Goal: Task Accomplishment & Management: Use online tool/utility

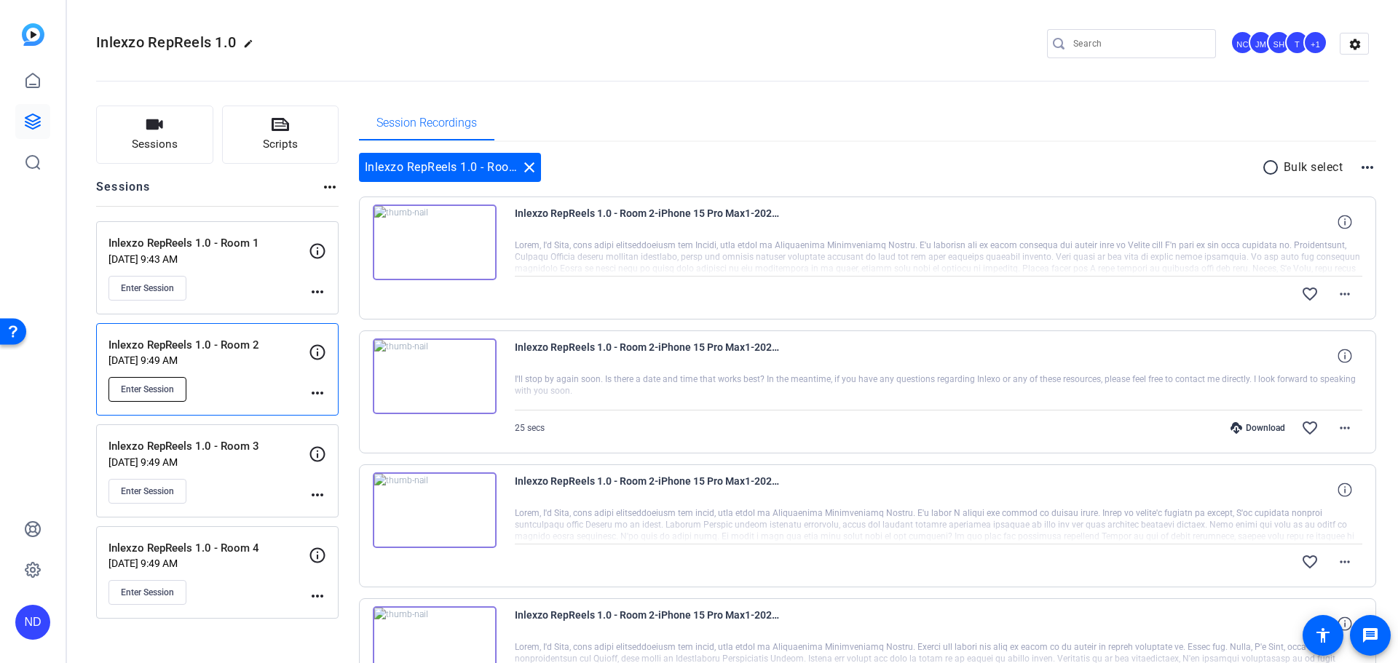
click at [158, 385] on span "Enter Session" at bounding box center [147, 390] width 53 height 12
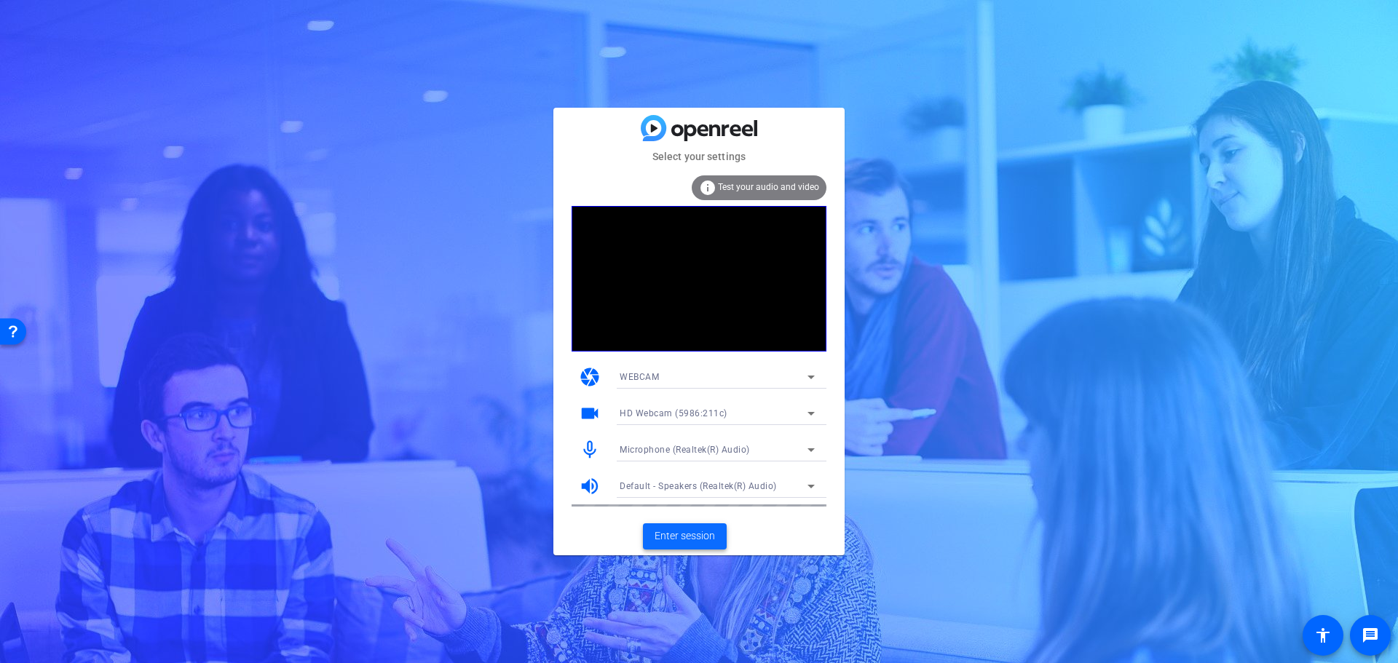
click at [662, 542] on span "Enter session" at bounding box center [685, 536] width 60 height 15
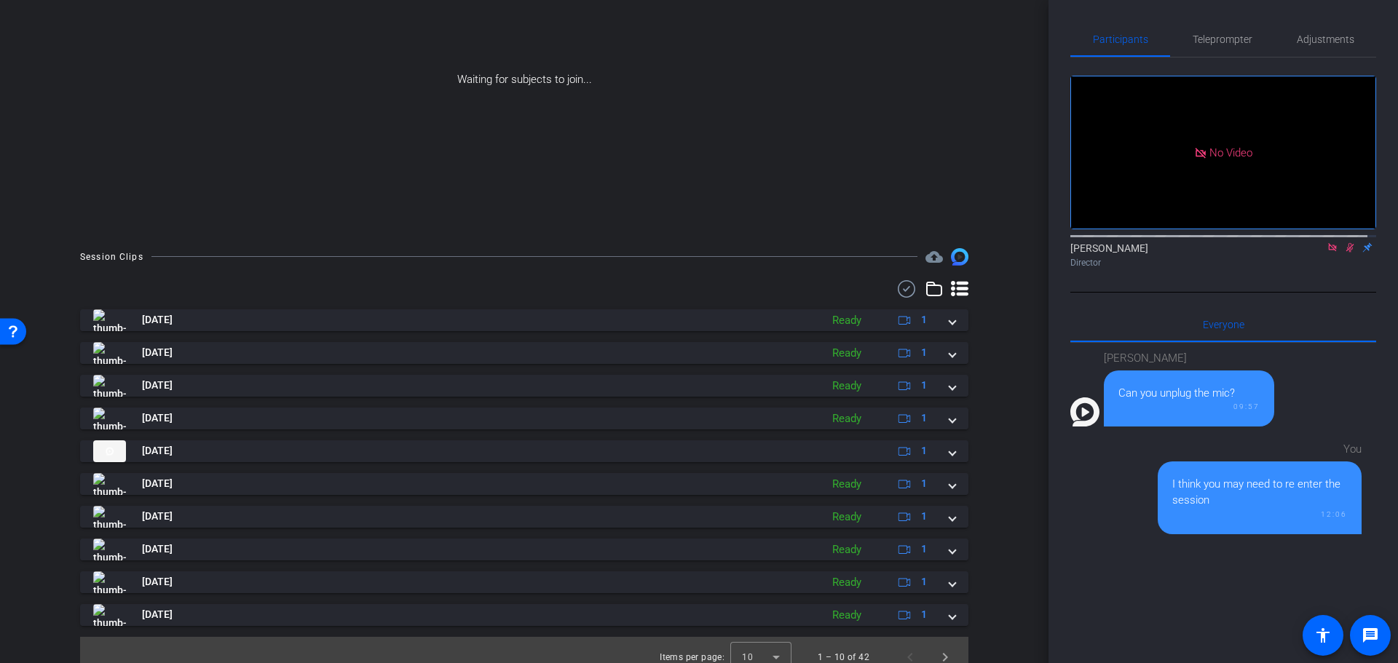
scroll to position [190, 0]
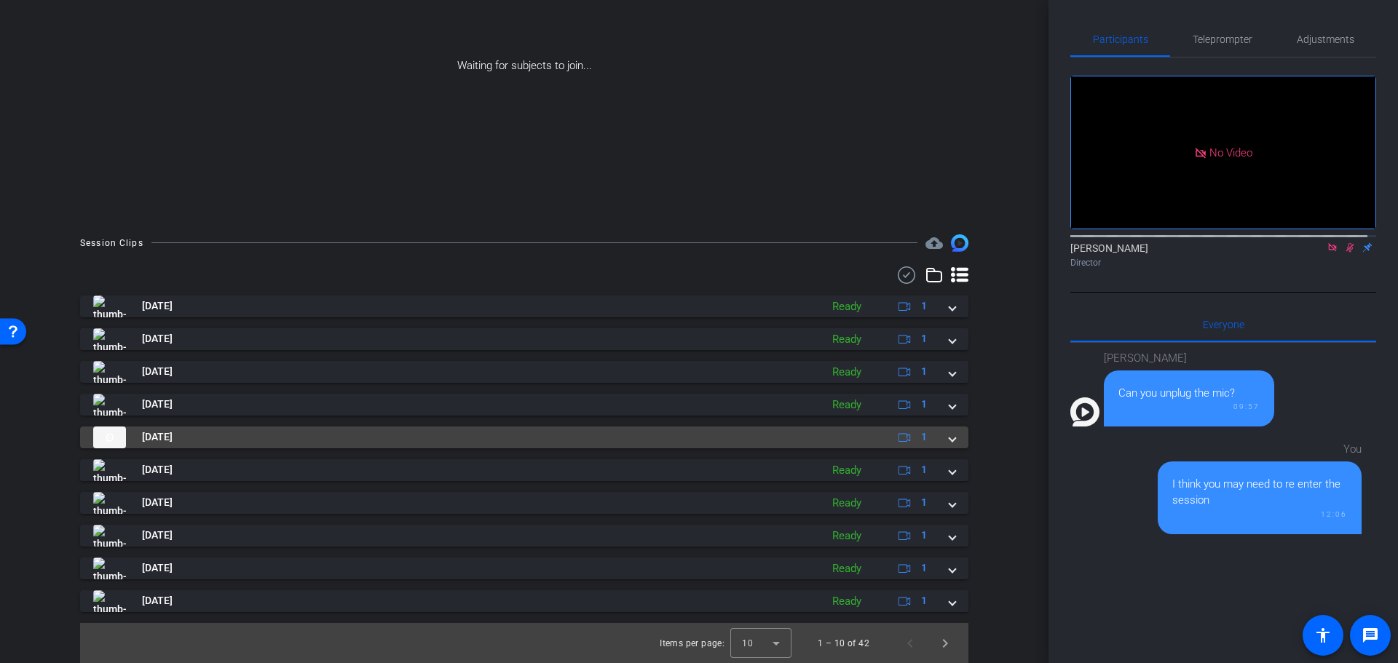
click at [939, 433] on div "Aug 25, 2025 1" at bounding box center [521, 438] width 856 height 22
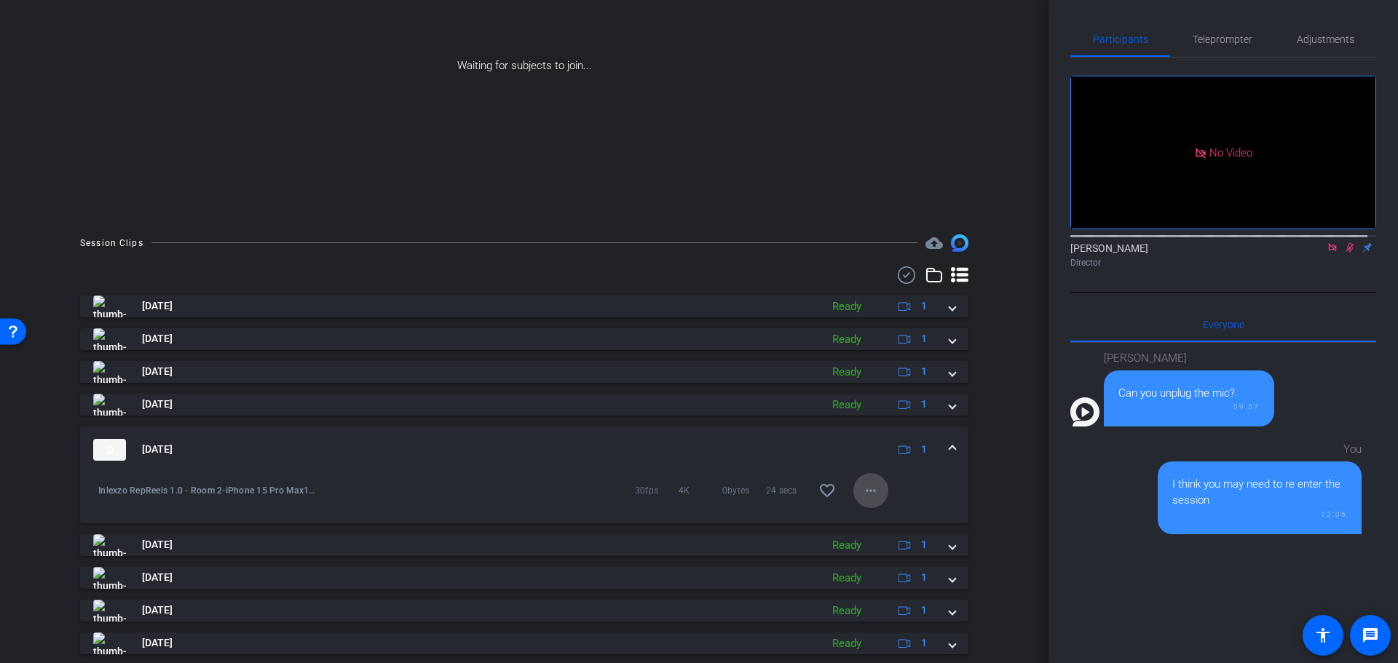
click at [867, 487] on mat-icon "more_horiz" at bounding box center [870, 490] width 17 height 17
click at [903, 537] on span "Delete clip" at bounding box center [885, 538] width 58 height 17
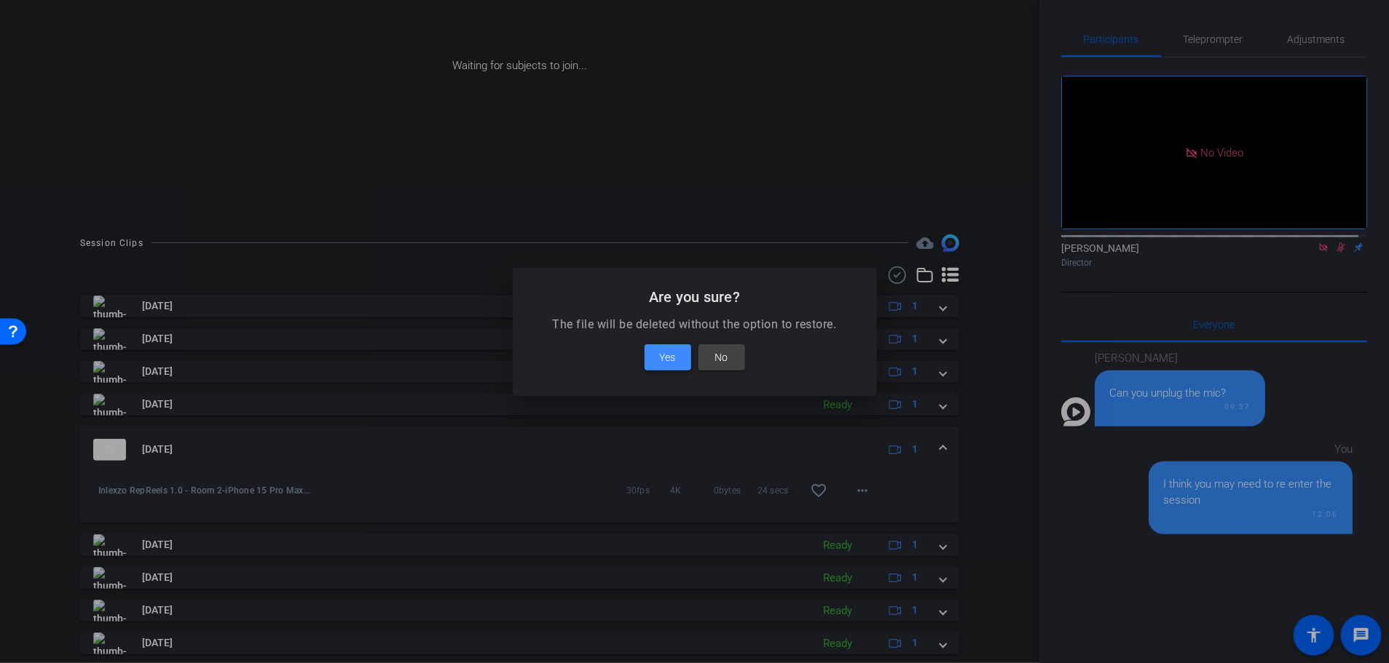
click at [659, 362] on span at bounding box center [667, 357] width 47 height 35
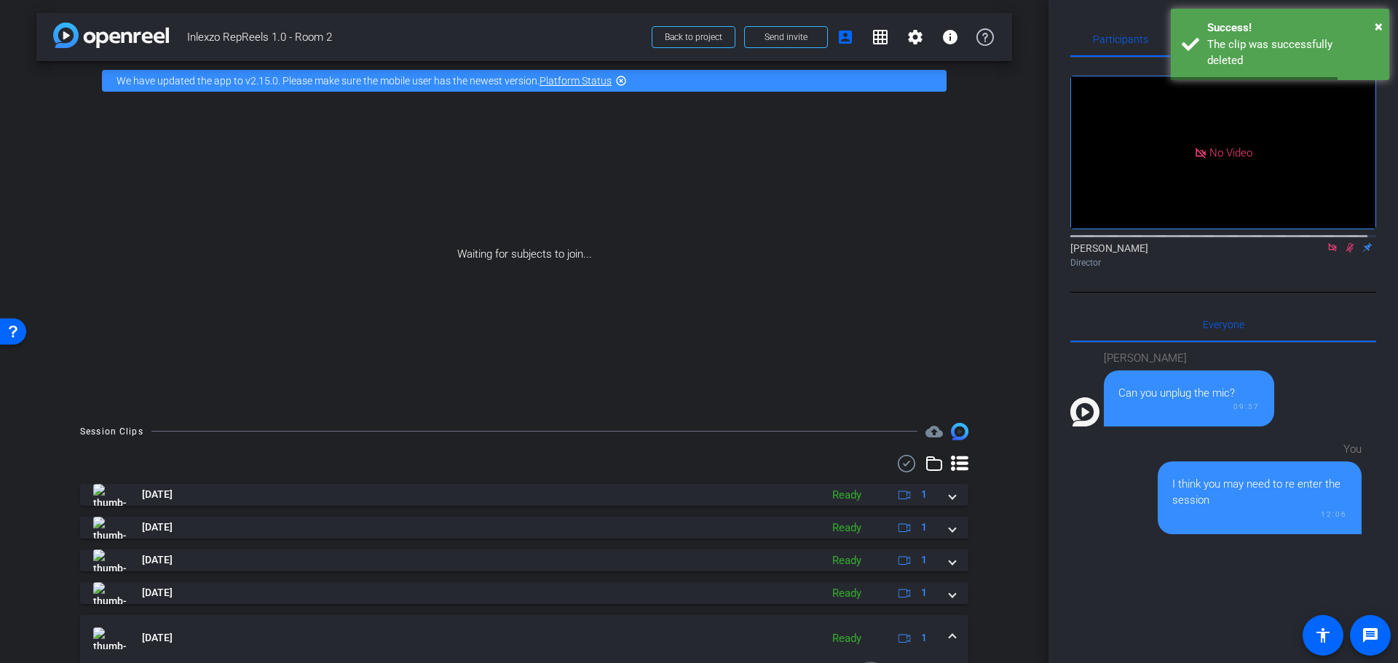
scroll to position [0, 0]
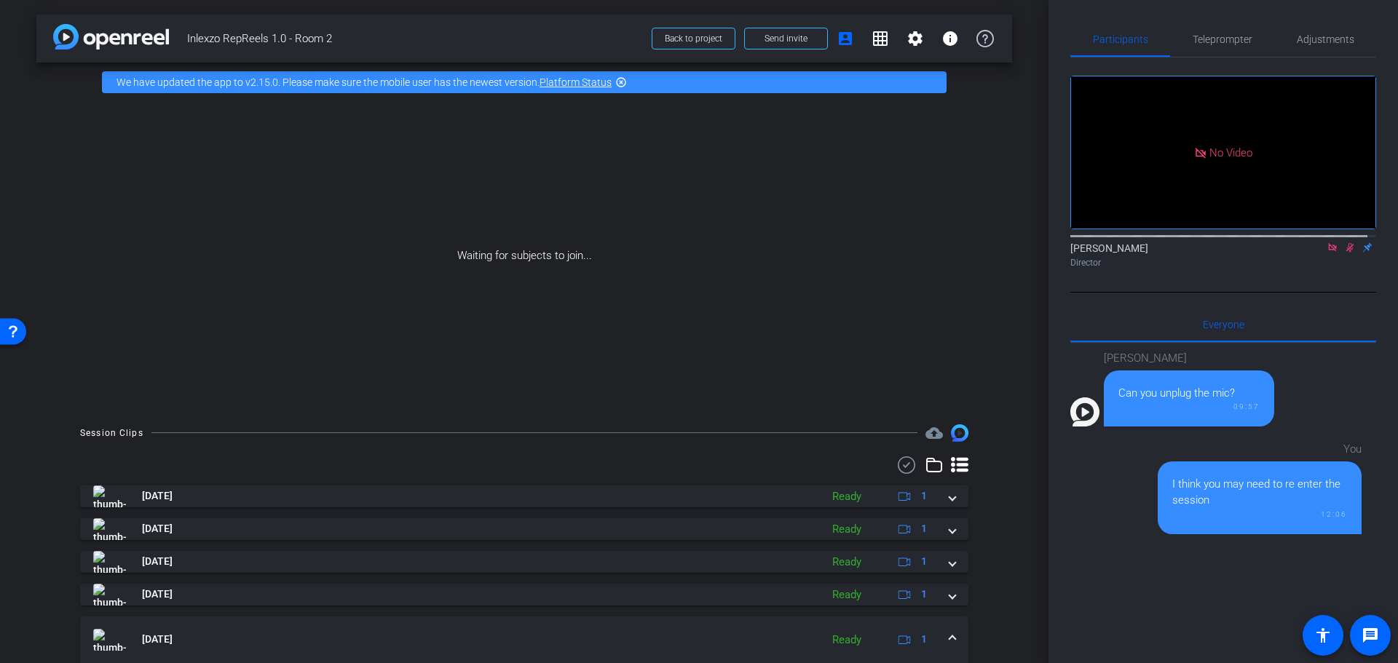
click at [1059, 92] on div "Participants Teleprompter Adjustments No Video Nick Dambrosia Director Everyone…" at bounding box center [1224, 331] width 350 height 663
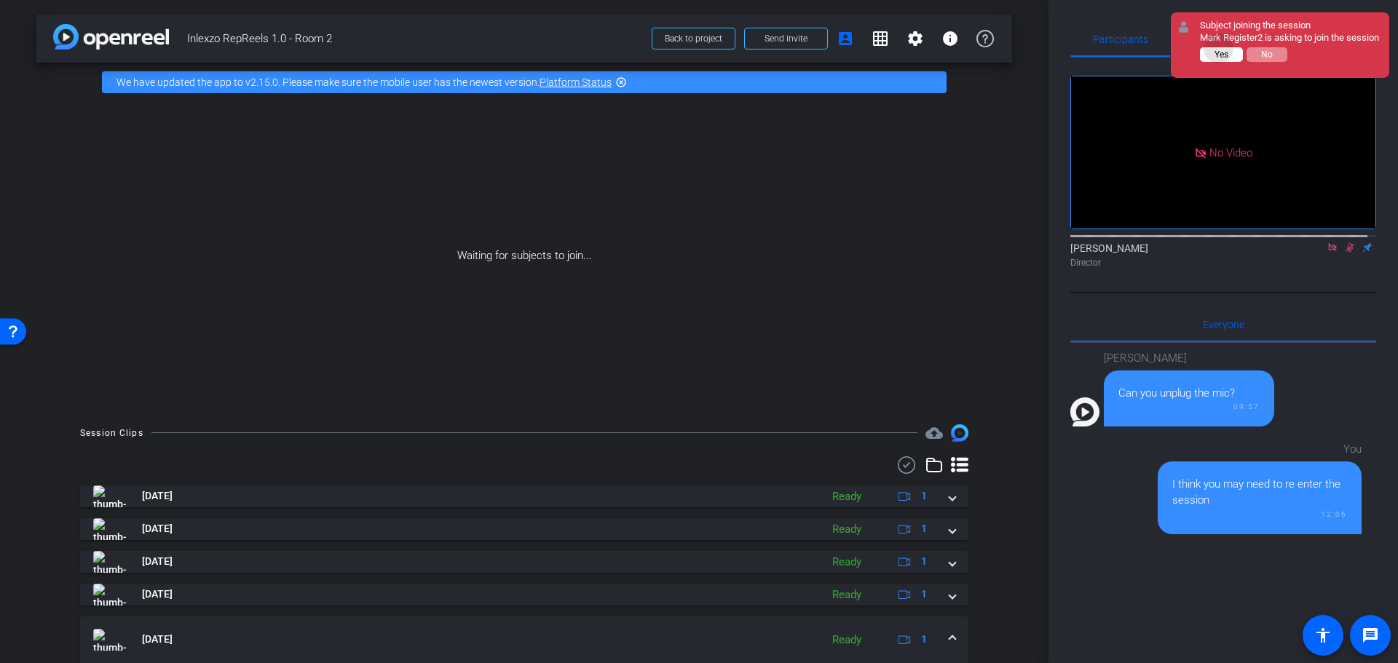
click at [1219, 60] on button "Yes" at bounding box center [1221, 54] width 43 height 15
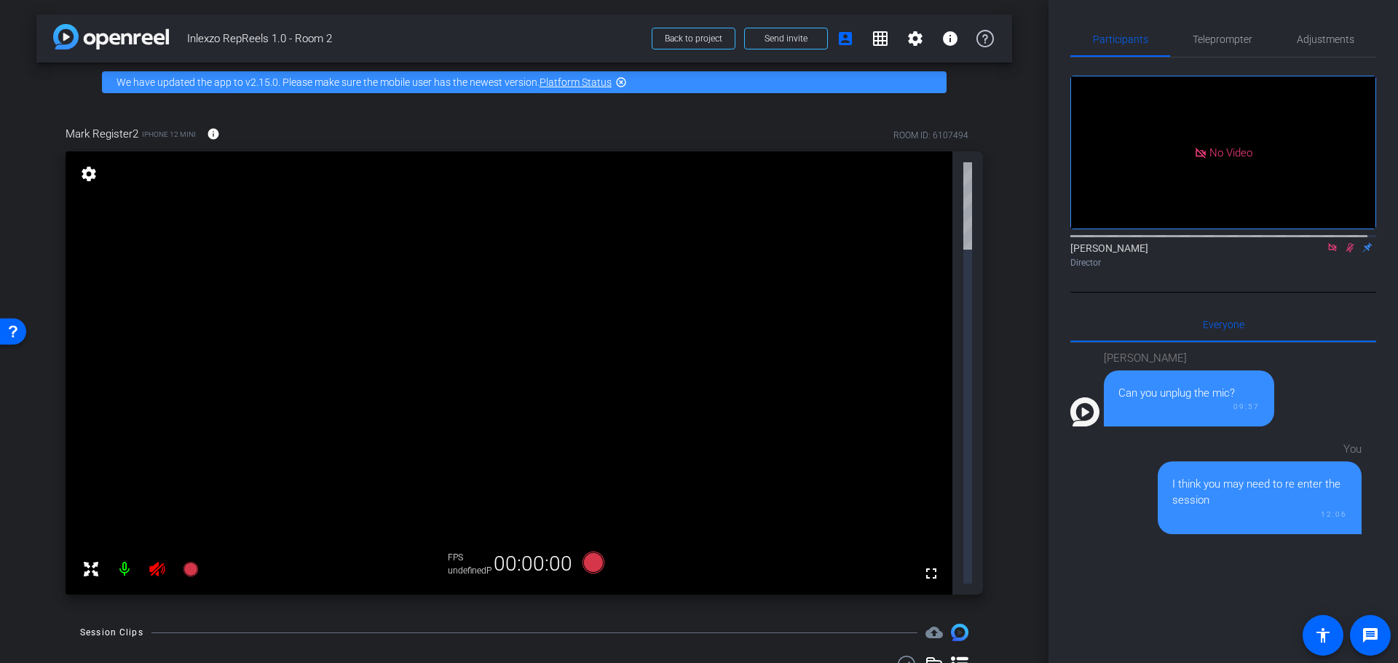
click at [1344, 253] on icon at bounding box center [1350, 247] width 12 height 10
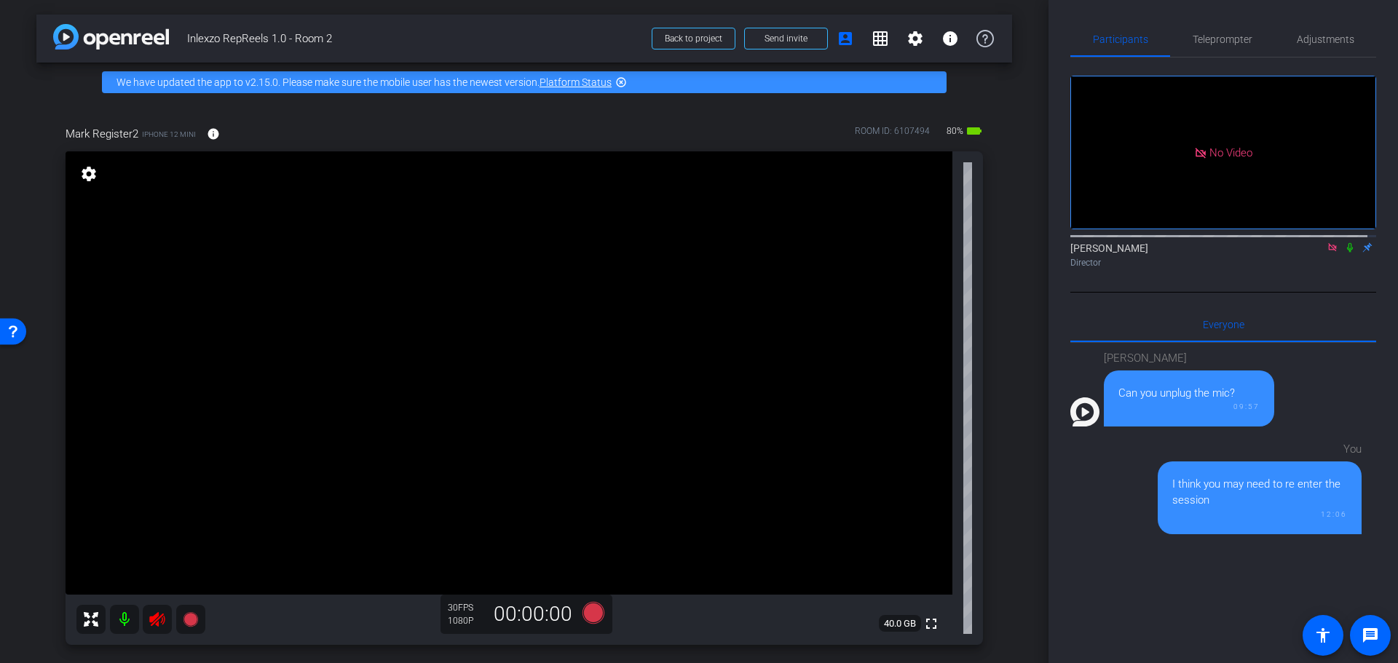
click at [1327, 253] on icon at bounding box center [1333, 247] width 12 height 10
click at [1297, 44] on span "Adjustments" at bounding box center [1326, 39] width 58 height 10
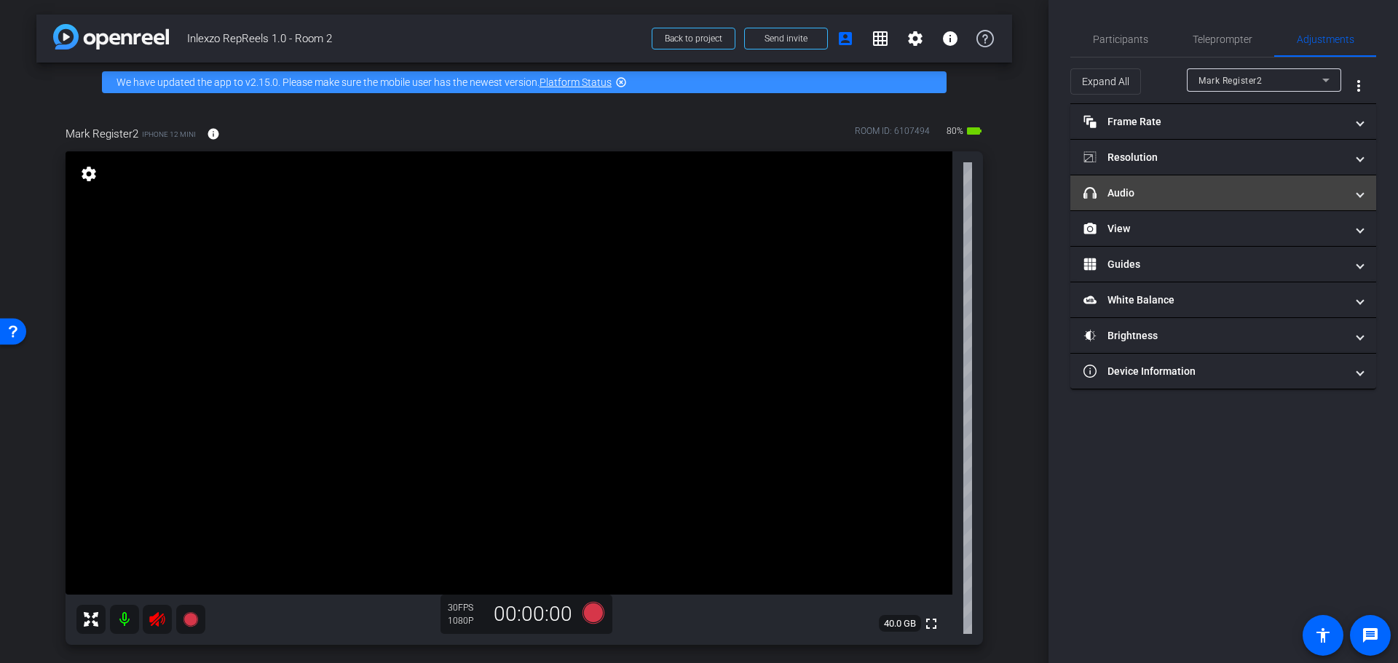
click at [1175, 198] on mat-panel-title "headphone icon Audio" at bounding box center [1215, 193] width 262 height 15
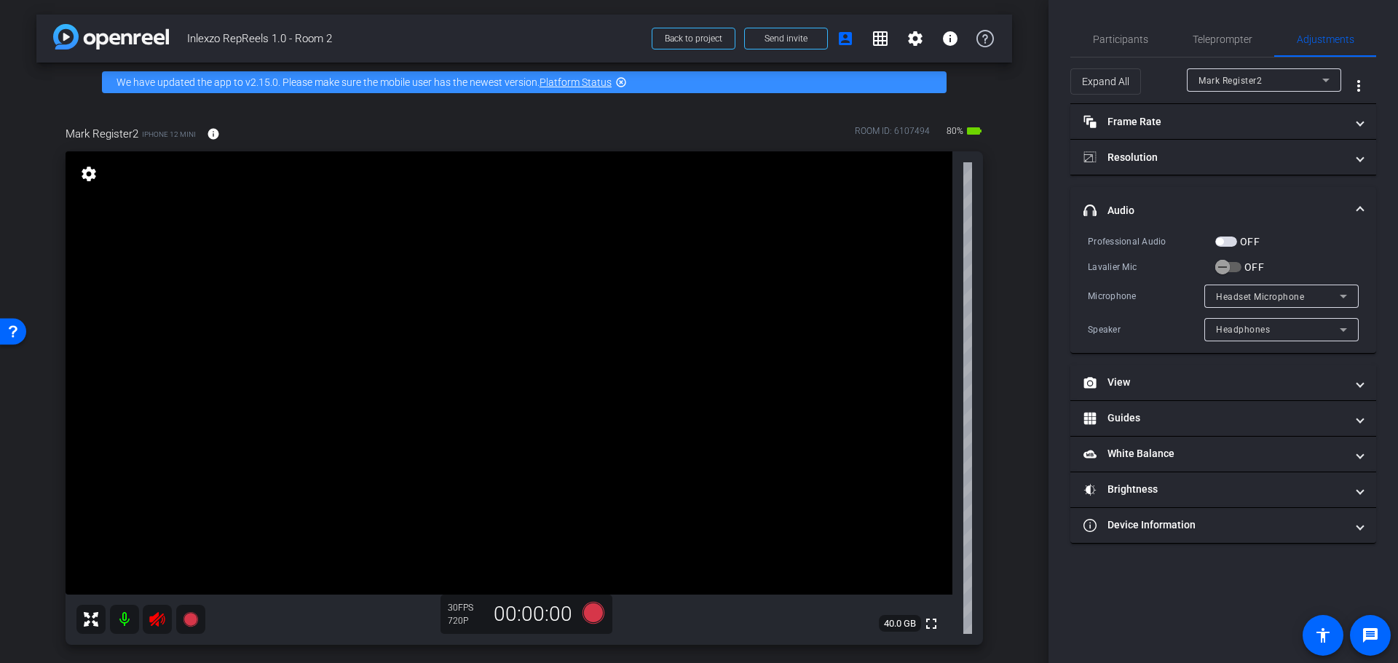
click at [1170, 209] on mat-panel-title "headphone icon Audio" at bounding box center [1215, 210] width 262 height 15
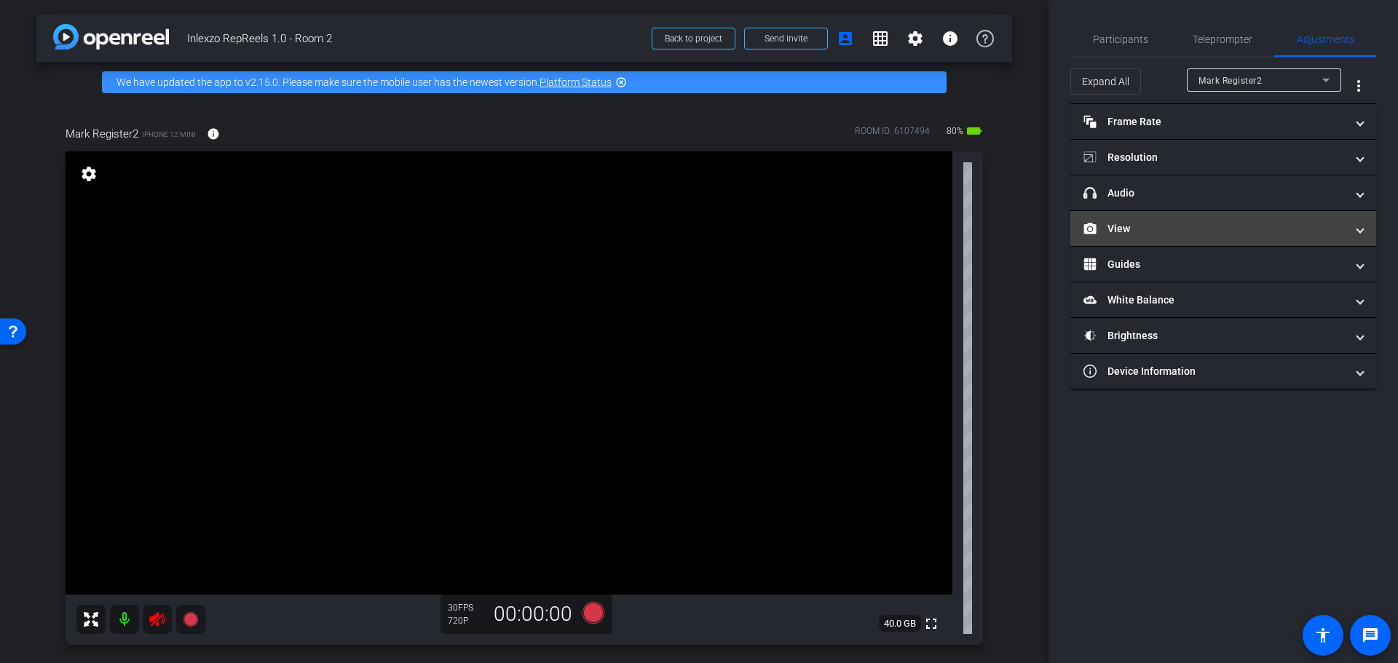
click at [1169, 231] on mat-panel-title "View" at bounding box center [1215, 228] width 262 height 15
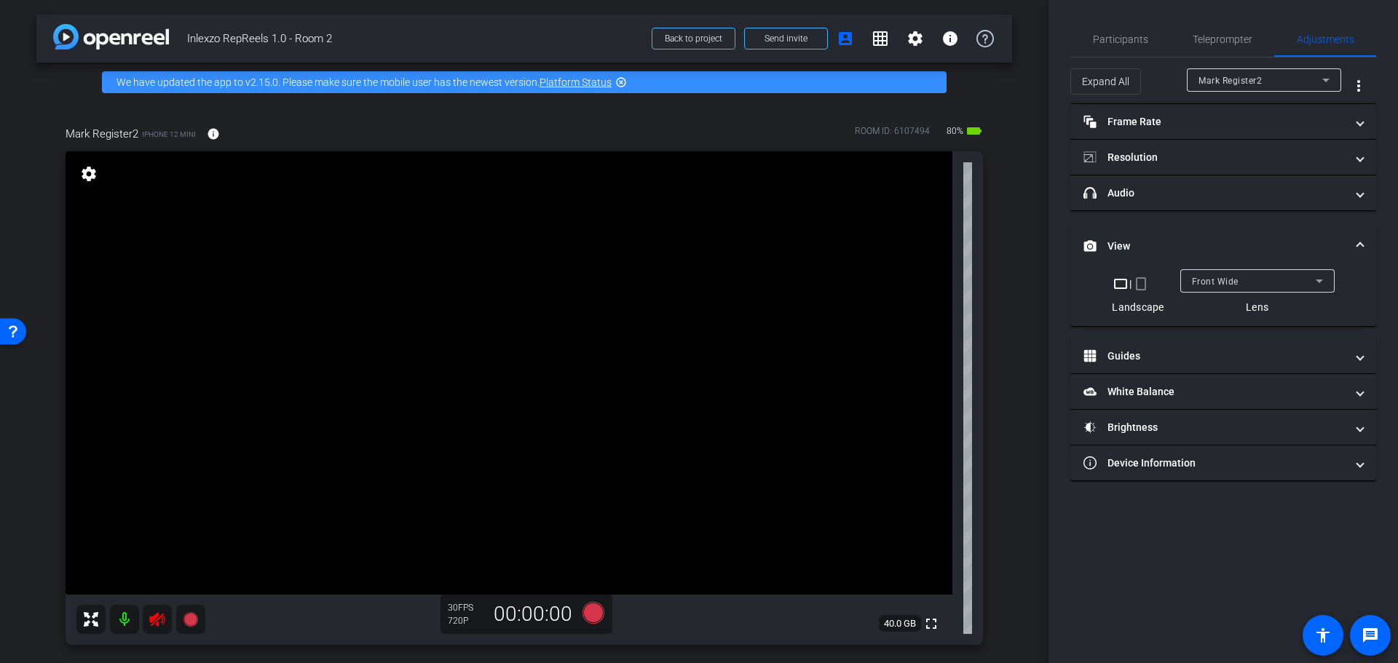
click at [1146, 285] on mat-icon "crop_portrait" at bounding box center [1140, 283] width 17 height 17
click at [160, 628] on icon at bounding box center [157, 628] width 17 height 17
click at [1121, 41] on span "Participants" at bounding box center [1120, 39] width 55 height 10
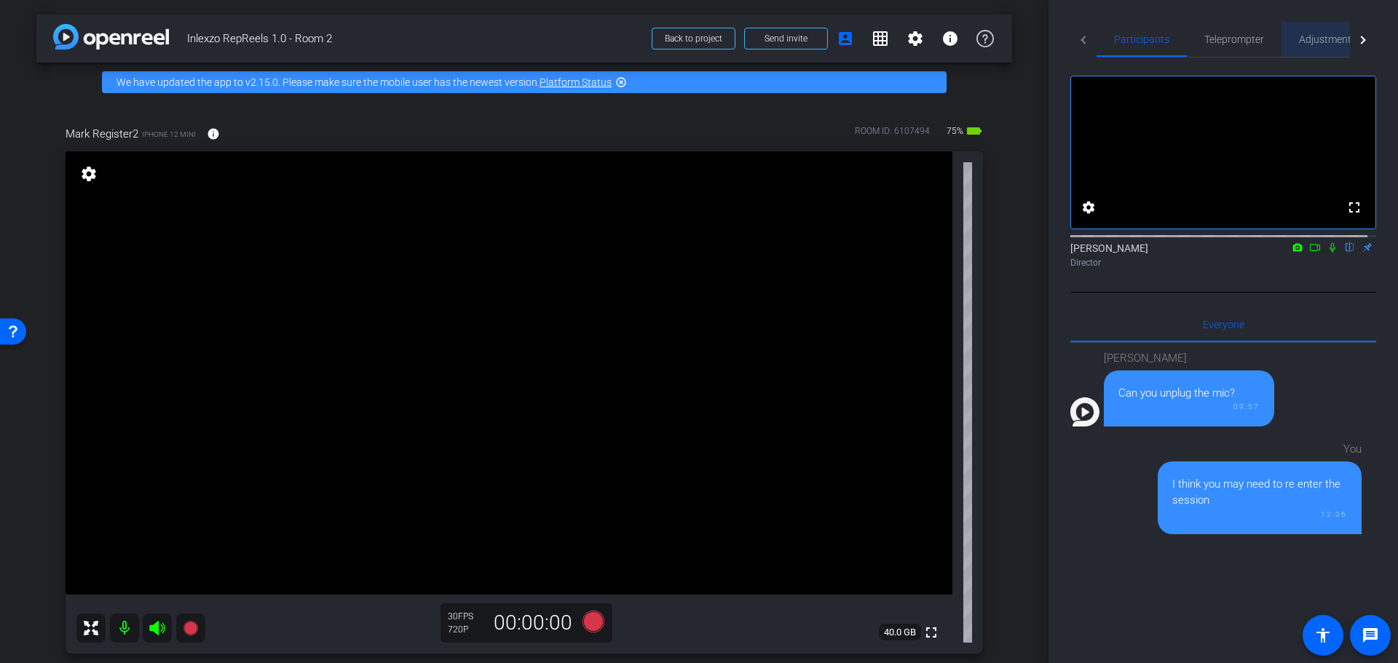
click at [1312, 34] on span "Adjustments" at bounding box center [1328, 39] width 58 height 10
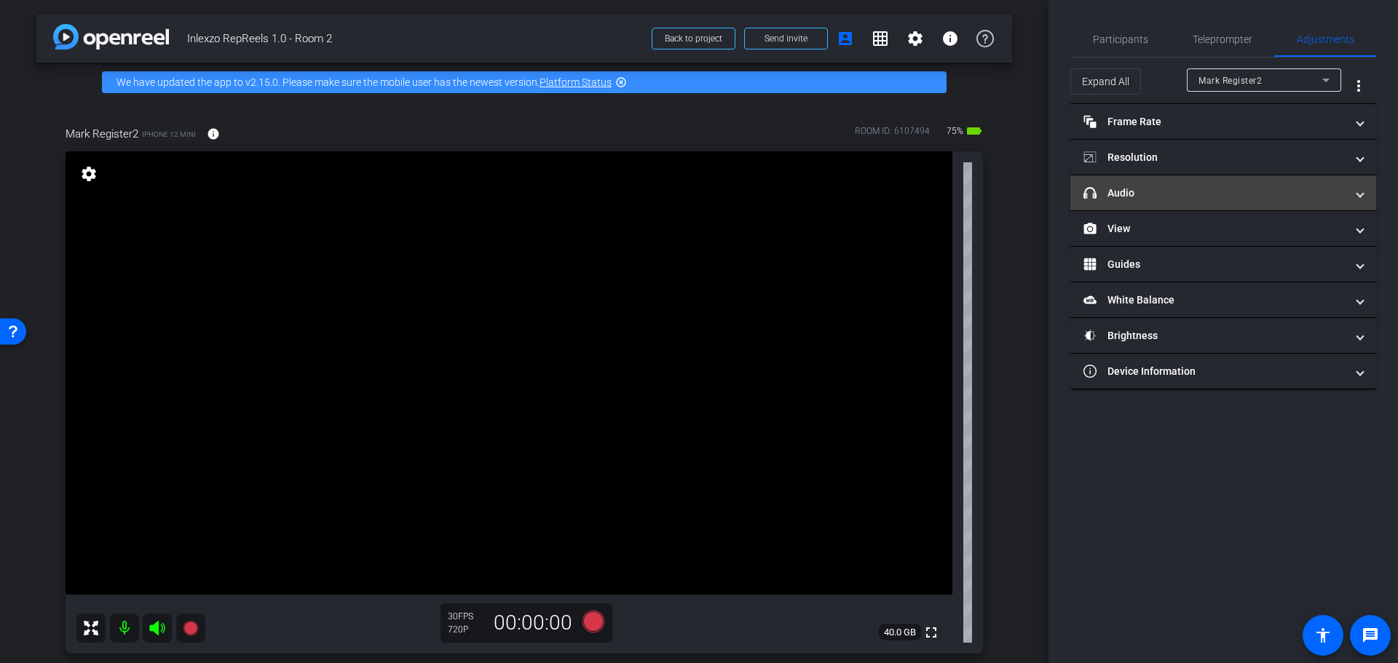
click at [1155, 203] on mat-expansion-panel-header "headphone icon Audio" at bounding box center [1223, 192] width 306 height 35
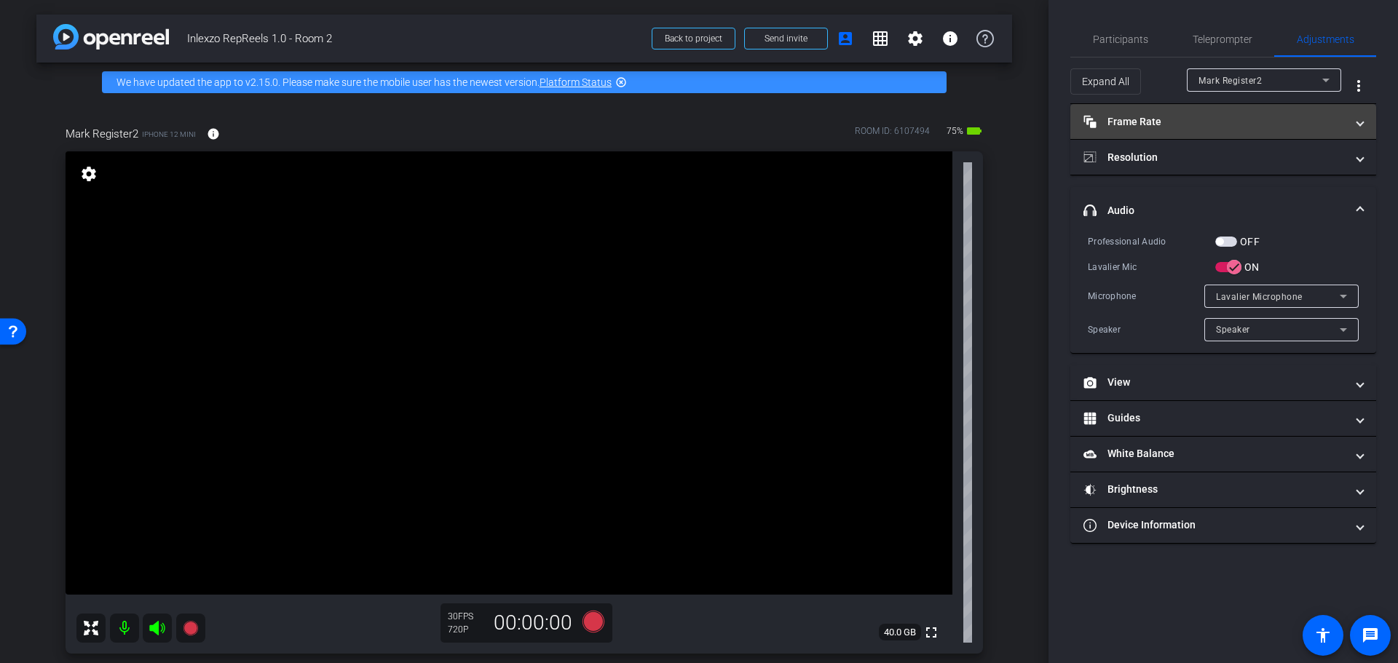
click at [1193, 120] on mat-panel-title "Frame Rate Frame Rate" at bounding box center [1215, 121] width 262 height 15
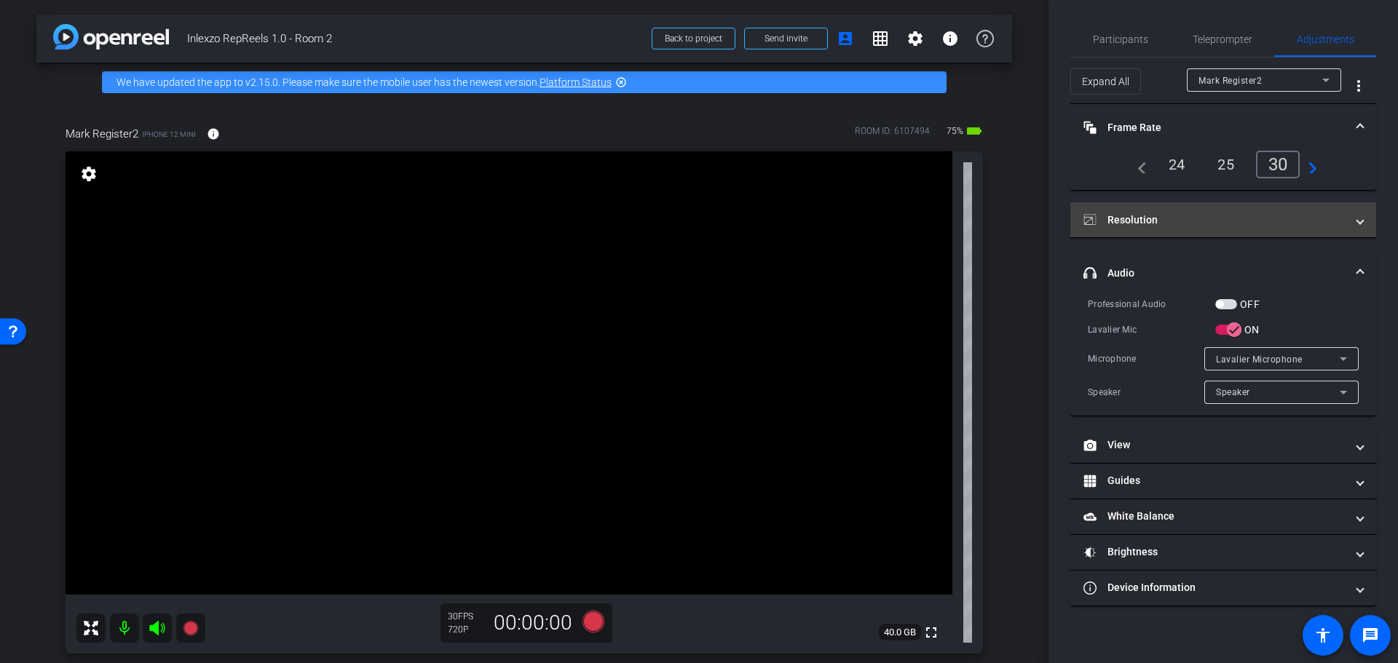
click at [1216, 221] on mat-panel-title "Resolution" at bounding box center [1215, 220] width 262 height 15
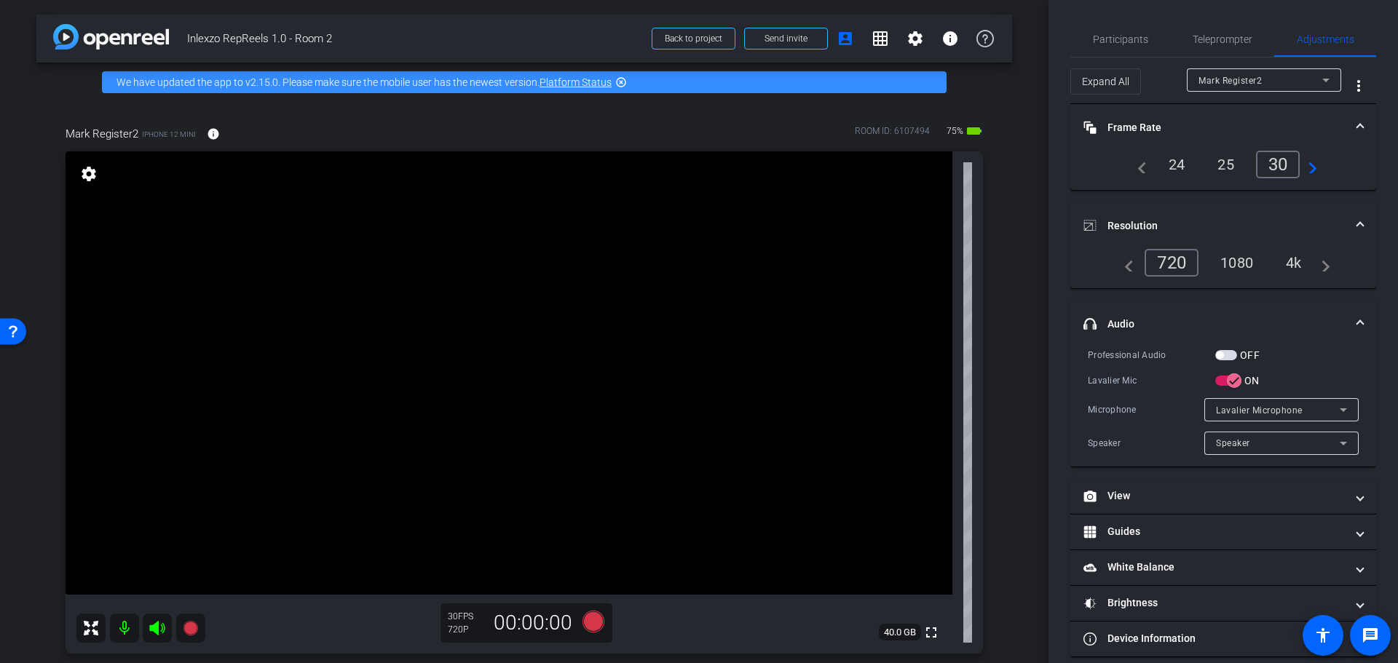
click at [1291, 266] on div "4k" at bounding box center [1294, 262] width 38 height 25
click at [1230, 353] on span "button" at bounding box center [1226, 355] width 22 height 10
click at [1112, 36] on span "Participants" at bounding box center [1120, 39] width 55 height 10
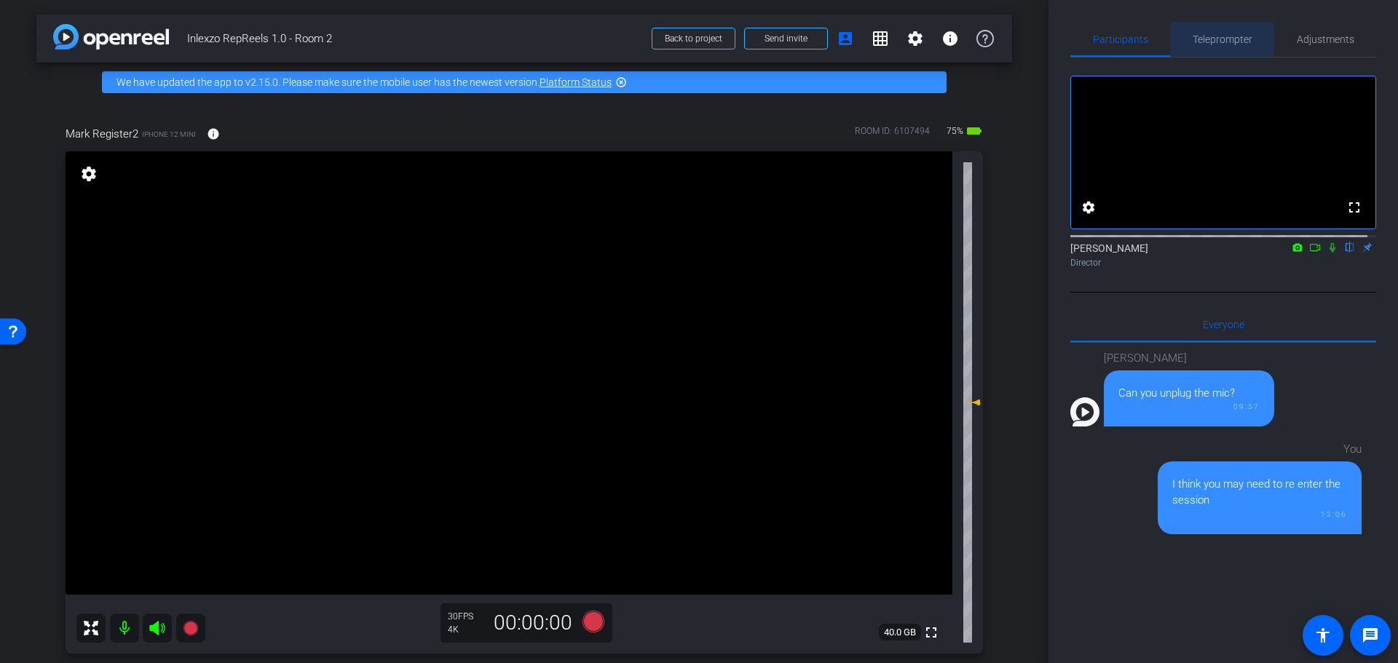
click at [1204, 39] on span "Teleprompter" at bounding box center [1223, 39] width 60 height 10
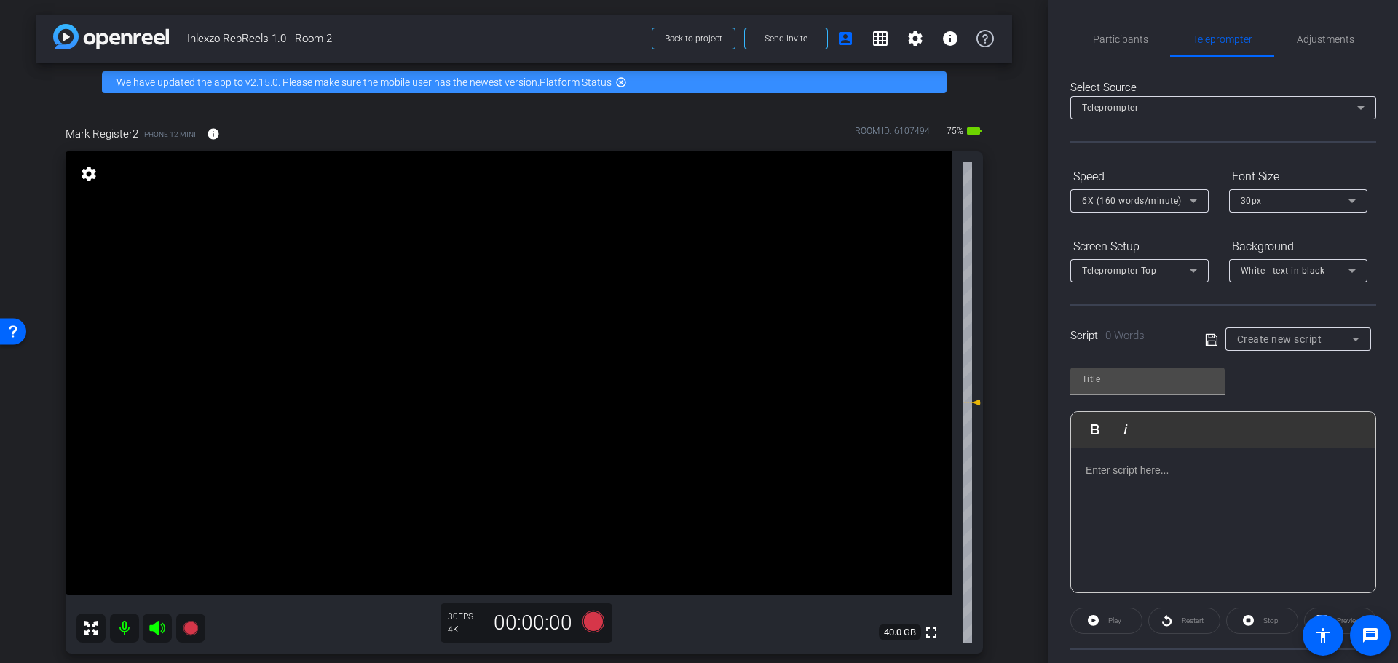
click at [1282, 328] on div "Create new script" at bounding box center [1298, 339] width 122 height 23
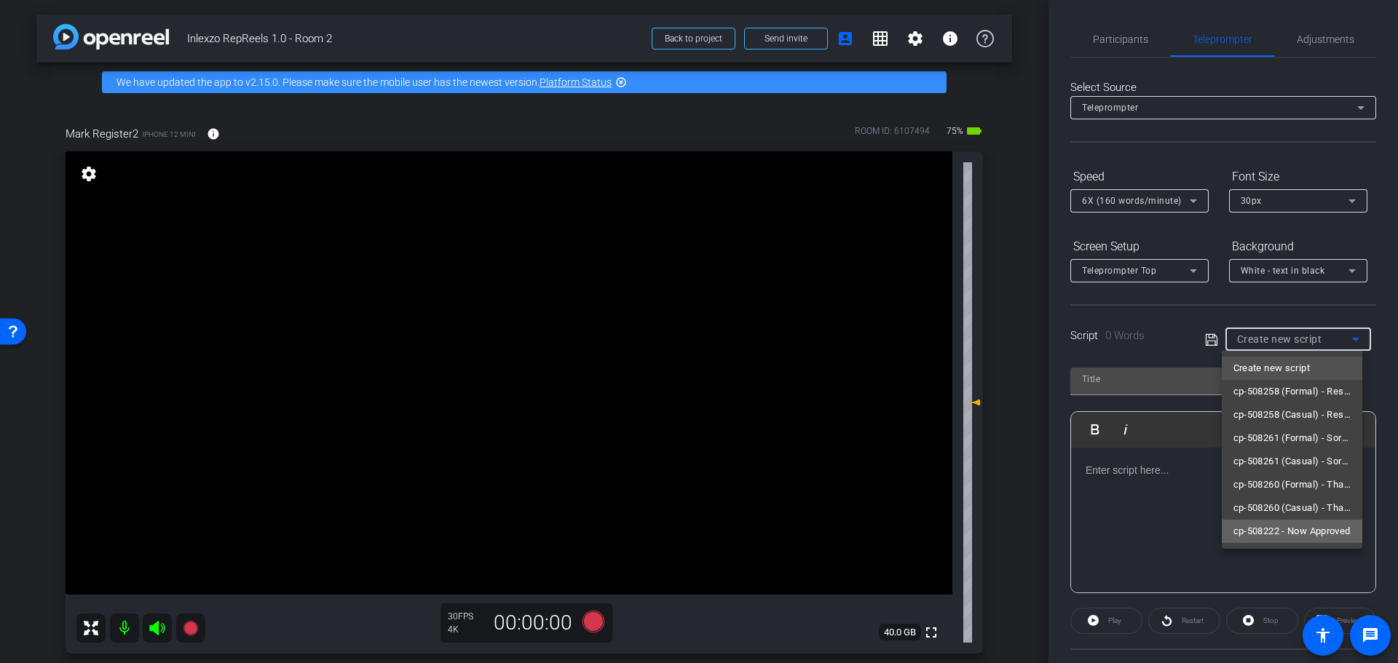
click at [1286, 532] on span "cp-508222 - Now Approved" at bounding box center [1292, 531] width 117 height 17
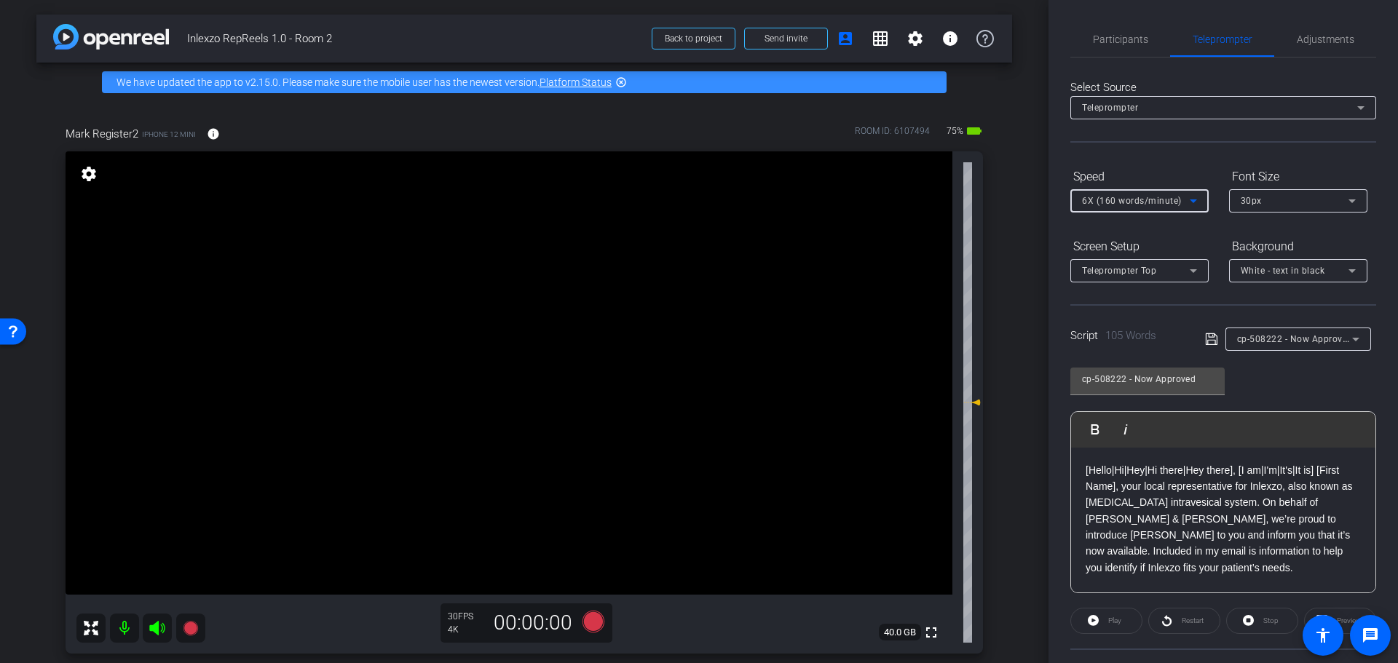
click at [1147, 208] on div "6X (160 words/minute)" at bounding box center [1136, 201] width 108 height 18
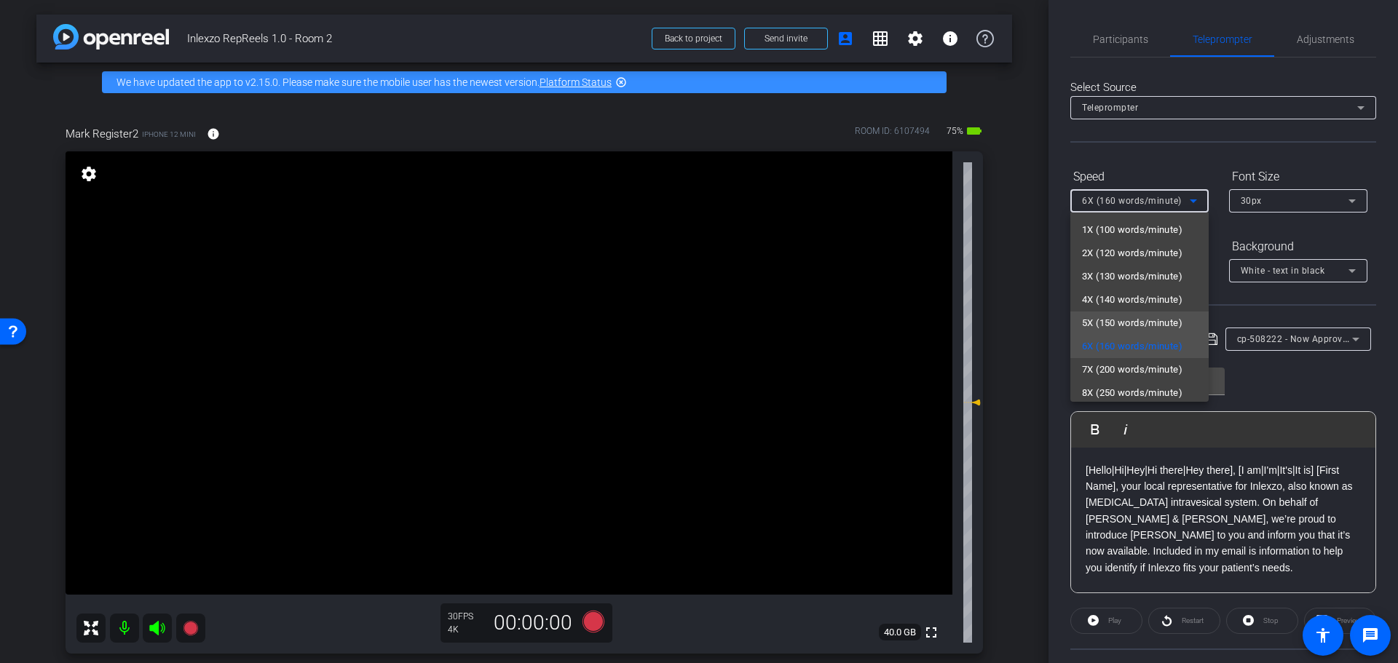
click at [1135, 317] on span "5X (150 words/minute)" at bounding box center [1132, 323] width 100 height 17
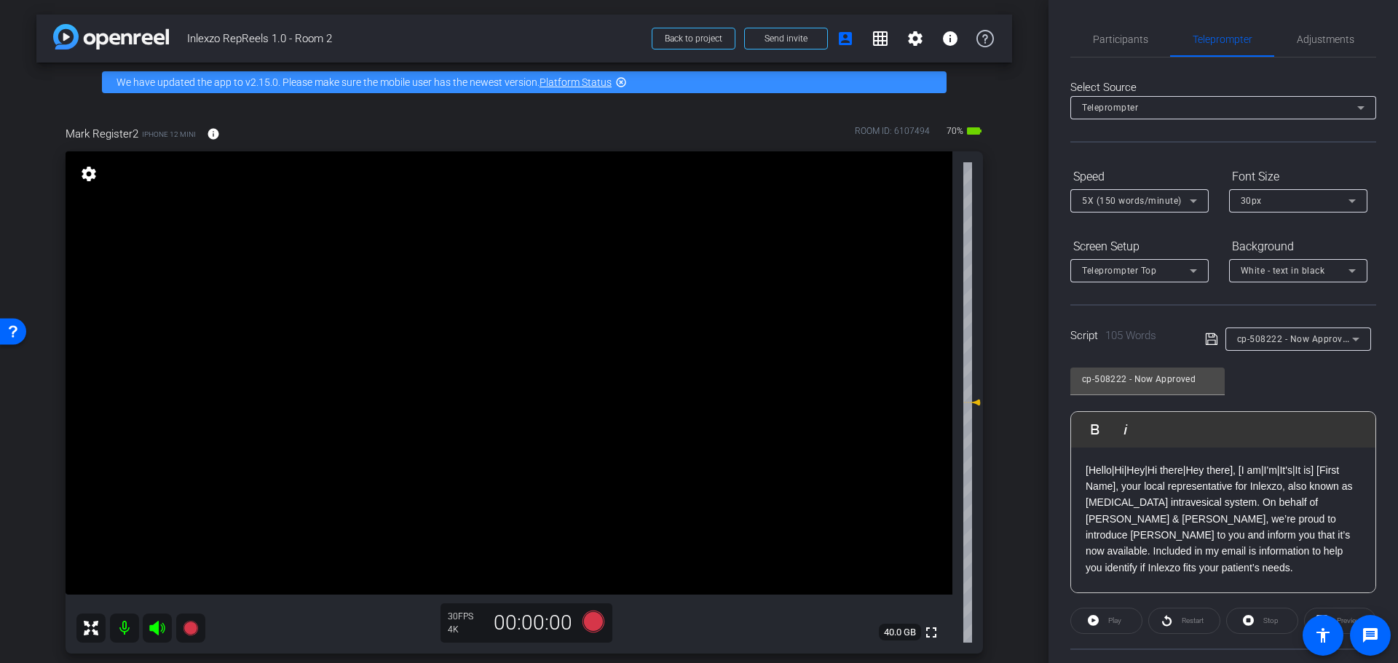
click at [1145, 170] on div "Speed" at bounding box center [1139, 177] width 138 height 25
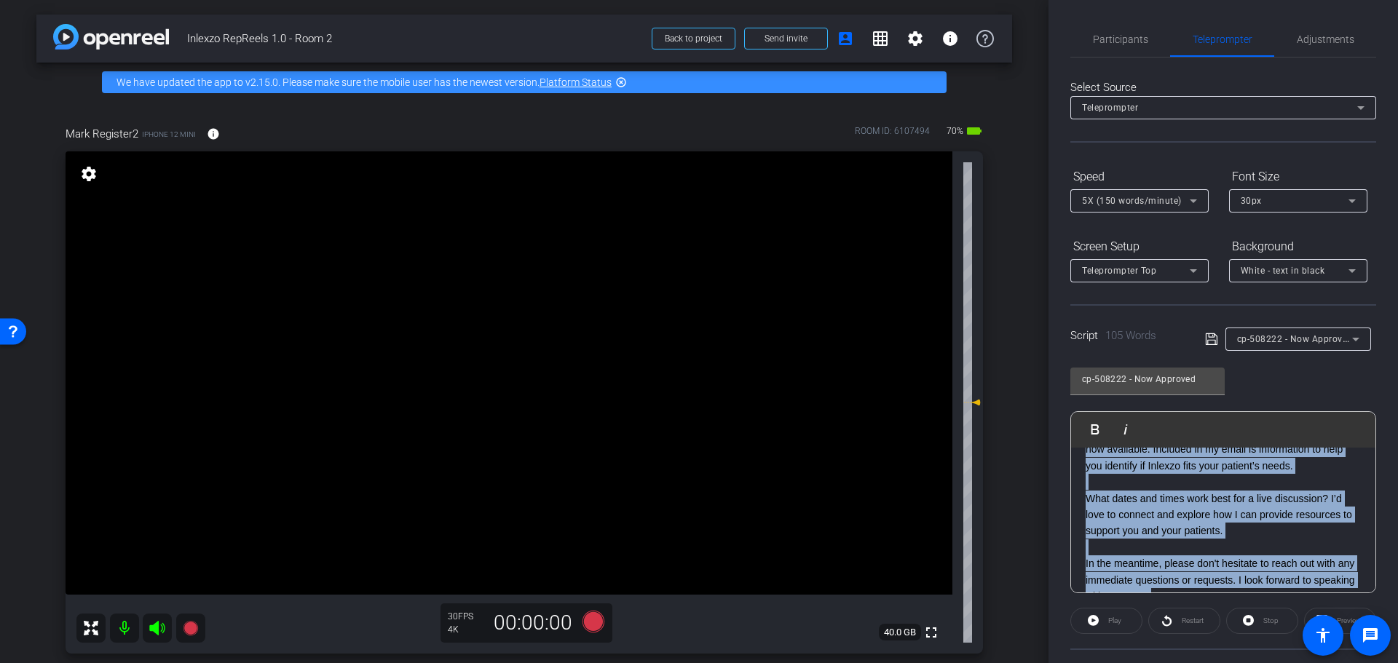
scroll to position [128, 0]
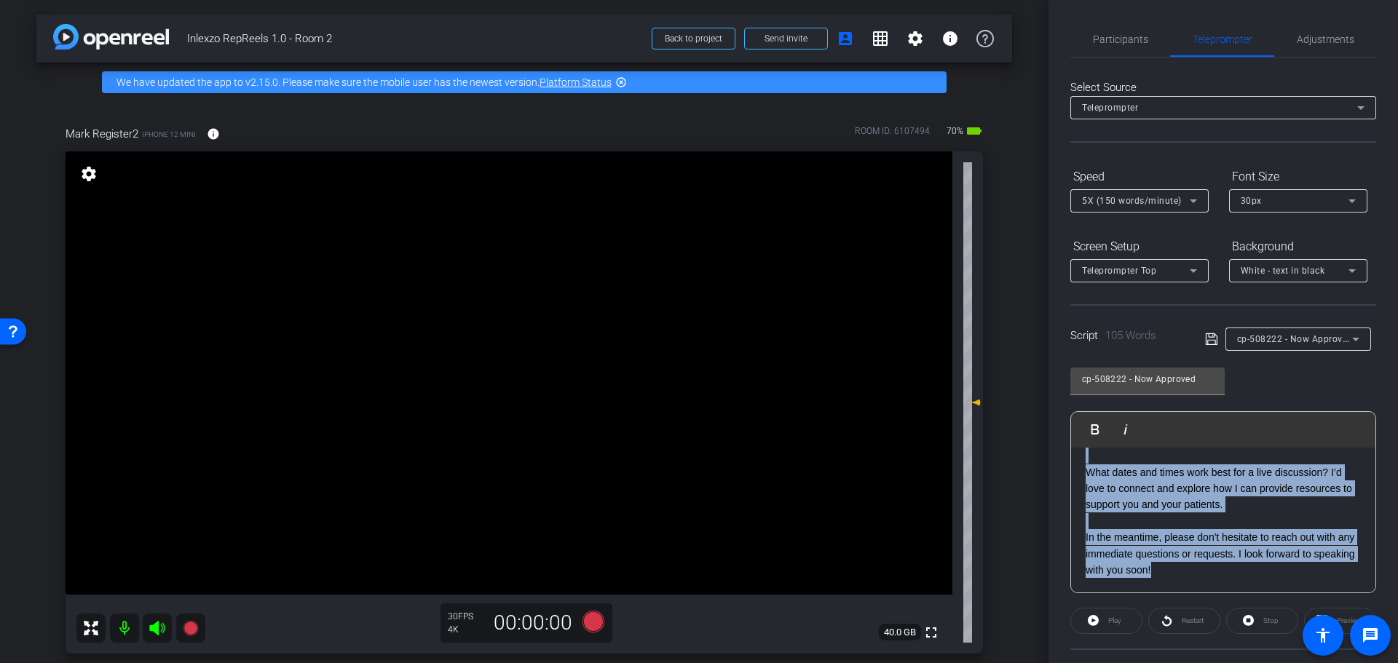
drag, startPoint x: 1086, startPoint y: 467, endPoint x: 1251, endPoint y: 564, distance: 191.6
click at [1251, 564] on div "[Hello|Hi|Hey|Hi there|Hey there], [I am|I'm|It's|It is] [First Name], your loc…" at bounding box center [1223, 457] width 304 height 274
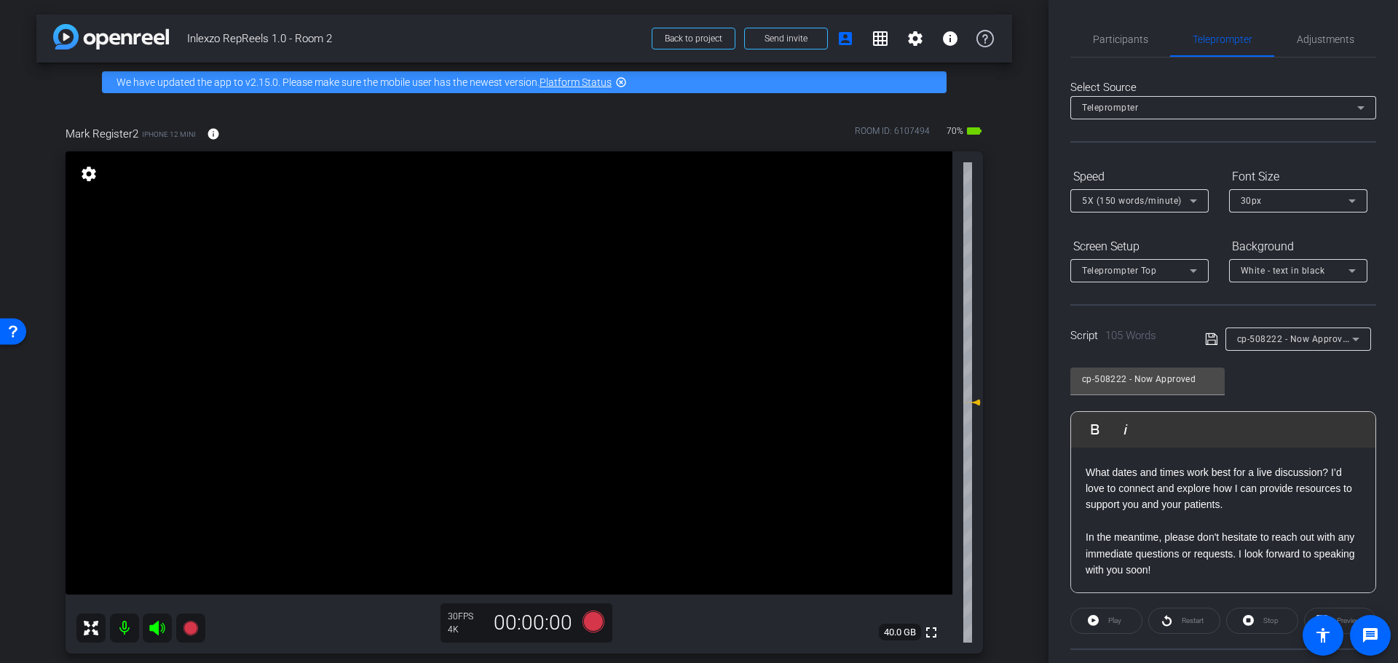
click at [1251, 564] on p "In the meantime, please don't hesitate to reach out with any immediate question…" at bounding box center [1223, 553] width 275 height 49
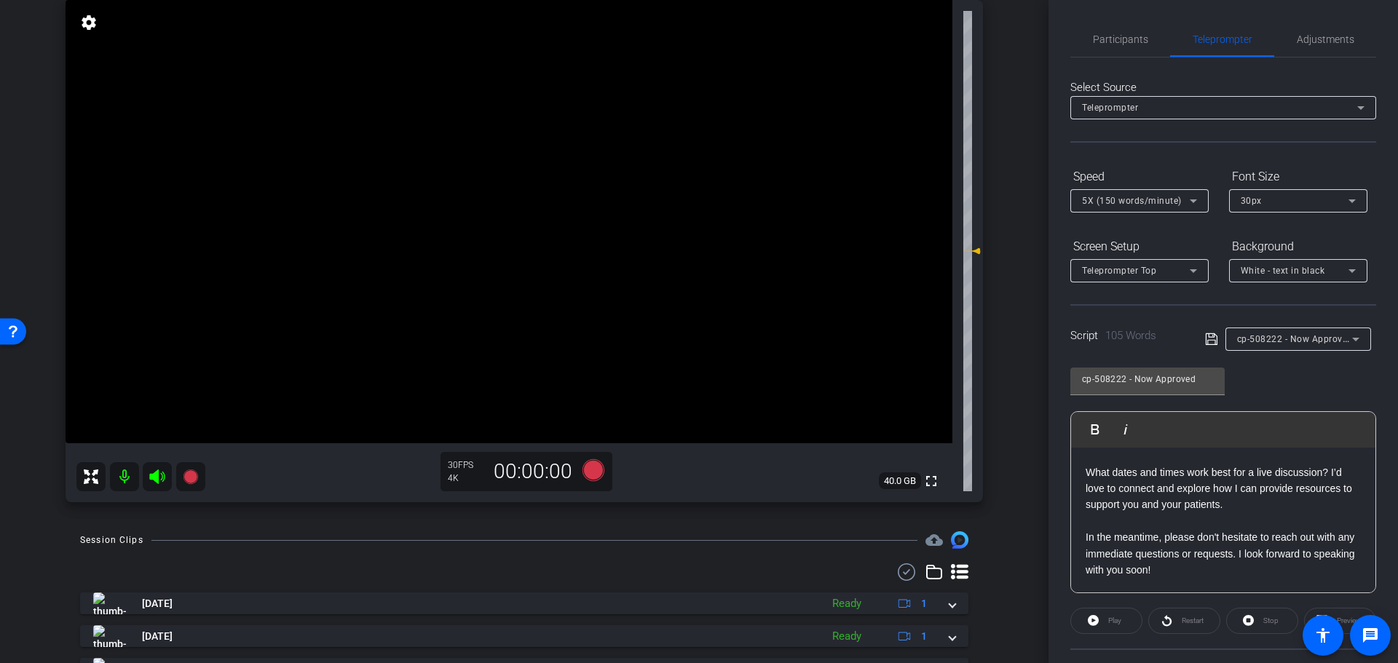
scroll to position [0, 0]
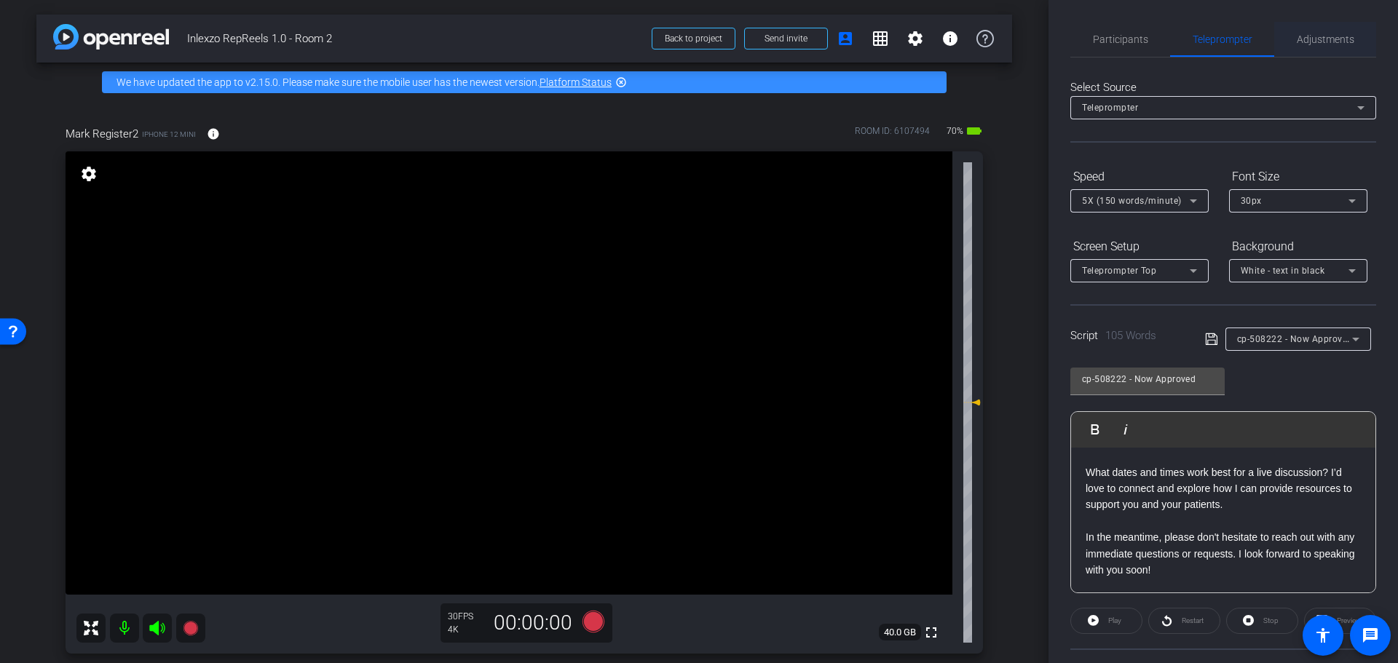
click at [1307, 43] on span "Adjustments" at bounding box center [1326, 39] width 58 height 10
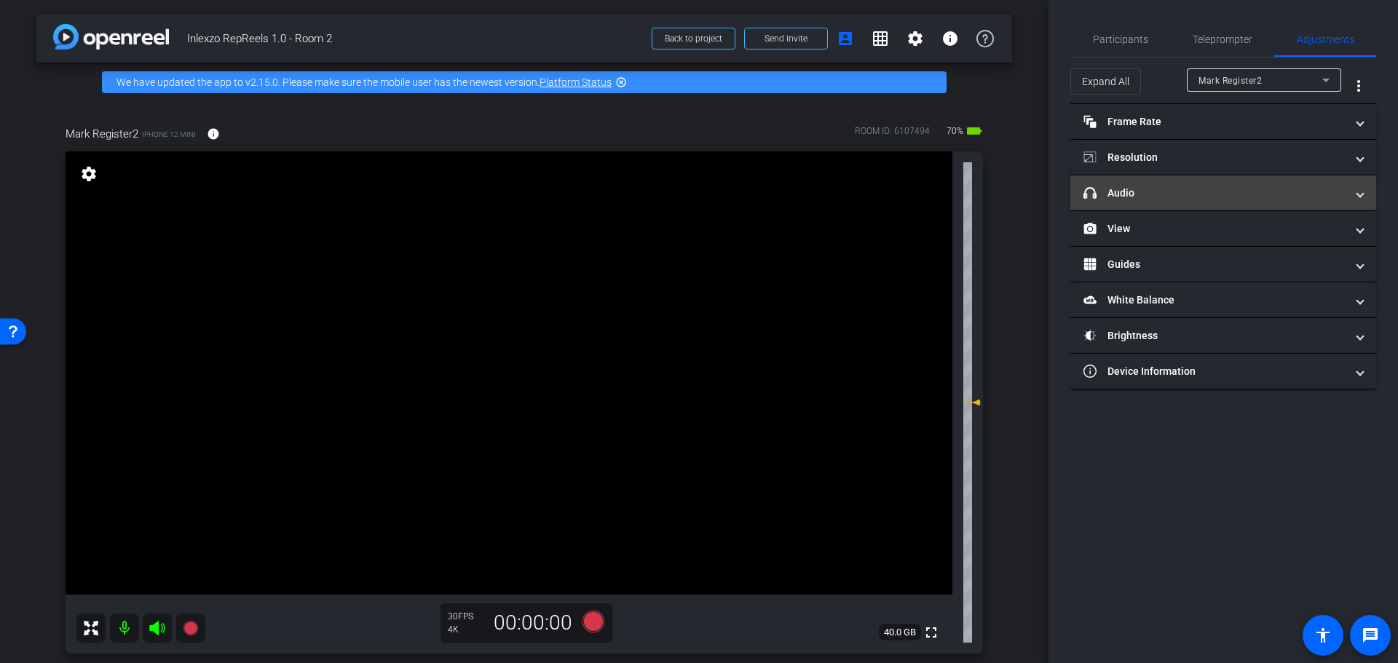
click at [1191, 201] on mat-expansion-panel-header "headphone icon Audio" at bounding box center [1223, 192] width 306 height 35
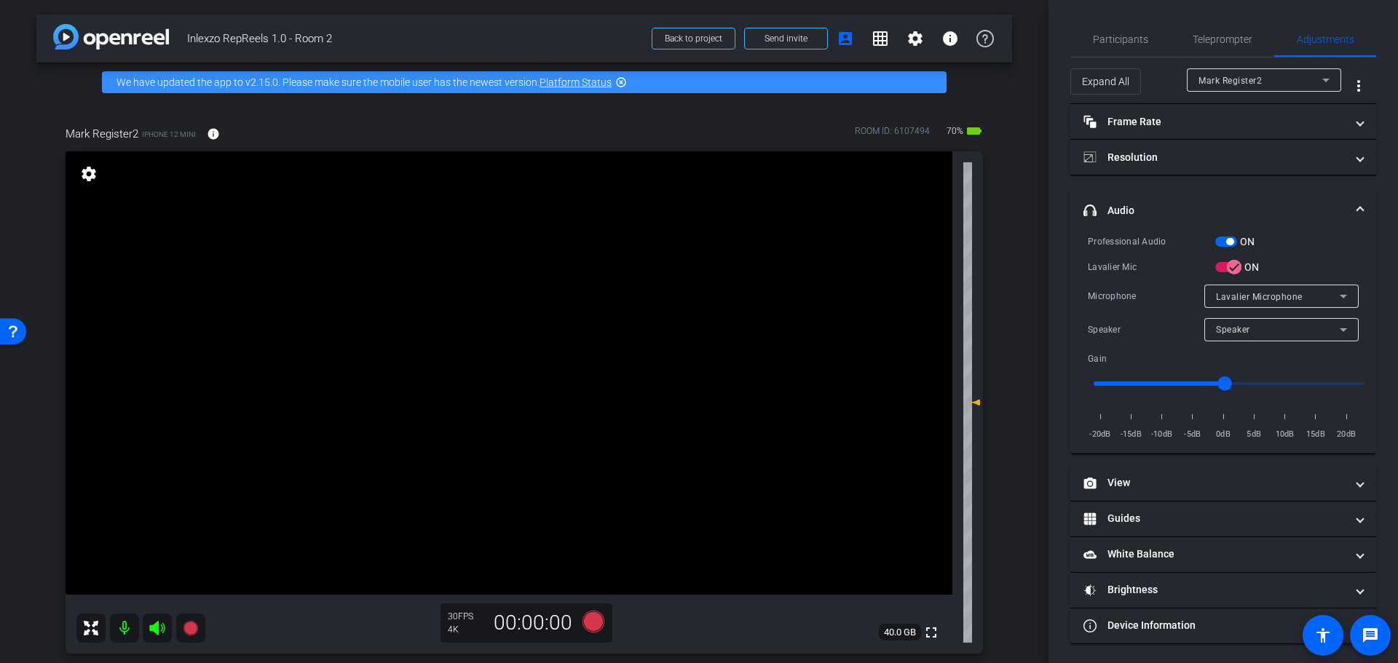
click at [1191, 201] on mat-expansion-panel-header "headphone icon Audio" at bounding box center [1223, 210] width 306 height 47
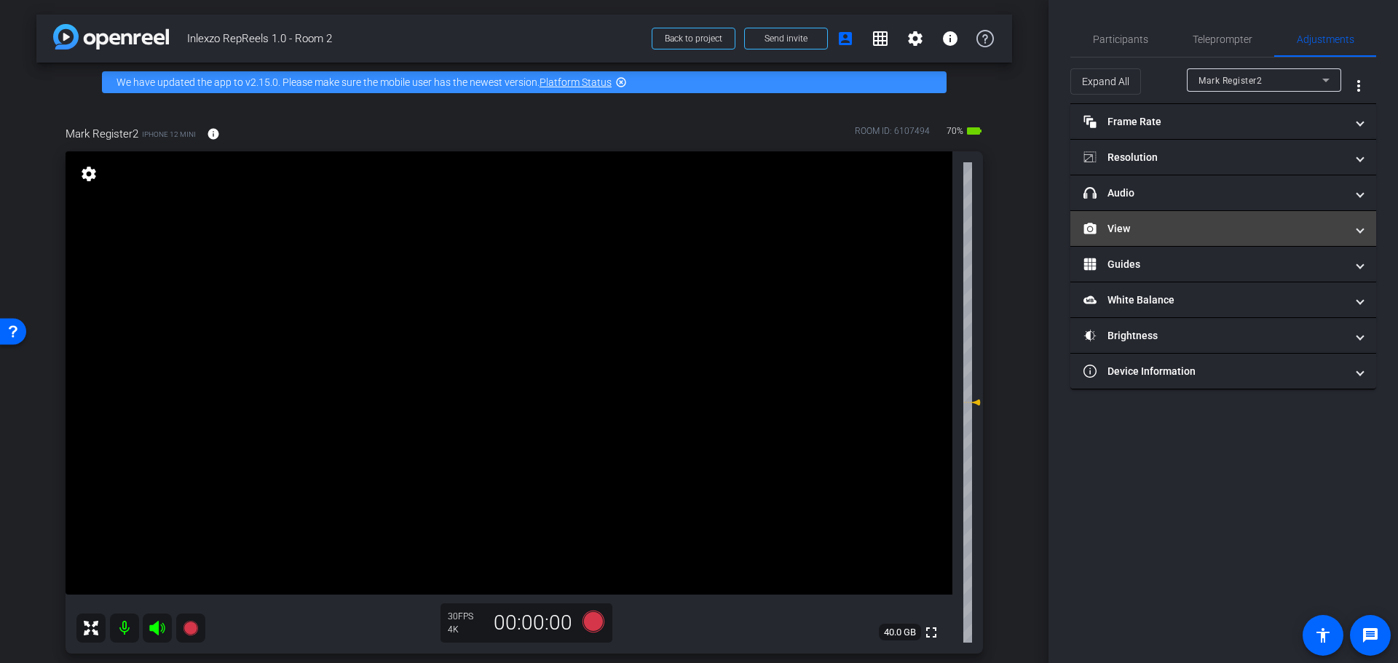
click at [1173, 228] on mat-panel-title "View" at bounding box center [1215, 228] width 262 height 15
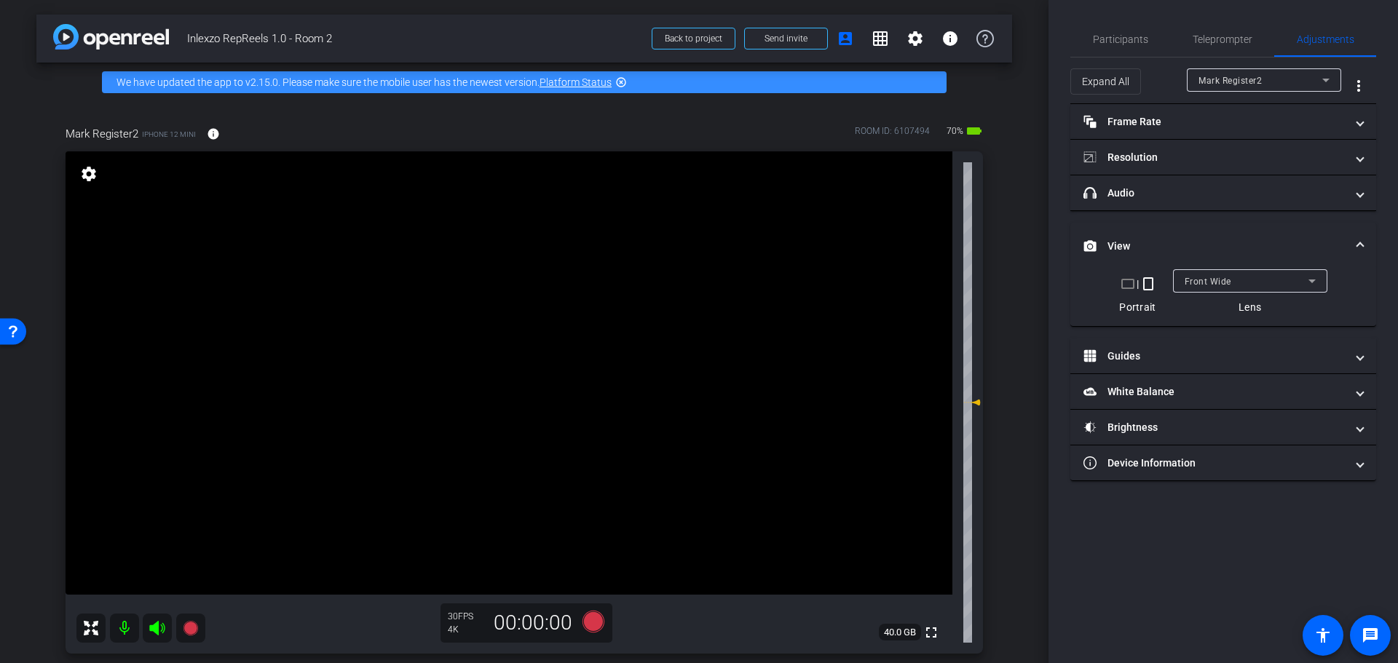
click at [1173, 228] on mat-expansion-panel-header "View" at bounding box center [1223, 246] width 306 height 47
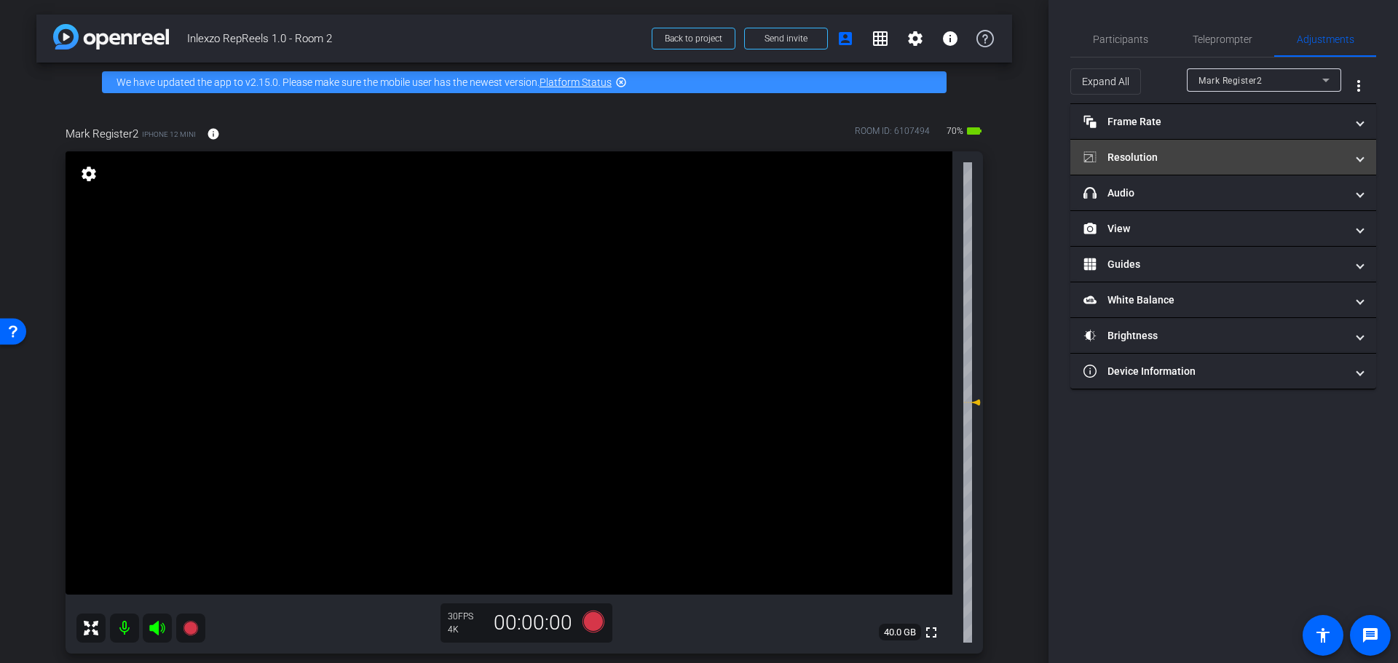
click at [1209, 163] on mat-panel-title "Resolution" at bounding box center [1215, 157] width 262 height 15
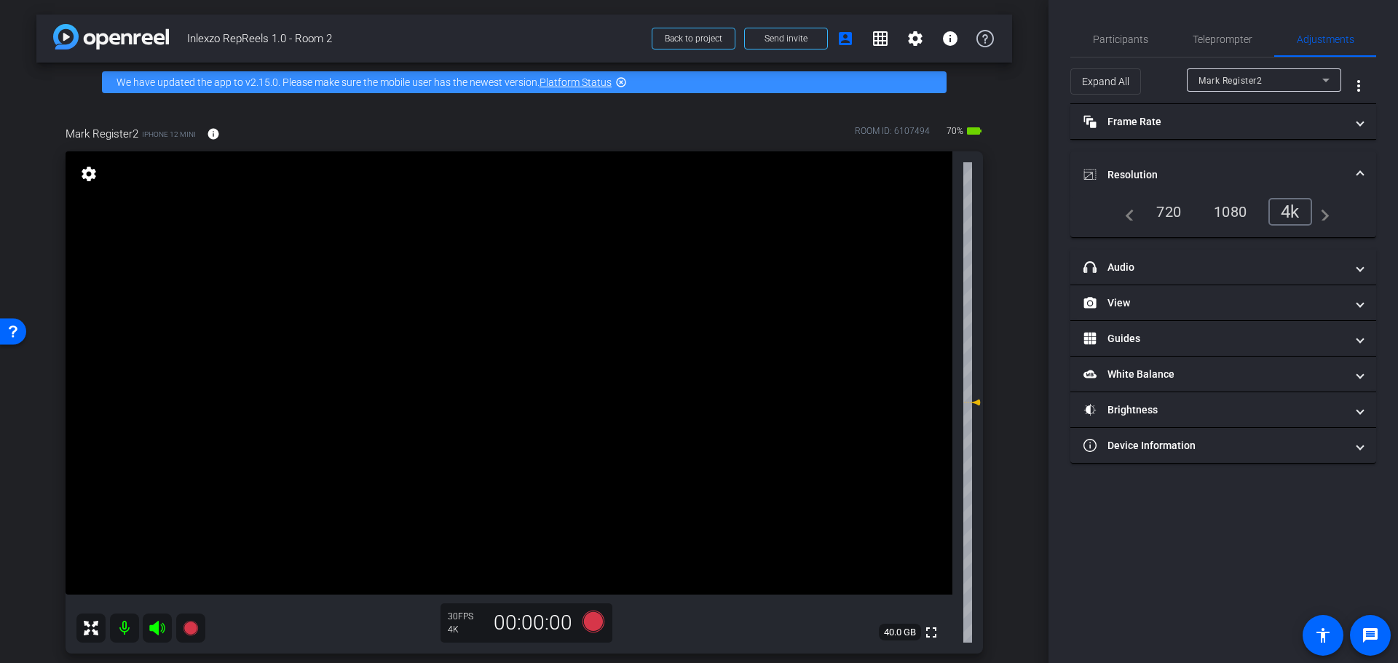
click at [1209, 163] on mat-expansion-panel-header "Resolution" at bounding box center [1223, 174] width 306 height 47
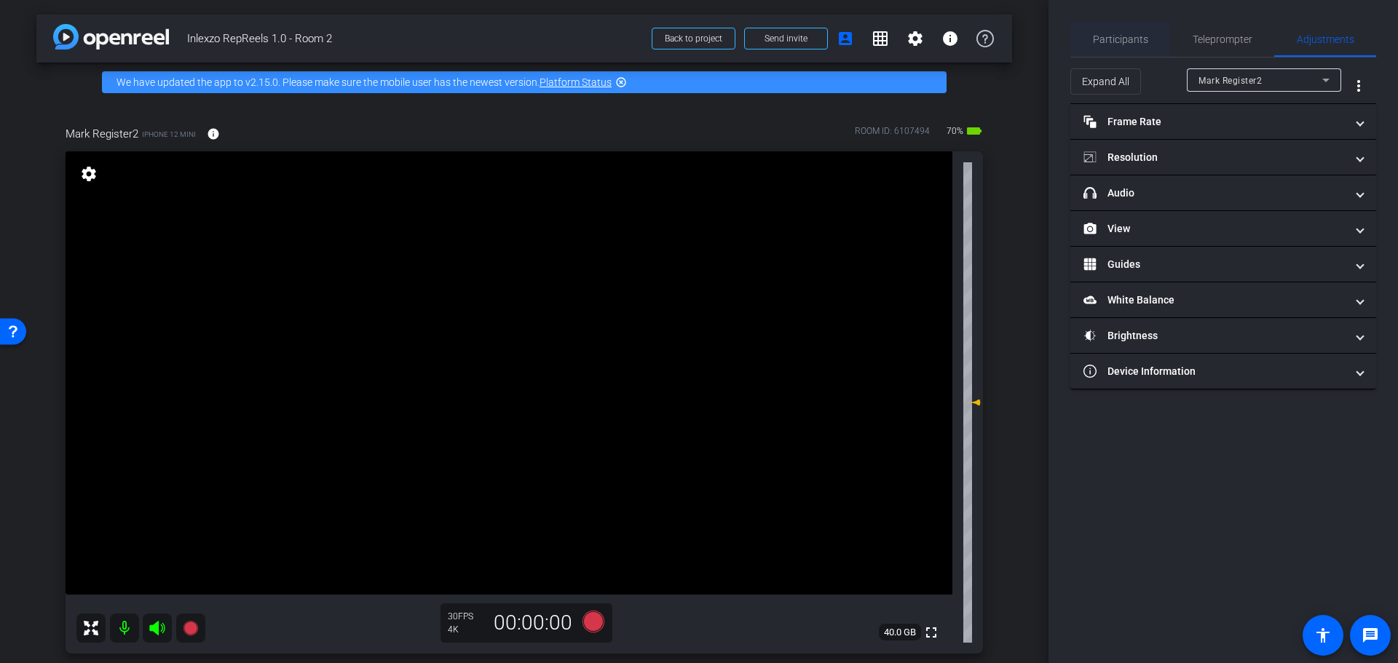
click at [1128, 42] on span "Participants" at bounding box center [1120, 39] width 55 height 10
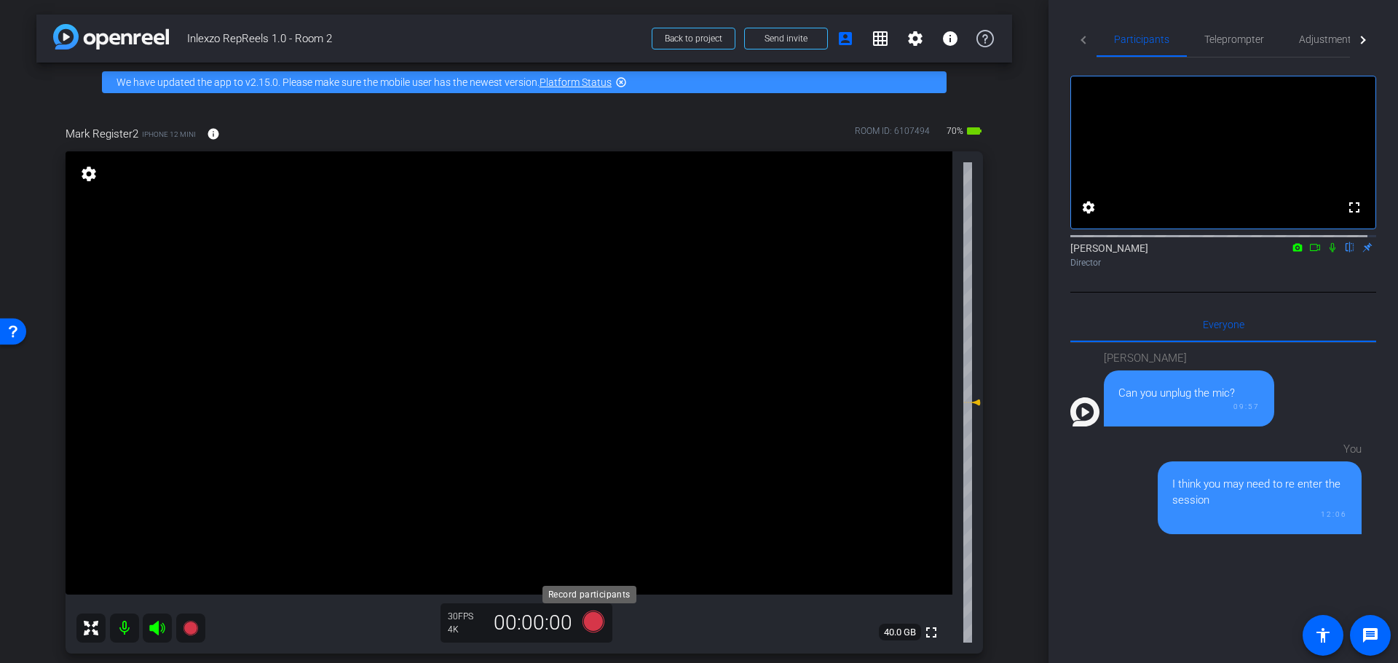
click at [589, 623] on icon at bounding box center [594, 622] width 22 height 22
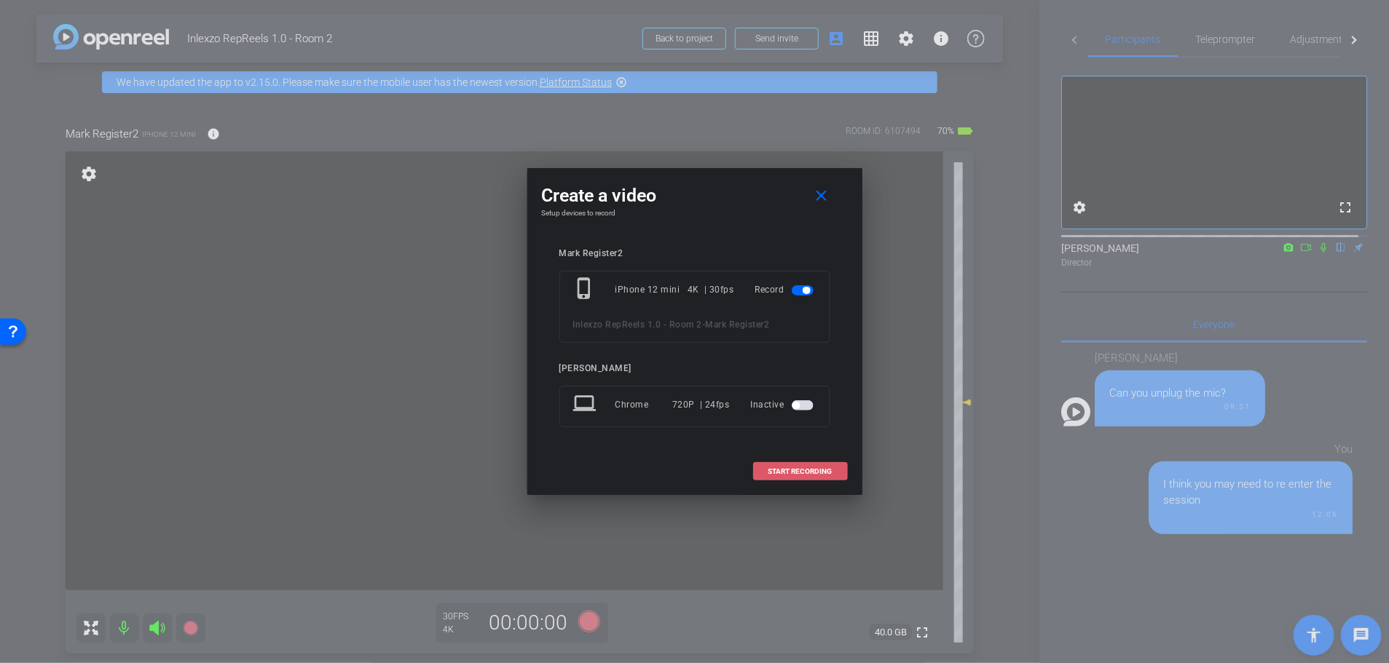
click at [807, 469] on span "START RECORDING" at bounding box center [800, 471] width 64 height 7
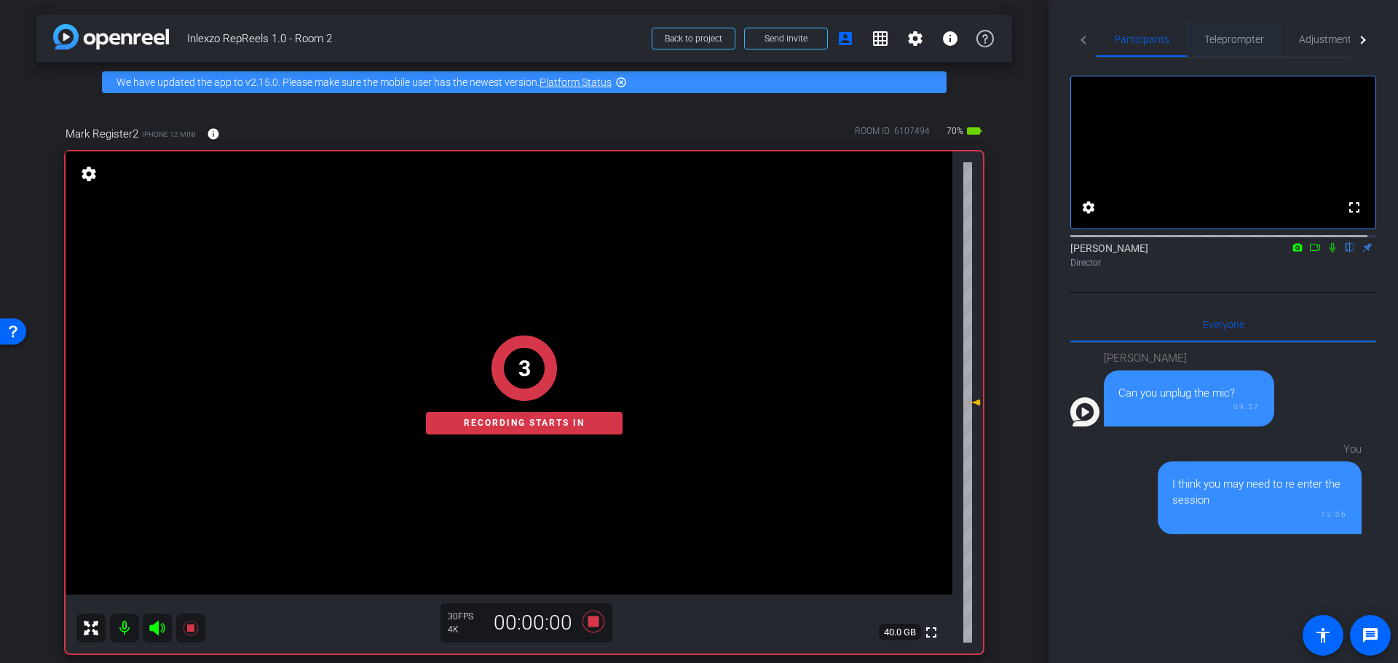
click at [1245, 34] on span "Teleprompter" at bounding box center [1234, 39] width 60 height 10
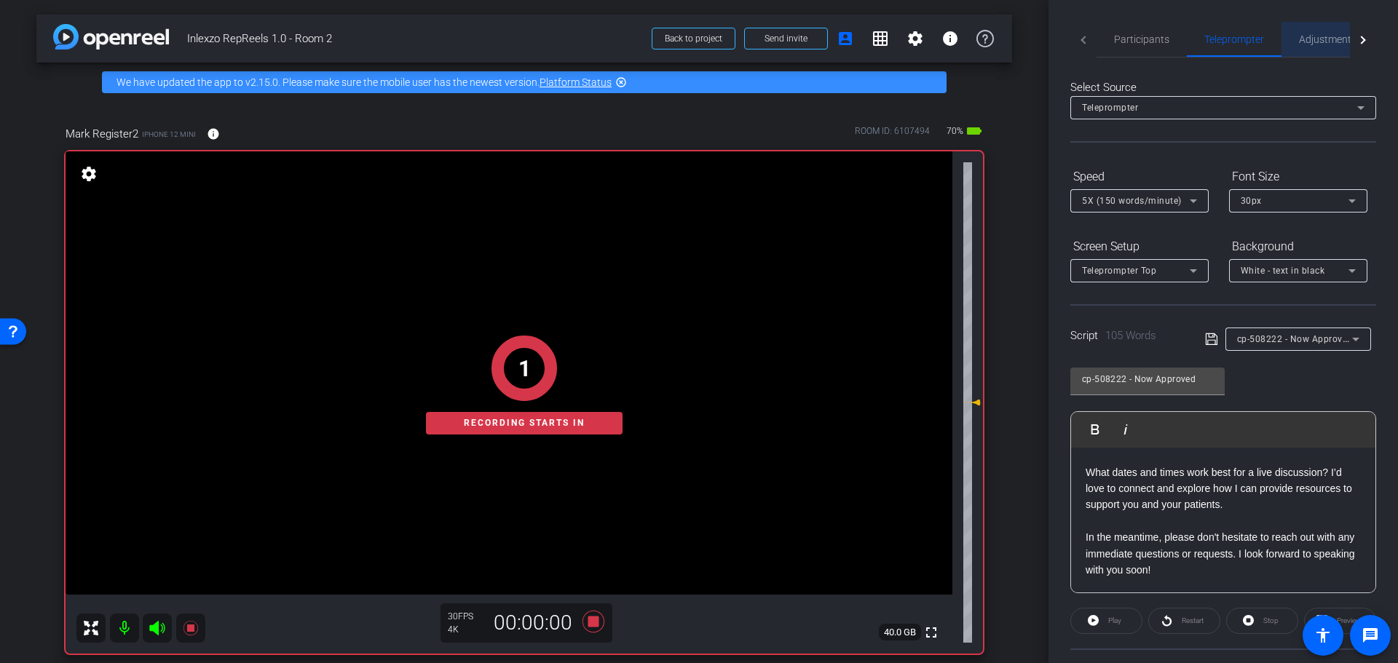
click at [1297, 47] on div "Adjustments" at bounding box center [1328, 39] width 92 height 35
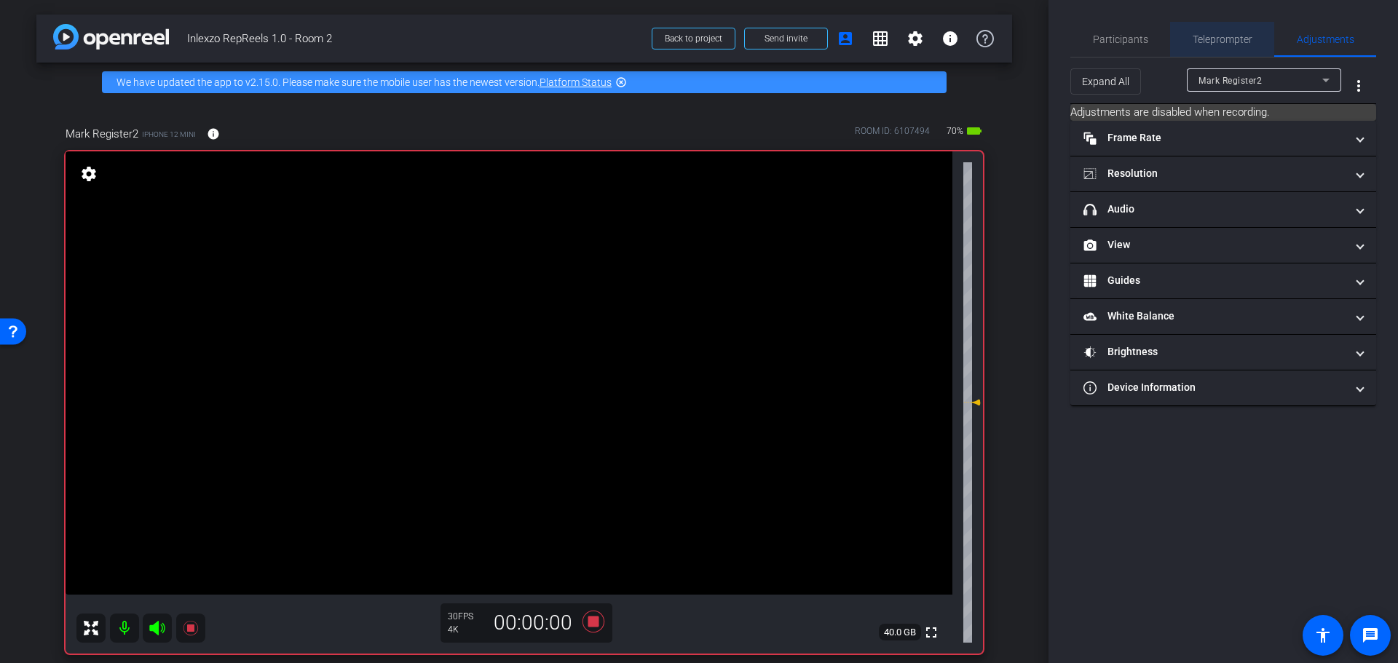
drag, startPoint x: 1205, startPoint y: 34, endPoint x: 1223, endPoint y: 148, distance: 114.9
click at [1205, 35] on span "Teleprompter" at bounding box center [1223, 39] width 60 height 10
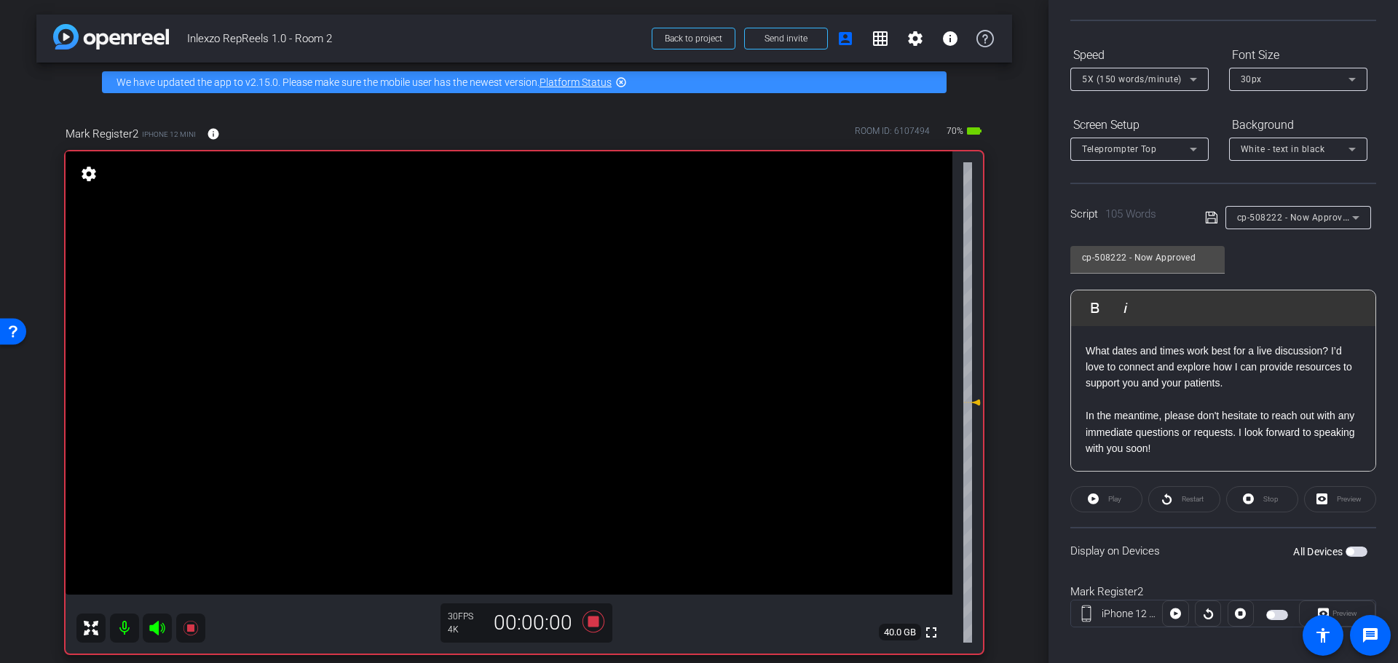
scroll to position [132, 0]
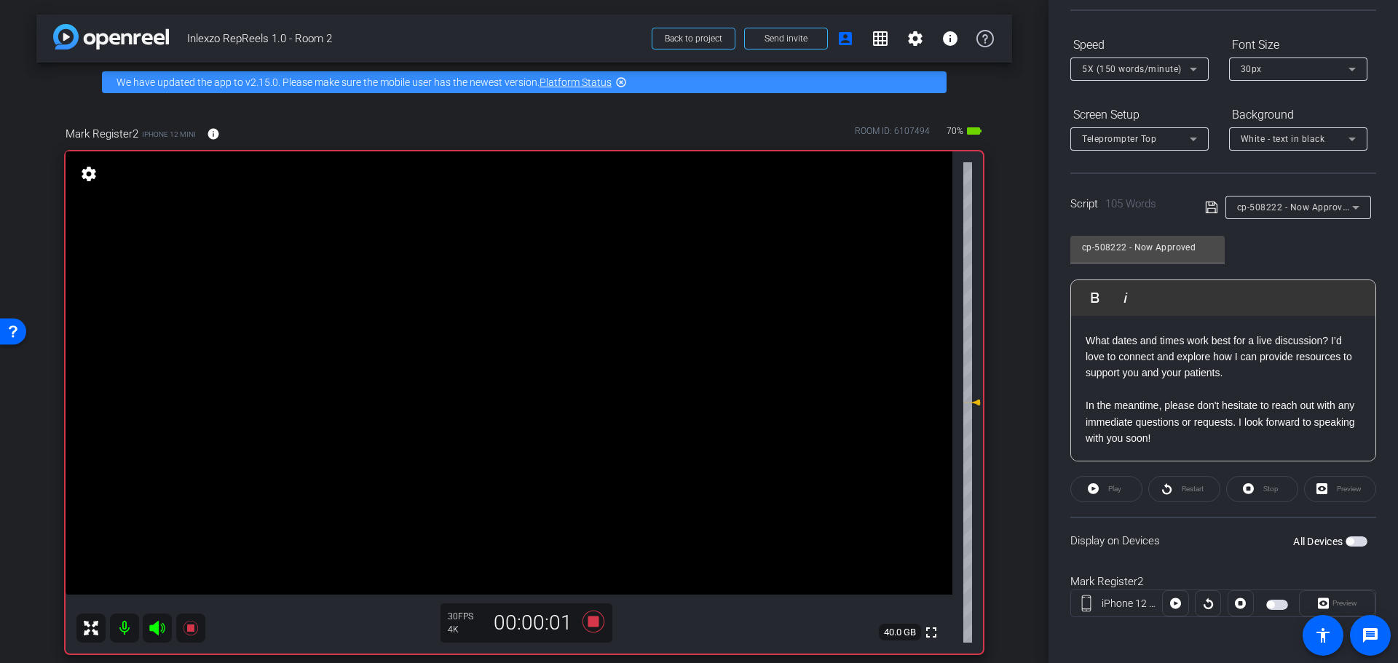
click at [1346, 544] on span "button" at bounding box center [1349, 541] width 7 height 7
click at [1114, 490] on span "Play" at bounding box center [1114, 489] width 13 height 8
click at [1333, 600] on span "Preview" at bounding box center [1345, 603] width 25 height 8
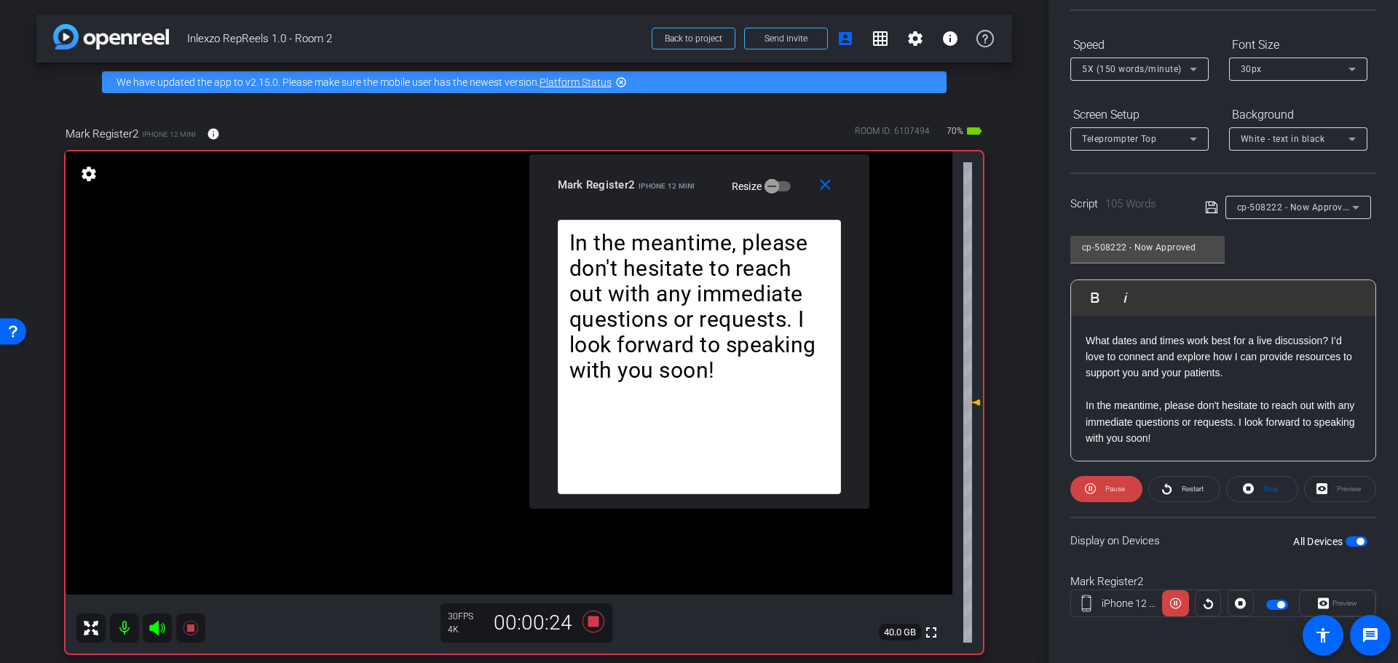
click at [1167, 51] on div "Speed" at bounding box center [1139, 45] width 138 height 25
click at [1158, 63] on div "5X (150 words/minute)" at bounding box center [1136, 69] width 108 height 18
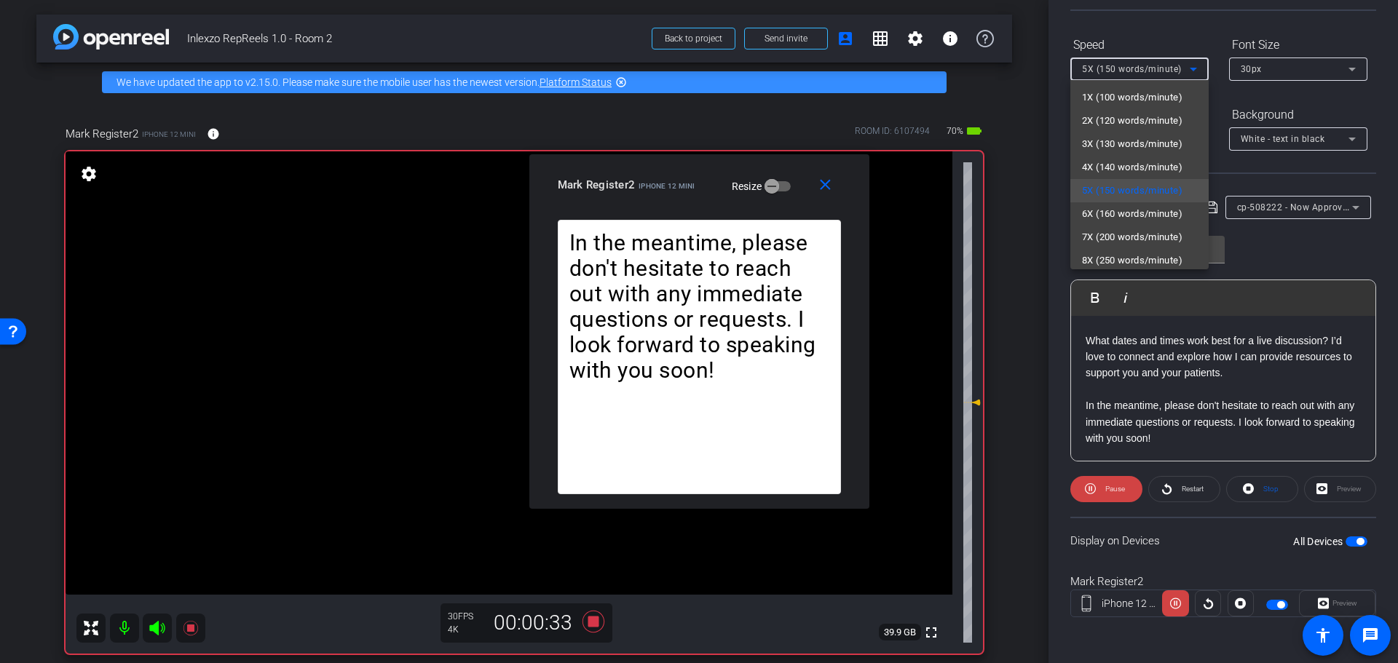
drag, startPoint x: 652, startPoint y: 177, endPoint x: 838, endPoint y: 150, distance: 187.6
click at [838, 150] on div at bounding box center [699, 331] width 1398 height 663
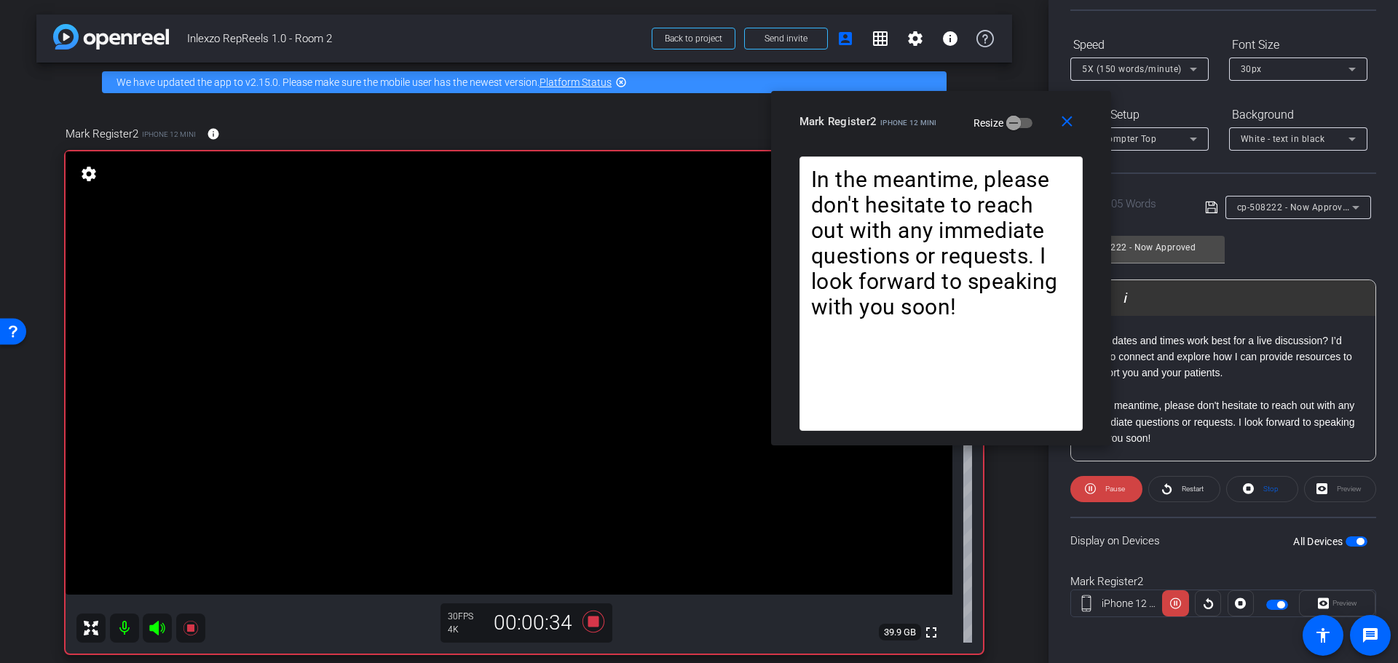
drag, startPoint x: 753, startPoint y: 167, endPoint x: 995, endPoint y: 104, distance: 249.9
click at [995, 104] on div "close Mark Register2 iPhone 12 mini Resize" at bounding box center [941, 124] width 340 height 66
click at [1074, 127] on mat-icon "close" at bounding box center [1067, 122] width 18 height 18
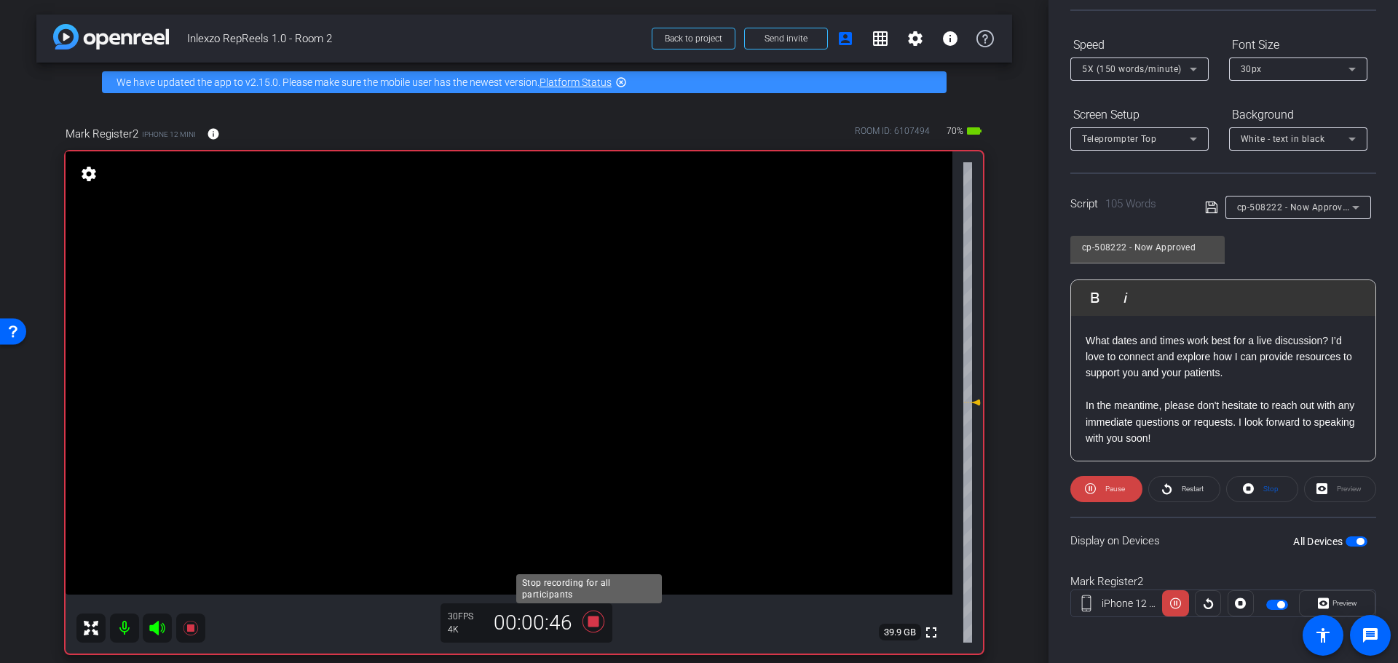
click at [582, 626] on icon at bounding box center [593, 622] width 35 height 26
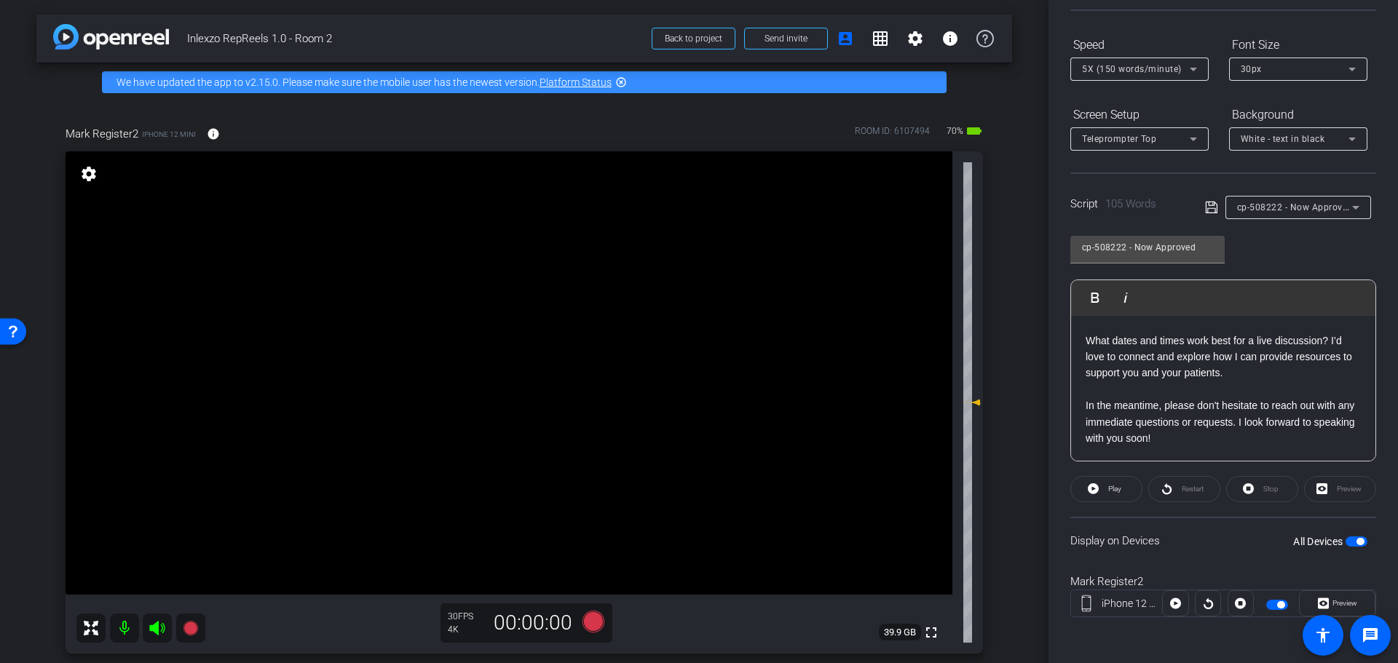
scroll to position [0, 0]
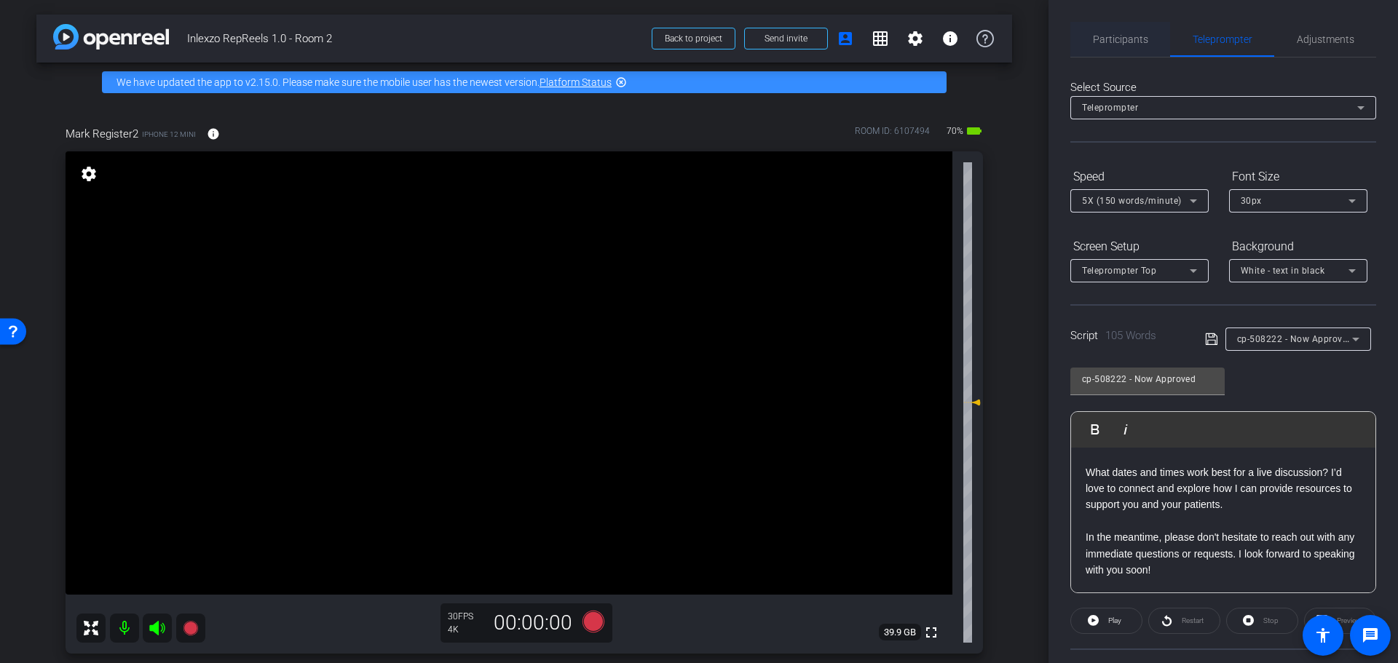
click at [1100, 37] on span "Participants" at bounding box center [1120, 39] width 55 height 10
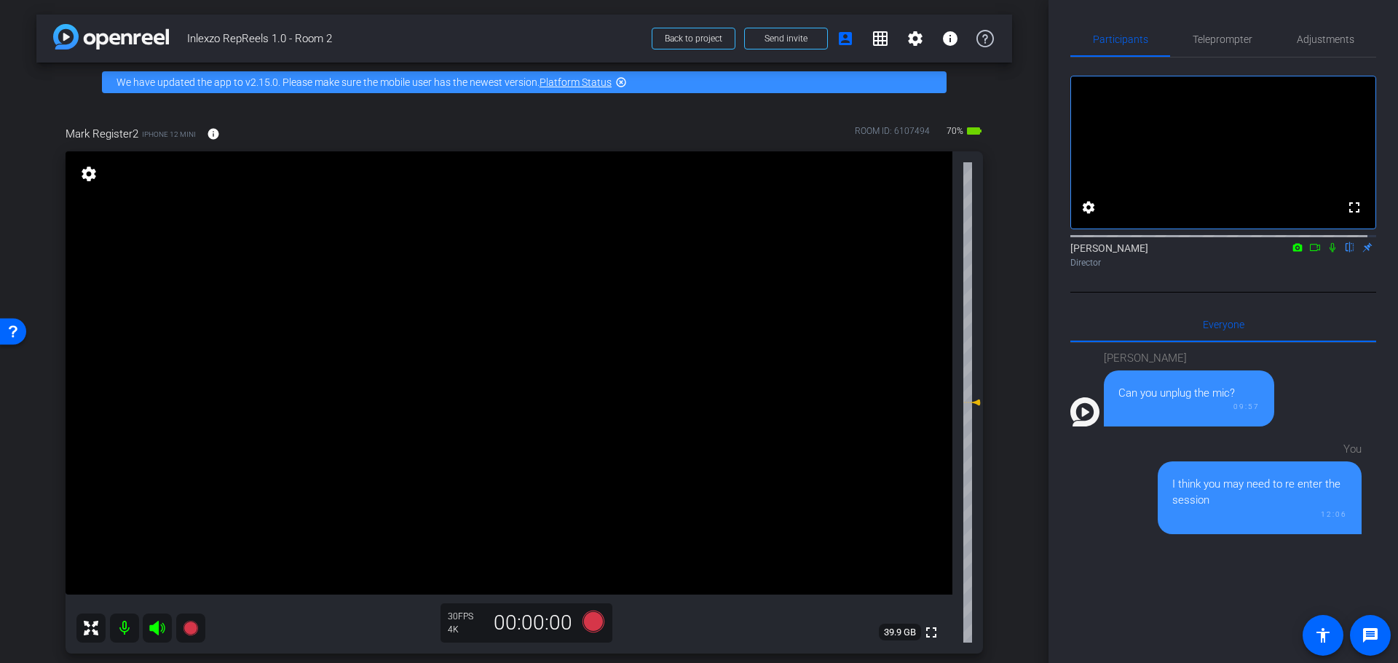
scroll to position [303, 0]
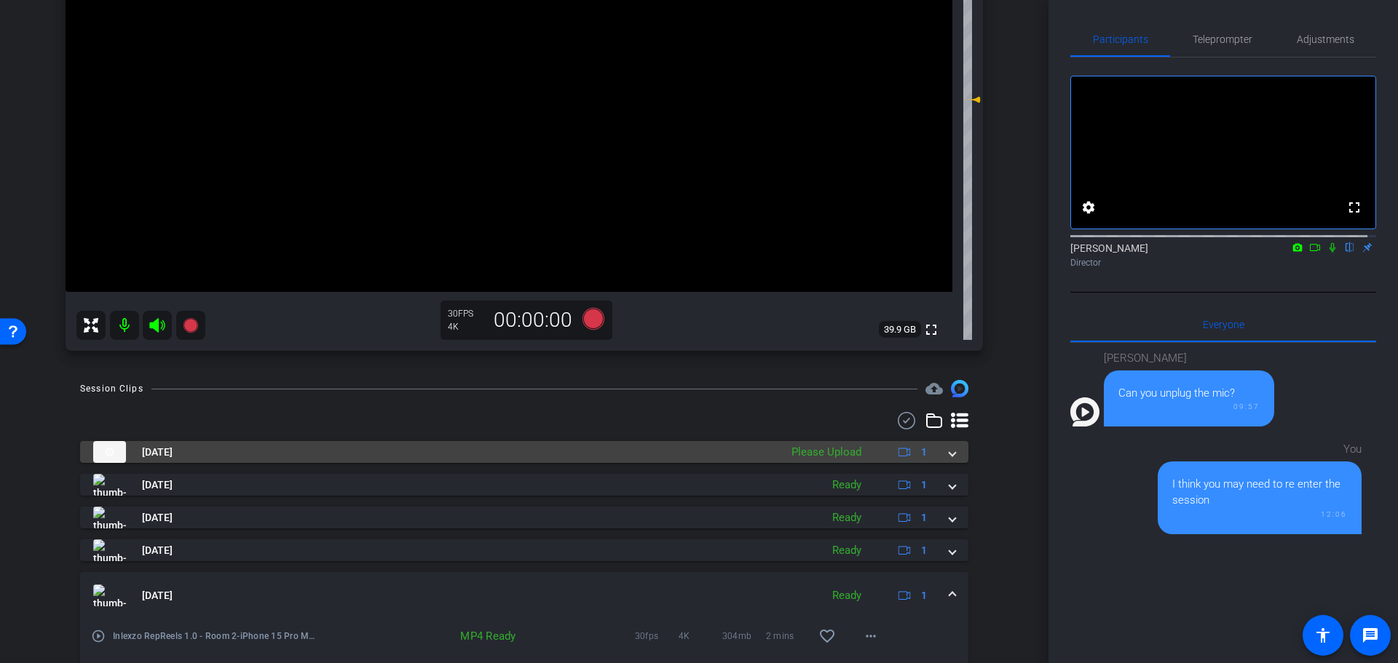
click at [959, 454] on mat-expansion-panel-header "Aug 25, 2025 Please Upload 1" at bounding box center [524, 452] width 888 height 22
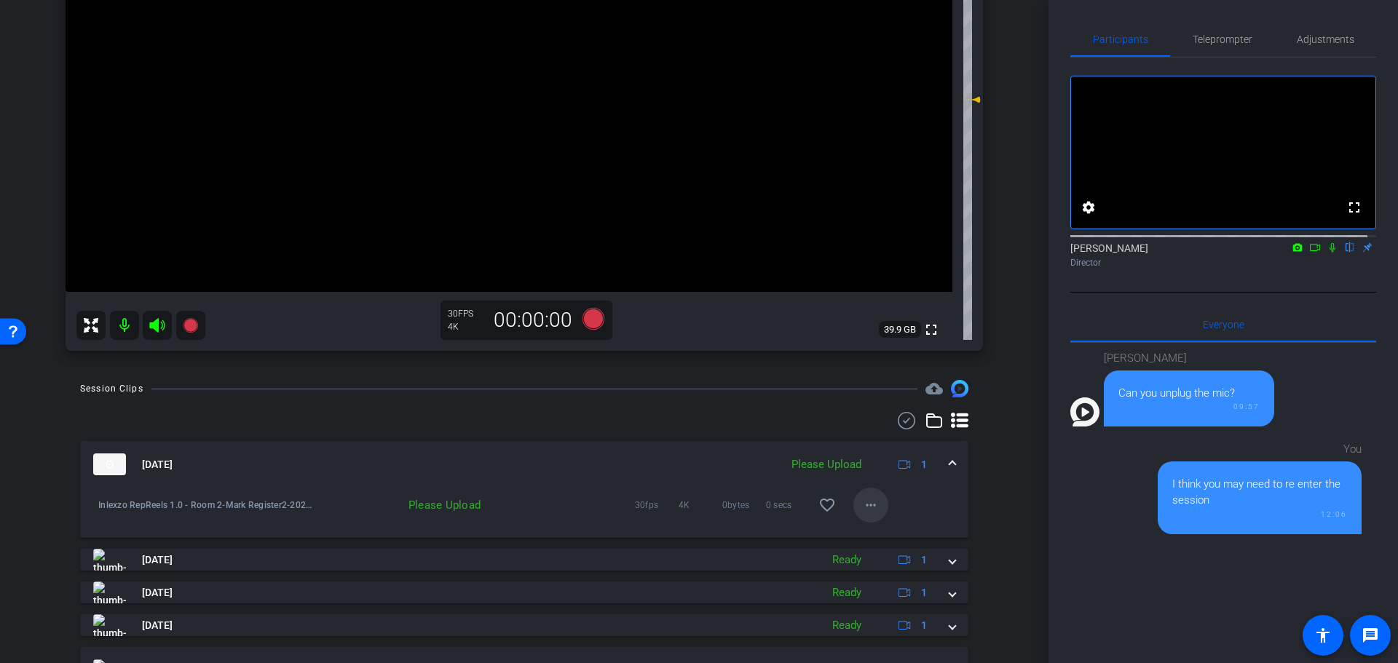
click at [877, 503] on span at bounding box center [870, 505] width 35 height 35
click at [879, 532] on span "Upload" at bounding box center [885, 535] width 58 height 17
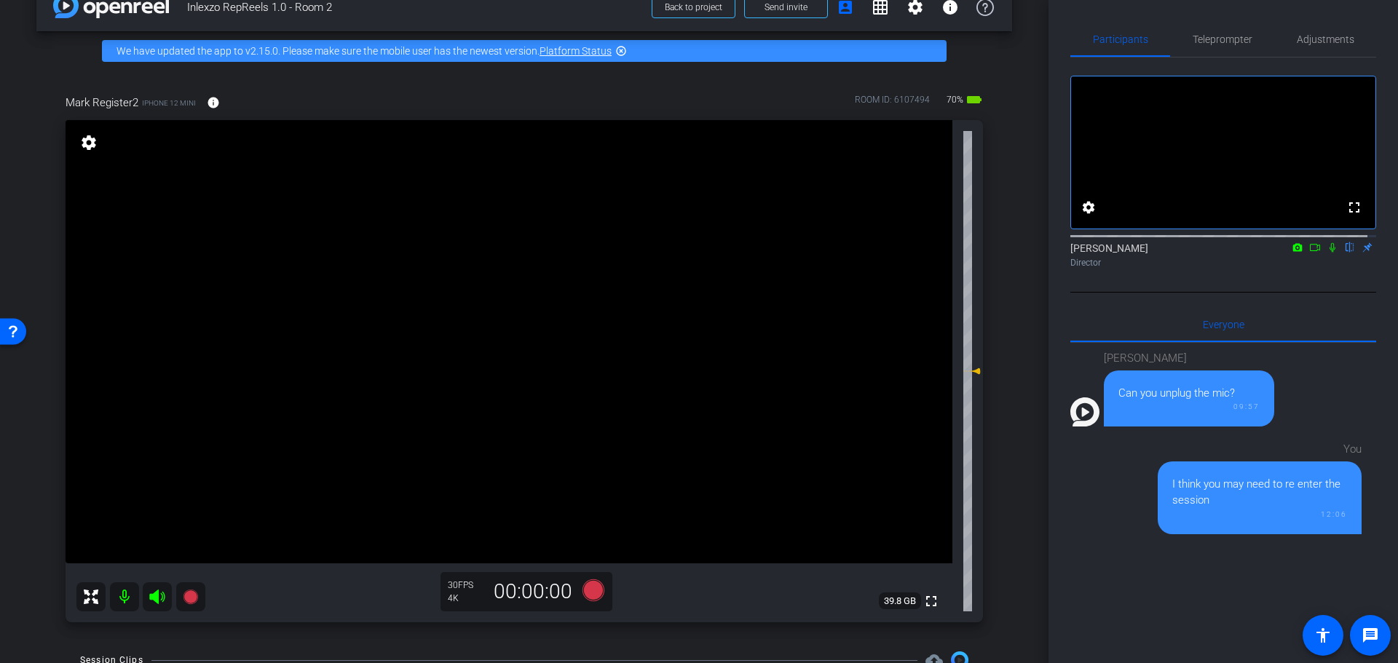
scroll to position [0, 0]
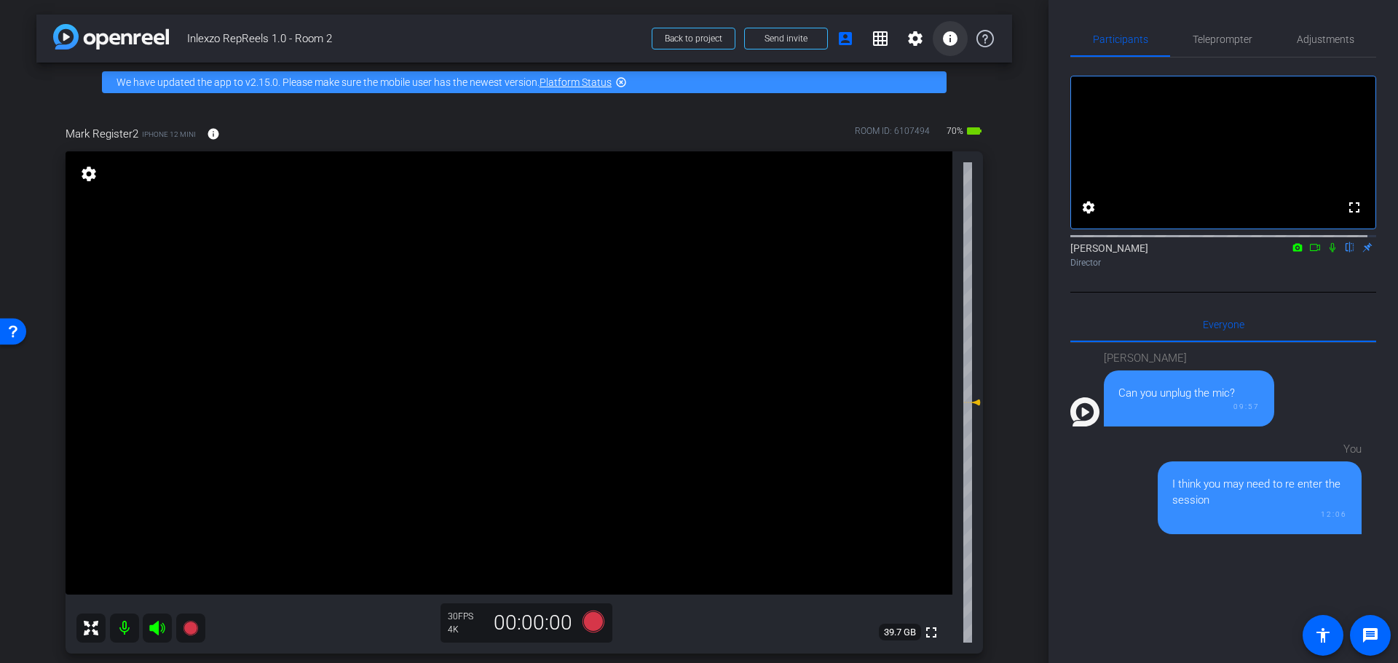
click at [943, 39] on mat-icon "info" at bounding box center [950, 38] width 17 height 17
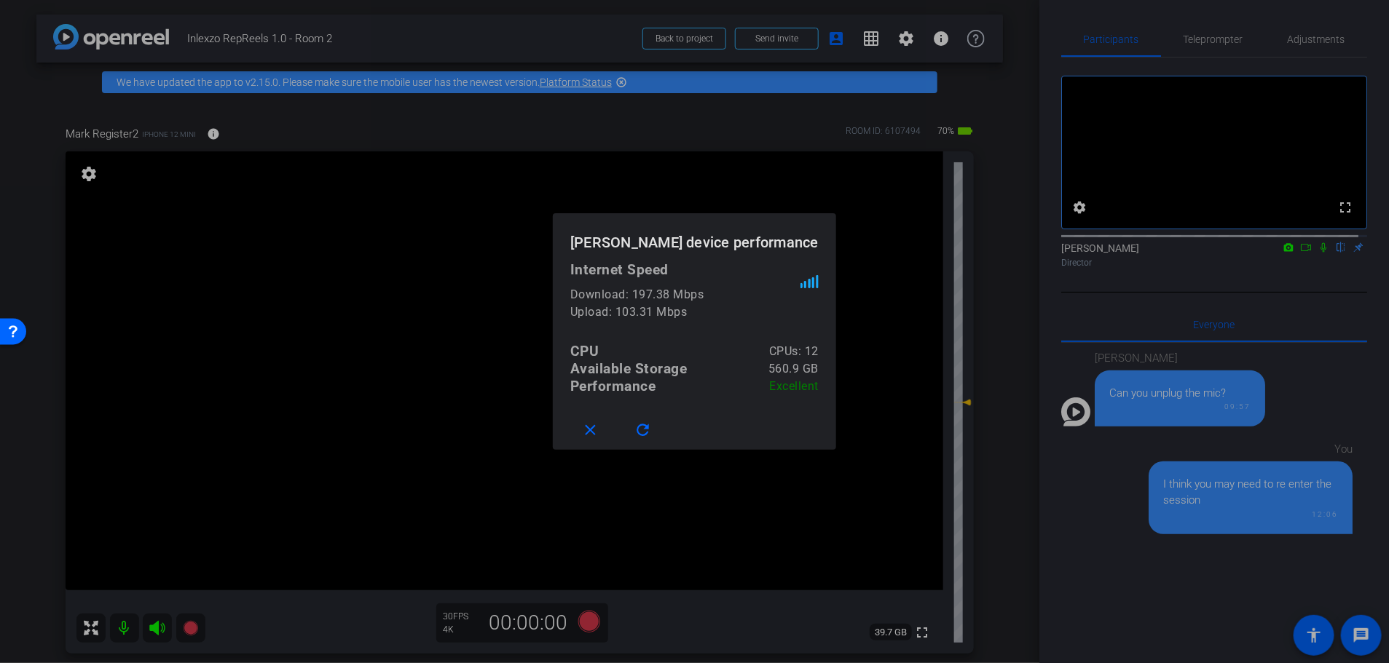
click at [982, 118] on div at bounding box center [694, 331] width 1389 height 663
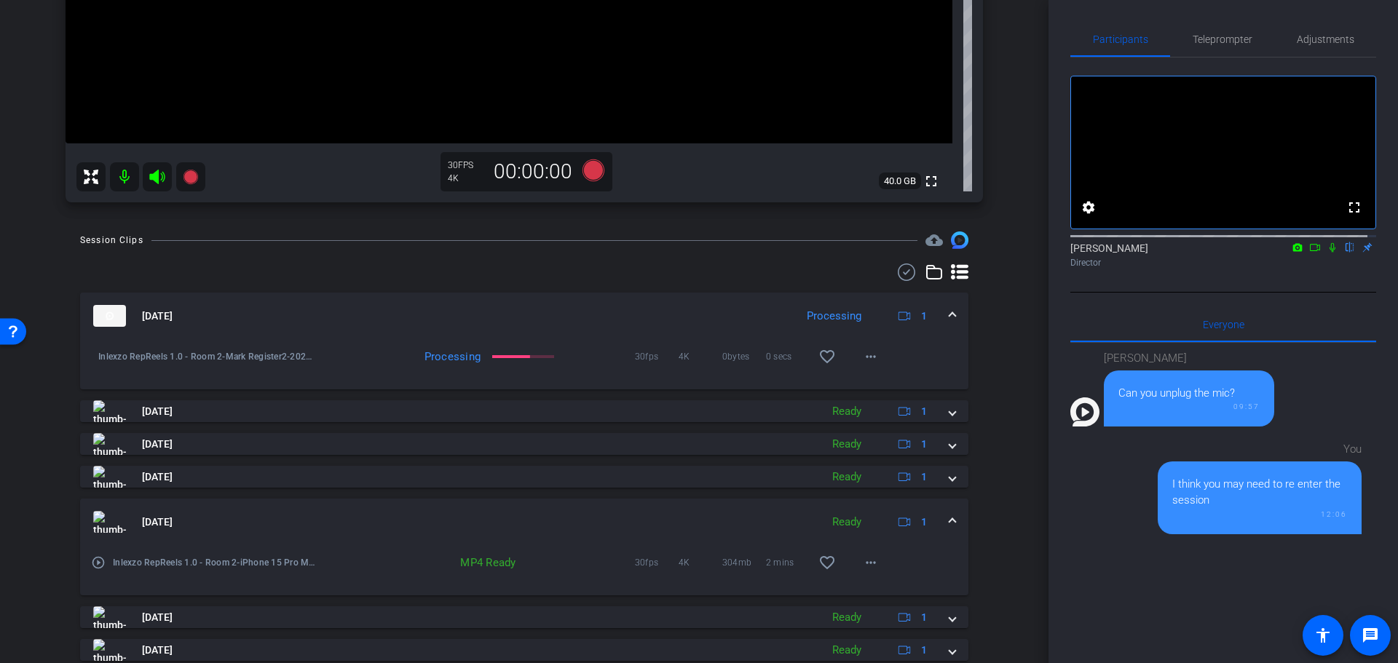
scroll to position [447, 0]
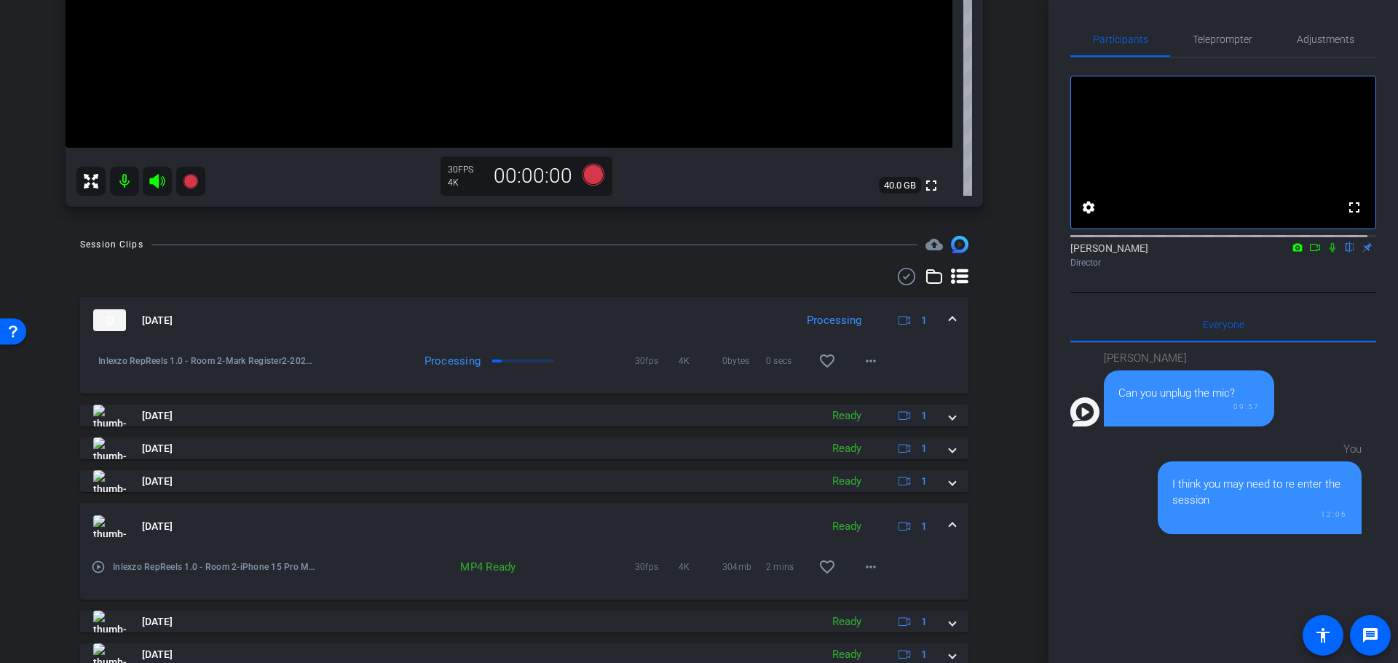
click at [127, 181] on mat-icon at bounding box center [124, 181] width 29 height 29
click at [996, 263] on div "Session Clips cloud_upload Aug 25, 2025 Processing 1 play_circle_outline Inlexz…" at bounding box center [524, 526] width 976 height 580
click at [129, 173] on mat-icon at bounding box center [124, 181] width 29 height 29
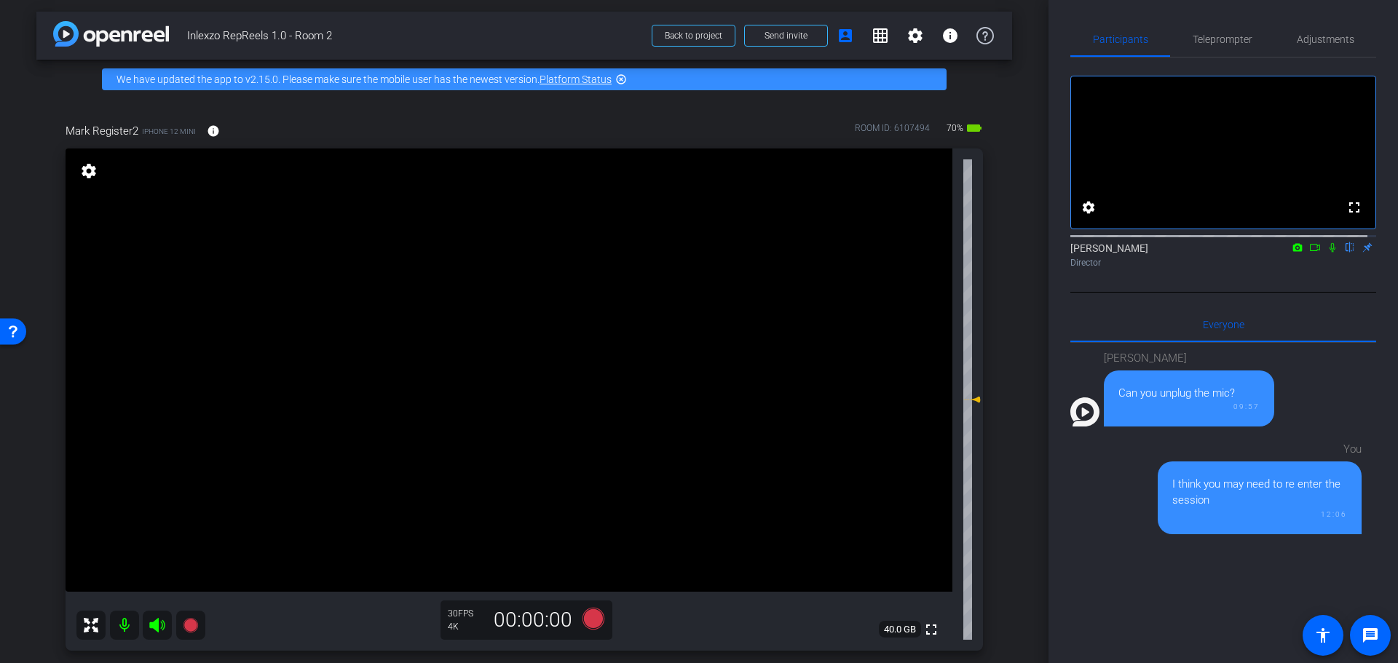
scroll to position [0, 0]
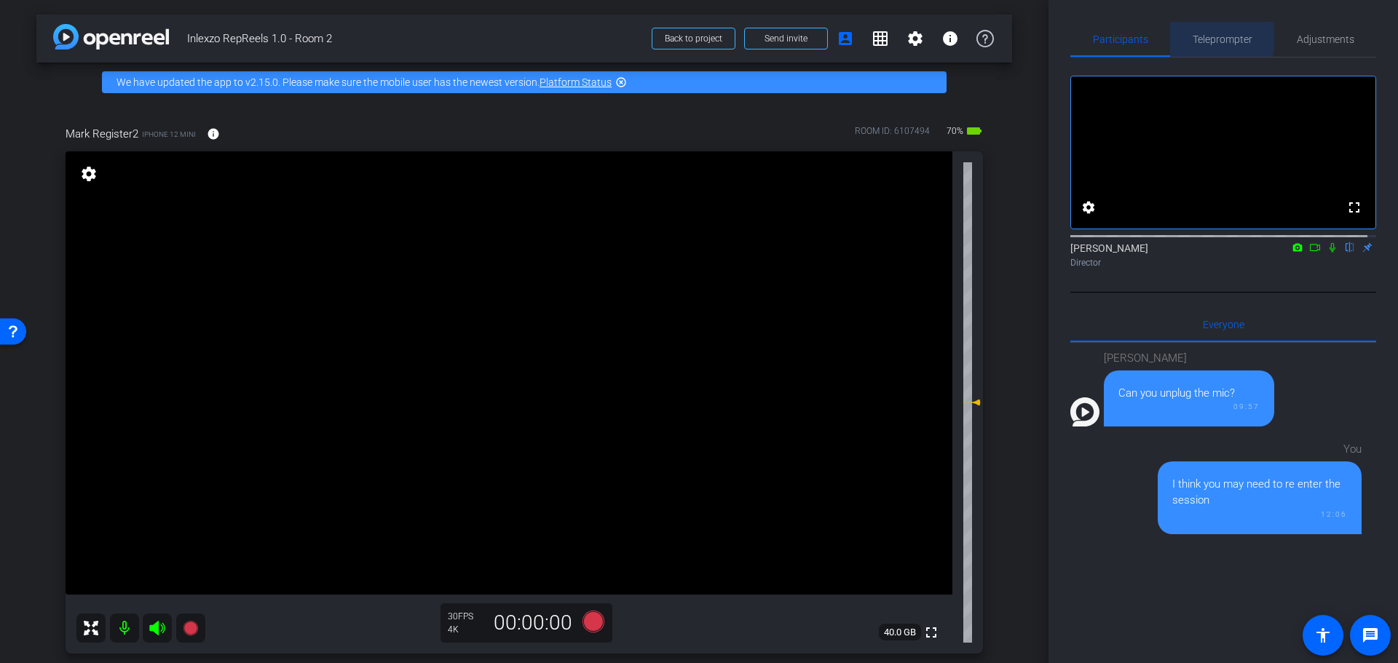
click at [1210, 39] on span "Teleprompter" at bounding box center [1223, 39] width 60 height 10
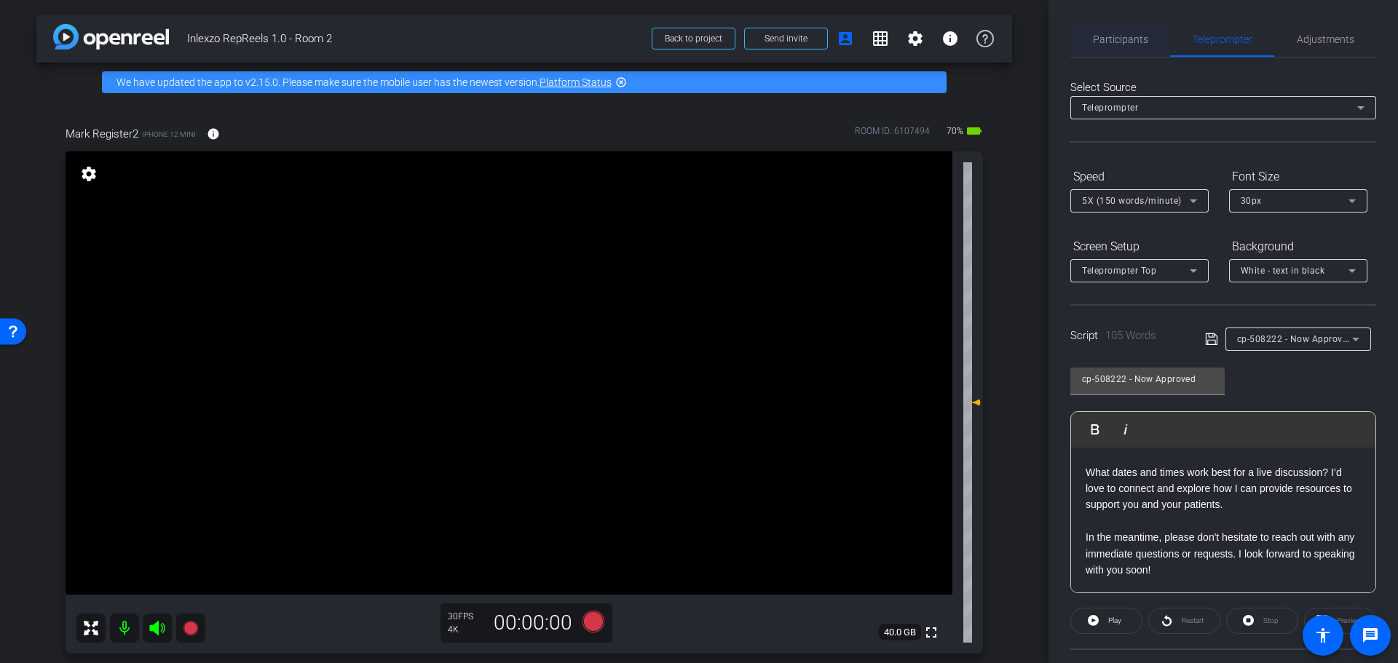
click at [1117, 36] on span "Participants" at bounding box center [1120, 39] width 55 height 10
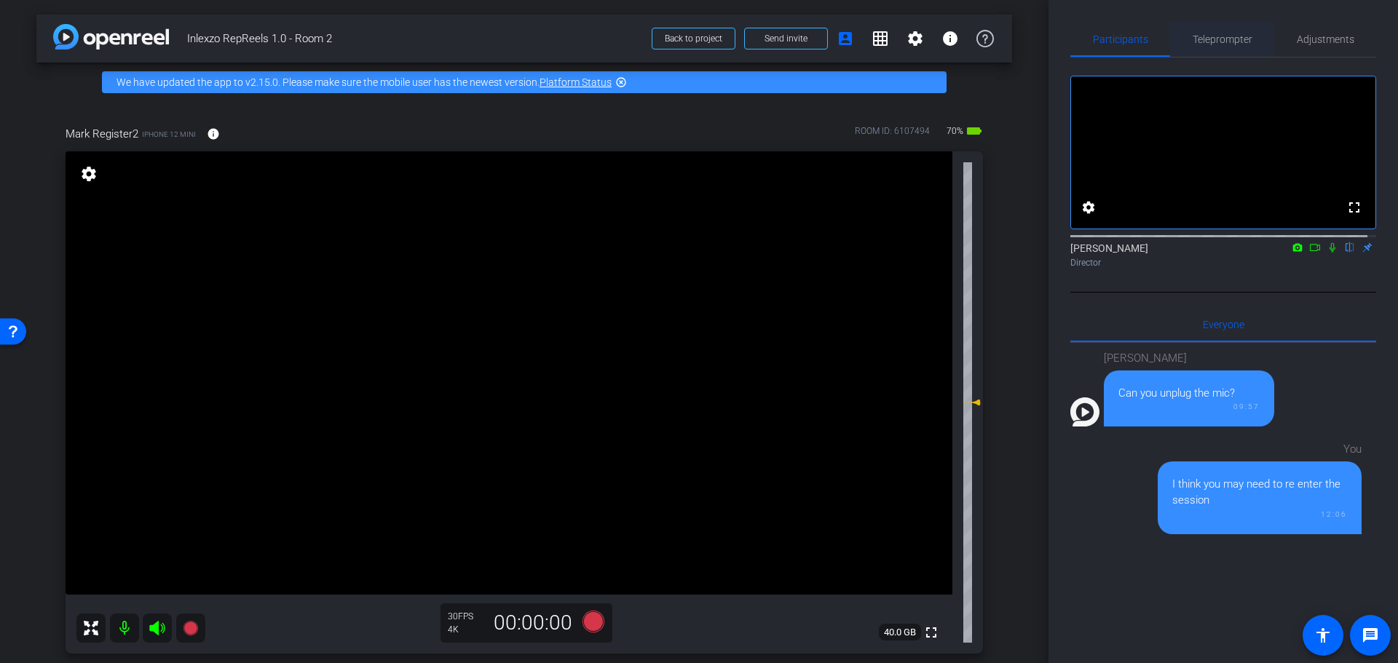
click at [1223, 36] on span "Teleprompter" at bounding box center [1223, 39] width 60 height 10
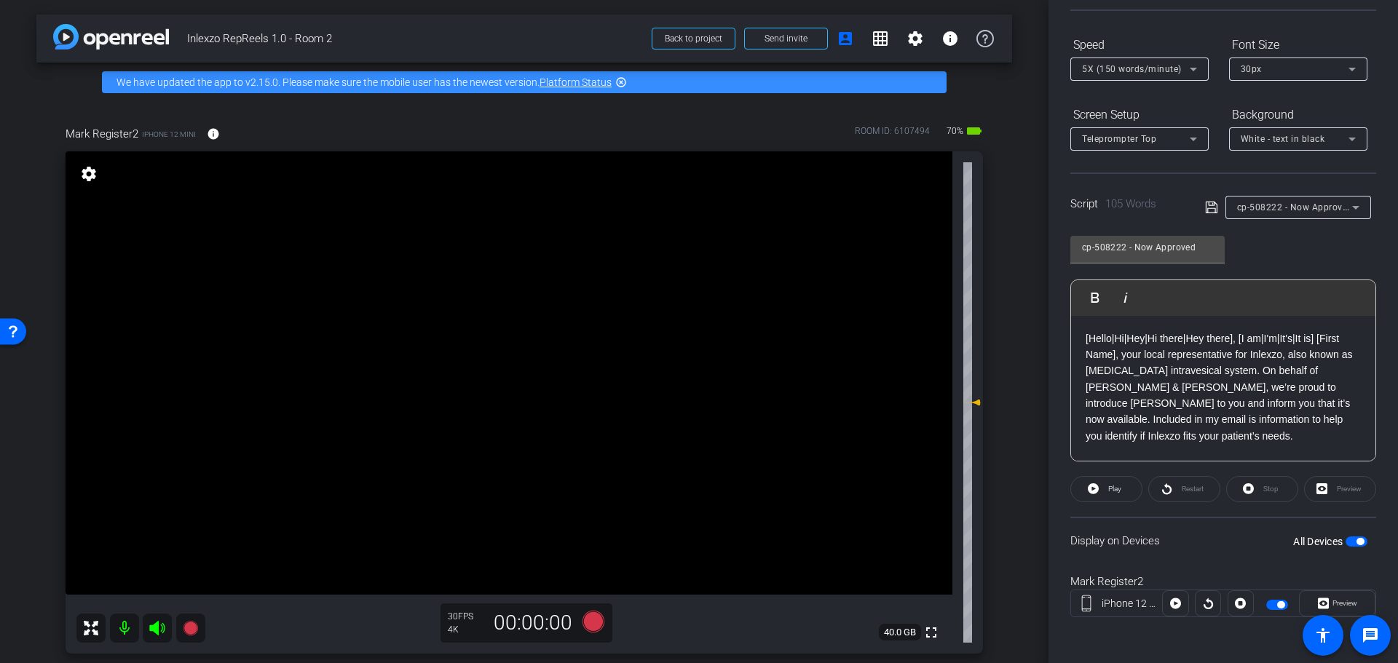
scroll to position [8, 0]
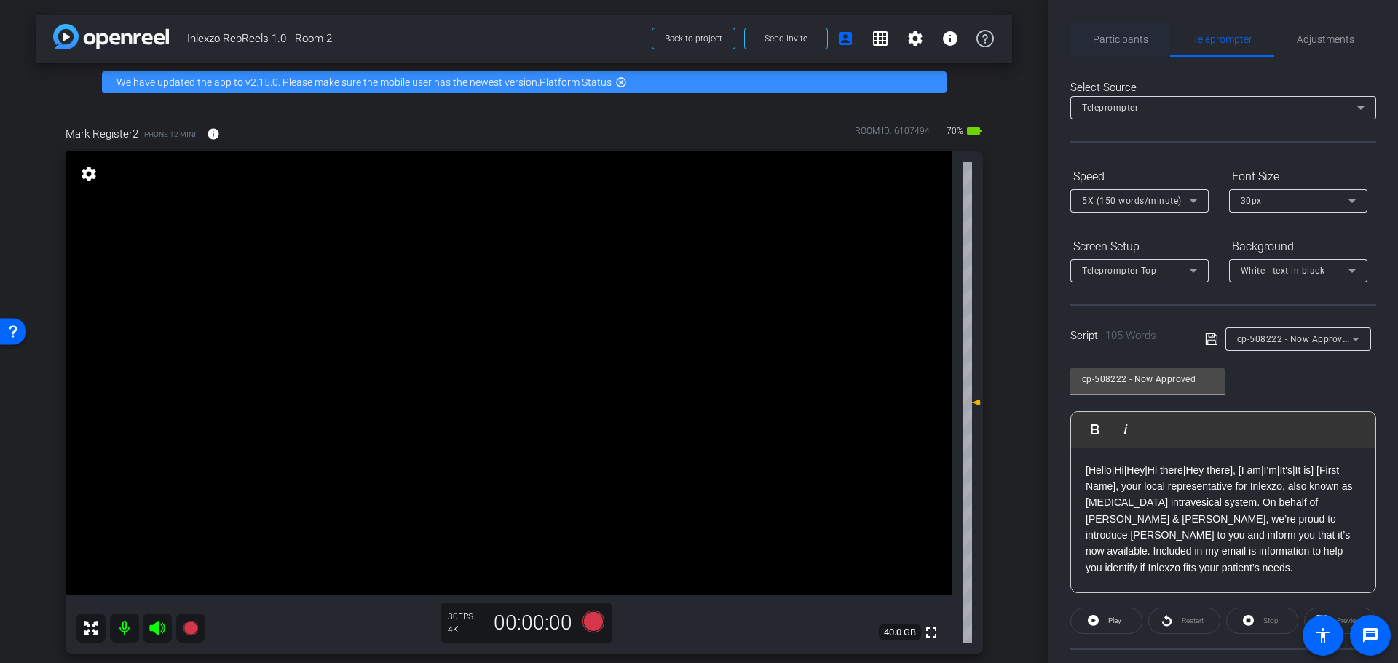
click at [1142, 36] on span "Participants" at bounding box center [1120, 39] width 55 height 10
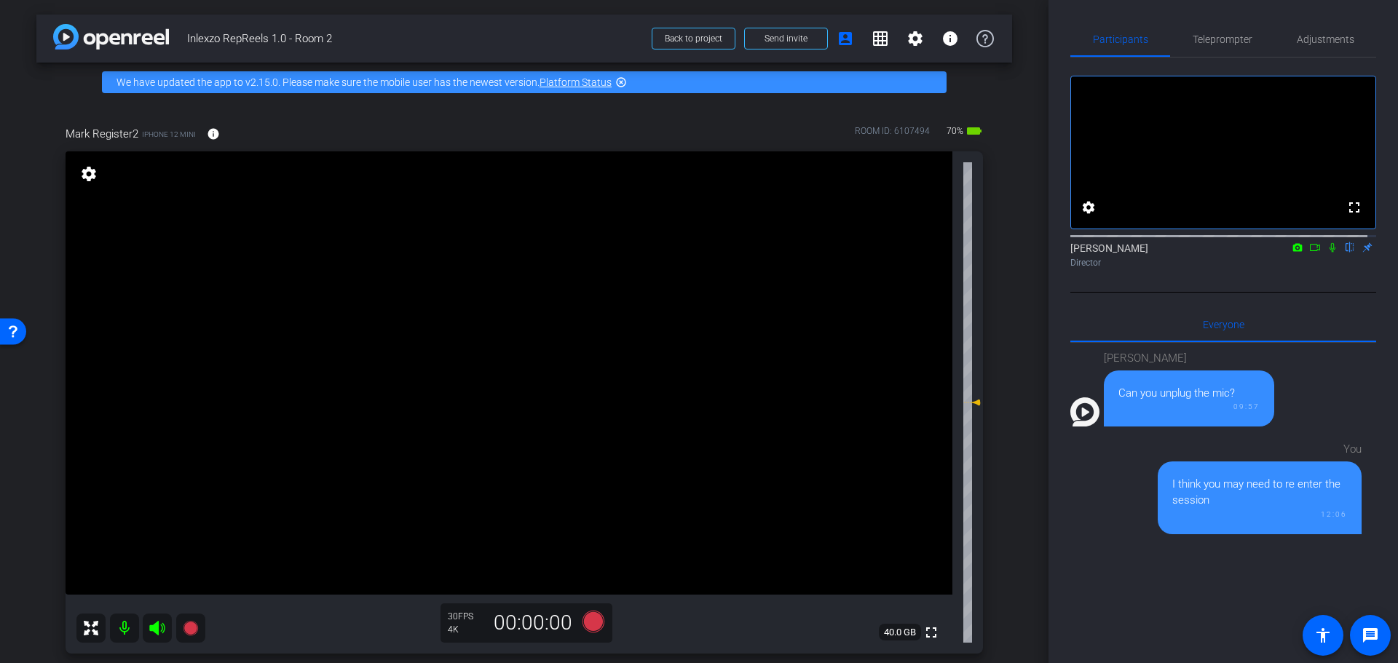
click at [1327, 253] on icon at bounding box center [1333, 247] width 12 height 10
click at [587, 631] on icon at bounding box center [593, 622] width 35 height 26
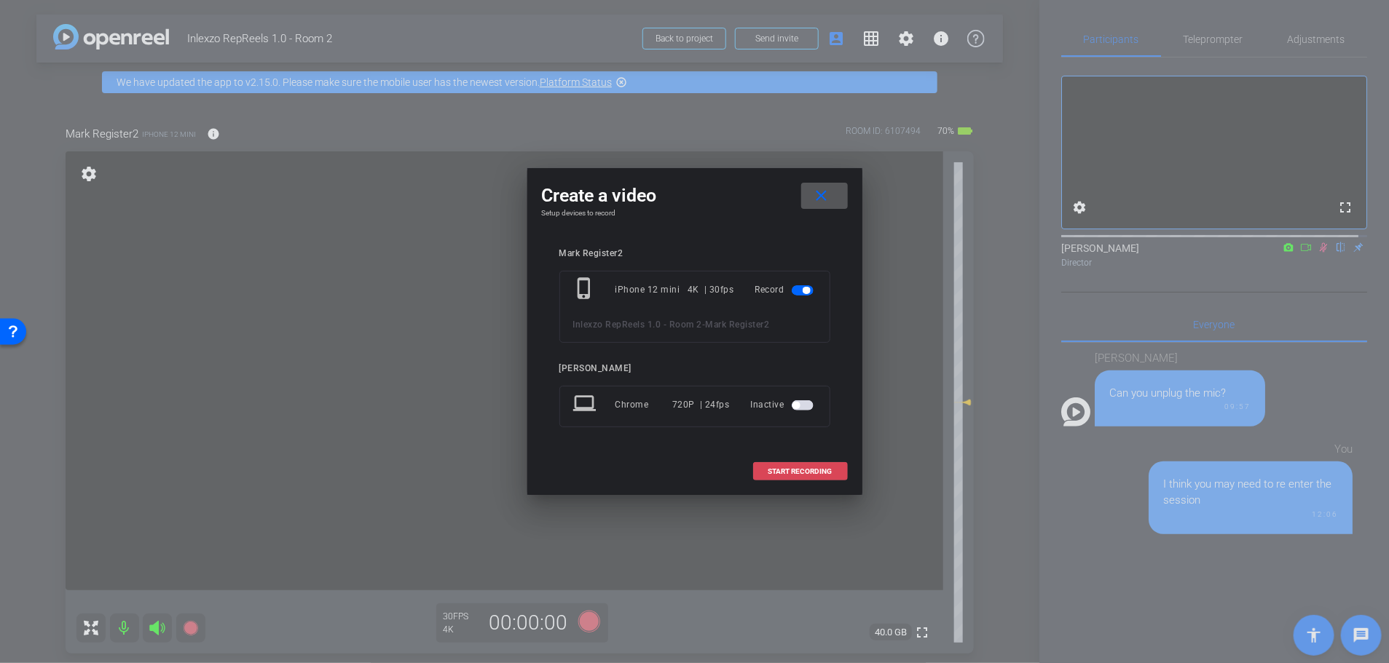
click at [794, 478] on span at bounding box center [800, 471] width 93 height 35
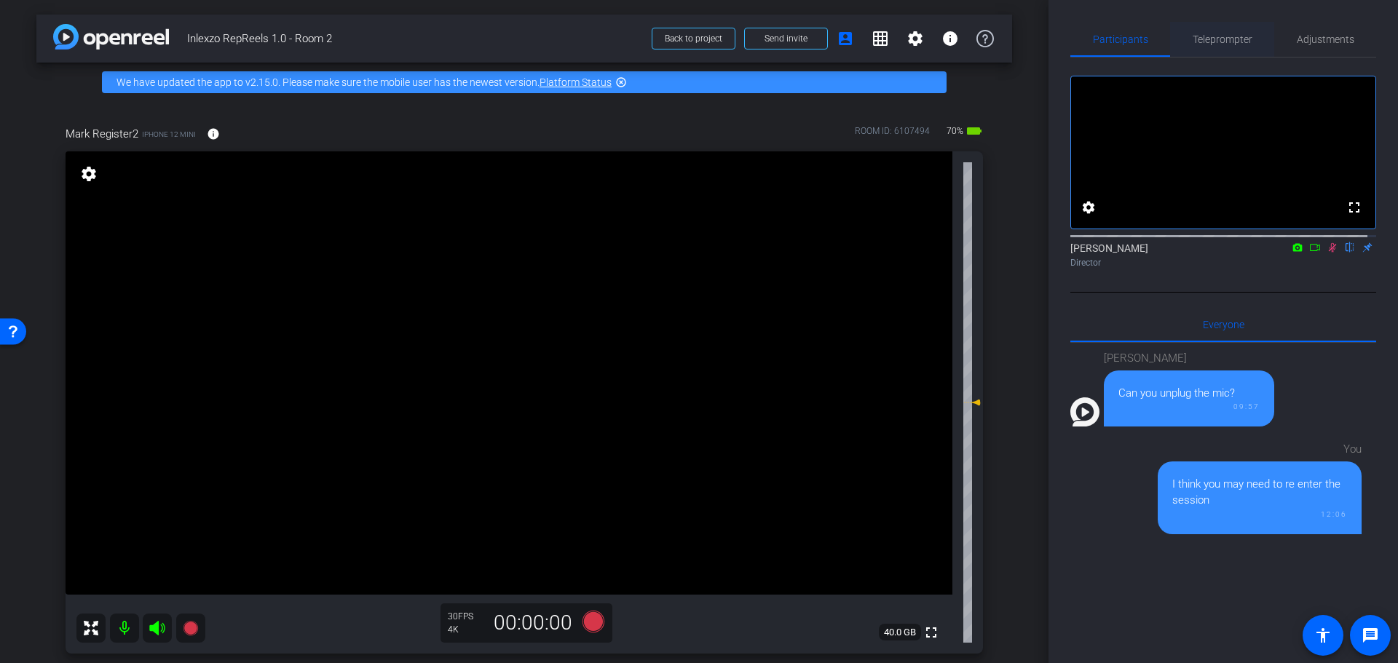
click at [1203, 27] on span "Teleprompter" at bounding box center [1223, 39] width 60 height 35
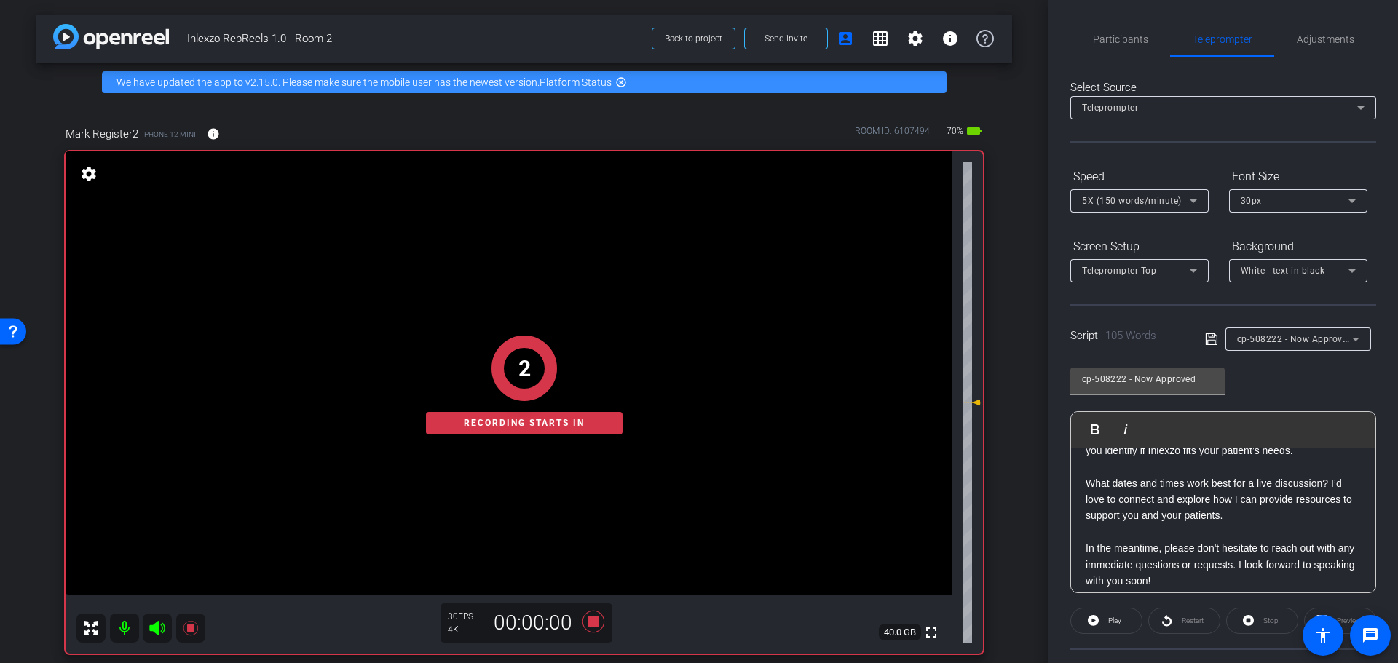
scroll to position [128, 0]
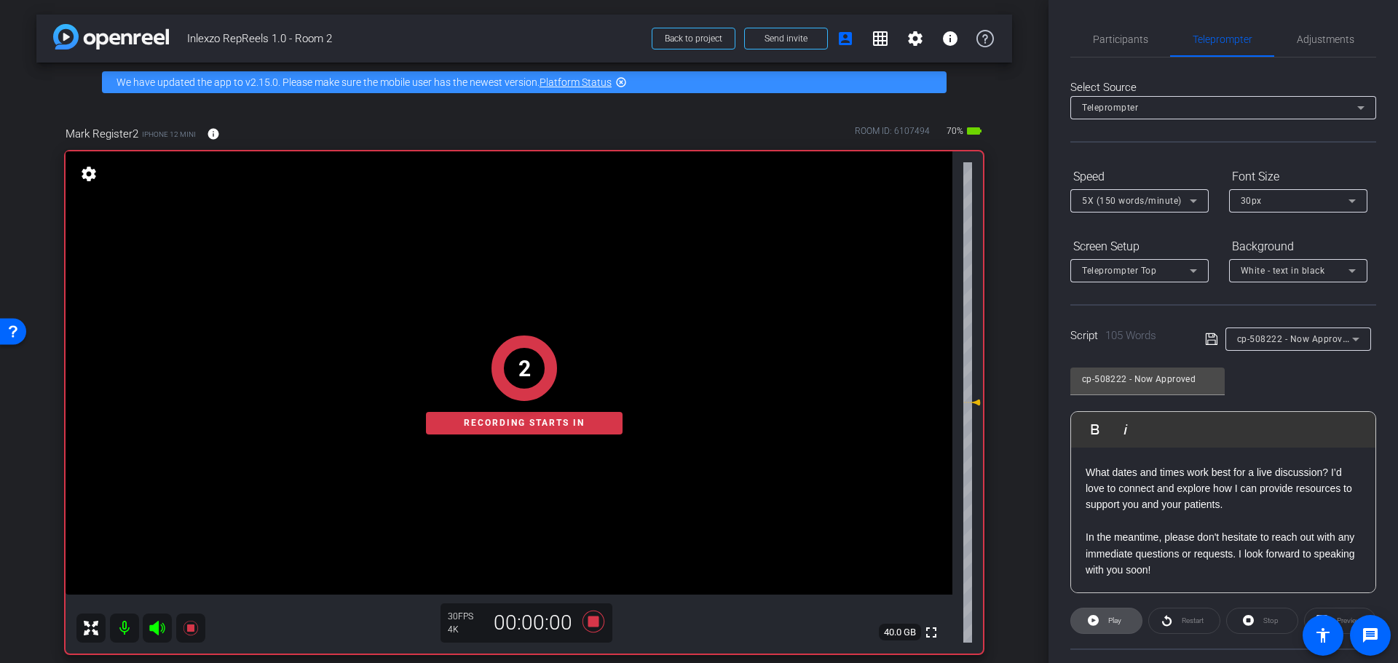
click at [1108, 613] on span "Play" at bounding box center [1113, 621] width 17 height 20
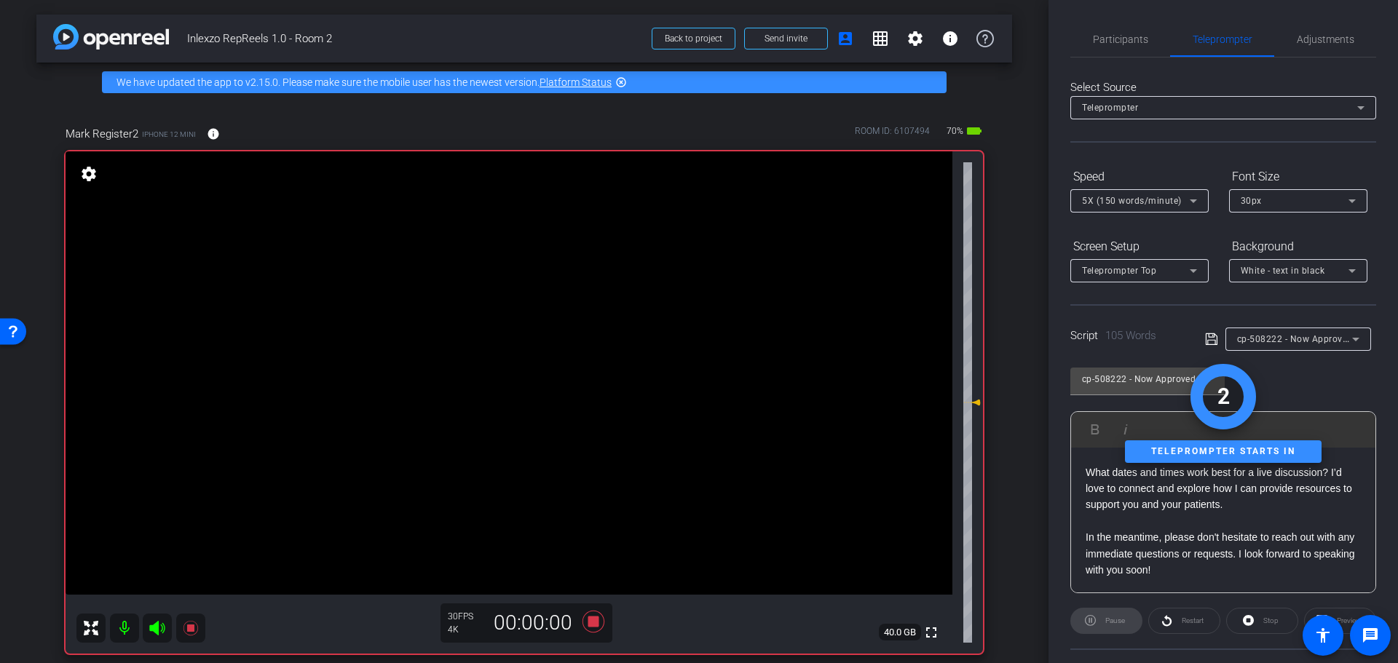
scroll to position [132, 0]
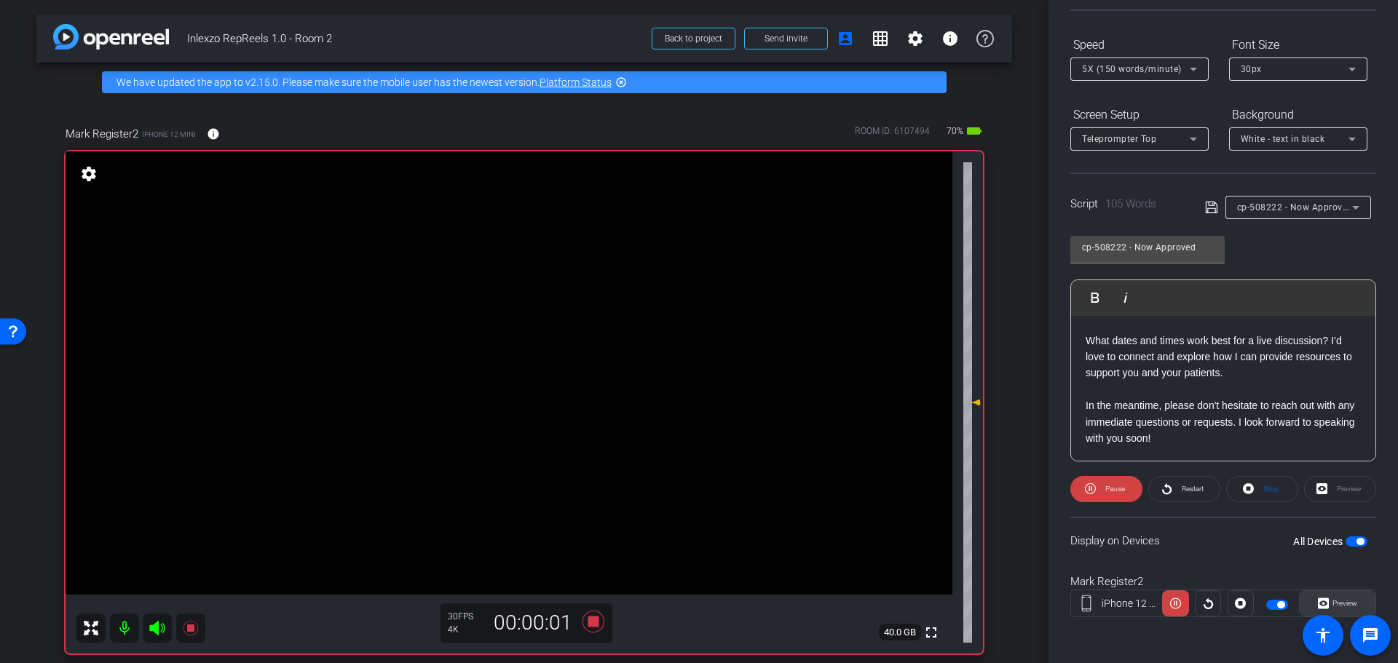
click at [1343, 601] on span "Preview" at bounding box center [1345, 603] width 25 height 8
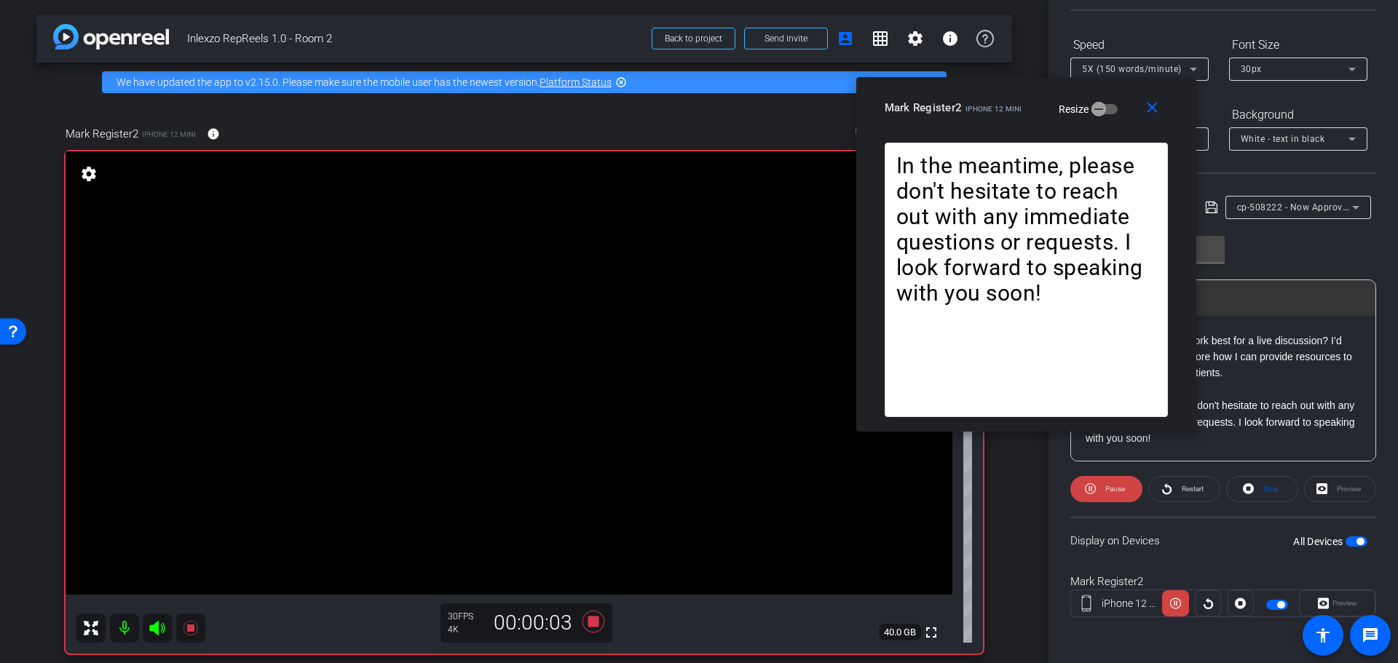
drag, startPoint x: 682, startPoint y: 173, endPoint x: 1022, endPoint y: 89, distance: 350.9
click at [1022, 95] on div "Mark Register2 iPhone 12 mini Resize" at bounding box center [1032, 108] width 294 height 26
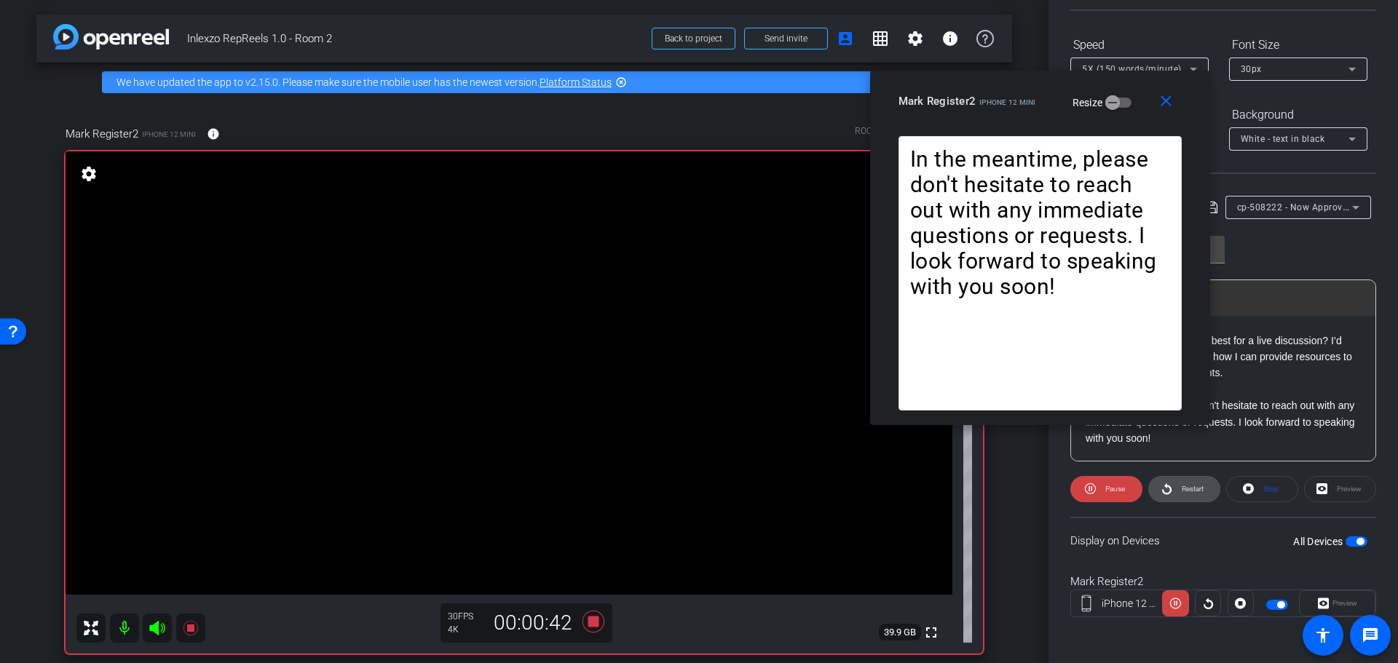
click at [1186, 493] on span "Restart" at bounding box center [1190, 489] width 25 height 20
click at [588, 613] on icon at bounding box center [593, 622] width 35 height 26
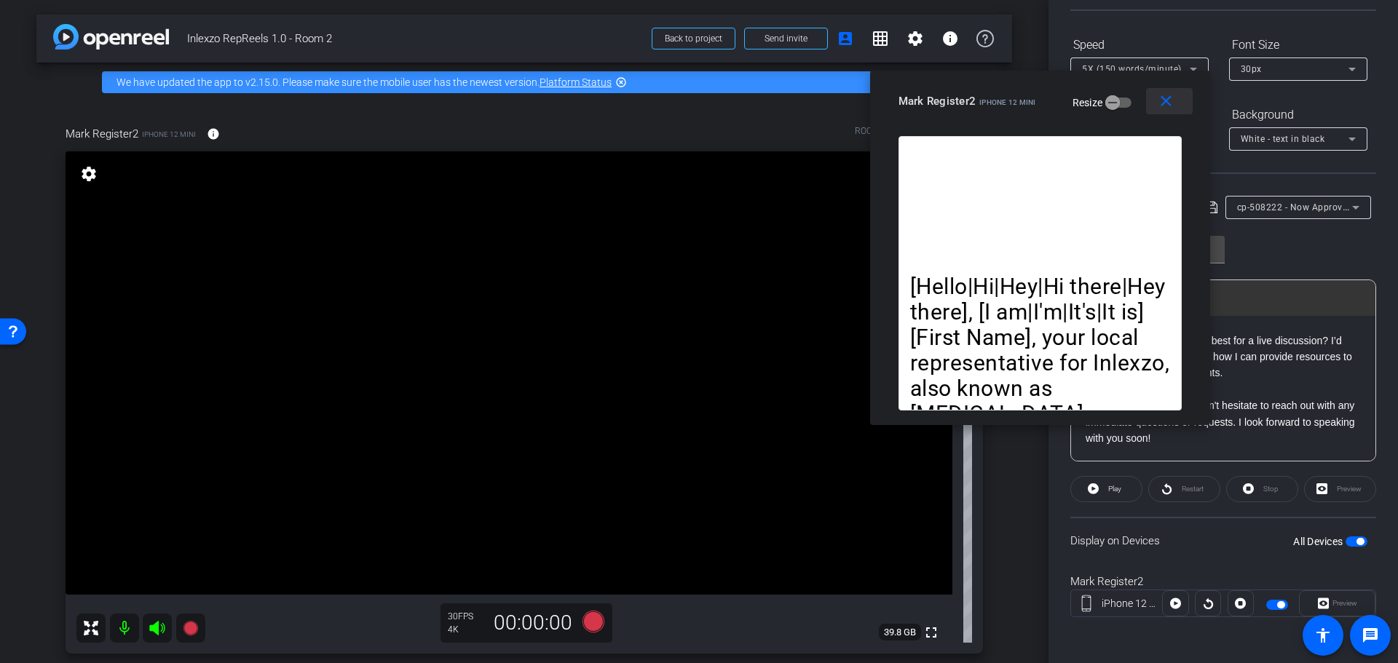
click at [1165, 105] on mat-icon "close" at bounding box center [1166, 101] width 18 height 18
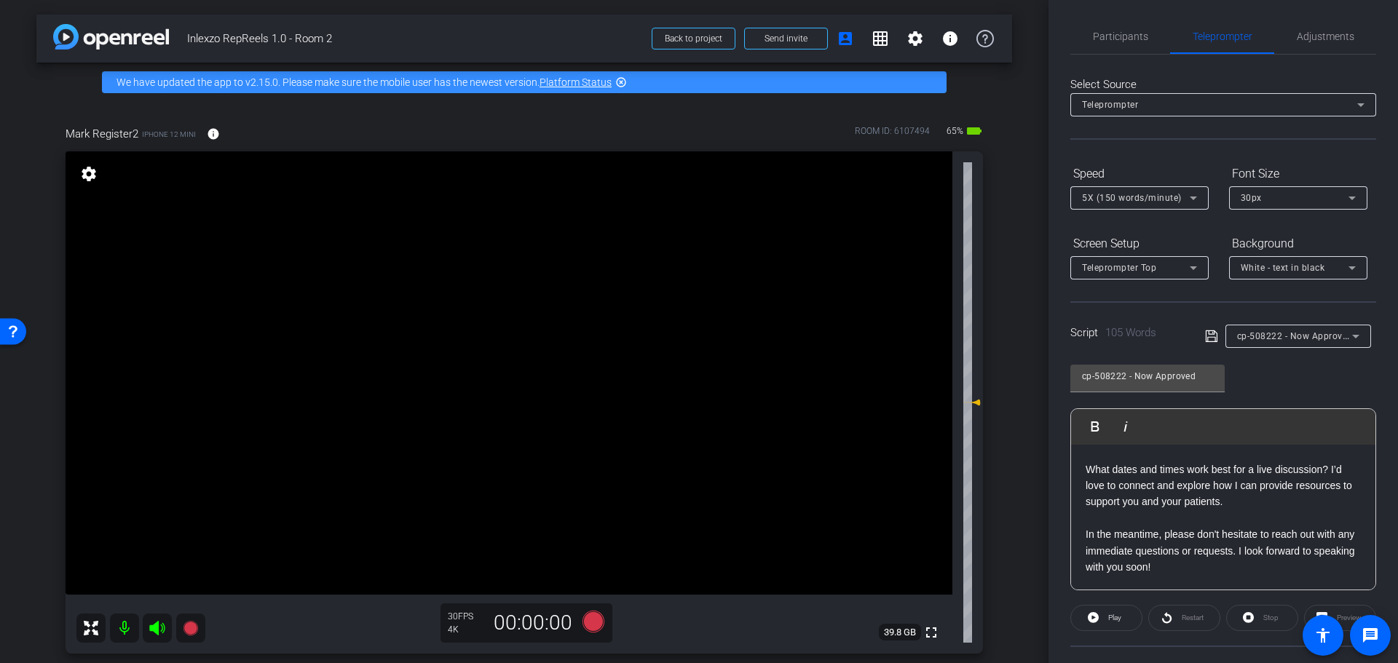
scroll to position [0, 0]
click at [1128, 51] on span "Participants" at bounding box center [1120, 39] width 55 height 35
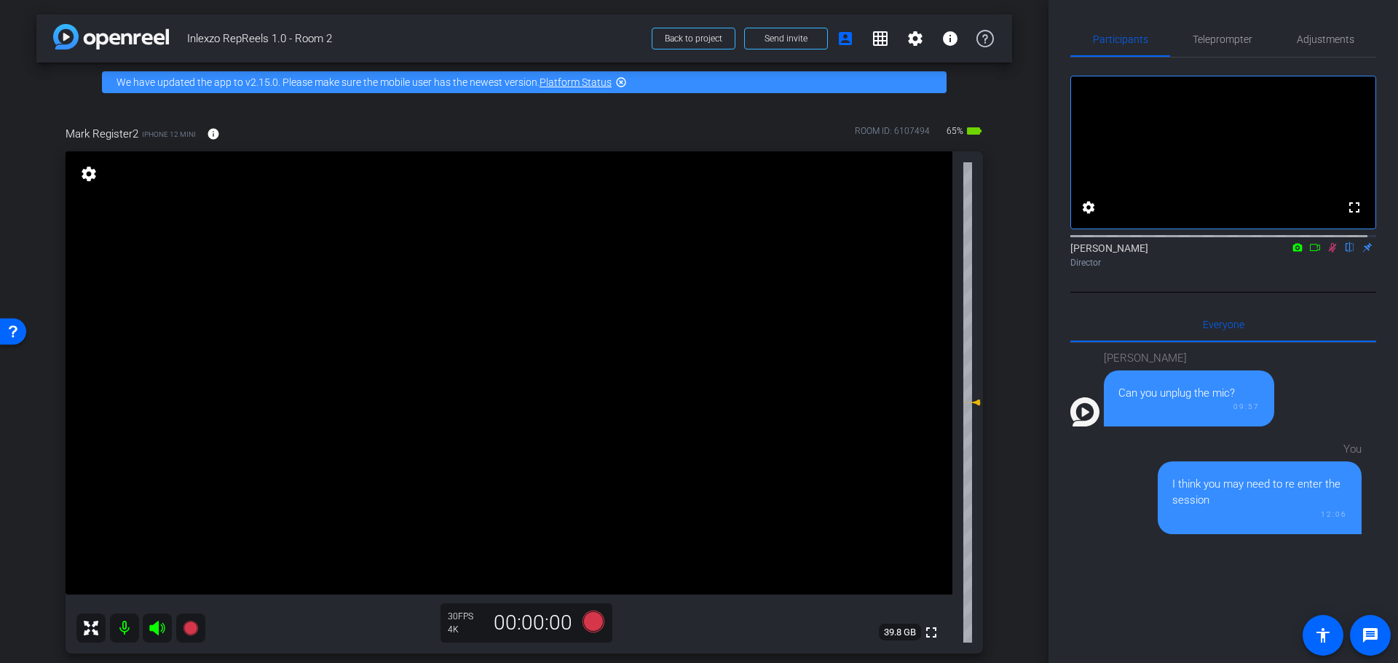
click at [1327, 253] on icon at bounding box center [1333, 247] width 12 height 10
click at [1231, 36] on span "Teleprompter" at bounding box center [1223, 39] width 60 height 10
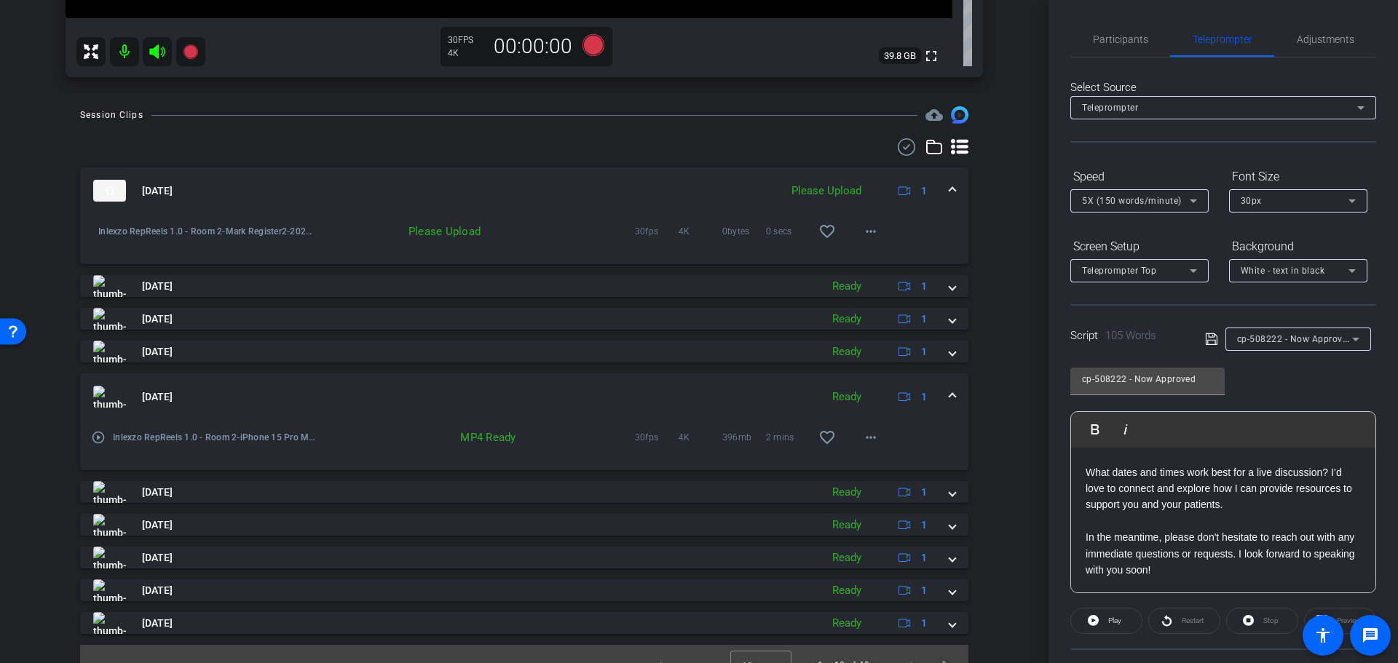
scroll to position [599, 0]
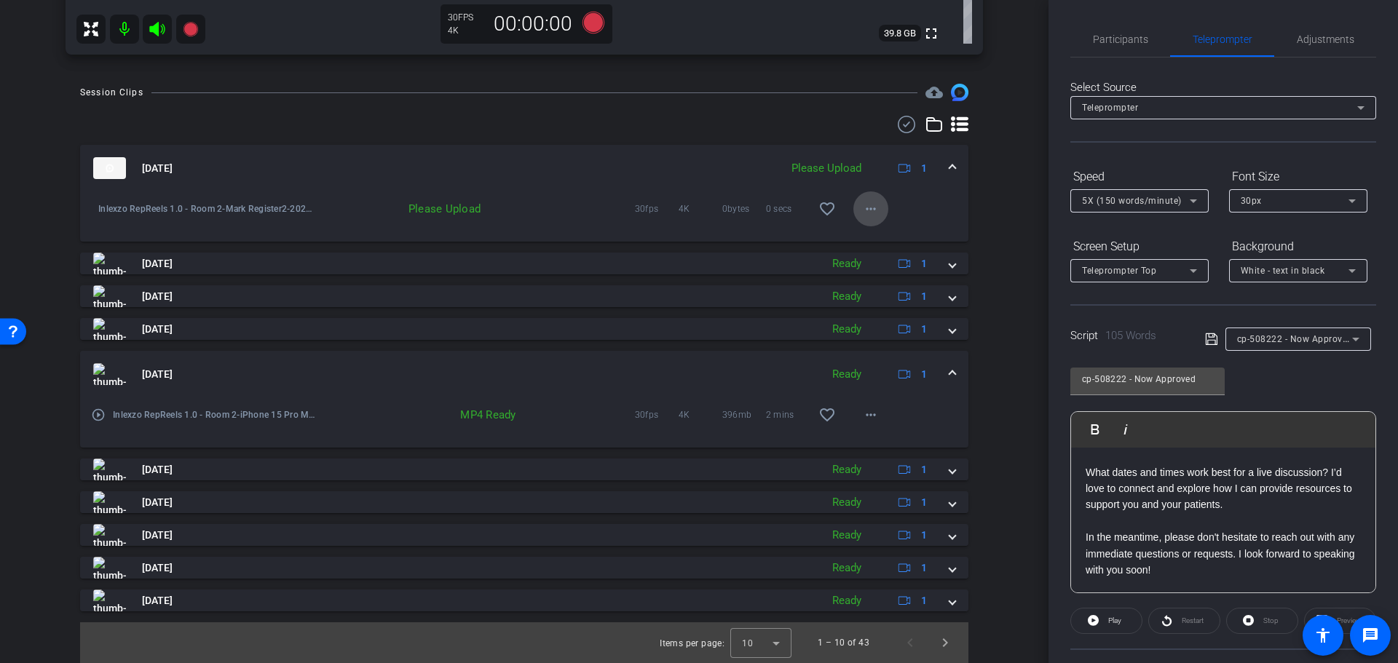
click at [862, 211] on mat-icon "more_horiz" at bounding box center [870, 208] width 17 height 17
click at [873, 235] on span "Upload" at bounding box center [885, 239] width 58 height 17
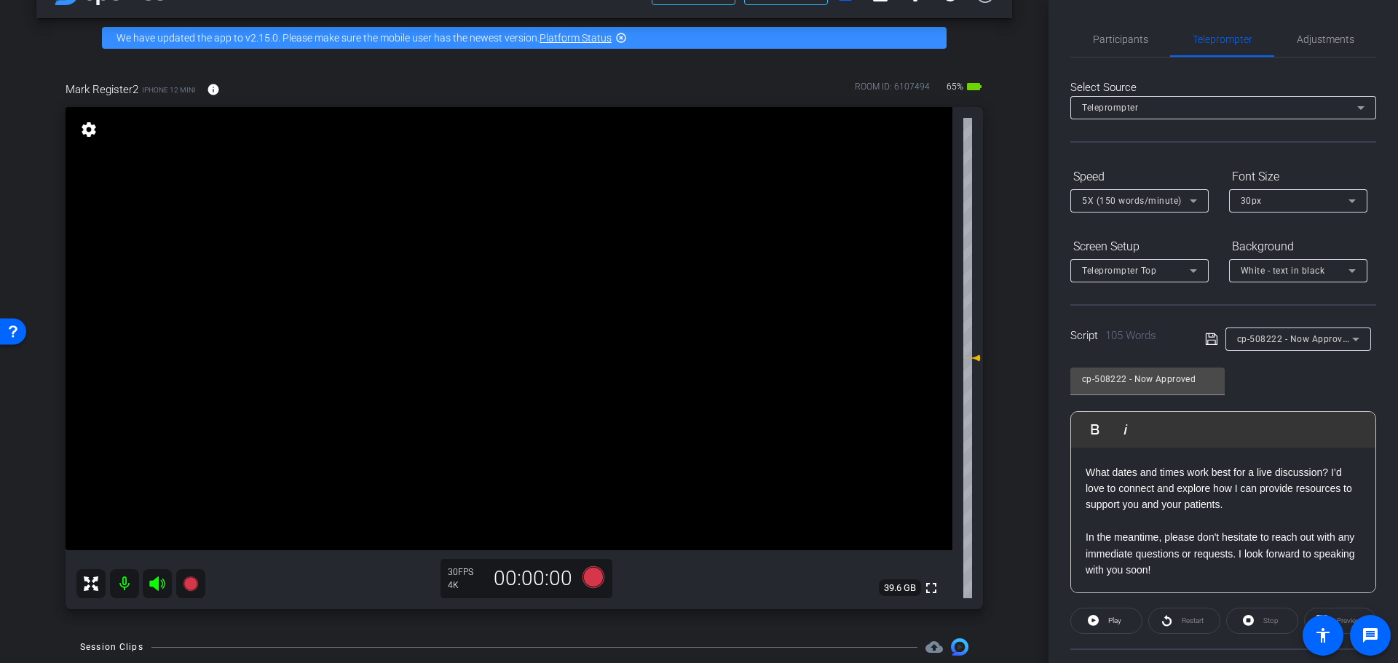
scroll to position [56, 0]
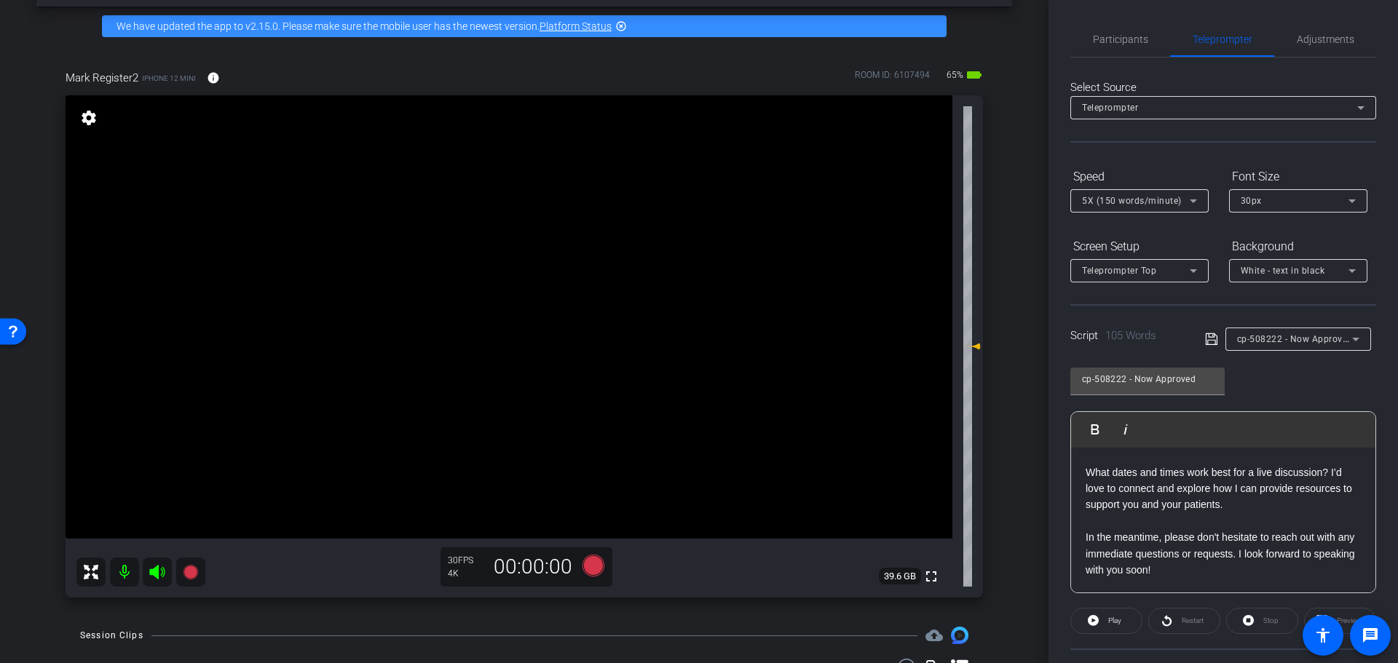
click at [1010, 274] on div "arrow_back Inlexzo RepReels 1.0 - Room 2 Back to project Send invite account_bo…" at bounding box center [524, 275] width 1049 height 663
click at [1297, 316] on div "Script 105 Words cp-508222 - Now Approved" at bounding box center [1223, 327] width 306 height 47
click at [1295, 328] on div "cp-508222 - Now Approved" at bounding box center [1298, 339] width 122 height 23
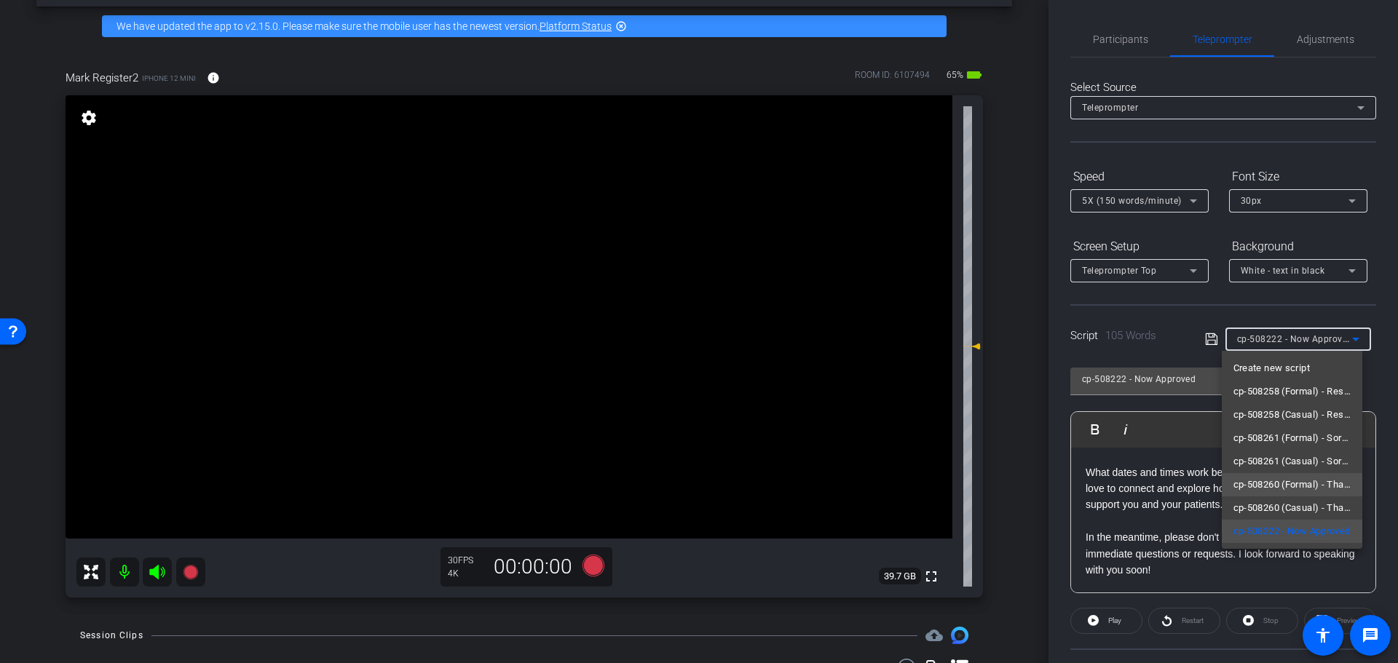
click at [1336, 492] on span "cp-508260 (Formal) - Thanks for Seeing Me" at bounding box center [1293, 484] width 118 height 17
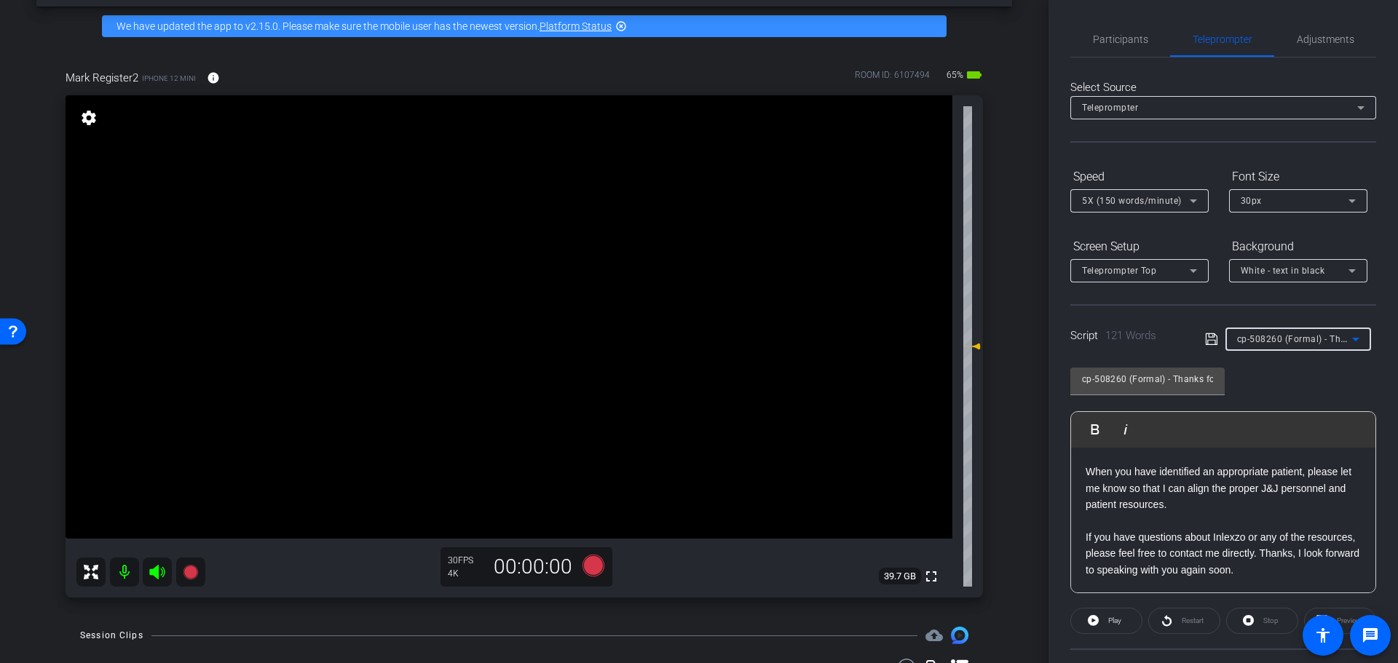
scroll to position [177, 0]
click at [590, 569] on icon at bounding box center [594, 566] width 22 height 22
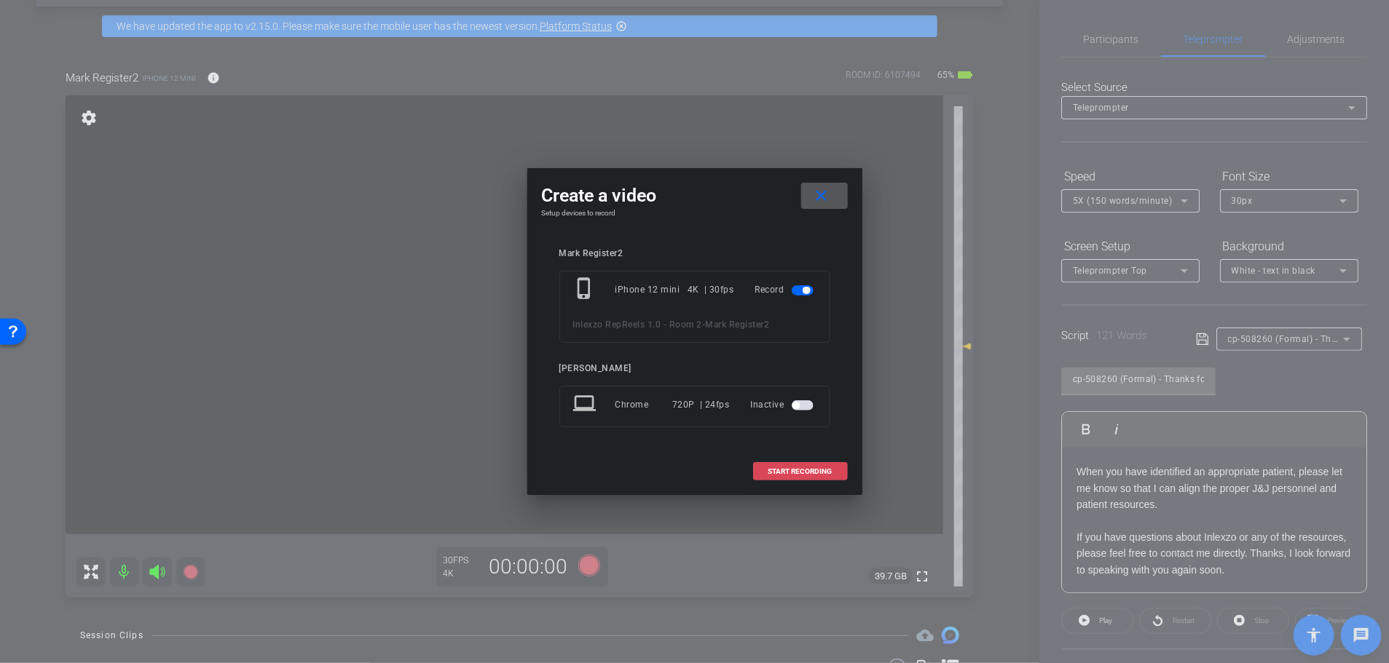
click at [808, 468] on span "START RECORDING" at bounding box center [800, 471] width 64 height 7
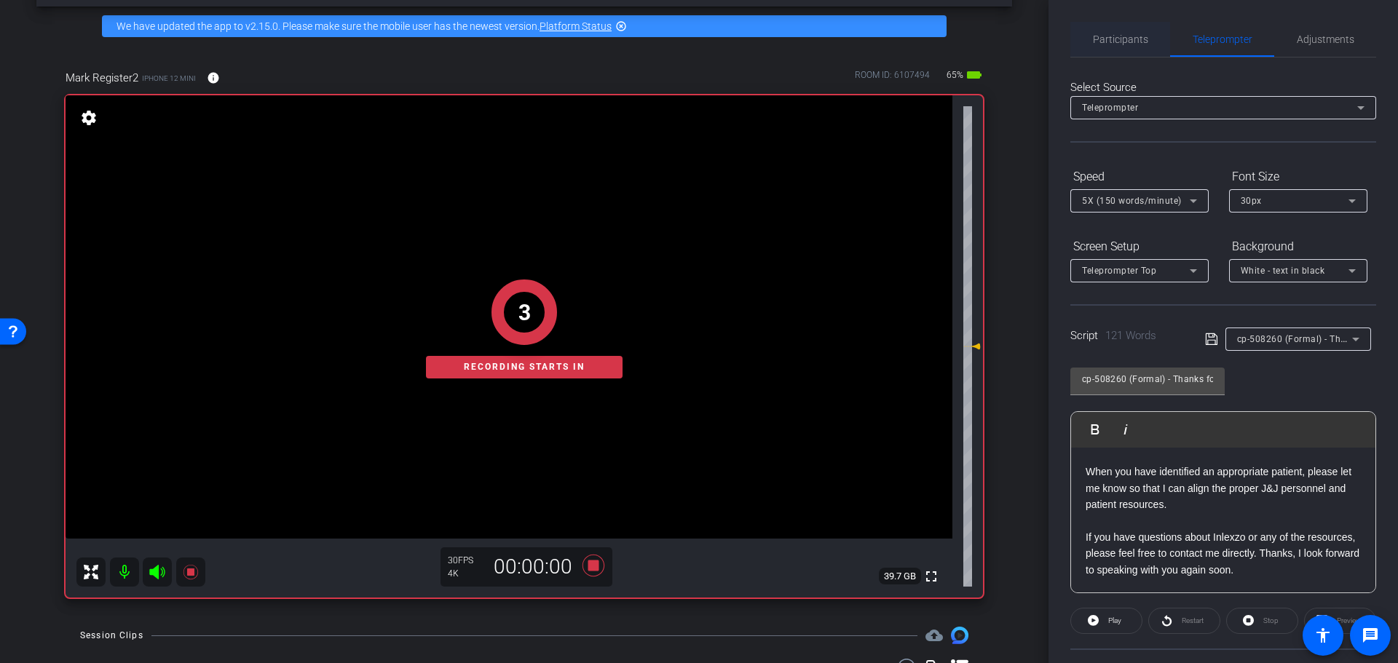
click at [1093, 48] on span "Participants" at bounding box center [1120, 39] width 55 height 35
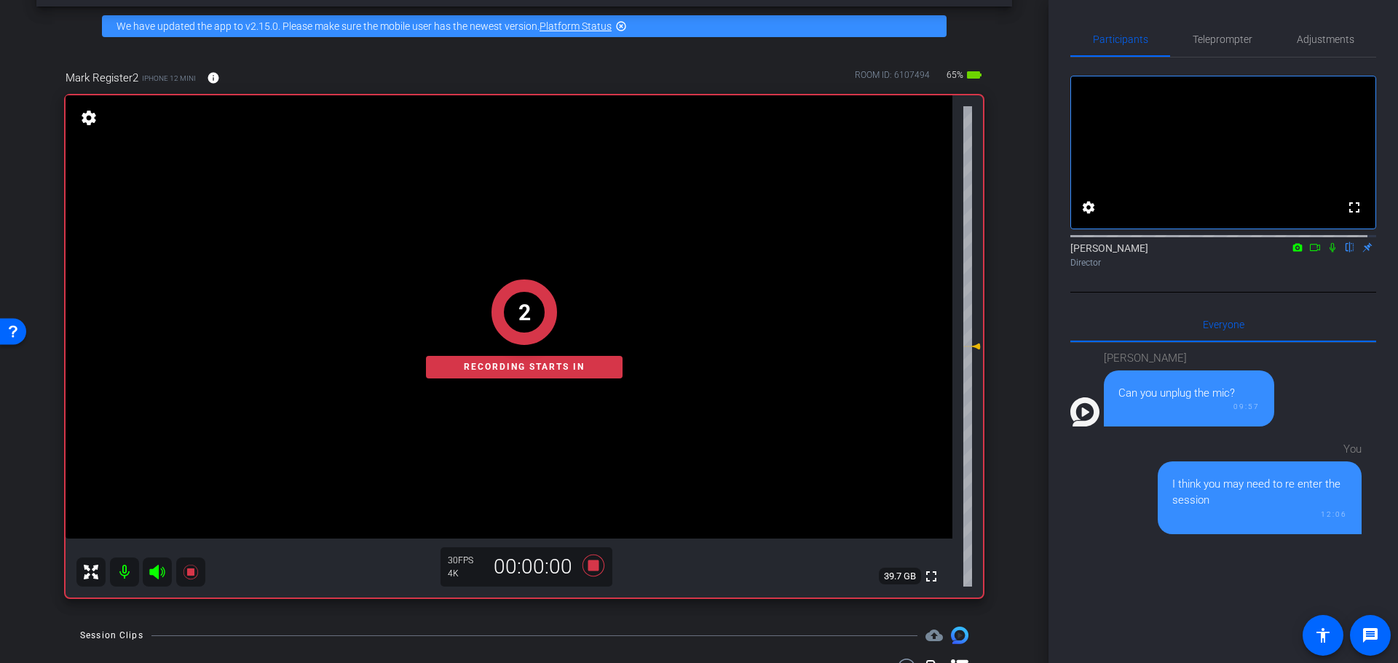
click at [1330, 253] on icon at bounding box center [1333, 247] width 6 height 9
click at [1210, 39] on span "Teleprompter" at bounding box center [1223, 39] width 60 height 10
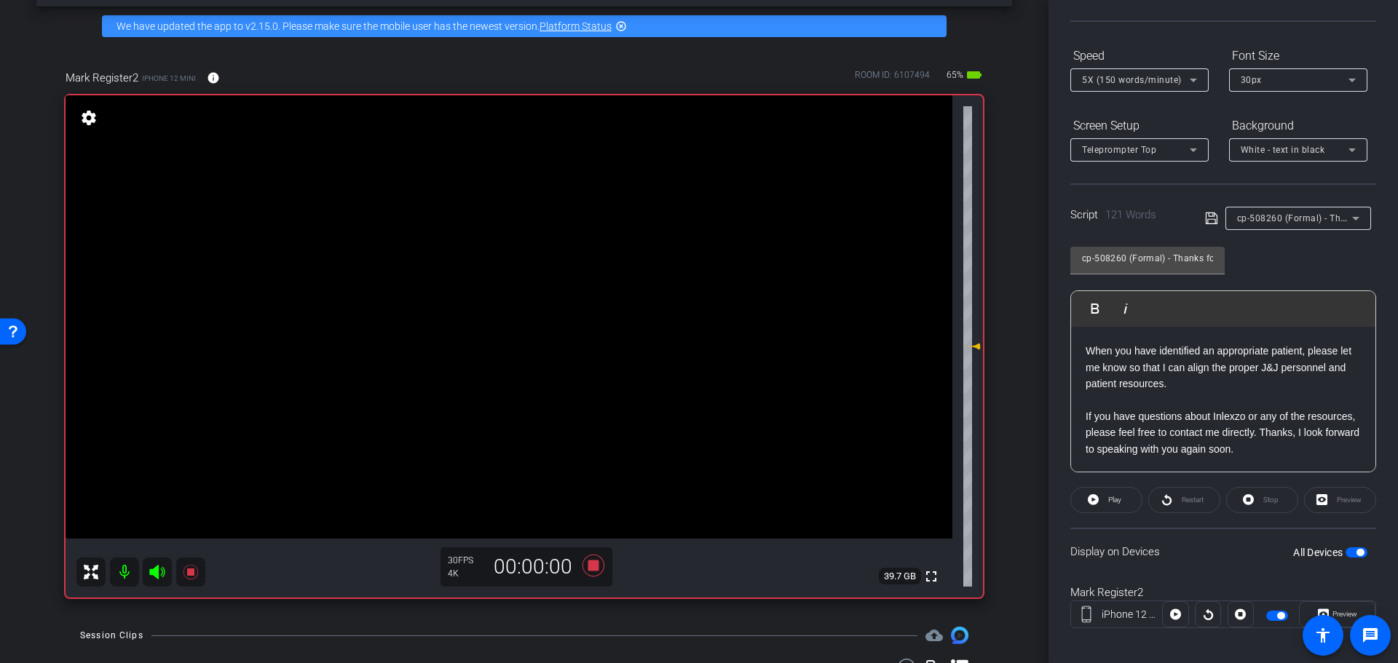
scroll to position [132, 0]
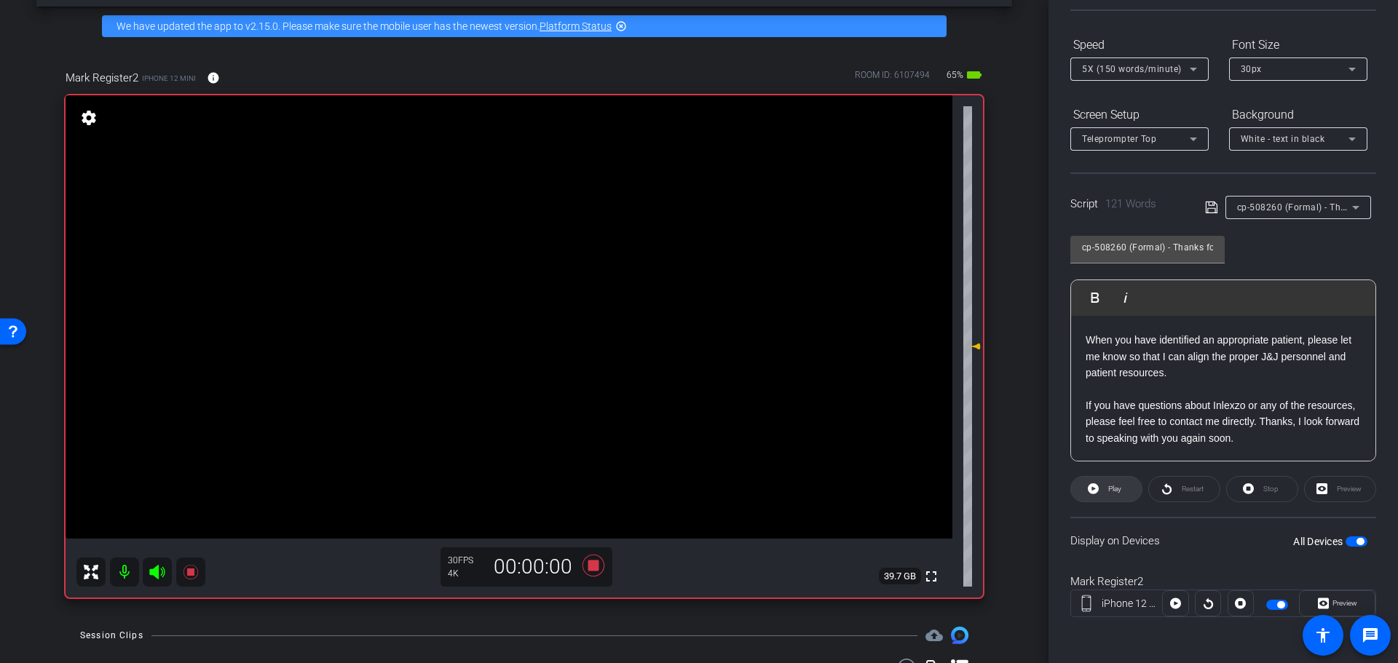
click at [1116, 494] on span "Play" at bounding box center [1113, 489] width 17 height 20
click at [1333, 604] on span "Preview" at bounding box center [1345, 603] width 25 height 8
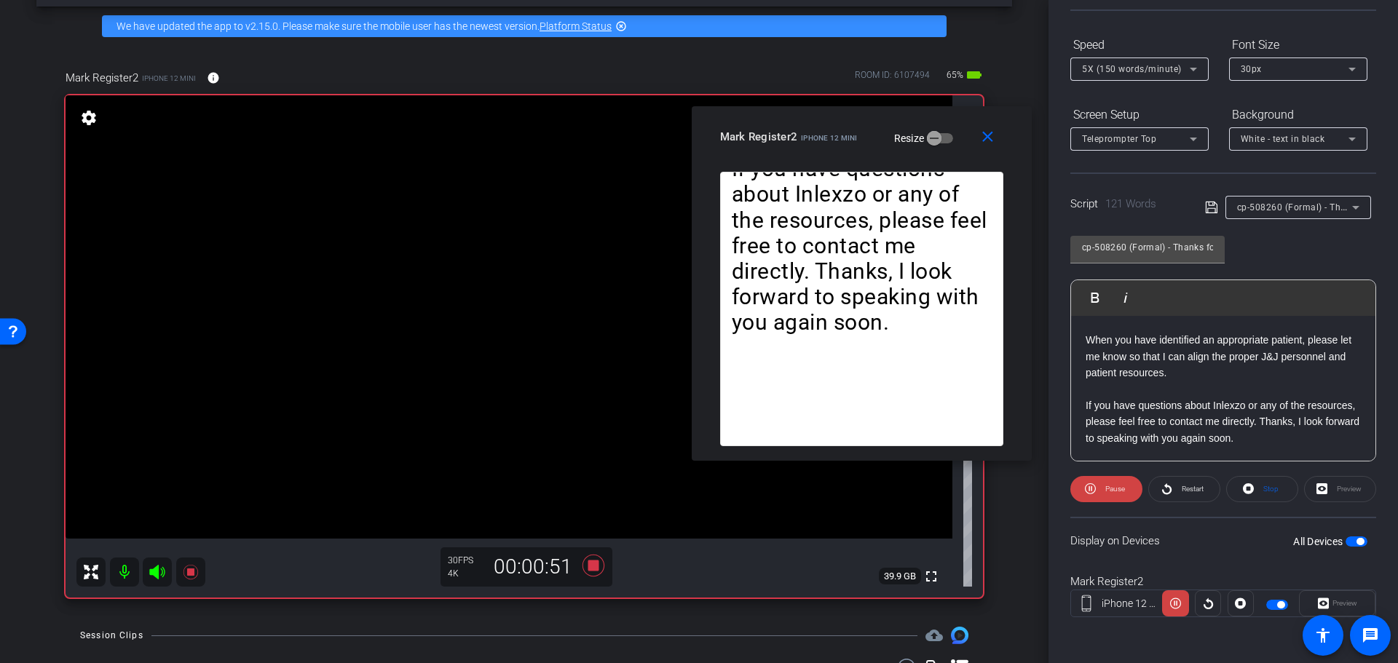
drag, startPoint x: 692, startPoint y: 197, endPoint x: 856, endPoint y: 148, distance: 171.7
click at [856, 148] on div "Mark Register2 iPhone 12 mini Resize" at bounding box center [867, 137] width 294 height 26
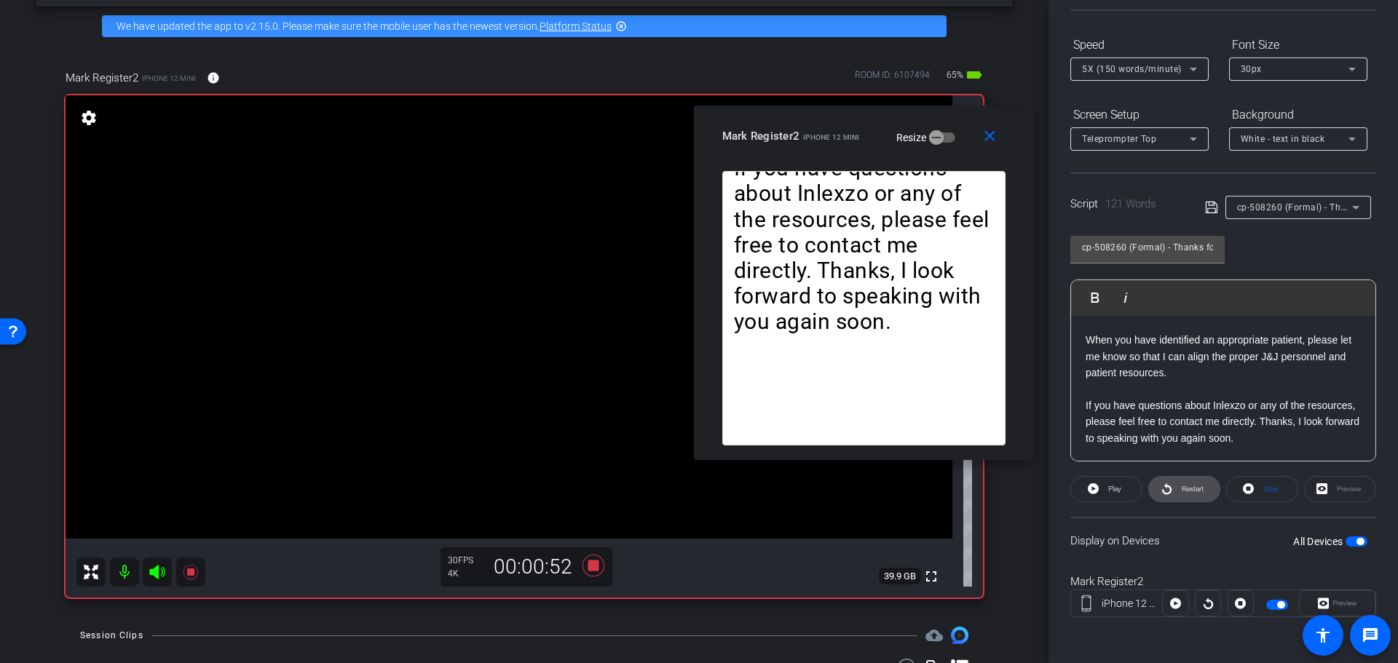
click at [1184, 489] on span "Restart" at bounding box center [1193, 489] width 22 height 8
click at [988, 133] on mat-icon "close" at bounding box center [990, 136] width 18 height 18
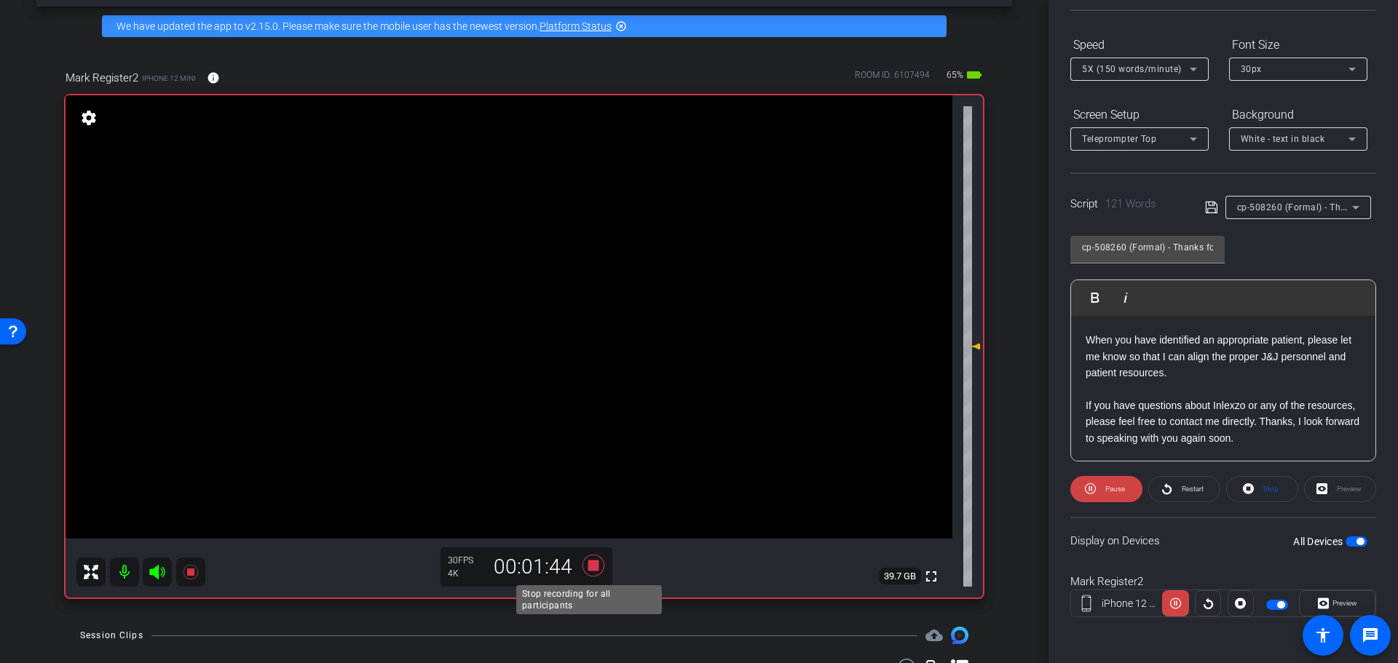
click at [600, 559] on icon at bounding box center [593, 566] width 35 height 26
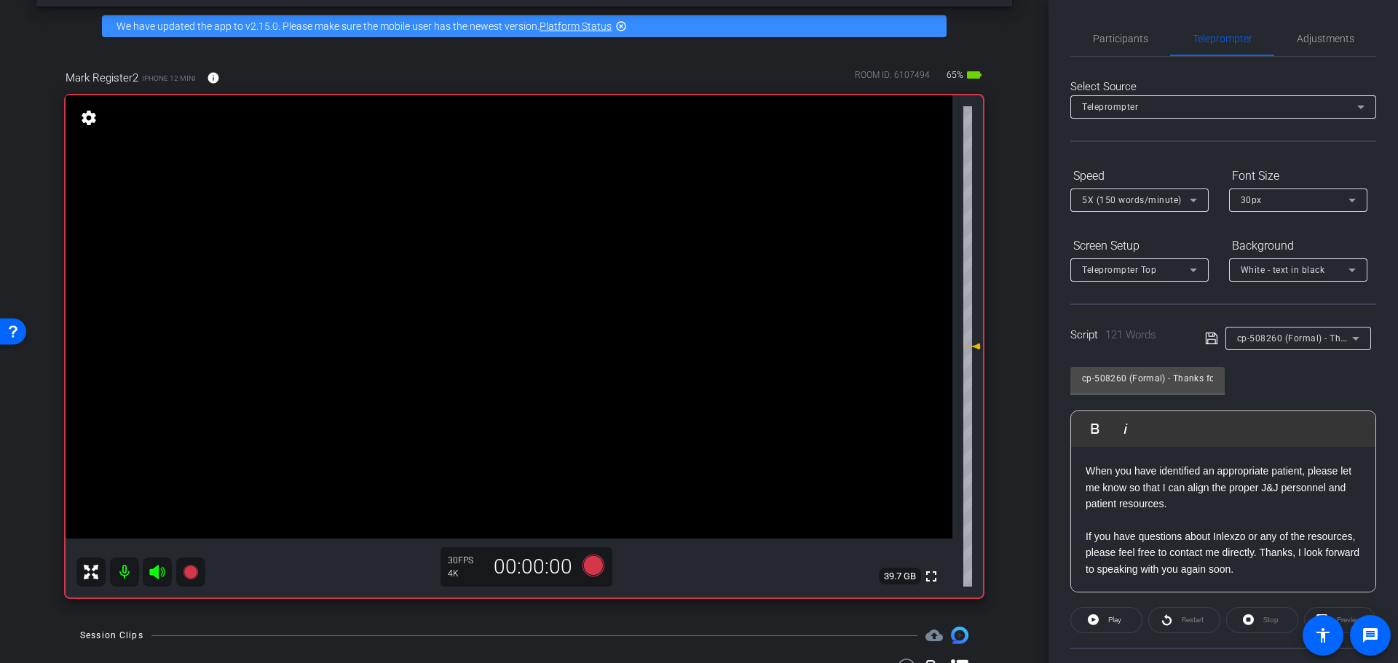
scroll to position [0, 0]
click at [1315, 41] on span "Adjustments" at bounding box center [1326, 39] width 58 height 10
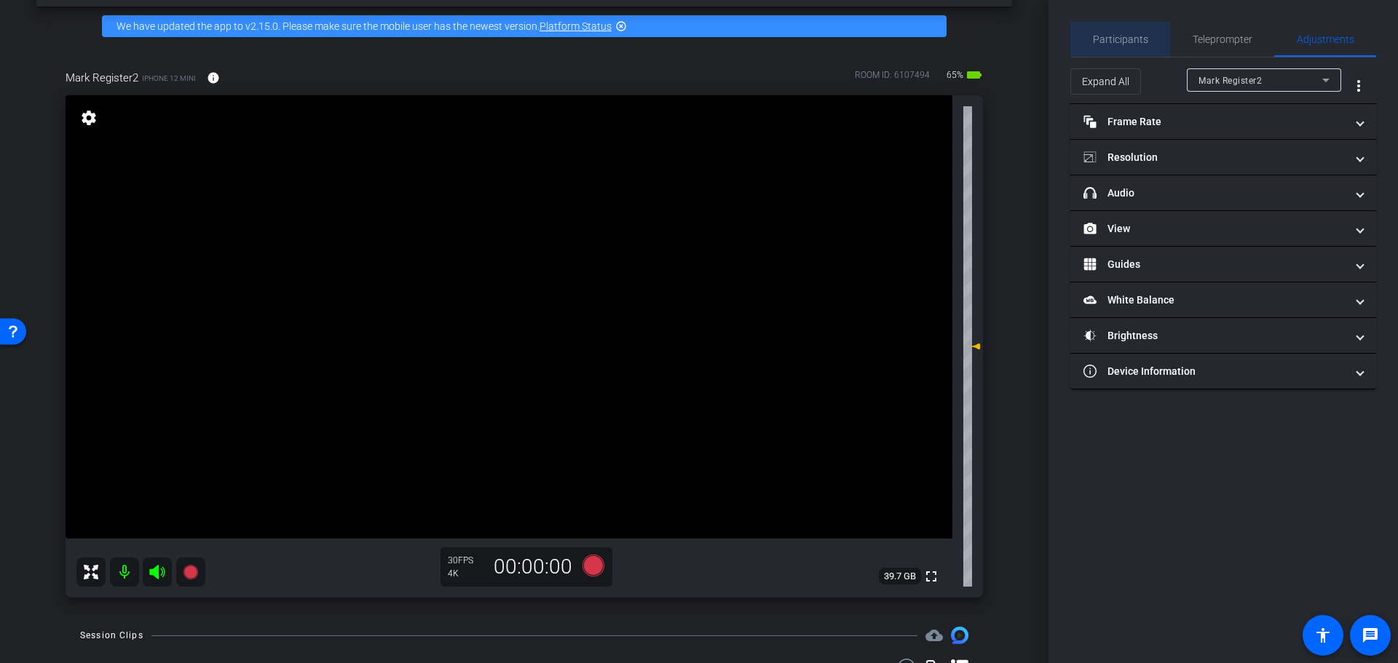
drag, startPoint x: 1121, startPoint y: 43, endPoint x: 1135, endPoint y: 51, distance: 16.6
click at [1121, 42] on span "Participants" at bounding box center [1120, 39] width 55 height 10
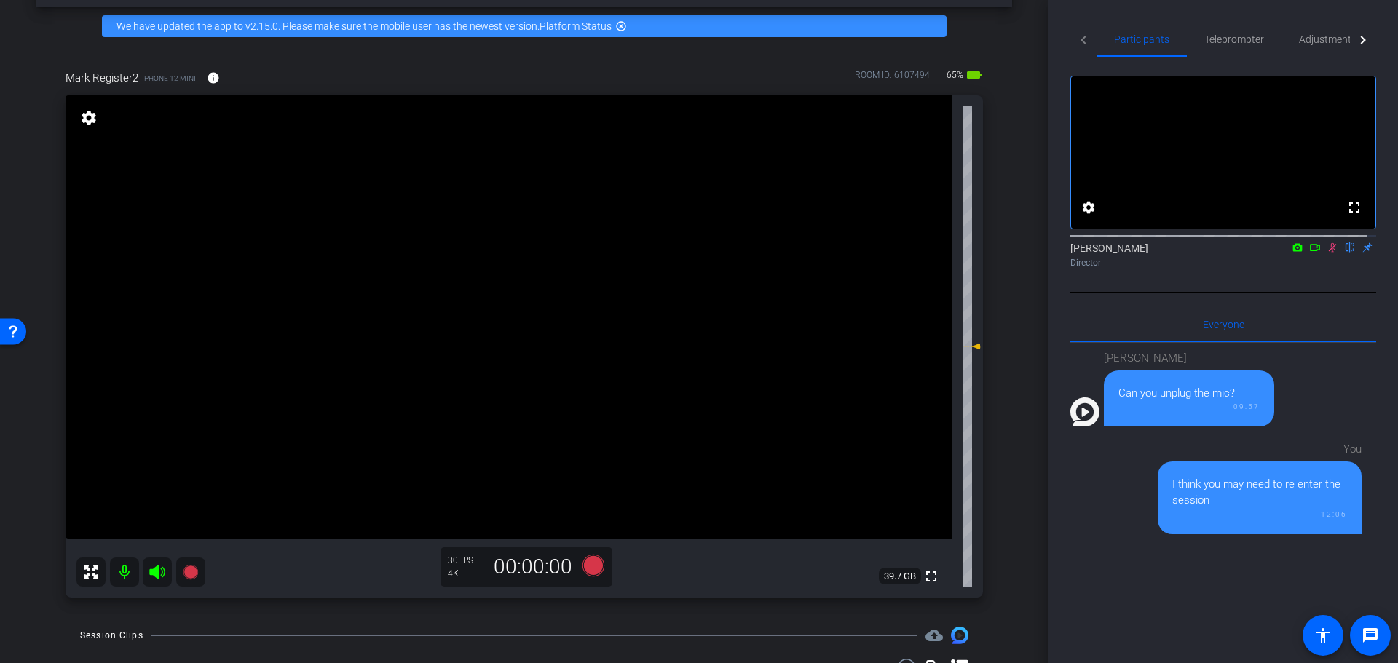
click at [1327, 253] on icon at bounding box center [1333, 247] width 12 height 10
click at [1253, 43] on span "Teleprompter" at bounding box center [1234, 39] width 60 height 10
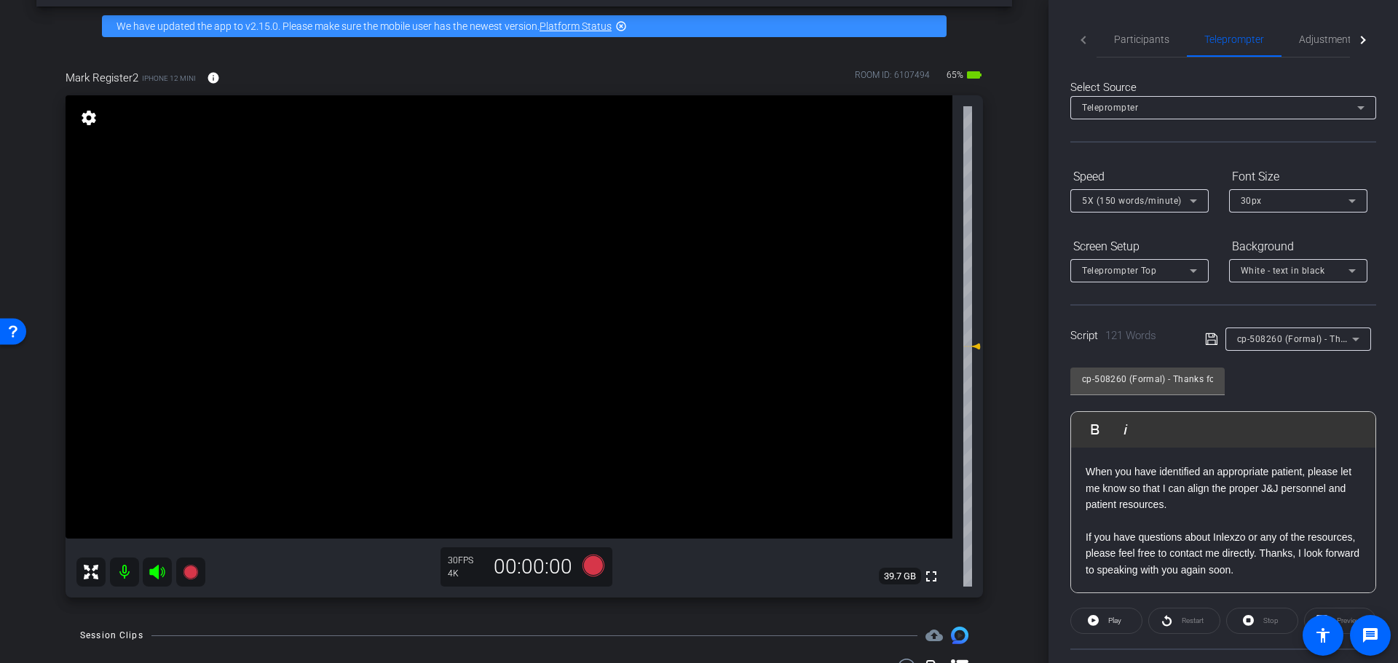
click at [1215, 505] on p "When you have identified an appropriate patient, please let me know so that I c…" at bounding box center [1223, 488] width 275 height 49
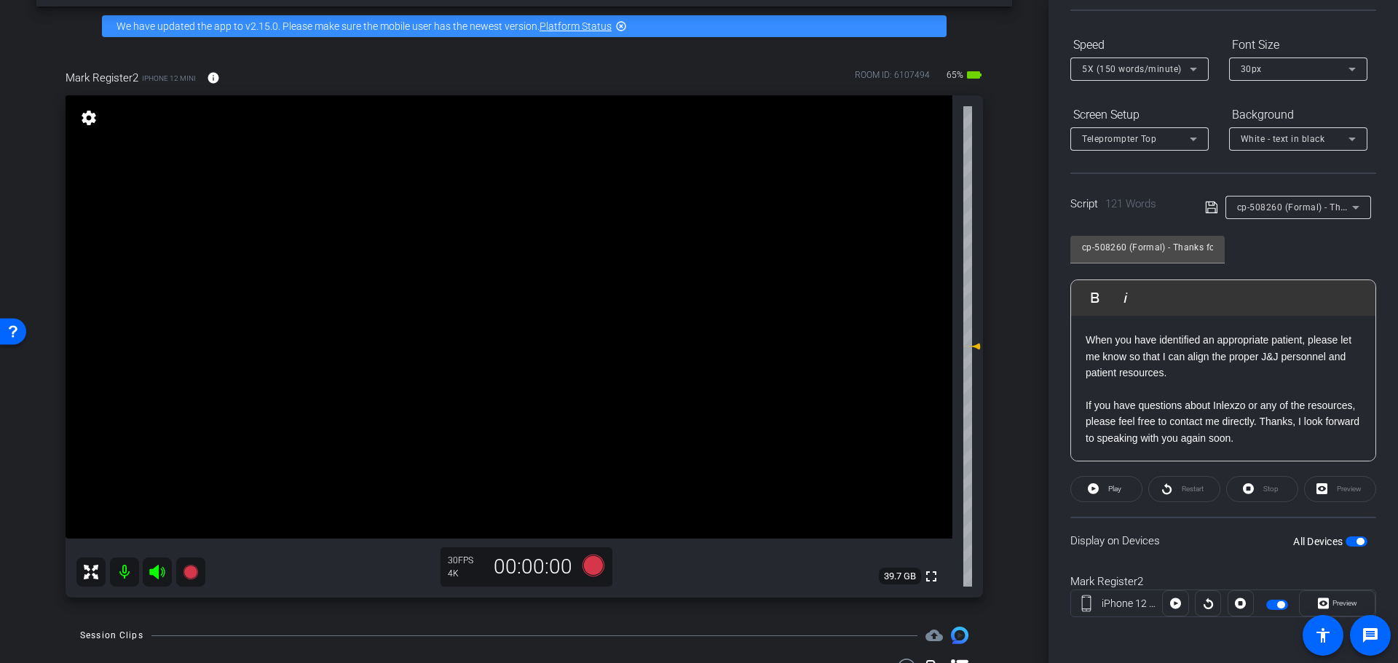
click at [1192, 406] on p "If you have questions about Inlexzo or any of the resources, please feel free t…" at bounding box center [1223, 422] width 275 height 49
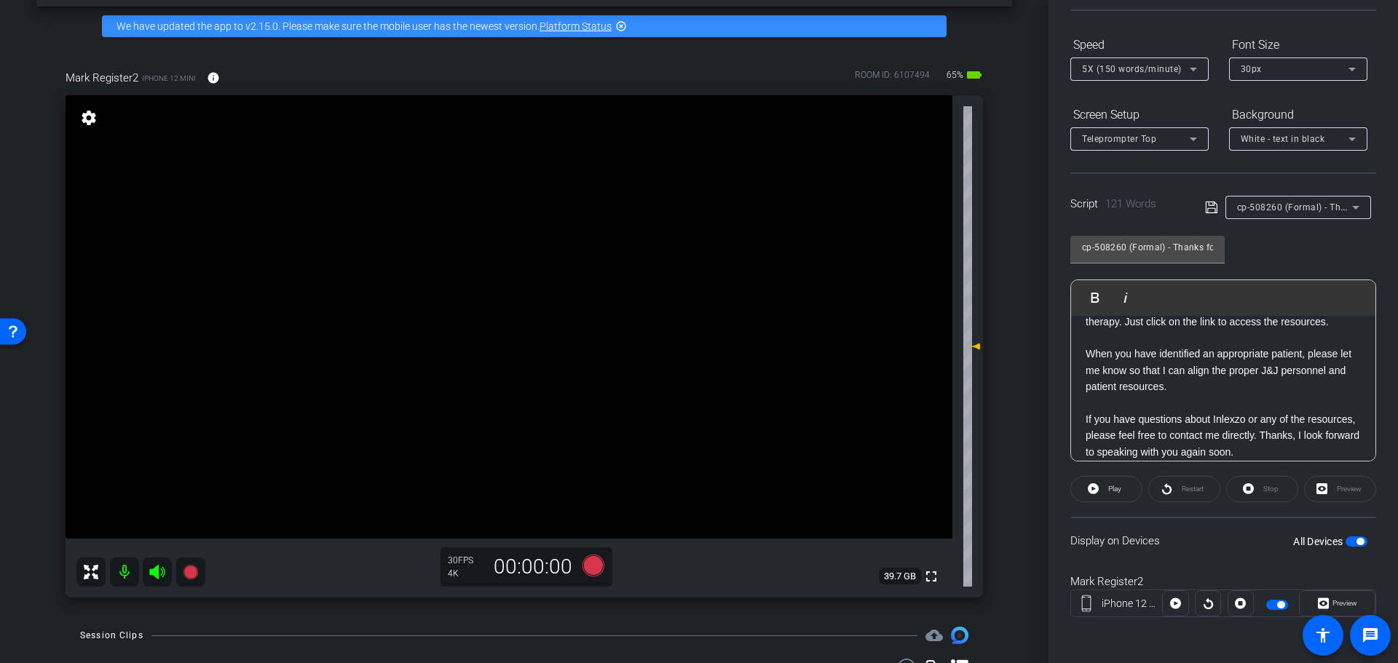
scroll to position [151, 0]
drag, startPoint x: 1143, startPoint y: 379, endPoint x: 1165, endPoint y: 379, distance: 22.6
click at [1165, 379] on p "When you have identified an appropriate patient, please let me know so that I c…" at bounding box center [1223, 366] width 275 height 49
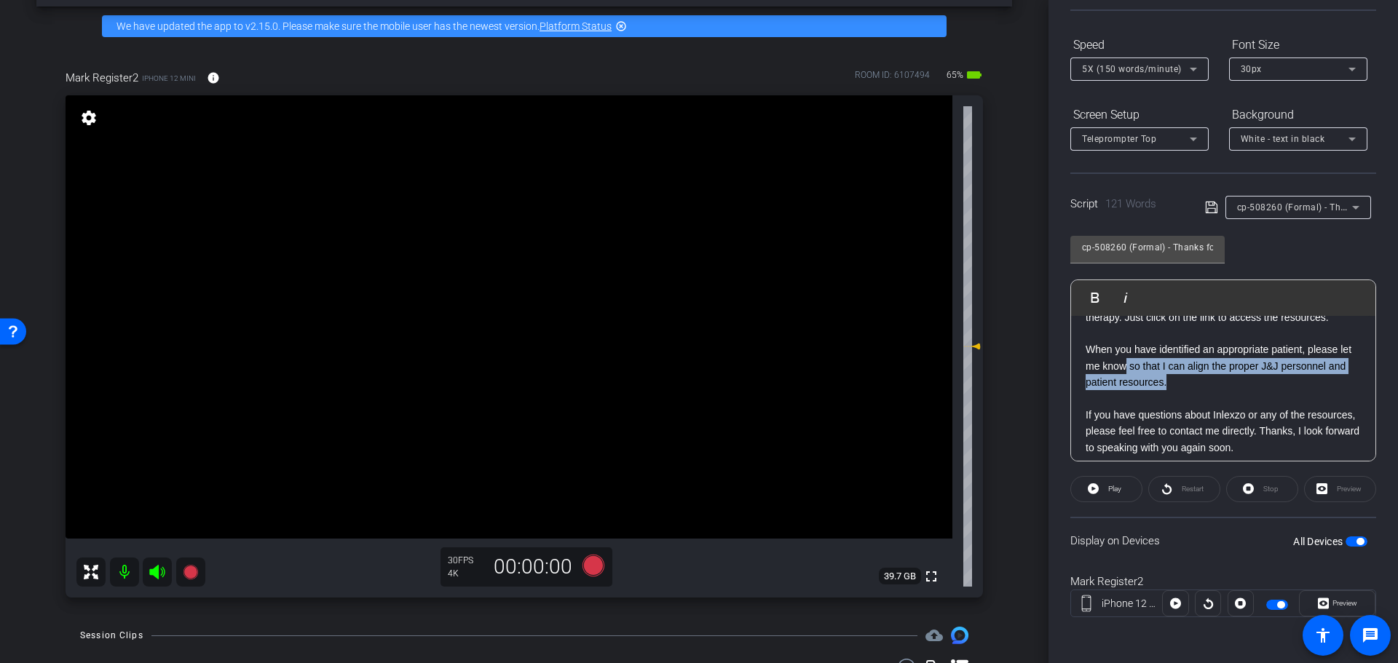
drag, startPoint x: 1139, startPoint y: 384, endPoint x: 1221, endPoint y: 404, distance: 84.8
click at [1221, 390] on p "When you have identified an appropriate patient, please let me know so that I c…" at bounding box center [1223, 366] width 275 height 49
click at [1152, 379] on p "When you have identified an appropriate patient, please let me know so that I c…" at bounding box center [1223, 366] width 275 height 49
drag, startPoint x: 1137, startPoint y: 381, endPoint x: 1185, endPoint y: 382, distance: 48.1
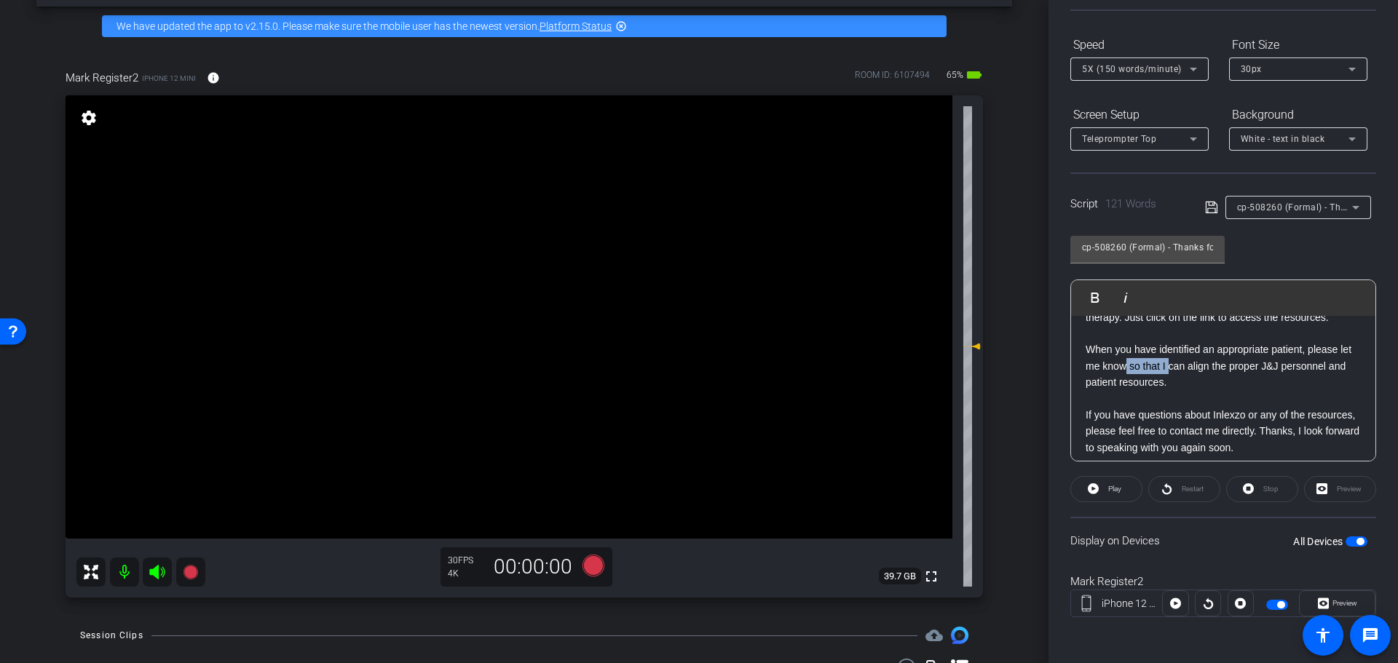
click at [1184, 382] on p "When you have identified an appropriate patient, please let me know so that I c…" at bounding box center [1223, 366] width 275 height 49
click at [1191, 382] on p "When you have identified an appropriate patient, please let me know so that I c…" at bounding box center [1223, 366] width 275 height 49
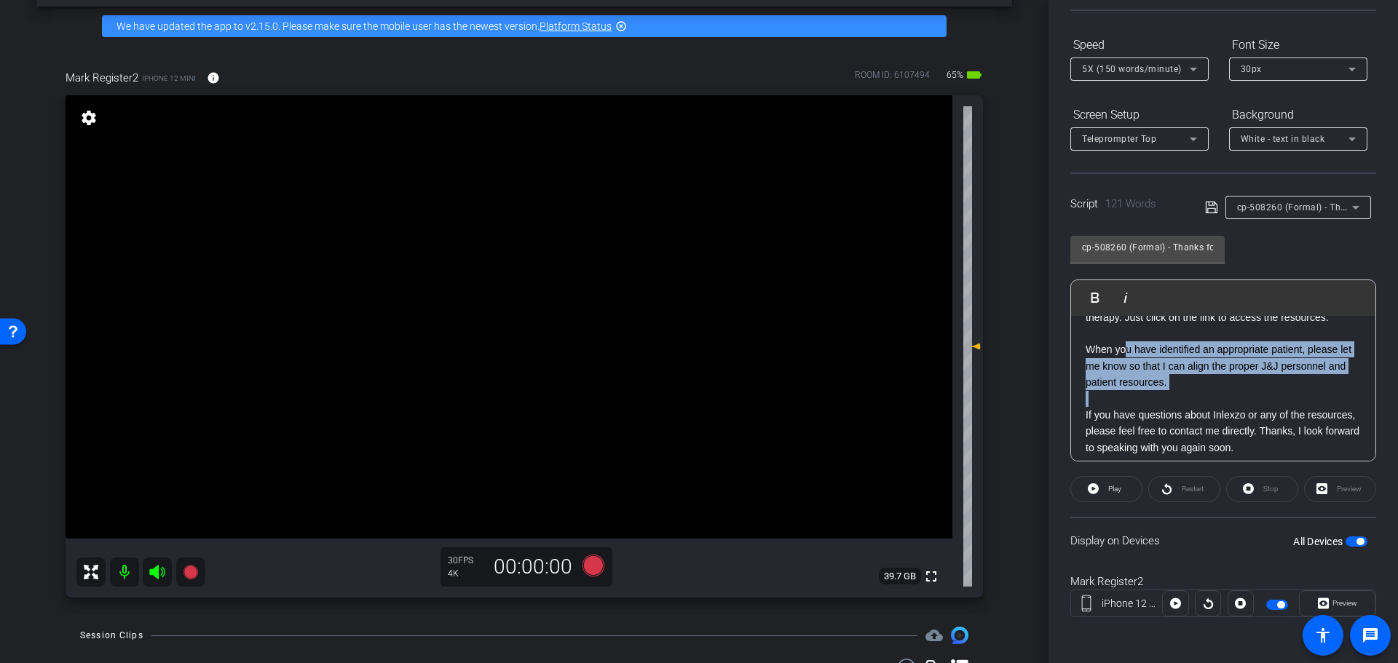
drag, startPoint x: 1192, startPoint y: 399, endPoint x: 1116, endPoint y: 363, distance: 84.0
click at [1118, 363] on div "[Hello|Hi|Hey|Hi there|Hey there], [I am|I'm|It's|It is] [First Name], your loc…" at bounding box center [1223, 318] width 304 height 307
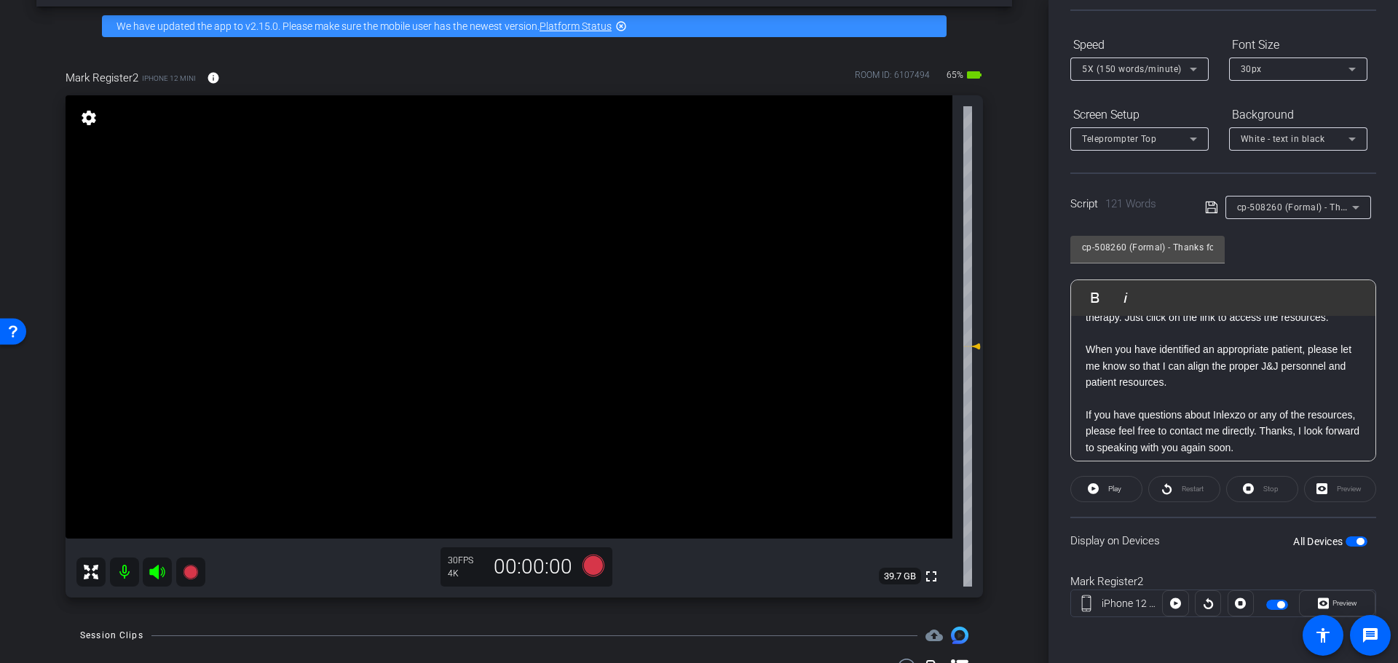
click at [1116, 362] on p "When you have identified an appropriate patient, please let me know so that I c…" at bounding box center [1223, 366] width 275 height 49
click at [1211, 389] on p "When you have identified an appropriate patient, please let me know so that I c…" at bounding box center [1223, 366] width 275 height 49
click at [1210, 390] on p "When you have identified an appropriate patient, please let me know so that I c…" at bounding box center [1223, 366] width 275 height 49
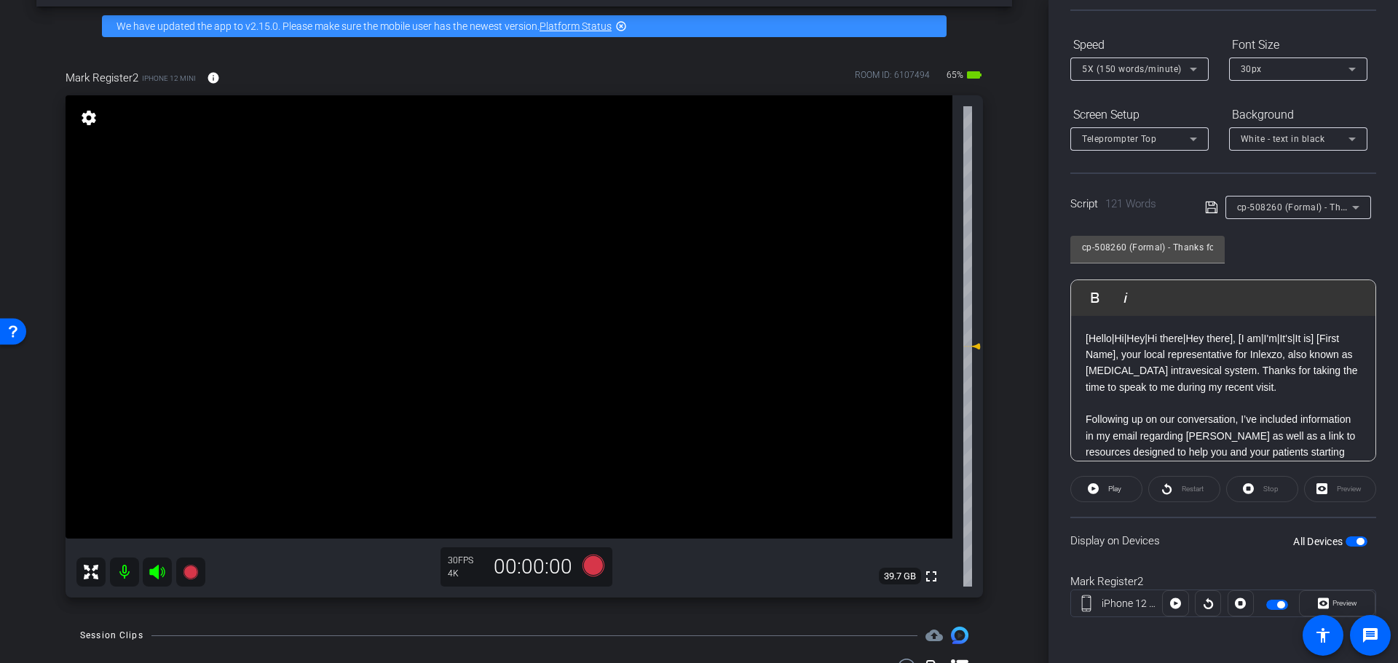
scroll to position [55, 0]
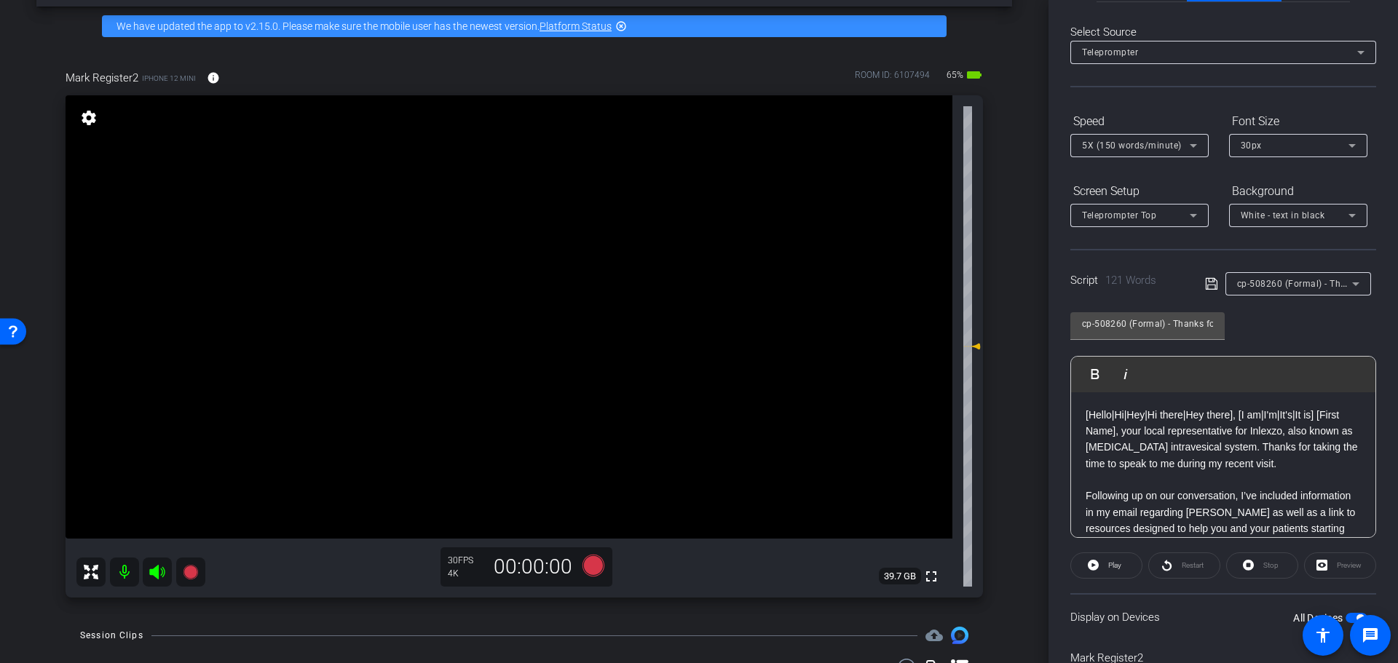
click at [1172, 63] on div "Select Source Teleprompter Speed 5X (150 words/minute) Font Size 30px Screen Se…" at bounding box center [1223, 360] width 306 height 717
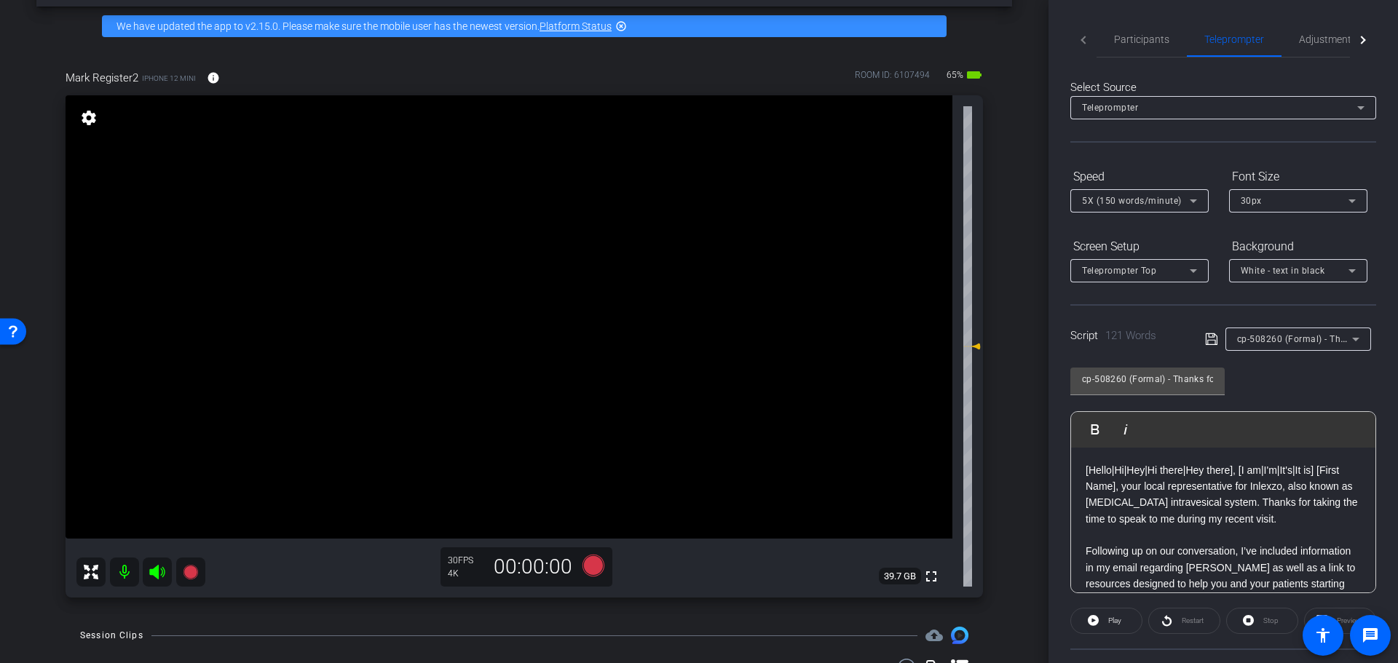
click at [1167, 198] on span "5X (150 words/minute)" at bounding box center [1132, 201] width 100 height 10
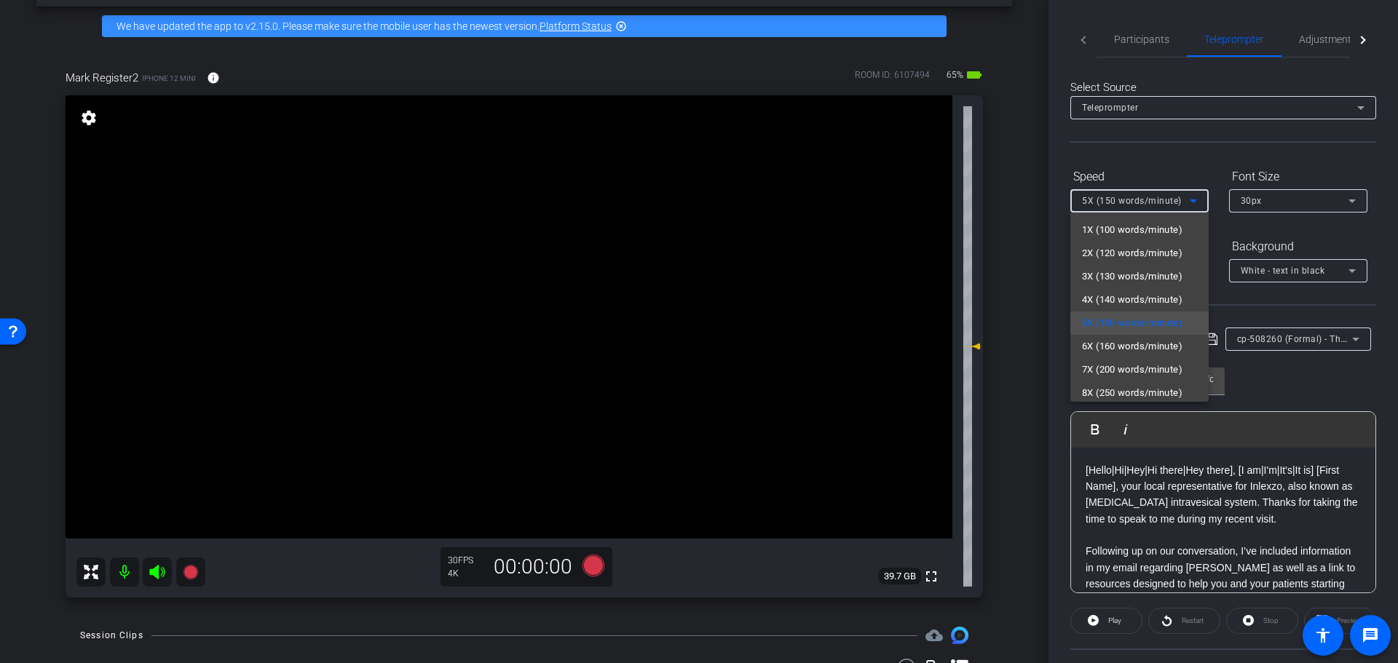
click at [1309, 365] on div at bounding box center [699, 331] width 1398 height 663
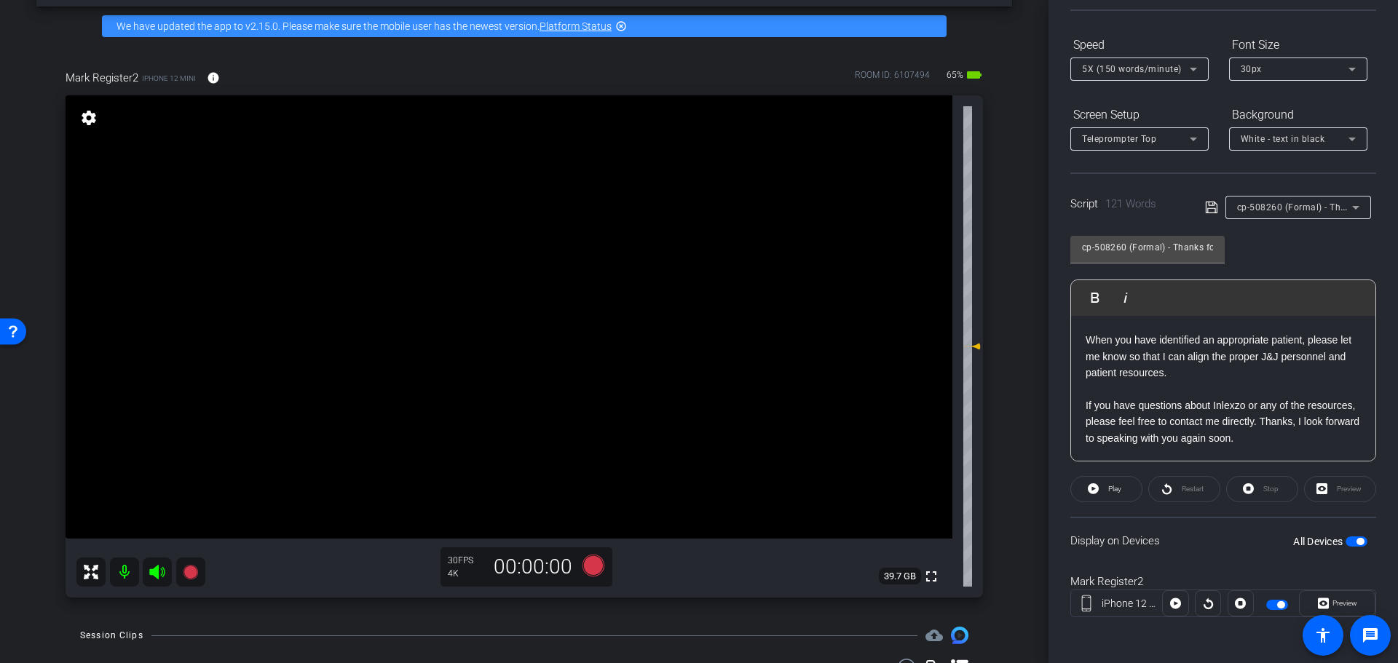
scroll to position [177, 0]
click at [593, 574] on icon at bounding box center [594, 566] width 22 height 22
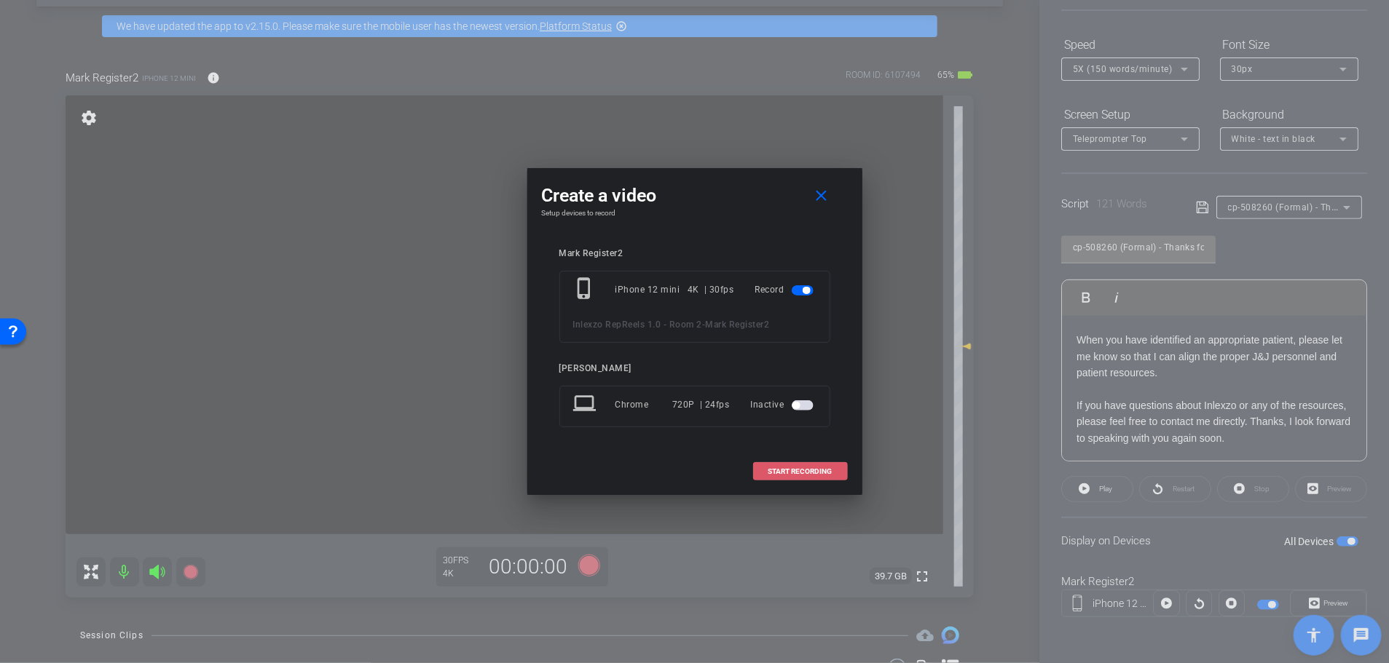
click at [820, 472] on span "START RECORDING" at bounding box center [800, 471] width 64 height 7
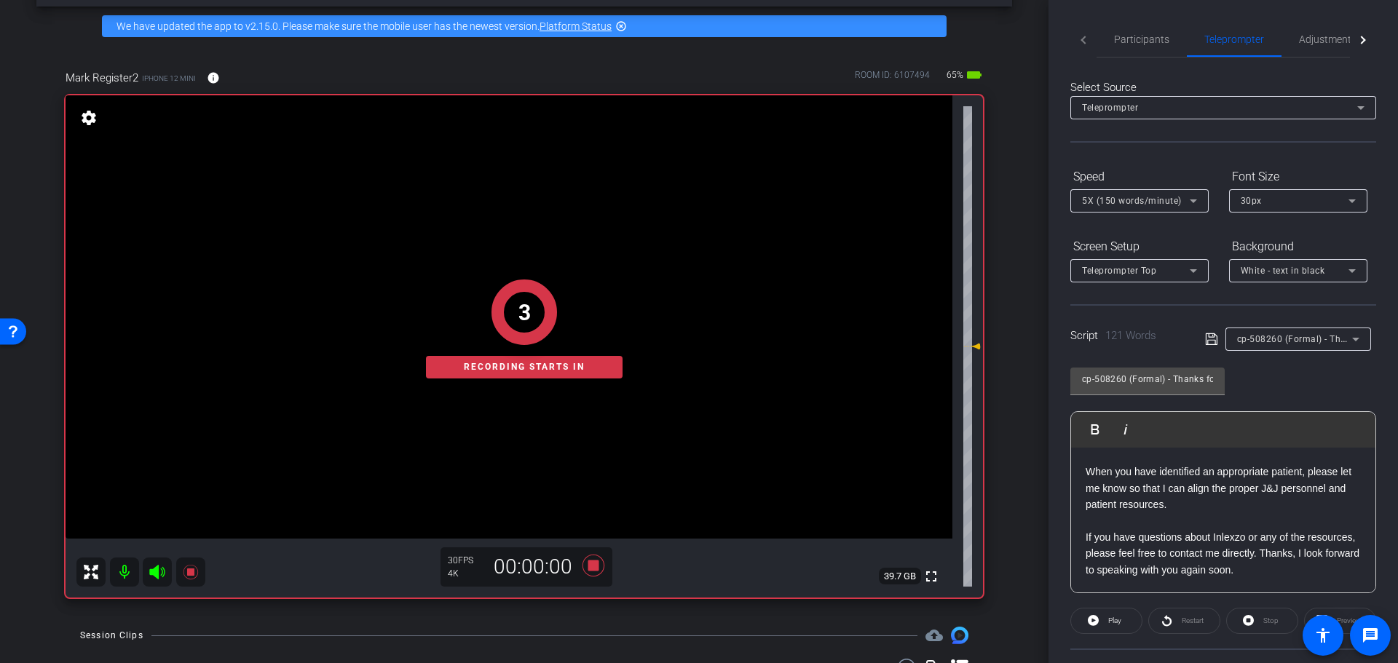
scroll to position [0, 0]
click at [1149, 28] on span "Participants" at bounding box center [1141, 39] width 55 height 35
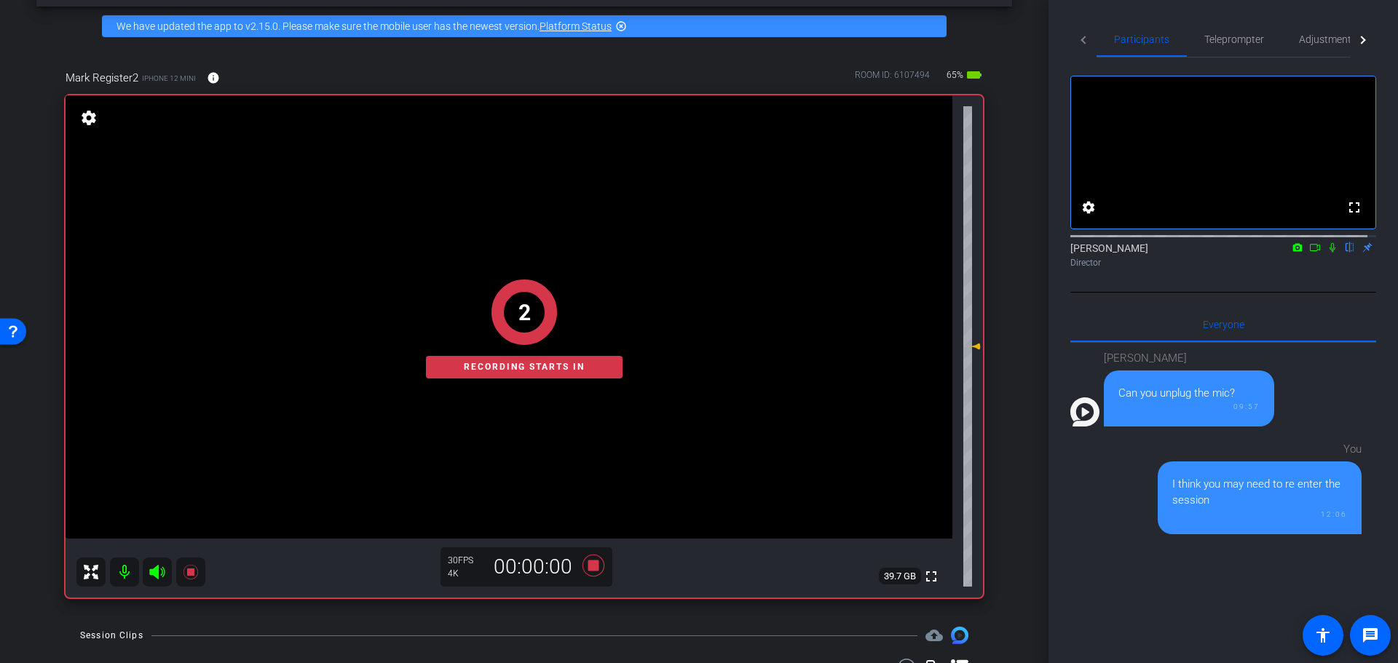
click at [1327, 253] on icon at bounding box center [1333, 247] width 12 height 10
click at [1236, 32] on span "Teleprompter" at bounding box center [1234, 39] width 60 height 35
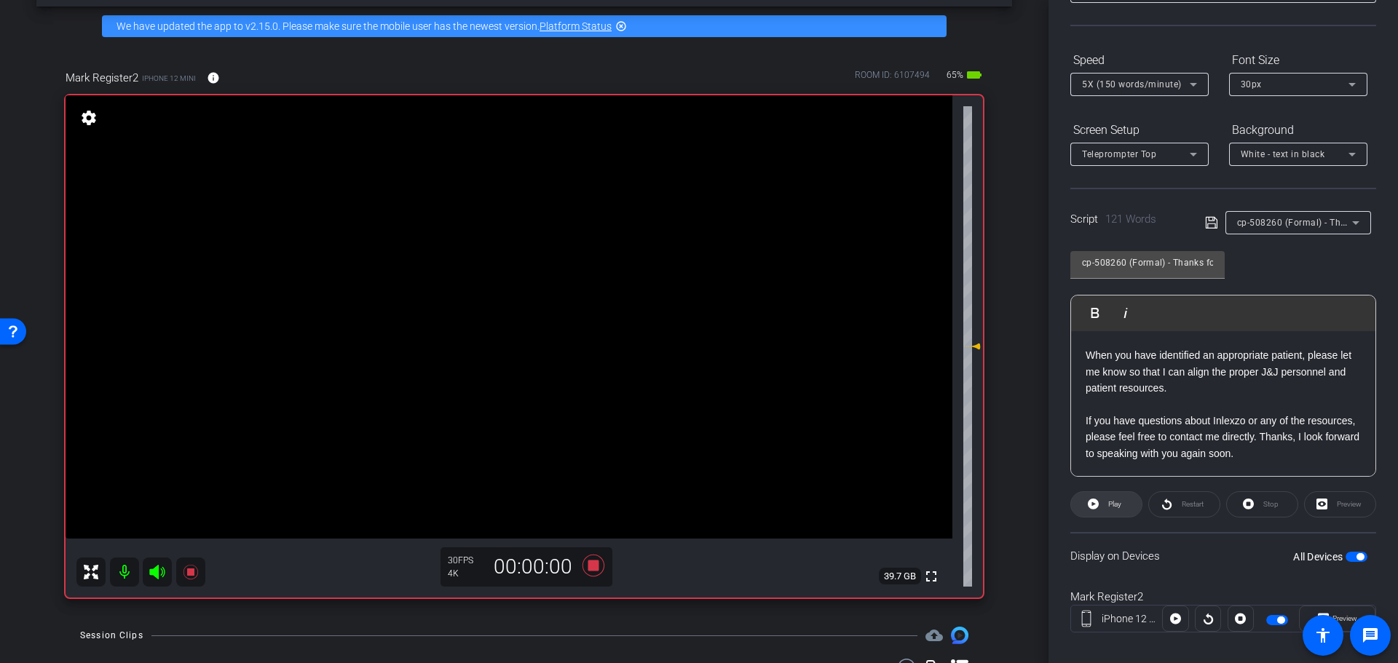
scroll to position [132, 0]
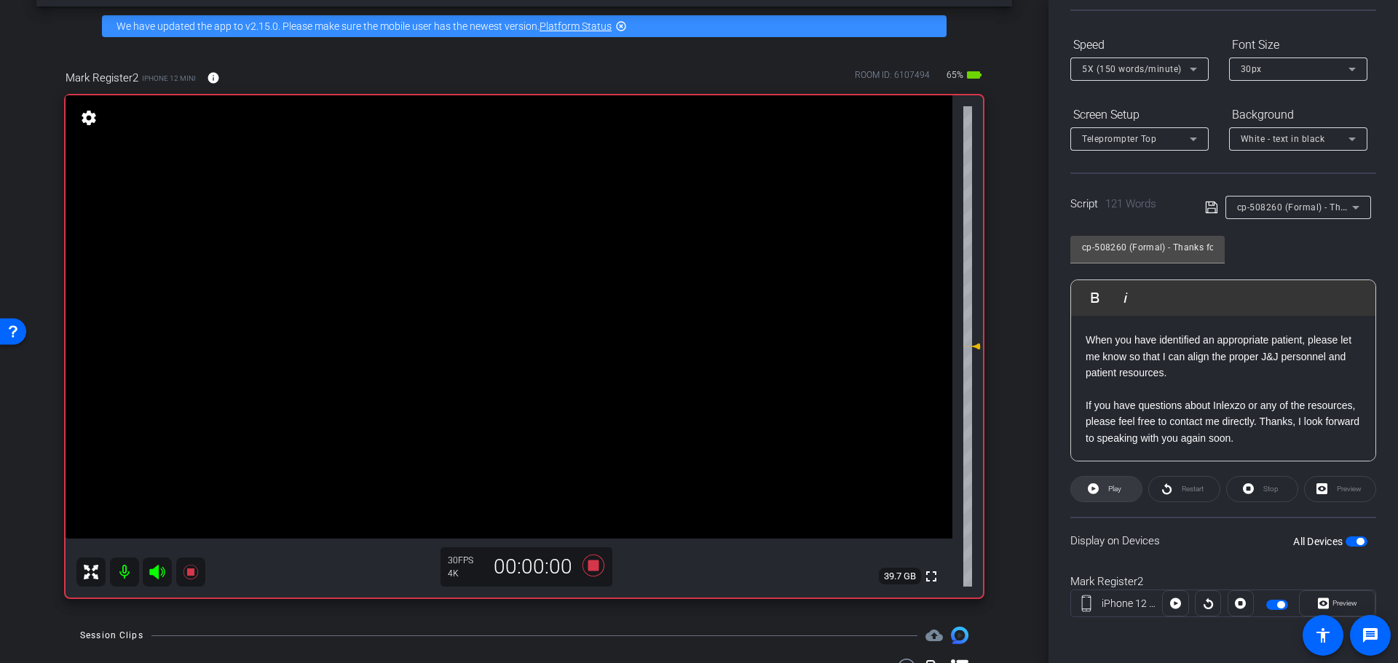
click at [1117, 494] on span "Play" at bounding box center [1113, 489] width 17 height 20
click at [1352, 604] on span at bounding box center [1337, 603] width 75 height 35
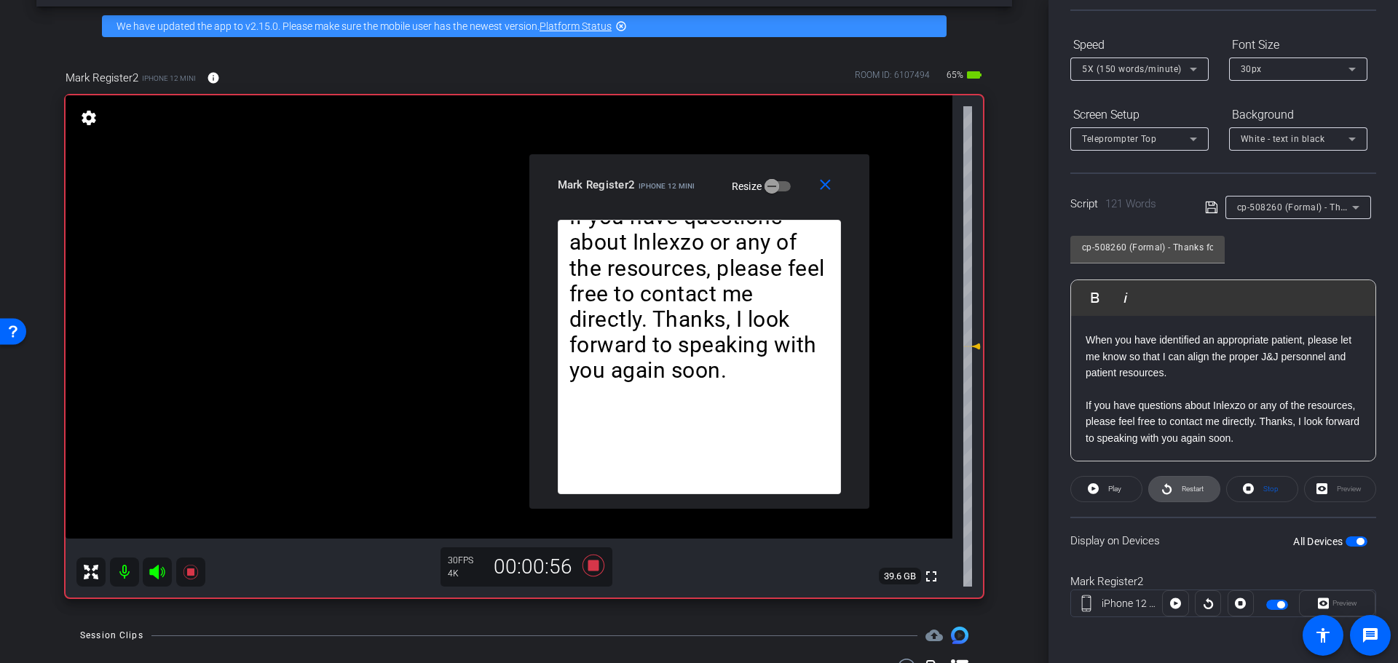
click at [1182, 489] on span "Restart" at bounding box center [1193, 489] width 22 height 8
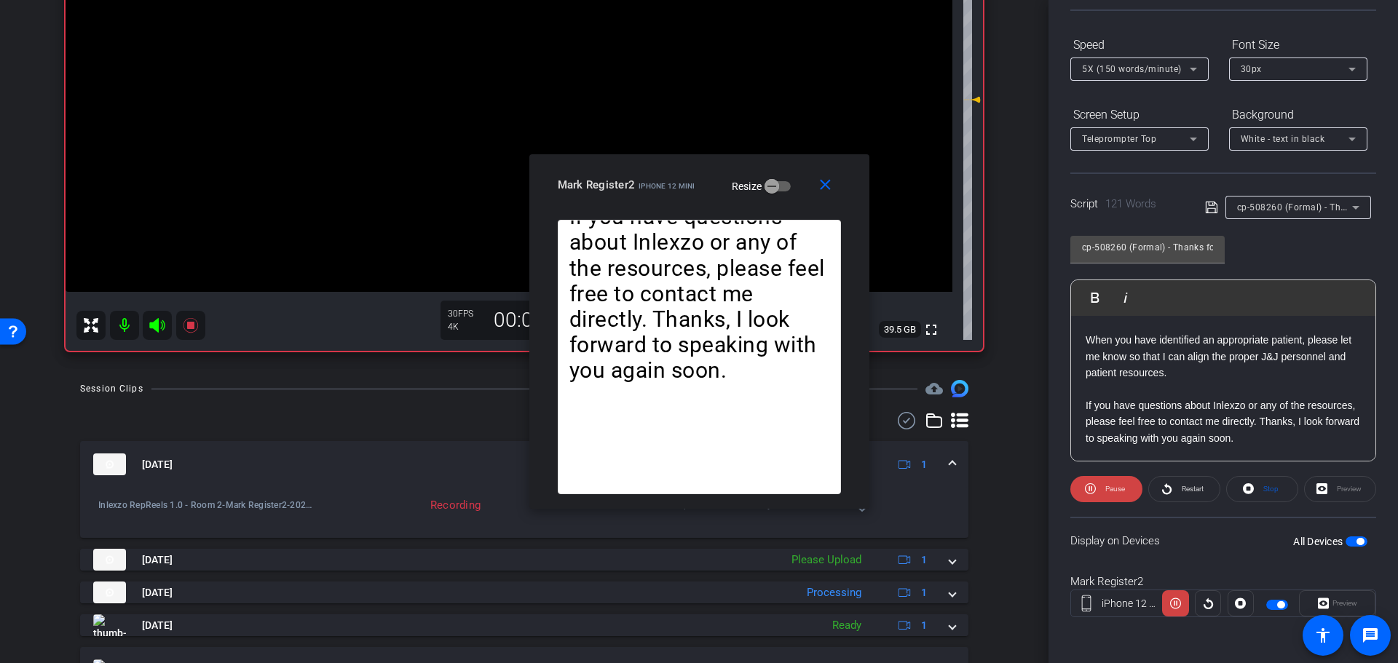
scroll to position [359, 0]
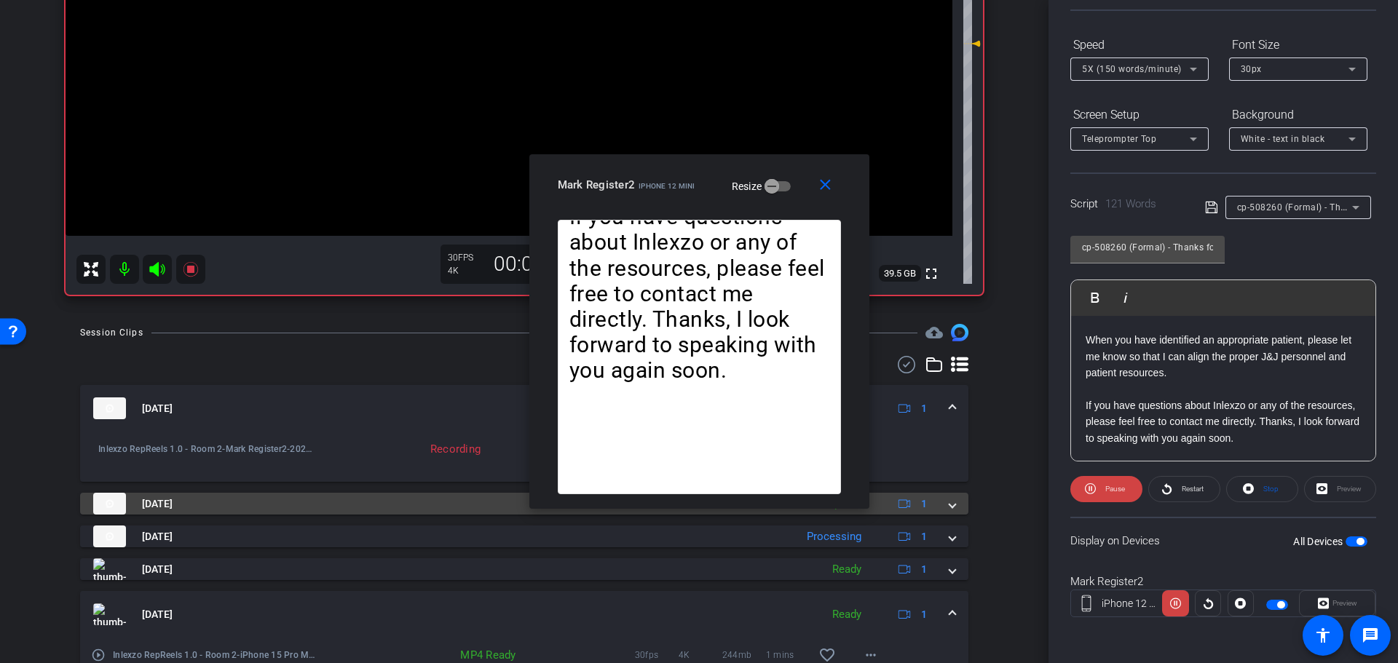
click at [939, 506] on div "Aug 25, 2025 Please Upload 1" at bounding box center [521, 504] width 856 height 22
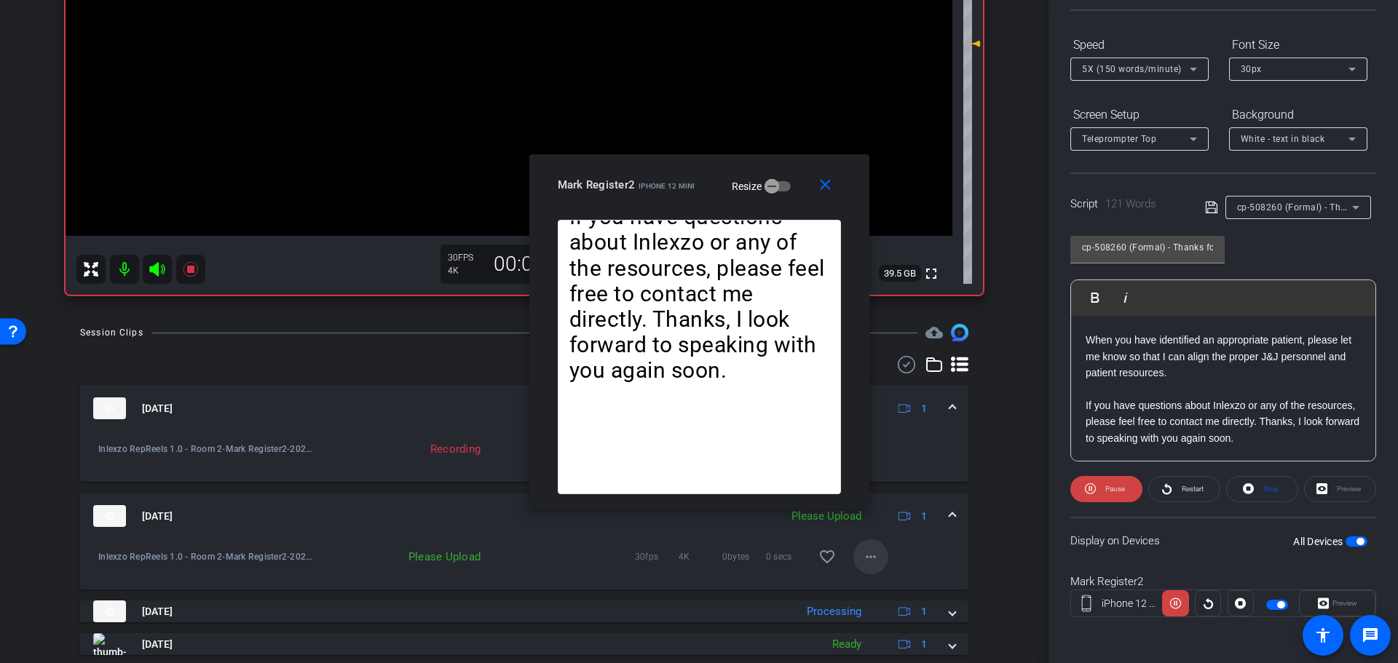
click at [862, 559] on mat-icon "more_horiz" at bounding box center [870, 556] width 17 height 17
click at [859, 585] on span "Upload" at bounding box center [885, 587] width 58 height 17
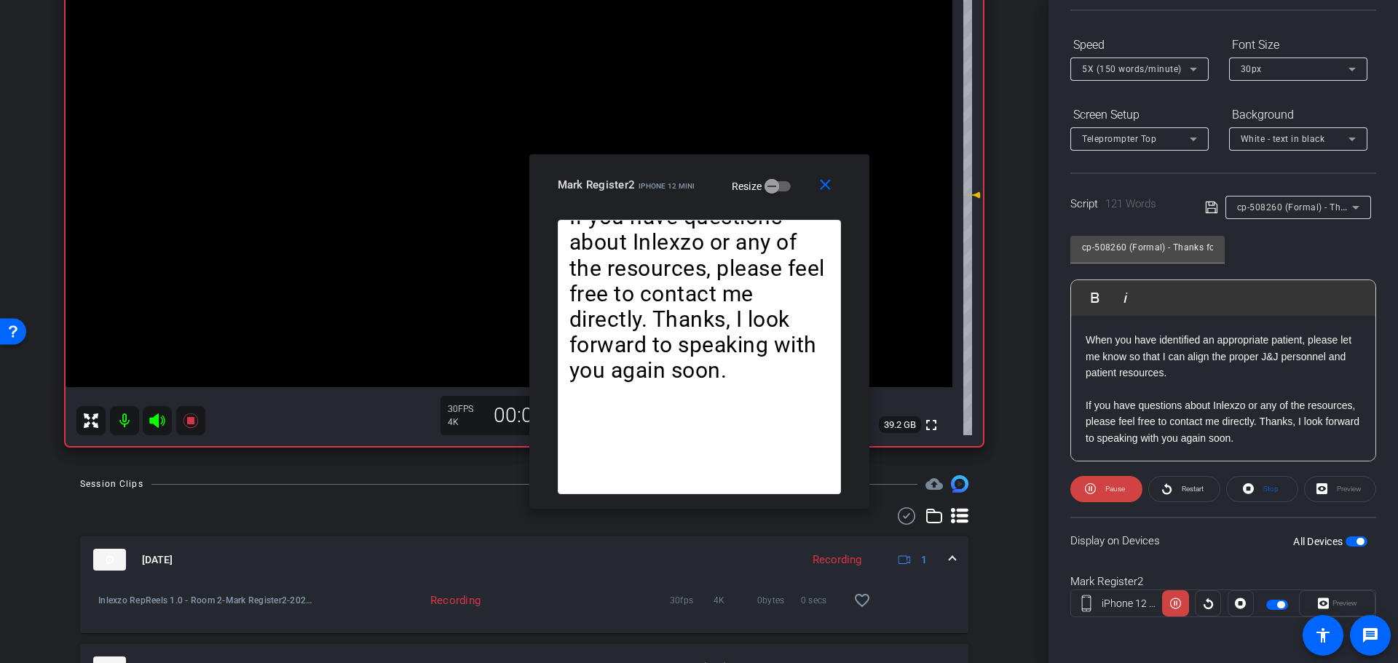
scroll to position [56, 0]
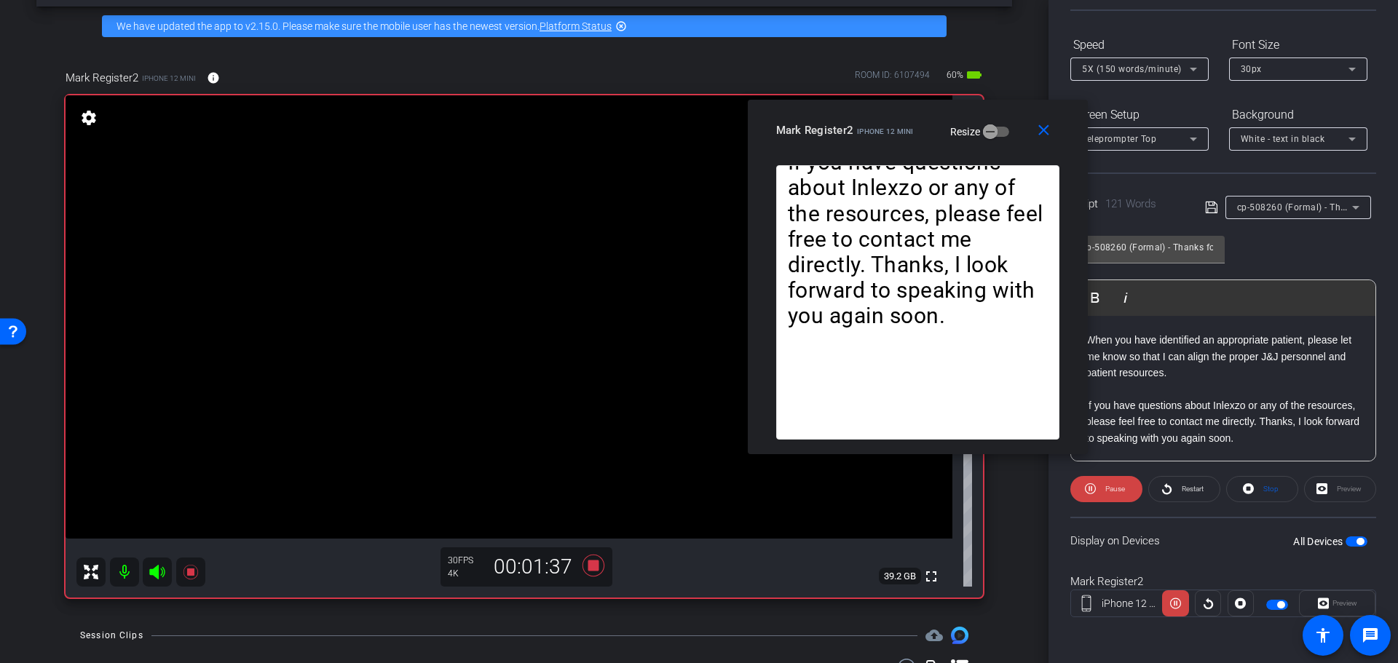
drag, startPoint x: 680, startPoint y: 190, endPoint x: 899, endPoint y: 135, distance: 225.2
click at [899, 135] on span "iPhone 12 mini" at bounding box center [885, 131] width 57 height 8
click at [1045, 134] on mat-icon "close" at bounding box center [1044, 131] width 18 height 18
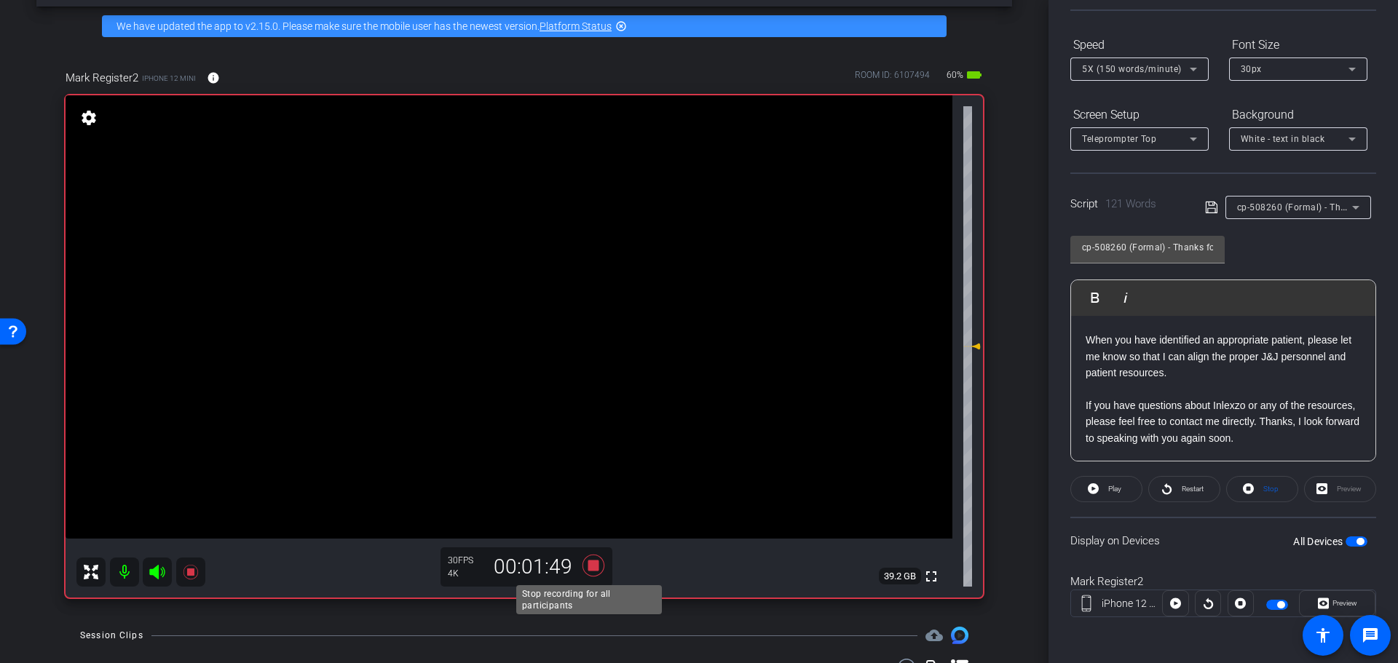
click at [583, 573] on icon at bounding box center [593, 566] width 35 height 26
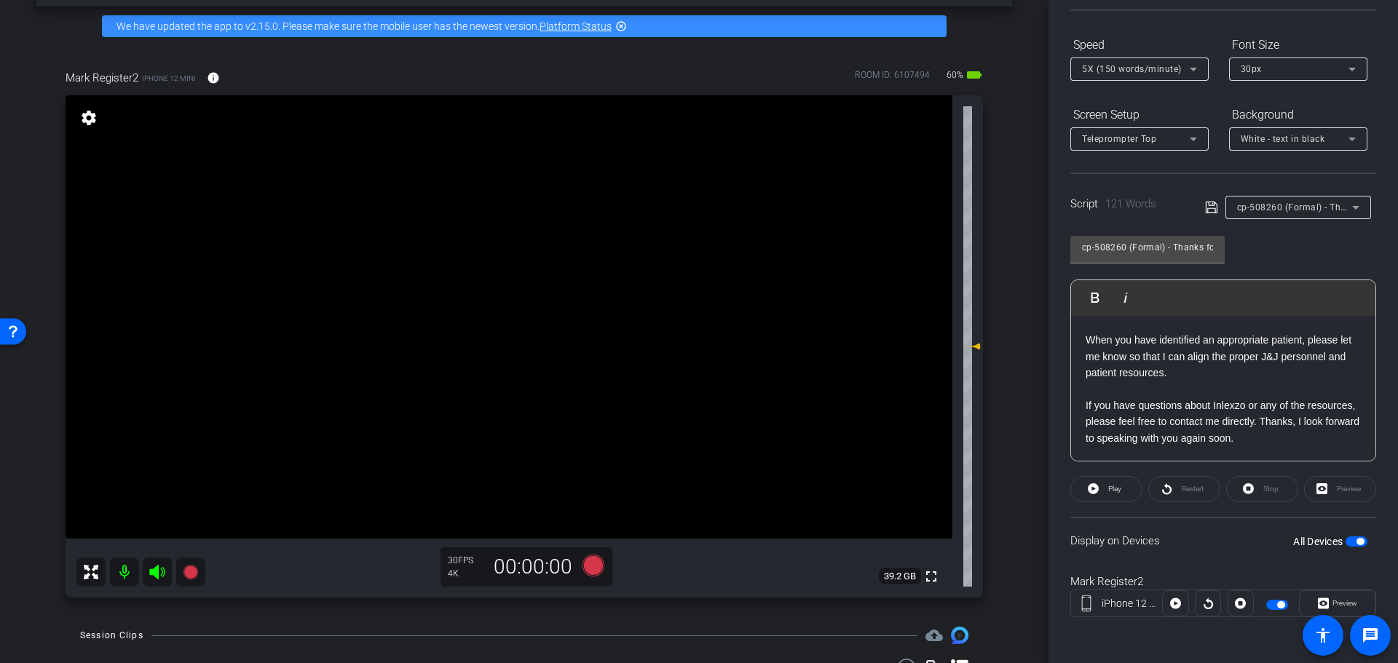
scroll to position [0, 0]
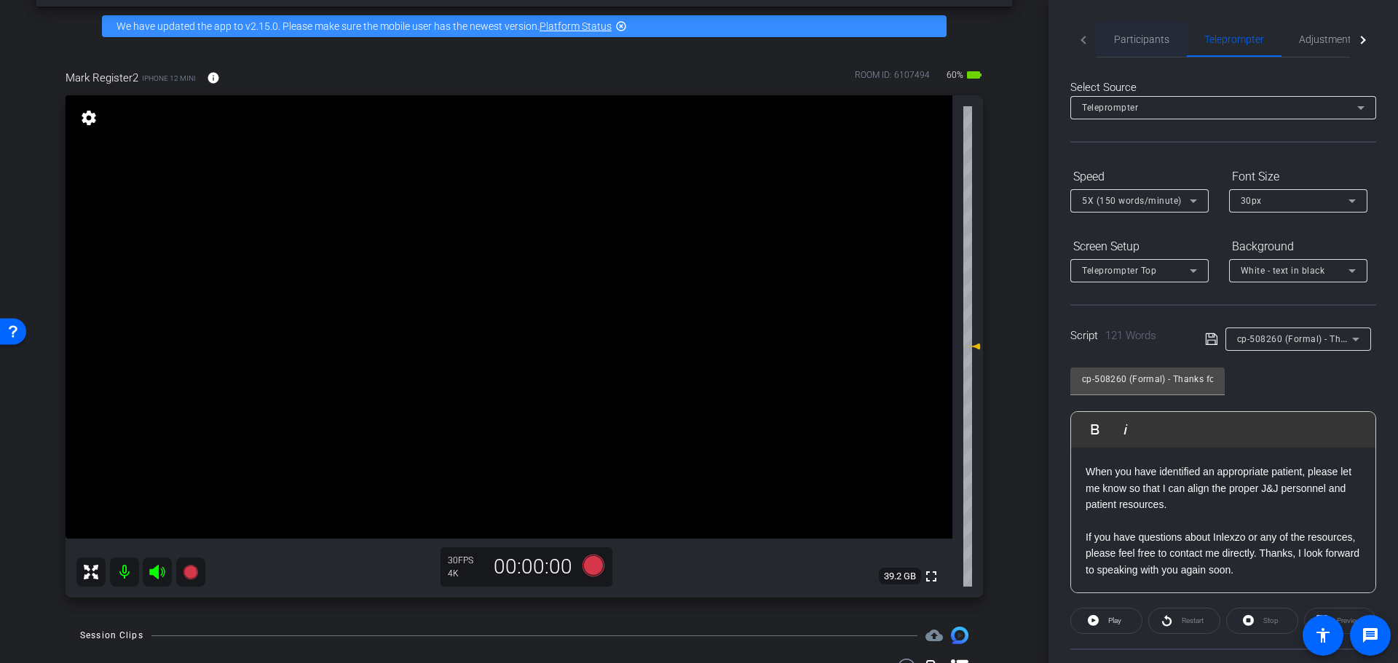
click at [1154, 50] on span "Participants" at bounding box center [1141, 39] width 55 height 35
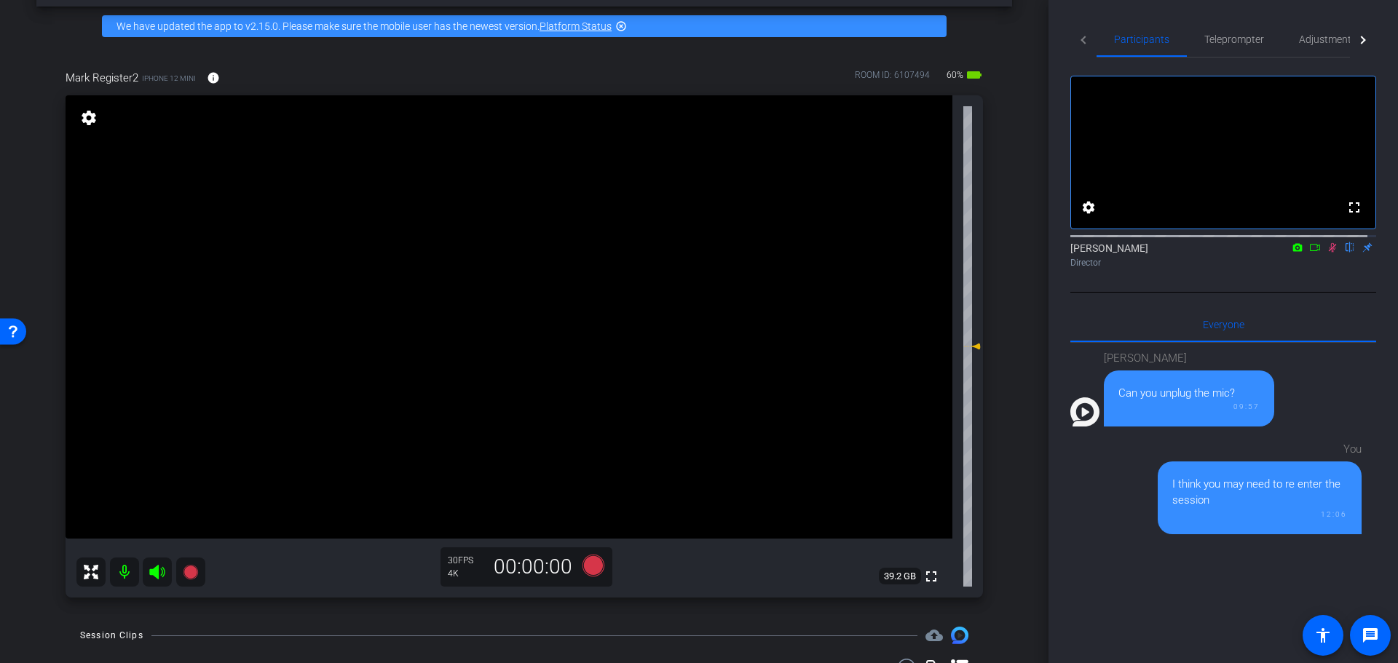
click at [1327, 253] on icon at bounding box center [1333, 247] width 12 height 10
click at [1244, 44] on span "Teleprompter" at bounding box center [1234, 39] width 60 height 10
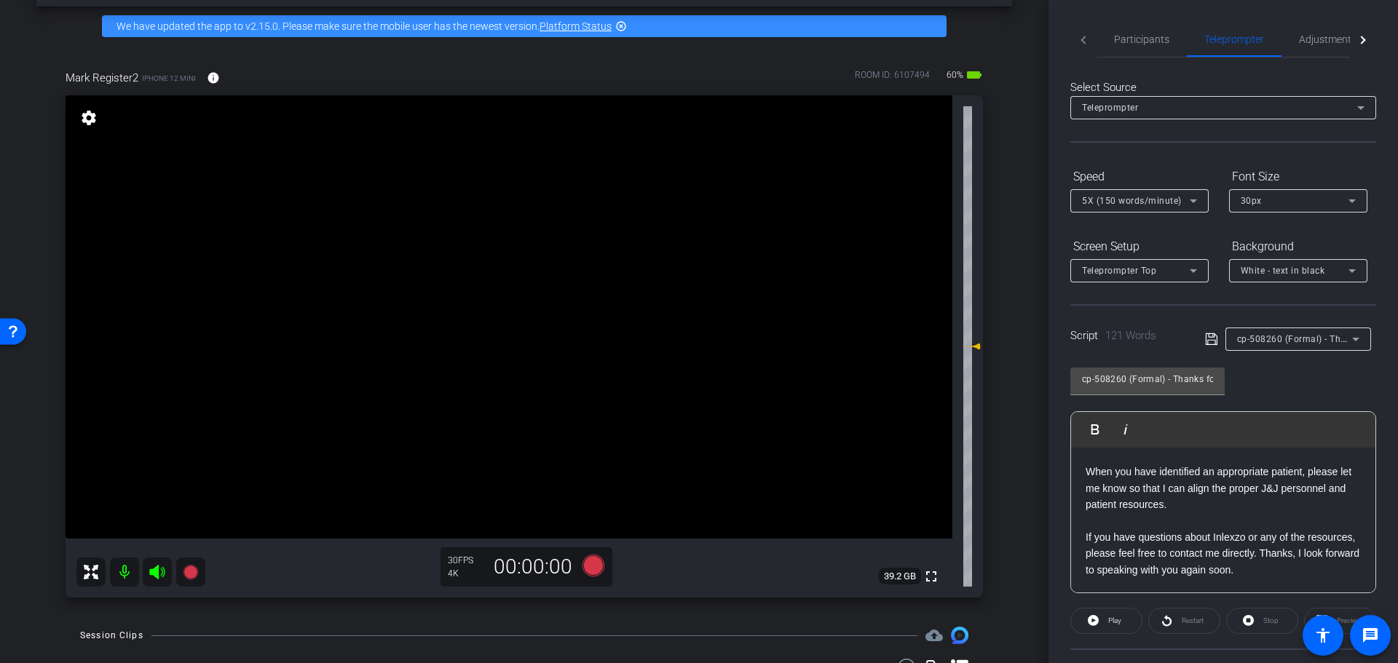
click at [1296, 345] on div "cp-508260 (Formal) - Thanks for Seeing Me" at bounding box center [1294, 339] width 115 height 18
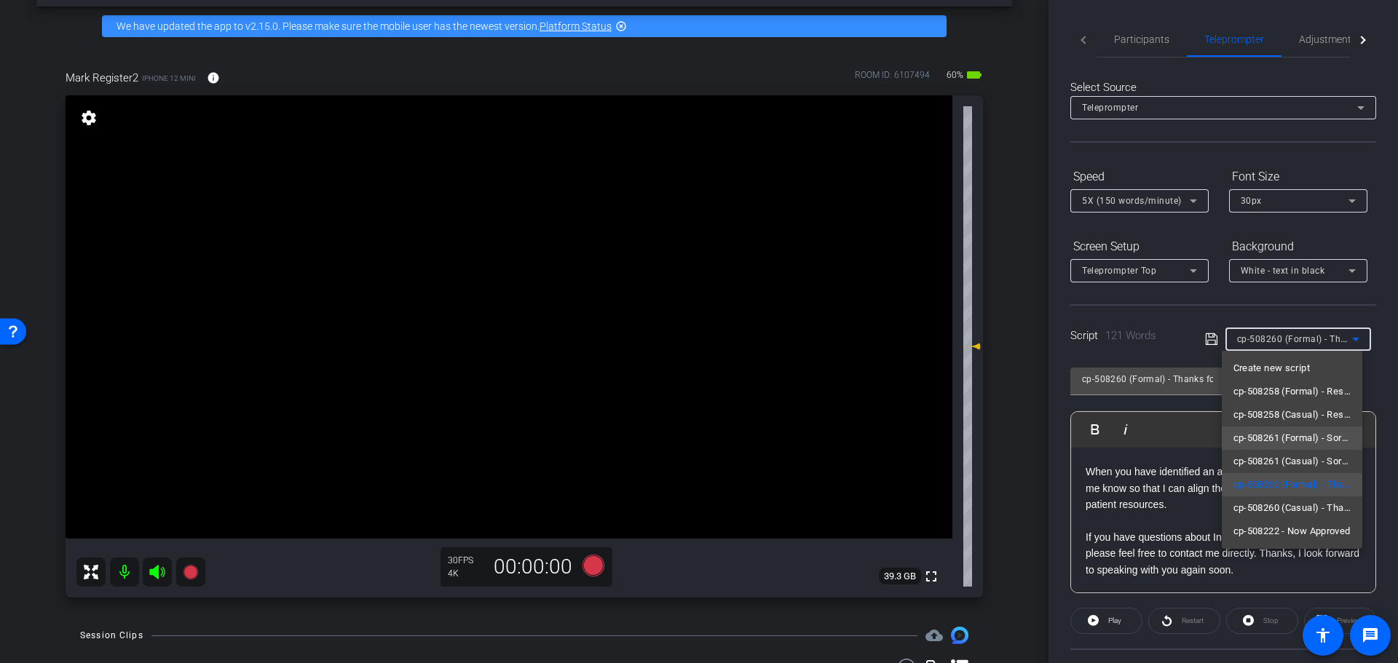
click at [1327, 442] on span "cp-508261 (Formal) - Sorry I Missed You" at bounding box center [1293, 438] width 118 height 17
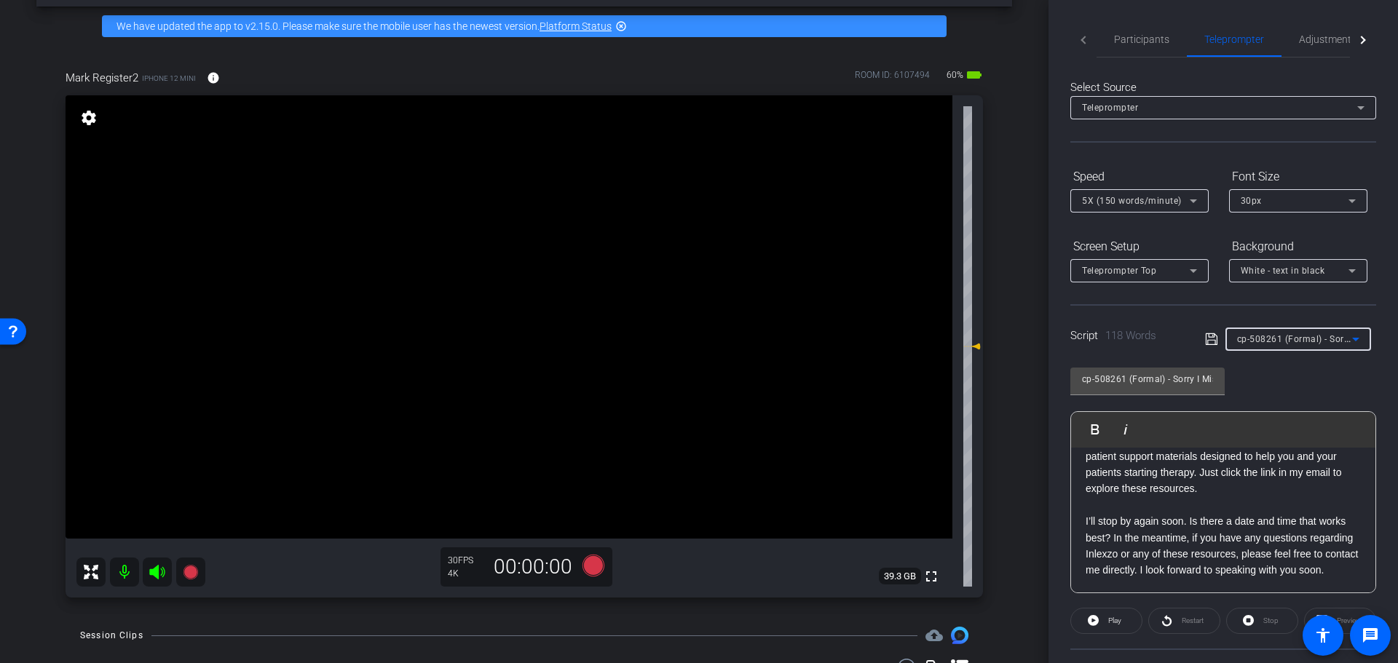
scroll to position [161, 0]
click at [1160, 34] on span "Participants" at bounding box center [1141, 39] width 55 height 10
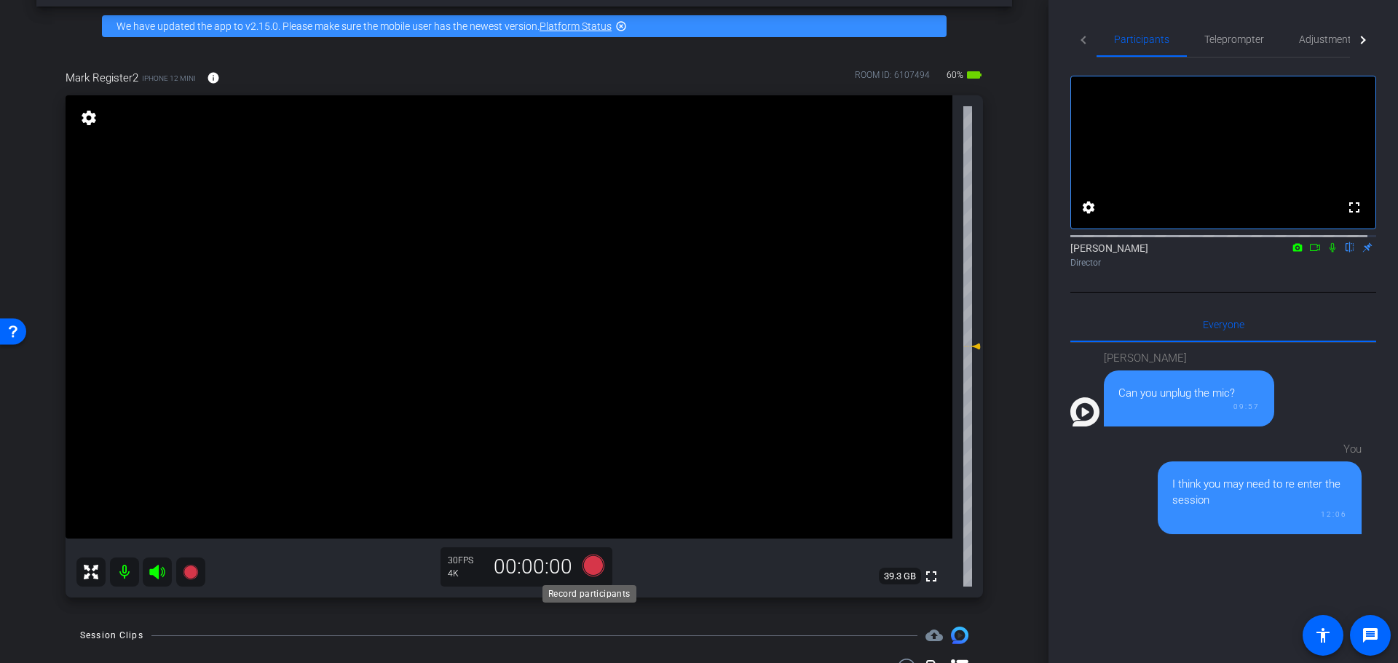
click at [595, 563] on icon at bounding box center [594, 566] width 22 height 22
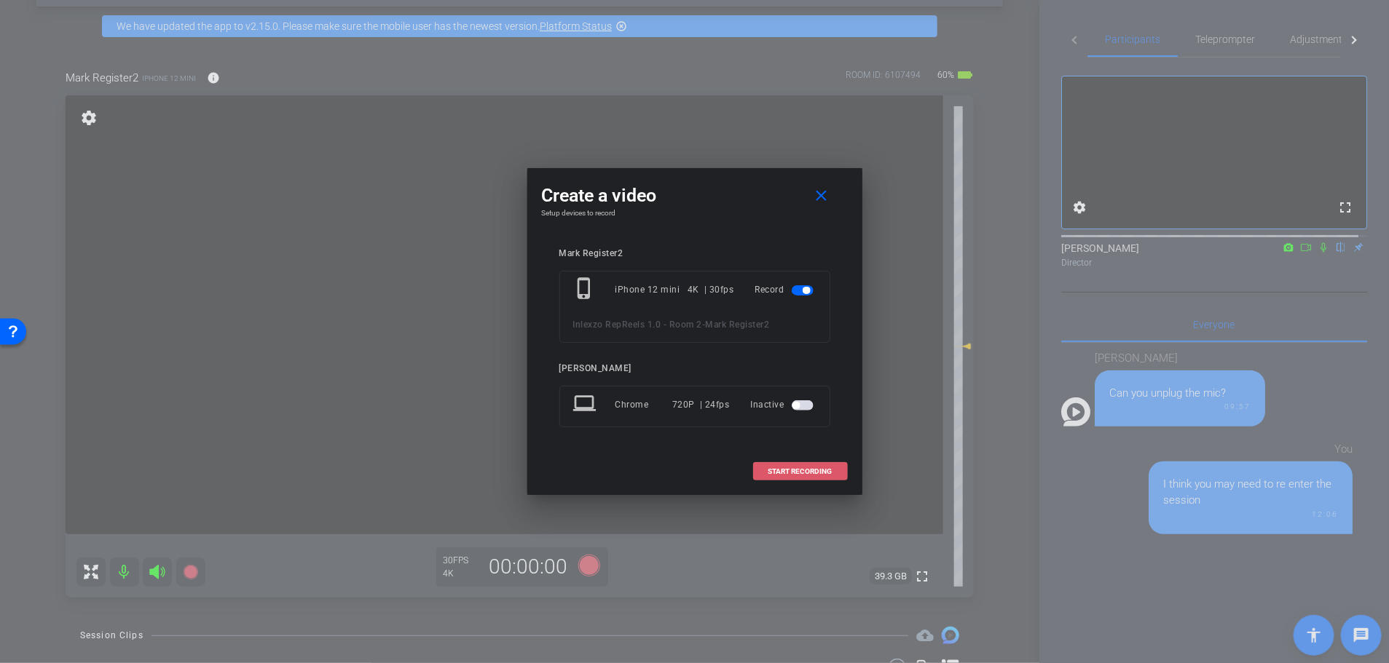
click at [812, 476] on span "START RECORDING" at bounding box center [800, 471] width 64 height 7
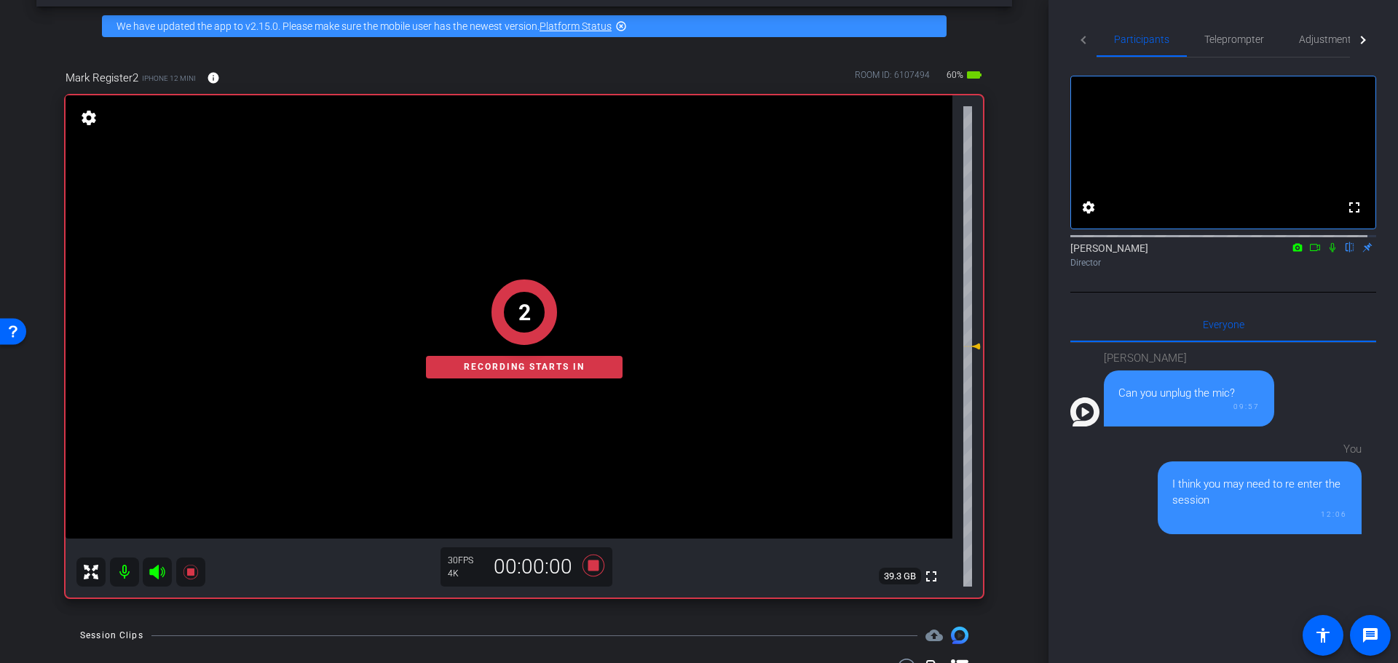
click at [1319, 241] on div at bounding box center [1223, 235] width 306 height 12
click at [1327, 253] on icon at bounding box center [1333, 247] width 12 height 10
click at [1230, 41] on span "Teleprompter" at bounding box center [1234, 39] width 60 height 10
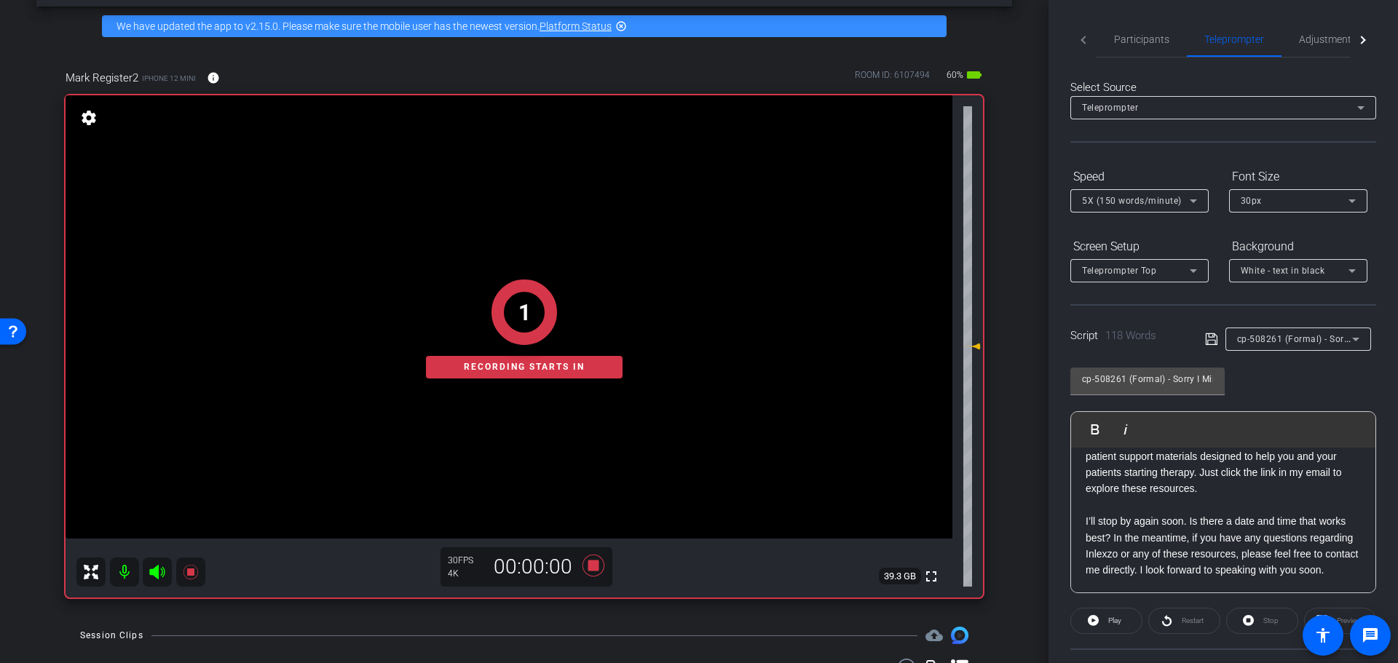
scroll to position [132, 0]
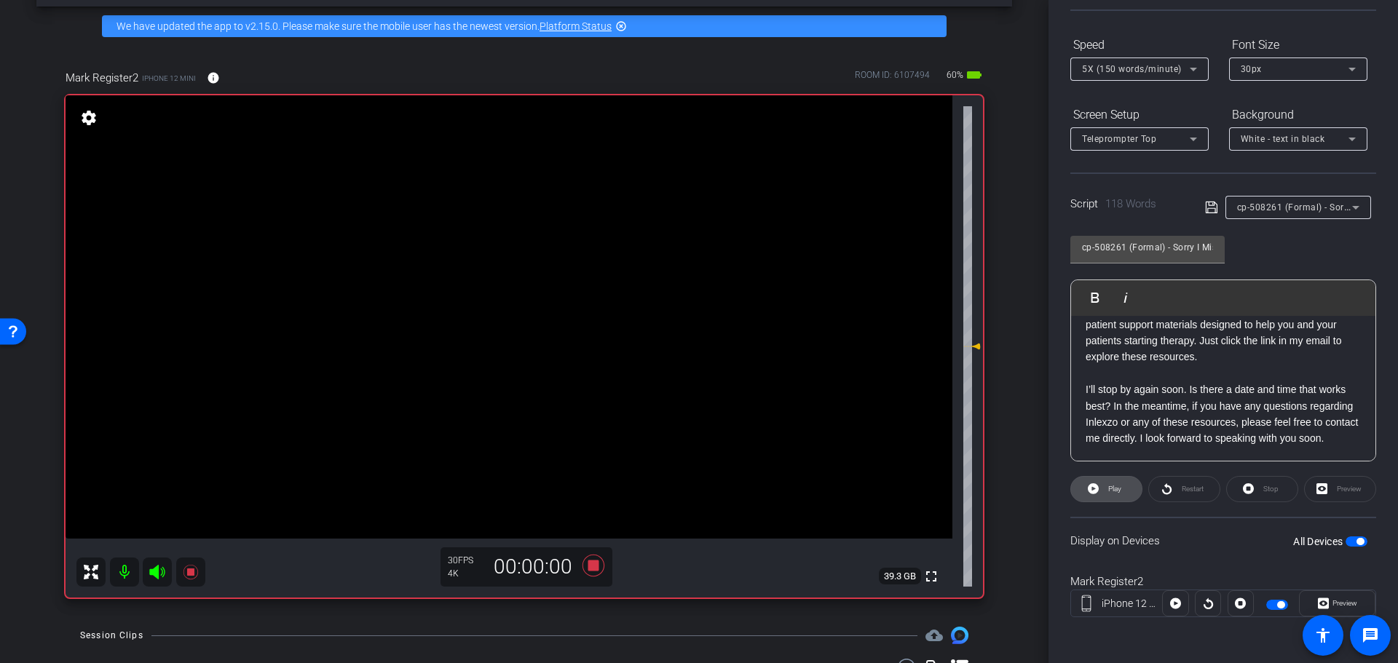
click at [1111, 482] on span "Play" at bounding box center [1113, 489] width 17 height 20
click at [1333, 599] on span "Preview" at bounding box center [1345, 603] width 25 height 8
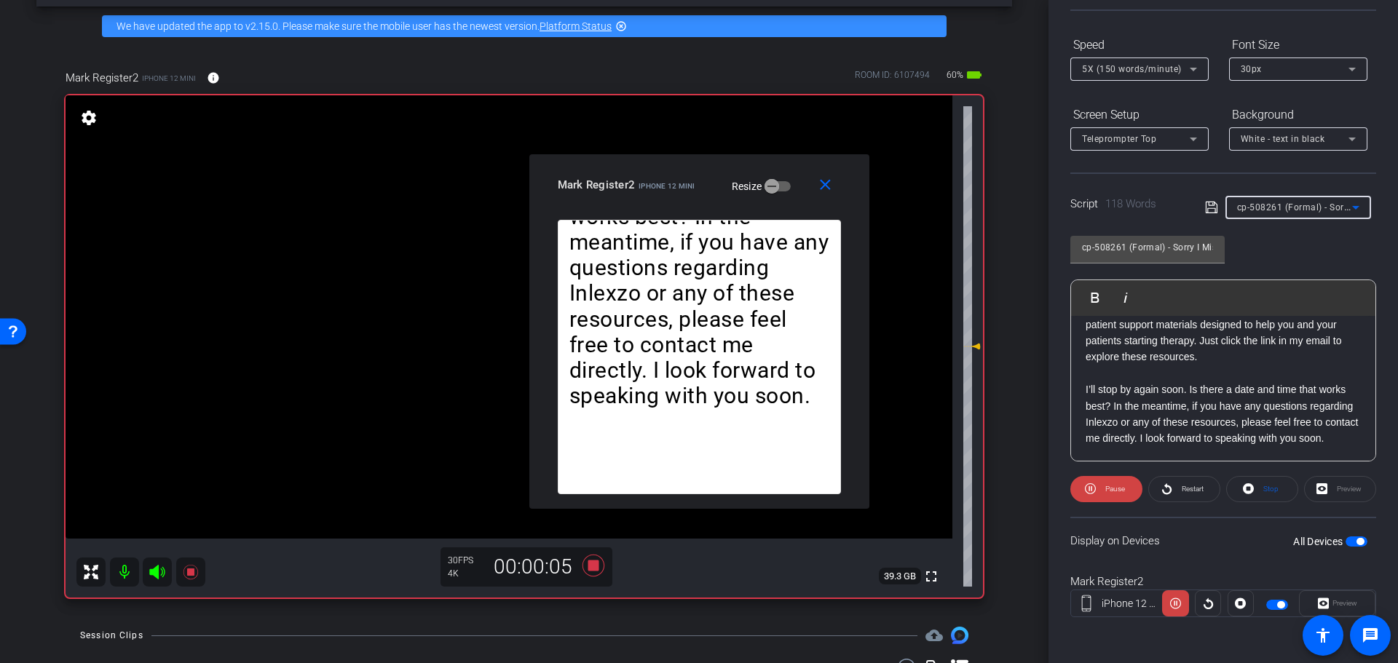
click at [1292, 208] on span "cp-508261 (Formal) - Sorry I Missed You" at bounding box center [1323, 207] width 172 height 12
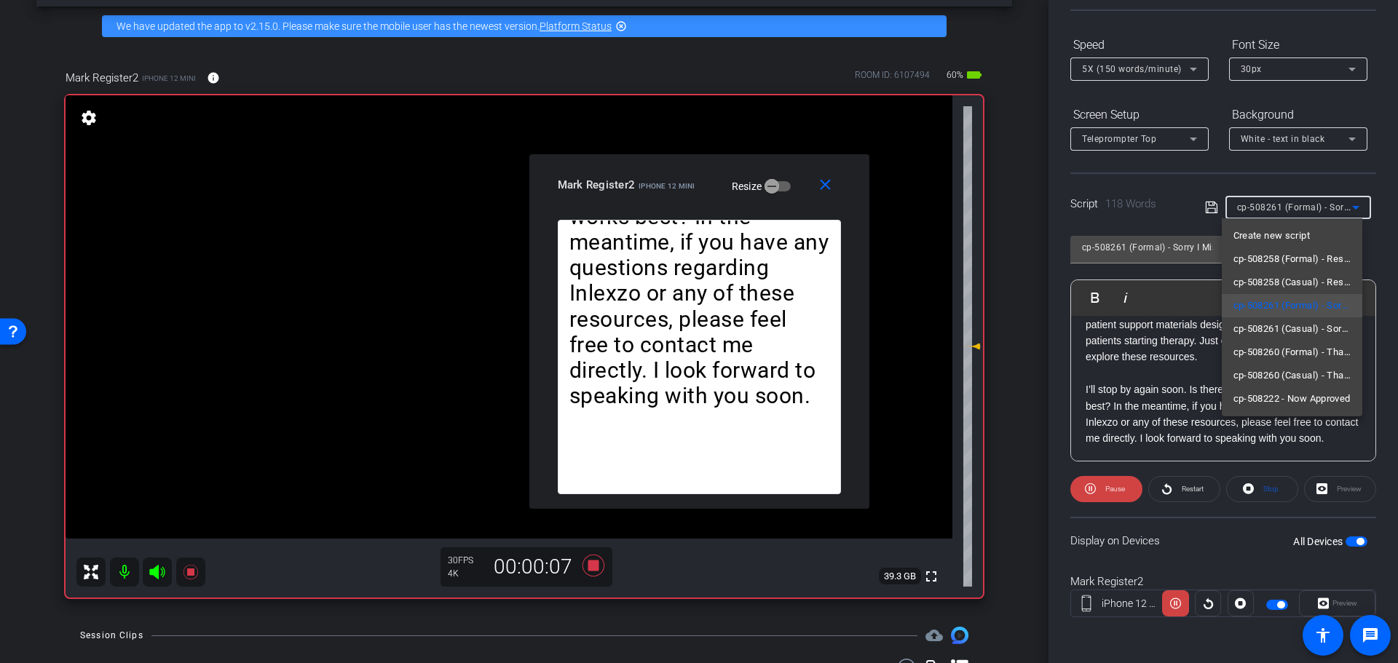
click at [1380, 215] on div at bounding box center [699, 331] width 1398 height 663
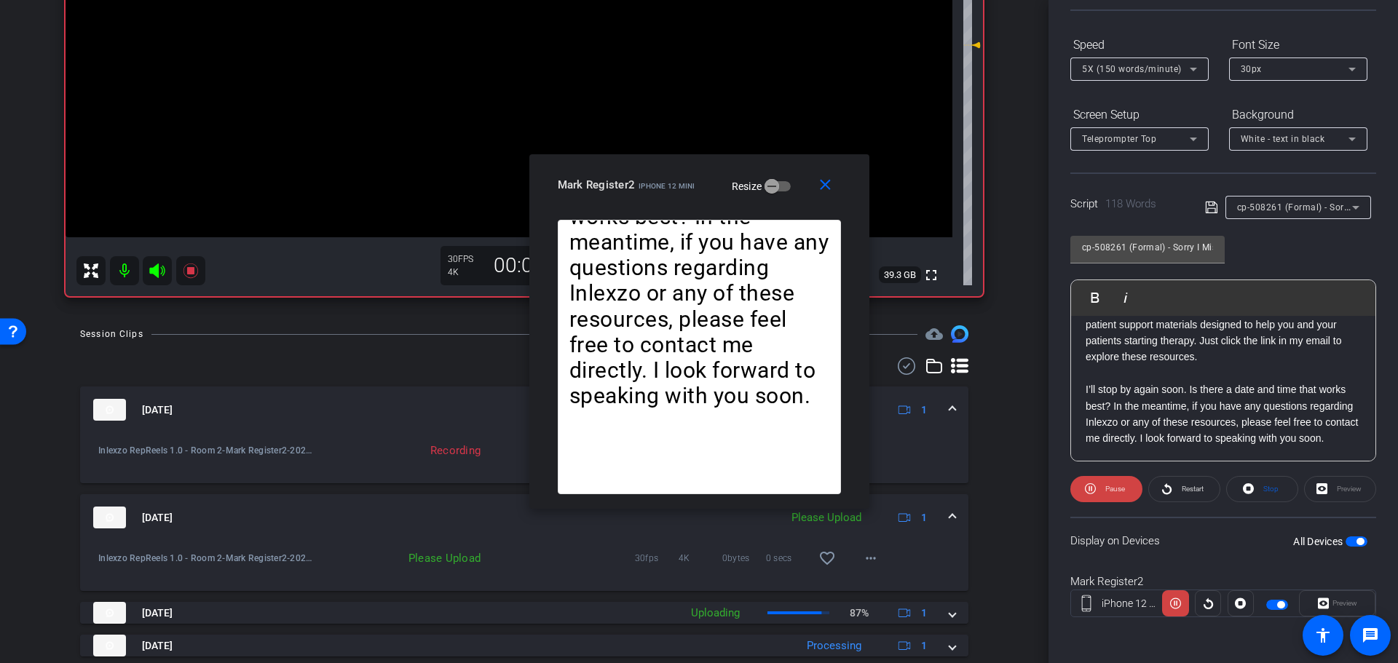
scroll to position [359, 0]
click at [862, 559] on mat-icon "more_horiz" at bounding box center [870, 556] width 17 height 17
click at [869, 583] on span "Upload" at bounding box center [885, 587] width 58 height 17
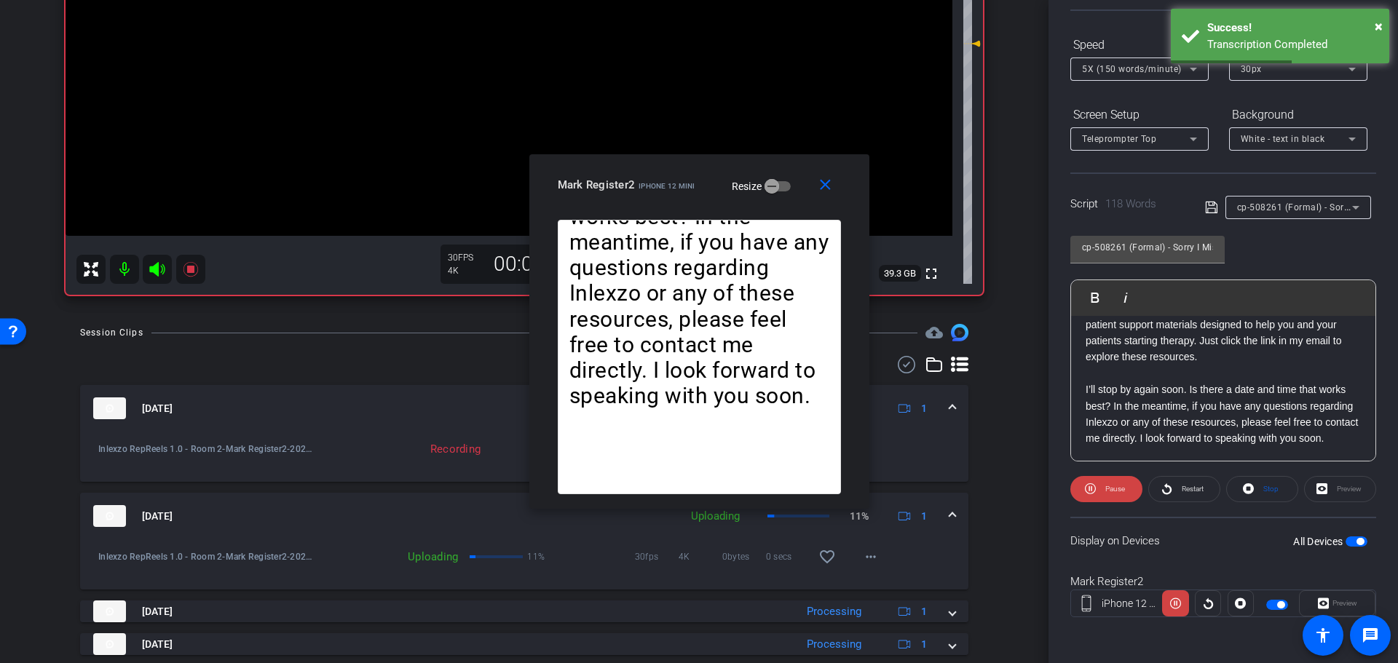
scroll to position [208, 0]
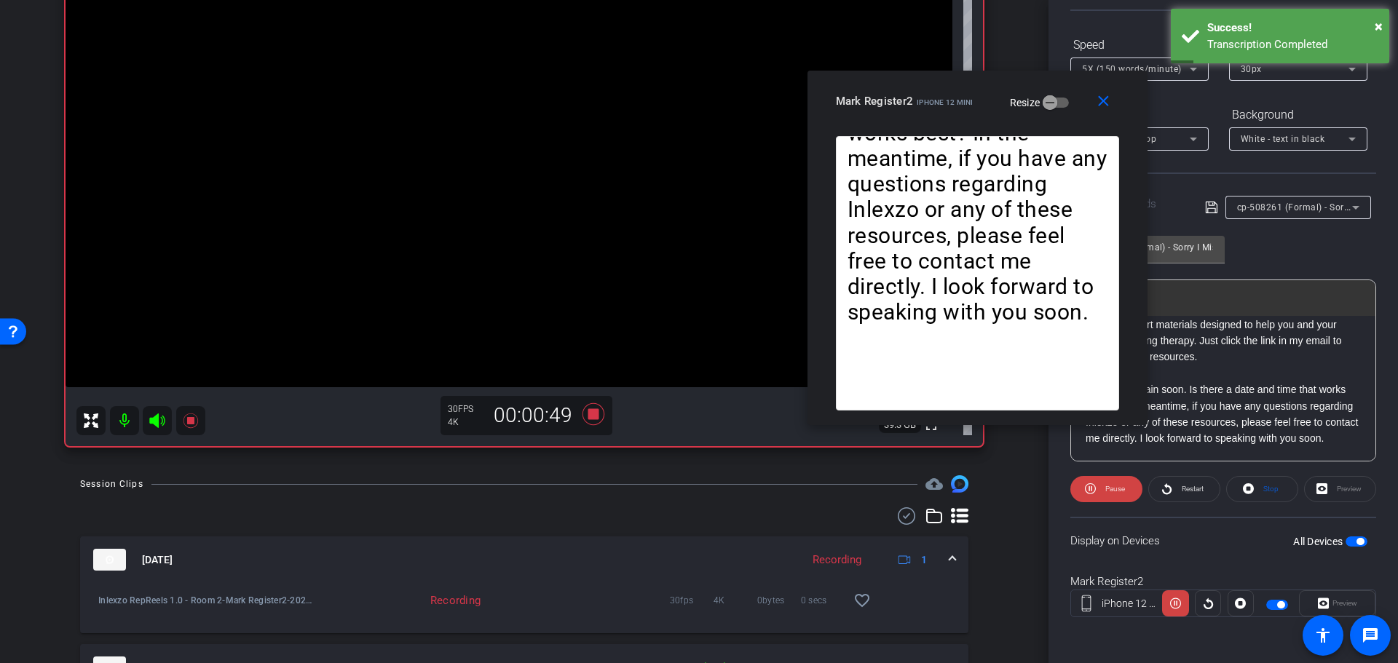
drag, startPoint x: 671, startPoint y: 185, endPoint x: 949, endPoint y: 101, distance: 290.5
click at [949, 101] on span "iPhone 12 mini" at bounding box center [945, 102] width 57 height 8
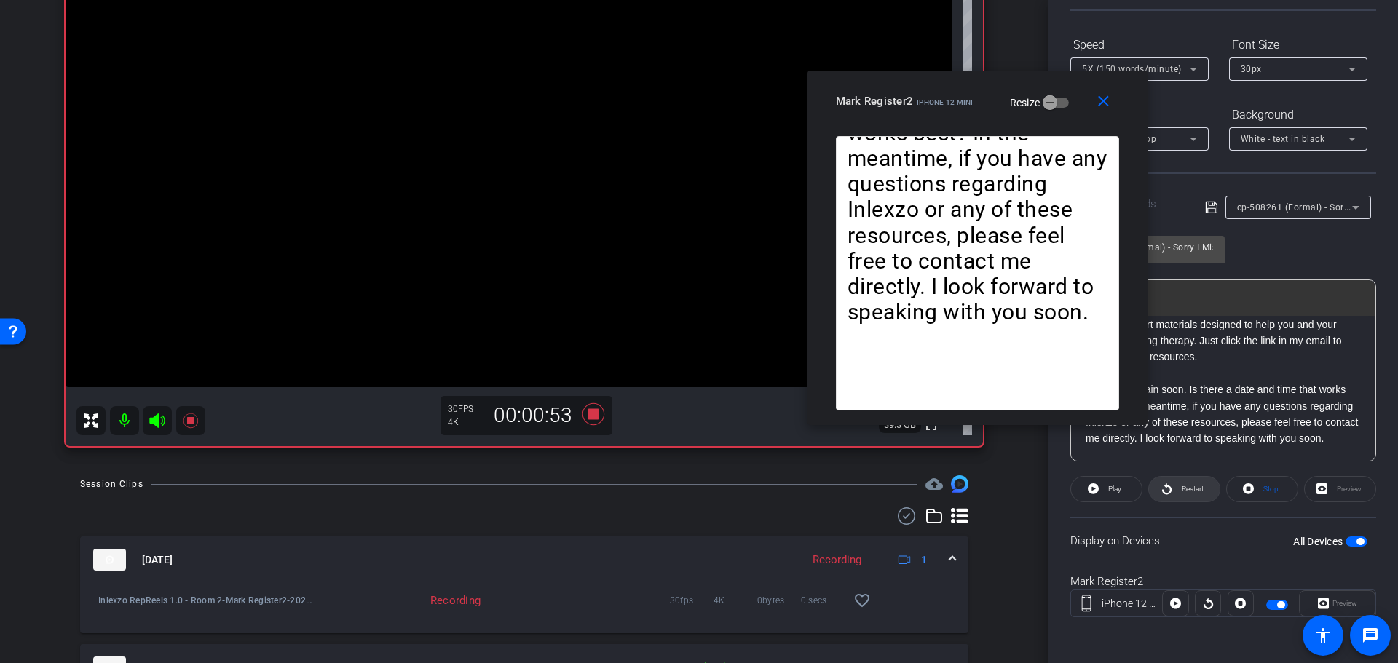
click at [1196, 490] on span "Restart" at bounding box center [1193, 489] width 22 height 8
click at [1100, 98] on mat-icon "close" at bounding box center [1103, 101] width 18 height 18
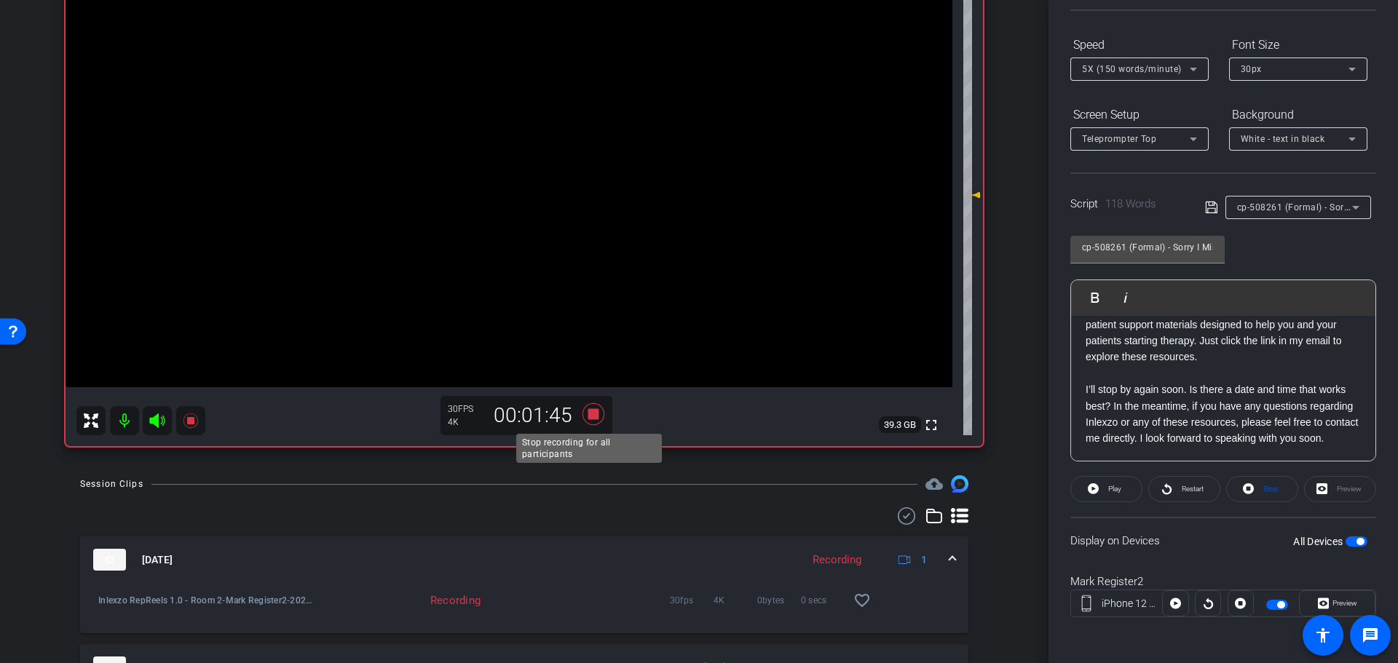
click at [591, 409] on icon at bounding box center [594, 414] width 22 height 22
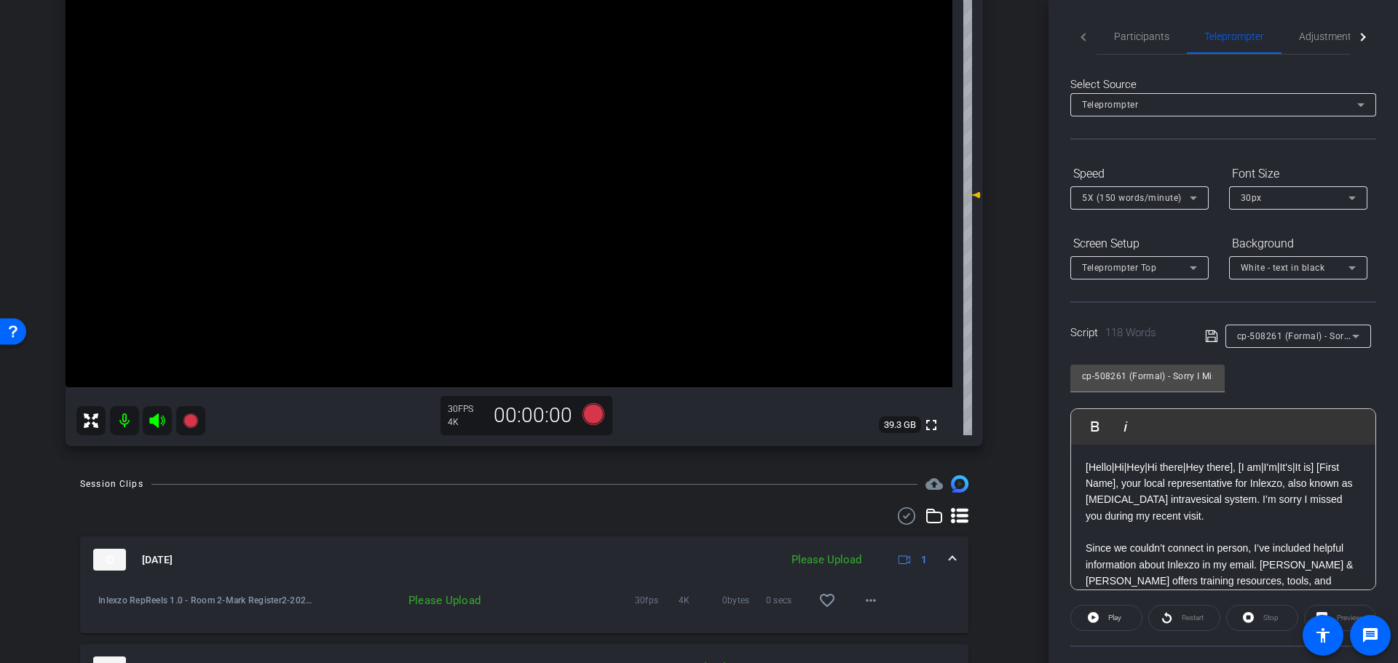
scroll to position [0, 0]
click at [1156, 36] on span "Participants" at bounding box center [1141, 39] width 55 height 10
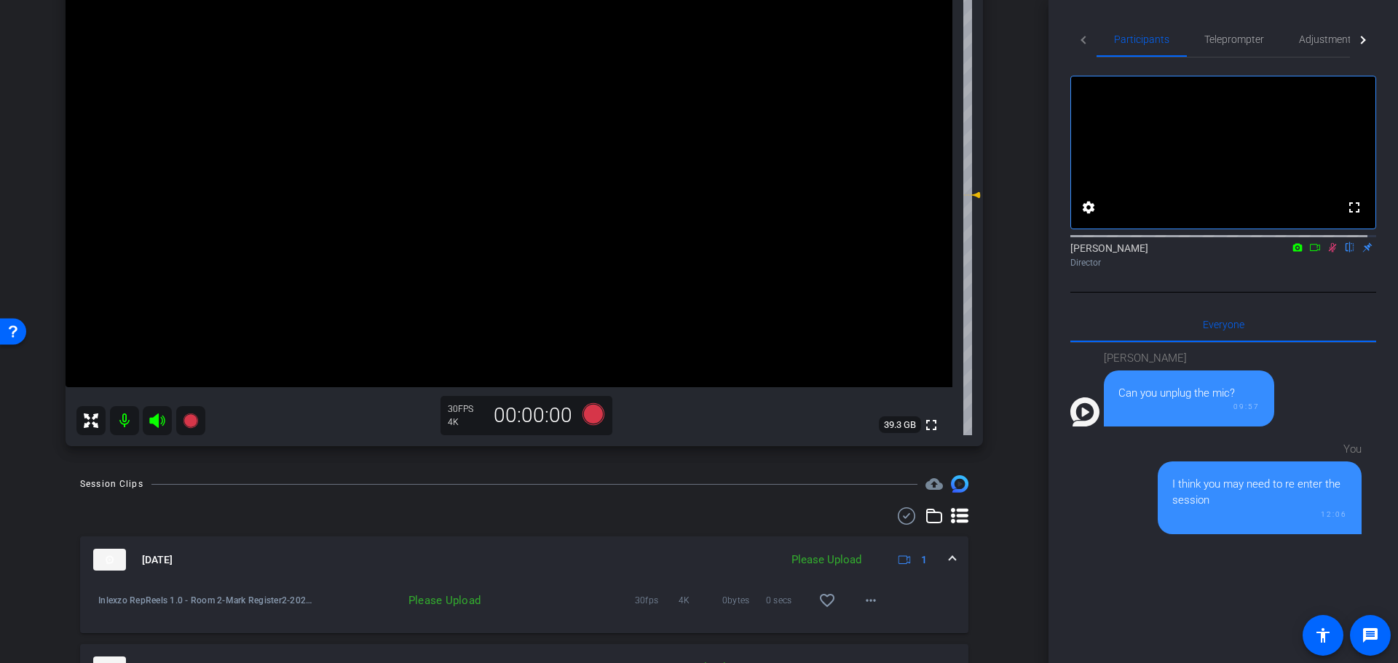
click at [1327, 253] on icon at bounding box center [1333, 247] width 12 height 10
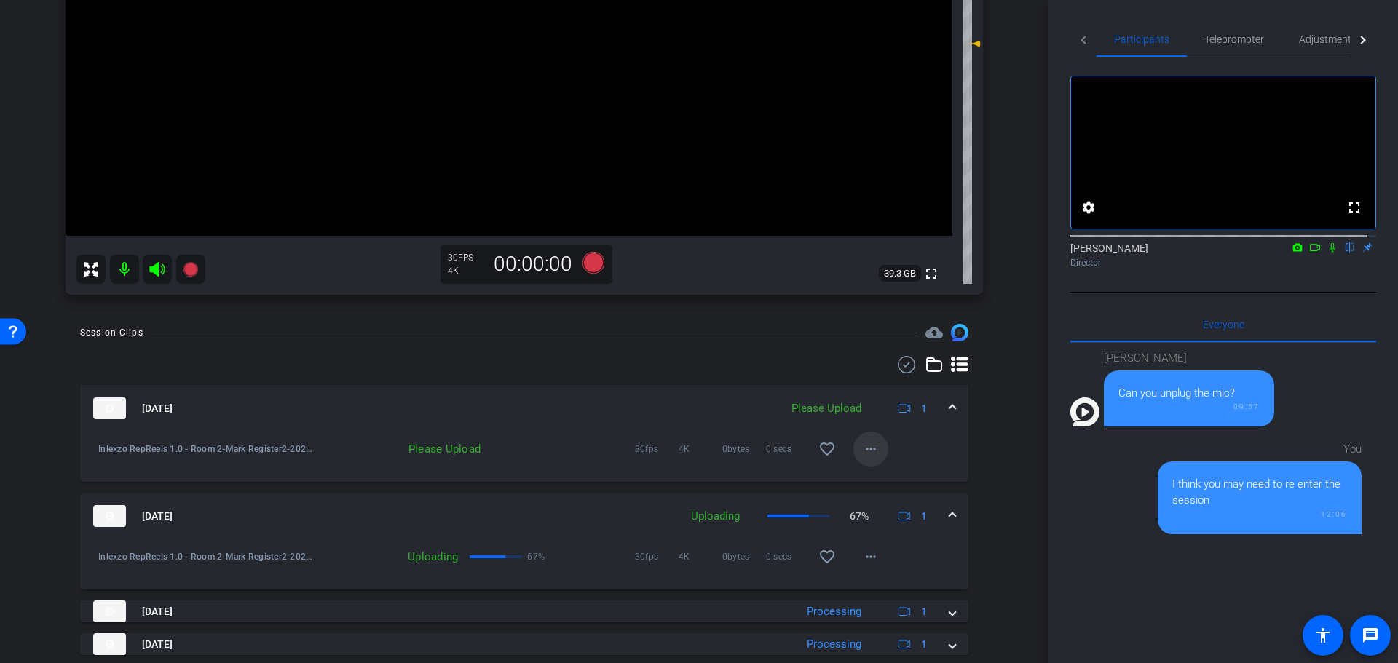
click at [869, 447] on mat-icon "more_horiz" at bounding box center [870, 449] width 17 height 17
click at [891, 478] on span "Upload" at bounding box center [885, 479] width 58 height 17
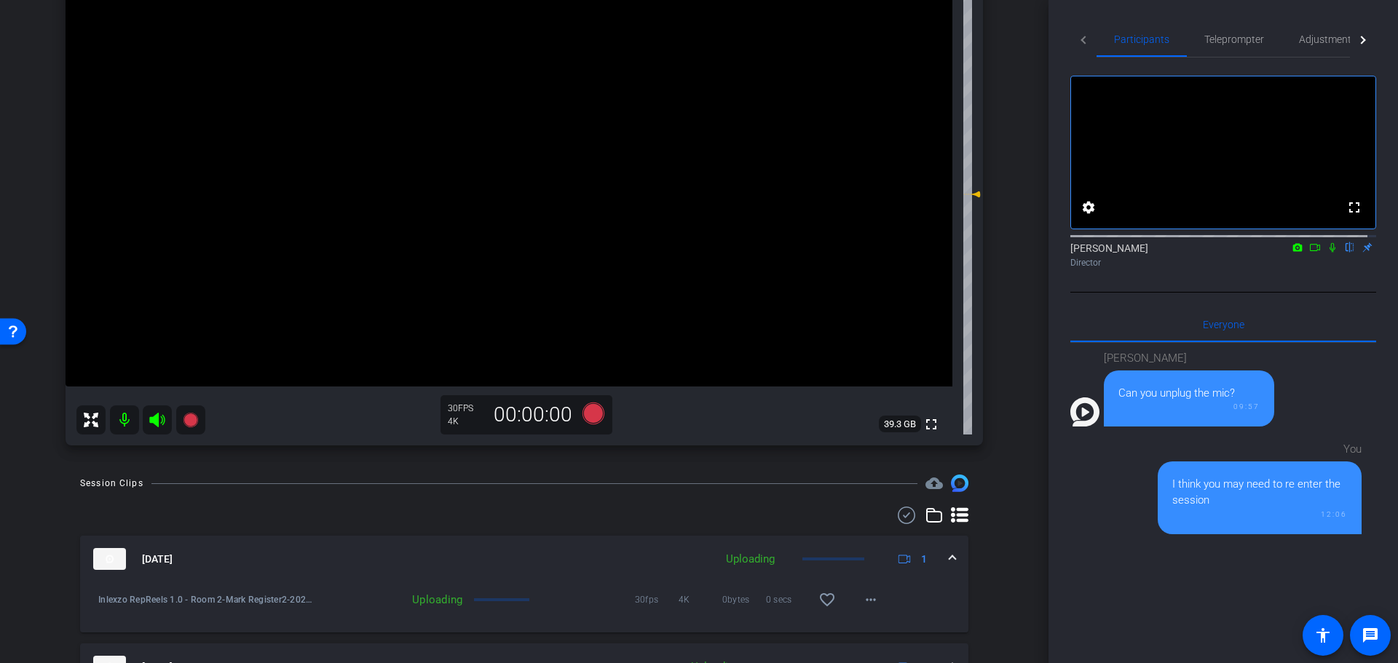
scroll to position [208, 0]
click at [586, 417] on icon at bounding box center [594, 414] width 22 height 22
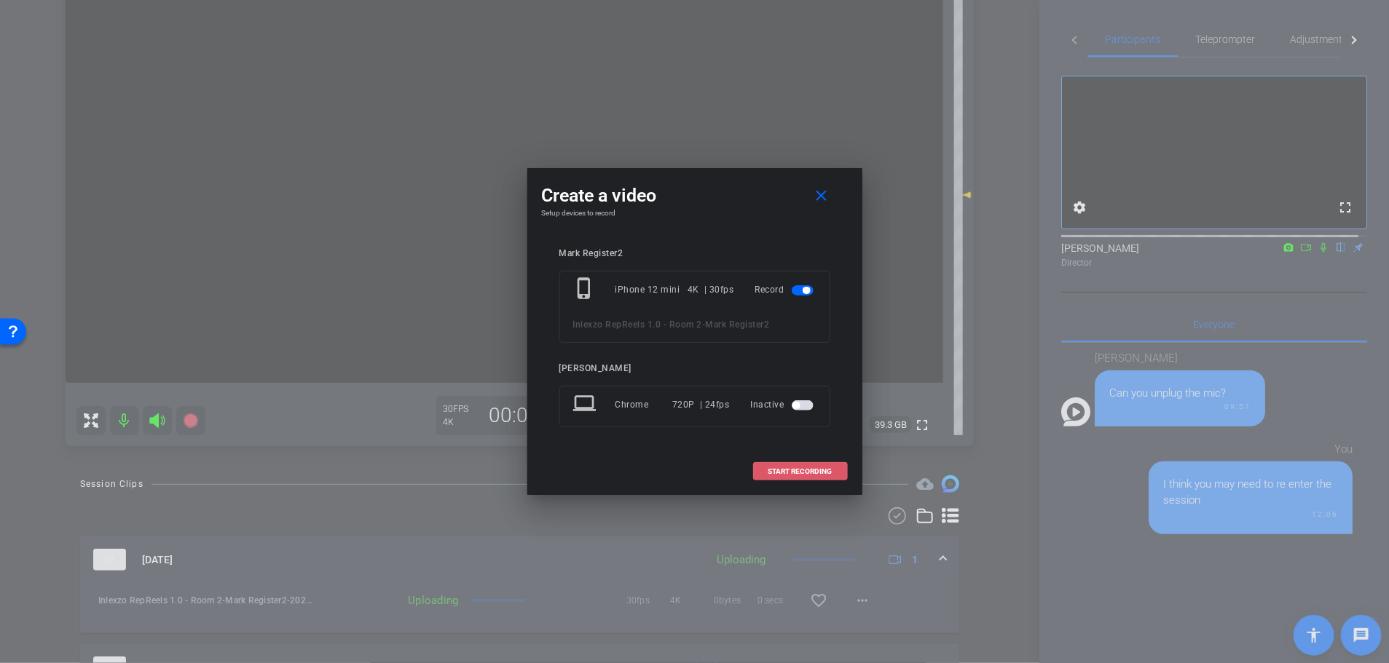
click at [760, 476] on span at bounding box center [800, 471] width 93 height 35
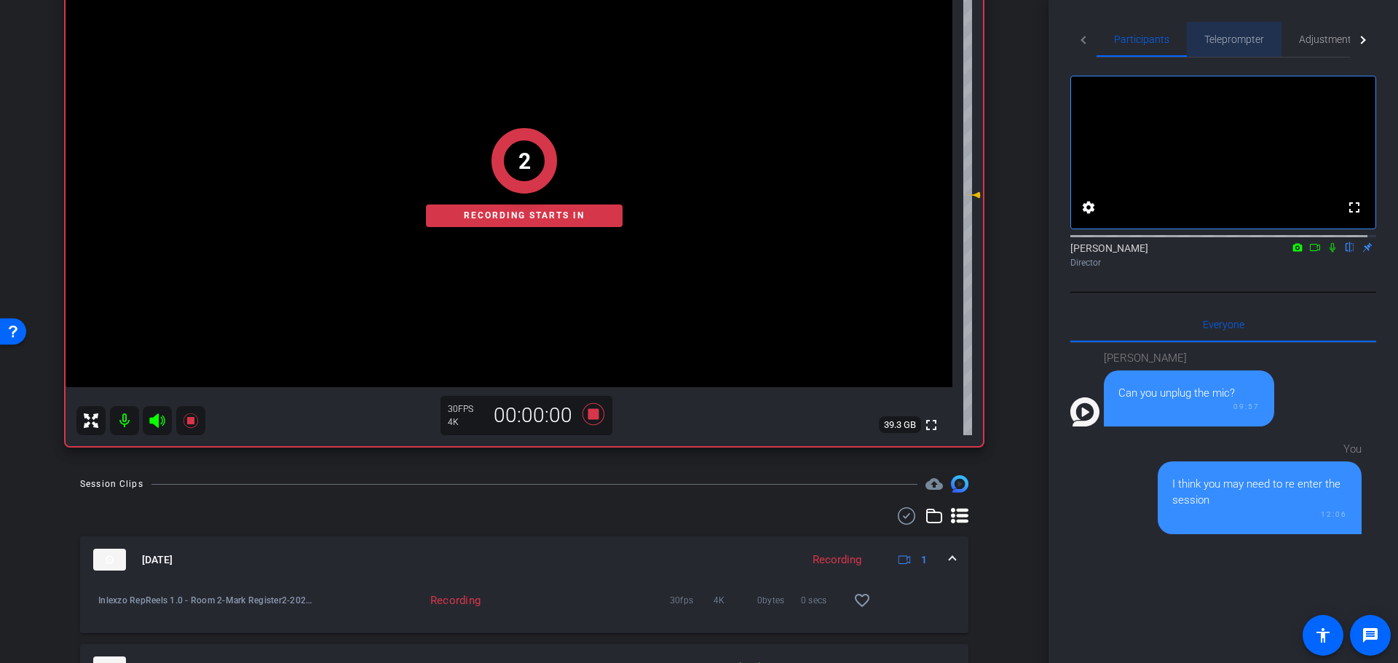
click at [1244, 44] on span "Teleprompter" at bounding box center [1234, 39] width 60 height 10
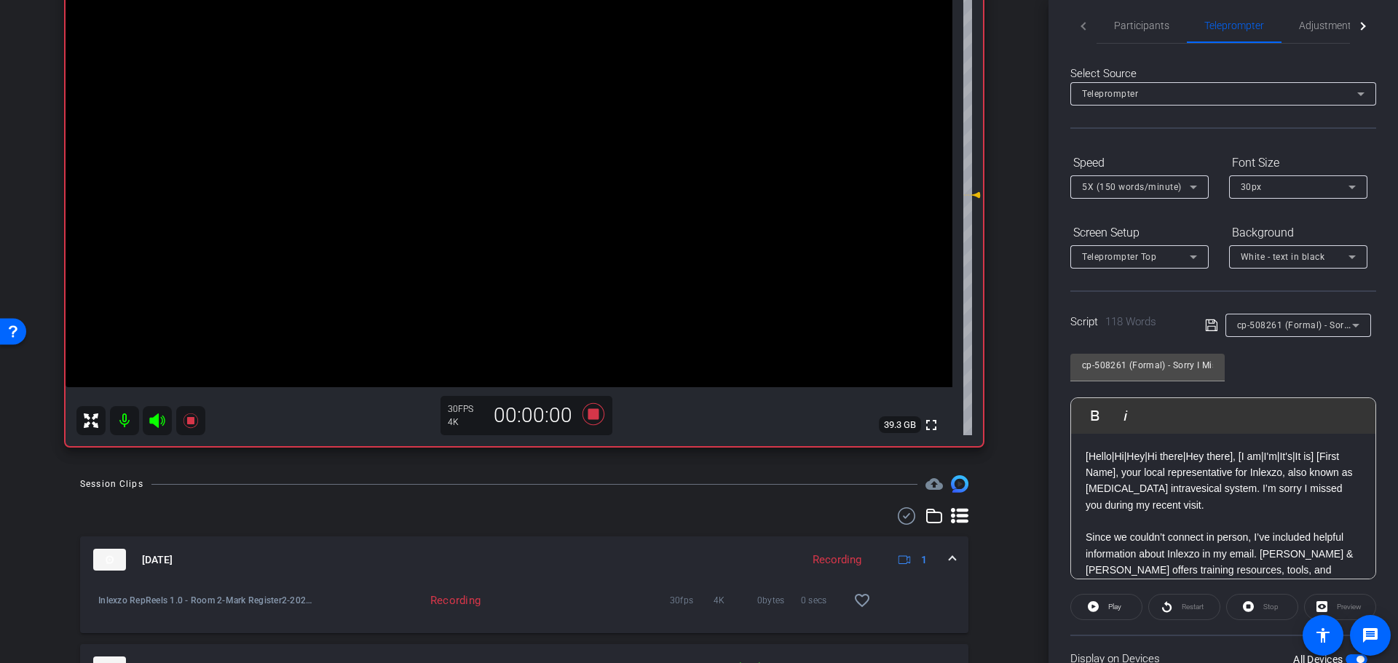
scroll to position [0, 0]
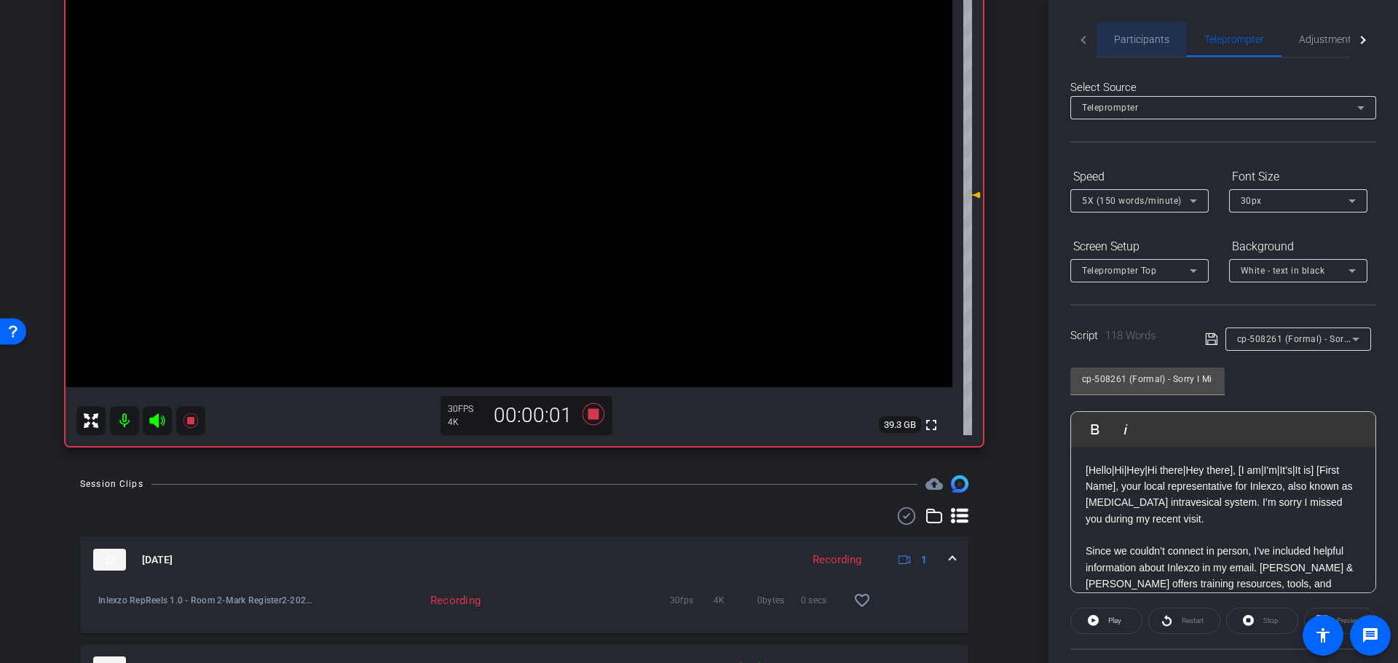
click at [1121, 48] on span "Participants" at bounding box center [1141, 39] width 55 height 35
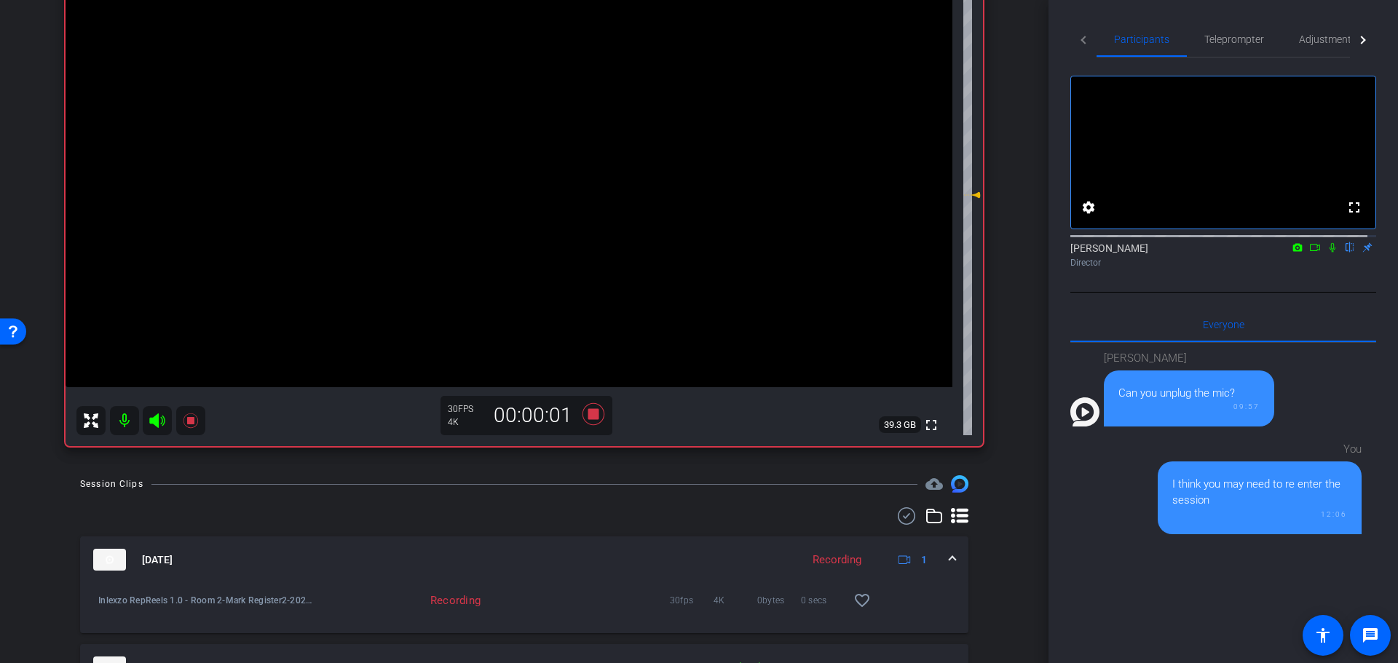
click at [1327, 253] on icon at bounding box center [1333, 247] width 12 height 10
click at [1233, 36] on span "Teleprompter" at bounding box center [1234, 39] width 60 height 10
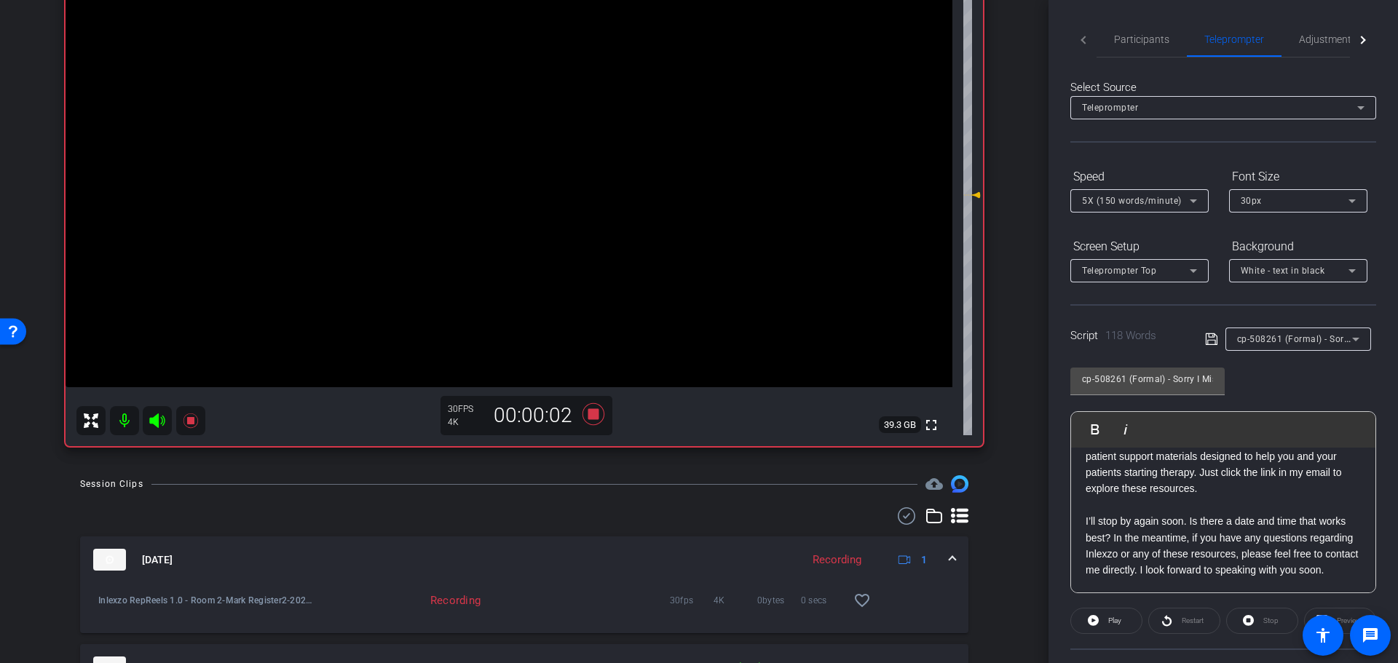
scroll to position [161, 0]
click at [1100, 634] on span at bounding box center [1106, 621] width 71 height 35
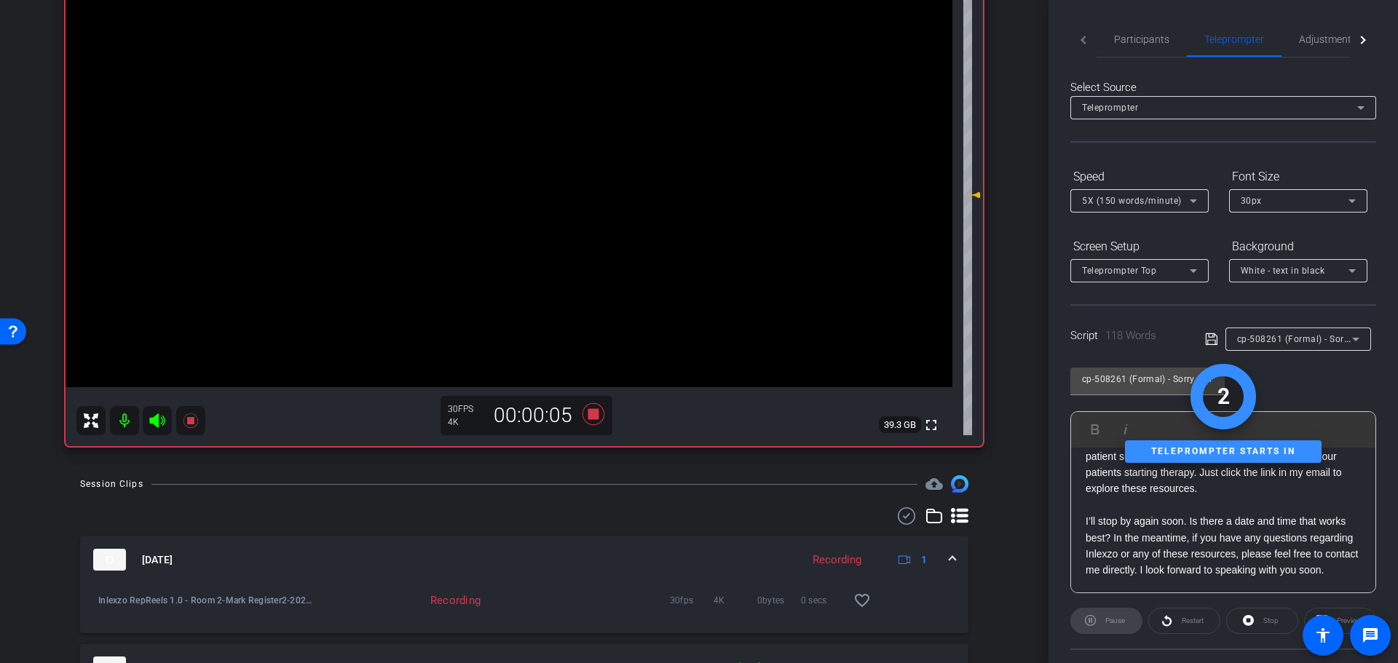
click at [1386, 368] on div "Participants Teleprompter Adjustments settings Nick Dambrosia flip Director Eve…" at bounding box center [1224, 331] width 350 height 663
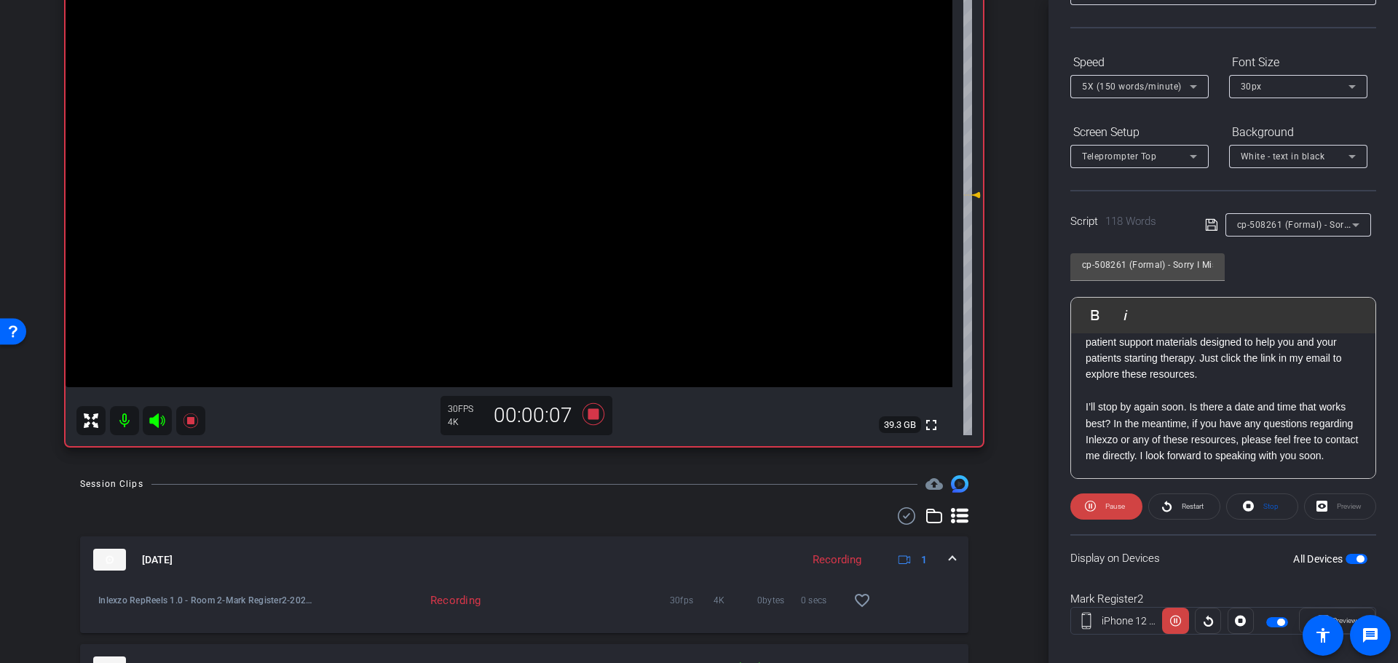
scroll to position [132, 0]
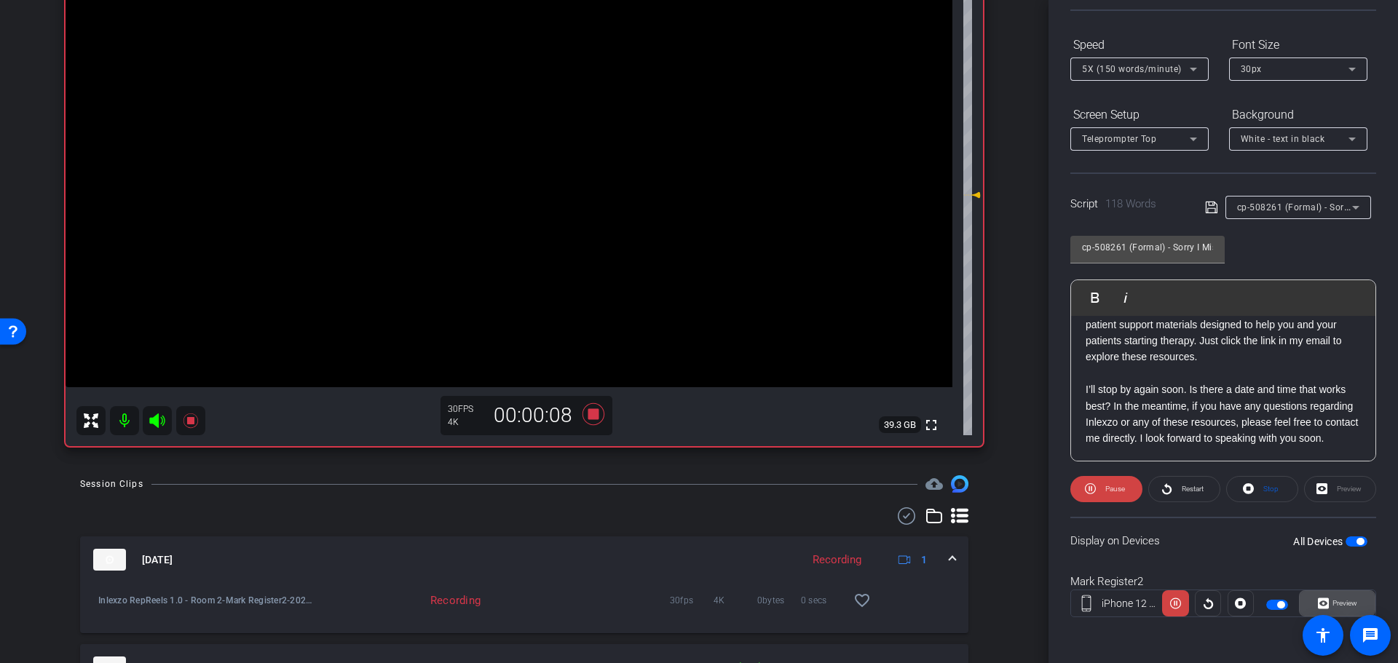
click at [1346, 593] on span "Preview" at bounding box center [1343, 603] width 28 height 20
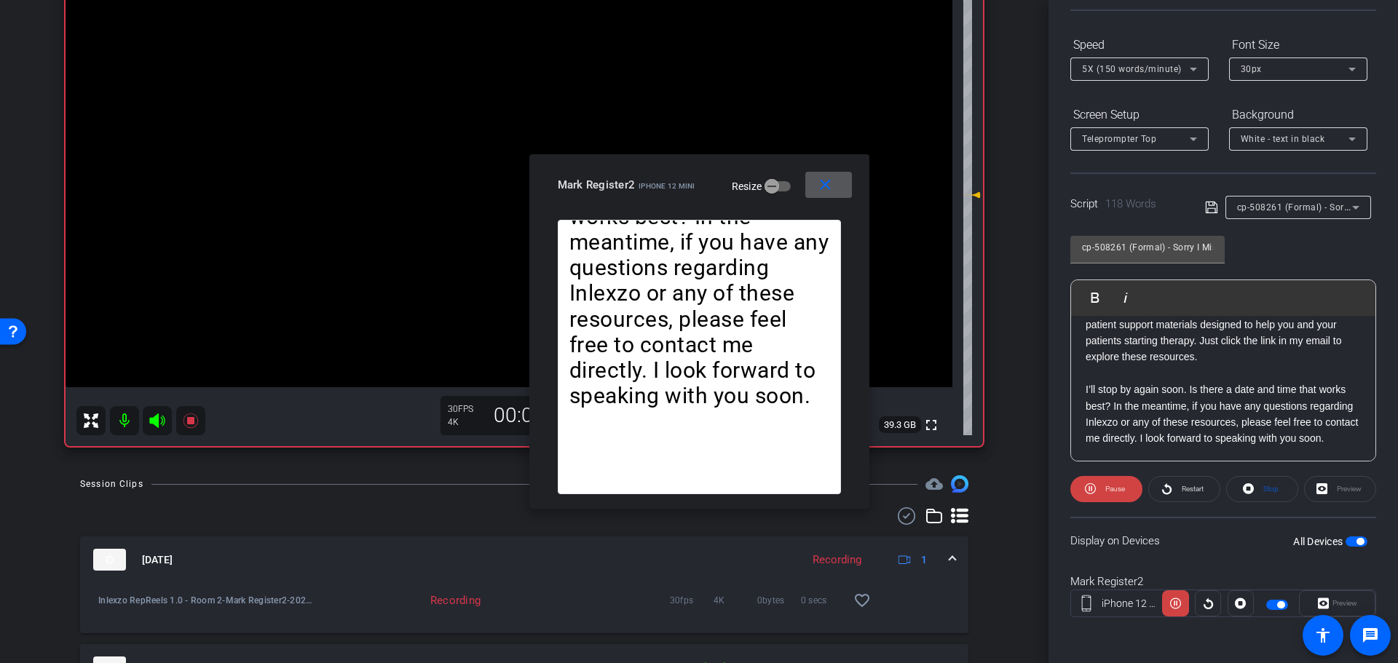
click at [837, 184] on span at bounding box center [828, 184] width 47 height 35
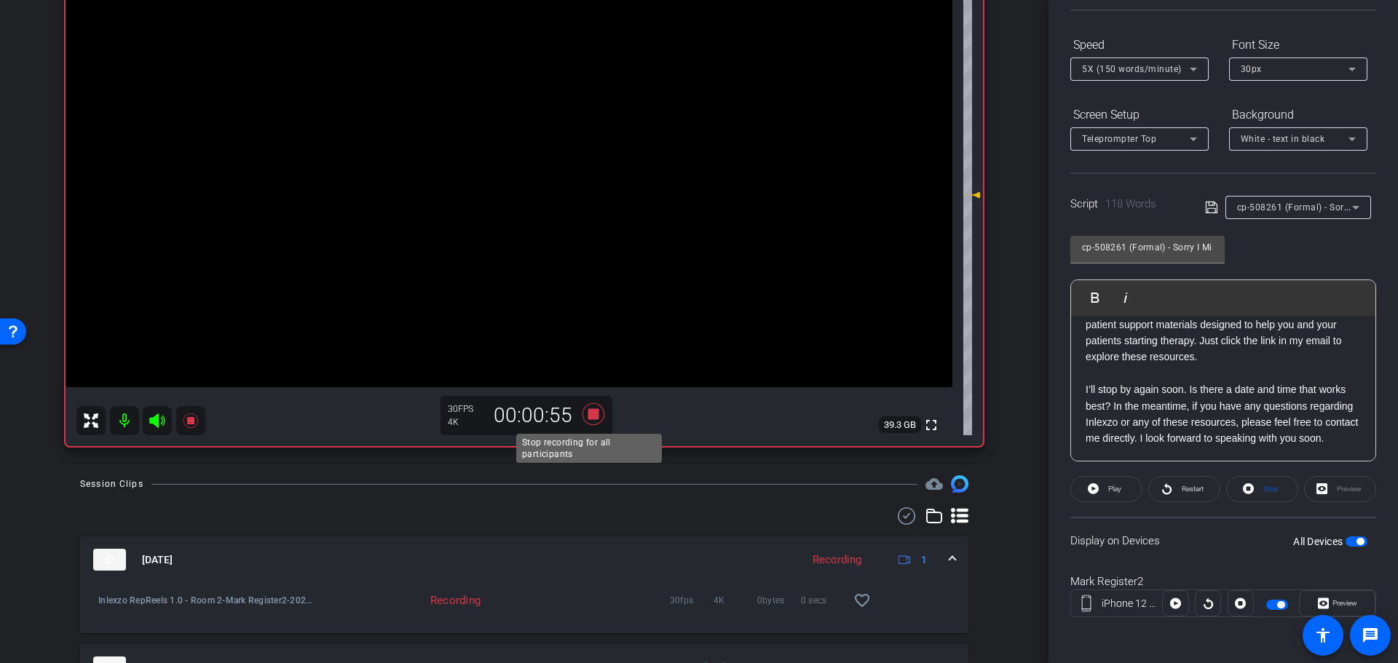
click at [592, 414] on icon at bounding box center [594, 414] width 22 height 22
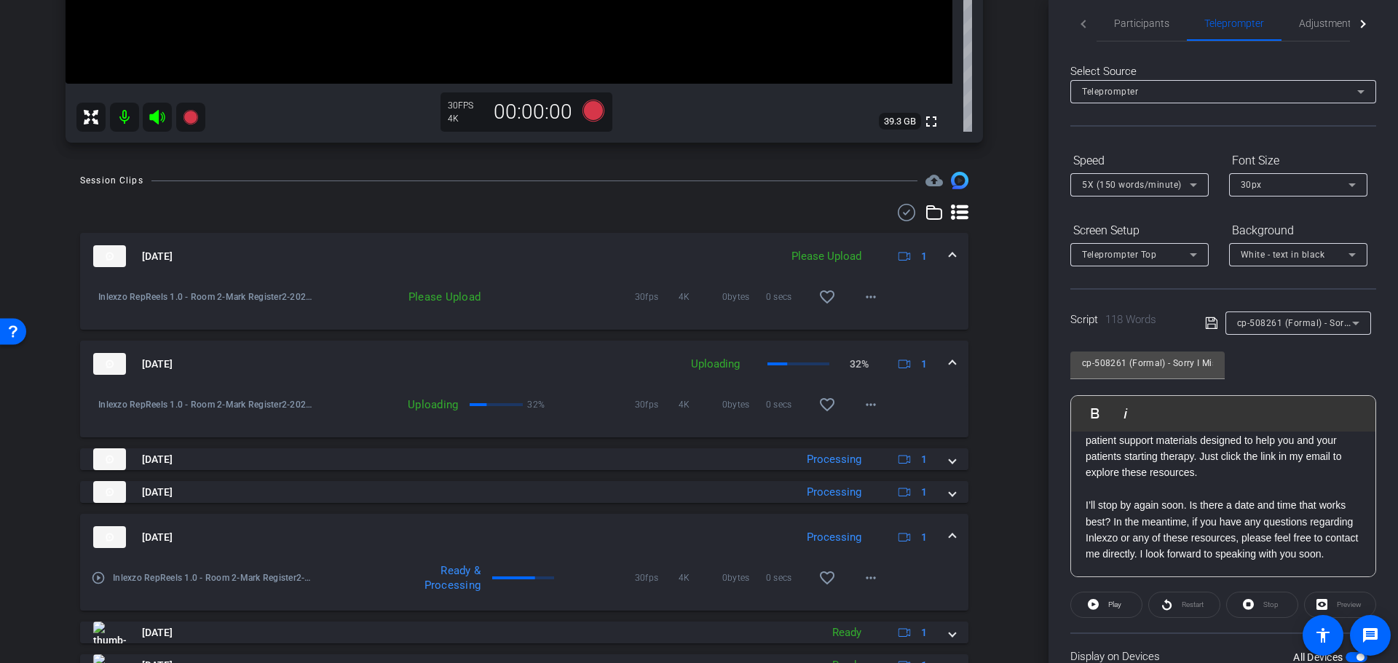
scroll to position [0, 0]
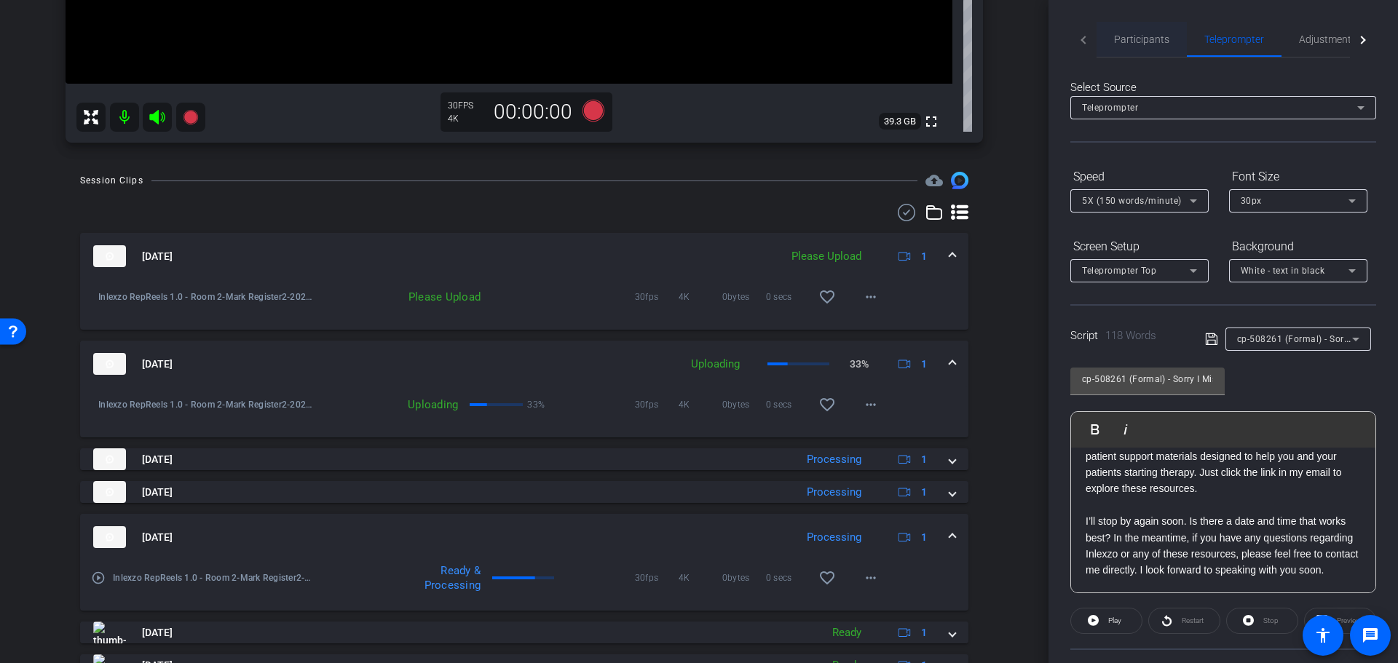
click at [1164, 45] on span "Participants" at bounding box center [1141, 39] width 55 height 35
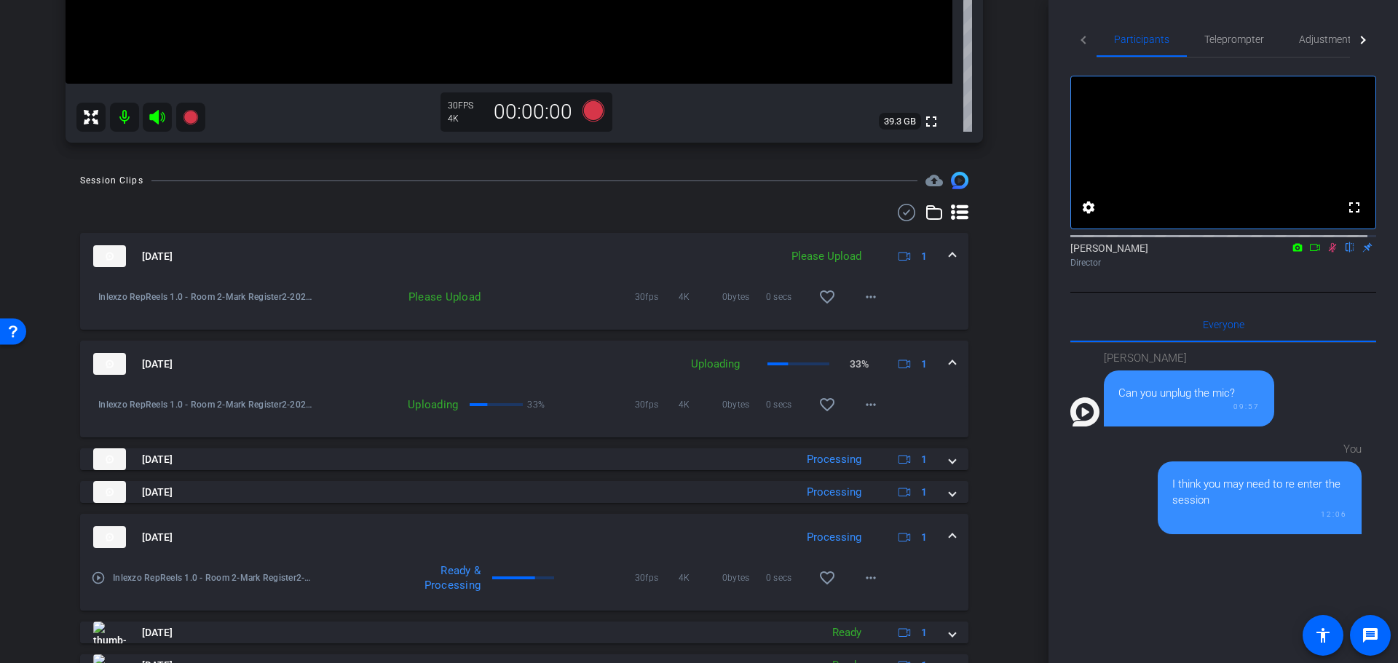
click at [1329, 253] on icon at bounding box center [1333, 247] width 8 height 9
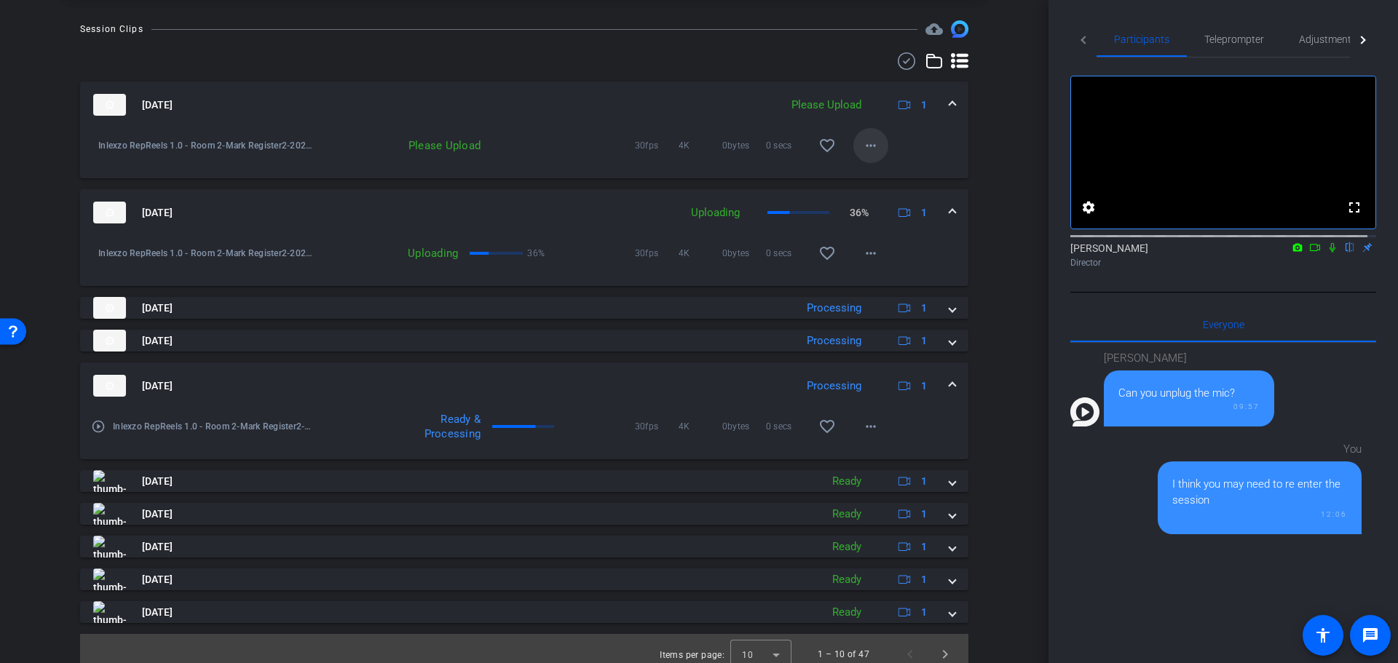
click at [862, 143] on mat-icon "more_horiz" at bounding box center [870, 145] width 17 height 17
click at [873, 174] on span "Upload" at bounding box center [885, 175] width 58 height 17
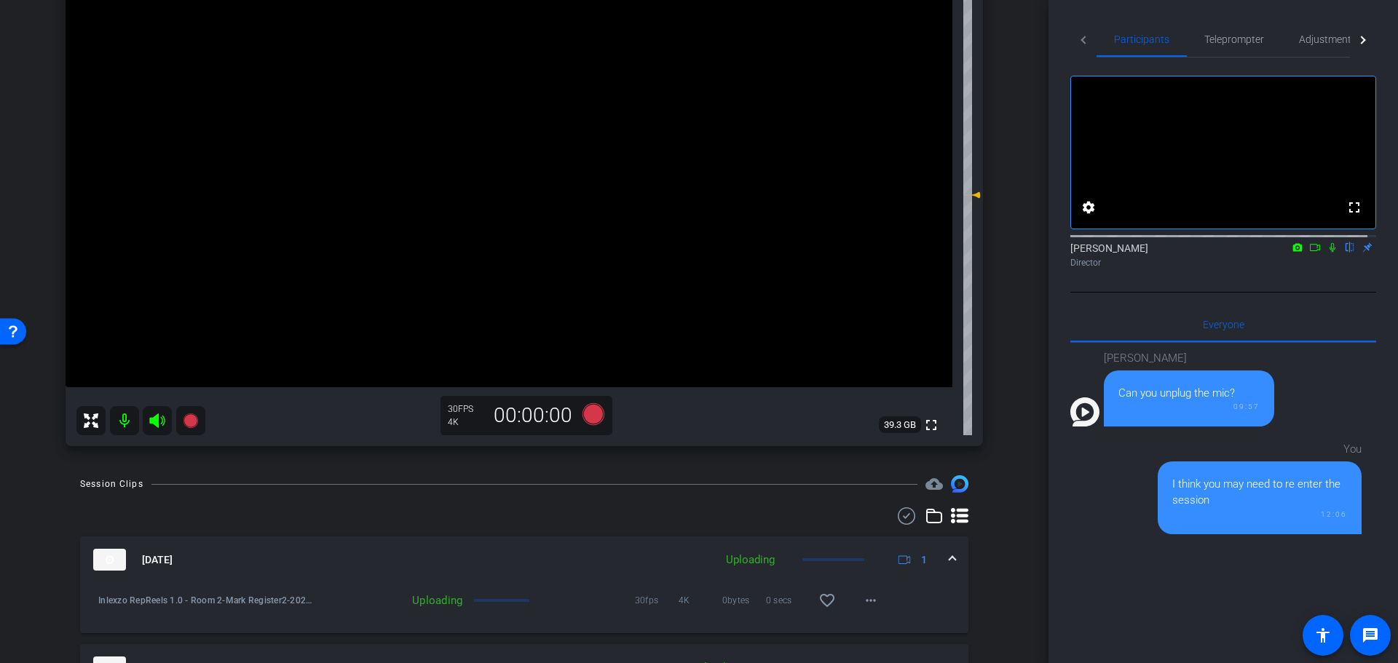
scroll to position [56, 0]
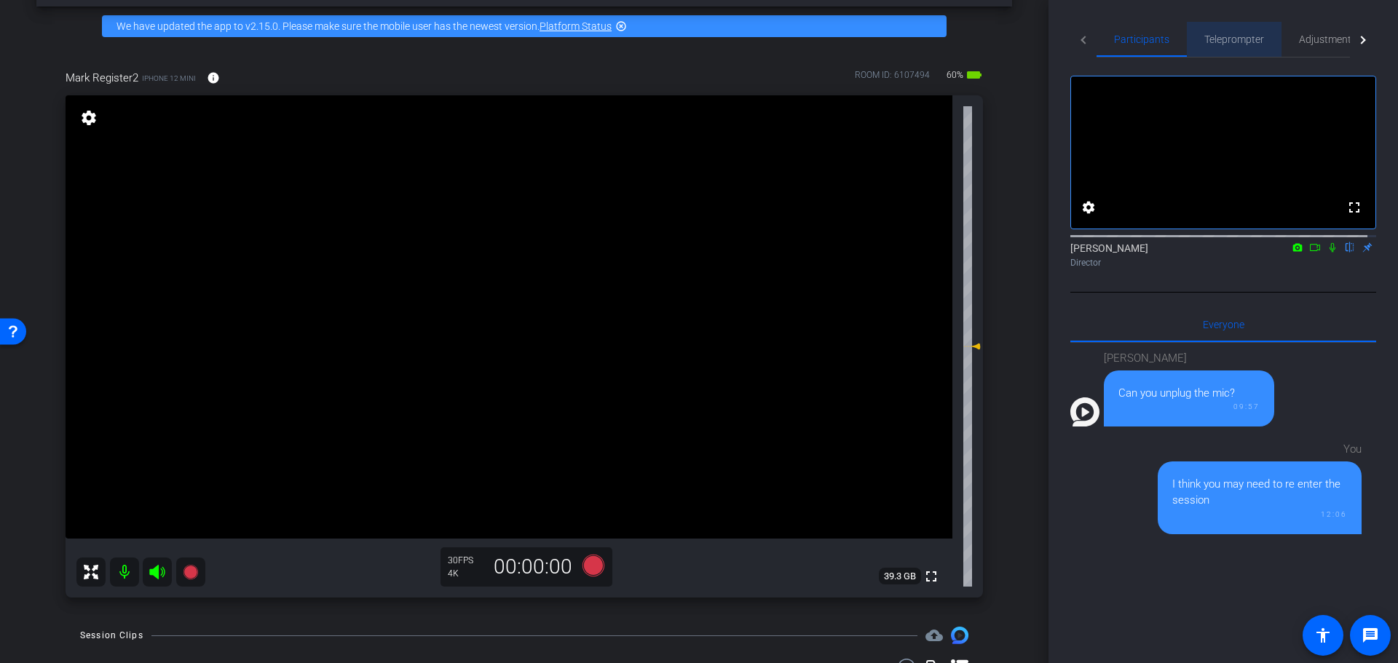
click at [1212, 31] on span "Teleprompter" at bounding box center [1234, 39] width 60 height 35
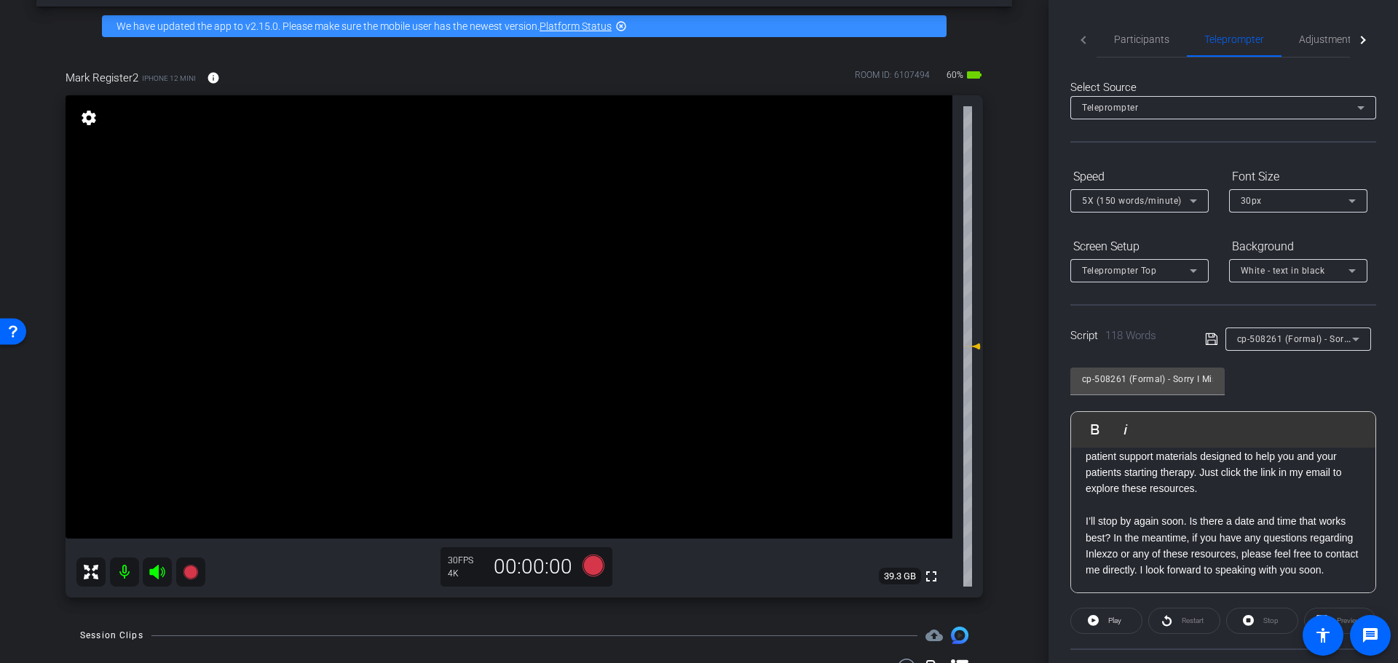
click at [1325, 336] on span "cp-508261 (Formal) - Sorry I Missed You" at bounding box center [1323, 339] width 172 height 12
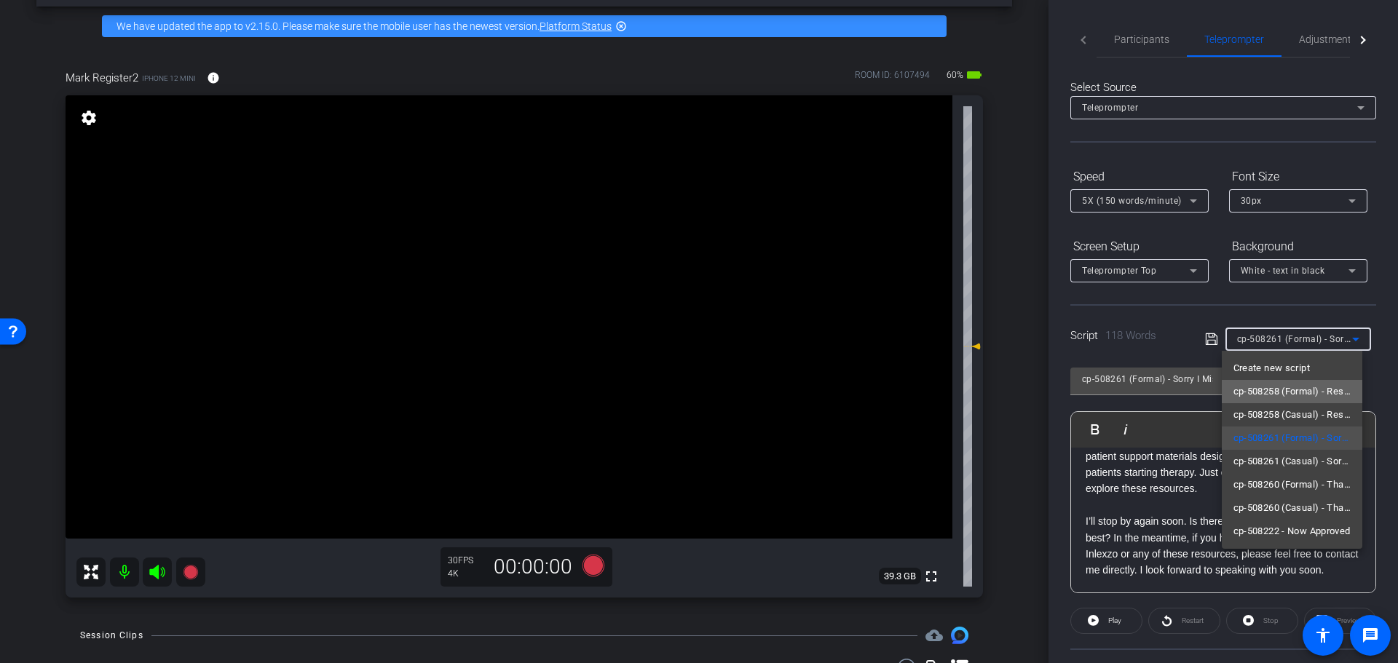
click at [1303, 387] on span "cp-508258 (Formal) - Resources to Share" at bounding box center [1293, 391] width 118 height 17
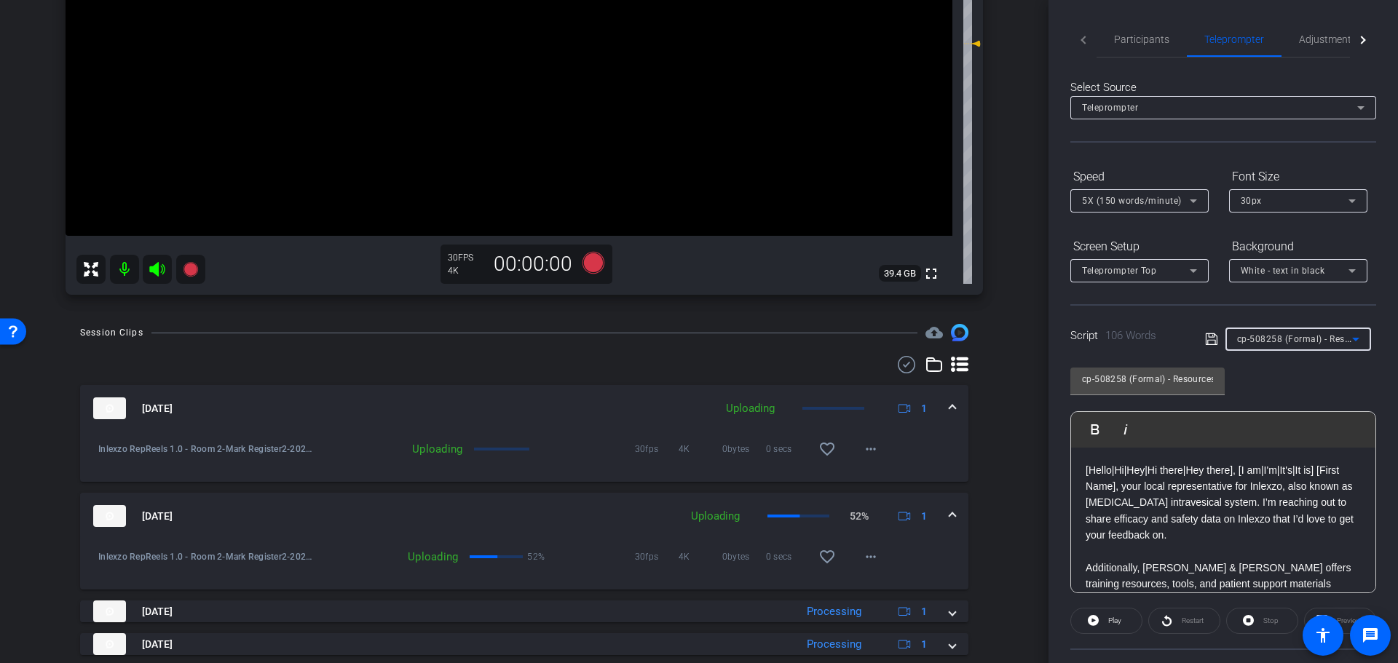
scroll to position [511, 0]
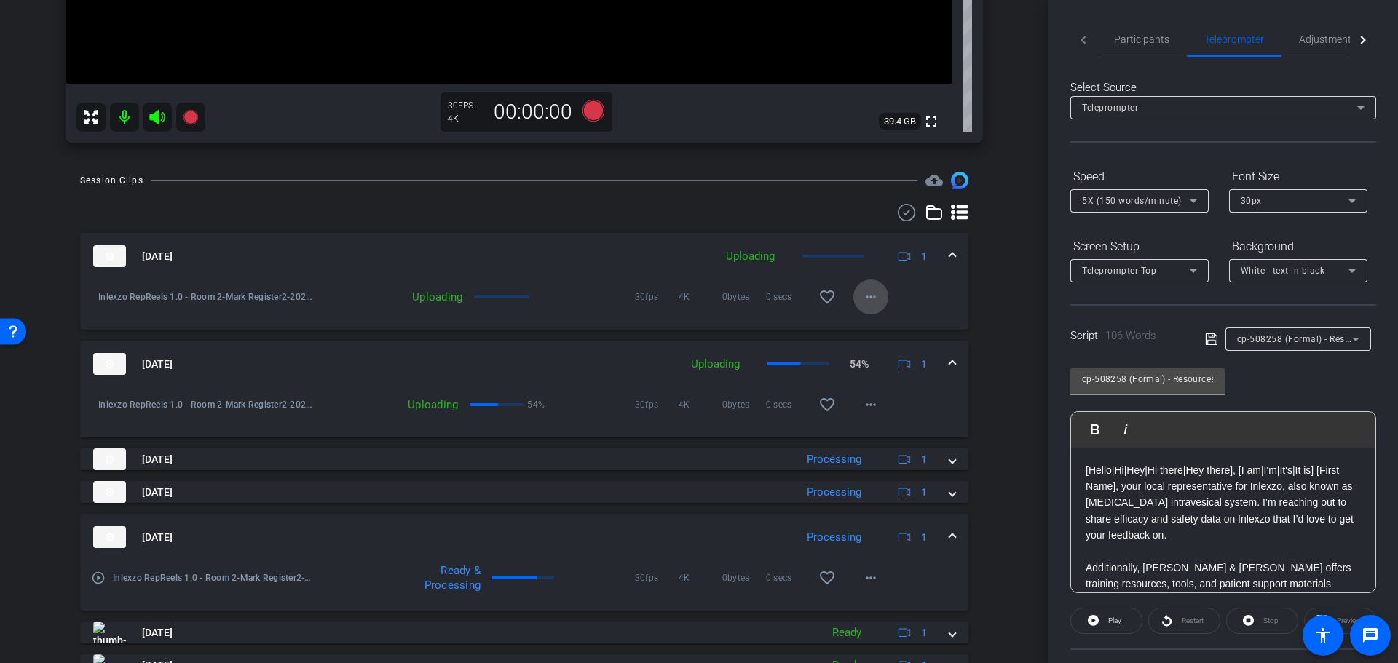
click at [869, 290] on mat-icon "more_horiz" at bounding box center [870, 296] width 17 height 17
click at [975, 293] on div at bounding box center [699, 331] width 1398 height 663
click at [1299, 335] on span "cp-508258 (Formal) - Resources to Share" at bounding box center [1324, 339] width 175 height 12
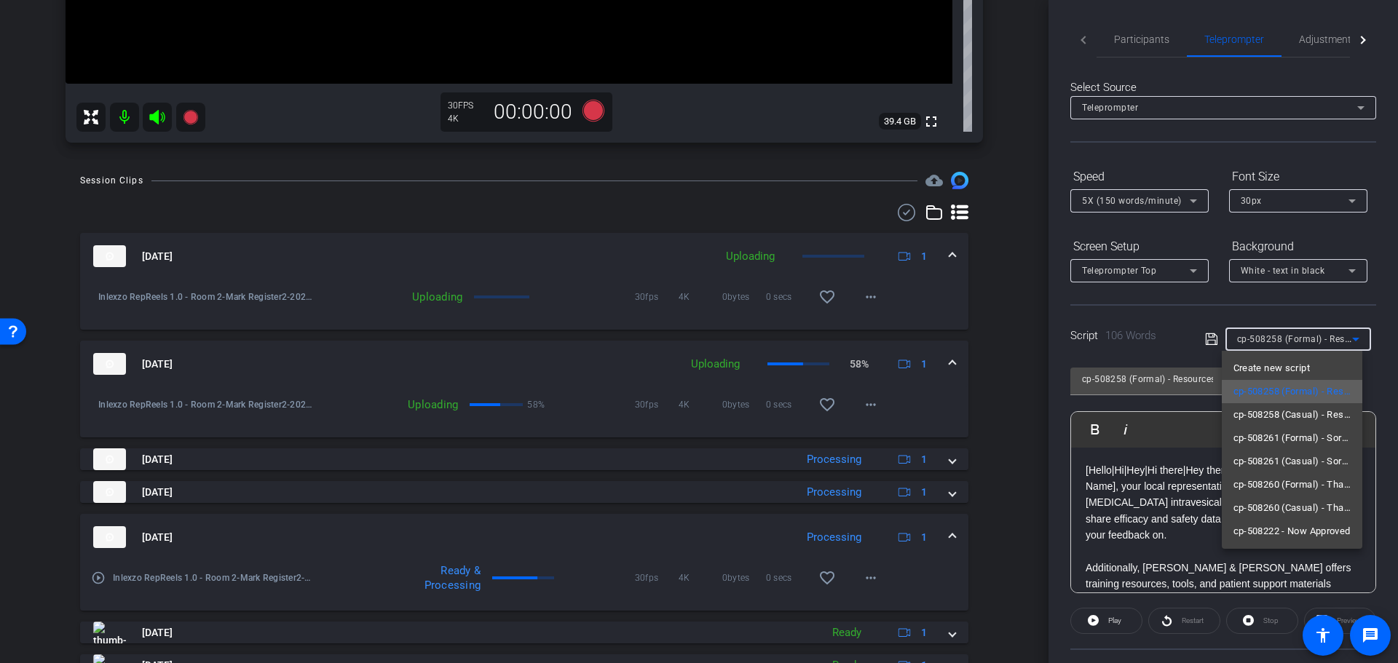
click at [1284, 395] on span "cp-508258 (Formal) - Resources to Share" at bounding box center [1293, 391] width 118 height 17
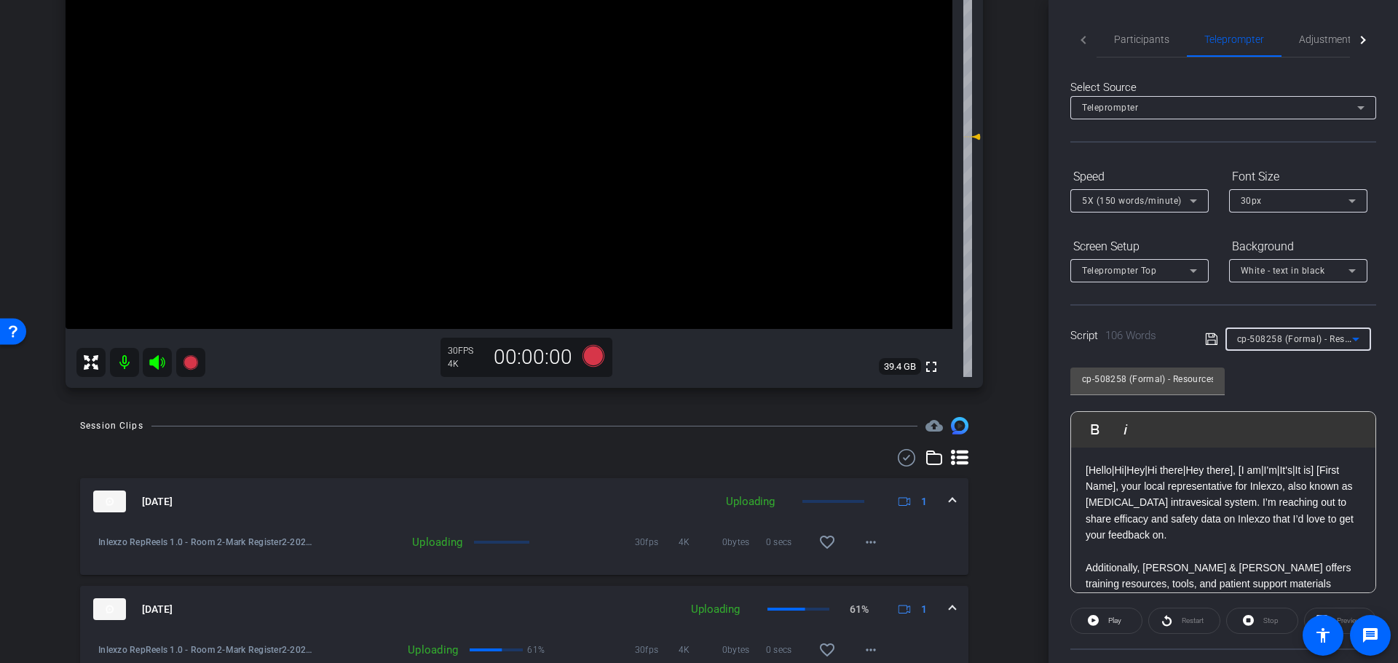
scroll to position [56, 0]
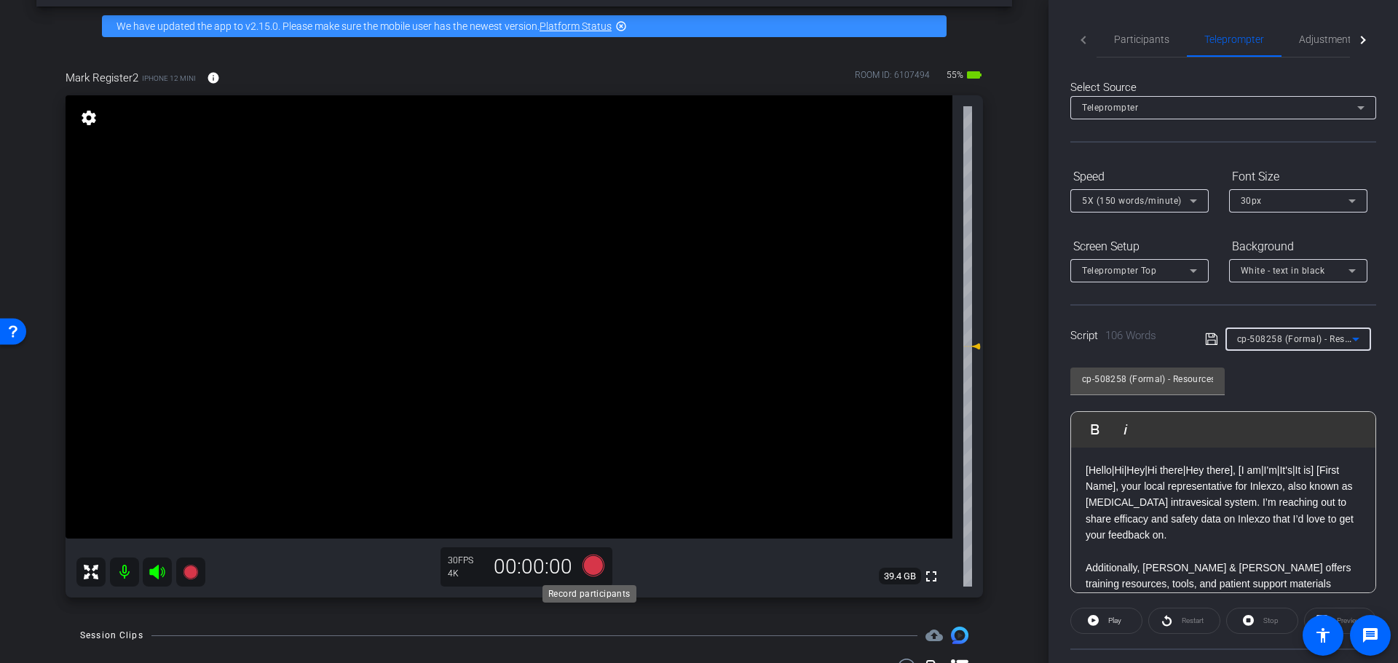
click at [583, 567] on icon at bounding box center [594, 566] width 22 height 22
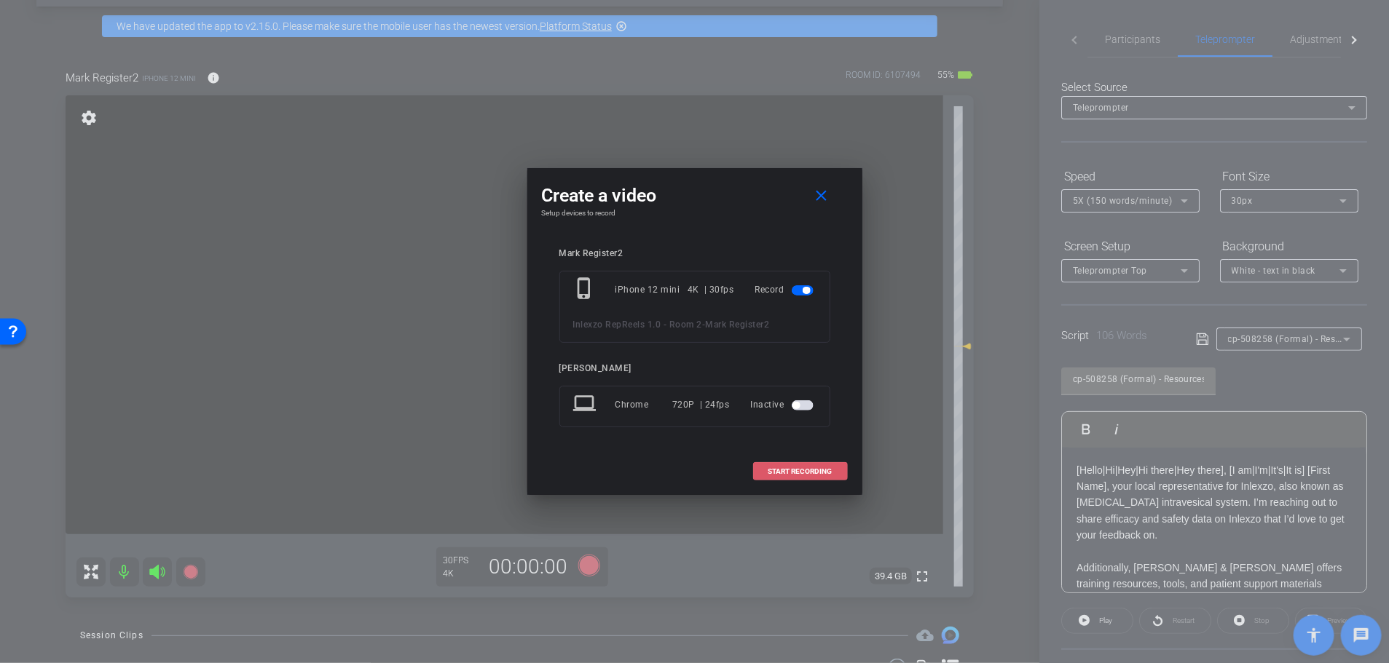
click at [800, 468] on span "START RECORDING" at bounding box center [800, 471] width 64 height 7
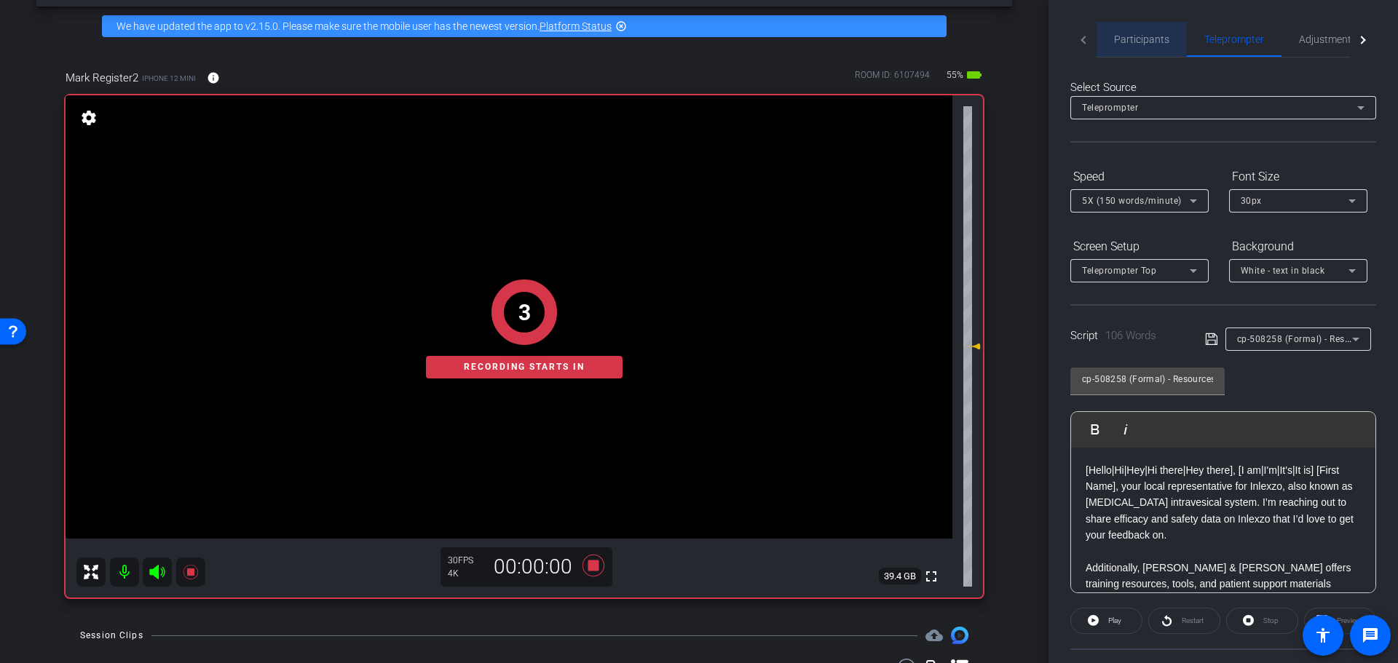
click at [1148, 43] on span "Participants" at bounding box center [1141, 39] width 55 height 10
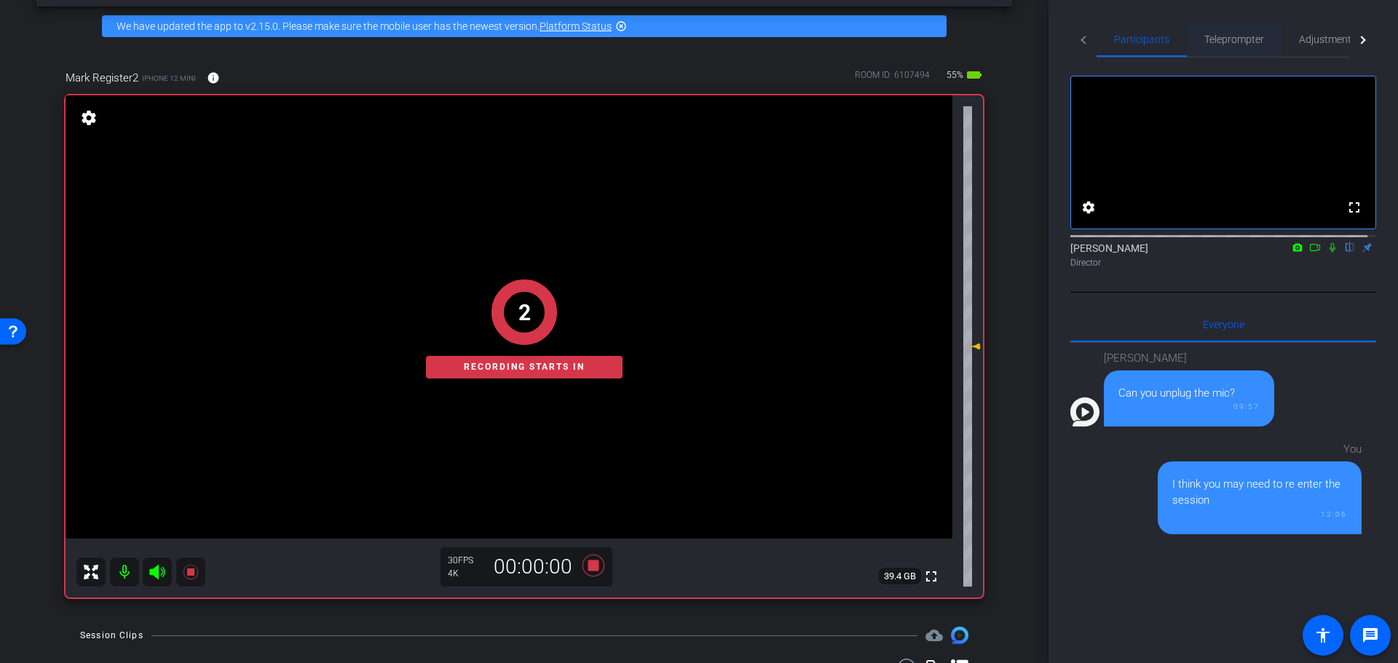
click at [1236, 32] on span "Teleprompter" at bounding box center [1234, 39] width 60 height 35
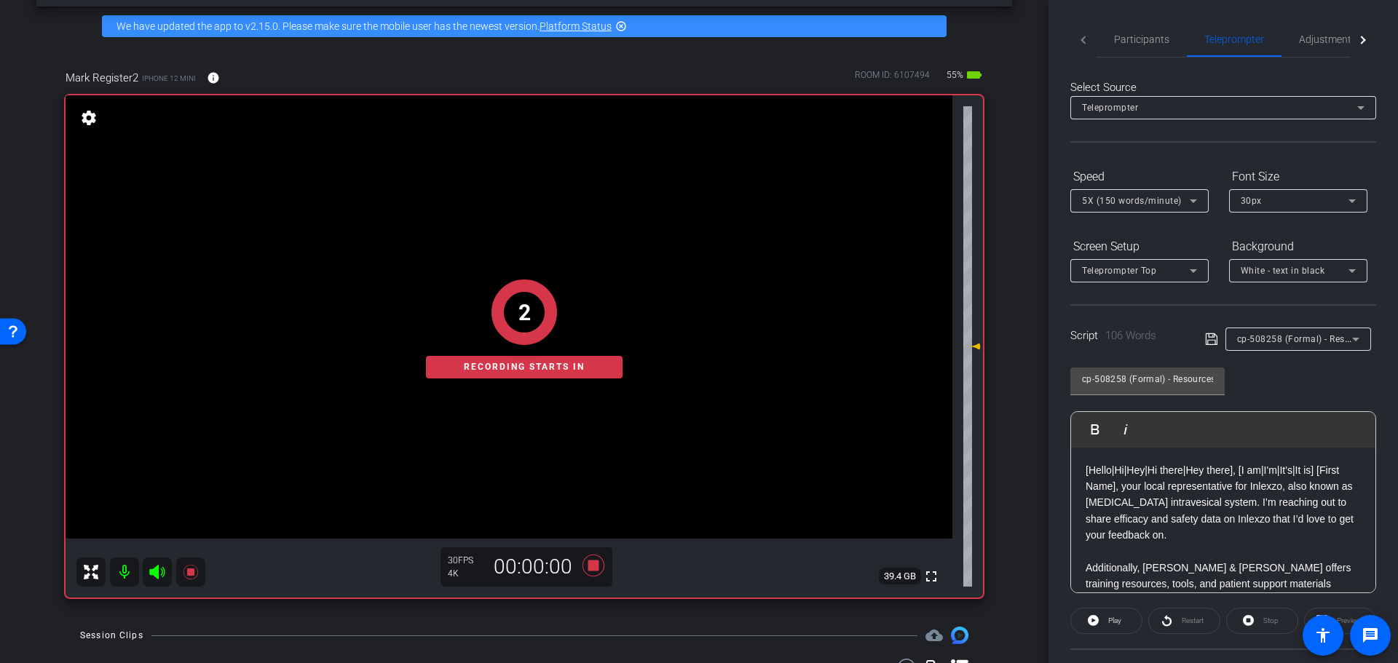
click at [1156, 19] on div "Participants Teleprompter Adjustments settings Nick Dambrosia flip Director Eve…" at bounding box center [1224, 331] width 350 height 663
click at [1150, 40] on span "Participants" at bounding box center [1141, 39] width 55 height 10
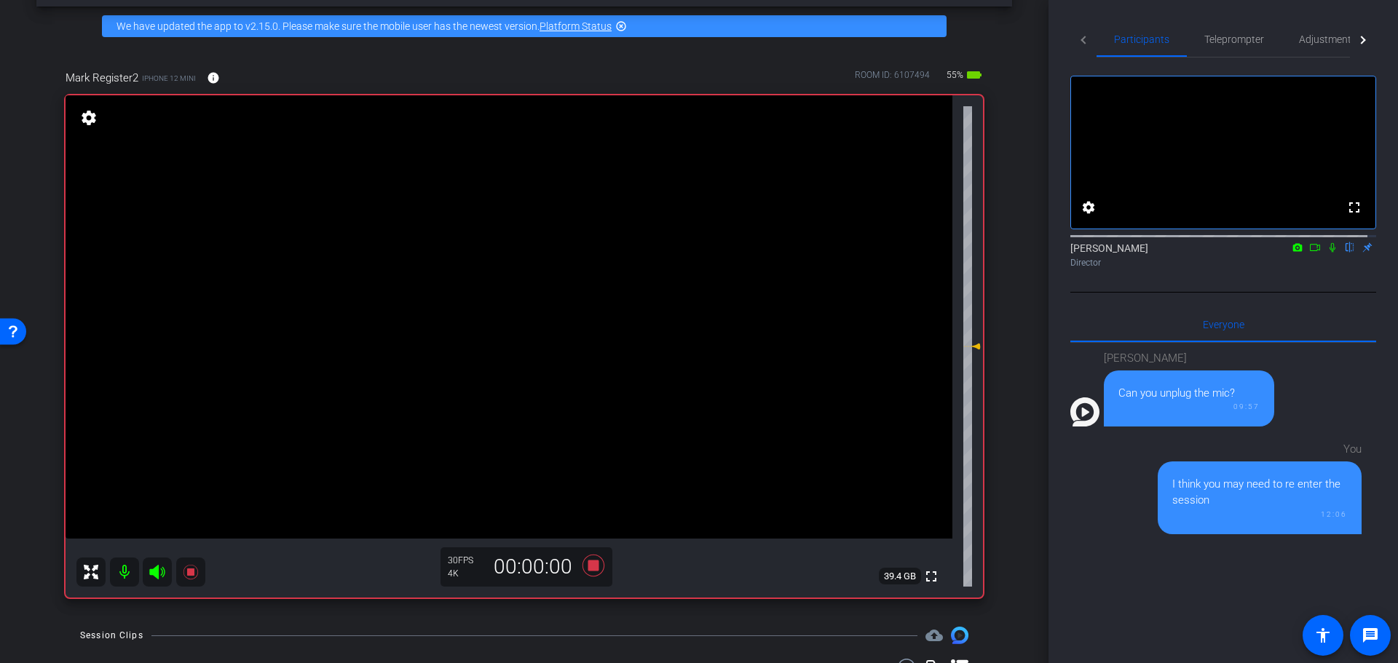
click at [1327, 253] on icon at bounding box center [1333, 247] width 12 height 10
click at [1221, 35] on span "Teleprompter" at bounding box center [1234, 39] width 60 height 10
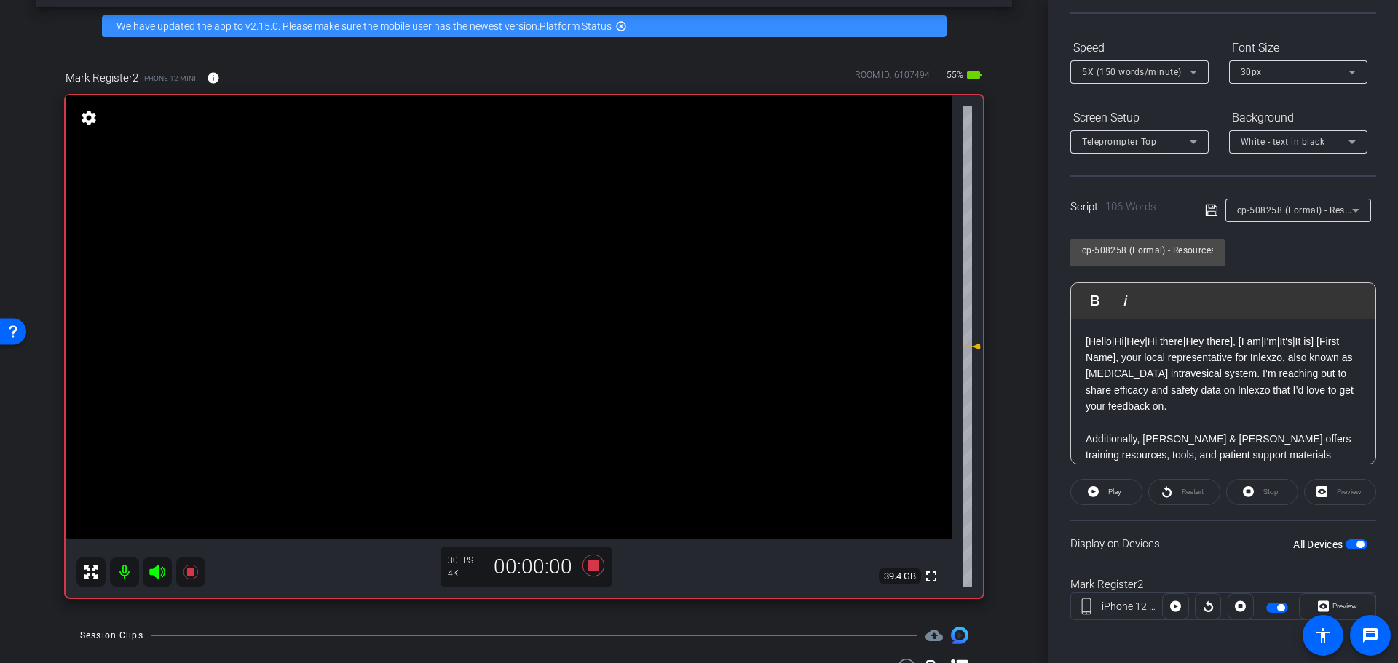
scroll to position [132, 0]
click at [1333, 600] on span "Preview" at bounding box center [1345, 603] width 25 height 8
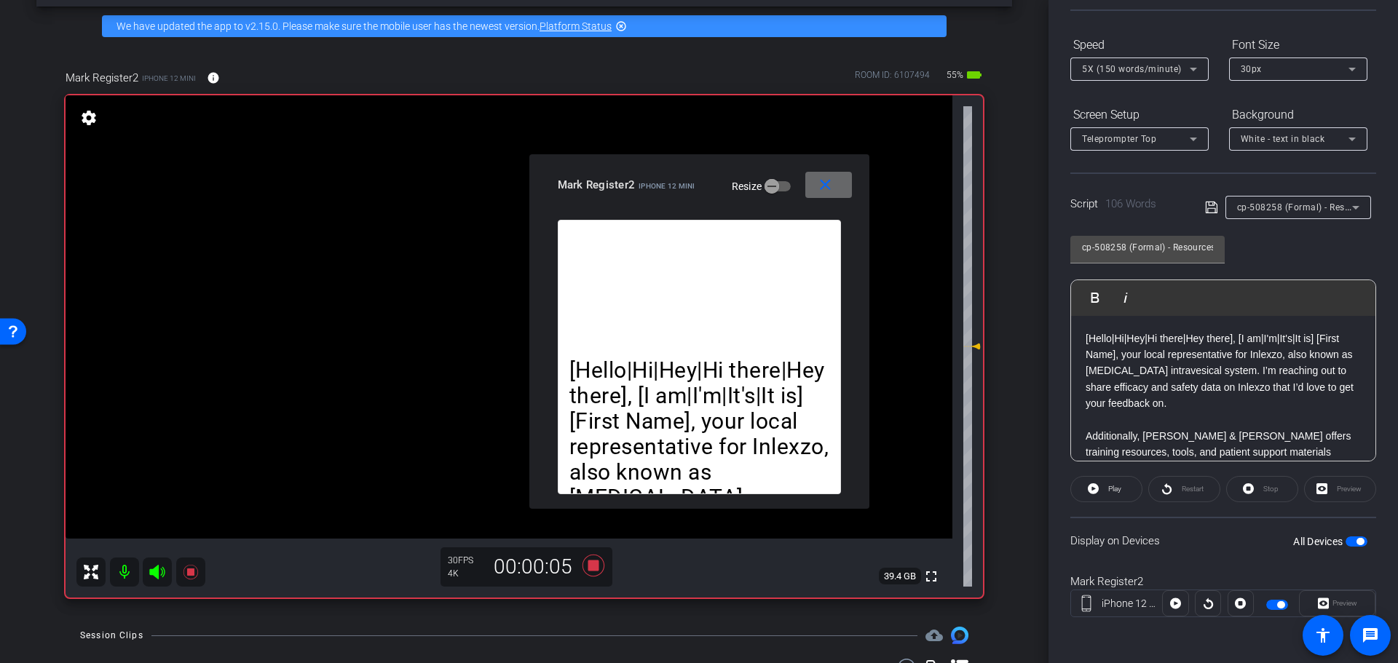
click at [826, 186] on mat-icon "close" at bounding box center [825, 185] width 18 height 18
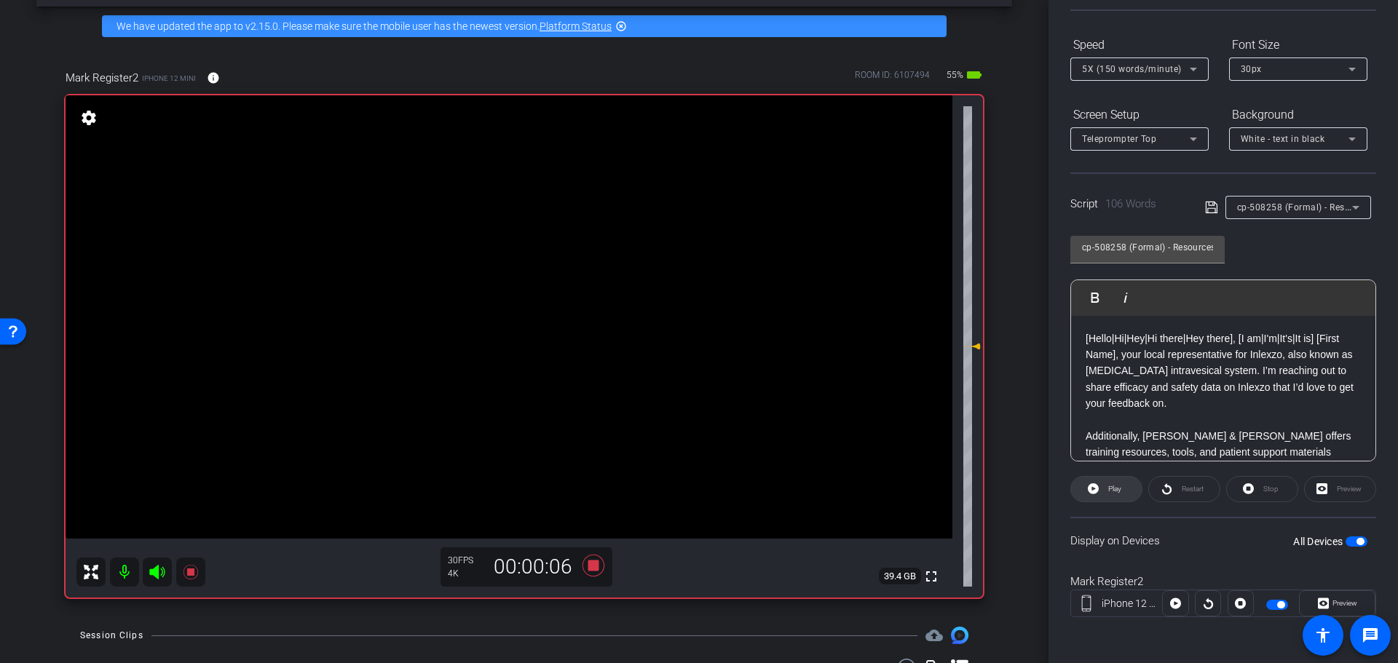
click at [1127, 494] on span at bounding box center [1106, 489] width 71 height 35
click at [1333, 603] on span "Preview" at bounding box center [1345, 603] width 25 height 8
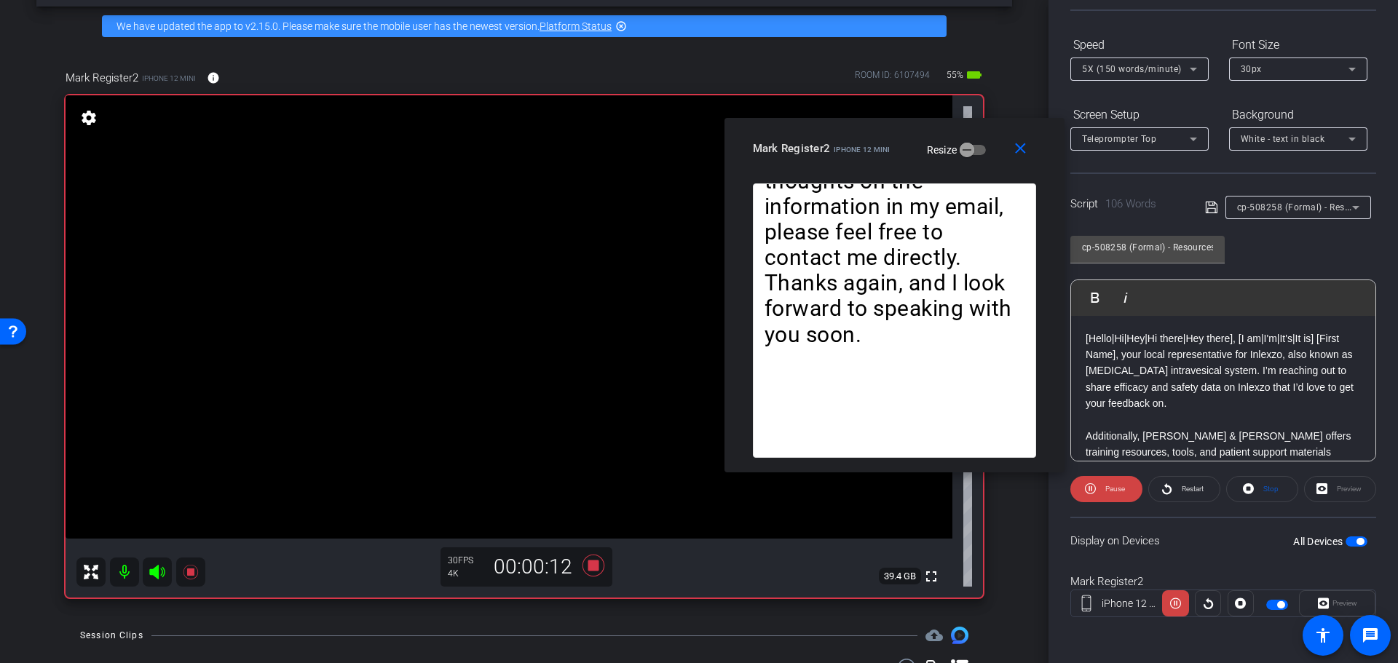
drag, startPoint x: 650, startPoint y: 192, endPoint x: 847, endPoint y: 148, distance: 201.6
click at [847, 148] on div "Mark Register2 iPhone 12 mini Resize" at bounding box center [900, 148] width 294 height 26
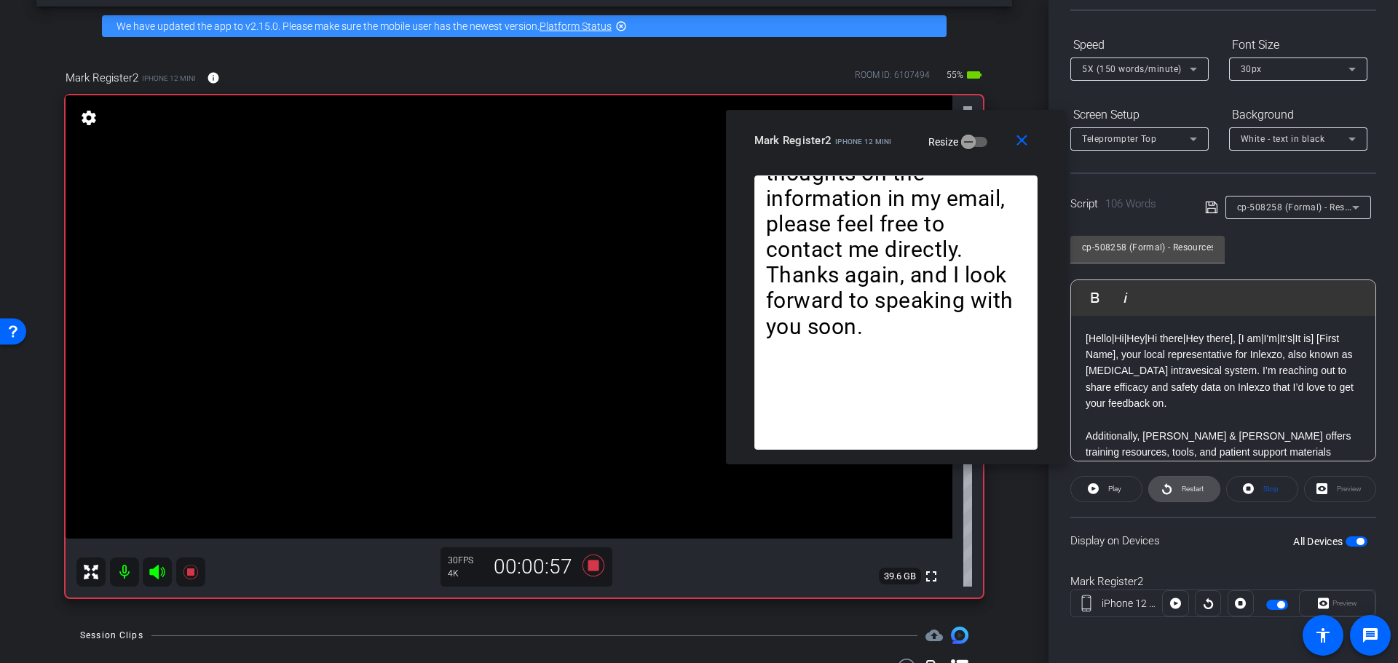
click at [1178, 486] on span "Restart" at bounding box center [1190, 489] width 25 height 20
click at [585, 564] on icon at bounding box center [594, 566] width 22 height 22
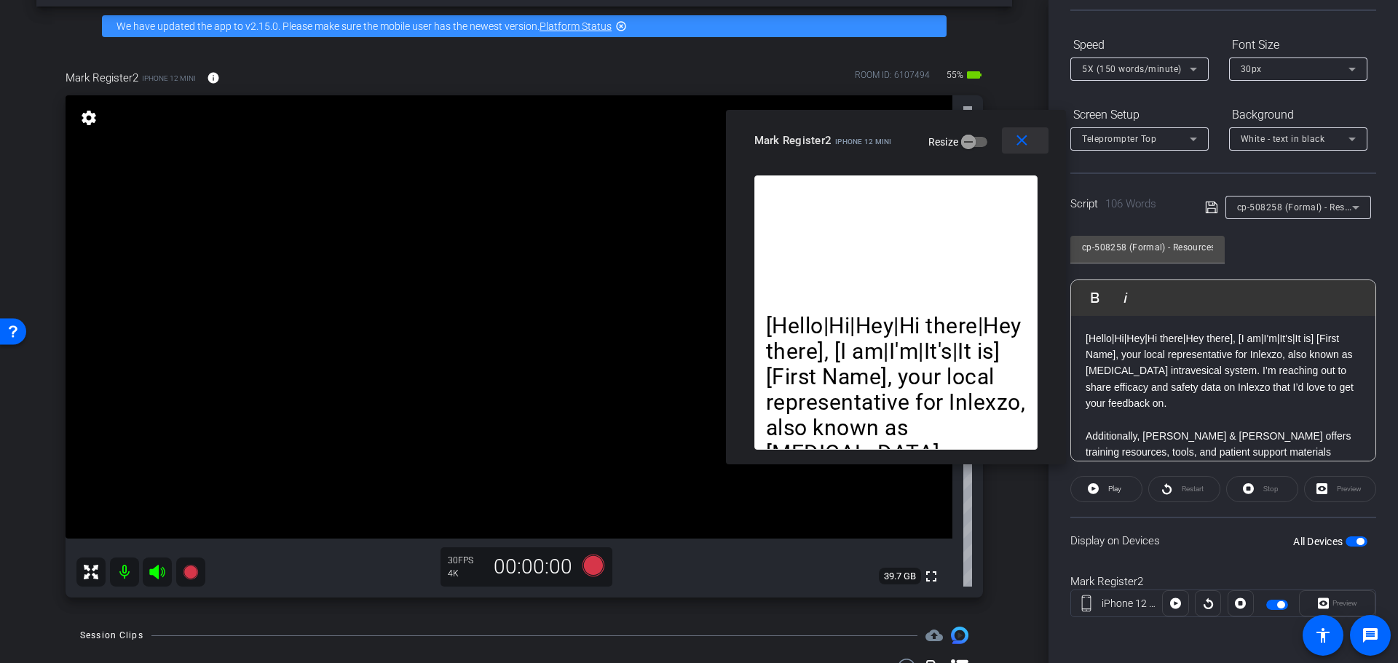
click at [1015, 140] on mat-icon "close" at bounding box center [1022, 141] width 18 height 18
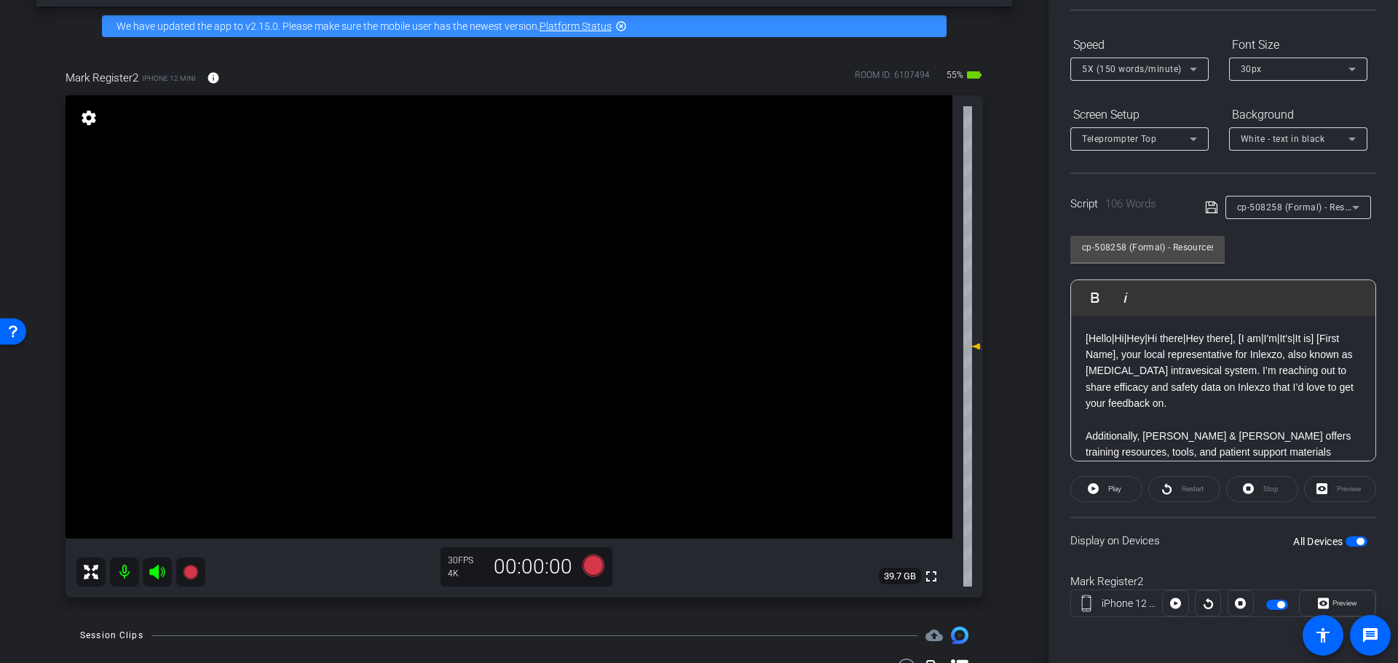
scroll to position [0, 0]
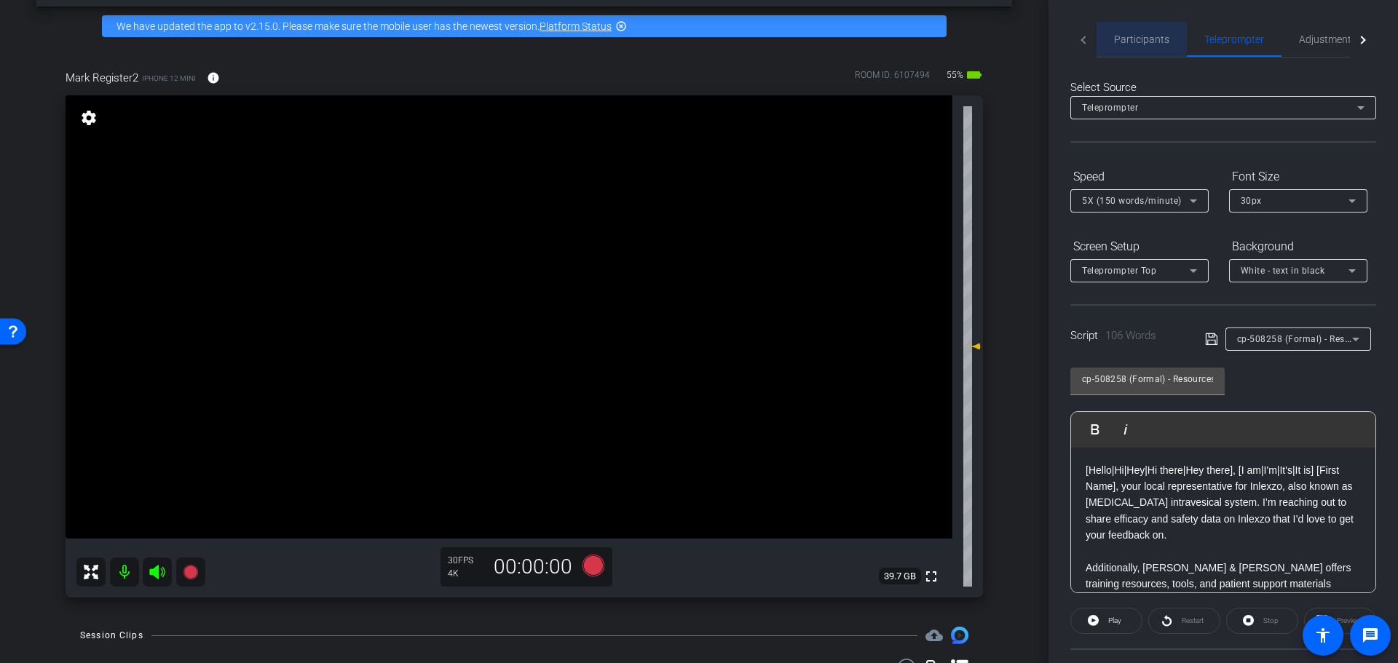
click at [1118, 37] on span "Participants" at bounding box center [1141, 39] width 55 height 10
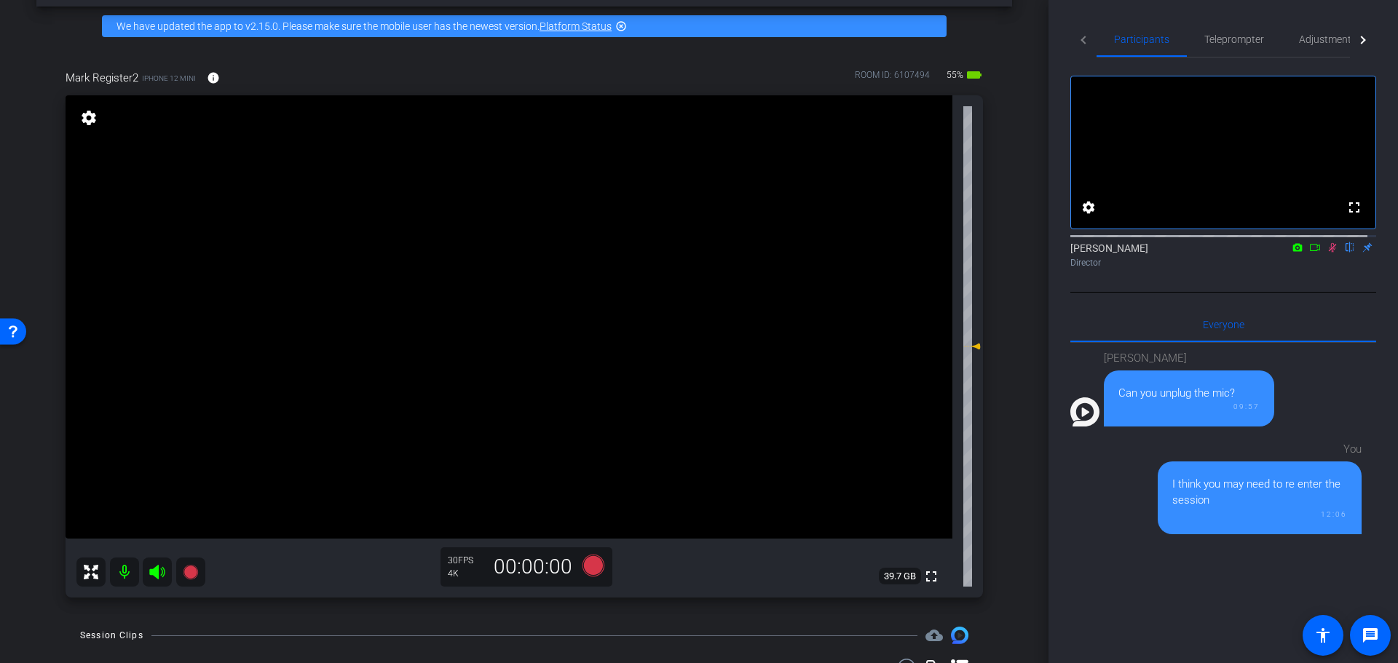
click at [1324, 254] on mat-icon at bounding box center [1332, 247] width 17 height 13
click at [1214, 43] on span "Teleprompter" at bounding box center [1234, 39] width 60 height 10
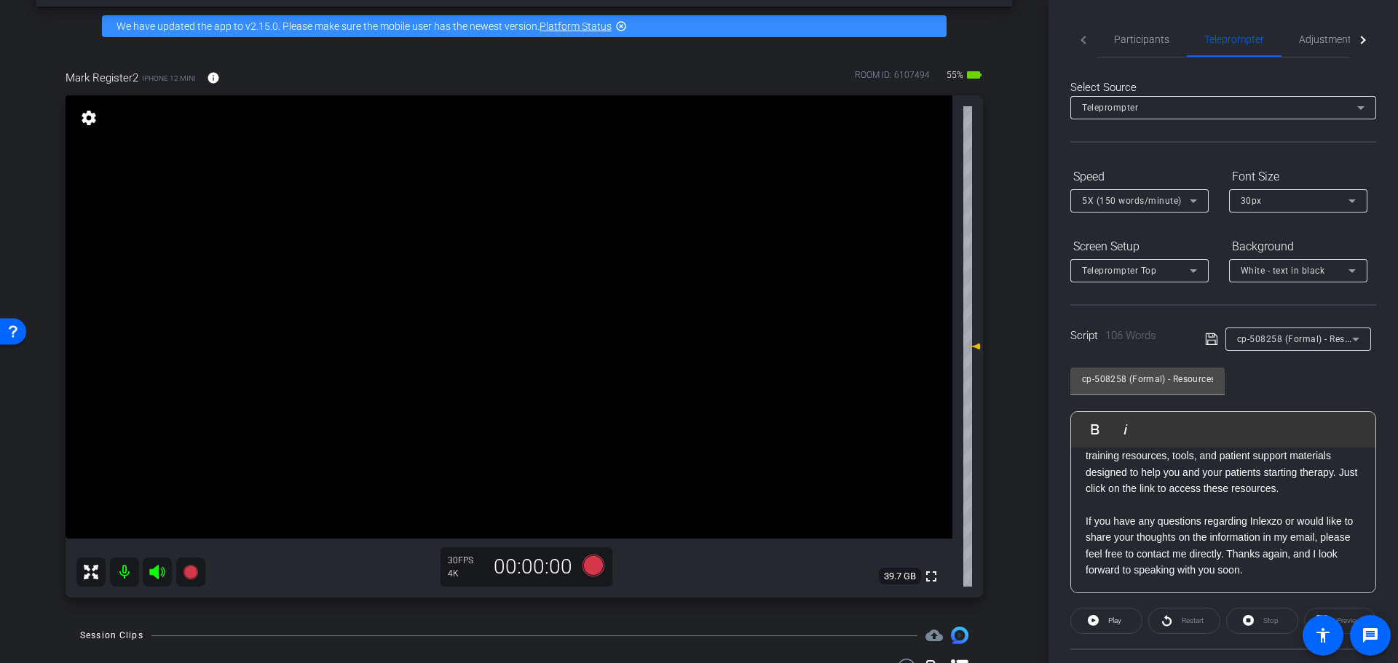
scroll to position [359, 0]
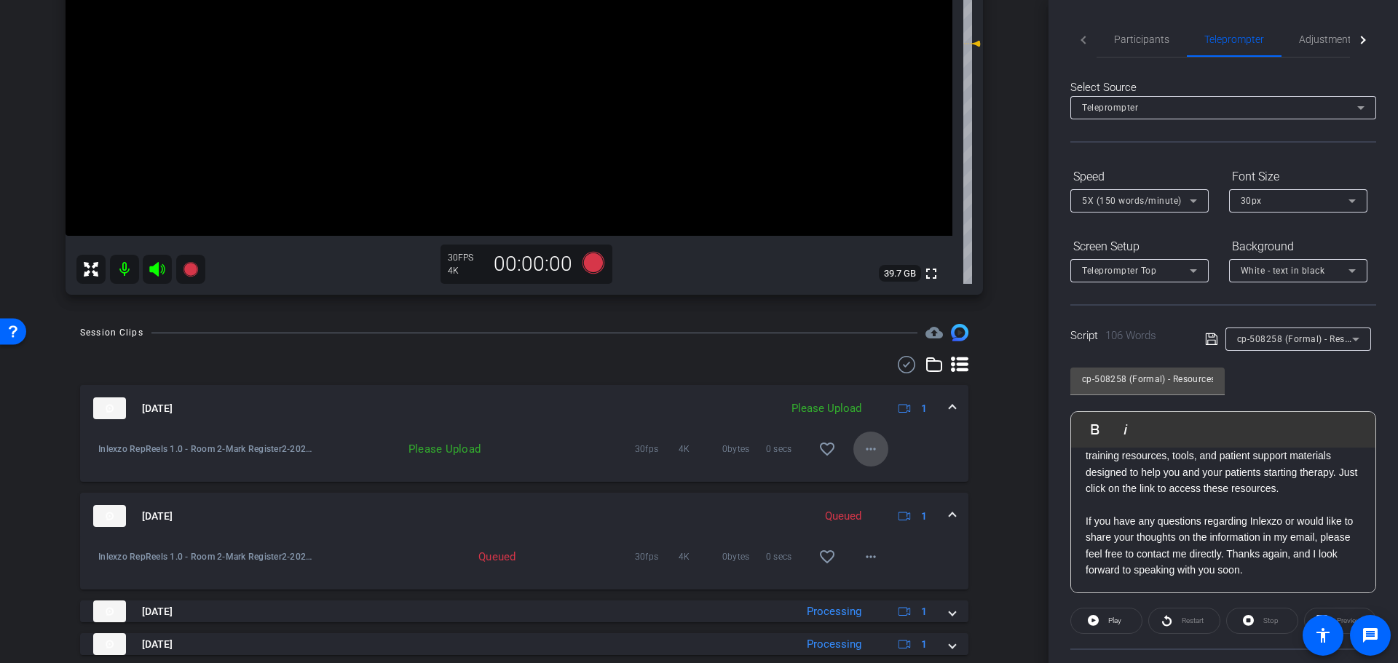
click at [862, 441] on mat-icon "more_horiz" at bounding box center [870, 449] width 17 height 17
click at [871, 473] on span "Upload" at bounding box center [885, 479] width 58 height 17
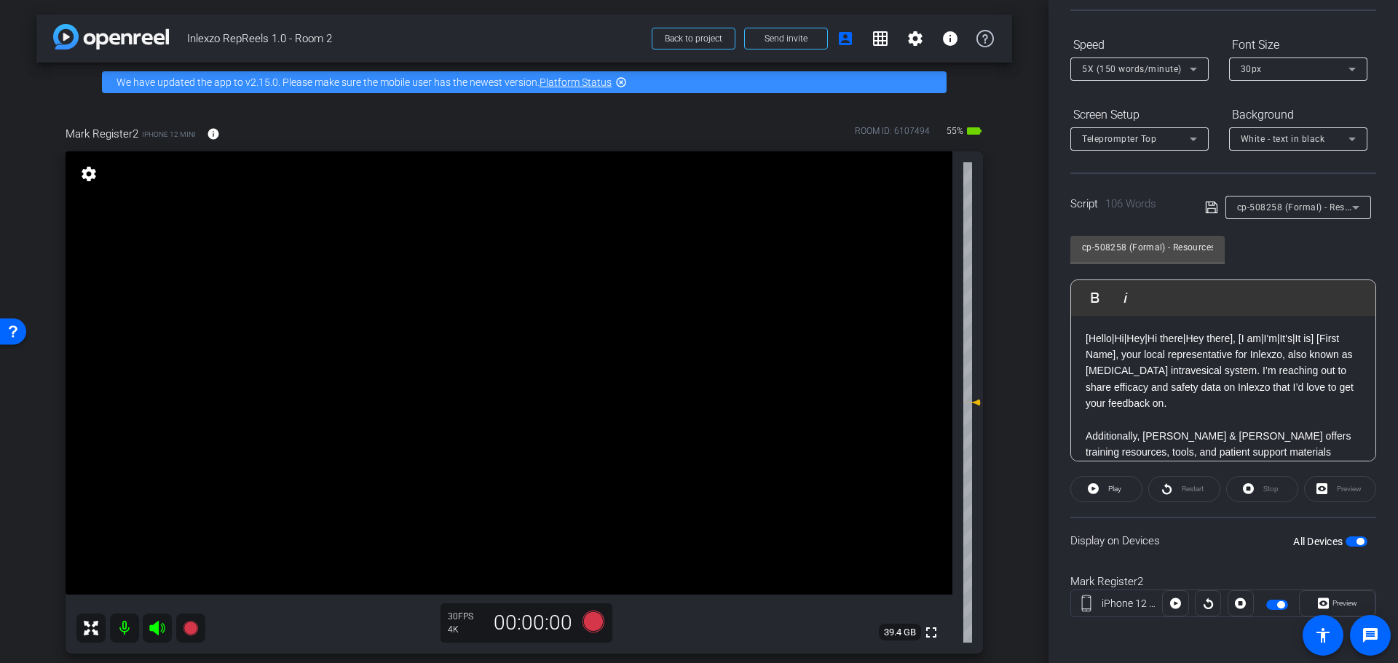
scroll to position [151, 0]
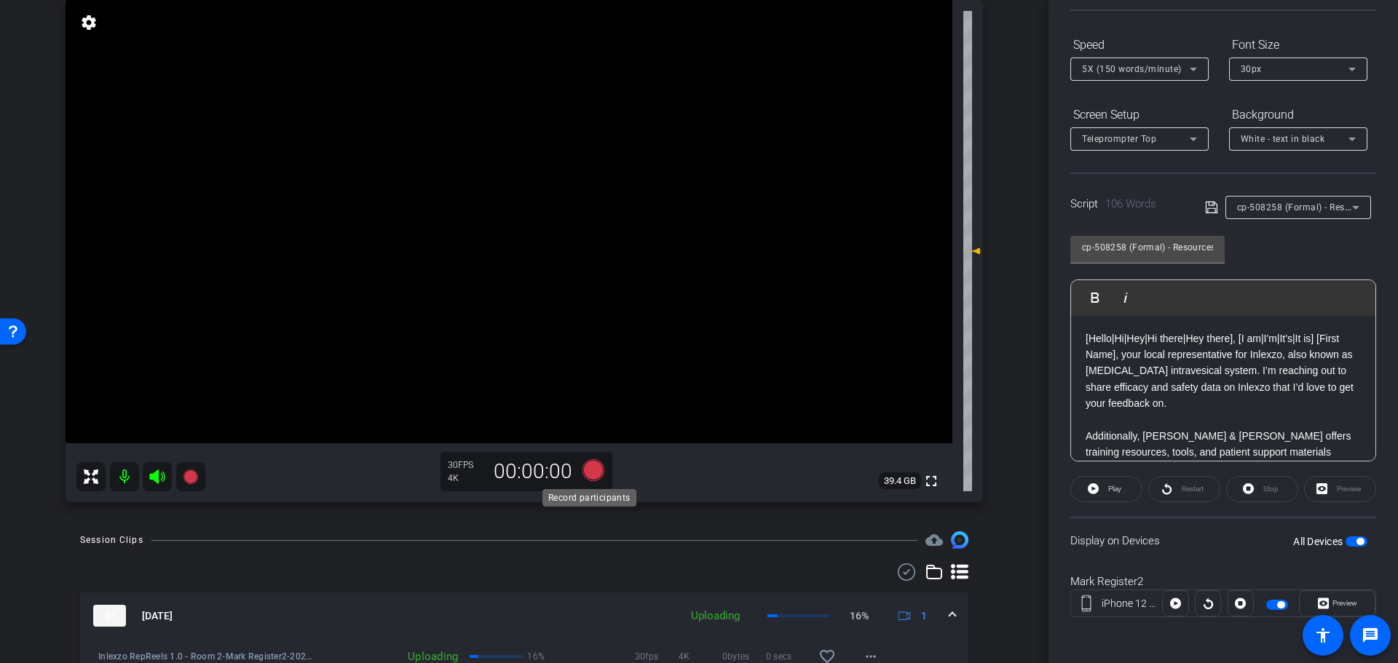
click at [583, 466] on icon at bounding box center [594, 470] width 22 height 22
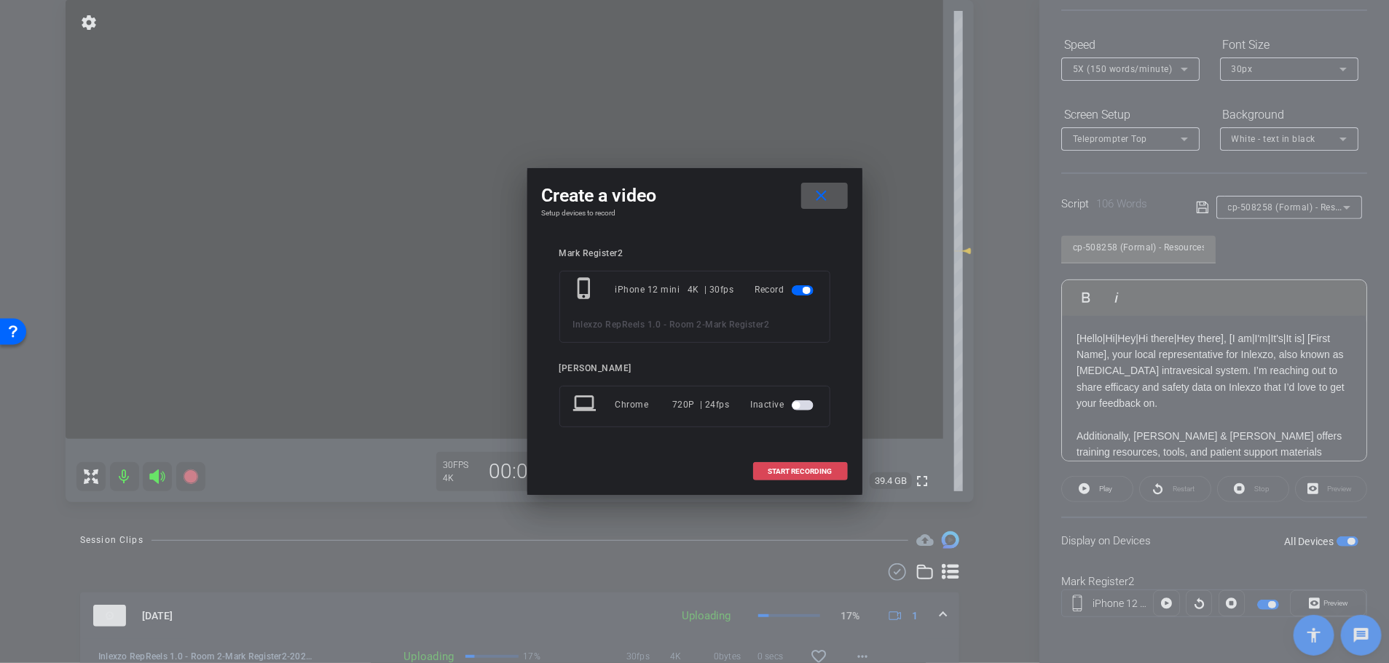
click at [783, 468] on span "START RECORDING" at bounding box center [800, 471] width 64 height 7
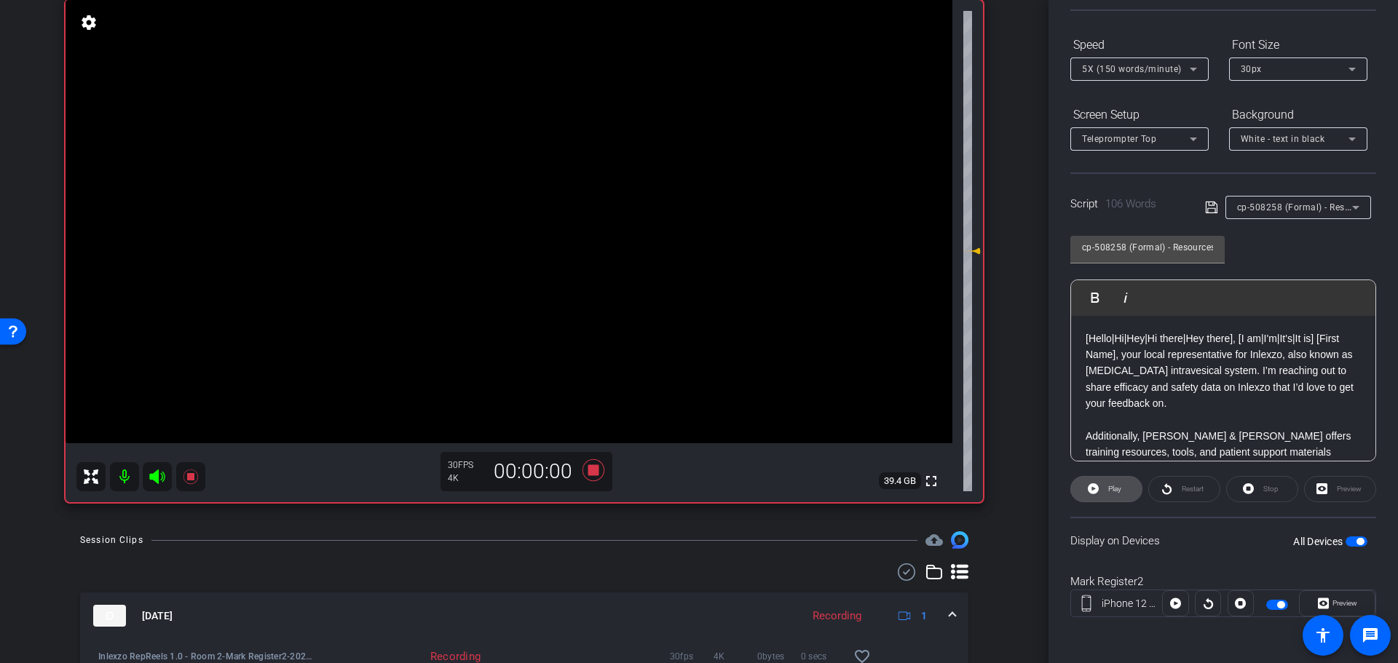
click at [1097, 488] on icon at bounding box center [1093, 489] width 11 height 11
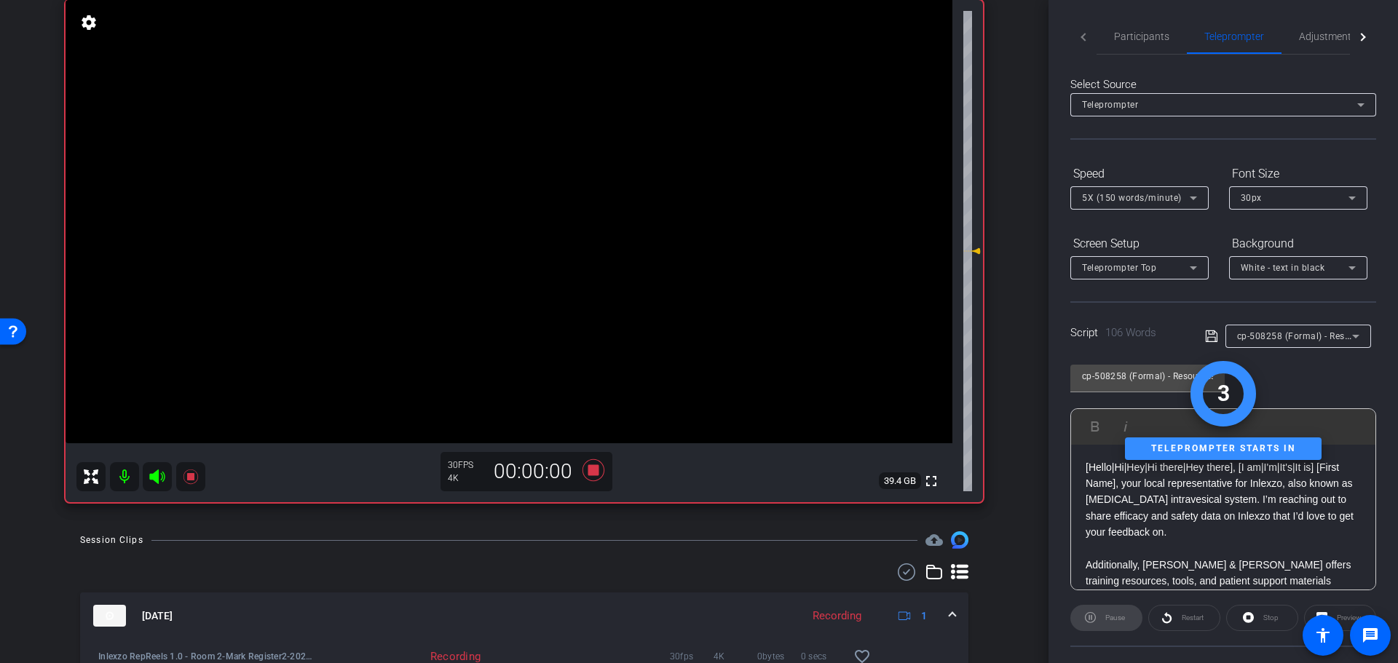
scroll to position [0, 0]
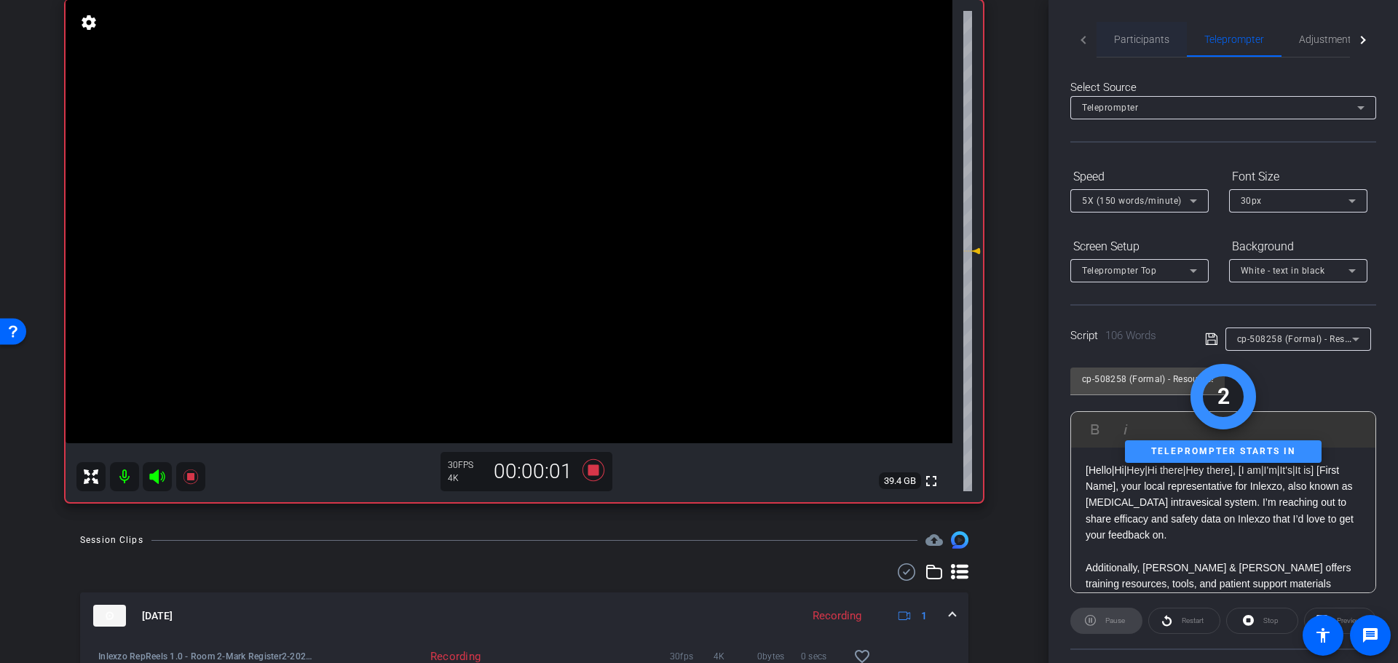
click at [1135, 34] on span "Participants" at bounding box center [1141, 39] width 55 height 10
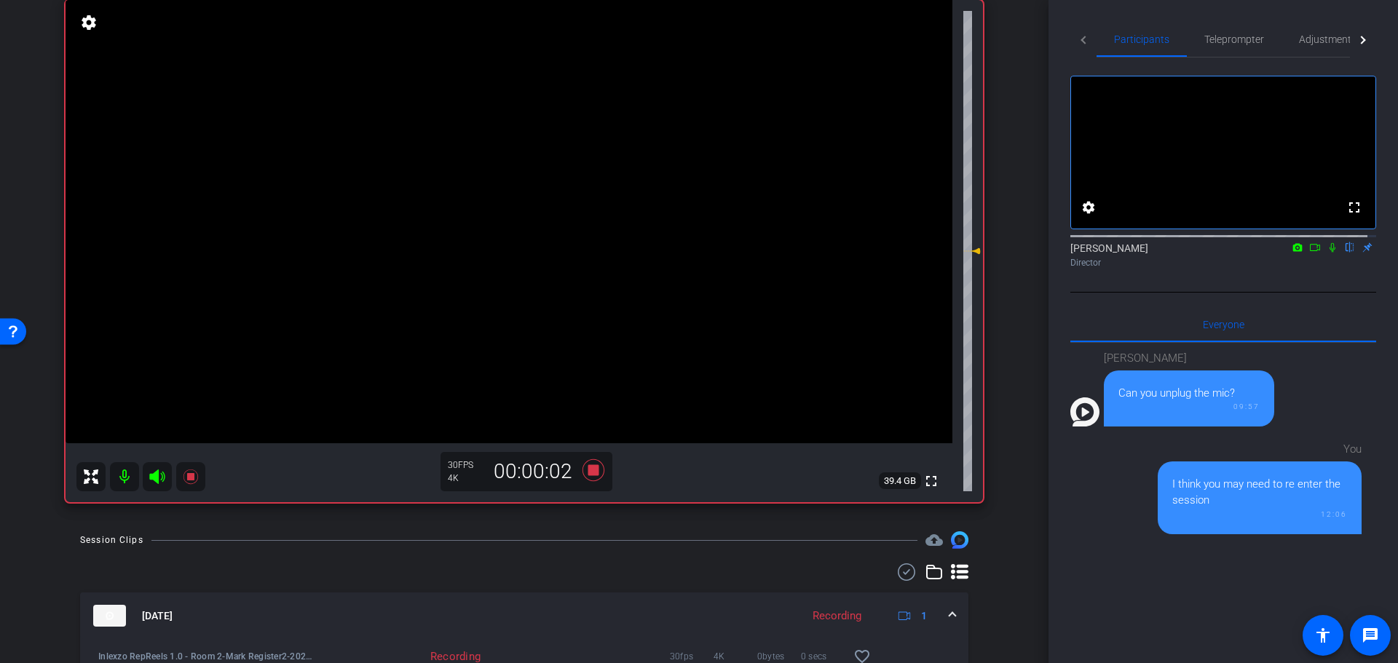
click at [1330, 253] on icon at bounding box center [1333, 247] width 6 height 9
click at [1252, 44] on span "Teleprompter" at bounding box center [1234, 39] width 60 height 10
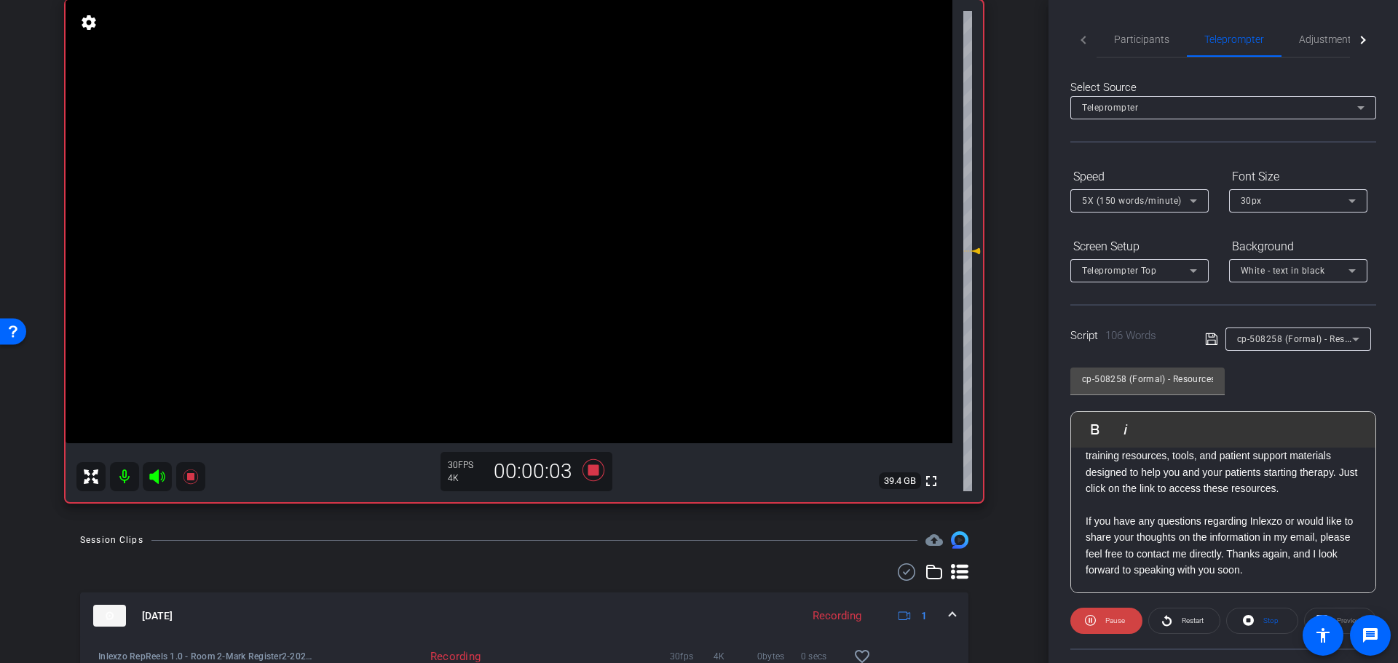
scroll to position [132, 0]
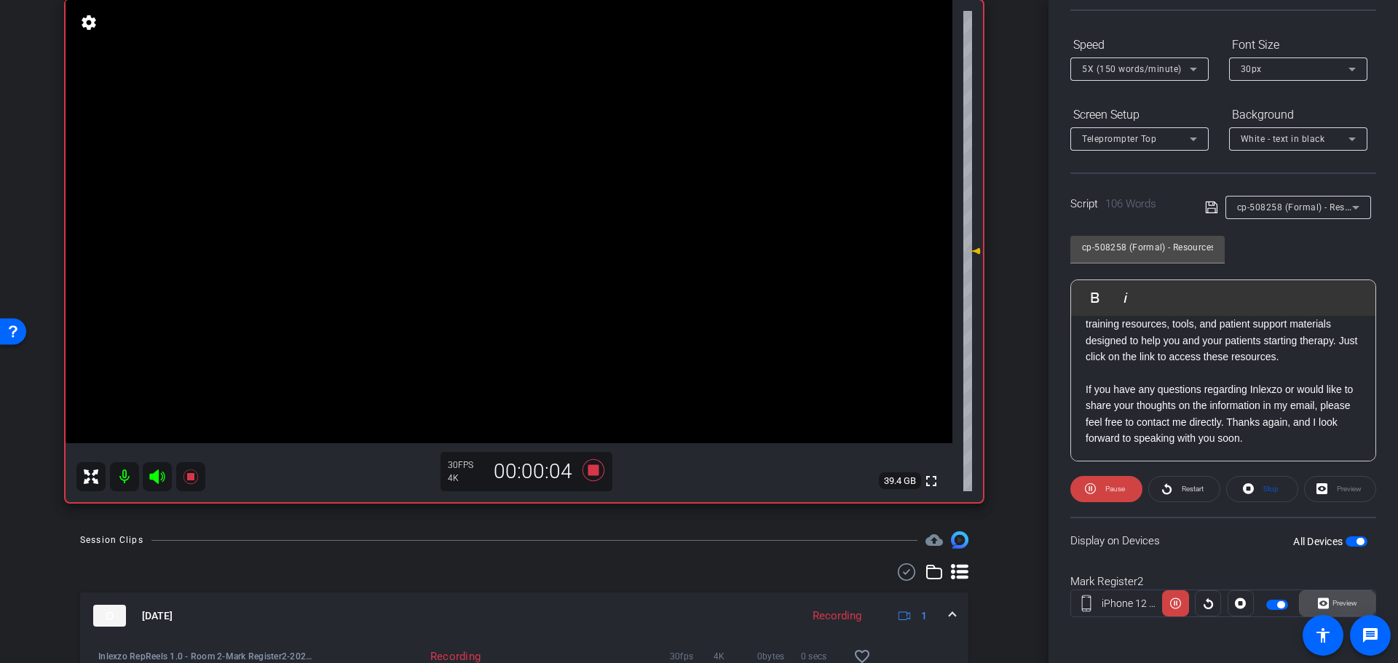
click at [1329, 593] on span "Preview" at bounding box center [1343, 603] width 28 height 20
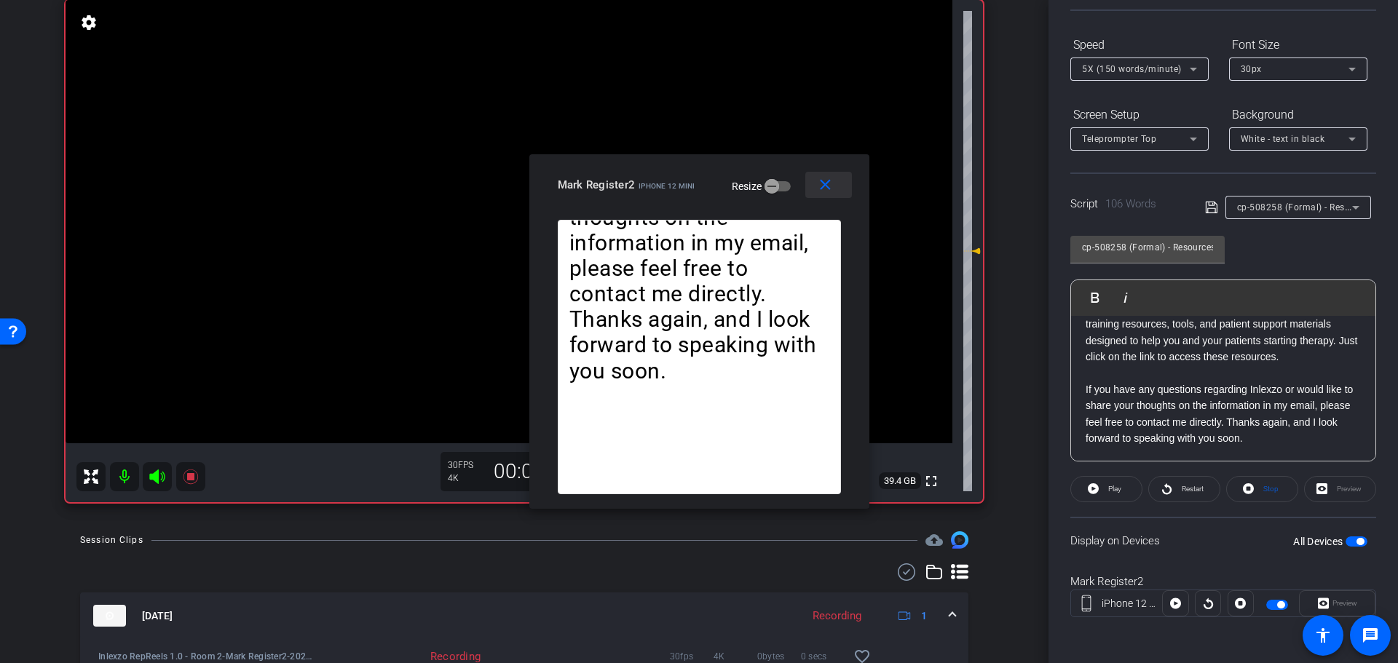
click at [830, 186] on mat-icon "close" at bounding box center [825, 185] width 18 height 18
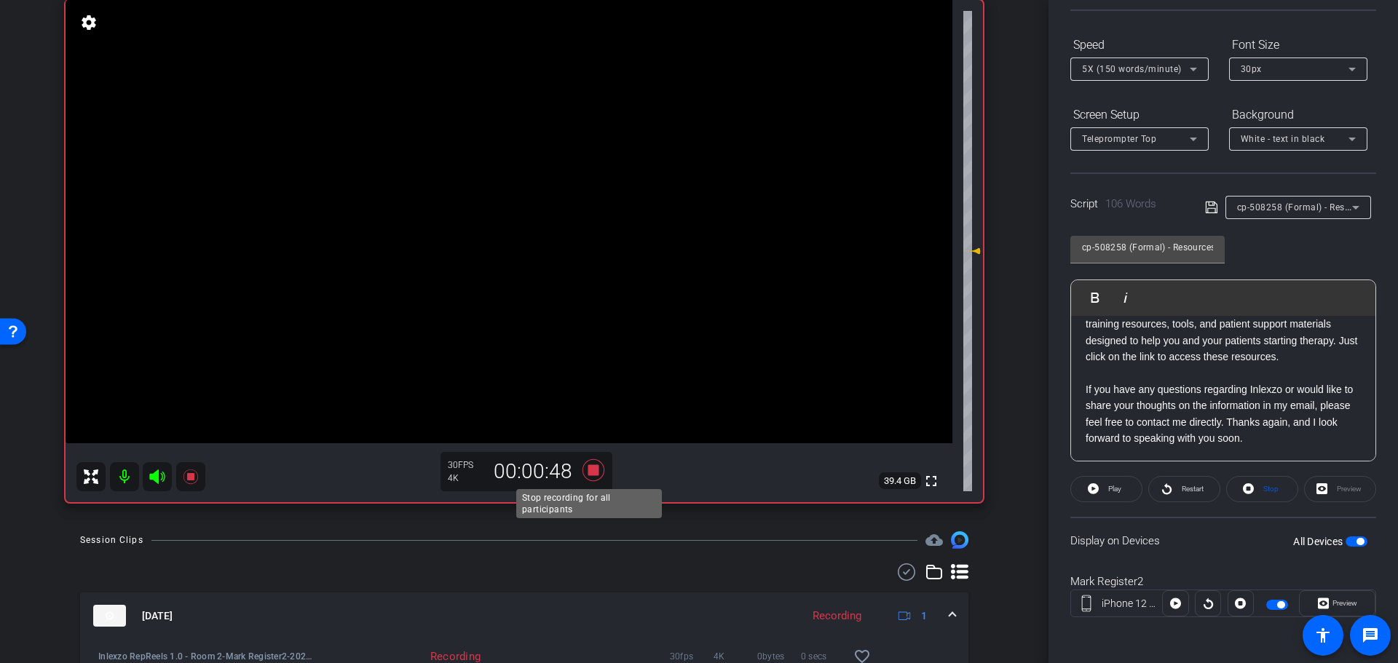
click at [585, 478] on icon at bounding box center [593, 470] width 35 height 26
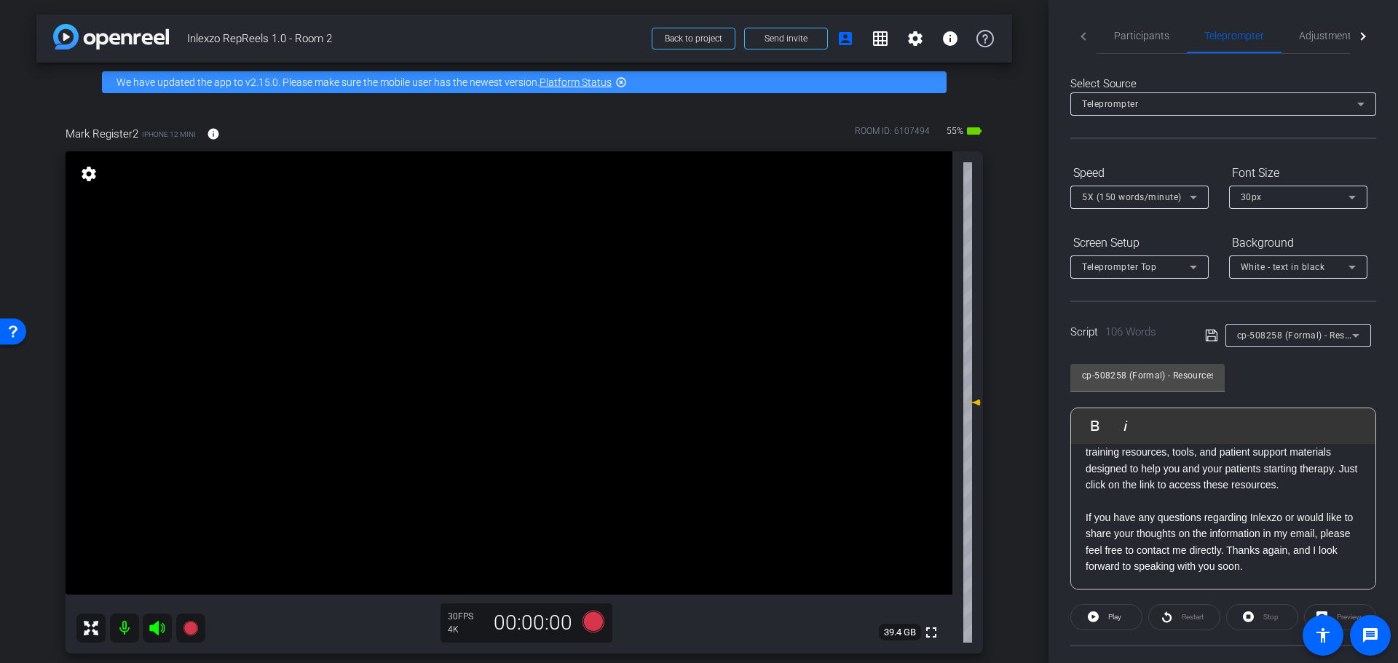
scroll to position [0, 0]
click at [1126, 44] on span "Participants" at bounding box center [1141, 39] width 55 height 10
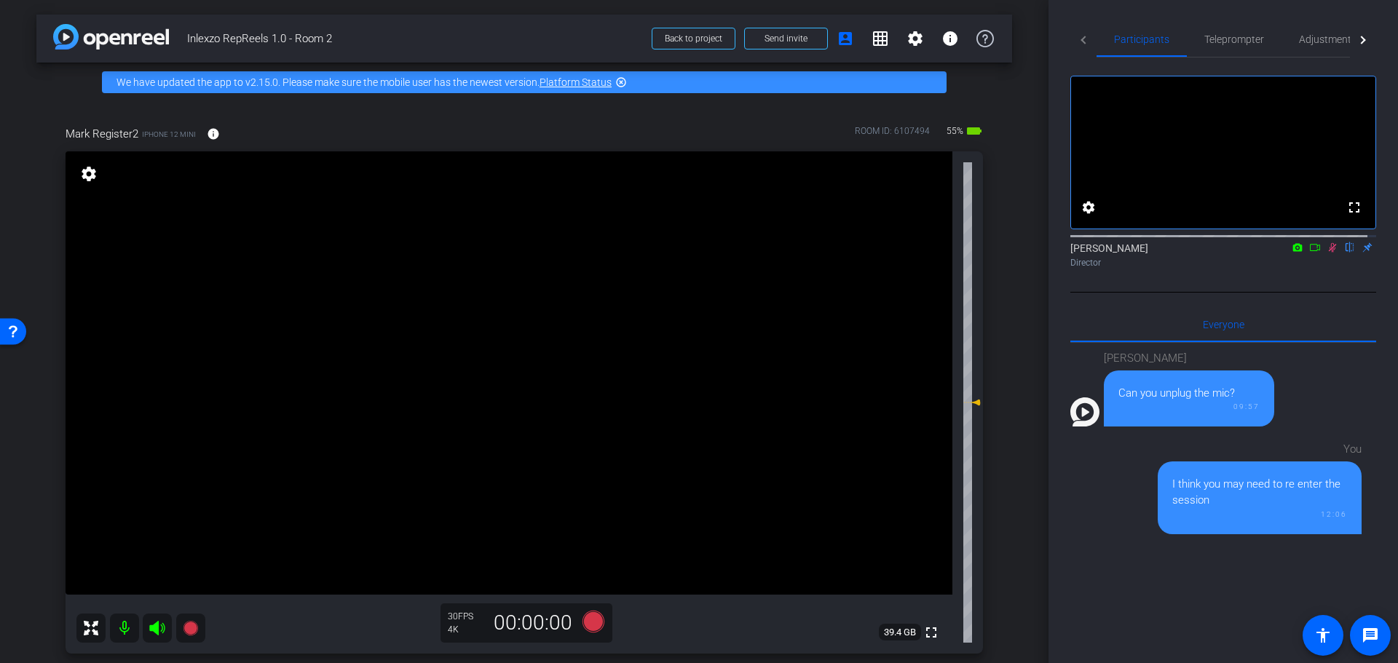
click at [1329, 253] on icon at bounding box center [1333, 247] width 8 height 9
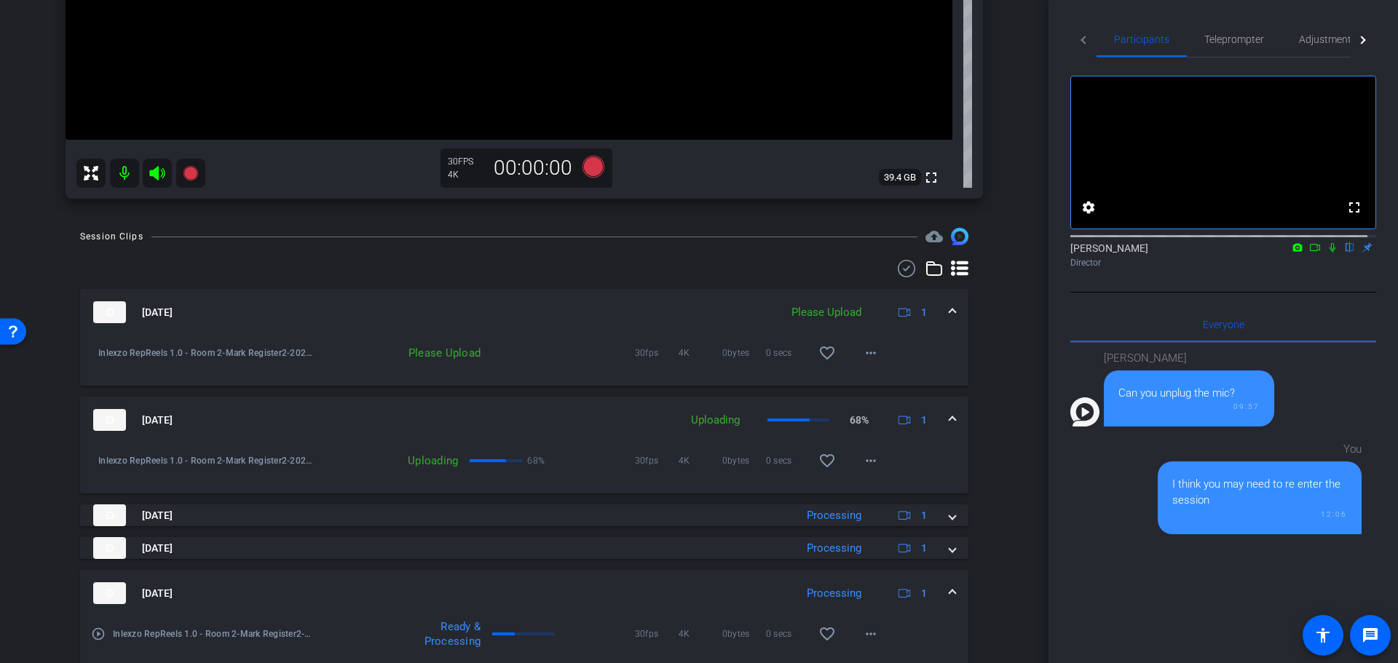
scroll to position [303, 0]
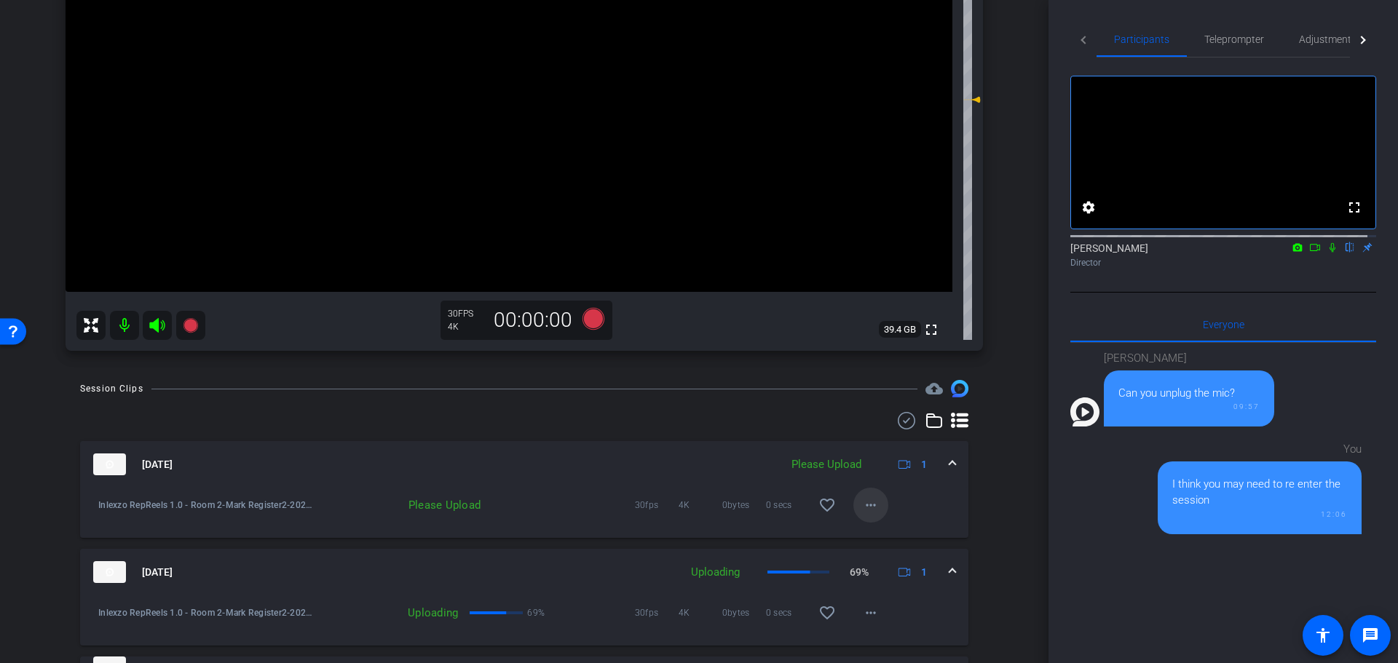
click at [877, 500] on span at bounding box center [870, 505] width 35 height 35
click at [879, 532] on span "Upload" at bounding box center [885, 535] width 58 height 17
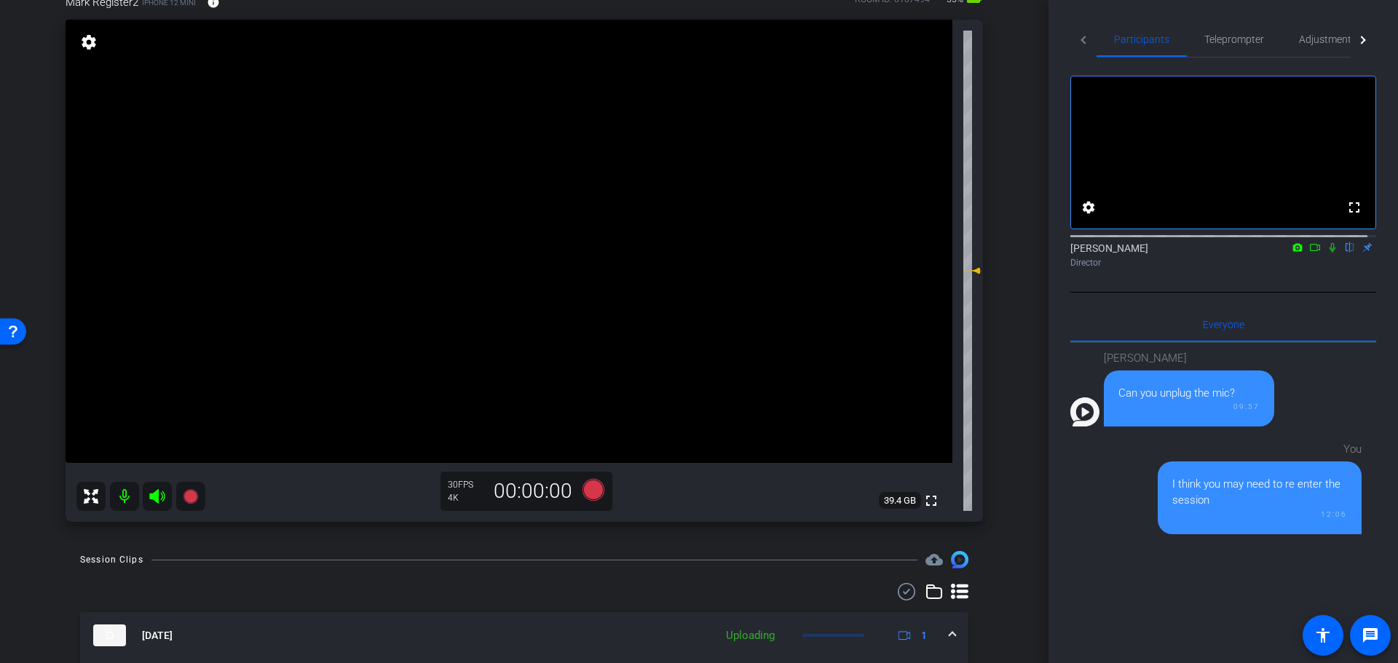
scroll to position [0, 0]
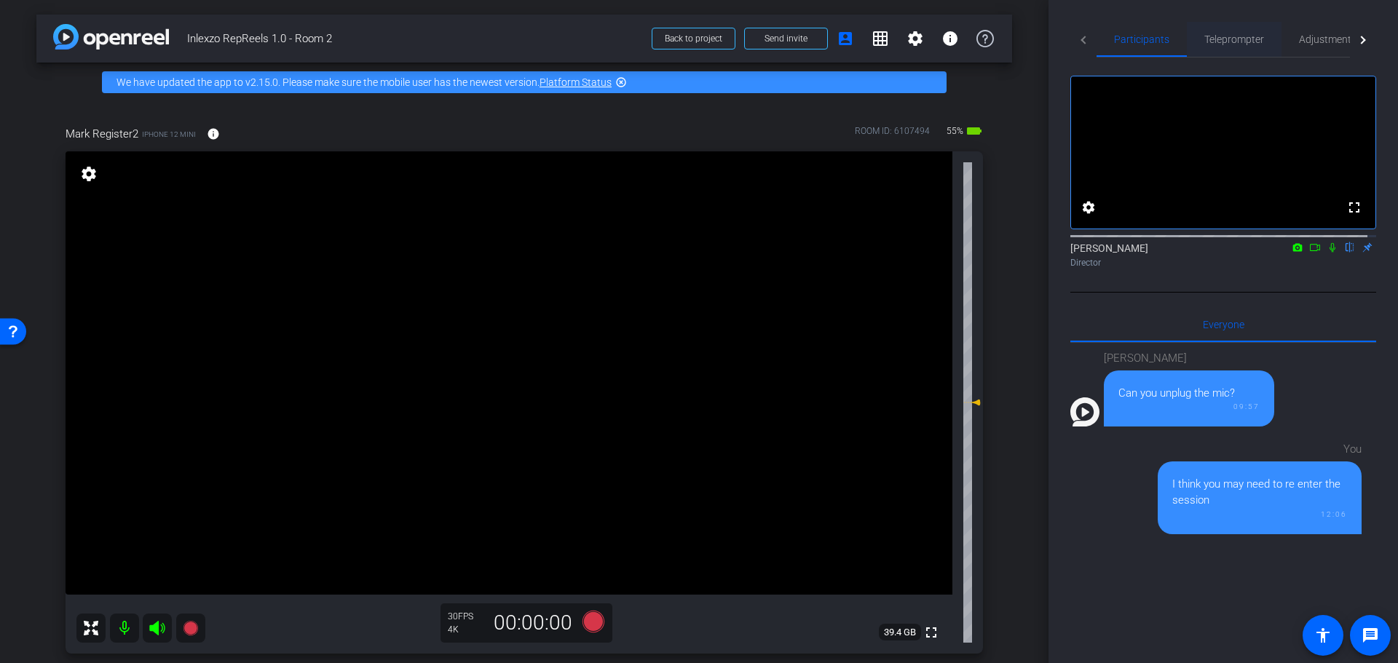
click at [1215, 39] on span "Teleprompter" at bounding box center [1234, 39] width 60 height 10
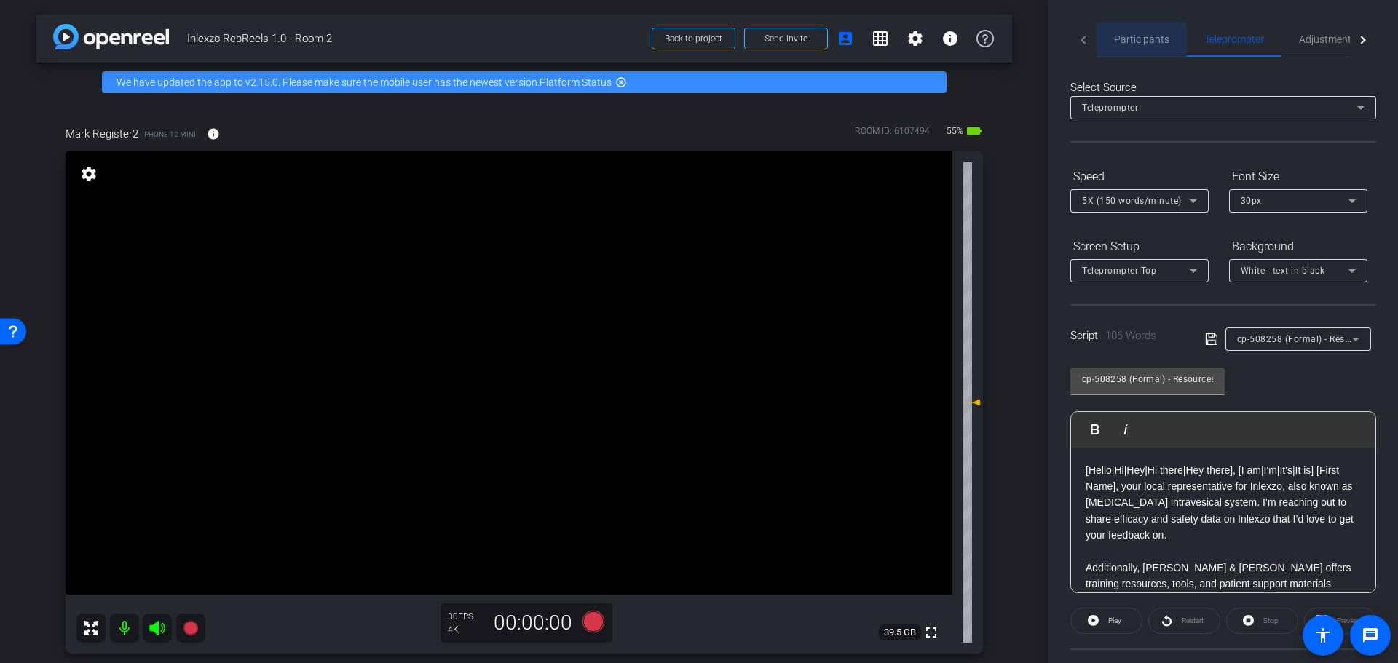
click at [1127, 41] on span "Participants" at bounding box center [1141, 39] width 55 height 10
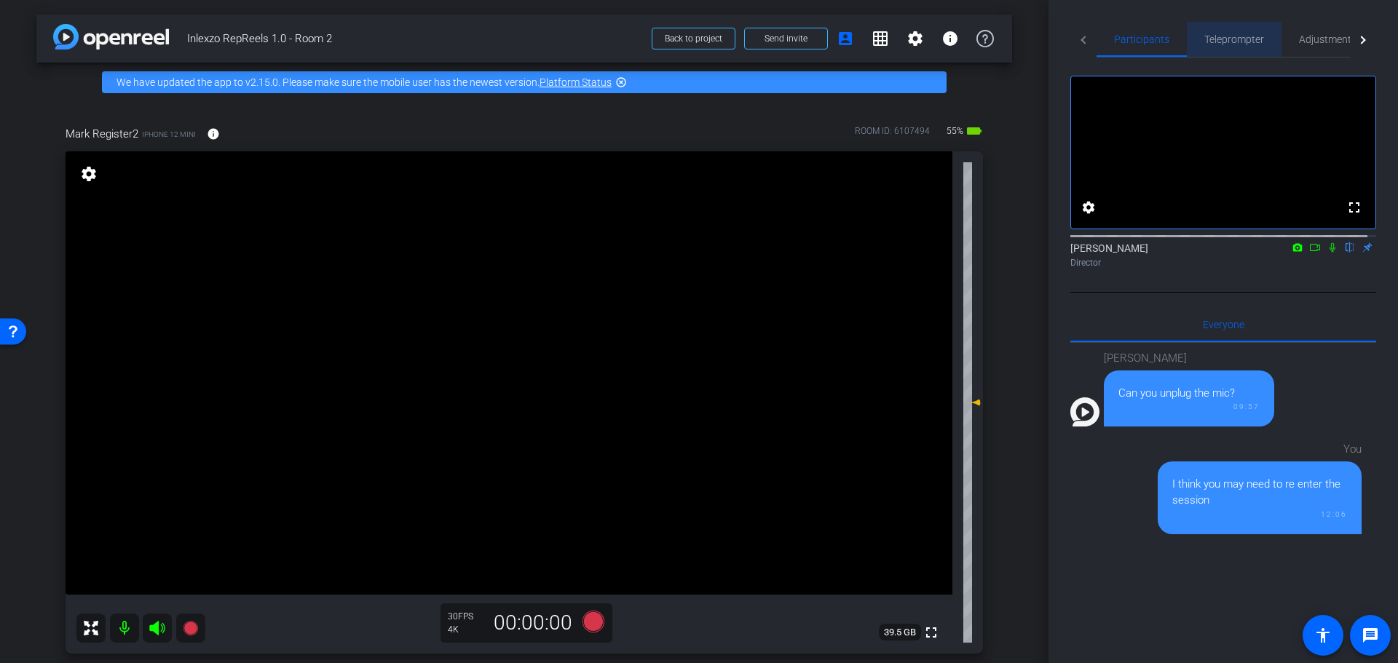
click at [1234, 27] on span "Teleprompter" at bounding box center [1234, 39] width 60 height 35
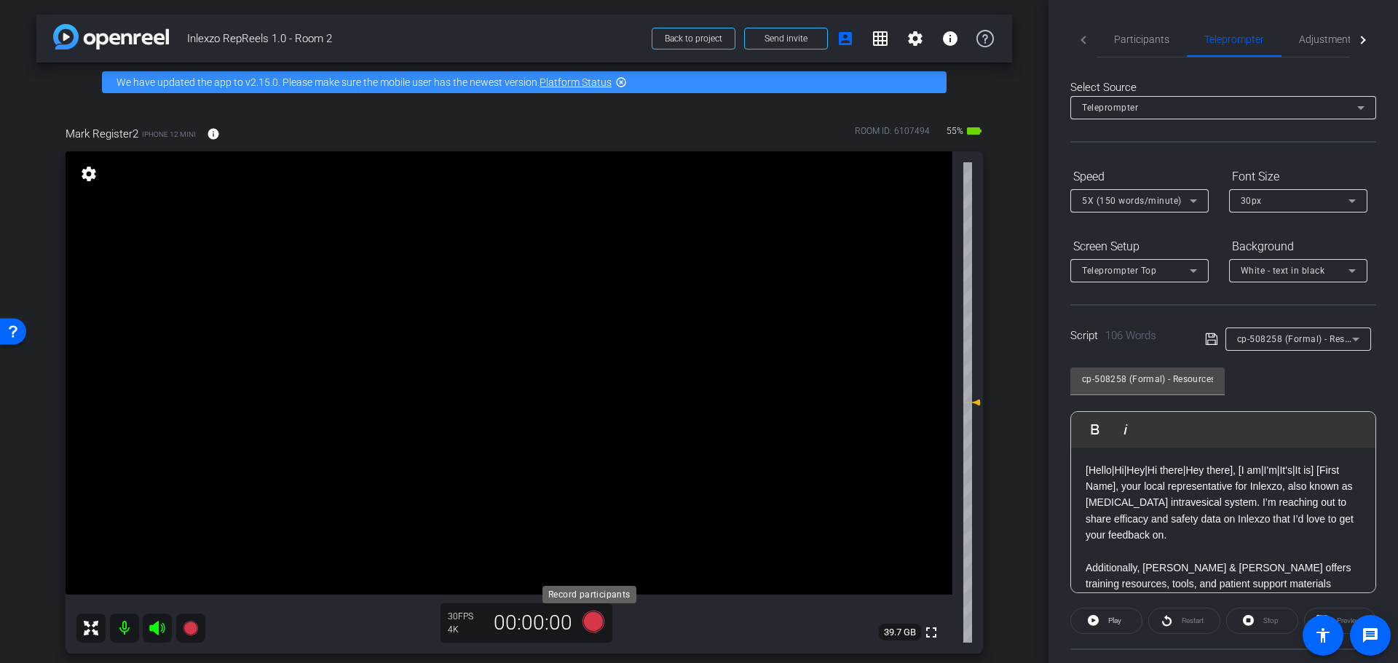
click at [585, 617] on icon at bounding box center [594, 622] width 22 height 22
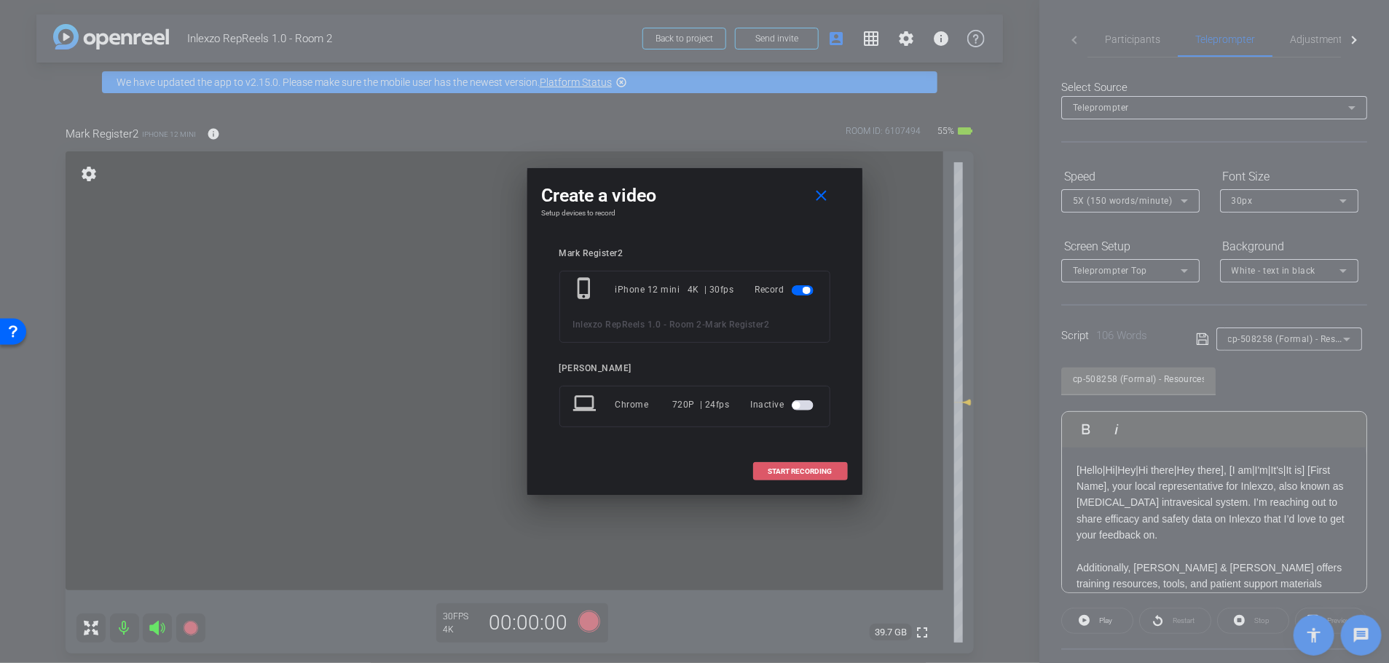
click at [783, 475] on span "START RECORDING" at bounding box center [800, 471] width 64 height 7
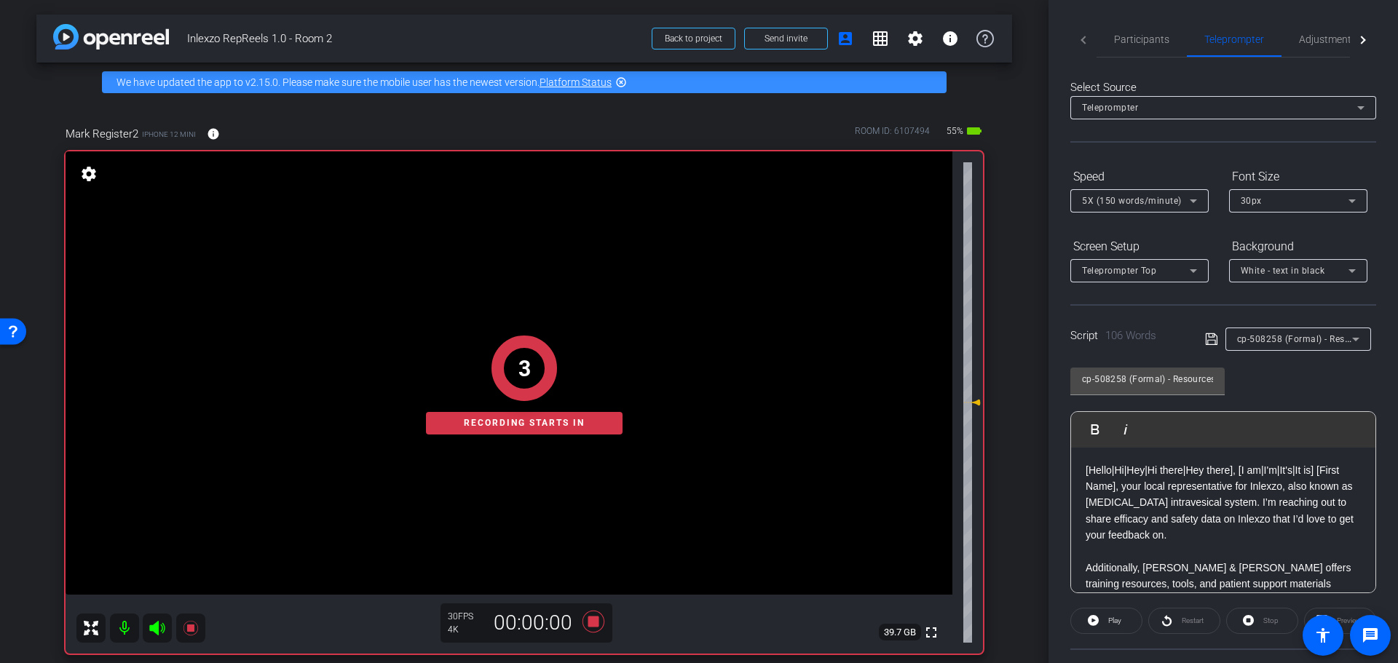
click at [1301, 331] on div "cp-508258 (Formal) - Resources to Share" at bounding box center [1294, 339] width 115 height 18
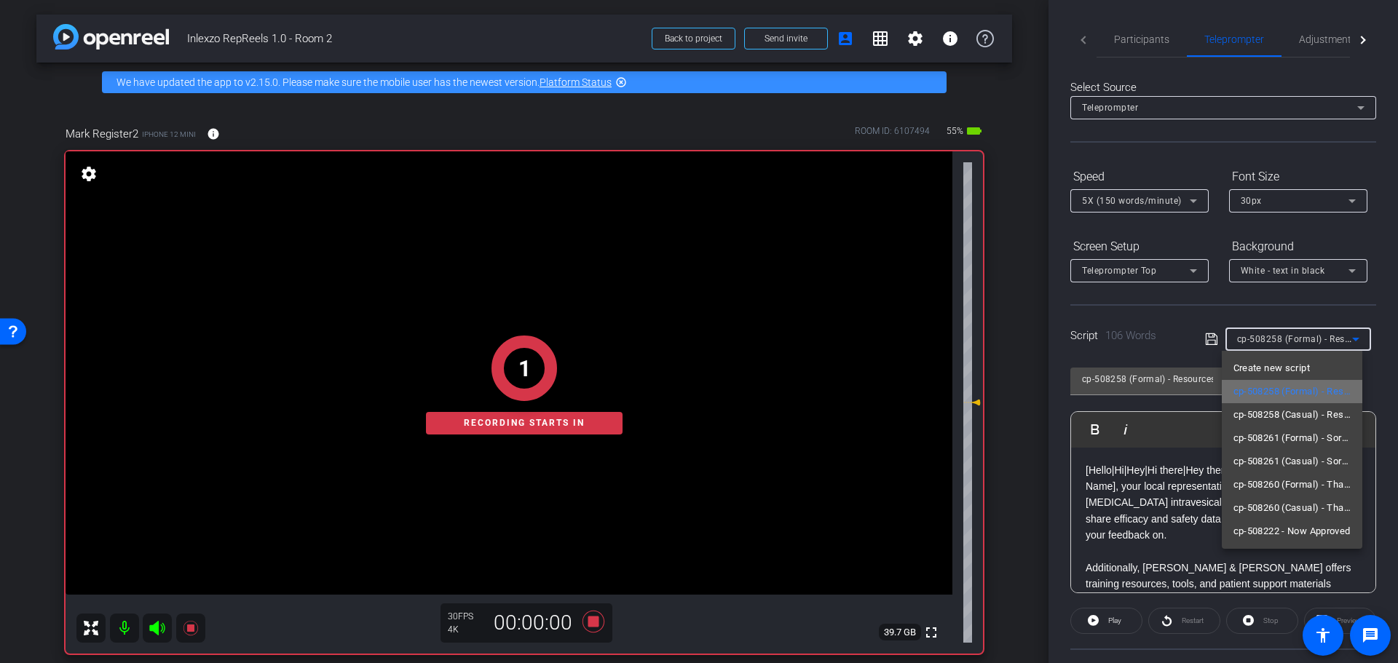
click at [1263, 384] on span "cp-508258 (Formal) - Resources to Share" at bounding box center [1293, 391] width 118 height 17
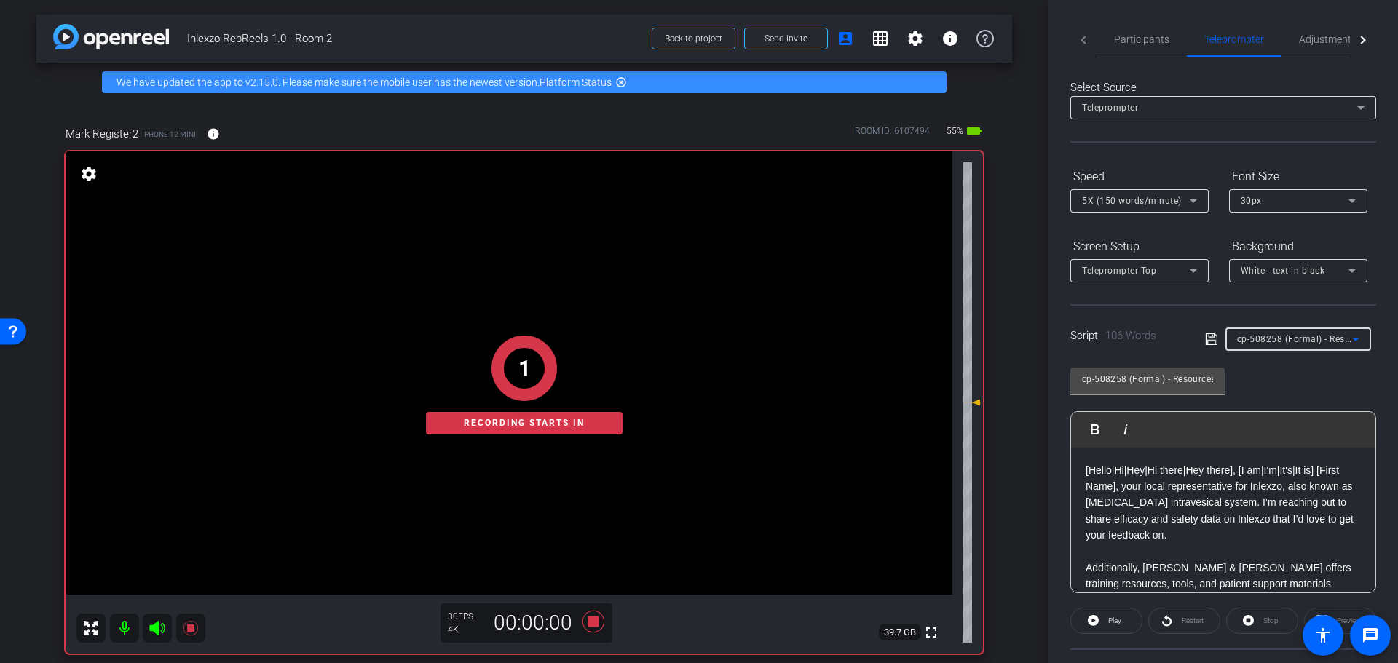
scroll to position [132, 0]
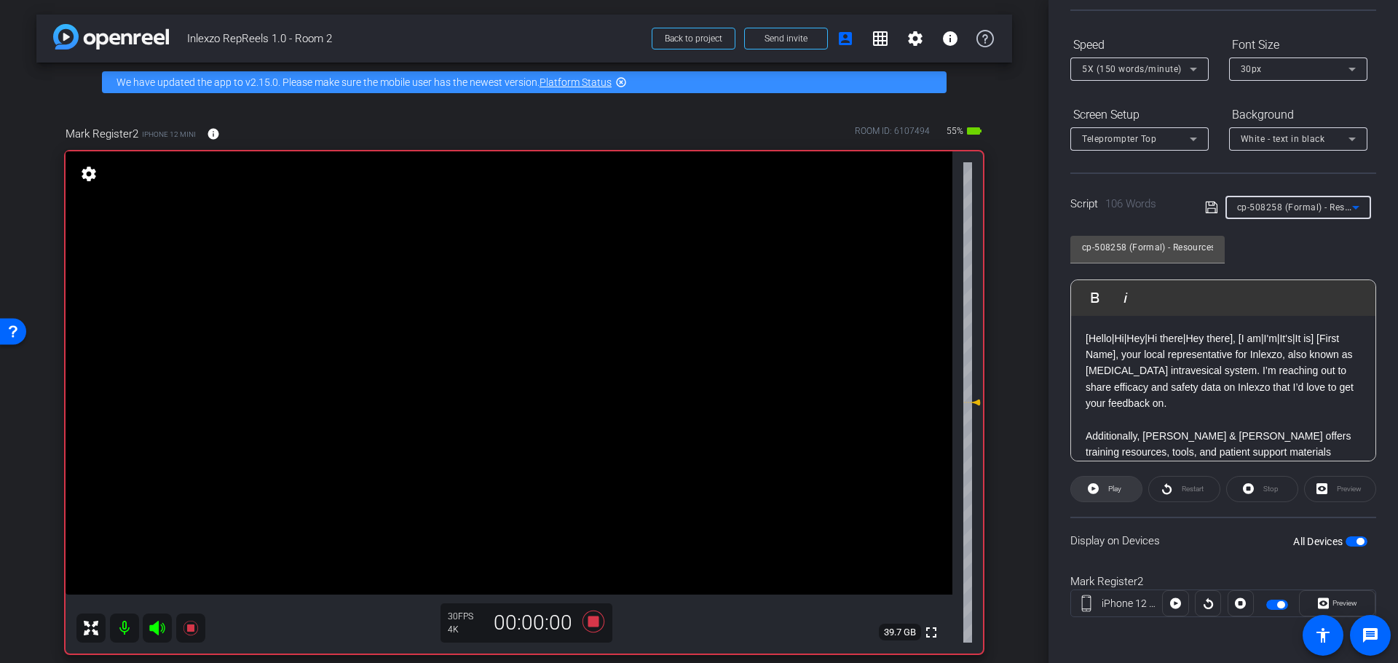
click at [1116, 488] on span "Play" at bounding box center [1114, 489] width 13 height 8
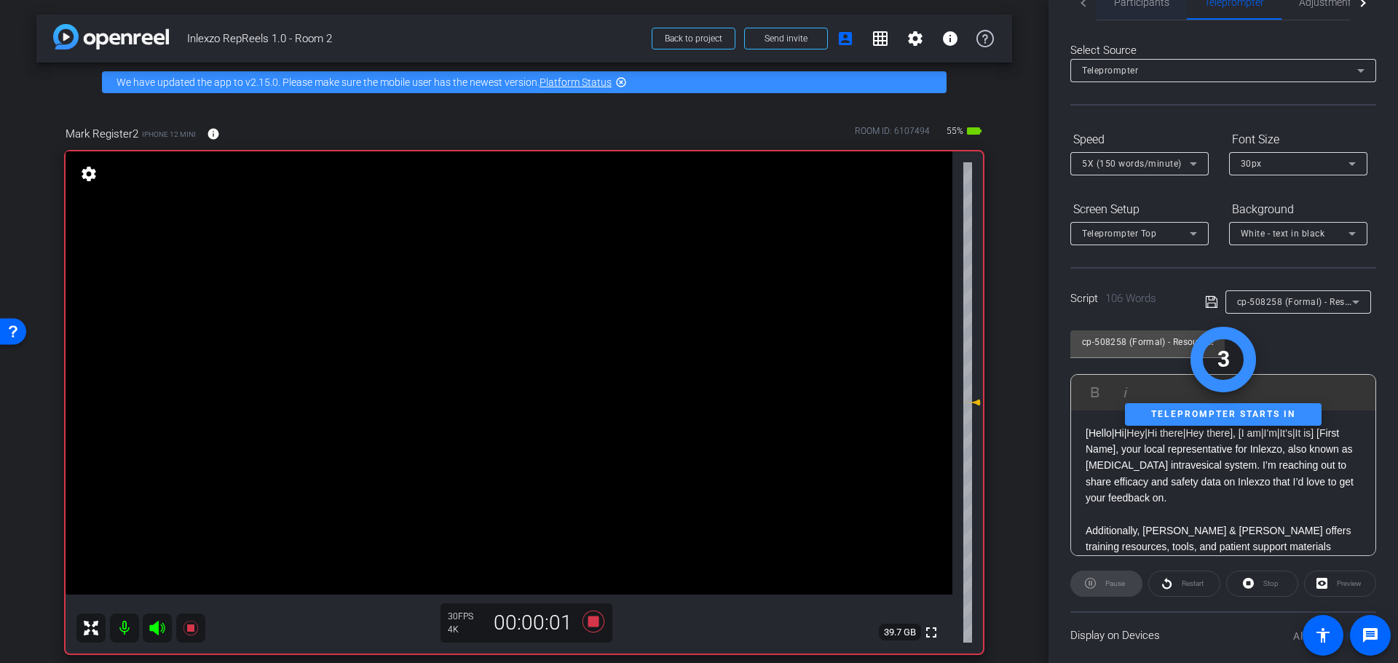
scroll to position [0, 0]
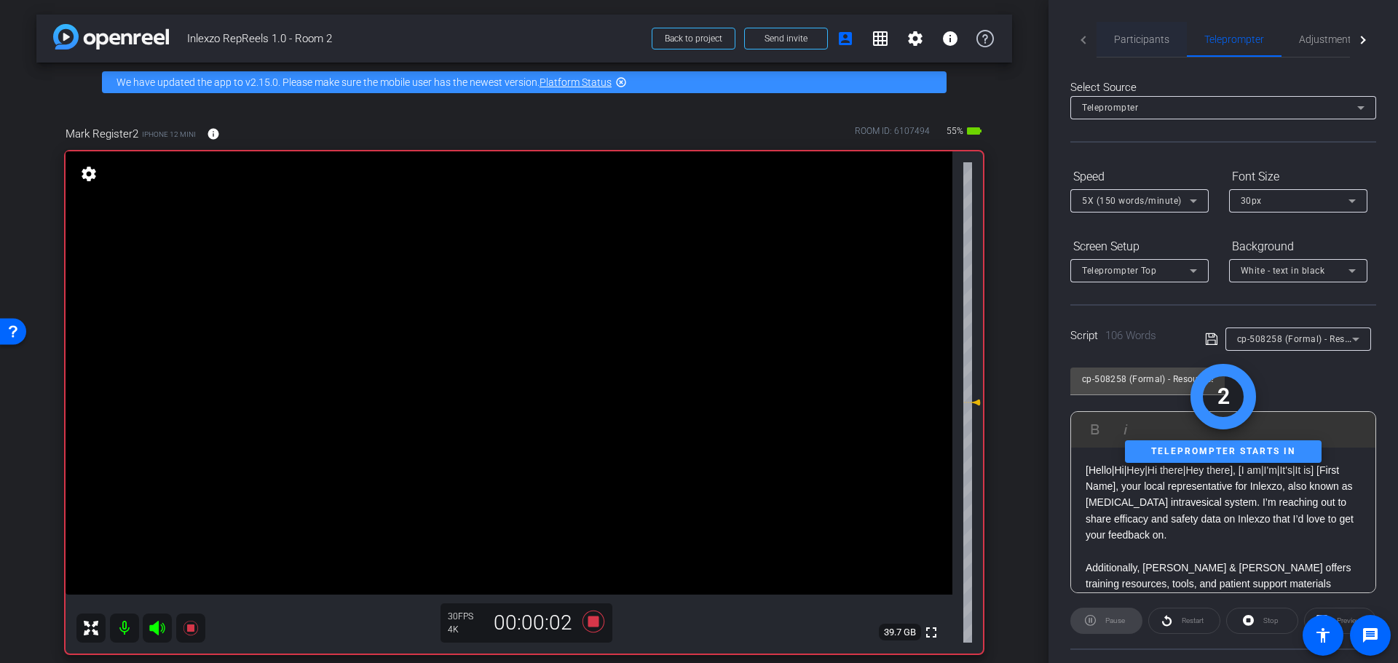
click at [1144, 39] on span "Participants" at bounding box center [1141, 39] width 55 height 10
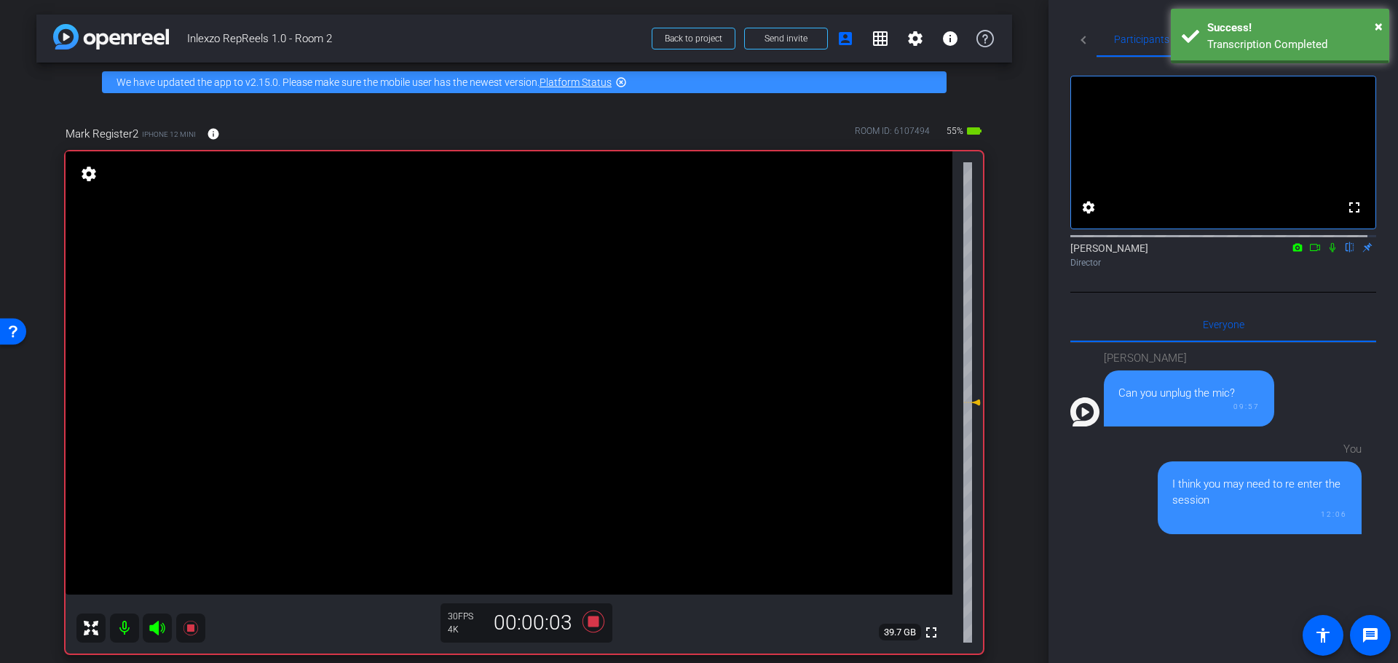
click at [1327, 253] on icon at bounding box center [1333, 247] width 12 height 10
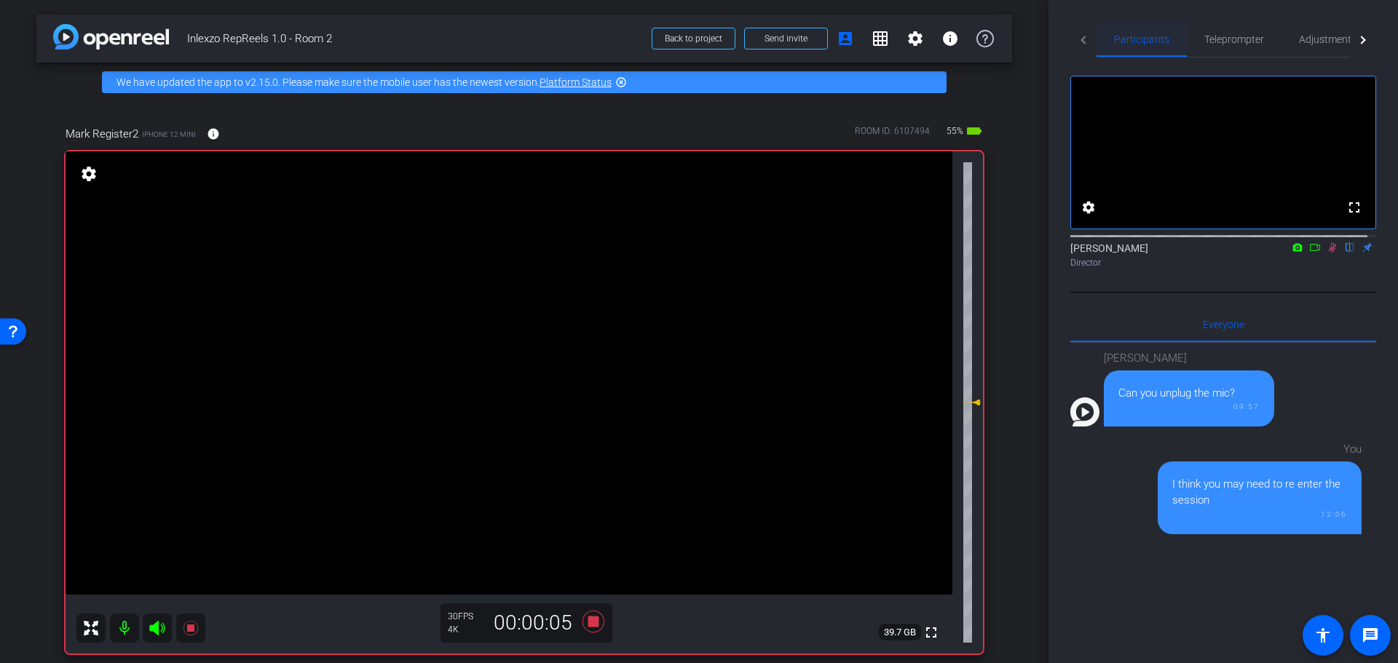
click at [1127, 39] on span "Participants" at bounding box center [1141, 39] width 55 height 10
click at [1226, 44] on span "Teleprompter" at bounding box center [1234, 39] width 60 height 10
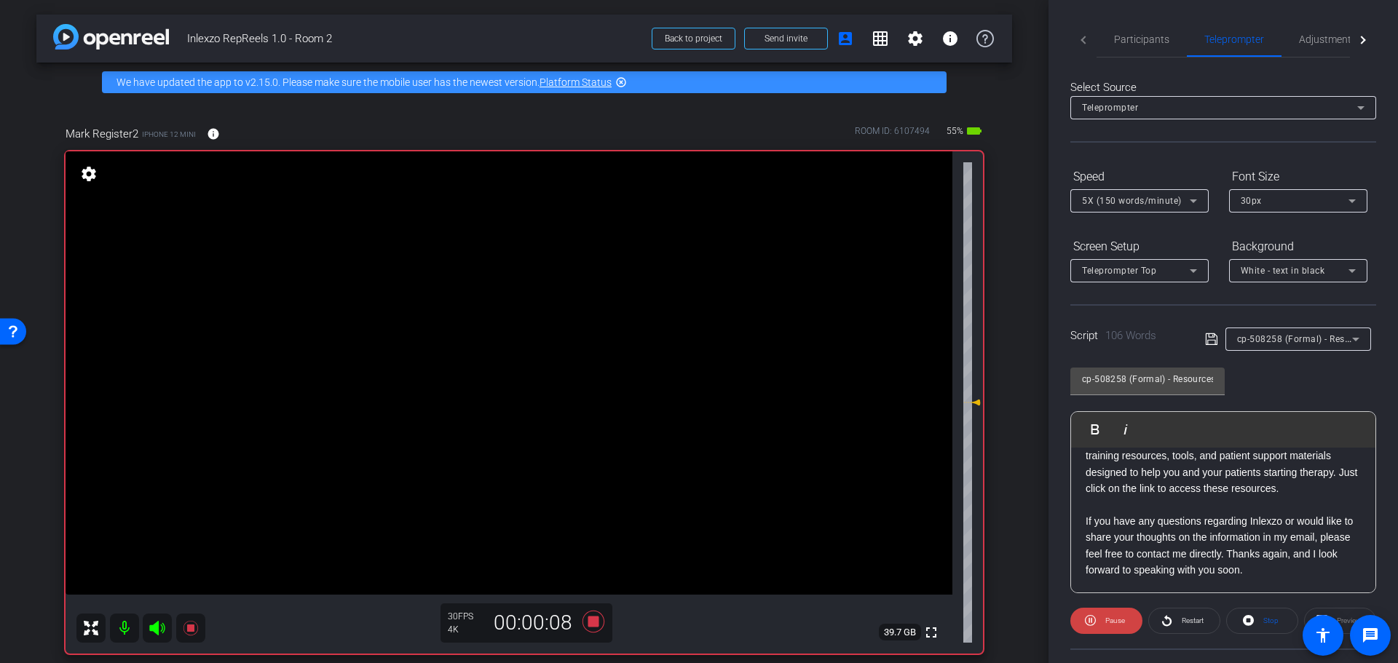
scroll to position [132, 0]
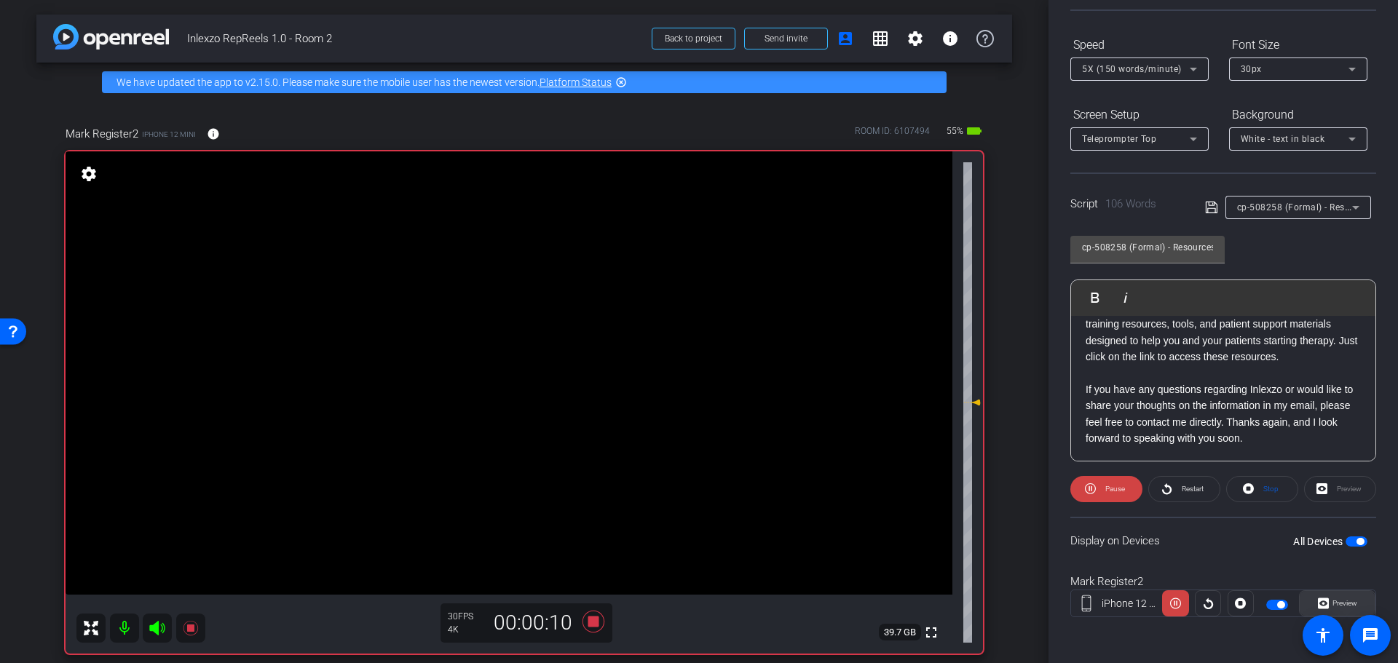
click at [1329, 593] on span "Preview" at bounding box center [1343, 603] width 28 height 20
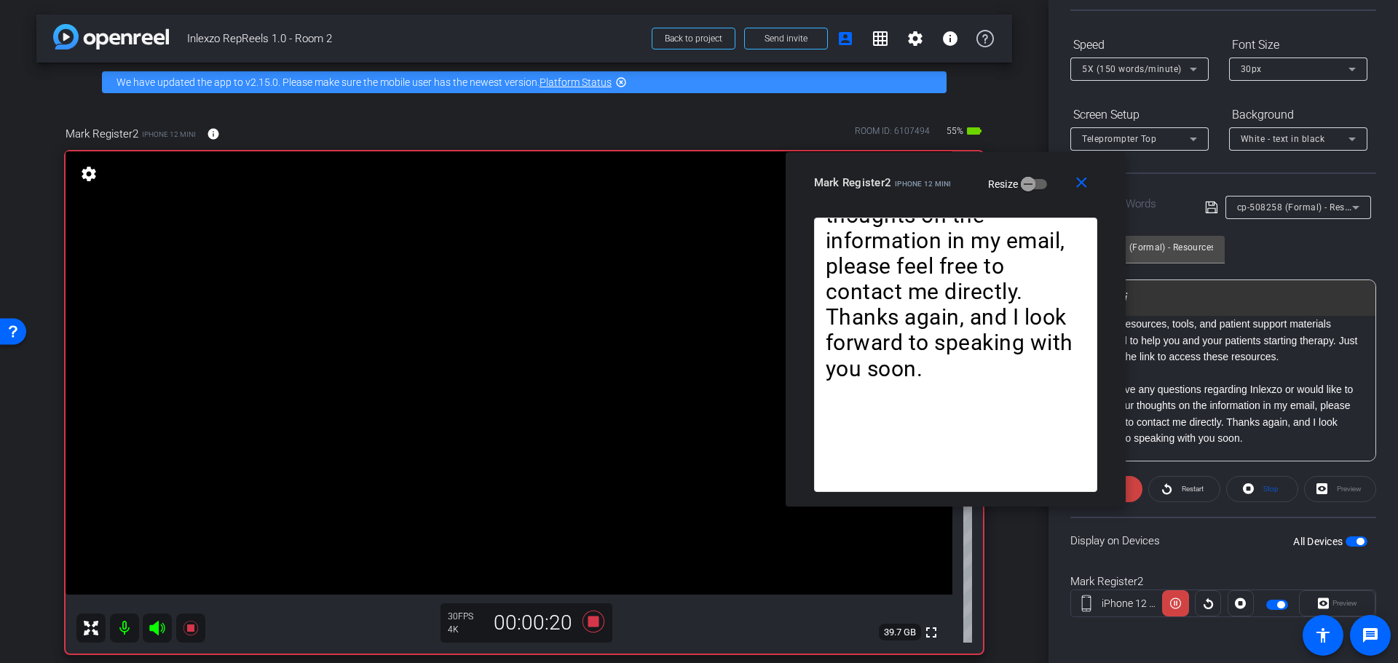
drag, startPoint x: 673, startPoint y: 178, endPoint x: 932, endPoint y: 171, distance: 259.3
click at [932, 173] on div "Mark Register2 iPhone 12 mini" at bounding box center [883, 181] width 138 height 17
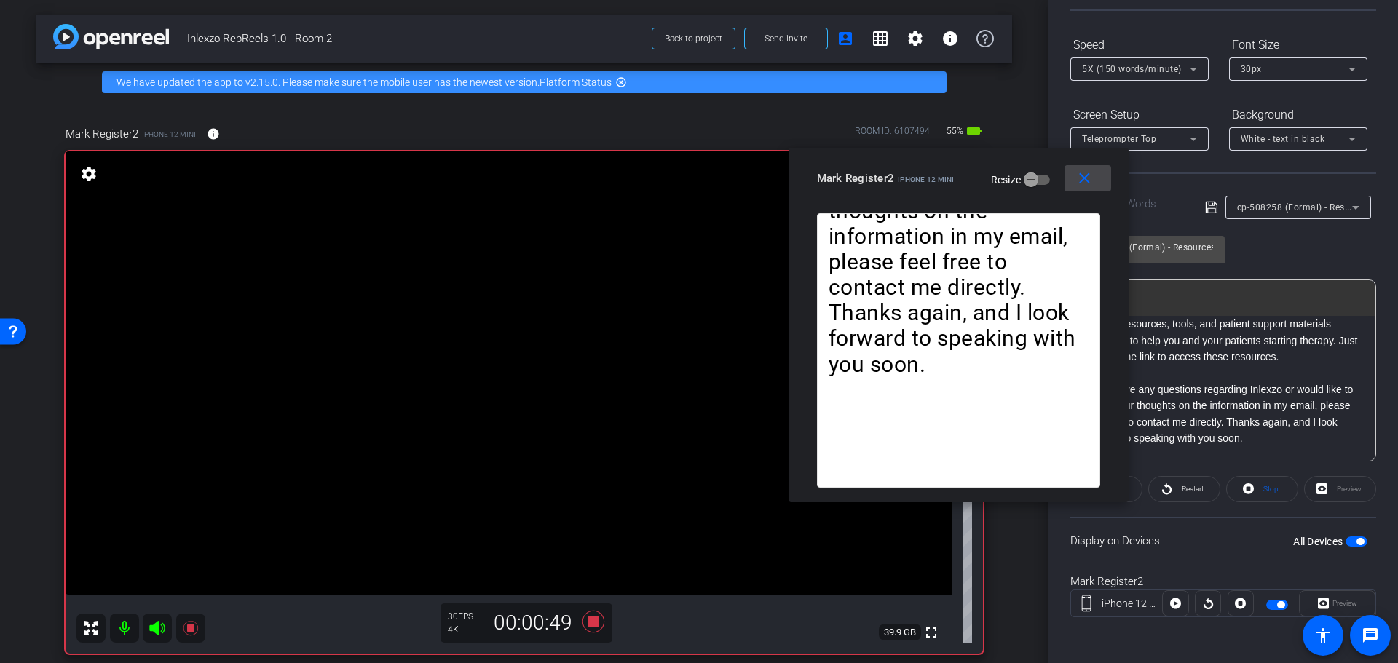
click at [1085, 180] on mat-icon "close" at bounding box center [1085, 179] width 18 height 18
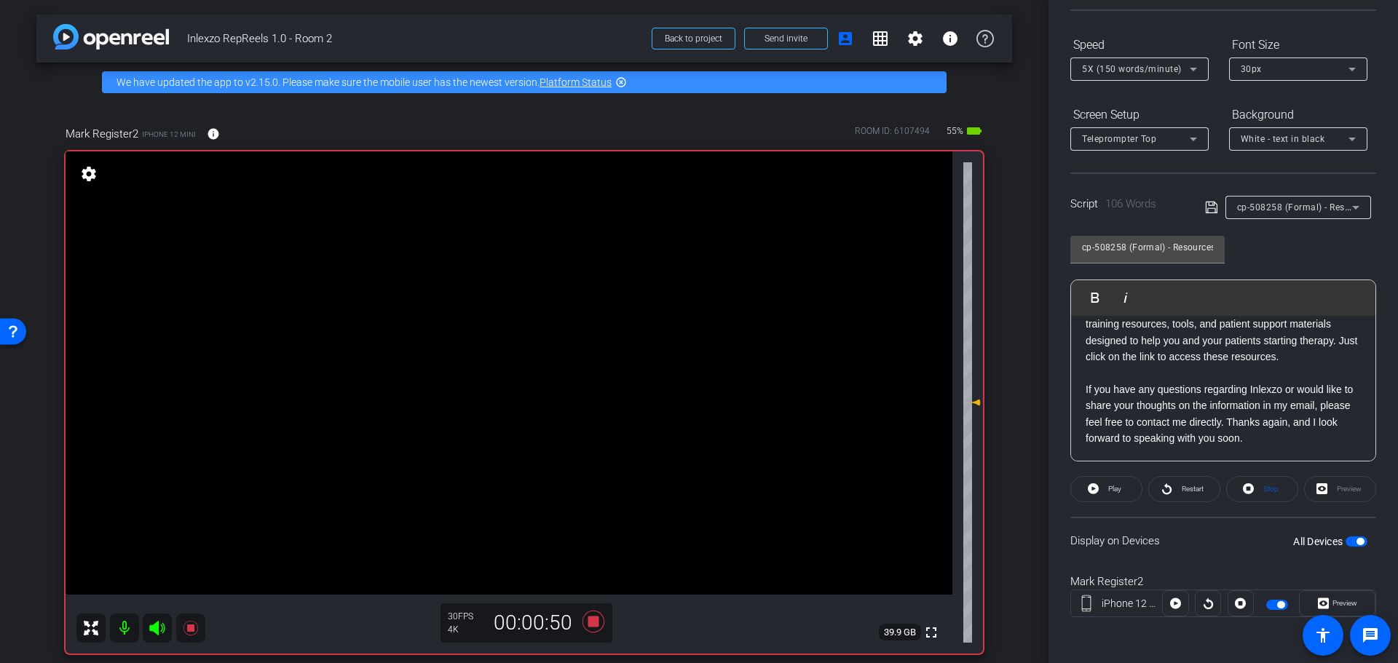
click at [1303, 208] on span "cp-508258 (Formal) - Resources to Share" at bounding box center [1324, 207] width 175 height 12
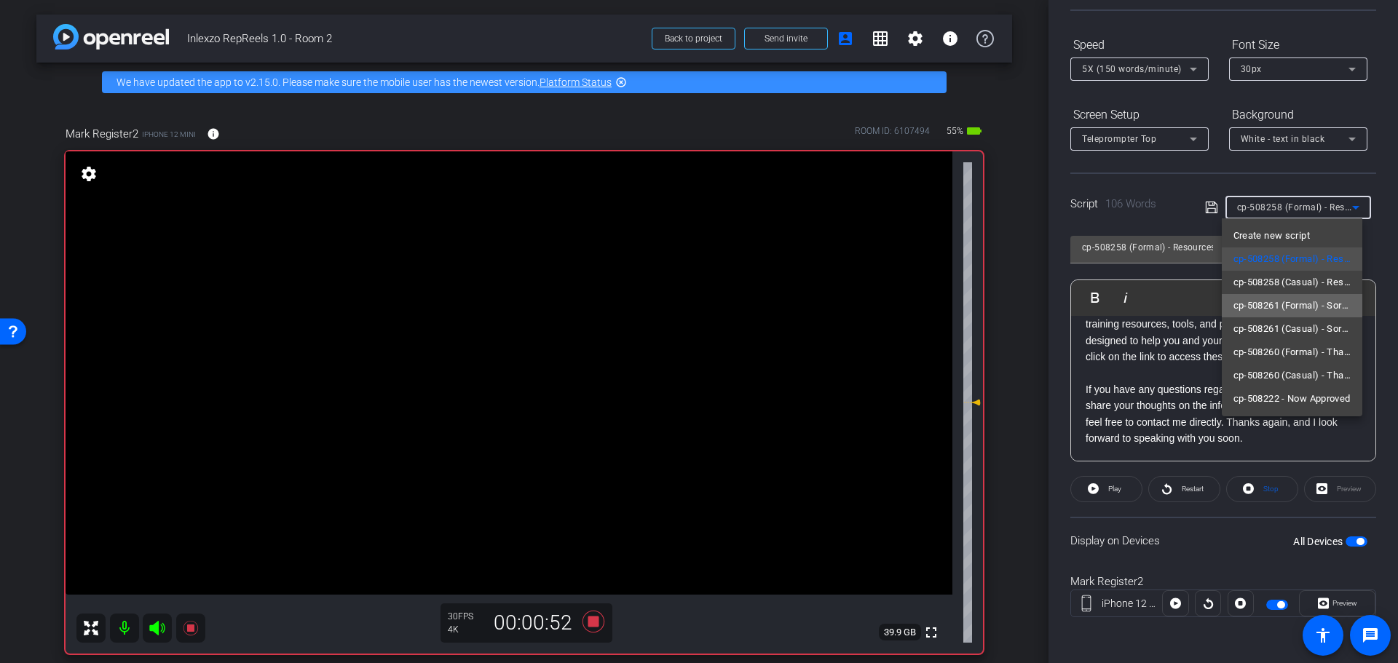
click at [1287, 301] on span "cp-508261 (Formal) - Sorry I Missed You" at bounding box center [1293, 305] width 118 height 17
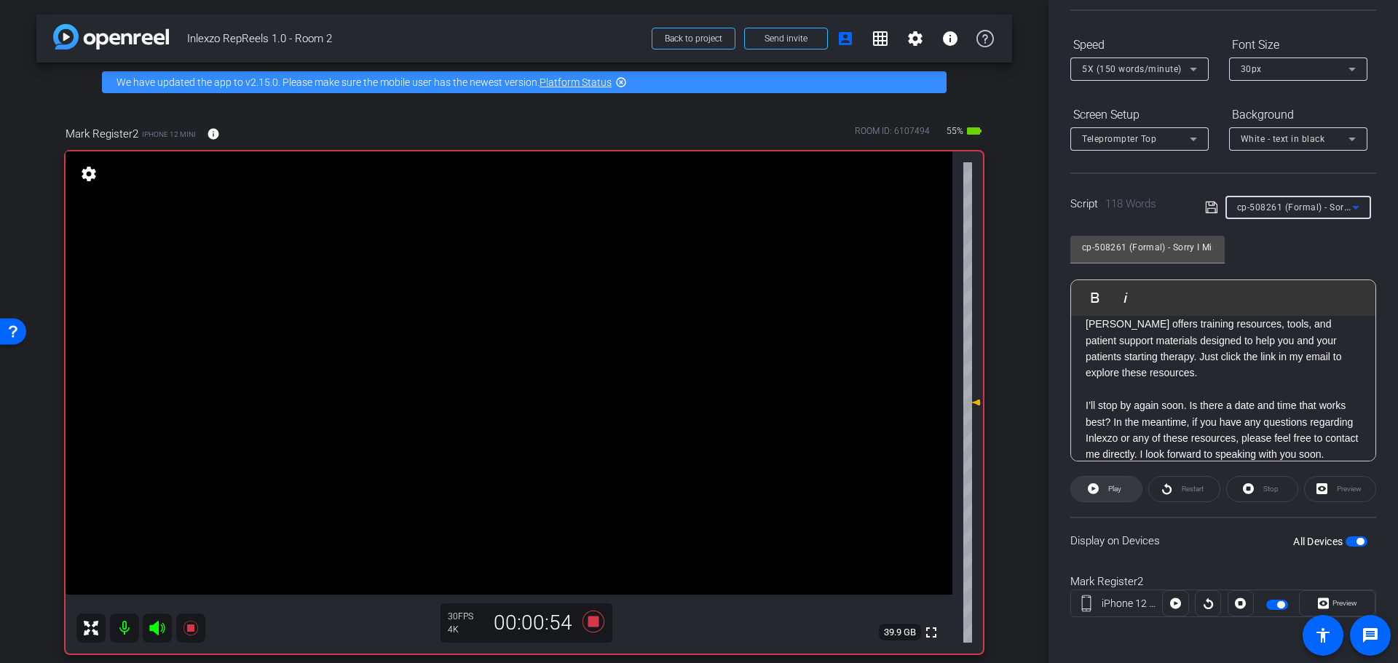
click at [1106, 488] on span "Play" at bounding box center [1113, 489] width 17 height 20
click at [1333, 599] on span "Preview" at bounding box center [1345, 603] width 25 height 8
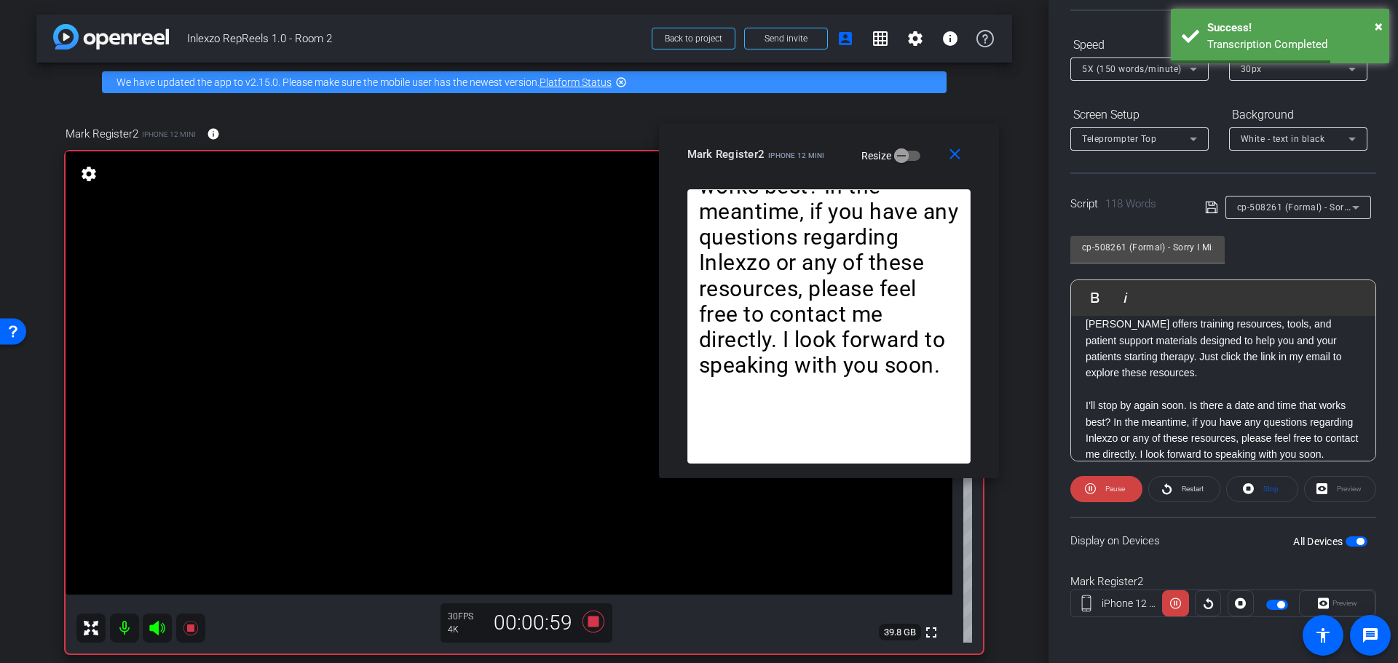
drag, startPoint x: 676, startPoint y: 186, endPoint x: 876, endPoint y: 135, distance: 206.5
click at [825, 151] on span "iPhone 12 mini" at bounding box center [796, 155] width 57 height 8
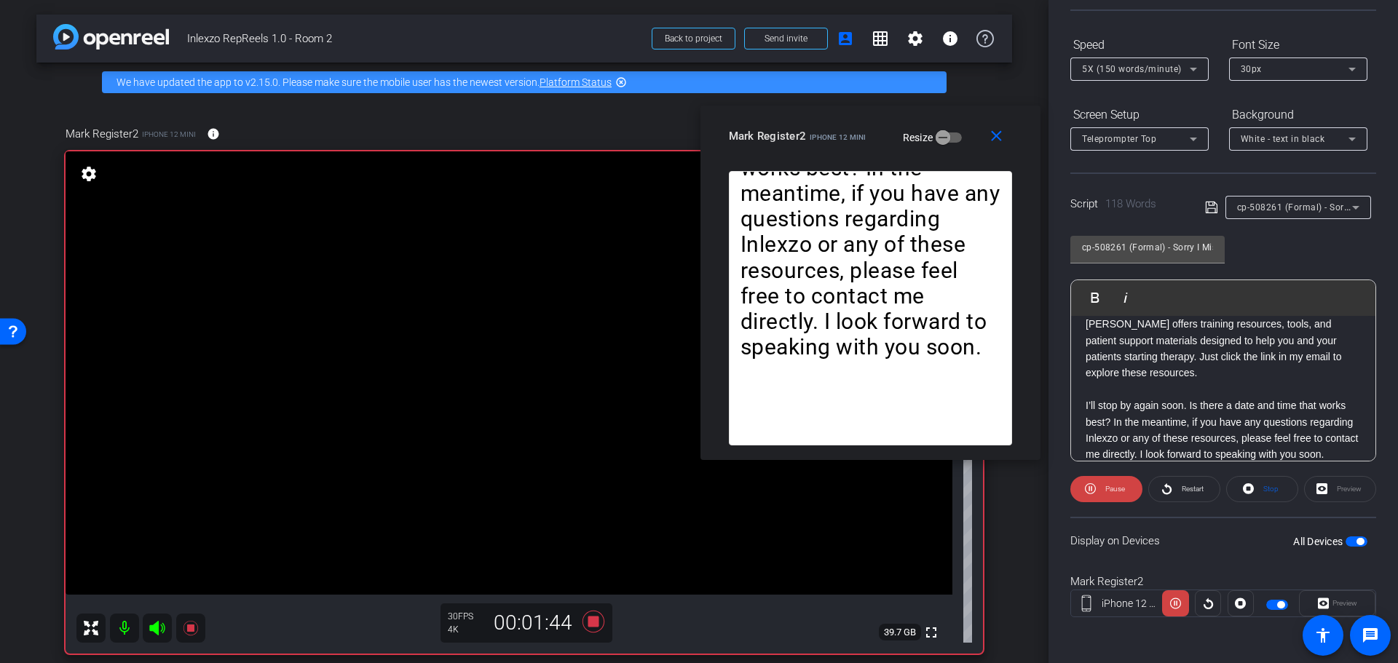
drag, startPoint x: 901, startPoint y: 141, endPoint x: 872, endPoint y: 142, distance: 29.2
click at [872, 142] on div "Mark Register2 iPhone 12 mini Resize" at bounding box center [876, 136] width 294 height 26
click at [1298, 208] on span "cp-508261 (Formal) - Sorry I Missed You" at bounding box center [1323, 207] width 172 height 12
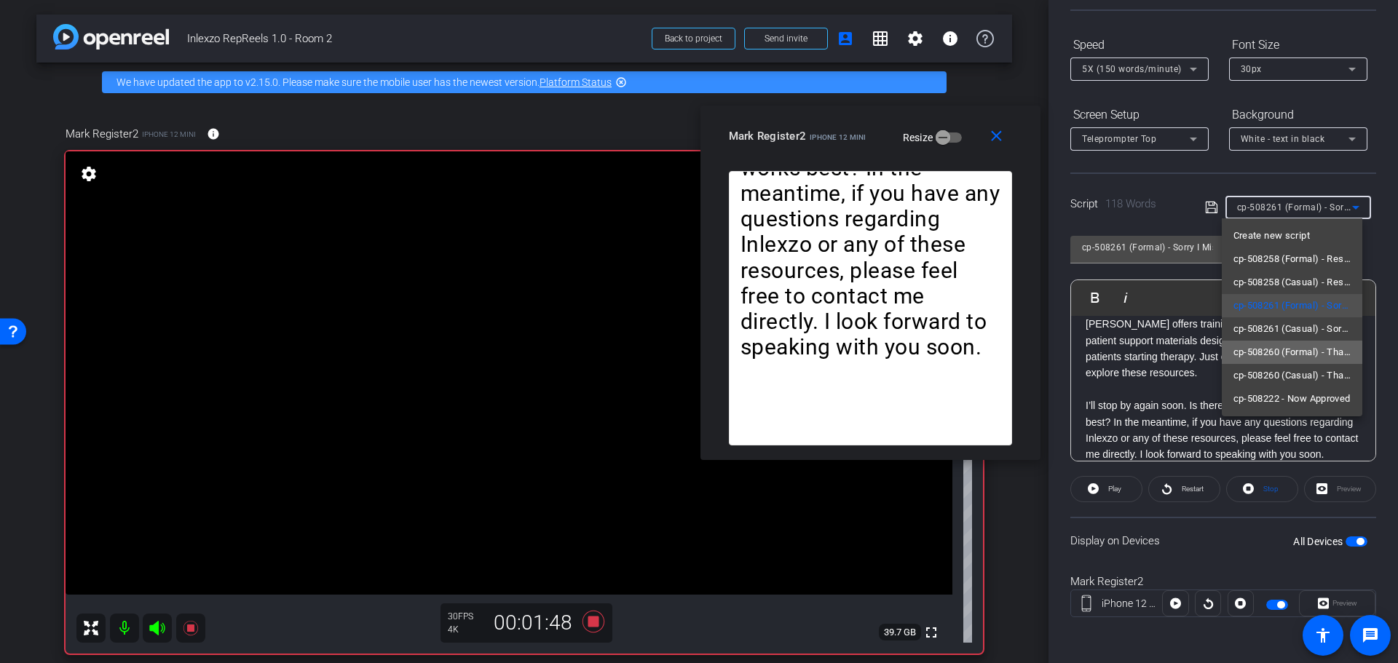
click at [1302, 352] on span "cp-508260 (Formal) - Thanks for Seeing Me" at bounding box center [1293, 352] width 118 height 17
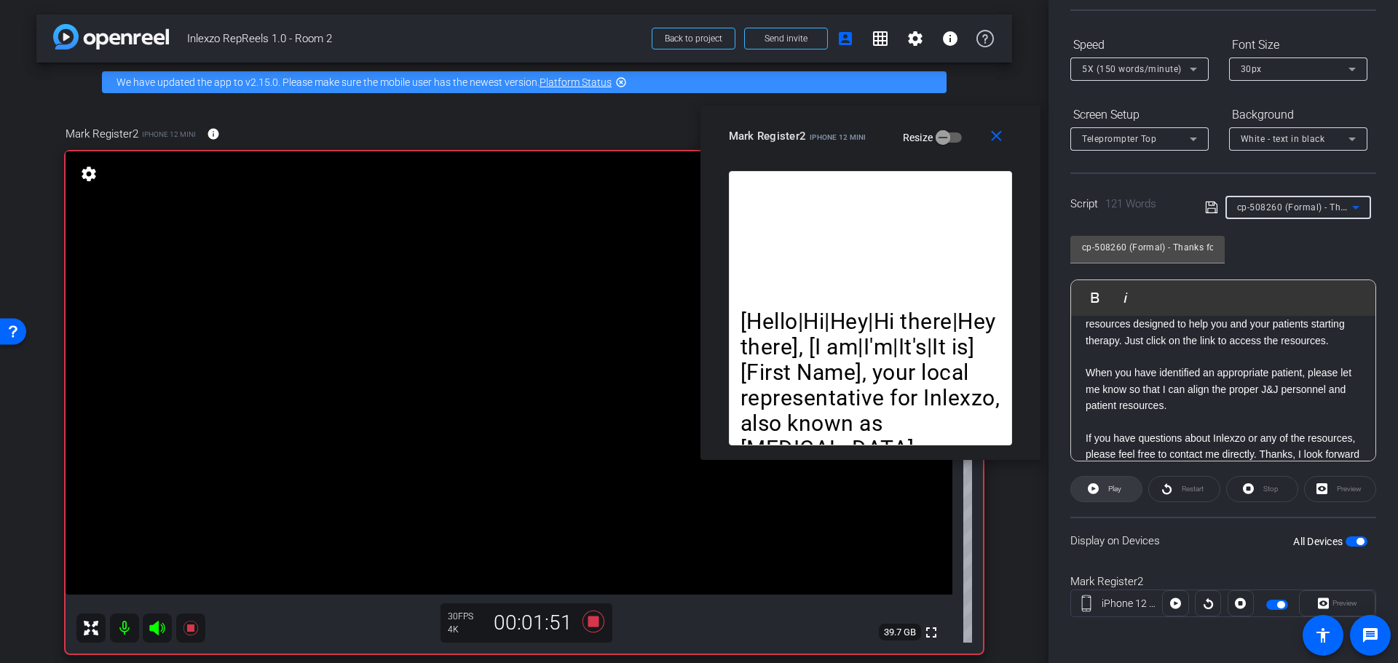
click at [1120, 491] on span "Play" at bounding box center [1114, 489] width 13 height 8
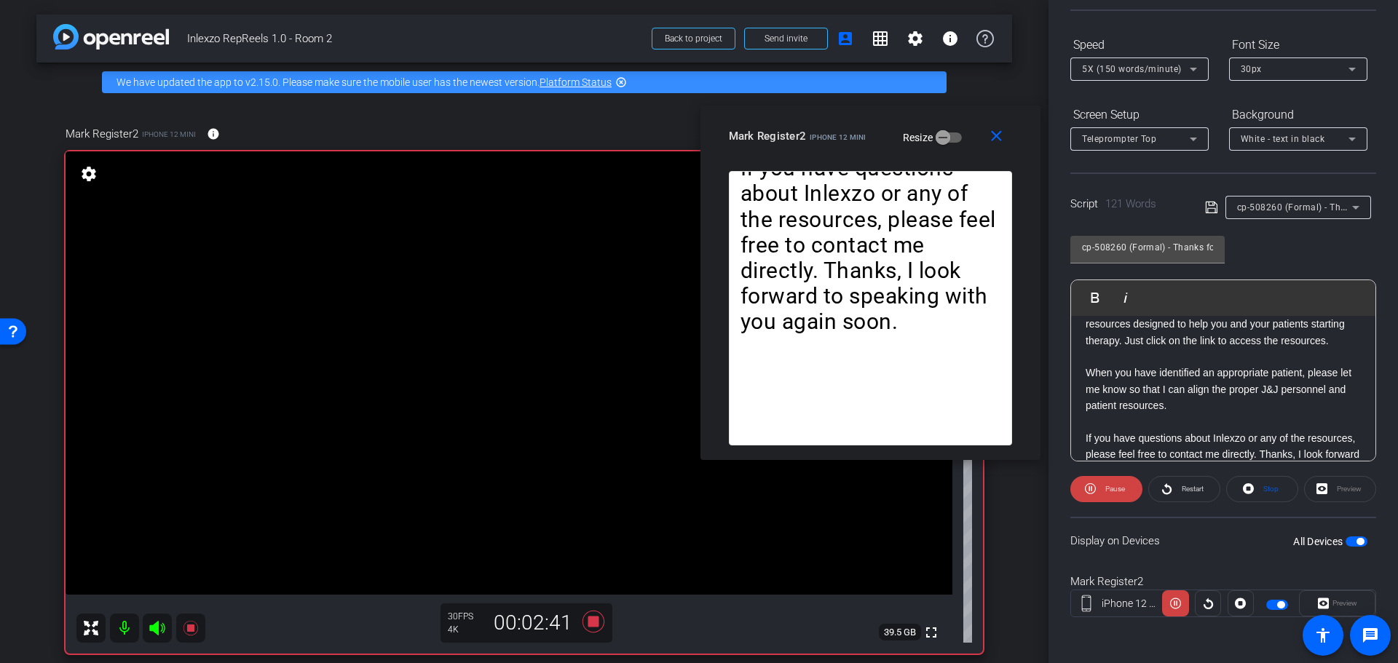
click at [1316, 208] on span "cp-508260 (Formal) - Thanks for Seeing Me" at bounding box center [1329, 207] width 185 height 12
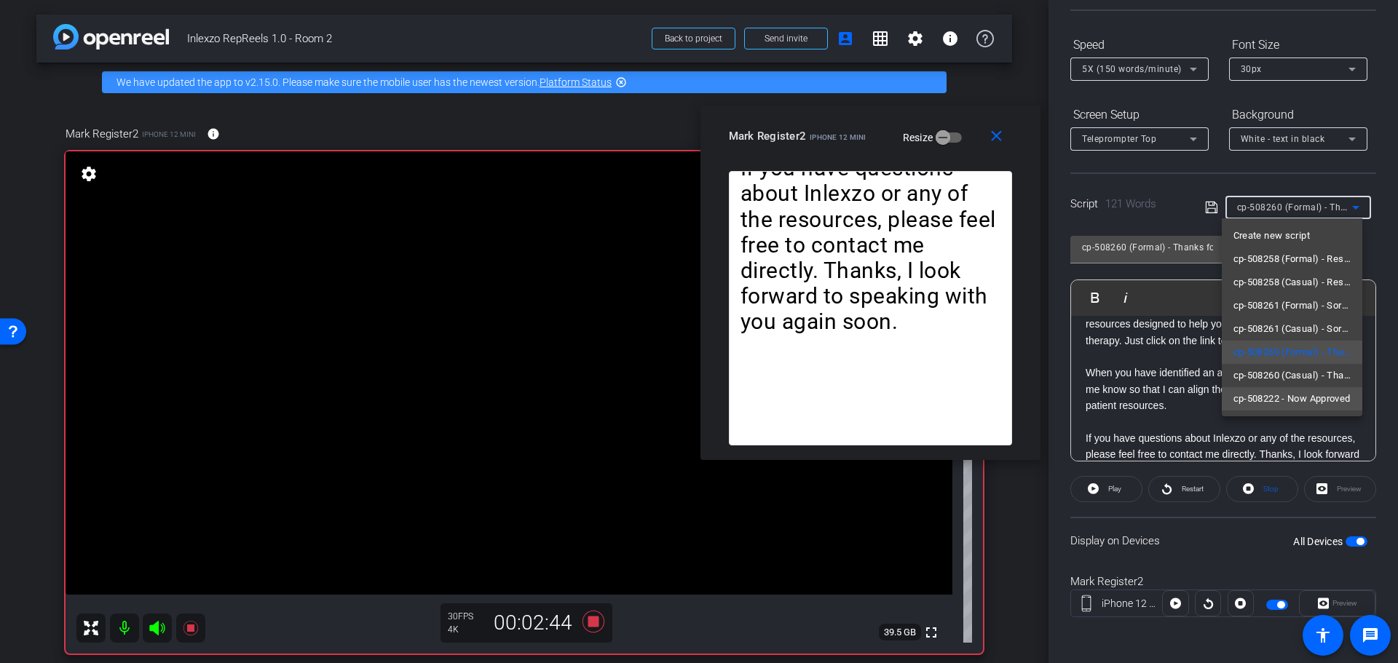
click at [1307, 398] on span "cp-508222 - Now Approved" at bounding box center [1292, 398] width 117 height 17
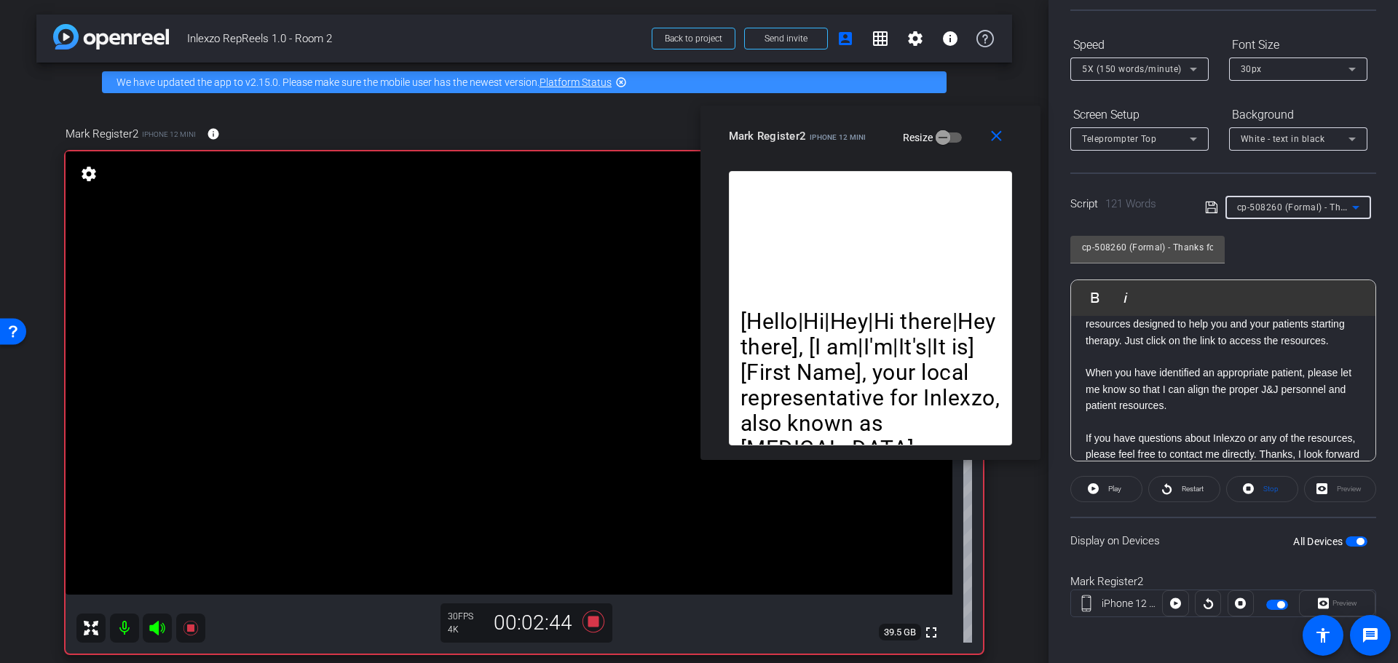
type input "cp-508222 - Now Approved"
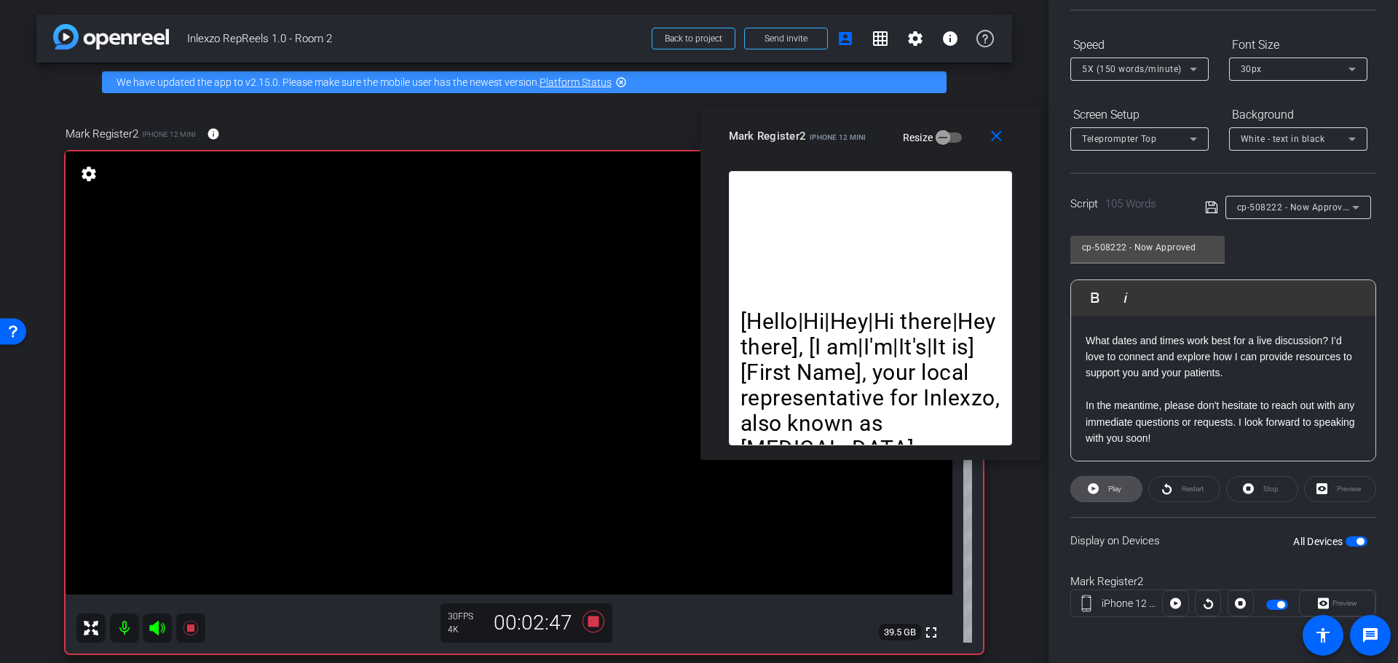
click at [1110, 491] on span "Play" at bounding box center [1114, 489] width 13 height 8
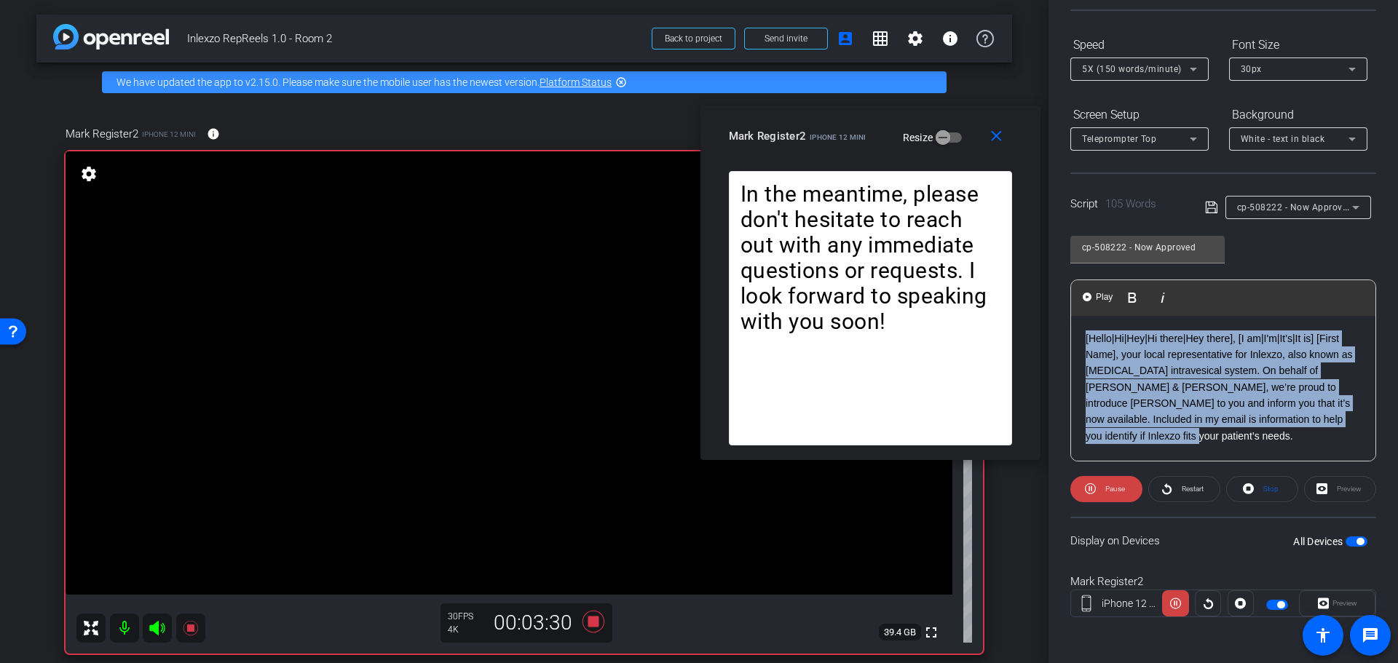
drag, startPoint x: 1193, startPoint y: 439, endPoint x: 1081, endPoint y: 334, distance: 154.6
click at [1081, 334] on div "[Hello|Hi|Hey|Hi there|Hey there], [I am|I'm|It's|It is] [First Name], your loc…" at bounding box center [1223, 453] width 304 height 274
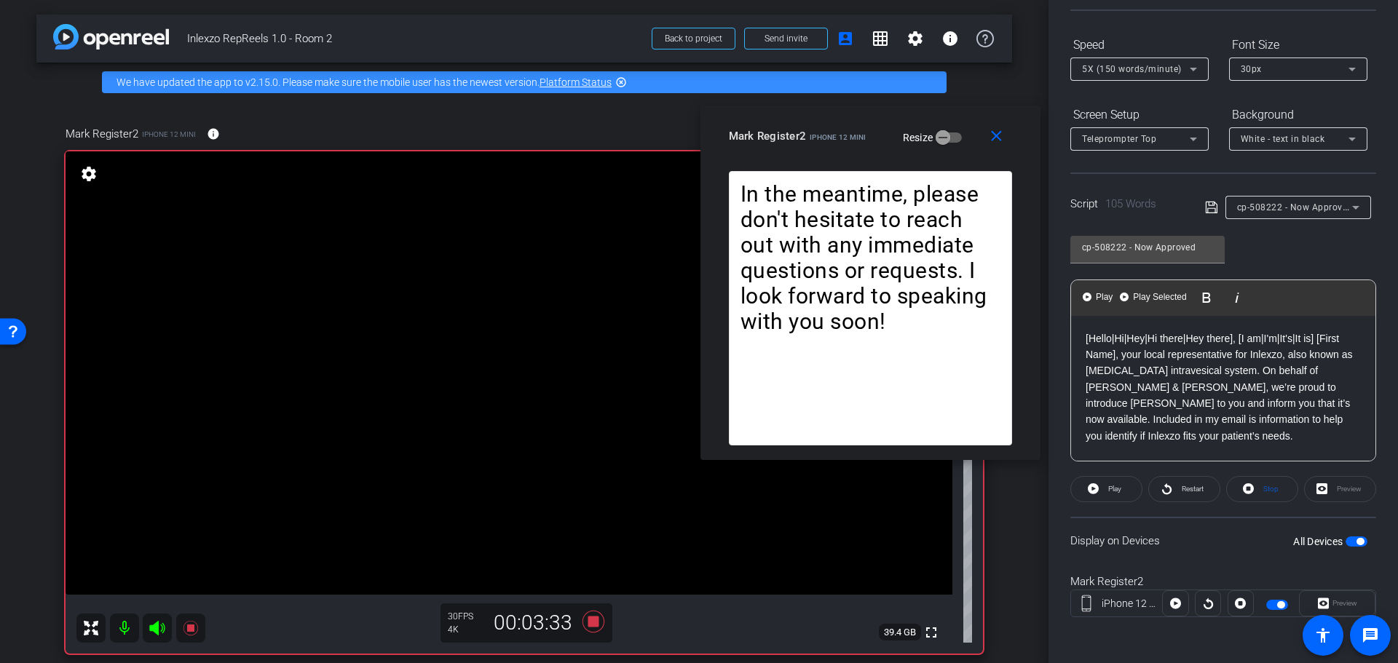
click at [1186, 441] on p "[Hello|Hi|Hey|Hi there|Hey there], [I am|I'm|It's|It is] [First Name], your loc…" at bounding box center [1223, 388] width 275 height 114
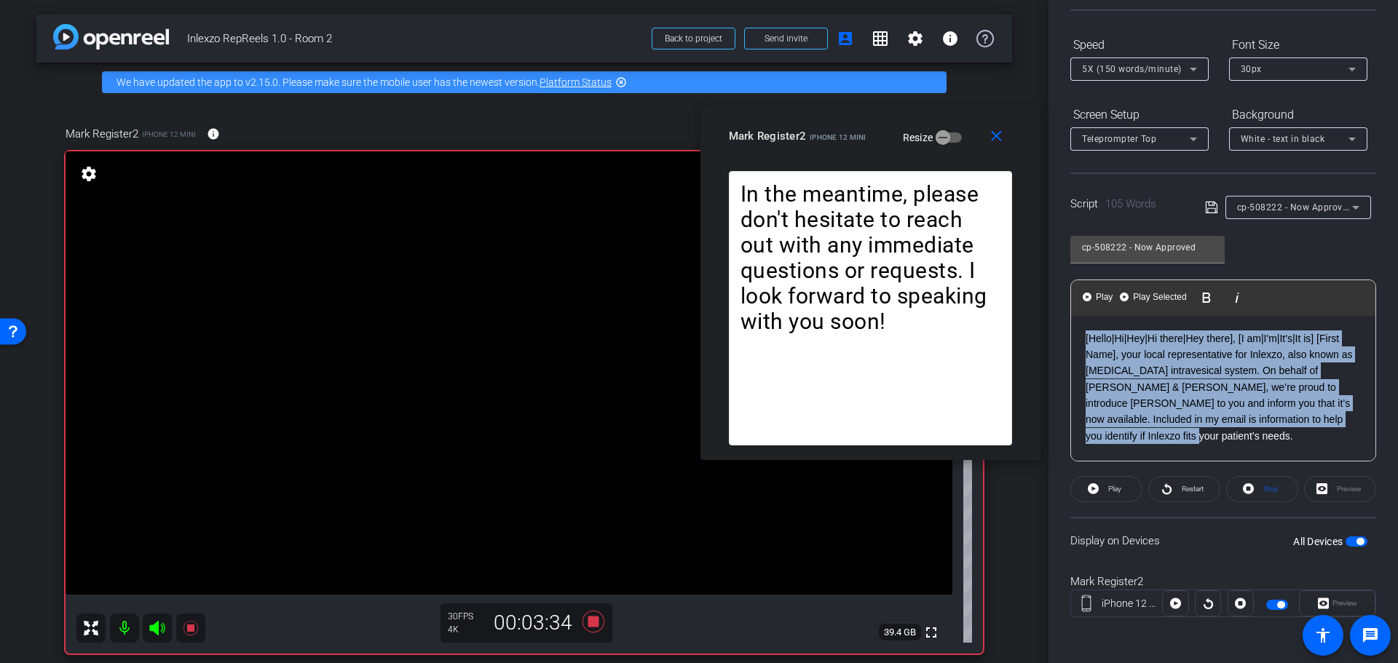
drag, startPoint x: 1194, startPoint y: 440, endPoint x: 1053, endPoint y: 333, distance: 177.2
click at [1053, 333] on div "Participants Teleprompter Adjustments settings Nick Dambrosia flip Director Eve…" at bounding box center [1224, 331] width 350 height 663
click at [1156, 294] on span "Play Selected" at bounding box center [1159, 297] width 59 height 12
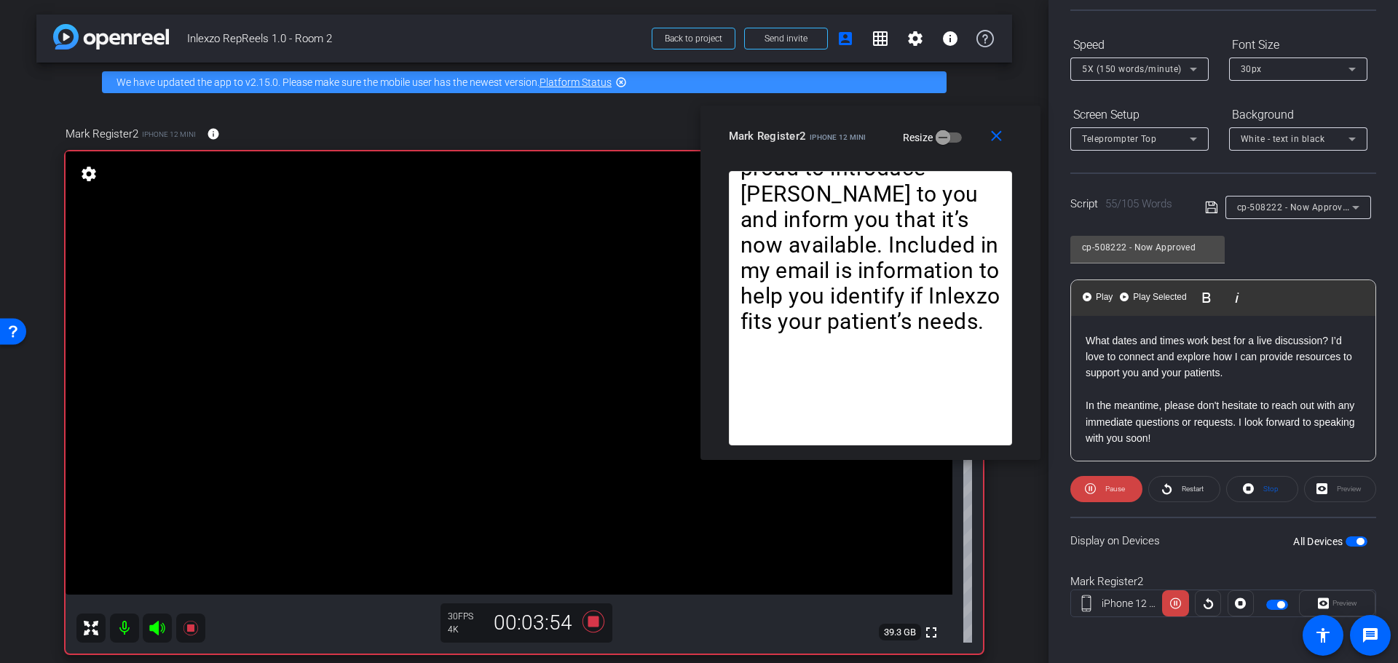
scroll to position [0, 0]
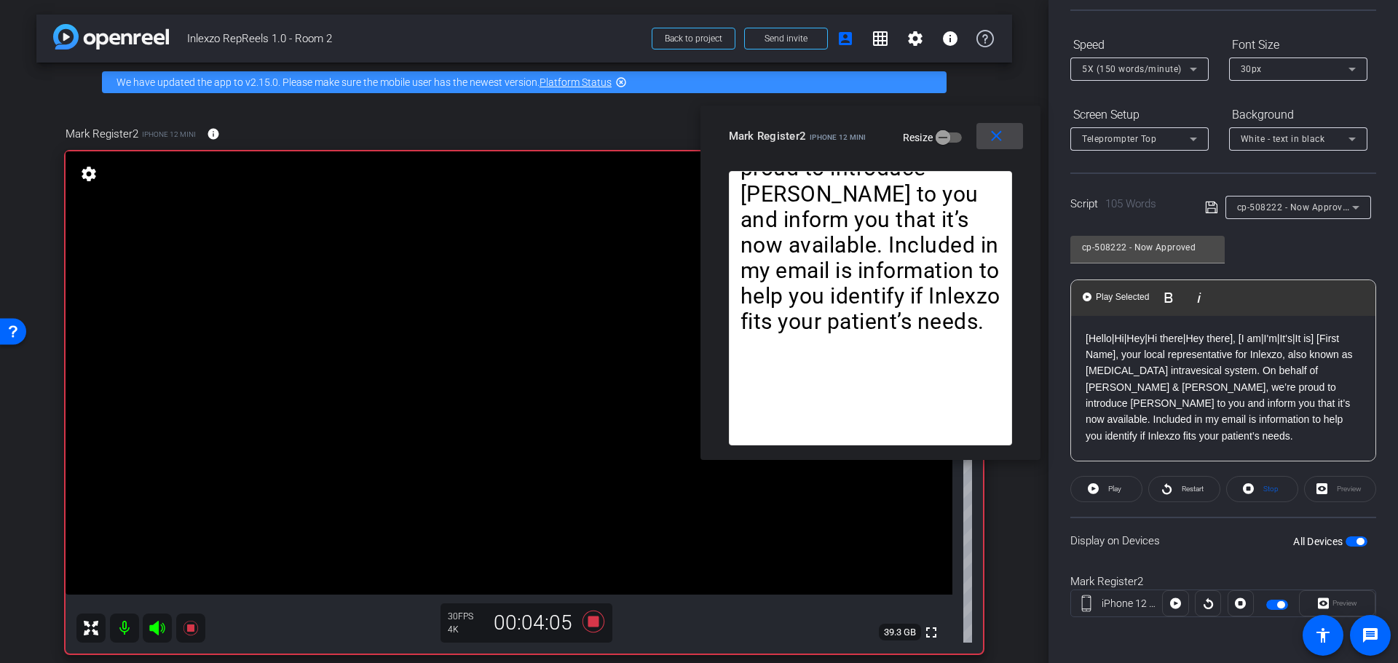
click at [1004, 133] on mat-icon "close" at bounding box center [996, 136] width 18 height 18
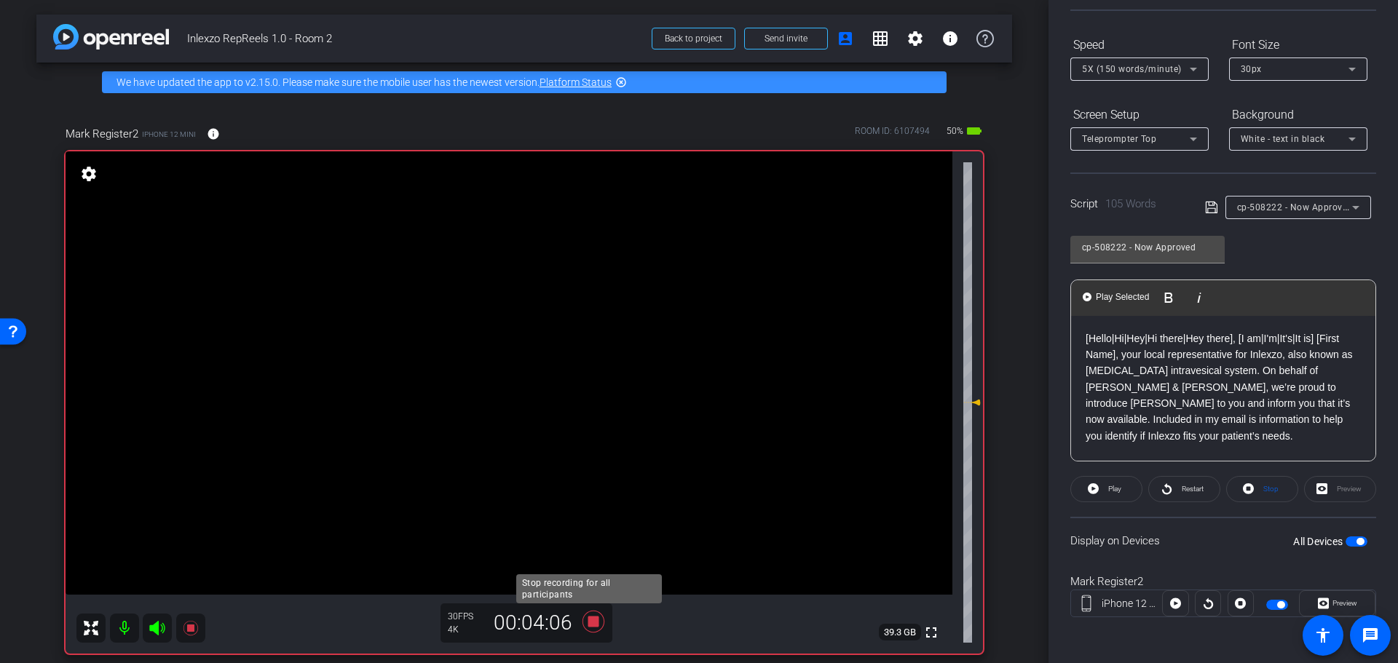
click at [592, 621] on icon at bounding box center [594, 622] width 22 height 22
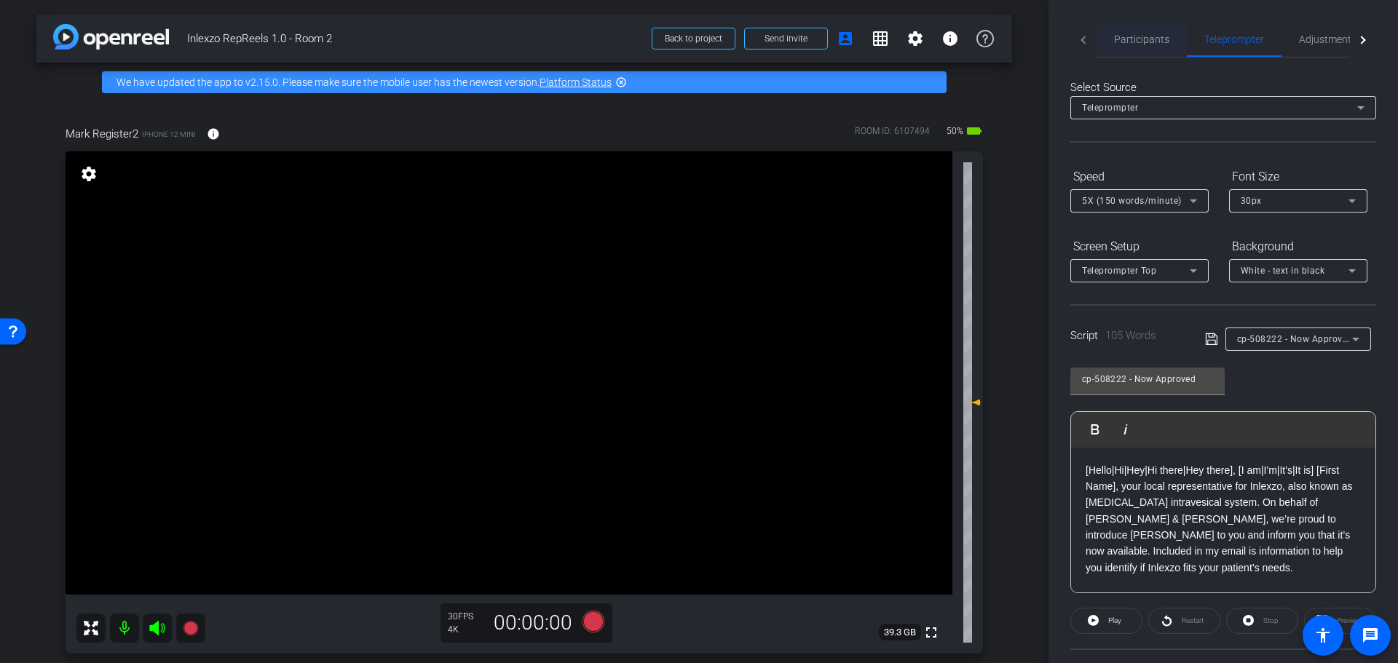
click at [1132, 39] on span "Participants" at bounding box center [1141, 39] width 55 height 10
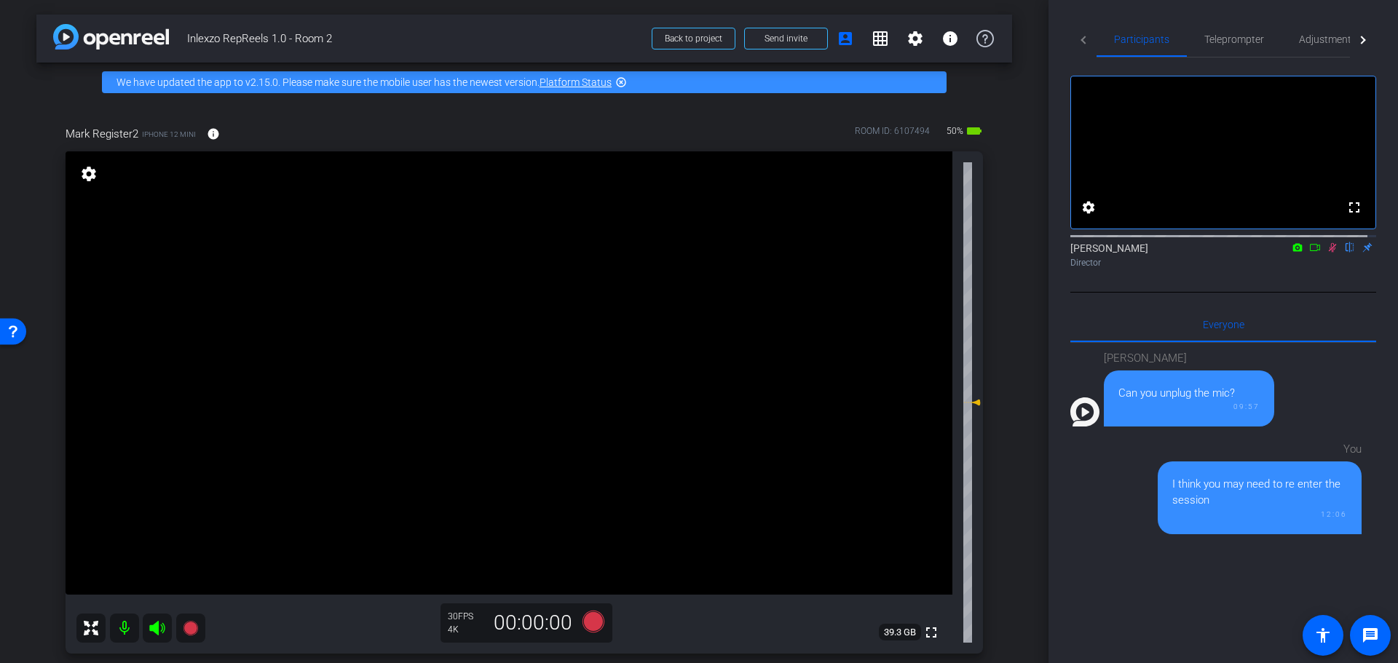
click at [1327, 253] on icon at bounding box center [1333, 247] width 12 height 10
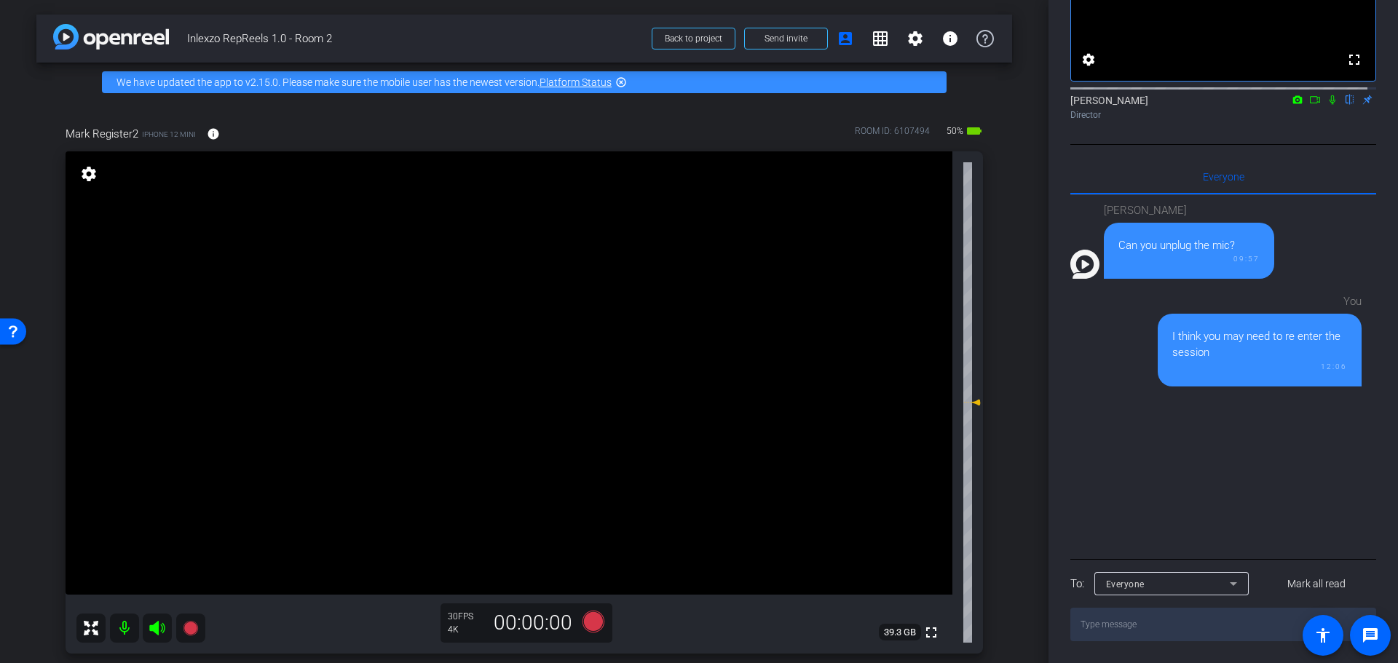
scroll to position [303, 0]
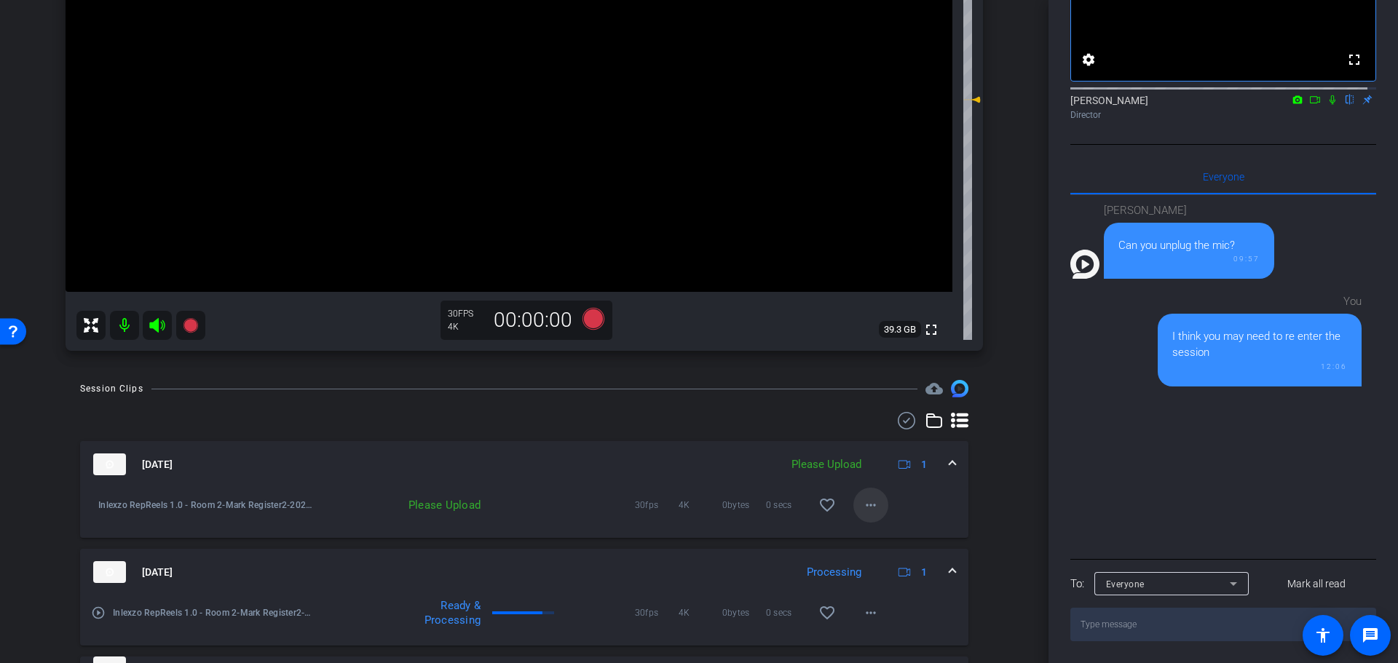
click at [874, 510] on span at bounding box center [870, 505] width 35 height 35
click at [883, 537] on span "Upload" at bounding box center [885, 535] width 58 height 17
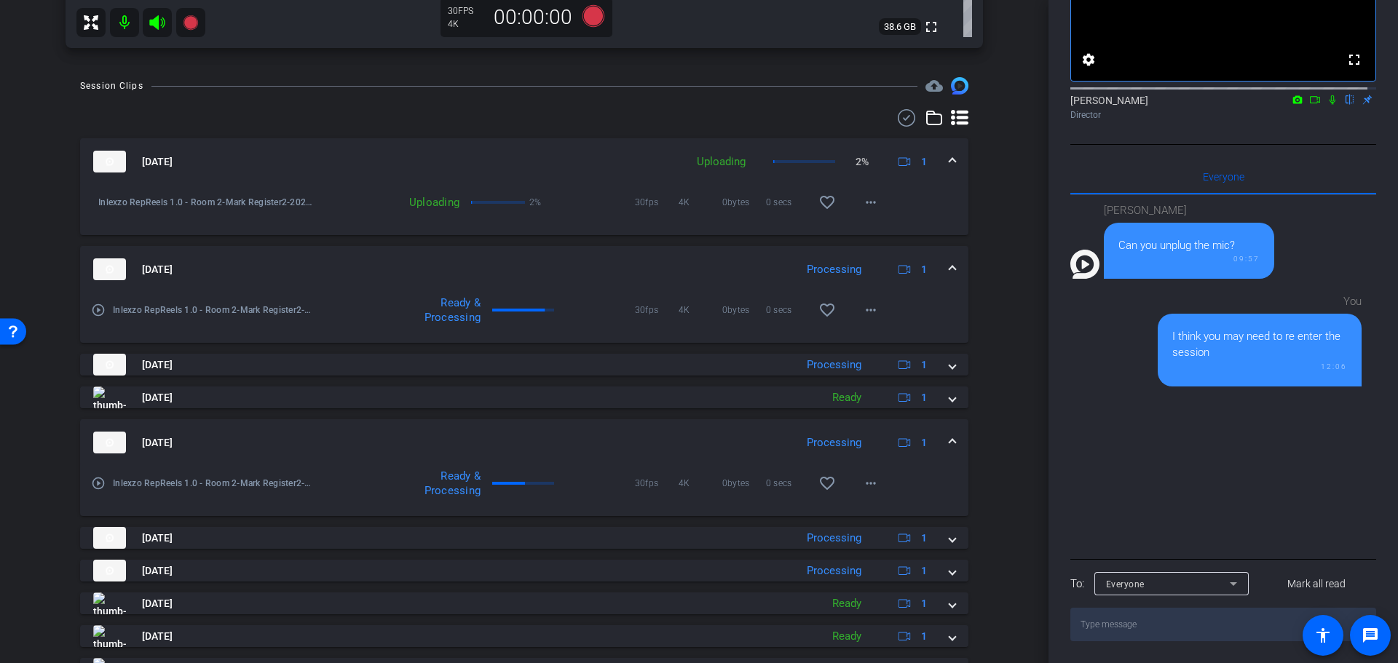
scroll to position [607, 0]
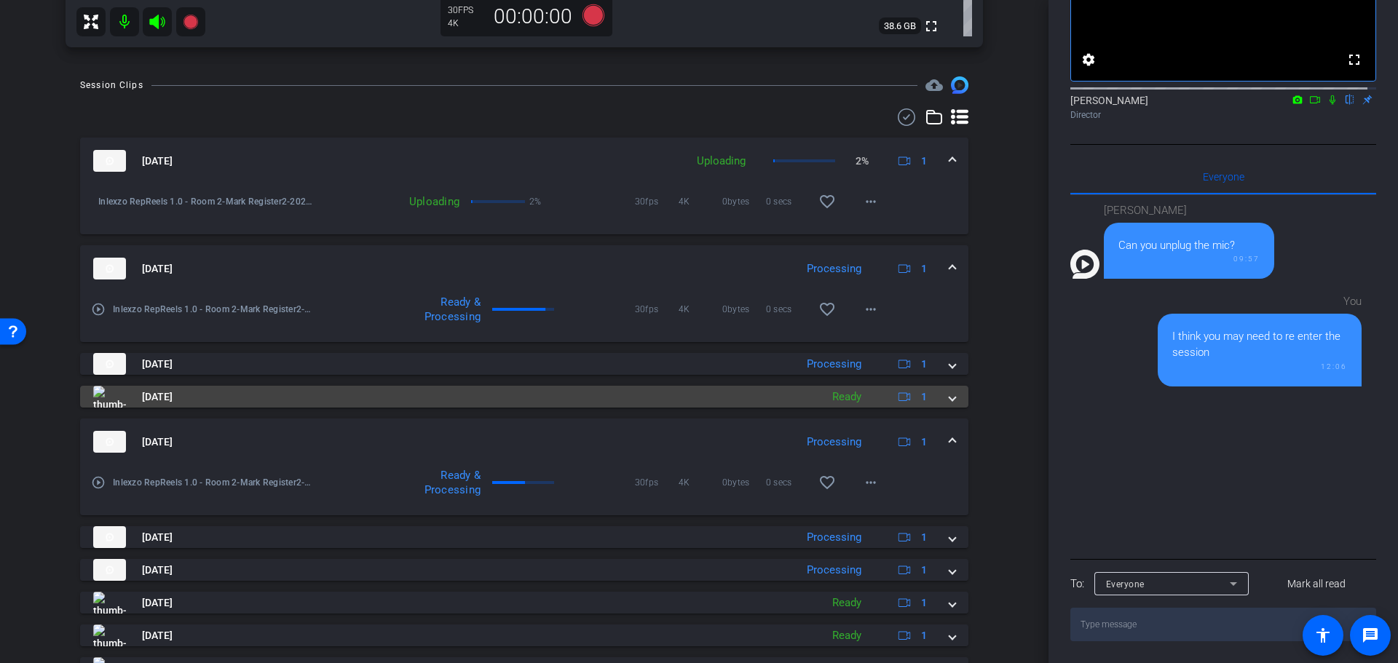
click at [949, 391] on mat-expansion-panel-header "Aug 25, 2025 Ready 1" at bounding box center [524, 397] width 888 height 22
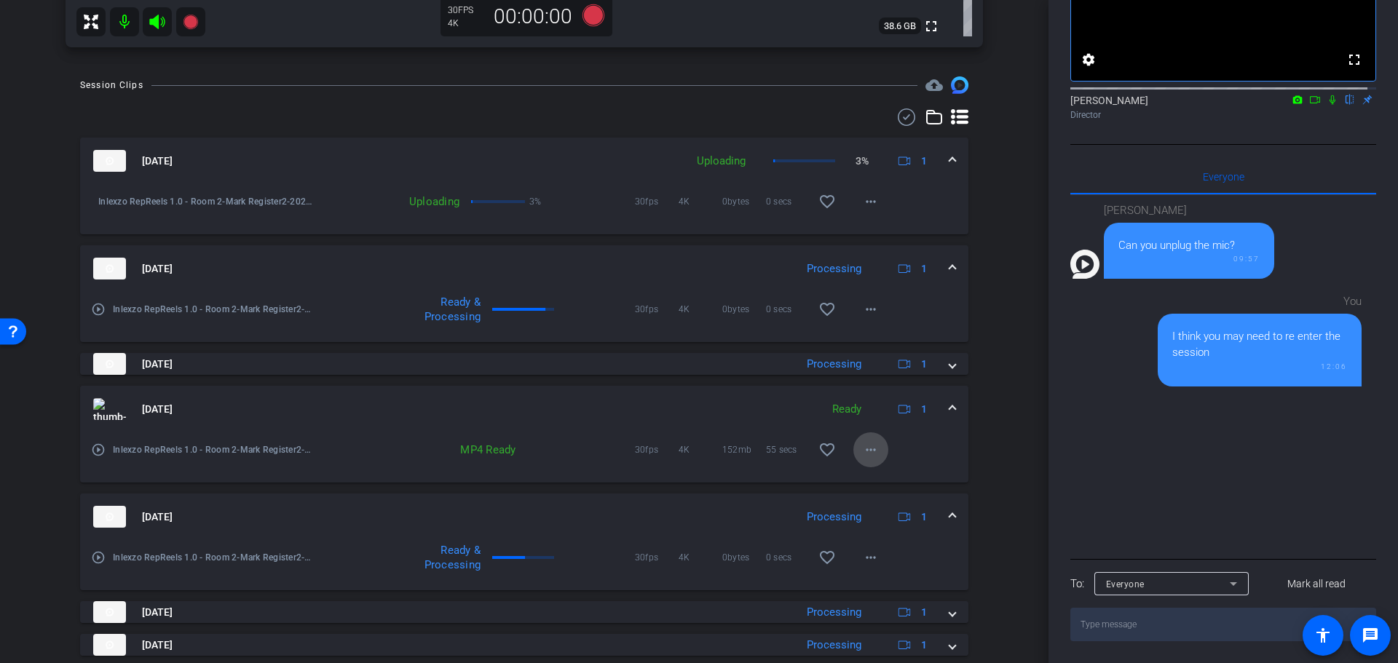
click at [867, 447] on mat-icon "more_horiz" at bounding box center [870, 449] width 17 height 17
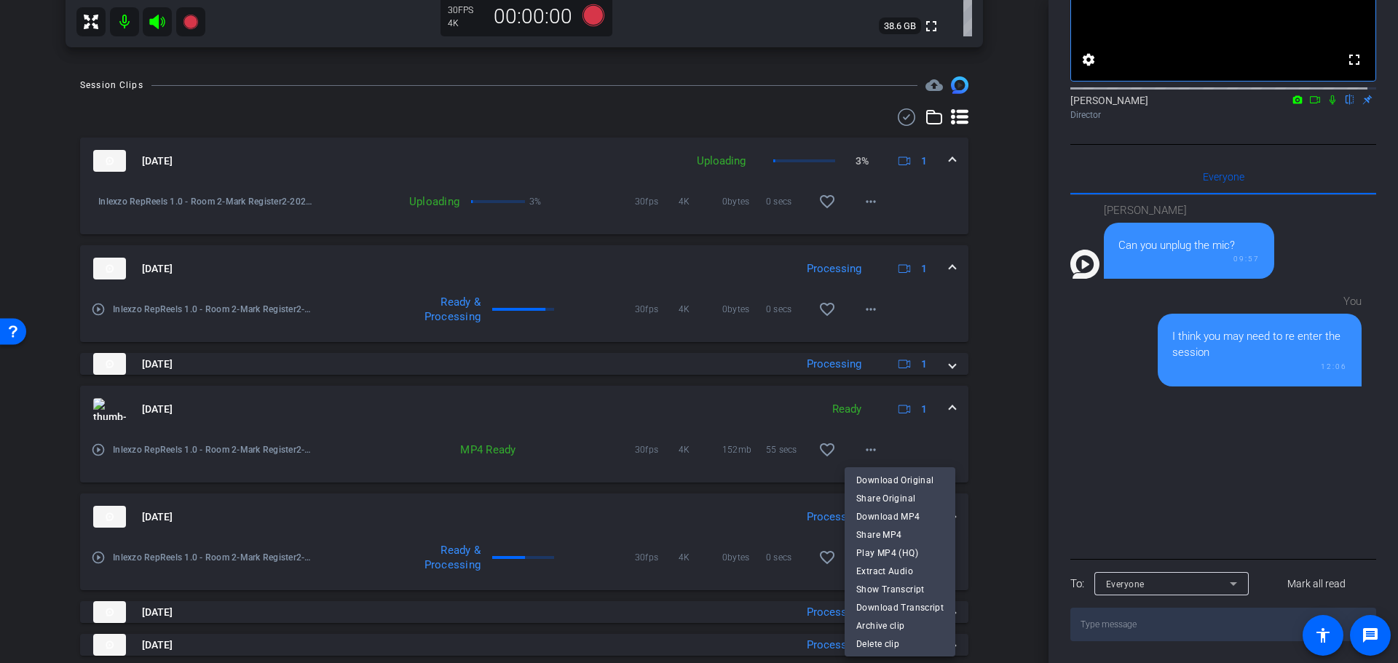
click at [998, 449] on div at bounding box center [699, 331] width 1398 height 663
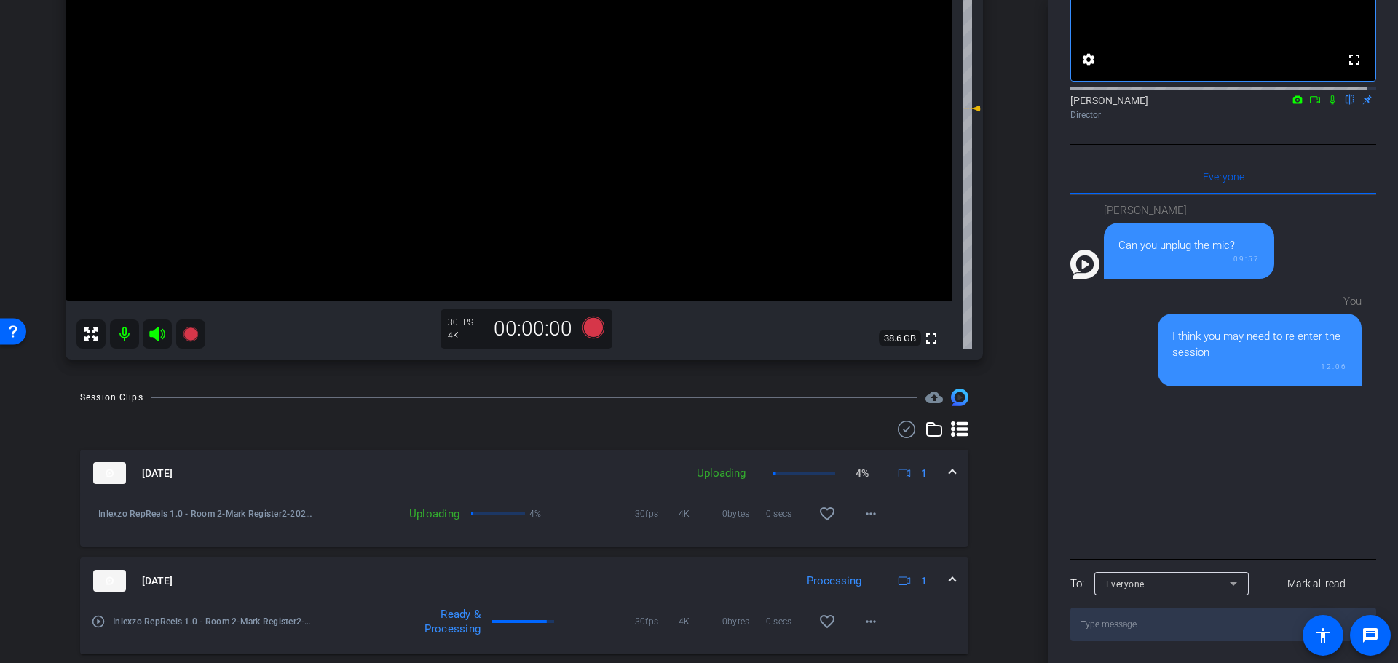
scroll to position [0, 0]
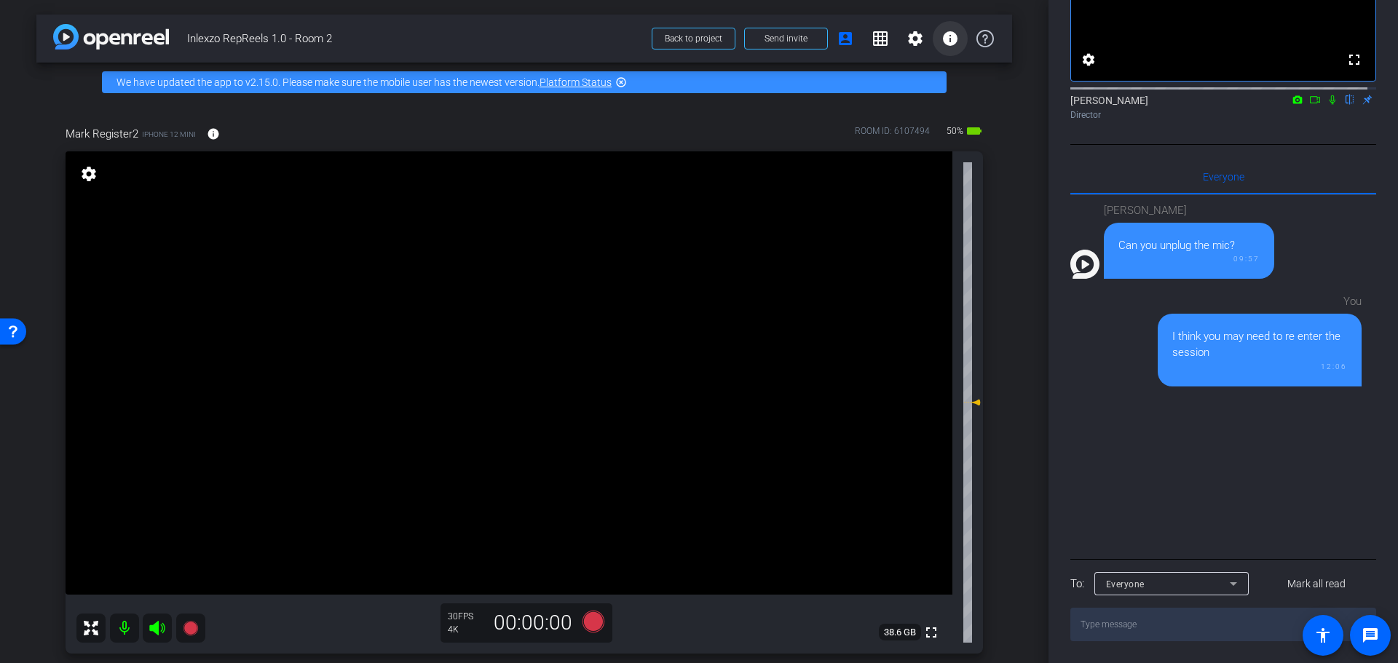
click at [946, 47] on span at bounding box center [950, 38] width 35 height 35
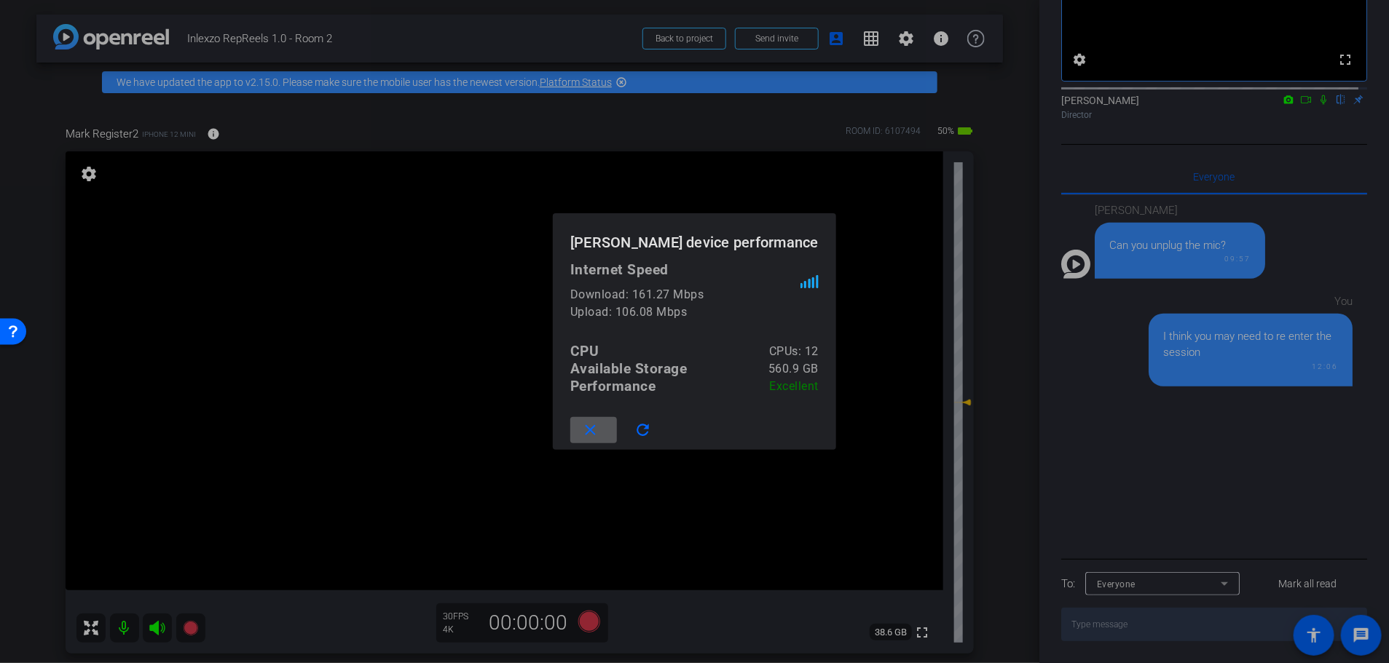
click at [1005, 181] on div at bounding box center [694, 331] width 1389 height 663
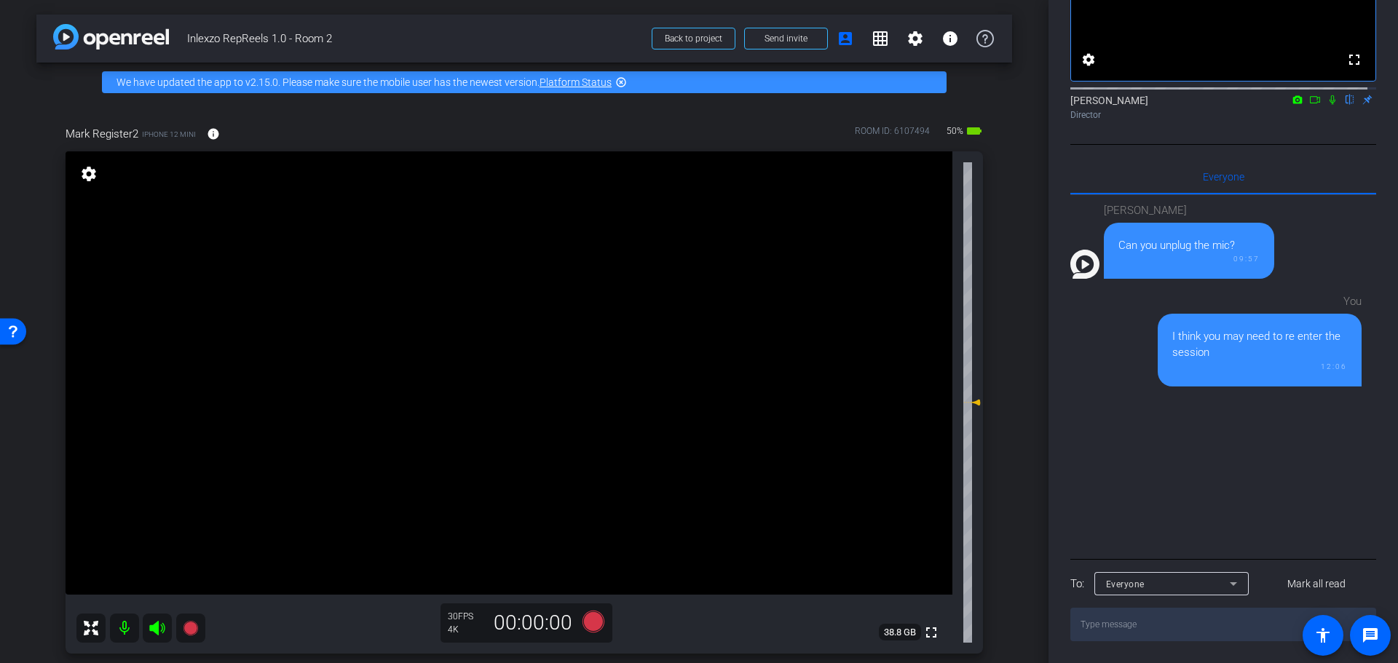
drag, startPoint x: 1388, startPoint y: 157, endPoint x: 1396, endPoint y: 144, distance: 14.7
click at [1396, 144] on div "Participants Teleprompter Adjustments fullscreen settings Nick Dambrosia flip D…" at bounding box center [1224, 331] width 350 height 663
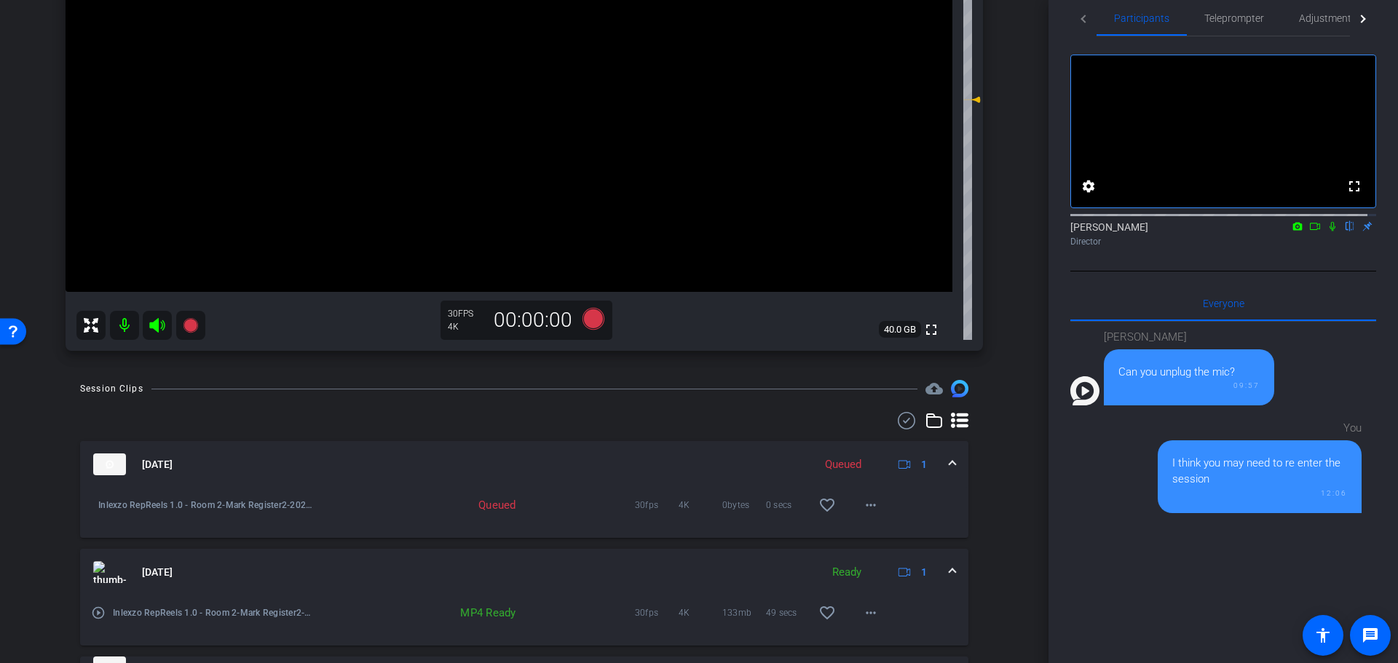
scroll to position [455, 0]
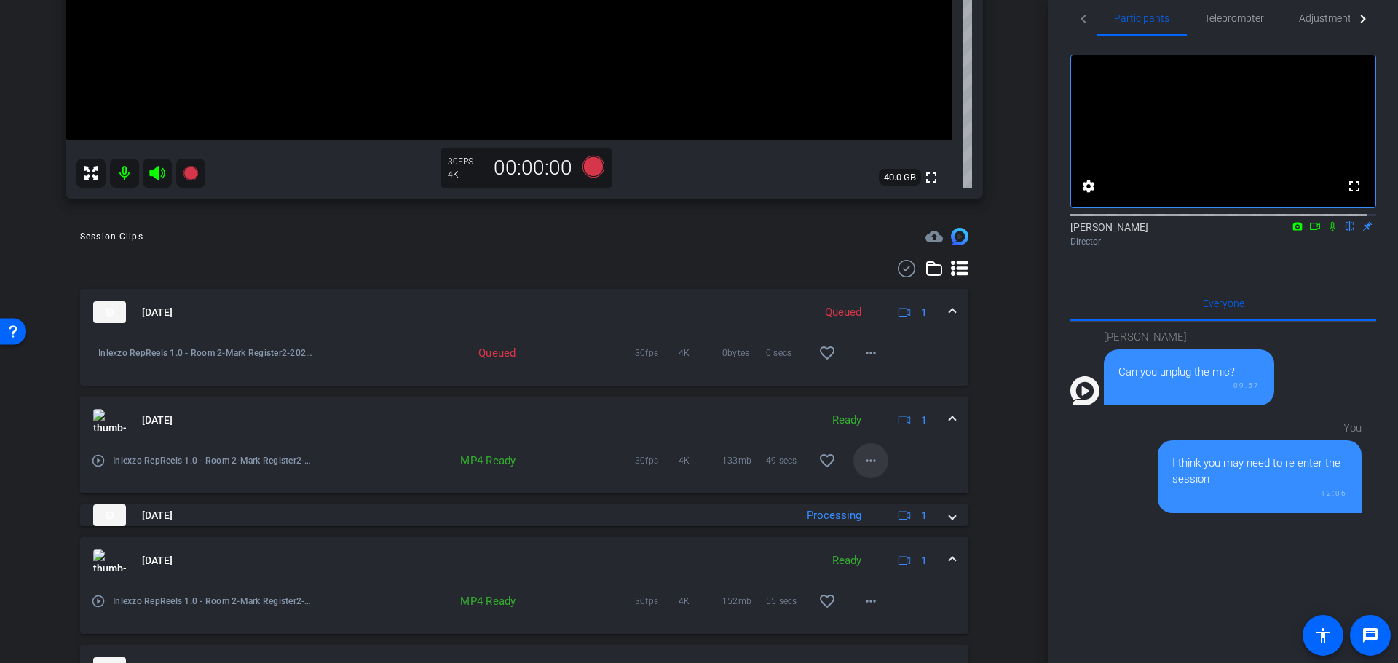
click at [866, 450] on span at bounding box center [870, 460] width 35 height 35
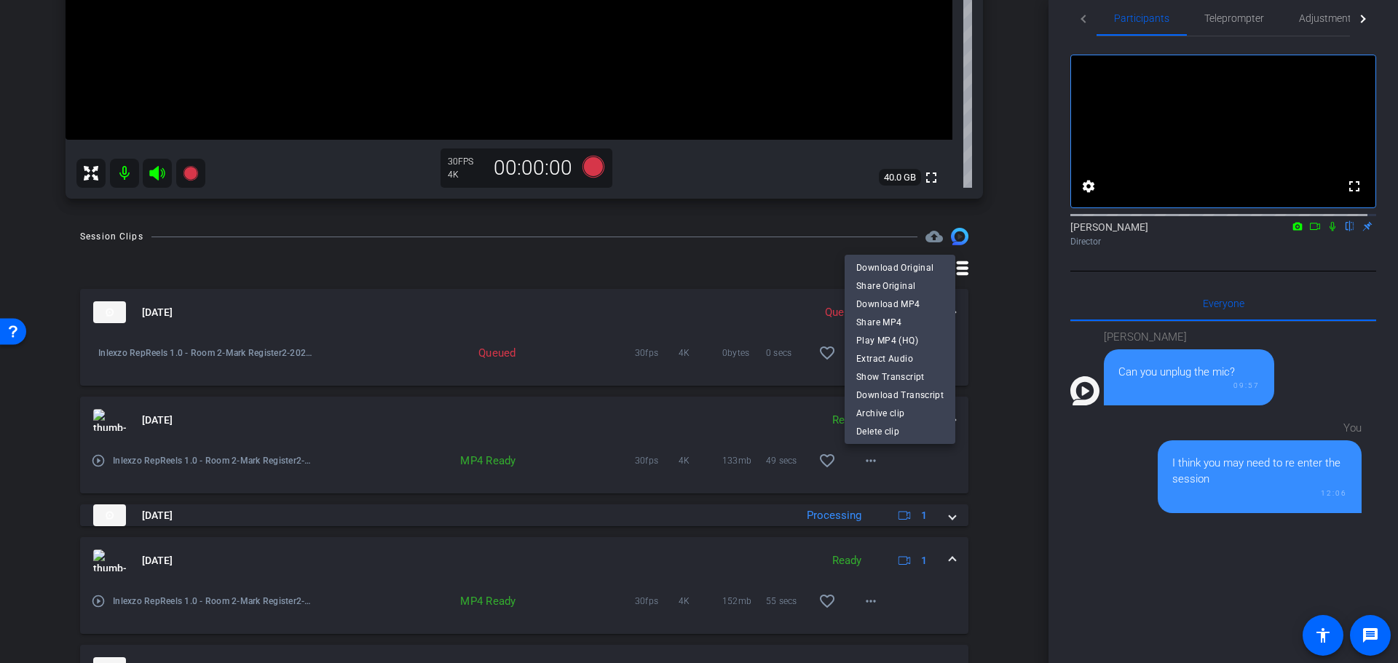
click at [1006, 398] on div at bounding box center [699, 331] width 1398 height 663
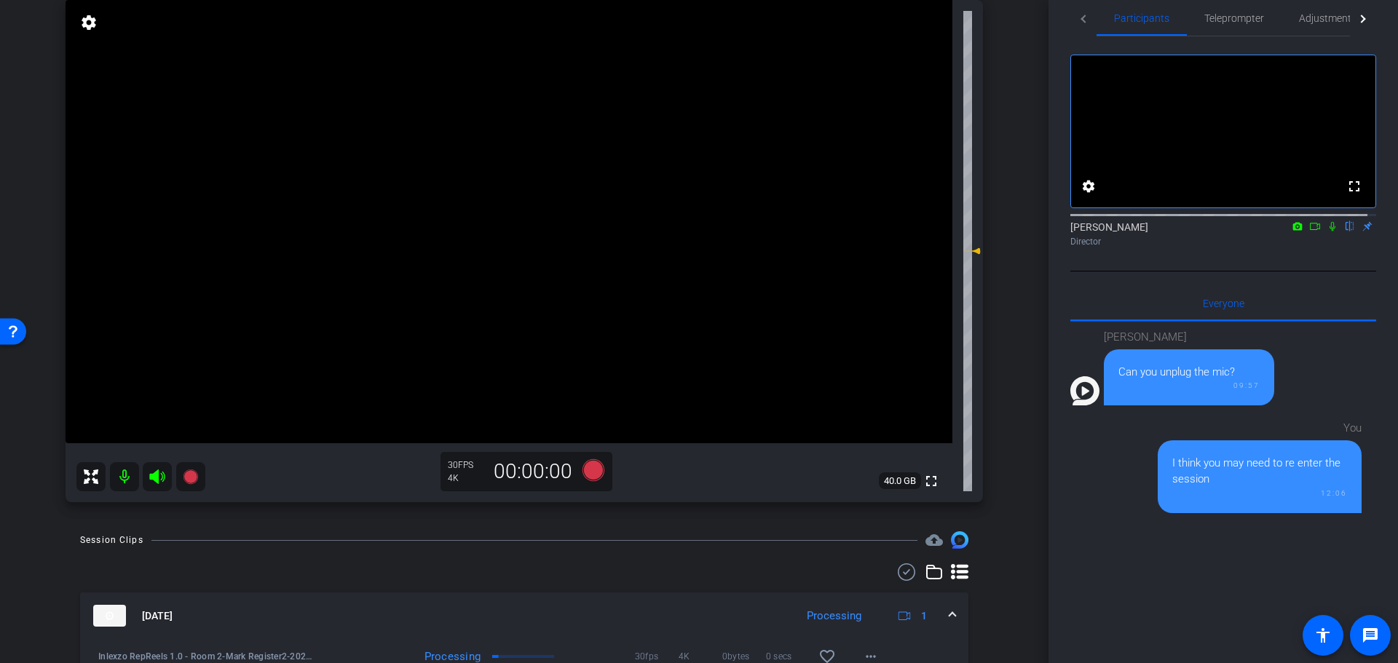
scroll to position [0, 0]
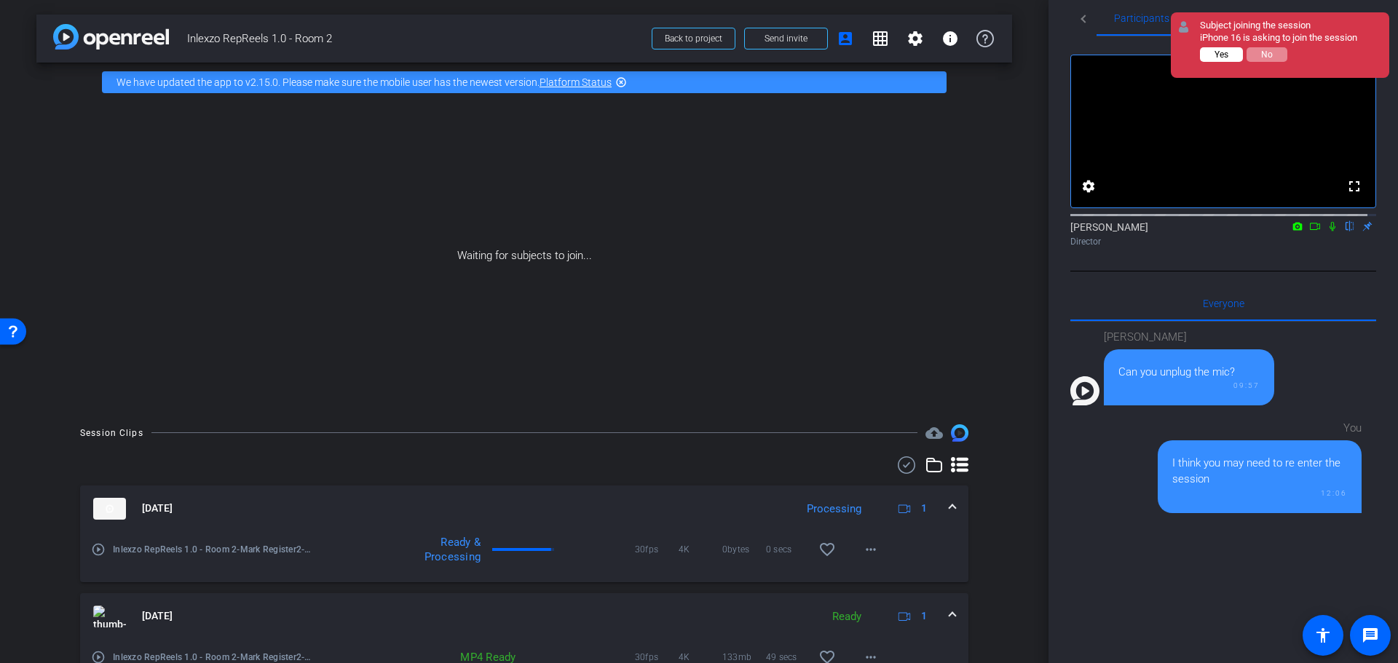
click at [1228, 50] on span "Yes" at bounding box center [1222, 55] width 14 height 10
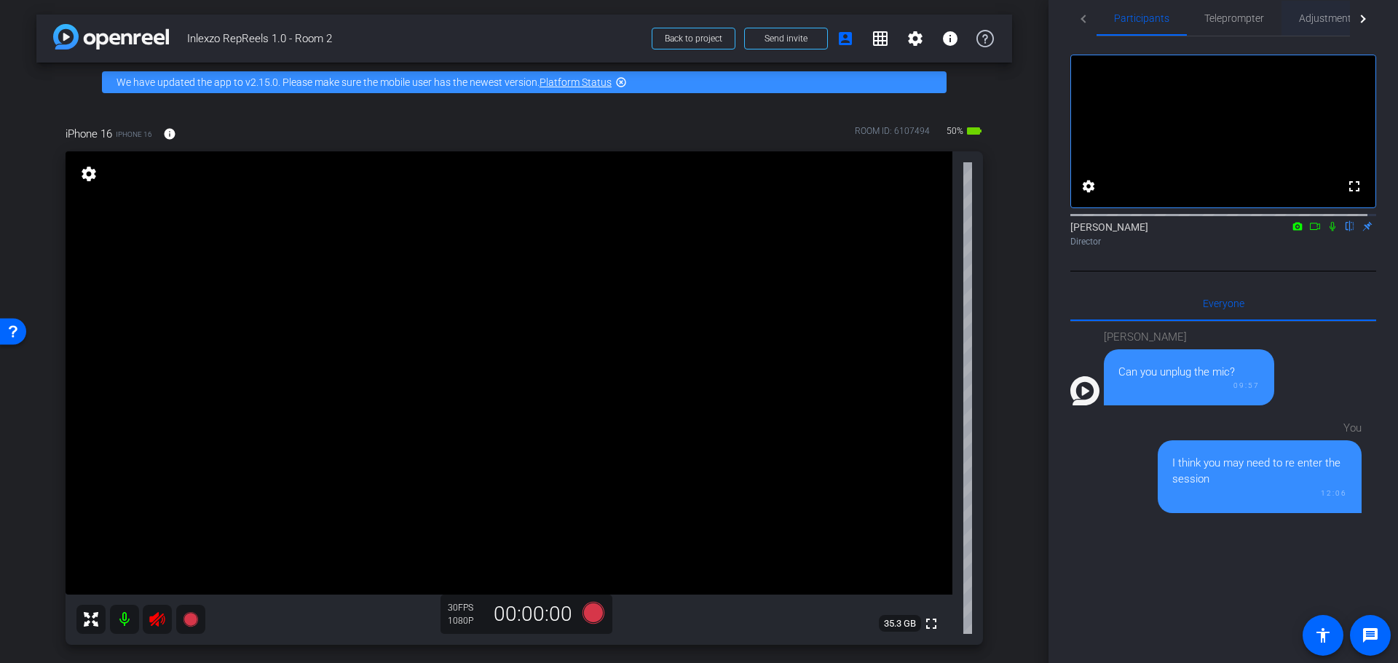
click at [1320, 23] on span "Adjustments" at bounding box center [1328, 18] width 58 height 10
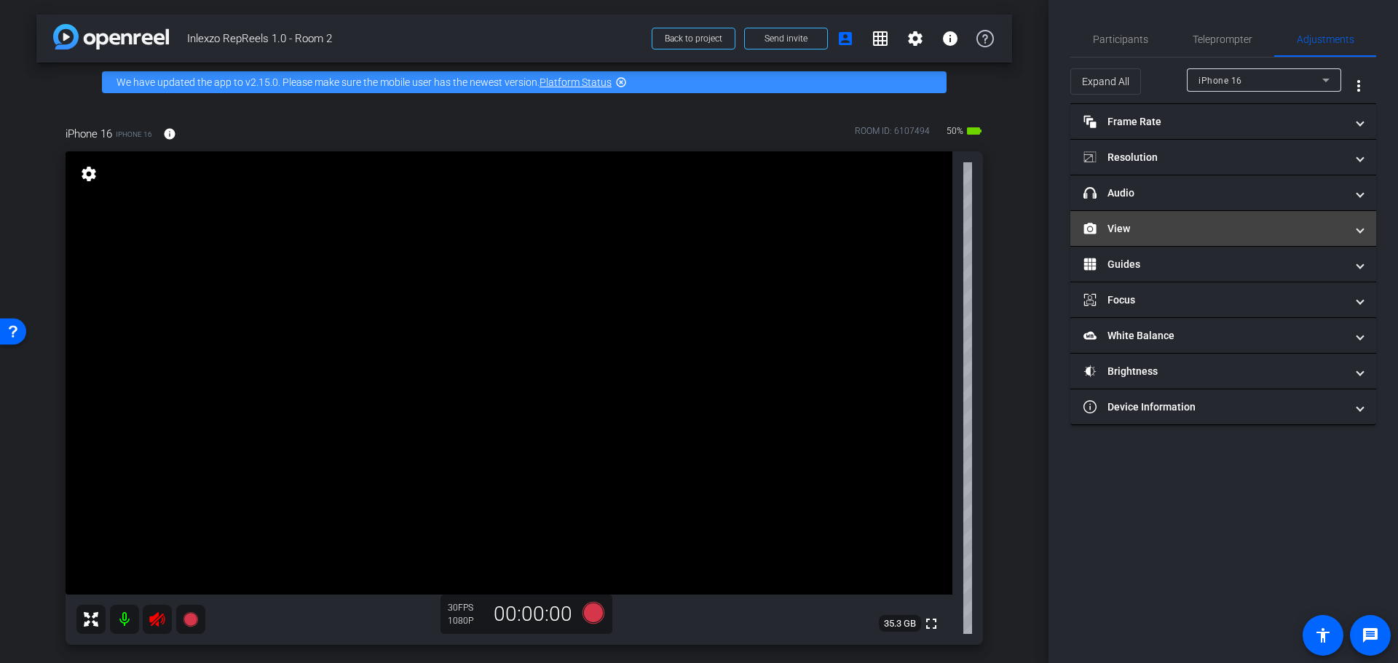
click at [1197, 214] on mat-expansion-panel-header "View" at bounding box center [1223, 228] width 306 height 35
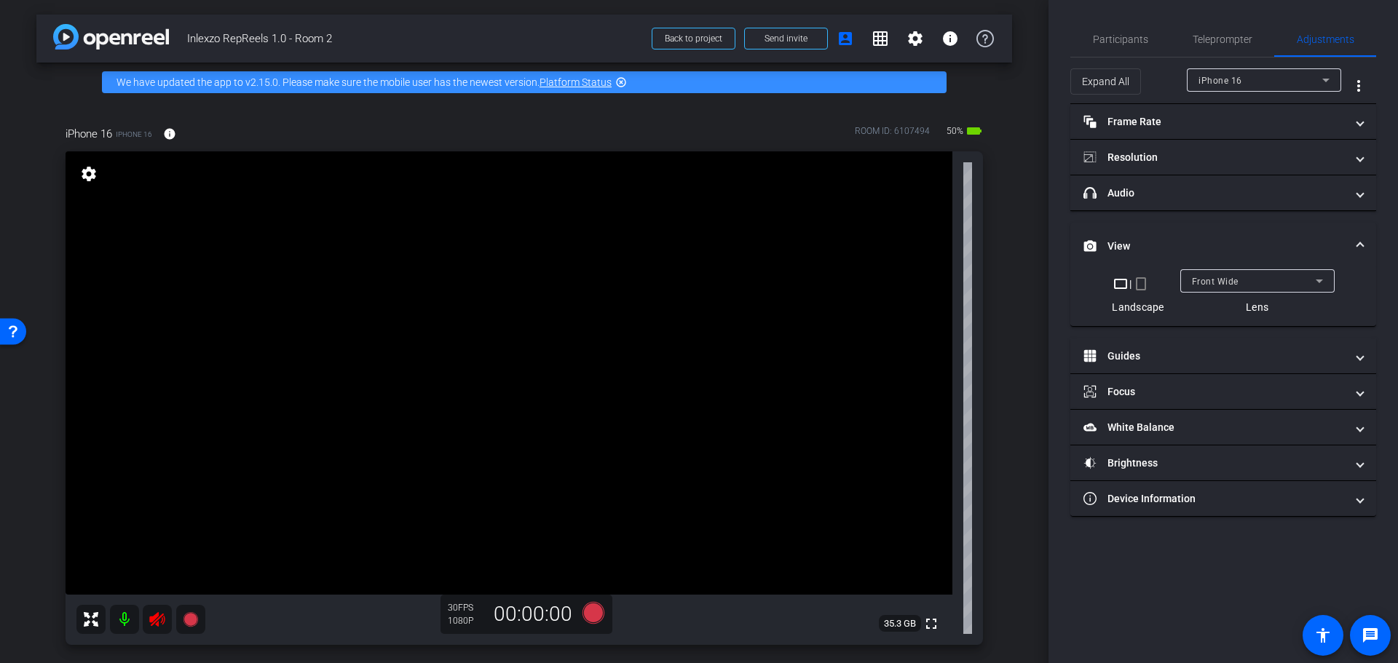
click at [1143, 280] on mat-icon "crop_portrait" at bounding box center [1140, 283] width 17 height 17
click at [150, 632] on icon at bounding box center [157, 628] width 17 height 17
click at [1099, 53] on span "Participants" at bounding box center [1120, 39] width 55 height 35
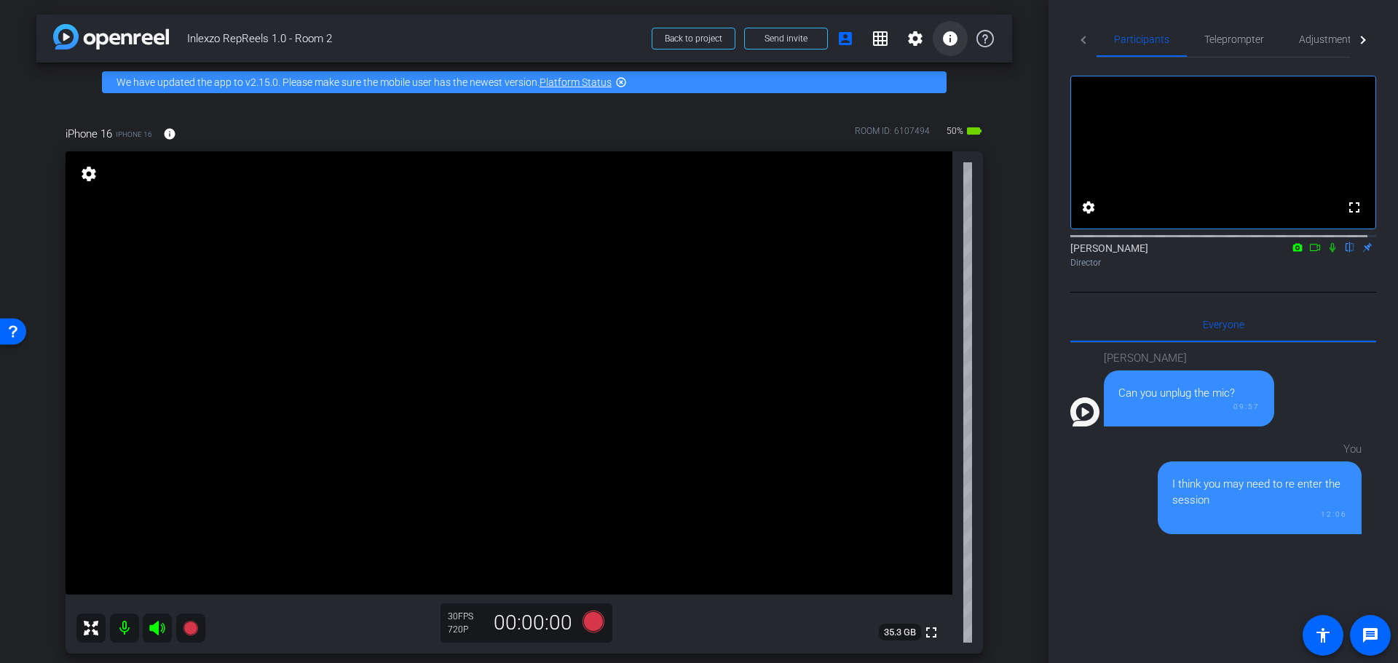
click at [942, 38] on mat-icon "info" at bounding box center [950, 38] width 17 height 17
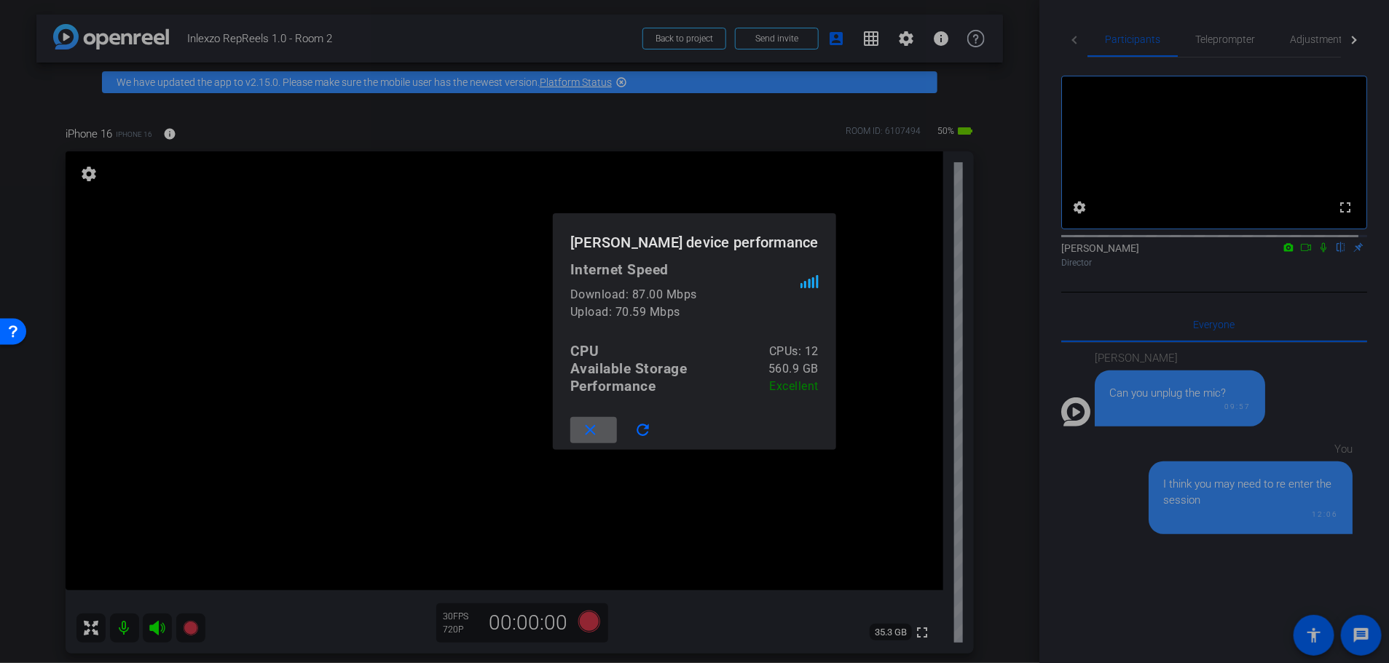
click at [584, 415] on span at bounding box center [593, 430] width 47 height 35
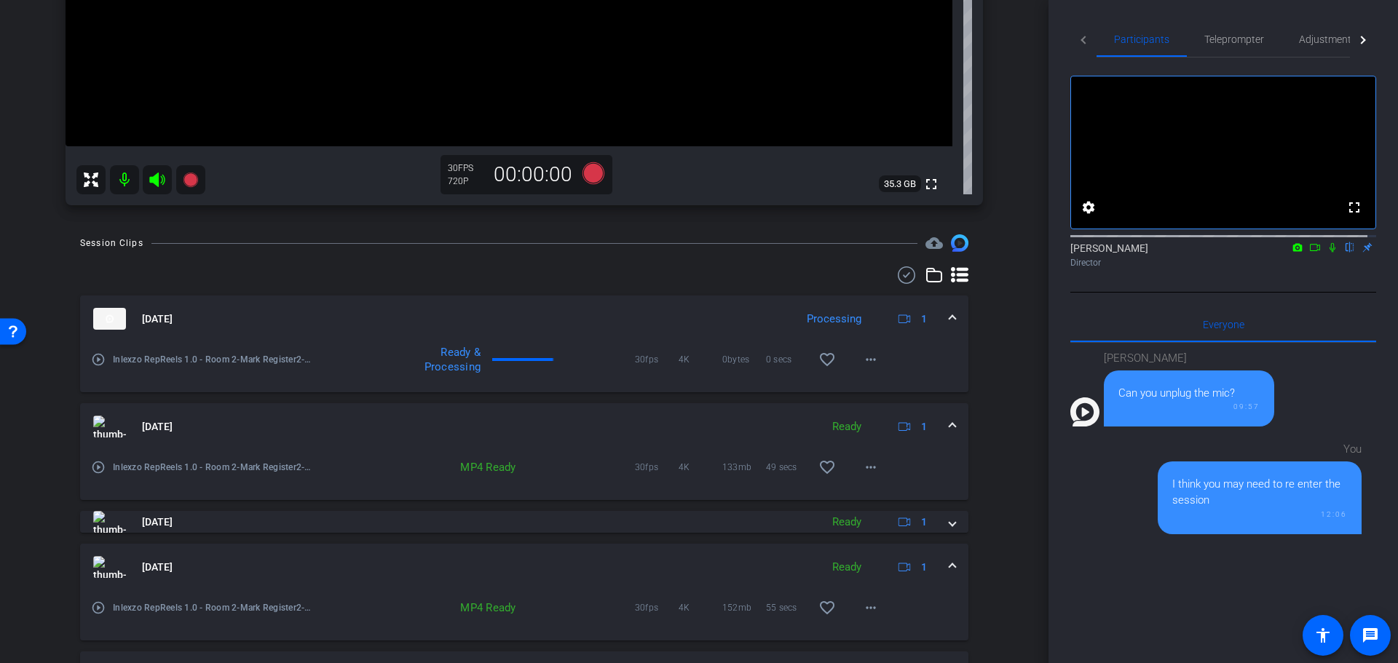
scroll to position [455, 0]
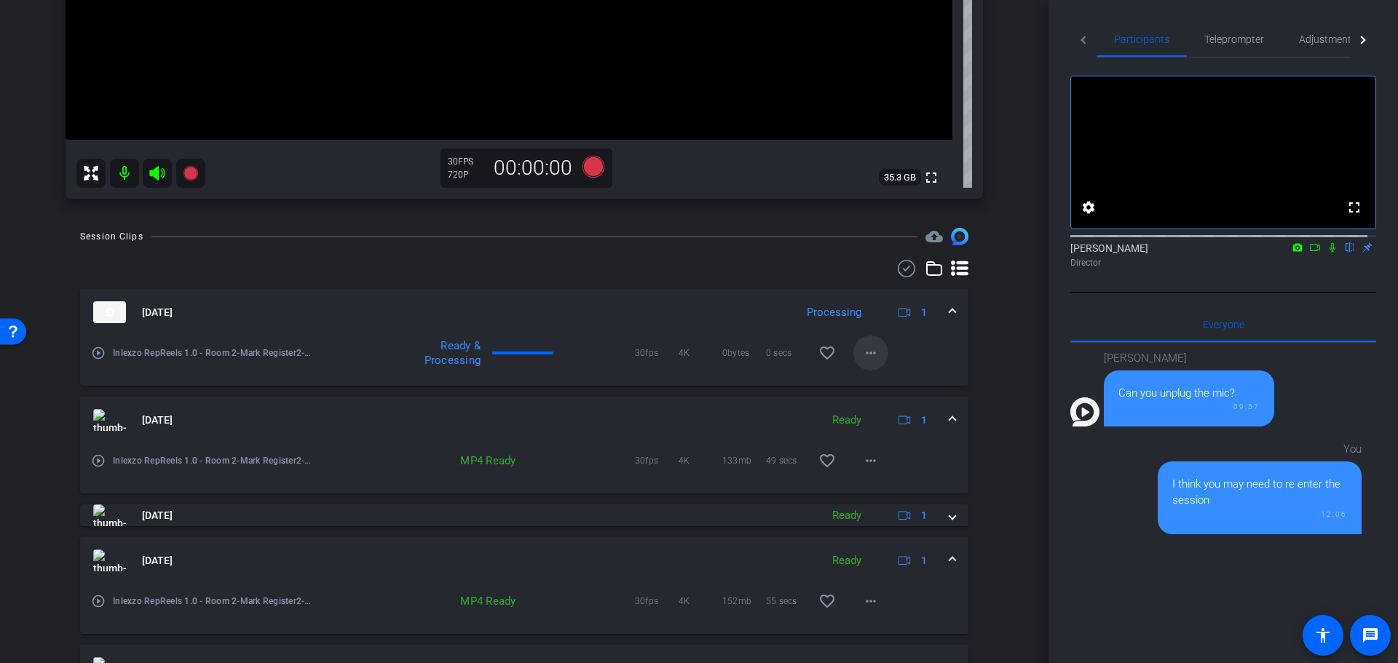
click at [873, 352] on span at bounding box center [870, 353] width 35 height 35
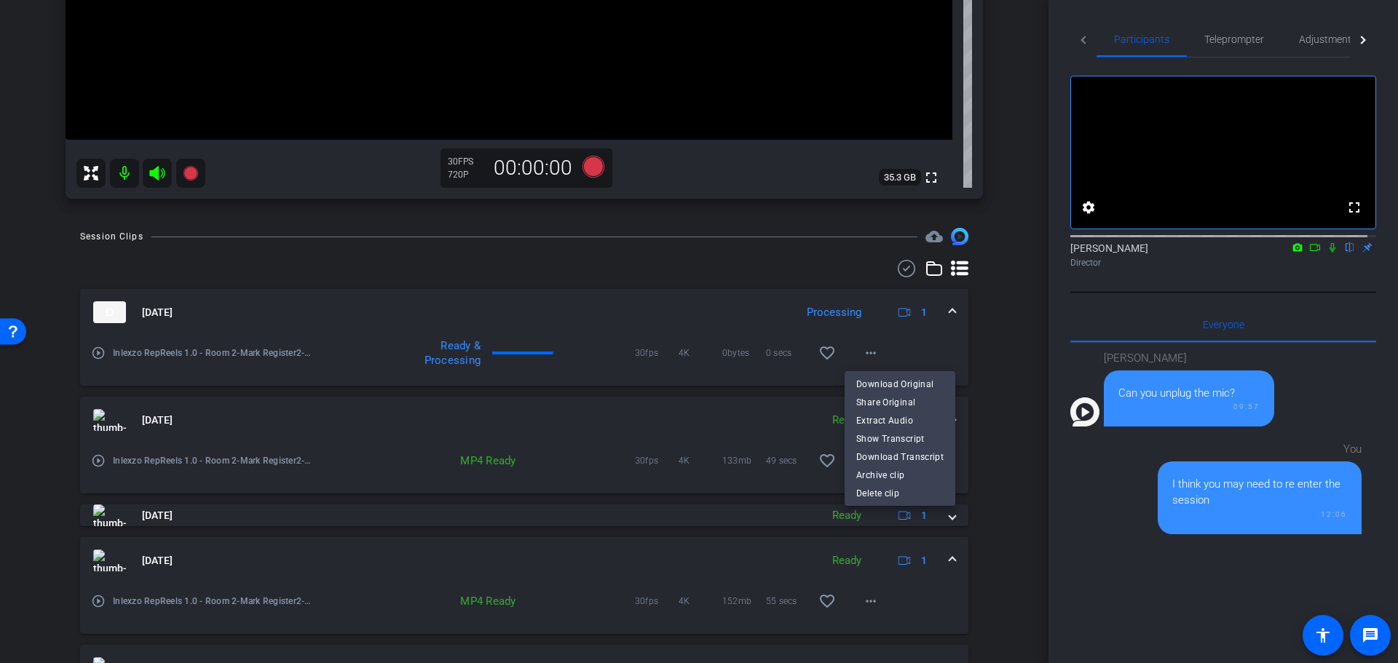
click at [990, 317] on div at bounding box center [699, 331] width 1398 height 663
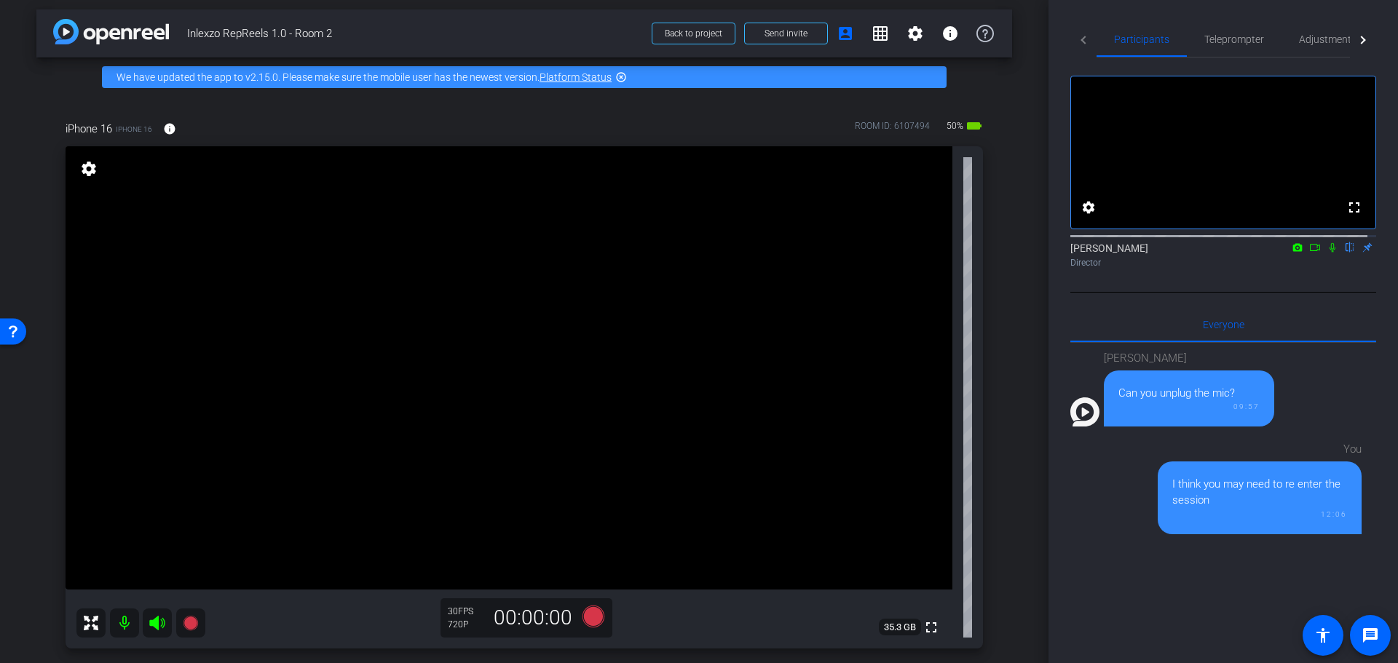
scroll to position [0, 0]
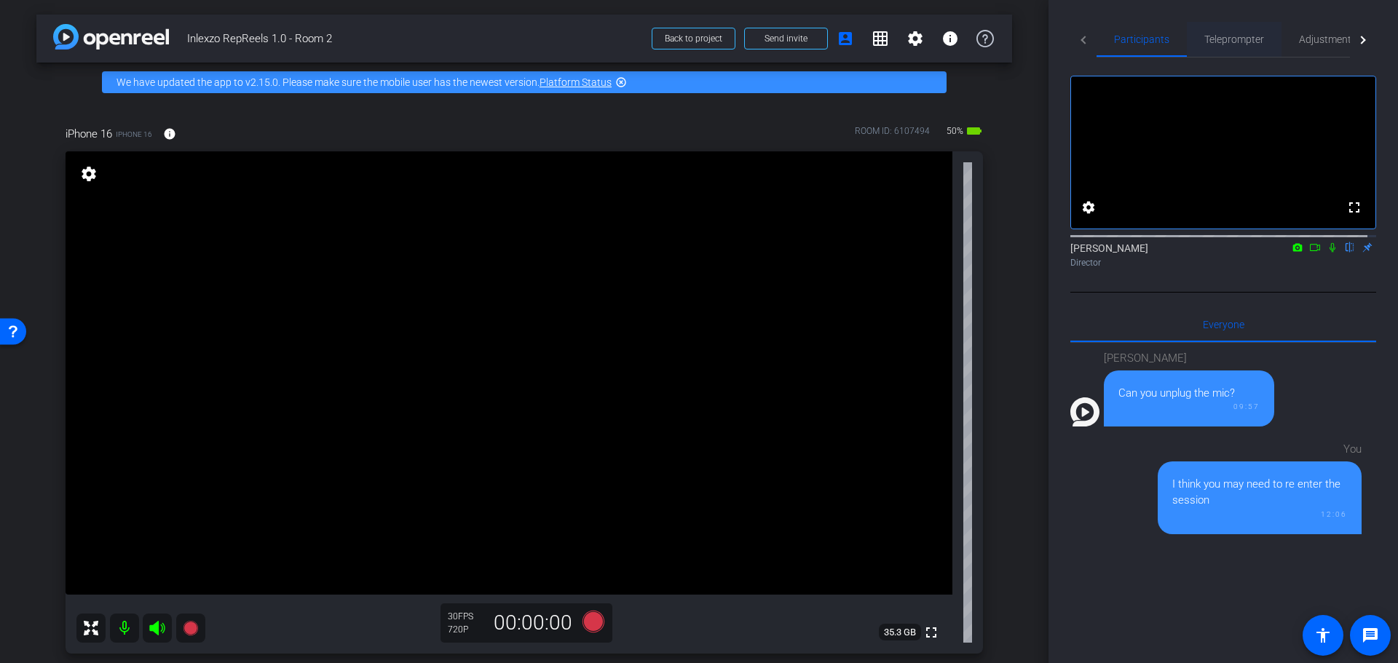
click at [1252, 36] on span "Teleprompter" at bounding box center [1234, 39] width 60 height 10
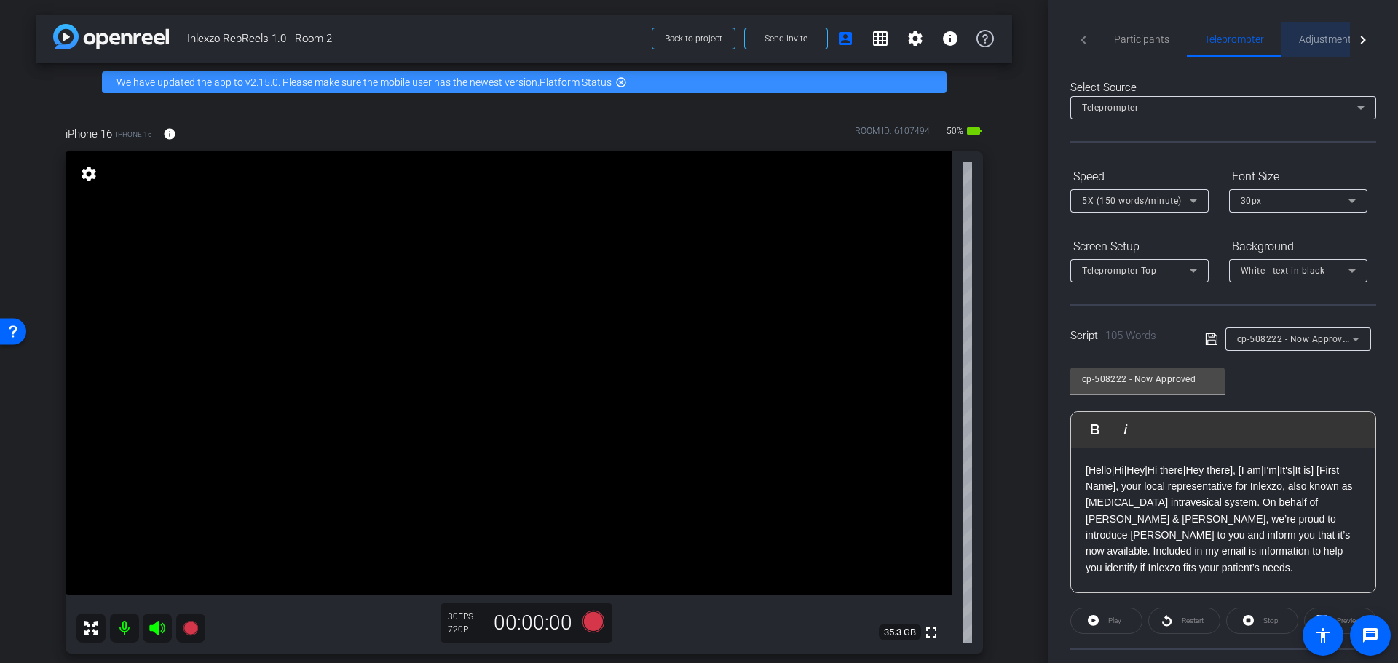
click at [1339, 40] on span "Adjustments" at bounding box center [1328, 39] width 58 height 10
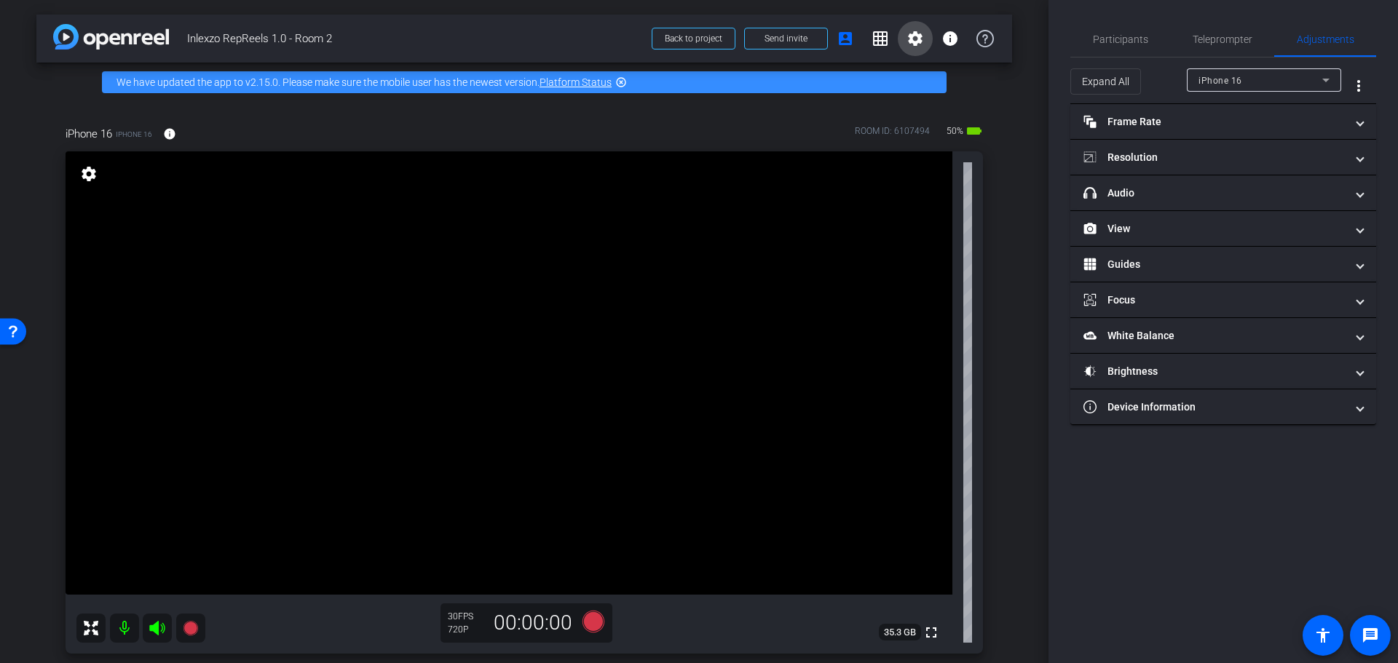
click at [915, 38] on span at bounding box center [915, 38] width 35 height 35
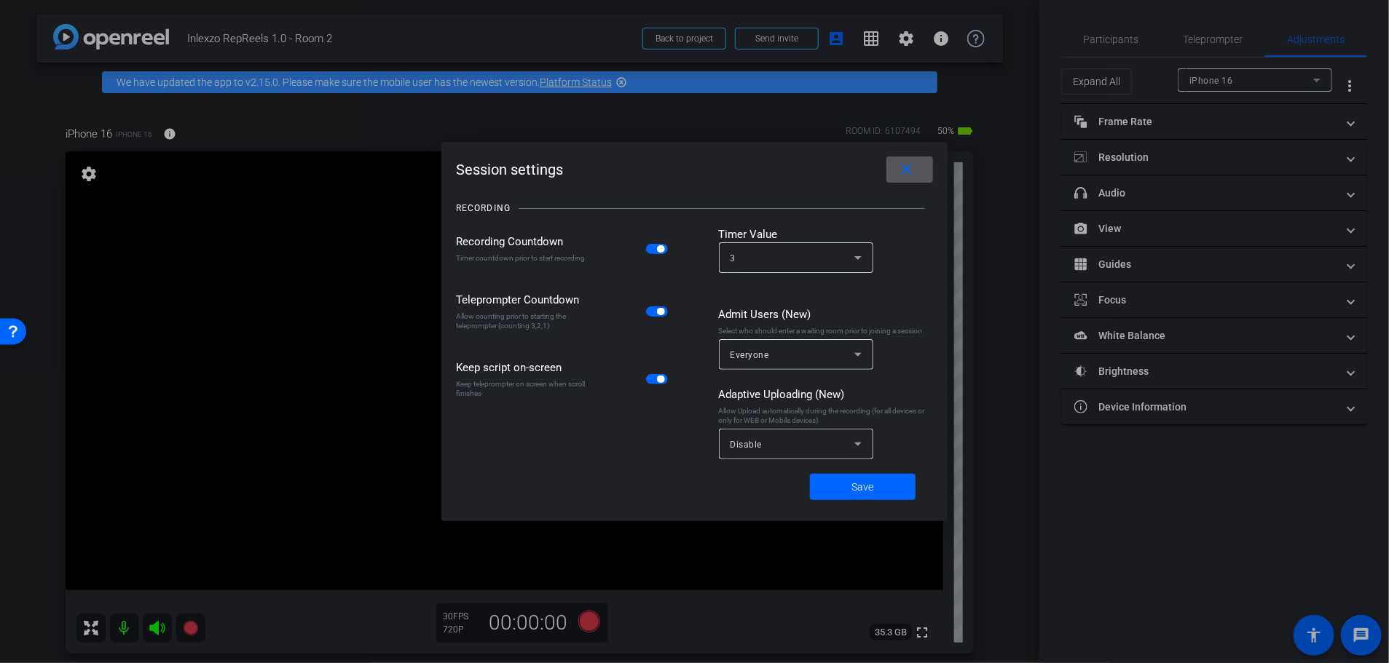
click at [988, 129] on div at bounding box center [694, 331] width 1389 height 663
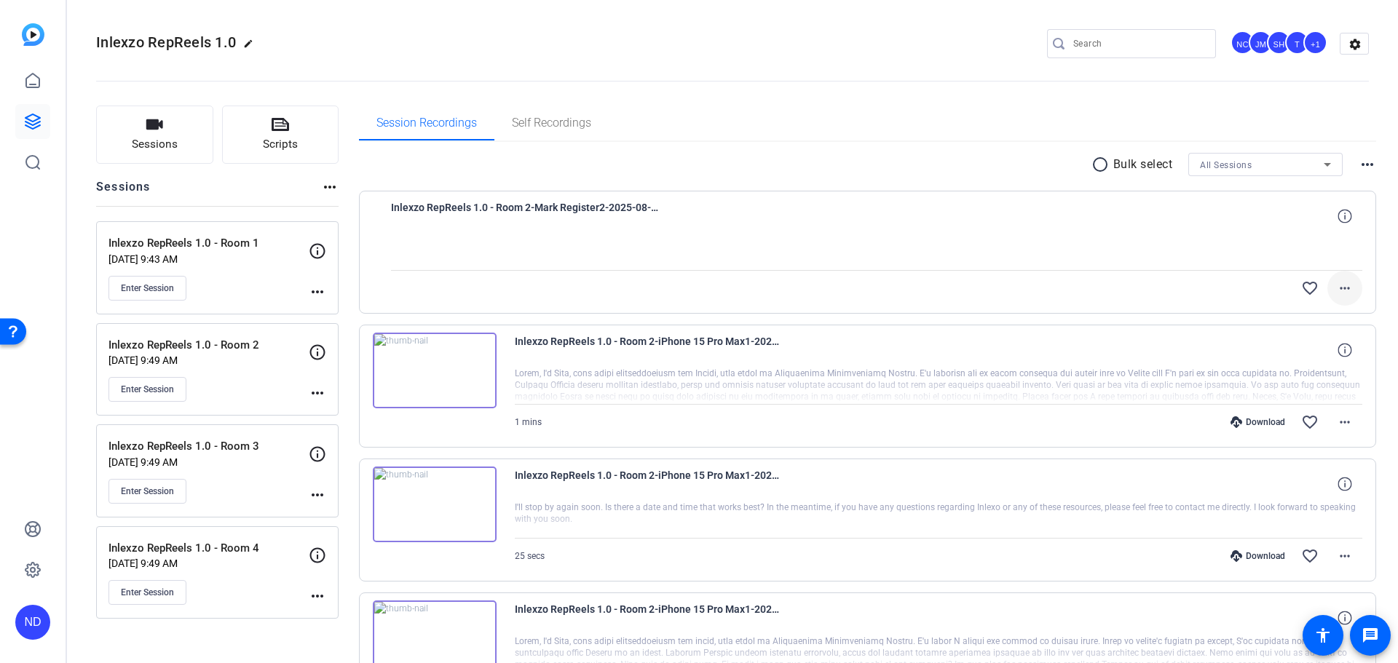
click at [1336, 282] on mat-icon "more_horiz" at bounding box center [1344, 288] width 17 height 17
click at [1373, 214] on div at bounding box center [699, 331] width 1398 height 663
click at [1341, 291] on mat-icon "more_horiz" at bounding box center [1344, 288] width 17 height 17
click at [1388, 256] on div at bounding box center [699, 331] width 1398 height 663
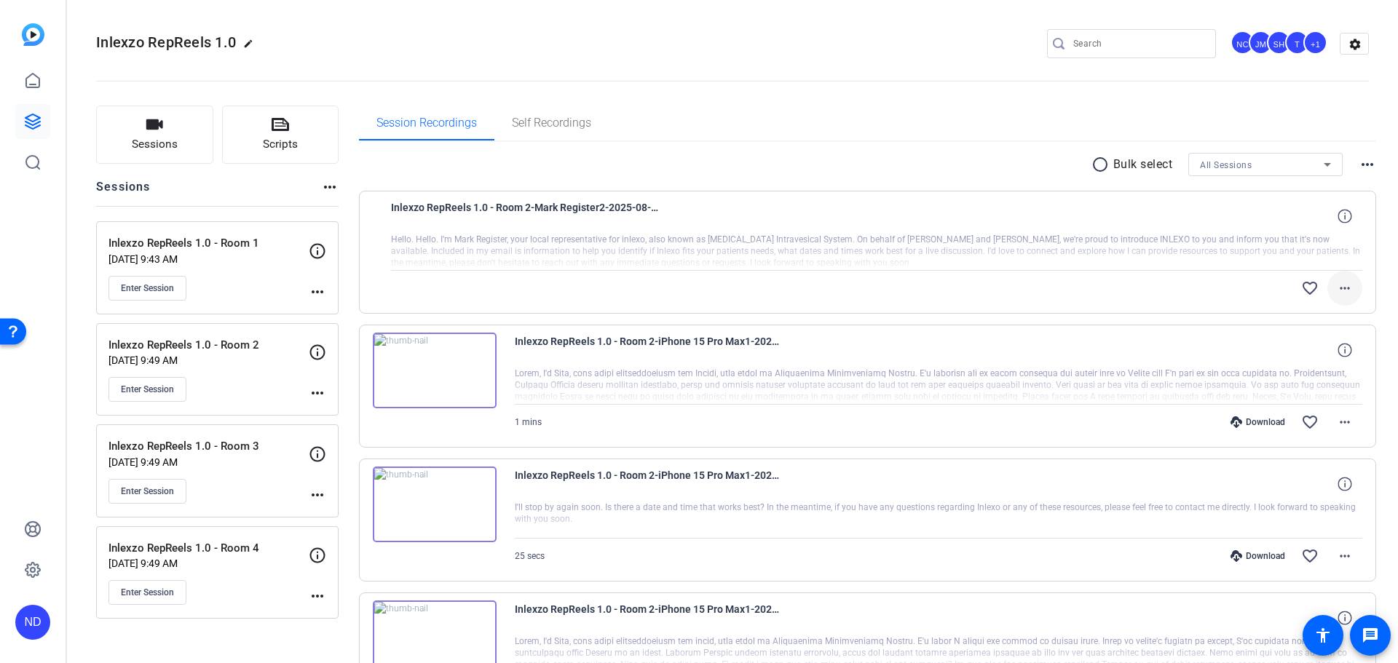
click at [1336, 287] on mat-icon "more_horiz" at bounding box center [1344, 288] width 17 height 17
click at [1299, 318] on span "Download Original" at bounding box center [1297, 318] width 87 height 17
click at [157, 387] on span "Enter Session" at bounding box center [147, 390] width 53 height 12
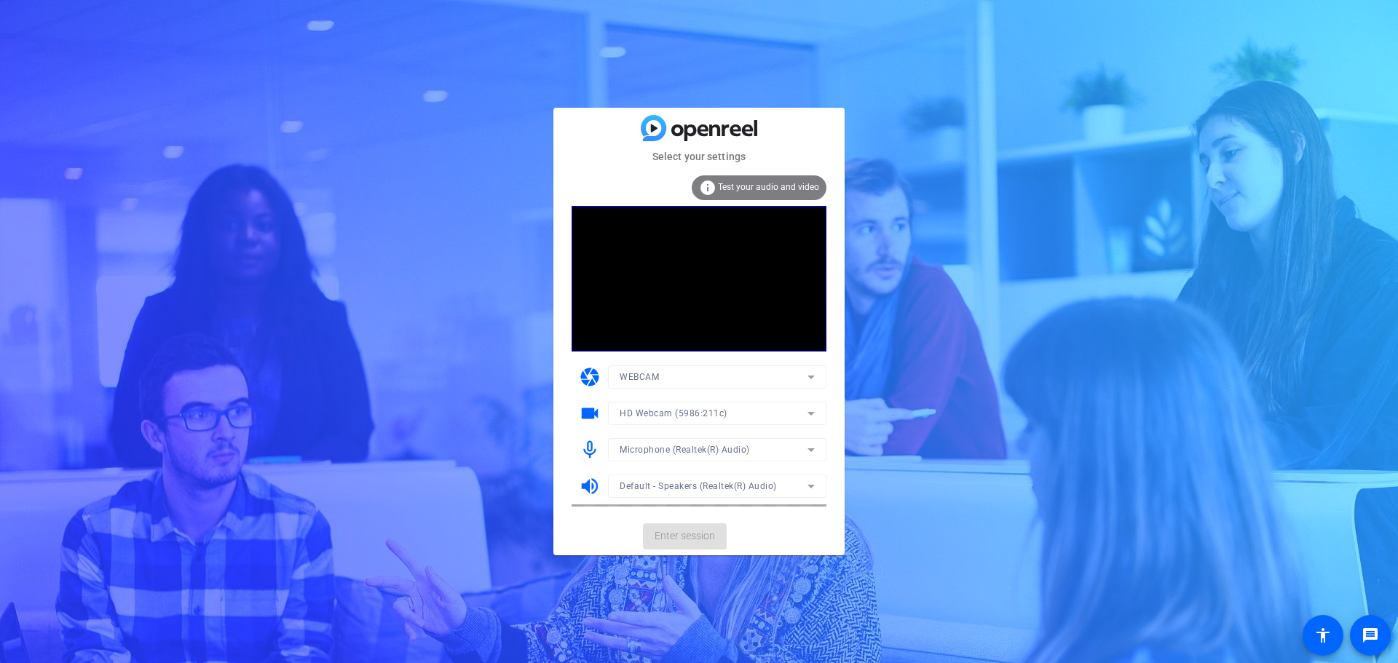
click at [690, 537] on mat-card-actions "Enter session" at bounding box center [698, 537] width 291 height 38
click at [690, 537] on span "Enter session" at bounding box center [685, 536] width 60 height 15
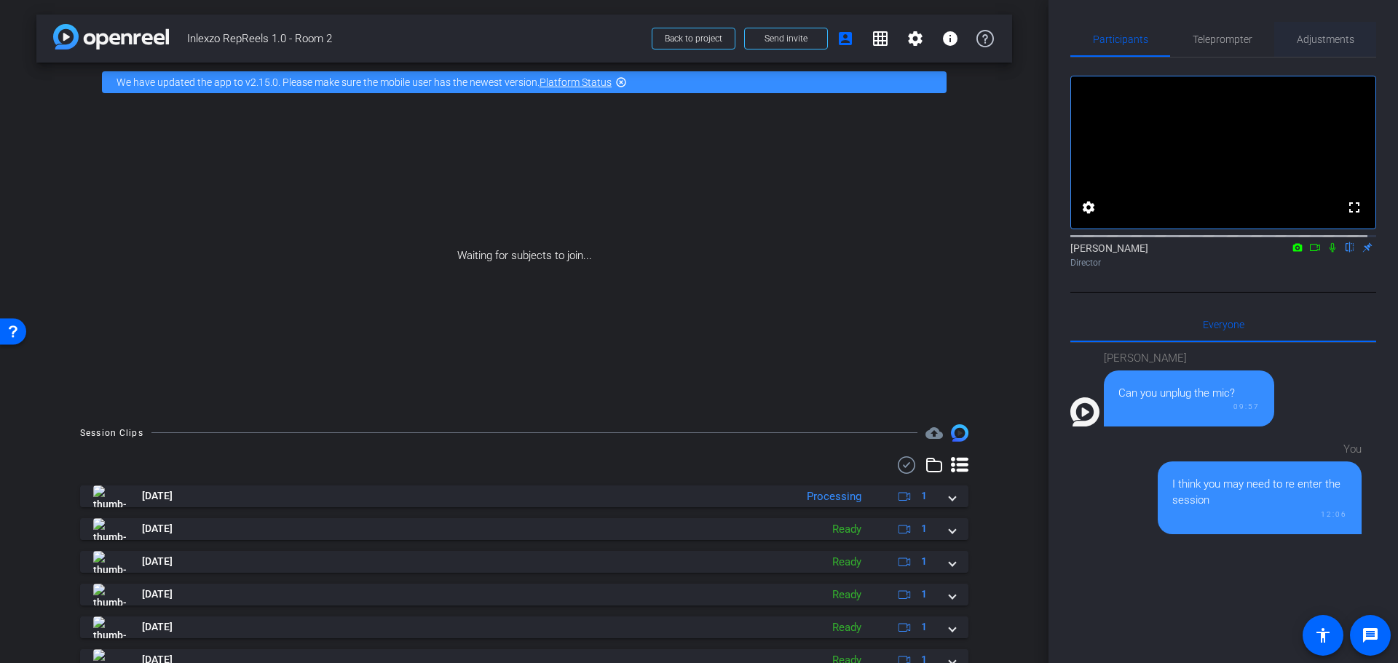
click at [1317, 36] on span "Adjustments" at bounding box center [1326, 39] width 58 height 10
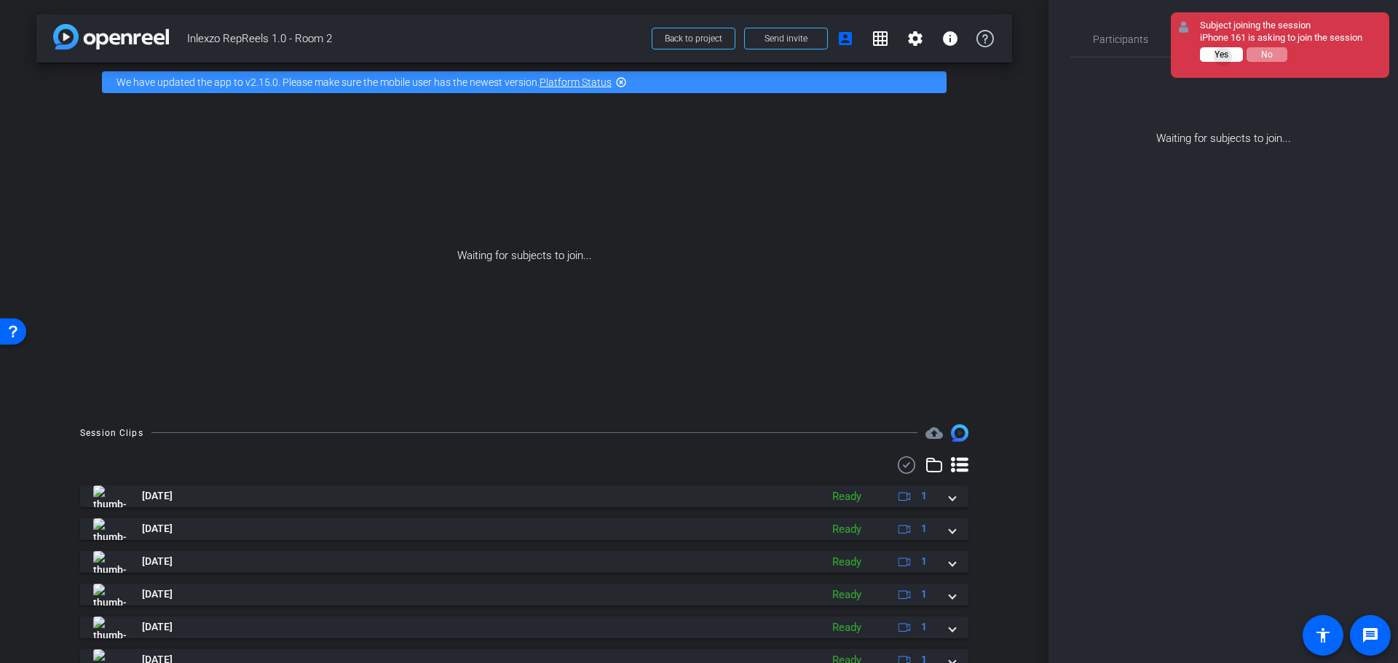
click at [1223, 56] on span "Yes" at bounding box center [1222, 55] width 14 height 10
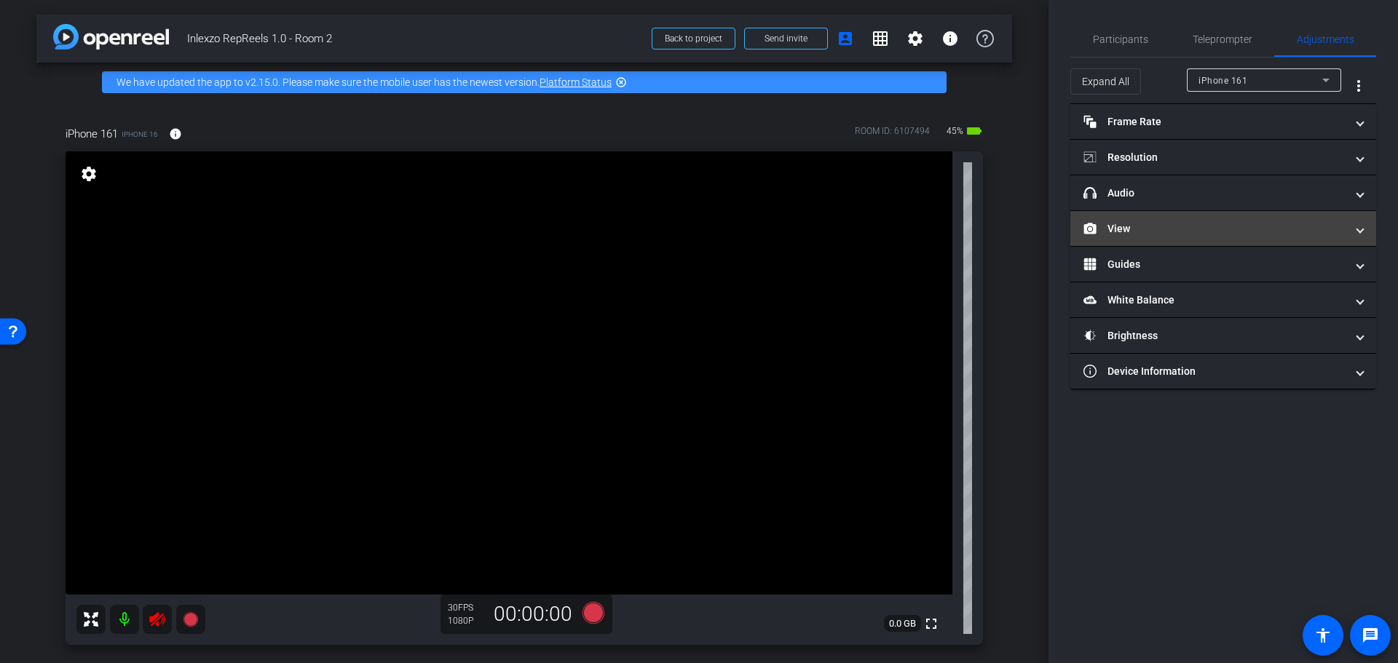
click at [1139, 229] on mat-panel-title "View" at bounding box center [1215, 228] width 262 height 15
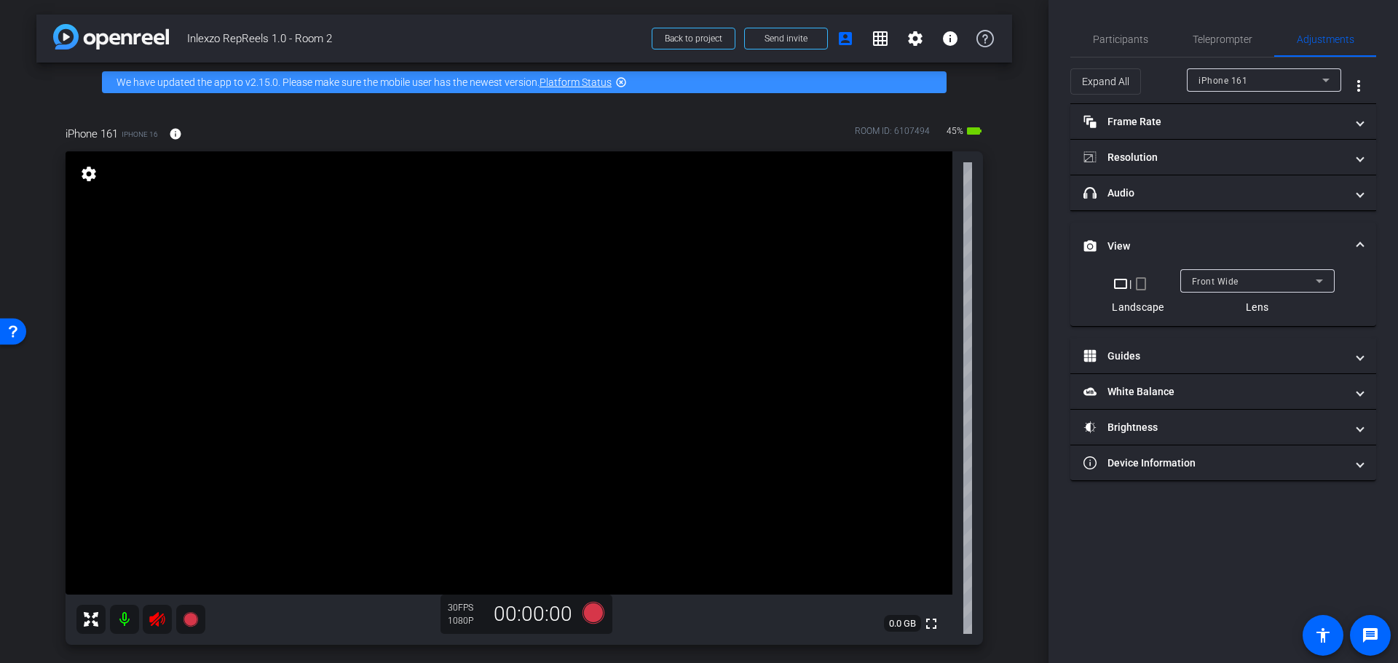
click at [156, 622] on icon at bounding box center [156, 619] width 15 height 15
click at [1142, 286] on mat-icon "crop_portrait" at bounding box center [1140, 283] width 17 height 17
click at [1102, 44] on span "Participants" at bounding box center [1120, 39] width 55 height 10
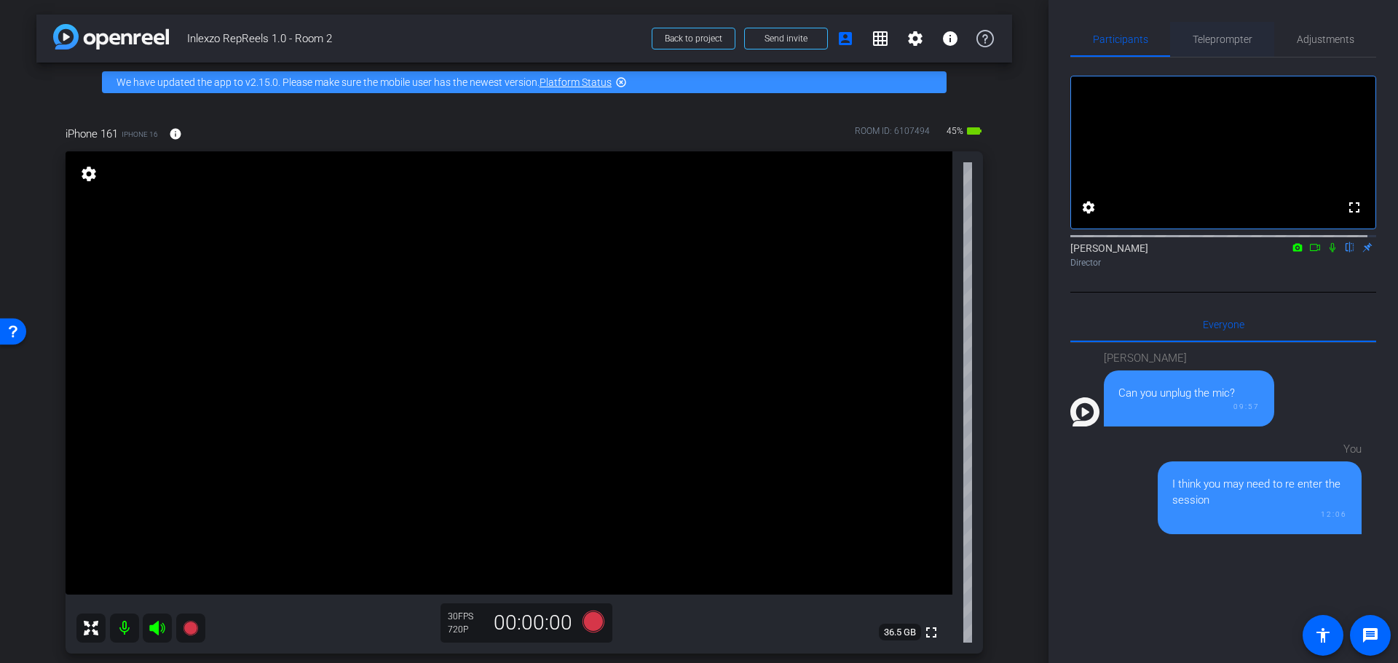
click at [1234, 43] on span "Teleprompter" at bounding box center [1223, 39] width 60 height 10
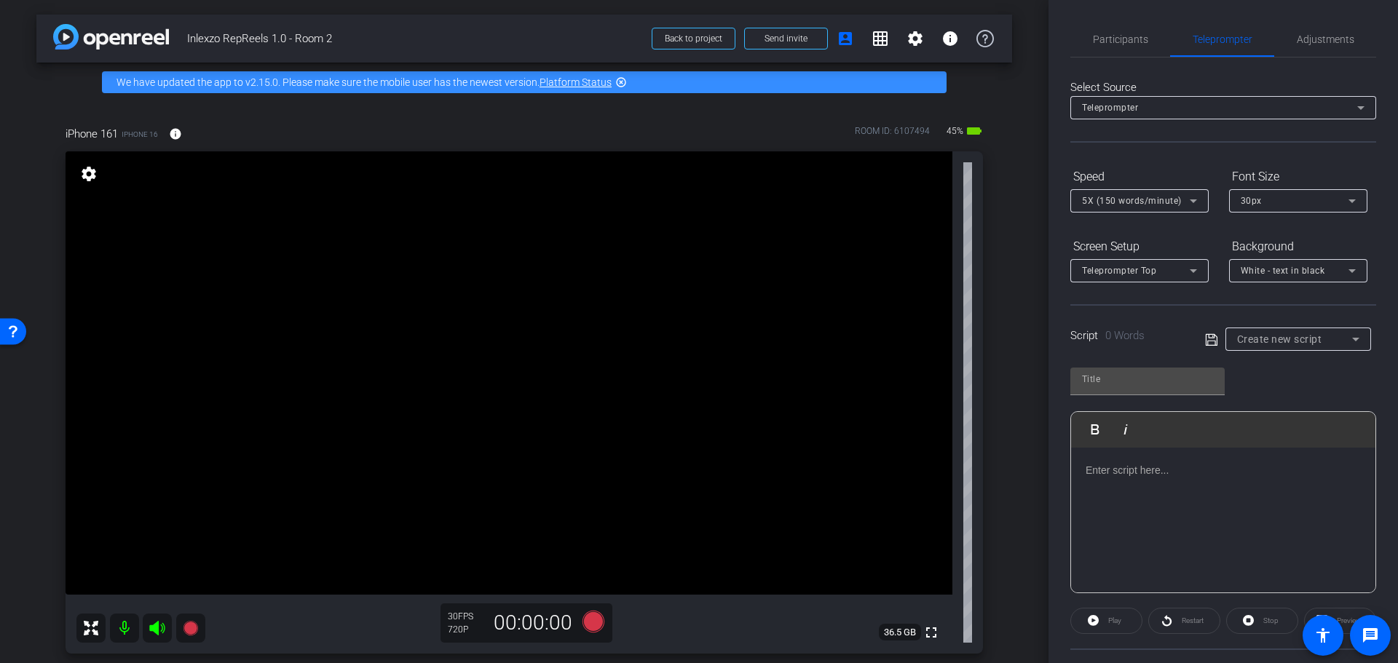
click at [1239, 318] on div "Script 0 Words Create new script" at bounding box center [1223, 327] width 306 height 47
click at [1255, 334] on span "Create new script" at bounding box center [1279, 340] width 85 height 12
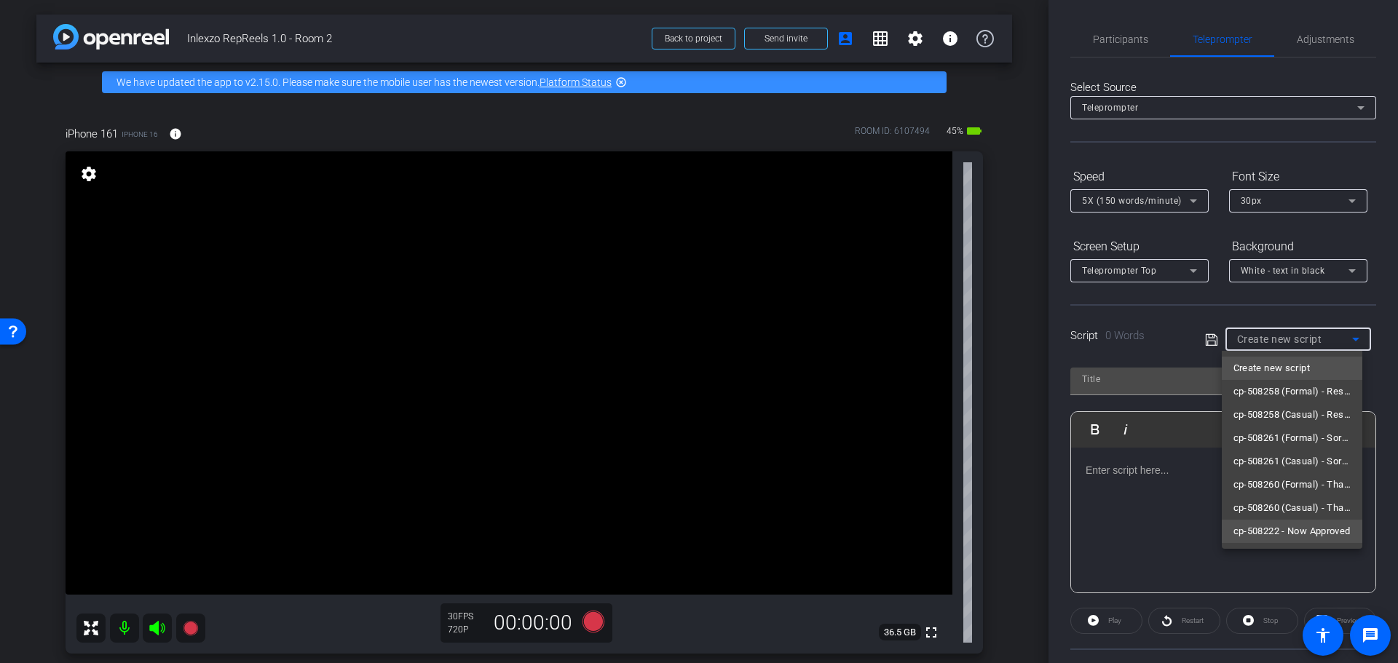
click at [1261, 523] on span "cp-508222 - Now Approved" at bounding box center [1292, 531] width 117 height 17
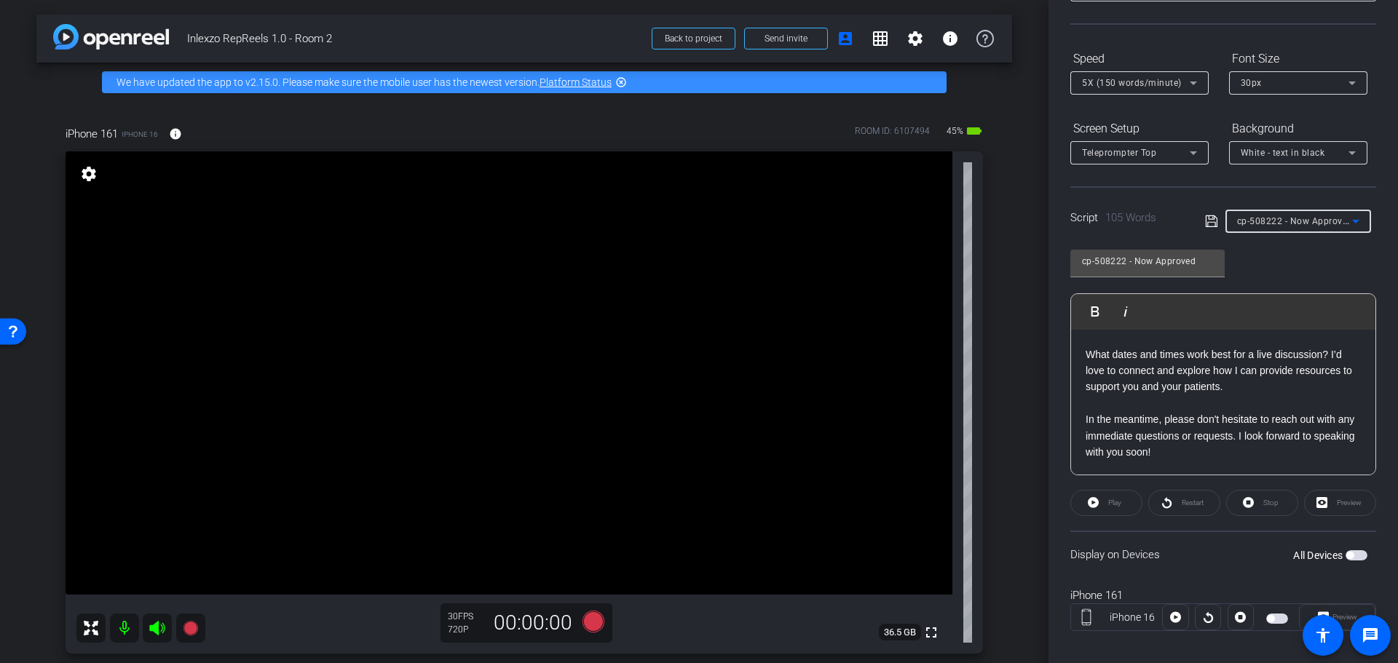
scroll to position [132, 0]
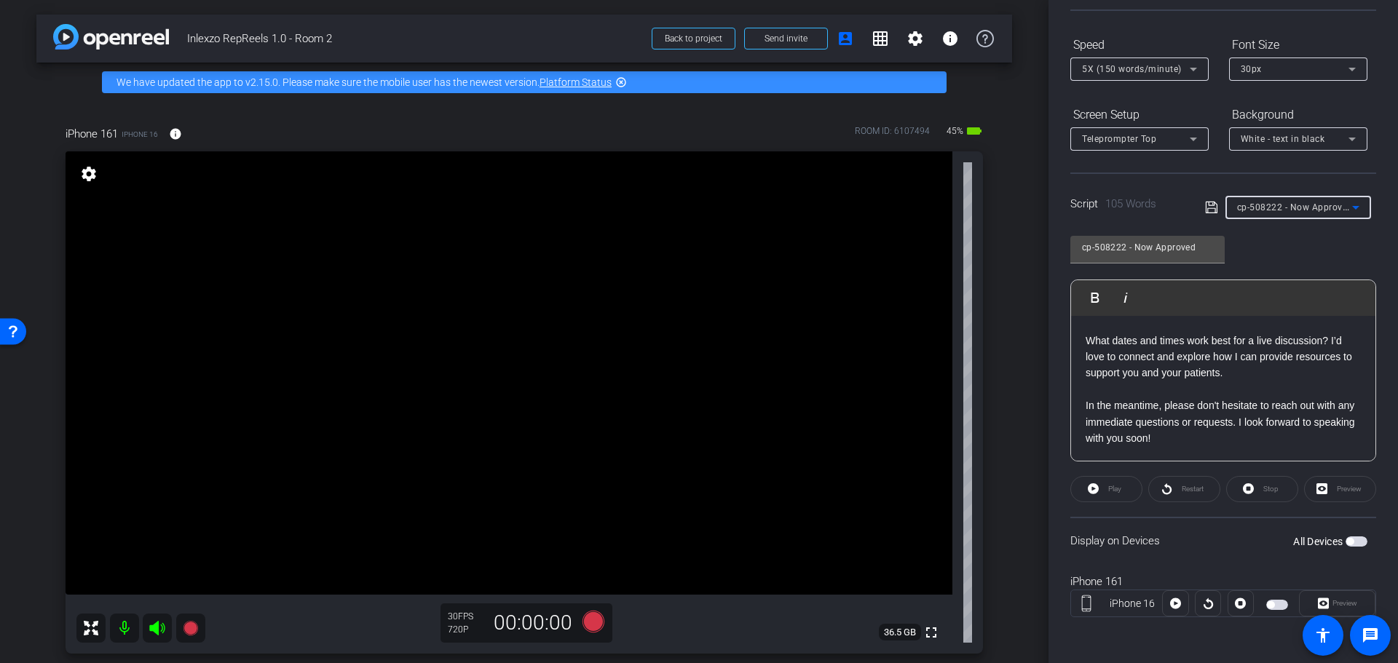
click at [1123, 482] on div "Play" at bounding box center [1106, 489] width 72 height 26
click at [1108, 489] on div "Play" at bounding box center [1106, 489] width 72 height 26
click at [1346, 539] on span "button" at bounding box center [1349, 541] width 7 height 7
click at [1330, 598] on span "Preview" at bounding box center [1343, 603] width 28 height 20
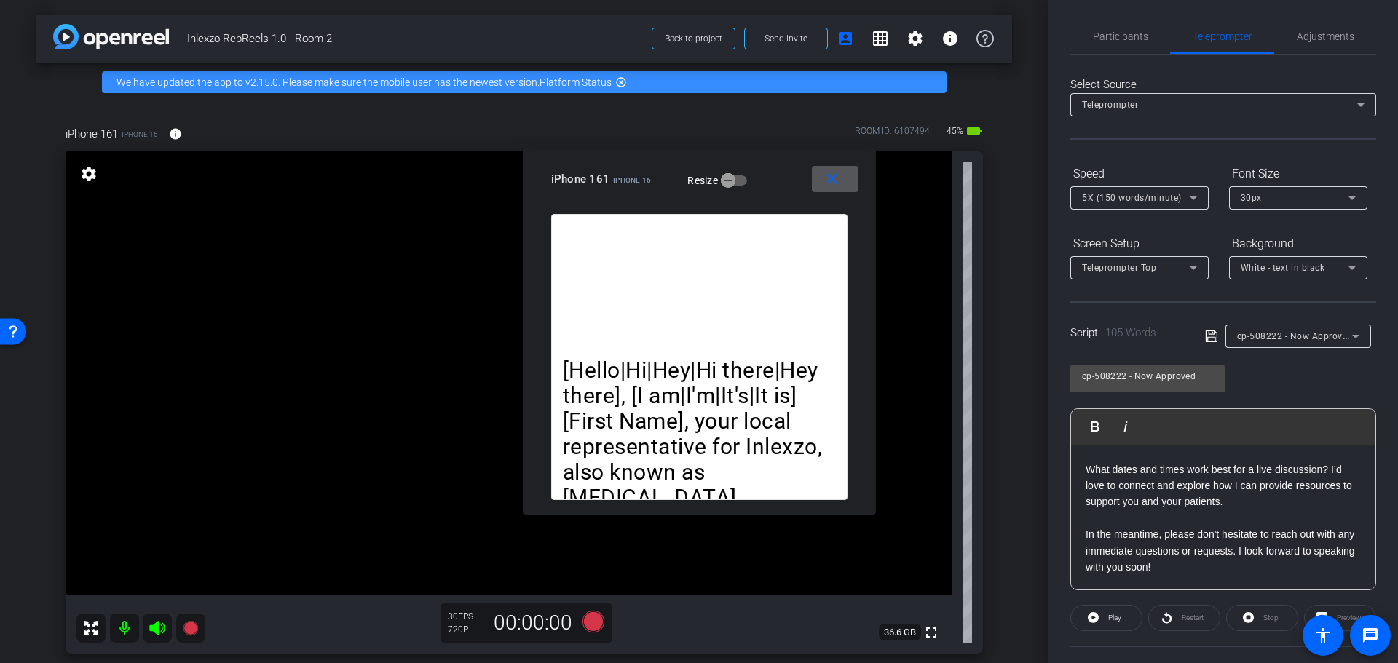
scroll to position [0, 0]
click at [1312, 54] on span "Adjustments" at bounding box center [1326, 39] width 58 height 35
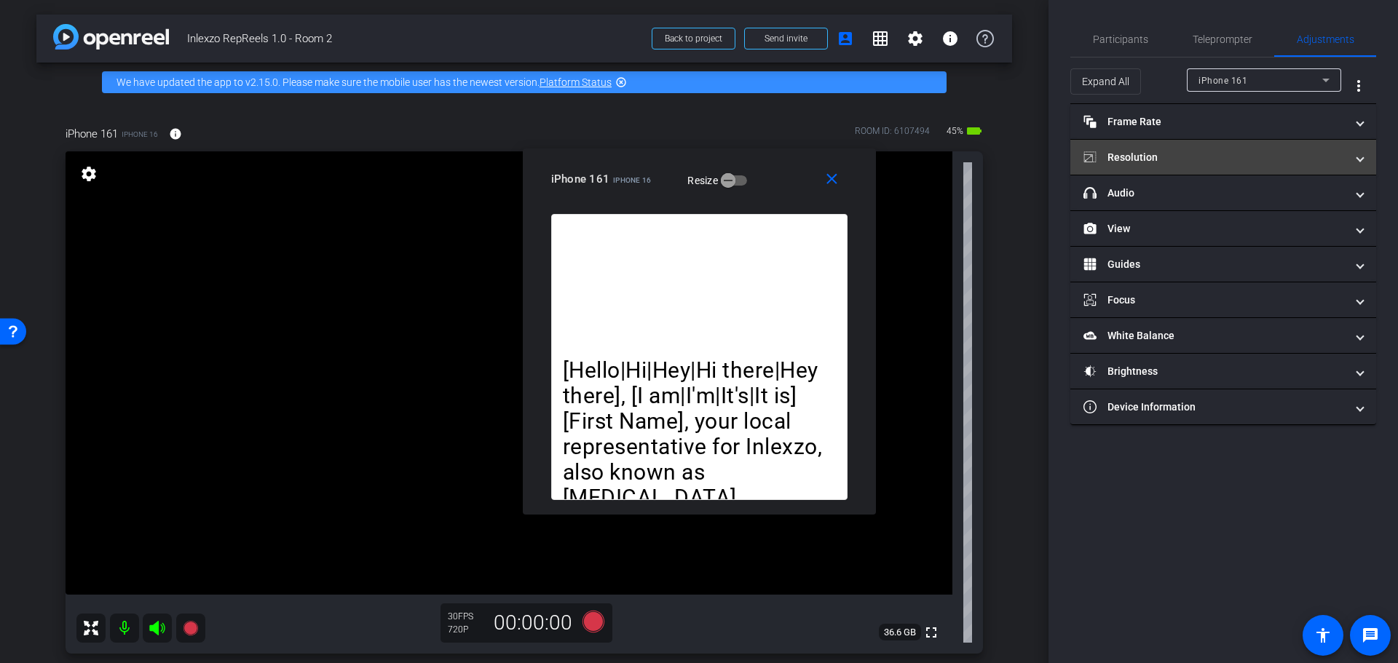
click at [1192, 168] on mat-expansion-panel-header "Resolution" at bounding box center [1223, 157] width 306 height 35
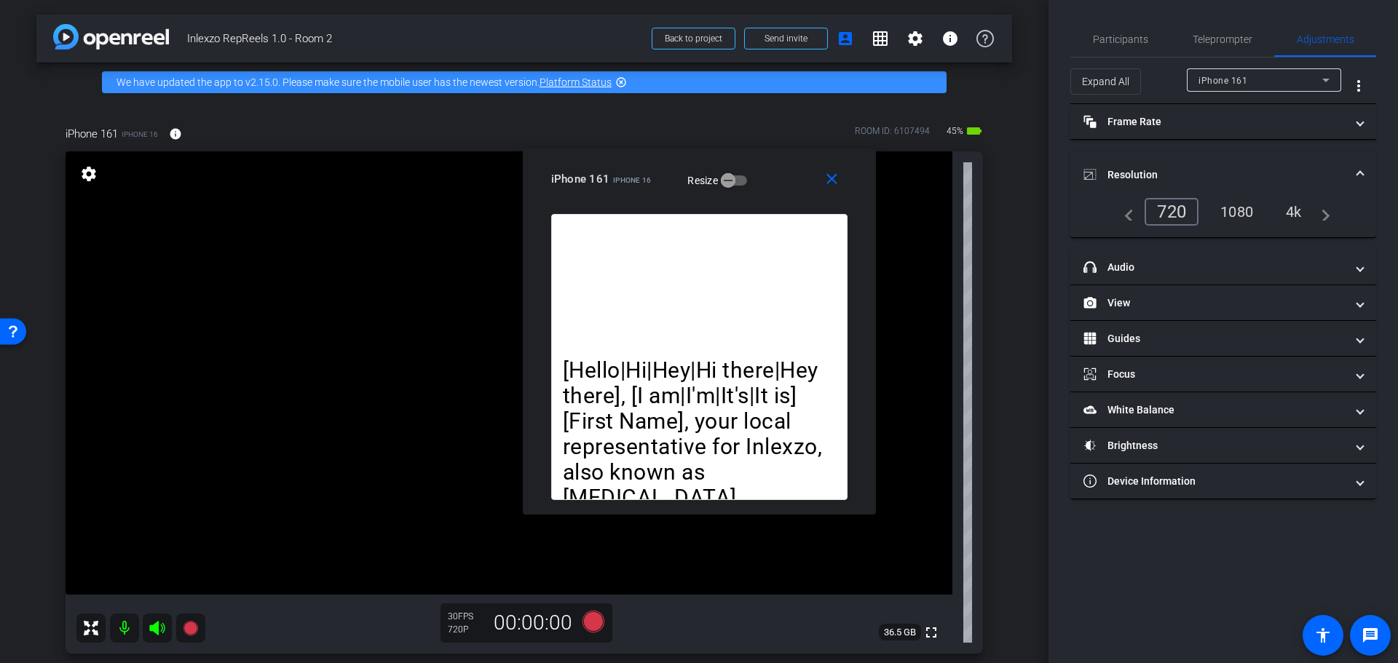
click at [1302, 221] on div "4k" at bounding box center [1294, 212] width 38 height 25
click at [1293, 213] on div "4k" at bounding box center [1291, 212] width 44 height 28
click at [1282, 170] on mat-panel-title "Resolution" at bounding box center [1215, 174] width 262 height 15
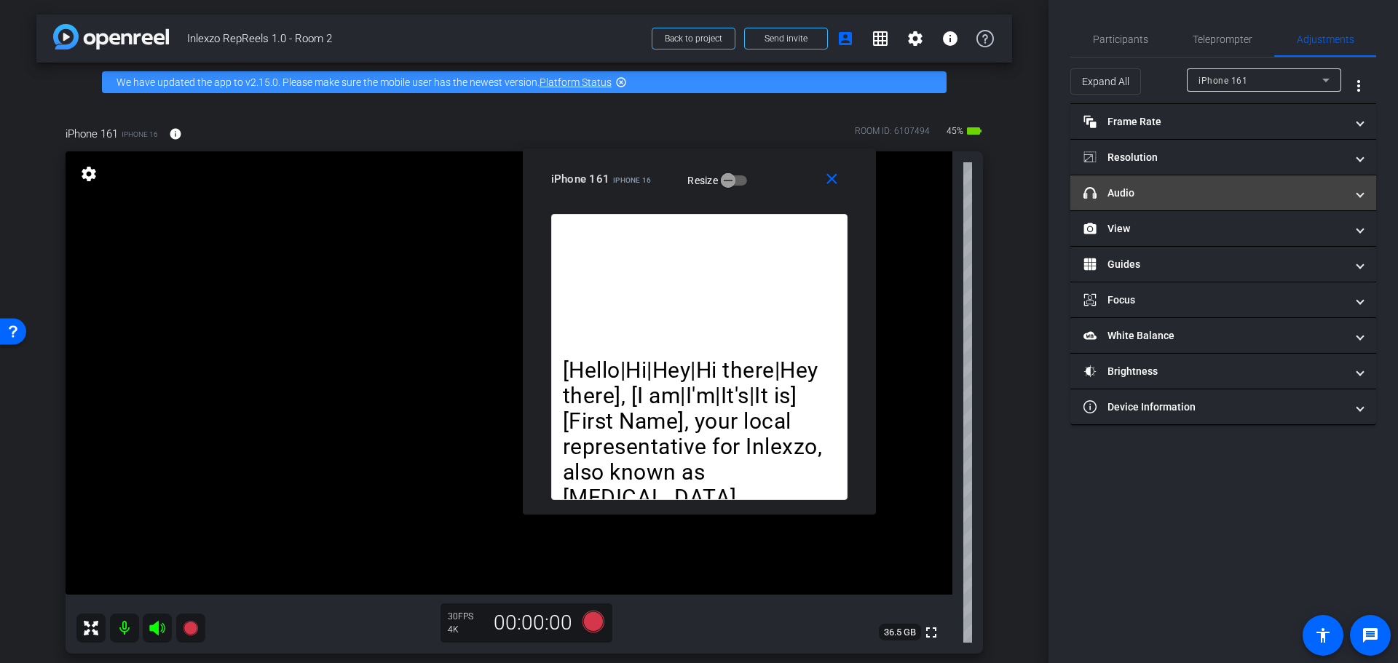
click at [1263, 192] on mat-panel-title "headphone icon Audio" at bounding box center [1215, 193] width 262 height 15
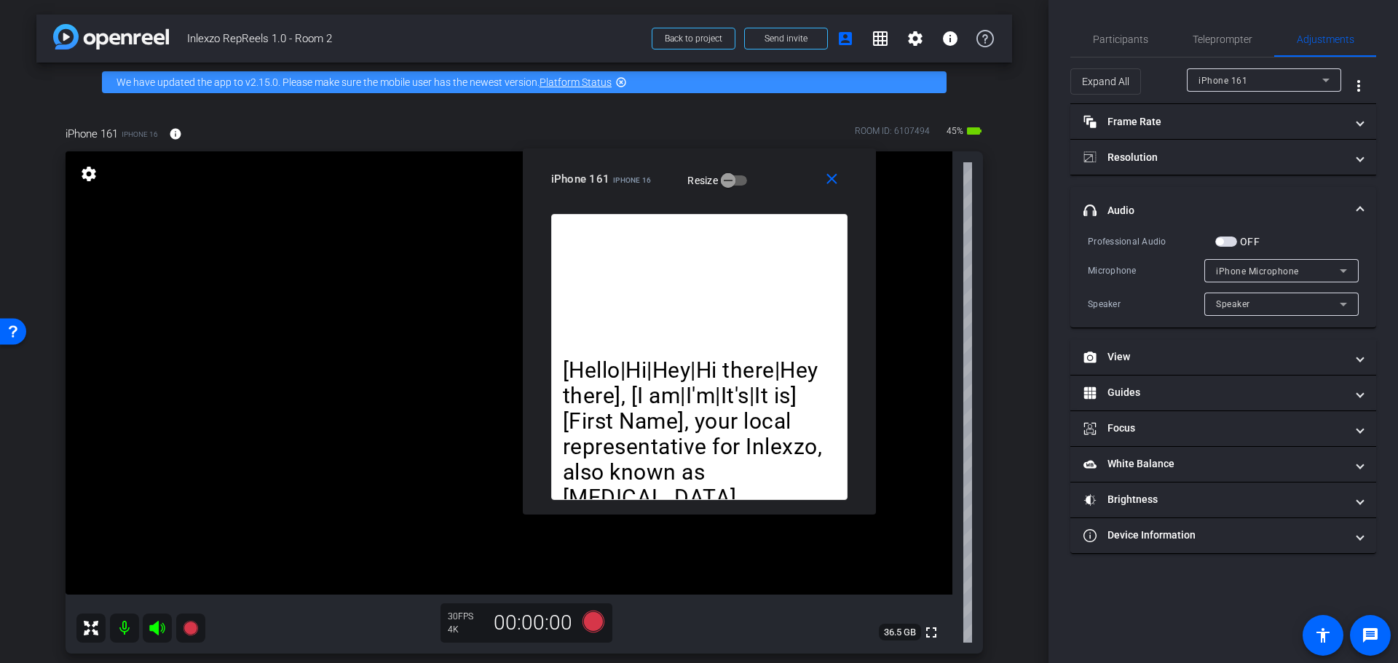
click at [1233, 238] on span "button" at bounding box center [1226, 242] width 22 height 10
click at [1263, 212] on mat-panel-title "headphone icon Audio" at bounding box center [1215, 210] width 262 height 15
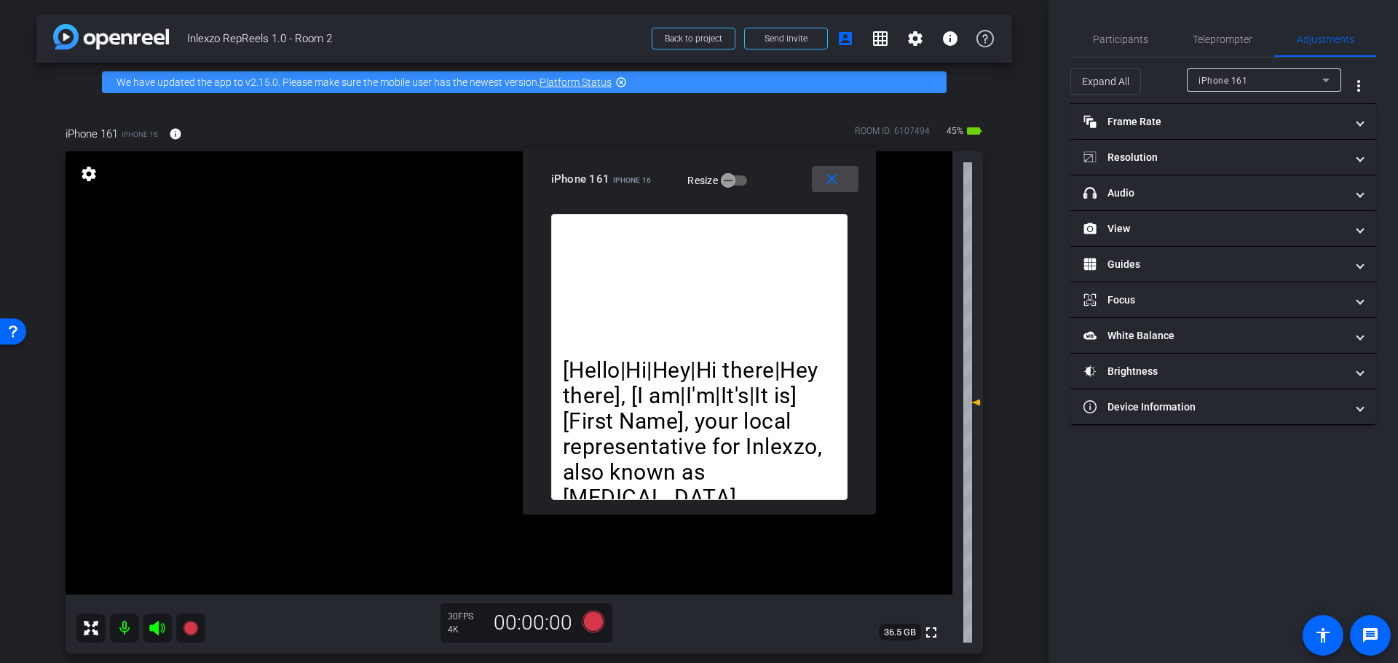
click at [820, 175] on span at bounding box center [835, 179] width 47 height 35
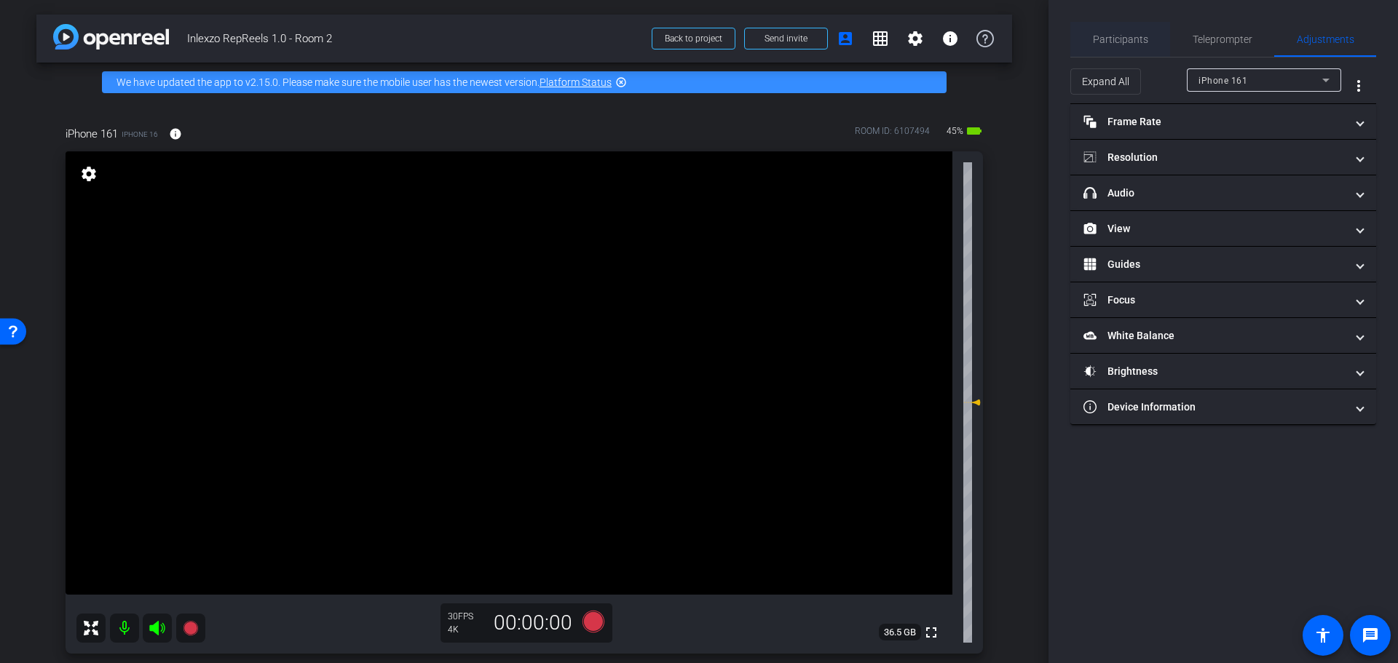
click at [1117, 37] on span "Participants" at bounding box center [1120, 39] width 55 height 10
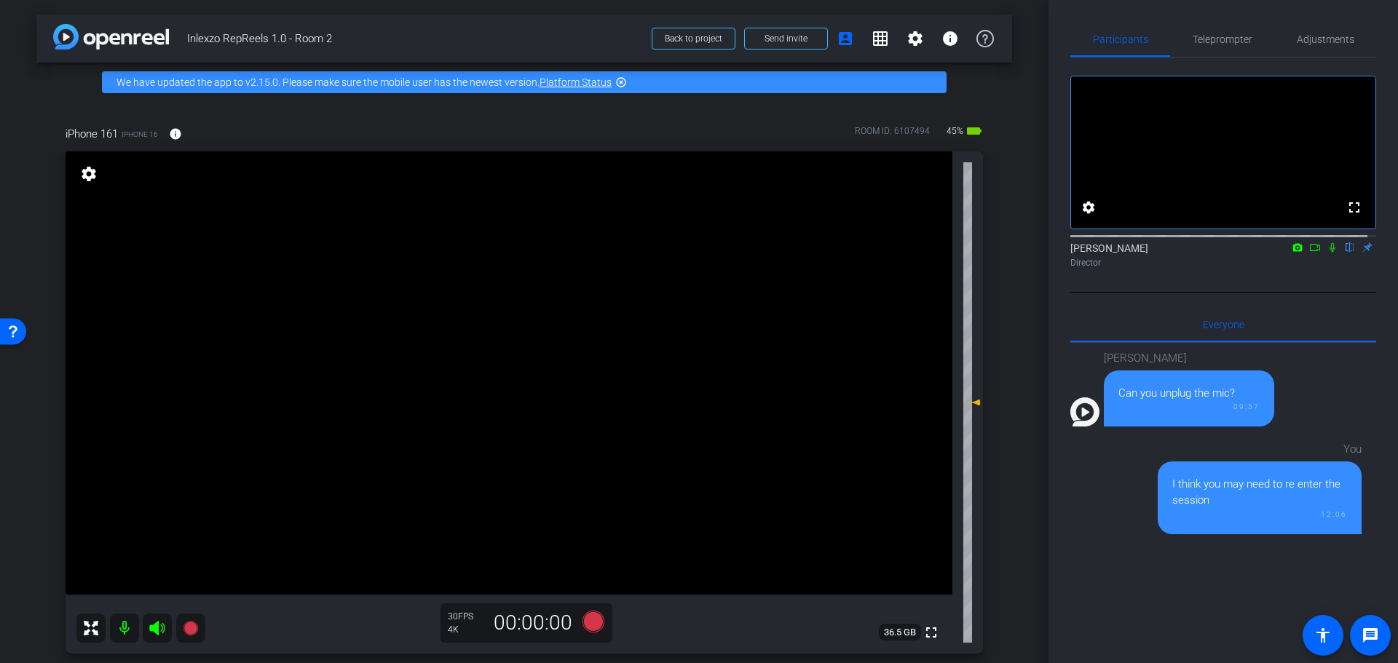
click at [1231, 17] on div "Participants Teleprompter Adjustments fullscreen settings Nick Dambrosia flip D…" at bounding box center [1224, 331] width 350 height 663
click at [1220, 32] on span "Teleprompter" at bounding box center [1223, 39] width 60 height 35
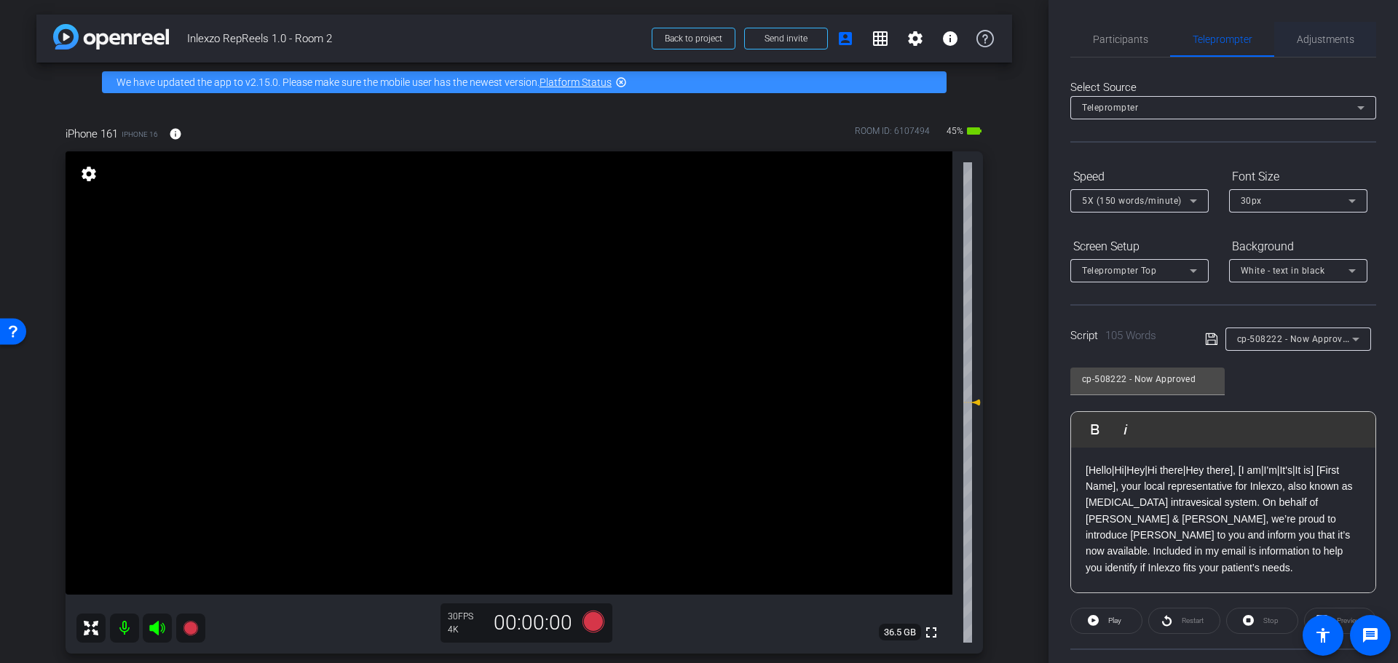
click at [1306, 40] on span "Adjustments" at bounding box center [1326, 39] width 58 height 10
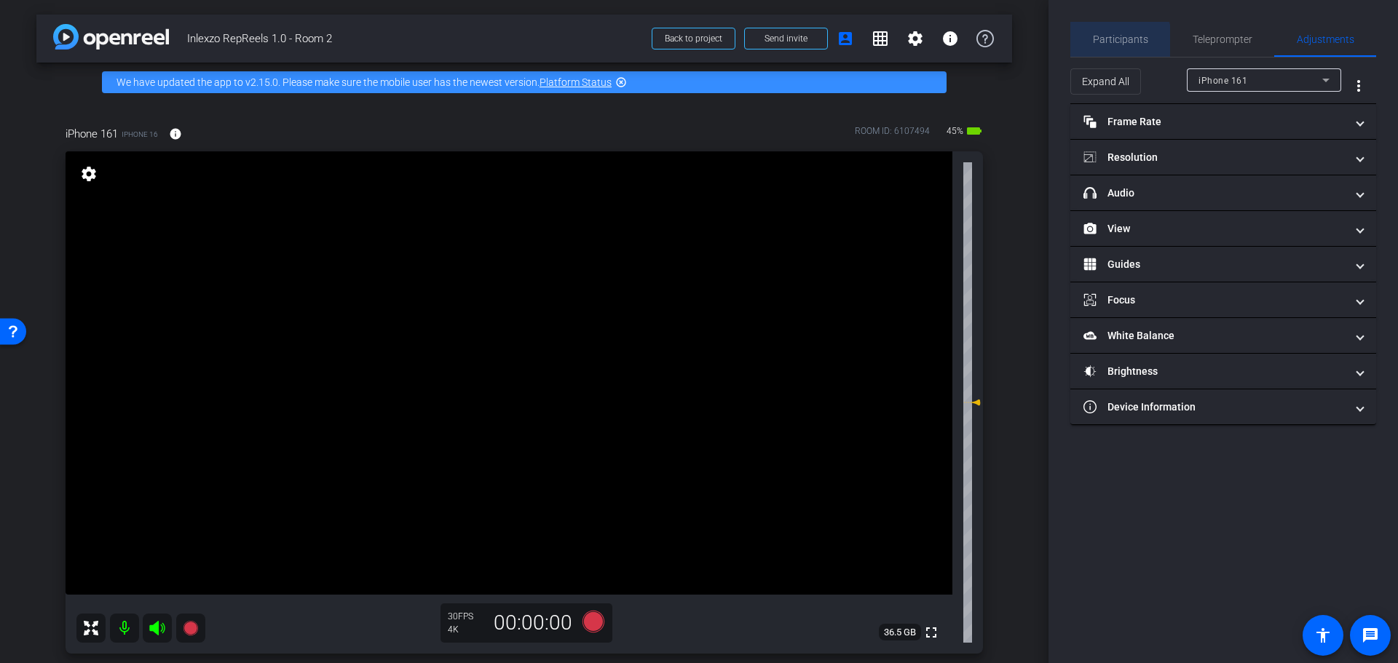
click at [1115, 45] on span "Participants" at bounding box center [1120, 39] width 55 height 35
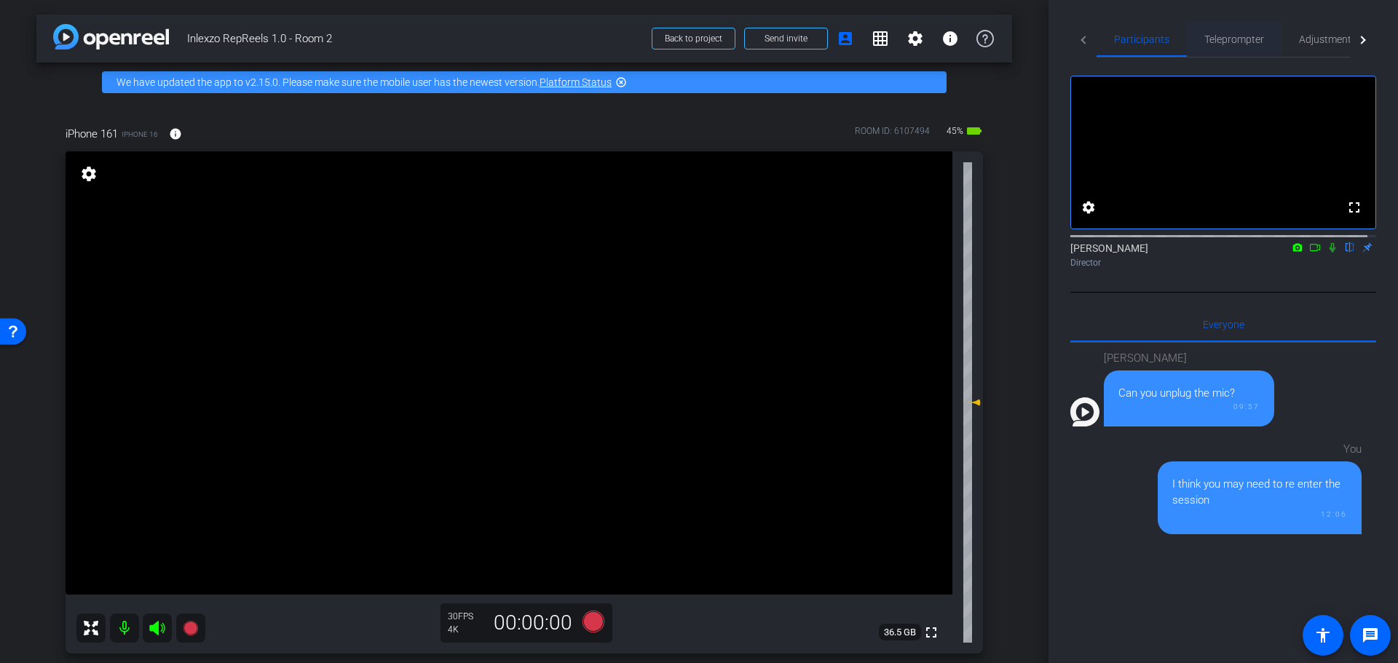
click at [1228, 28] on span "Teleprompter" at bounding box center [1234, 39] width 60 height 35
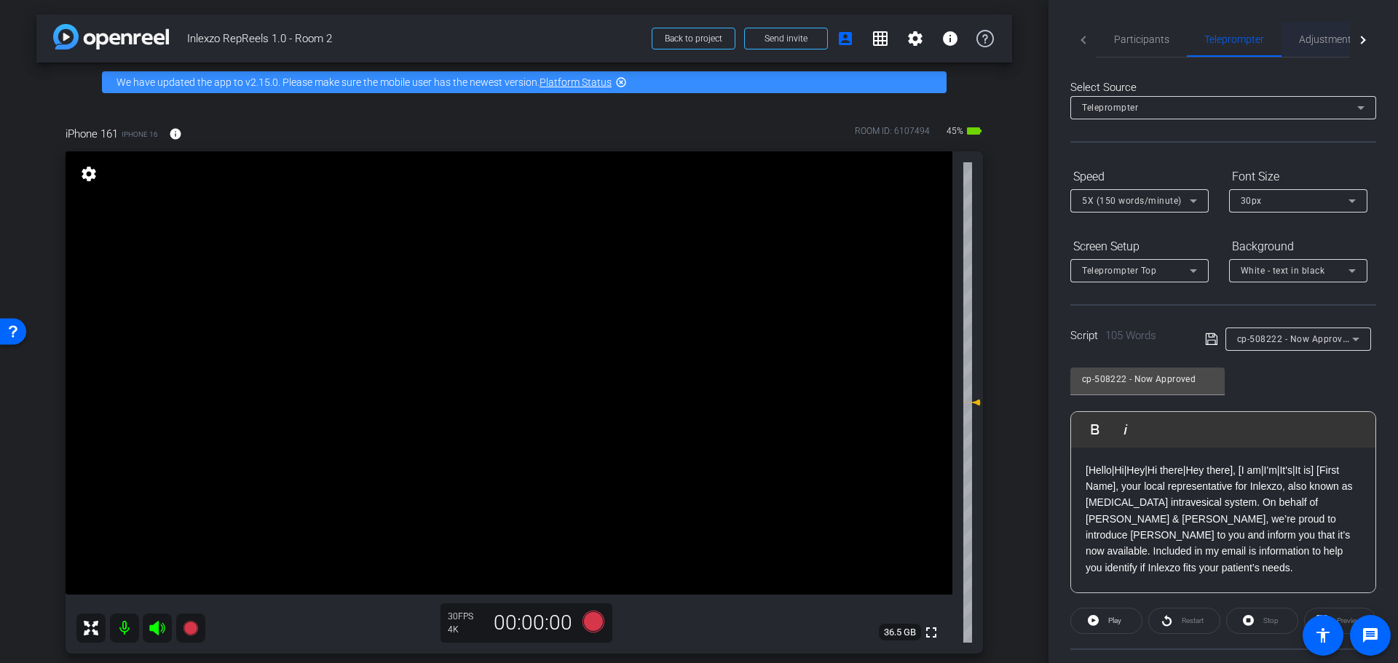
click at [1303, 51] on span "Adjustments" at bounding box center [1328, 39] width 58 height 35
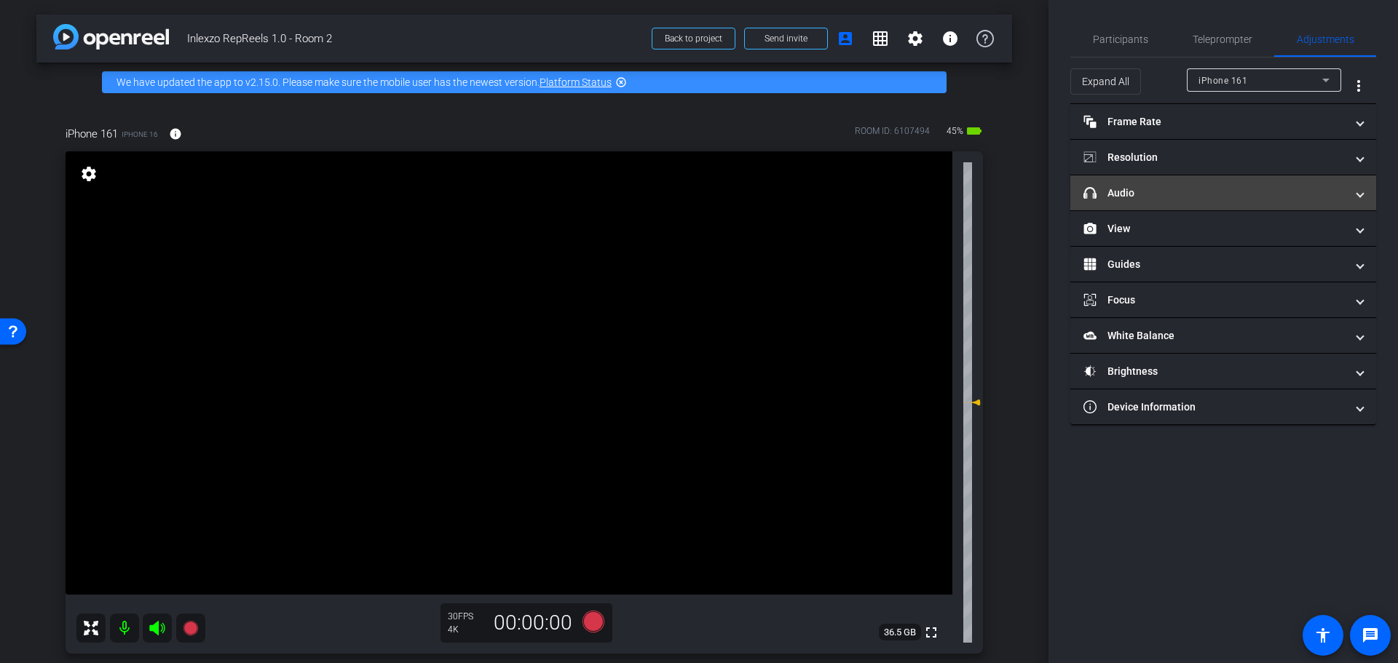
click at [1218, 198] on mat-panel-title "headphone icon Audio" at bounding box center [1215, 193] width 262 height 15
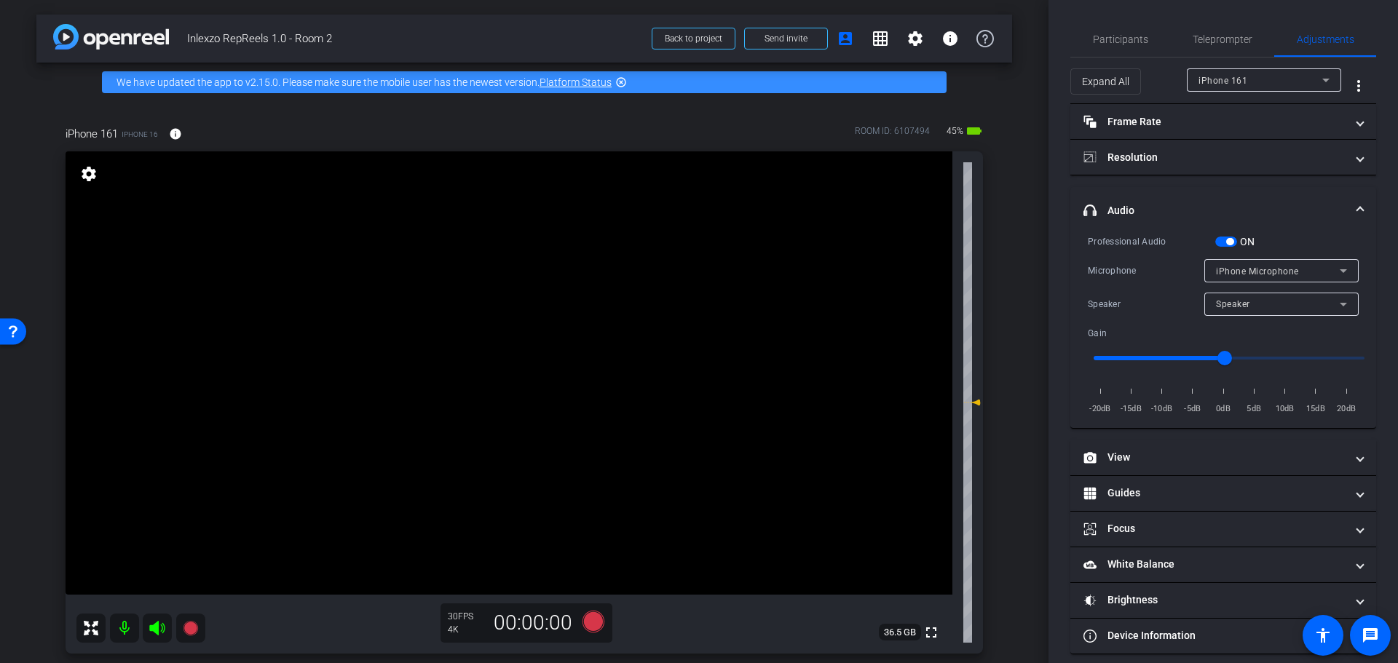
click at [1227, 240] on span "button" at bounding box center [1229, 241] width 7 height 7
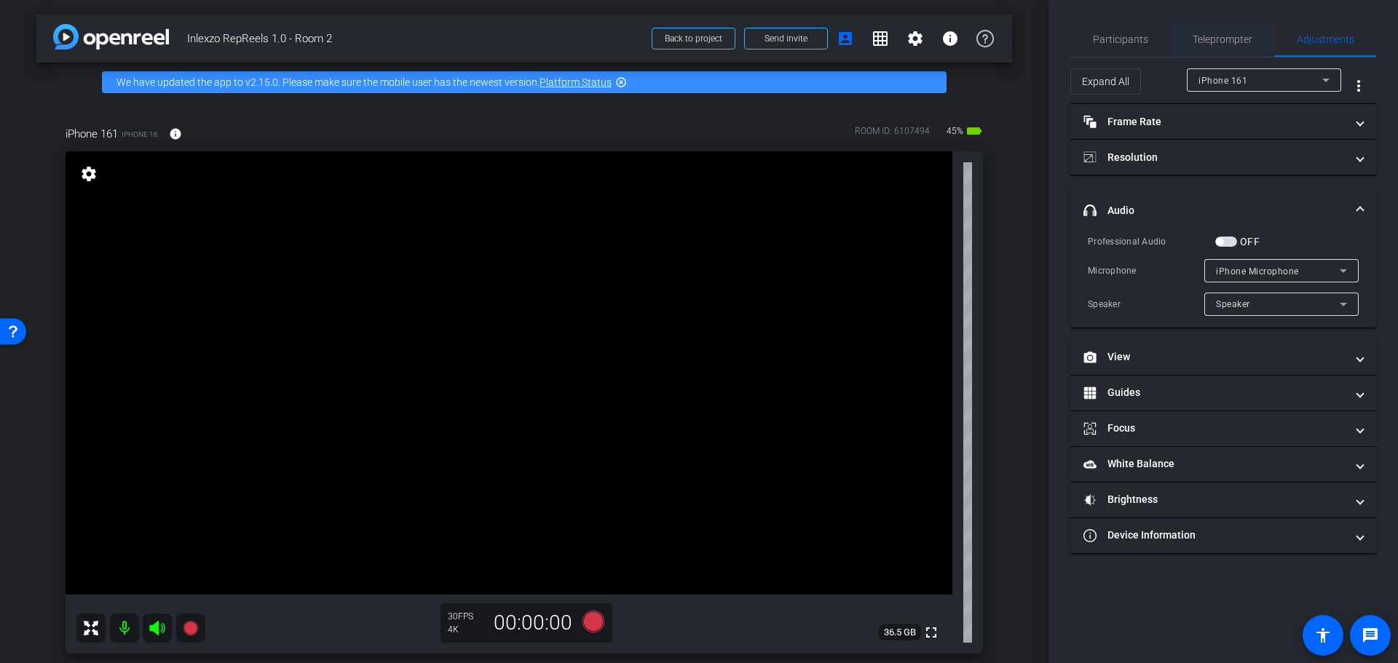
click at [1234, 34] on span "Teleprompter" at bounding box center [1223, 39] width 60 height 10
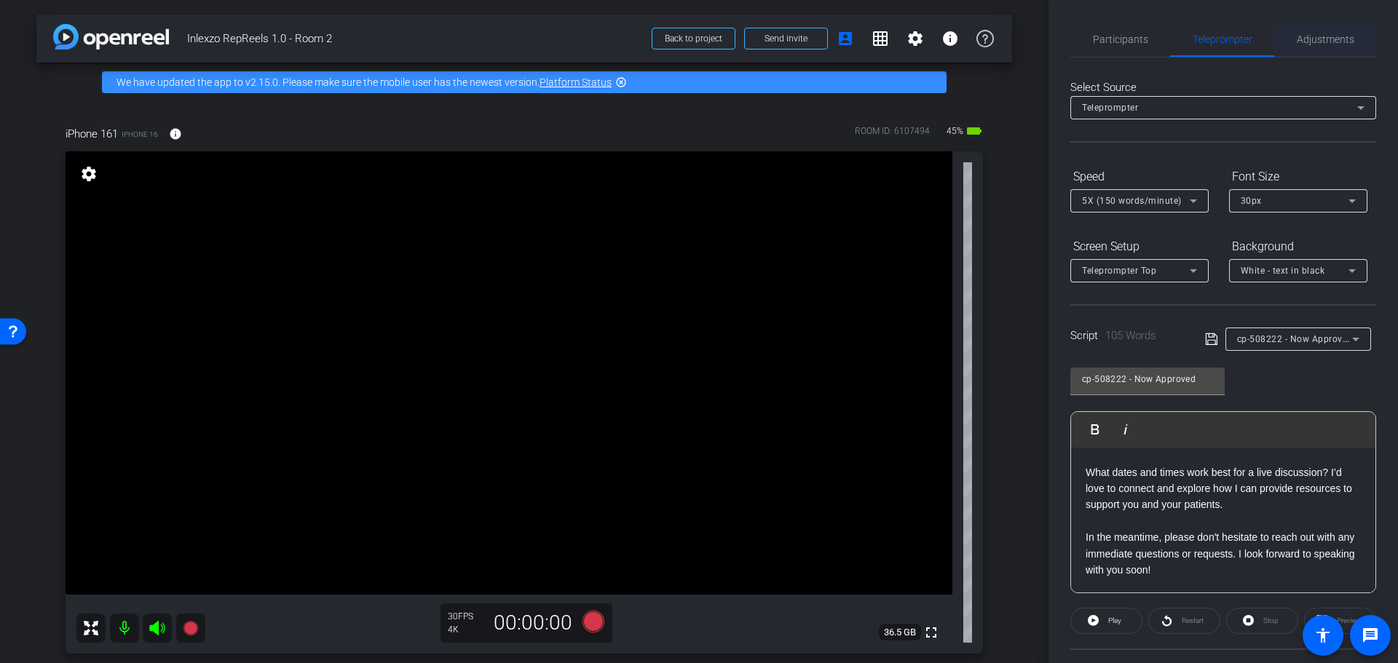
click at [1297, 51] on span "Adjustments" at bounding box center [1326, 39] width 58 height 35
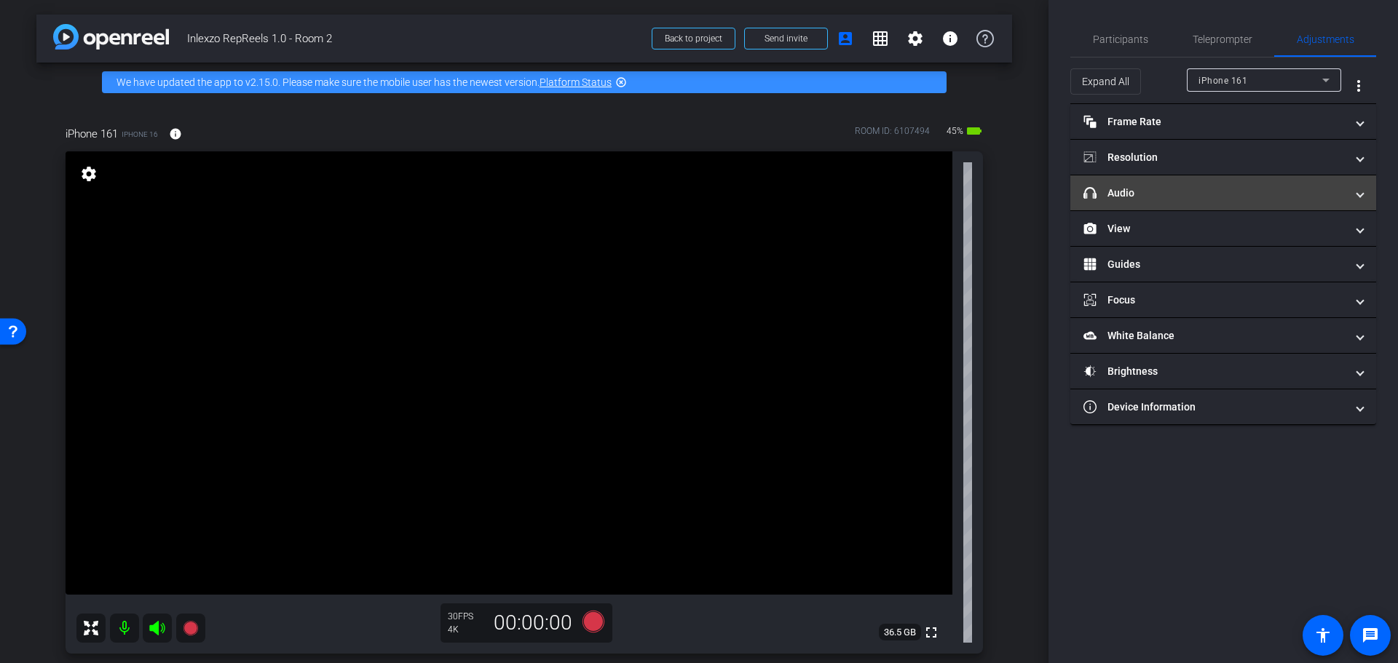
click at [1128, 197] on mat-panel-title "headphone icon Audio" at bounding box center [1215, 193] width 262 height 15
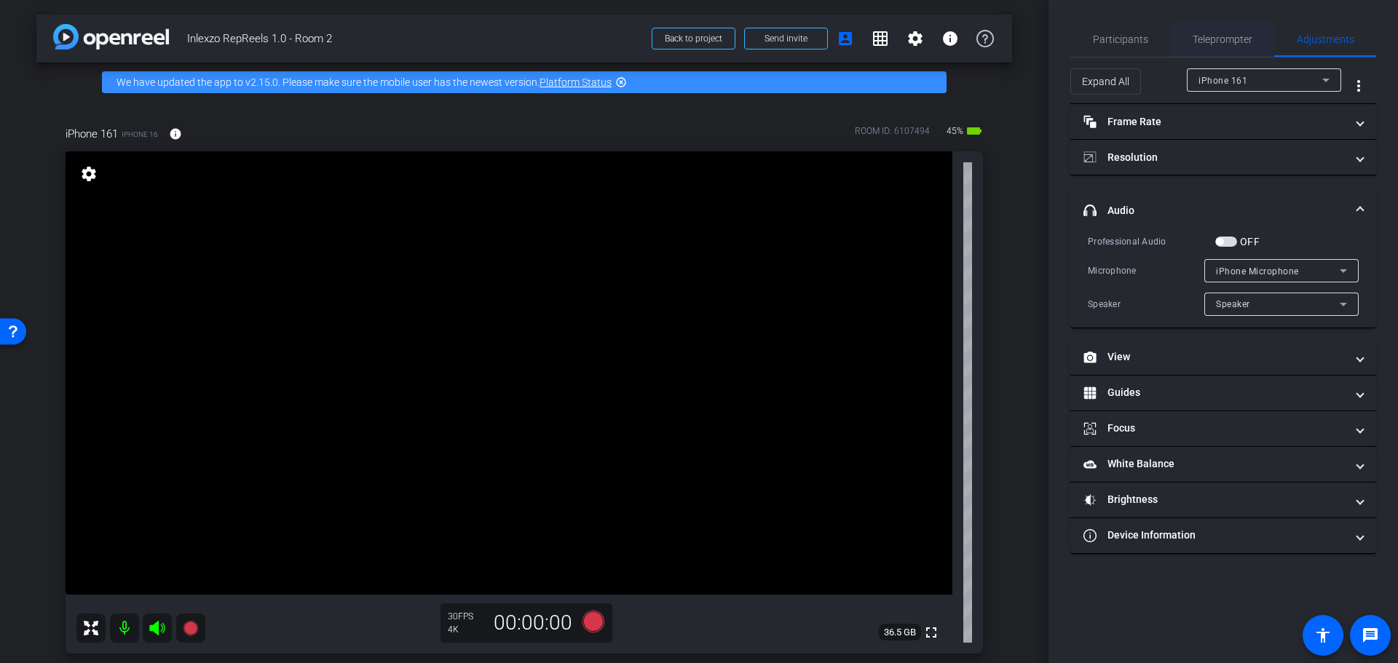
click at [1214, 32] on span "Teleprompter" at bounding box center [1223, 39] width 60 height 35
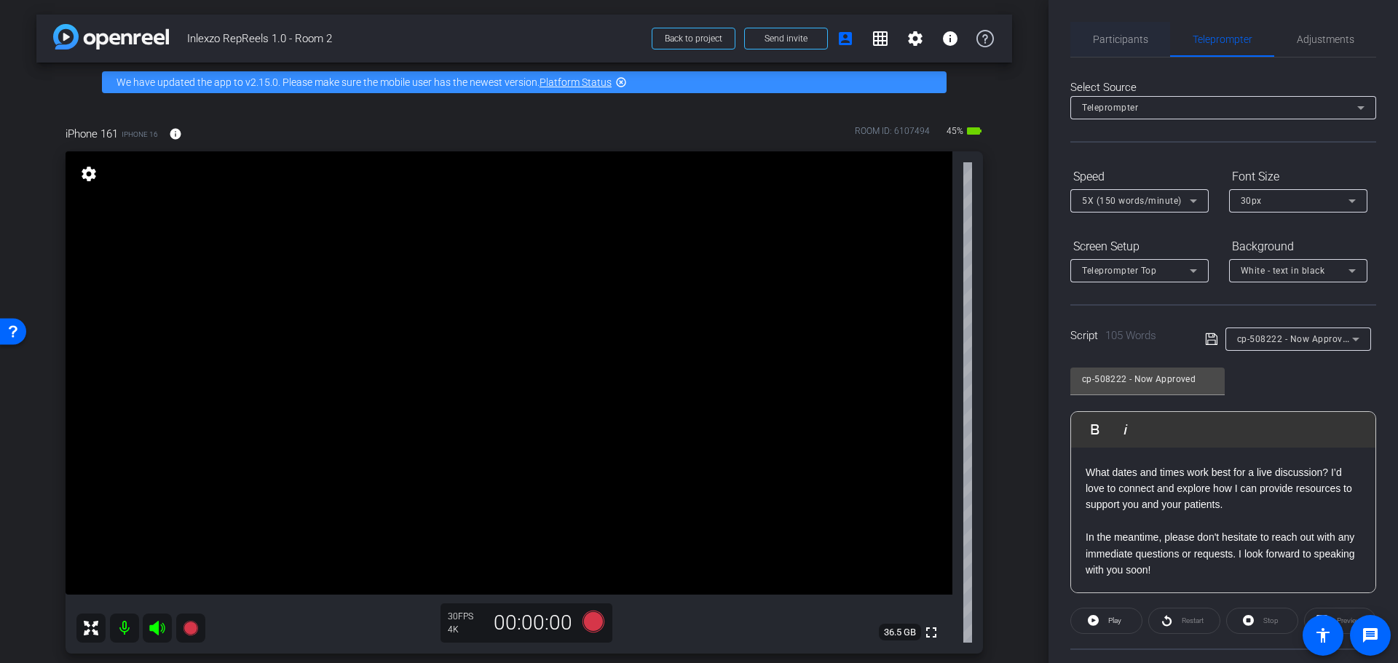
click at [1123, 40] on span "Participants" at bounding box center [1120, 39] width 55 height 10
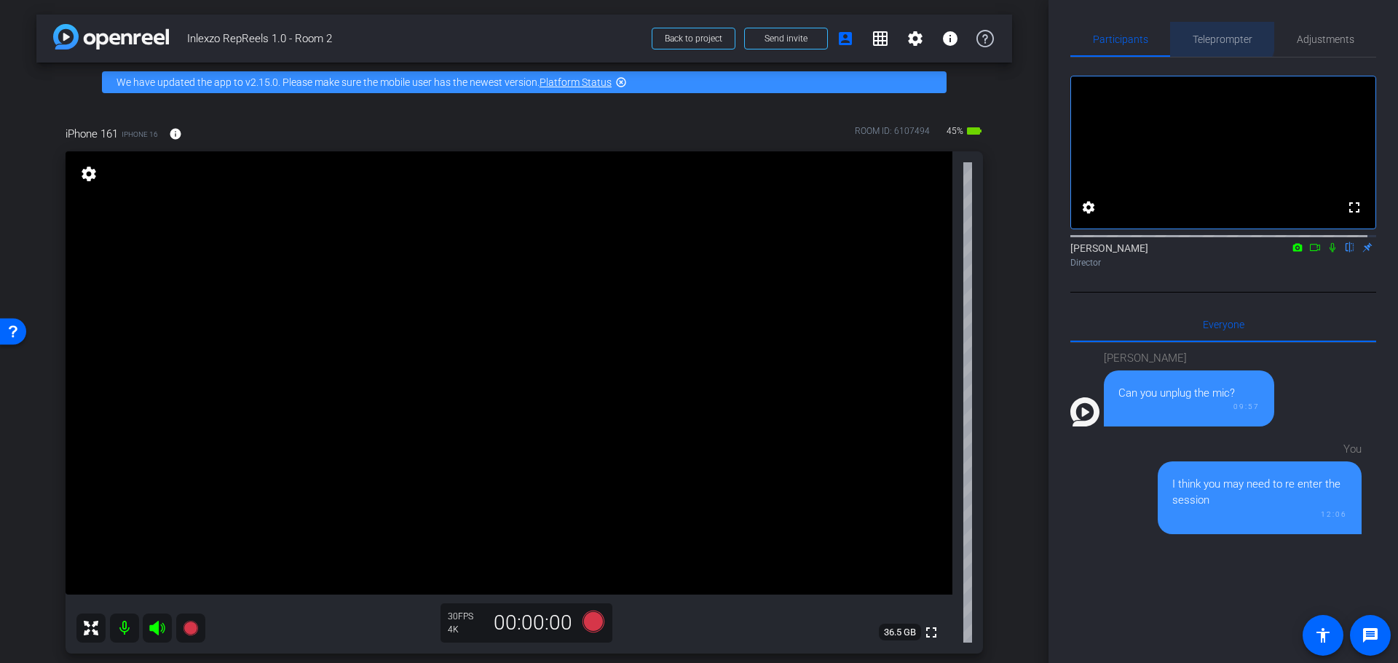
click at [1195, 30] on span "Teleprompter" at bounding box center [1223, 39] width 60 height 35
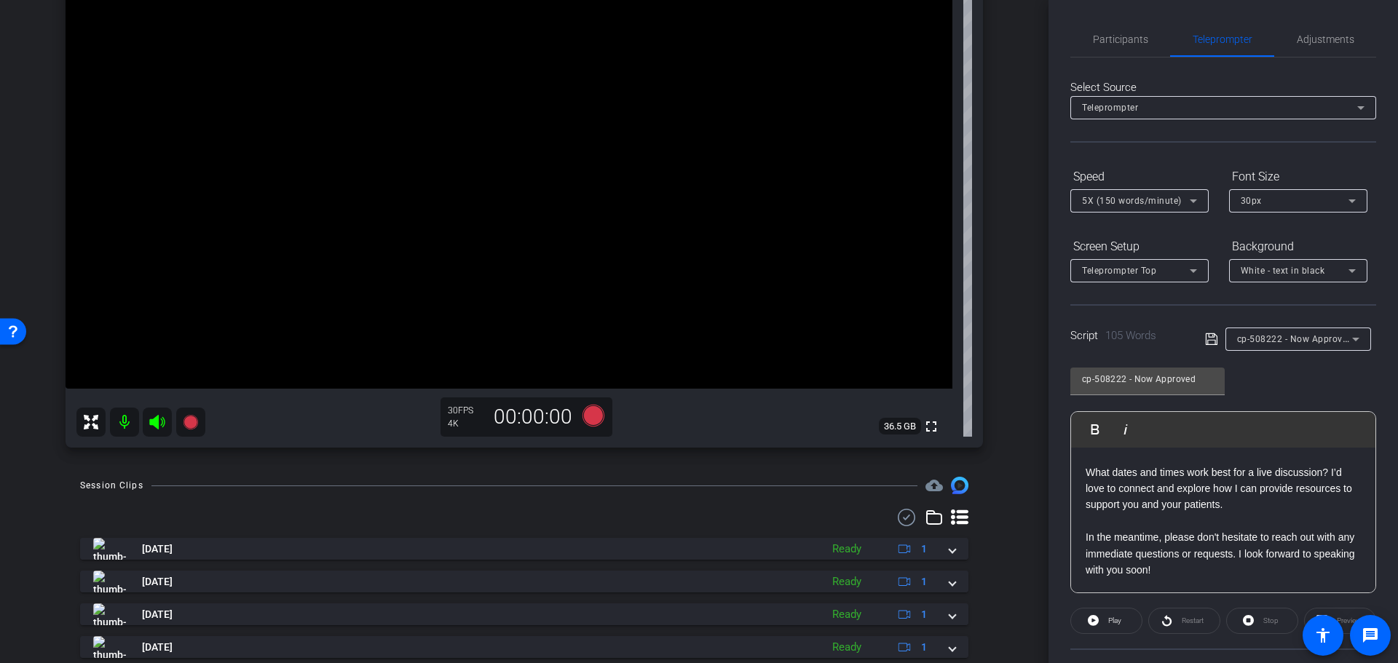
scroll to position [55, 0]
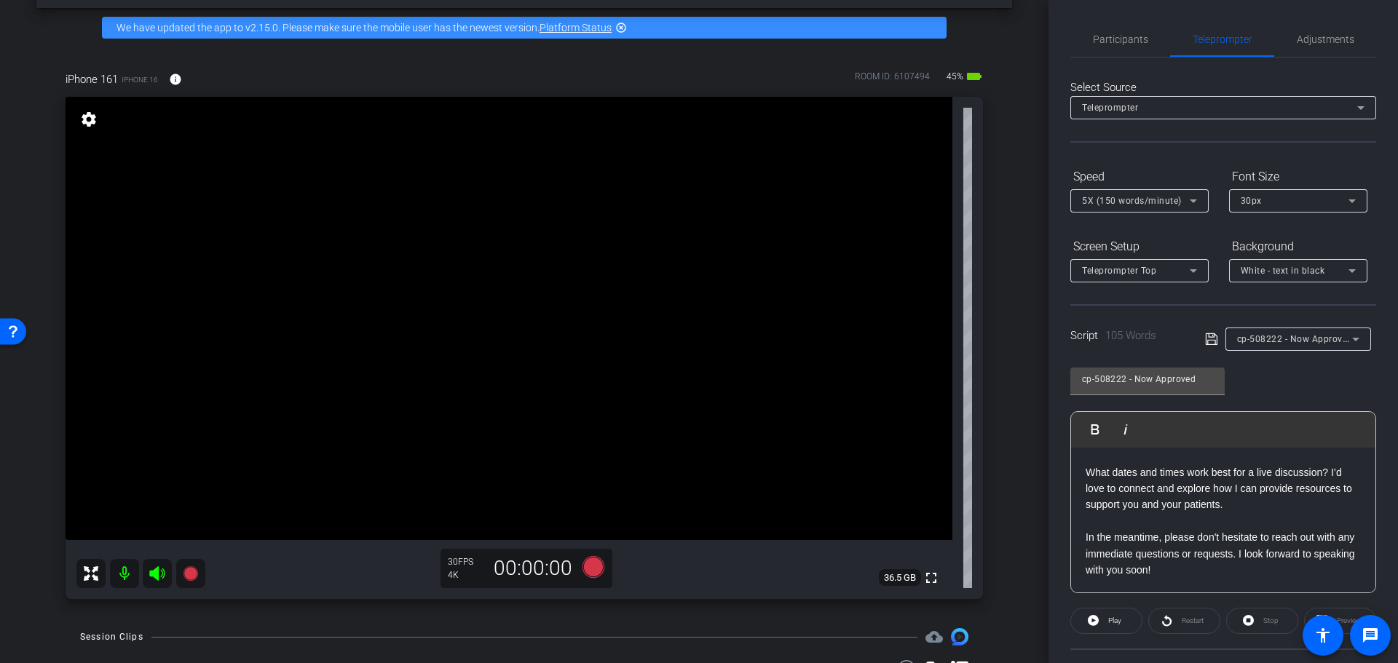
click at [1311, 342] on span "cp-508222 - Now Approved" at bounding box center [1295, 339] width 116 height 12
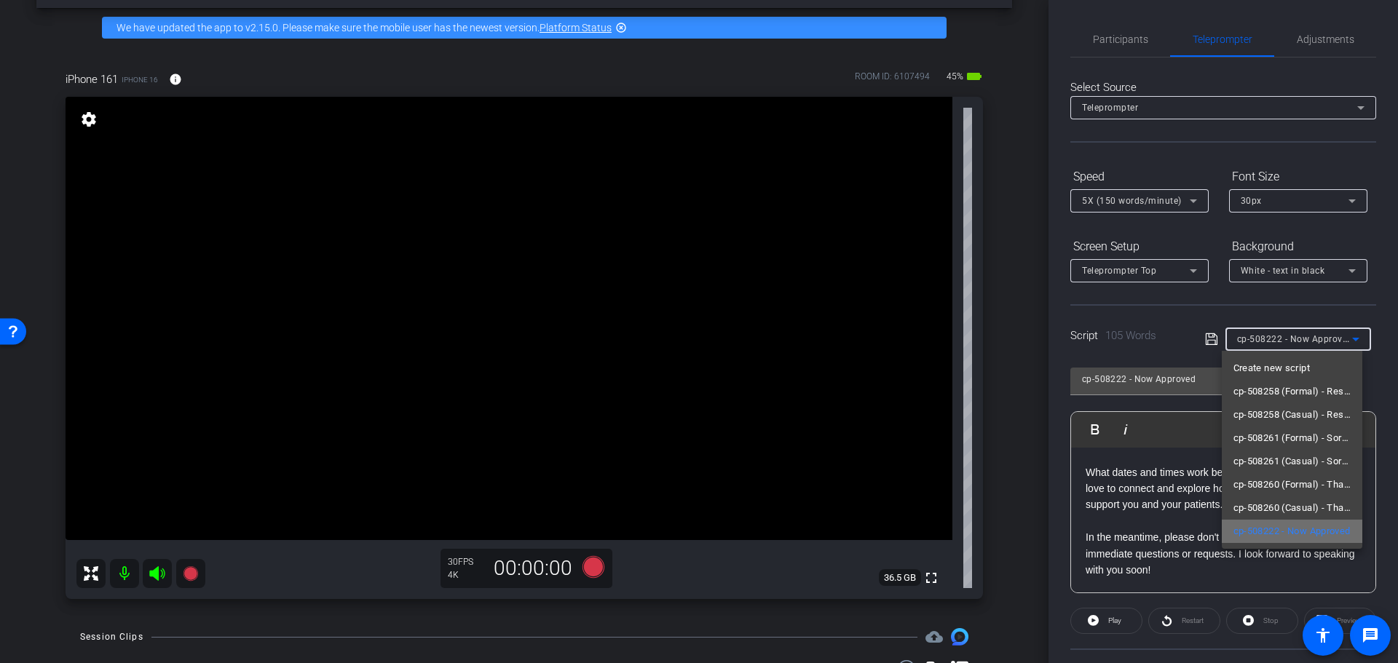
click at [1295, 527] on span "cp-508222 - Now Approved" at bounding box center [1292, 531] width 117 height 17
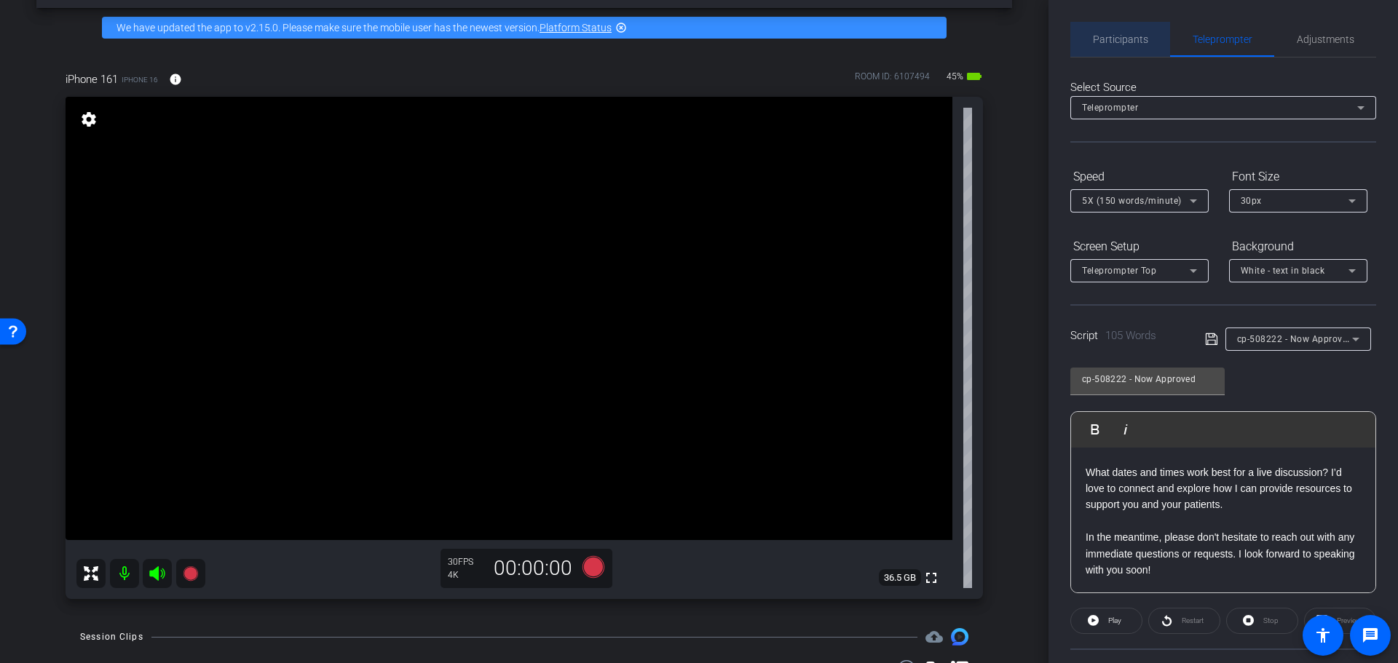
click at [1121, 43] on span "Participants" at bounding box center [1120, 39] width 55 height 10
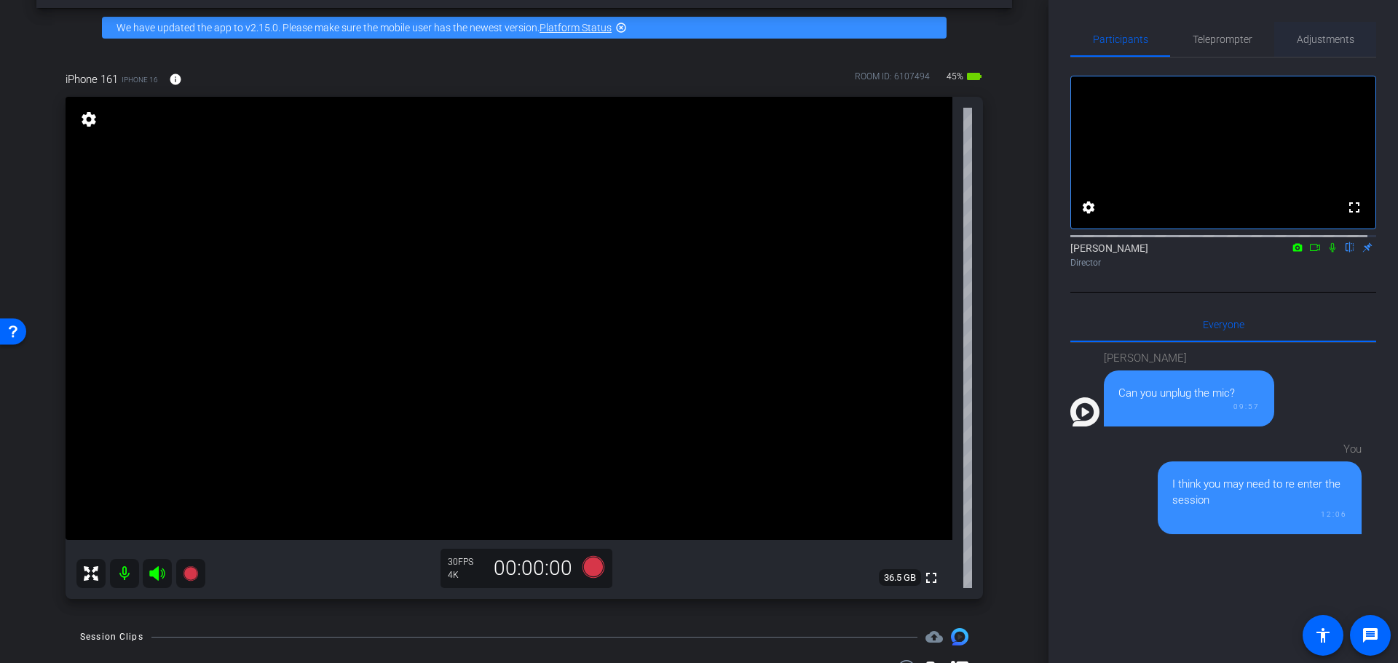
click at [1318, 48] on span "Adjustments" at bounding box center [1326, 39] width 58 height 35
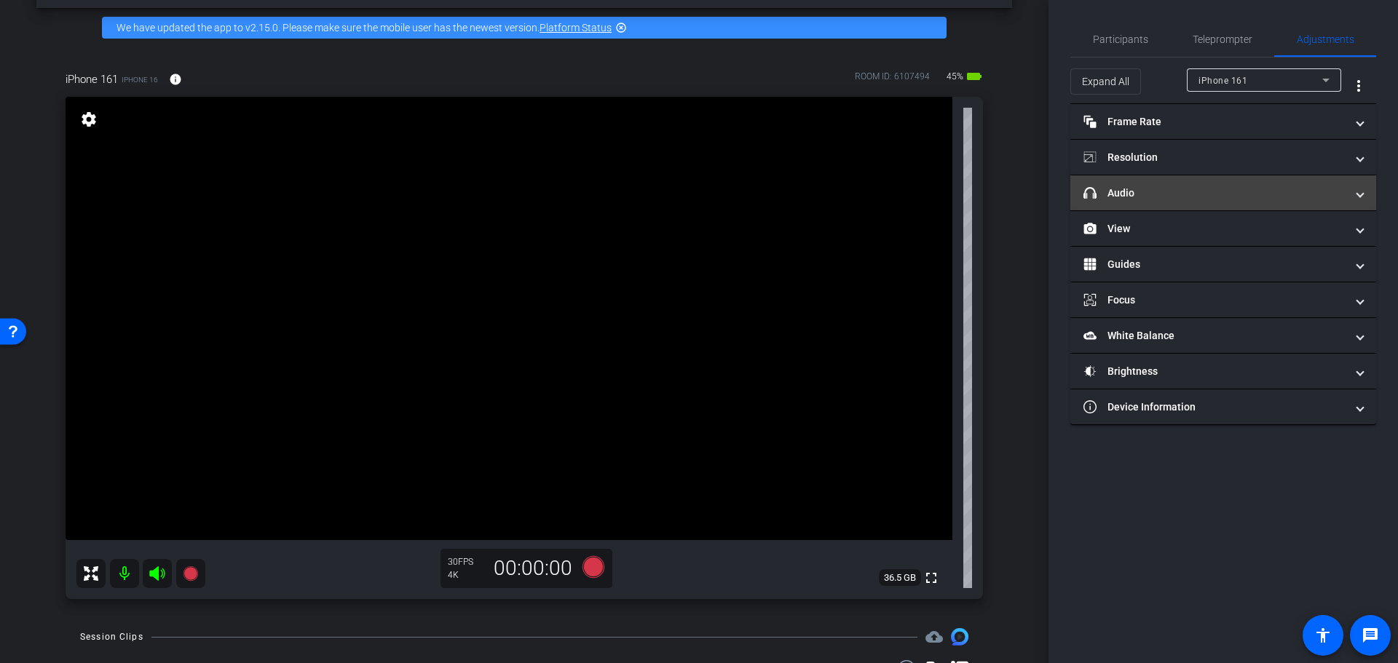
click at [1217, 190] on mat-panel-title "headphone icon Audio" at bounding box center [1215, 193] width 262 height 15
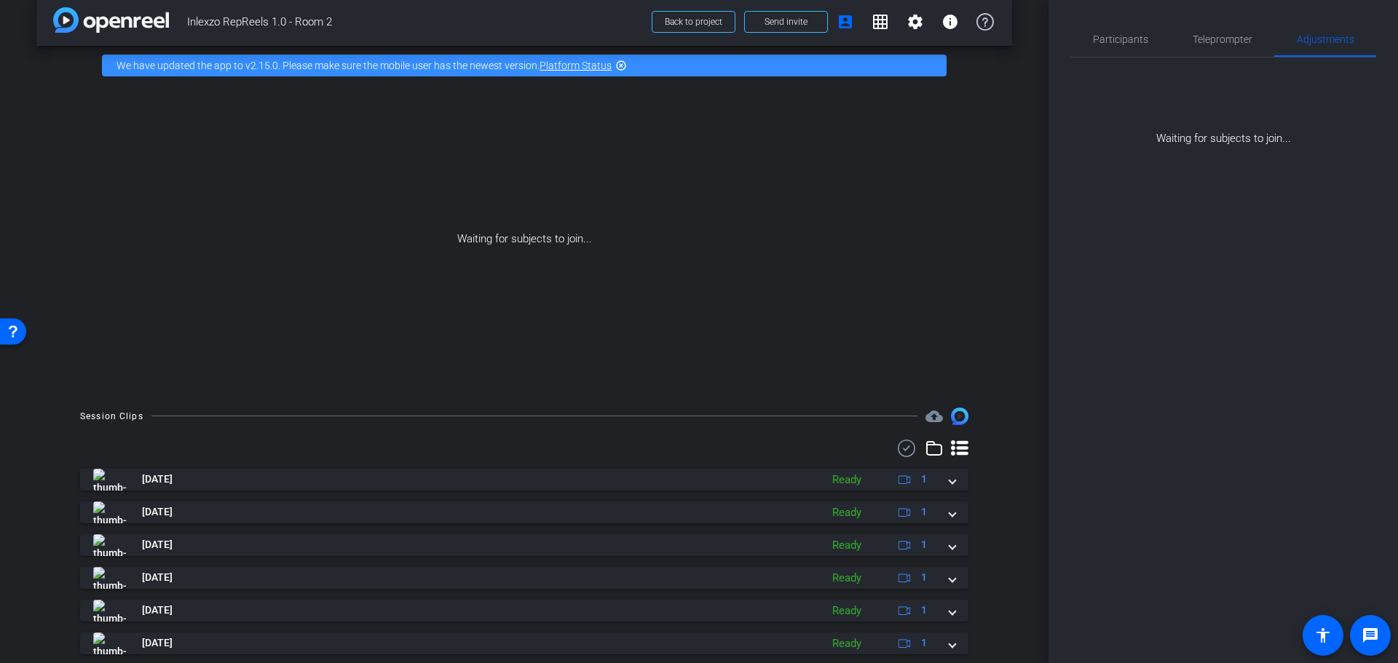
scroll to position [0, 0]
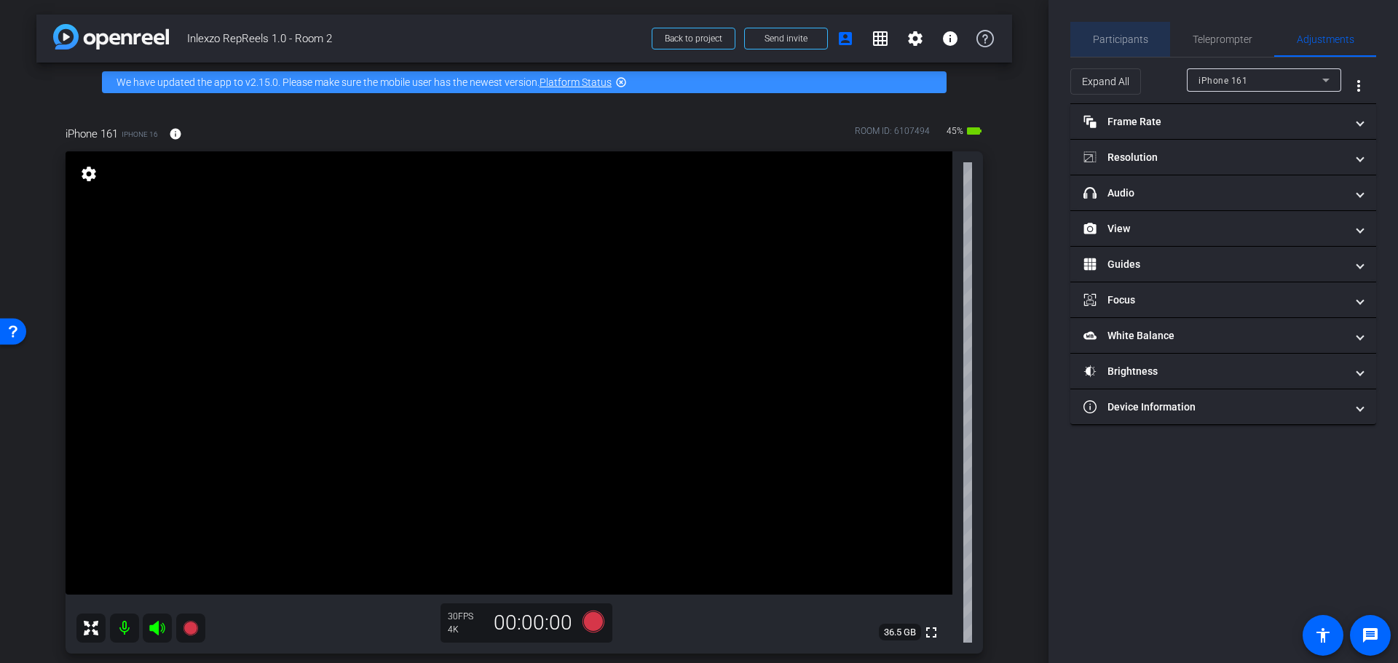
click at [1125, 50] on span "Participants" at bounding box center [1120, 39] width 55 height 35
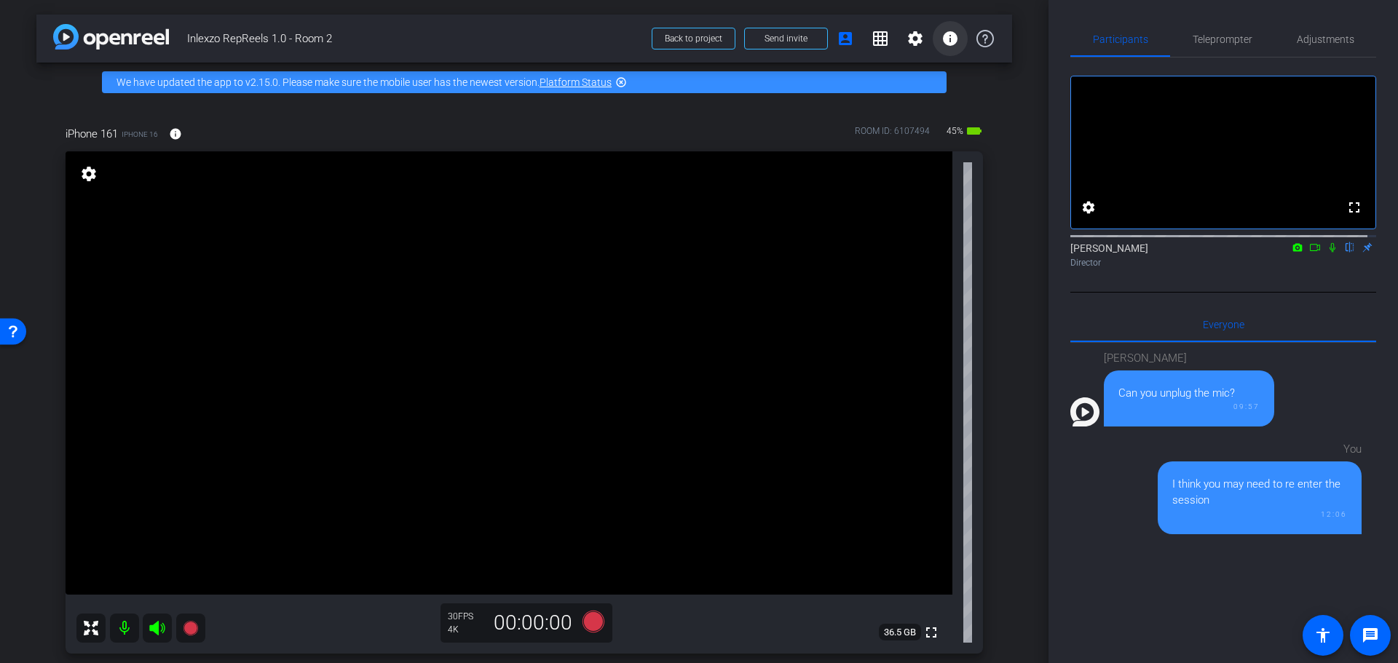
click at [942, 36] on mat-icon "info" at bounding box center [950, 38] width 17 height 17
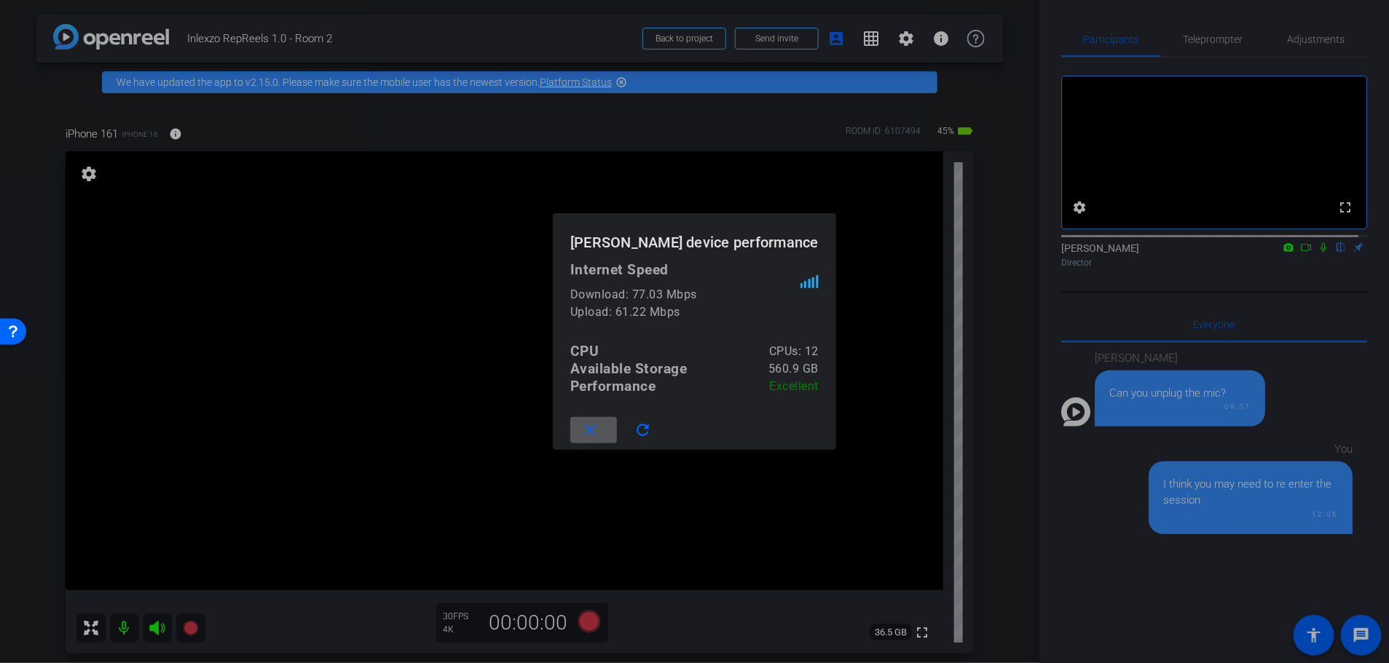
click at [971, 250] on div at bounding box center [694, 331] width 1389 height 663
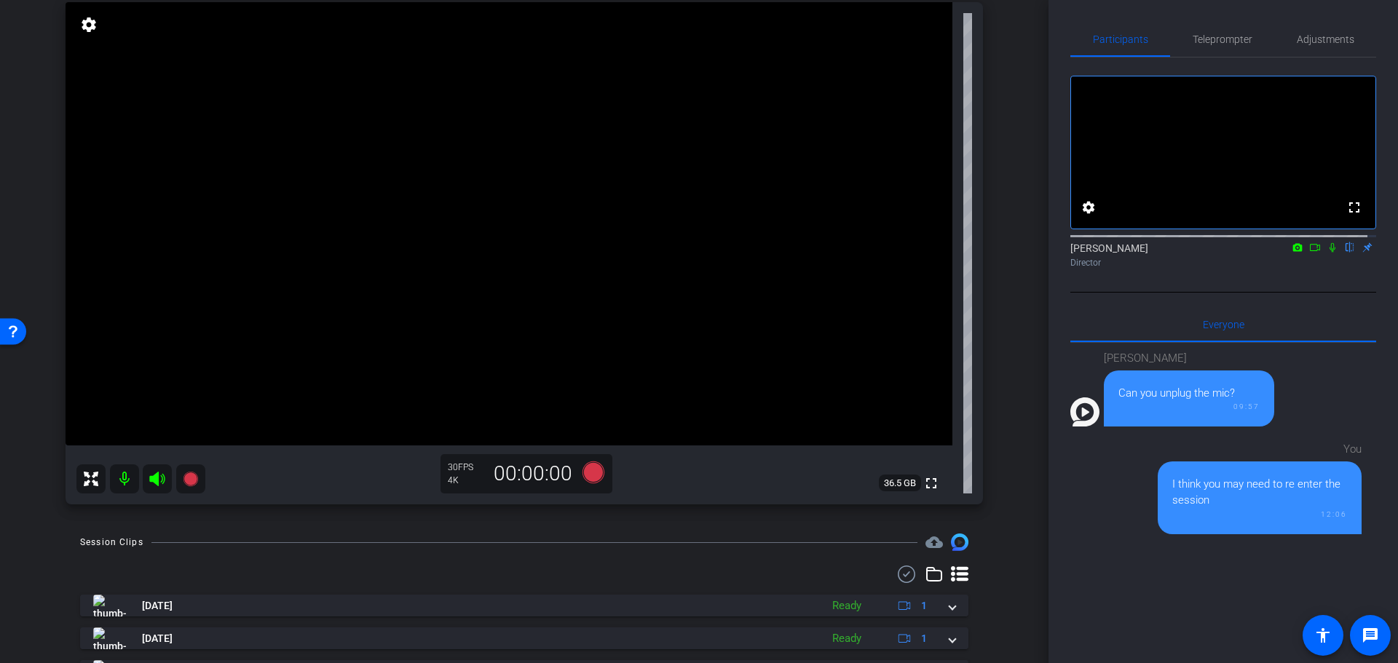
scroll to position [151, 0]
click at [585, 474] on icon at bounding box center [594, 470] width 22 height 22
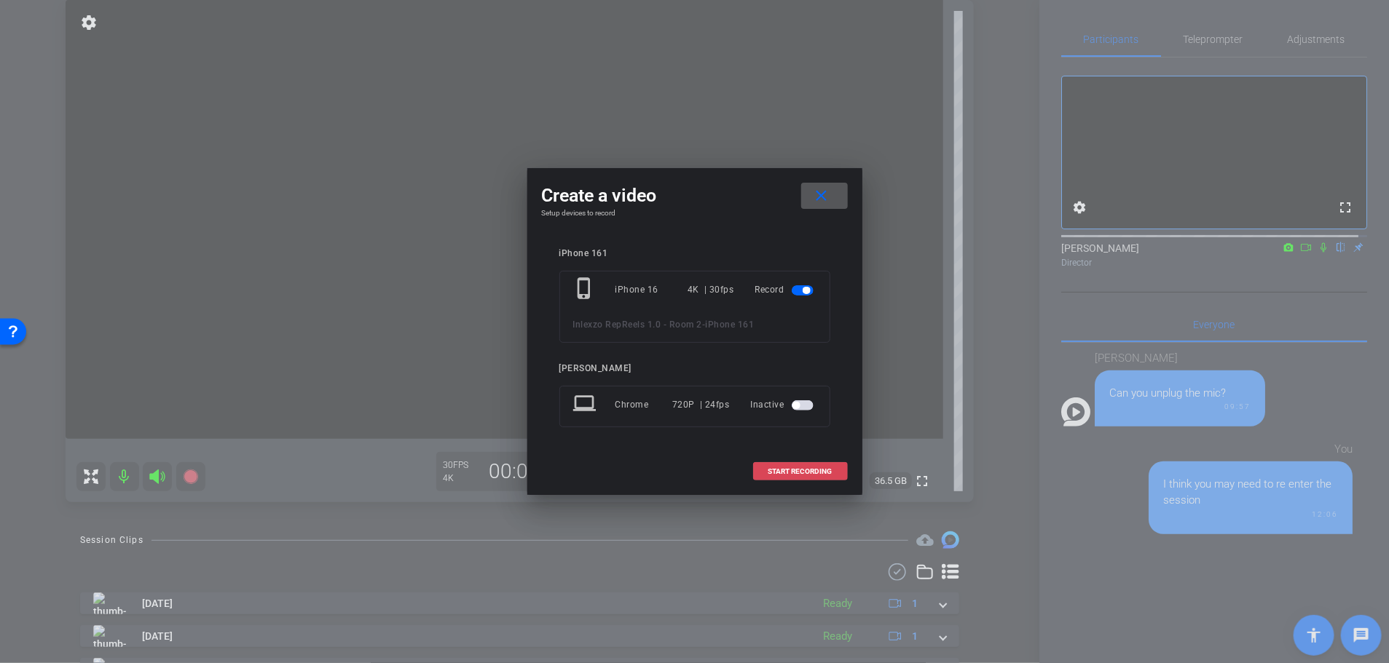
click at [797, 475] on span "START RECORDING" at bounding box center [800, 471] width 64 height 7
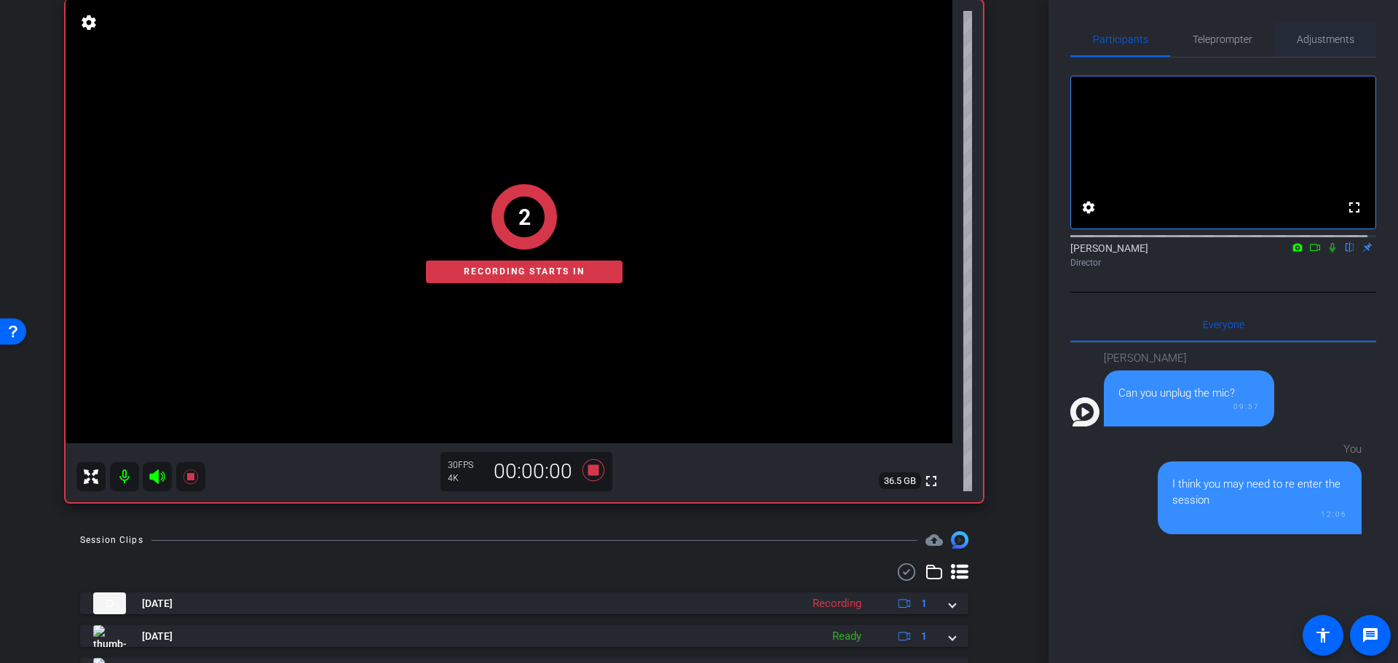
click at [1319, 34] on span "Adjustments" at bounding box center [1326, 39] width 58 height 10
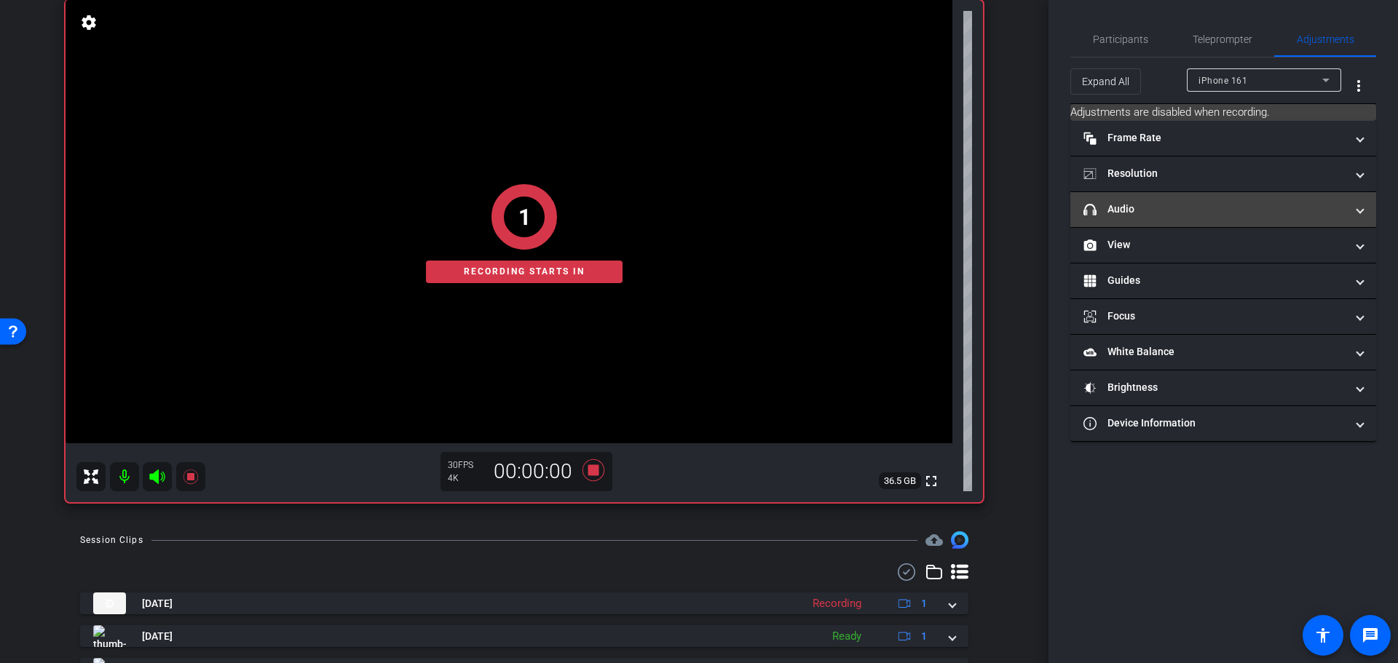
click at [1238, 205] on mat-panel-title "headphone icon Audio" at bounding box center [1215, 209] width 262 height 15
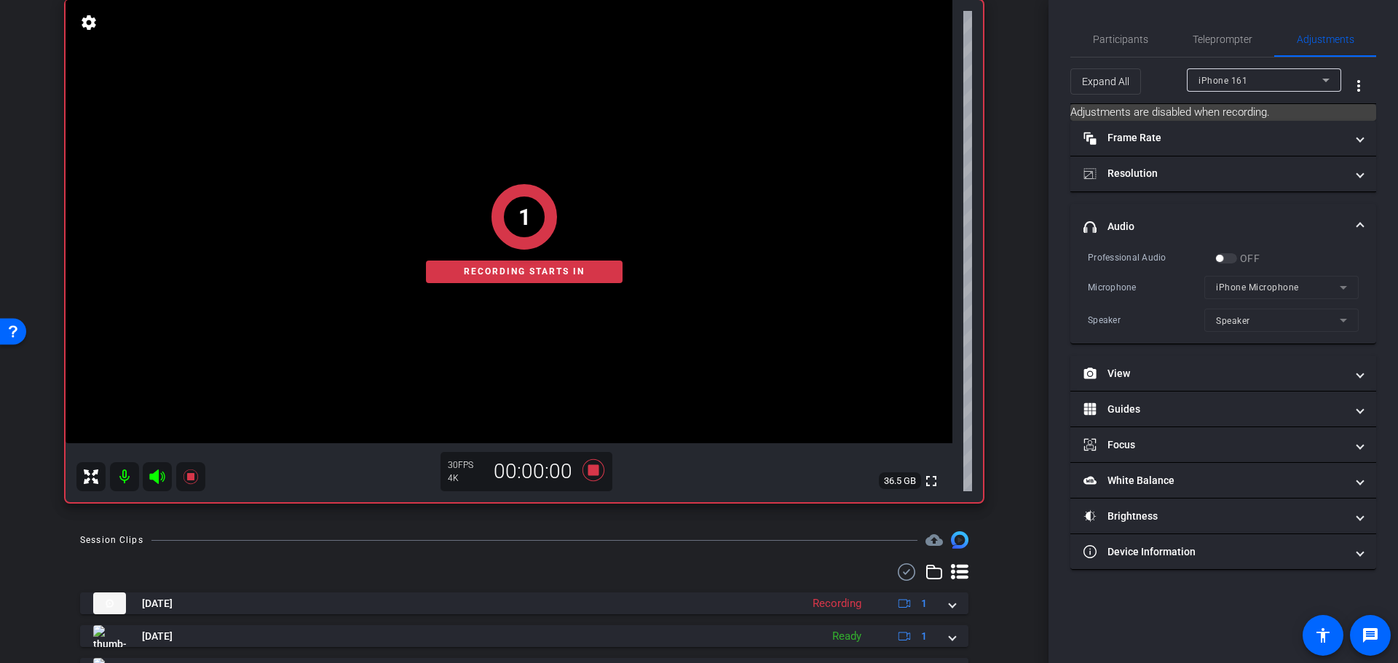
click at [1240, 260] on label "OFF" at bounding box center [1248, 258] width 23 height 15
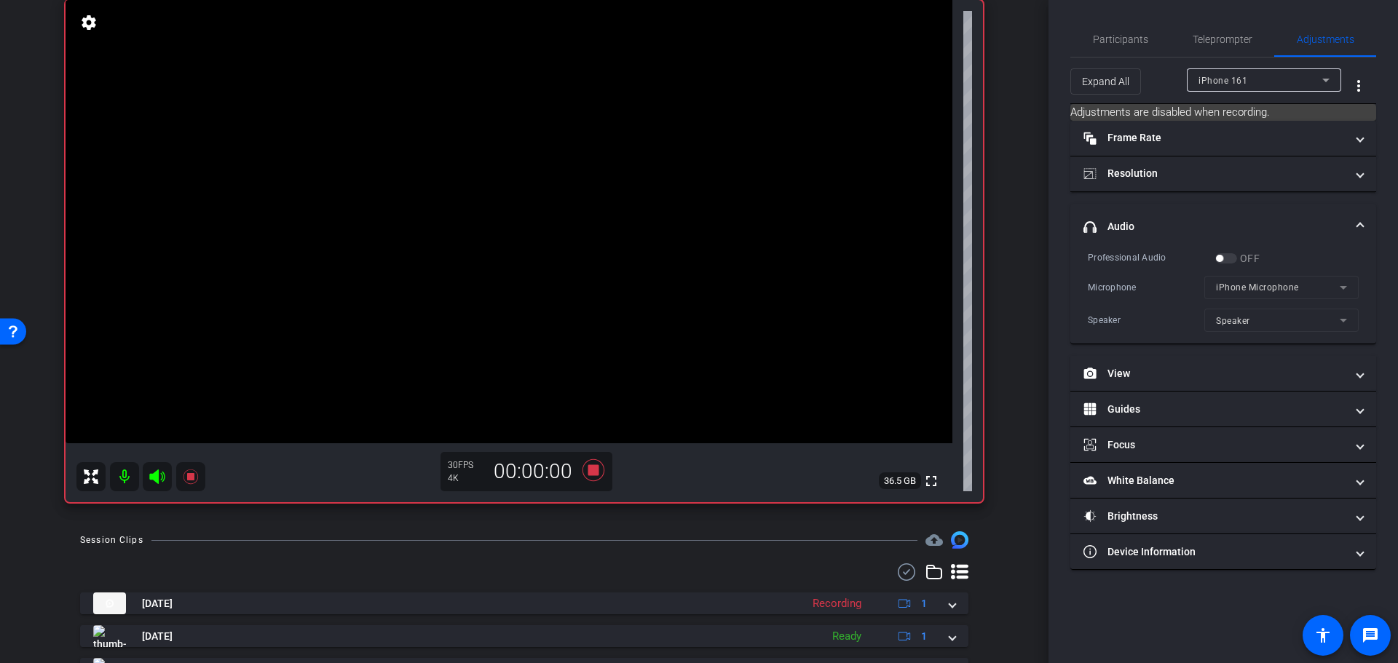
click at [1228, 255] on div "OFF" at bounding box center [1237, 258] width 44 height 15
click at [581, 474] on icon at bounding box center [593, 470] width 35 height 26
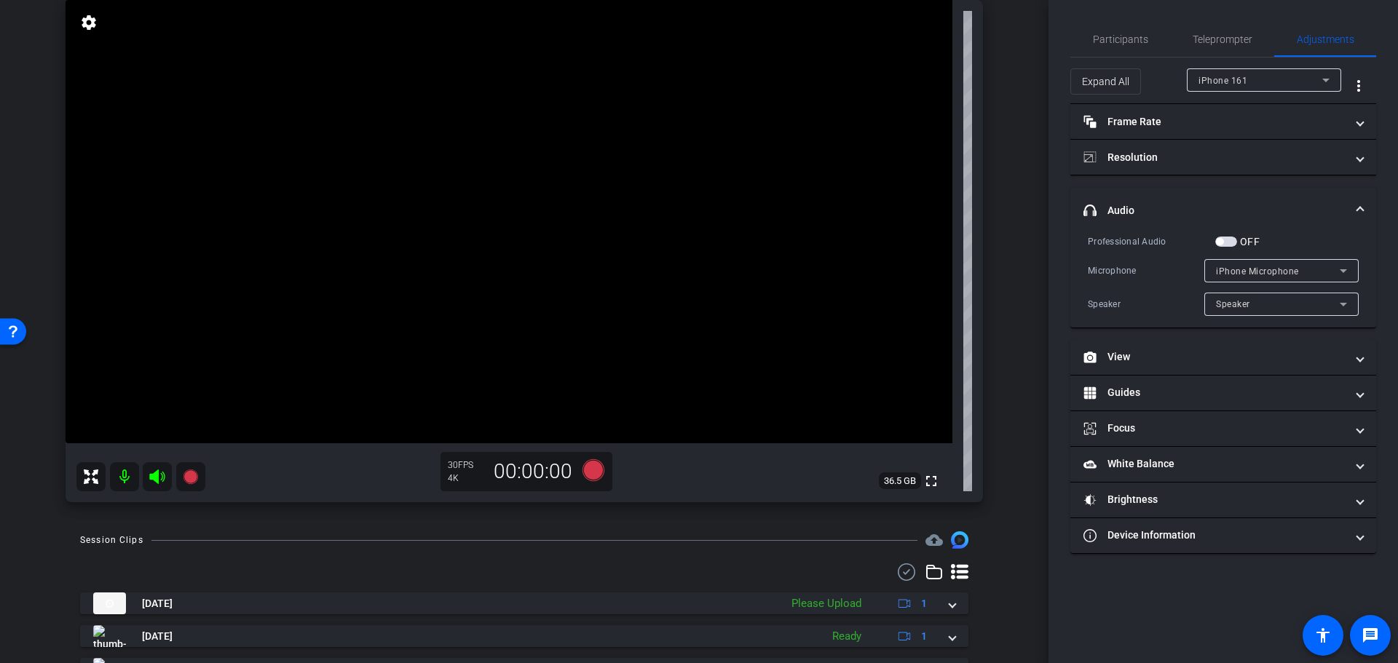
click at [1229, 243] on span "button" at bounding box center [1226, 242] width 22 height 10
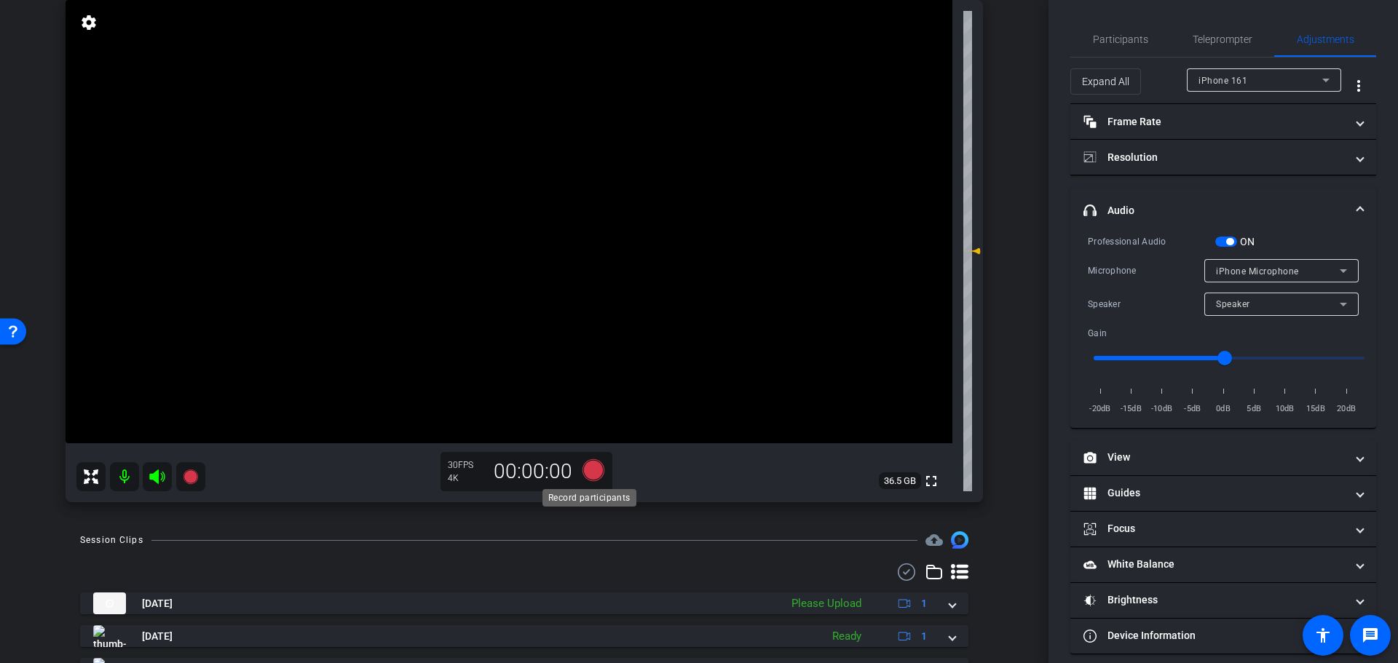
click at [588, 476] on icon at bounding box center [594, 470] width 22 height 22
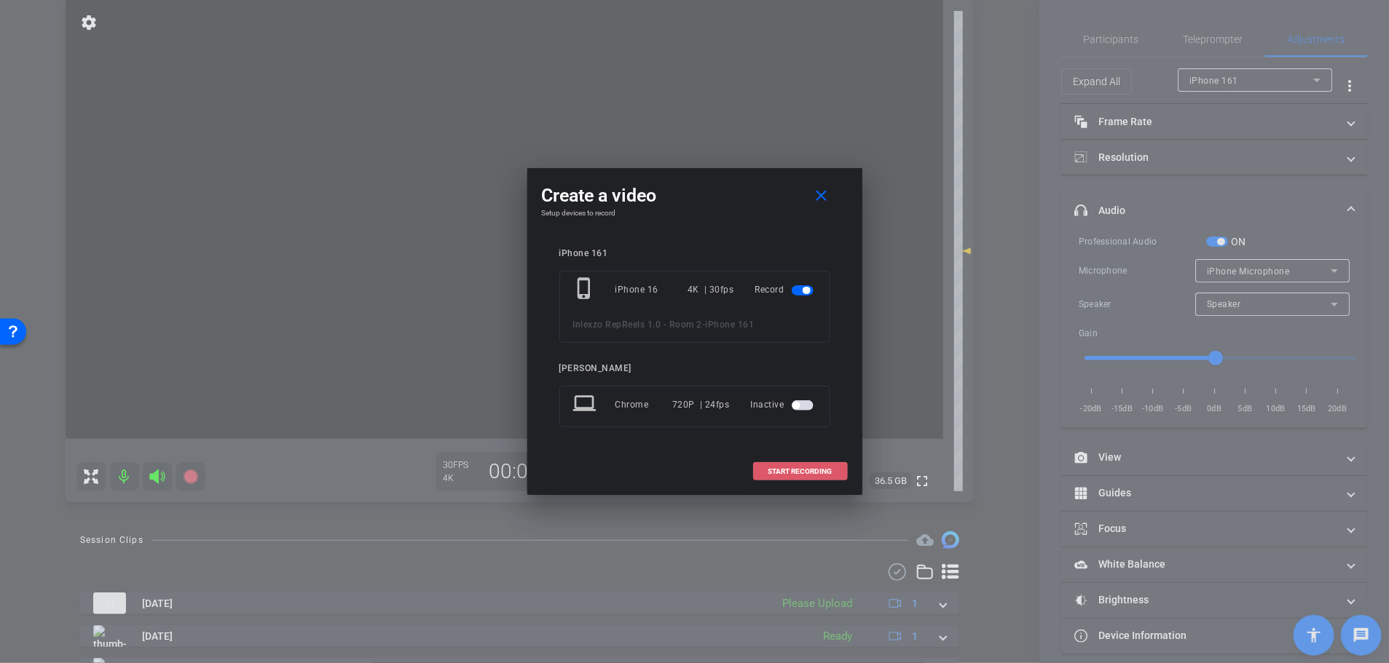
click at [769, 468] on span "START RECORDING" at bounding box center [800, 471] width 64 height 7
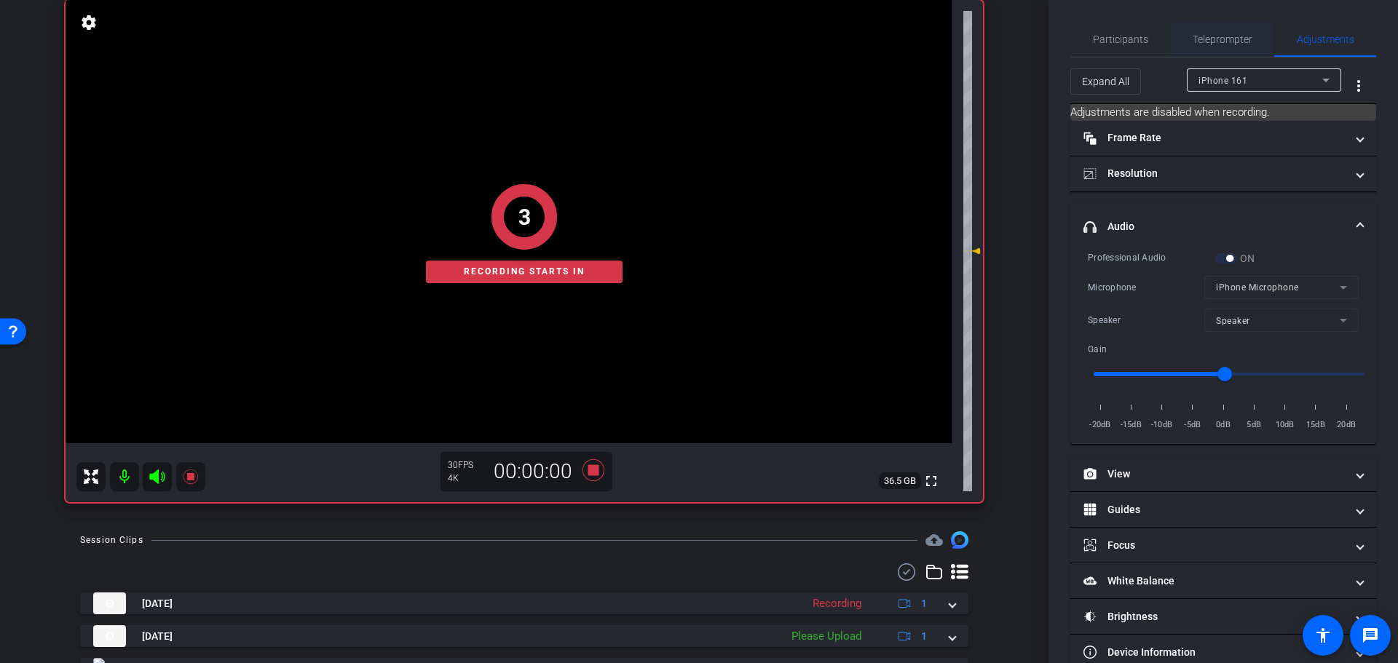
click at [1205, 36] on span "Teleprompter" at bounding box center [1223, 39] width 60 height 10
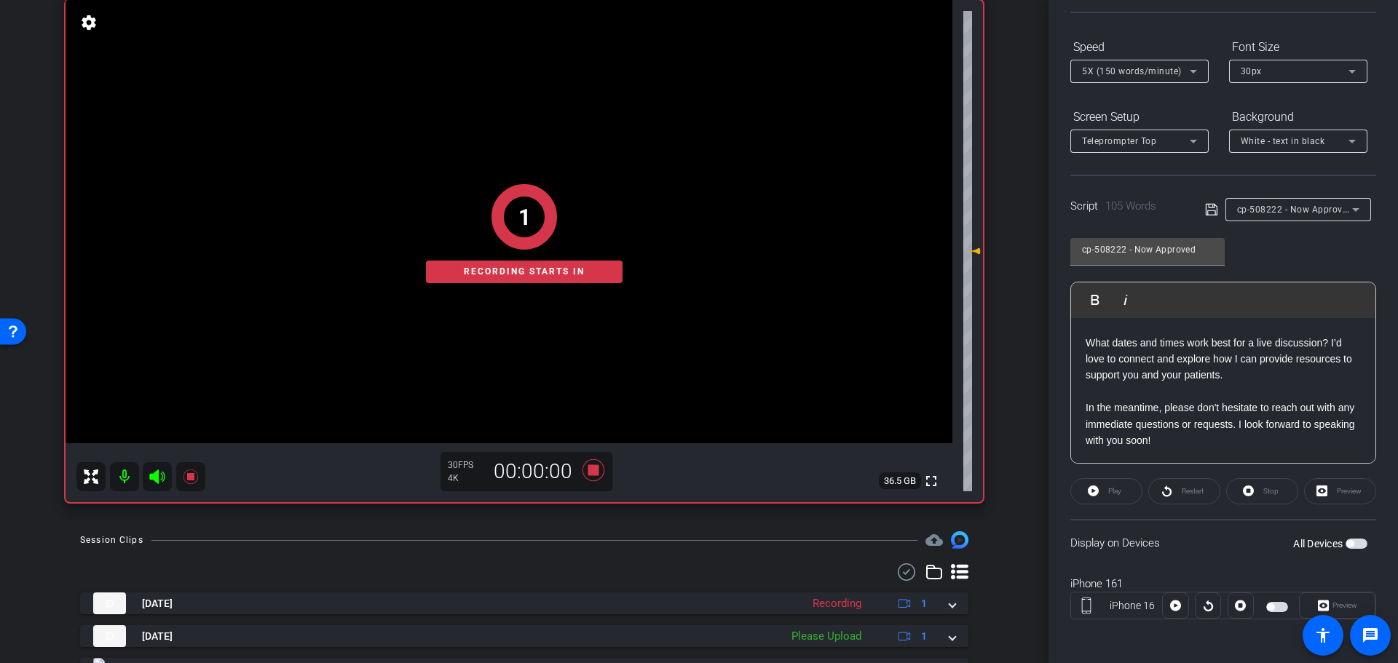
scroll to position [132, 0]
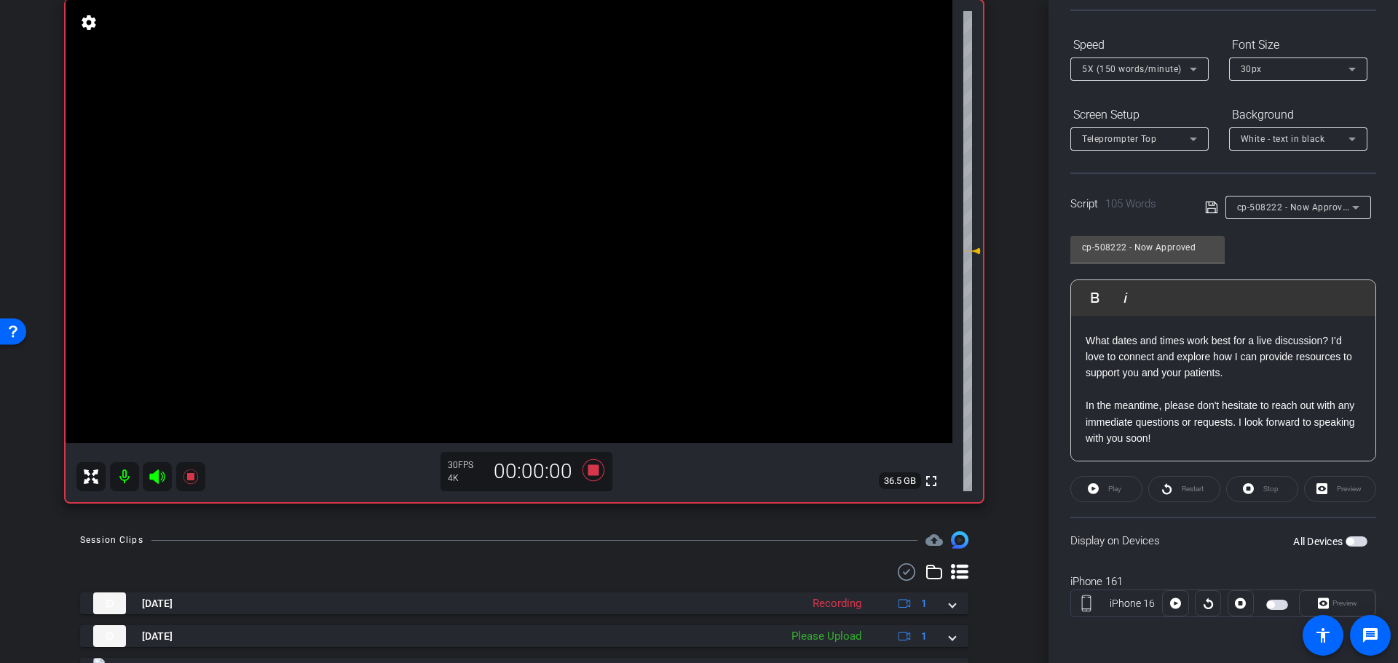
click at [1343, 535] on div "All Devices" at bounding box center [1330, 541] width 74 height 15
click at [1346, 537] on span "button" at bounding box center [1357, 542] width 22 height 10
click at [1105, 497] on span "Play" at bounding box center [1113, 489] width 17 height 20
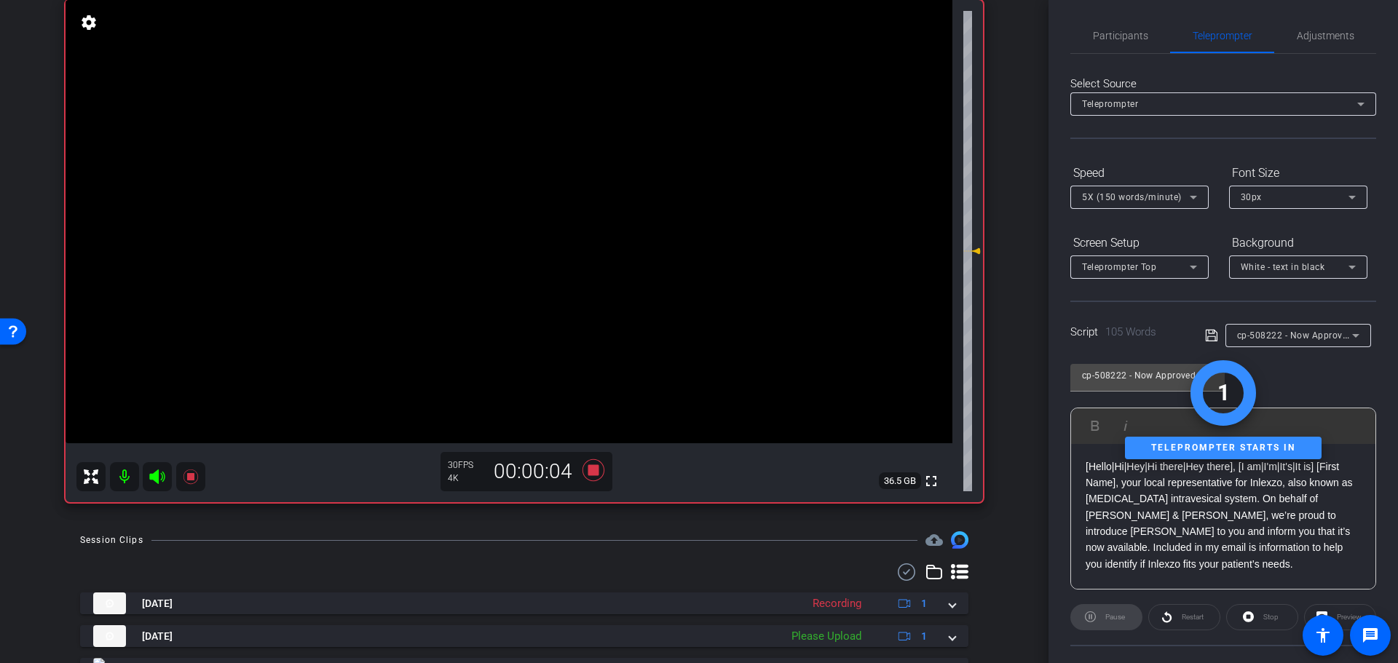
scroll to position [0, 0]
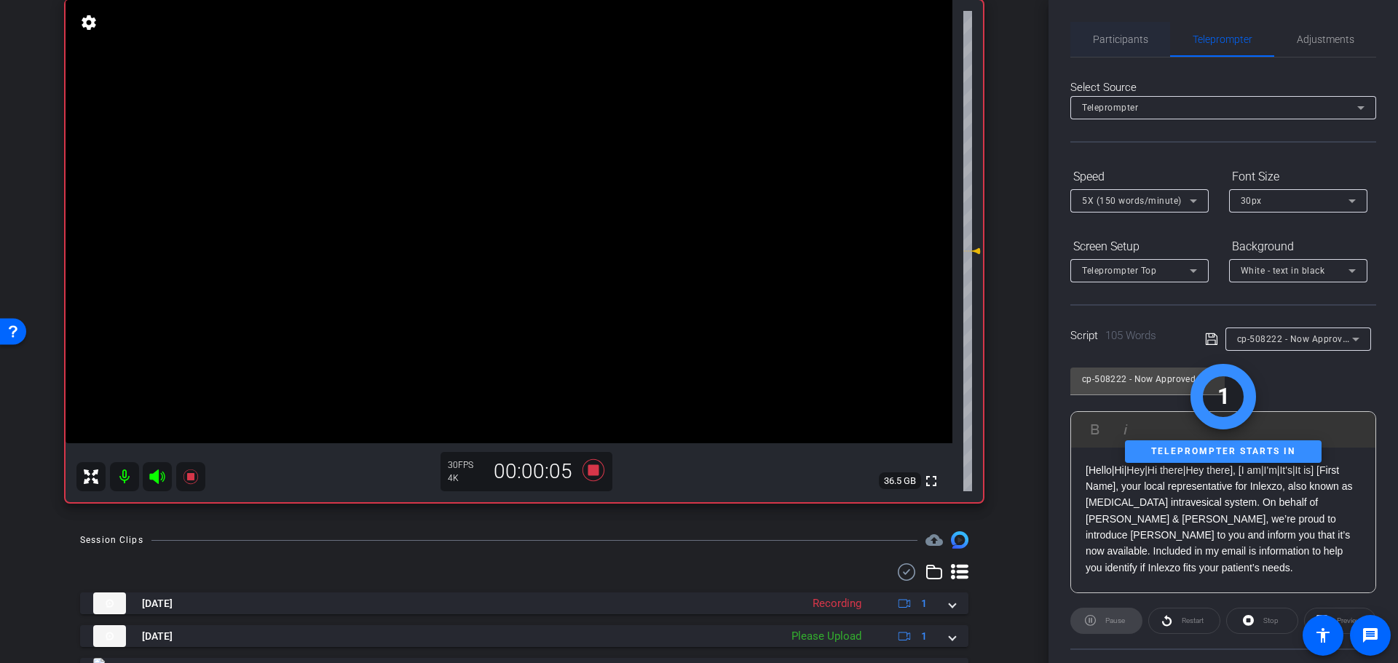
click at [1098, 51] on span "Participants" at bounding box center [1120, 39] width 55 height 35
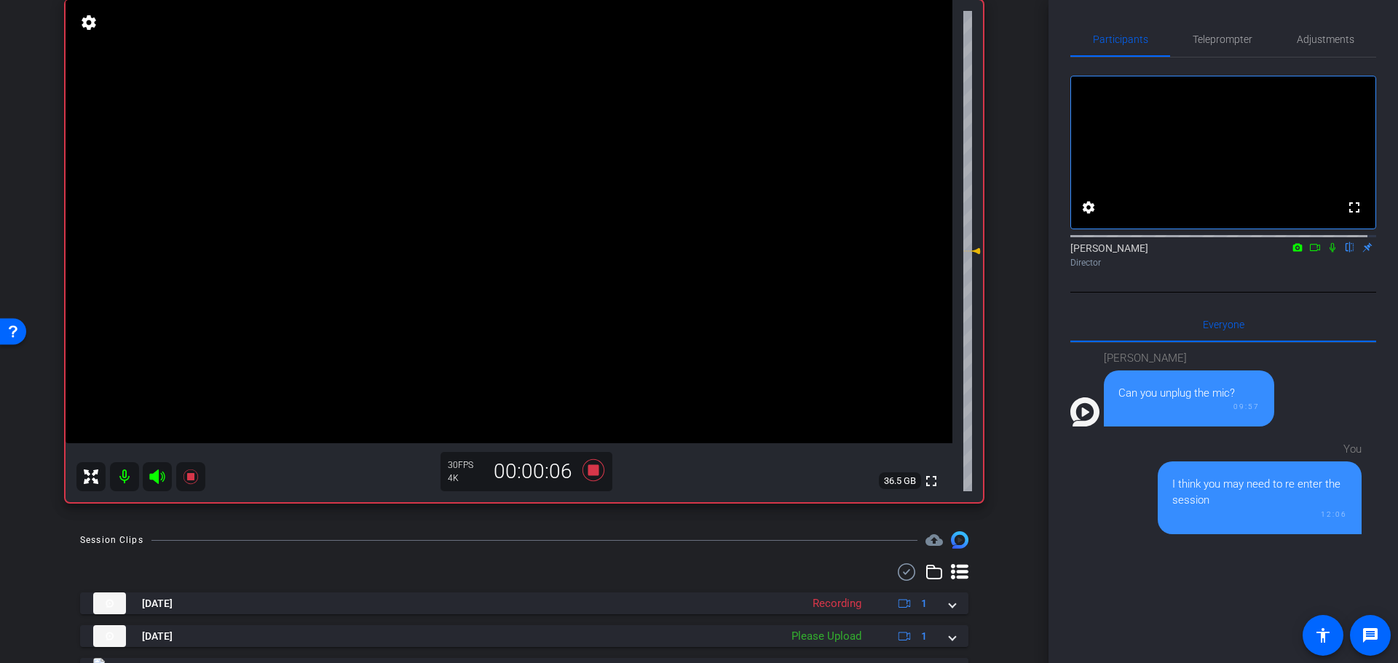
click at [1327, 253] on icon at bounding box center [1333, 247] width 12 height 10
click at [1241, 38] on span "Teleprompter" at bounding box center [1223, 39] width 60 height 10
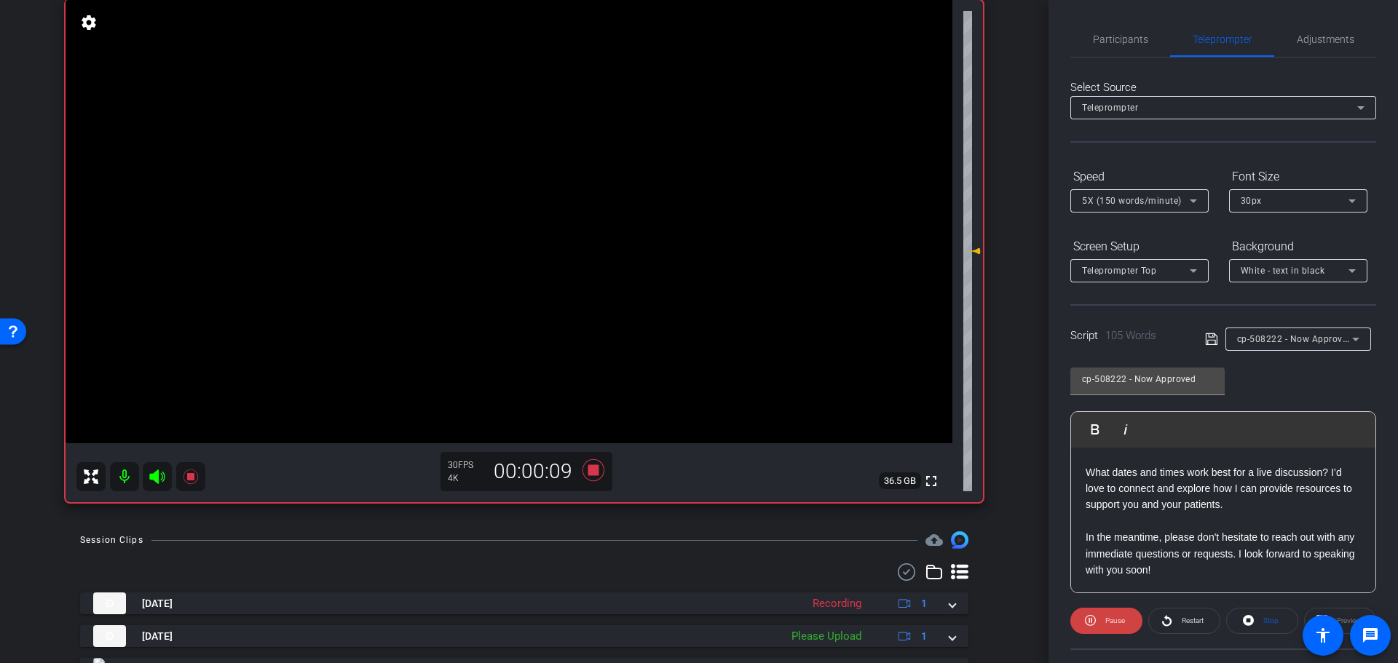
scroll to position [132, 0]
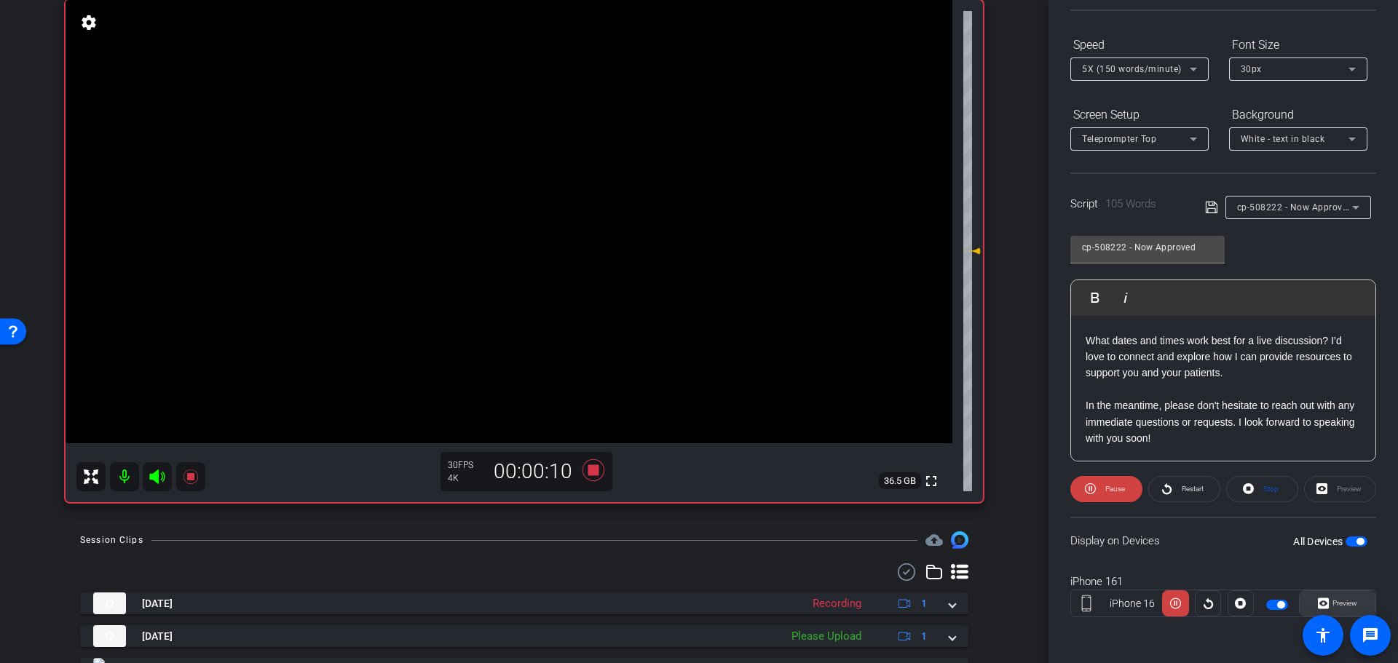
click at [1318, 601] on icon at bounding box center [1323, 604] width 11 height 11
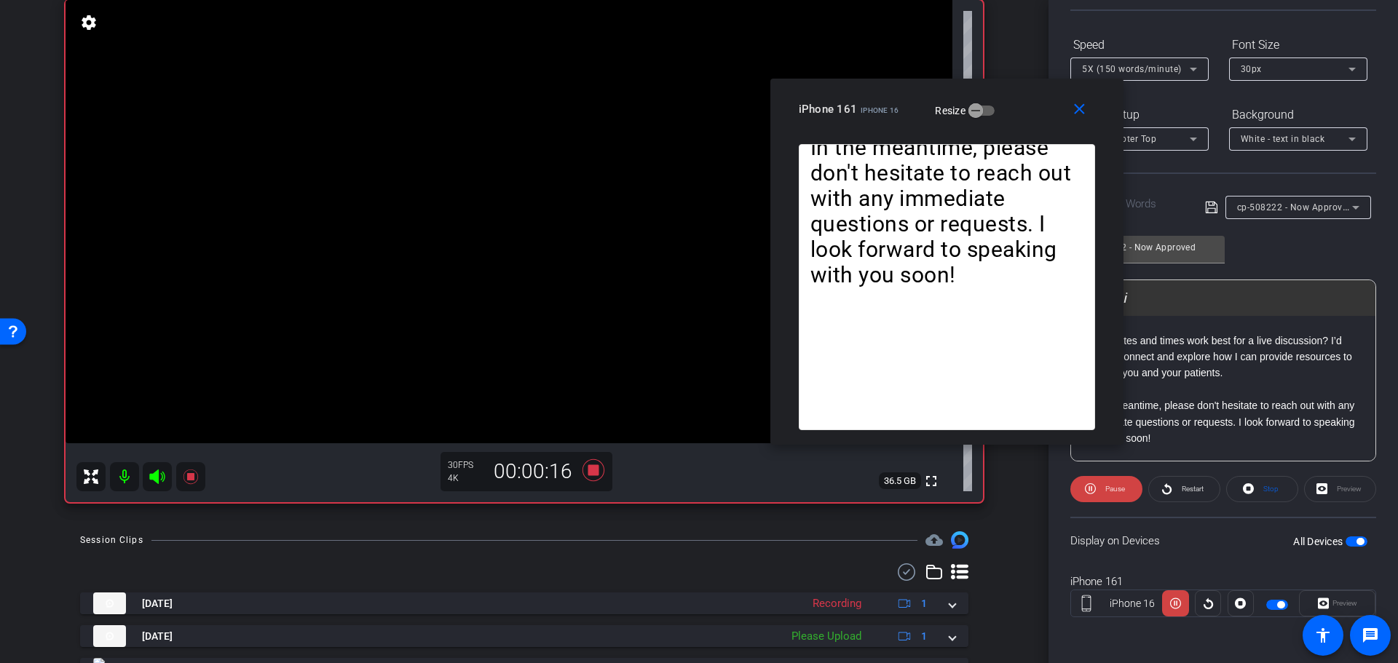
drag, startPoint x: 655, startPoint y: 169, endPoint x: 908, endPoint y: 95, distance: 263.2
click at [907, 96] on div "iPhone 161 iPhone 16 Resize" at bounding box center [952, 109] width 307 height 26
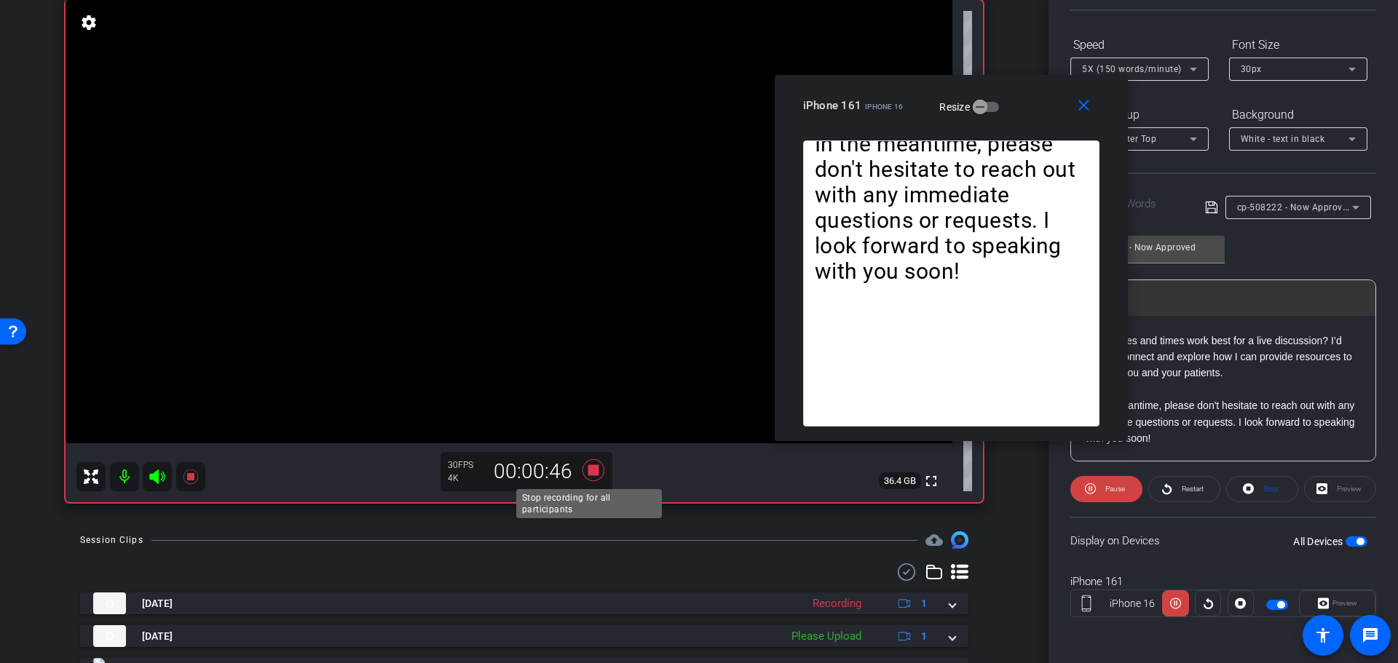
click at [597, 469] on icon at bounding box center [593, 470] width 35 height 26
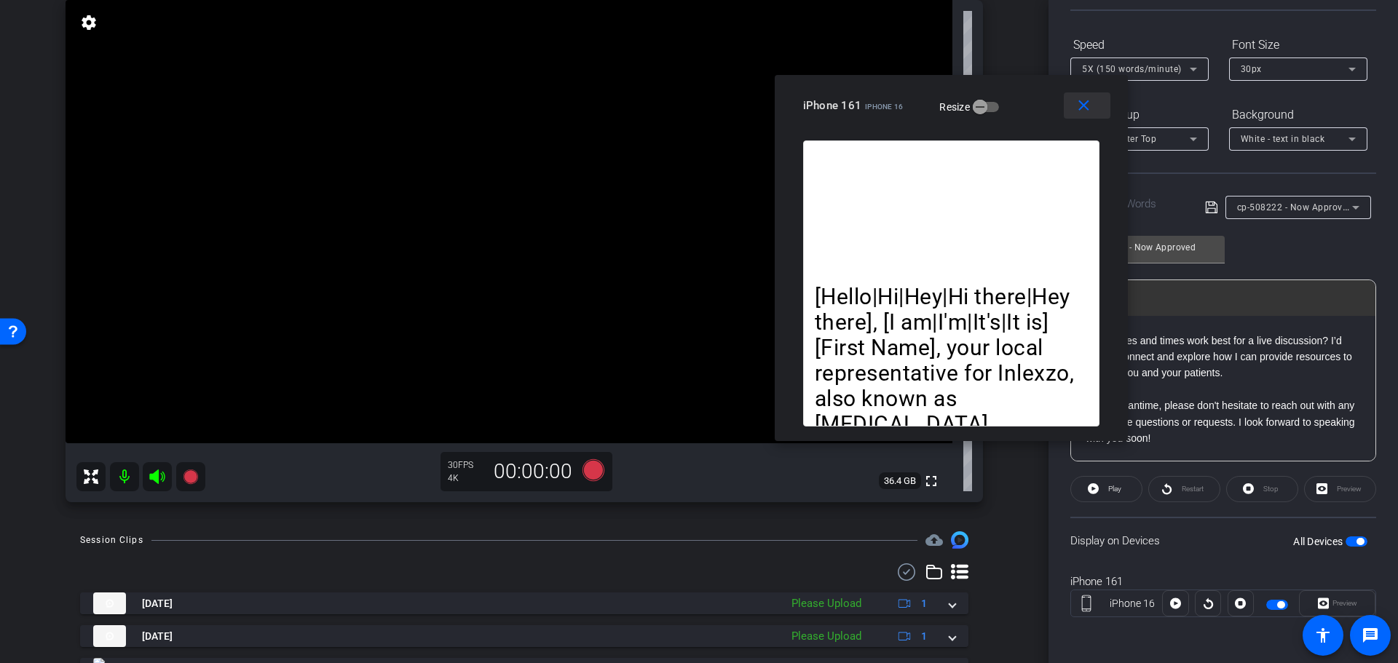
click at [1084, 109] on mat-icon "close" at bounding box center [1084, 106] width 18 height 18
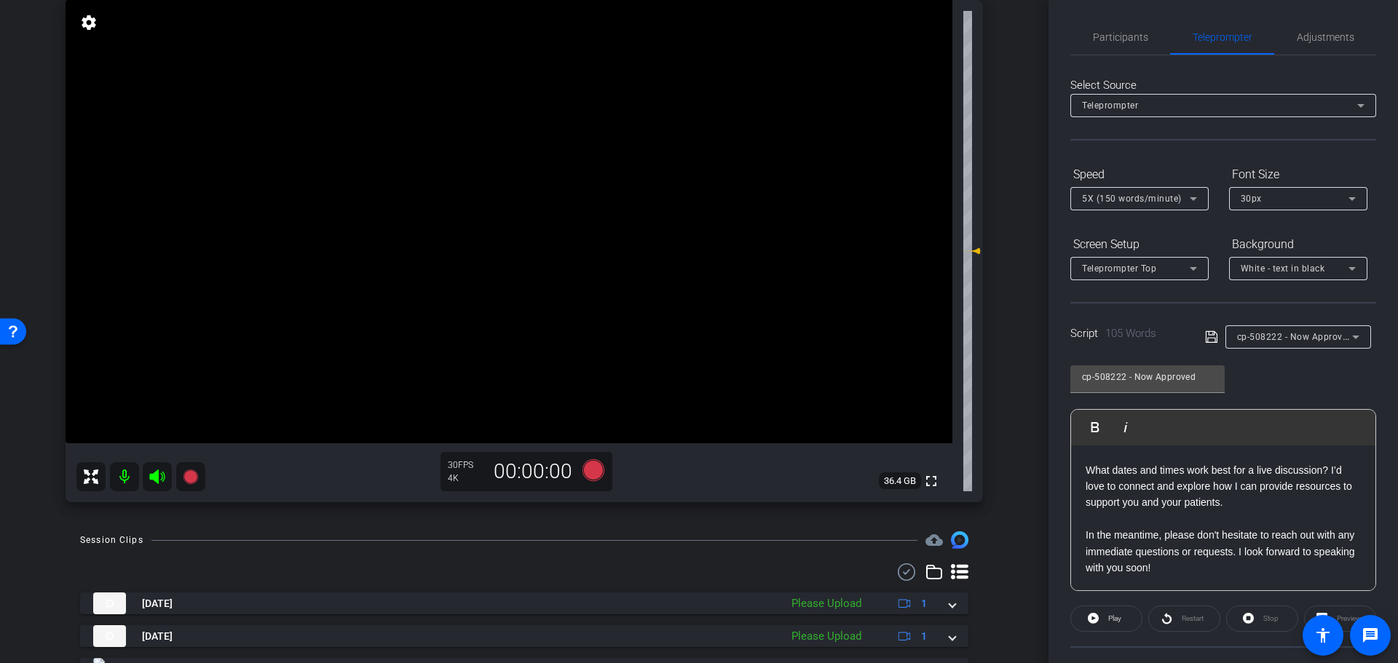
scroll to position [0, 0]
click at [1117, 39] on span "Participants" at bounding box center [1120, 39] width 55 height 10
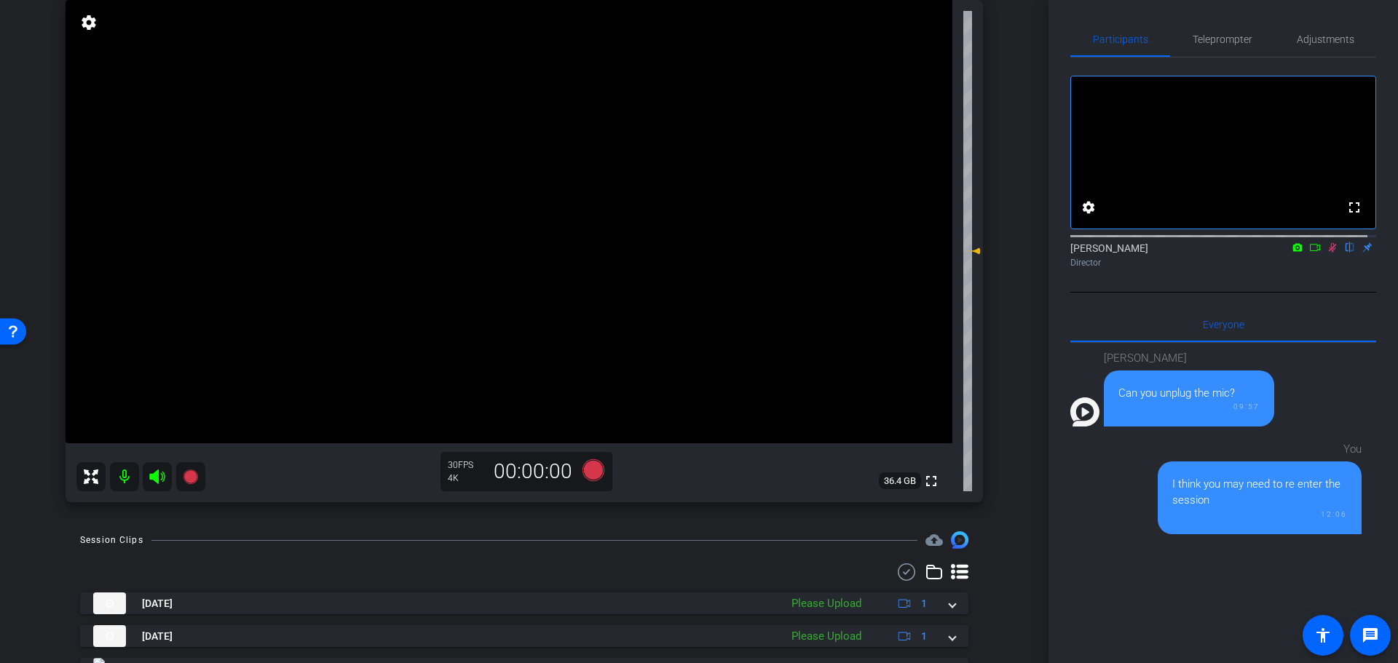
drag, startPoint x: 1326, startPoint y: 261, endPoint x: 1319, endPoint y: 224, distance: 37.8
click at [1327, 253] on icon at bounding box center [1333, 247] width 12 height 10
click at [1311, 50] on span "Adjustments" at bounding box center [1326, 39] width 58 height 35
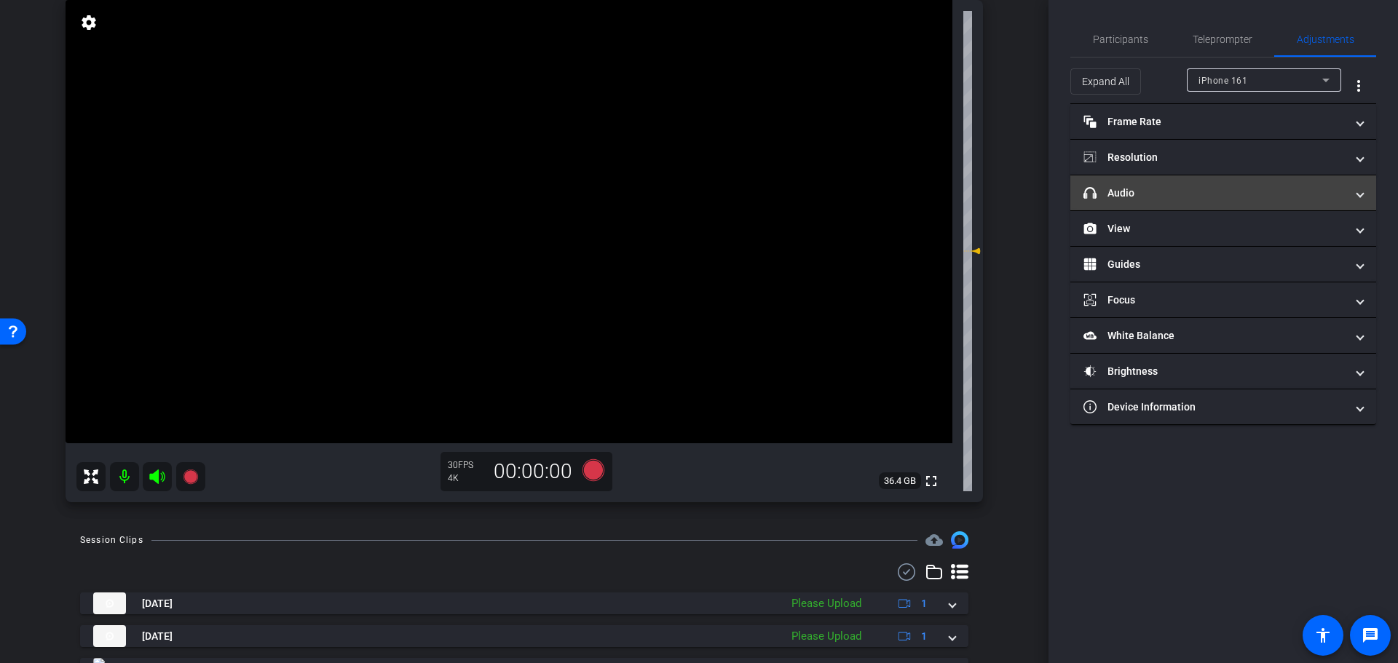
click at [1220, 202] on mat-expansion-panel-header "headphone icon Audio" at bounding box center [1223, 192] width 306 height 35
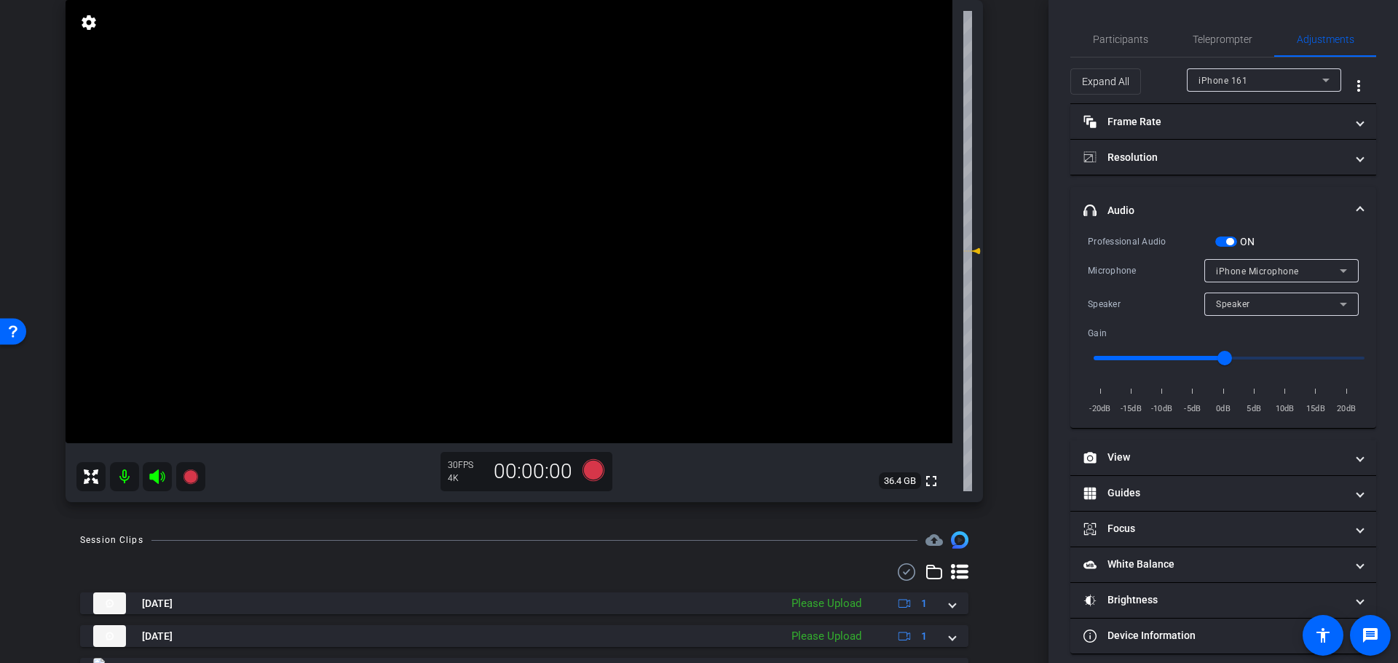
click at [1232, 243] on span "button" at bounding box center [1229, 241] width 7 height 7
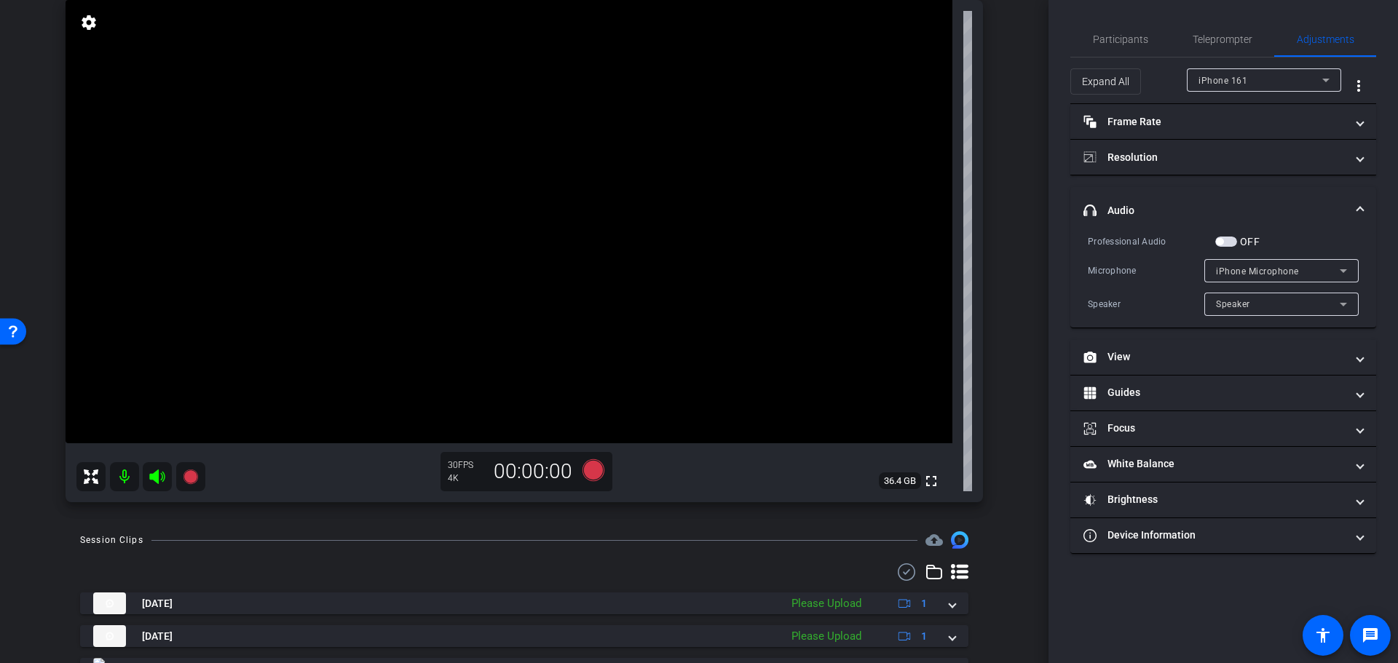
scroll to position [303, 0]
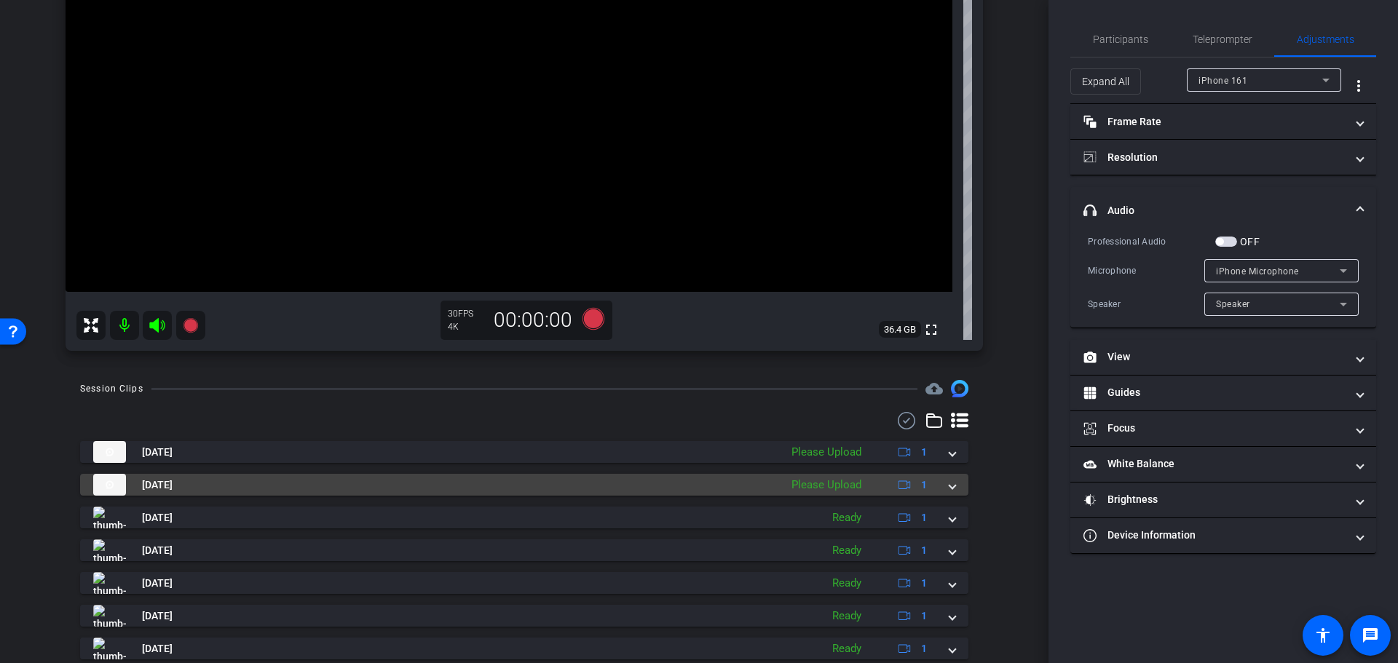
click at [950, 486] on span at bounding box center [953, 485] width 6 height 15
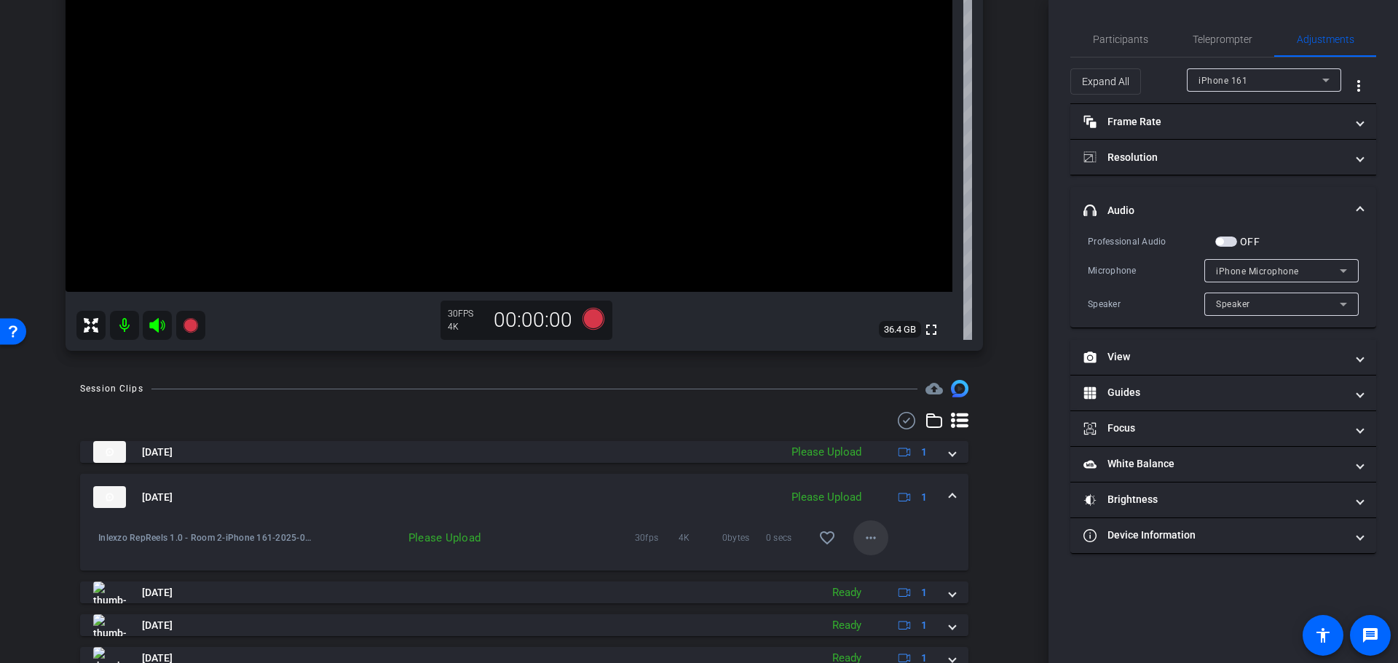
click at [862, 537] on mat-icon "more_horiz" at bounding box center [870, 537] width 17 height 17
click at [876, 607] on span "Delete clip" at bounding box center [885, 604] width 58 height 17
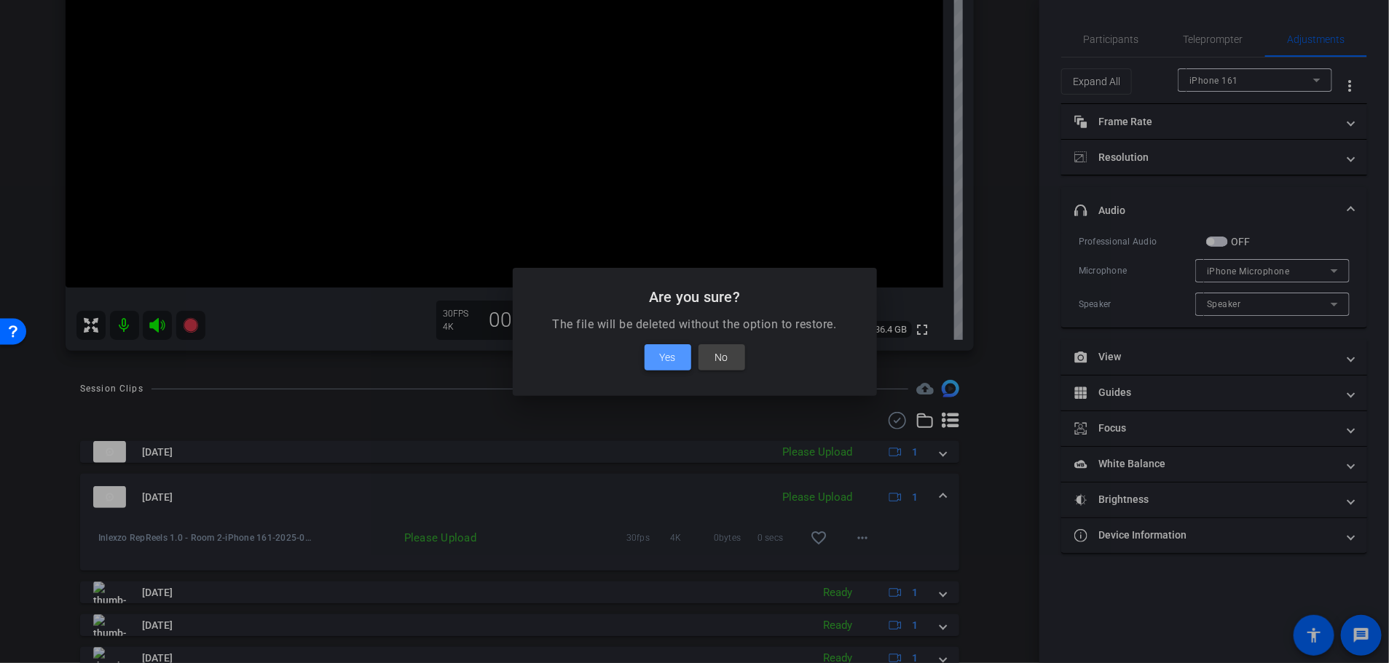
click at [674, 358] on span "Yes" at bounding box center [668, 357] width 16 height 17
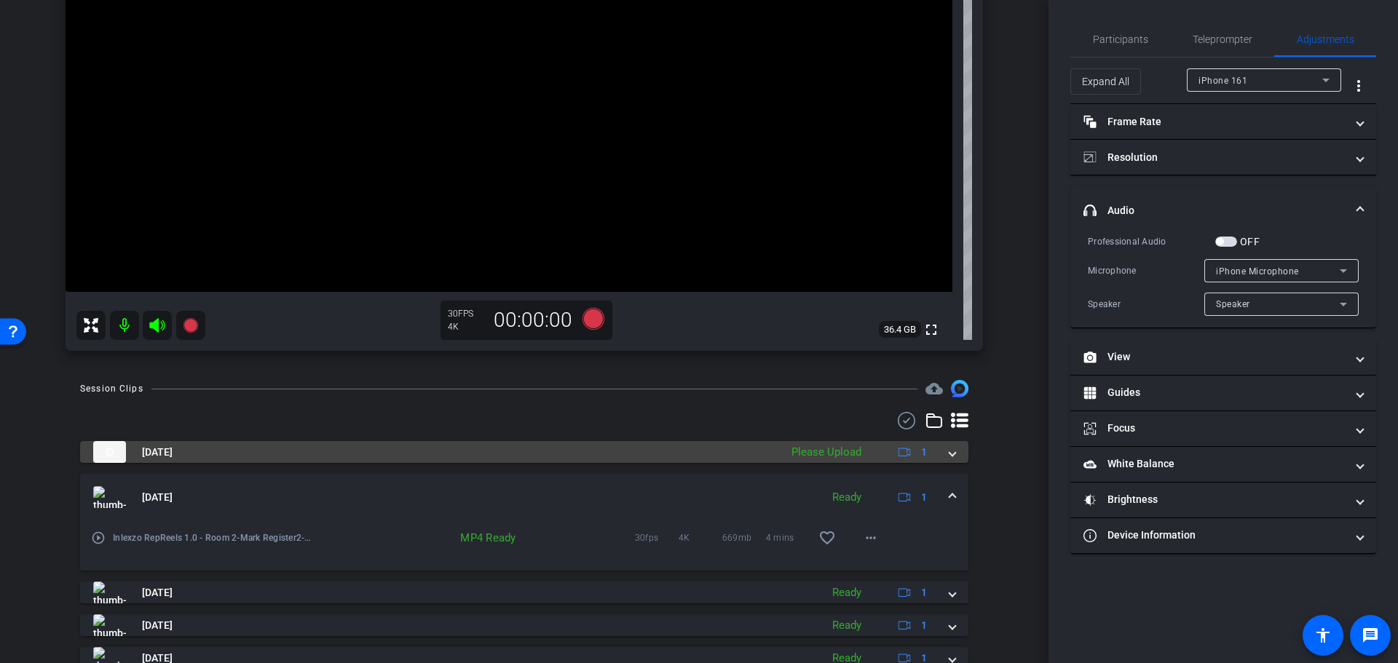
click at [950, 451] on span at bounding box center [953, 452] width 6 height 15
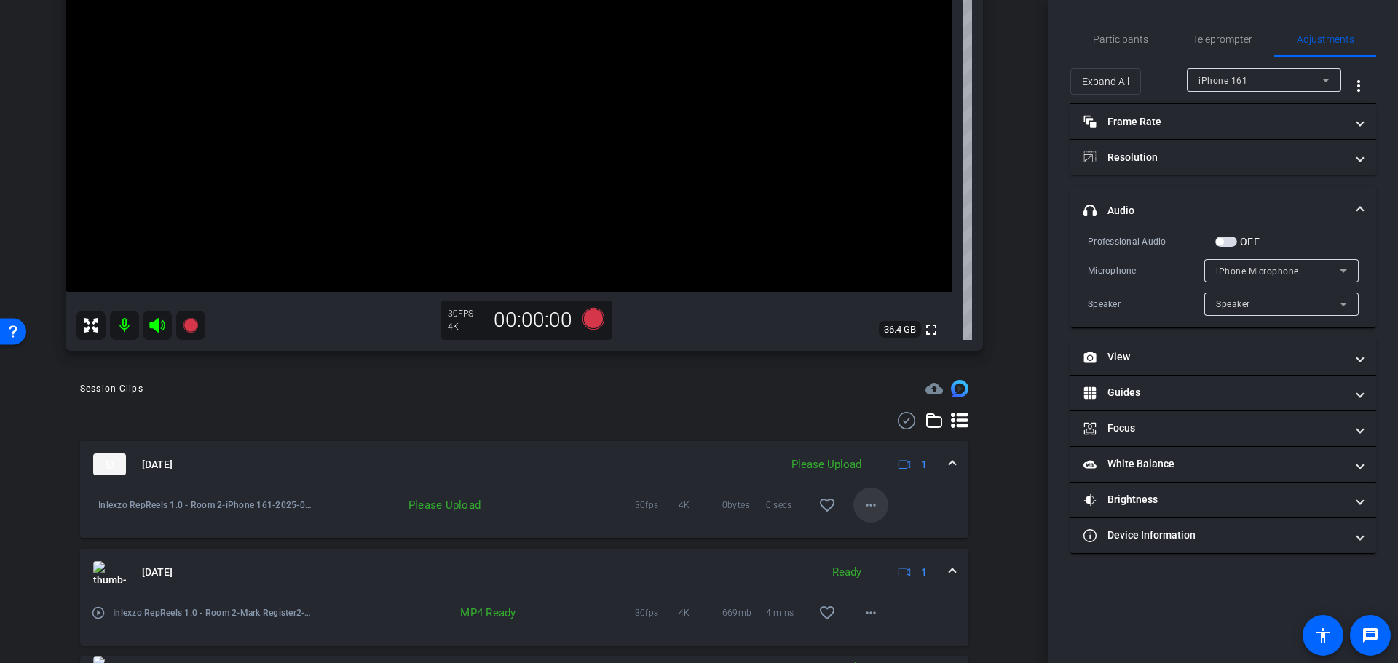
click at [862, 503] on mat-icon "more_horiz" at bounding box center [870, 505] width 17 height 17
click at [877, 536] on span "Upload" at bounding box center [885, 535] width 58 height 17
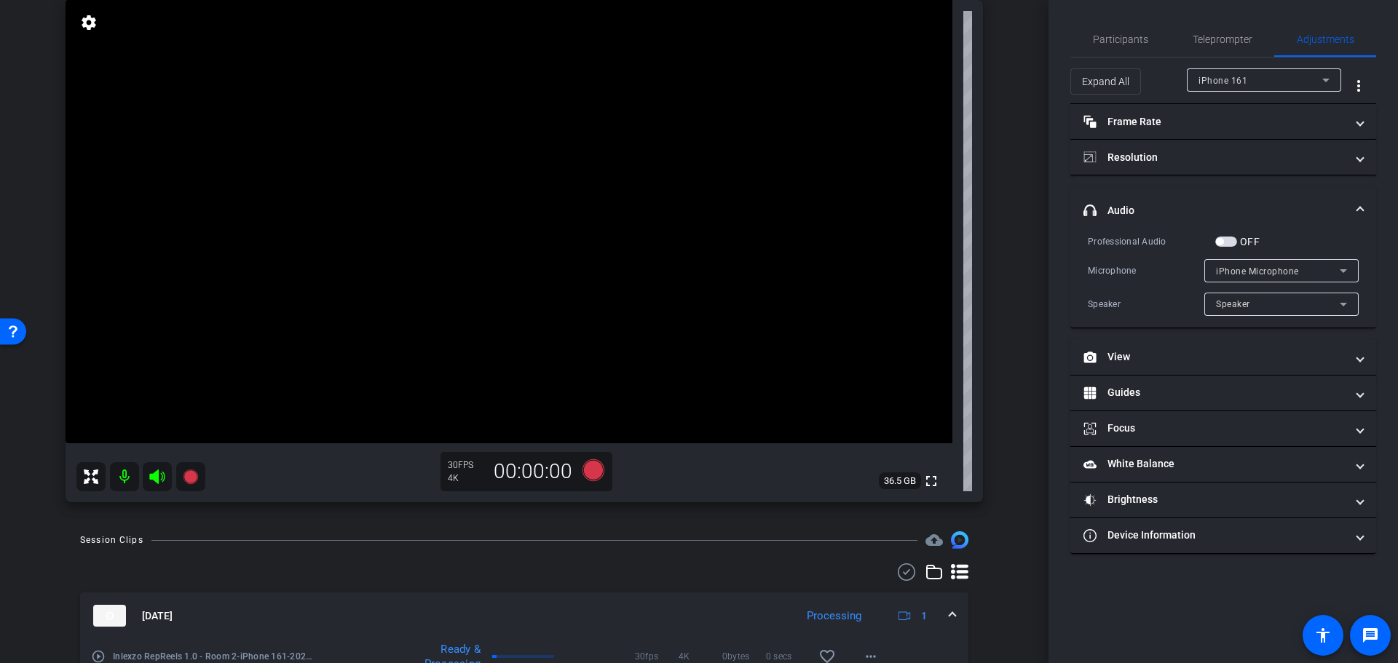
scroll to position [0, 0]
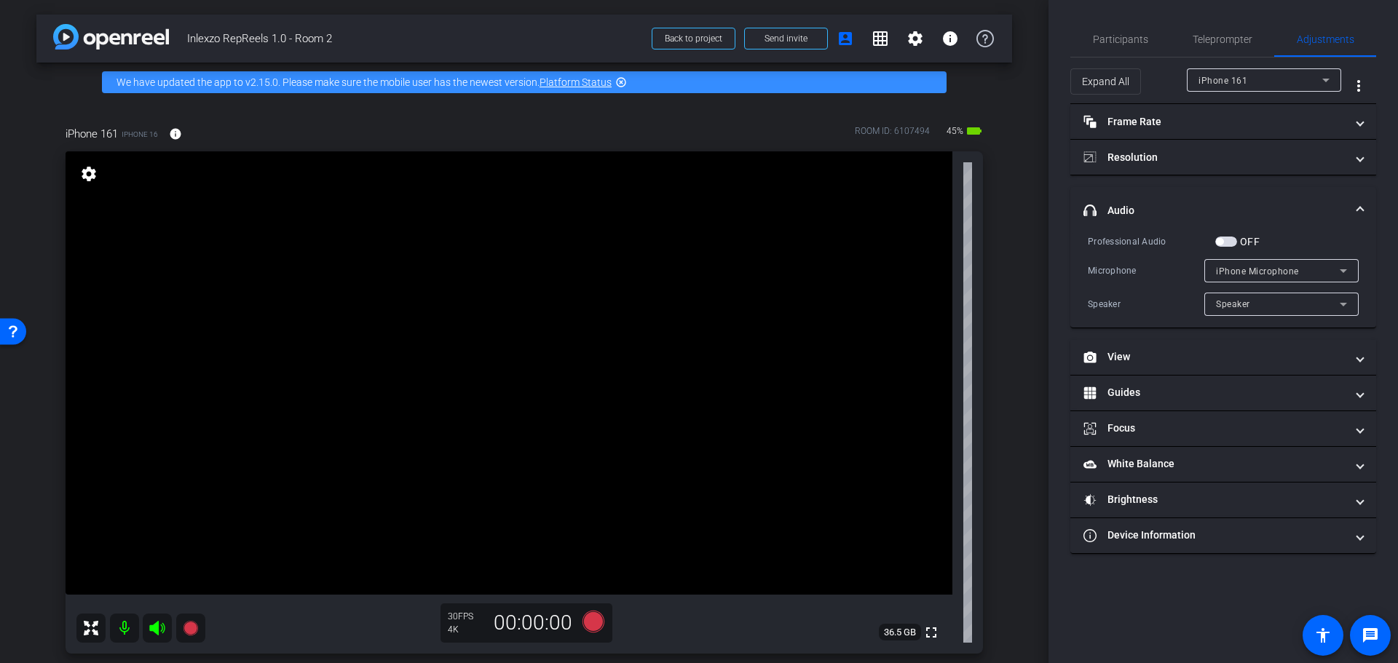
click at [158, 628] on icon at bounding box center [156, 628] width 15 height 15
click at [157, 595] on video at bounding box center [509, 372] width 887 height 443
click at [156, 635] on icon at bounding box center [157, 628] width 17 height 17
click at [1128, 50] on span "Participants" at bounding box center [1120, 39] width 55 height 35
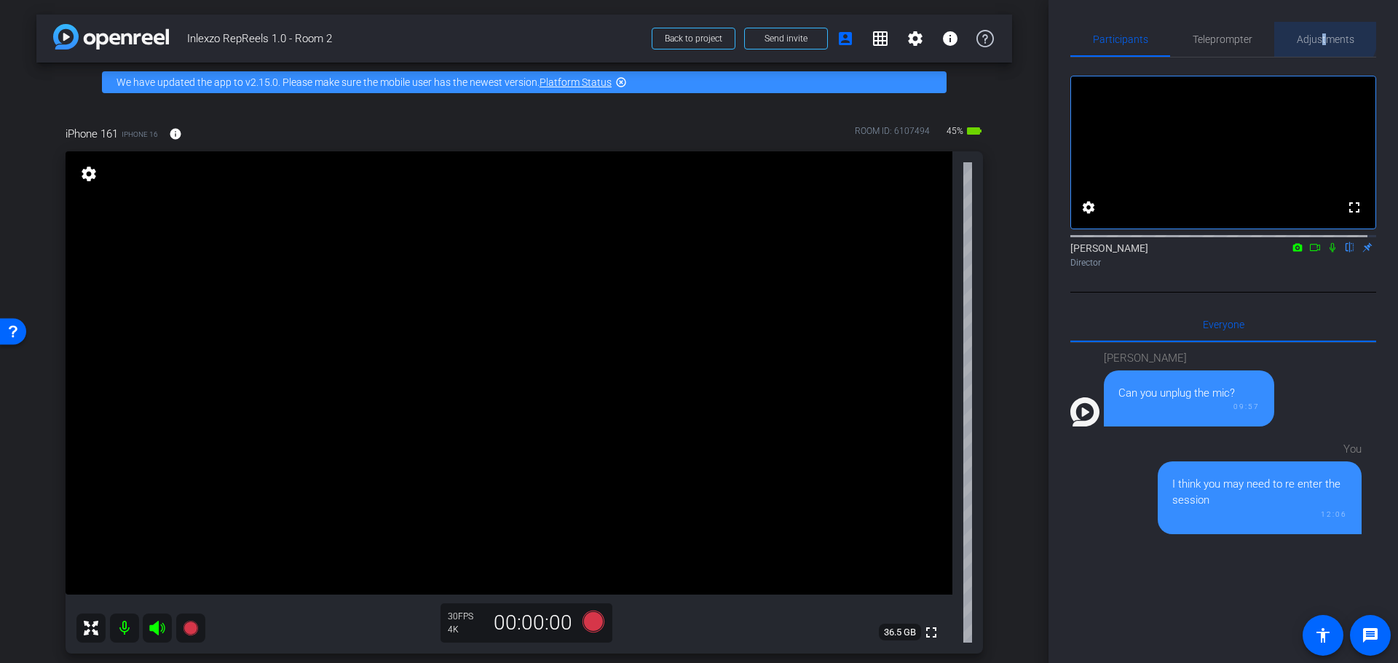
click at [1318, 34] on span "Adjustments" at bounding box center [1326, 39] width 58 height 10
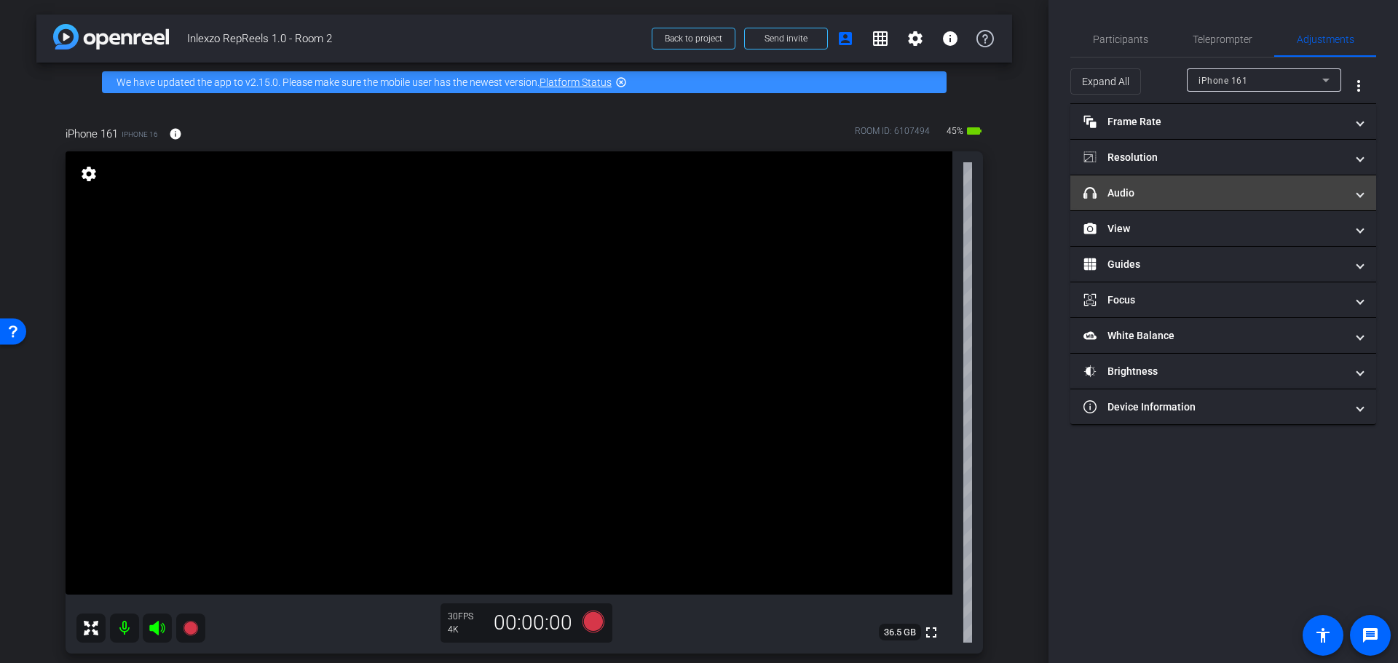
click at [1199, 184] on mat-expansion-panel-header "headphone icon Audio" at bounding box center [1223, 192] width 306 height 35
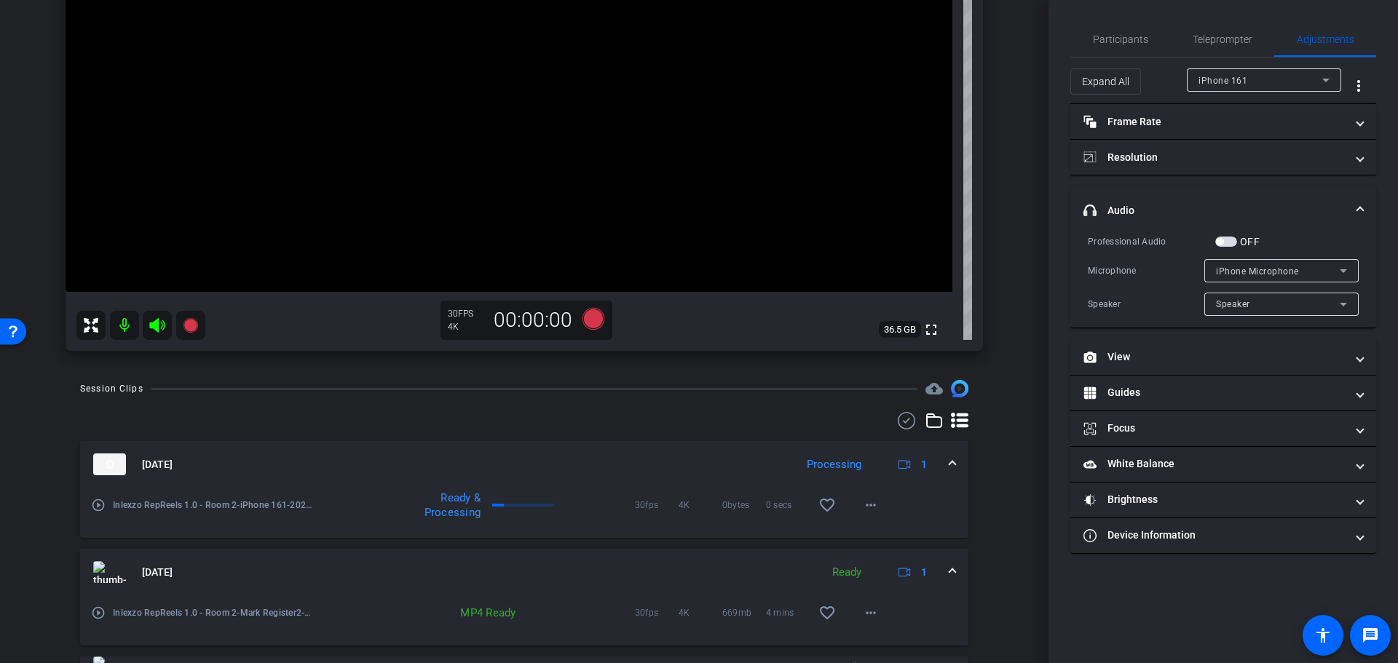
scroll to position [599, 0]
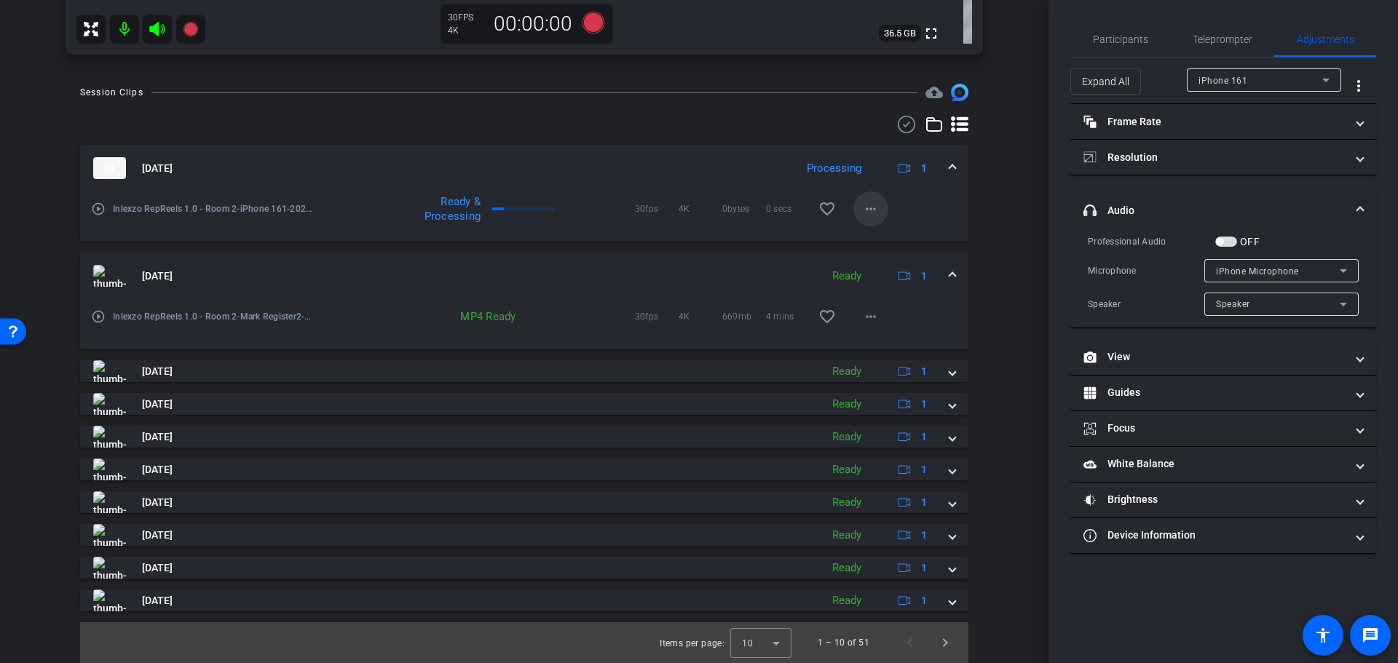
click at [861, 197] on span at bounding box center [870, 209] width 35 height 35
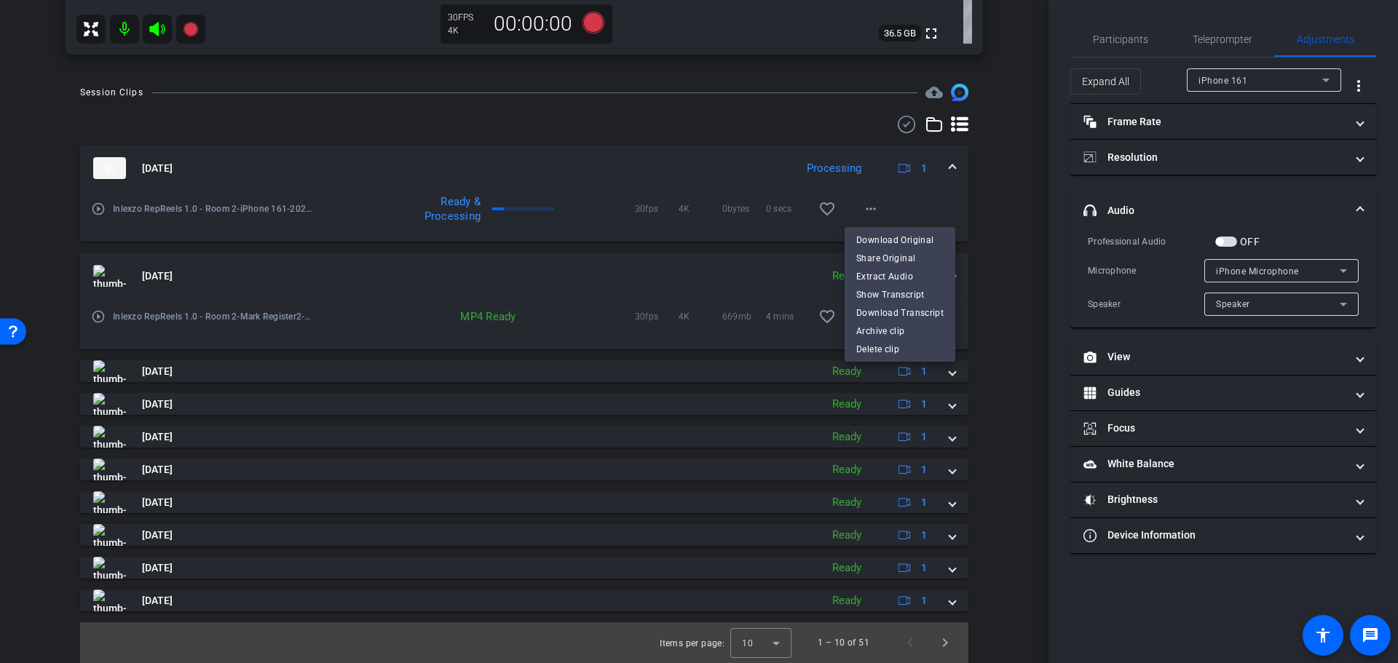
click at [985, 200] on div at bounding box center [699, 331] width 1398 height 663
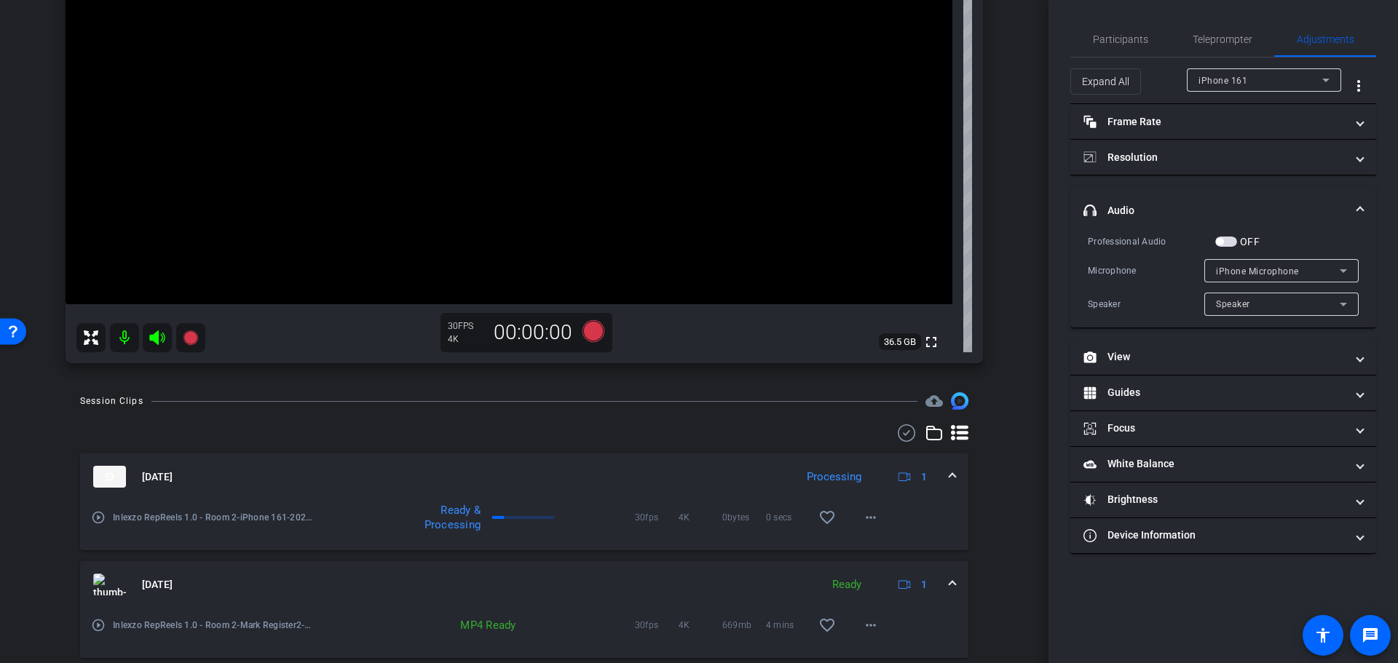
scroll to position [0, 0]
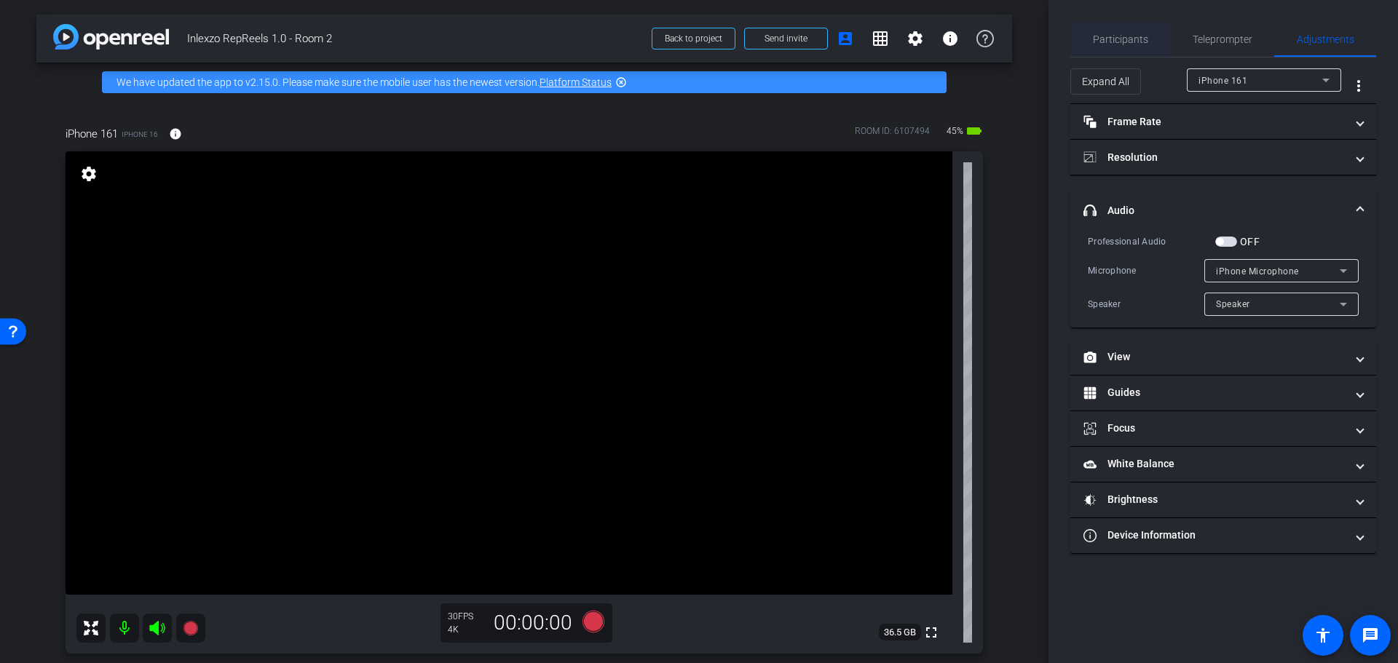
click at [1109, 38] on span "Participants" at bounding box center [1120, 39] width 55 height 10
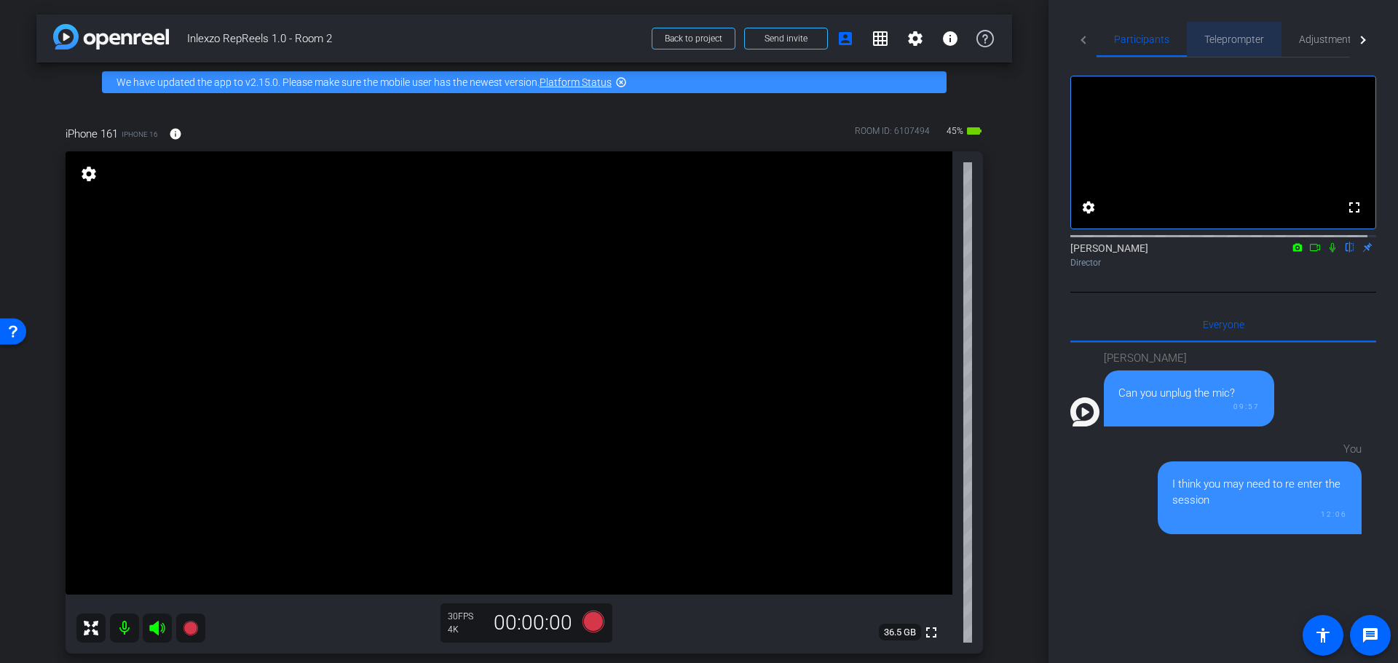
click at [1244, 31] on span "Teleprompter" at bounding box center [1234, 39] width 60 height 35
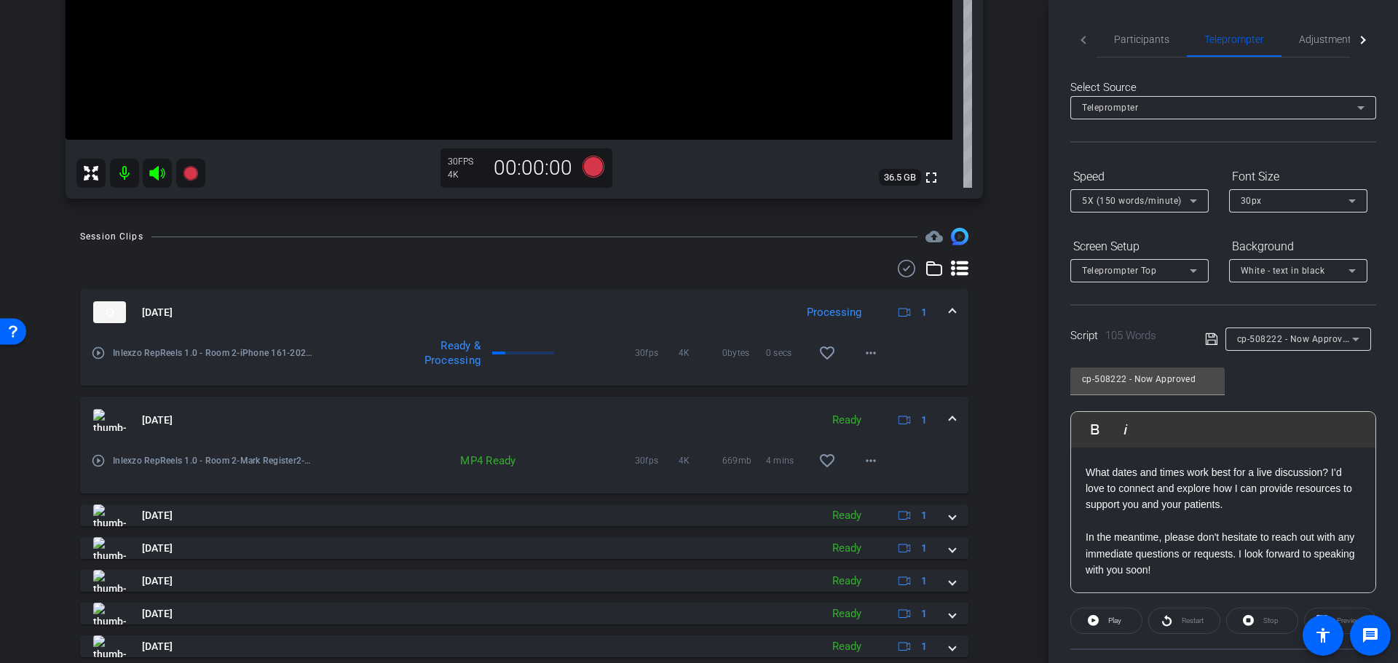
scroll to position [151, 0]
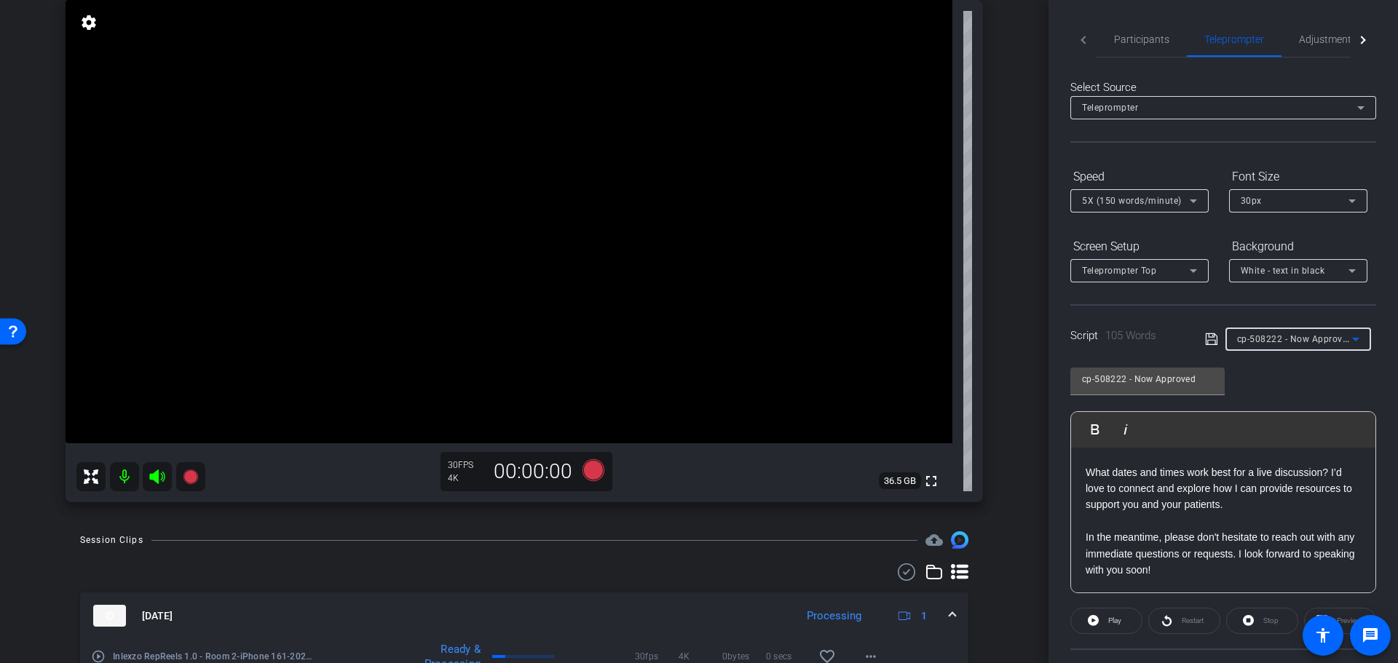
click at [1287, 343] on span "cp-508222 - Now Approved" at bounding box center [1295, 339] width 116 height 12
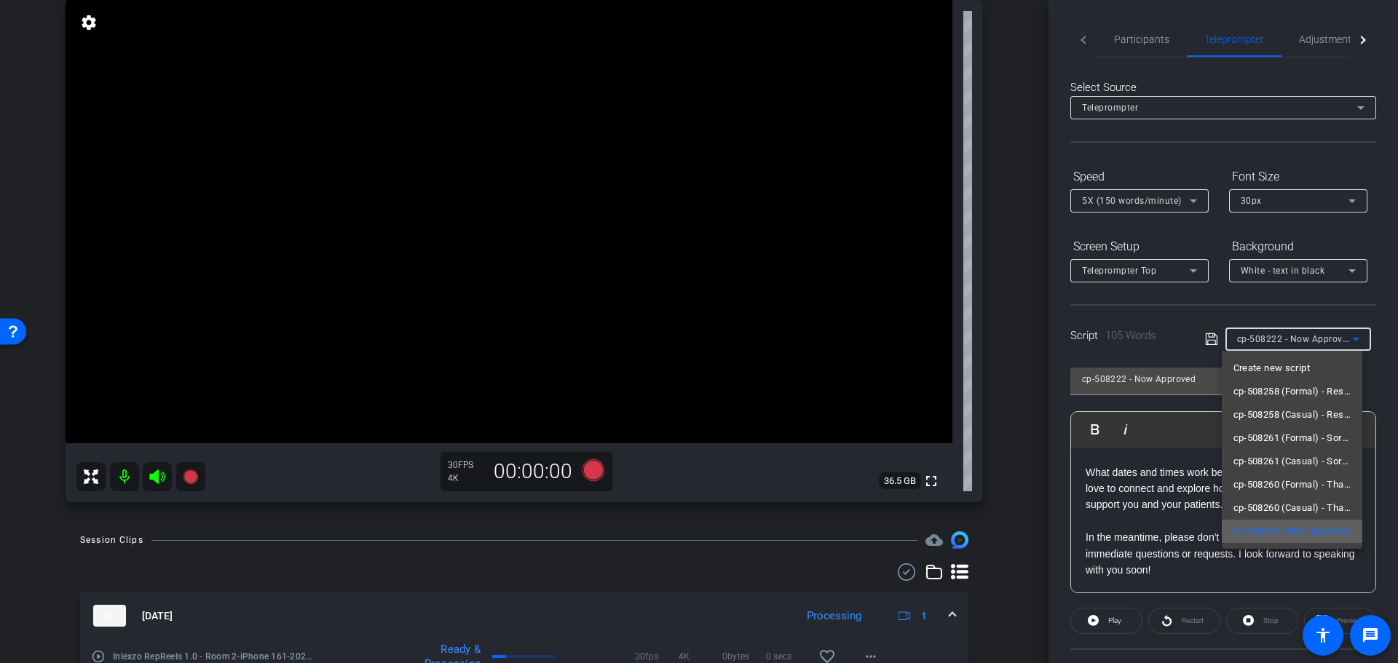
click at [1290, 526] on span "cp-508222 - Now Approved" at bounding box center [1292, 531] width 117 height 17
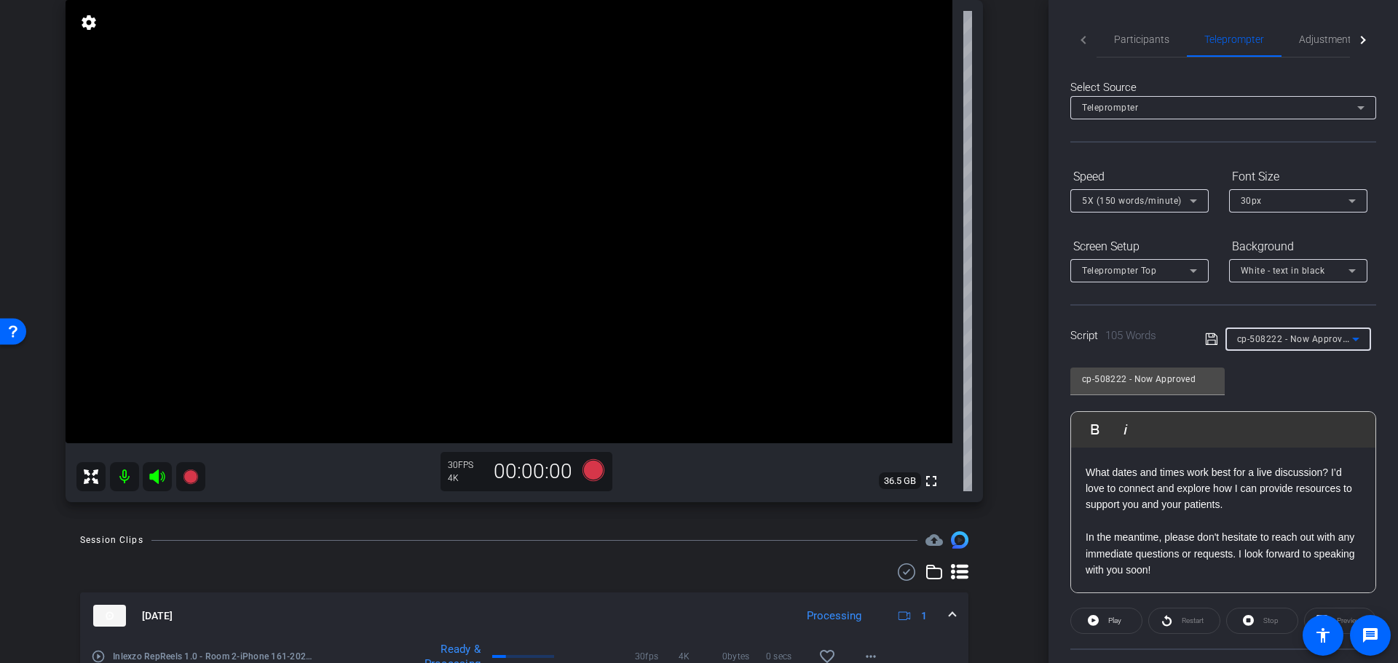
scroll to position [0, 0]
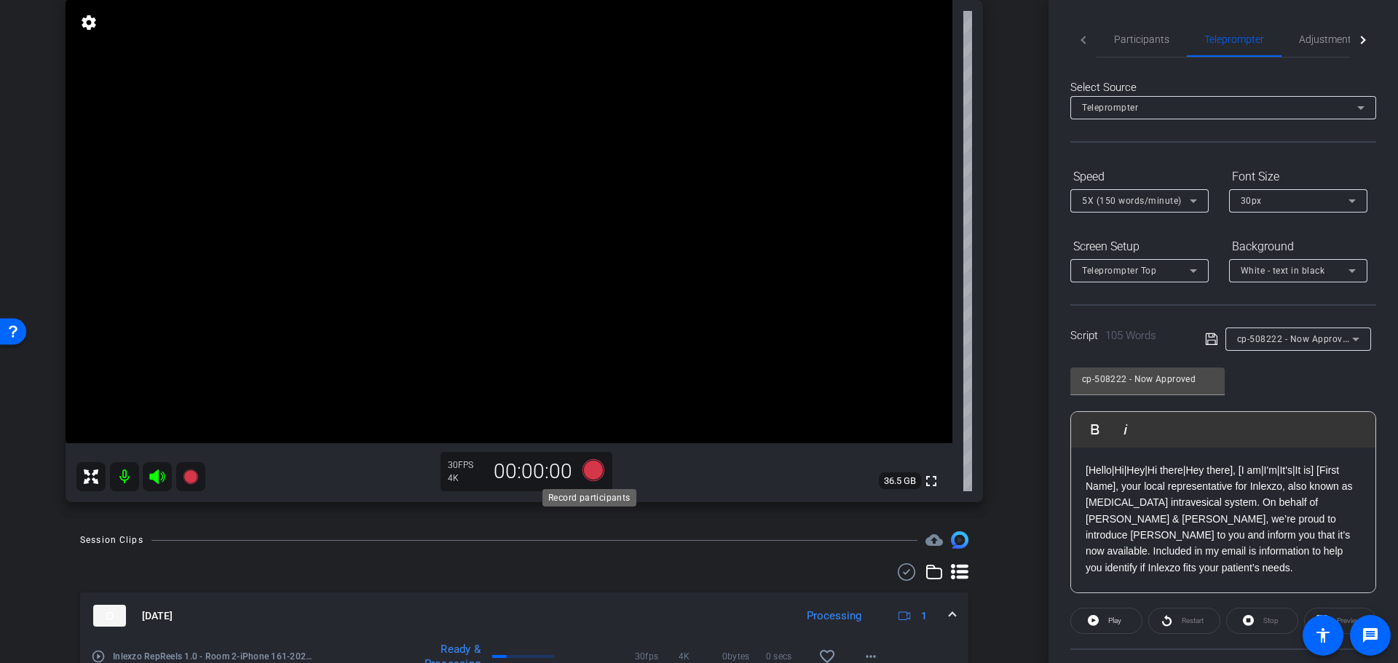
click at [584, 473] on icon at bounding box center [594, 470] width 22 height 22
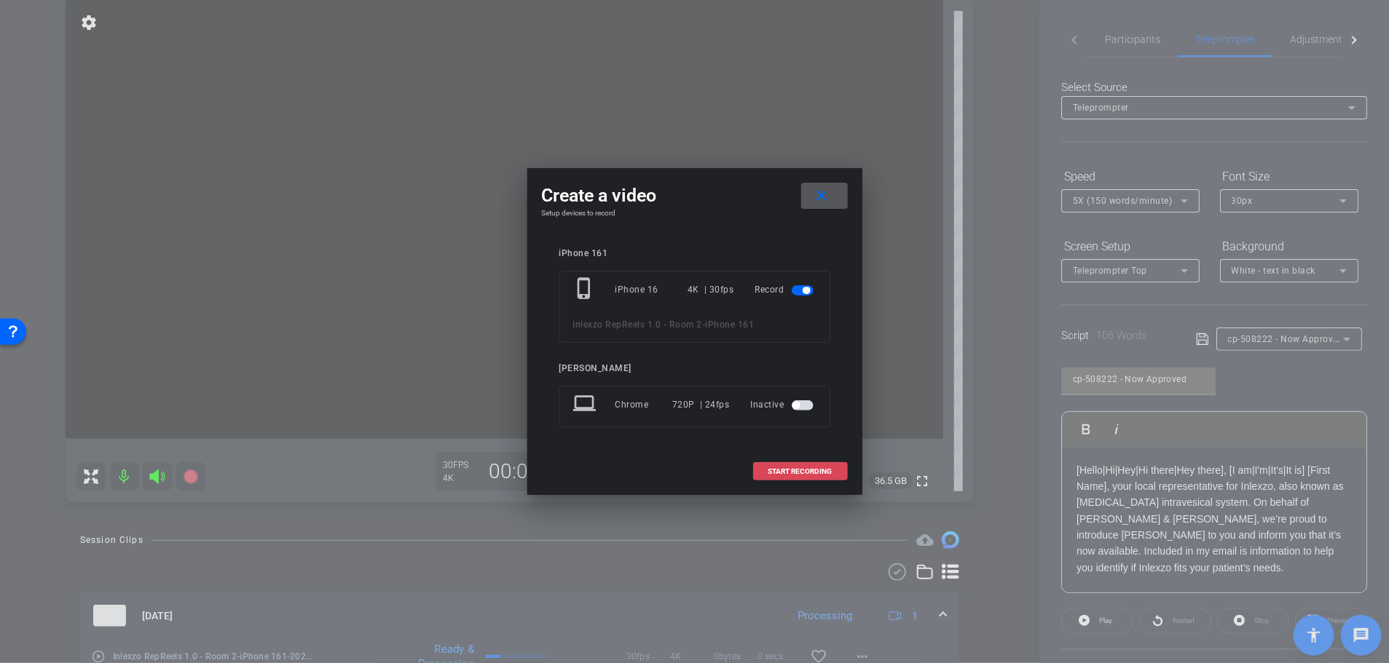
click at [776, 469] on span "START RECORDING" at bounding box center [800, 471] width 64 height 7
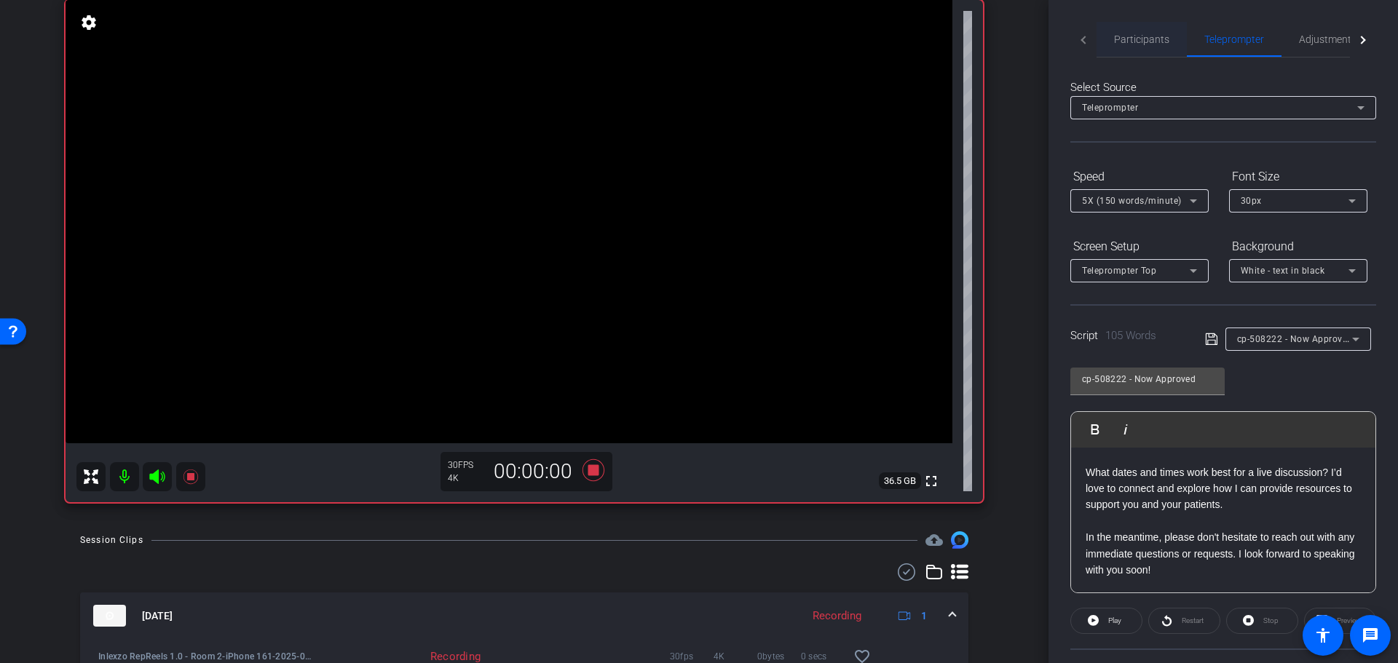
click at [1135, 55] on span "Participants" at bounding box center [1141, 39] width 55 height 35
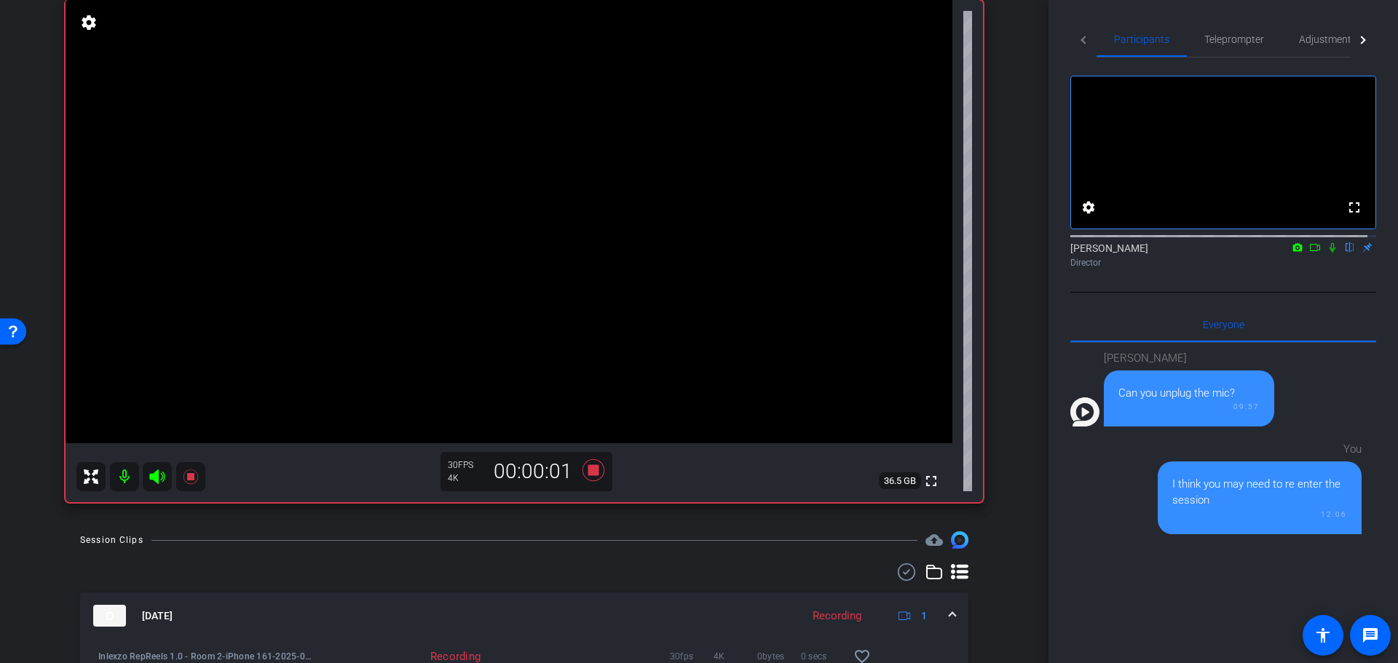
click at [1330, 253] on icon at bounding box center [1333, 247] width 6 height 9
click at [1316, 39] on span "Adjustments" at bounding box center [1328, 39] width 58 height 10
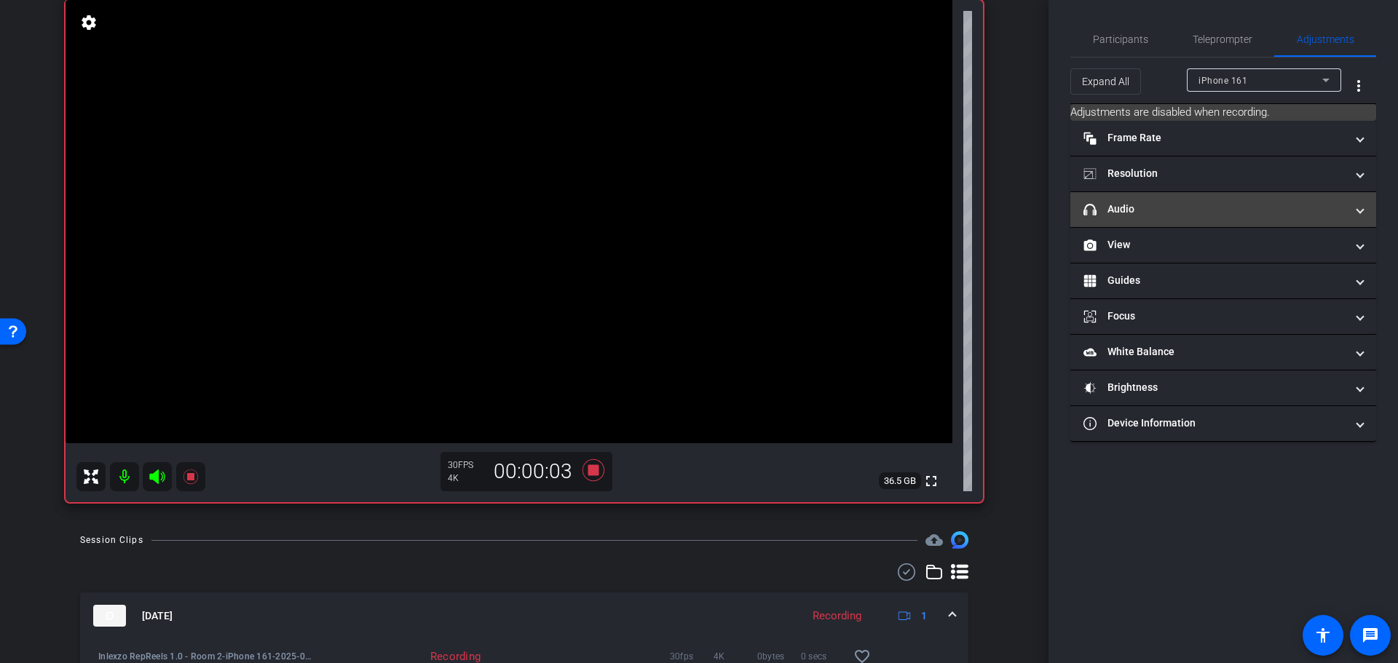
click at [1191, 200] on mat-expansion-panel-header "headphone icon Audio" at bounding box center [1223, 209] width 306 height 35
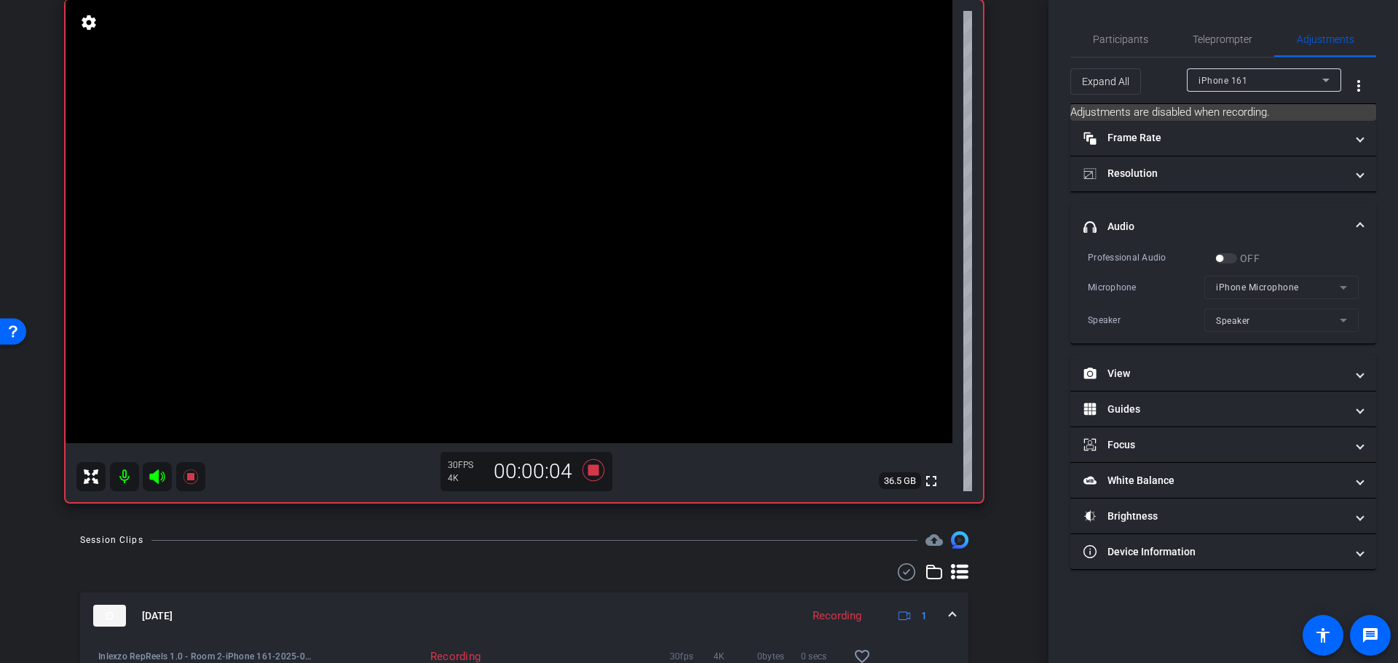
click at [1228, 258] on div "OFF" at bounding box center [1237, 258] width 44 height 15
click at [593, 471] on icon at bounding box center [594, 470] width 22 height 22
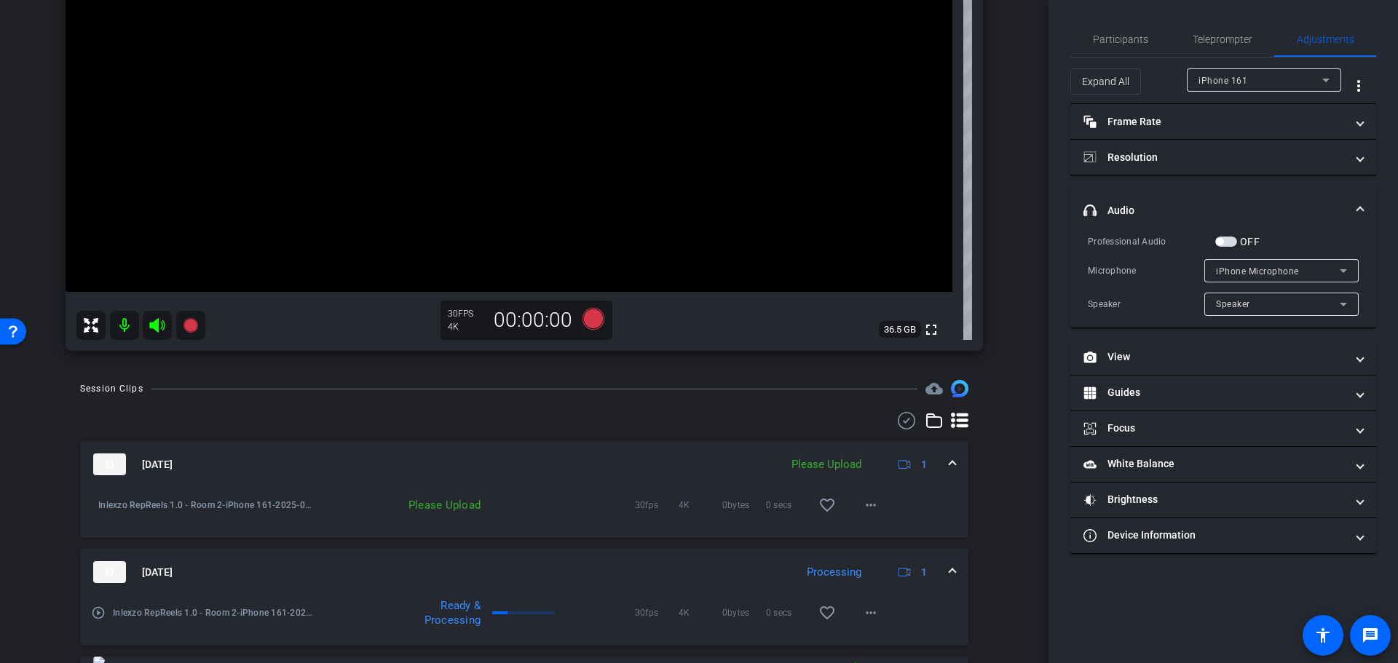
scroll to position [151, 0]
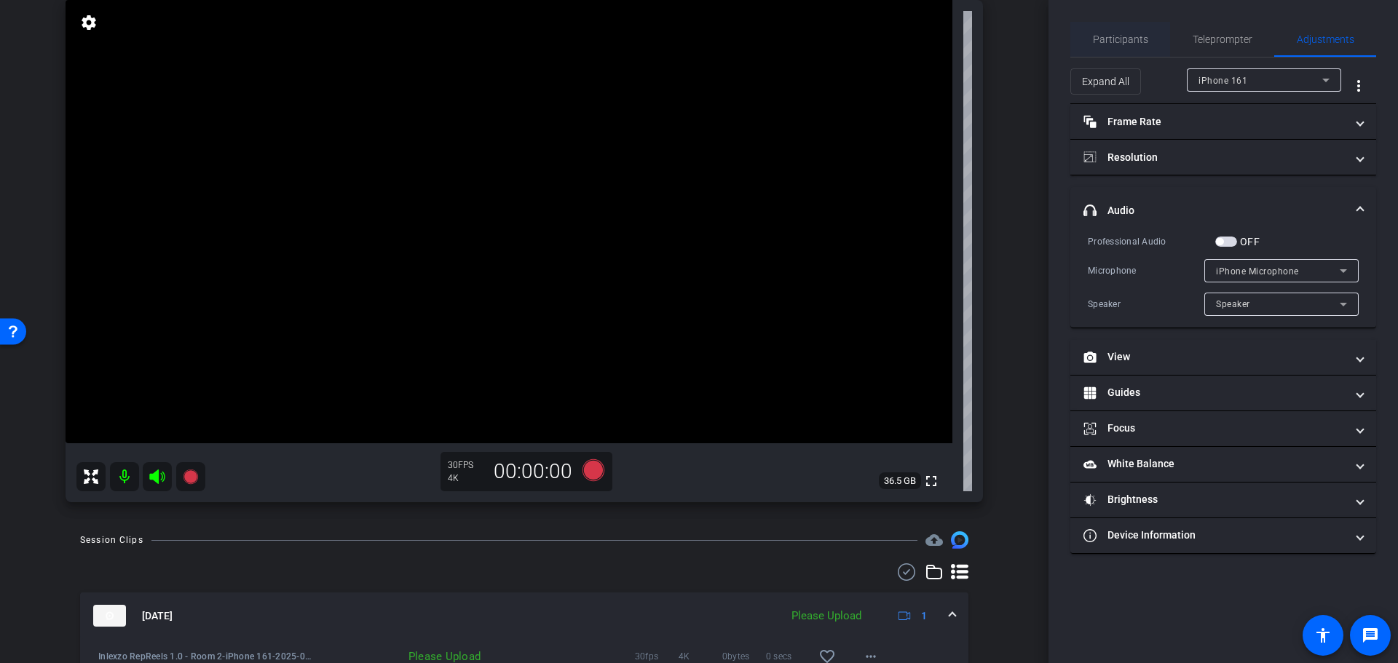
click at [1143, 39] on span "Participants" at bounding box center [1120, 39] width 55 height 10
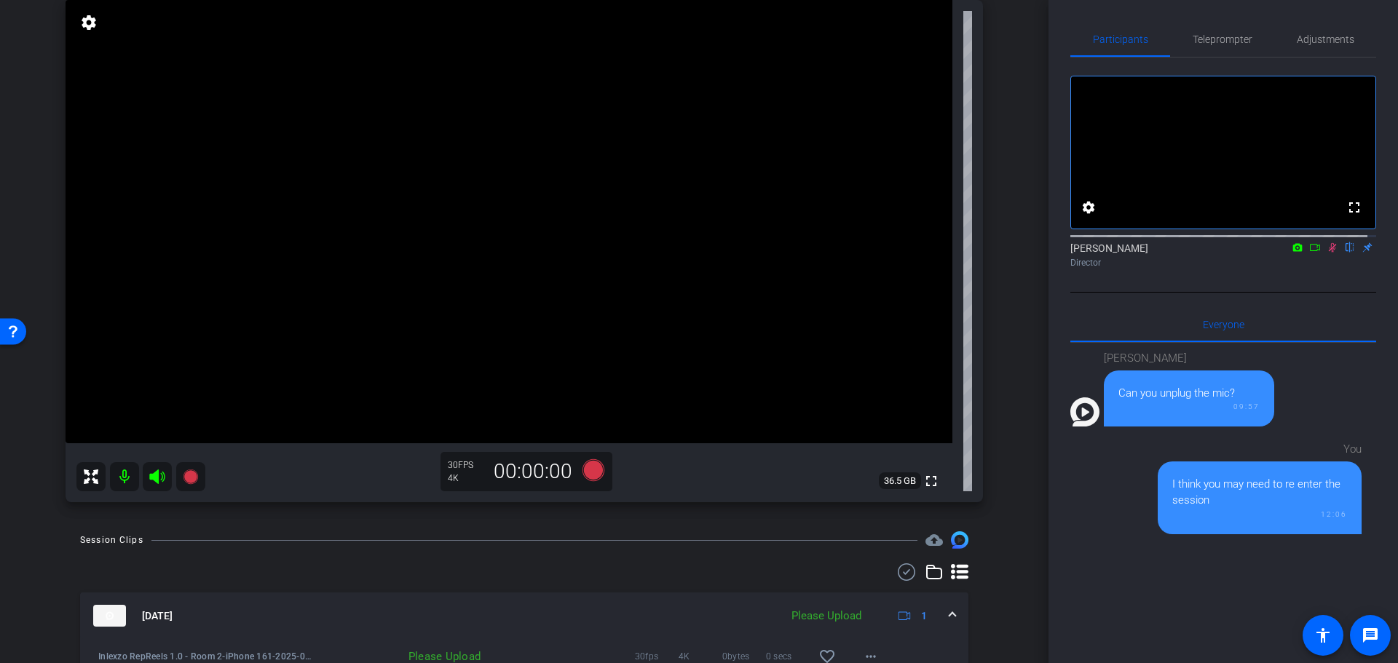
click at [1324, 254] on mat-icon at bounding box center [1332, 247] width 17 height 13
click at [1327, 253] on icon at bounding box center [1333, 247] width 12 height 10
click at [1324, 254] on mat-icon at bounding box center [1332, 247] width 17 height 13
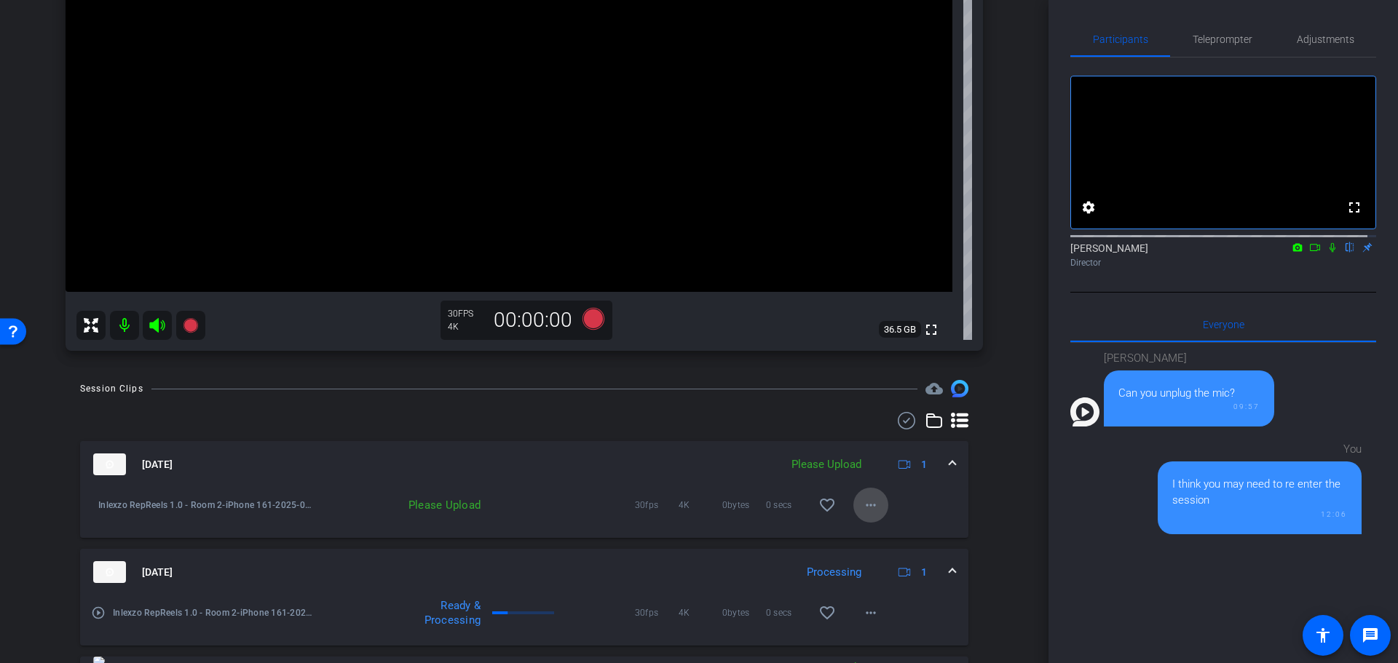
click at [869, 502] on mat-icon "more_horiz" at bounding box center [870, 505] width 17 height 17
click at [893, 569] on span "Delete clip" at bounding box center [885, 572] width 58 height 17
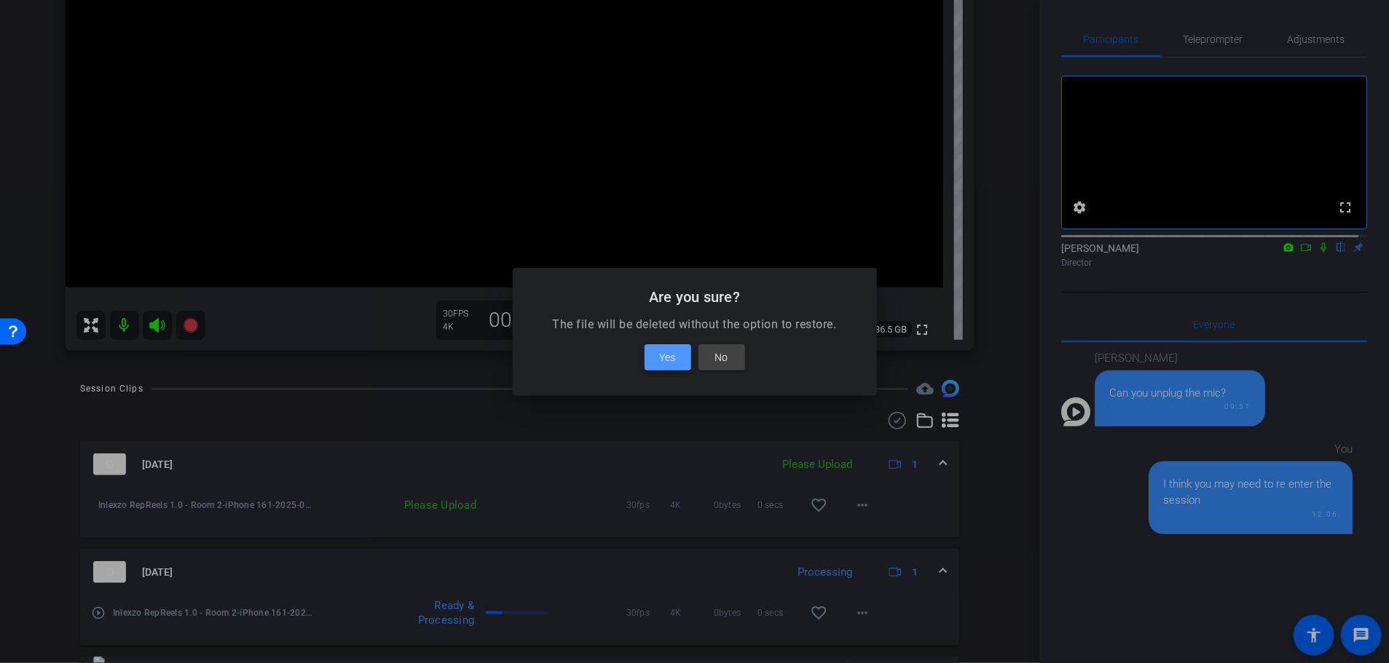
click at [673, 356] on span "Yes" at bounding box center [668, 357] width 16 height 17
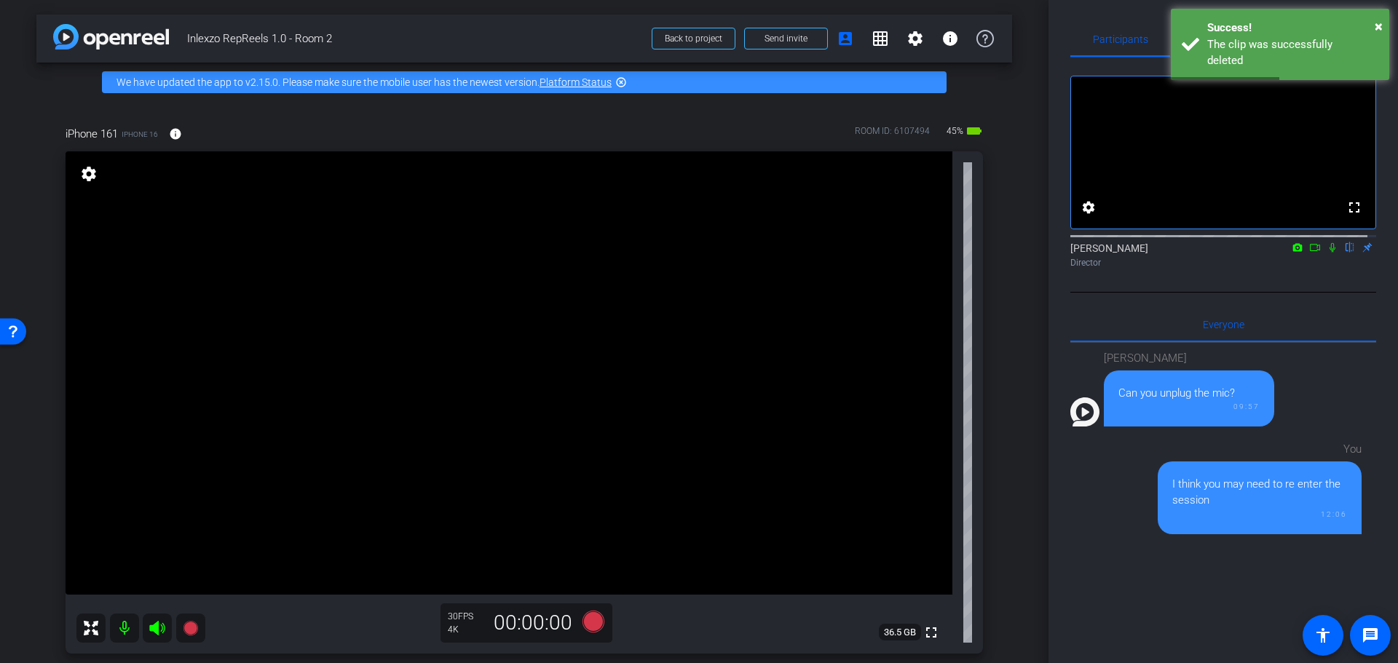
scroll to position [0, 0]
click at [1377, 26] on span "×" at bounding box center [1379, 25] width 8 height 17
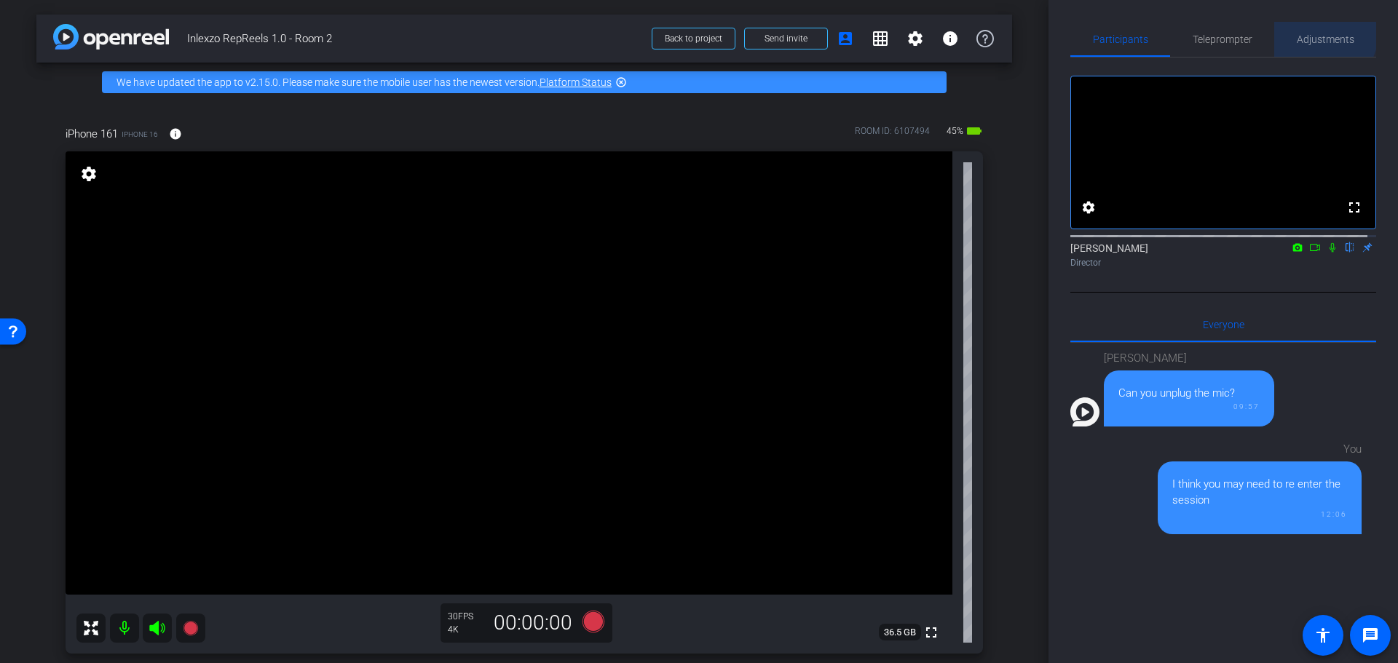
click at [1314, 34] on span "Adjustments" at bounding box center [1326, 39] width 58 height 10
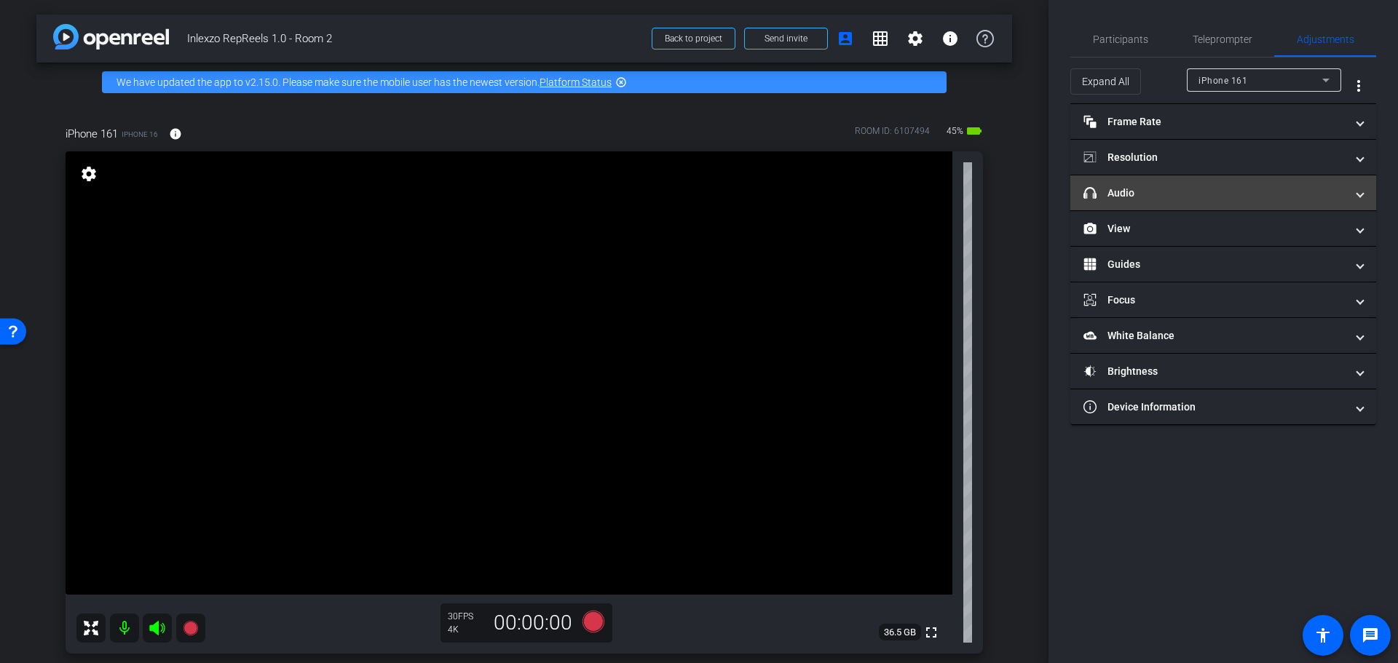
click at [1157, 201] on mat-expansion-panel-header "headphone icon Audio" at bounding box center [1223, 192] width 306 height 35
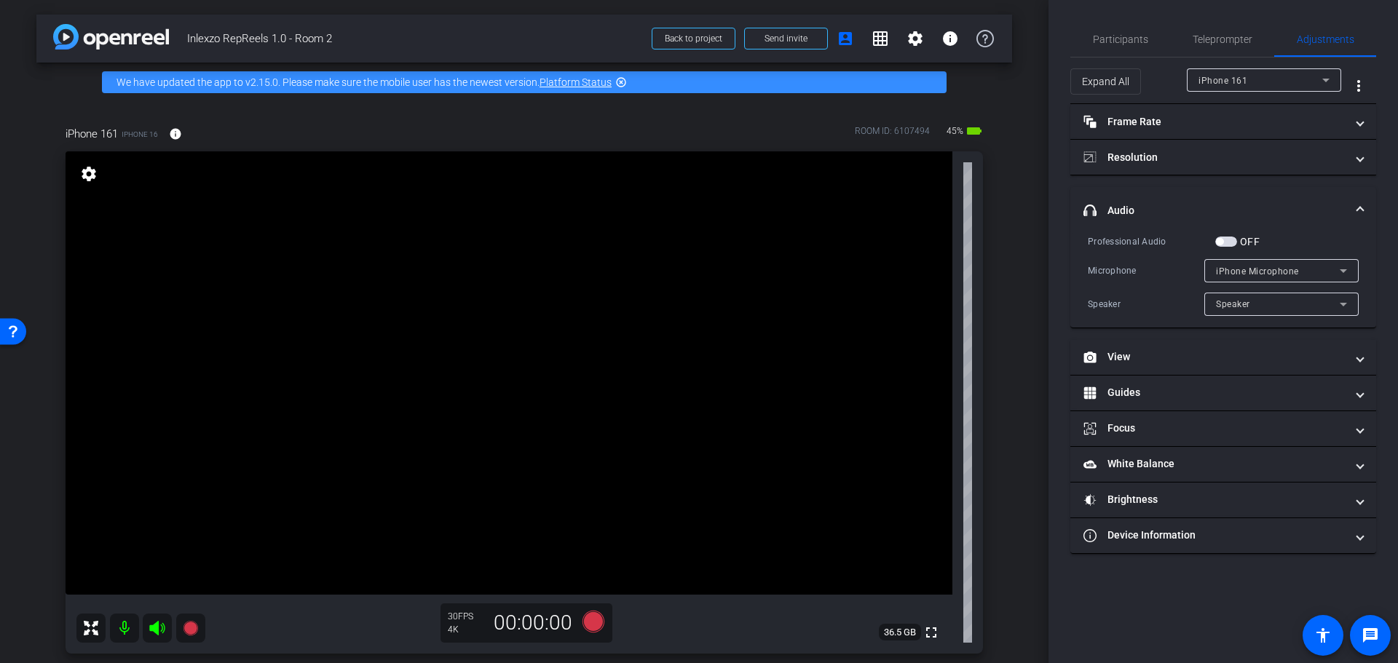
click at [1229, 239] on span "button" at bounding box center [1226, 242] width 22 height 10
click at [1118, 40] on span "Participants" at bounding box center [1120, 39] width 55 height 10
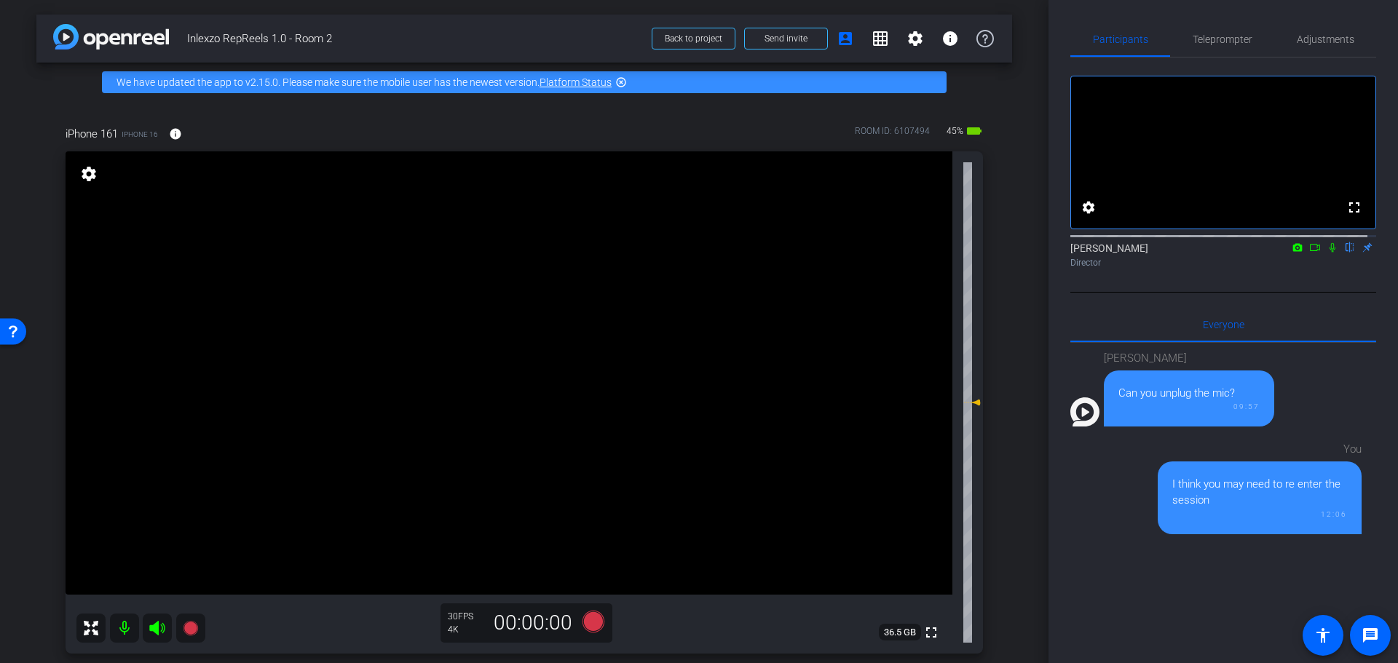
click at [1327, 253] on icon at bounding box center [1333, 247] width 12 height 10
click at [593, 622] on icon at bounding box center [594, 622] width 22 height 22
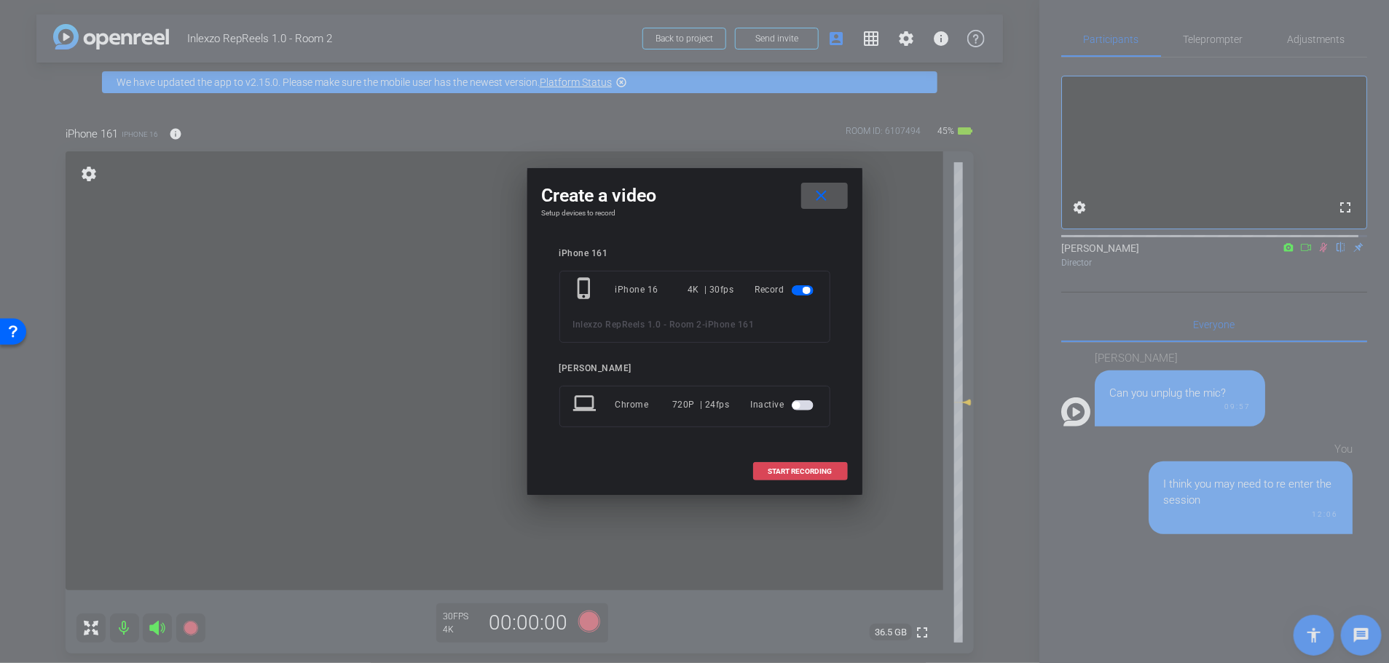
click at [786, 474] on span "START RECORDING" at bounding box center [800, 471] width 64 height 7
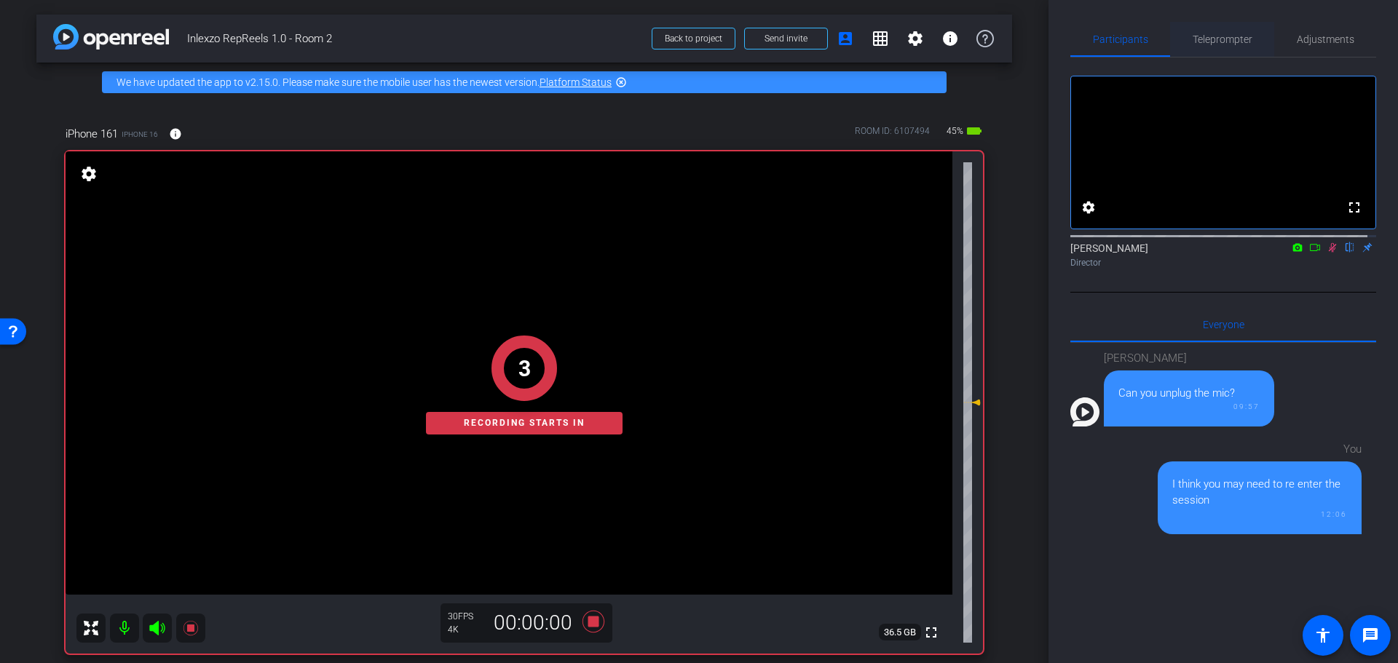
click at [1226, 34] on span "Teleprompter" at bounding box center [1223, 39] width 60 height 10
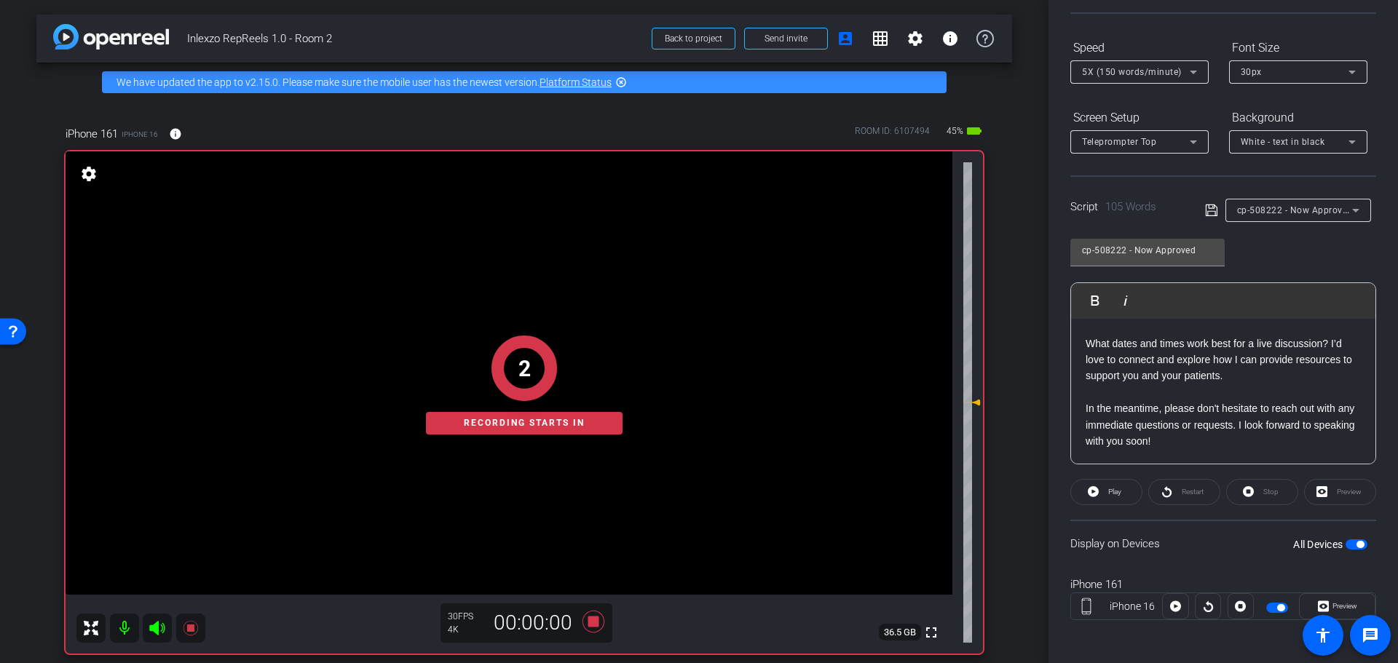
scroll to position [132, 0]
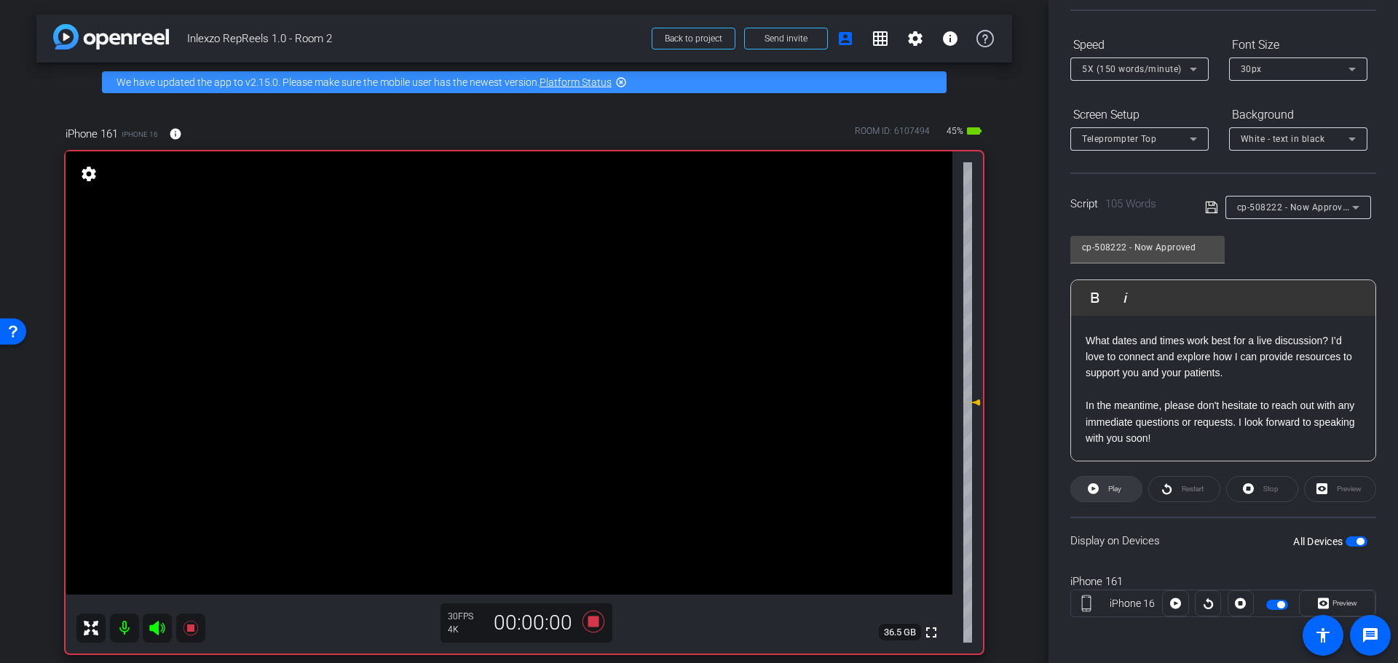
click at [1102, 489] on span at bounding box center [1106, 489] width 71 height 35
click at [1336, 601] on span "Preview" at bounding box center [1345, 603] width 25 height 8
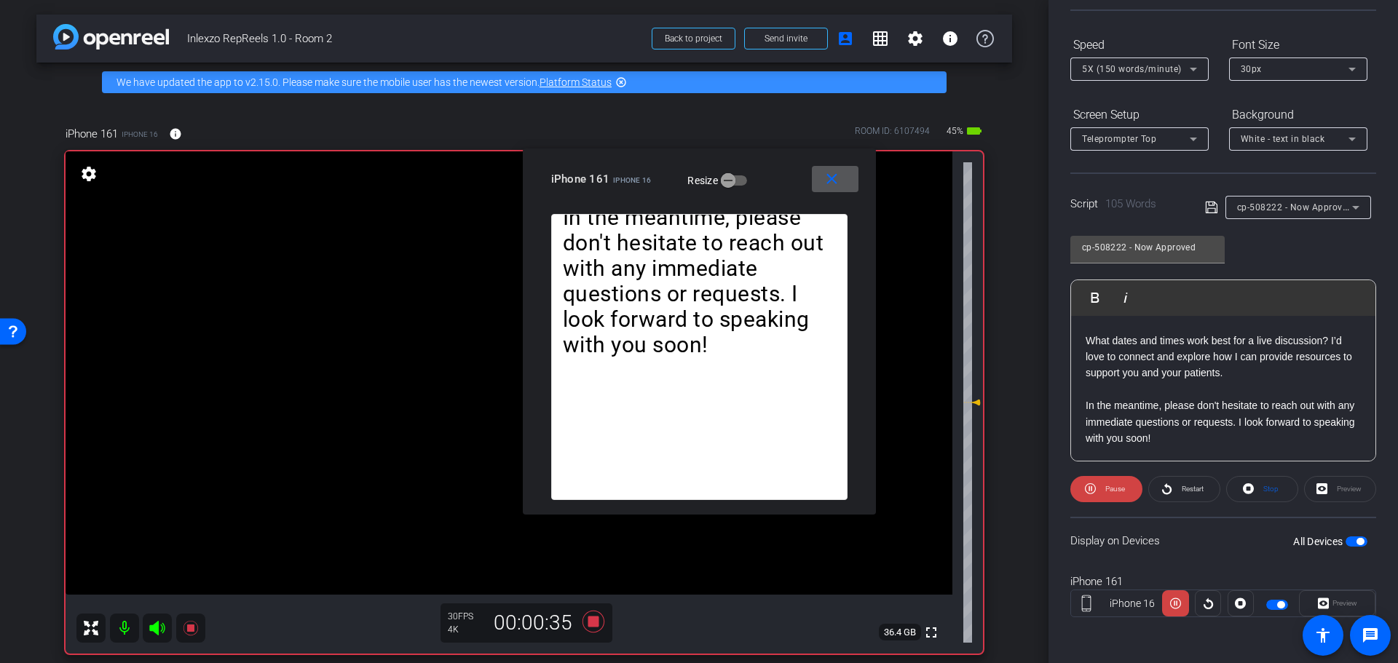
click at [838, 192] on span at bounding box center [835, 179] width 47 height 35
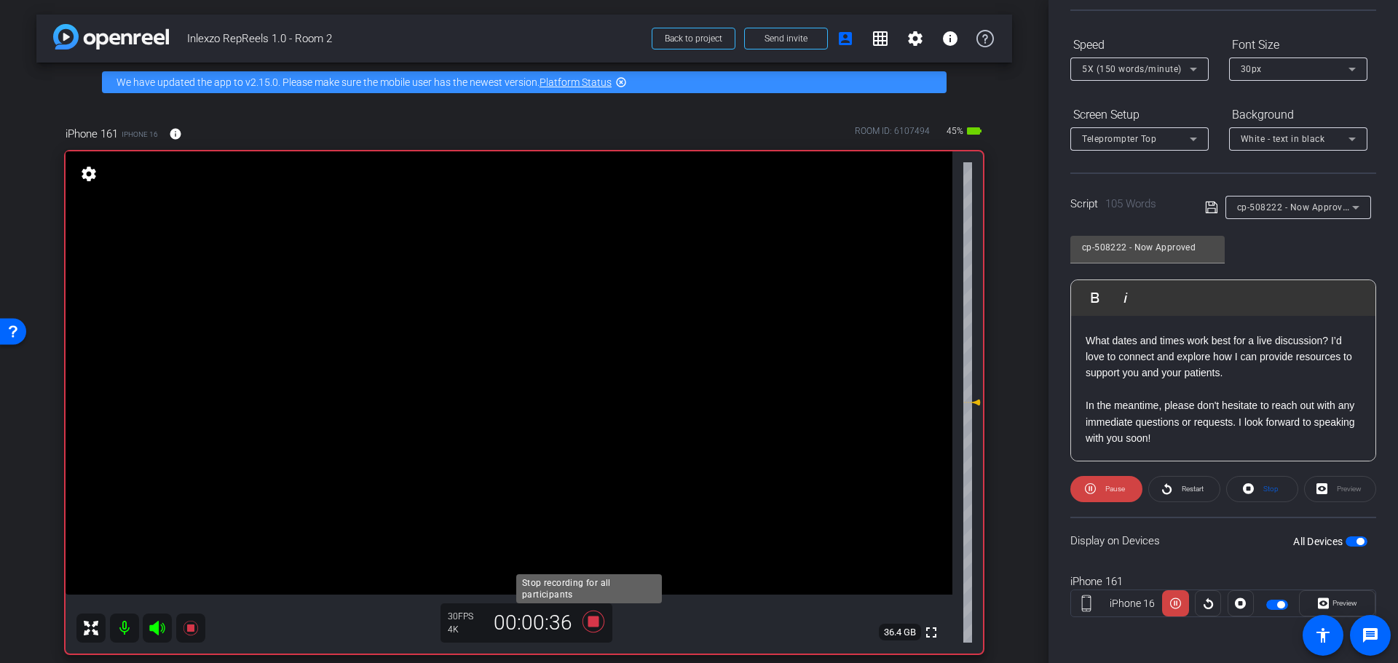
click at [596, 622] on icon at bounding box center [593, 622] width 35 height 26
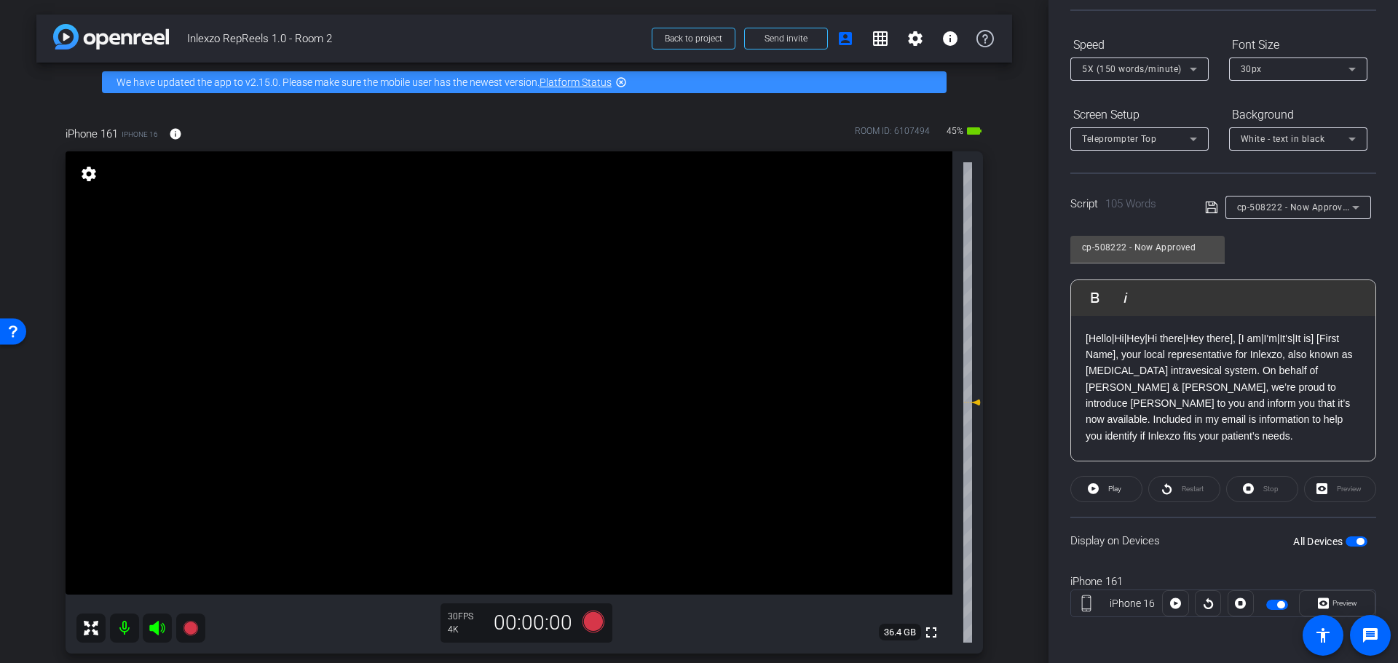
scroll to position [0, 0]
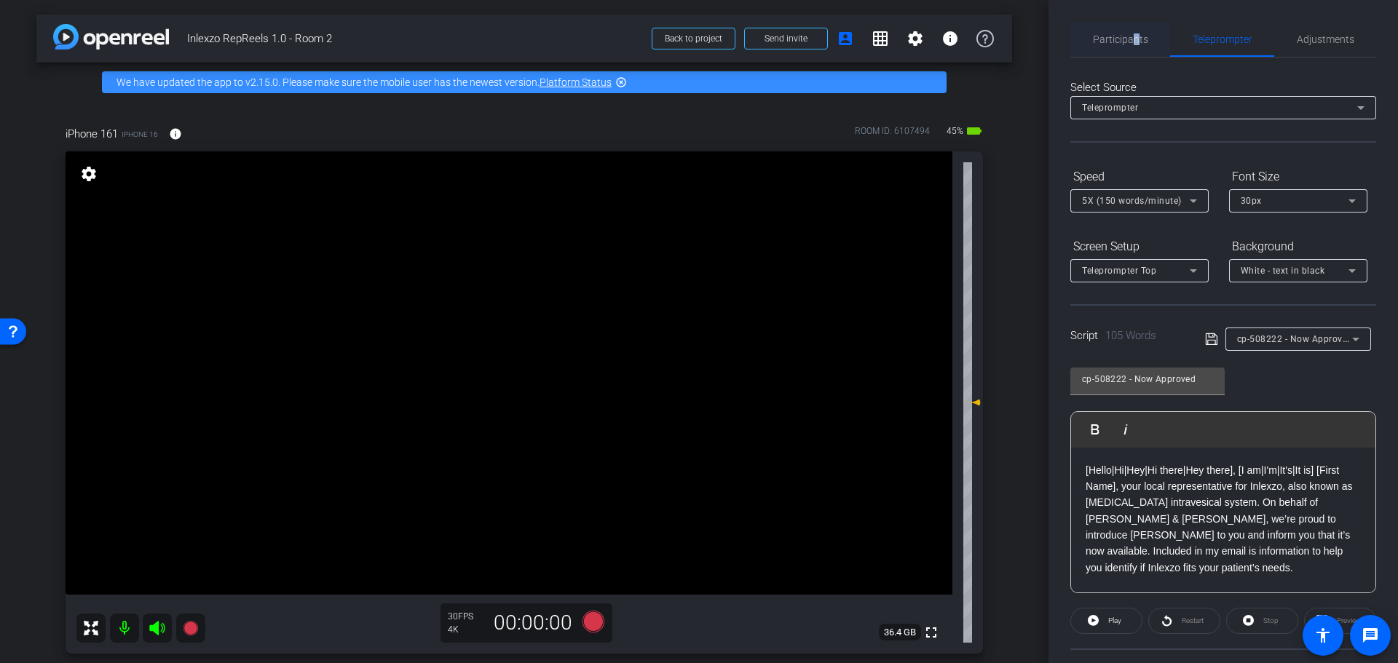
click at [1133, 54] on span "Participants" at bounding box center [1120, 39] width 55 height 35
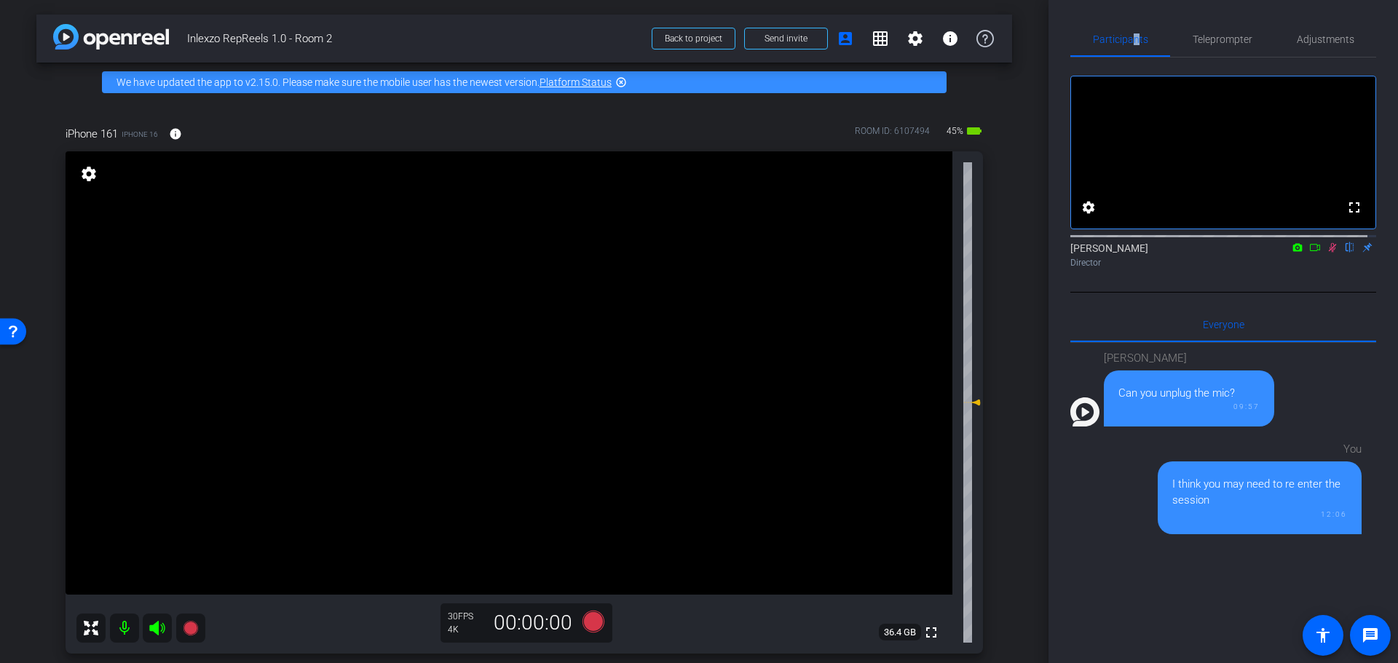
click at [1327, 253] on icon at bounding box center [1333, 247] width 12 height 10
click at [1301, 40] on span "Adjustments" at bounding box center [1326, 39] width 58 height 10
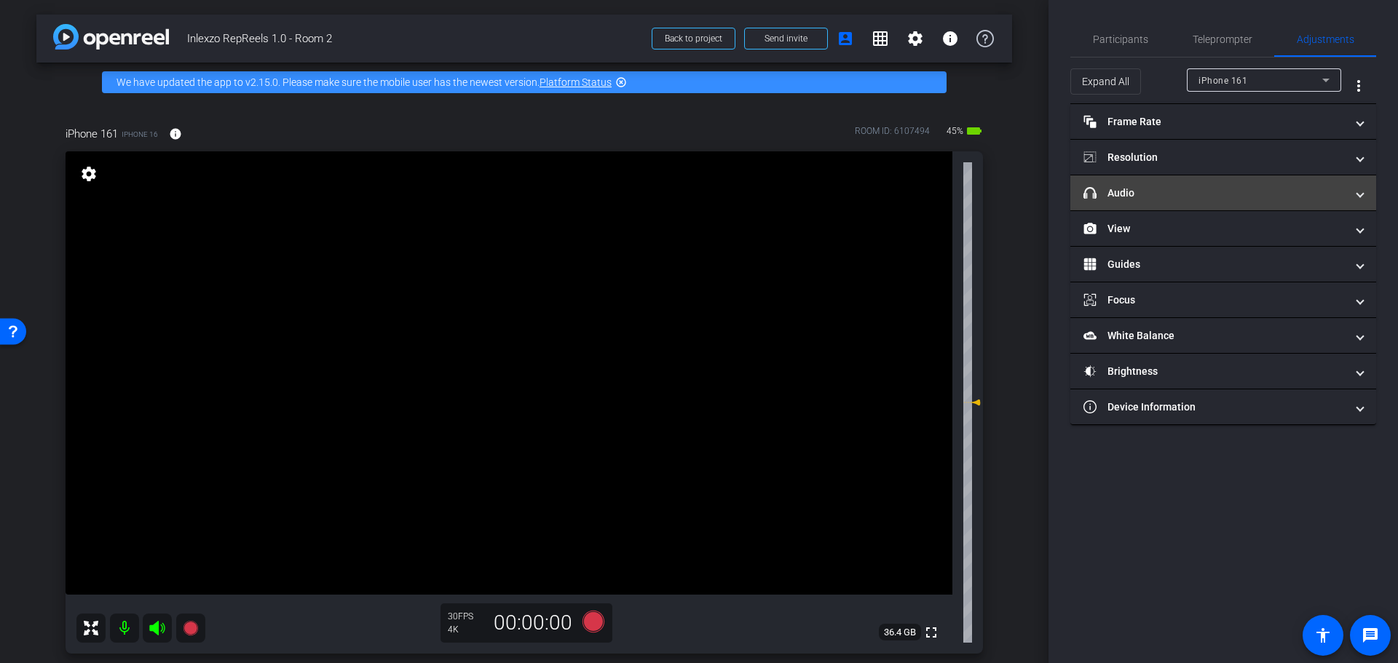
click at [1159, 196] on mat-panel-title "headphone icon Audio" at bounding box center [1215, 193] width 262 height 15
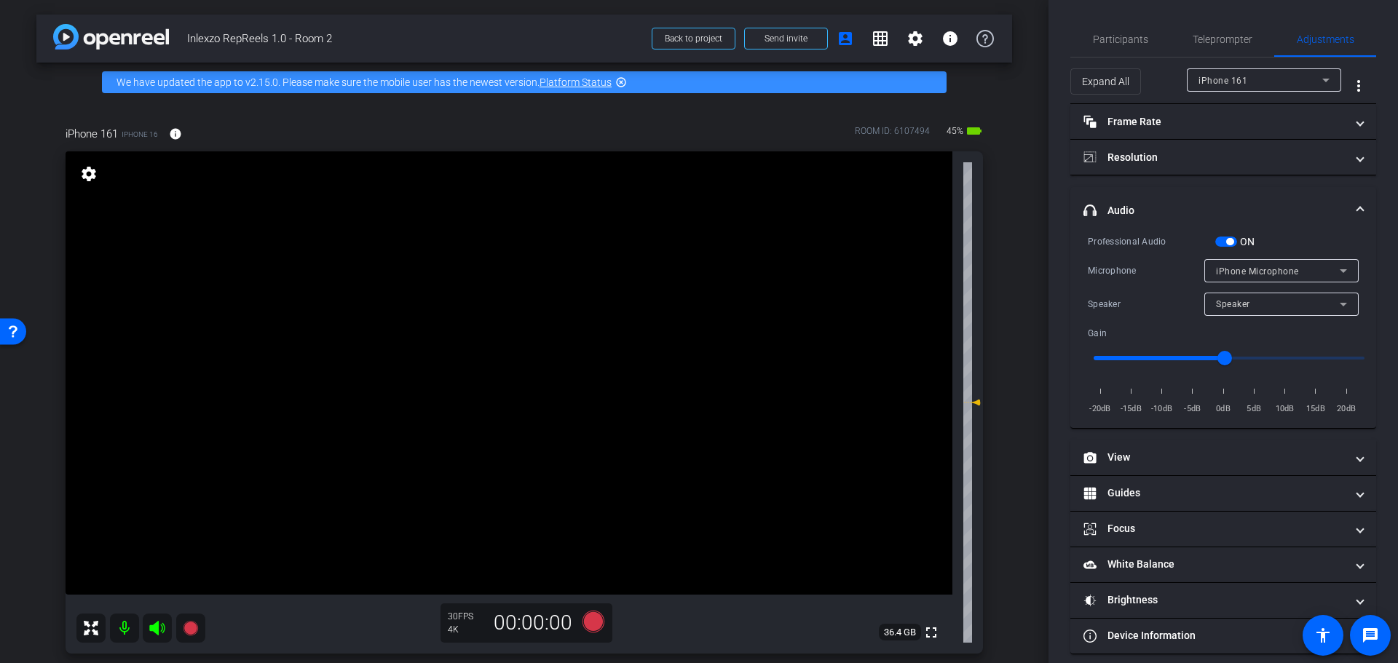
click at [1236, 237] on div "ON" at bounding box center [1235, 241] width 40 height 15
click at [1229, 237] on span "button" at bounding box center [1226, 242] width 22 height 10
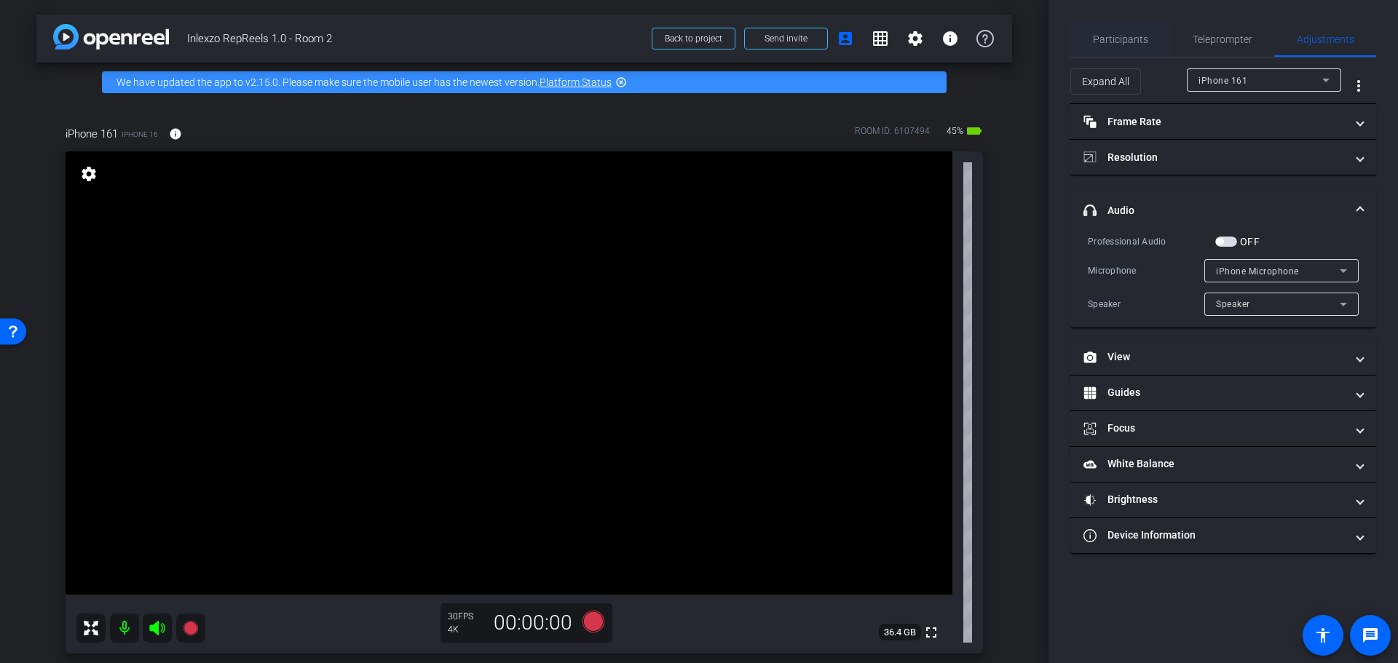
click at [1131, 28] on span "Participants" at bounding box center [1120, 39] width 55 height 35
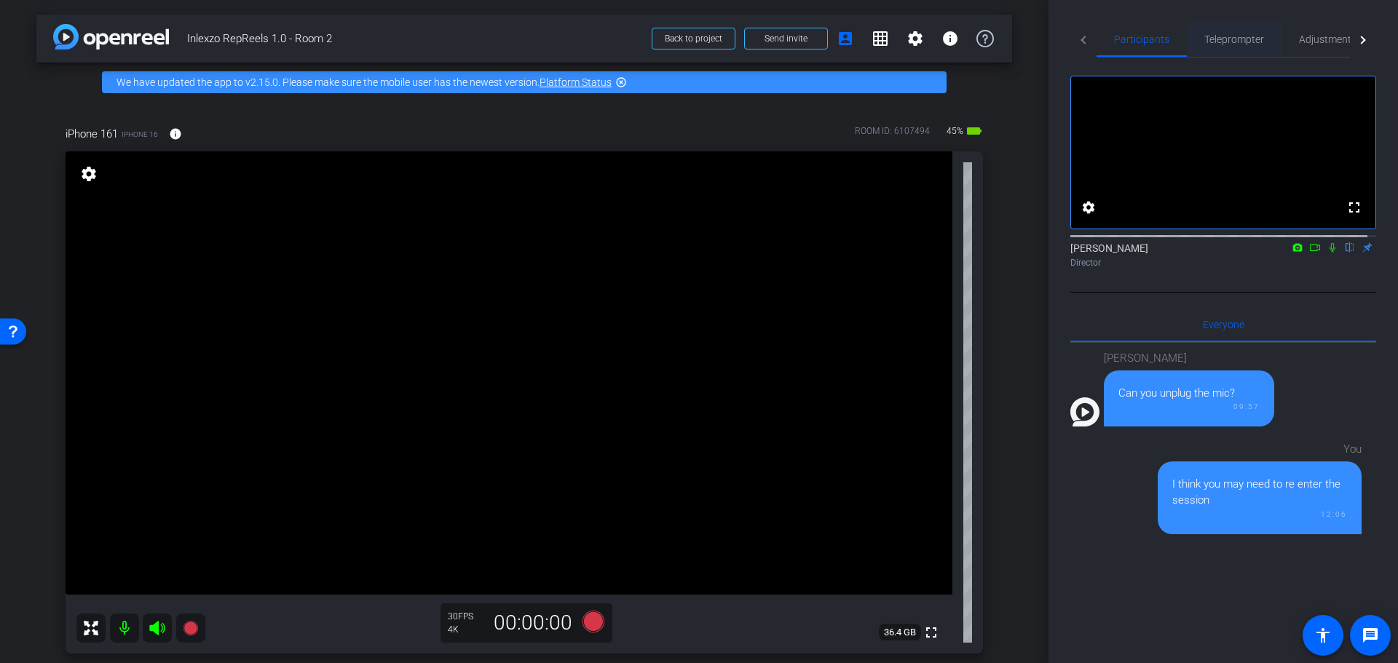
click at [1229, 31] on span "Teleprompter" at bounding box center [1234, 39] width 60 height 35
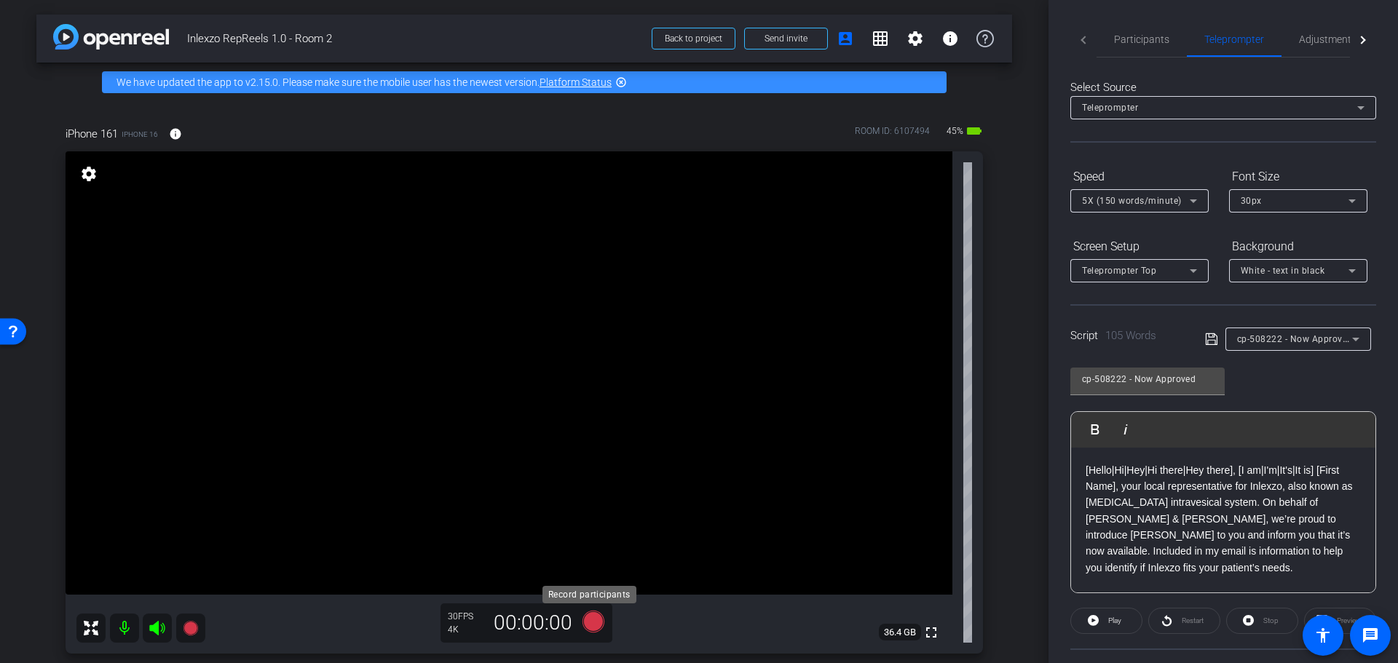
click at [591, 618] on icon at bounding box center [594, 622] width 22 height 22
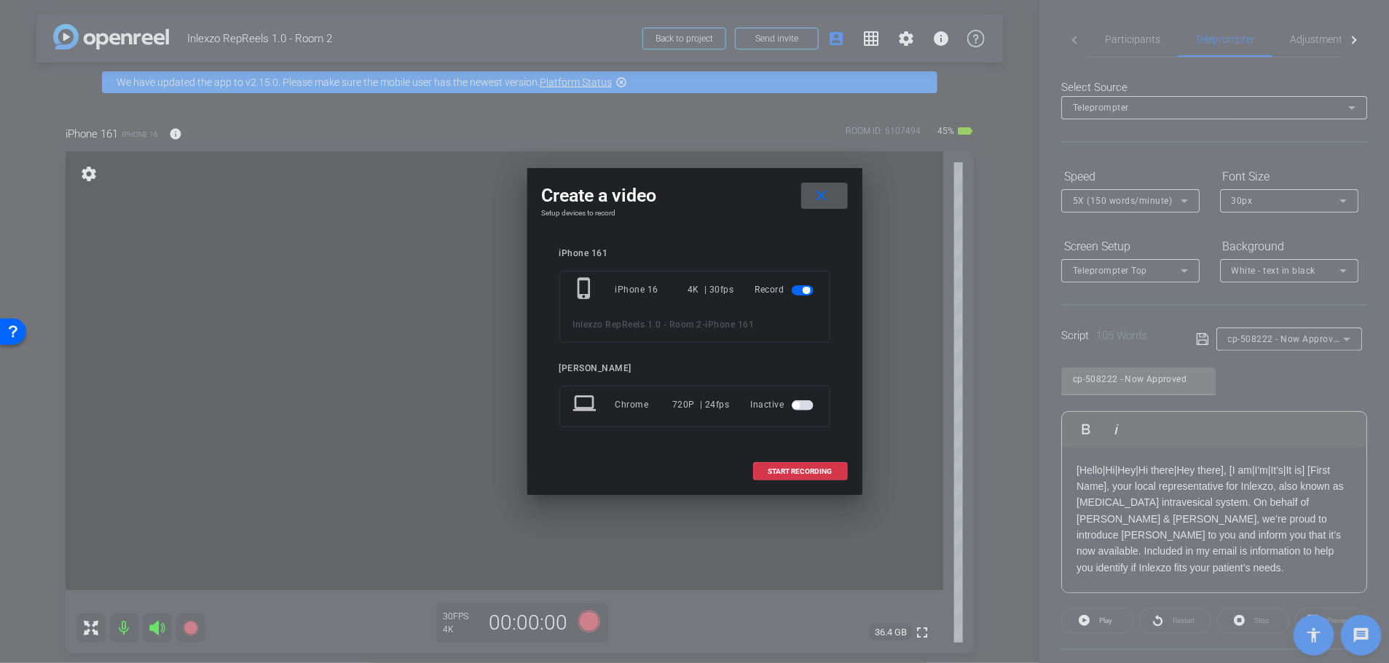
click at [820, 200] on mat-icon "close" at bounding box center [821, 196] width 18 height 18
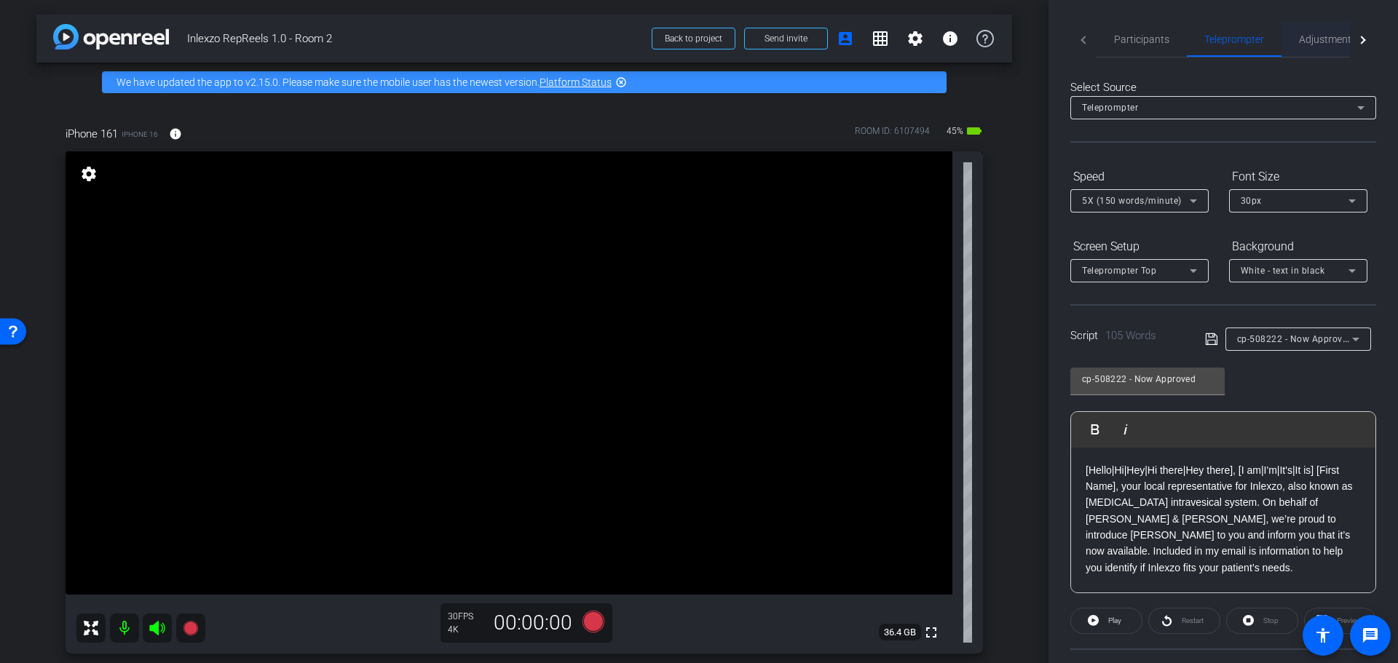
click at [1333, 46] on span "Adjustments" at bounding box center [1328, 39] width 58 height 35
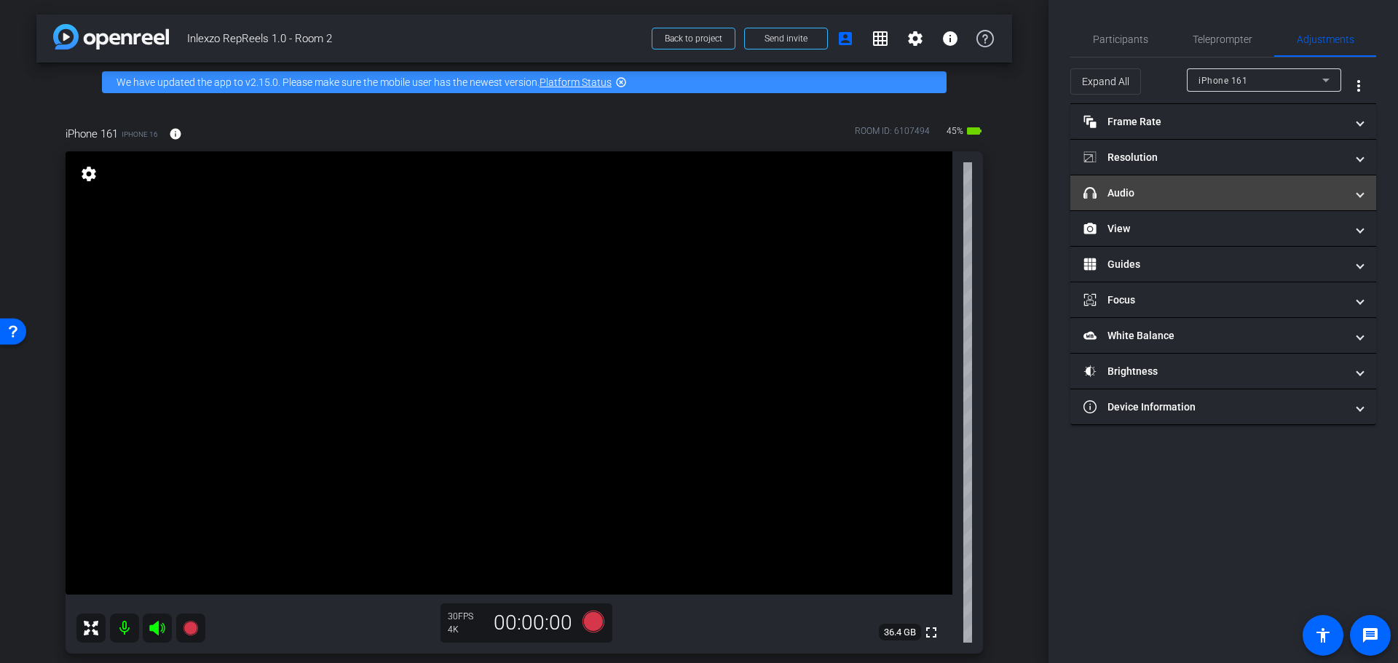
click at [1156, 201] on mat-expansion-panel-header "headphone icon Audio" at bounding box center [1223, 192] width 306 height 35
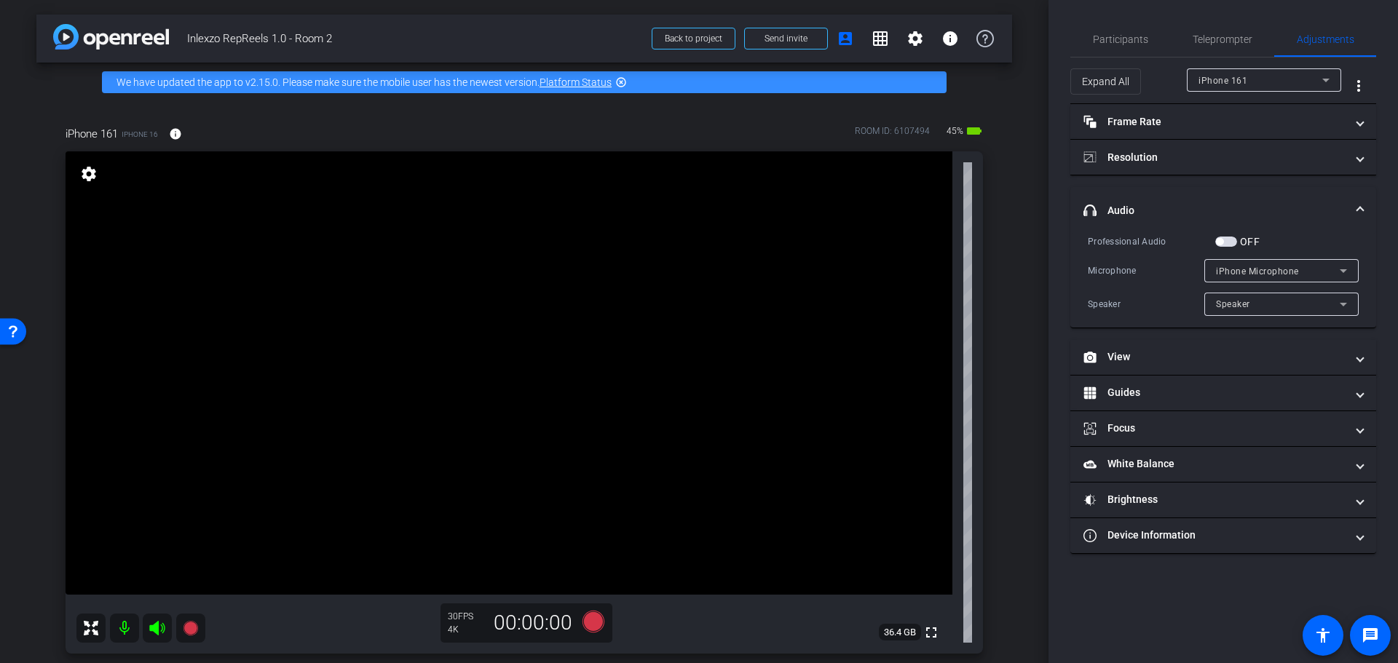
click at [1229, 242] on span "button" at bounding box center [1226, 242] width 22 height 10
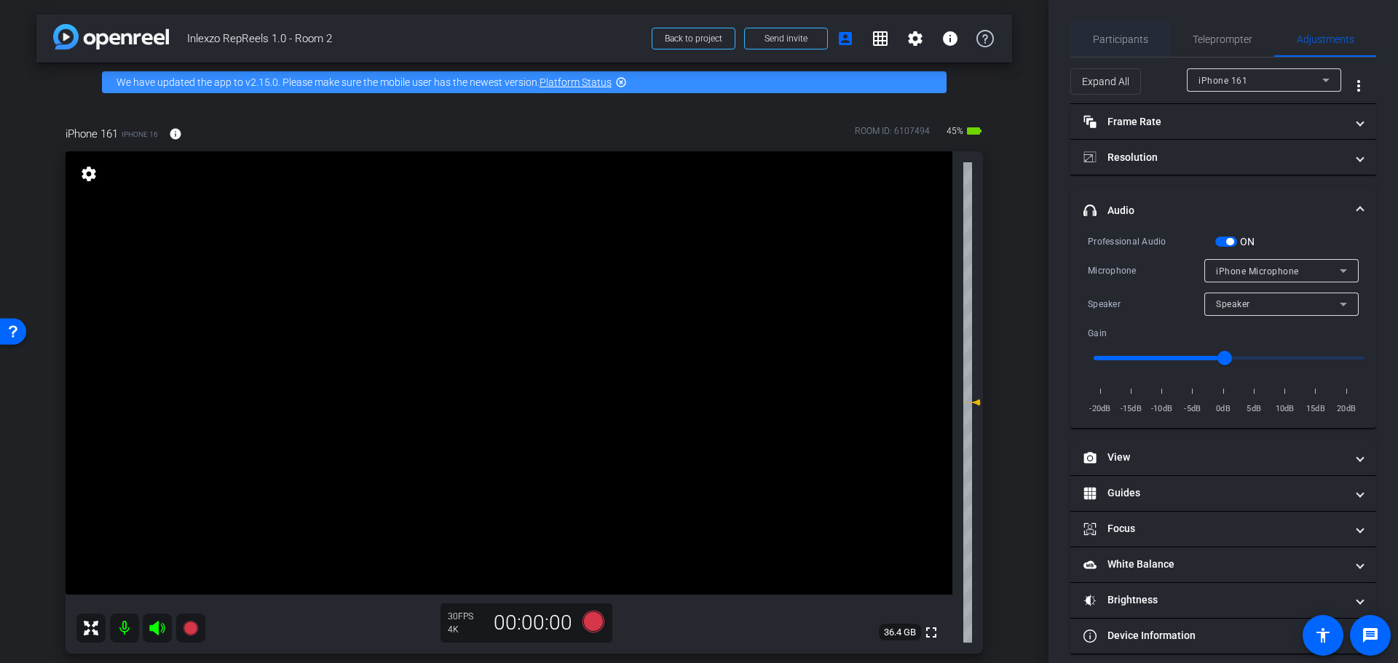
click at [1106, 44] on span "Participants" at bounding box center [1120, 39] width 55 height 10
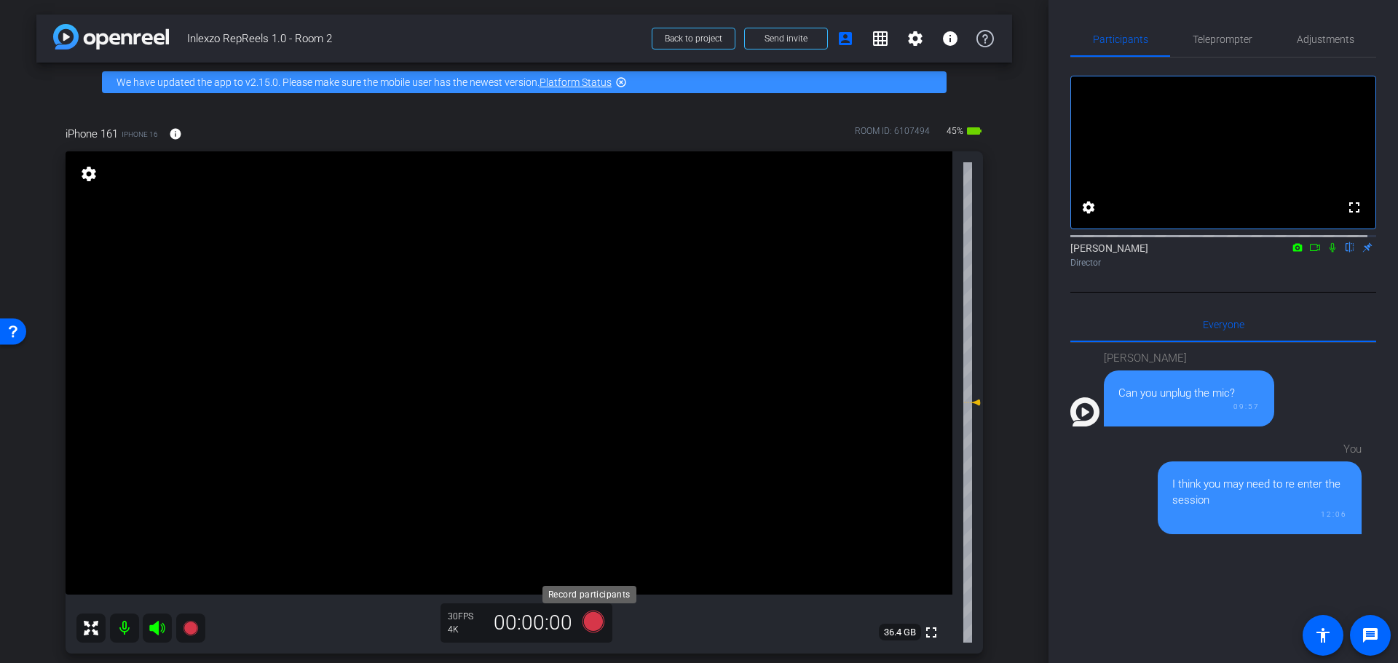
click at [582, 613] on icon at bounding box center [593, 622] width 35 height 26
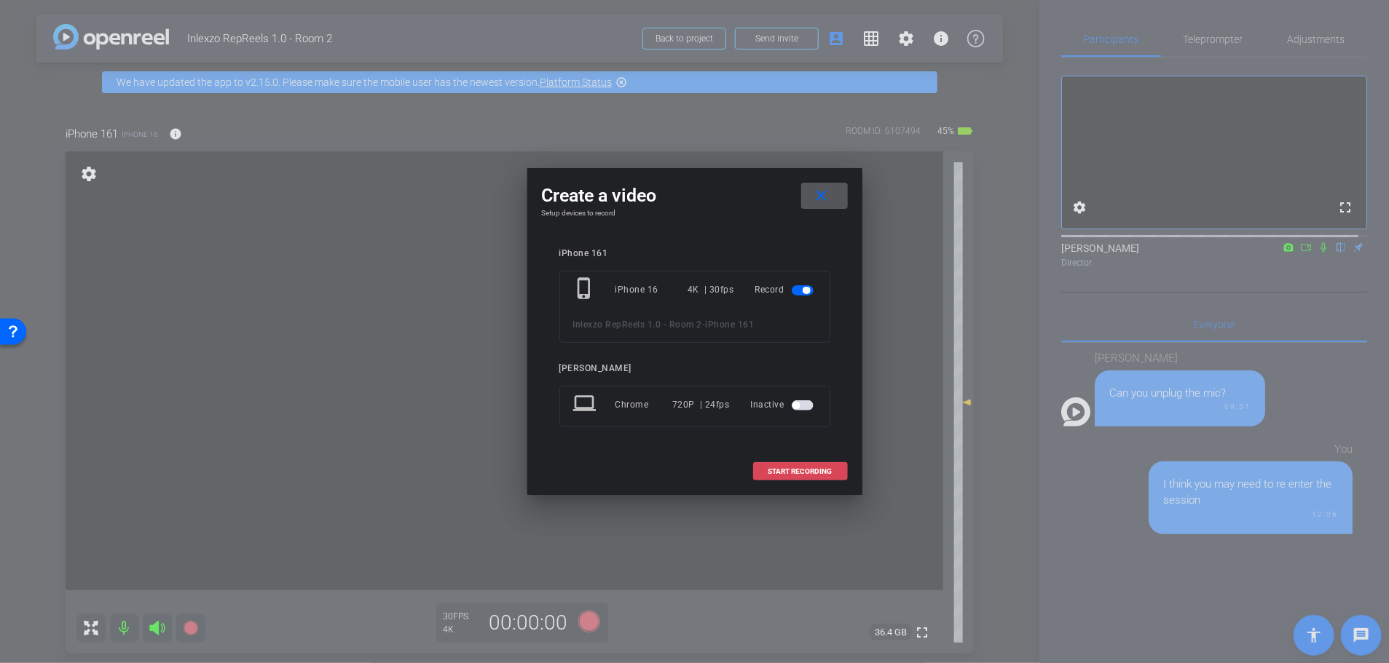
click at [810, 470] on span "START RECORDING" at bounding box center [800, 471] width 64 height 7
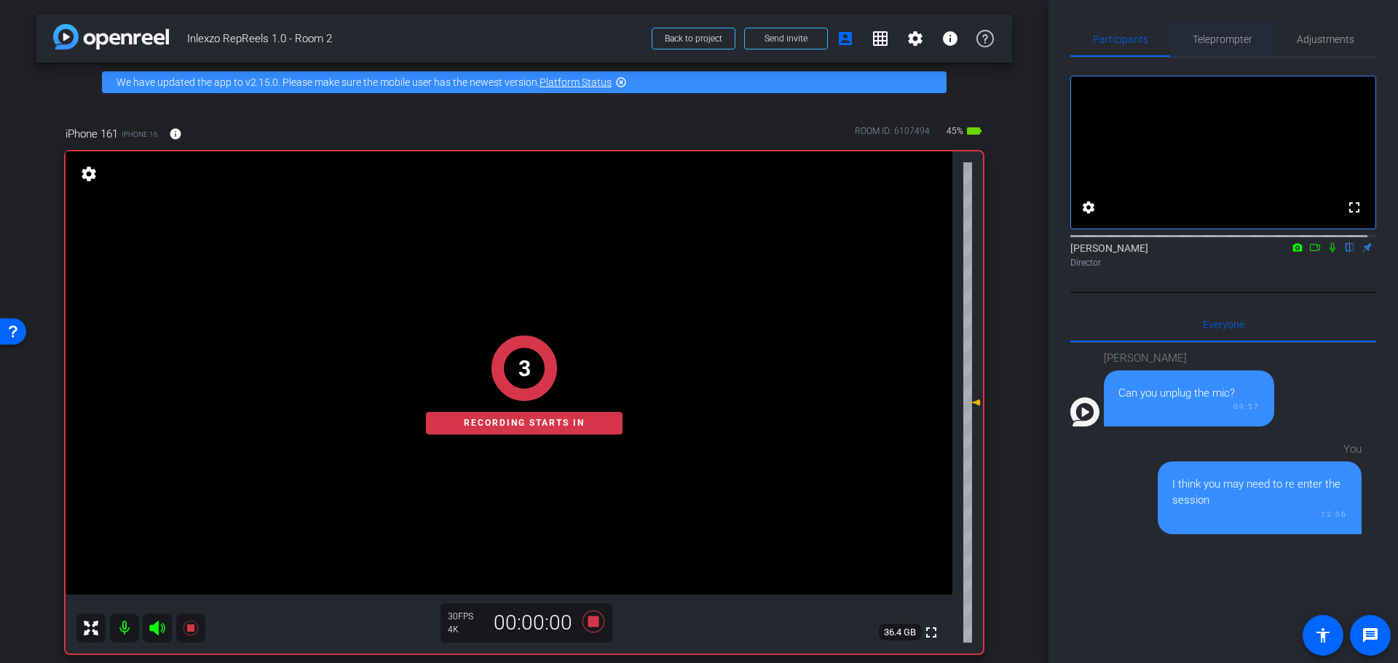
click at [1214, 44] on span "Teleprompter" at bounding box center [1223, 39] width 60 height 10
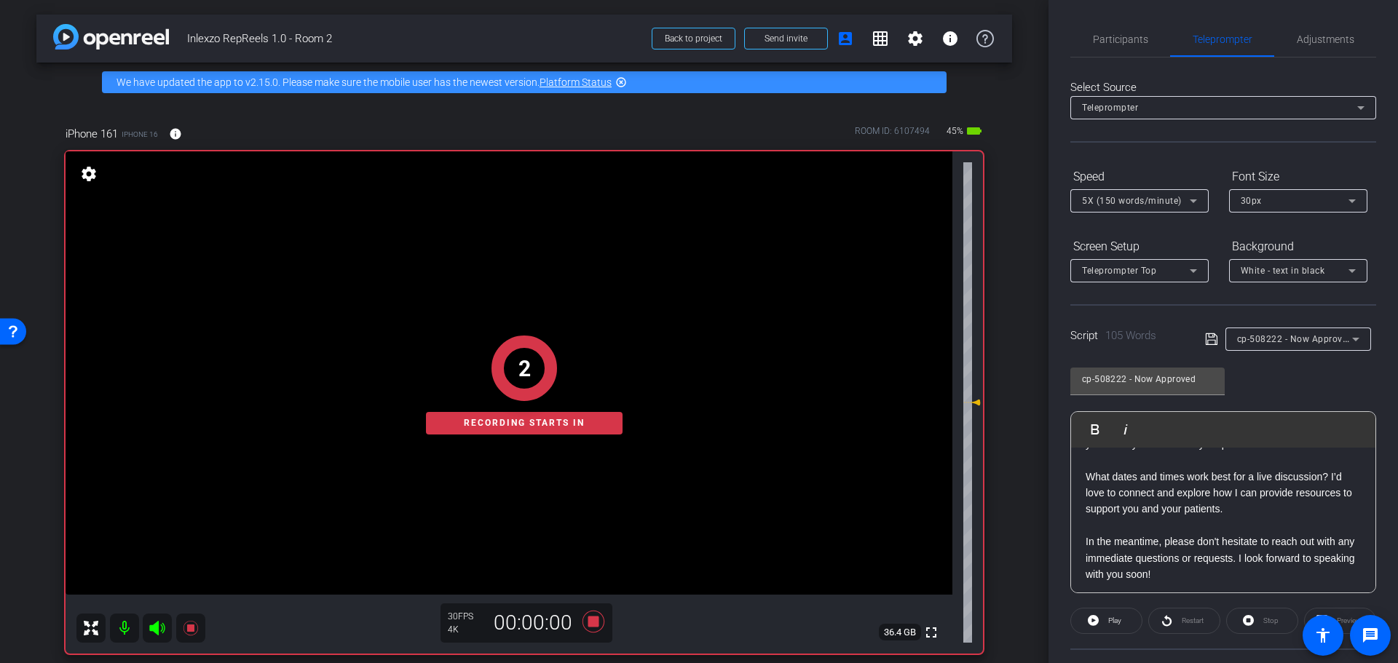
scroll to position [128, 0]
click at [1109, 623] on span "Play" at bounding box center [1114, 621] width 13 height 8
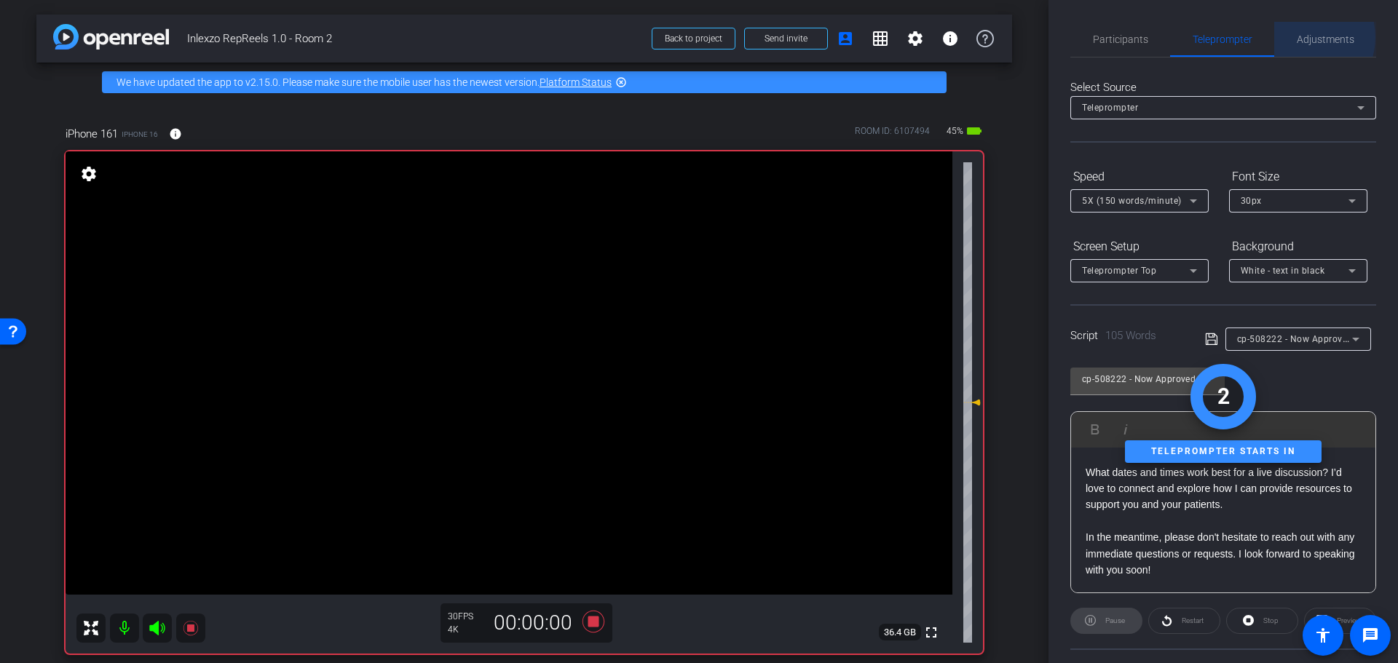
click at [1297, 37] on span "Adjustments" at bounding box center [1326, 39] width 58 height 10
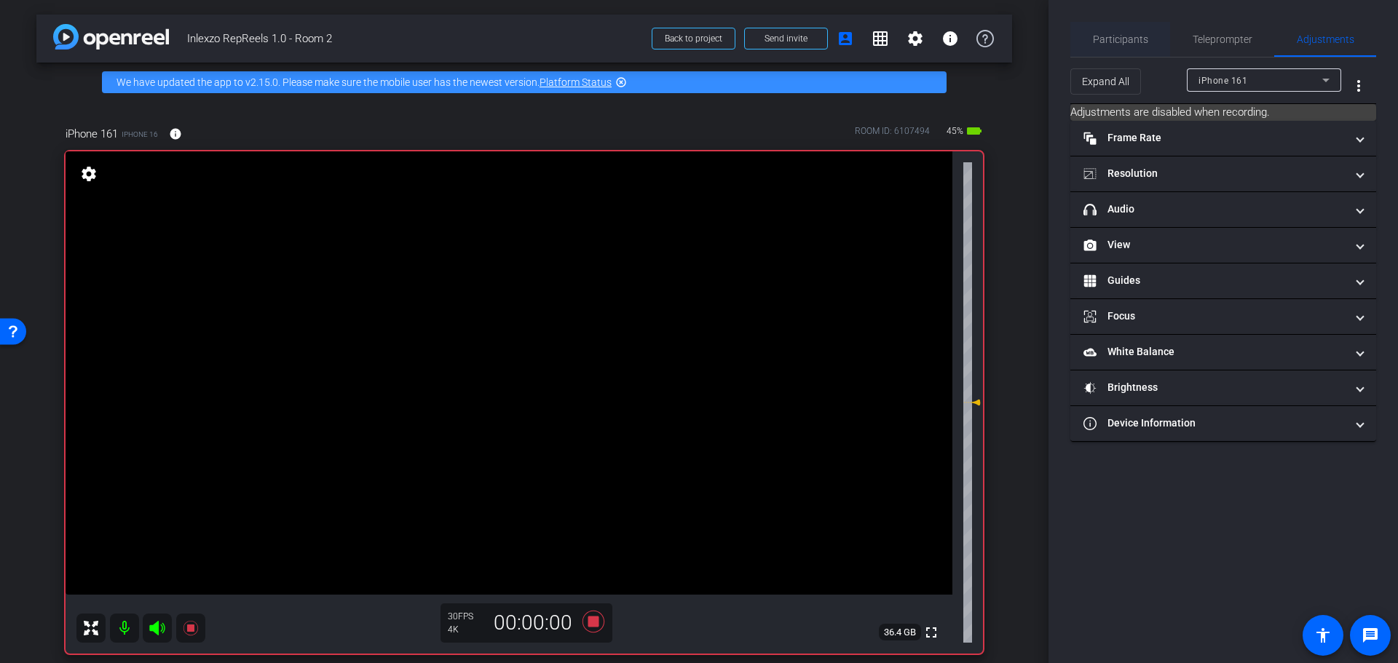
click at [1112, 32] on span "Participants" at bounding box center [1120, 39] width 55 height 35
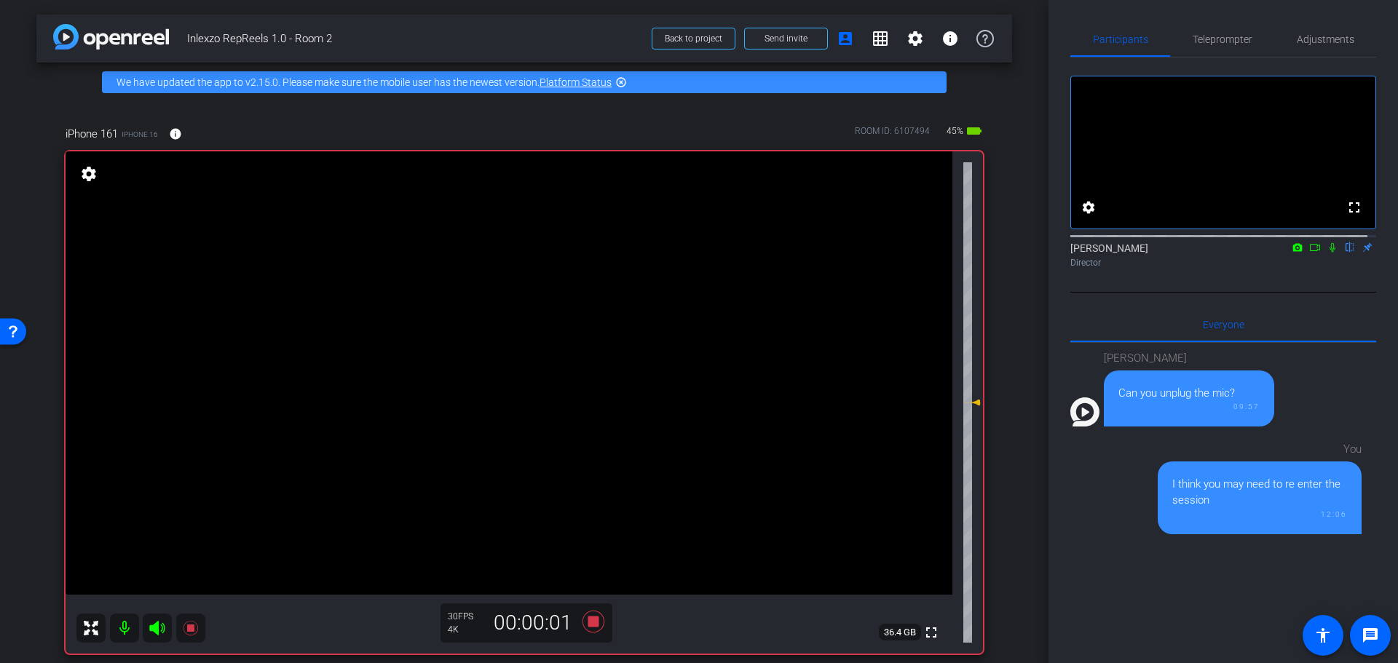
click at [1327, 253] on icon at bounding box center [1333, 247] width 12 height 10
click at [1216, 42] on span "Teleprompter" at bounding box center [1223, 39] width 60 height 10
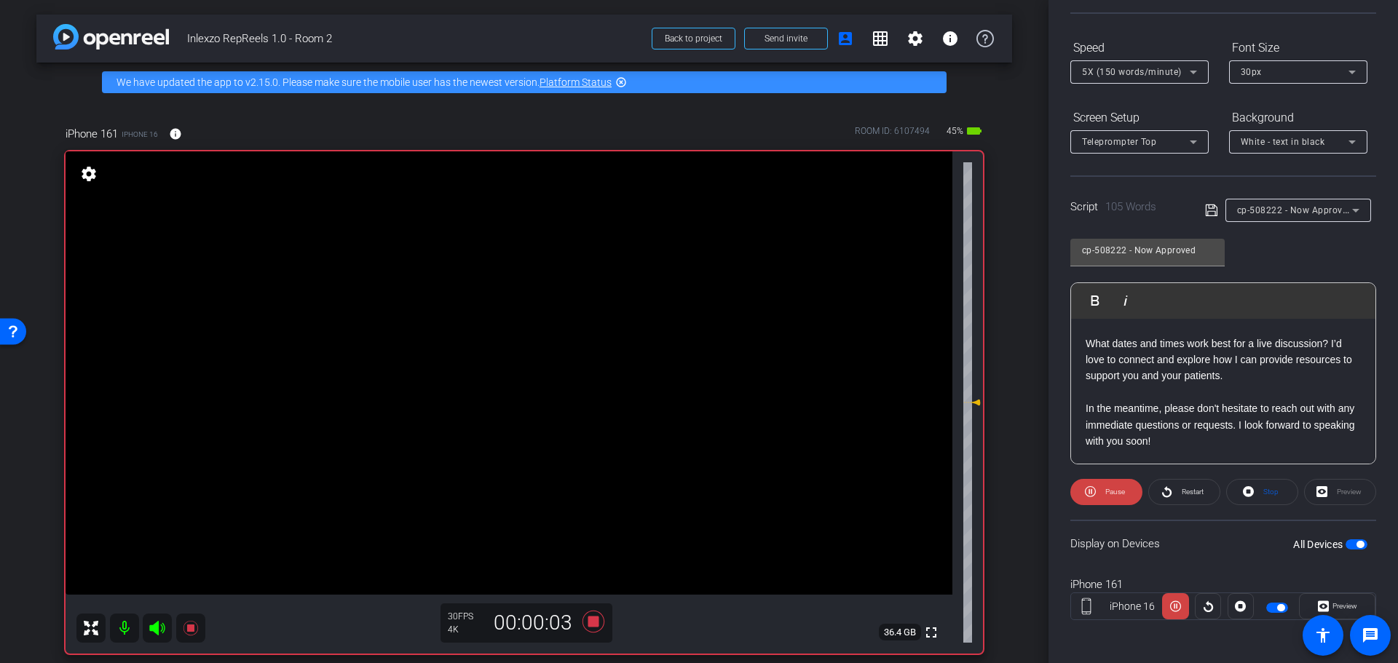
scroll to position [132, 0]
click at [1333, 603] on span "Preview" at bounding box center [1345, 603] width 25 height 8
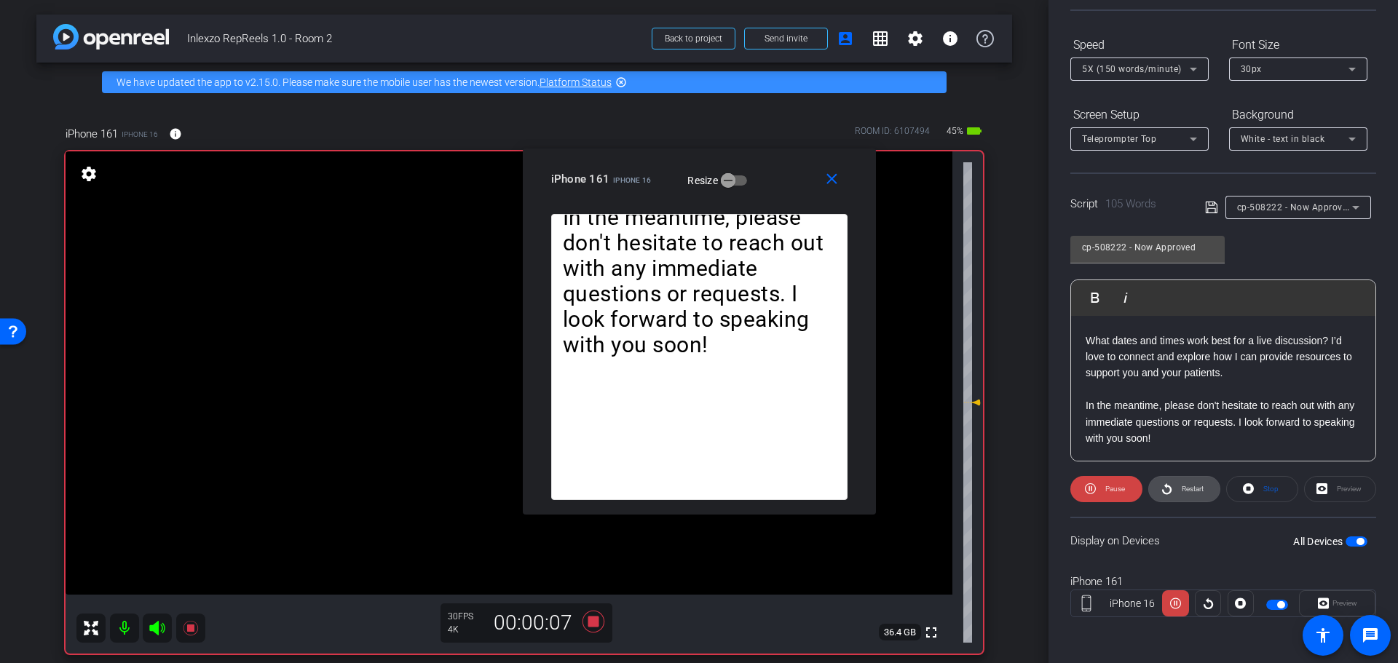
click at [1192, 484] on span "Restart" at bounding box center [1190, 489] width 25 height 20
click at [1188, 489] on span "Restart" at bounding box center [1193, 489] width 22 height 8
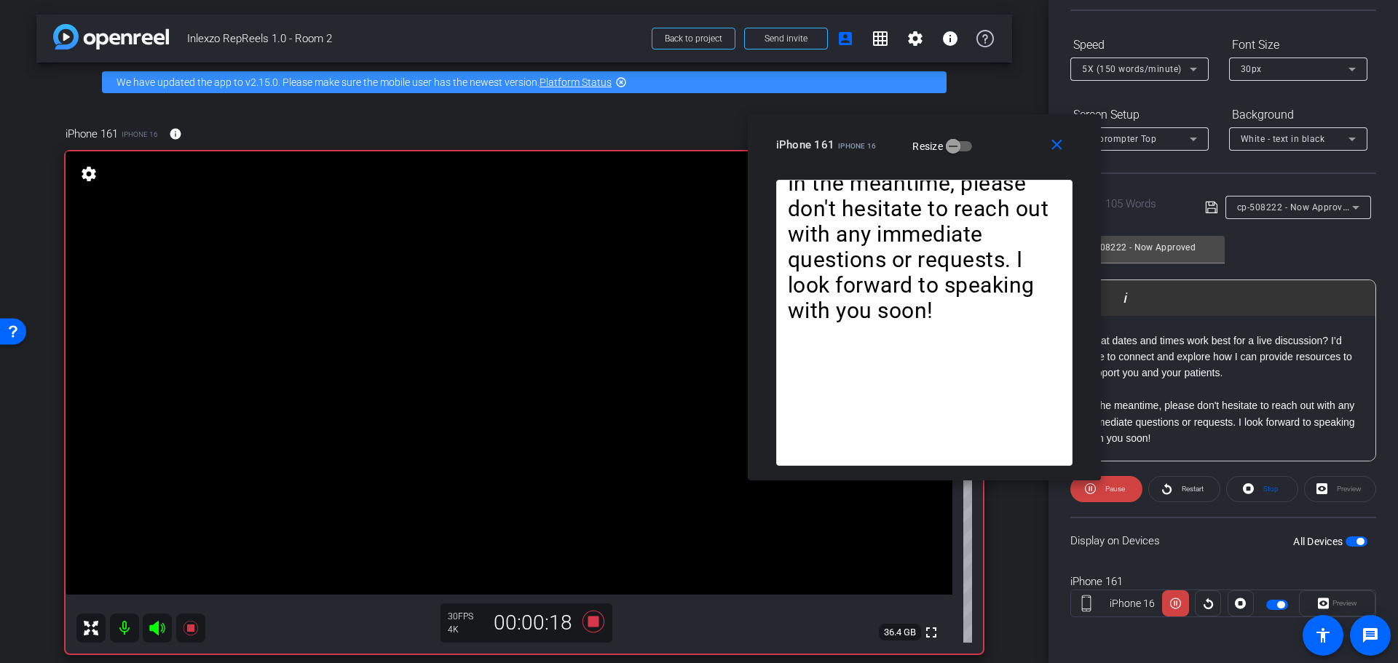
drag, startPoint x: 656, startPoint y: 176, endPoint x: 861, endPoint y: 133, distance: 209.9
click at [861, 135] on div "iPhone 161 iPhone 16" at bounding box center [826, 143] width 100 height 17
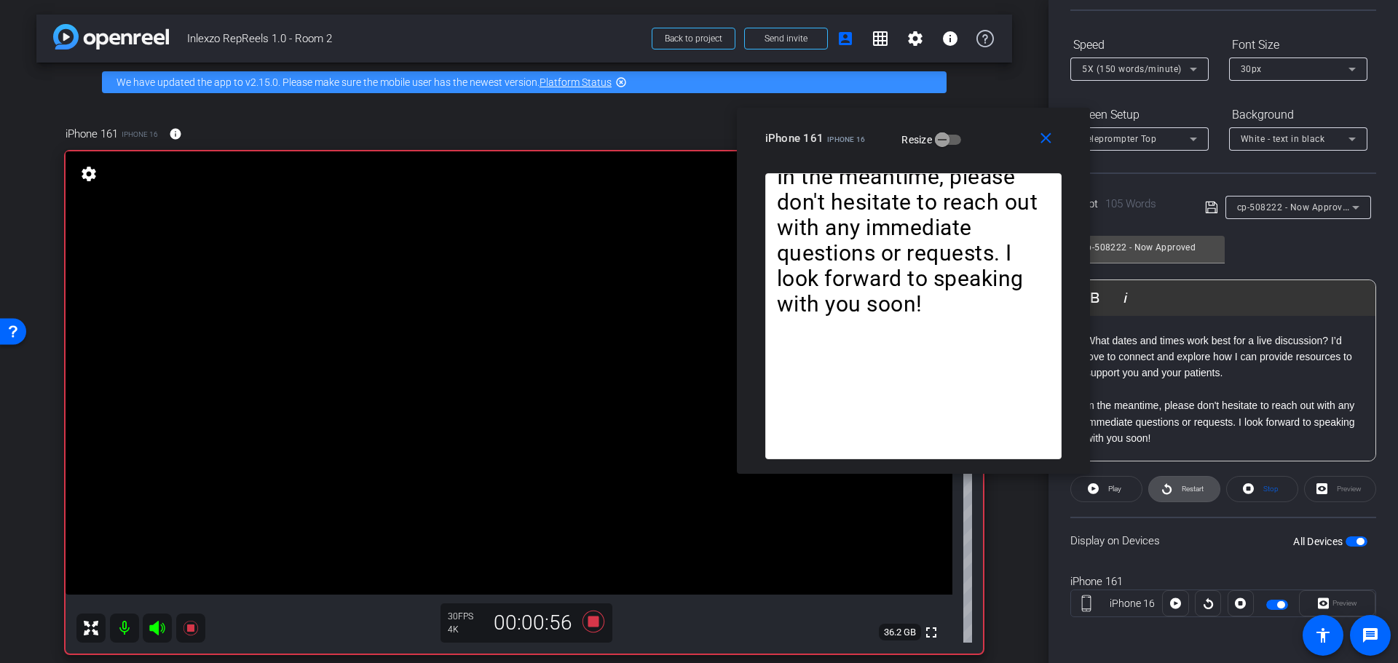
click at [1178, 492] on span "Restart" at bounding box center [1190, 489] width 25 height 20
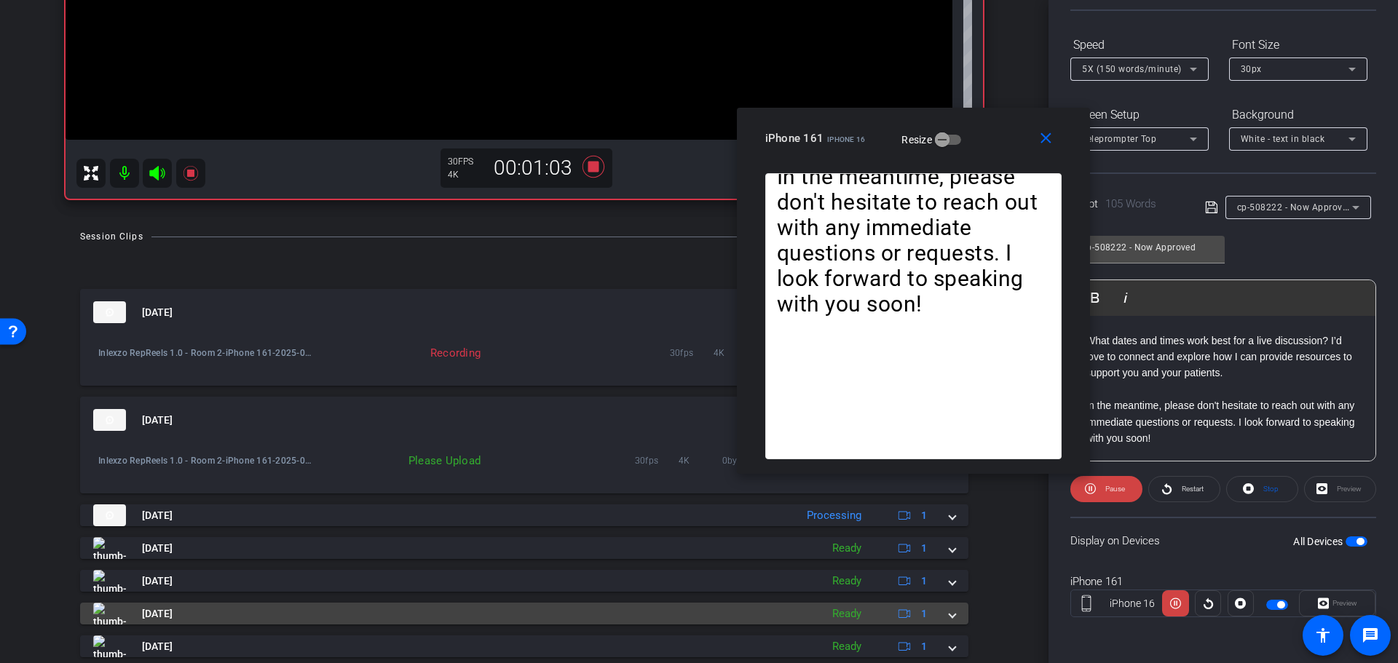
scroll to position [303, 0]
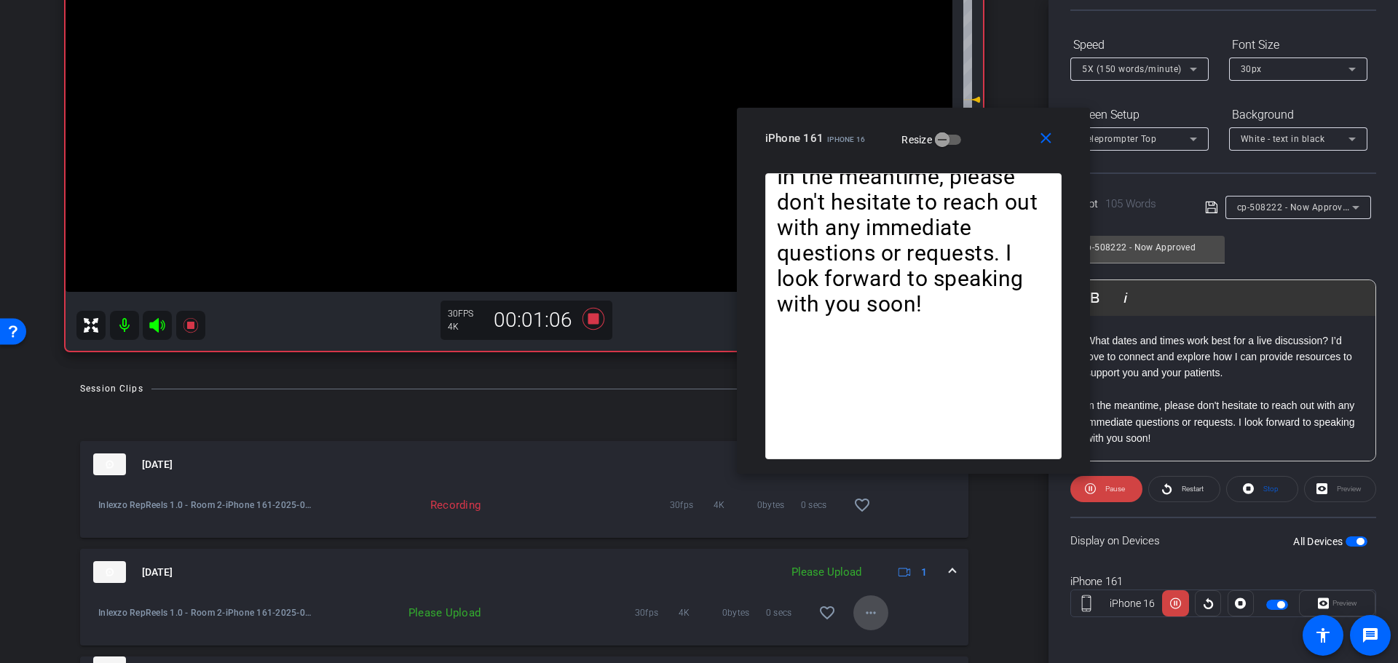
click at [862, 608] on mat-icon "more_horiz" at bounding box center [870, 612] width 17 height 17
click at [993, 537] on div at bounding box center [699, 331] width 1398 height 663
click at [862, 615] on mat-icon "more_horiz" at bounding box center [870, 612] width 17 height 17
click at [881, 577] on span "Delete clip" at bounding box center [885, 583] width 58 height 17
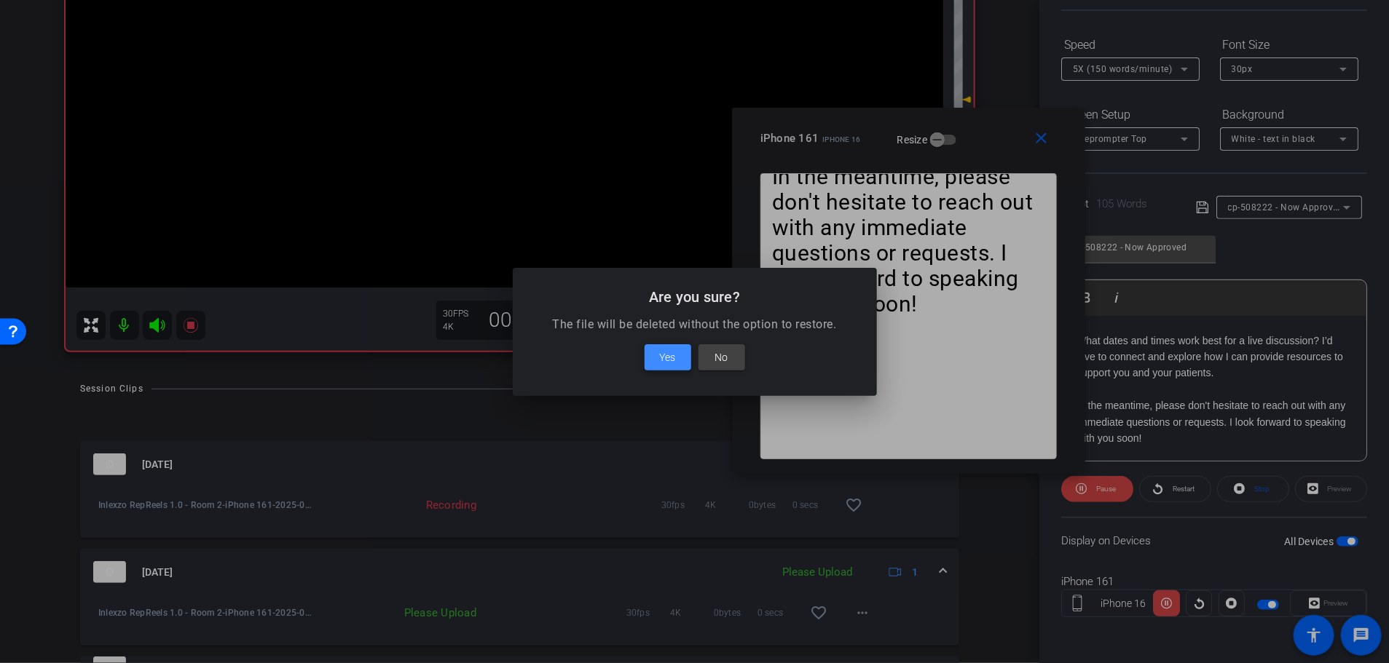
click at [673, 359] on span "Yes" at bounding box center [668, 357] width 16 height 17
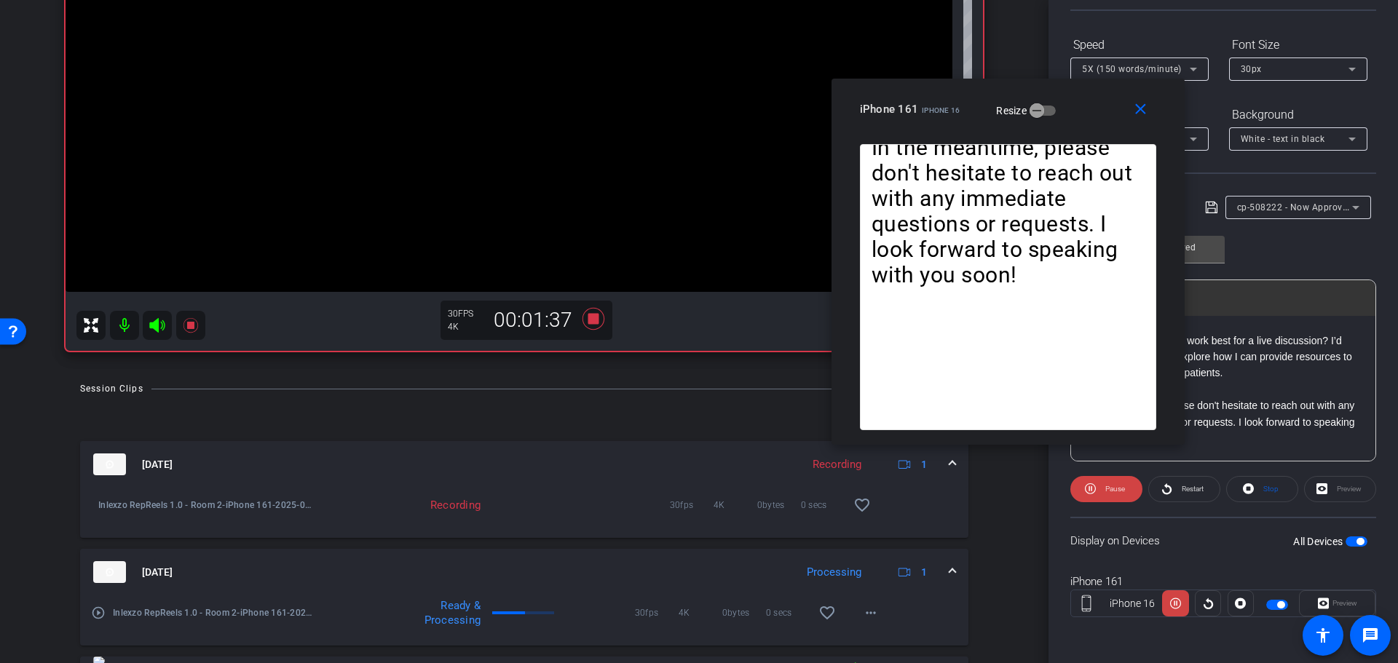
drag, startPoint x: 869, startPoint y: 143, endPoint x: 1025, endPoint y: 92, distance: 164.2
click at [1025, 96] on div "iPhone 161 iPhone 16 Resize" at bounding box center [1013, 109] width 307 height 26
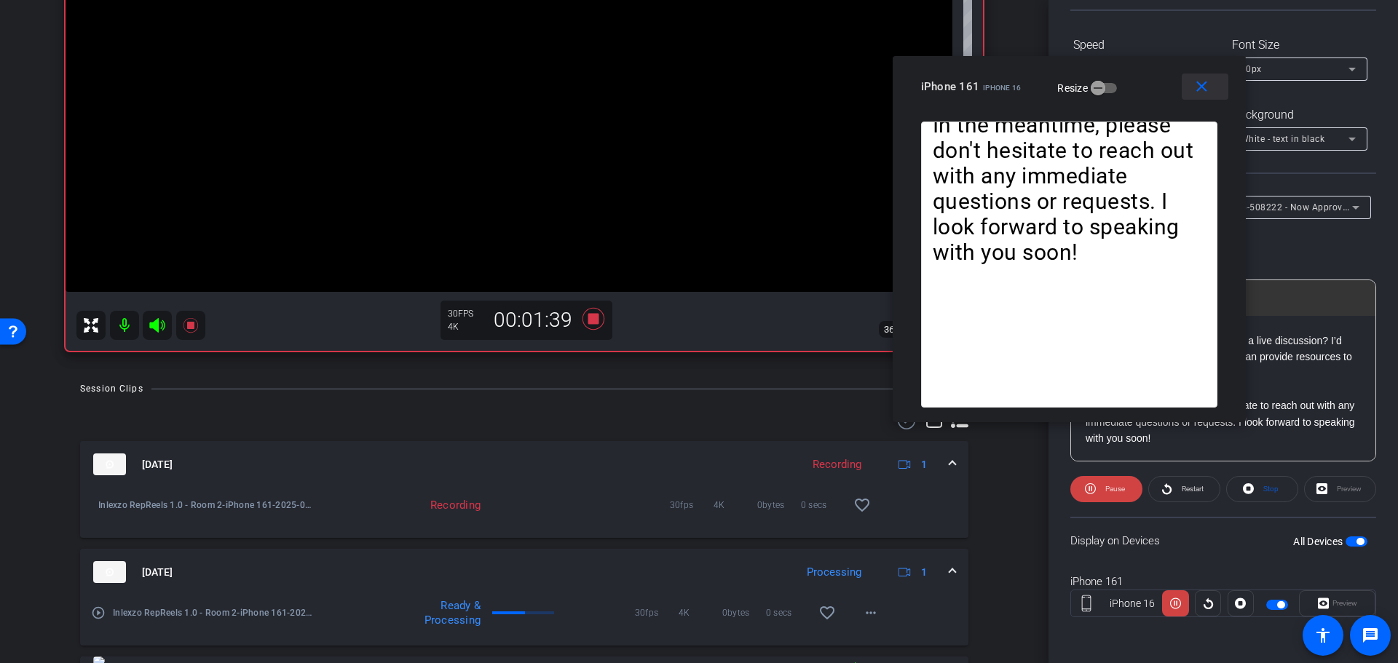
click at [1211, 83] on span at bounding box center [1205, 86] width 47 height 35
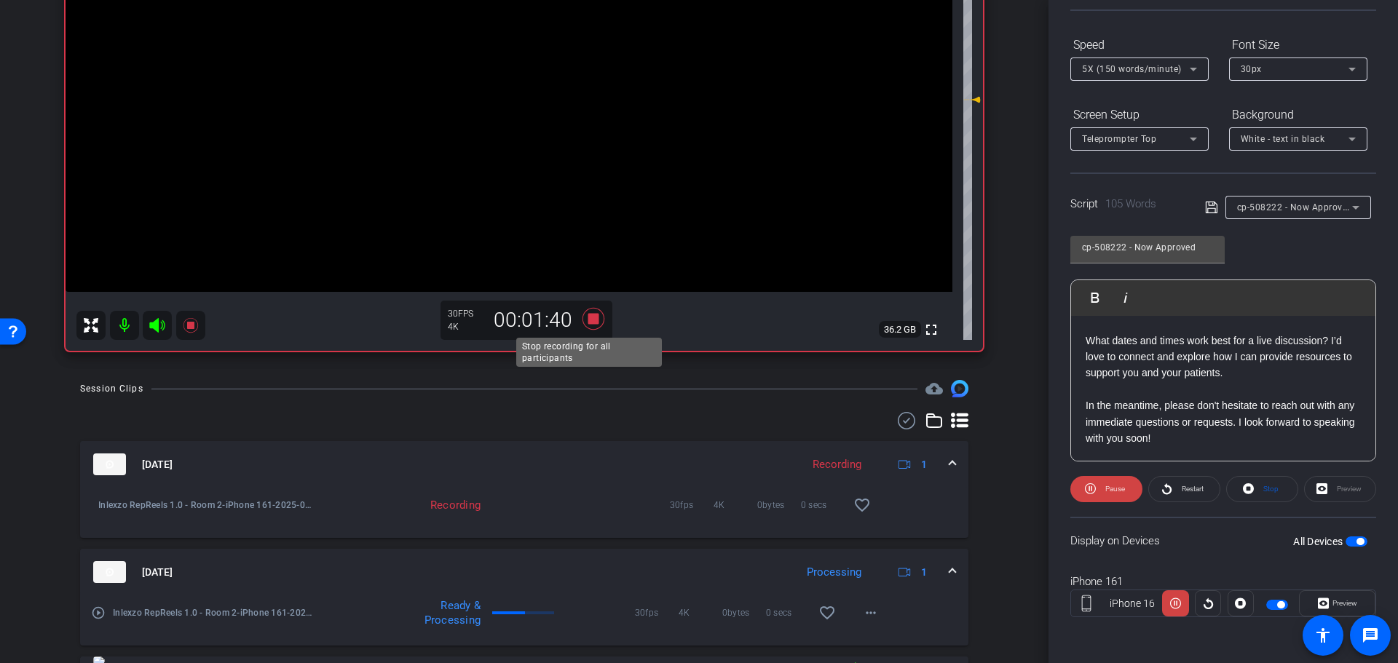
click at [589, 316] on icon at bounding box center [594, 319] width 22 height 22
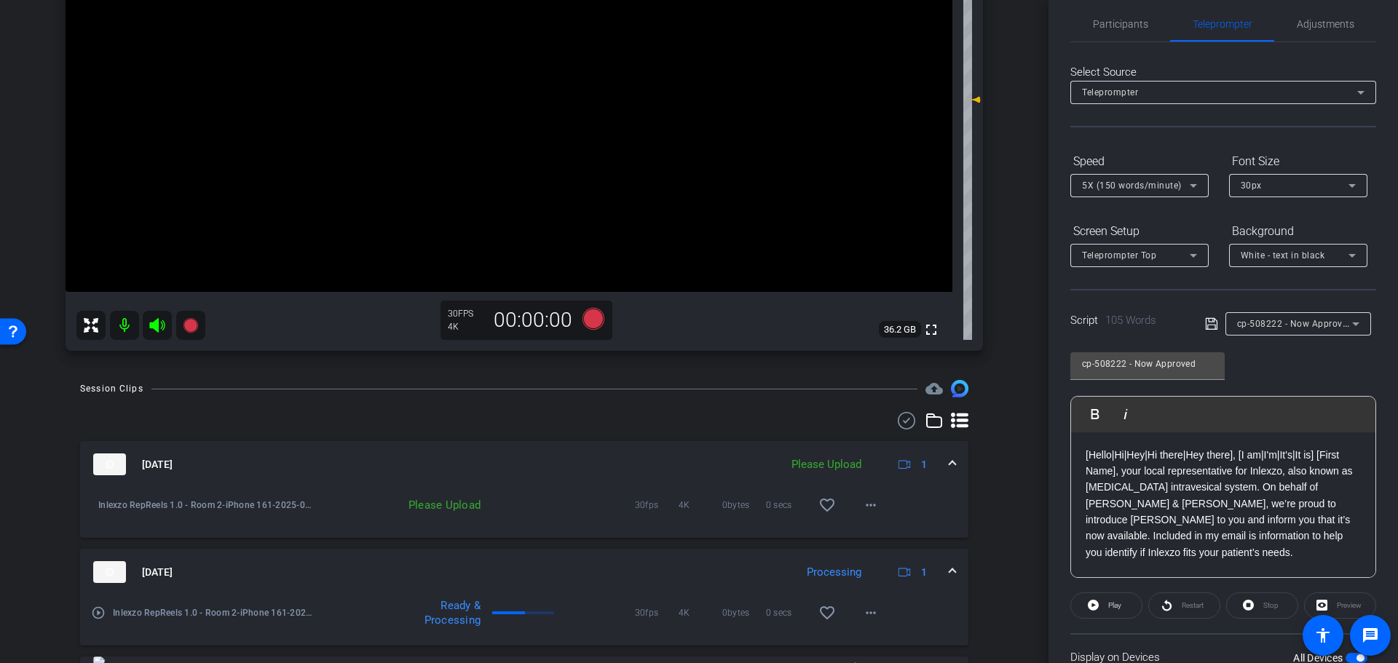
scroll to position [0, 0]
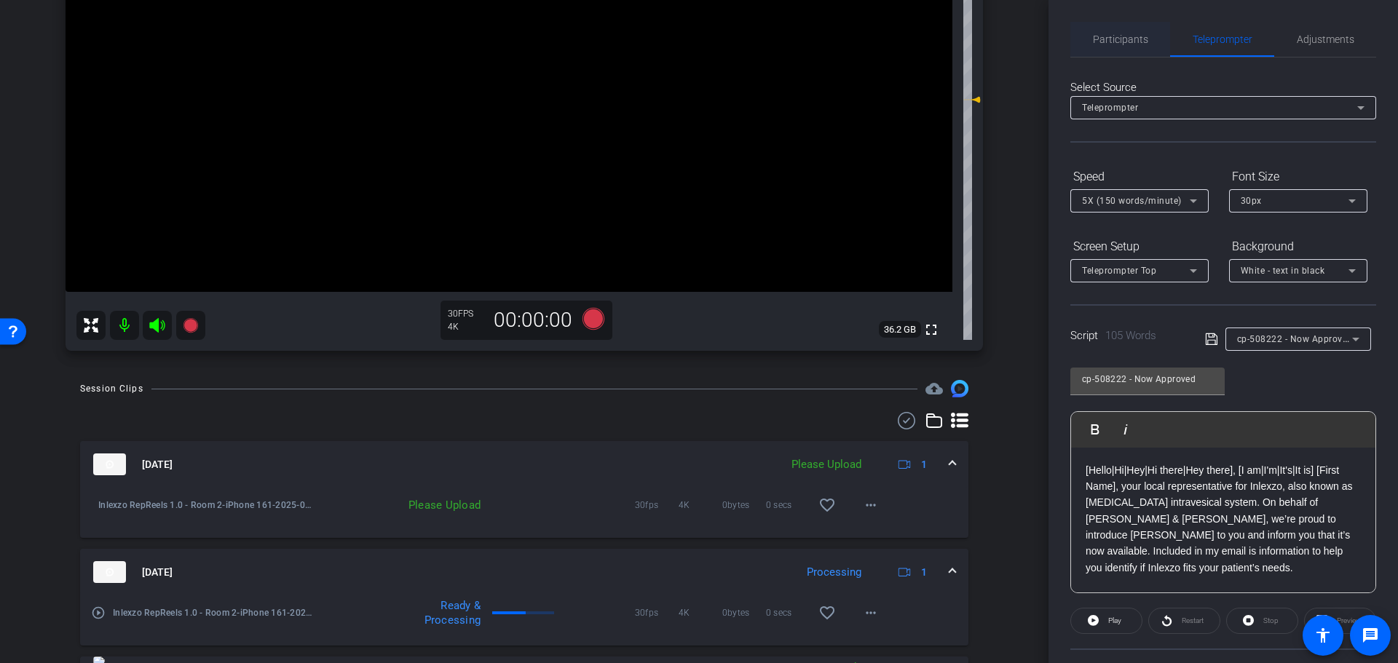
click at [1108, 51] on span "Participants" at bounding box center [1120, 39] width 55 height 35
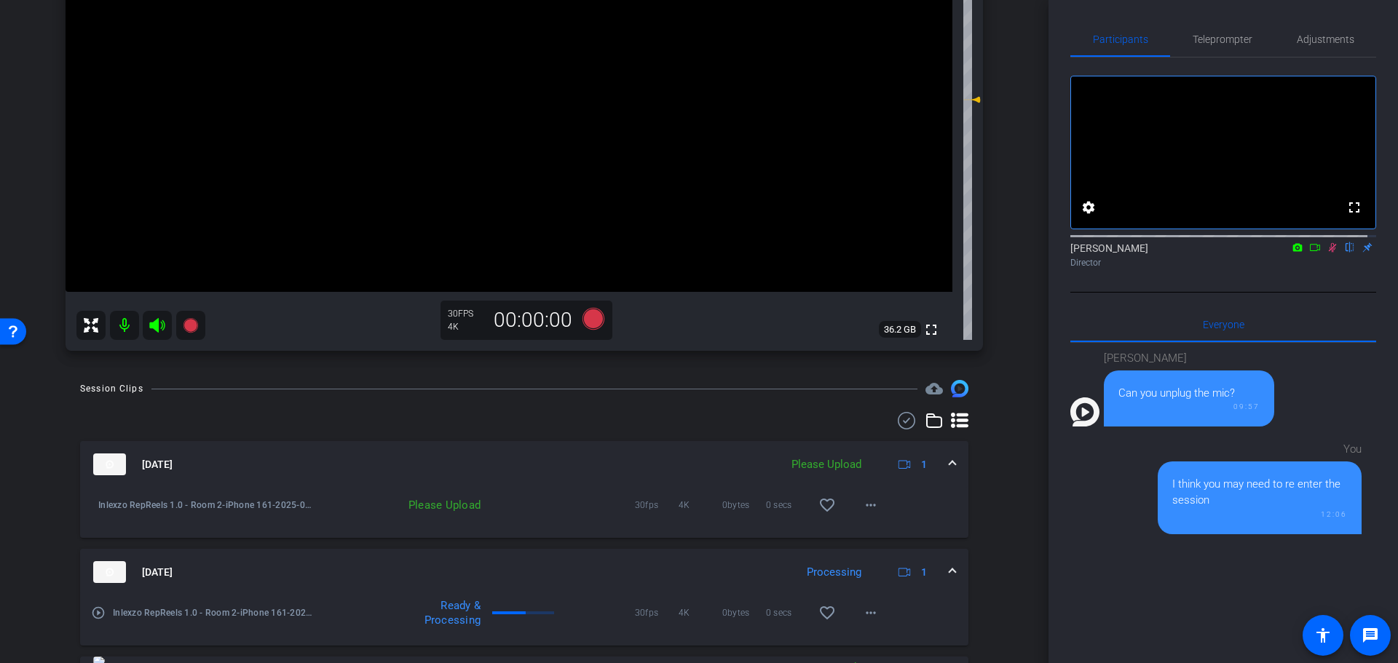
click at [1327, 253] on icon at bounding box center [1333, 247] width 12 height 10
click at [1314, 39] on span "Adjustments" at bounding box center [1326, 39] width 58 height 10
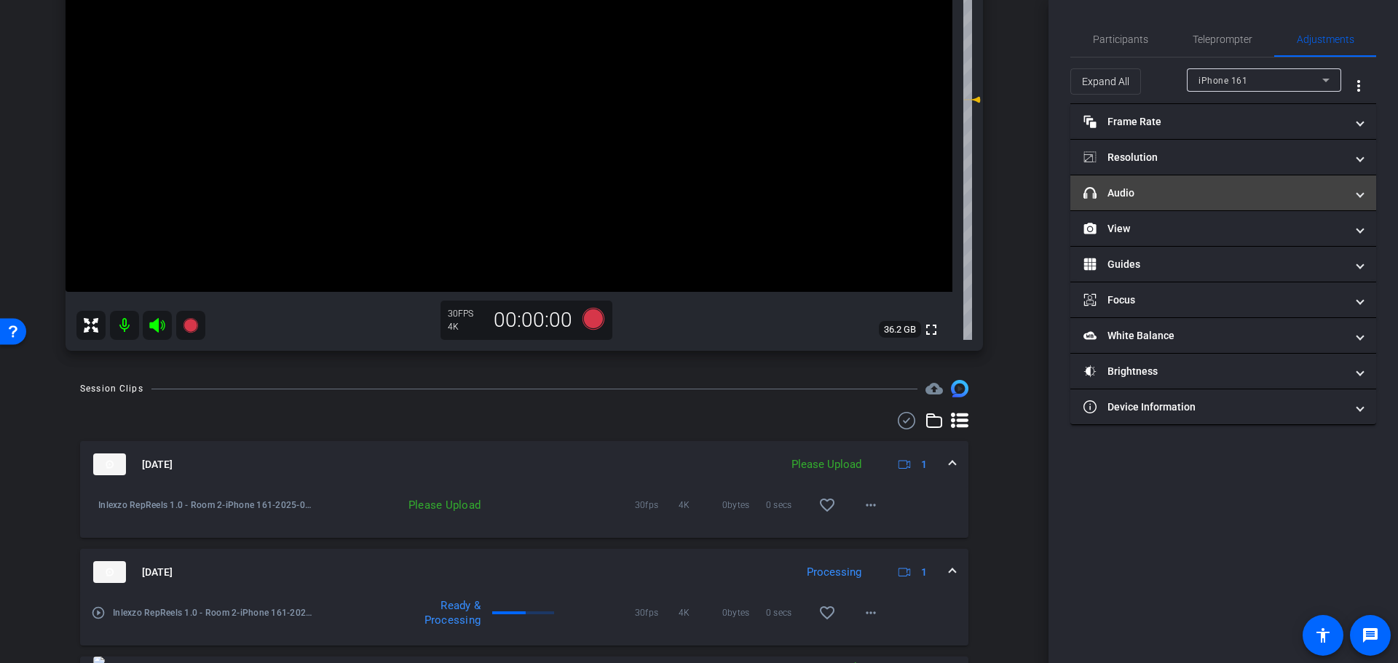
click at [1188, 193] on mat-panel-title "headphone icon Audio" at bounding box center [1215, 193] width 262 height 15
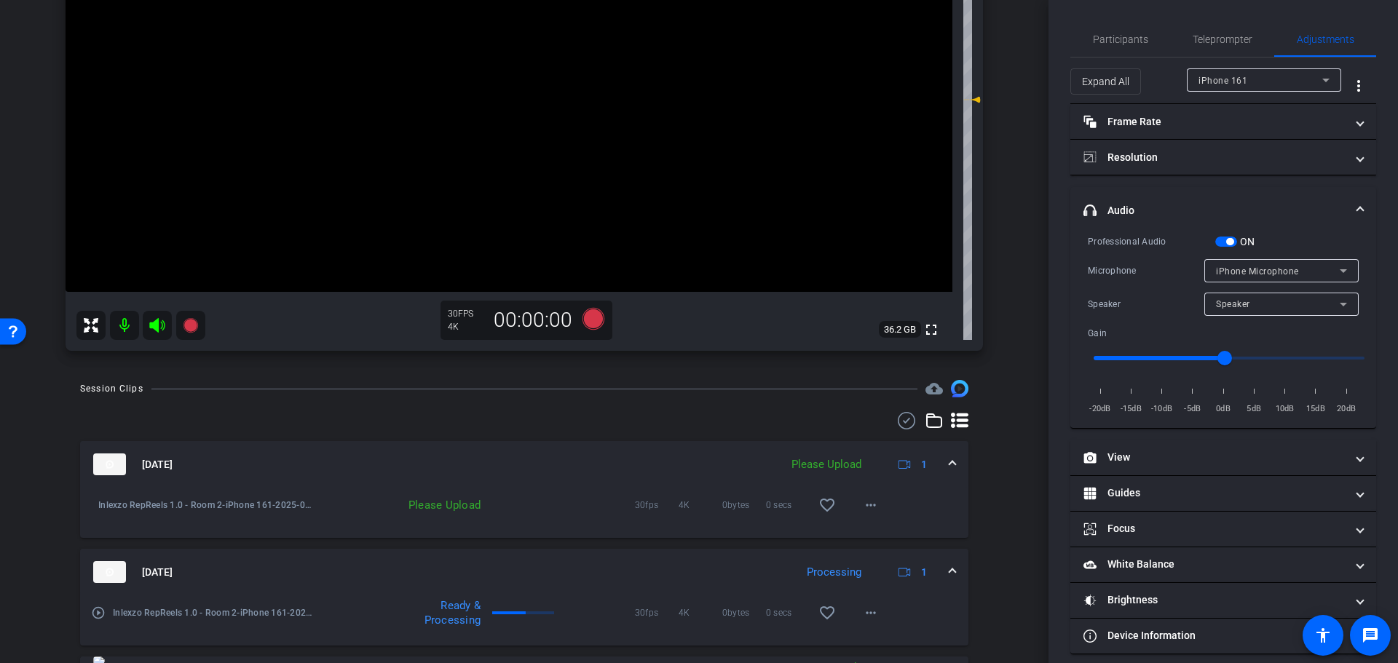
click at [1235, 244] on span "button" at bounding box center [1226, 242] width 22 height 10
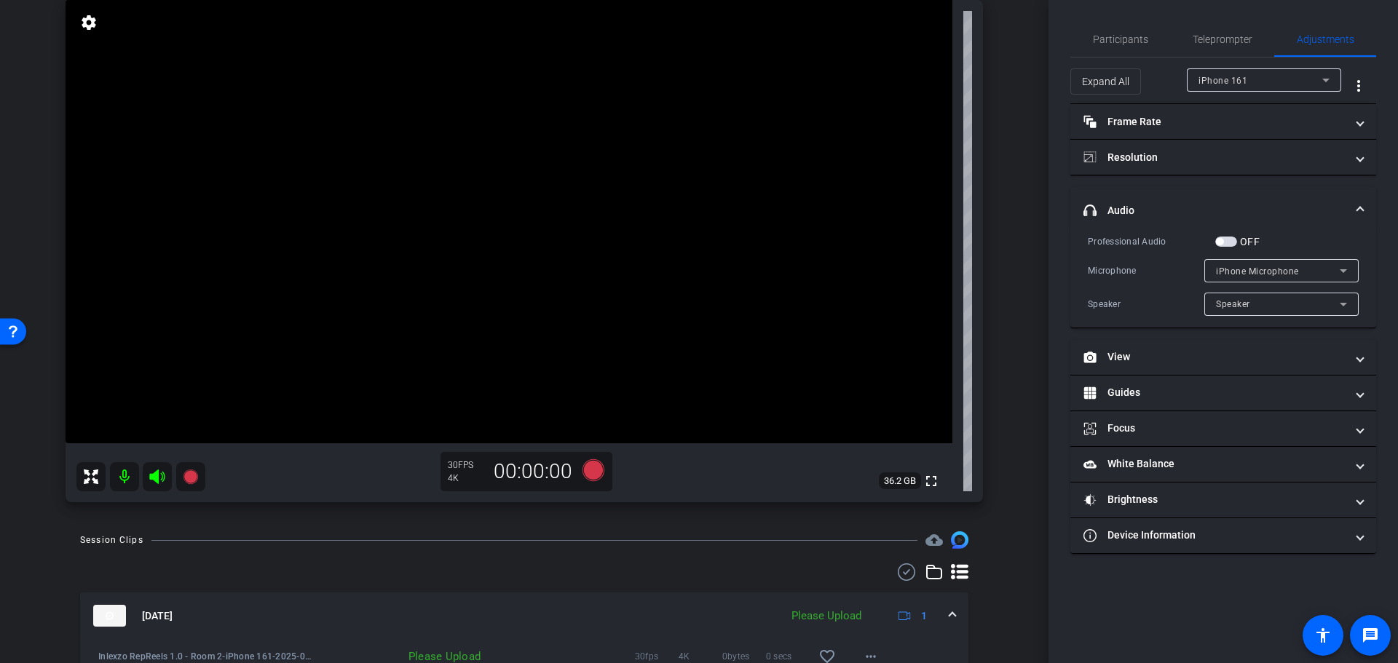
scroll to position [455, 0]
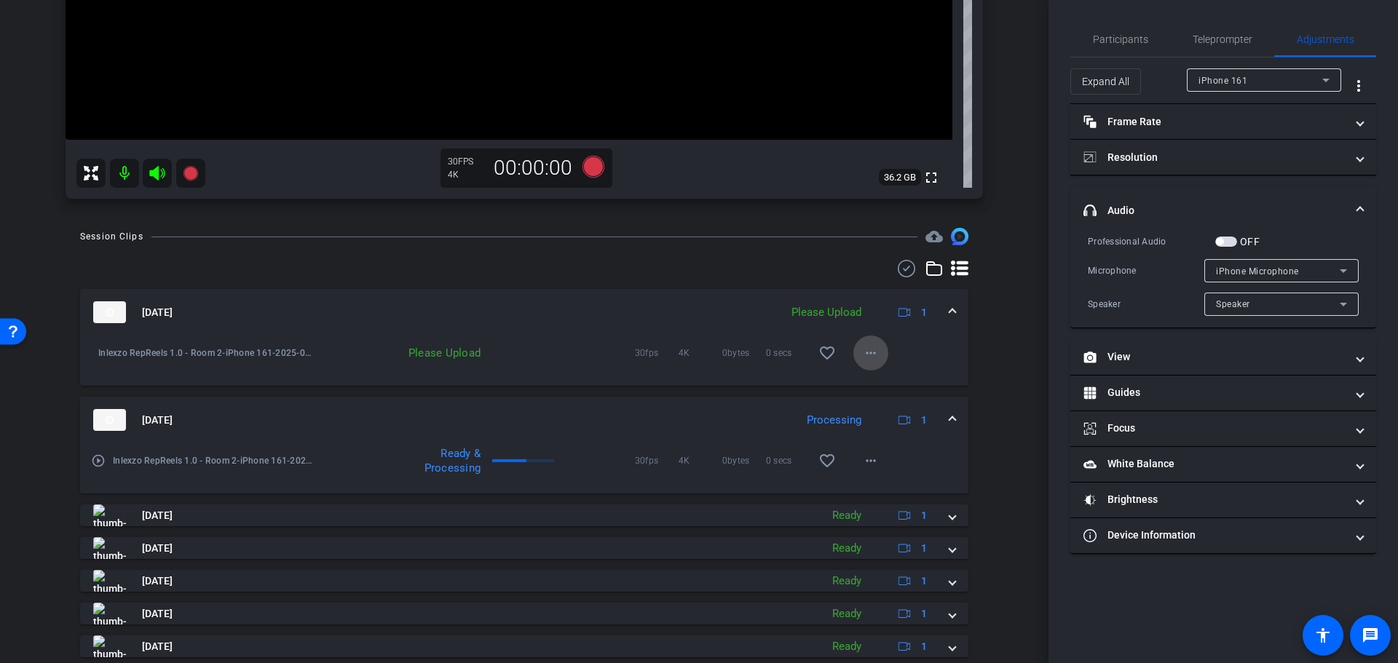
click at [863, 352] on mat-icon "more_horiz" at bounding box center [870, 352] width 17 height 17
click at [893, 386] on span "Upload" at bounding box center [885, 383] width 58 height 17
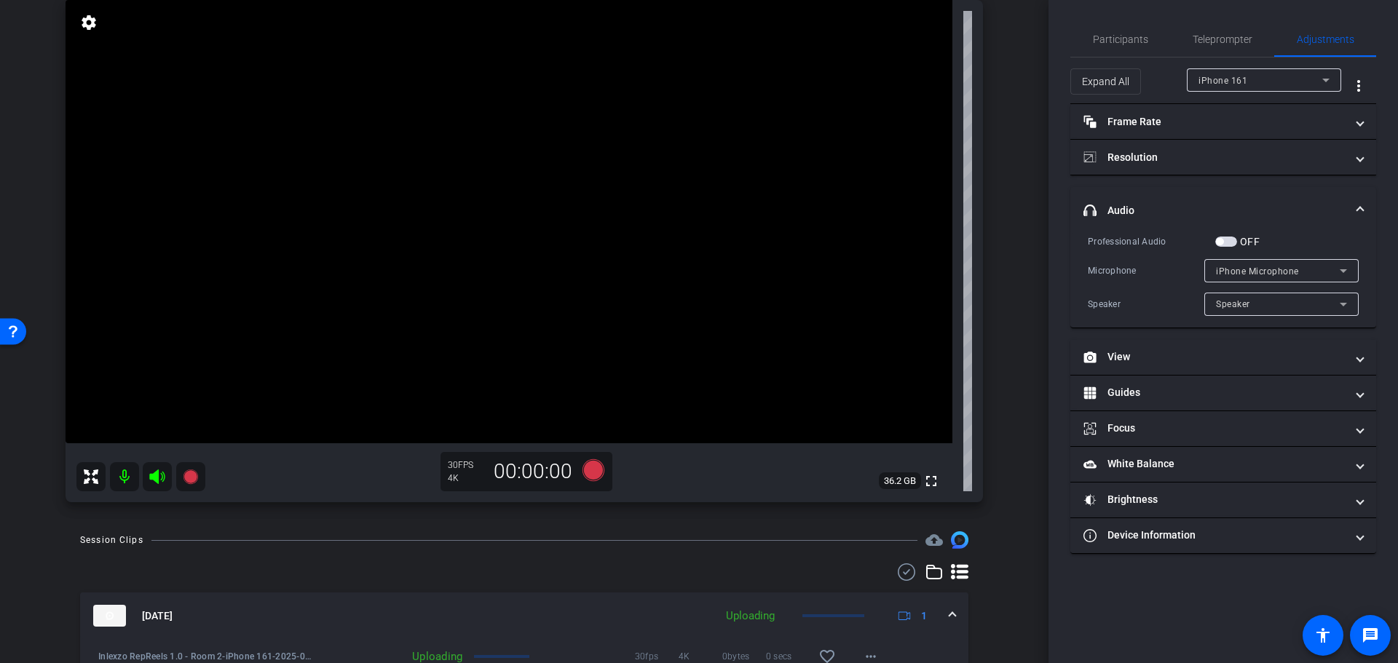
scroll to position [0, 0]
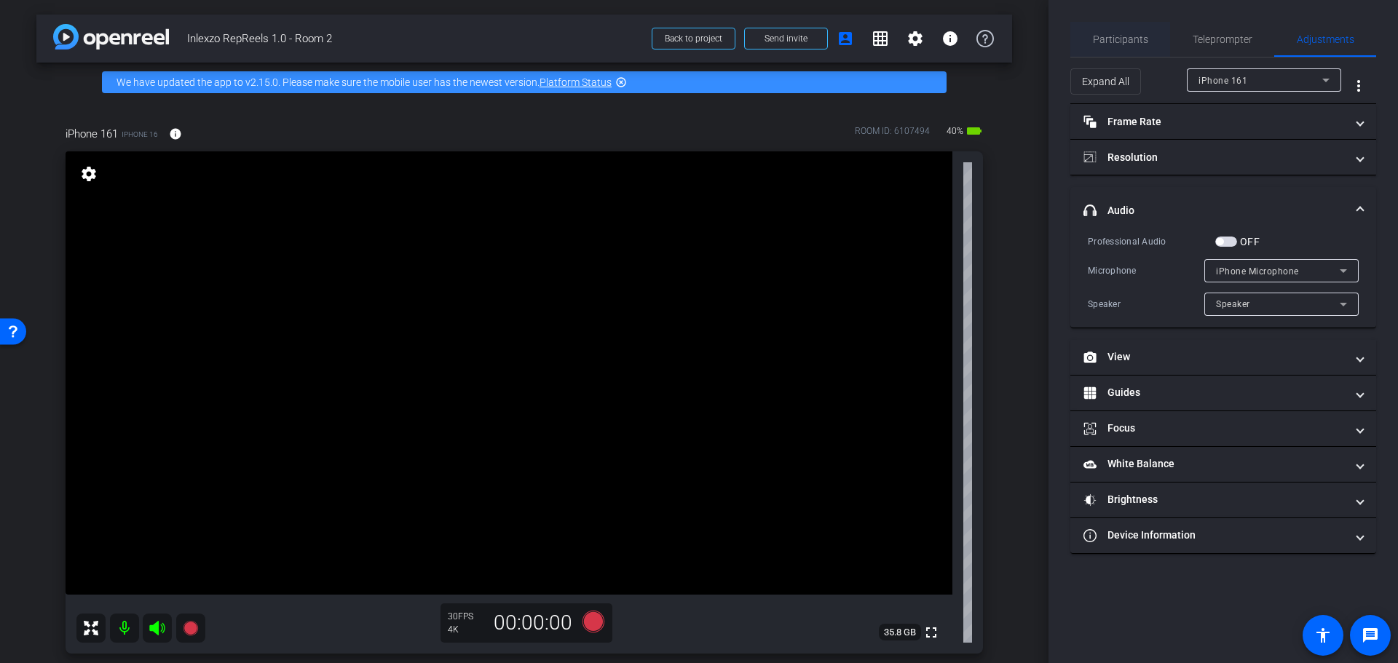
click at [1121, 43] on span "Participants" at bounding box center [1120, 39] width 55 height 10
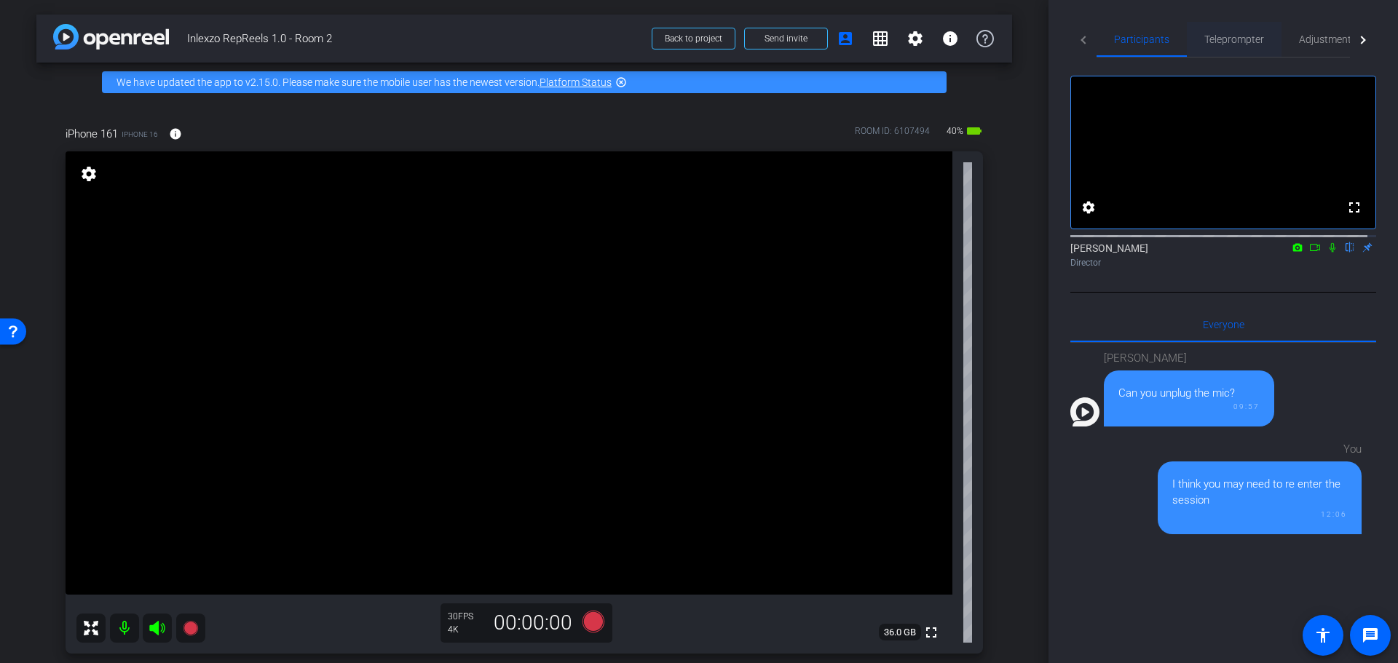
click at [1217, 44] on span "Teleprompter" at bounding box center [1234, 39] width 60 height 10
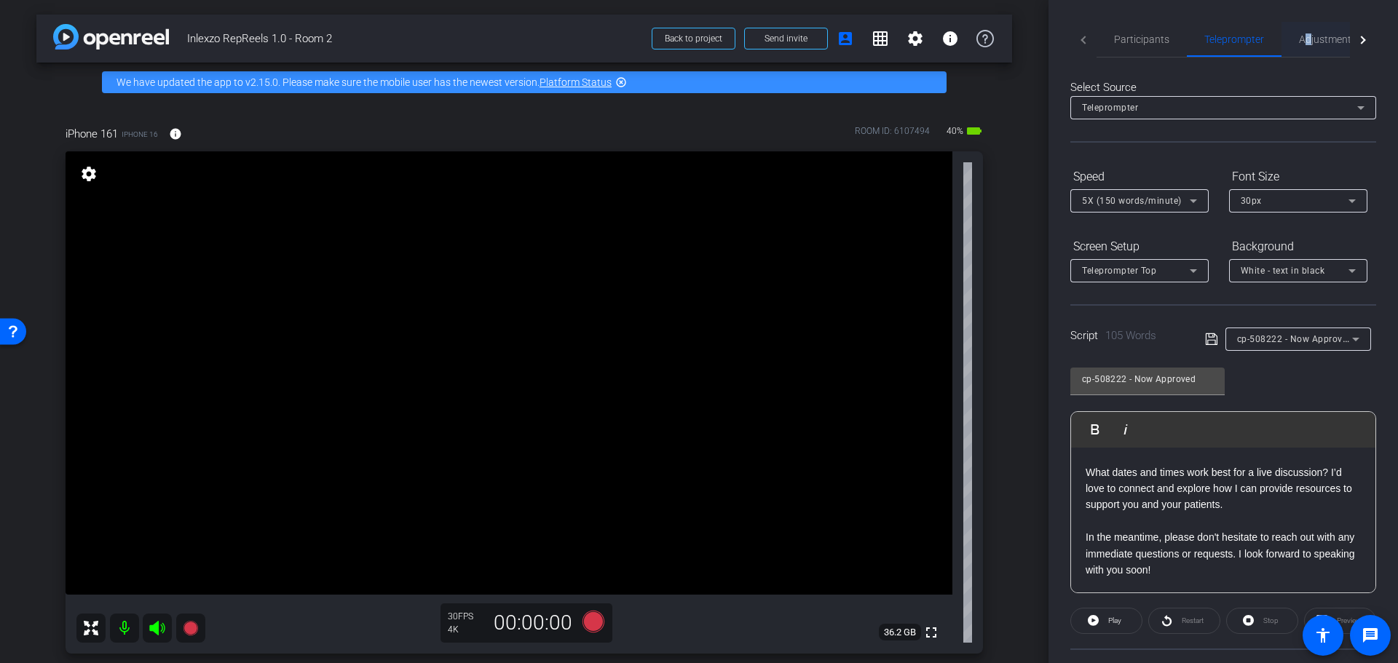
click at [1307, 39] on span "Adjustments" at bounding box center [1328, 39] width 58 height 10
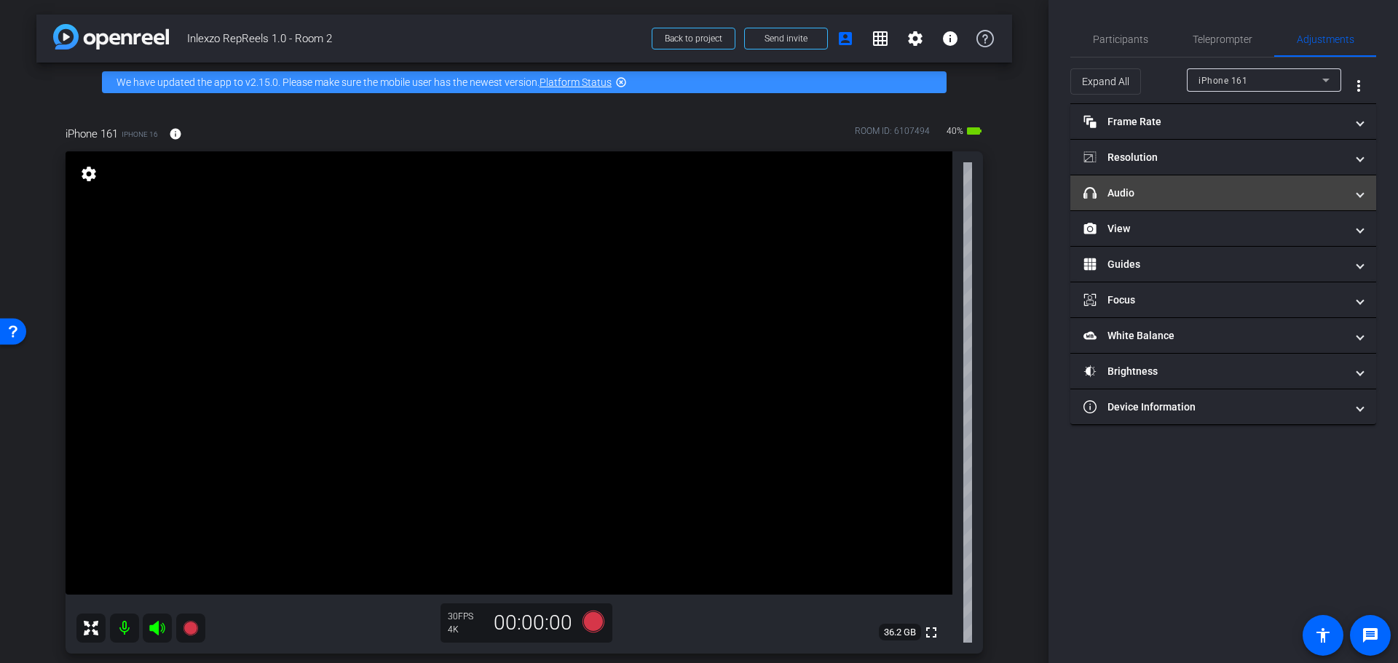
click at [1199, 204] on mat-expansion-panel-header "headphone icon Audio" at bounding box center [1223, 192] width 306 height 35
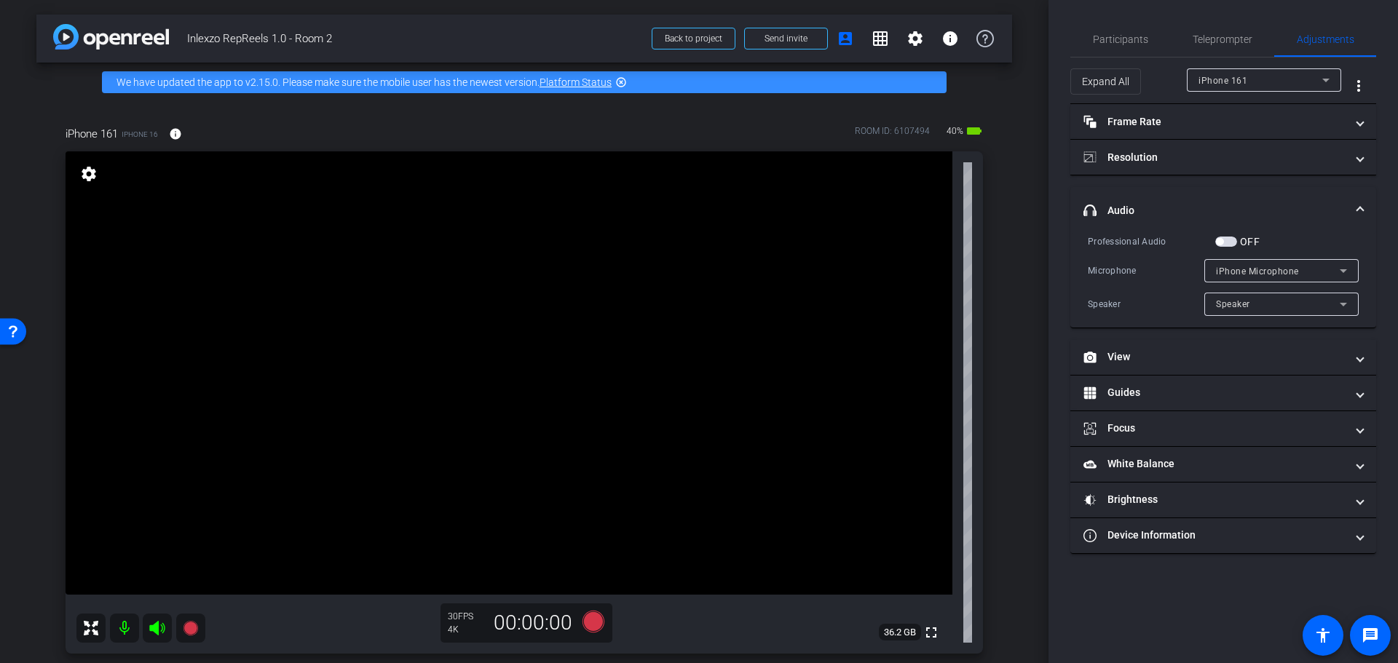
click at [1226, 240] on span "button" at bounding box center [1226, 242] width 22 height 10
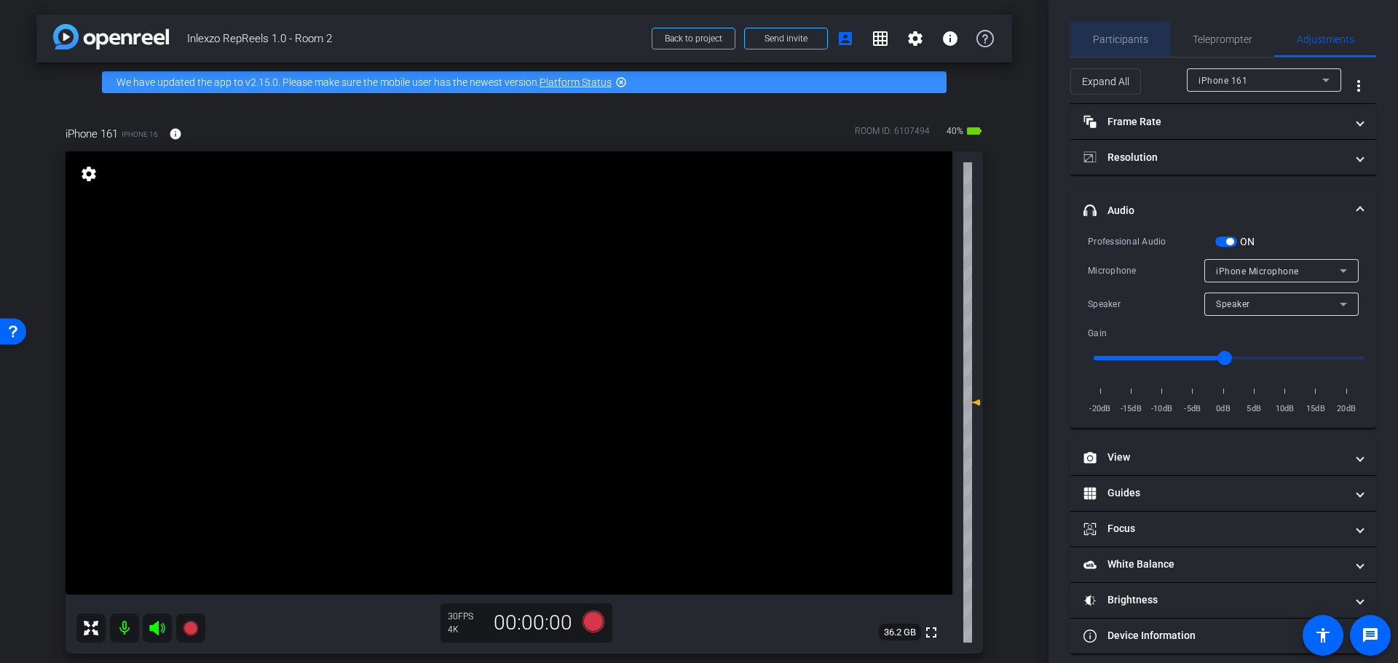
click at [1135, 42] on span "Participants" at bounding box center [1120, 39] width 55 height 10
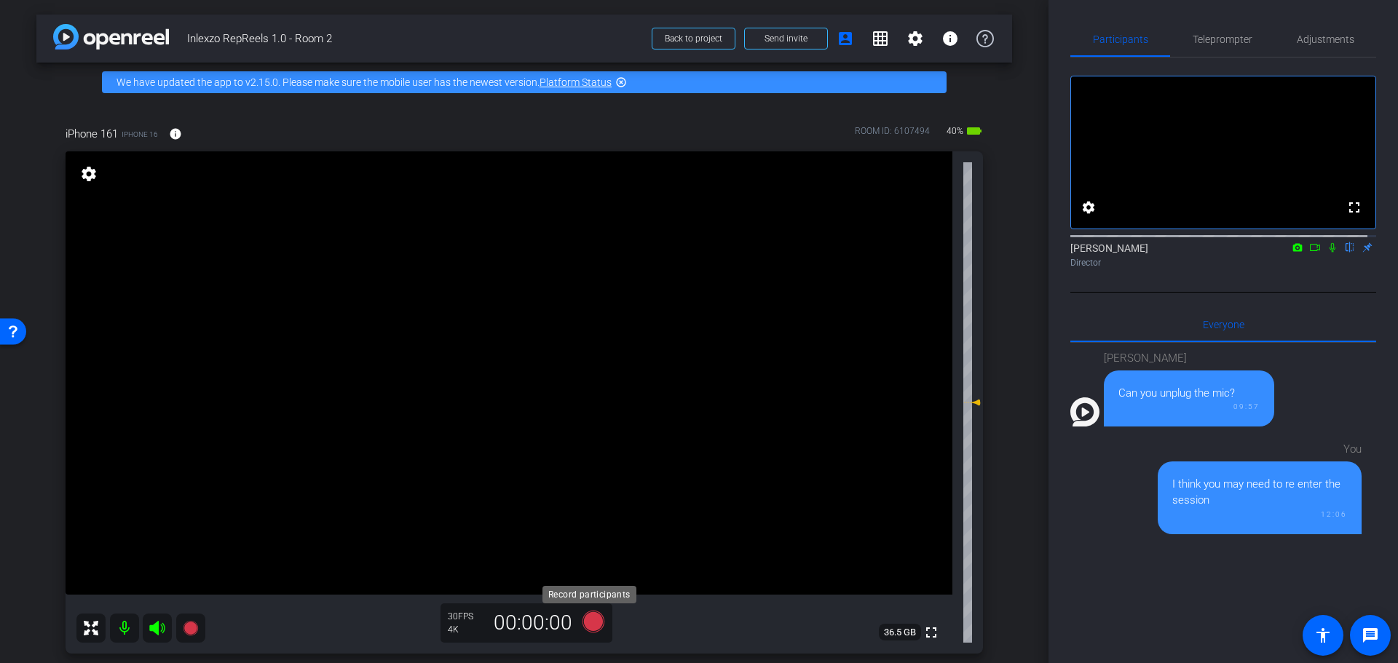
click at [588, 615] on icon at bounding box center [594, 622] width 22 height 22
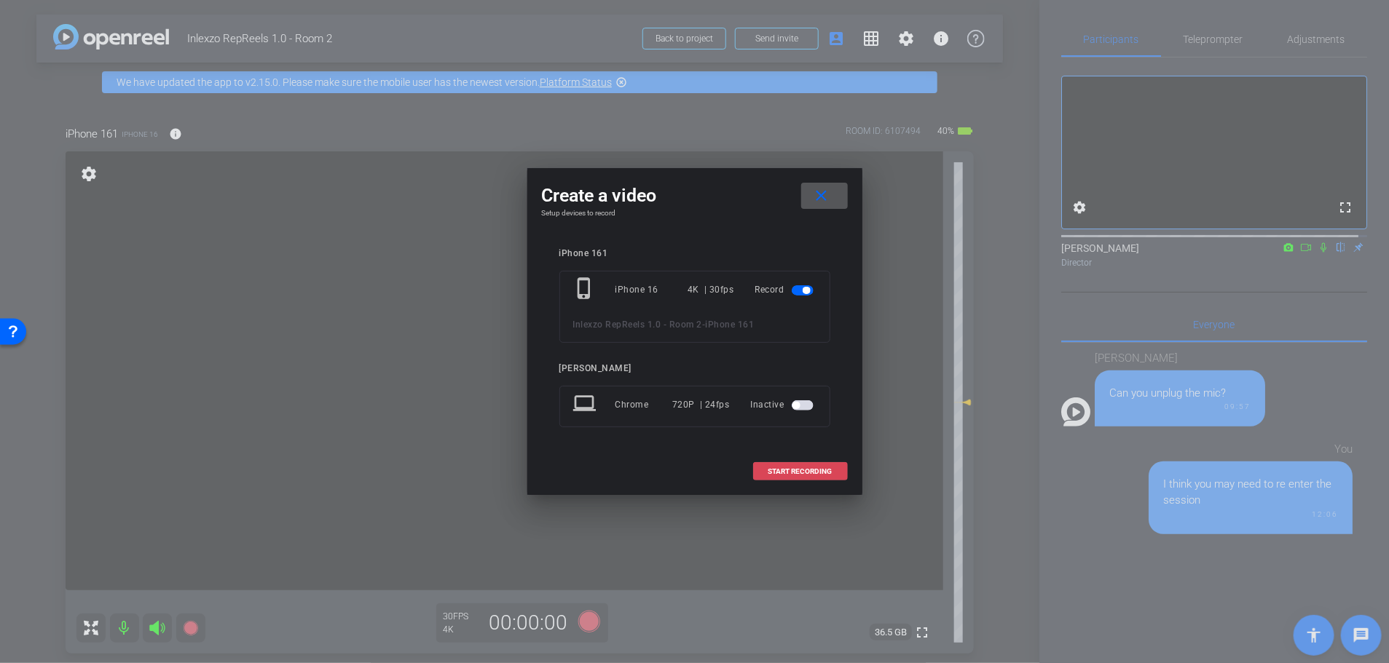
click at [794, 471] on span "START RECORDING" at bounding box center [800, 471] width 64 height 7
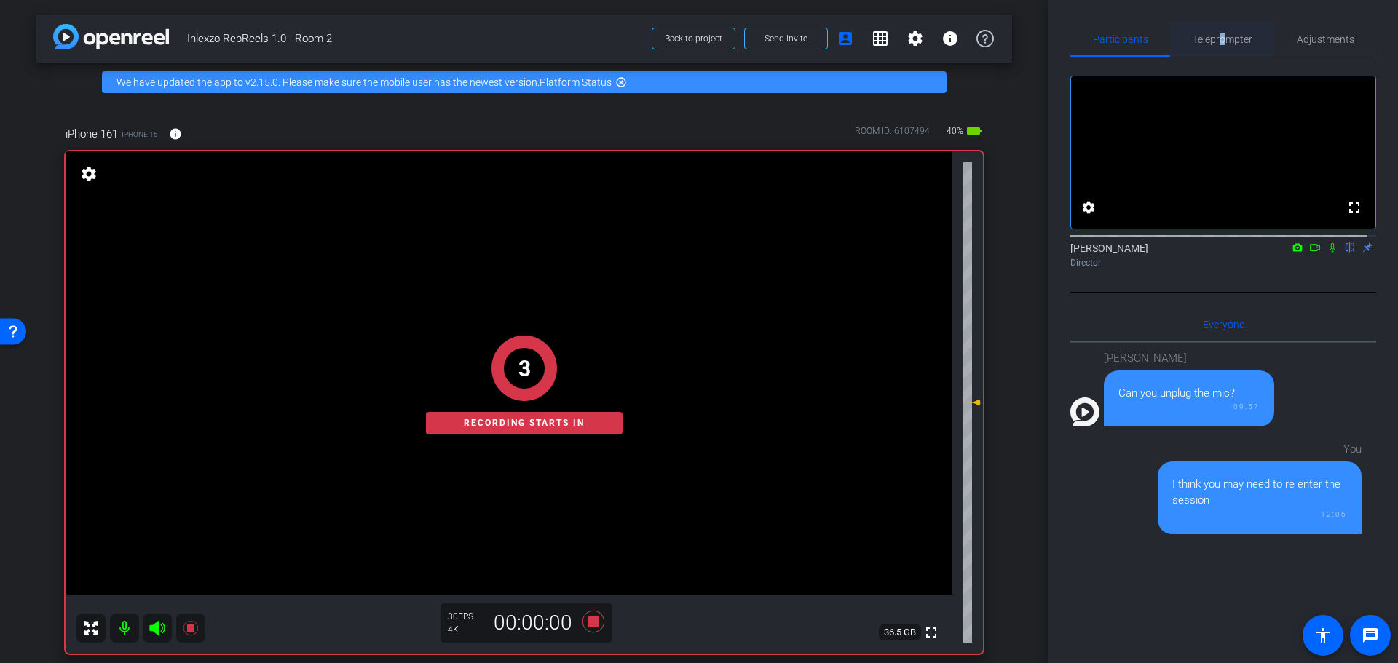
click at [1218, 29] on span "Teleprompter" at bounding box center [1223, 39] width 60 height 35
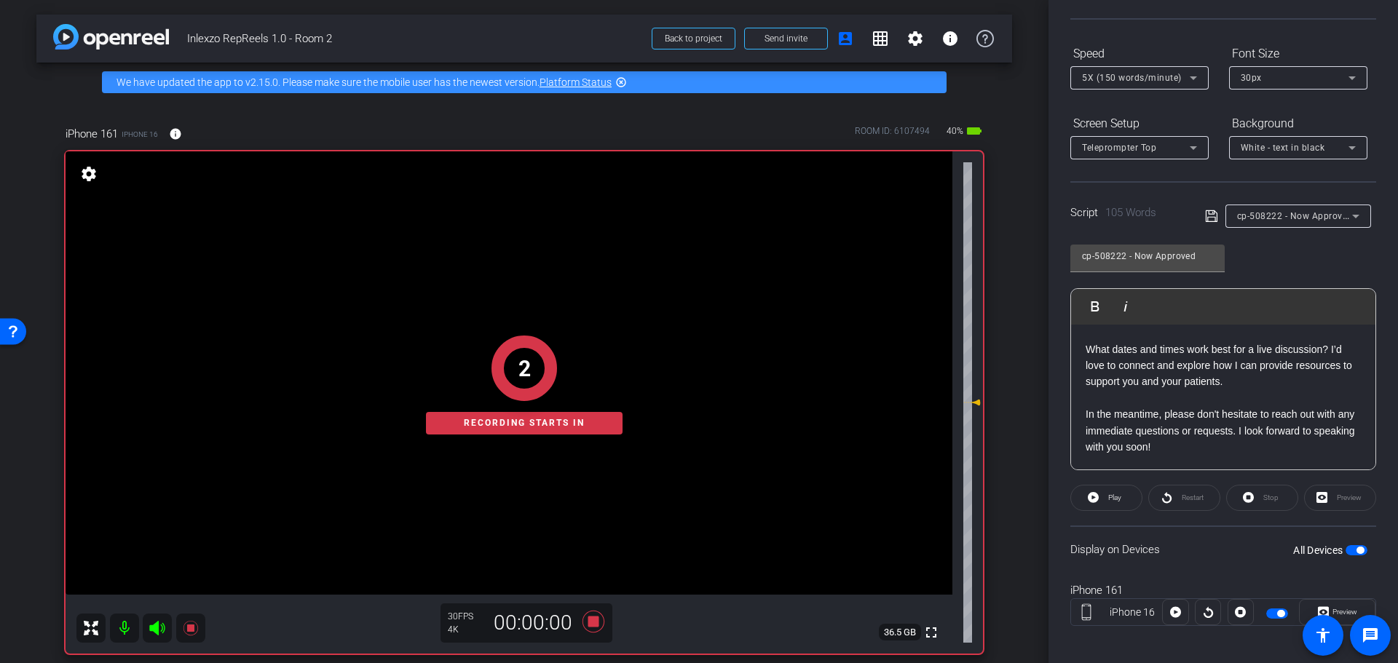
scroll to position [132, 0]
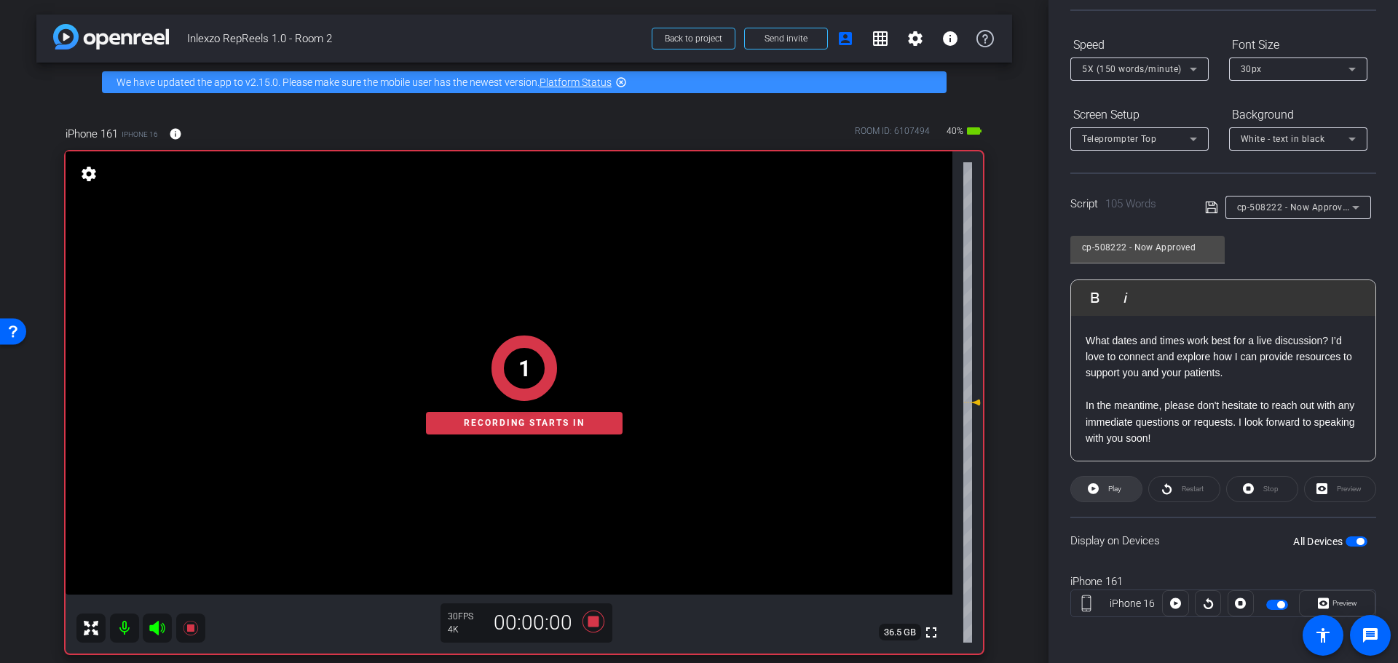
click at [1111, 487] on span "Play" at bounding box center [1114, 489] width 13 height 8
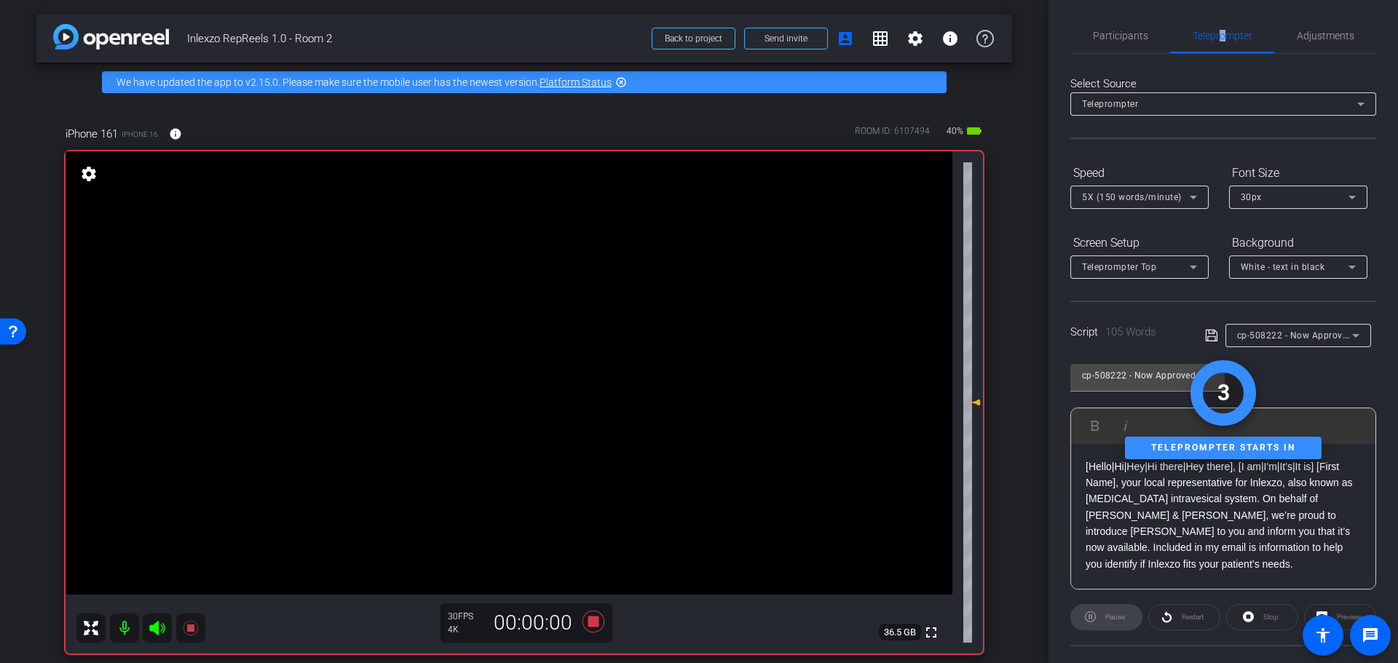
scroll to position [0, 0]
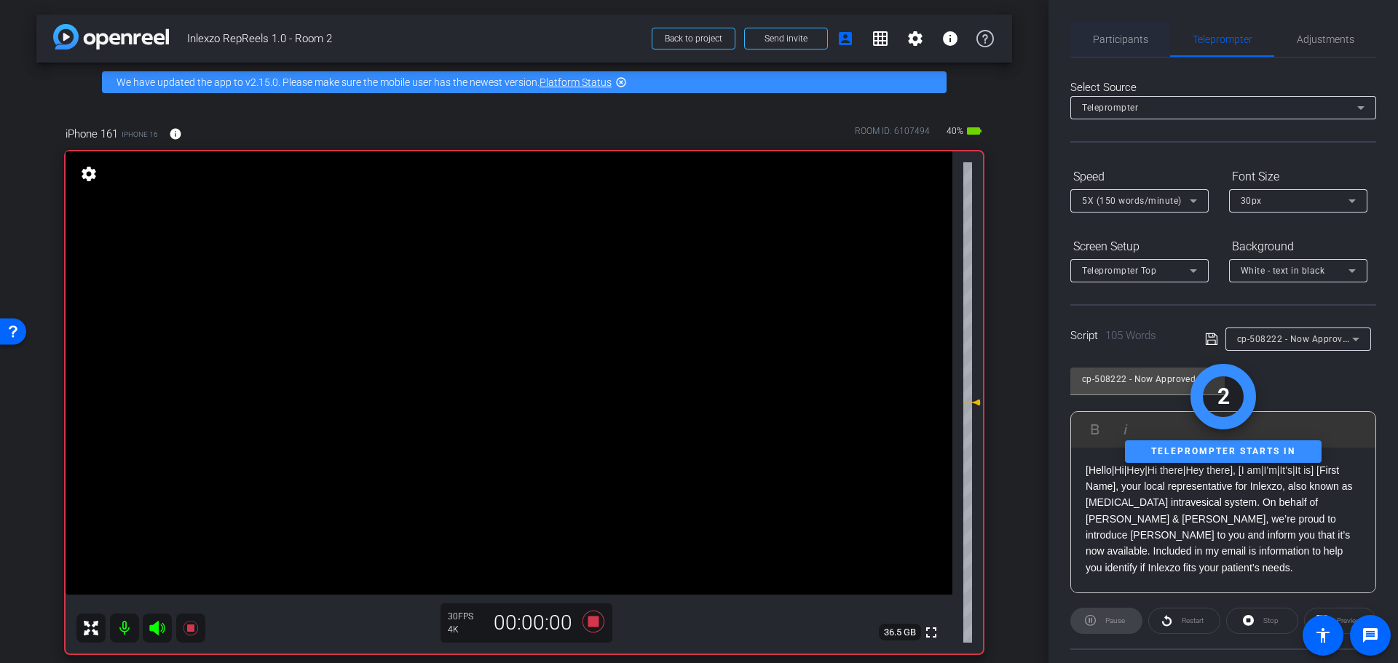
click at [1117, 39] on span "Participants" at bounding box center [1120, 39] width 55 height 10
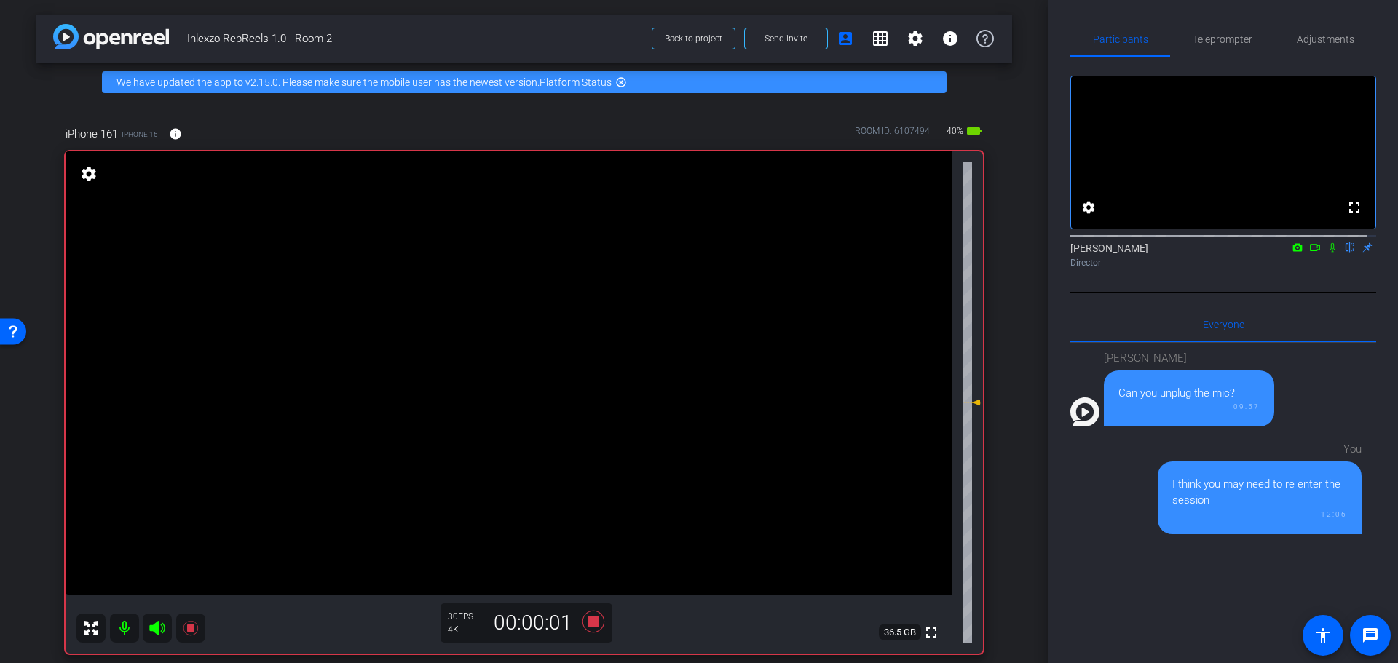
click at [1327, 253] on icon at bounding box center [1333, 247] width 12 height 10
click at [1221, 39] on span "Teleprompter" at bounding box center [1223, 39] width 60 height 10
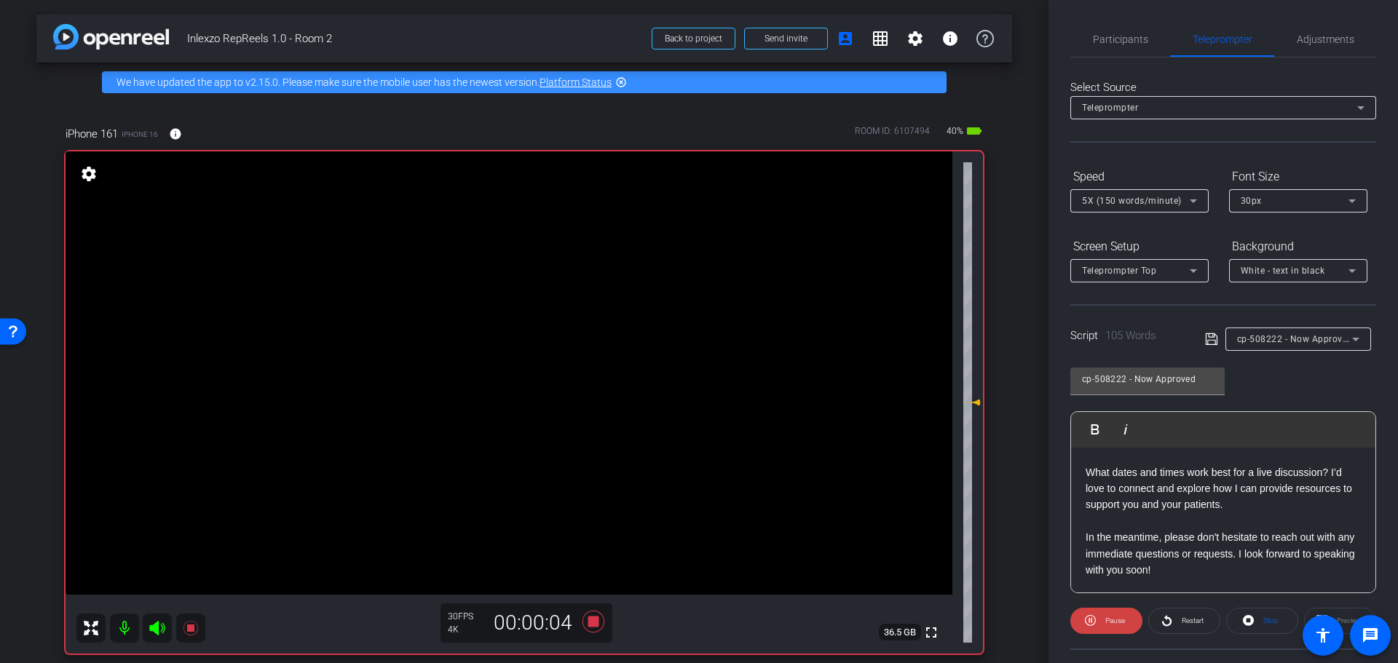
scroll to position [132, 0]
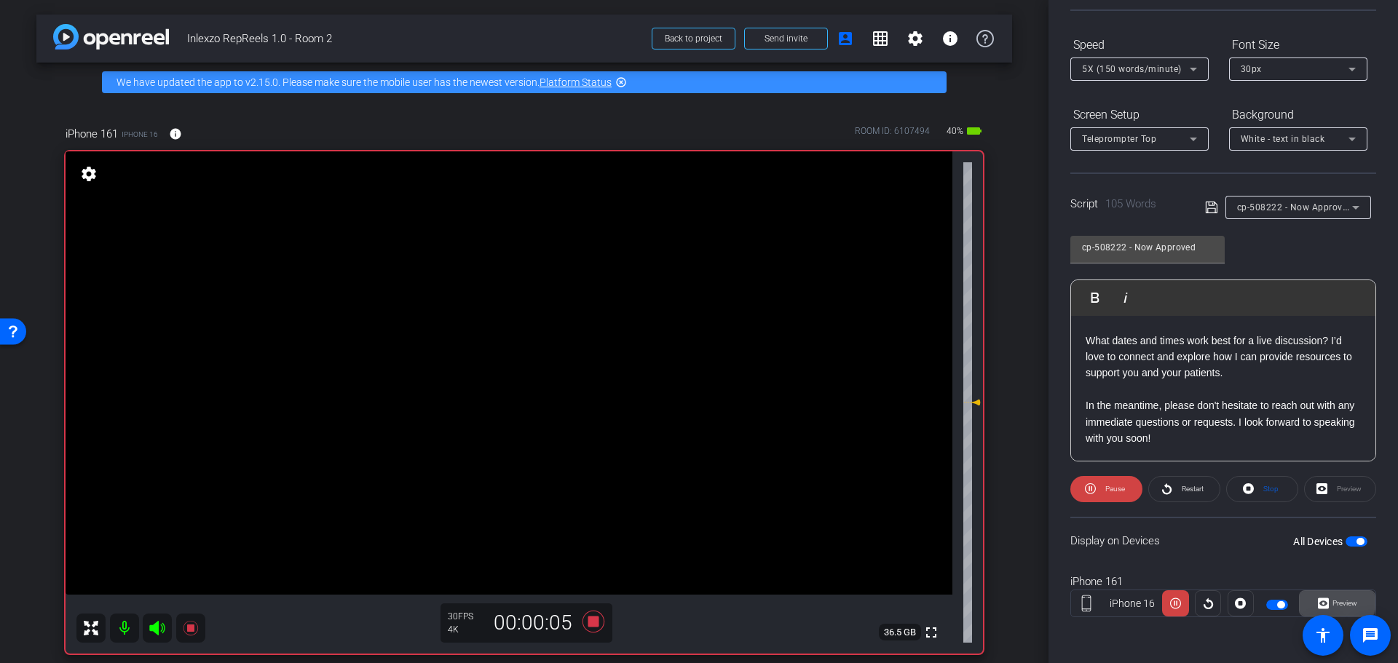
click at [1329, 600] on span "Preview" at bounding box center [1343, 603] width 28 height 20
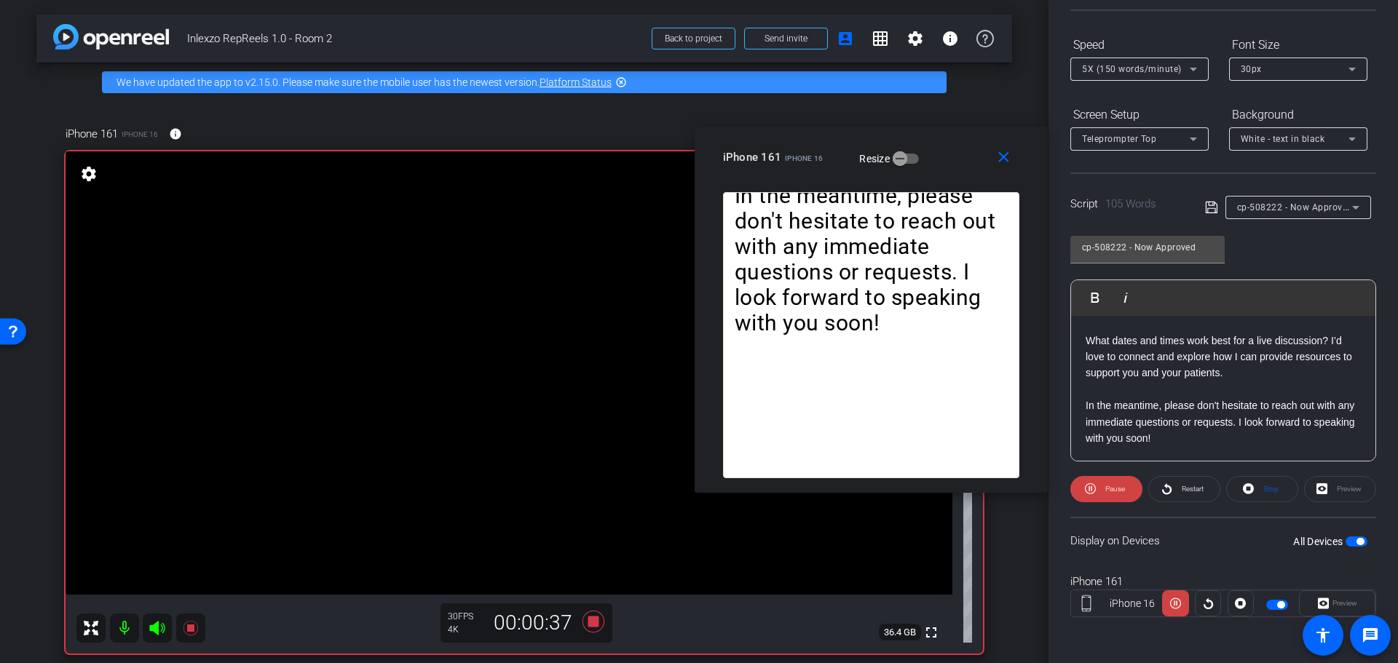
drag, startPoint x: 611, startPoint y: 170, endPoint x: 784, endPoint y: 147, distance: 174.1
click at [784, 147] on div "iPhone 161 iPhone 16" at bounding box center [773, 155] width 100 height 17
click at [1010, 159] on mat-icon "close" at bounding box center [1004, 157] width 18 height 18
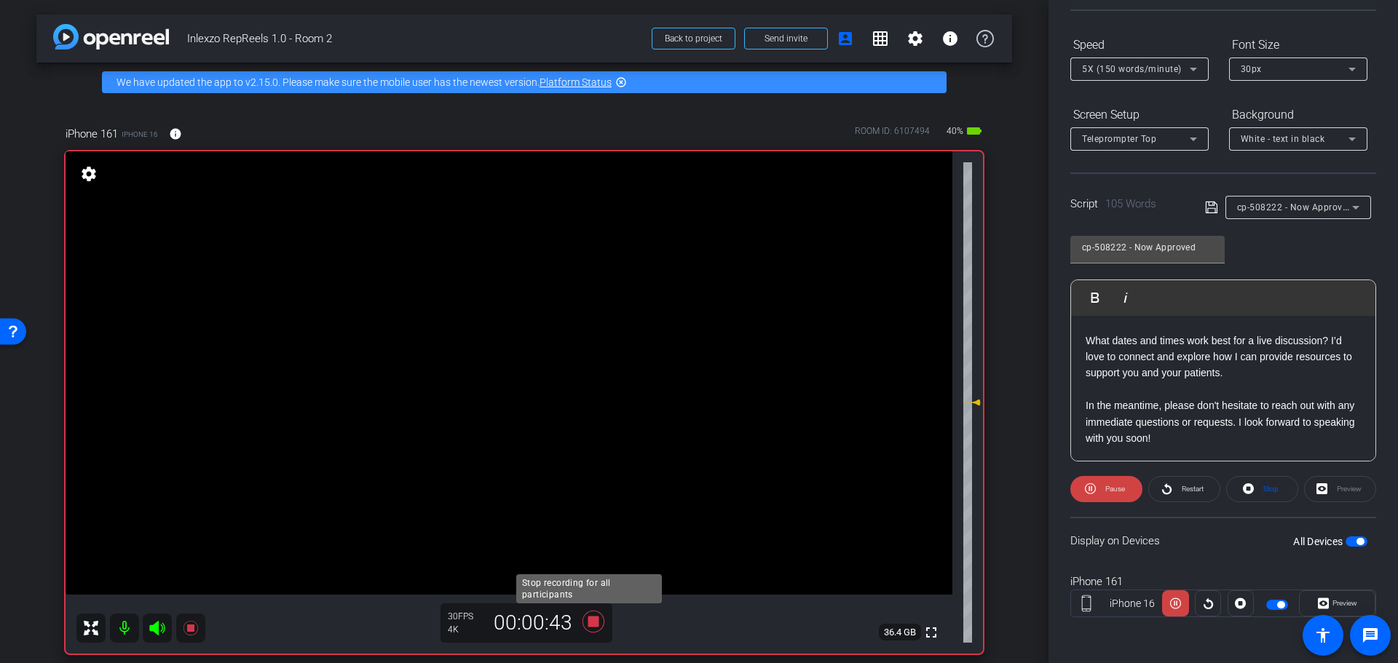
click at [585, 620] on icon at bounding box center [594, 622] width 22 height 22
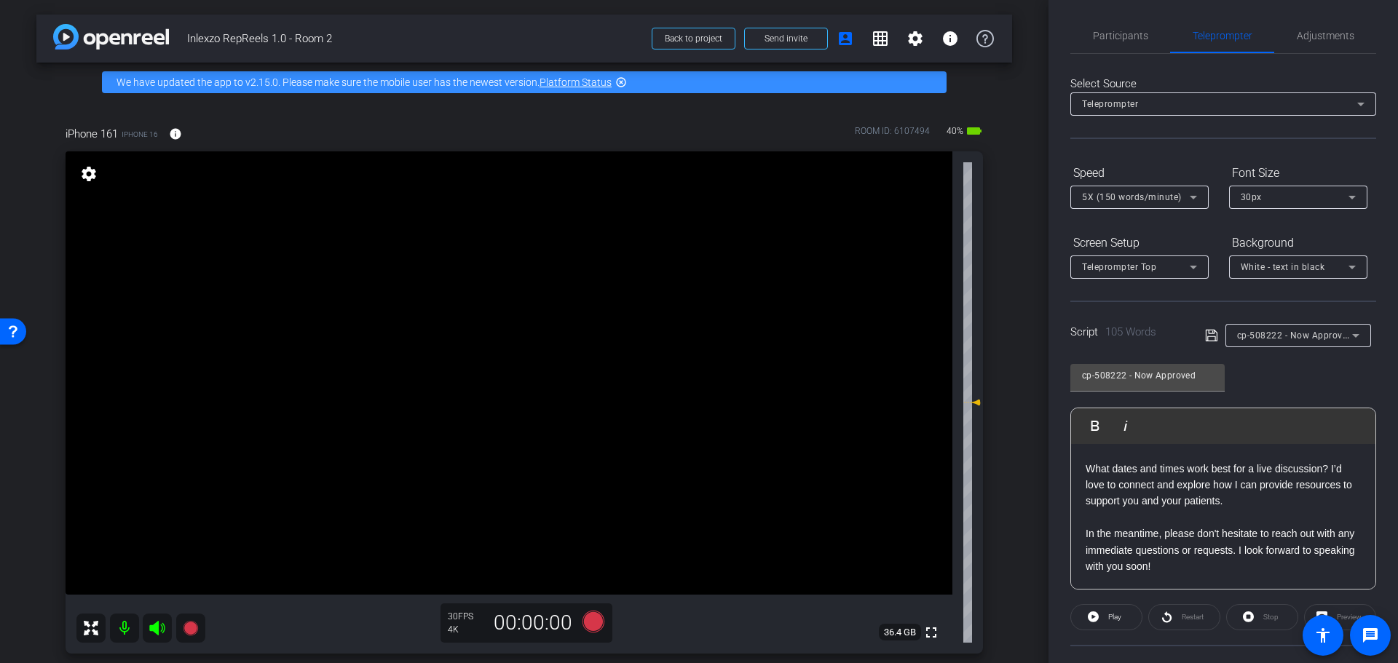
scroll to position [0, 0]
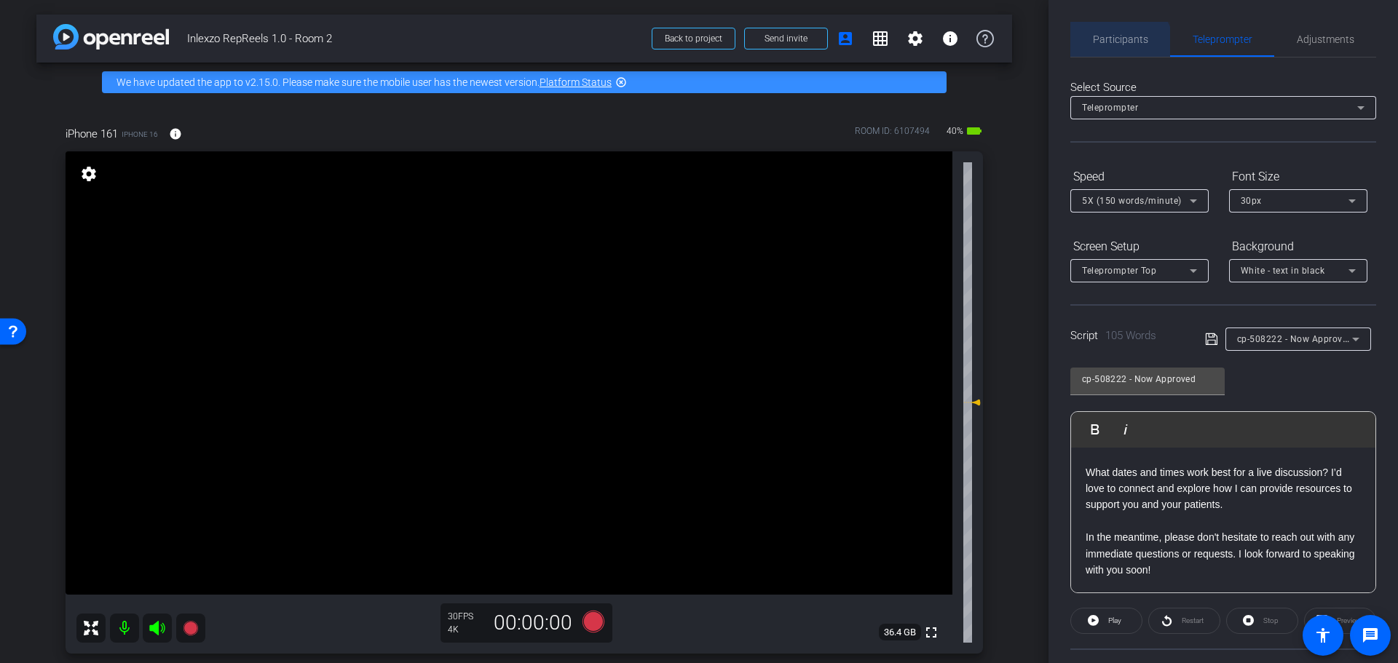
click at [1119, 46] on span "Participants" at bounding box center [1120, 39] width 55 height 35
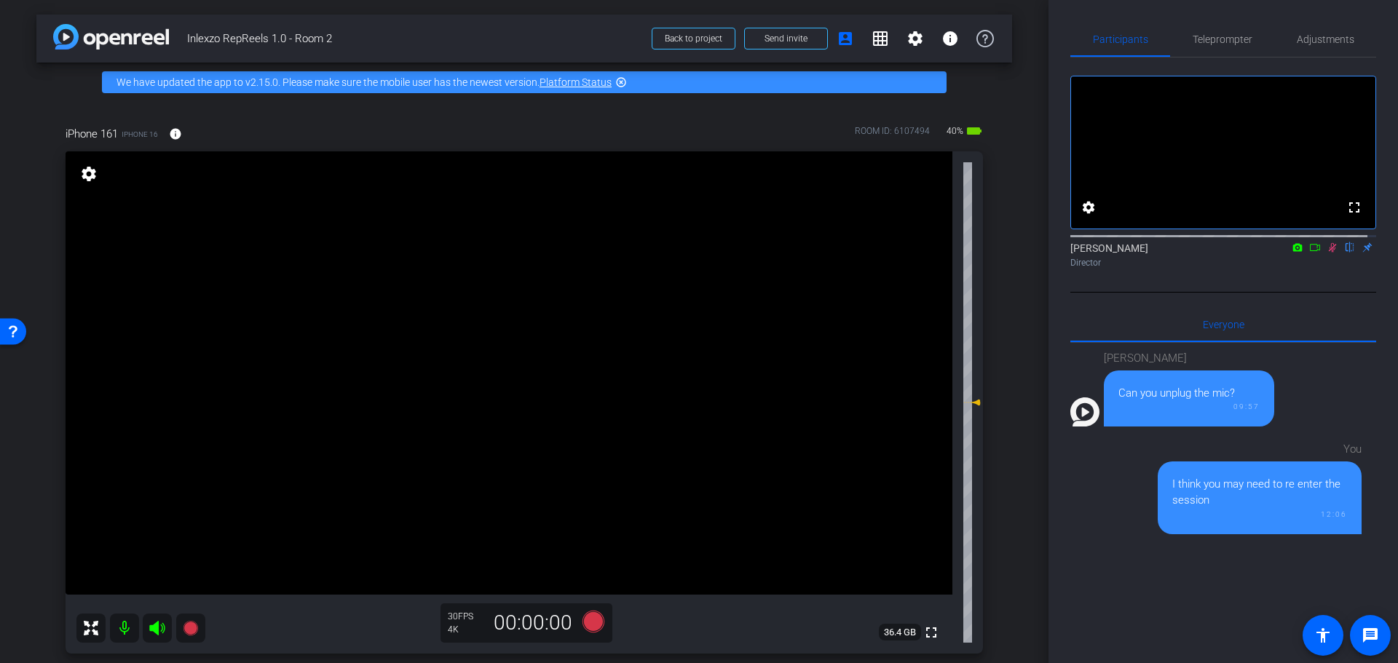
click at [1327, 253] on icon at bounding box center [1333, 247] width 12 height 10
click at [1314, 30] on span "Adjustments" at bounding box center [1326, 39] width 58 height 35
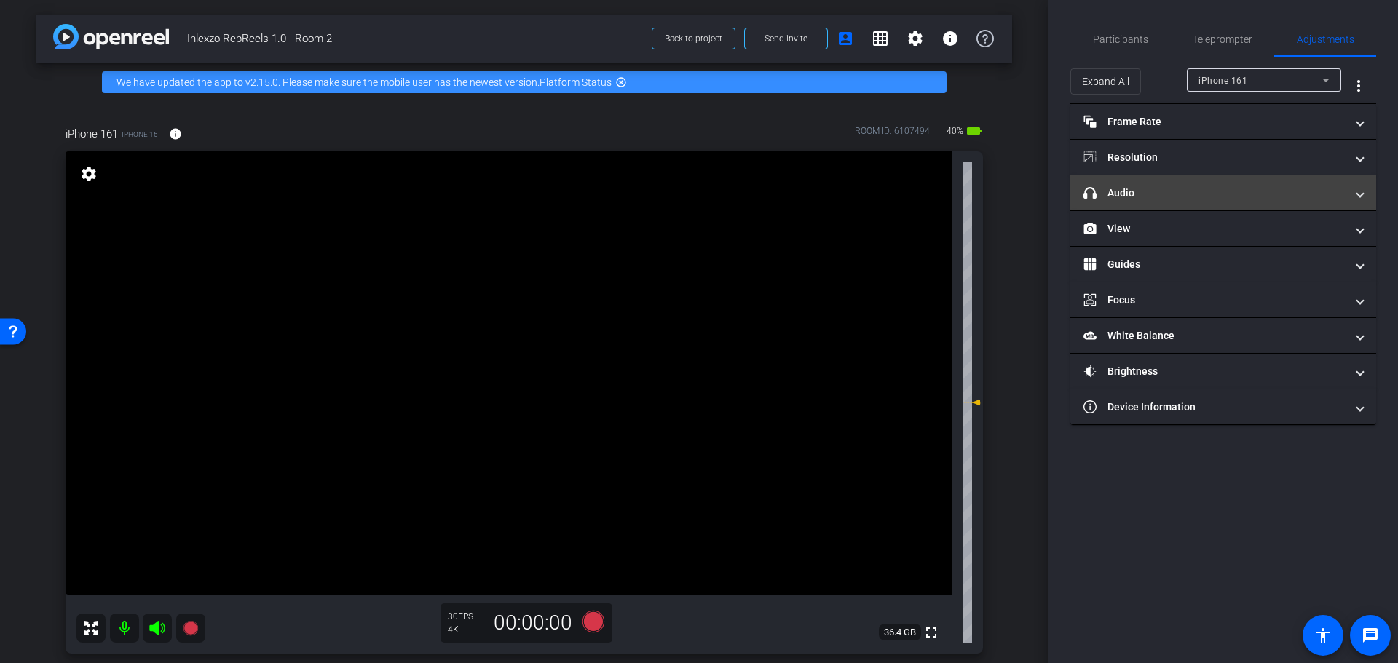
click at [1167, 186] on mat-panel-title "headphone icon Audio" at bounding box center [1215, 193] width 262 height 15
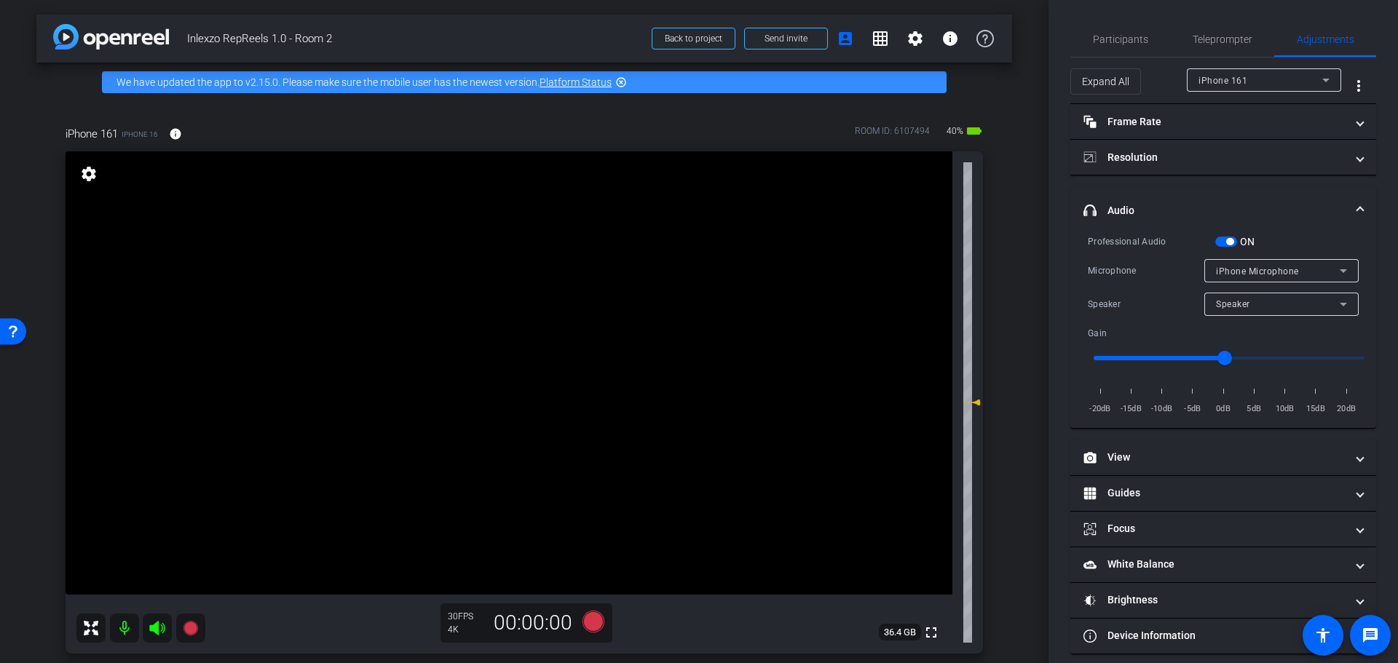
click at [1231, 240] on span "button" at bounding box center [1229, 241] width 7 height 7
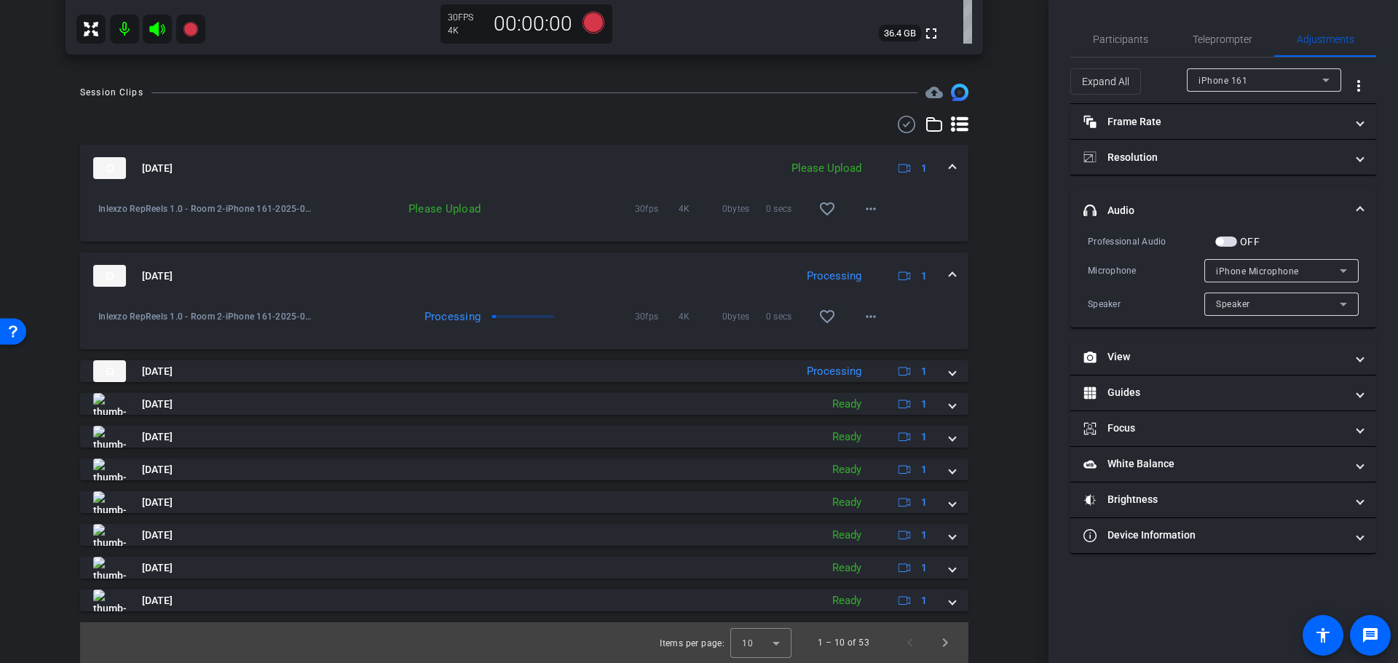
scroll to position [447, 0]
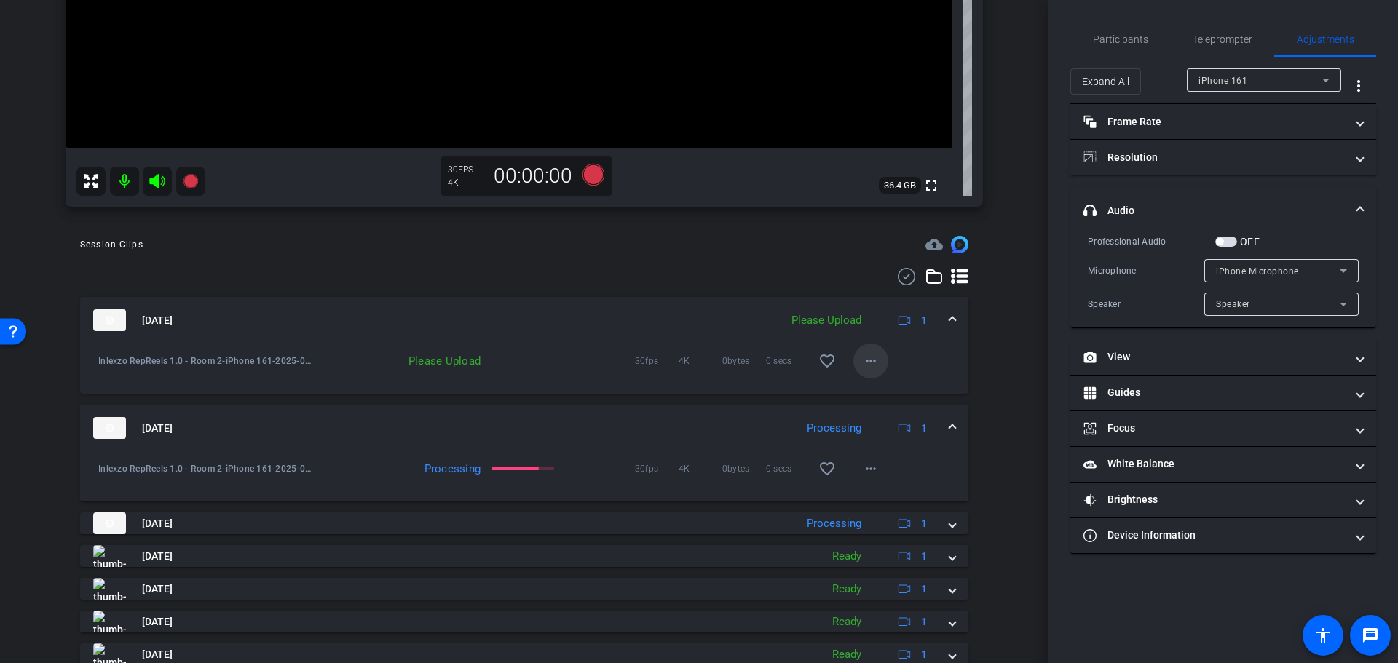
click at [870, 355] on mat-icon "more_horiz" at bounding box center [870, 360] width 17 height 17
click at [889, 399] on span "Upload" at bounding box center [885, 391] width 58 height 17
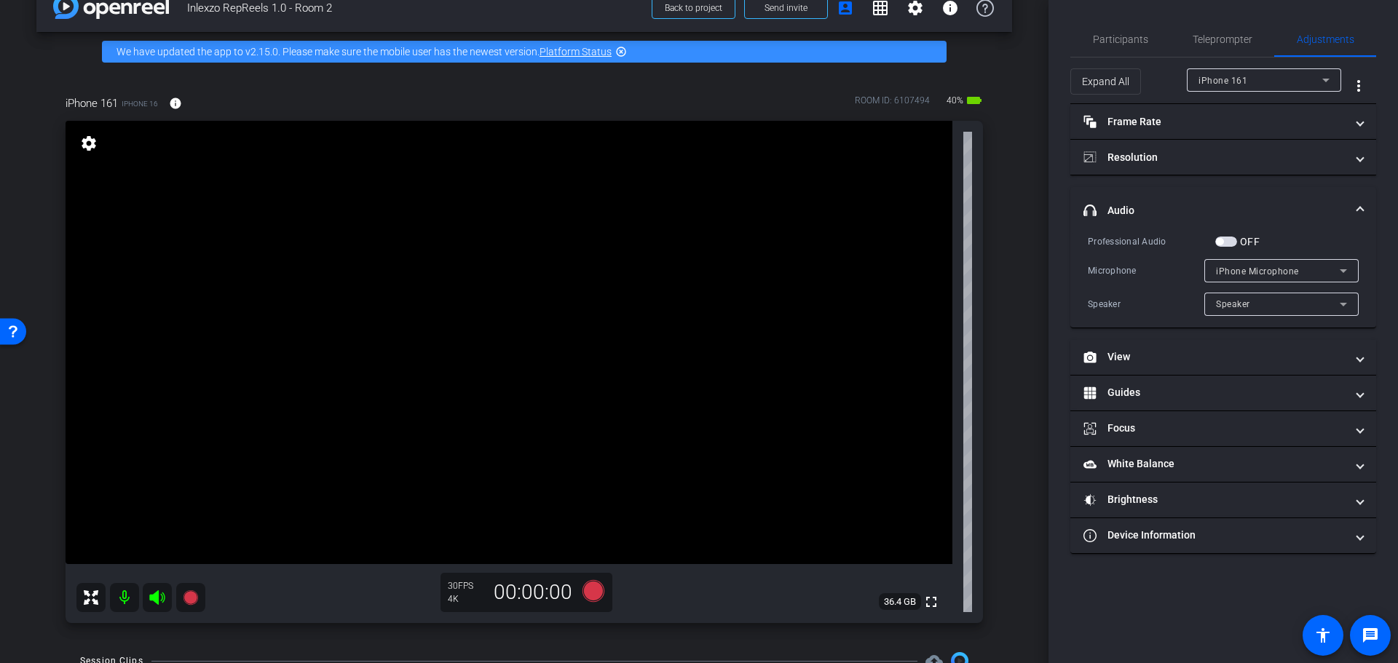
scroll to position [0, 0]
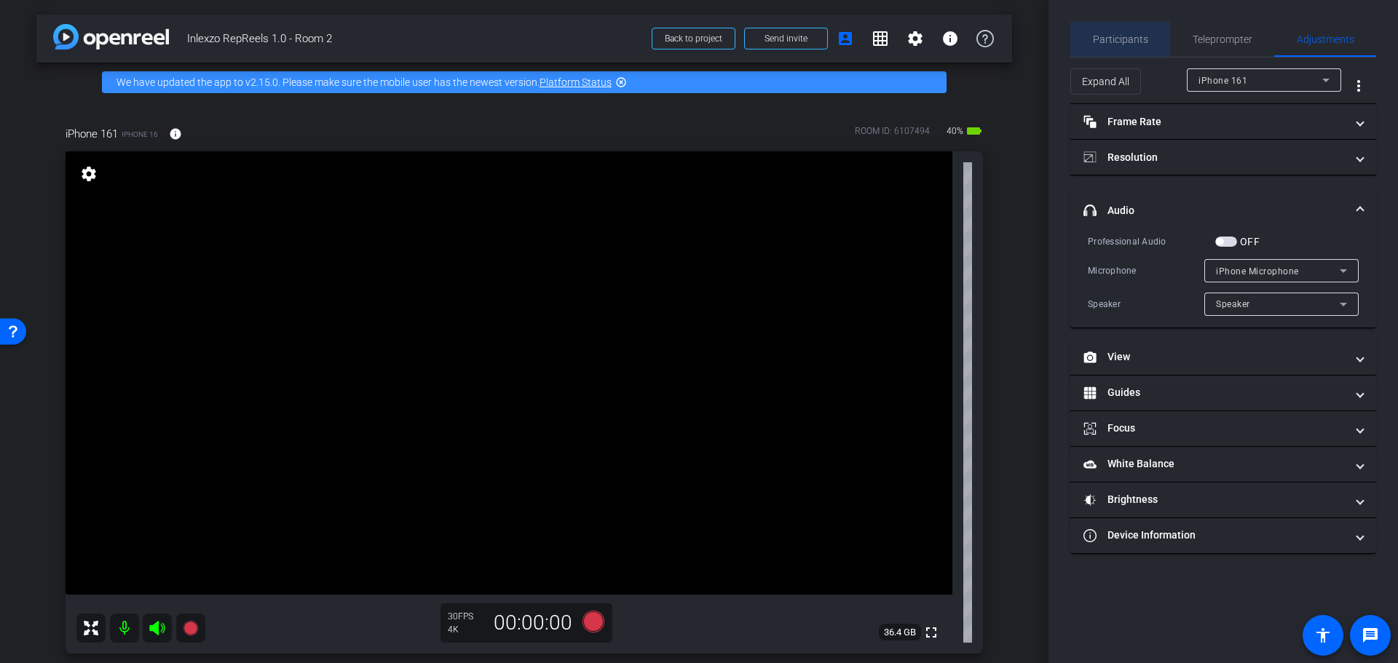
click at [1120, 43] on span "Participants" at bounding box center [1120, 39] width 55 height 10
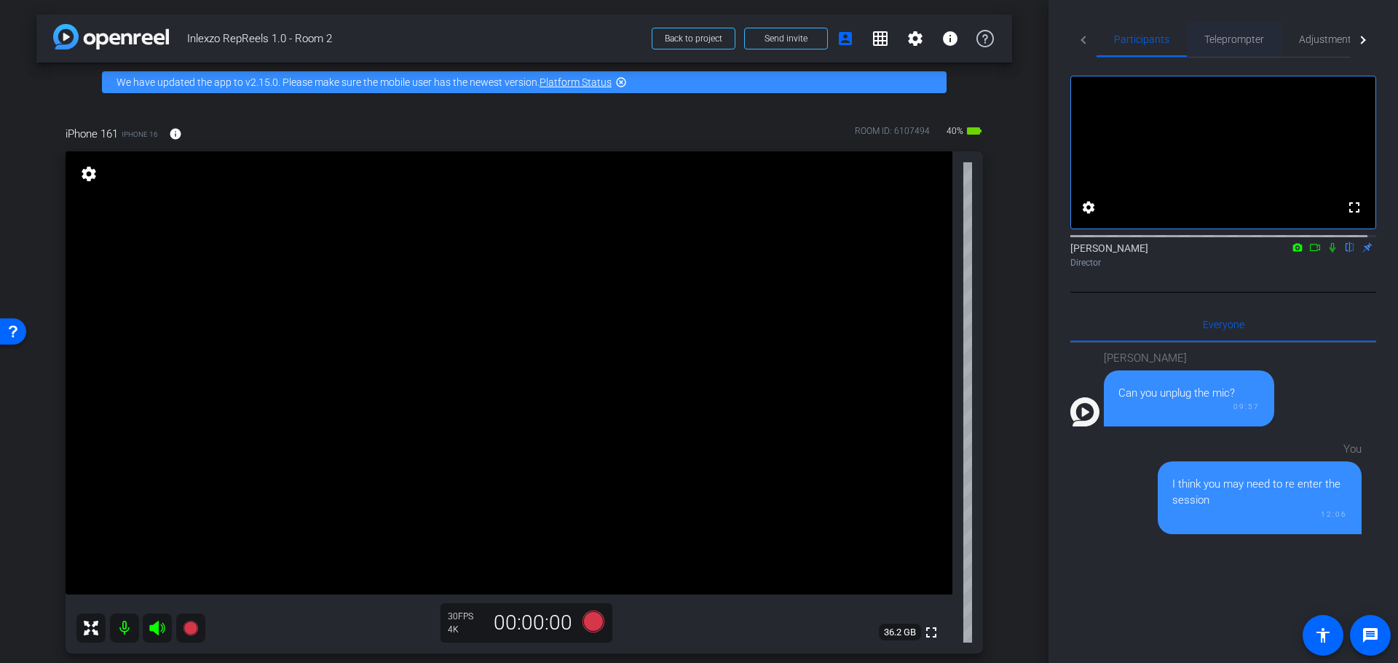
click at [1254, 42] on span "Teleprompter" at bounding box center [1234, 39] width 60 height 10
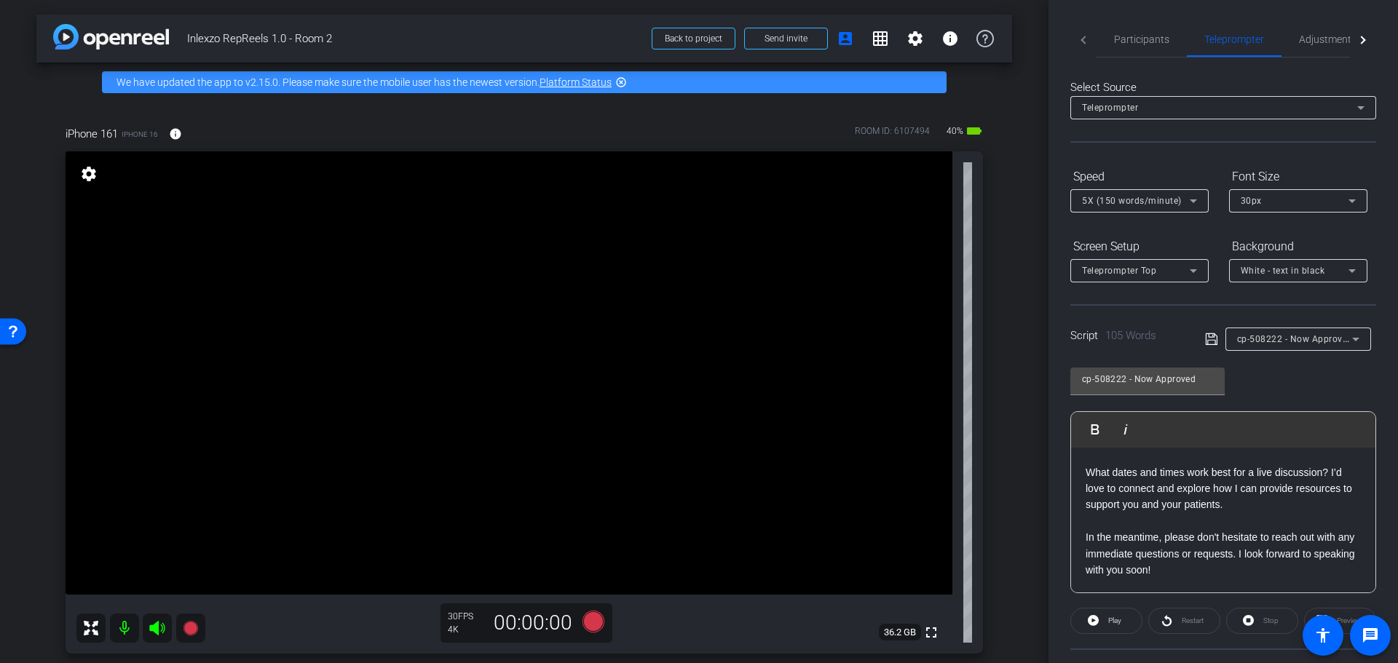
click at [1302, 334] on span "cp-508222 - Now Approved" at bounding box center [1295, 339] width 116 height 12
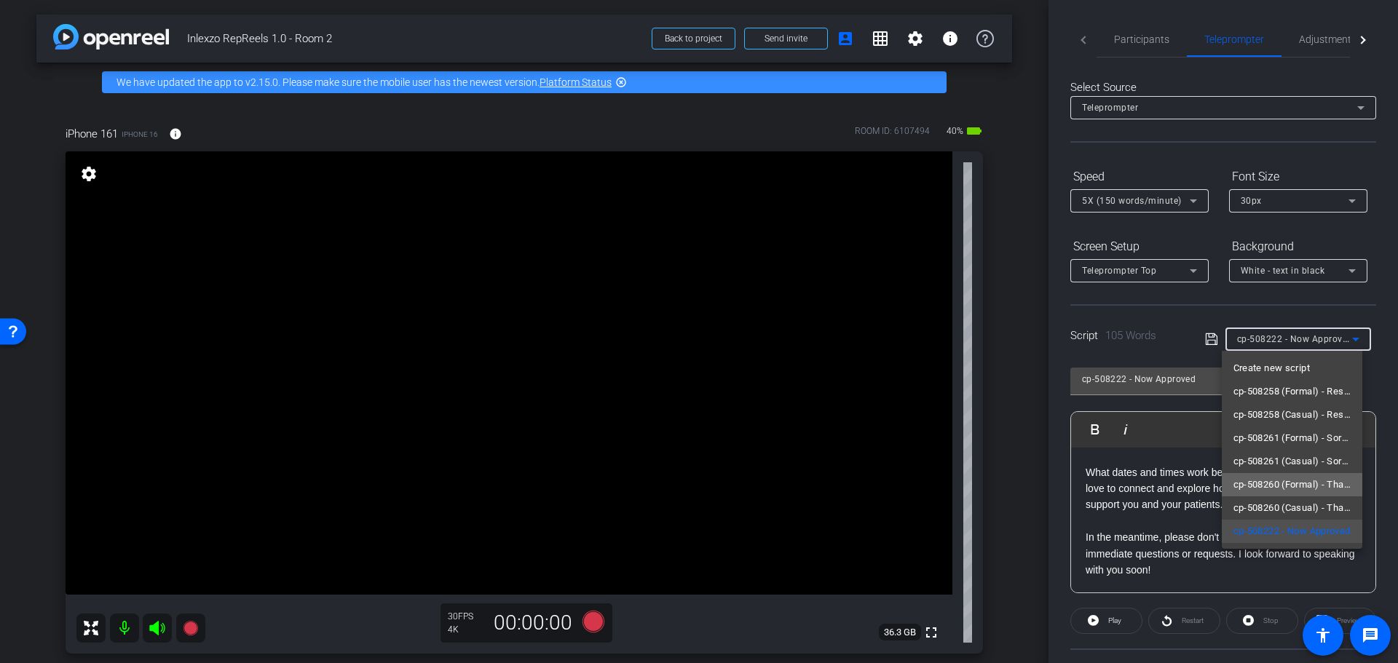
click at [1314, 486] on span "cp-508260 (Formal) - Thanks for Seeing Me" at bounding box center [1293, 484] width 118 height 17
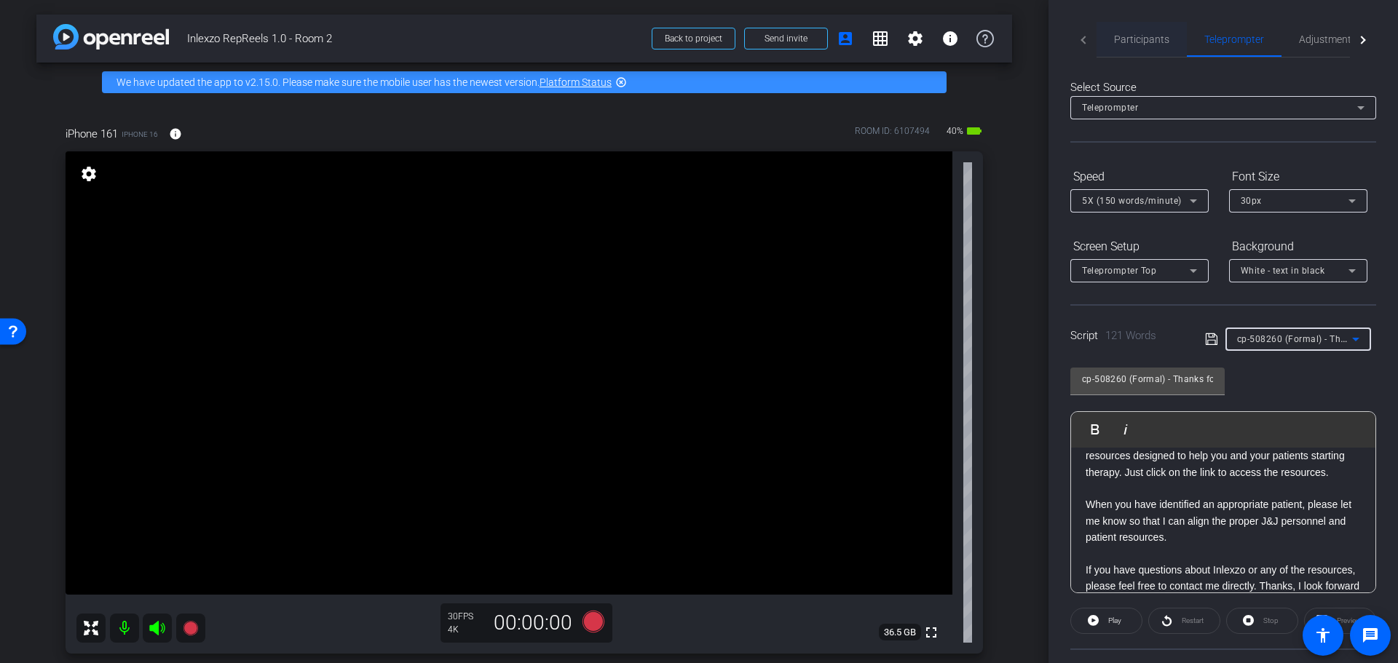
click at [1143, 38] on span "Participants" at bounding box center [1141, 39] width 55 height 10
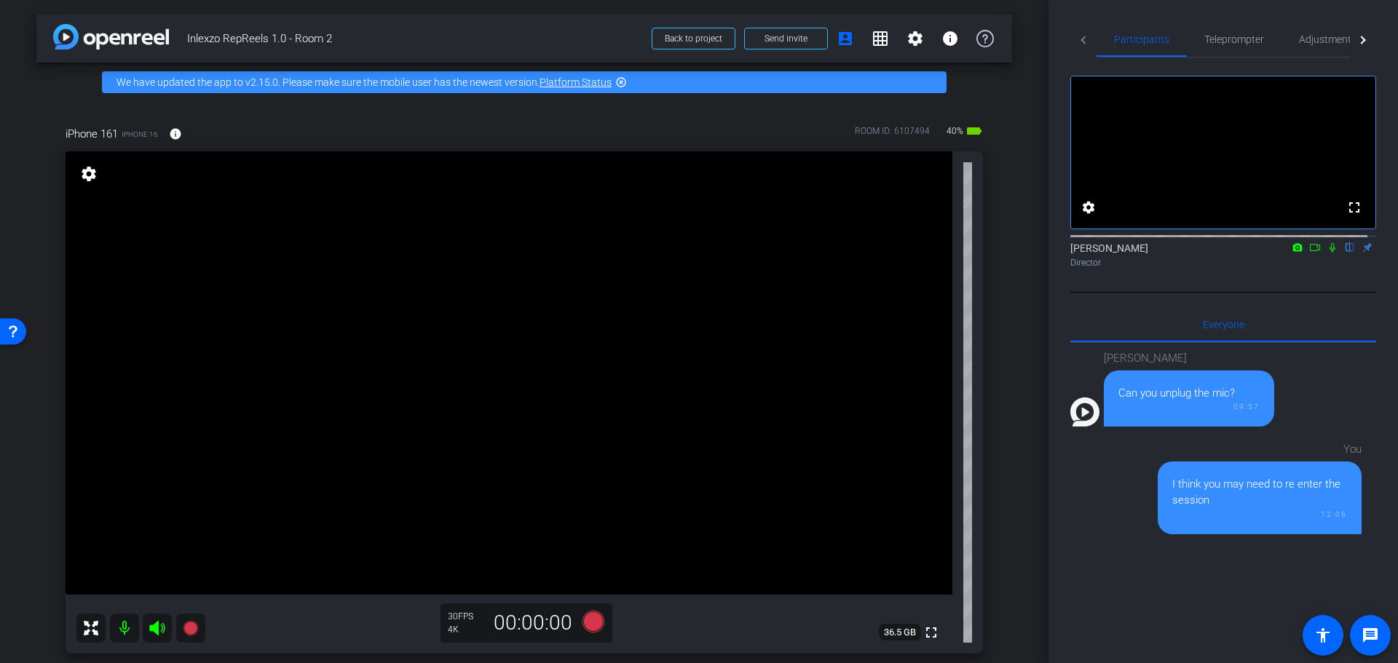
click at [1341, 253] on mat-icon "flip" at bounding box center [1349, 246] width 17 height 13
click at [1324, 254] on mat-icon at bounding box center [1332, 247] width 17 height 13
click at [1319, 30] on span "Adjustments" at bounding box center [1328, 39] width 58 height 35
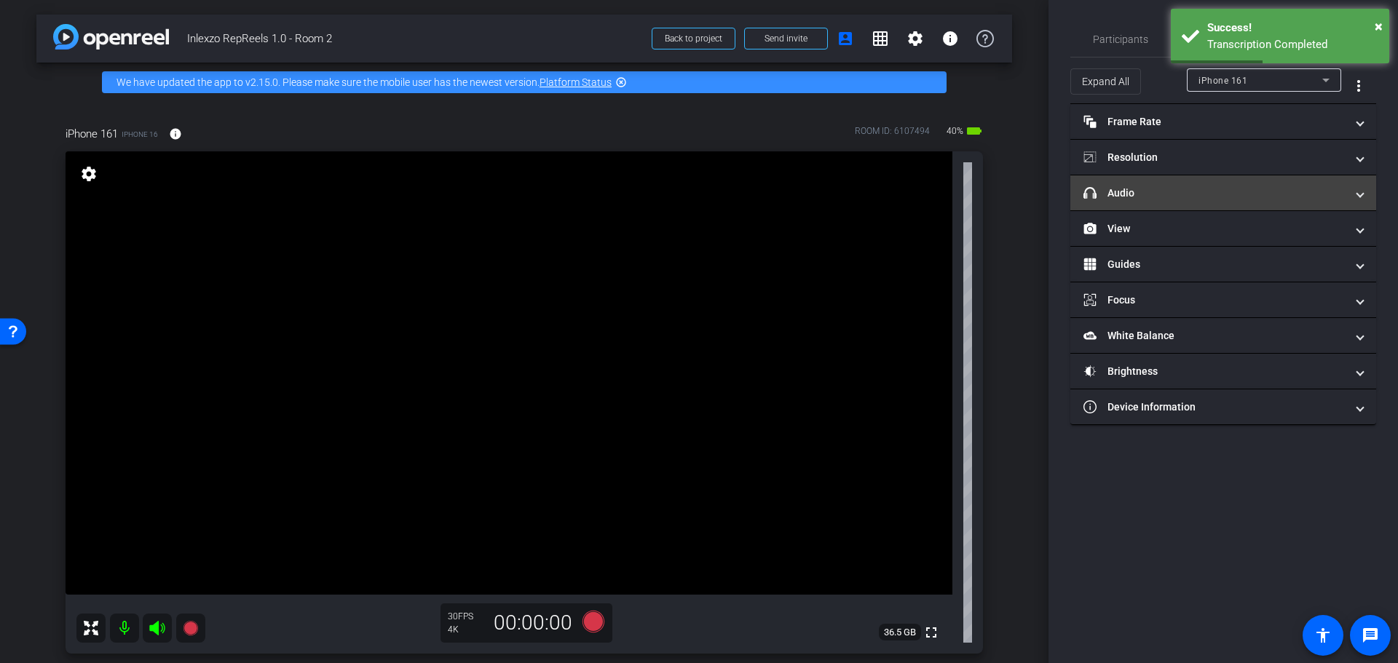
click at [1183, 193] on mat-panel-title "headphone icon Audio" at bounding box center [1215, 193] width 262 height 15
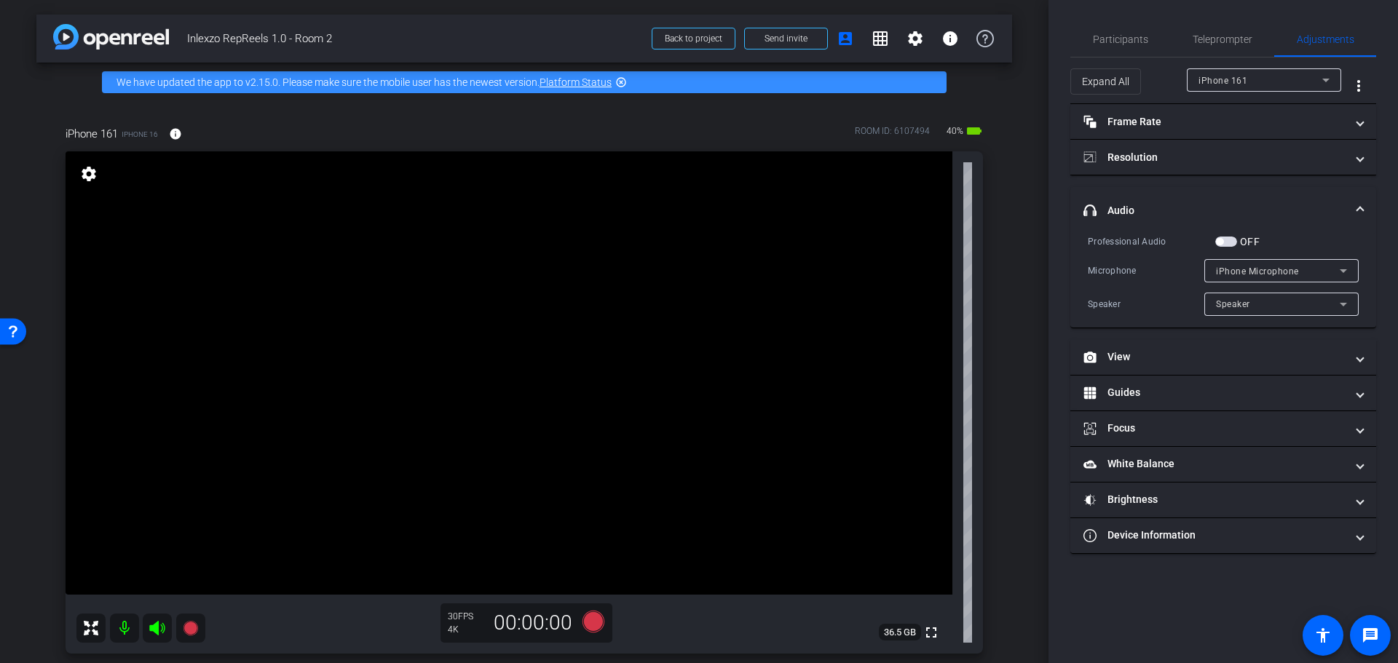
click at [1231, 240] on span "button" at bounding box center [1226, 242] width 22 height 10
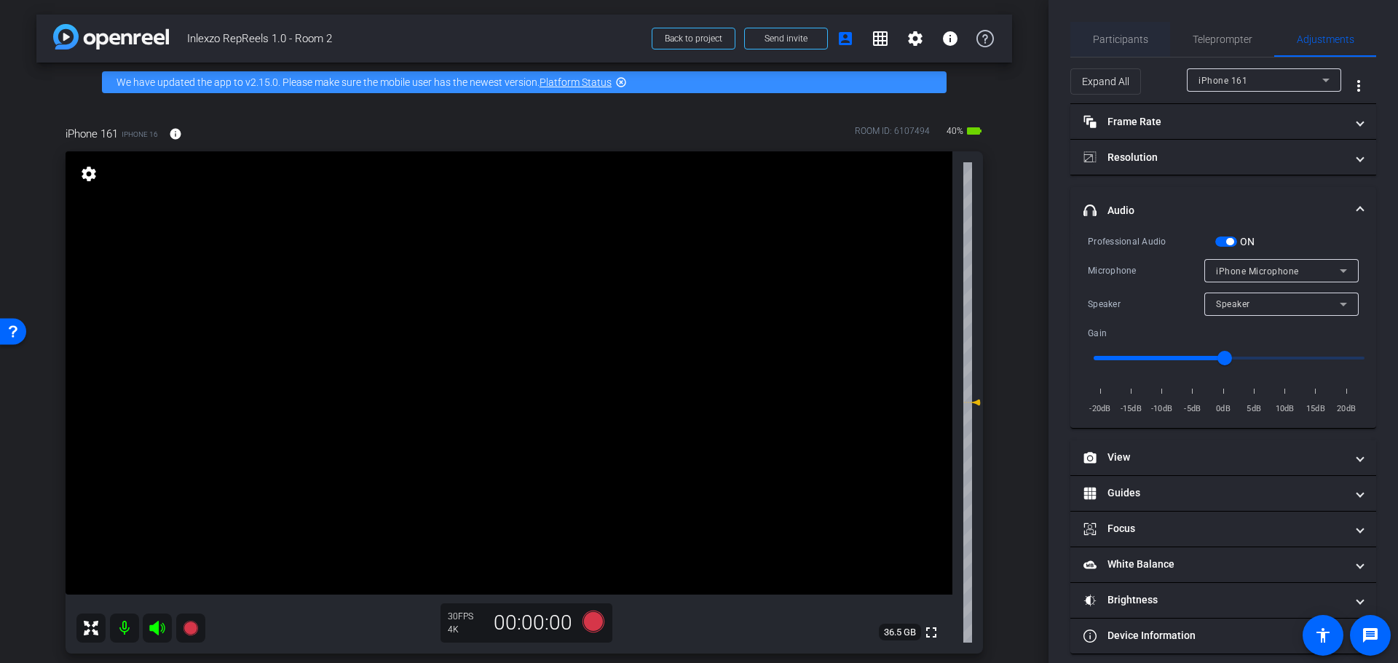
click at [1124, 44] on span "Participants" at bounding box center [1120, 39] width 55 height 10
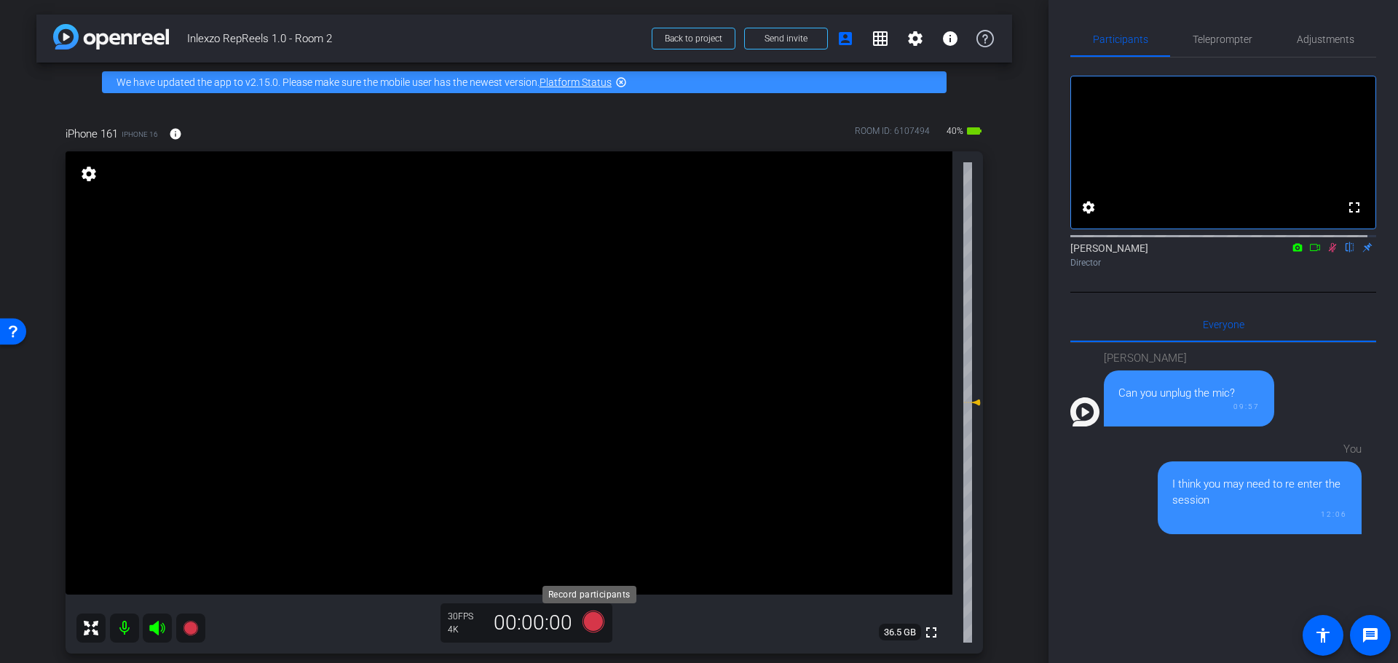
click at [585, 617] on icon at bounding box center [594, 622] width 22 height 22
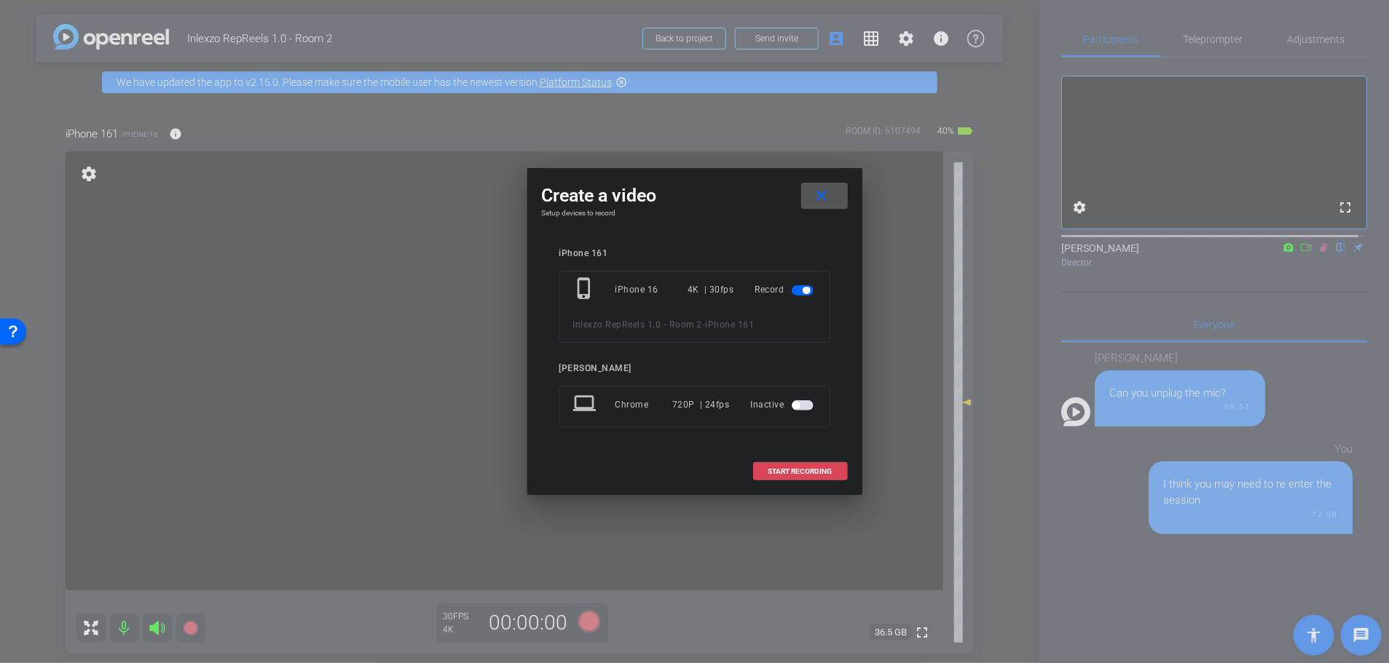
click at [784, 471] on span "START RECORDING" at bounding box center [800, 471] width 64 height 7
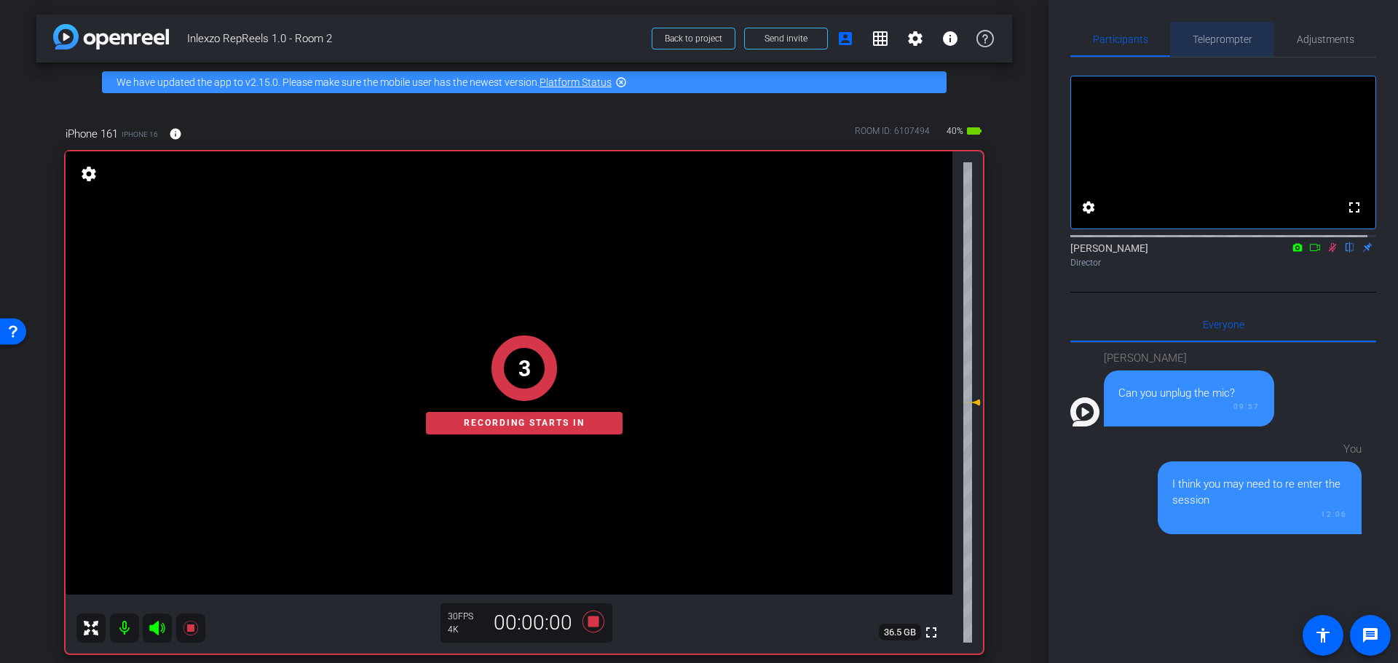
click at [1211, 34] on span "Teleprompter" at bounding box center [1223, 39] width 60 height 10
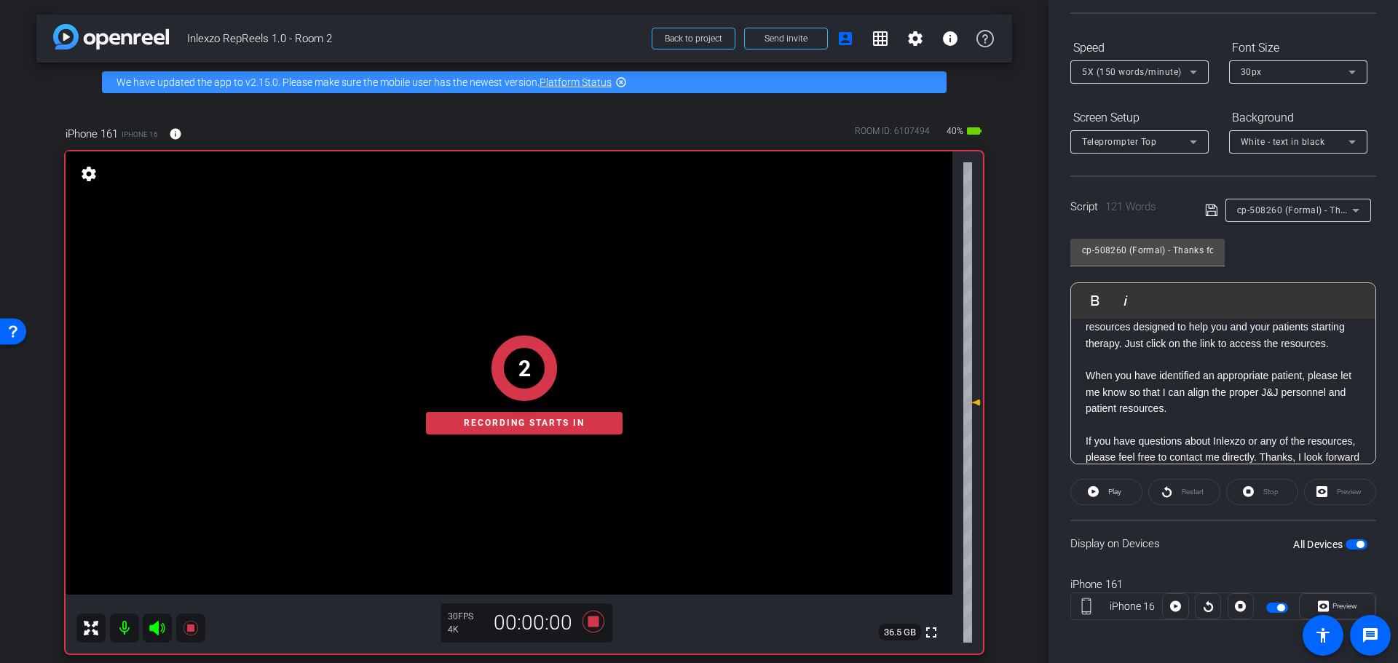
scroll to position [132, 0]
click at [1102, 486] on span at bounding box center [1106, 489] width 71 height 35
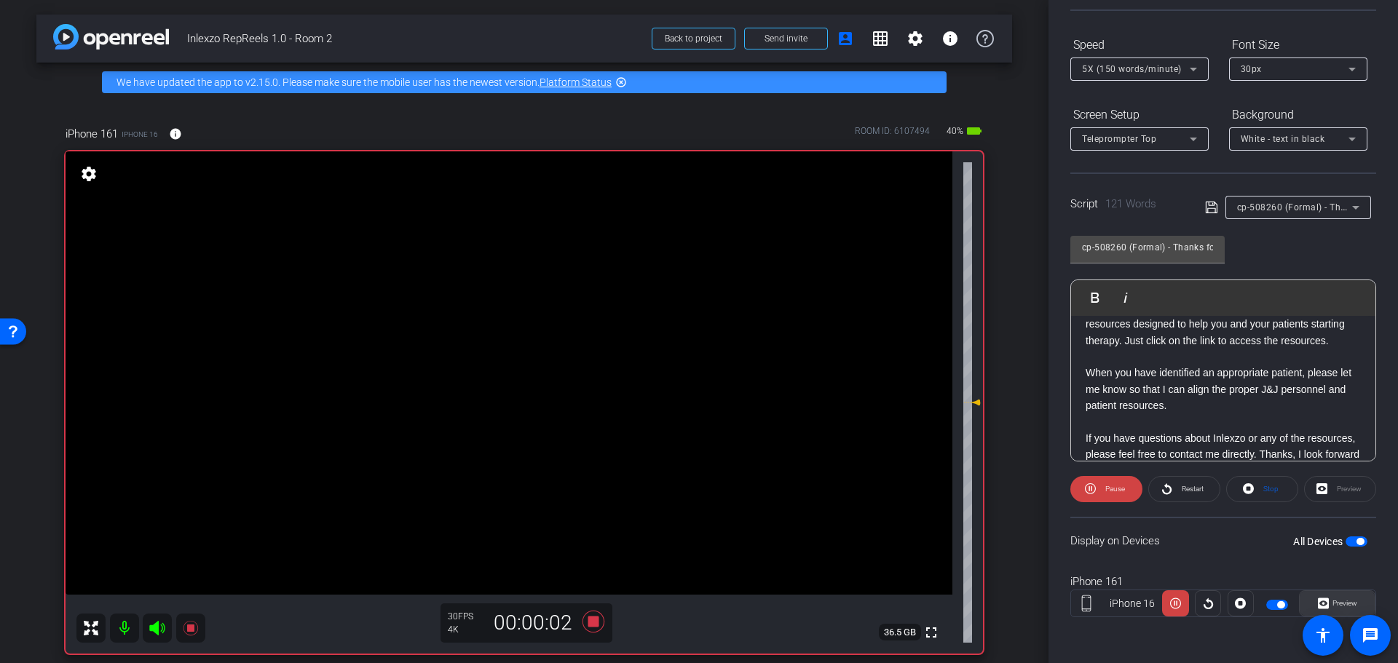
click at [1333, 604] on span "Preview" at bounding box center [1345, 603] width 25 height 8
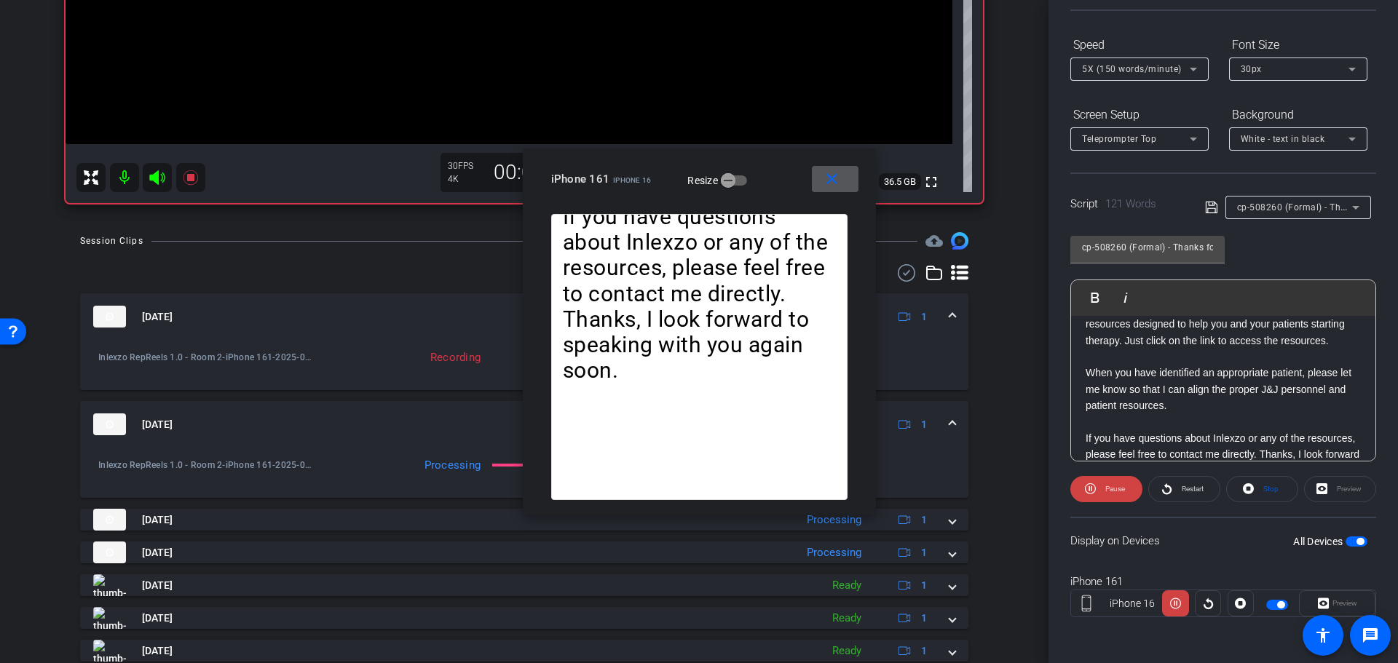
scroll to position [447, 0]
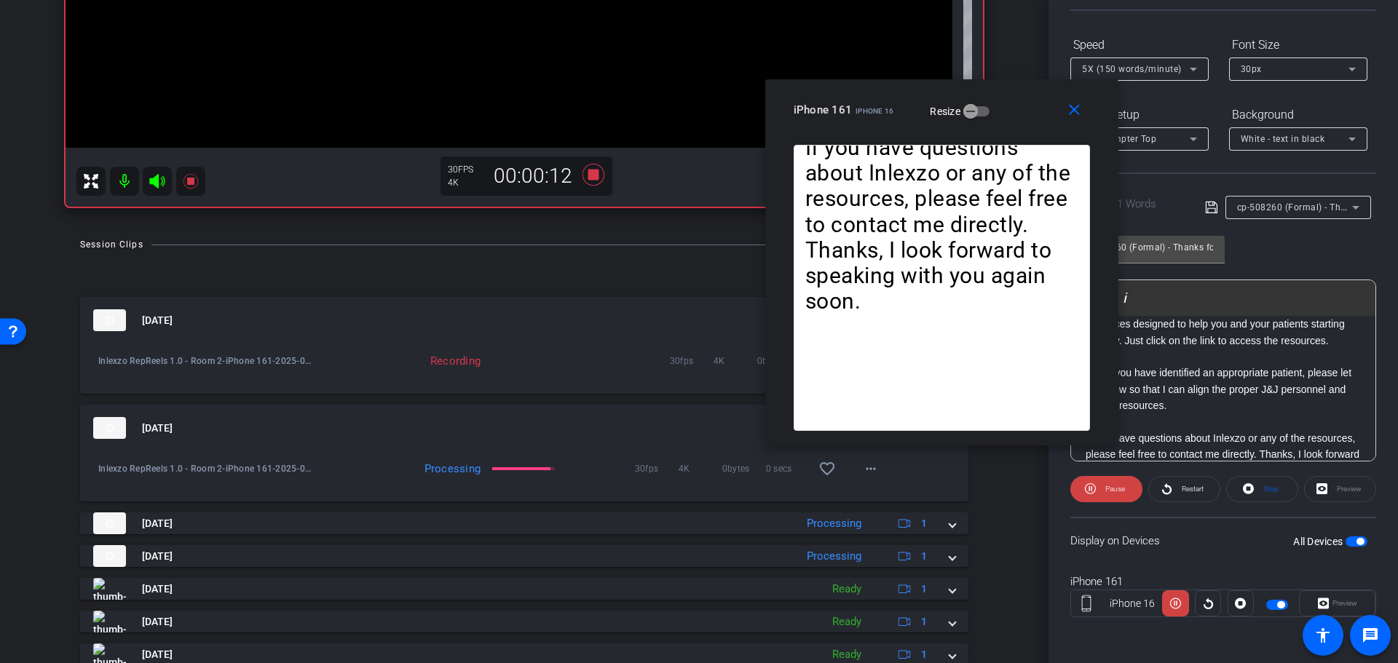
drag, startPoint x: 639, startPoint y: 192, endPoint x: 881, endPoint y: 122, distance: 252.2
click at [881, 122] on div "close iPhone 161 iPhone 16 Resize" at bounding box center [941, 112] width 353 height 66
click at [588, 173] on icon at bounding box center [594, 175] width 22 height 22
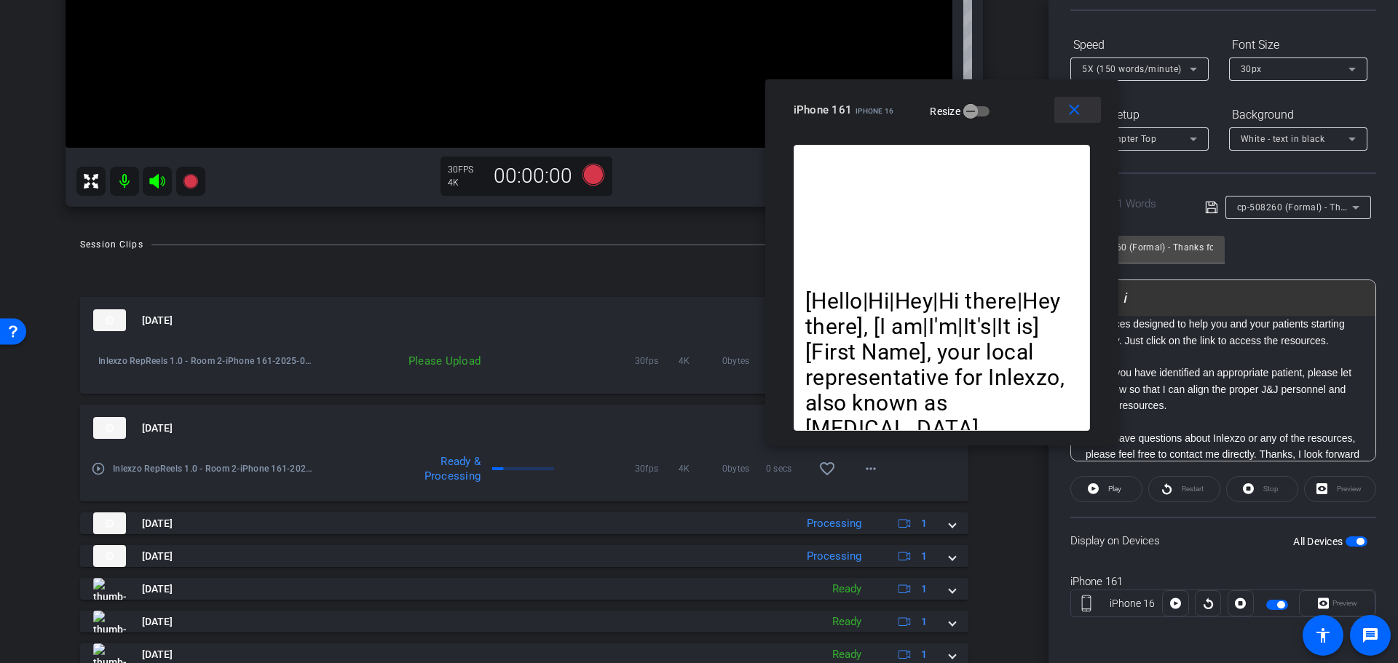
click at [1057, 108] on span at bounding box center [1077, 109] width 47 height 35
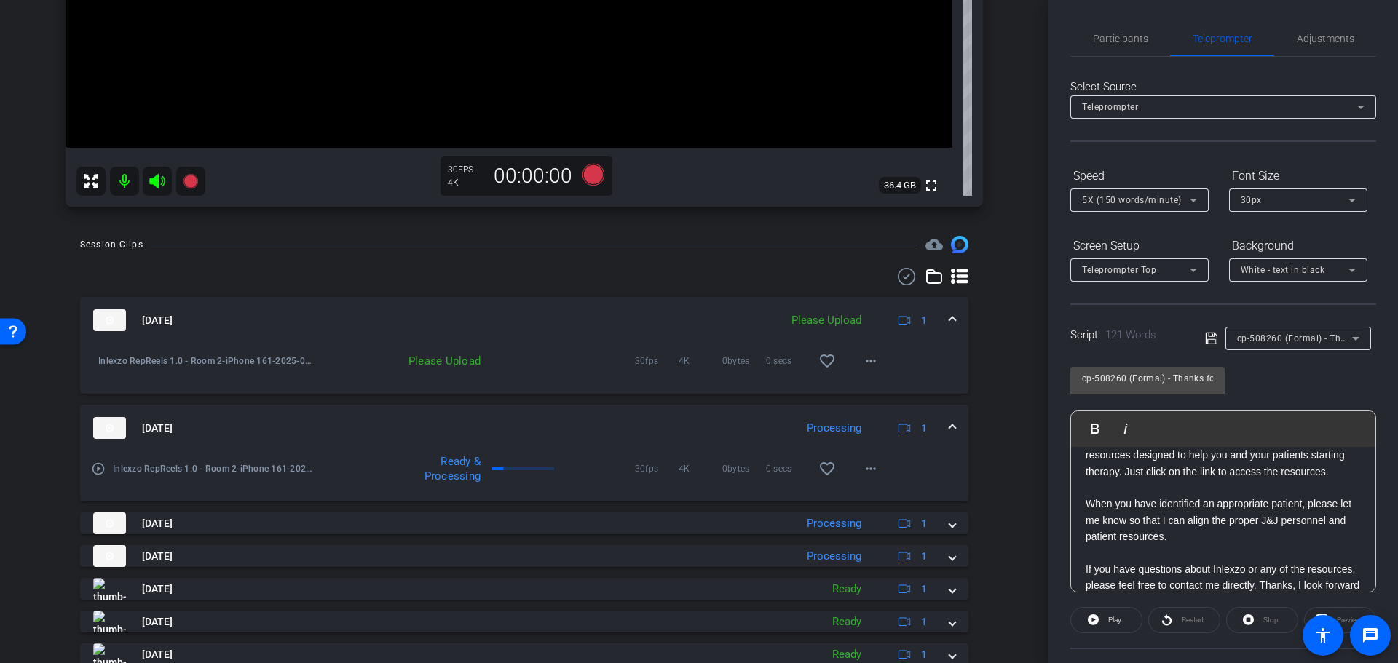
scroll to position [0, 0]
click at [1107, 36] on span "Participants" at bounding box center [1120, 39] width 55 height 10
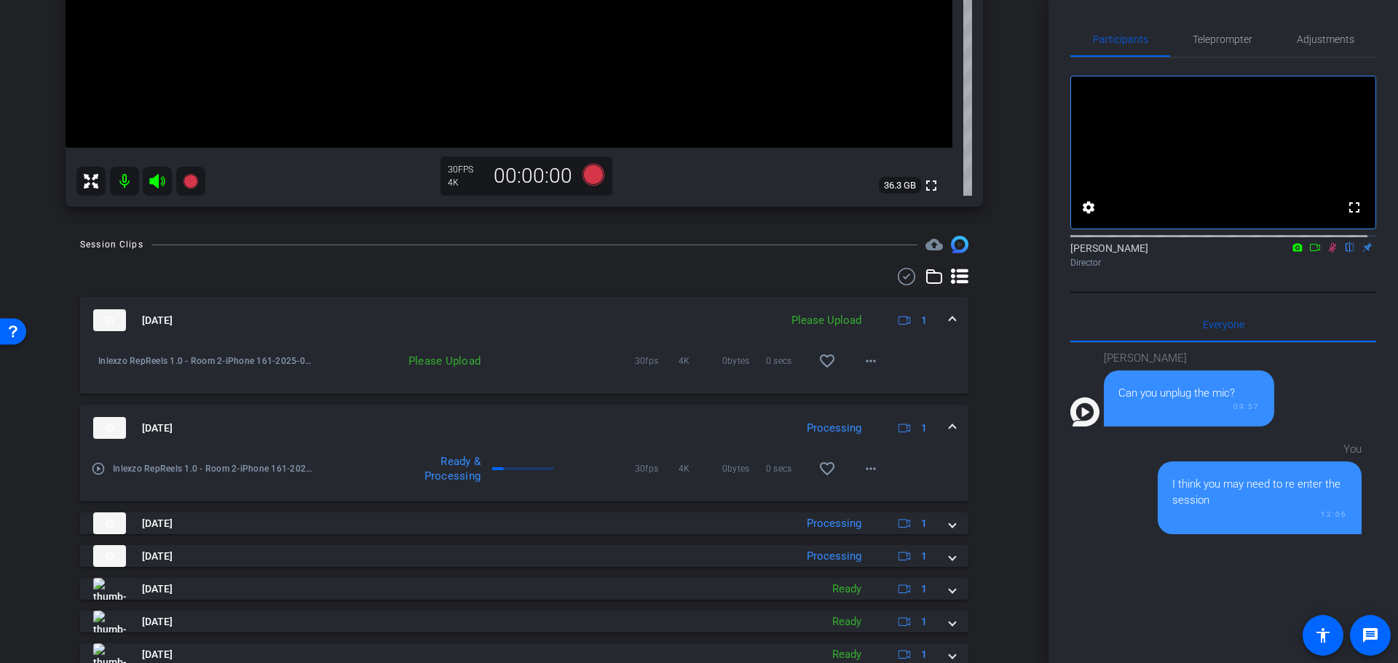
drag, startPoint x: 1323, startPoint y: 262, endPoint x: 1309, endPoint y: 204, distance: 60.0
click at [1329, 253] on icon at bounding box center [1333, 247] width 8 height 9
click at [1297, 45] on span "Adjustments" at bounding box center [1326, 39] width 58 height 35
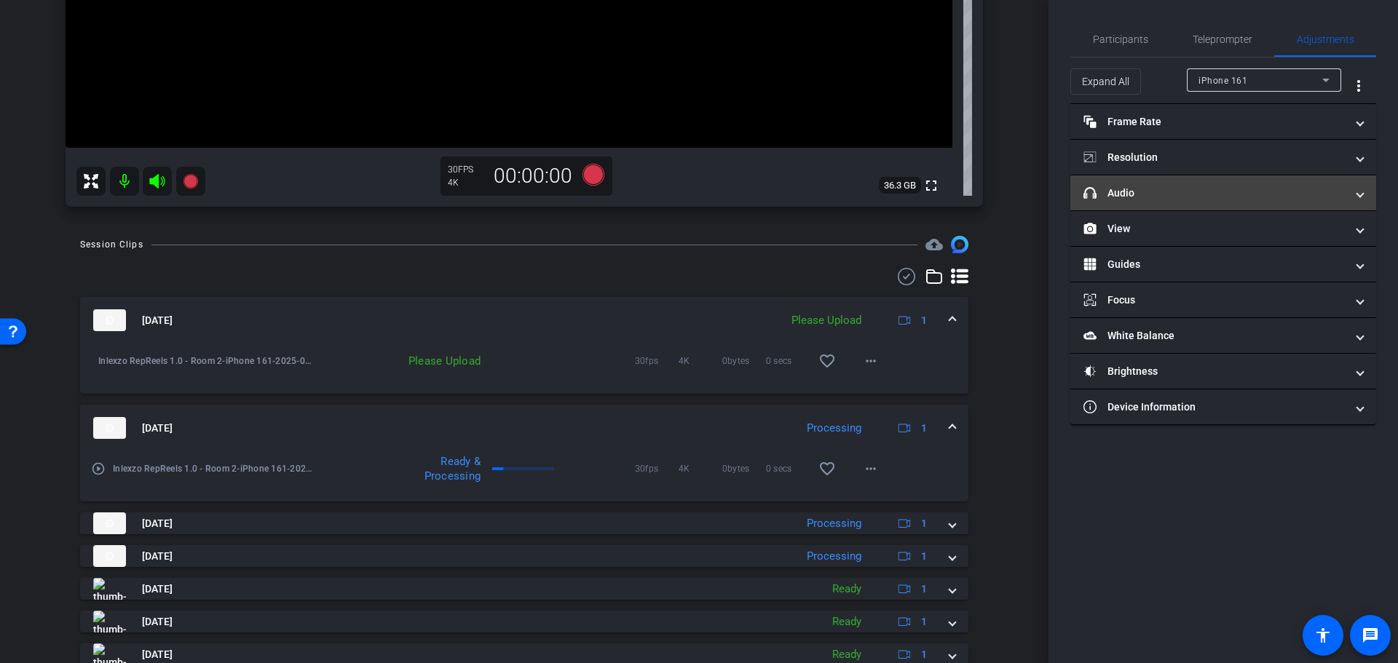
click at [1155, 186] on mat-panel-title "headphone icon Audio" at bounding box center [1215, 193] width 262 height 15
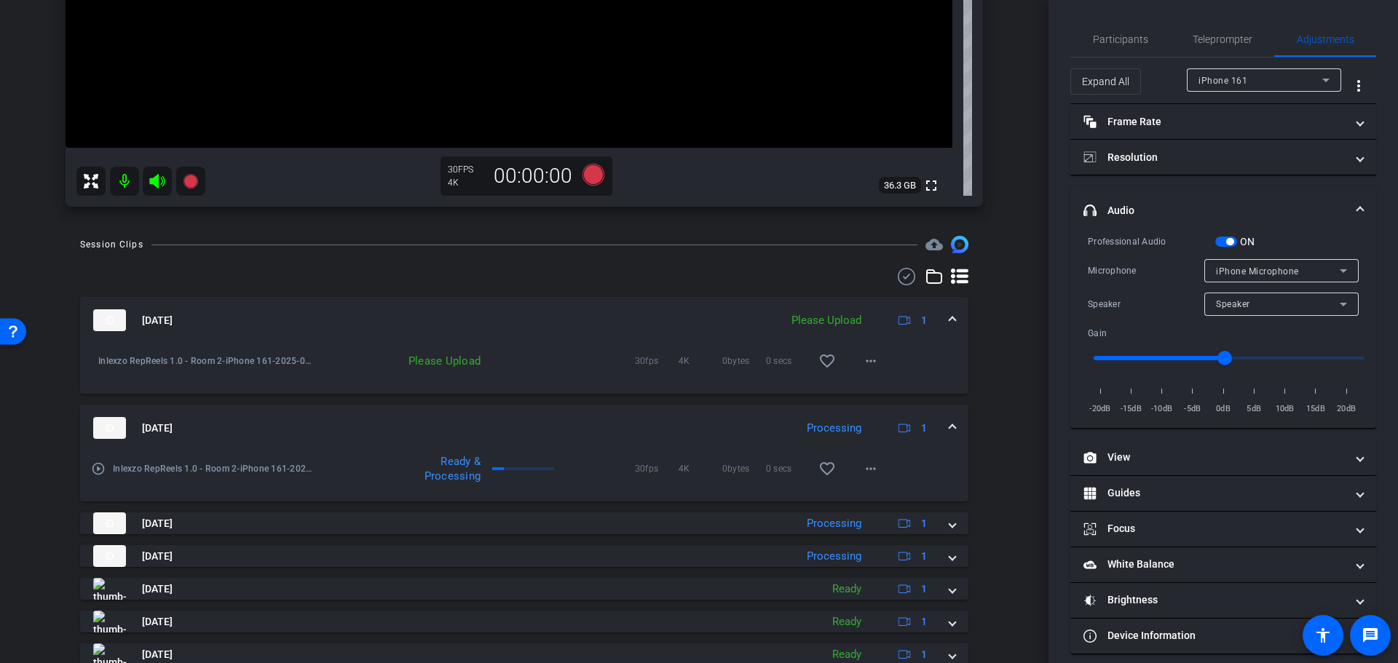
click at [1232, 247] on div "ON" at bounding box center [1235, 241] width 40 height 15
click at [1226, 241] on span "button" at bounding box center [1226, 242] width 22 height 10
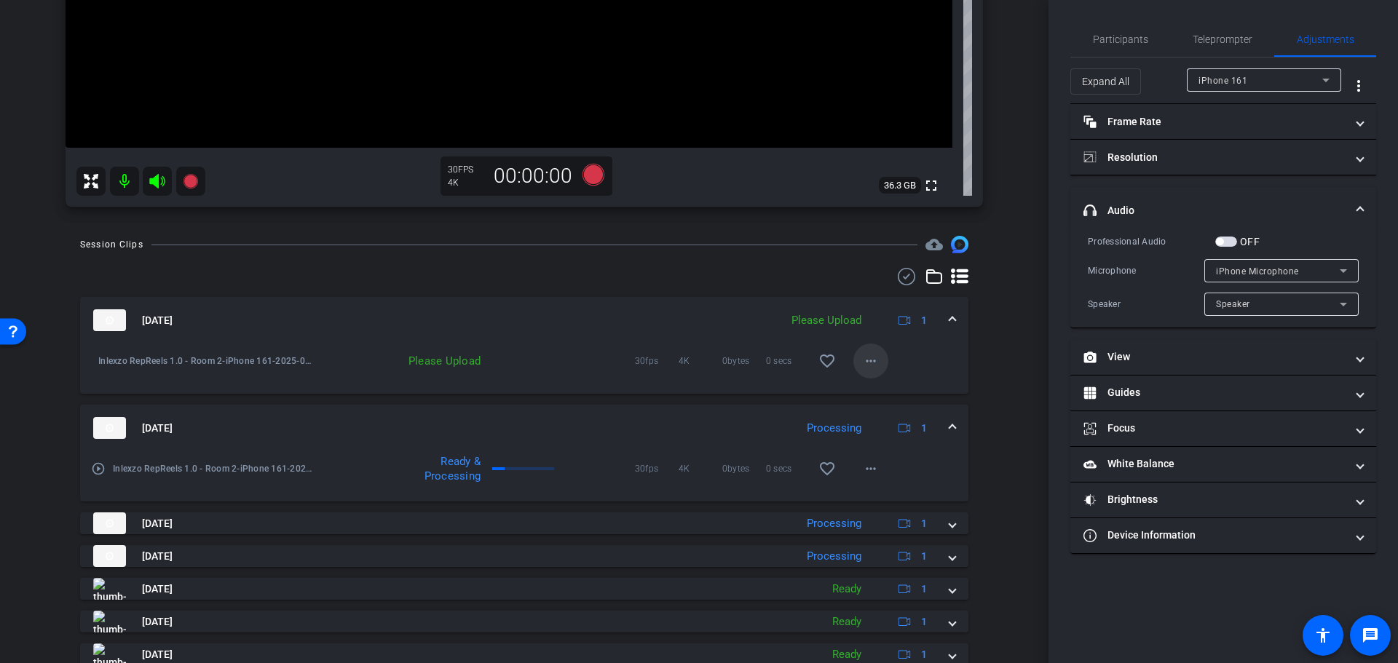
click at [868, 348] on span at bounding box center [870, 361] width 35 height 35
click at [873, 387] on span "Upload" at bounding box center [885, 391] width 58 height 17
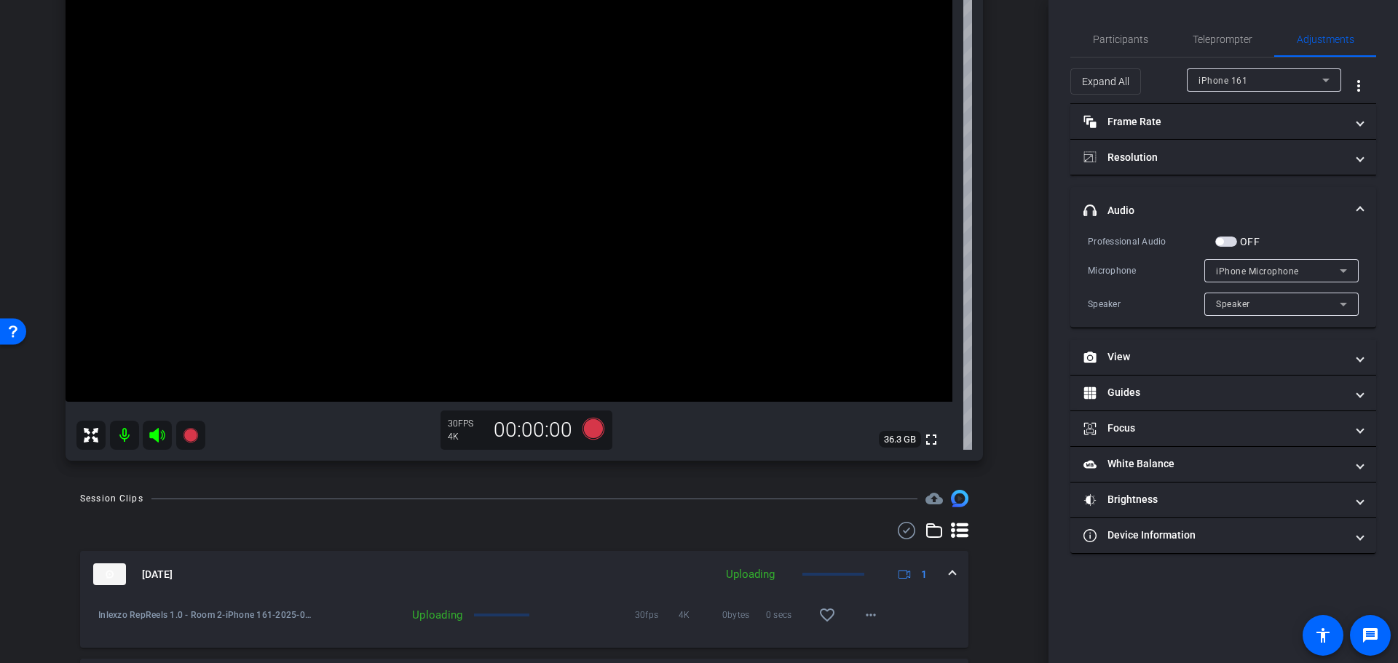
scroll to position [144, 0]
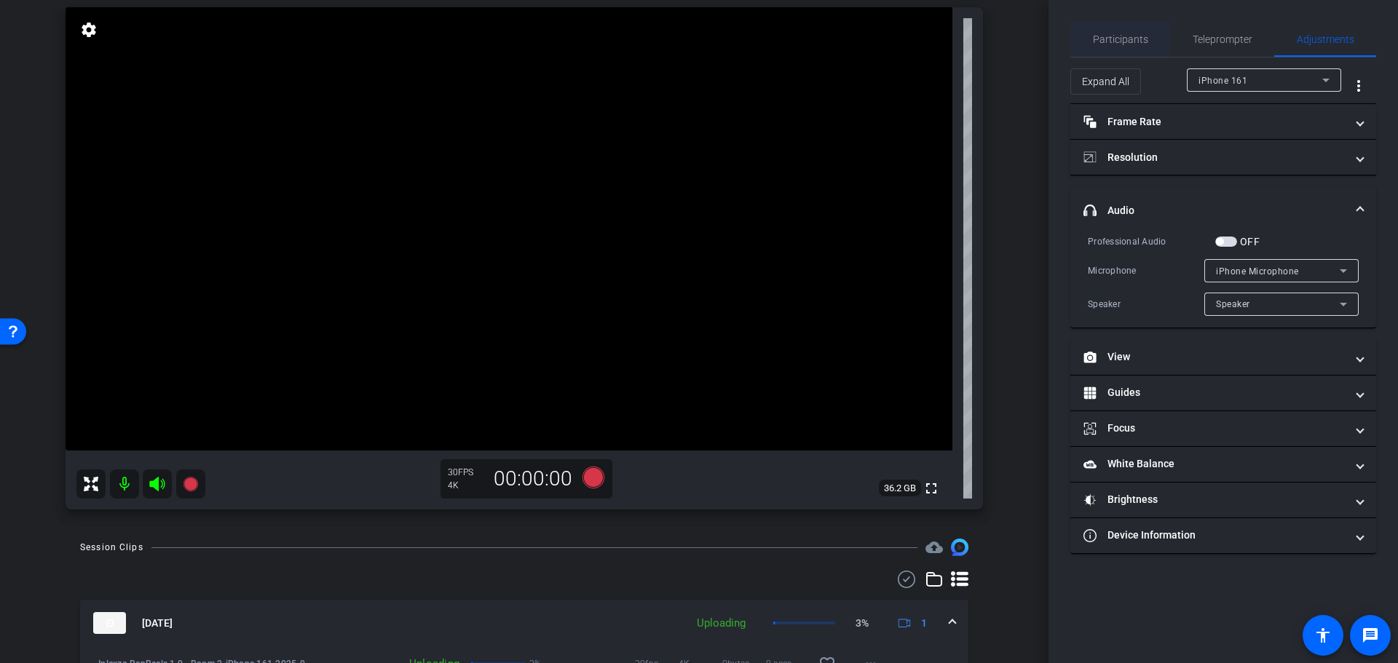
click at [1127, 44] on span "Participants" at bounding box center [1120, 39] width 55 height 10
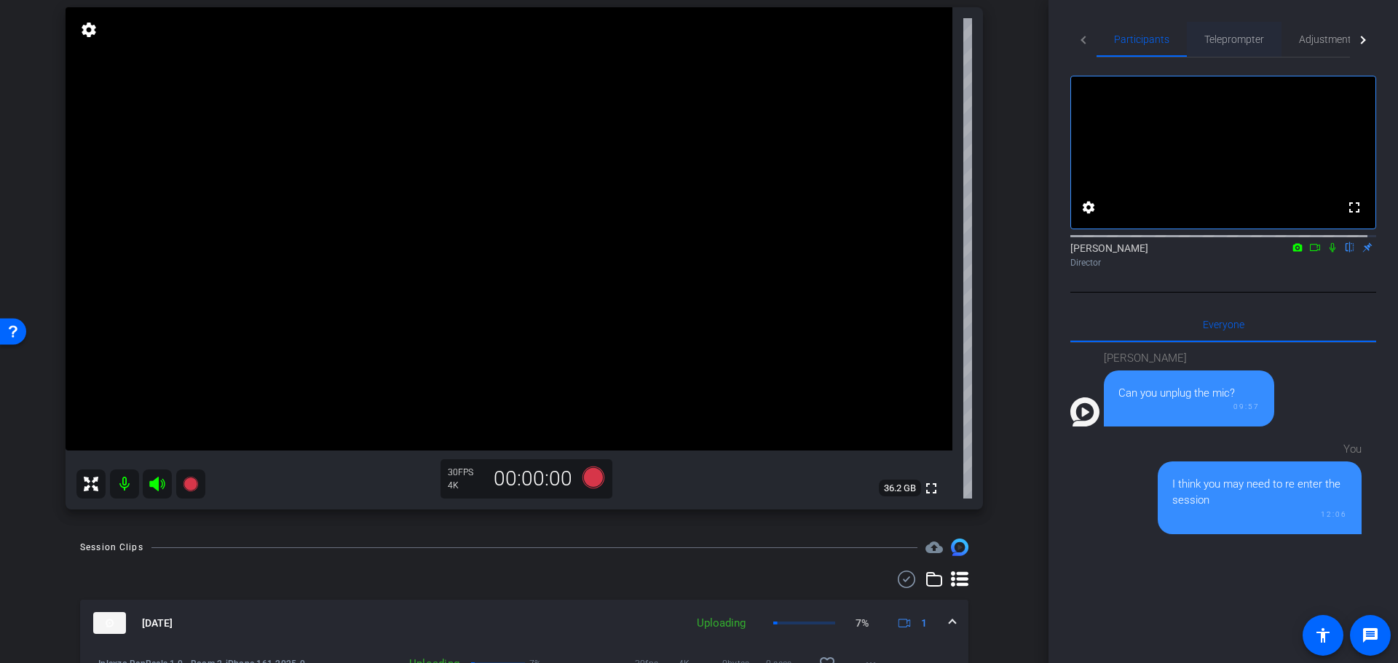
click at [1215, 31] on span "Teleprompter" at bounding box center [1234, 39] width 60 height 35
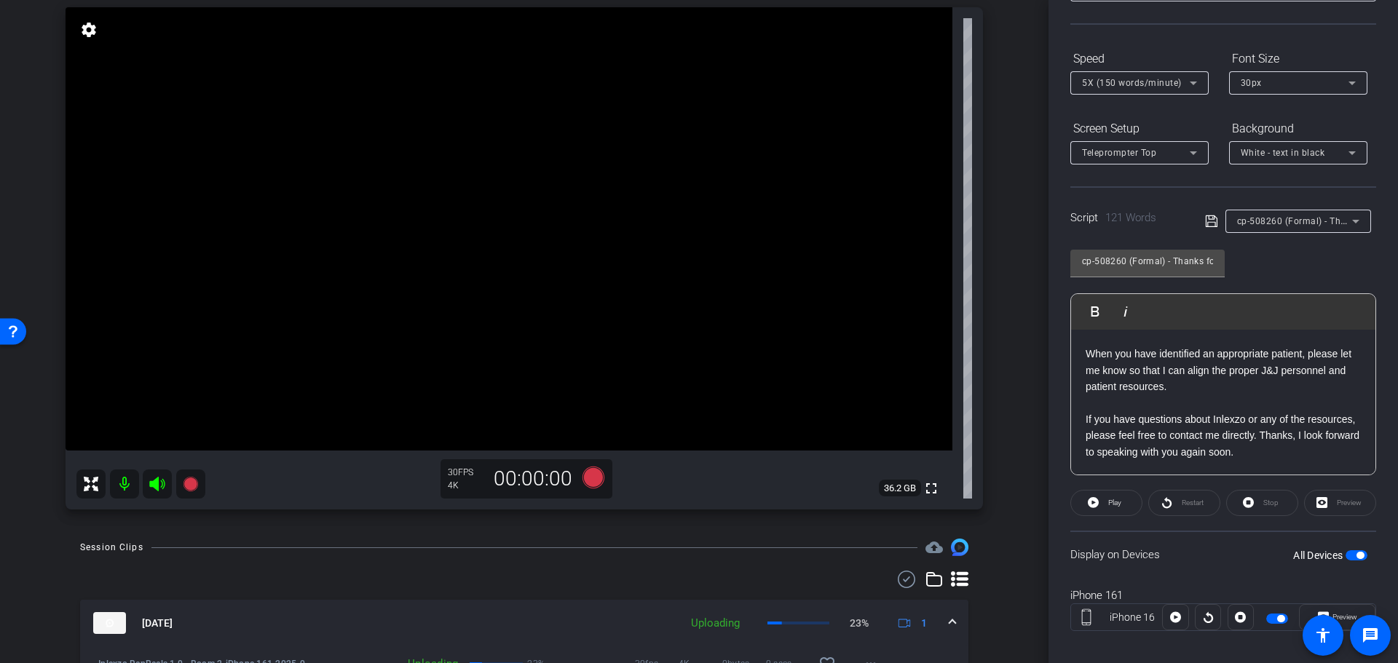
scroll to position [132, 0]
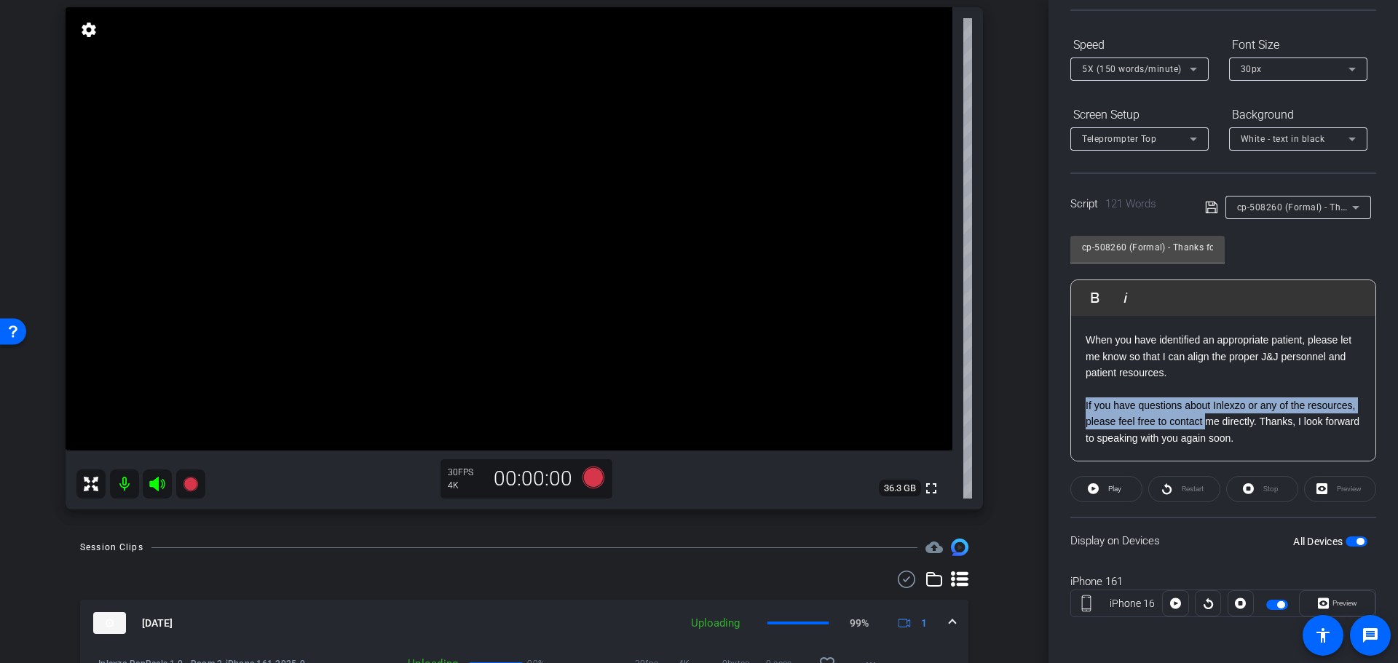
drag, startPoint x: 1086, startPoint y: 403, endPoint x: 1255, endPoint y: 414, distance: 169.3
click at [1255, 414] on p "If you have questions about Inlexzo or any of the resources, please feel free t…" at bounding box center [1223, 422] width 275 height 49
click at [1191, 414] on p "If you have questions about Inlexzo or any of the resources, please feel free t…" at bounding box center [1223, 422] width 275 height 49
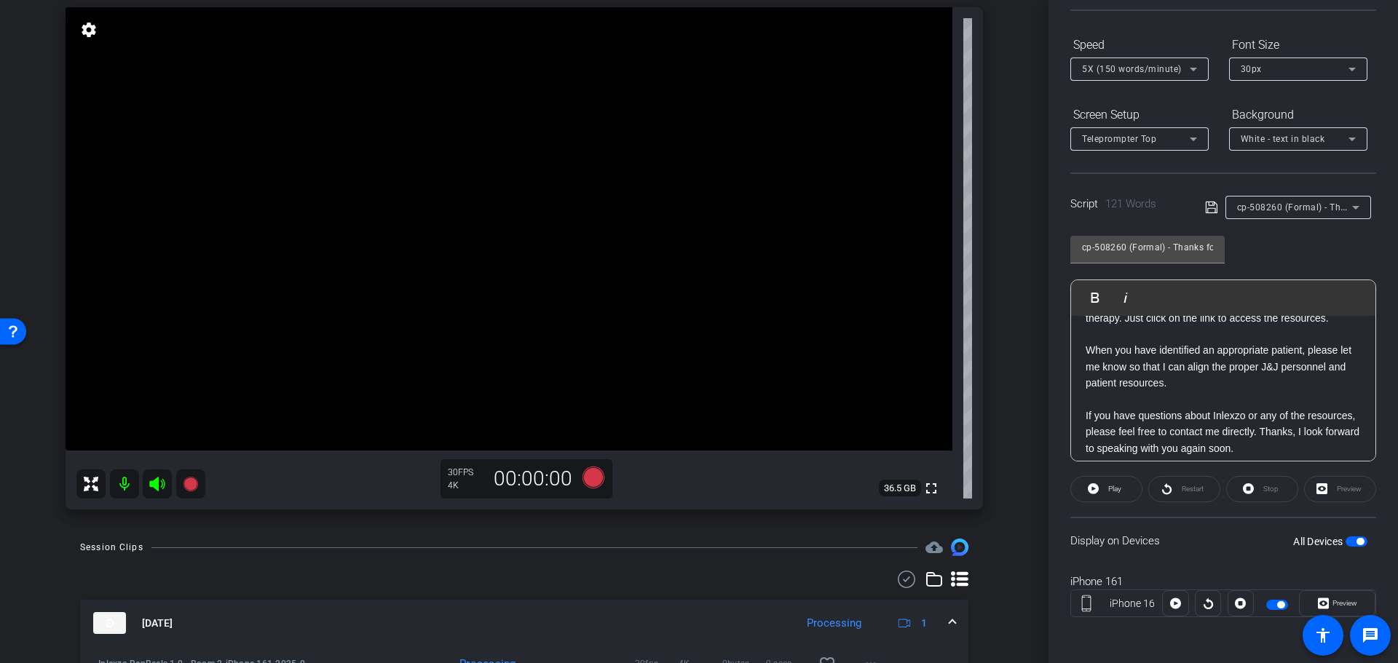
scroll to position [151, 0]
drag, startPoint x: 1081, startPoint y: 425, endPoint x: 1121, endPoint y: 435, distance: 40.4
click at [1121, 435] on div "[Hello|Hi|Hey|Hi there|Hey there], [I am|I'm|It's|It is] [First Name], your loc…" at bounding box center [1223, 318] width 304 height 307
click at [1121, 435] on p "If you have questions about Inlexzo or any of the resources, please feel free t…" at bounding box center [1223, 431] width 275 height 49
drag, startPoint x: 1093, startPoint y: 430, endPoint x: 1230, endPoint y: 429, distance: 136.9
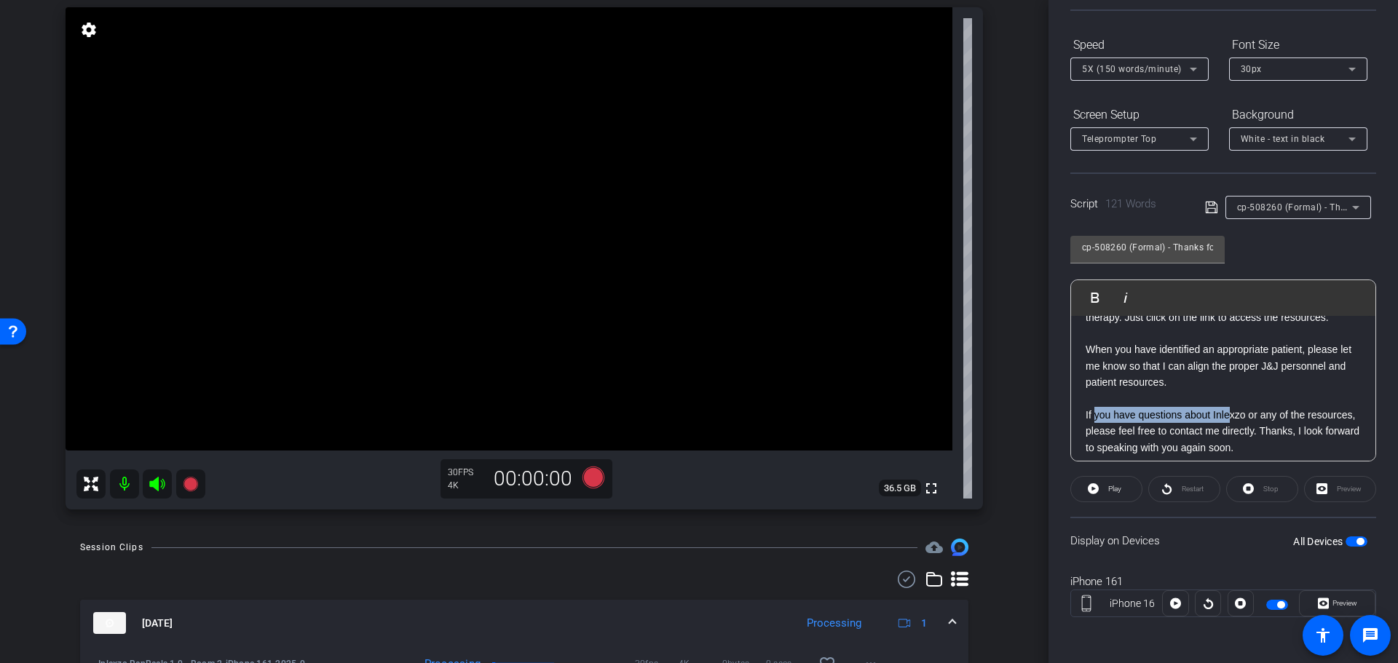
click at [1230, 429] on p "If you have questions about Inlexzo or any of the resources, please feel free t…" at bounding box center [1223, 431] width 275 height 49
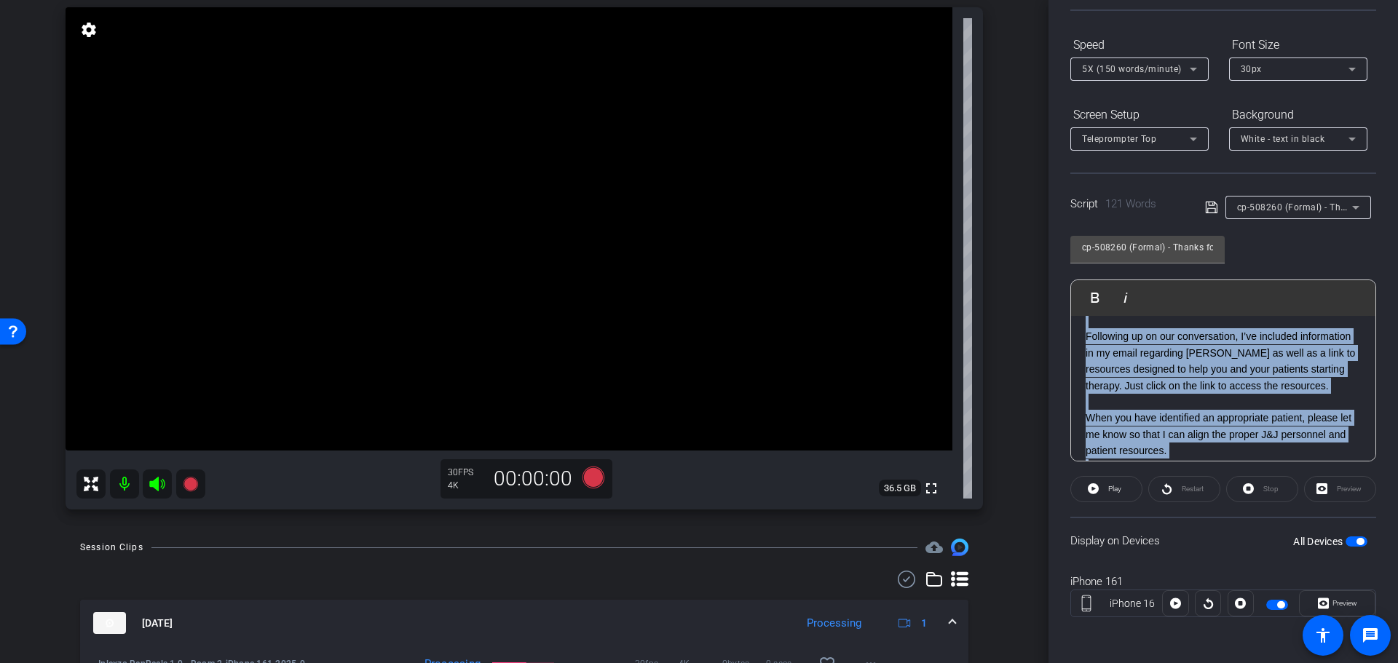
scroll to position [0, 0]
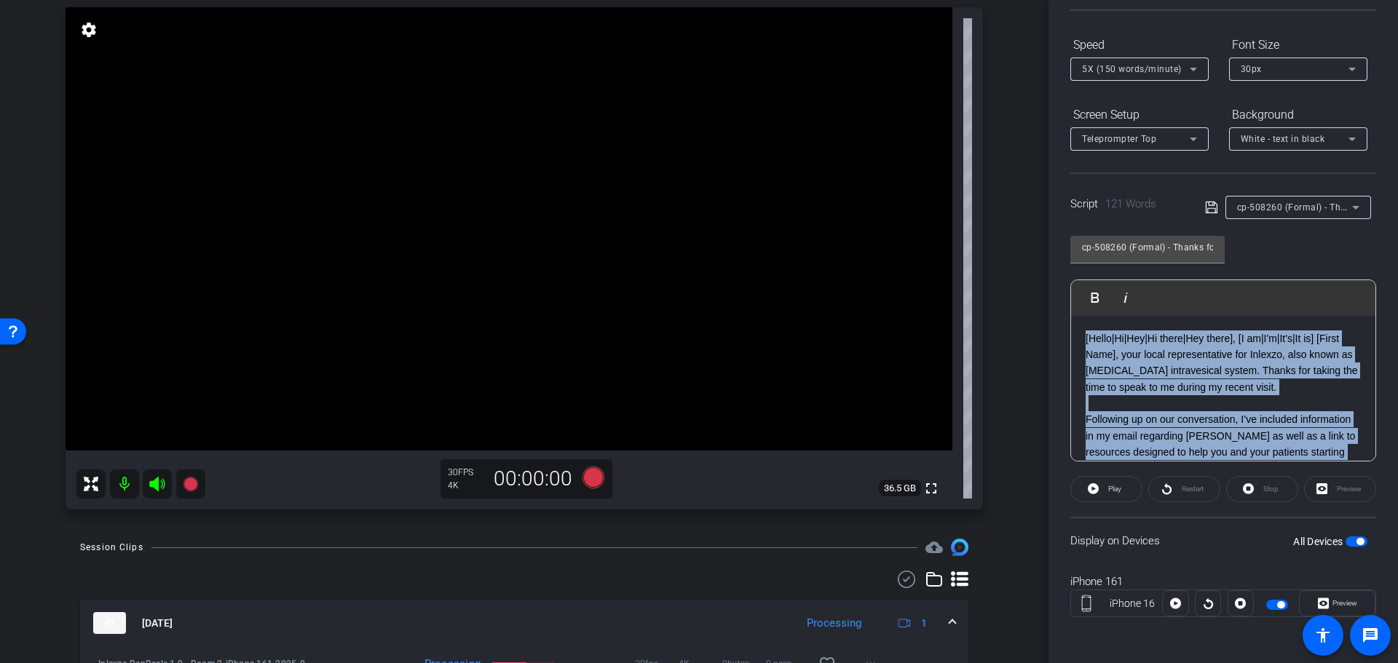
drag, startPoint x: 1338, startPoint y: 438, endPoint x: 1081, endPoint y: 338, distance: 276.0
click at [1081, 338] on div "[Hello|Hi|Hey|Hi there|Hey there], [I am|I'm|It's|It is] [First Name], your loc…" at bounding box center [1223, 469] width 304 height 307
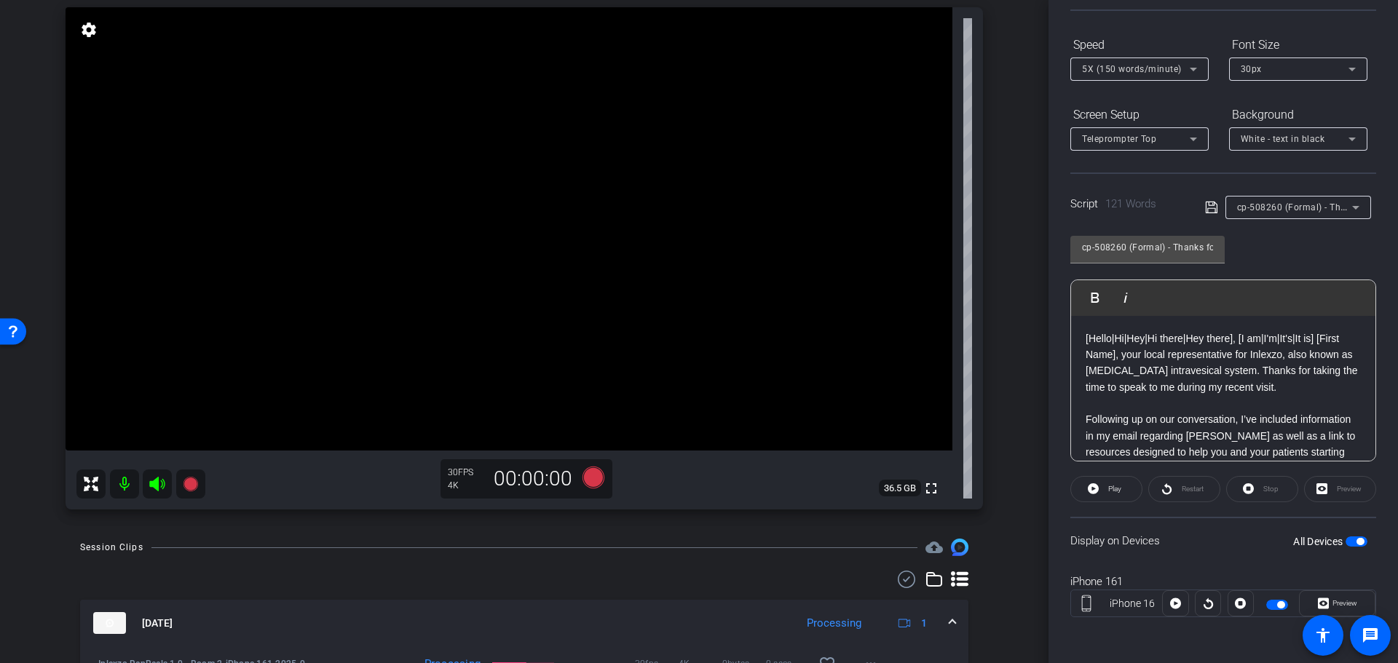
click at [1142, 378] on p "[Hello|Hi|Hey|Hi there|Hey there], [I am|I'm|It's|It is] [First Name], your loc…" at bounding box center [1223, 364] width 275 height 66
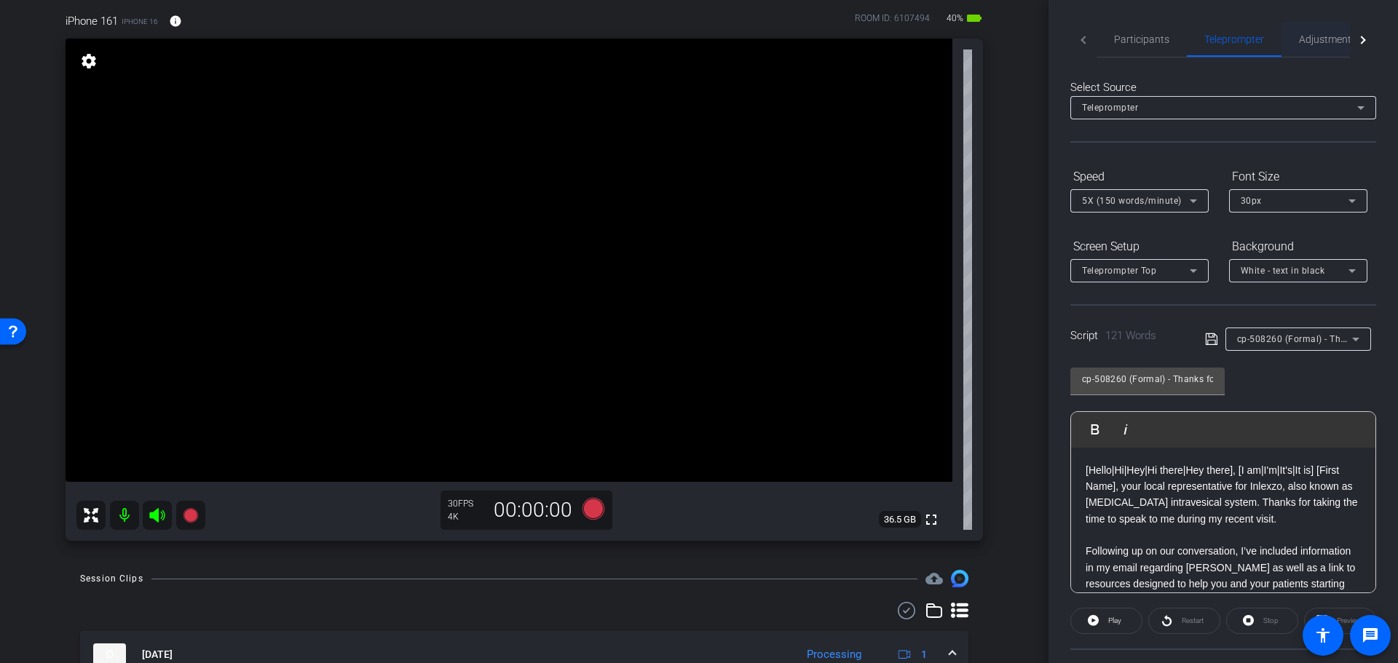
click at [1308, 32] on span "Adjustments" at bounding box center [1328, 39] width 58 height 35
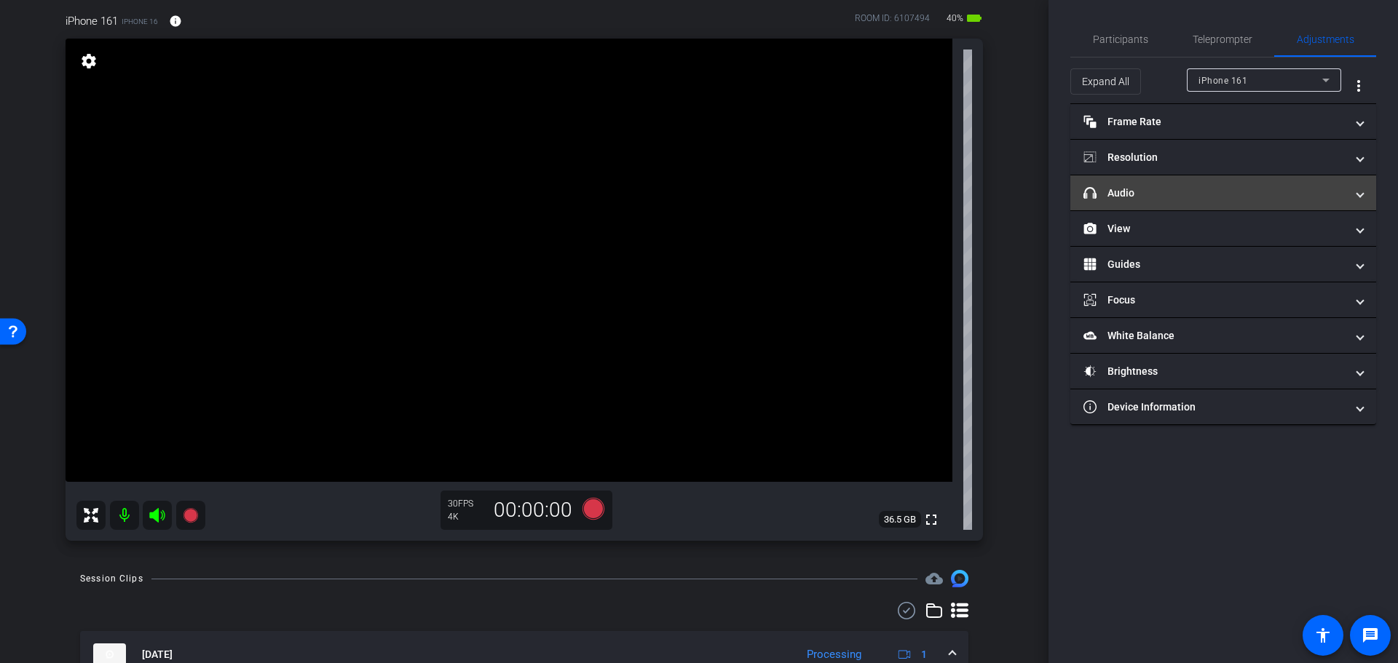
click at [1183, 184] on mat-expansion-panel-header "headphone icon Audio" at bounding box center [1223, 192] width 306 height 35
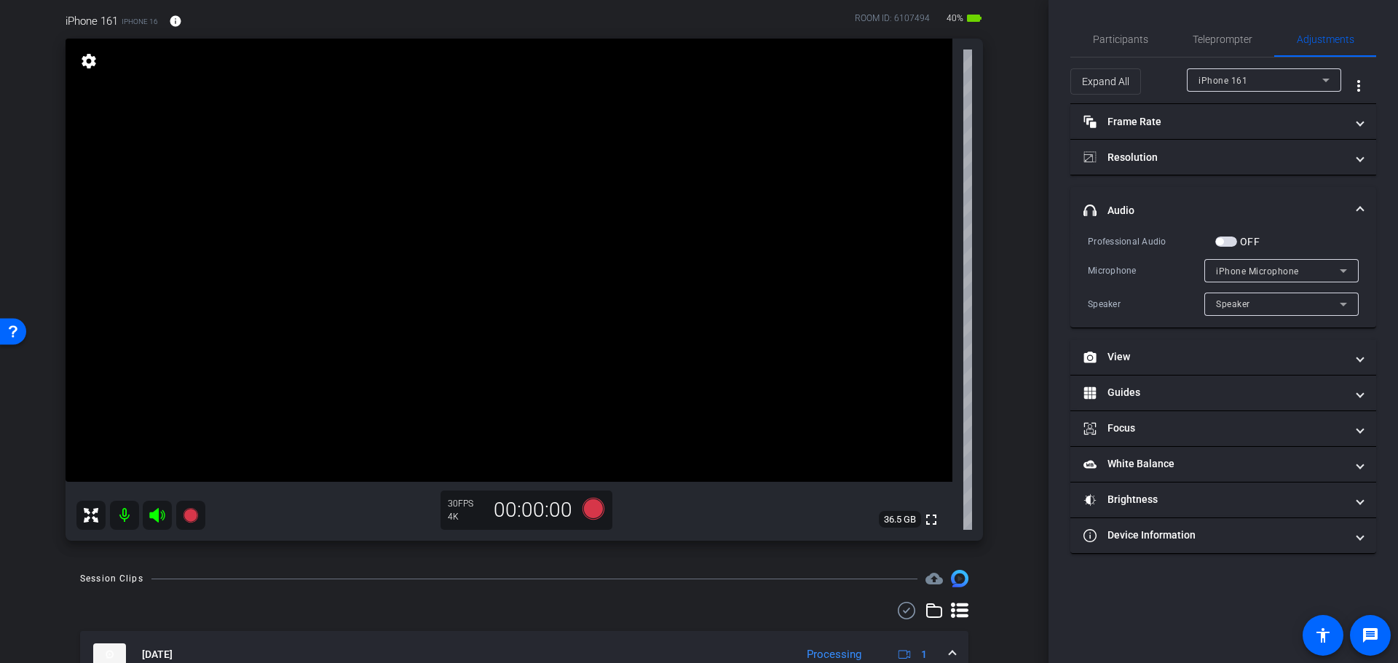
click at [1231, 242] on span "button" at bounding box center [1226, 242] width 22 height 10
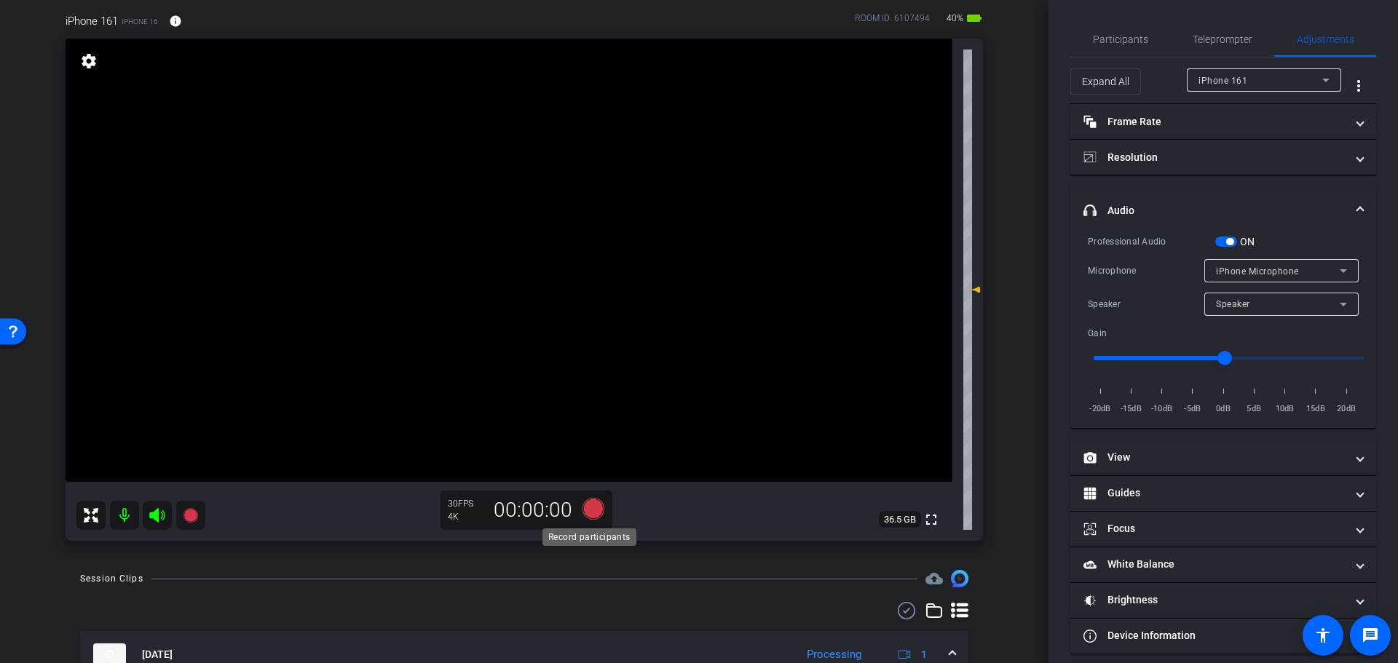
click at [598, 506] on icon at bounding box center [593, 509] width 35 height 26
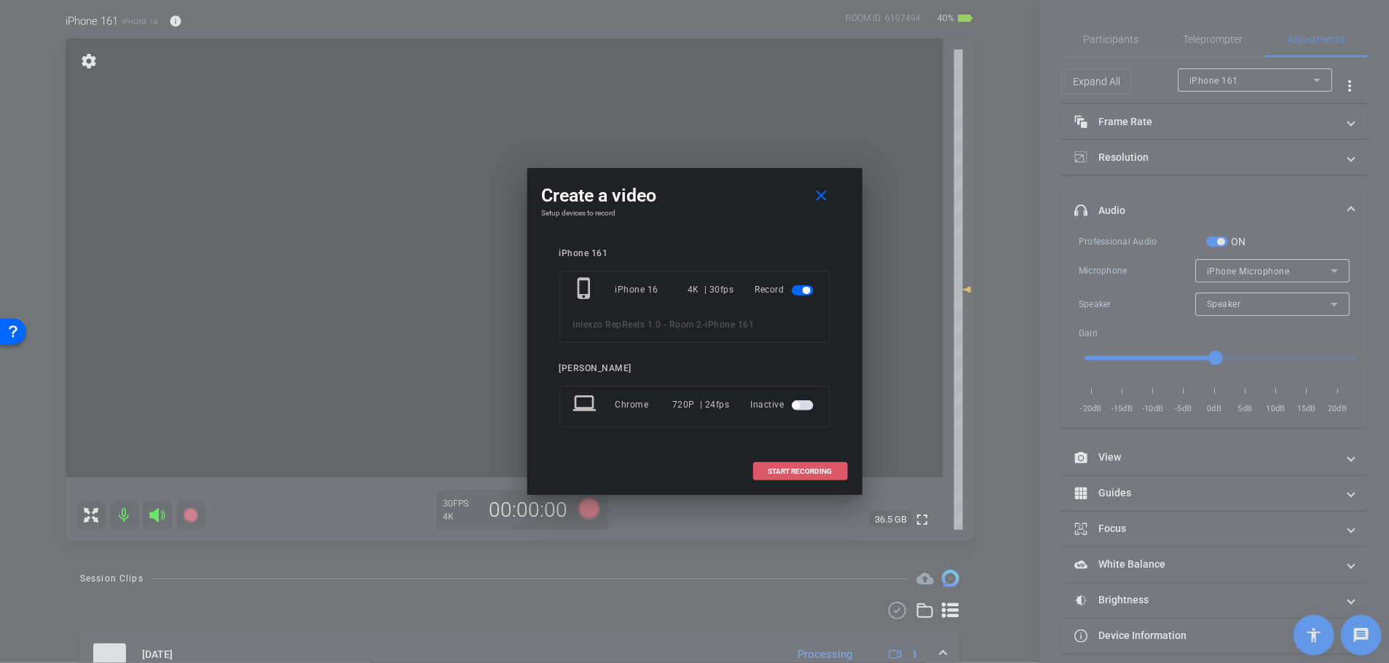
click at [800, 464] on span at bounding box center [800, 471] width 93 height 35
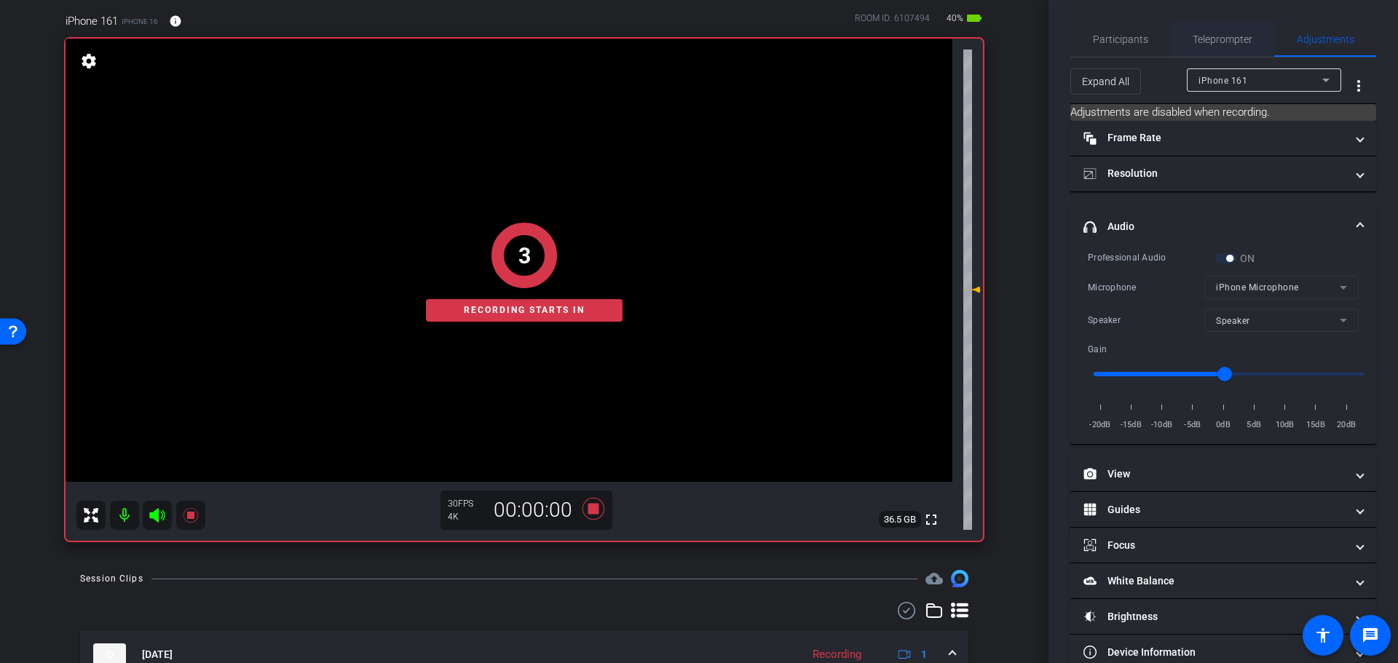
click at [1232, 34] on span "Teleprompter" at bounding box center [1223, 39] width 60 height 10
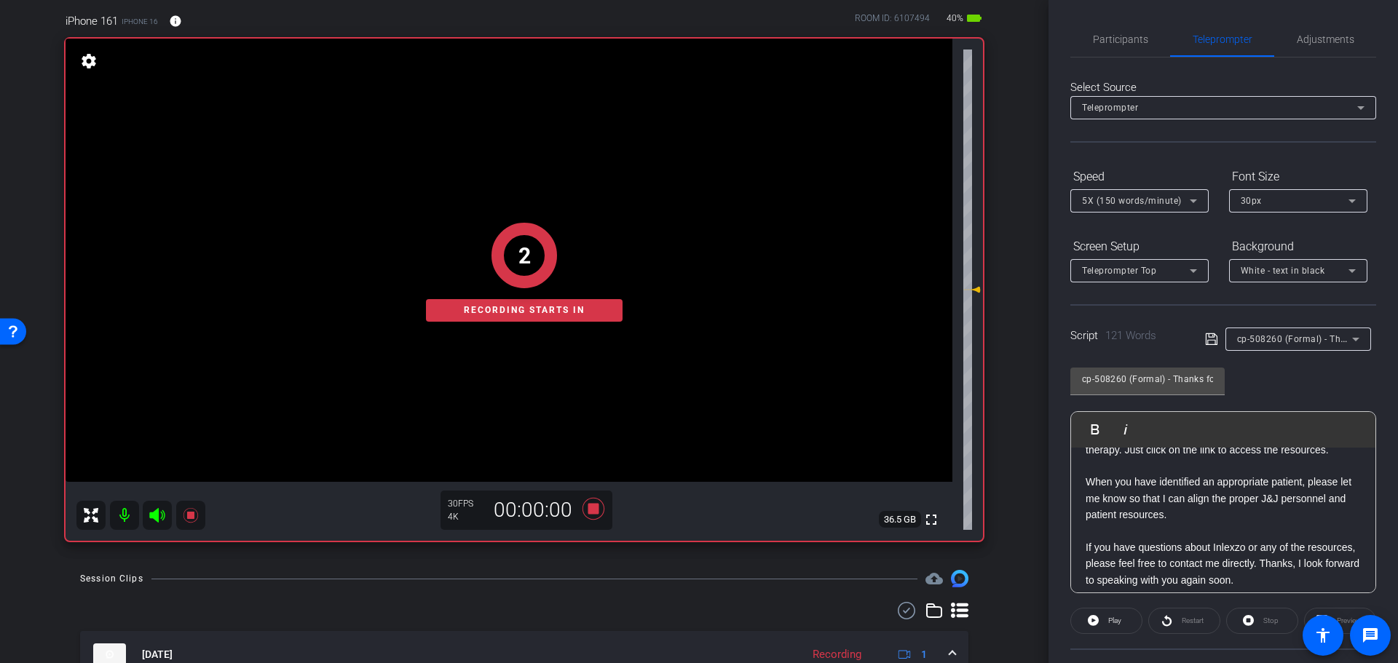
scroll to position [151, 0]
click at [1098, 614] on span at bounding box center [1106, 621] width 71 height 35
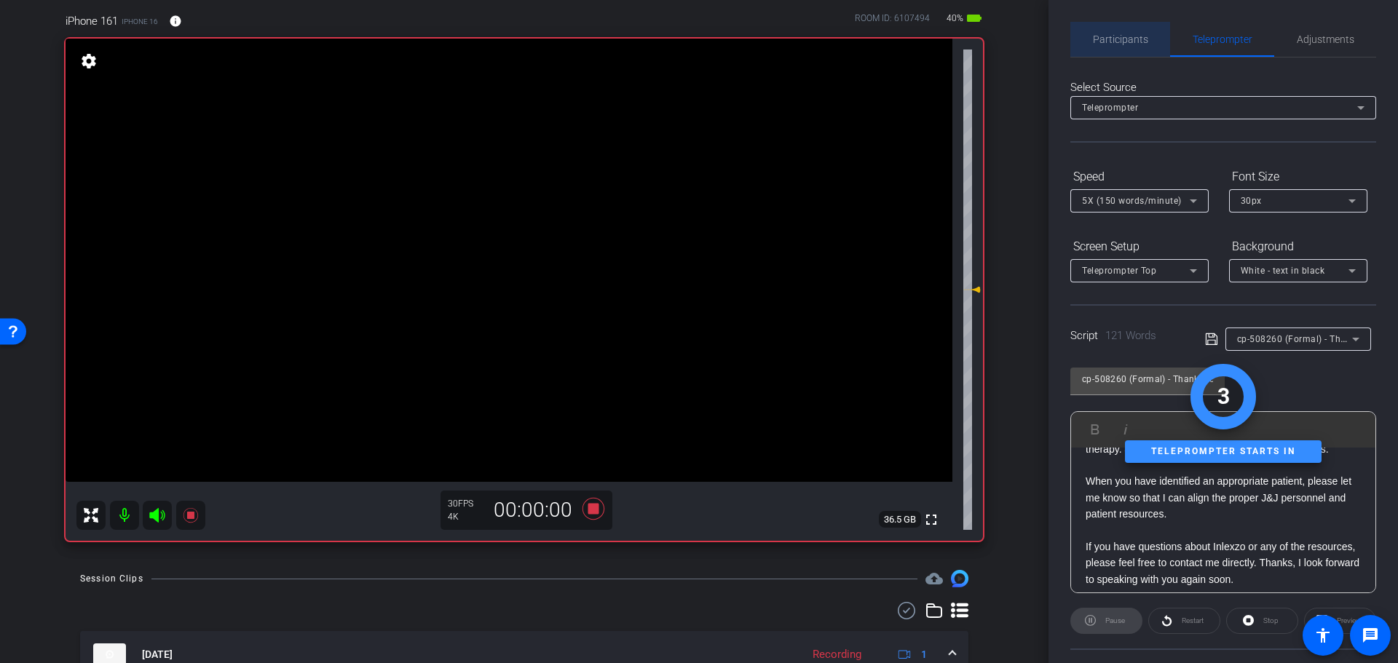
click at [1124, 30] on span "Participants" at bounding box center [1120, 39] width 55 height 35
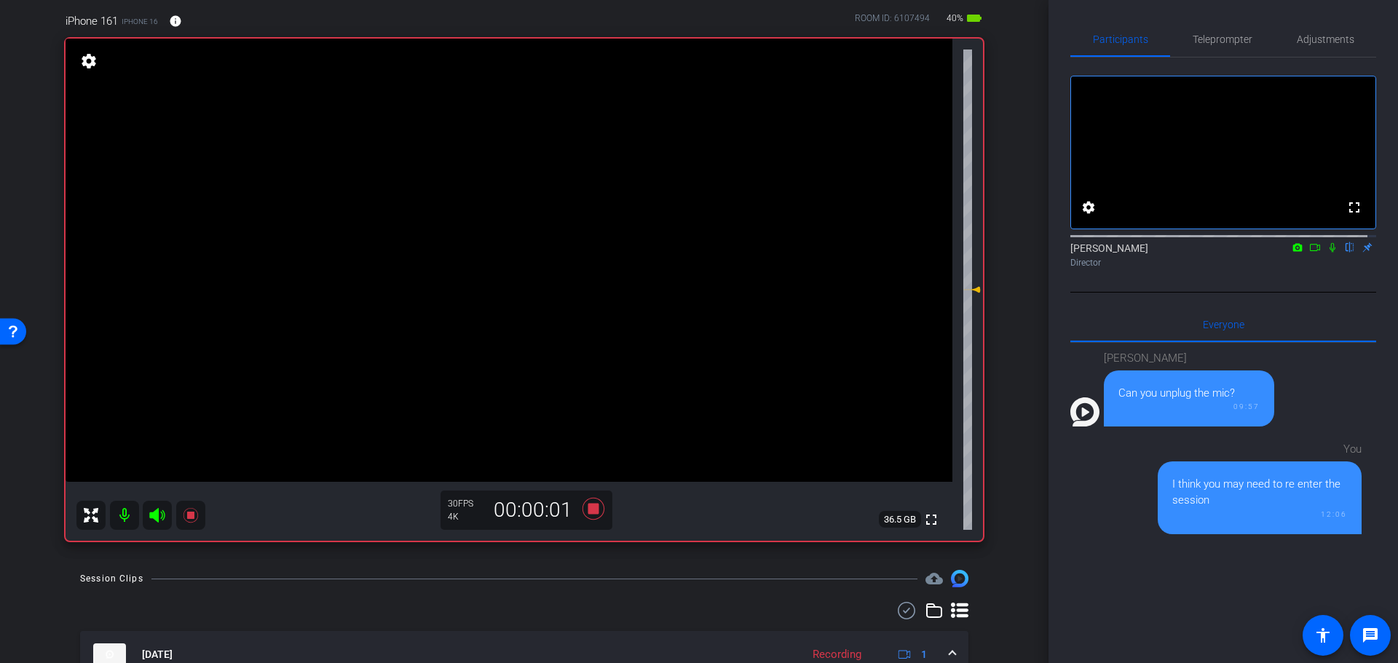
click at [1330, 253] on icon at bounding box center [1333, 247] width 6 height 9
click at [1229, 35] on span "Teleprompter" at bounding box center [1223, 39] width 60 height 10
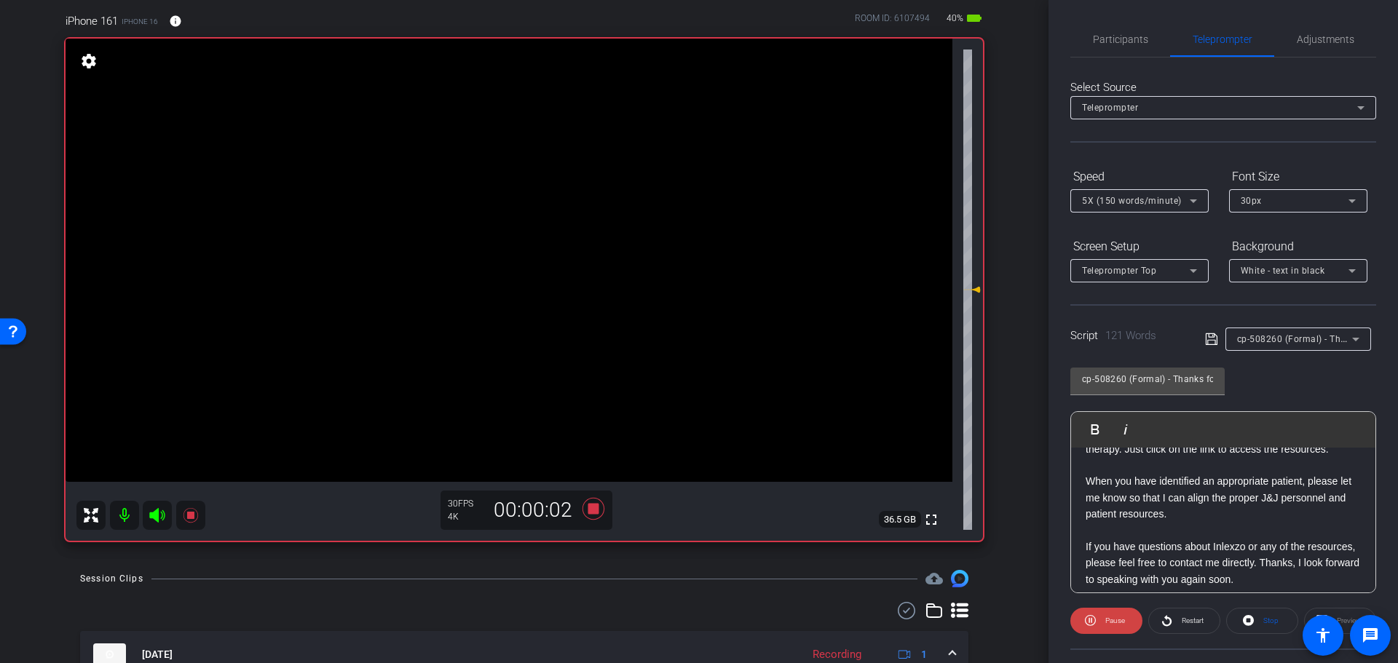
scroll to position [132, 0]
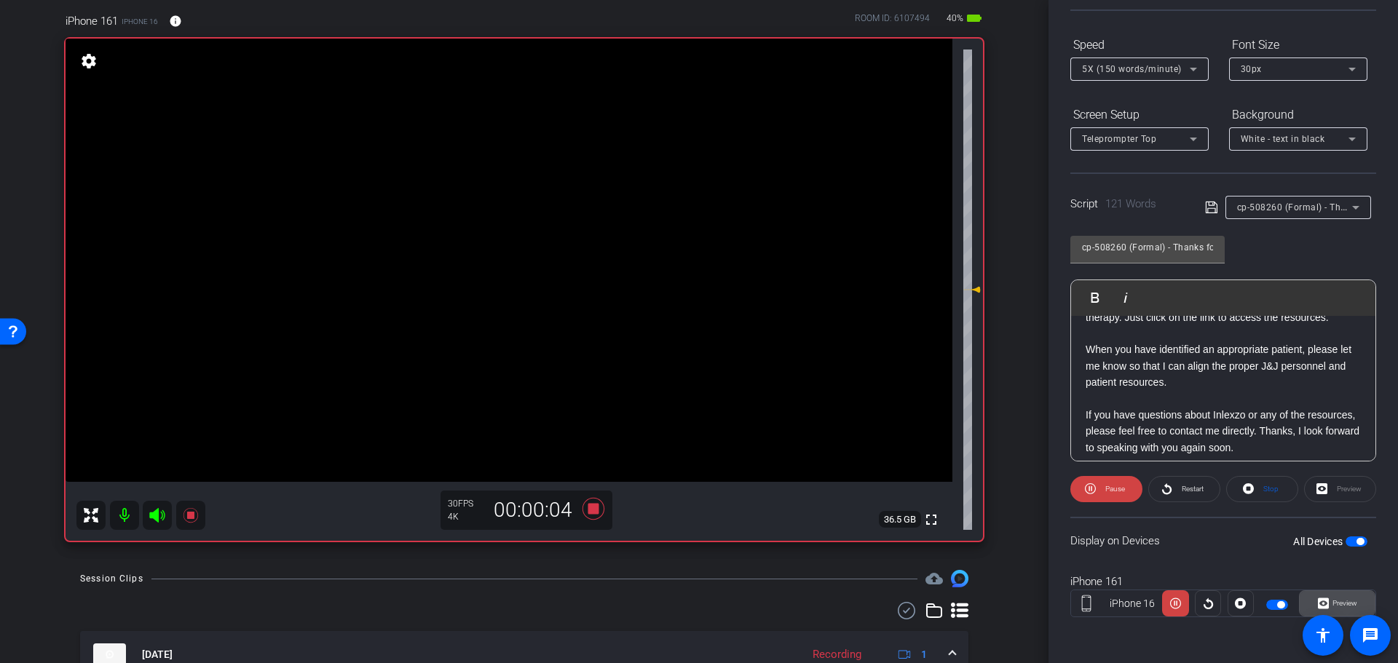
click at [1333, 602] on span "Preview" at bounding box center [1345, 603] width 25 height 8
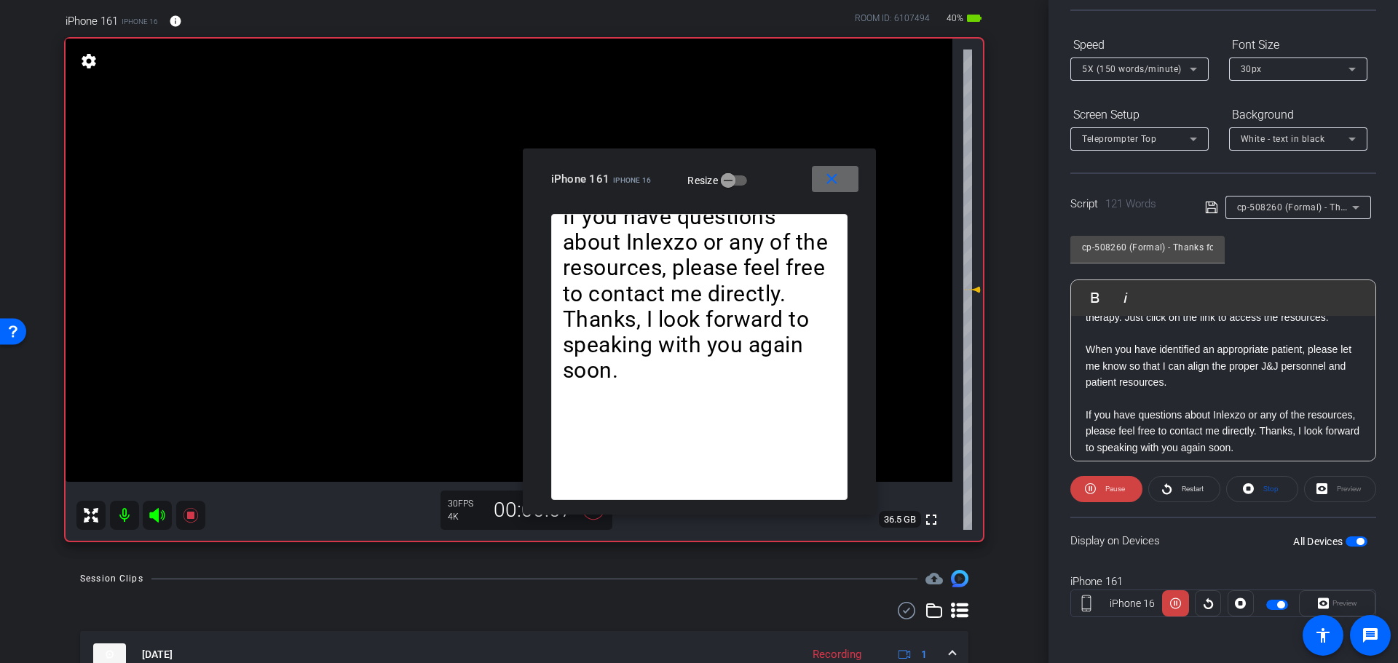
click at [840, 181] on mat-icon "close" at bounding box center [832, 179] width 18 height 18
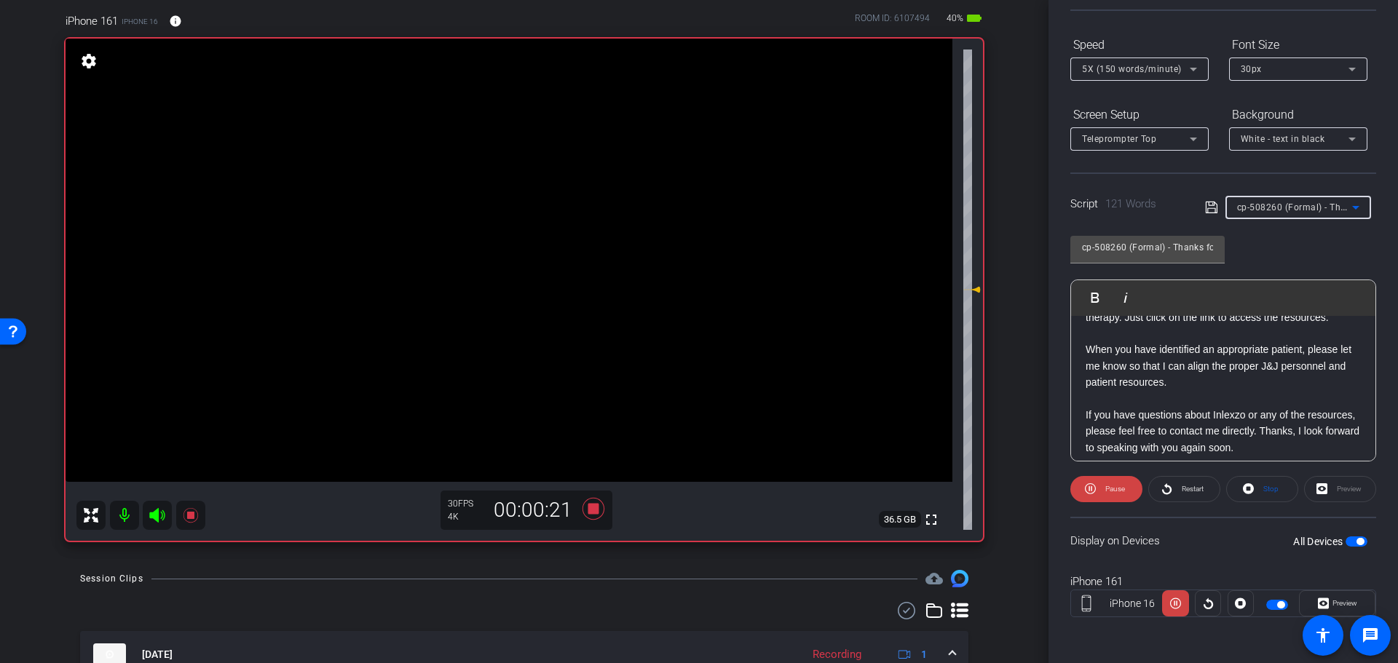
click at [1300, 198] on div "cp-508260 (Formal) - Thanks for Seeing Me" at bounding box center [1294, 207] width 115 height 18
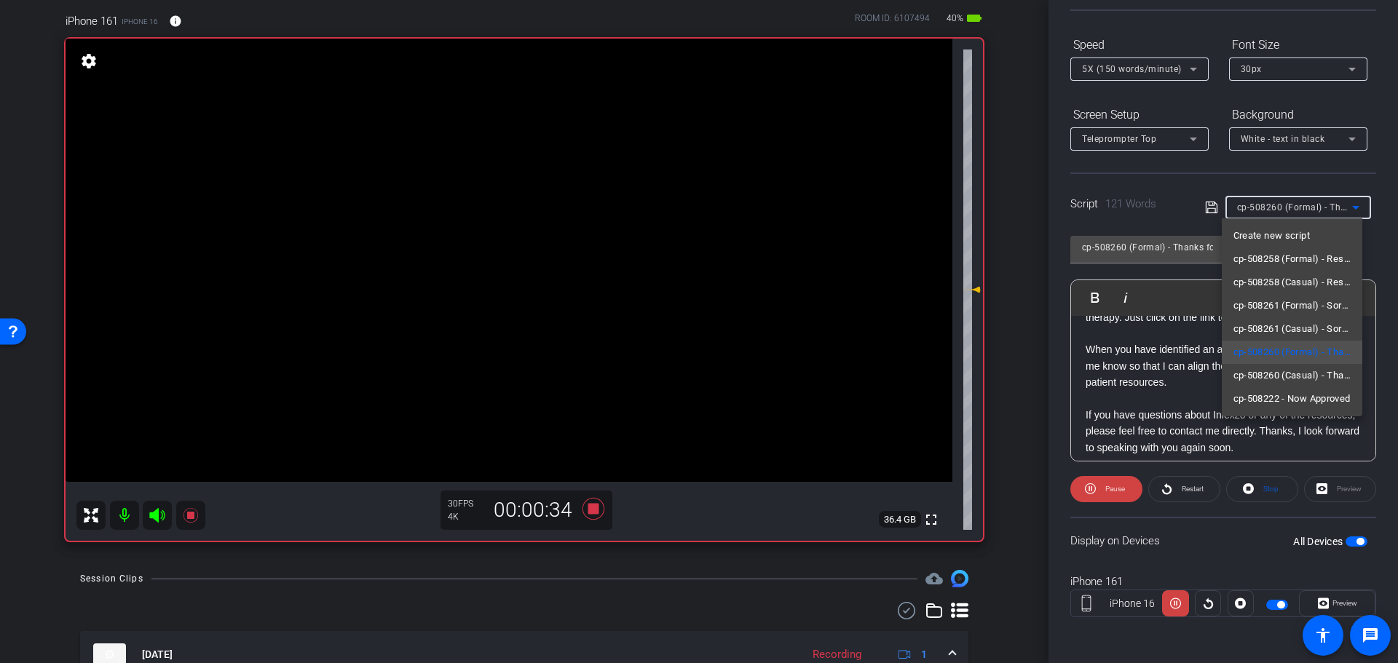
click at [1183, 485] on div at bounding box center [699, 331] width 1398 height 663
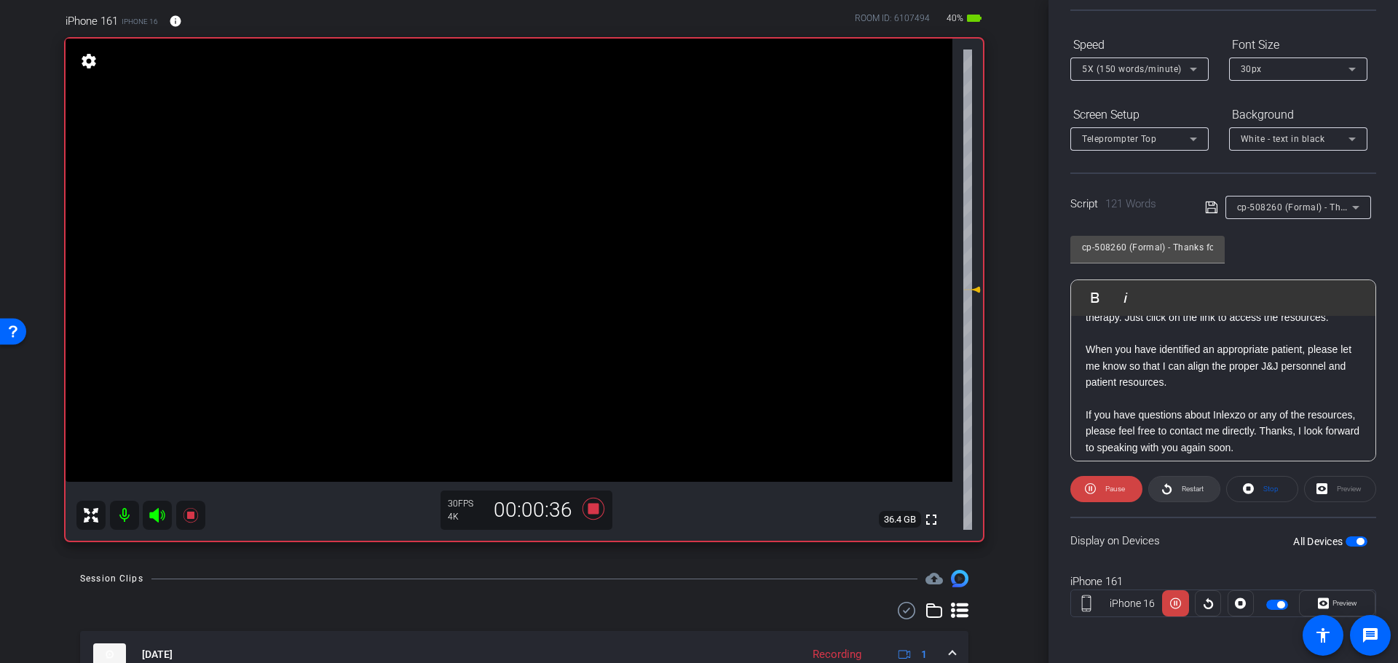
click at [1189, 490] on span "Restart" at bounding box center [1193, 489] width 22 height 8
click at [1180, 494] on span "Restart" at bounding box center [1190, 489] width 25 height 20
click at [1186, 490] on span "Restart" at bounding box center [1193, 489] width 22 height 8
click at [586, 505] on icon at bounding box center [594, 509] width 22 height 22
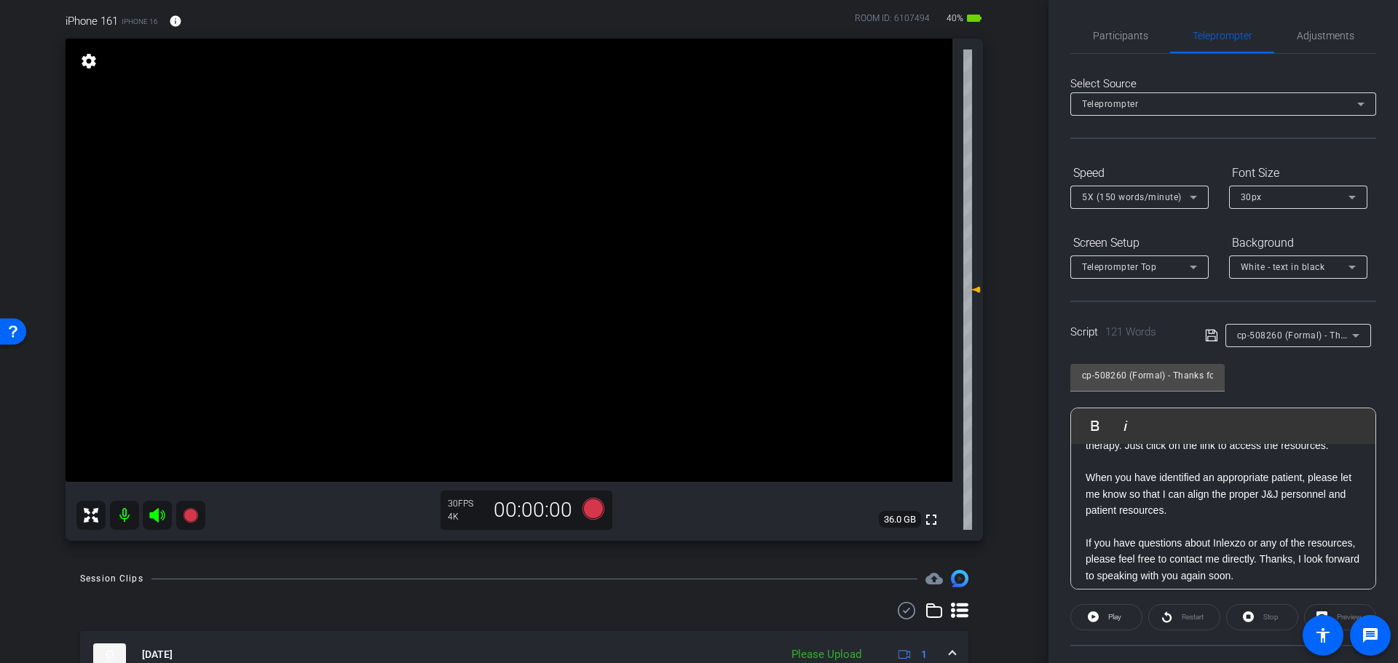
scroll to position [0, 0]
click at [1124, 44] on span "Participants" at bounding box center [1120, 39] width 55 height 10
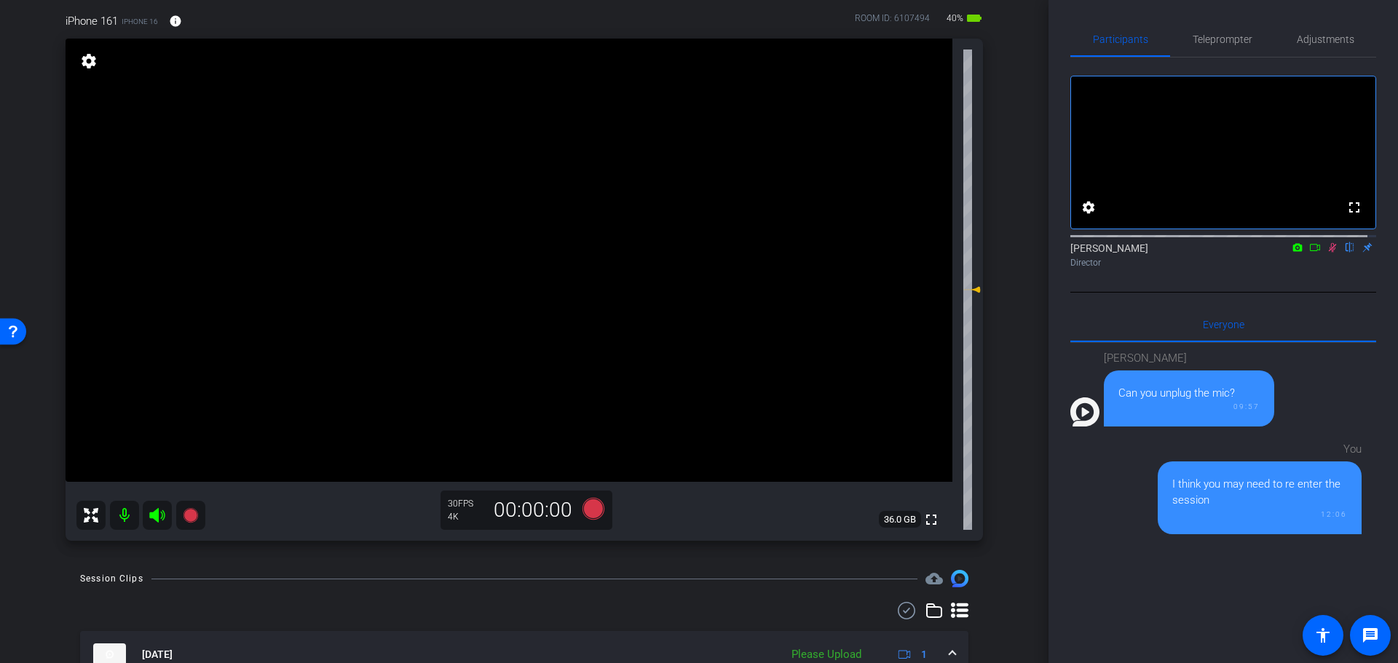
click at [1327, 253] on icon at bounding box center [1333, 247] width 12 height 10
click at [1318, 38] on span "Adjustments" at bounding box center [1326, 39] width 58 height 10
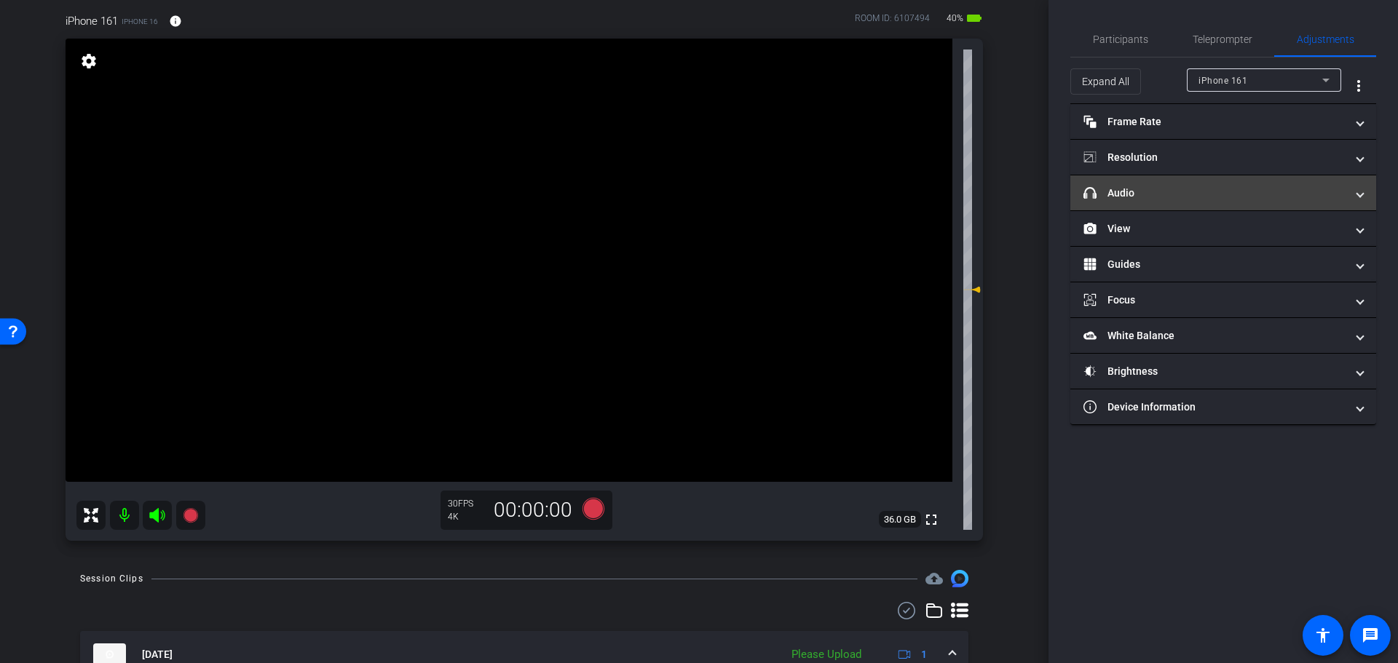
click at [1202, 200] on mat-panel-title "headphone icon Audio" at bounding box center [1215, 193] width 262 height 15
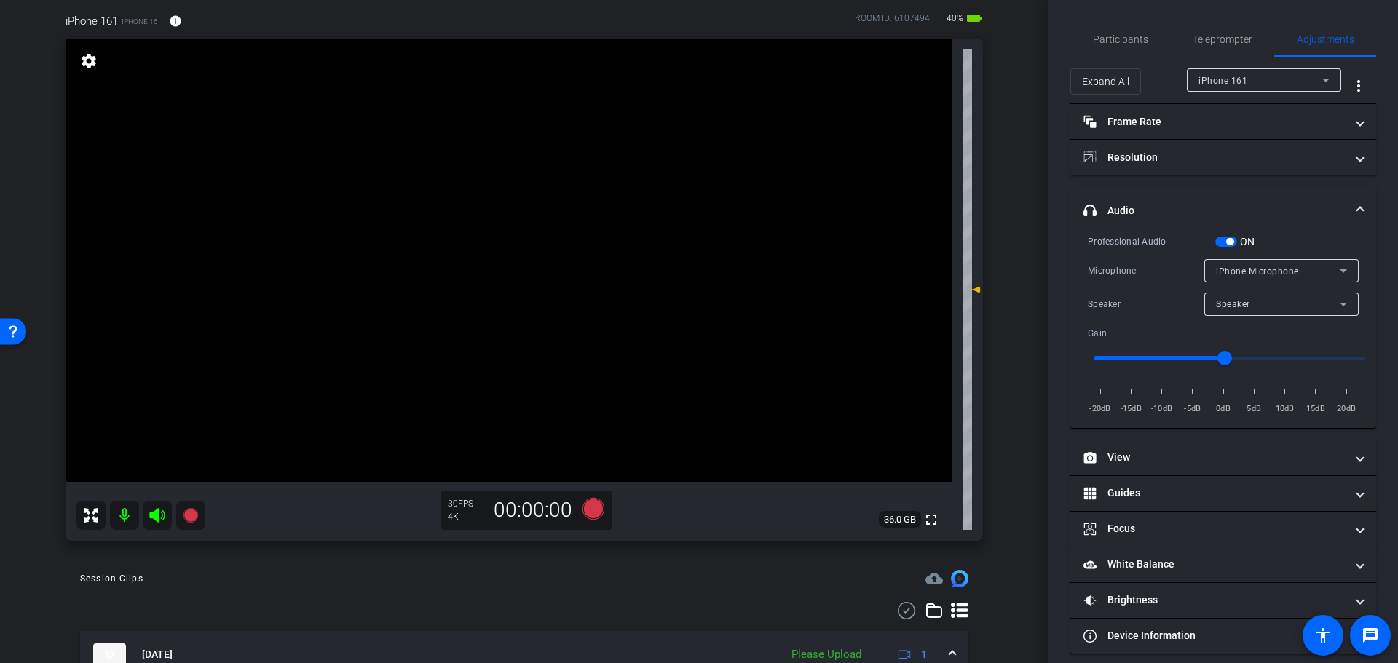
click at [1227, 240] on span "button" at bounding box center [1229, 241] width 7 height 7
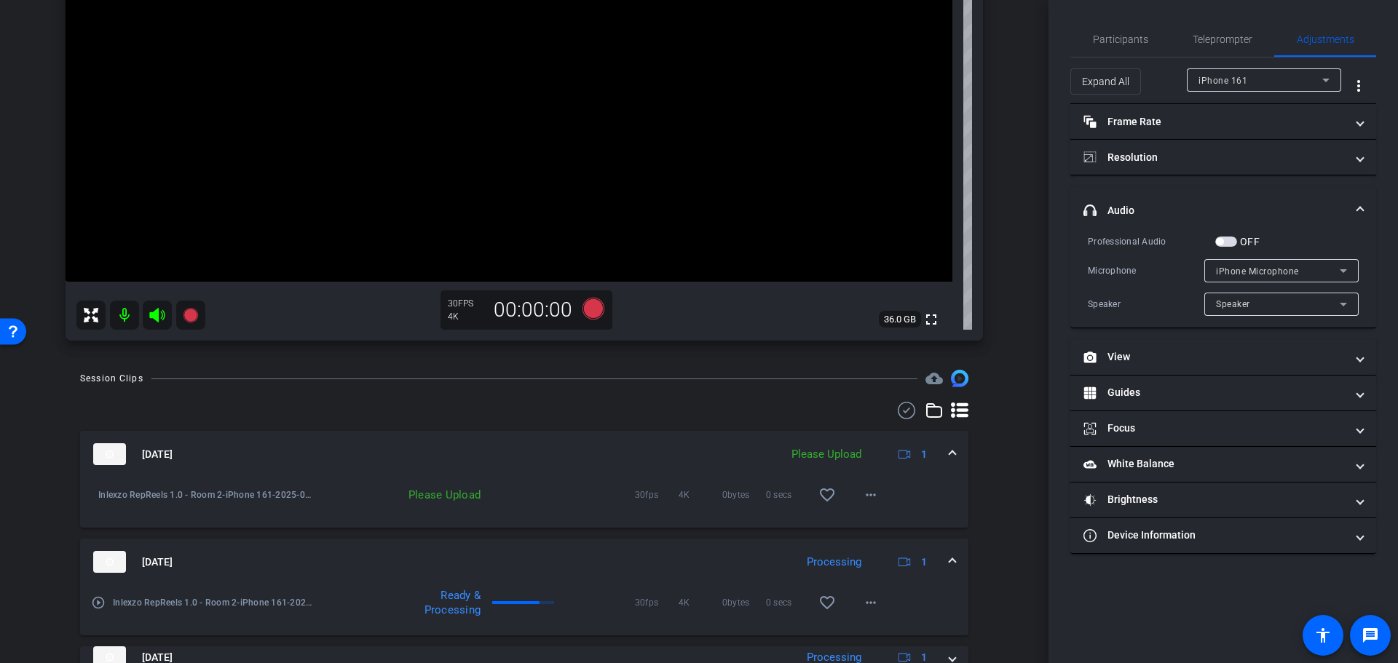
scroll to position [417, 0]
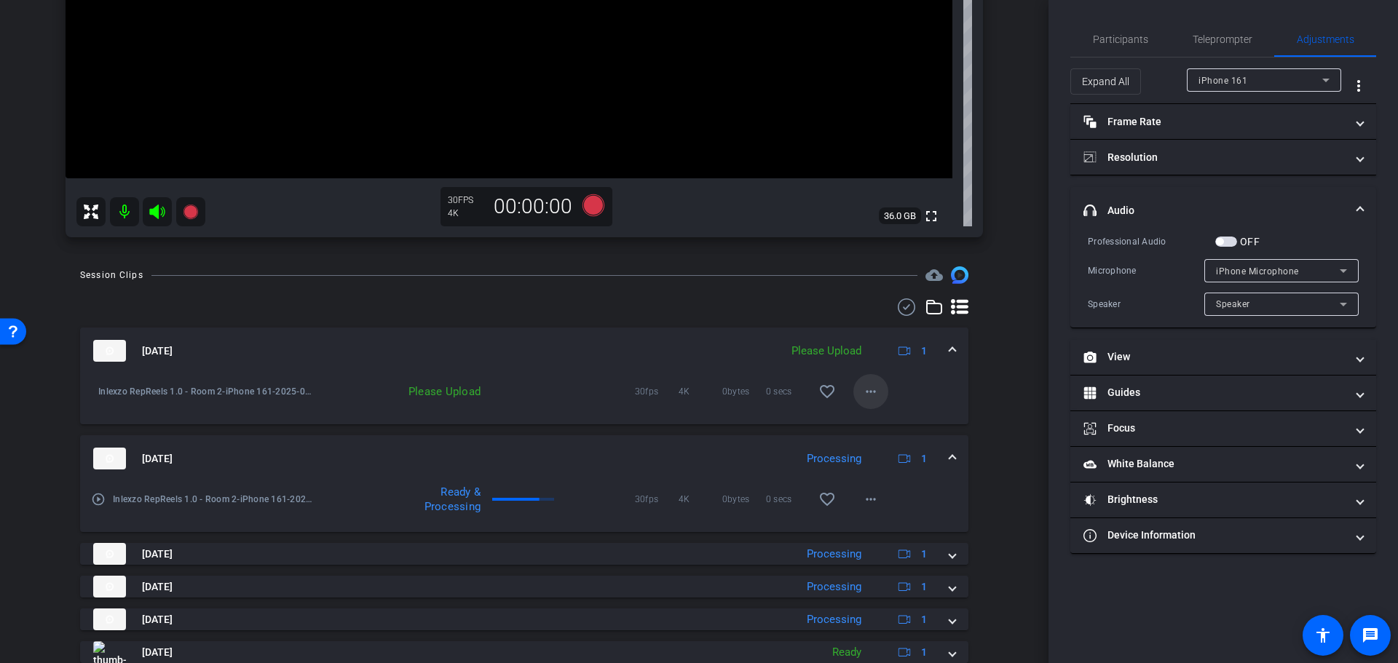
click at [864, 388] on mat-icon "more_horiz" at bounding box center [870, 391] width 17 height 17
click at [886, 426] on span "Upload" at bounding box center [885, 422] width 58 height 17
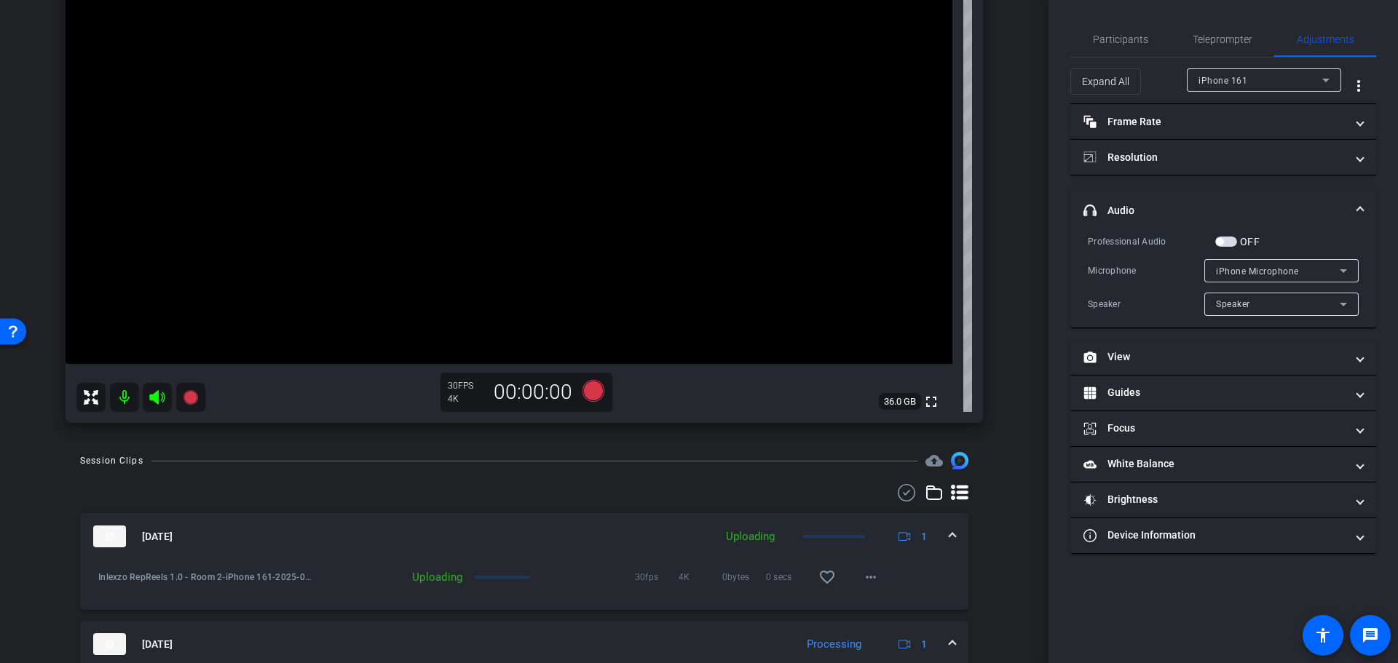
scroll to position [0, 0]
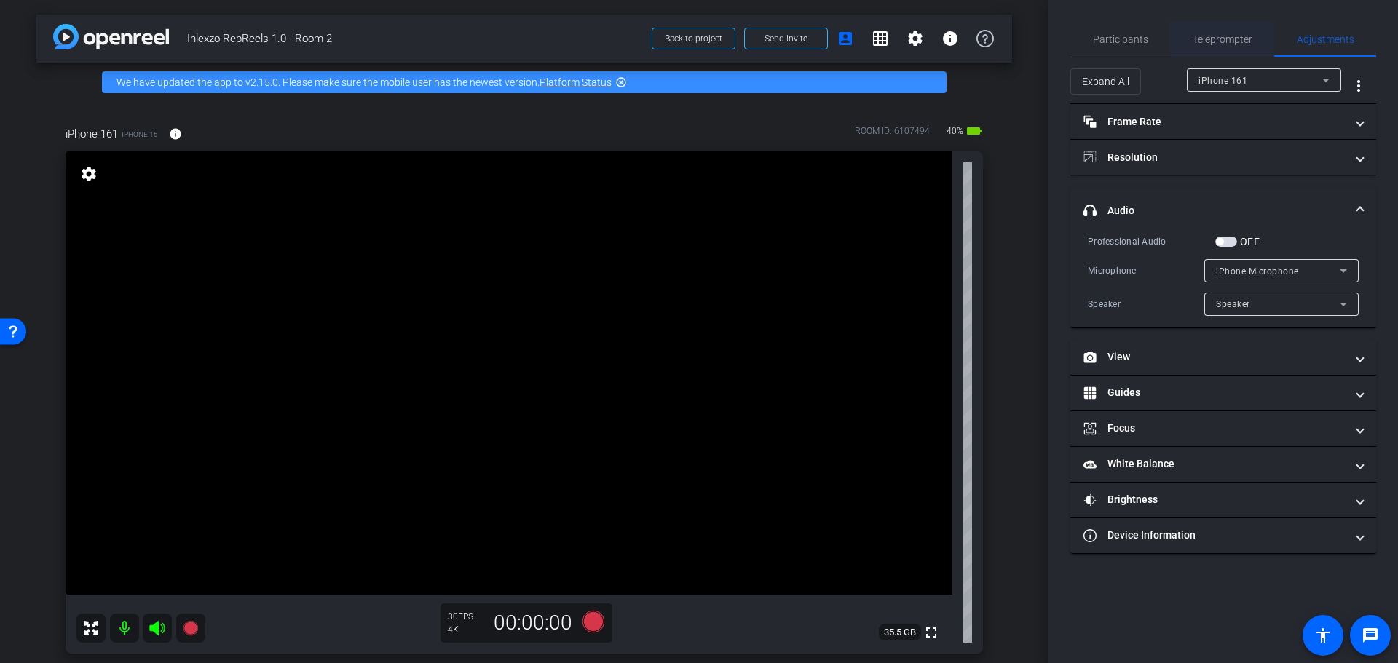
click at [1212, 39] on span "Teleprompter" at bounding box center [1223, 39] width 60 height 10
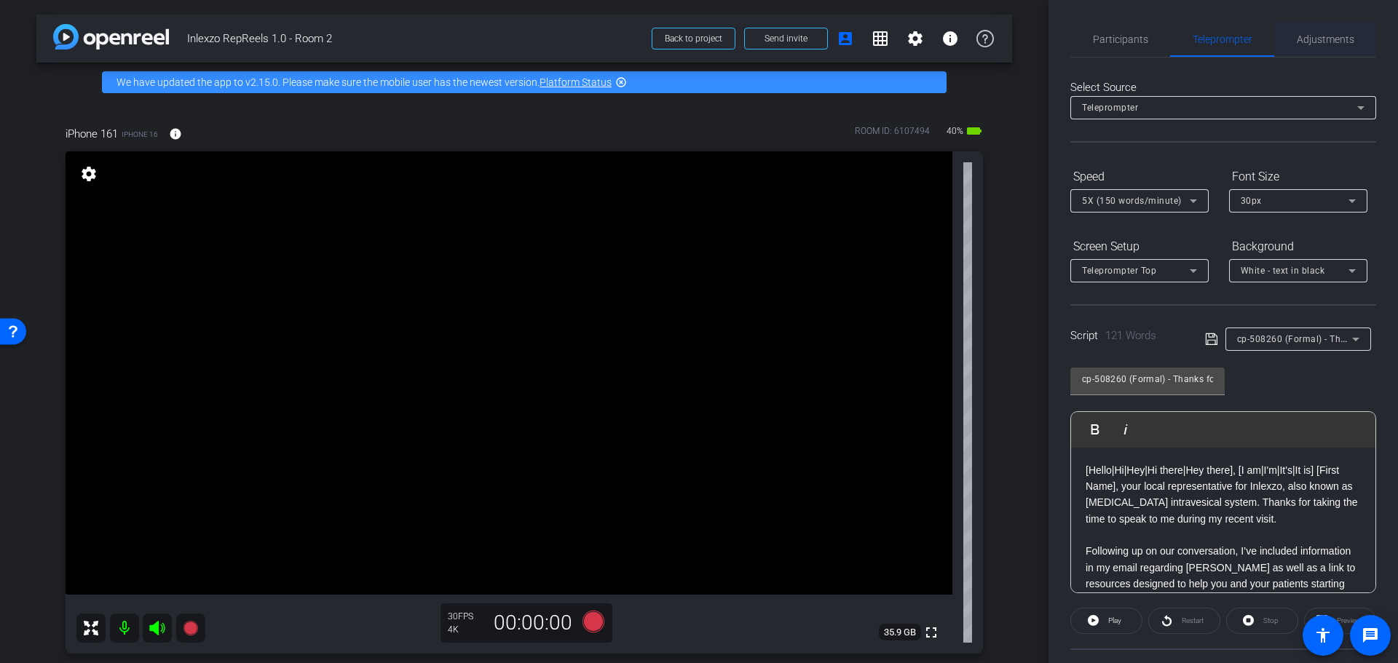
click at [1314, 32] on span "Adjustments" at bounding box center [1326, 39] width 58 height 35
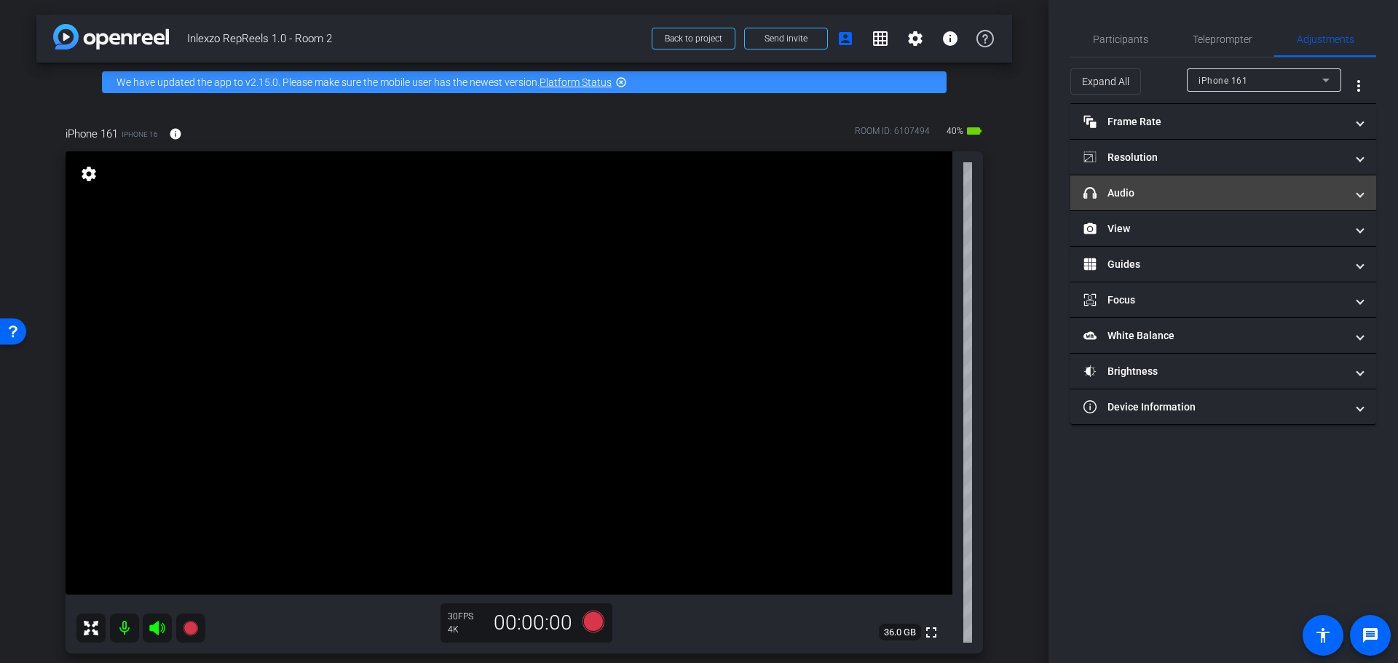
click at [1161, 190] on mat-panel-title "headphone icon Audio" at bounding box center [1215, 193] width 262 height 15
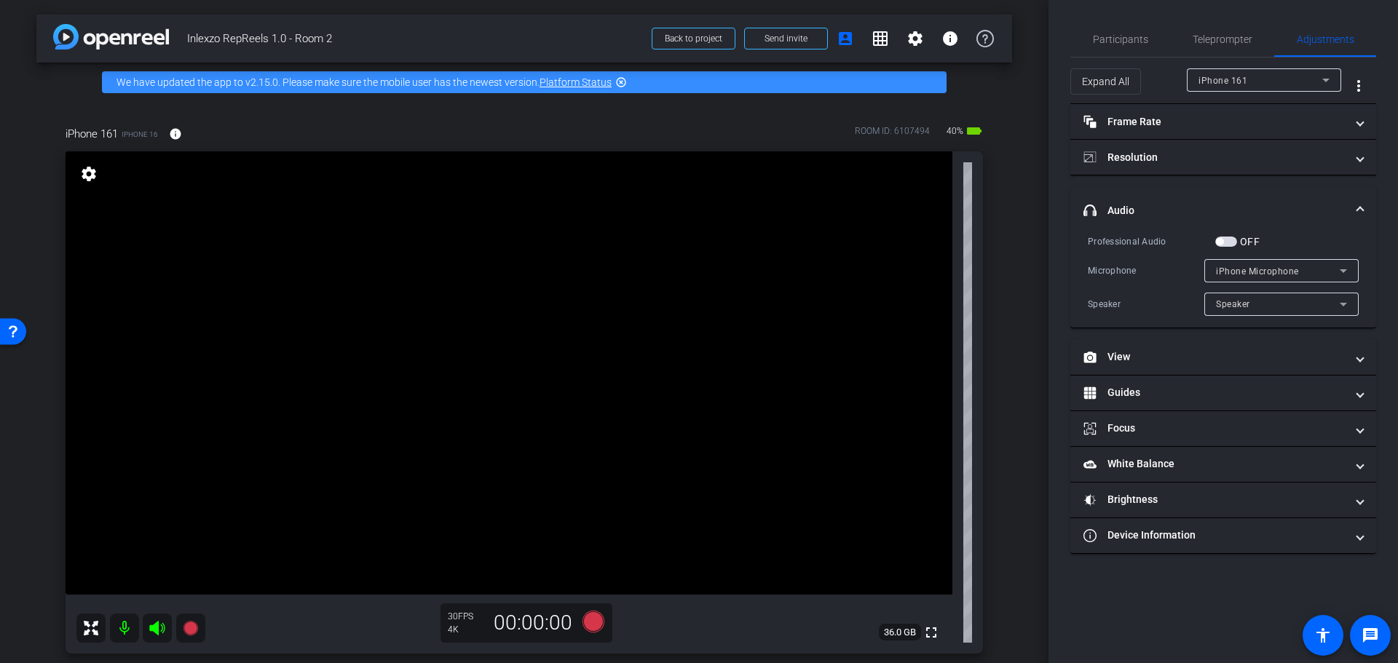
click at [1234, 243] on span "button" at bounding box center [1226, 242] width 22 height 10
click at [585, 624] on icon at bounding box center [594, 622] width 22 height 22
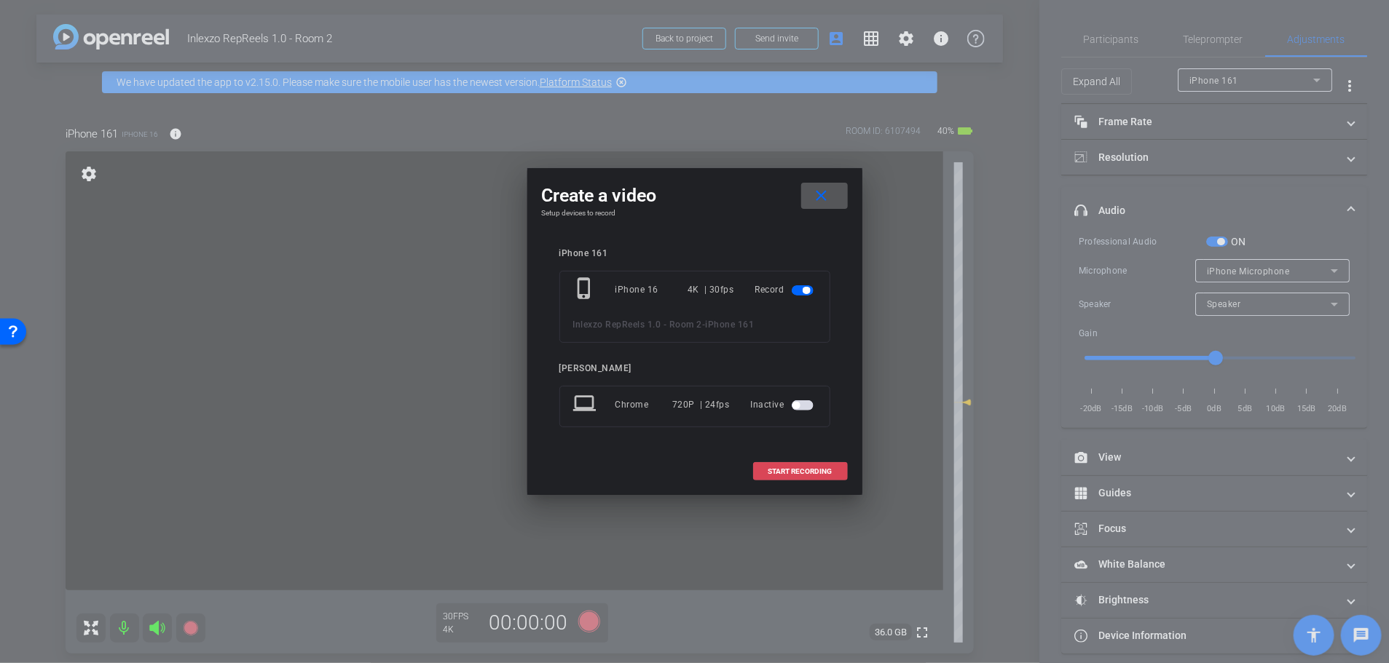
click at [800, 468] on span "START RECORDING" at bounding box center [800, 471] width 64 height 7
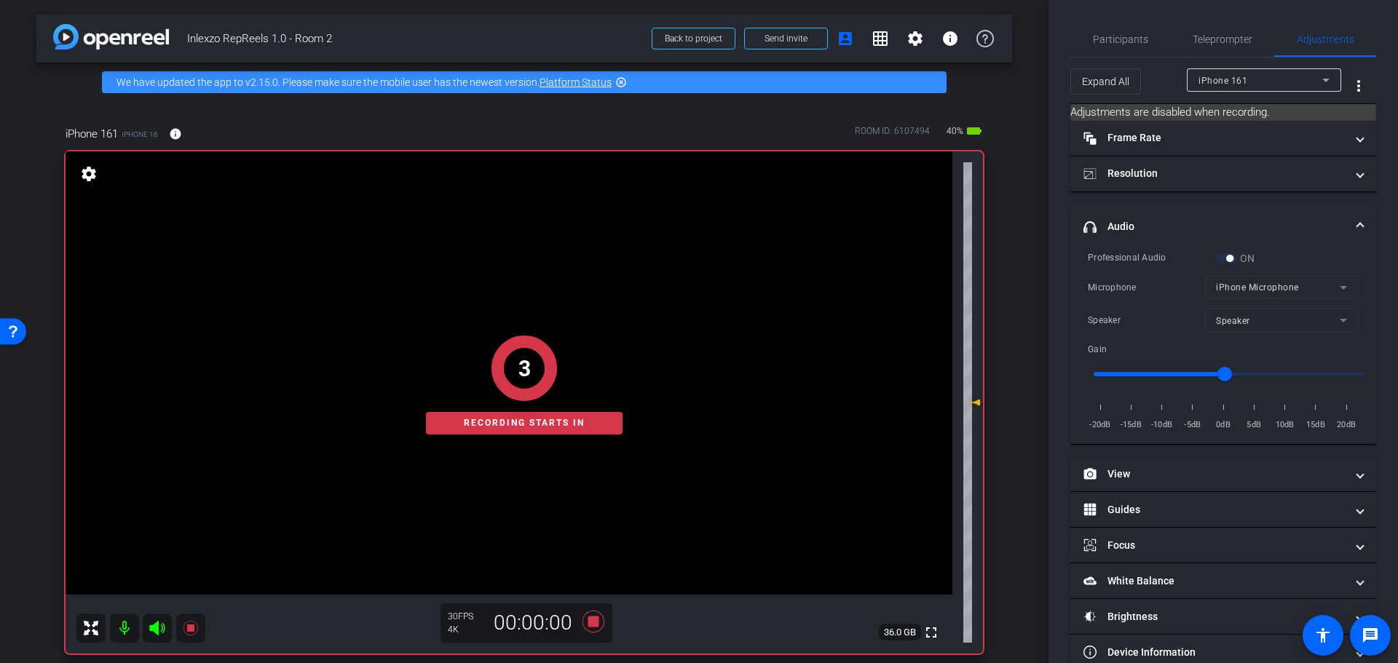
drag, startPoint x: 1192, startPoint y: 34, endPoint x: 1188, endPoint y: 78, distance: 43.8
click at [1193, 34] on span "Teleprompter" at bounding box center [1223, 39] width 60 height 10
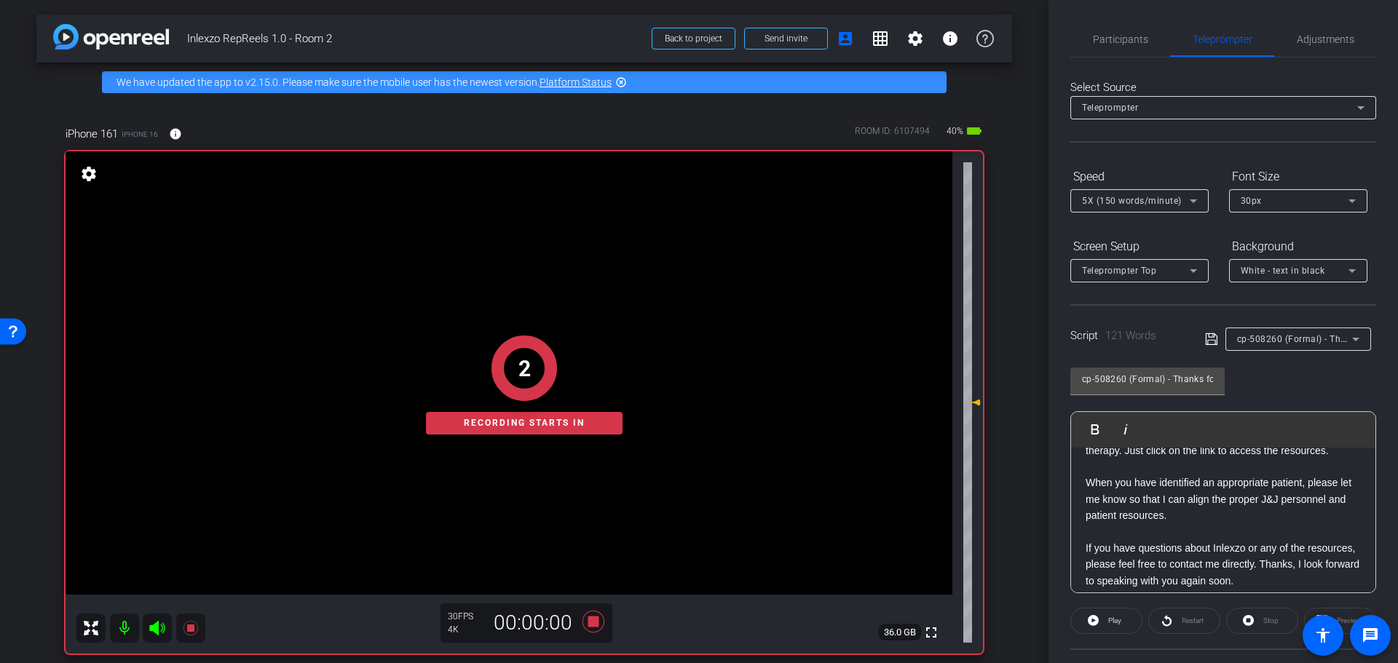
scroll to position [151, 0]
click at [1097, 612] on icon at bounding box center [1093, 621] width 11 height 18
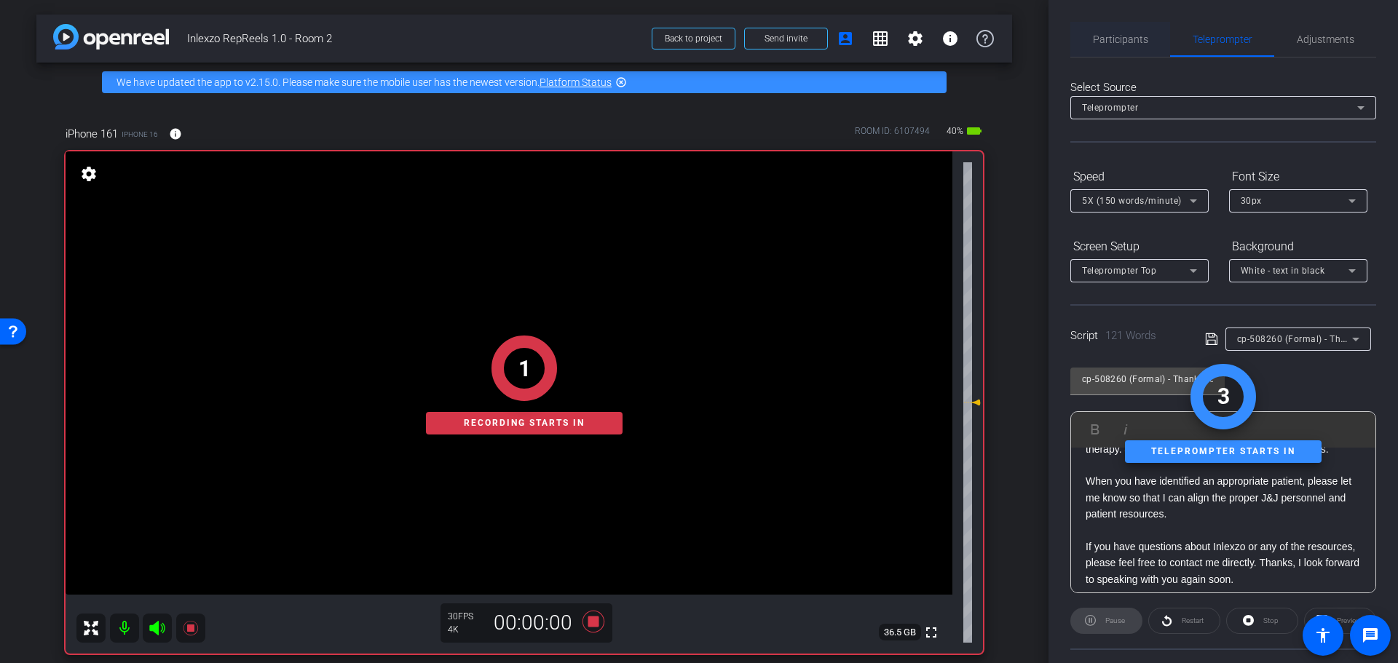
click at [1094, 41] on span "Participants" at bounding box center [1120, 39] width 55 height 10
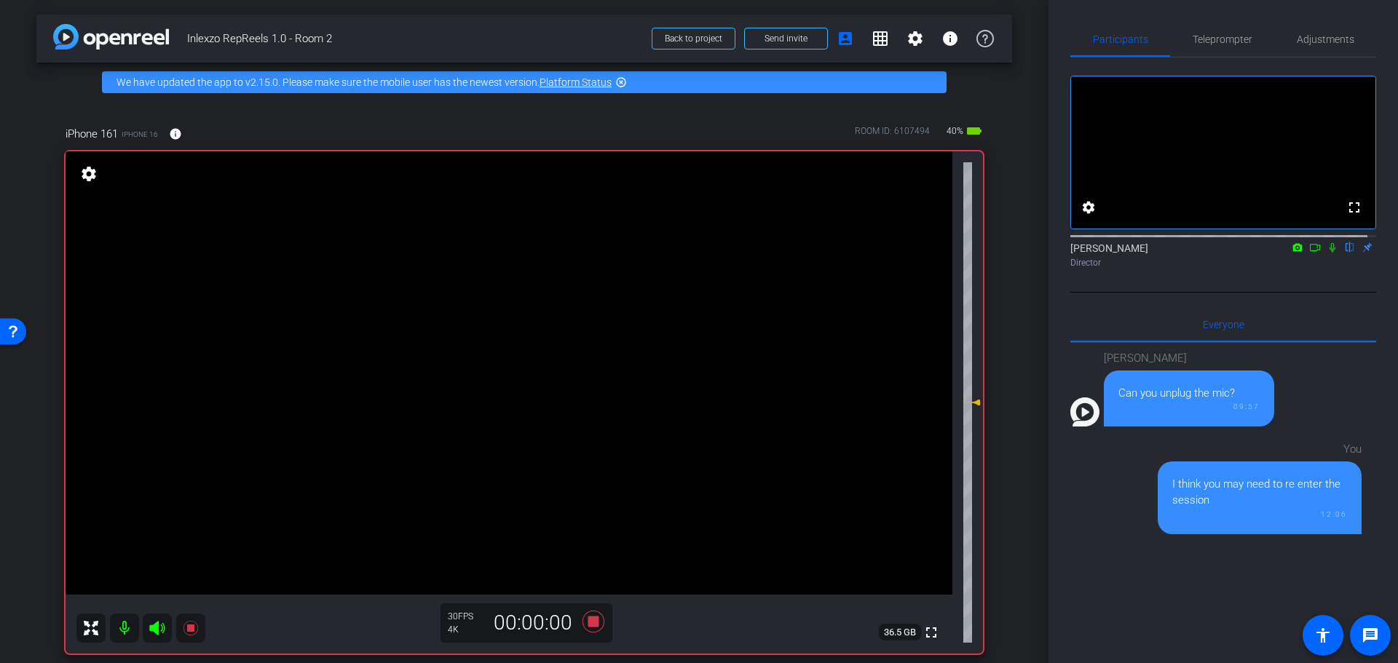
click at [1327, 253] on icon at bounding box center [1333, 247] width 12 height 10
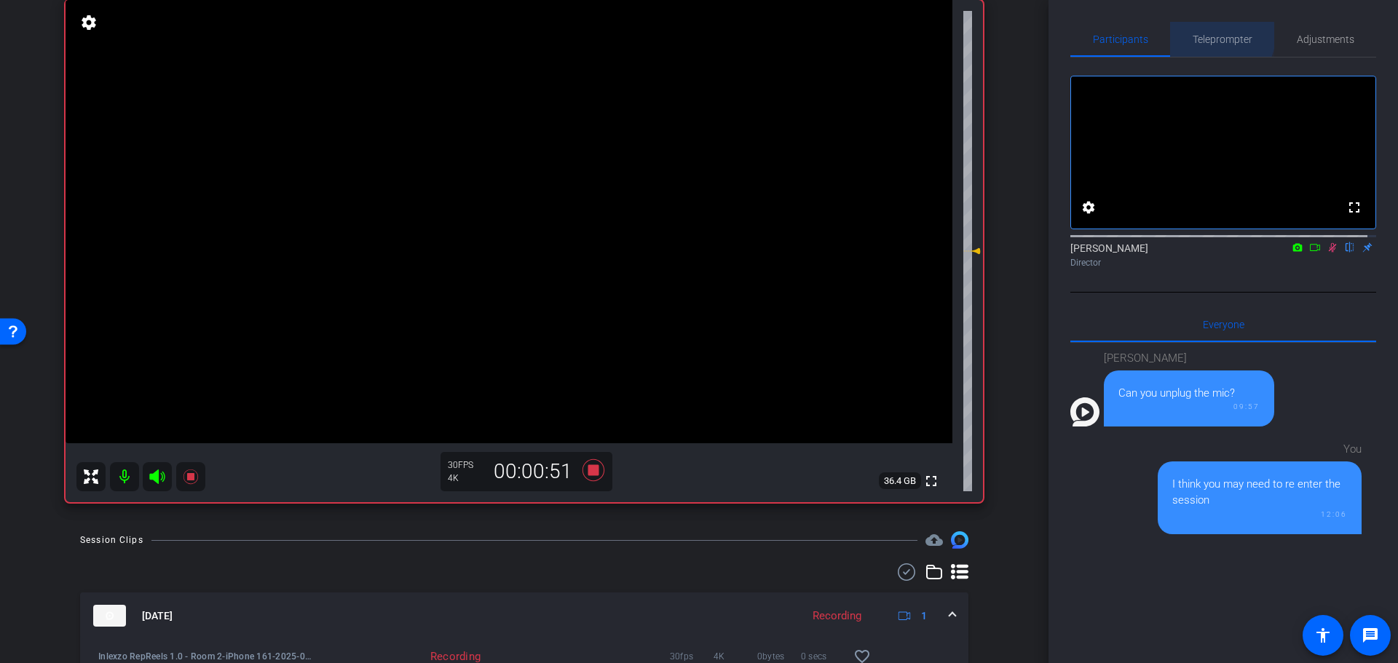
click at [1213, 36] on span "Teleprompter" at bounding box center [1223, 39] width 60 height 10
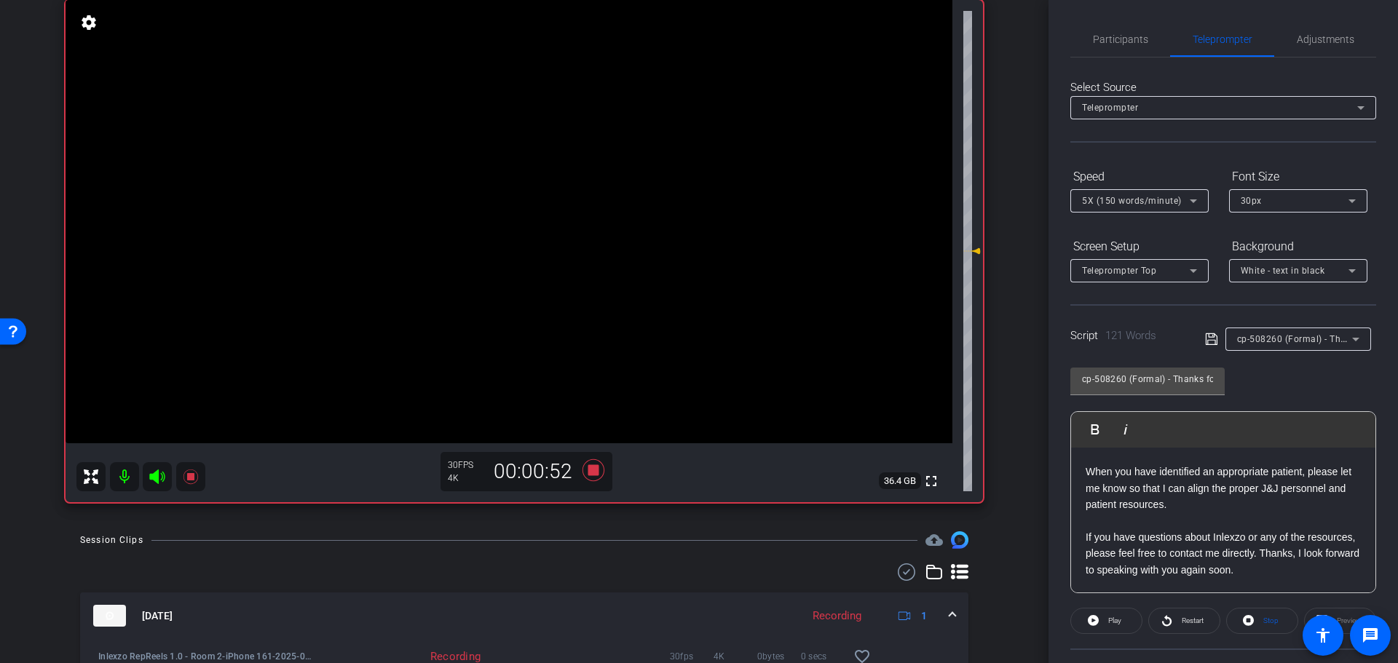
scroll to position [177, 0]
click at [1174, 615] on span at bounding box center [1184, 621] width 71 height 35
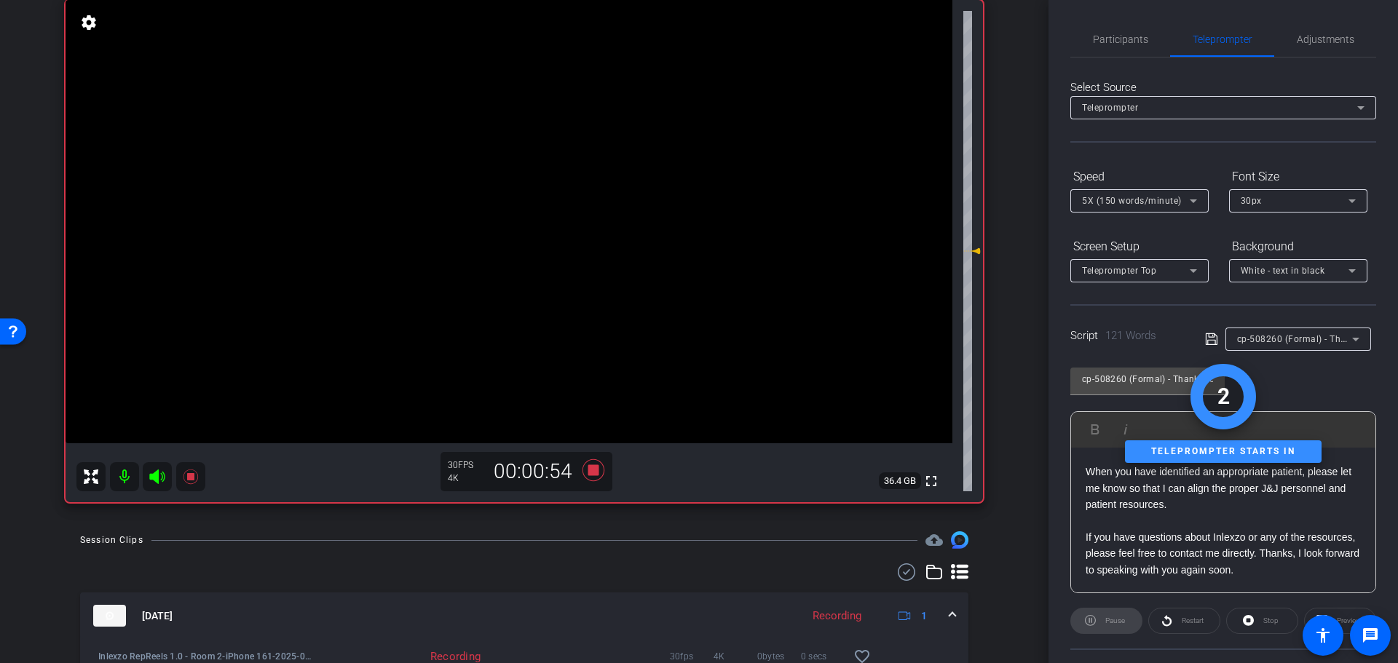
click at [1118, 620] on div "Pause" at bounding box center [1106, 621] width 72 height 26
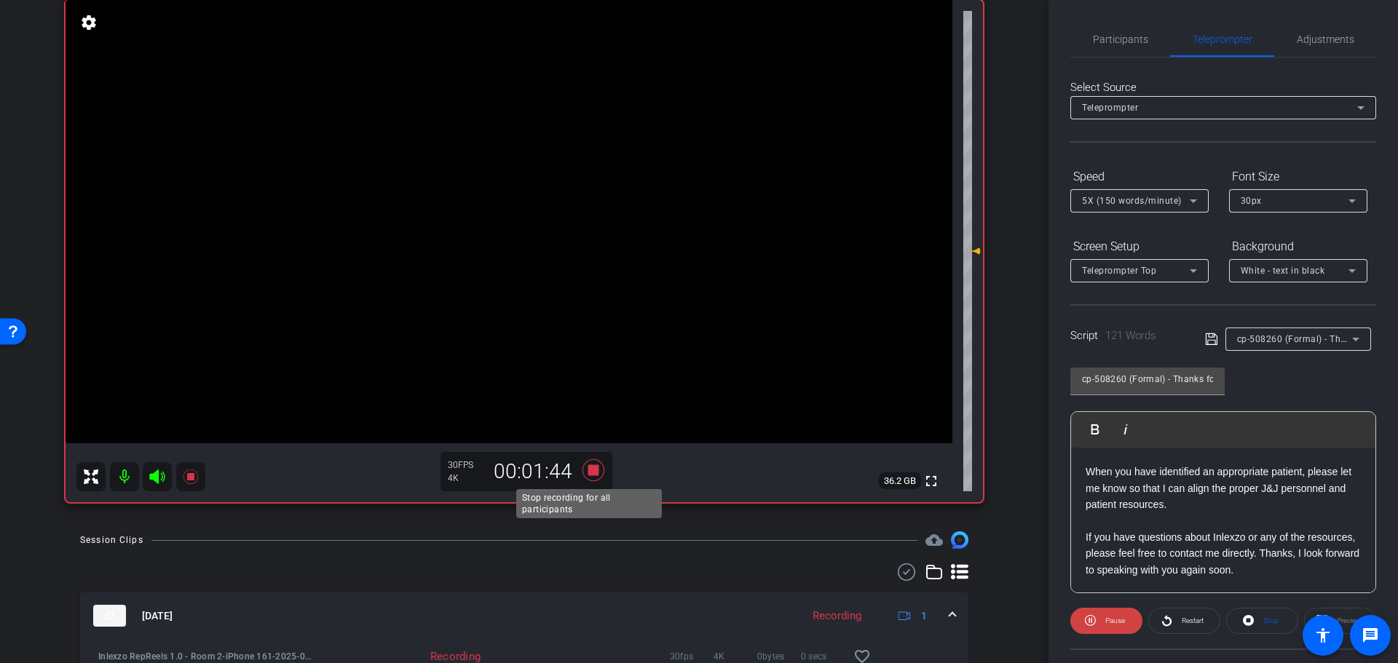
click at [583, 470] on icon at bounding box center [593, 470] width 35 height 26
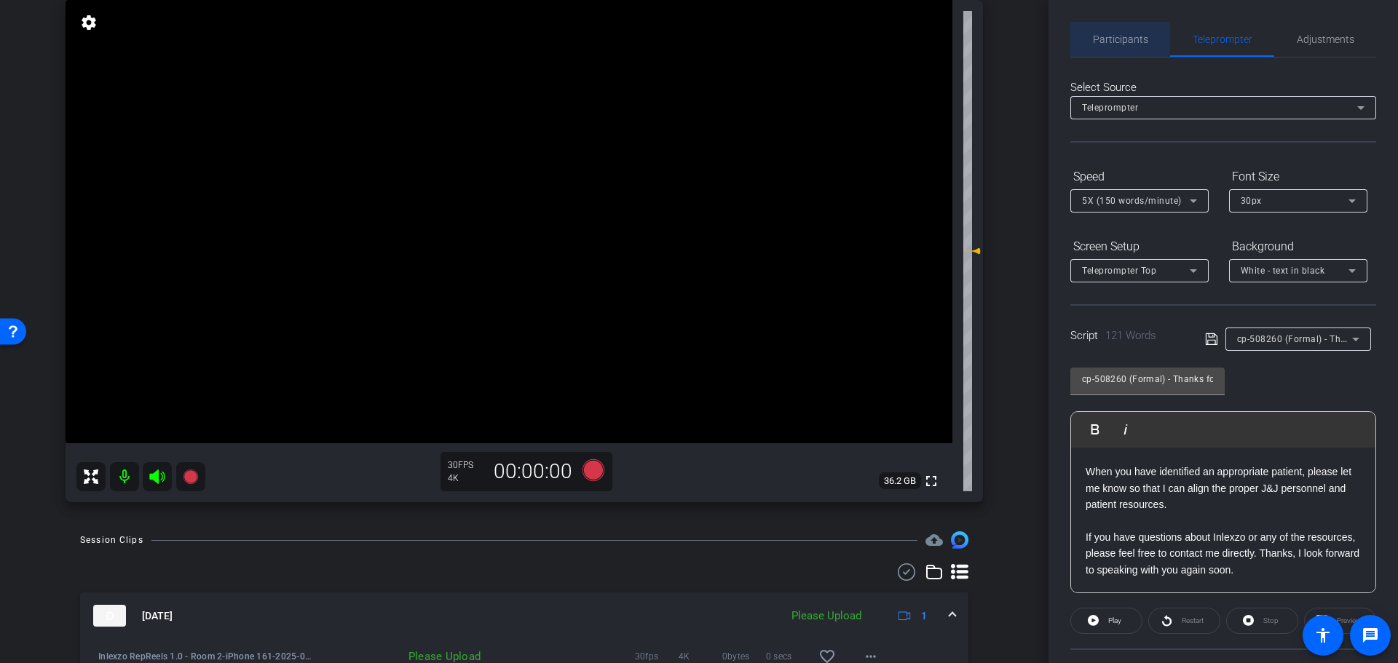
click at [1119, 36] on span "Participants" at bounding box center [1120, 39] width 55 height 10
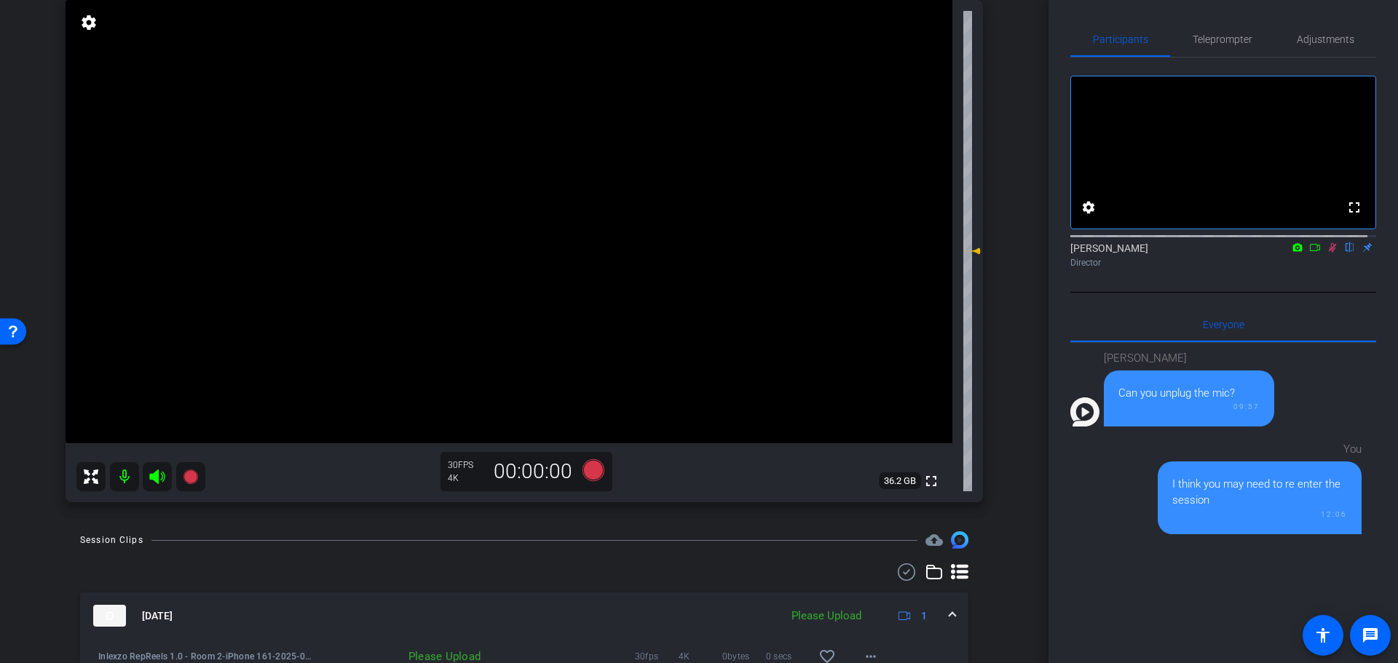
click at [1327, 254] on mat-icon at bounding box center [1332, 247] width 17 height 13
click at [1314, 42] on span "Adjustments" at bounding box center [1326, 39] width 58 height 10
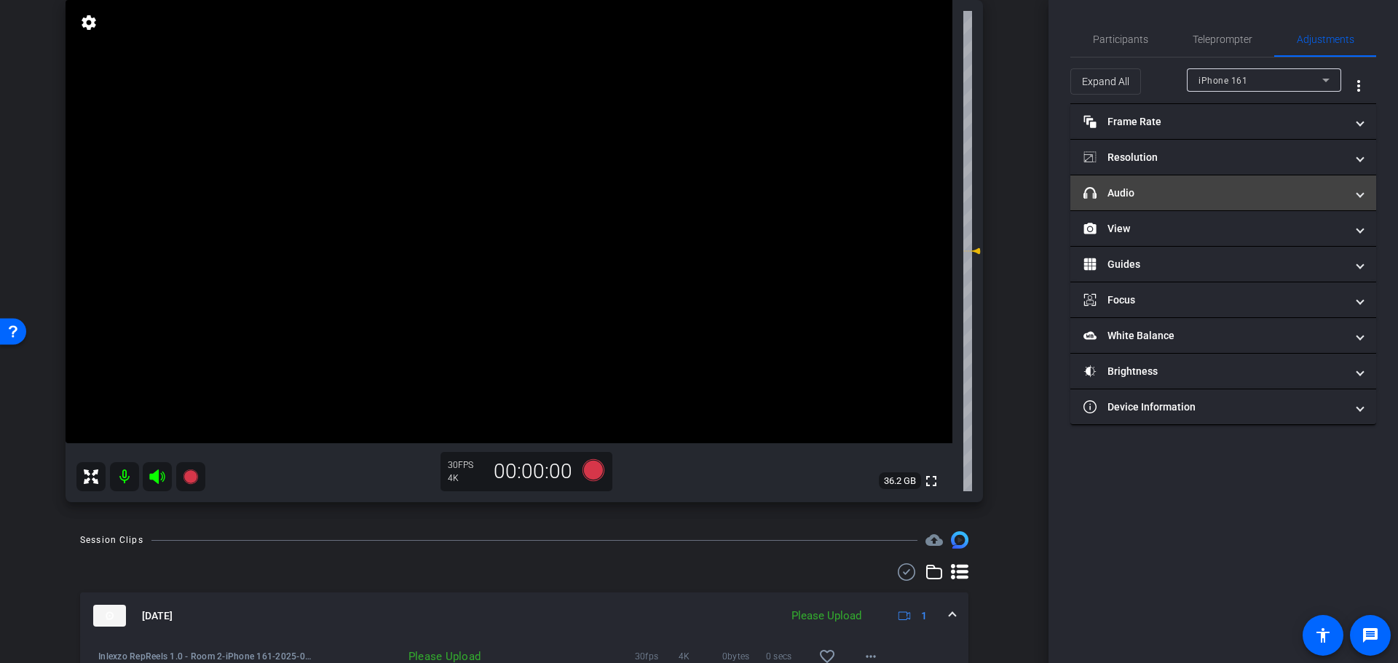
click at [1150, 198] on mat-panel-title "headphone icon Audio" at bounding box center [1215, 193] width 262 height 15
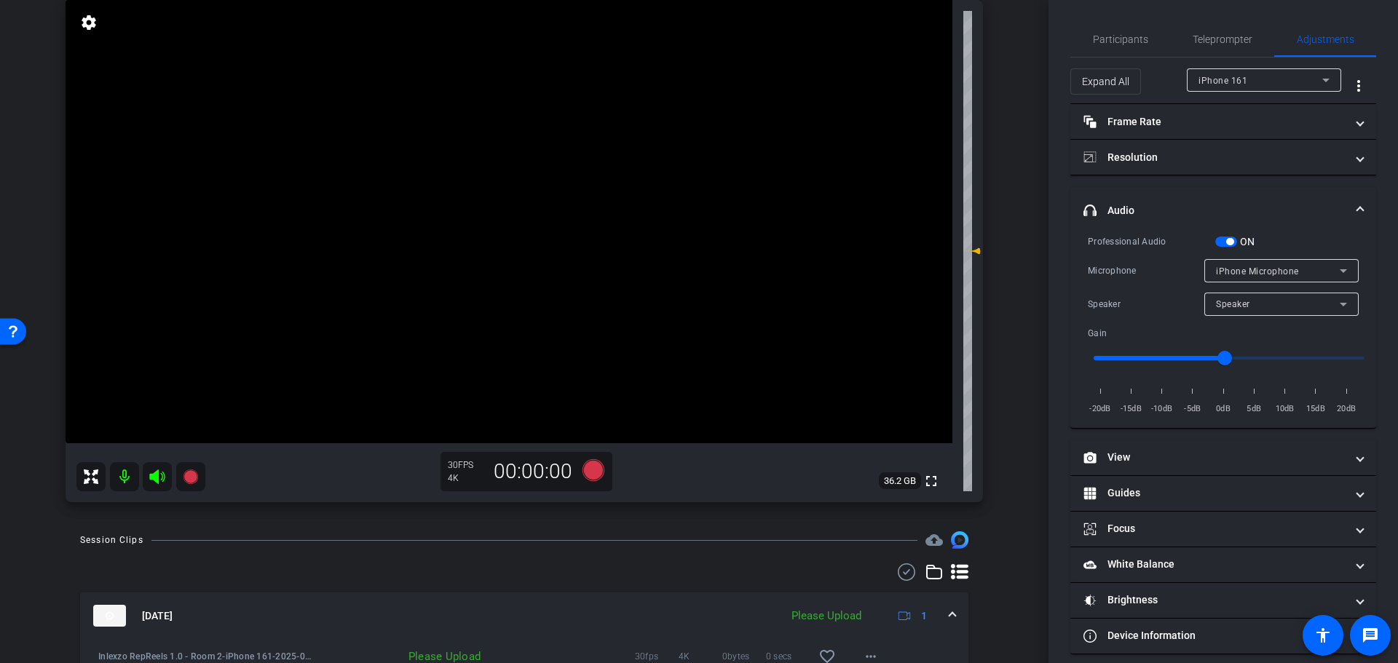
click at [1231, 238] on span "button" at bounding box center [1229, 241] width 7 height 7
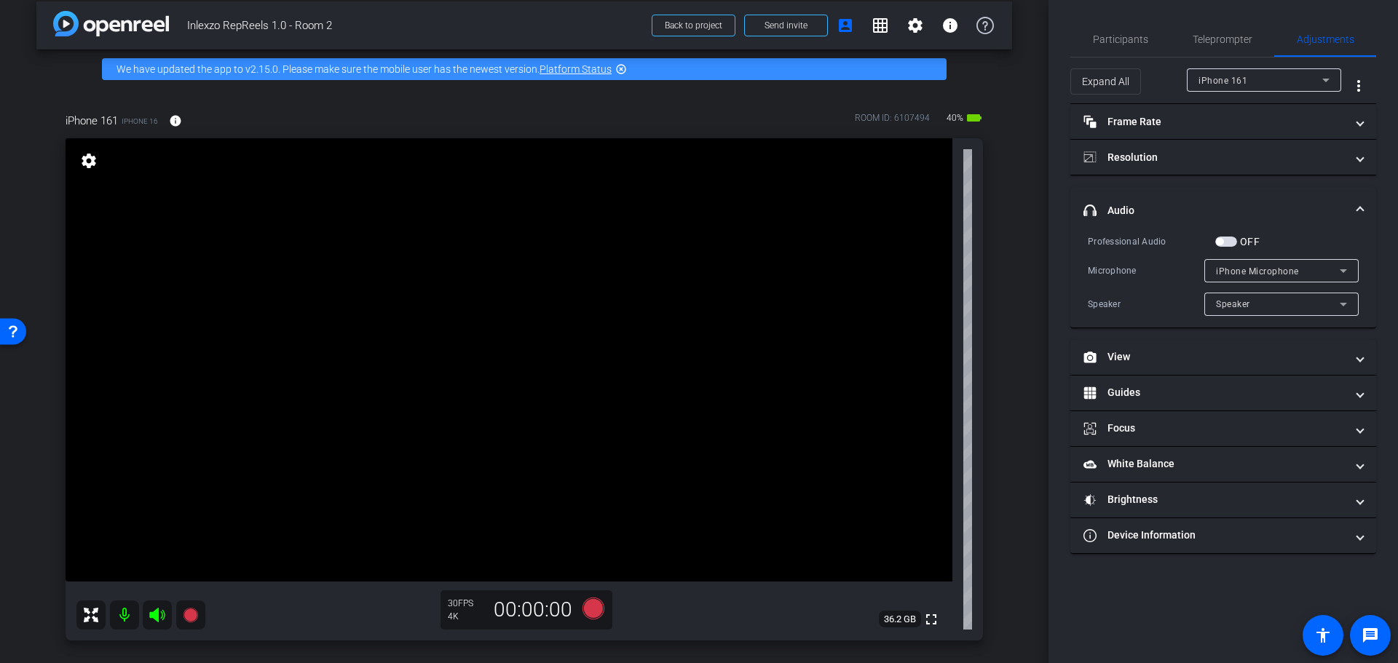
scroll to position [0, 0]
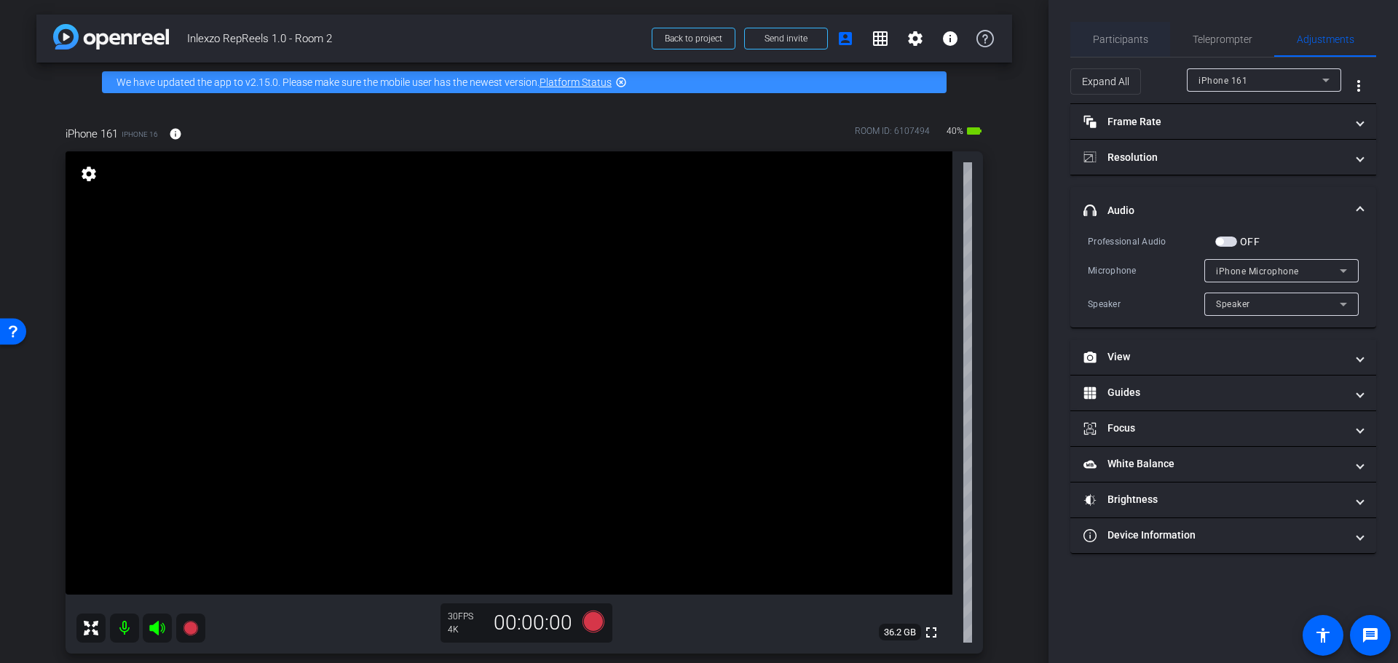
click at [1121, 41] on span "Participants" at bounding box center [1120, 39] width 55 height 10
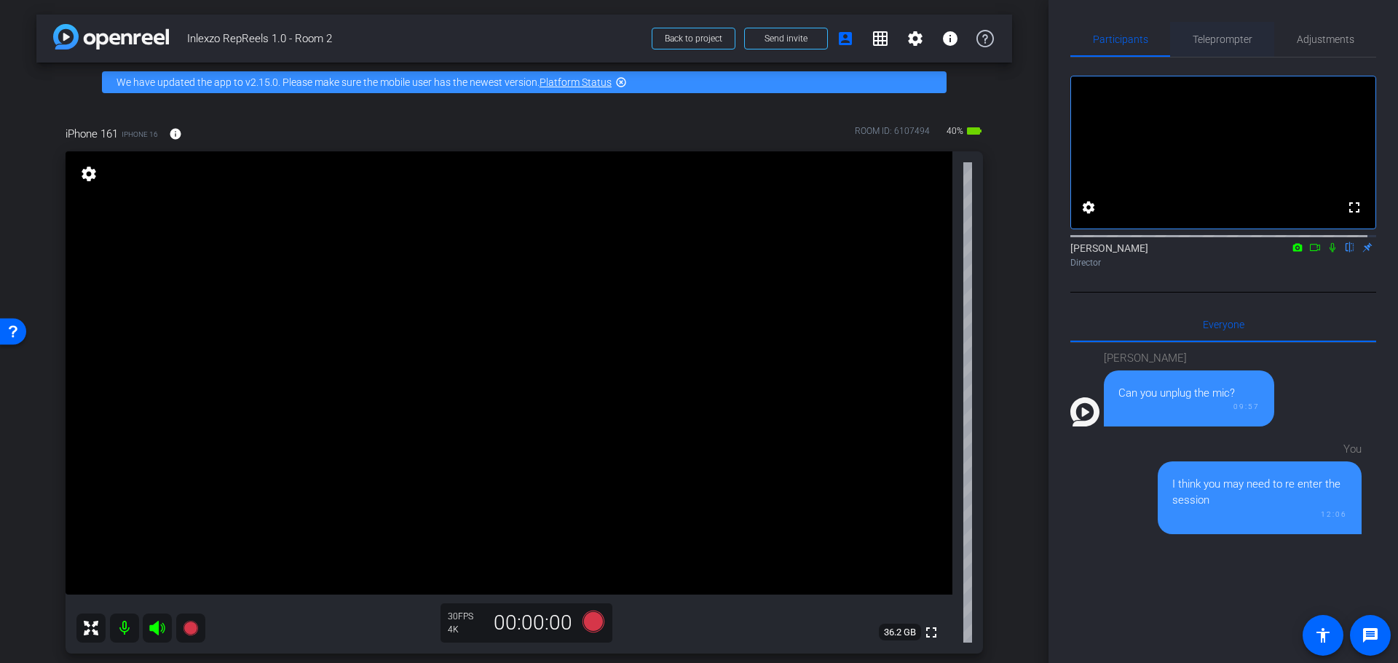
click at [1200, 35] on span "Teleprompter" at bounding box center [1223, 39] width 60 height 10
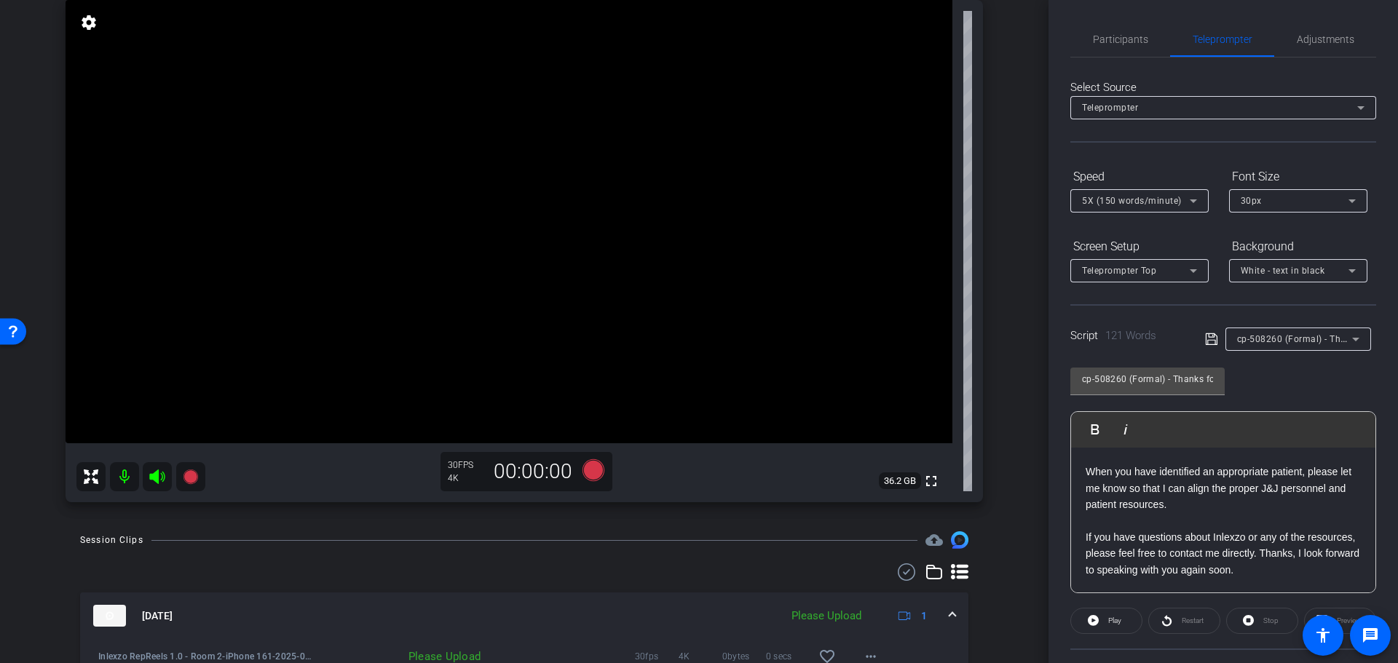
scroll to position [303, 0]
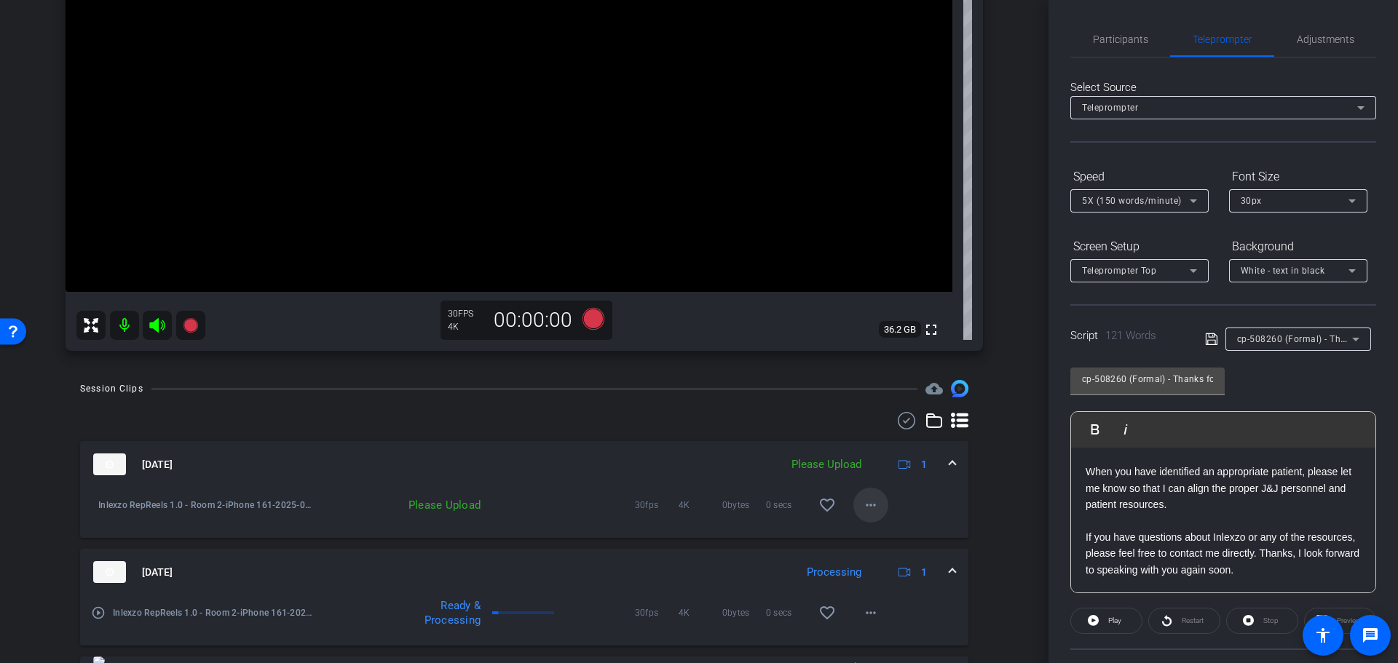
click at [868, 500] on mat-icon "more_horiz" at bounding box center [870, 505] width 17 height 17
click at [868, 529] on span "Upload" at bounding box center [885, 535] width 58 height 17
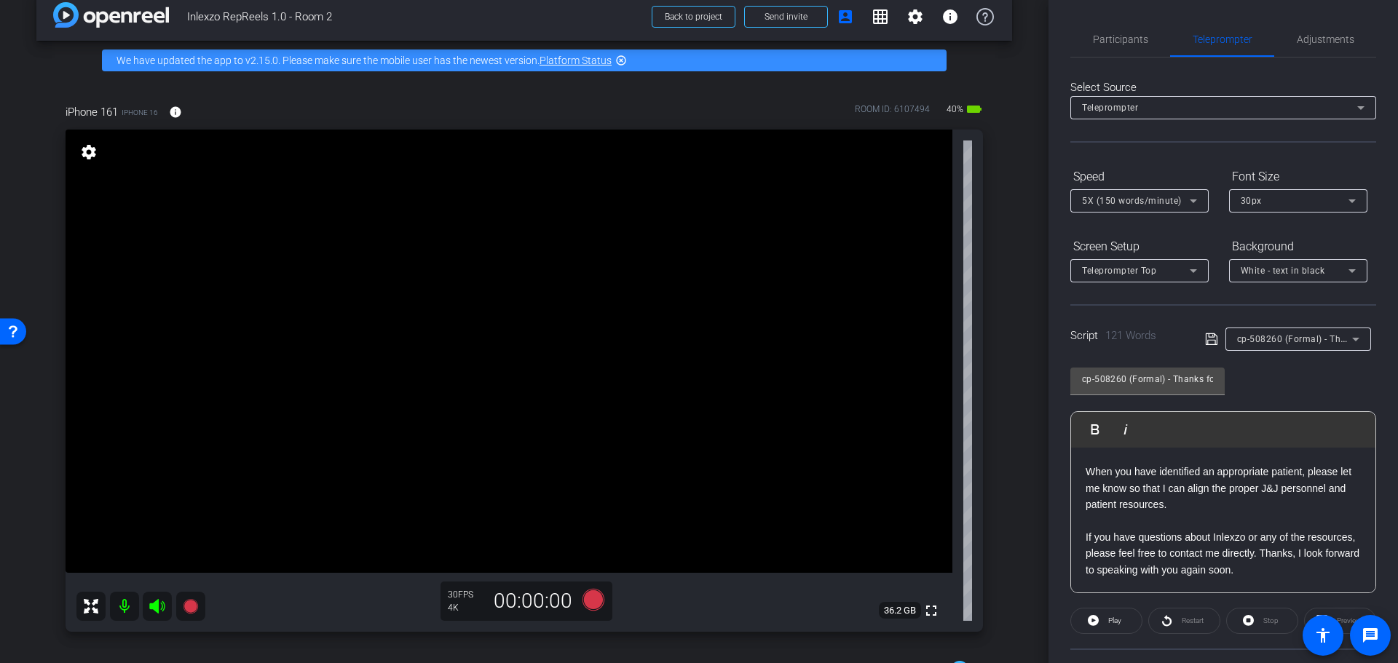
scroll to position [0, 0]
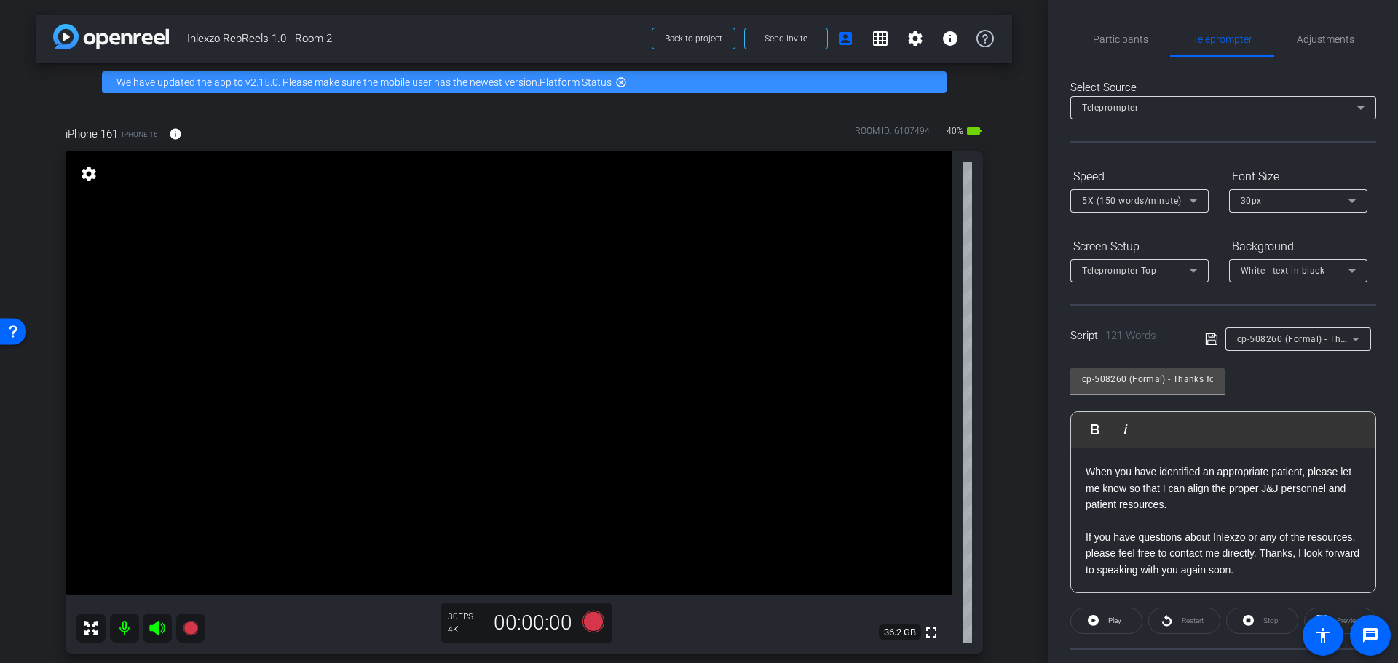
click at [1334, 16] on div "Participants Teleprompter Adjustments settings Nick Dambrosia flip Director Eve…" at bounding box center [1224, 331] width 350 height 663
click at [1311, 47] on span "Adjustments" at bounding box center [1326, 39] width 58 height 35
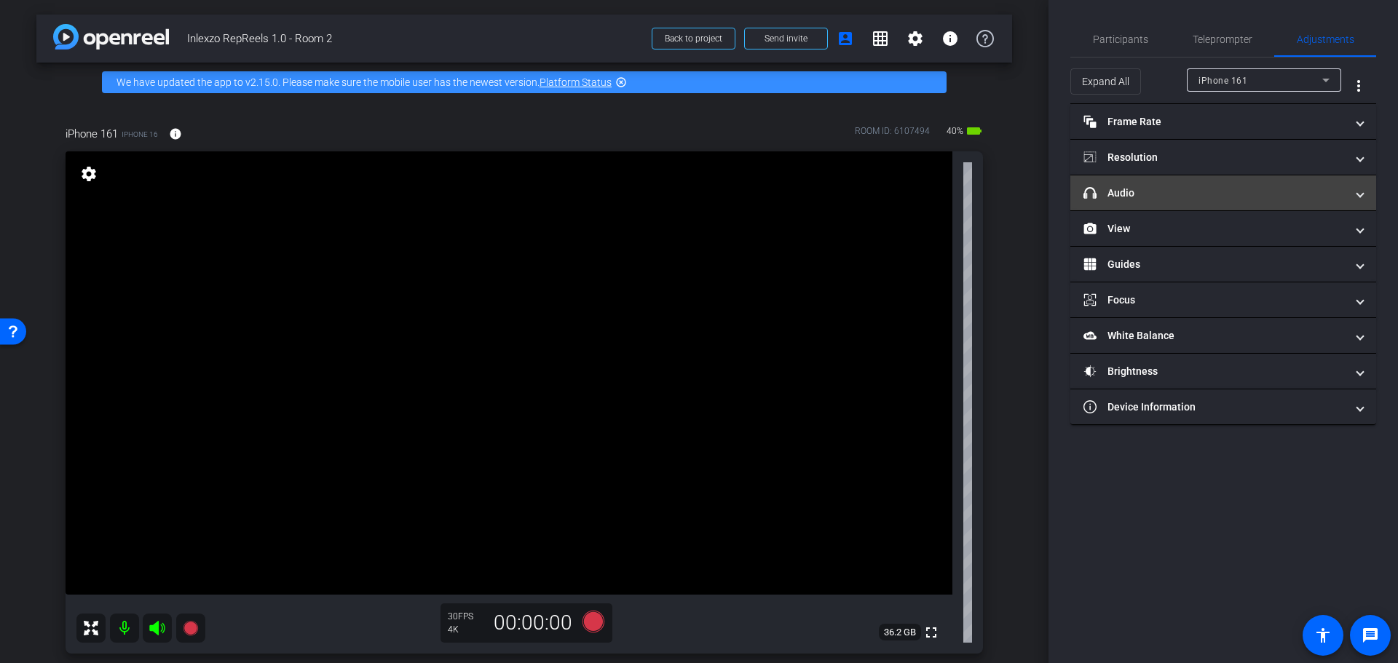
click at [1148, 186] on mat-expansion-panel-header "headphone icon Audio" at bounding box center [1223, 192] width 306 height 35
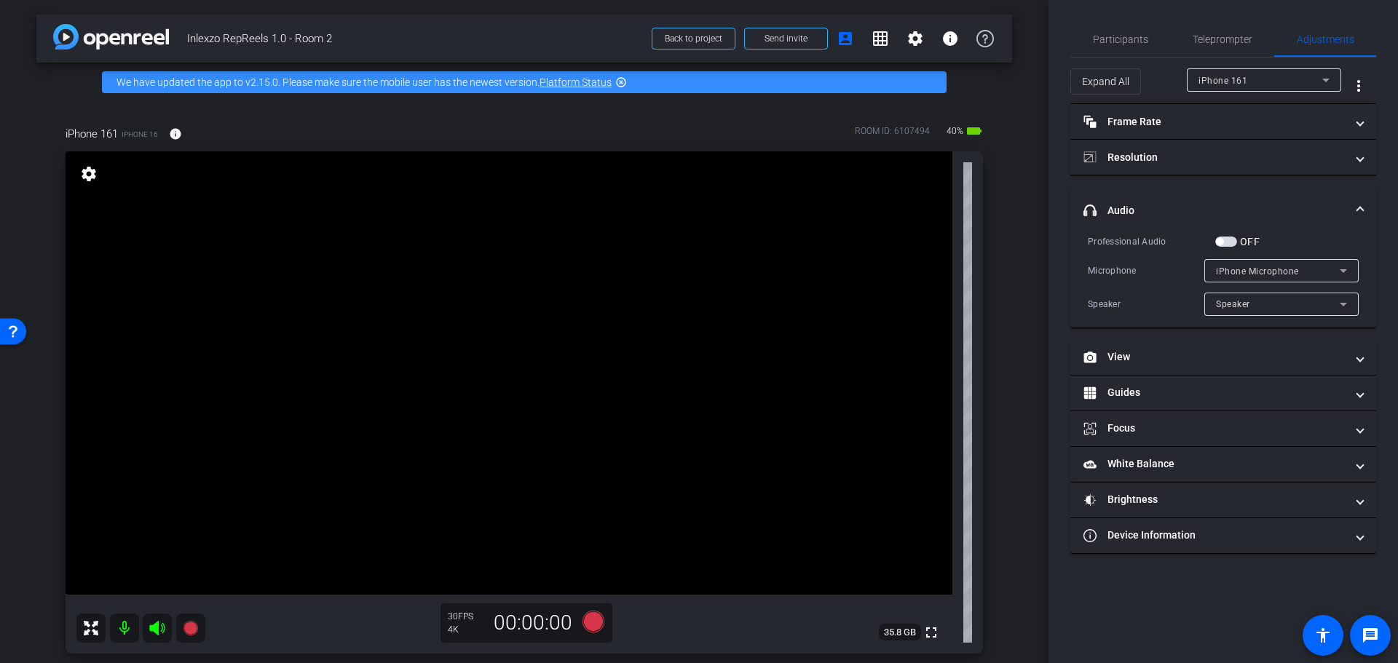
click at [1231, 248] on div "OFF" at bounding box center [1237, 241] width 44 height 15
click at [1222, 245] on span "button" at bounding box center [1226, 242] width 22 height 10
click at [596, 624] on icon at bounding box center [594, 622] width 22 height 22
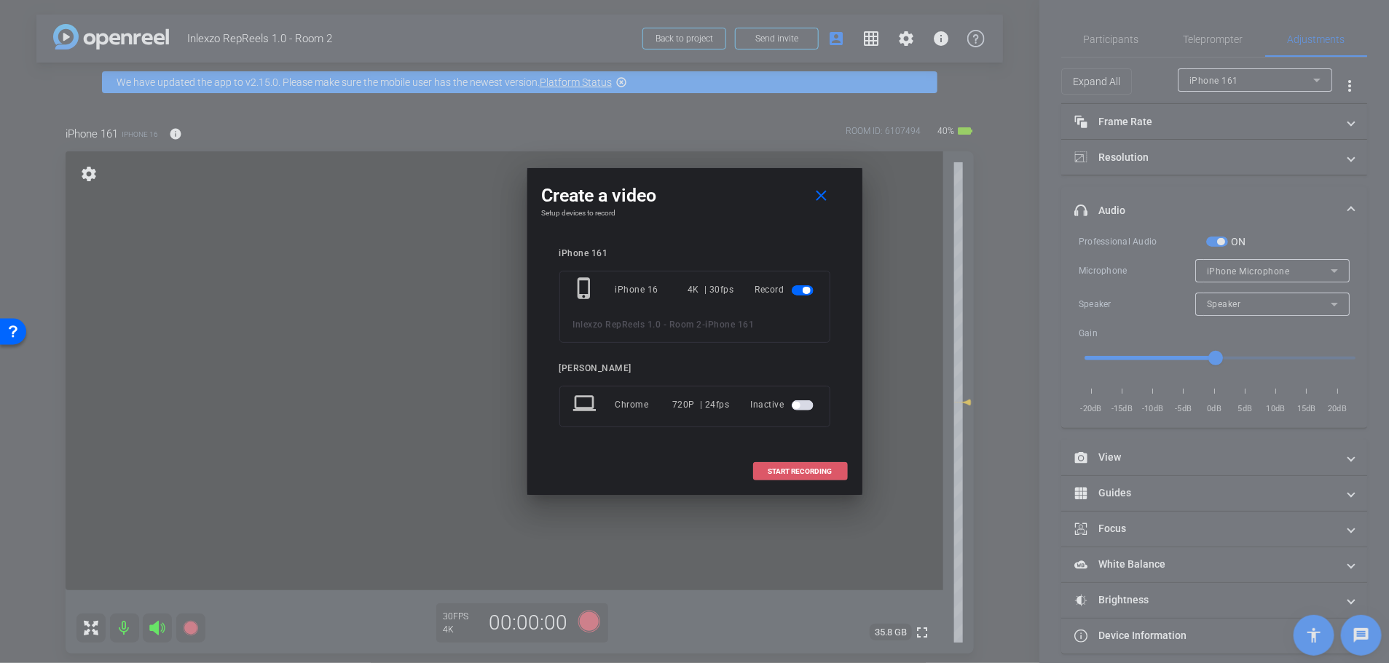
click at [800, 470] on span "START RECORDING" at bounding box center [800, 471] width 64 height 7
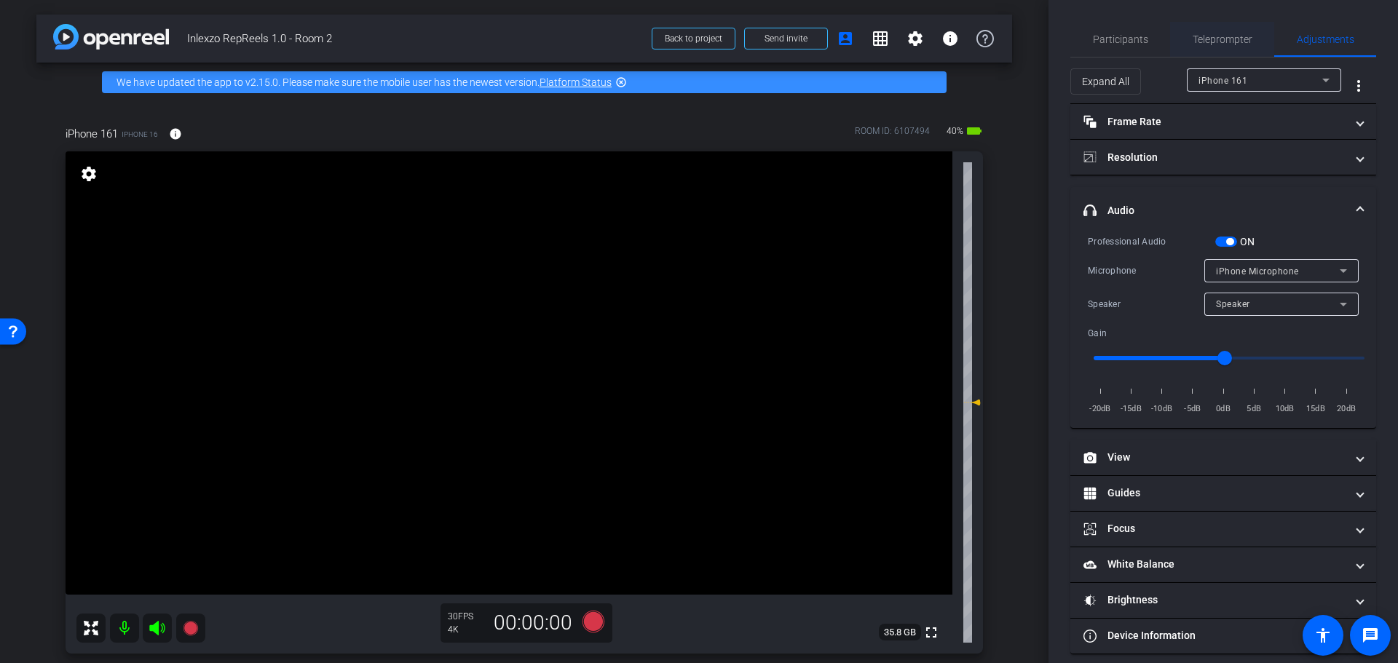
click at [1186, 40] on div "Teleprompter" at bounding box center [1222, 39] width 104 height 35
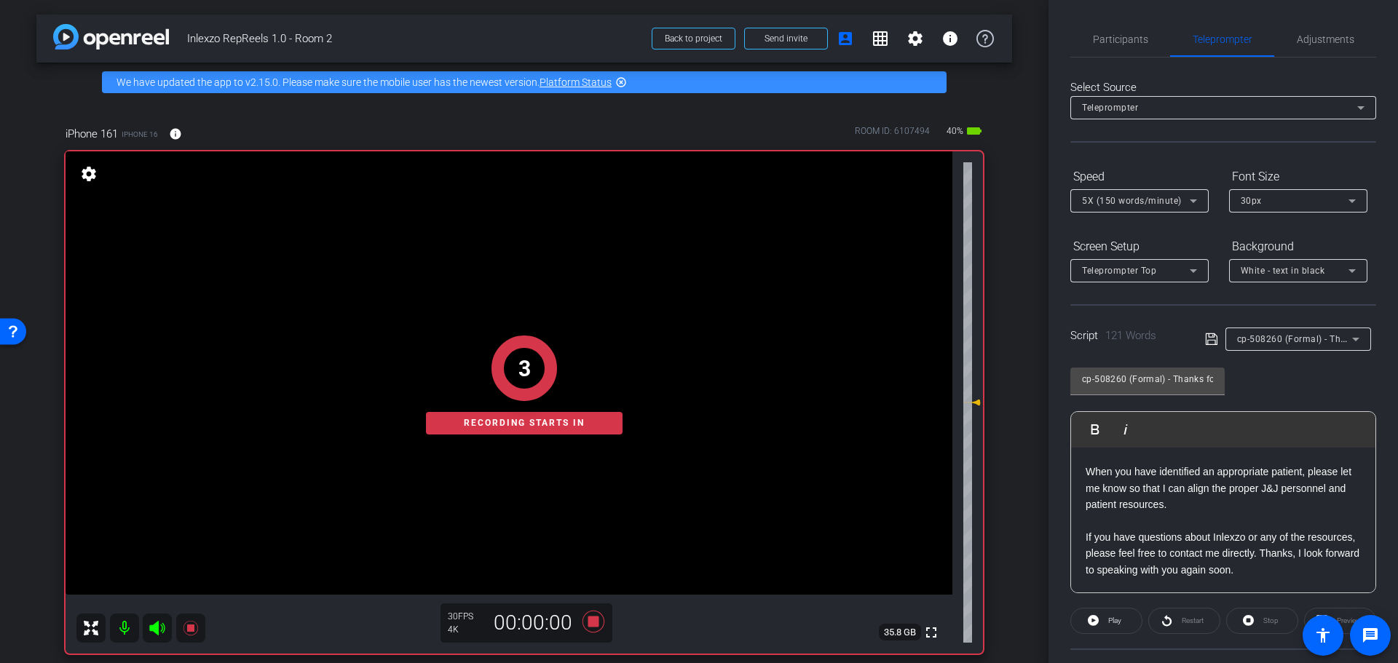
scroll to position [132, 0]
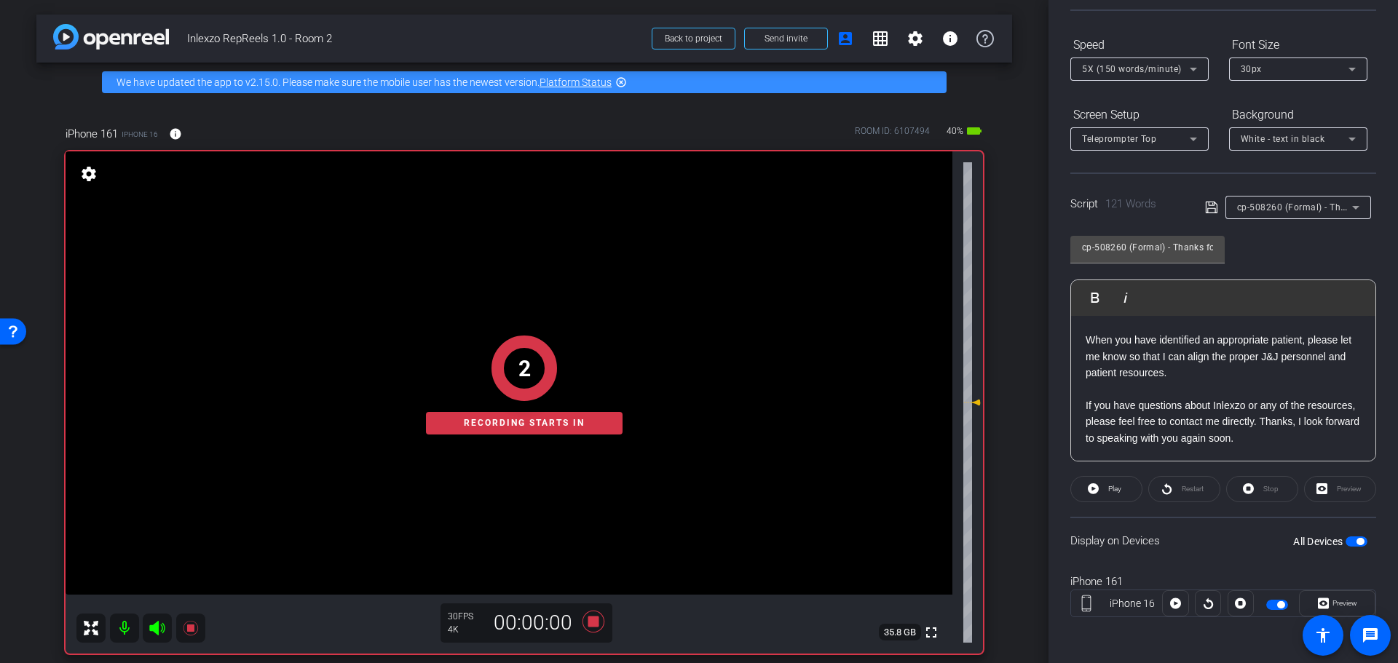
click at [1290, 427] on p "If you have questions about Inlexzo or any of the resources, please feel free t…" at bounding box center [1223, 422] width 275 height 49
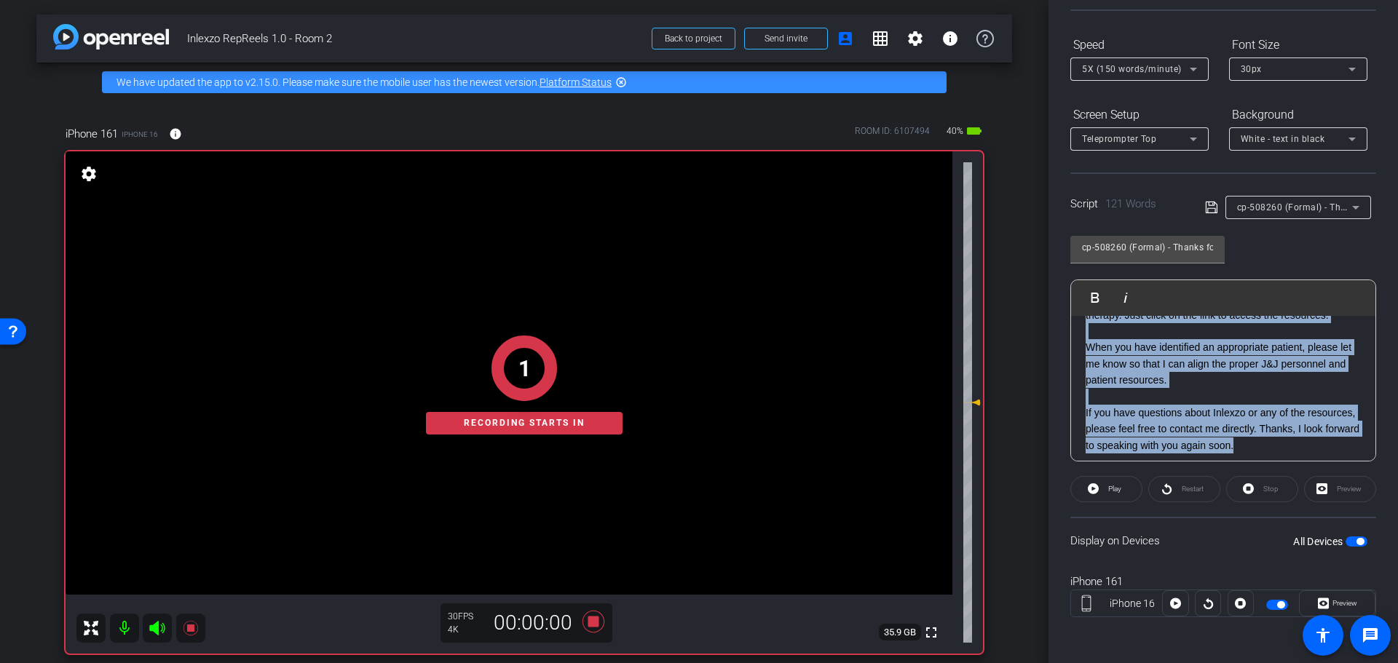
scroll to position [128, 0]
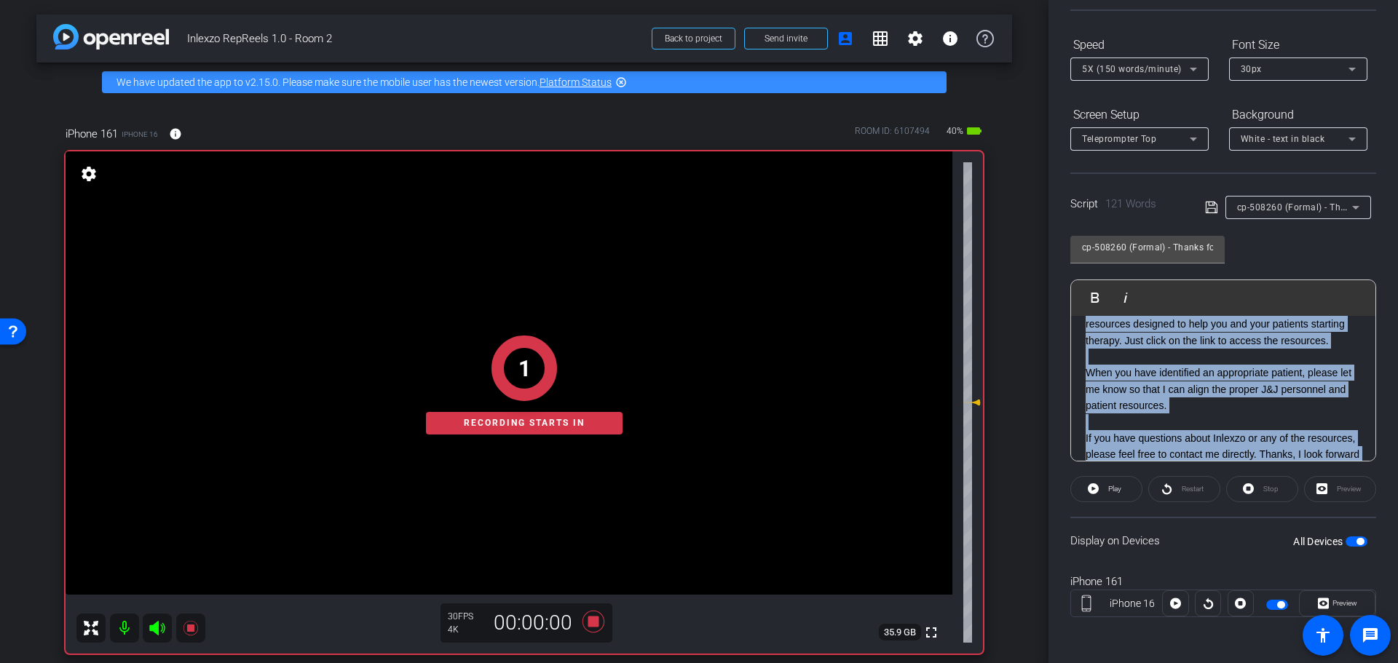
drag, startPoint x: 1341, startPoint y: 441, endPoint x: 1073, endPoint y: 336, distance: 287.1
click at [1068, 331] on div "Participants Teleprompter Adjustments settings Nick Dambrosia flip Director Eve…" at bounding box center [1224, 331] width 350 height 663
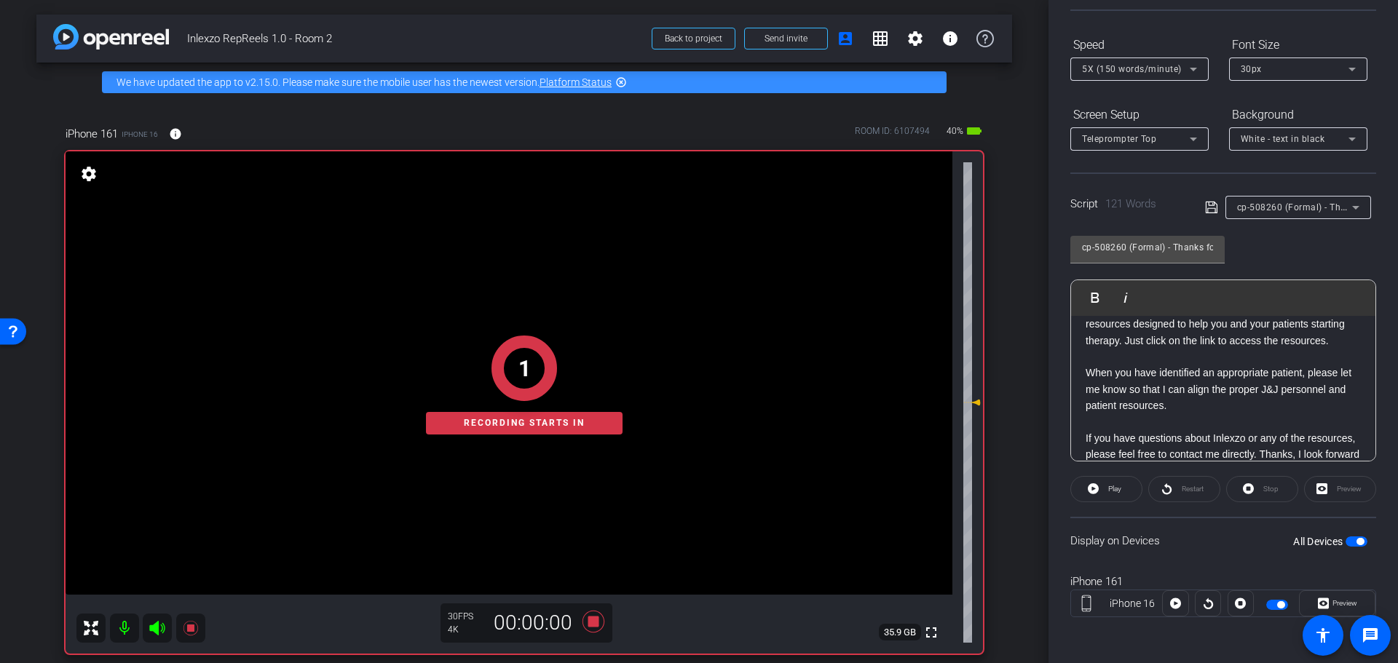
click at [1133, 365] on p at bounding box center [1223, 357] width 275 height 16
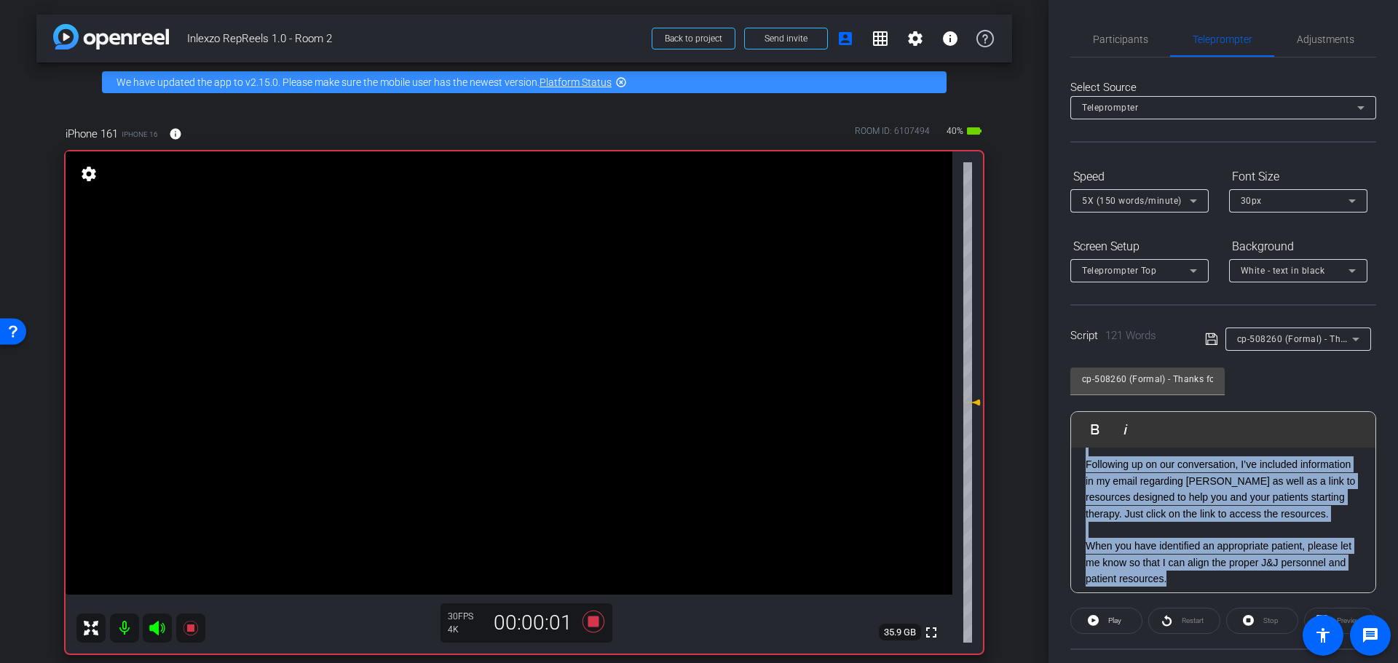
scroll to position [0, 0]
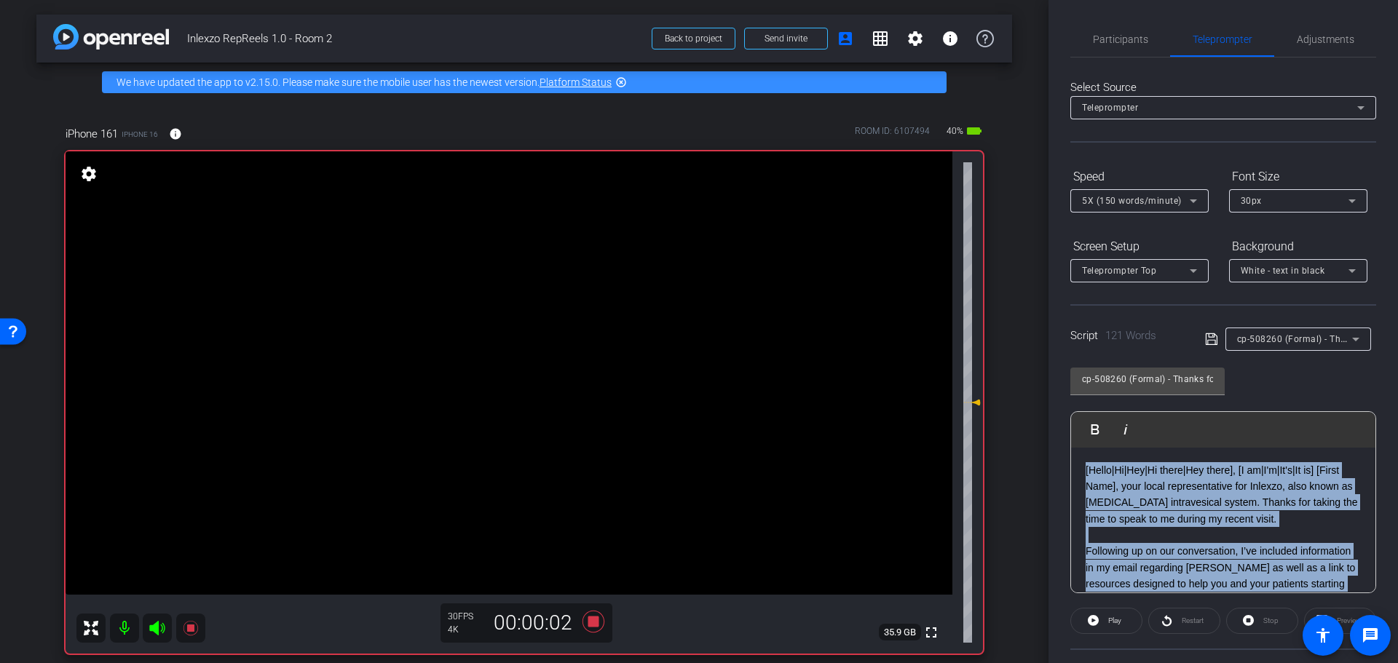
drag, startPoint x: 1180, startPoint y: 532, endPoint x: 1047, endPoint y: 440, distance: 161.6
click at [1047, 440] on div "arrow_back Inlexzo RepReels 1.0 - Room 2 Back to project Send invite account_bo…" at bounding box center [699, 331] width 1398 height 663
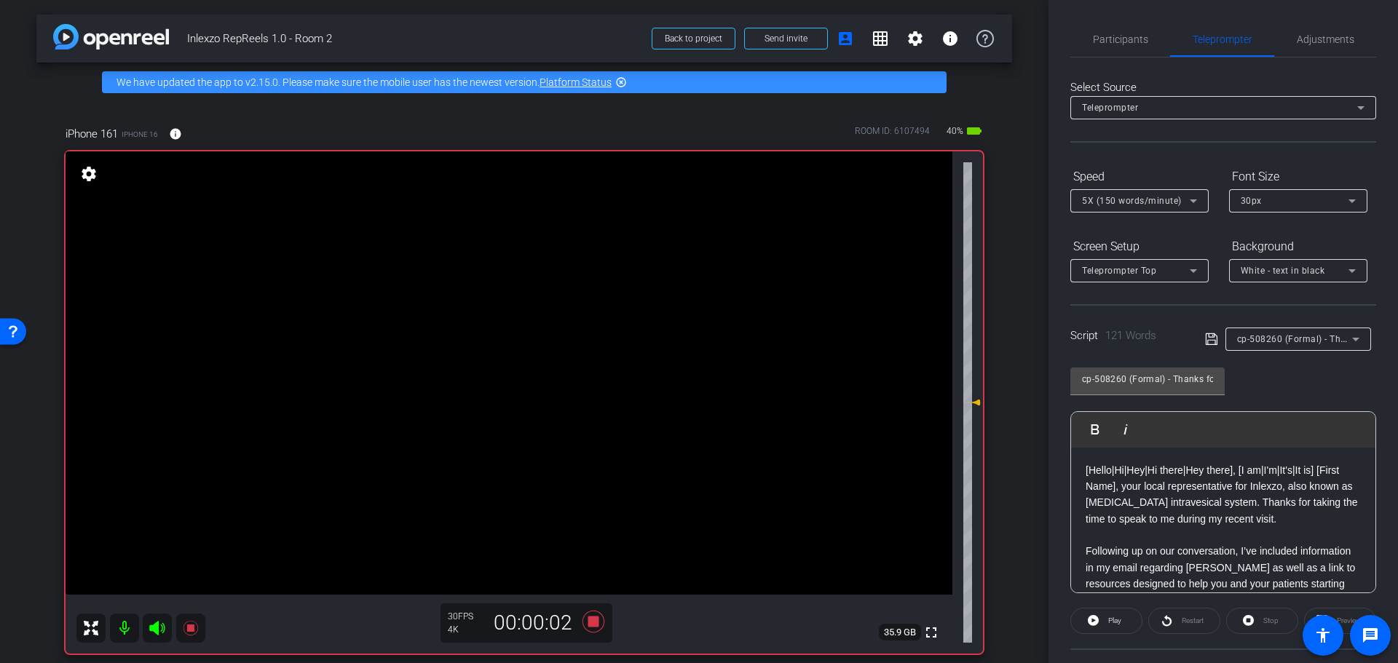
click at [1180, 511] on p "[Hello|Hi|Hey|Hi there|Hey there], [I am|I'm|It's|It is] [First Name], your loc…" at bounding box center [1223, 495] width 275 height 66
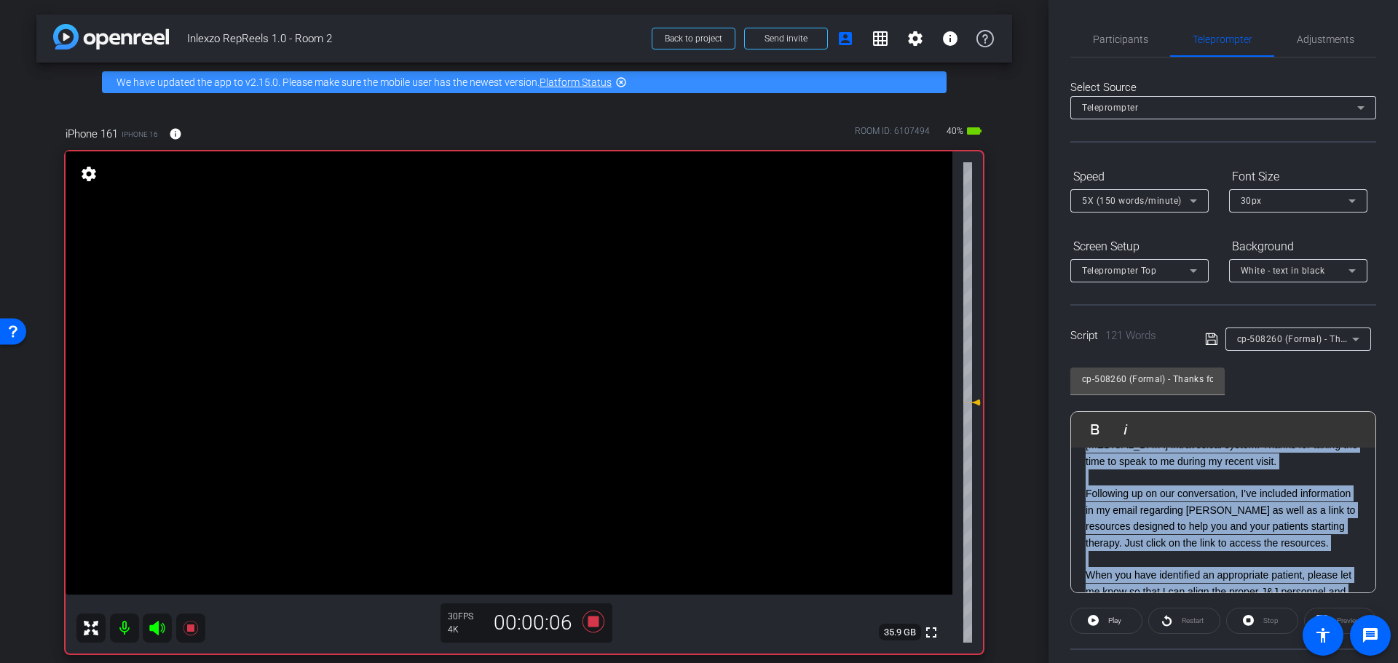
scroll to position [103, 0]
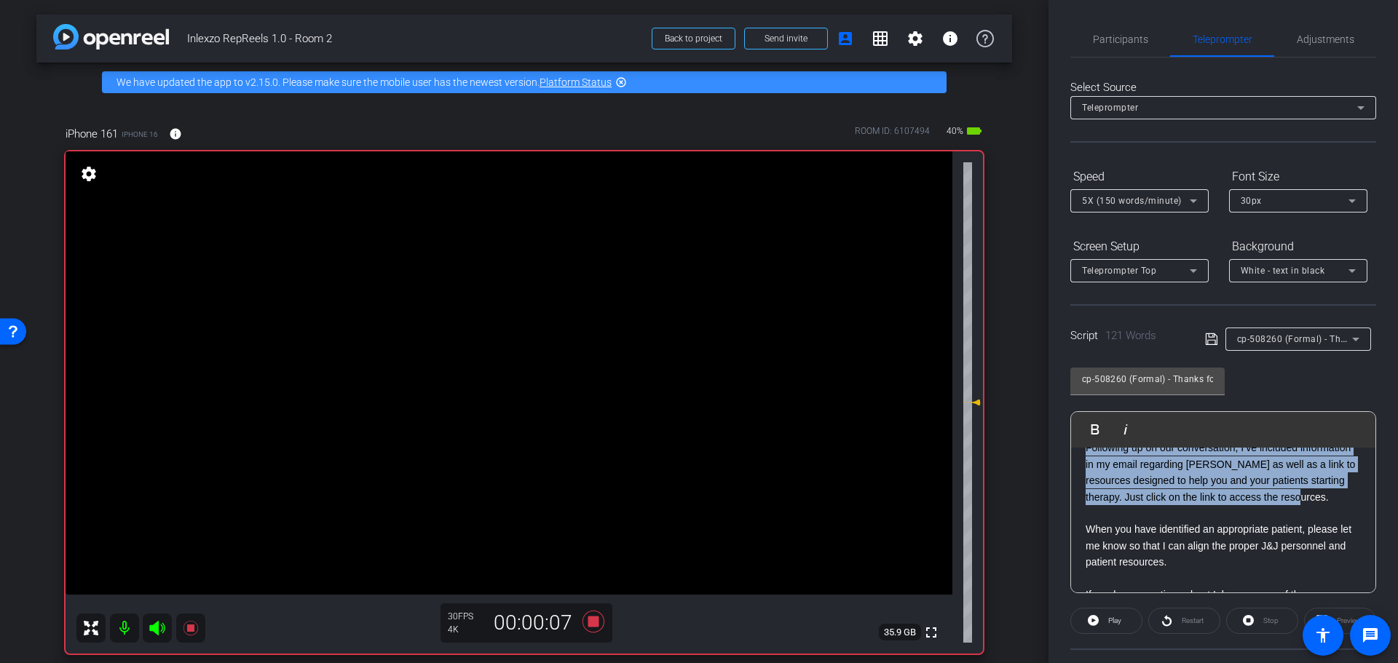
drag, startPoint x: 1081, startPoint y: 465, endPoint x: 1311, endPoint y: 505, distance: 233.7
click at [1311, 505] on div "[Hello|Hi|Hey|Hi there|Hey there], [I am|I'm|It's|It is] [First Name], your loc…" at bounding box center [1223, 497] width 304 height 307
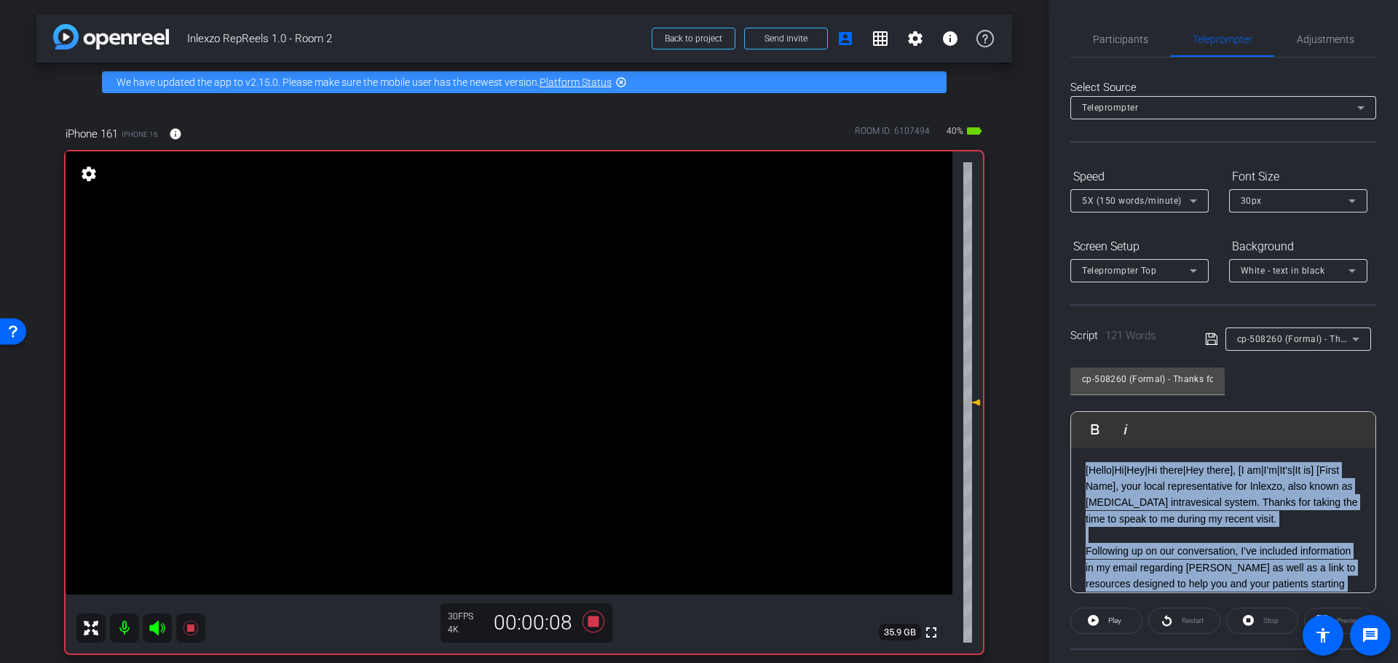
scroll to position [151, 0]
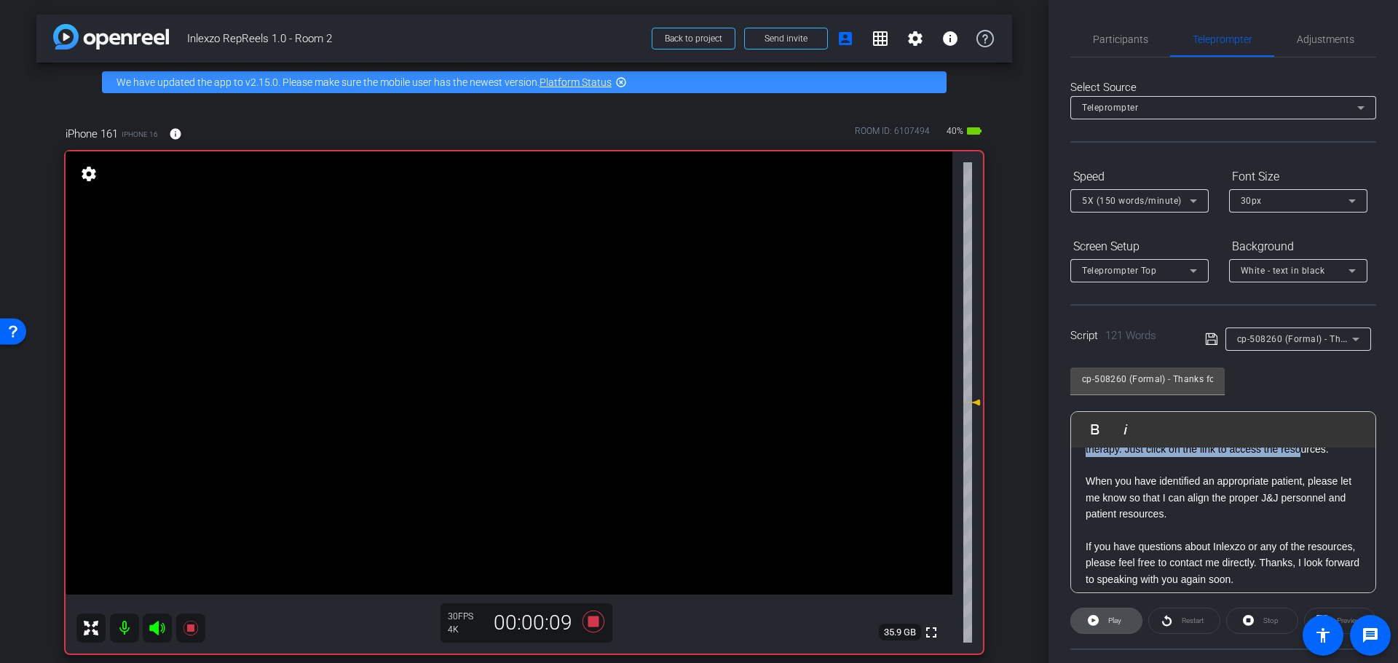
click at [1094, 622] on icon at bounding box center [1093, 620] width 11 height 11
click at [1154, 457] on p "Following up on our conversation, I’ve included information in my email regardi…" at bounding box center [1223, 425] width 275 height 66
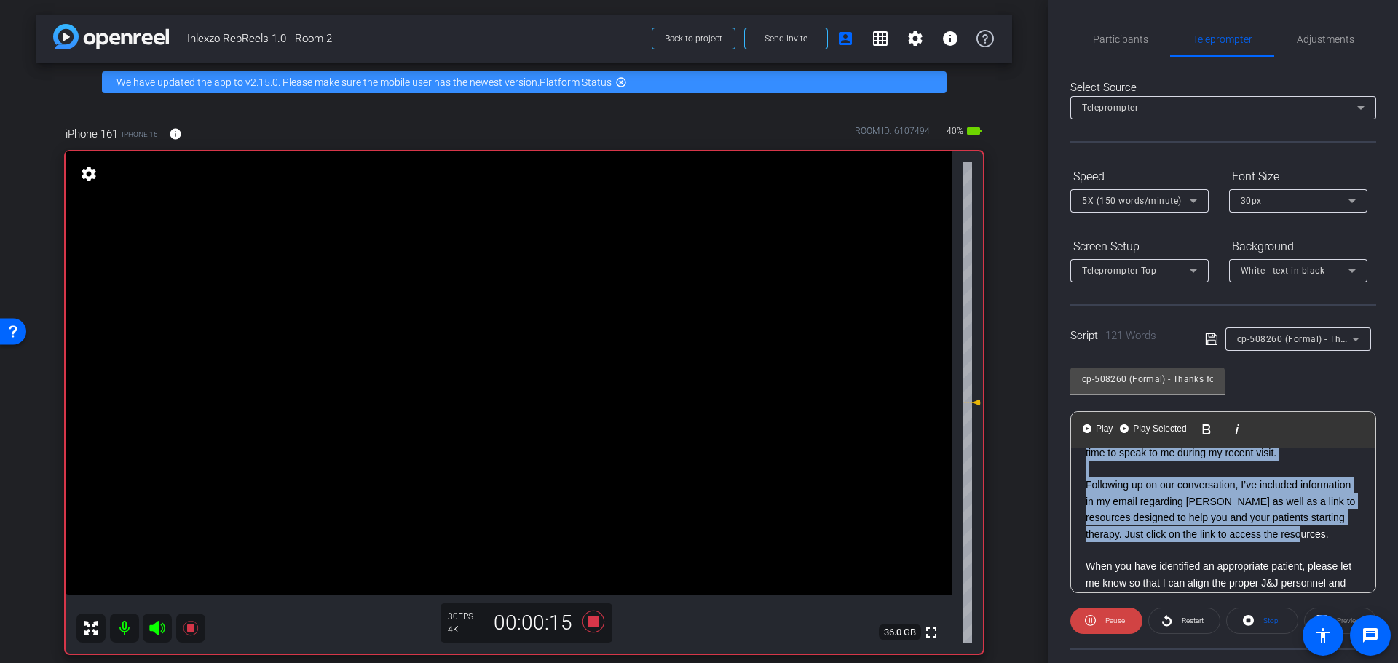
scroll to position [0, 0]
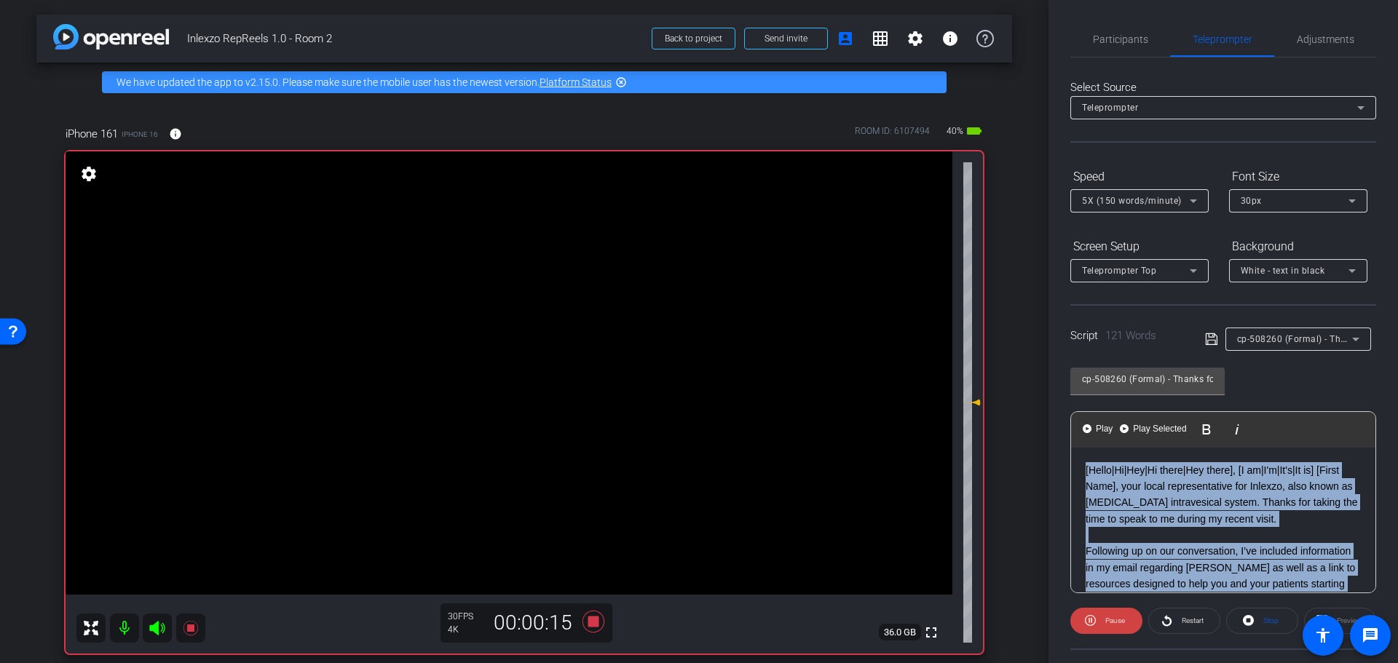
drag, startPoint x: 1132, startPoint y: 467, endPoint x: 1044, endPoint y: 417, distance: 101.8
click at [1044, 417] on div "arrow_back Inlexzo RepReels 1.0 - Room 2 Back to project Send invite account_bo…" at bounding box center [699, 331] width 1398 height 663
click at [1145, 435] on Selected-1 "Play Selected Play and display the selected text only" at bounding box center [1153, 429] width 71 height 29
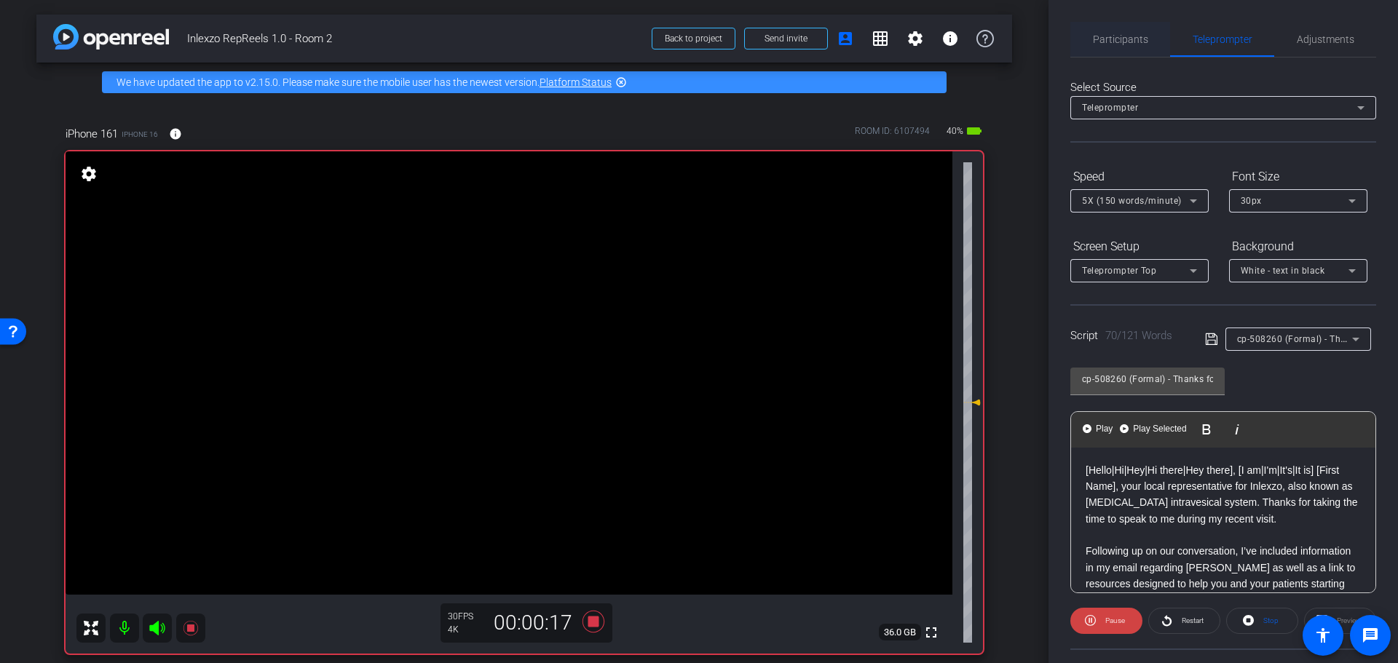
click at [1098, 42] on span "Participants" at bounding box center [1120, 39] width 55 height 10
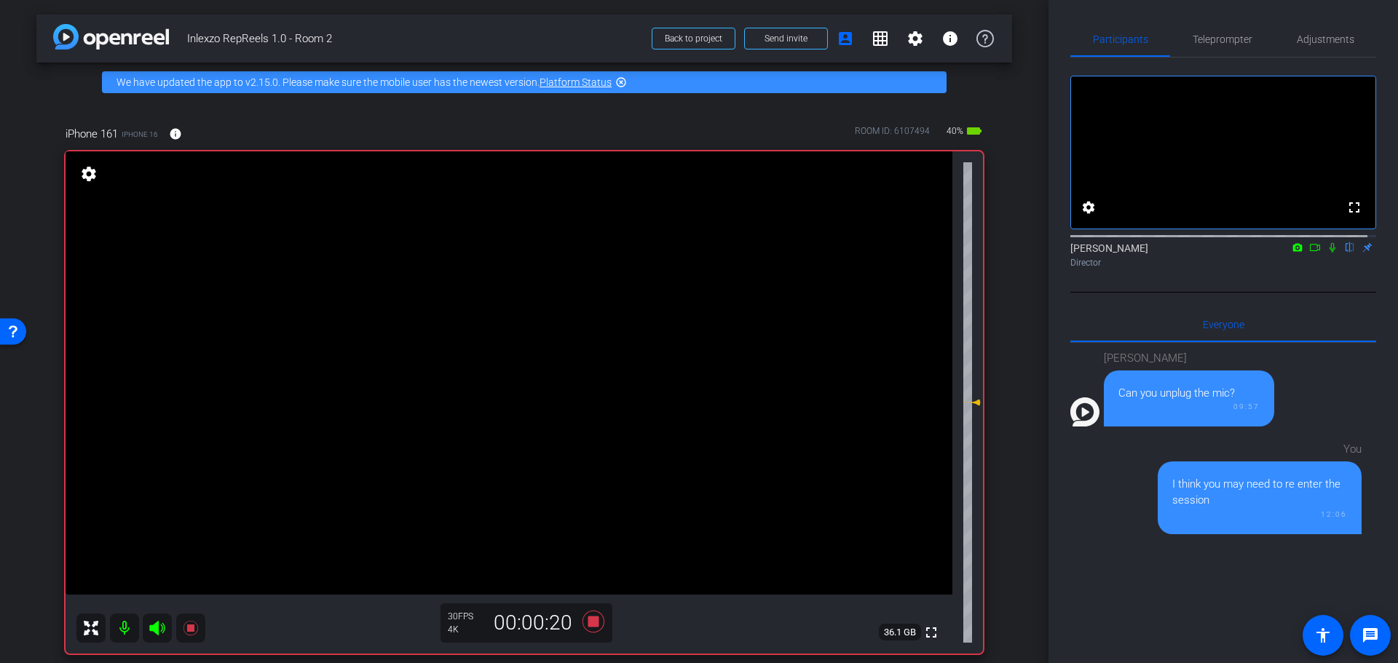
click at [1327, 253] on icon at bounding box center [1333, 247] width 12 height 10
click at [1212, 40] on span "Teleprompter" at bounding box center [1223, 39] width 60 height 10
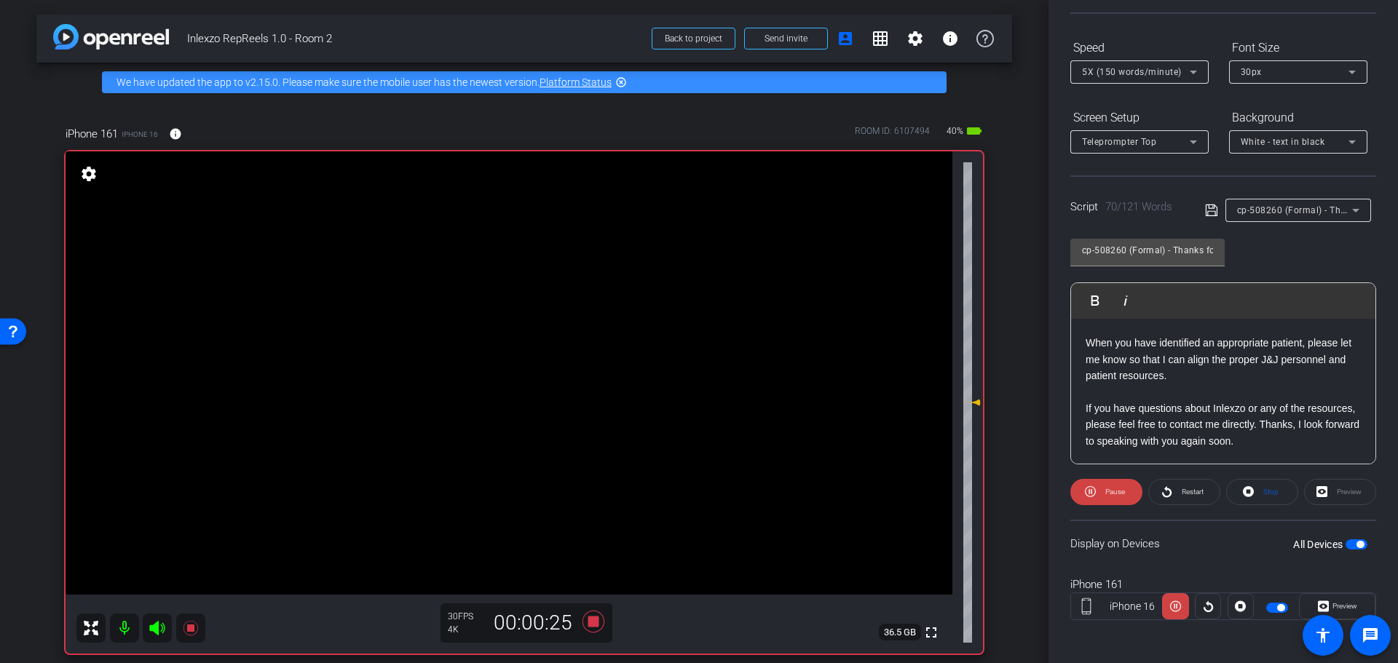
scroll to position [132, 0]
click at [1309, 598] on span at bounding box center [1337, 603] width 75 height 35
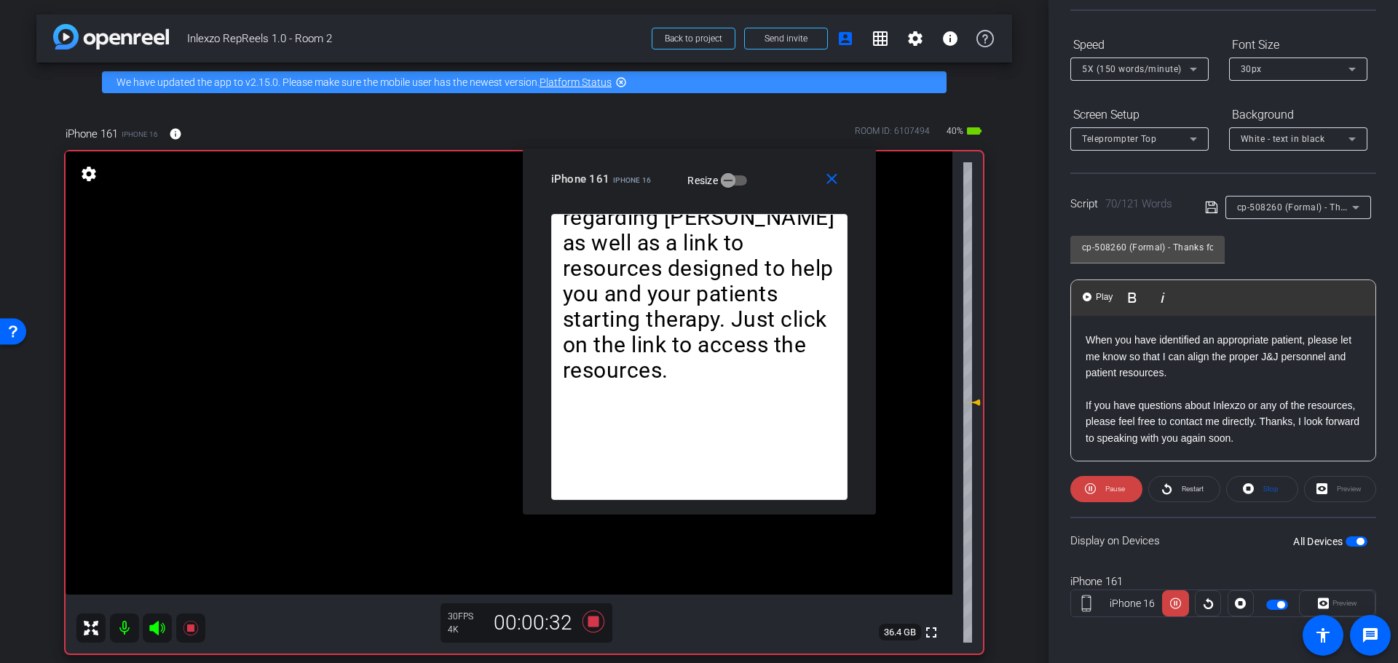
click at [1161, 360] on p "When you have identified an appropriate patient, please let me know so that I c…" at bounding box center [1223, 356] width 275 height 49
click at [1187, 376] on p "When you have identified an appropriate patient, please let me know so that I c…" at bounding box center [1223, 356] width 275 height 49
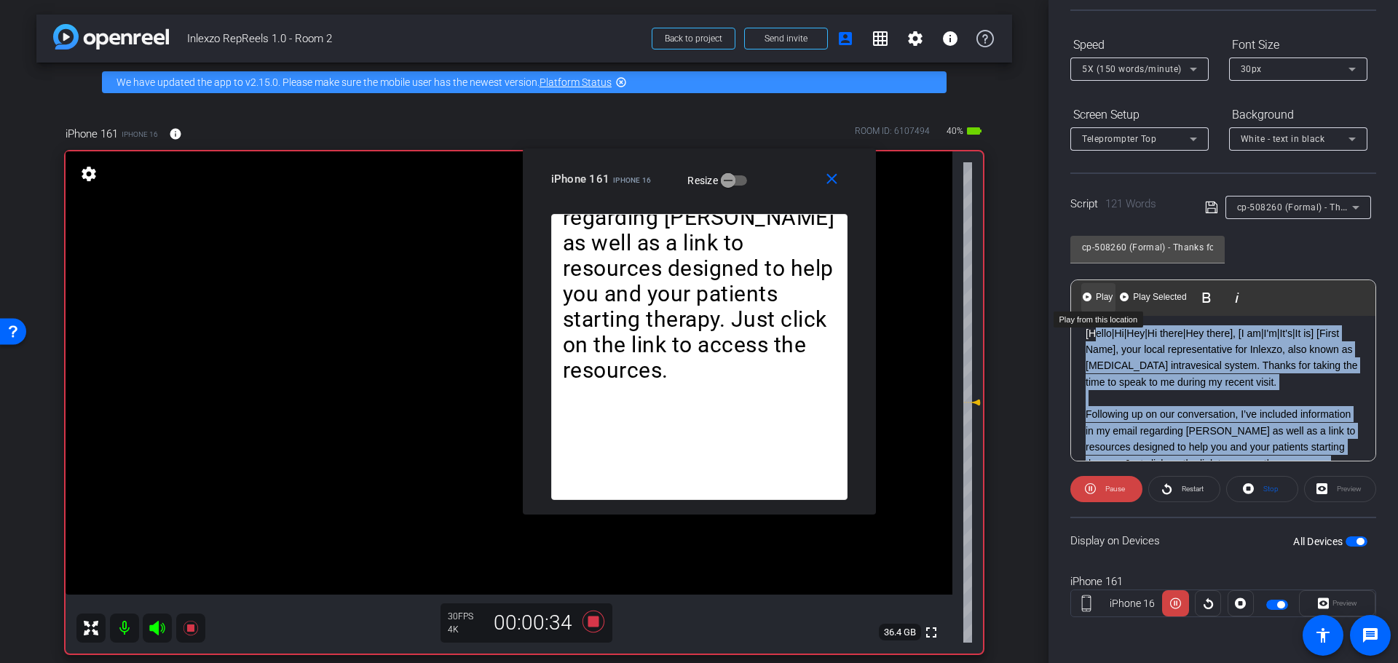
scroll to position [0, 0]
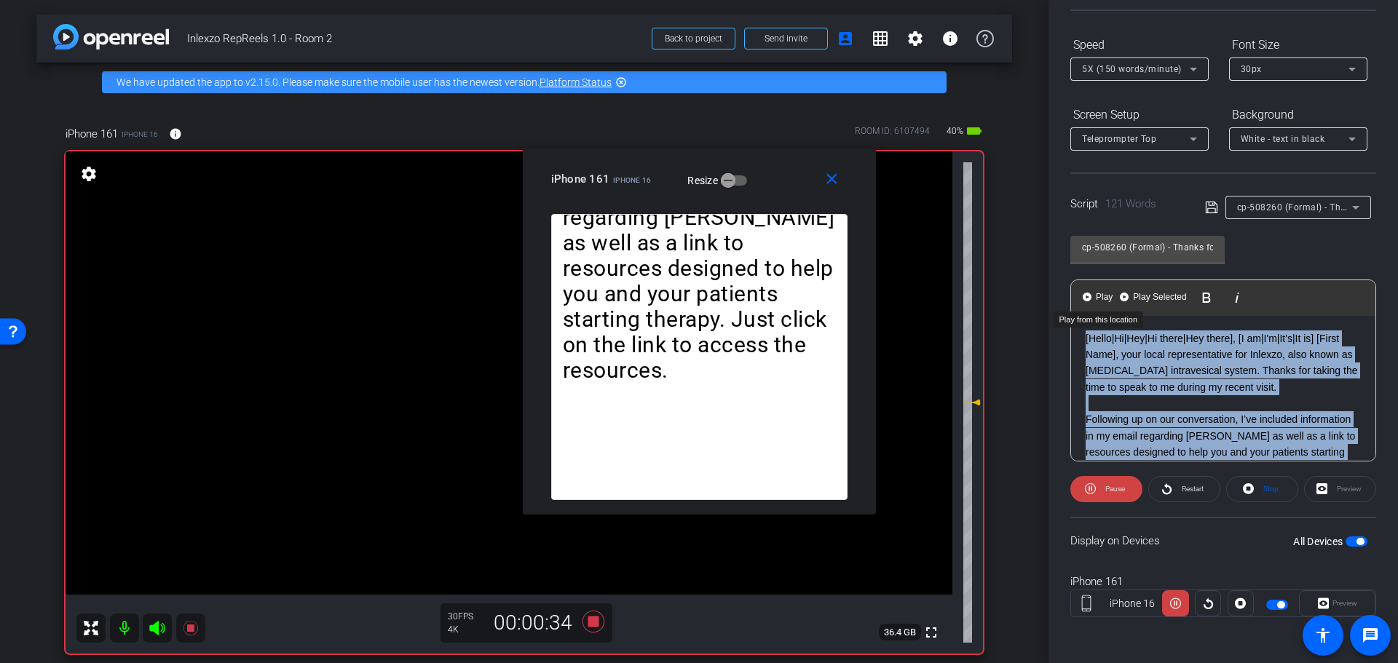
drag, startPoint x: 1190, startPoint y: 376, endPoint x: 1083, endPoint y: 319, distance: 121.2
click at [1081, 317] on div "[Hello|Hi|Hey|Hi there|Hey there], [I am|I'm|It's|It is] [First Name], your loc…" at bounding box center [1223, 469] width 304 height 307
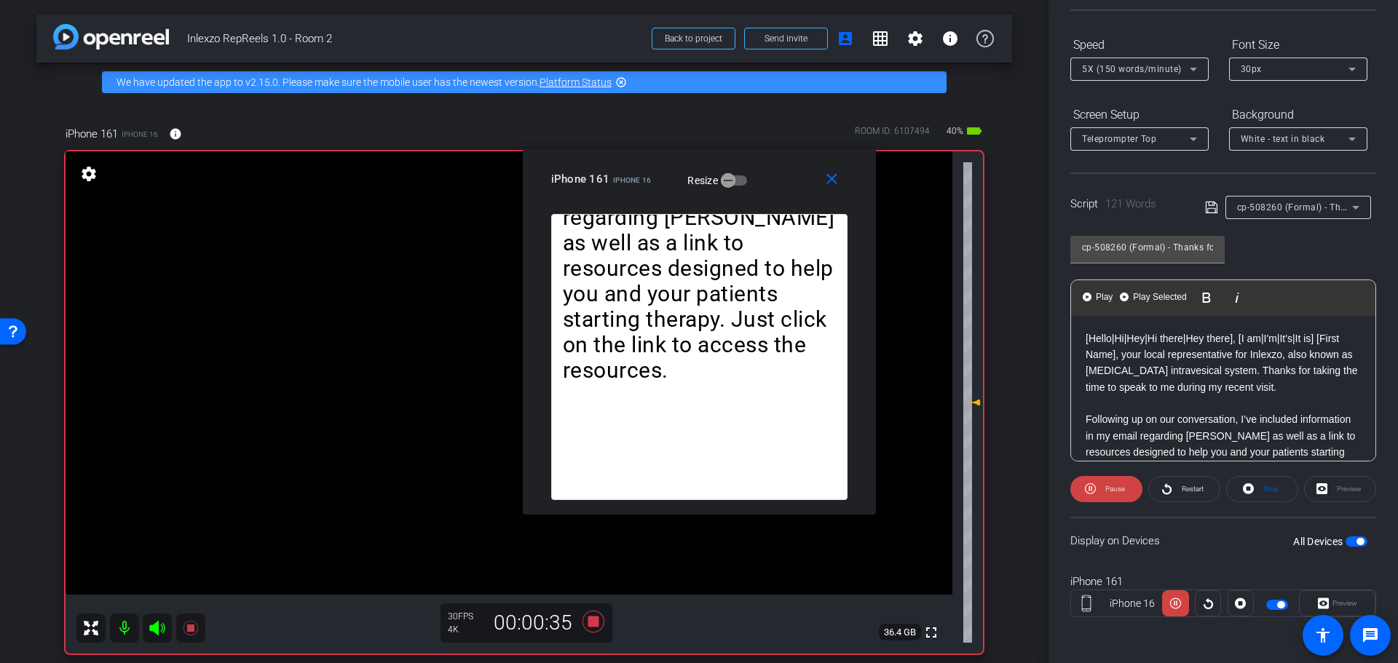
click at [1136, 395] on p "[Hello|Hi|Hey|Hi there|Hey there], [I am|I'm|It's|It is] [First Name], your loc…" at bounding box center [1223, 364] width 275 height 66
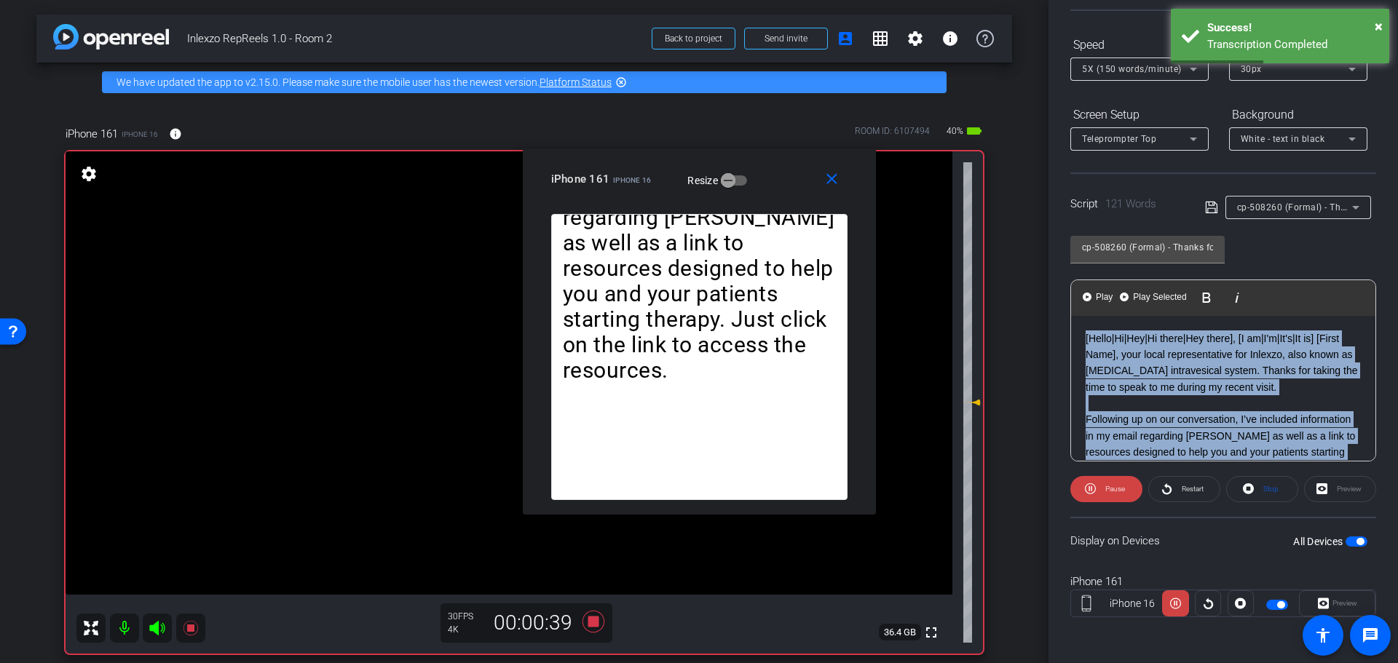
drag, startPoint x: 1144, startPoint y: 414, endPoint x: 1055, endPoint y: 301, distance: 143.6
click at [1055, 301] on div "Participants Teleprompter Adjustments settings Nick Dambrosia flip Director Eve…" at bounding box center [1224, 331] width 350 height 663
click at [1185, 491] on span "Restart" at bounding box center [1193, 489] width 22 height 8
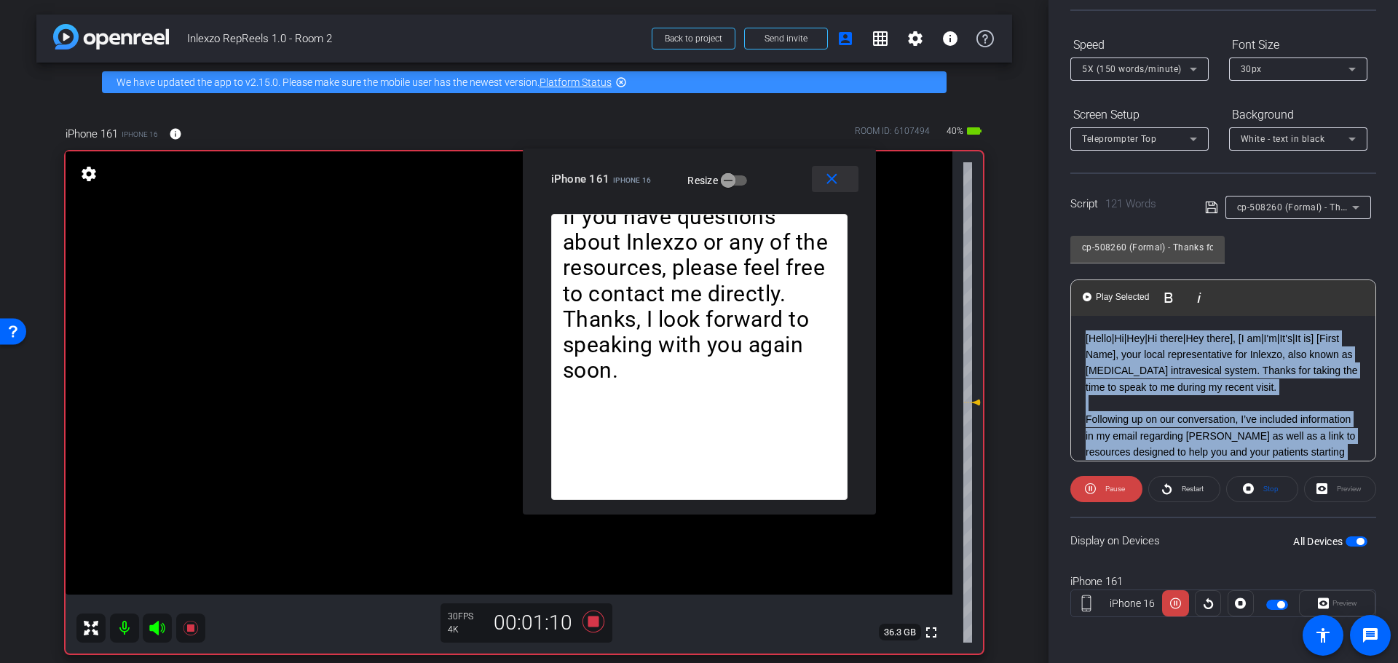
drag, startPoint x: 836, startPoint y: 184, endPoint x: 835, endPoint y: 193, distance: 9.5
click at [836, 184] on mat-icon "close" at bounding box center [832, 179] width 18 height 18
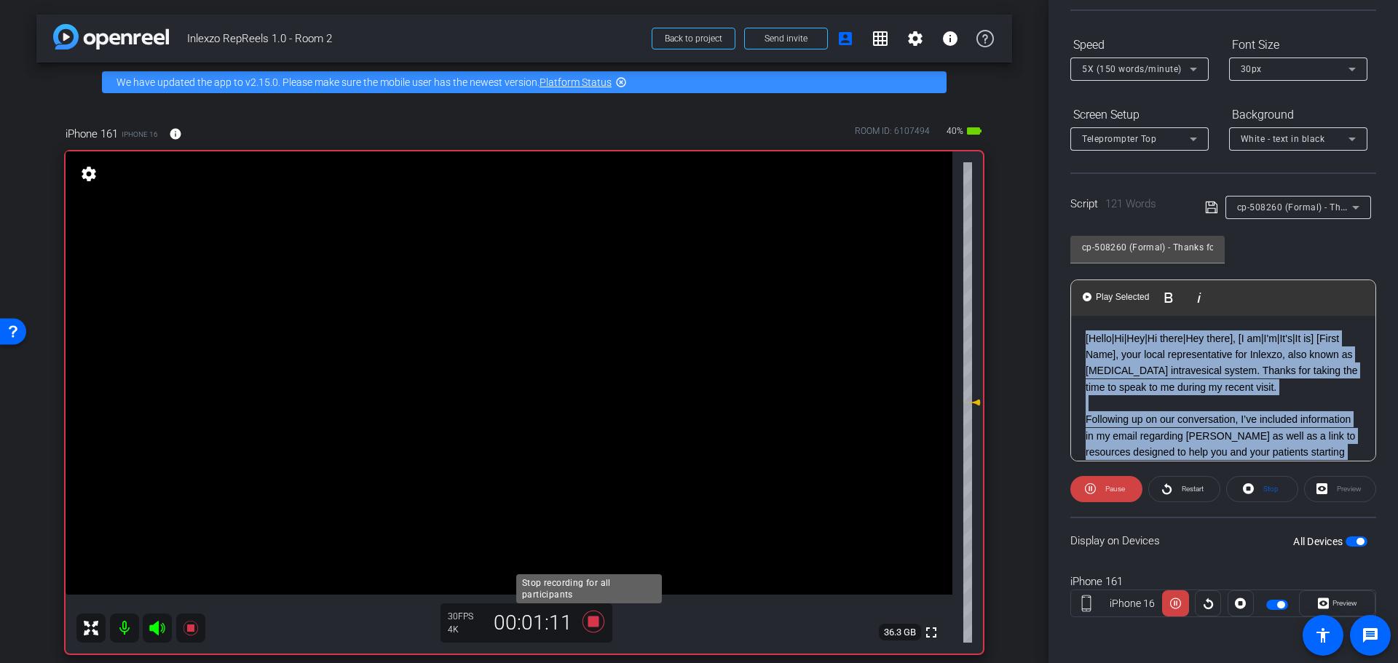
click at [581, 628] on icon at bounding box center [593, 622] width 35 height 26
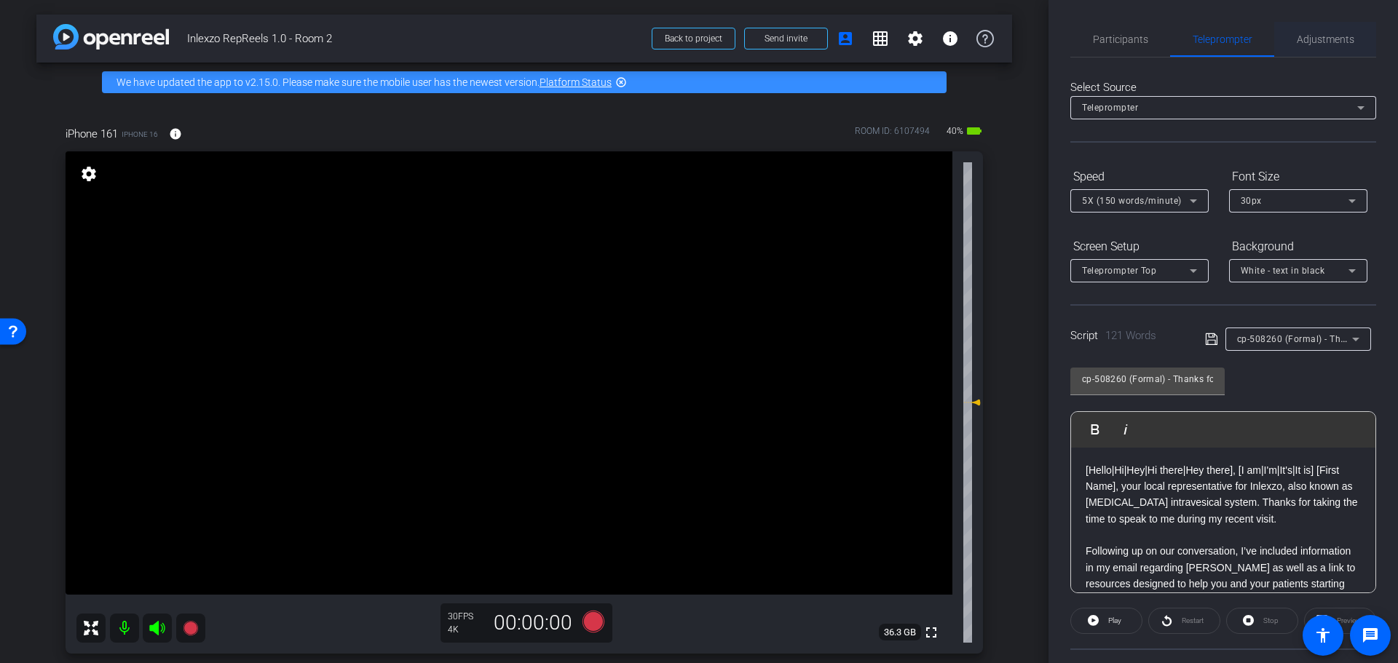
click at [1309, 52] on span "Adjustments" at bounding box center [1326, 39] width 58 height 35
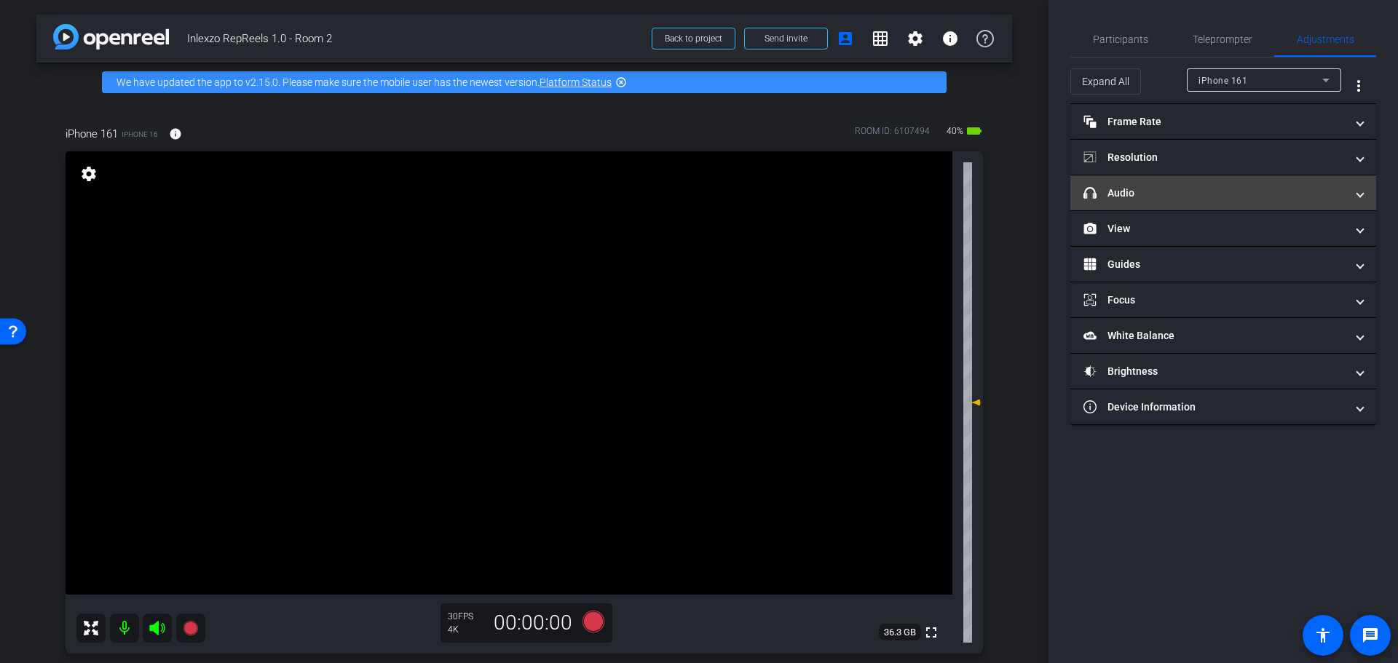
click at [1127, 194] on mat-panel-title "headphone icon Audio" at bounding box center [1215, 193] width 262 height 15
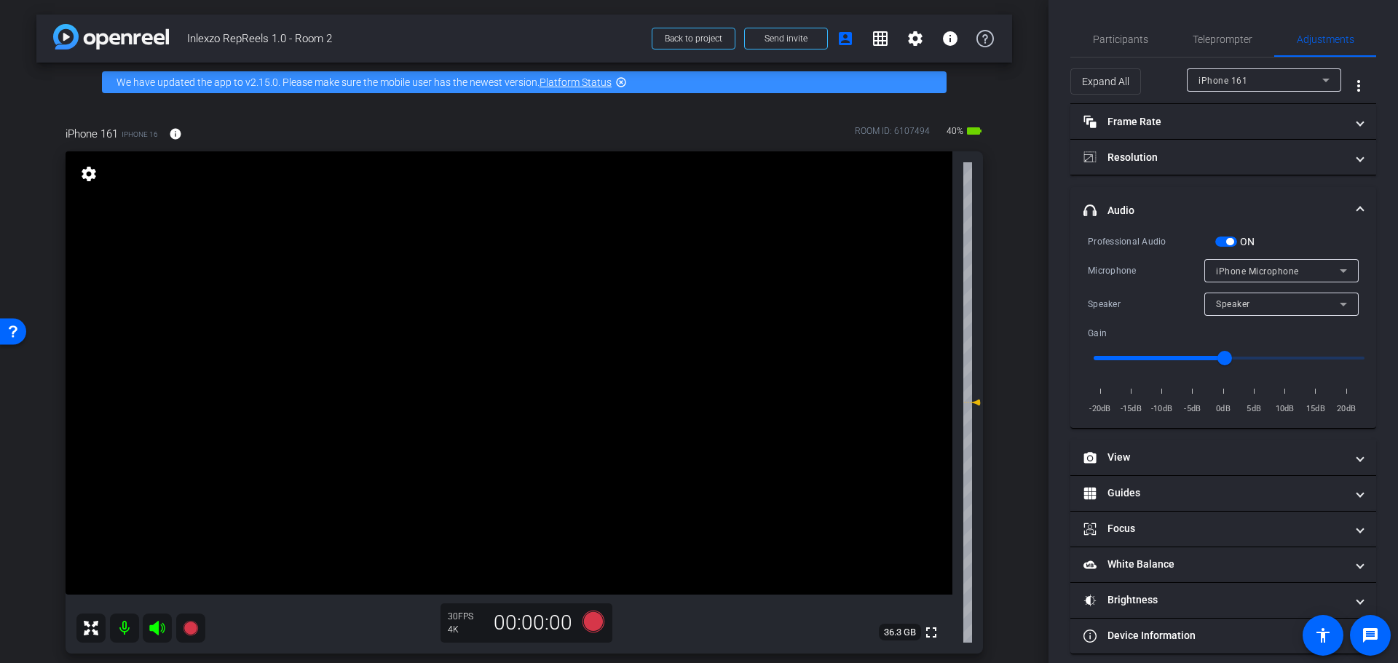
click at [1218, 243] on span "button" at bounding box center [1226, 242] width 22 height 10
click at [1127, 47] on span "Participants" at bounding box center [1120, 39] width 55 height 35
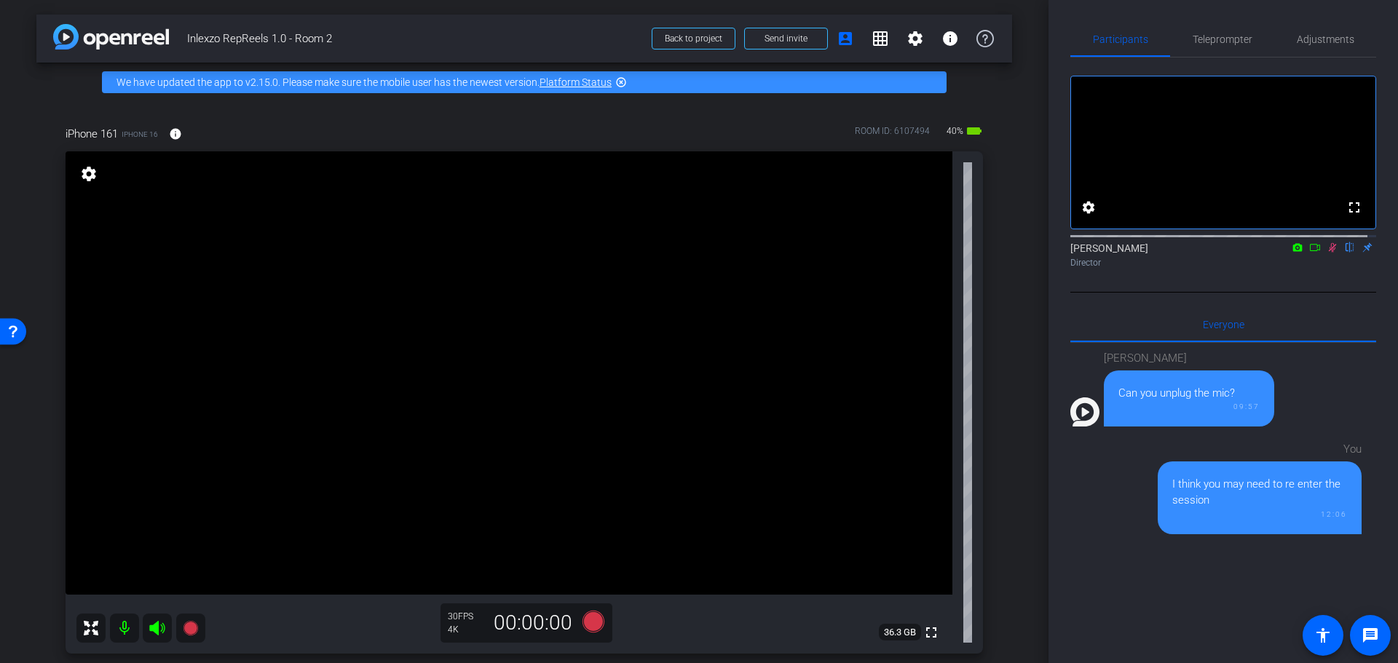
click at [1327, 253] on icon at bounding box center [1333, 247] width 12 height 10
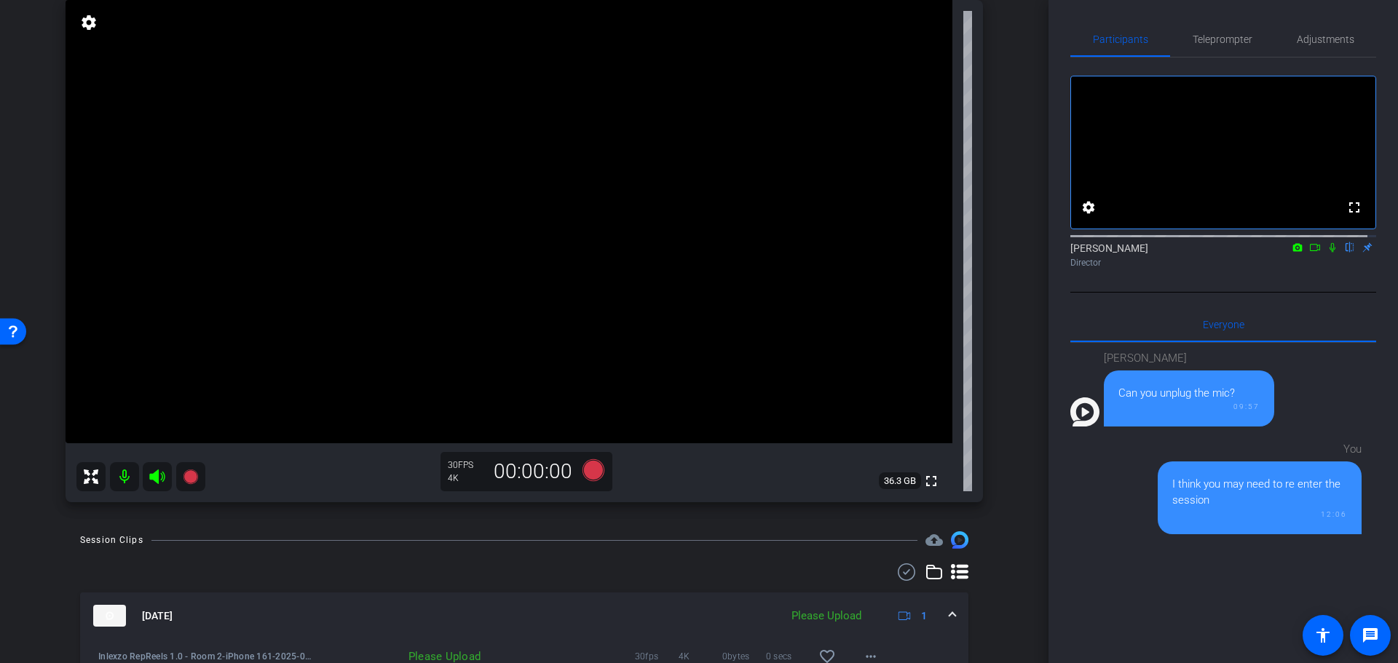
scroll to position [303, 0]
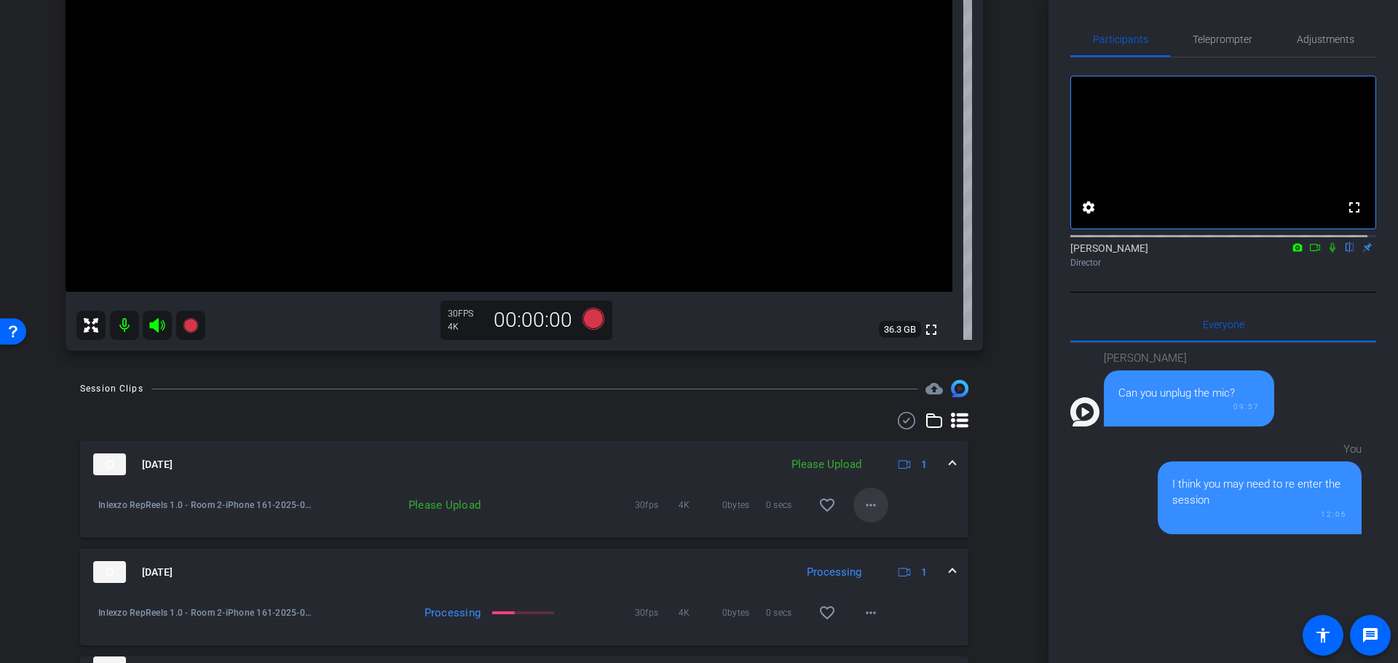
click at [871, 499] on span at bounding box center [870, 505] width 35 height 35
click at [869, 527] on span "Upload" at bounding box center [885, 535] width 58 height 17
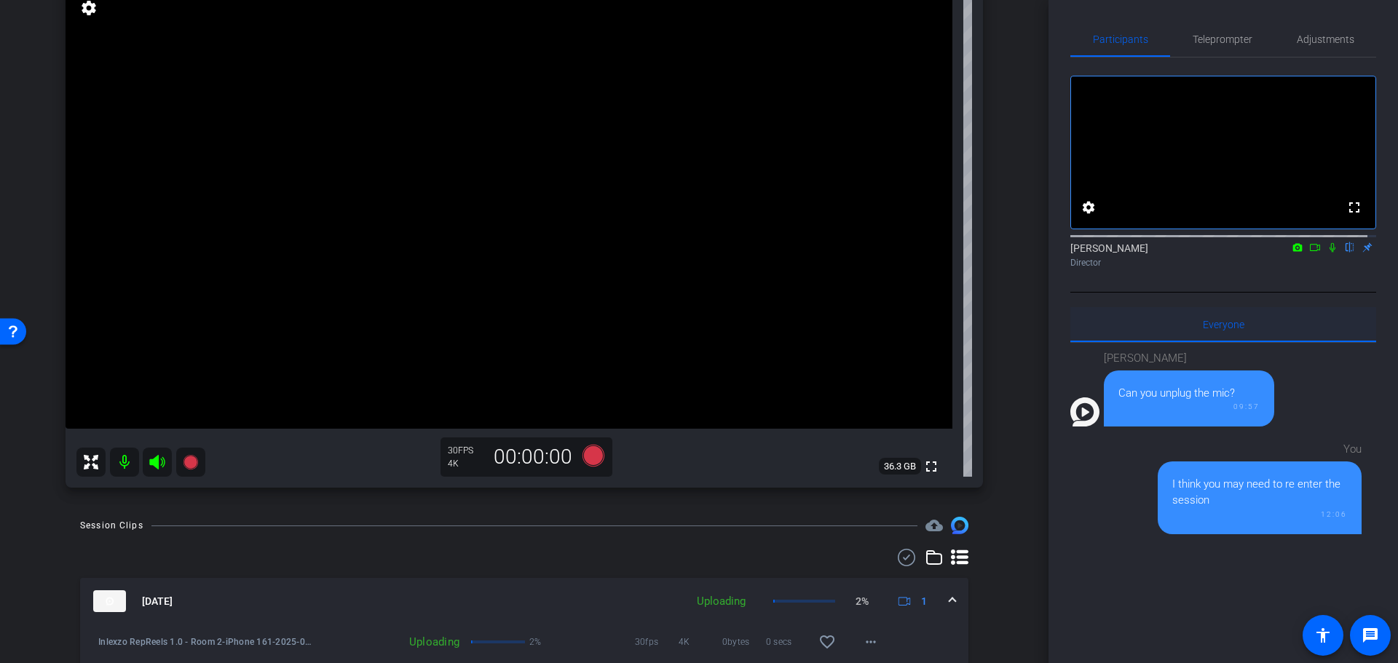
scroll to position [0, 0]
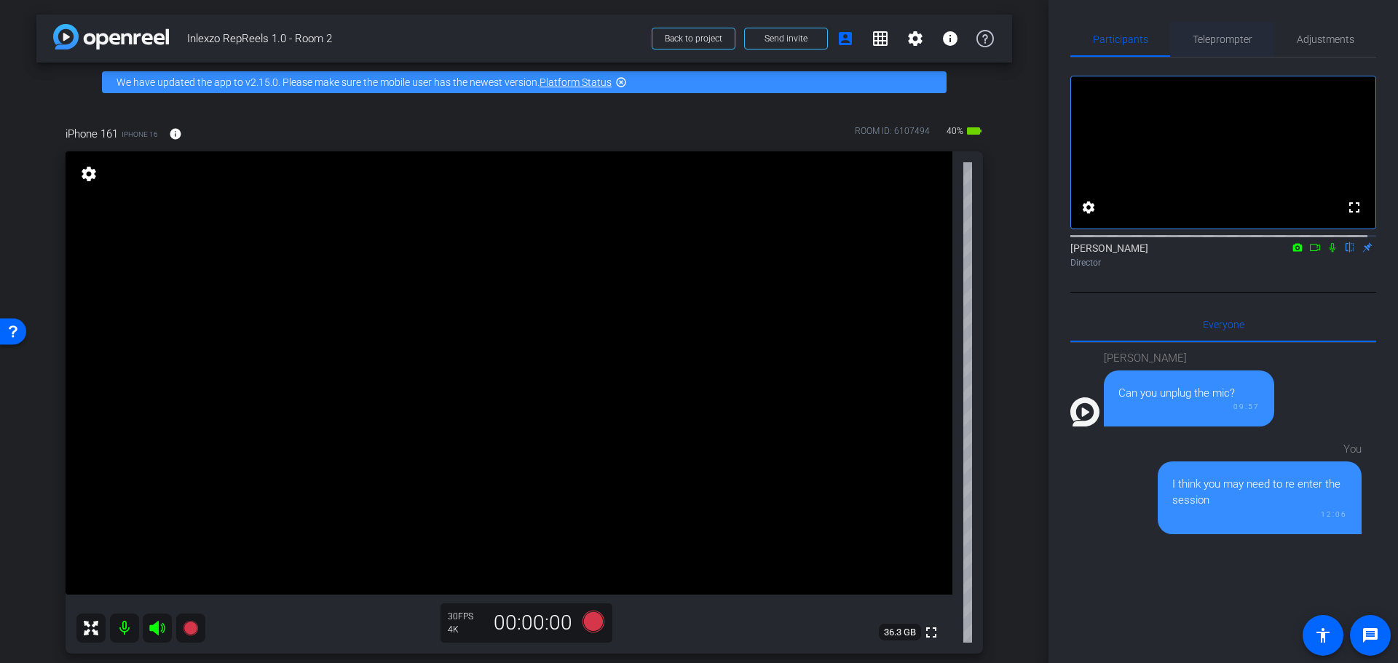
click at [1254, 47] on div "Teleprompter" at bounding box center [1222, 39] width 104 height 35
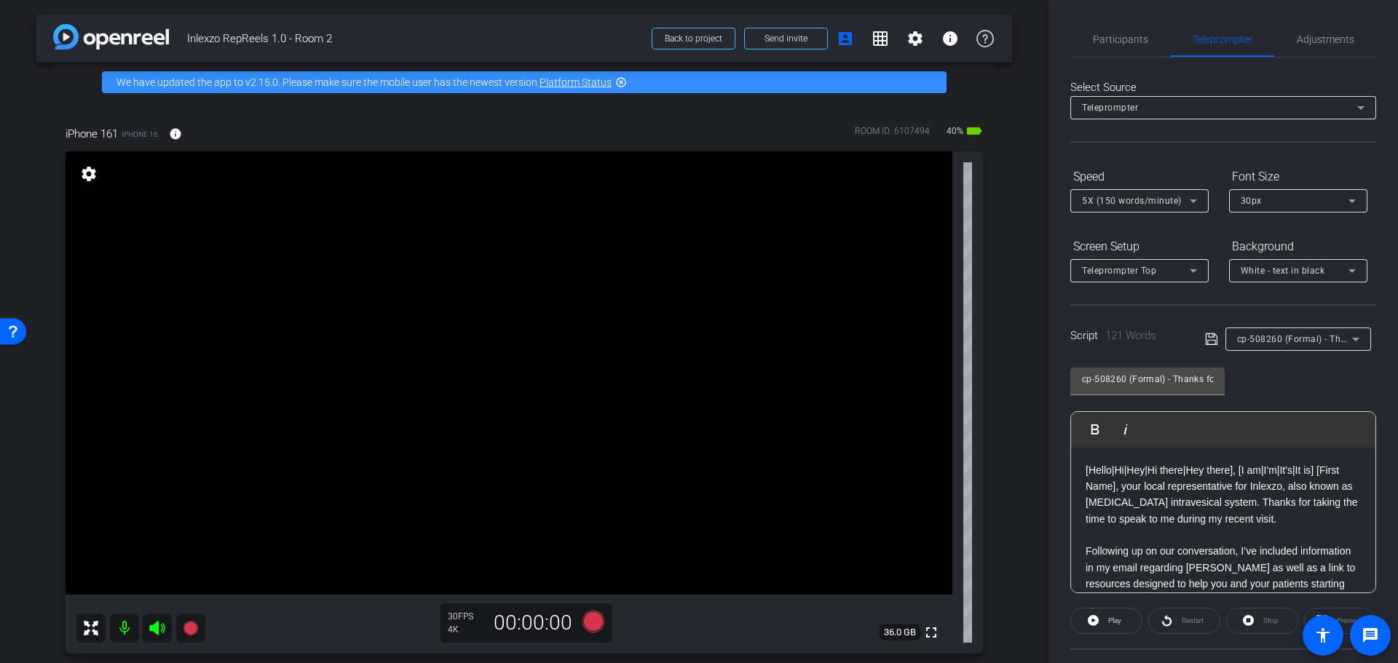
click at [1314, 325] on div "Script 121 Words cp-508260 (Formal) - Thanks for Seeing Me" at bounding box center [1223, 327] width 306 height 47
click at [1314, 341] on span "cp-508260 (Formal) - Thanks for Seeing Me" at bounding box center [1329, 339] width 185 height 12
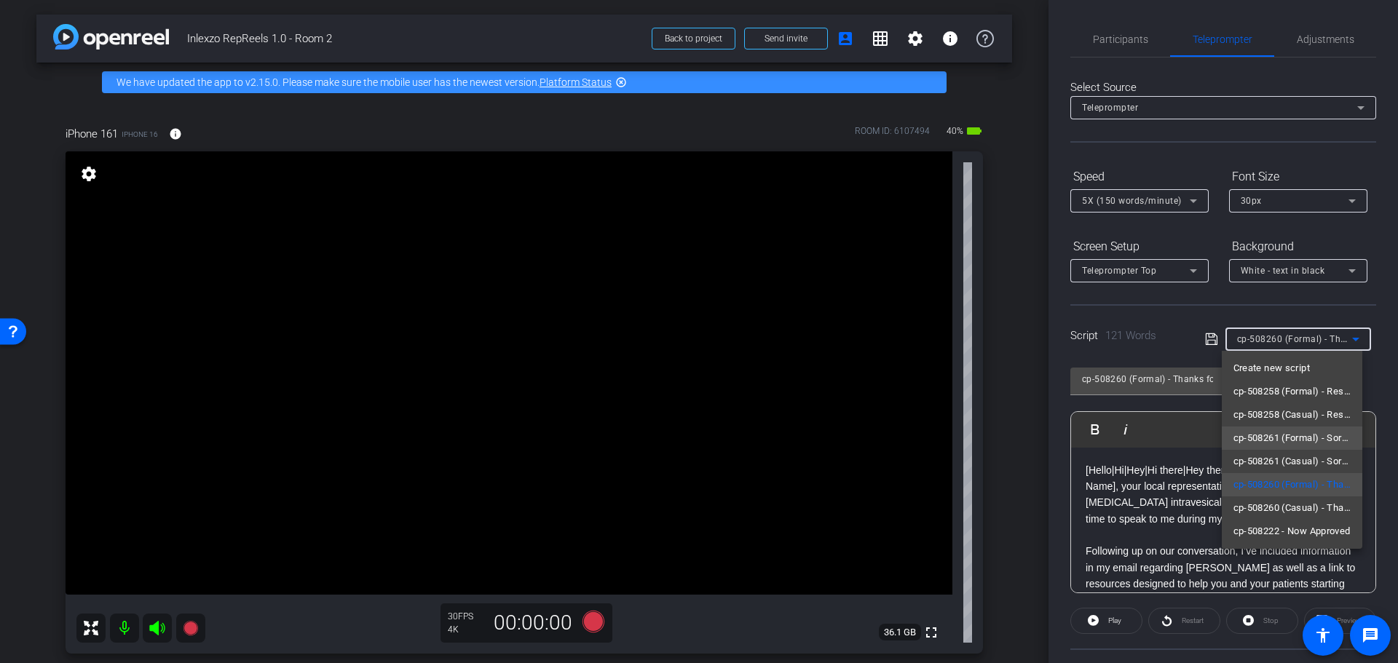
click at [1310, 442] on span "cp-508261 (Formal) - Sorry I Missed You" at bounding box center [1293, 438] width 118 height 17
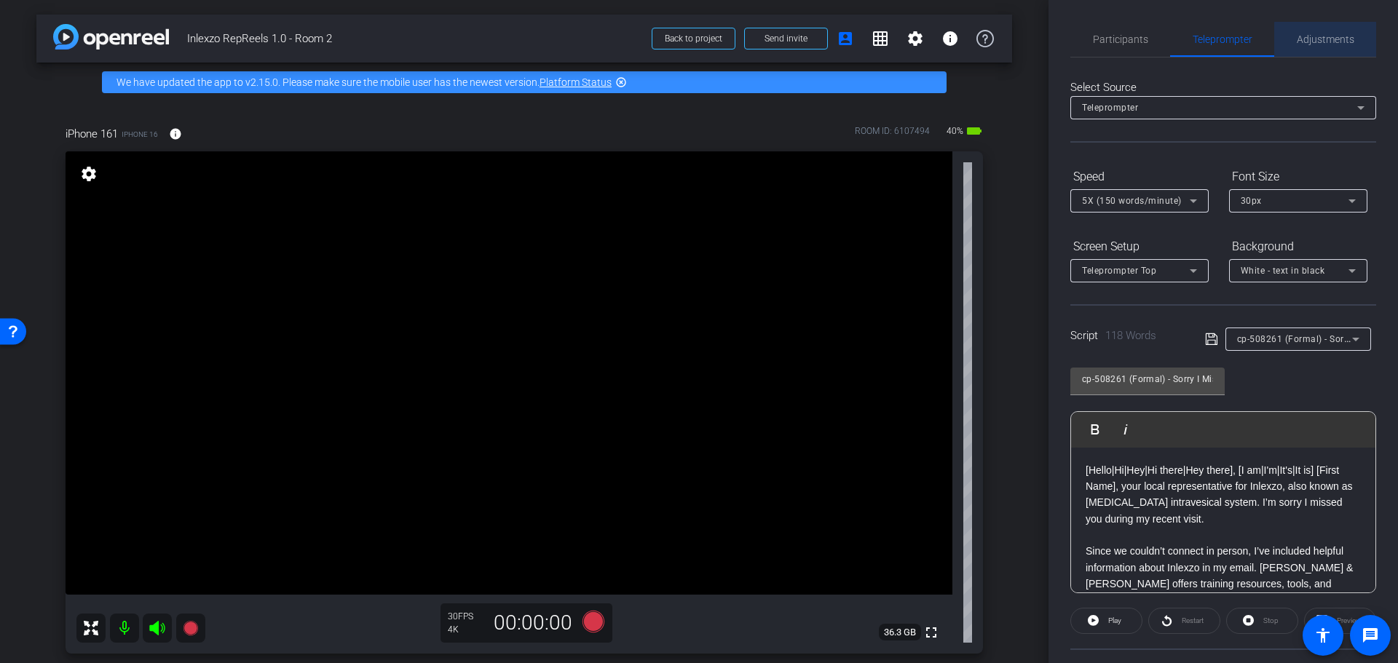
click at [1330, 44] on span "Adjustments" at bounding box center [1326, 39] width 58 height 10
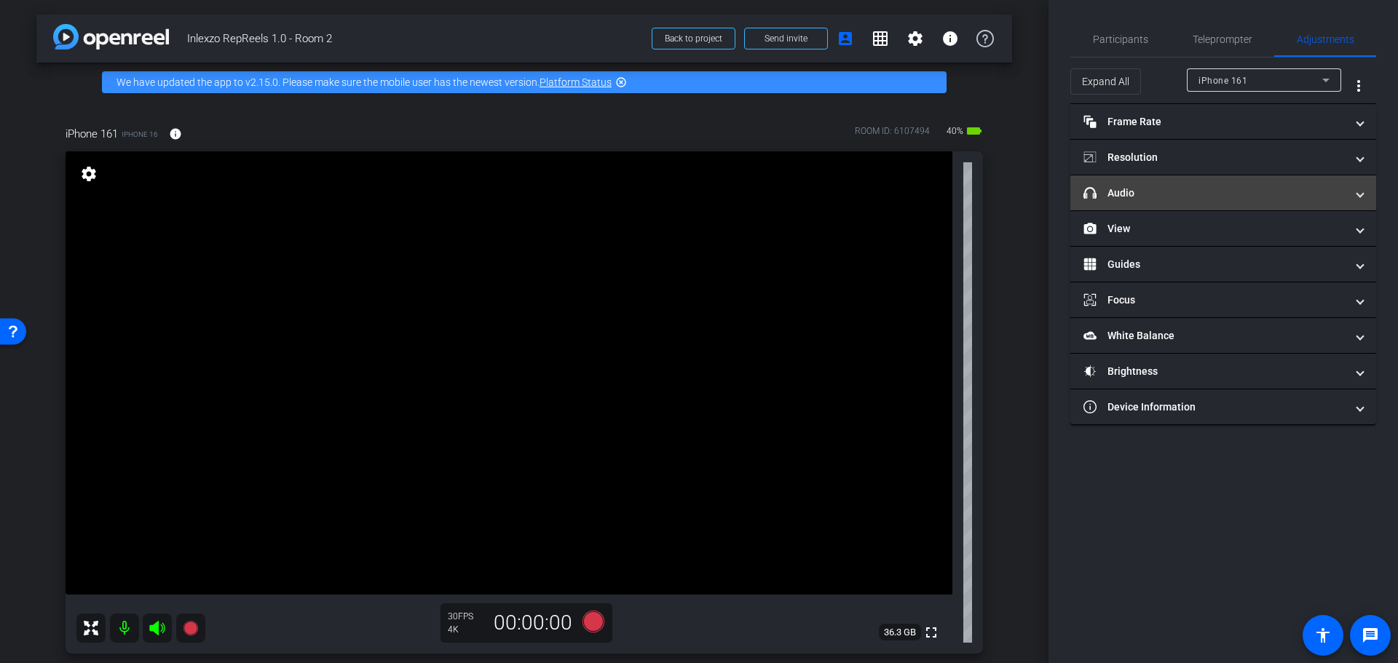
click at [1168, 192] on mat-panel-title "headphone icon Audio" at bounding box center [1215, 193] width 262 height 15
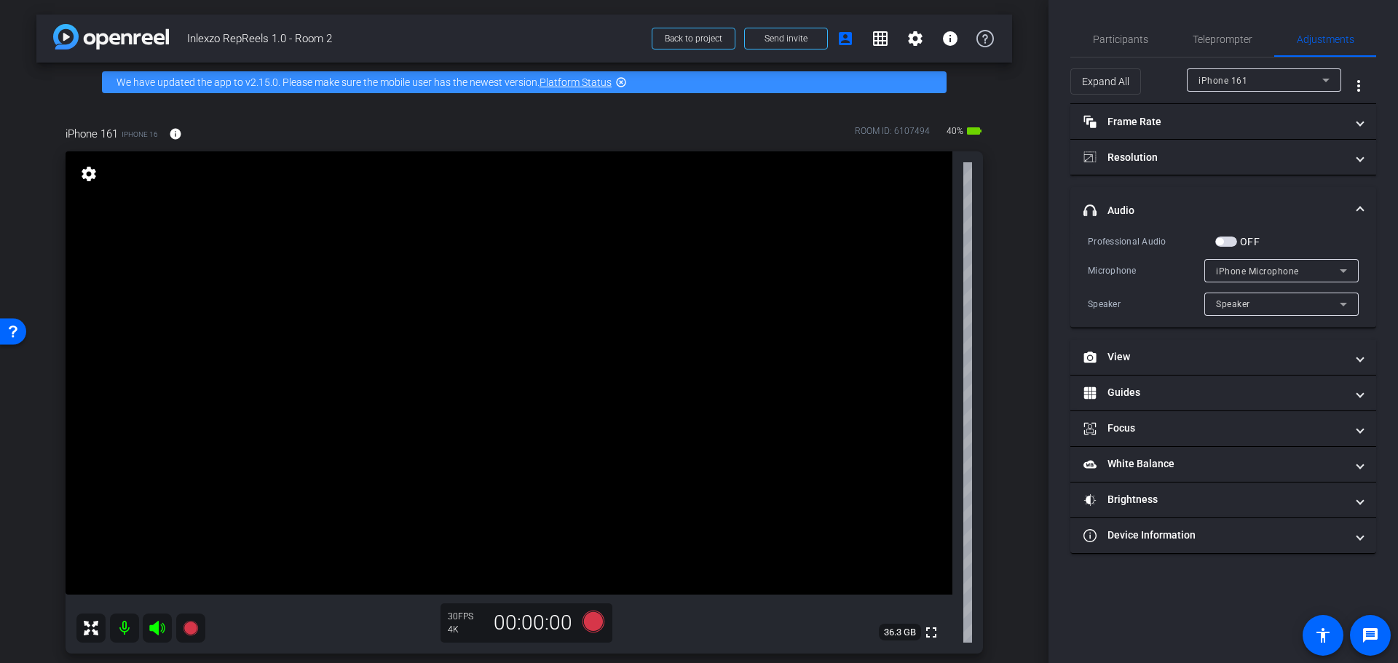
click at [1234, 238] on span "button" at bounding box center [1226, 242] width 22 height 10
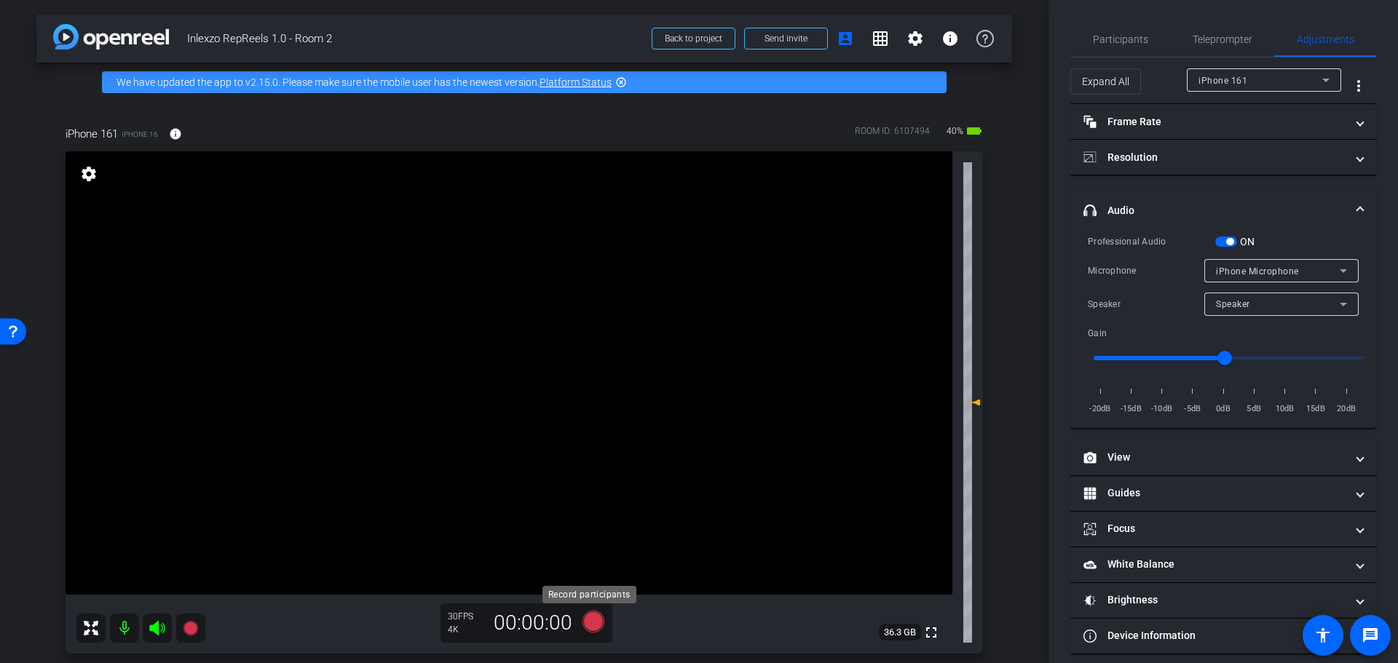
click at [585, 625] on icon at bounding box center [594, 622] width 22 height 22
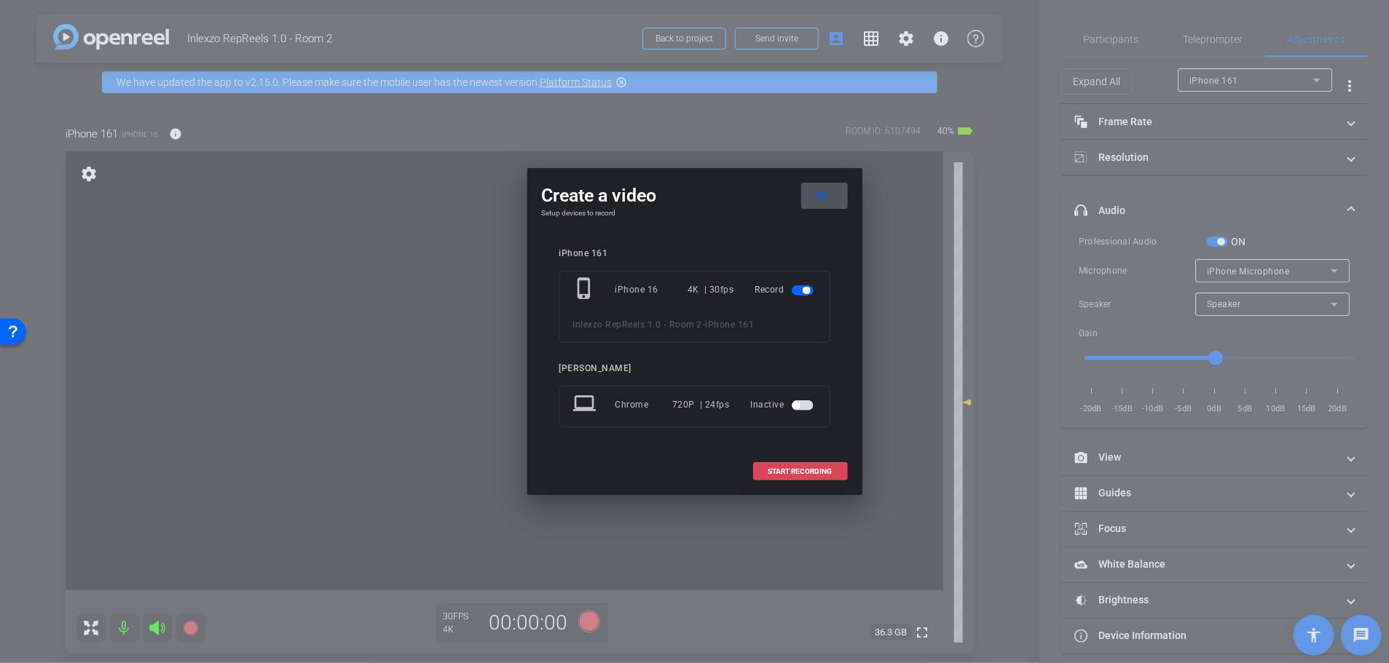
click at [788, 464] on span at bounding box center [800, 471] width 93 height 35
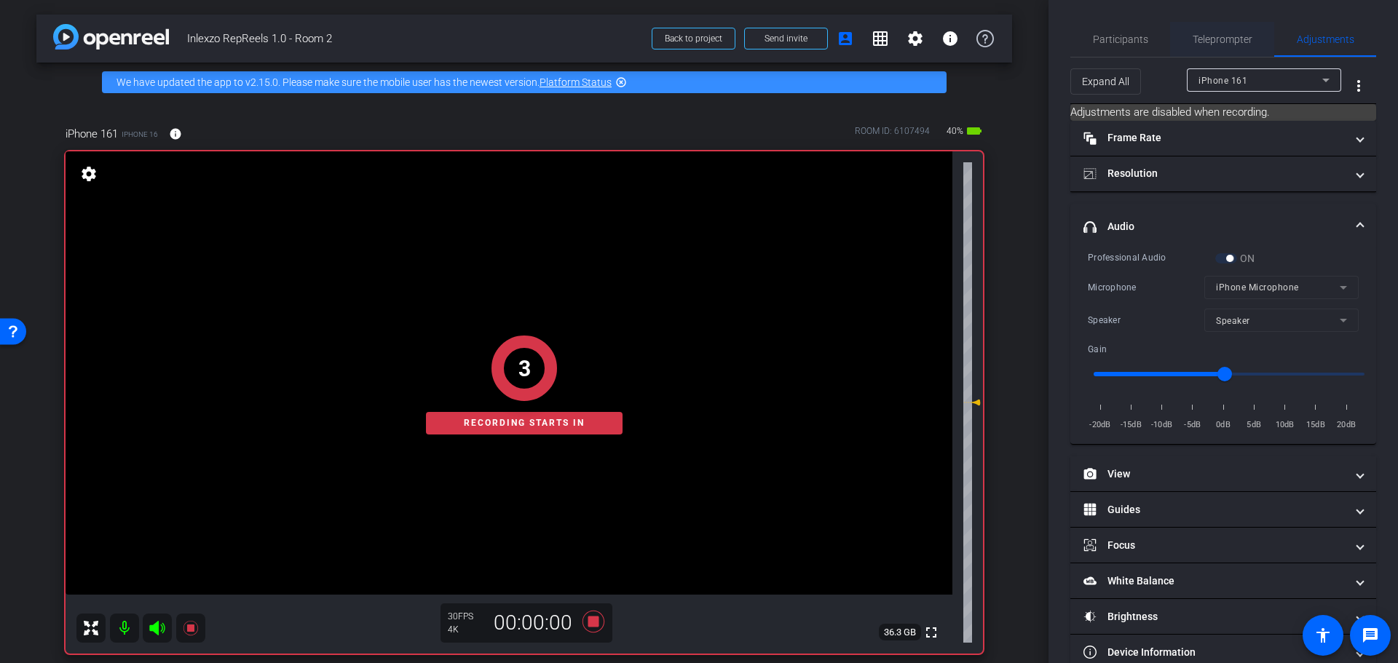
drag, startPoint x: 1212, startPoint y: 30, endPoint x: 1218, endPoint y: 43, distance: 14.7
click at [1214, 30] on span "Teleprompter" at bounding box center [1223, 39] width 60 height 35
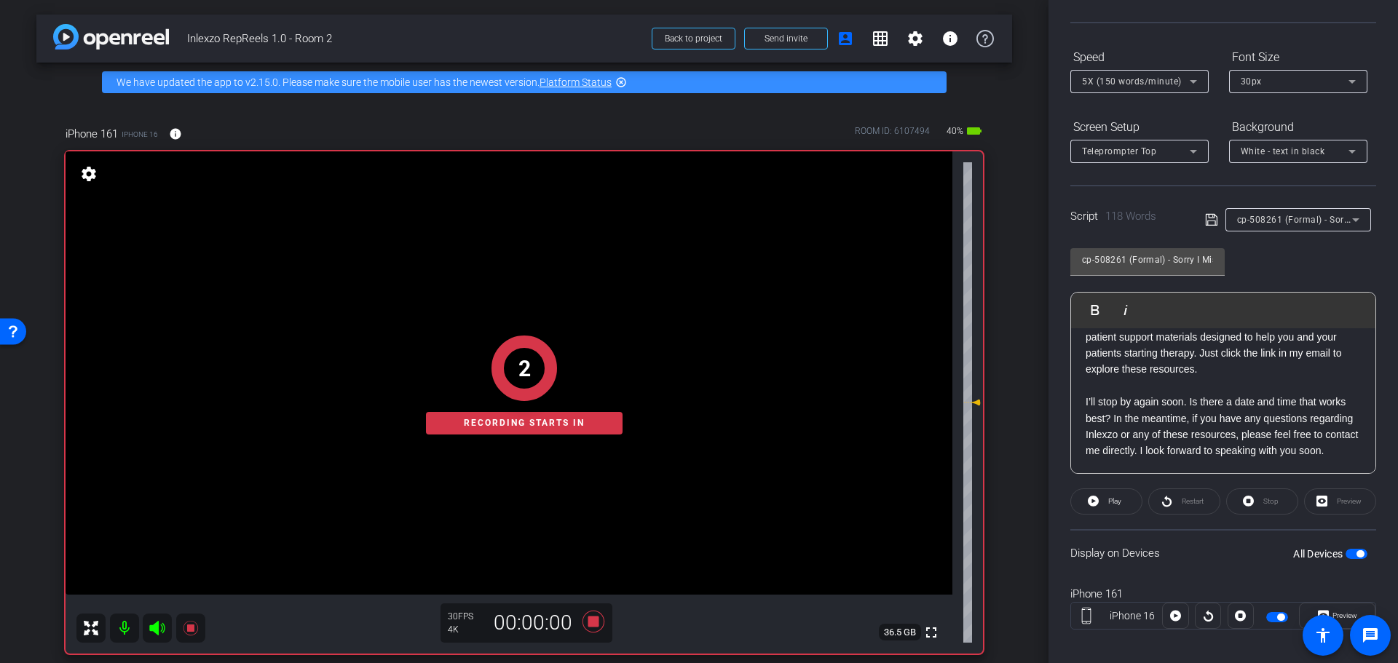
scroll to position [132, 0]
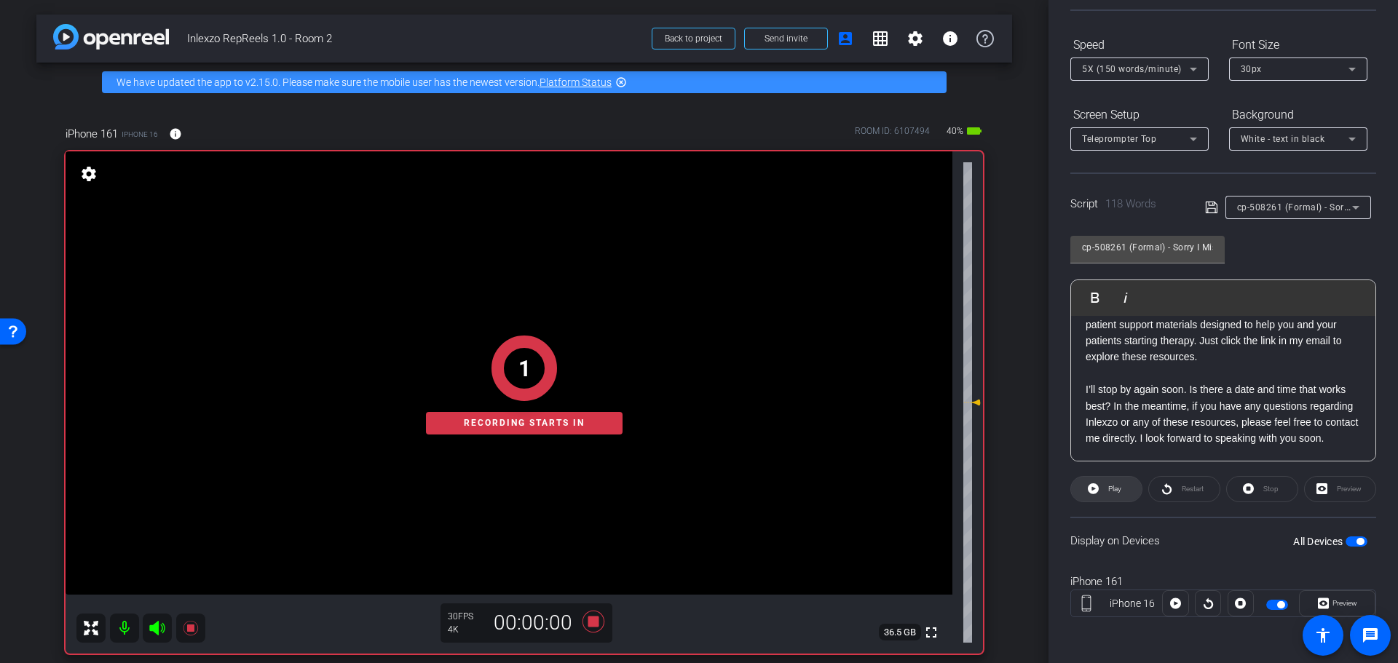
click at [1111, 482] on span "Play" at bounding box center [1113, 489] width 17 height 20
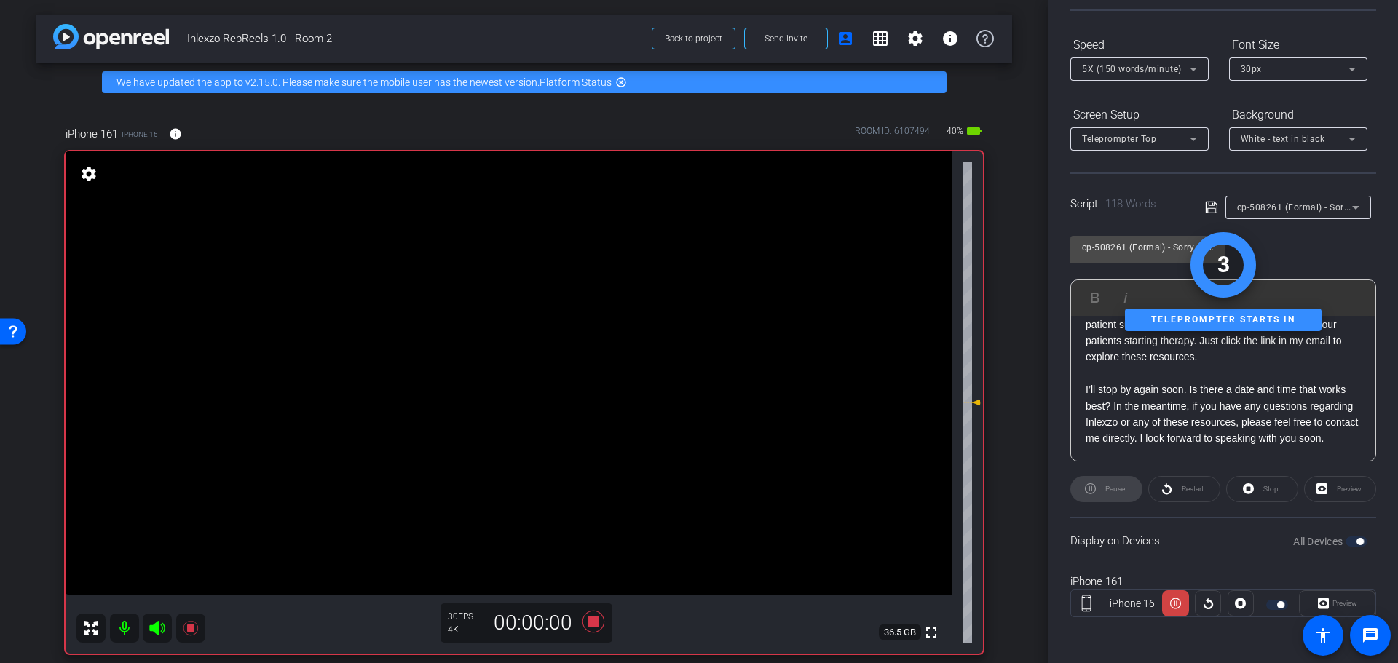
scroll to position [0, 0]
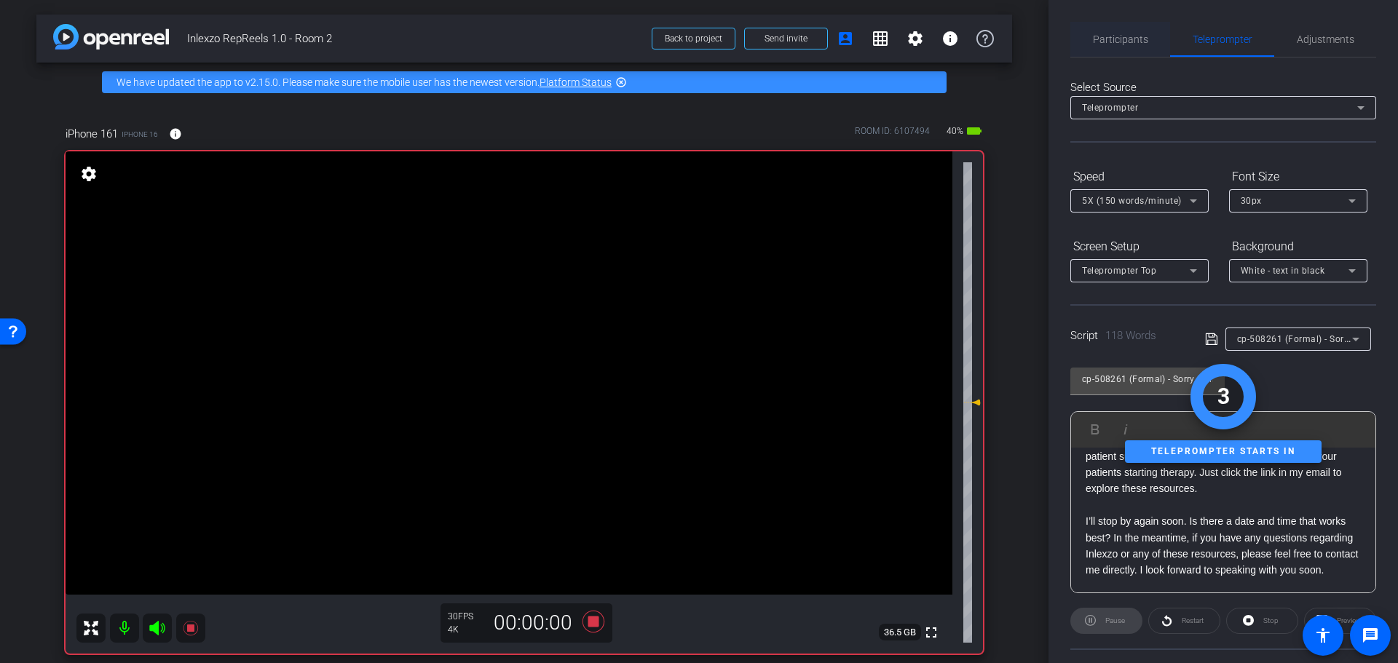
click at [1113, 47] on span "Participants" at bounding box center [1120, 39] width 55 height 35
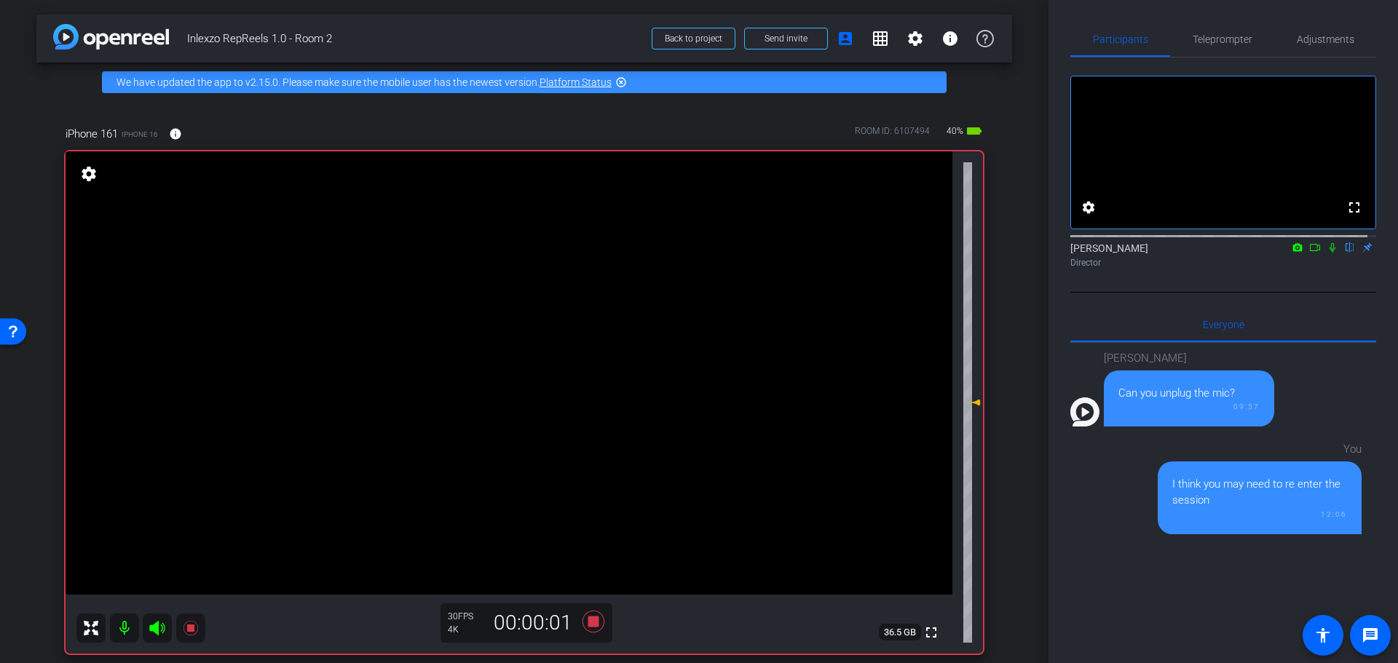
click at [1327, 253] on icon at bounding box center [1333, 247] width 12 height 10
click at [1228, 52] on span "Teleprompter" at bounding box center [1223, 39] width 60 height 35
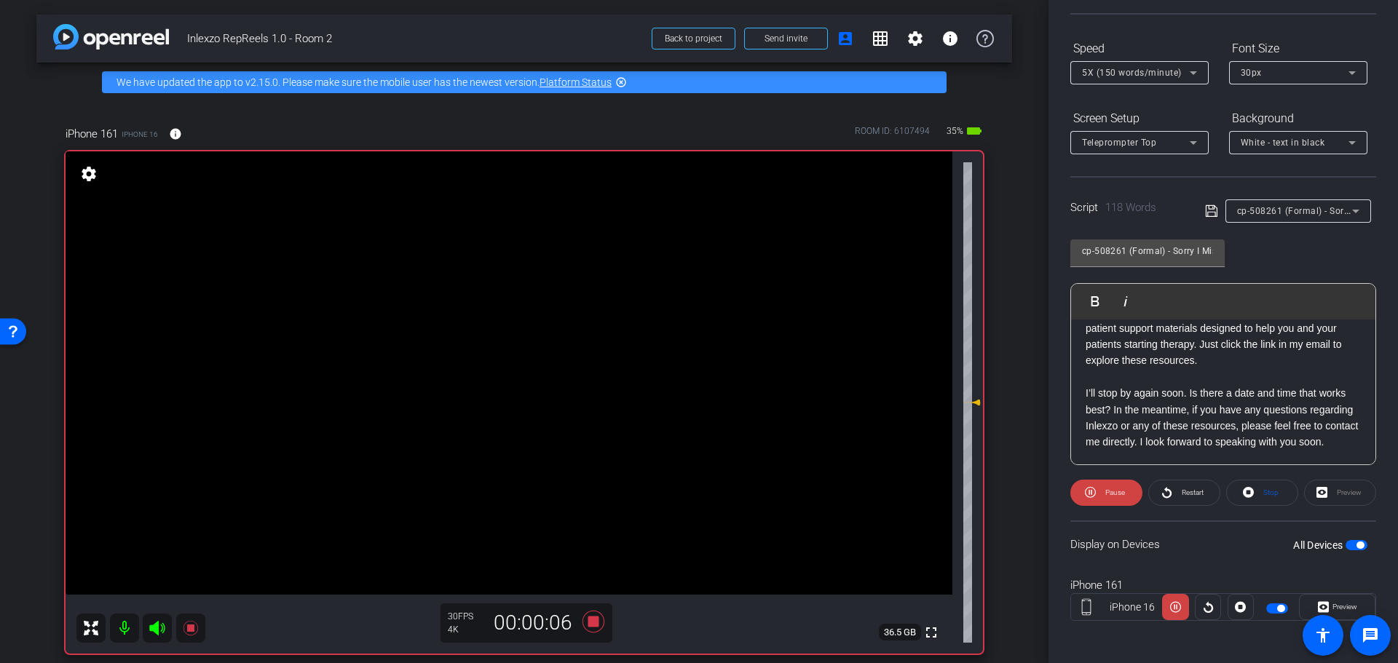
scroll to position [132, 0]
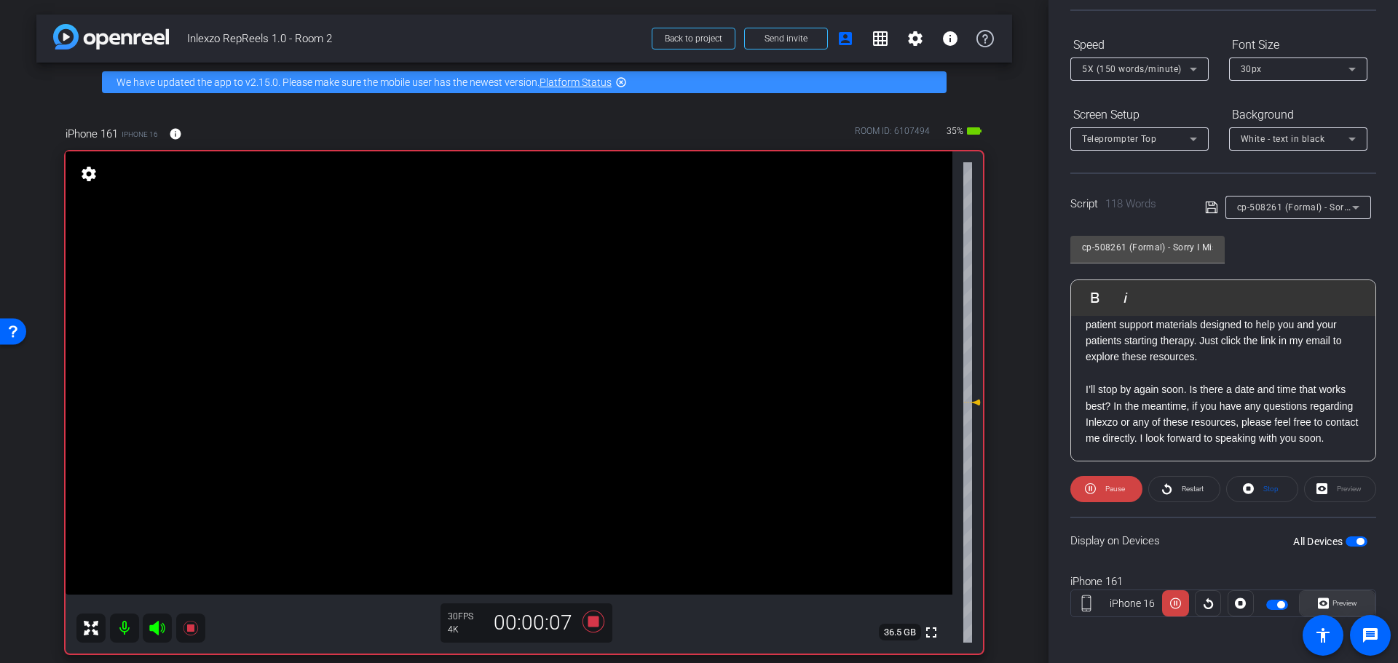
click at [1341, 596] on span "Preview" at bounding box center [1343, 603] width 28 height 20
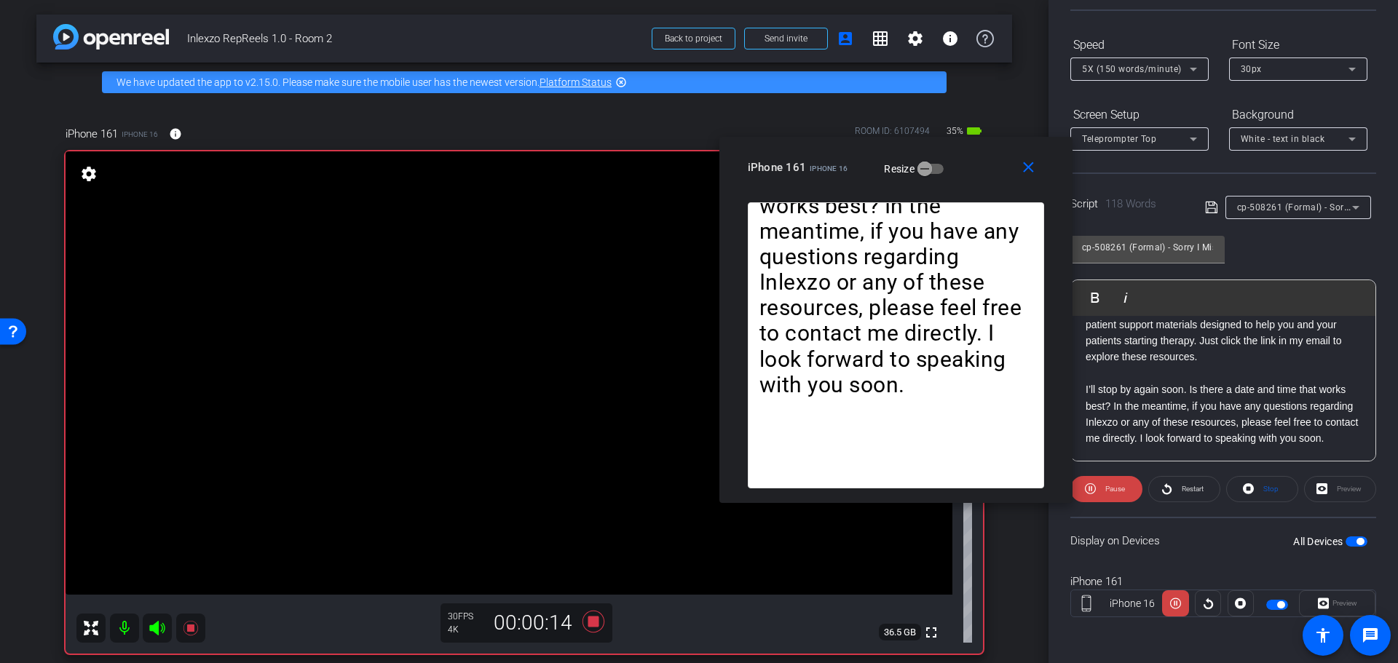
drag, startPoint x: 666, startPoint y: 166, endPoint x: 862, endPoint y: 154, distance: 197.0
click at [862, 154] on div "iPhone 161 iPhone 16 Resize" at bounding box center [901, 167] width 307 height 26
click at [1183, 484] on span "Restart" at bounding box center [1190, 489] width 25 height 20
click at [1023, 173] on mat-icon "close" at bounding box center [1028, 168] width 18 height 18
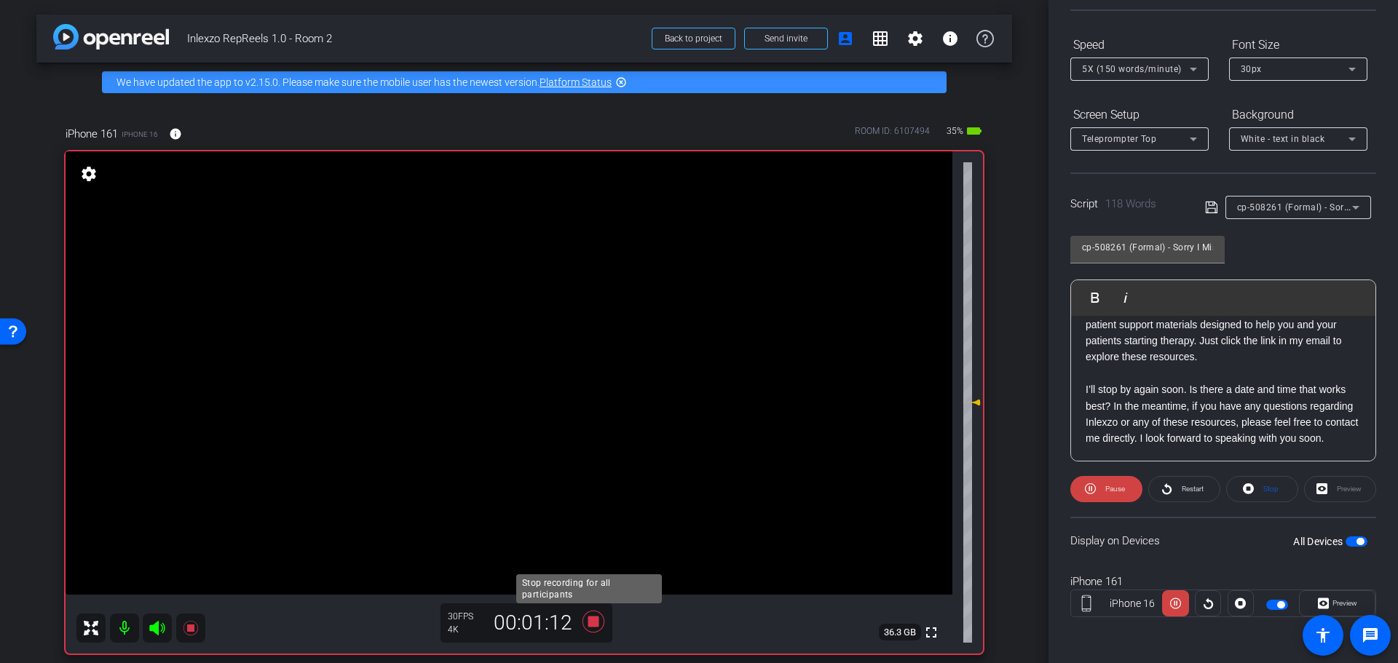
click at [595, 621] on icon at bounding box center [593, 622] width 35 height 26
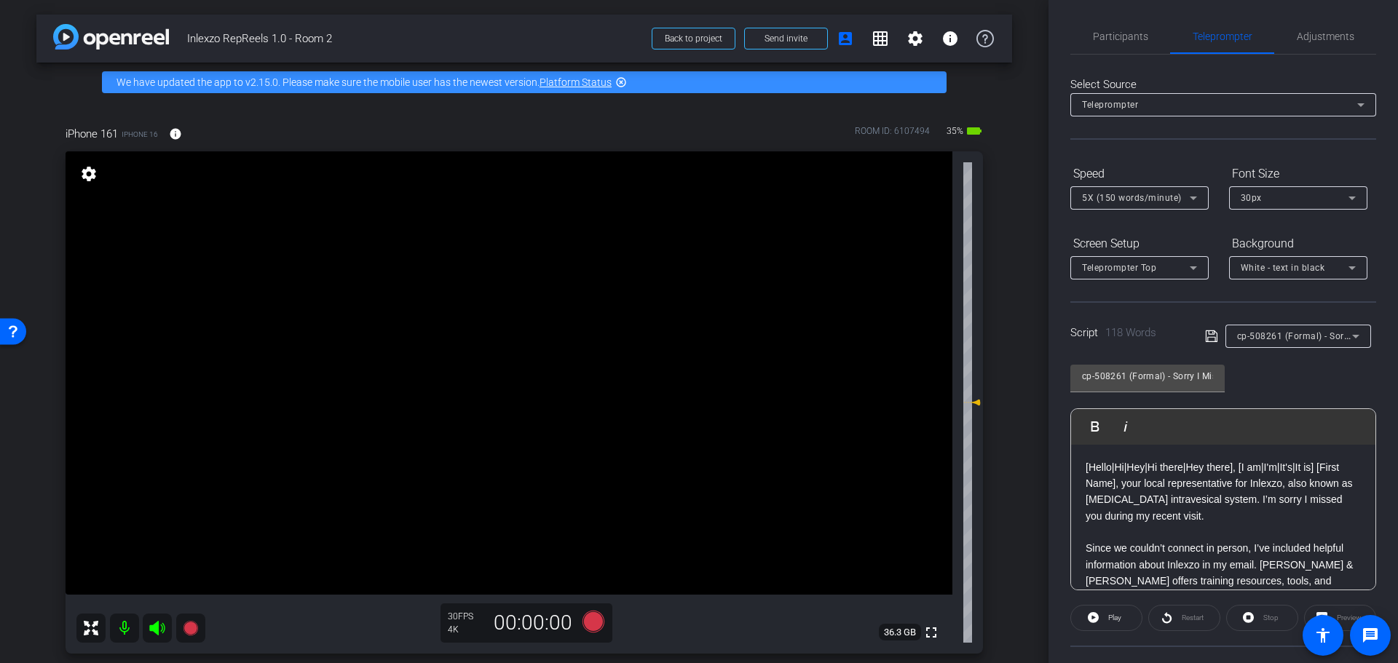
scroll to position [0, 0]
click at [1297, 36] on span "Adjustments" at bounding box center [1326, 39] width 58 height 10
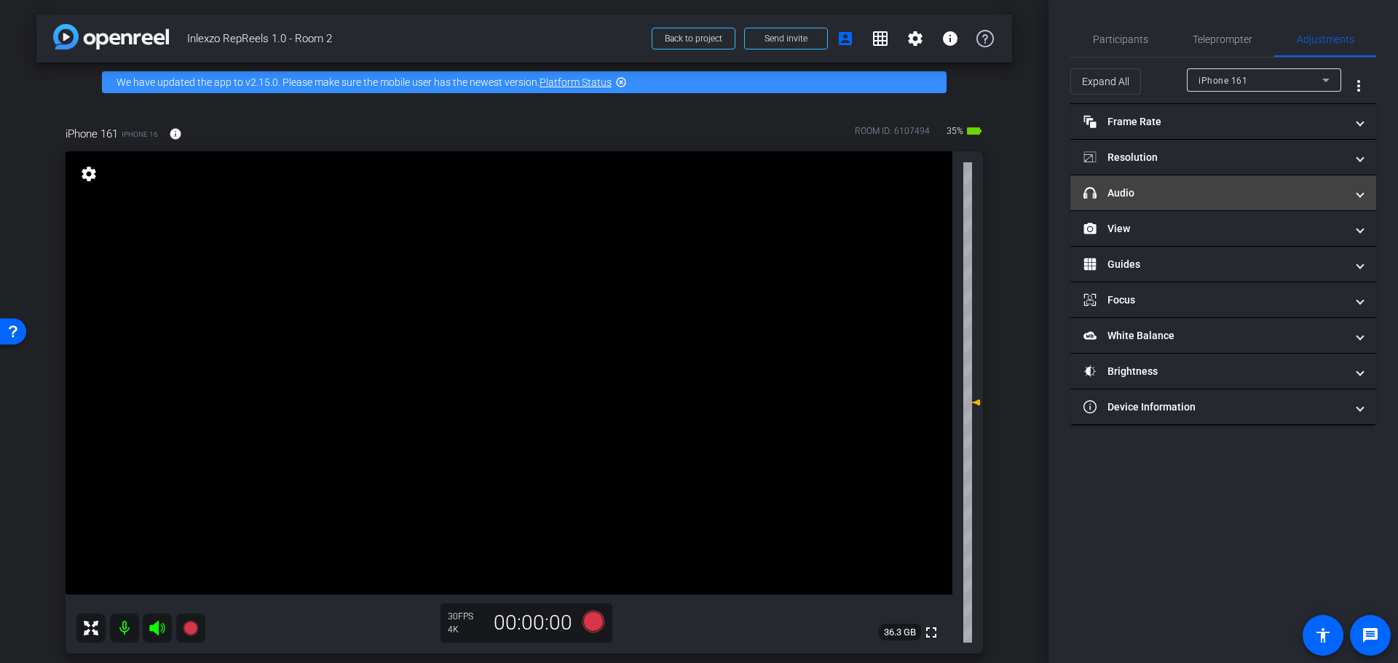
click at [1218, 192] on mat-panel-title "headphone icon Audio" at bounding box center [1215, 193] width 262 height 15
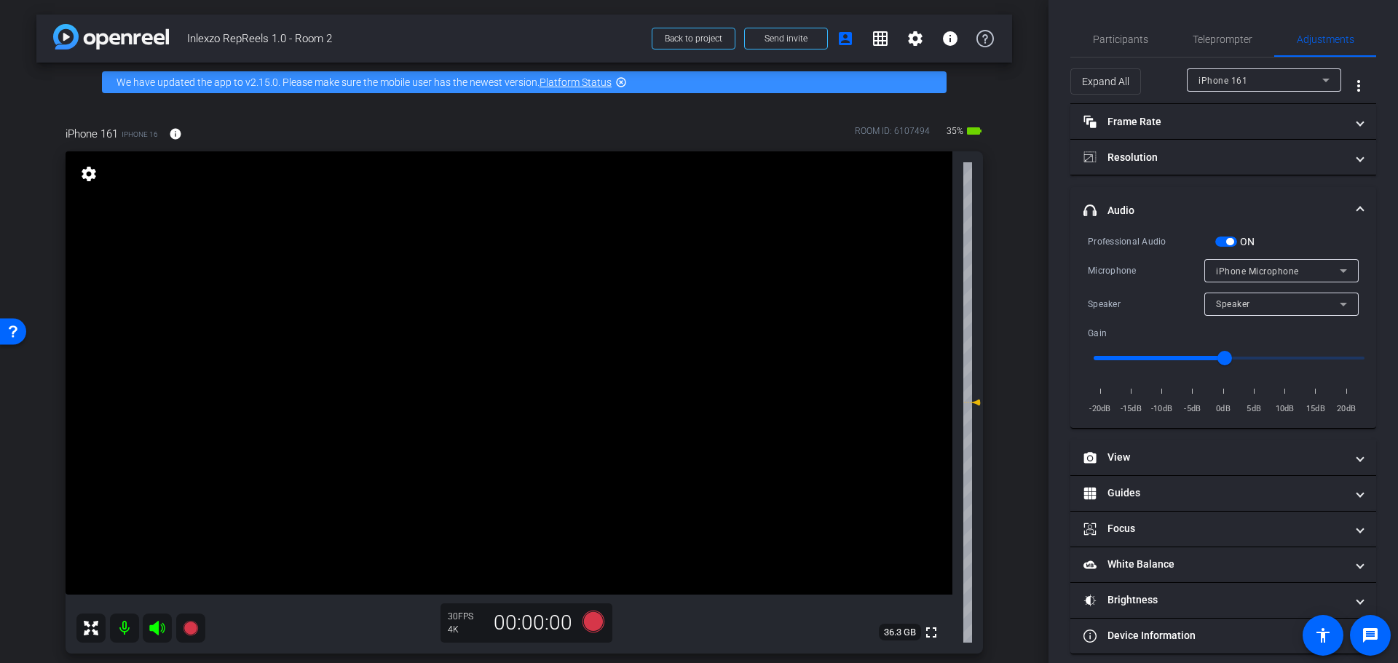
click at [1227, 247] on div "ON" at bounding box center [1235, 241] width 40 height 15
click at [1225, 239] on span "button" at bounding box center [1226, 242] width 22 height 10
click at [1108, 27] on span "Participants" at bounding box center [1120, 39] width 55 height 35
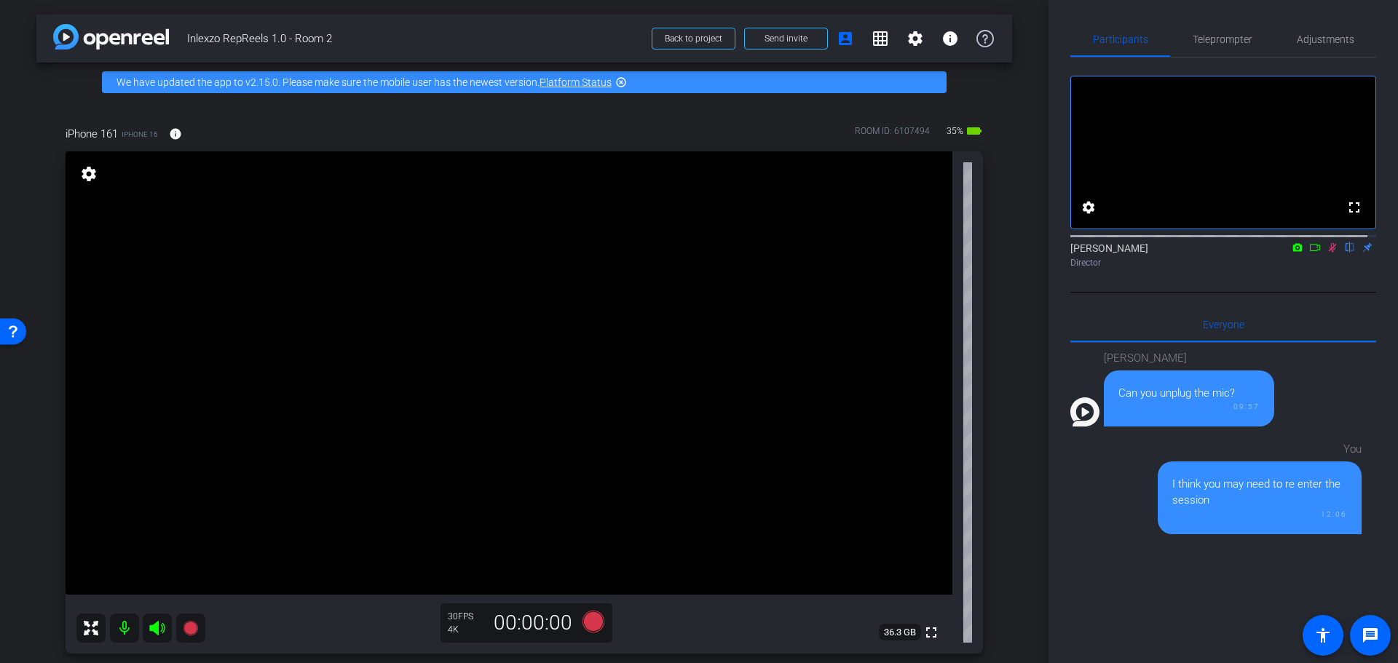
click at [1327, 253] on icon at bounding box center [1333, 247] width 12 height 10
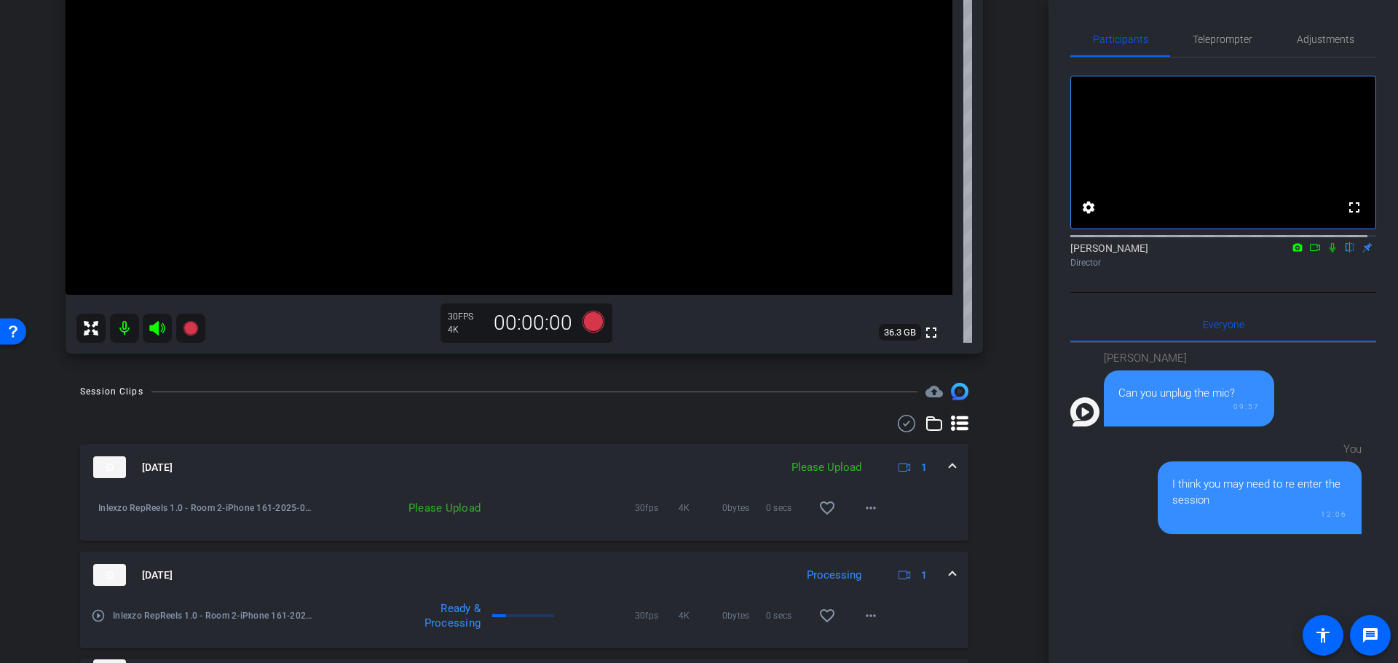
scroll to position [296, 0]
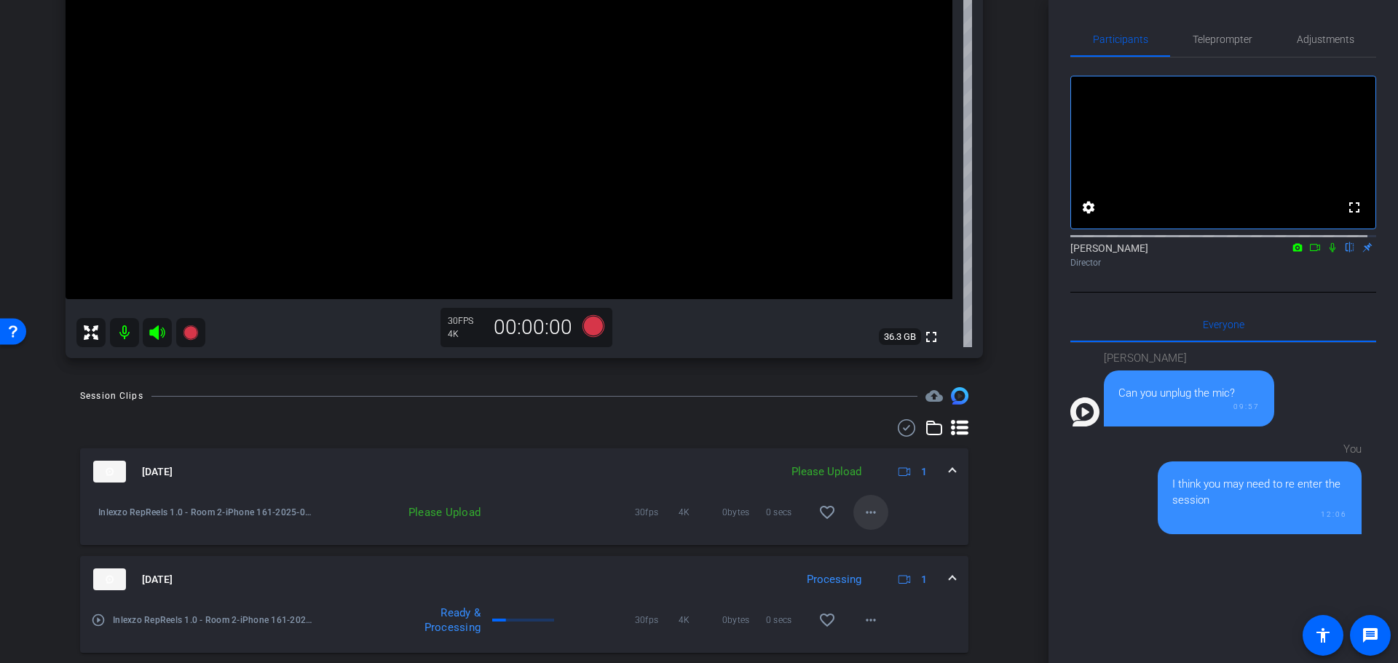
click at [862, 510] on mat-icon "more_horiz" at bounding box center [870, 512] width 17 height 17
click at [876, 538] on span "Upload" at bounding box center [885, 542] width 58 height 17
click at [1327, 253] on icon at bounding box center [1333, 247] width 12 height 10
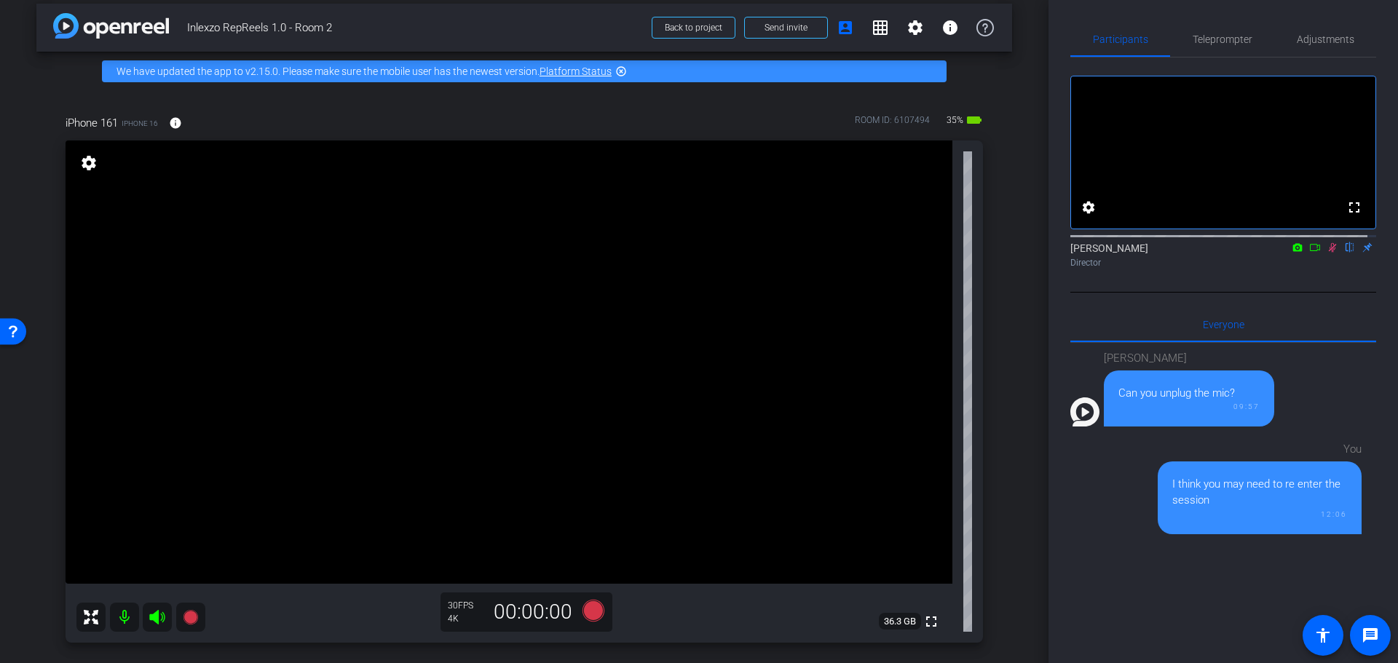
scroll to position [0, 0]
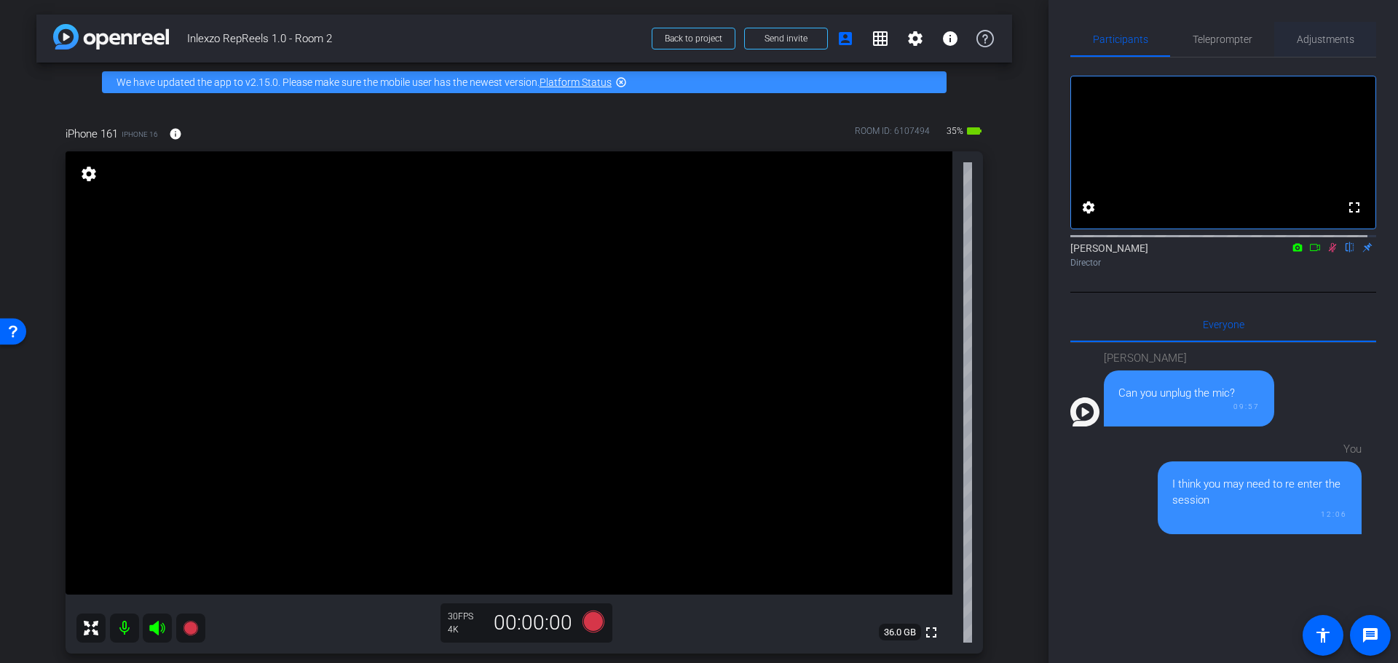
click at [1311, 43] on span "Adjustments" at bounding box center [1326, 39] width 58 height 10
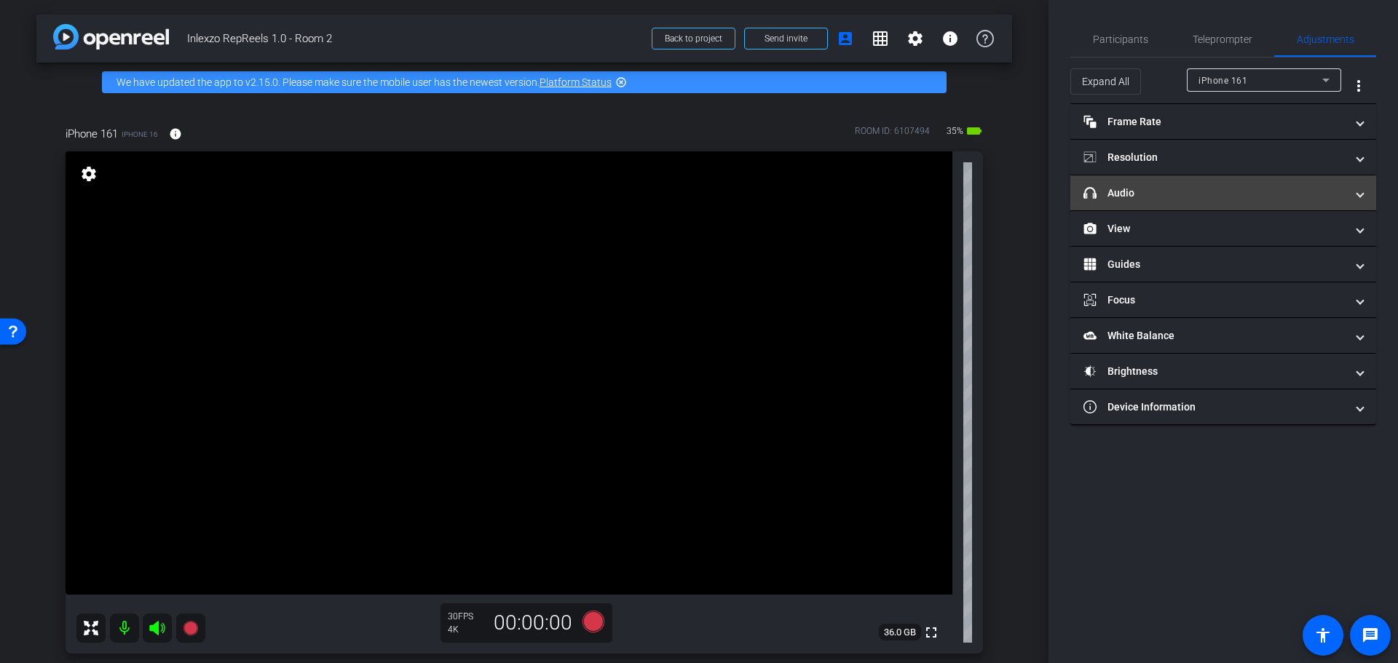
click at [1221, 194] on mat-panel-title "headphone icon Audio" at bounding box center [1215, 193] width 262 height 15
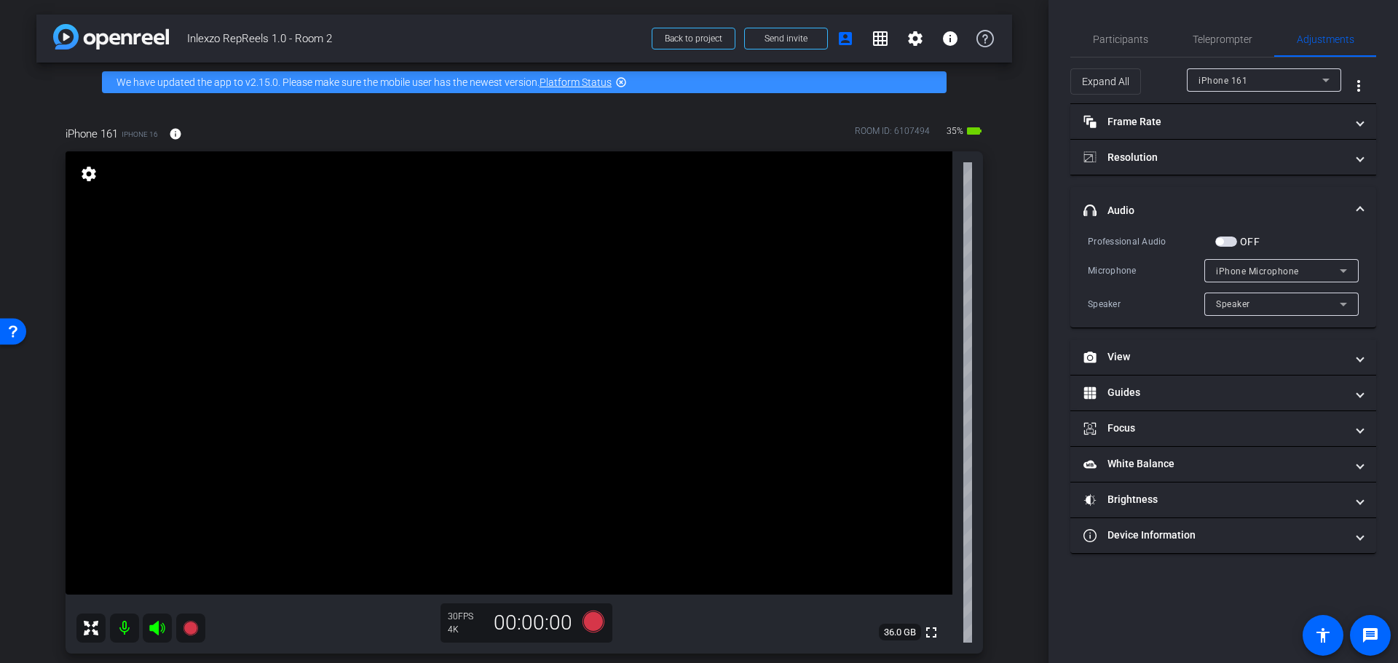
click at [1235, 238] on span "button" at bounding box center [1226, 242] width 22 height 10
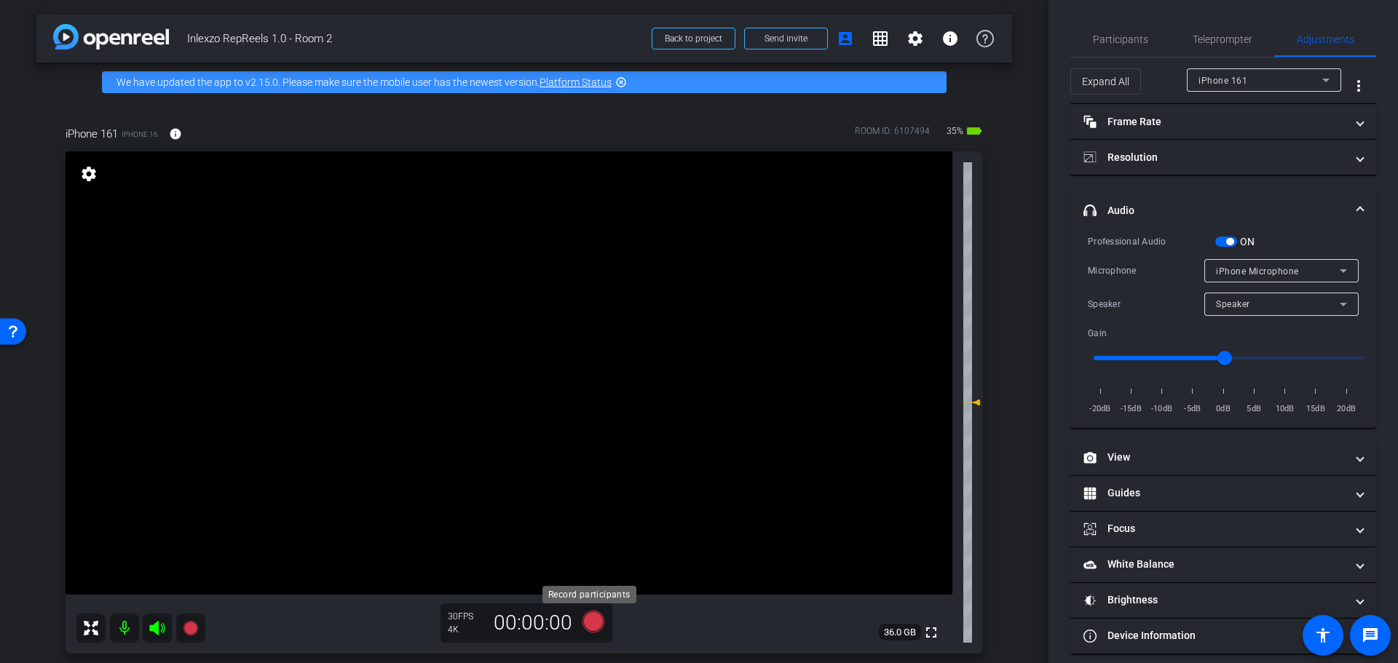
click at [593, 615] on icon at bounding box center [594, 622] width 22 height 22
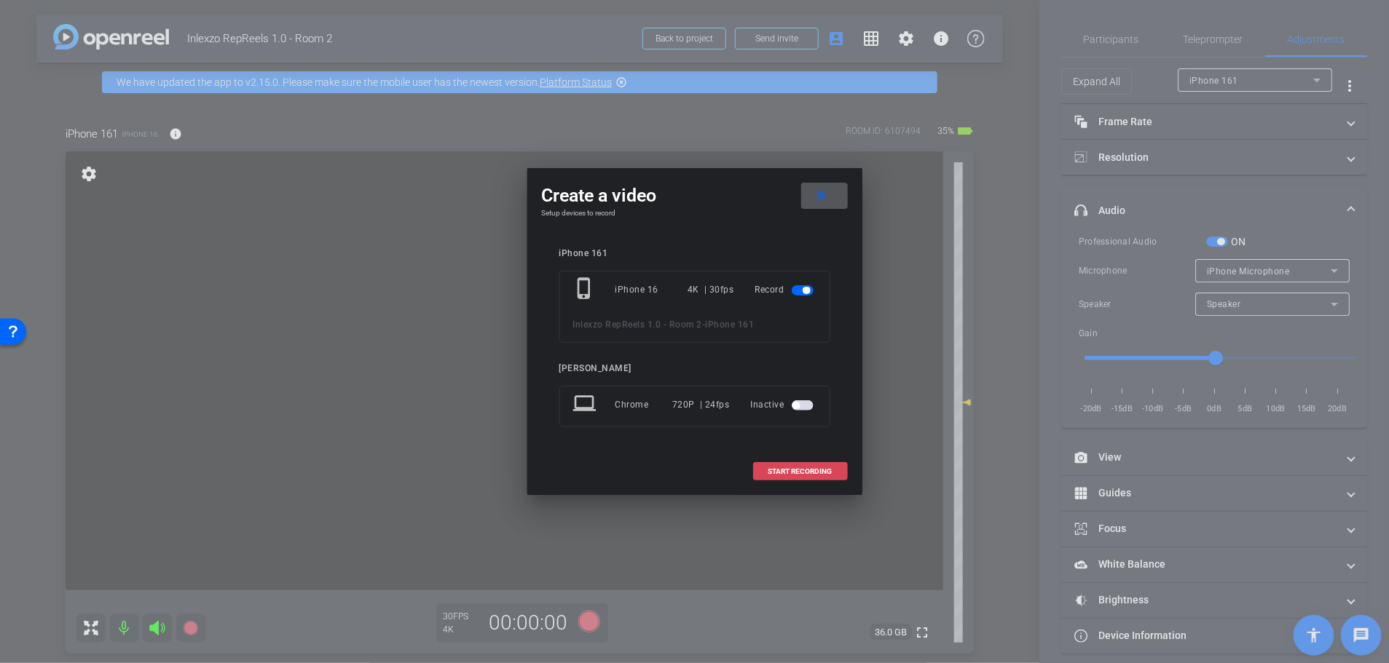
click at [772, 470] on span "START RECORDING" at bounding box center [800, 471] width 64 height 7
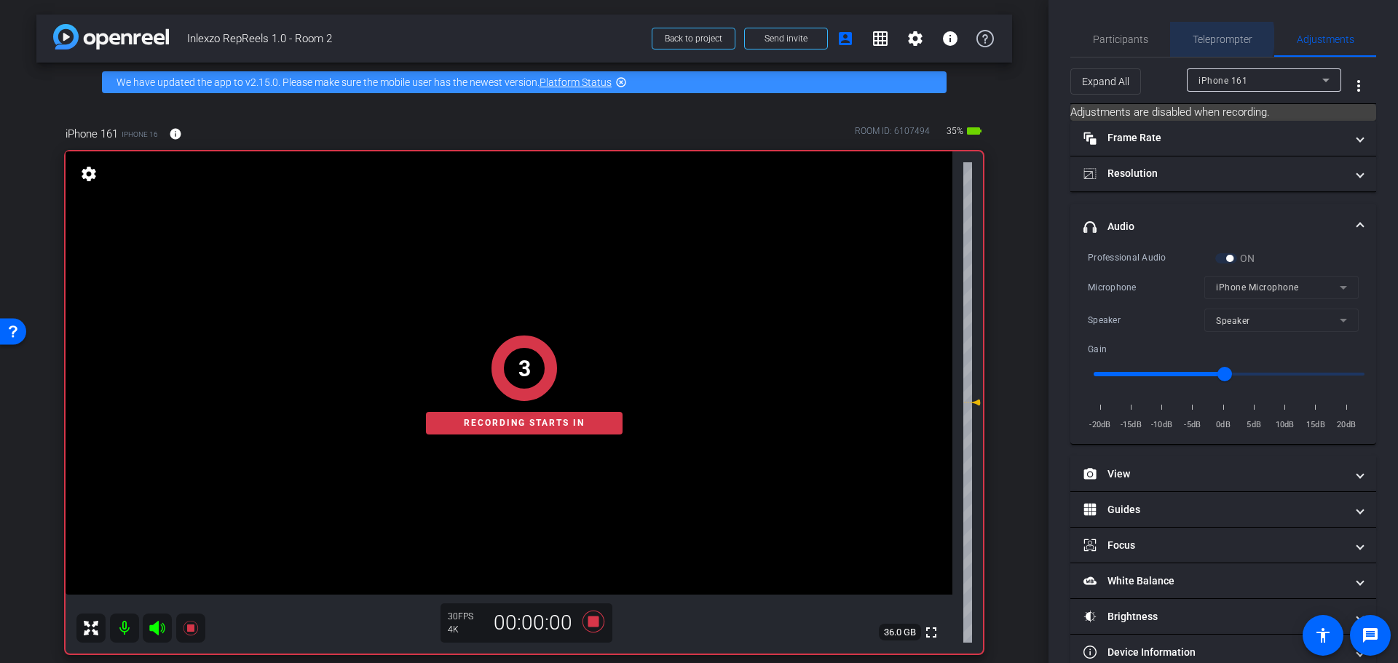
click at [1207, 37] on span "Teleprompter" at bounding box center [1223, 39] width 60 height 10
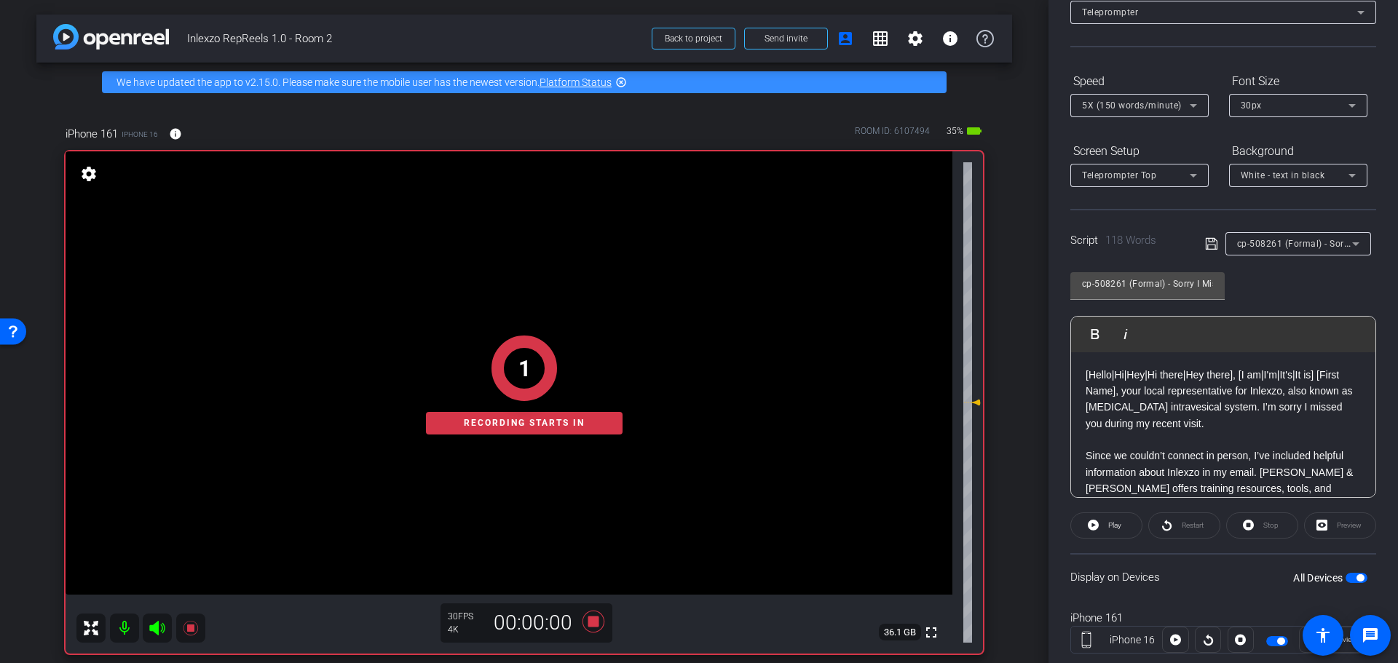
scroll to position [132, 0]
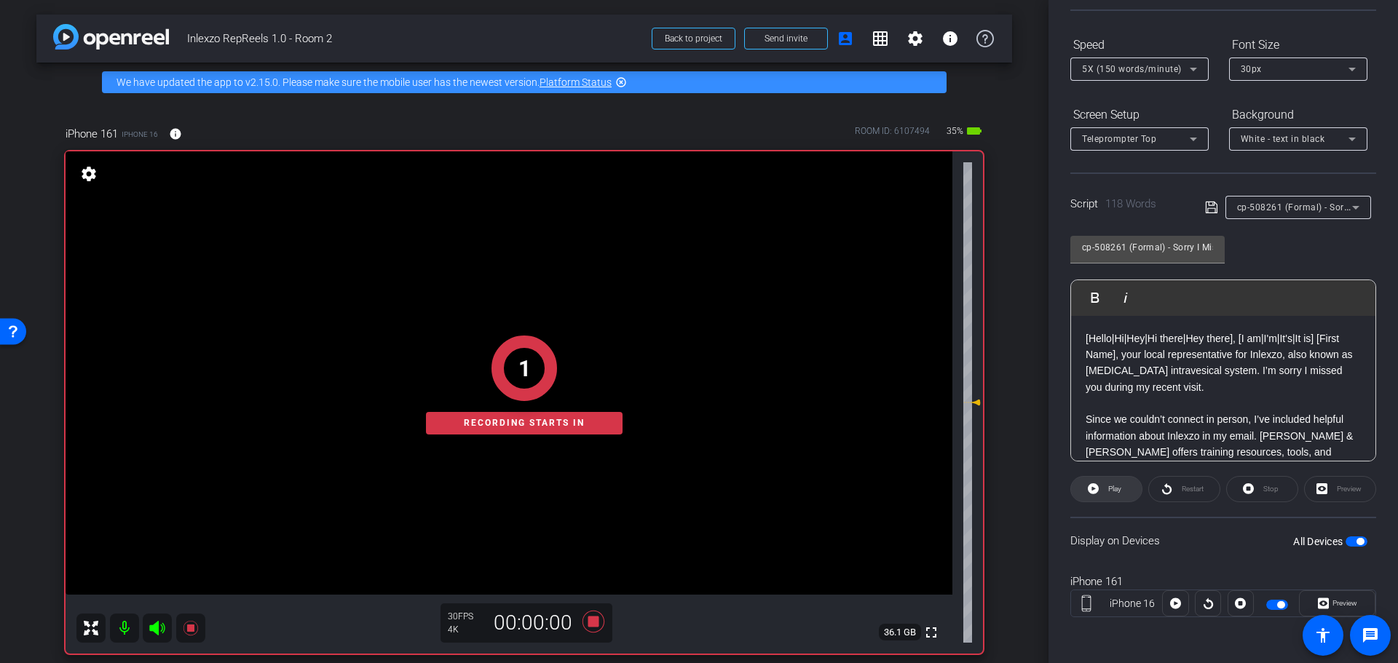
click at [1126, 478] on span at bounding box center [1106, 489] width 71 height 35
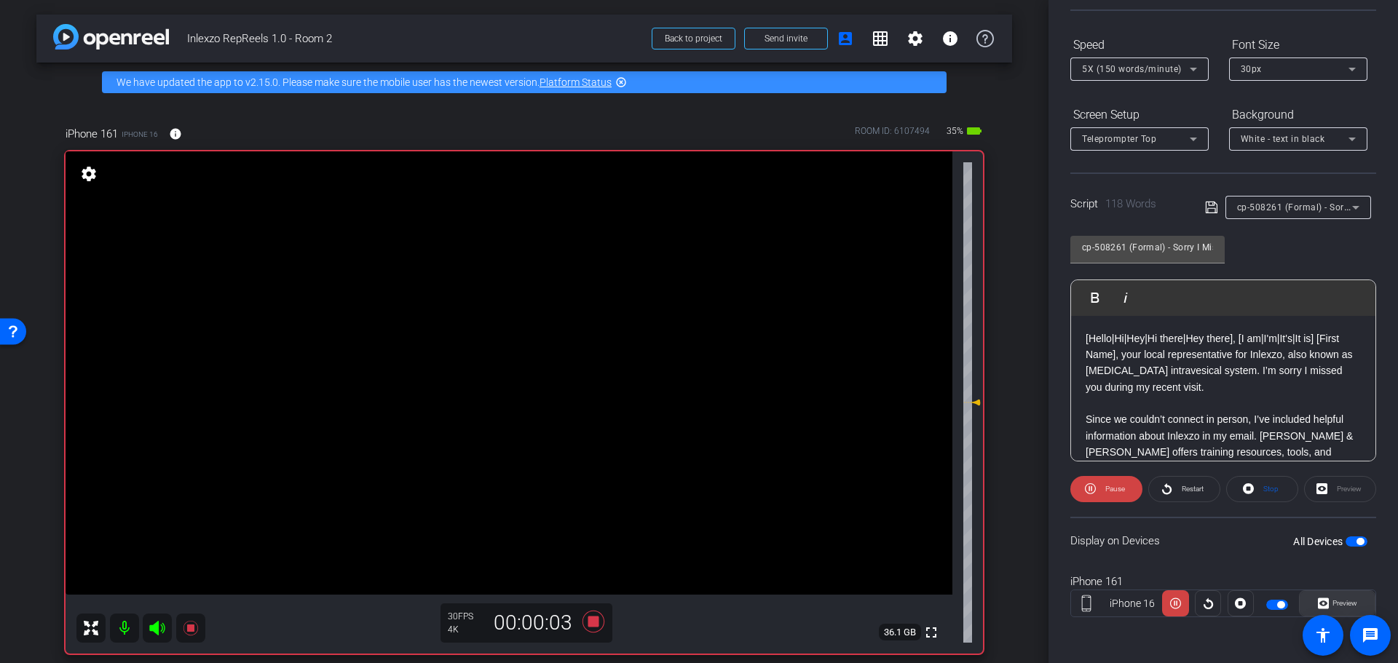
click at [1333, 601] on span "Preview" at bounding box center [1345, 603] width 25 height 8
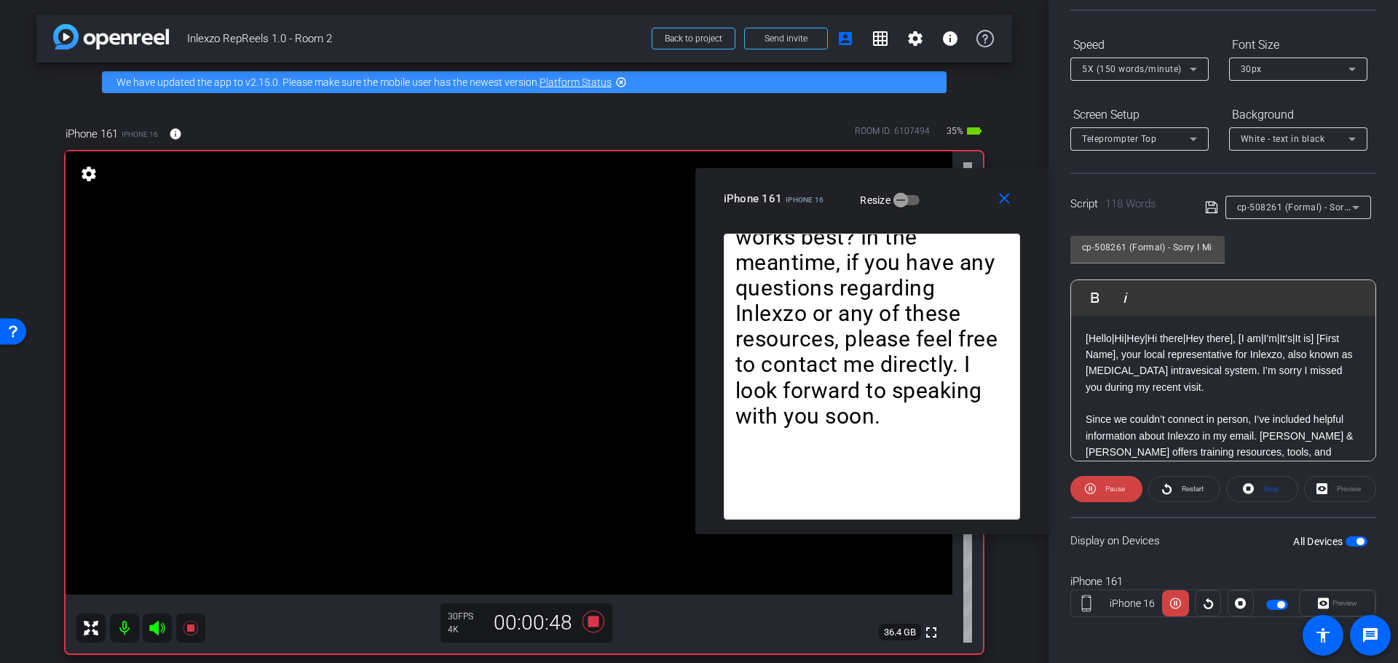
drag, startPoint x: 690, startPoint y: 168, endPoint x: 892, endPoint y: 176, distance: 201.9
click at [891, 188] on mat-slide-toggle "Resize" at bounding box center [879, 199] width 82 height 23
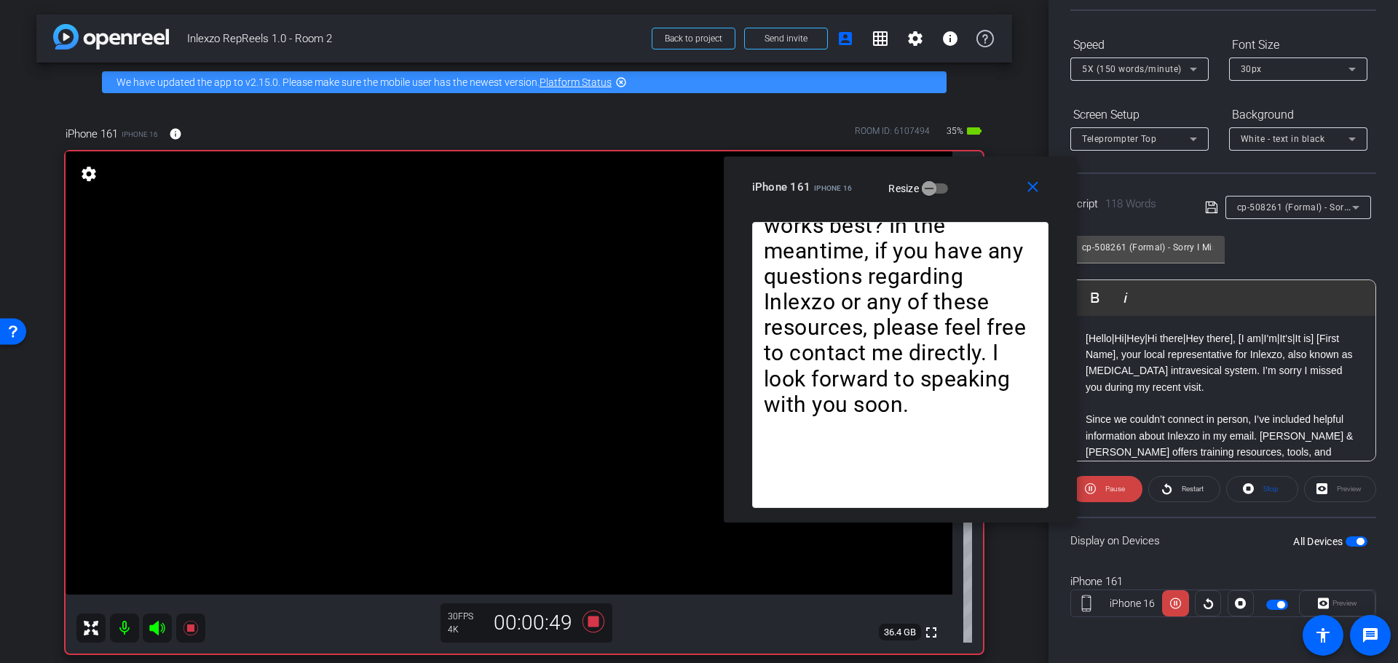
drag, startPoint x: 1027, startPoint y: 189, endPoint x: 891, endPoint y: 384, distance: 238.0
click at [1027, 188] on mat-icon "close" at bounding box center [1033, 187] width 18 height 18
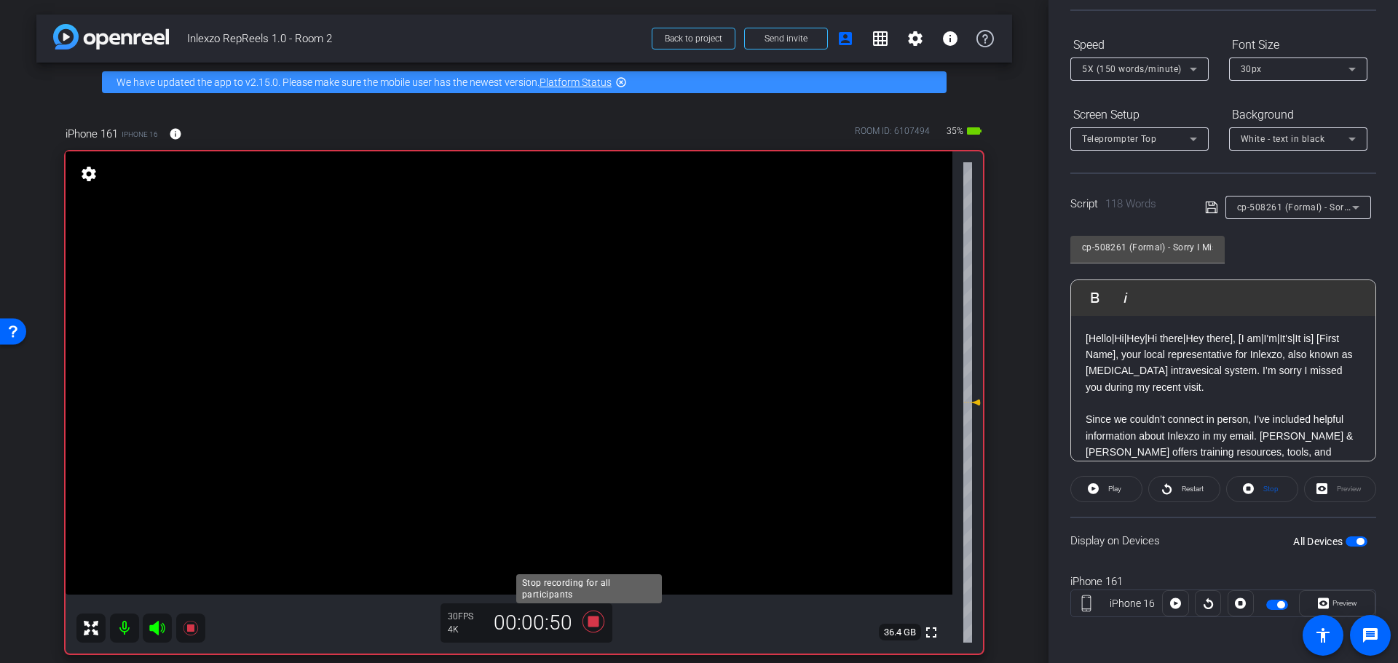
click at [586, 622] on icon at bounding box center [594, 622] width 22 height 22
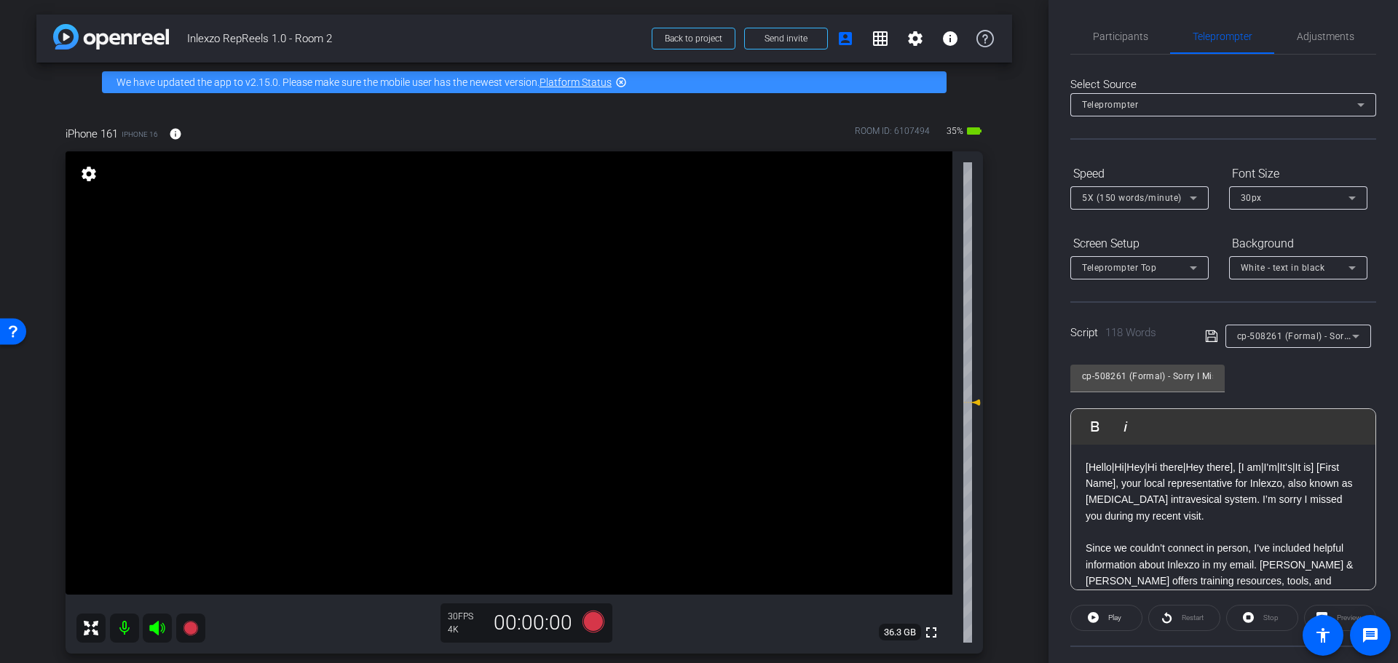
scroll to position [0, 0]
click at [1304, 47] on span "Adjustments" at bounding box center [1326, 39] width 58 height 35
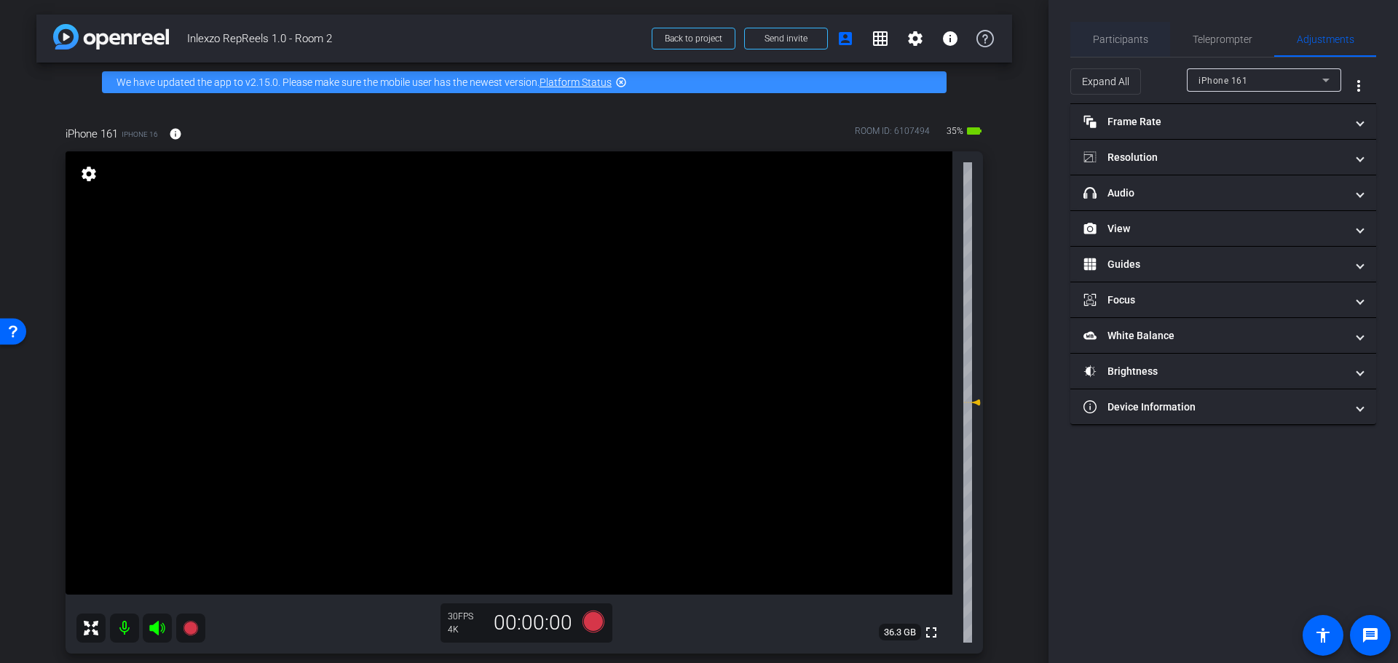
click at [1118, 42] on span "Participants" at bounding box center [1120, 39] width 55 height 10
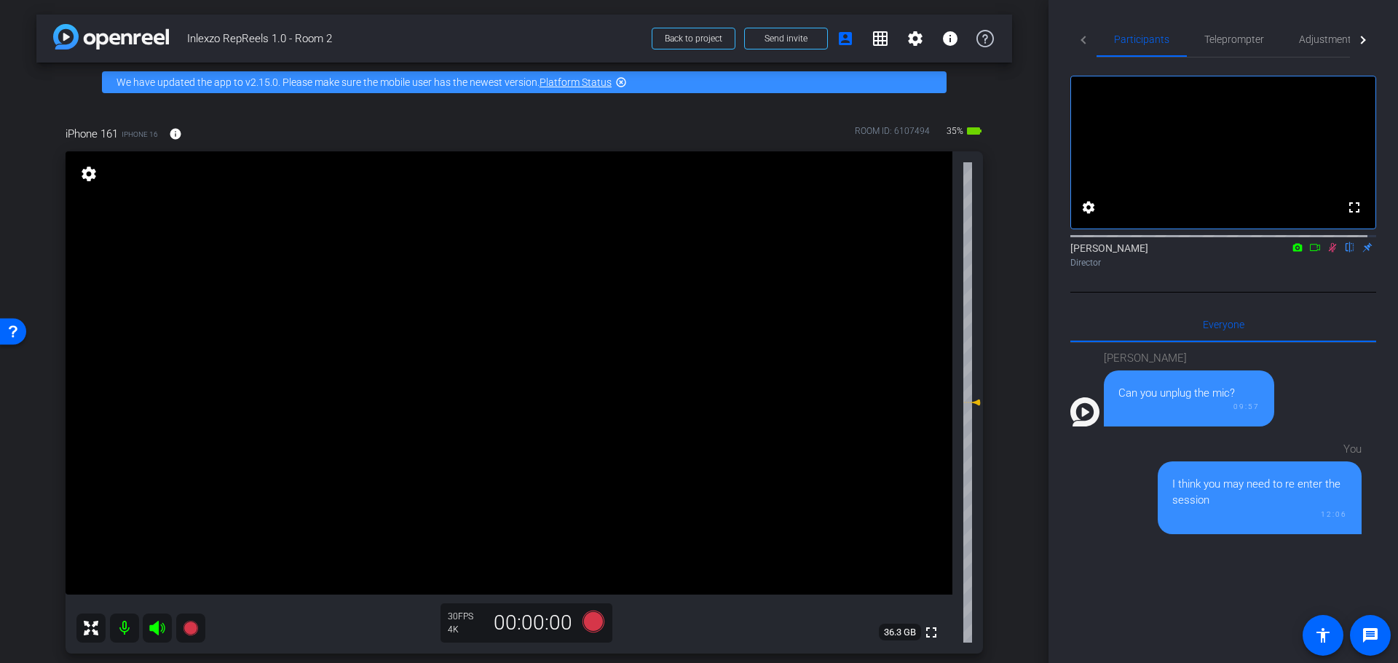
click at [1327, 253] on icon at bounding box center [1333, 247] width 12 height 10
click at [1331, 44] on span "Adjustments" at bounding box center [1328, 39] width 58 height 10
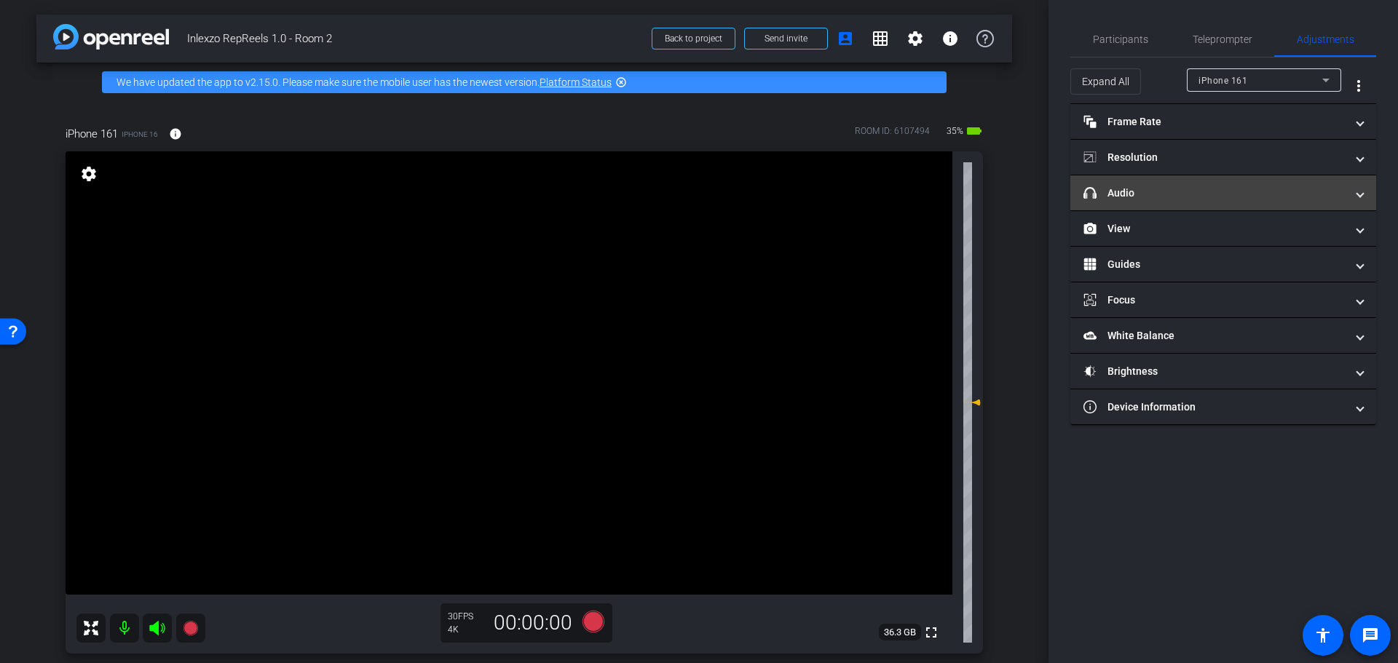
click at [1190, 196] on mat-panel-title "headphone icon Audio" at bounding box center [1215, 193] width 262 height 15
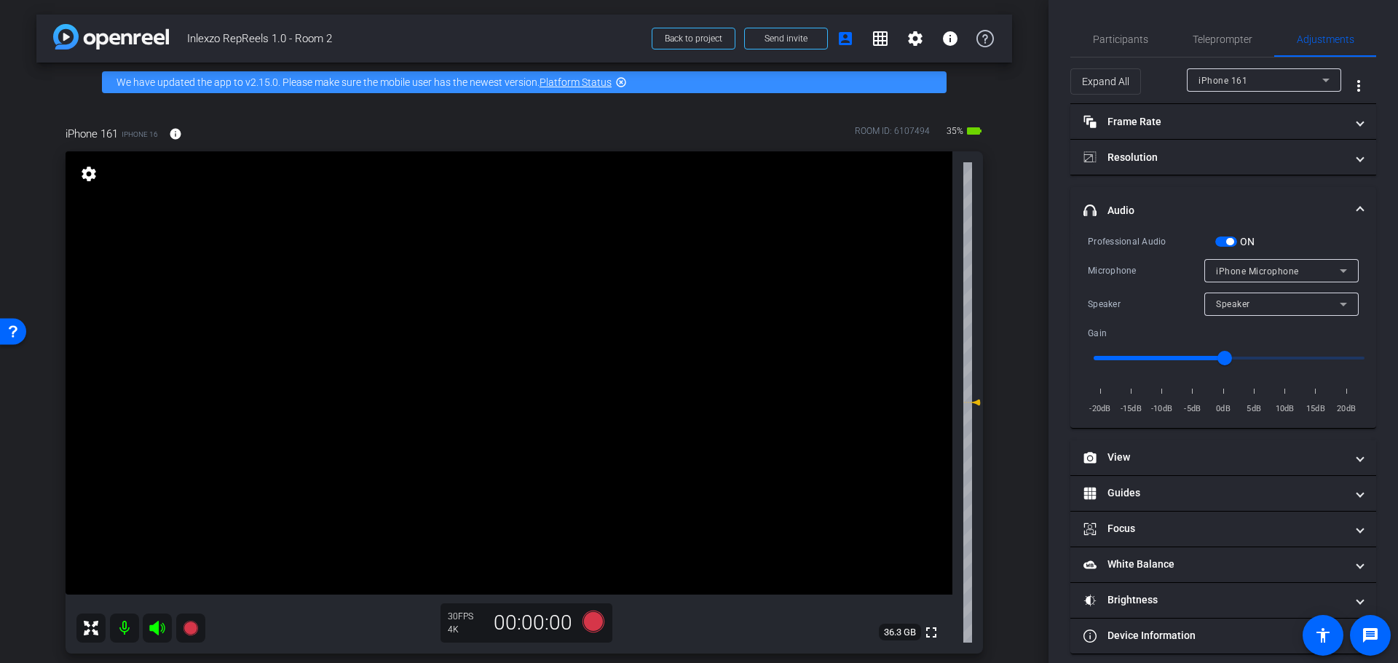
click at [1231, 242] on span "button" at bounding box center [1229, 241] width 7 height 7
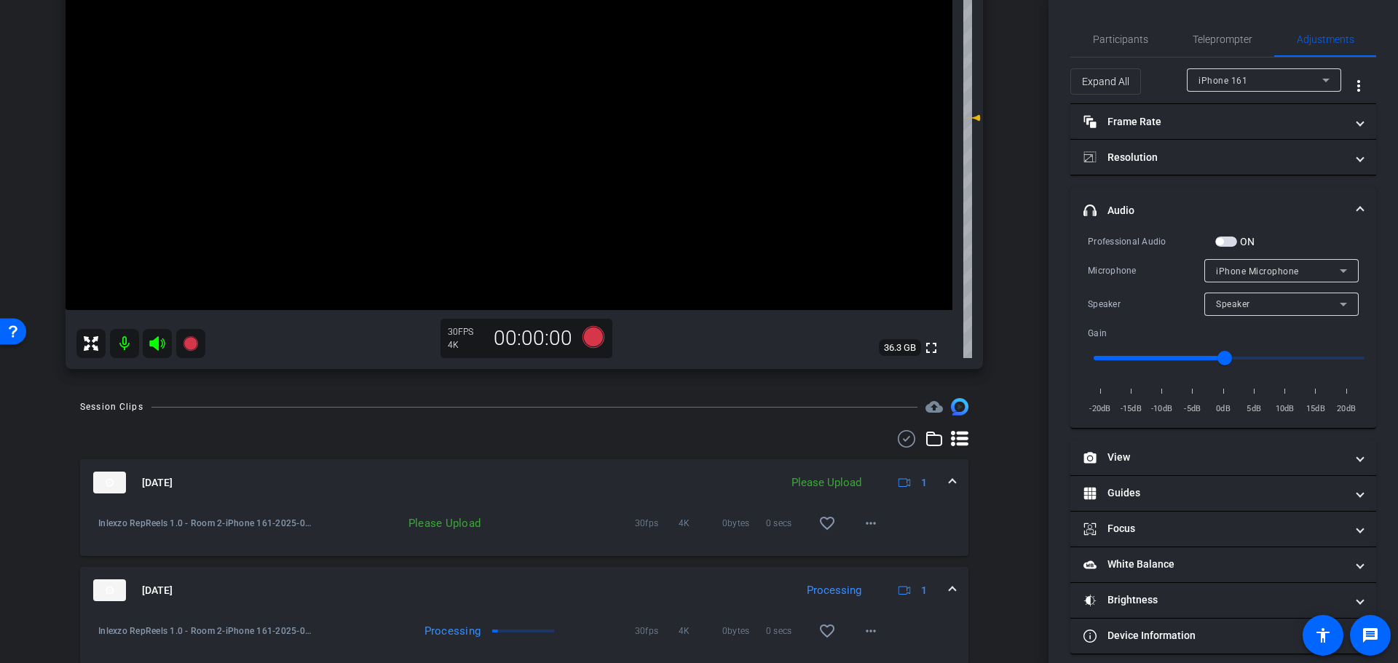
scroll to position [303, 0]
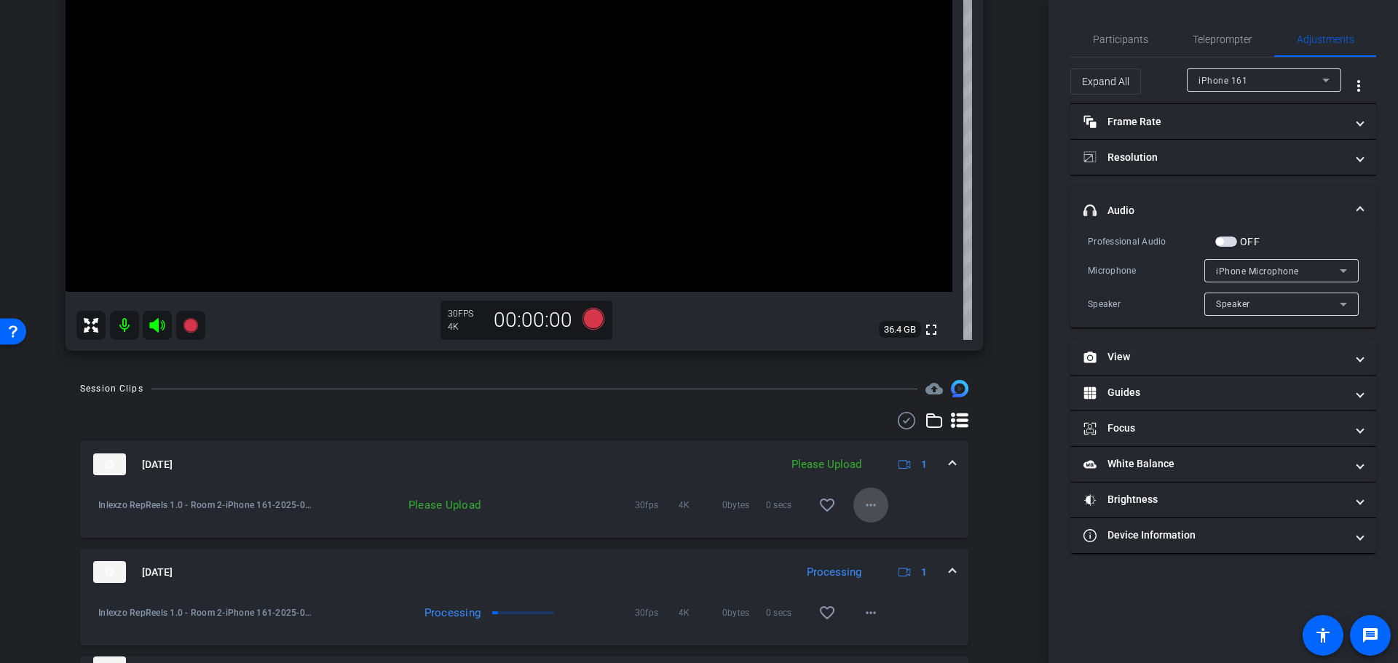
click at [872, 505] on span at bounding box center [870, 505] width 35 height 35
click at [888, 540] on span "Upload" at bounding box center [885, 535] width 58 height 17
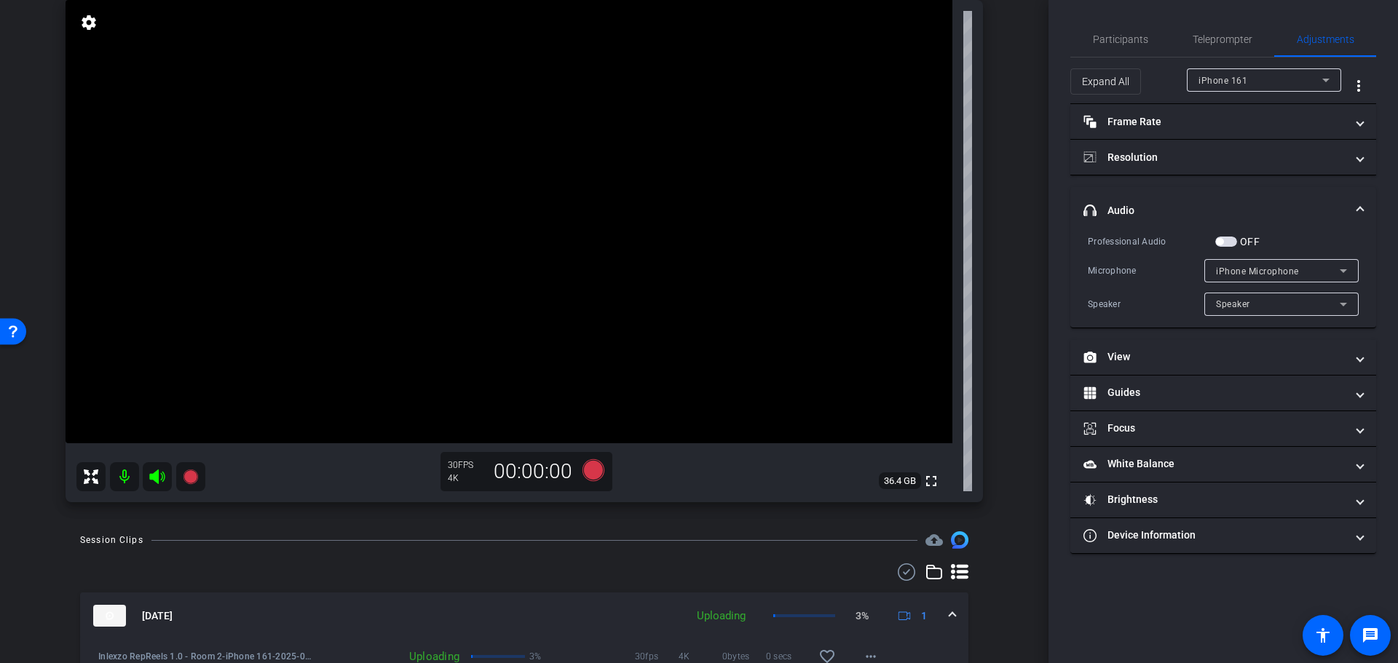
scroll to position [0, 0]
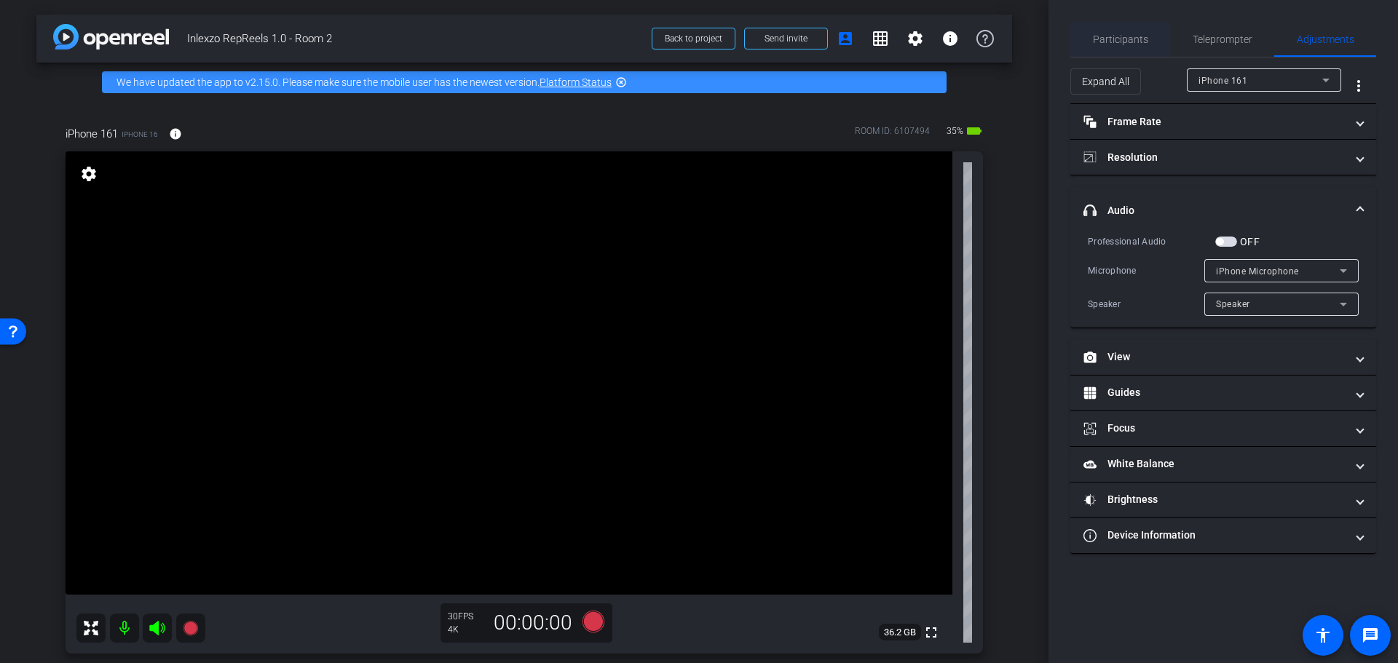
click at [1127, 39] on span "Participants" at bounding box center [1120, 39] width 55 height 10
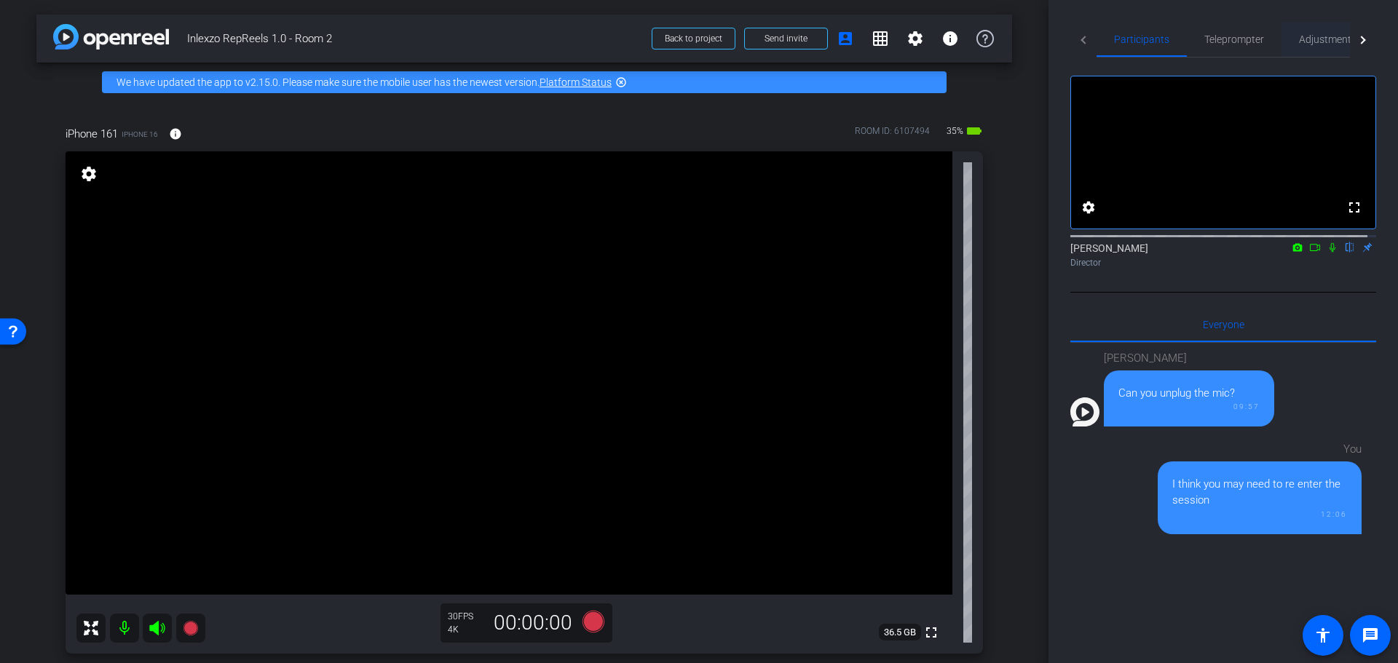
click at [1319, 31] on span "Adjustments" at bounding box center [1328, 39] width 58 height 35
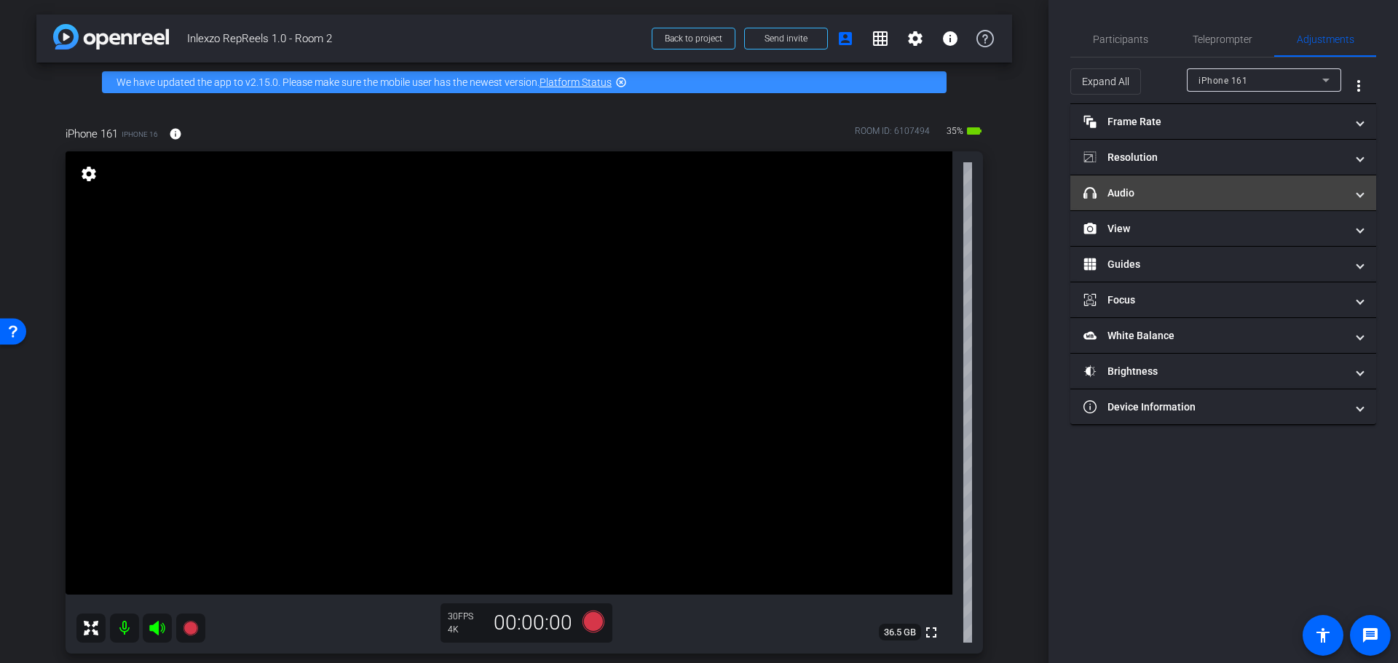
click at [1180, 198] on mat-panel-title "headphone icon Audio" at bounding box center [1215, 193] width 262 height 15
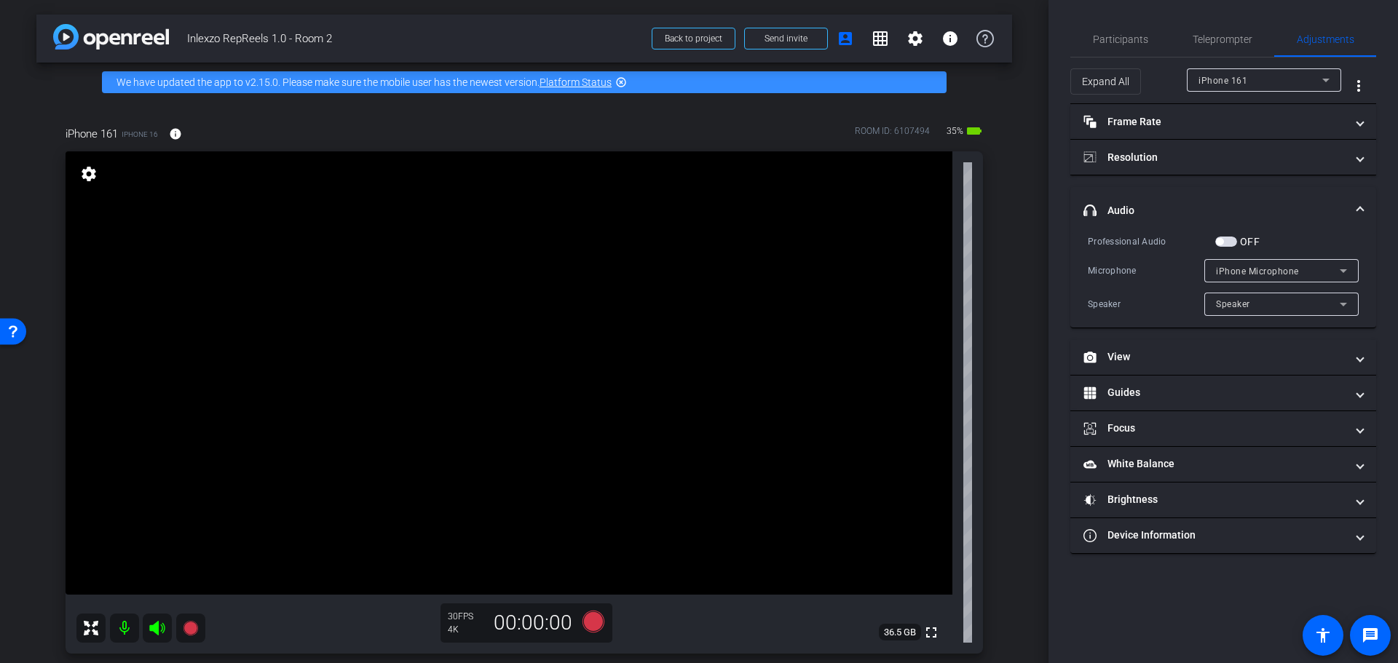
click at [1230, 232] on mat-expansion-panel-header "headphone icon Audio" at bounding box center [1223, 210] width 306 height 47
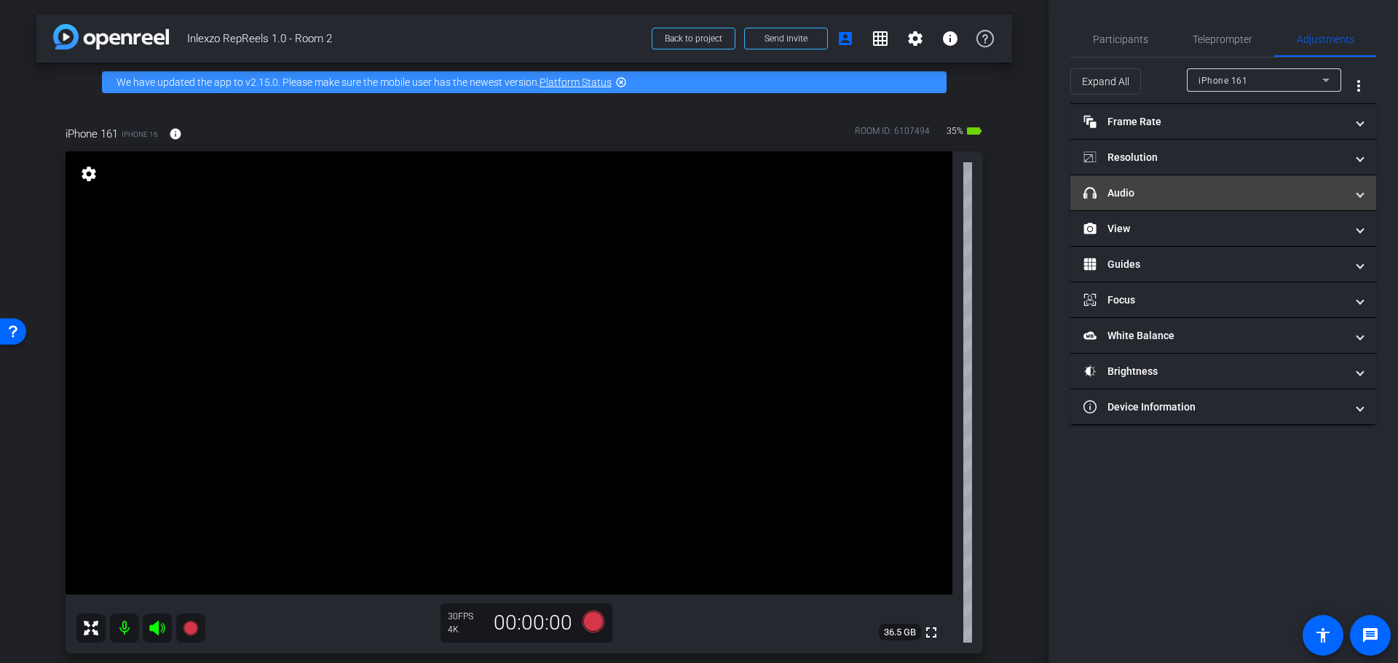
click at [1178, 195] on mat-panel-title "headphone icon Audio" at bounding box center [1215, 193] width 262 height 15
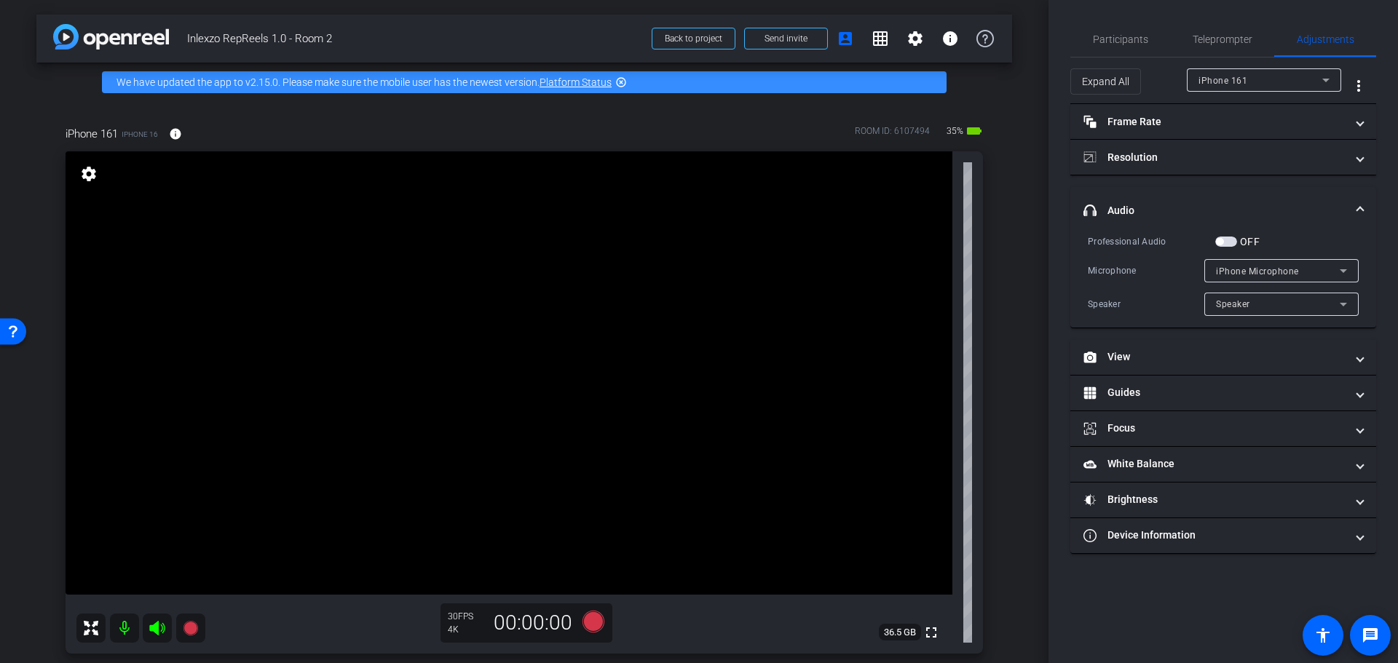
click at [1231, 239] on span "button" at bounding box center [1226, 242] width 22 height 10
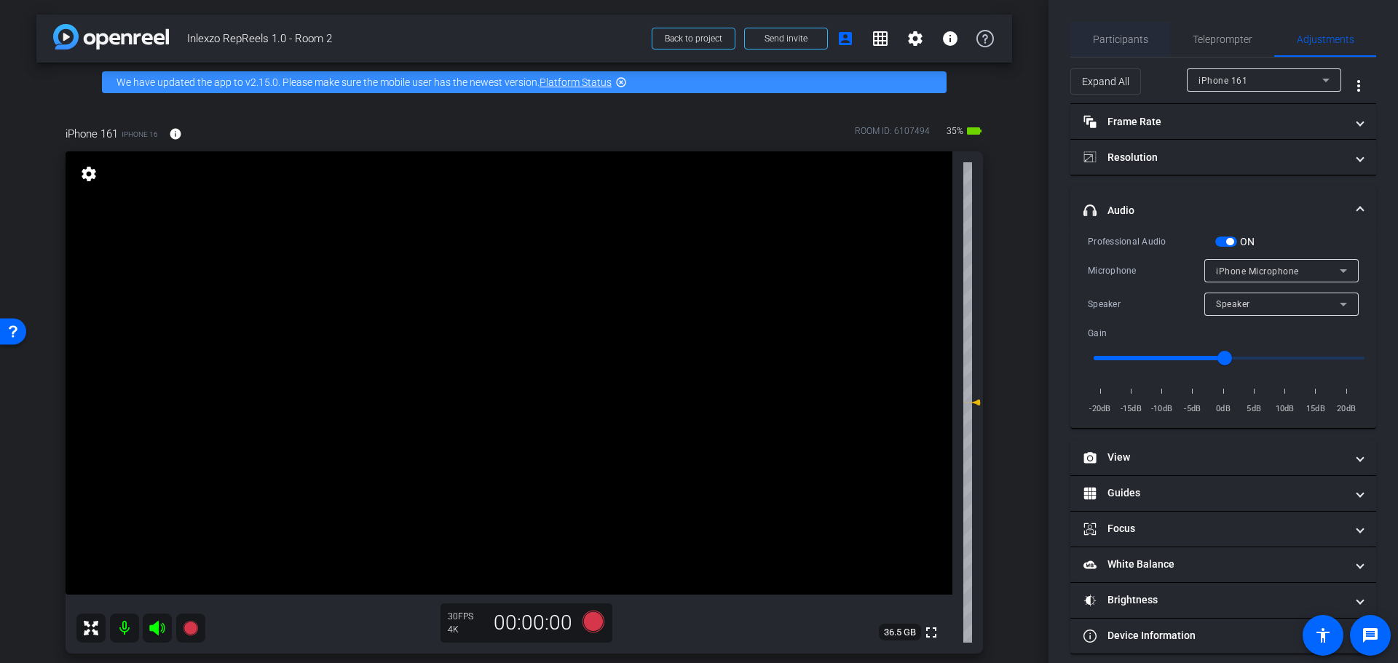
click at [1114, 39] on span "Participants" at bounding box center [1120, 39] width 55 height 10
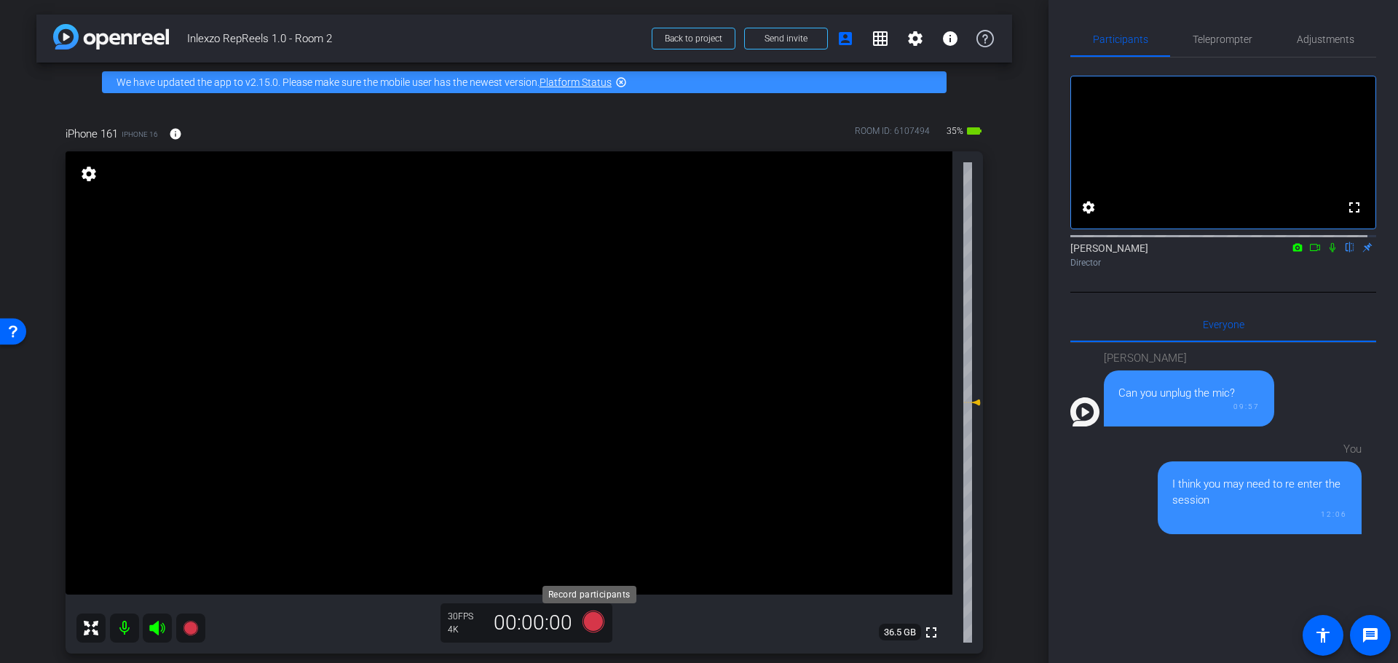
click at [594, 619] on icon at bounding box center [594, 622] width 22 height 22
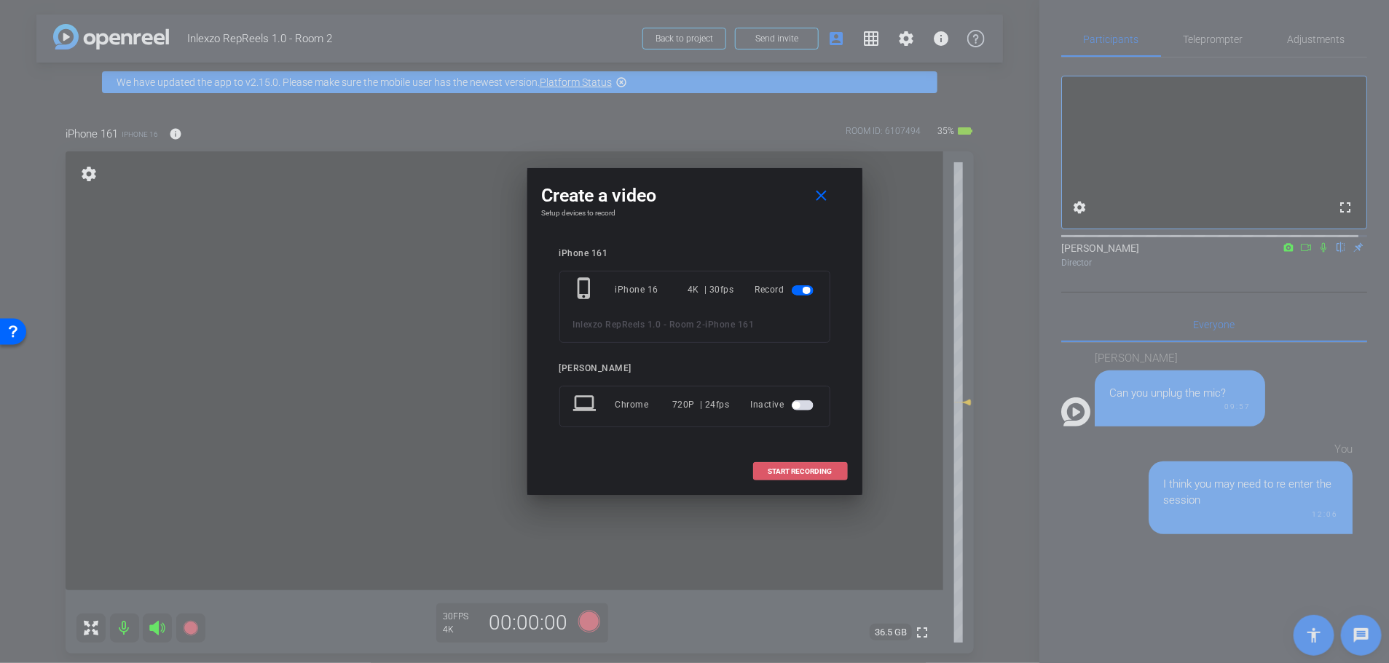
click at [805, 466] on span at bounding box center [800, 471] width 93 height 35
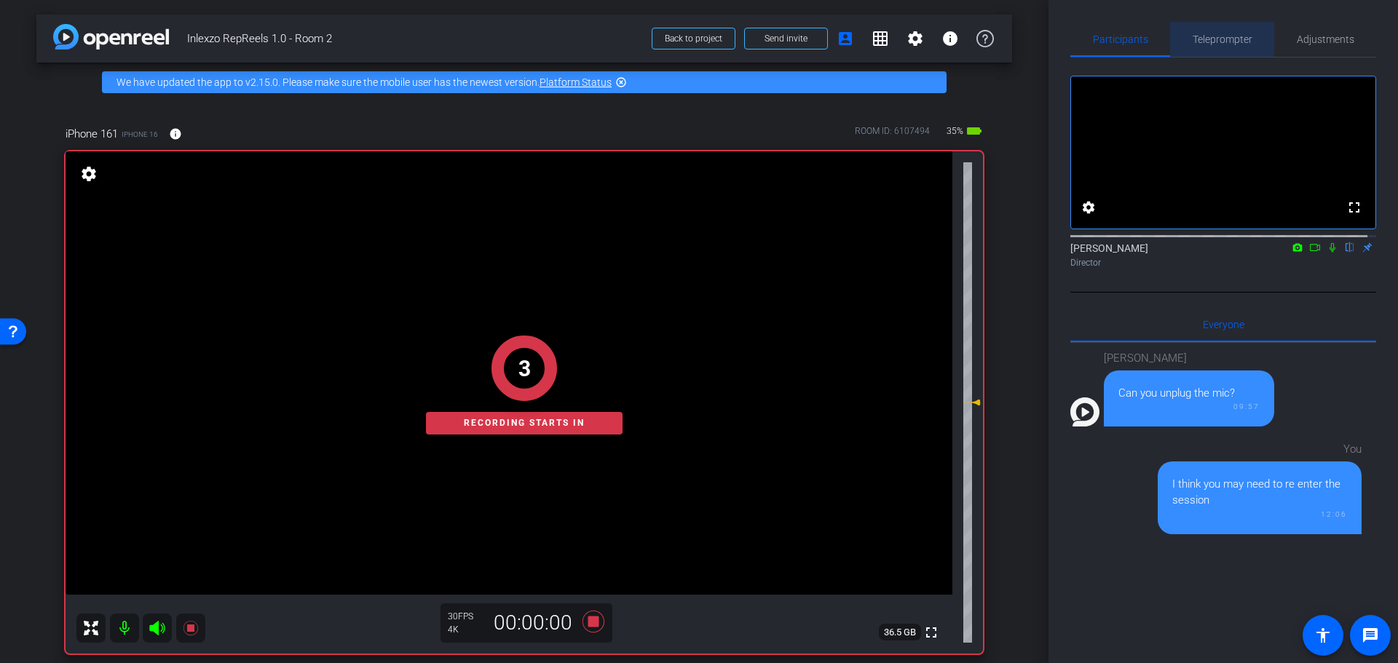
click at [1218, 38] on span "Teleprompter" at bounding box center [1223, 39] width 60 height 10
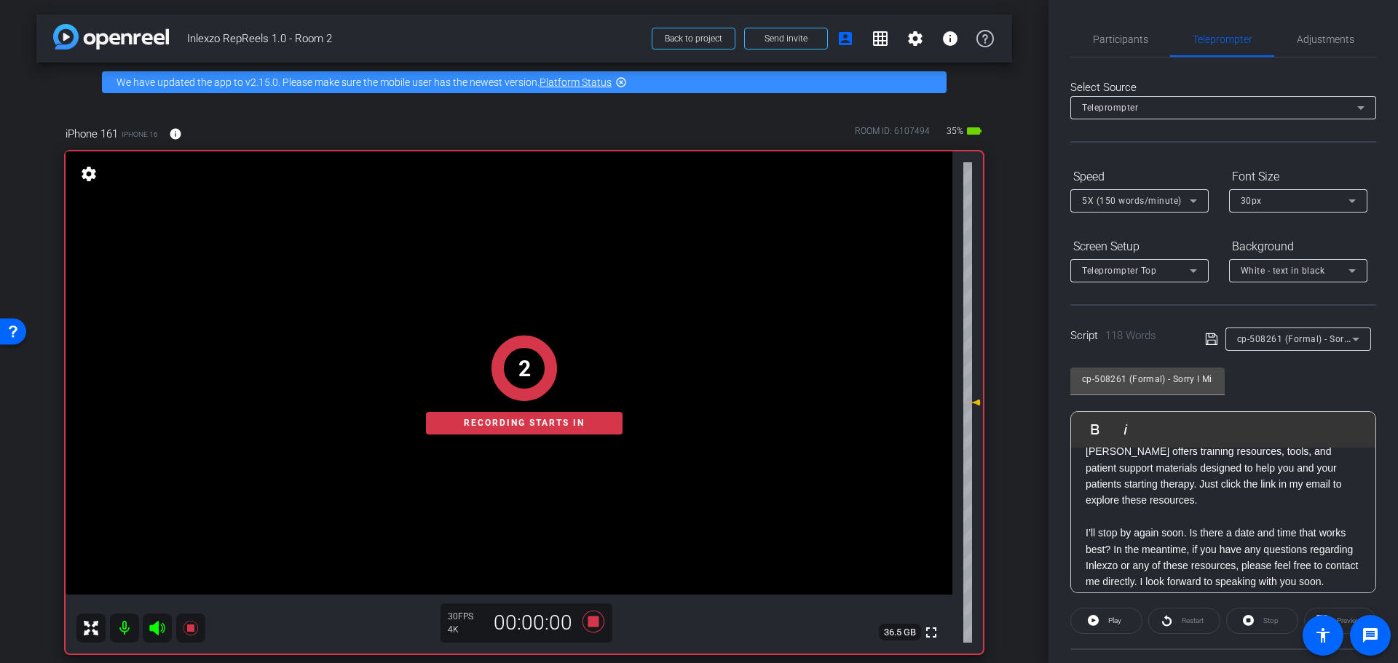
scroll to position [161, 0]
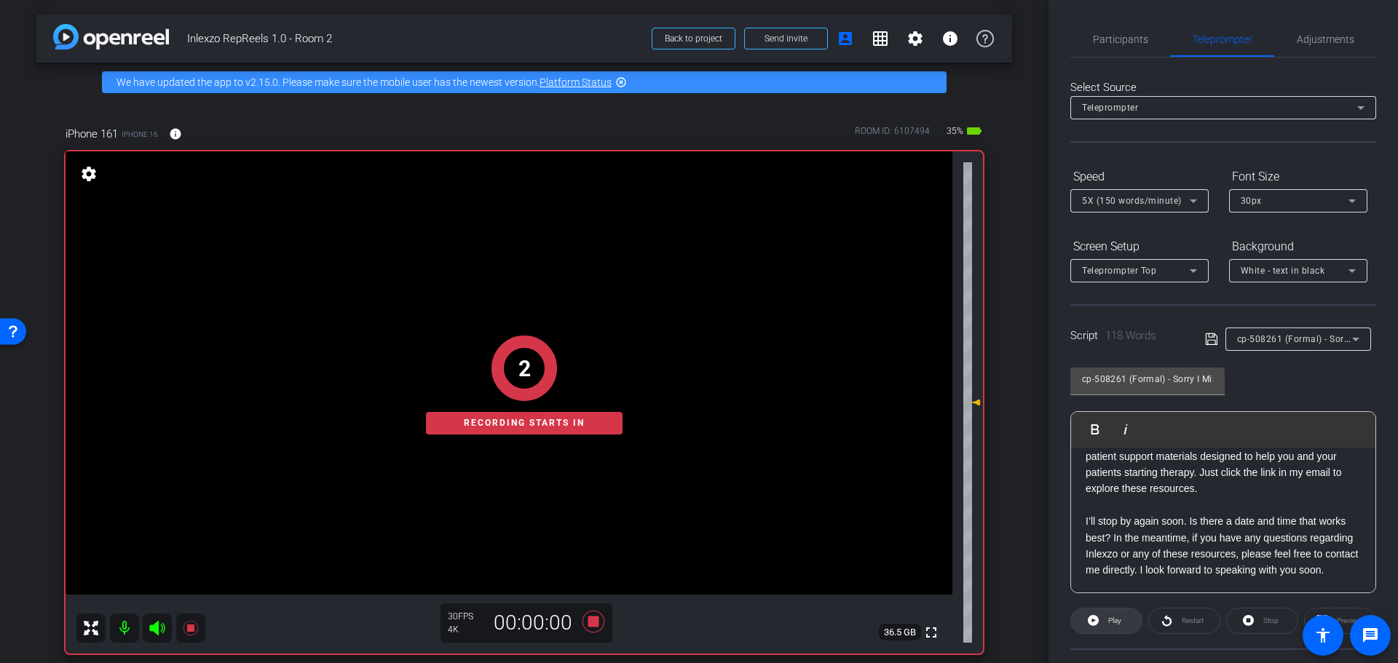
click at [1094, 612] on button "Play" at bounding box center [1106, 621] width 72 height 26
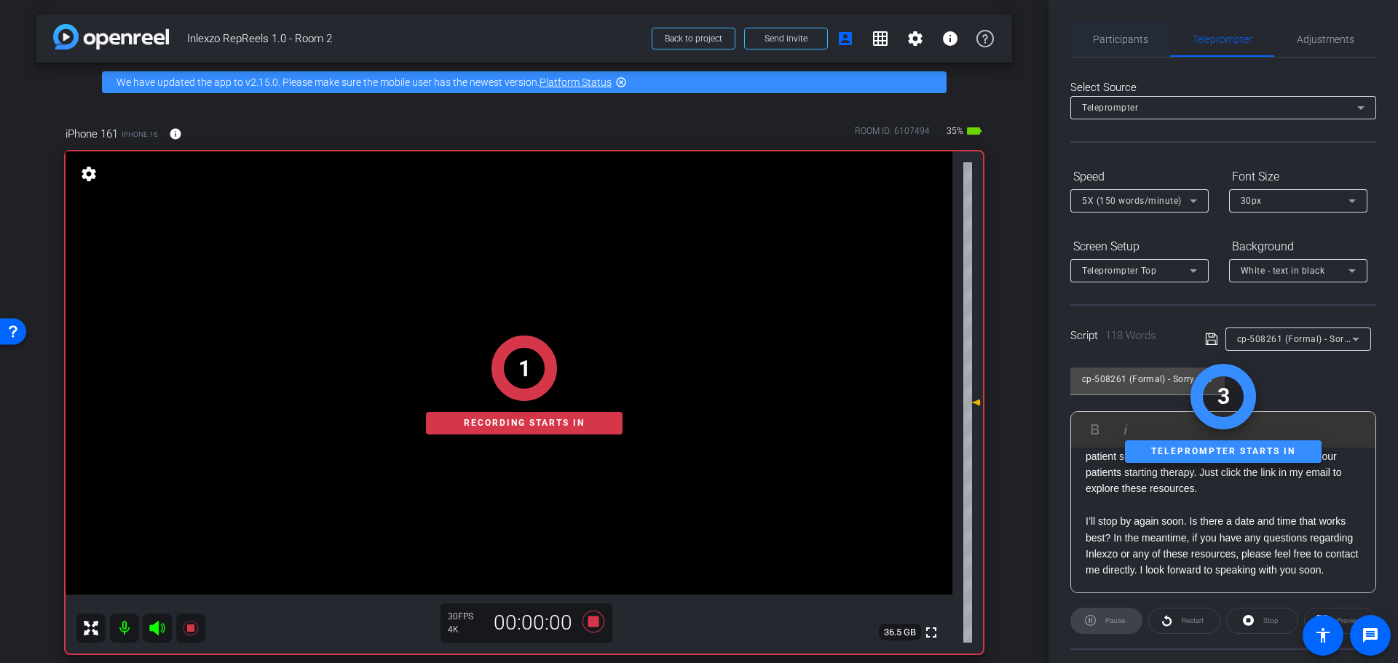
click at [1120, 32] on span "Participants" at bounding box center [1120, 39] width 55 height 35
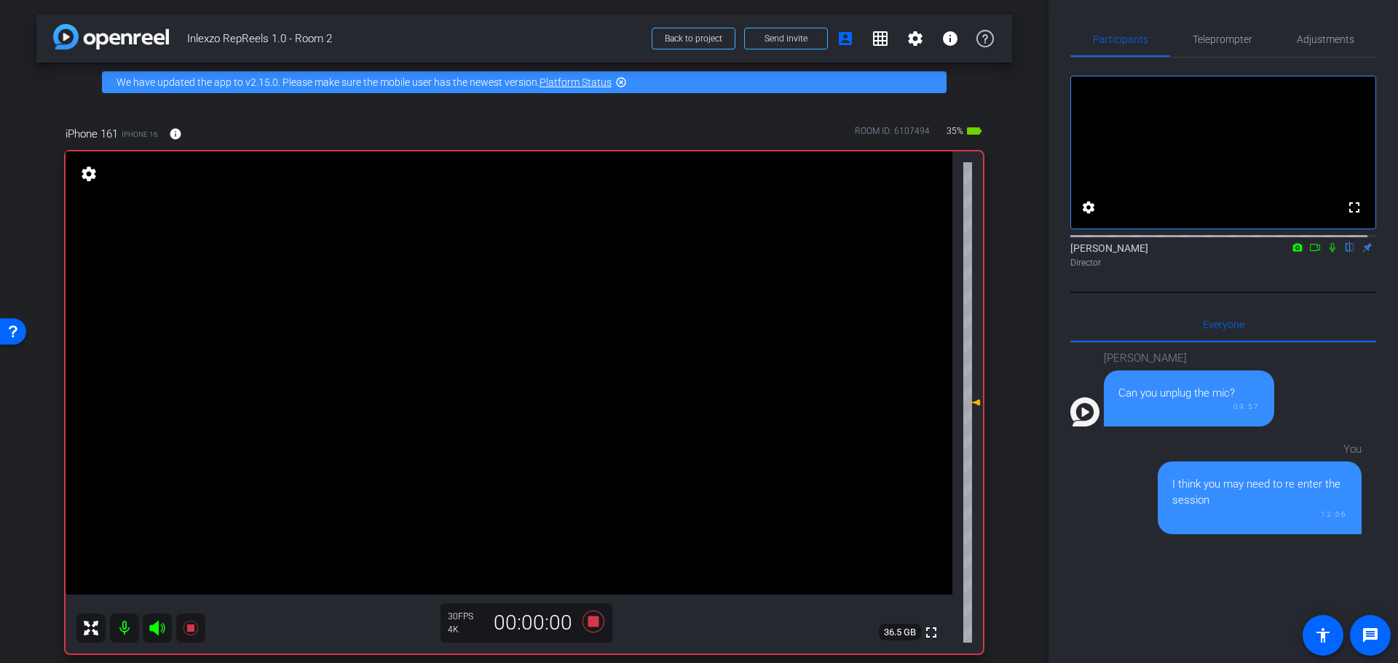
click at [1330, 253] on icon at bounding box center [1333, 247] width 6 height 9
click at [1198, 42] on span "Teleprompter" at bounding box center [1223, 39] width 60 height 10
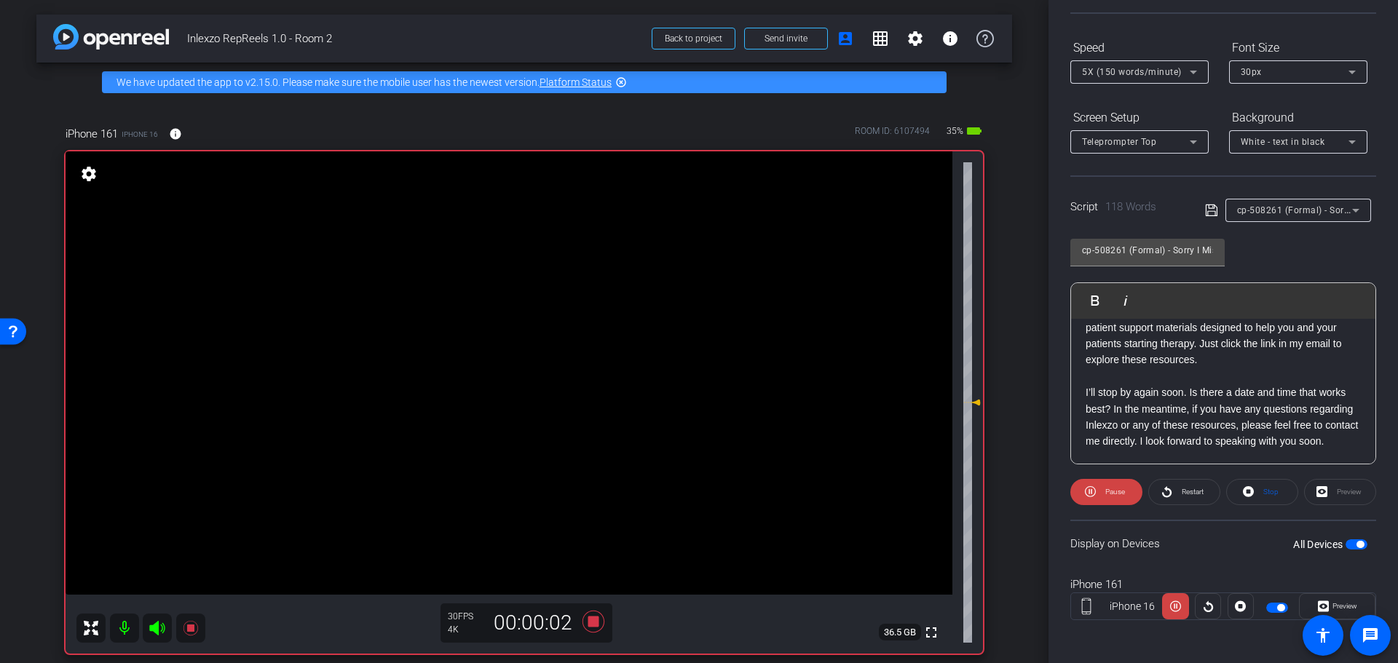
scroll to position [132, 0]
click at [1193, 482] on span "Restart" at bounding box center [1190, 489] width 25 height 20
click at [1333, 601] on span "Preview" at bounding box center [1345, 603] width 25 height 8
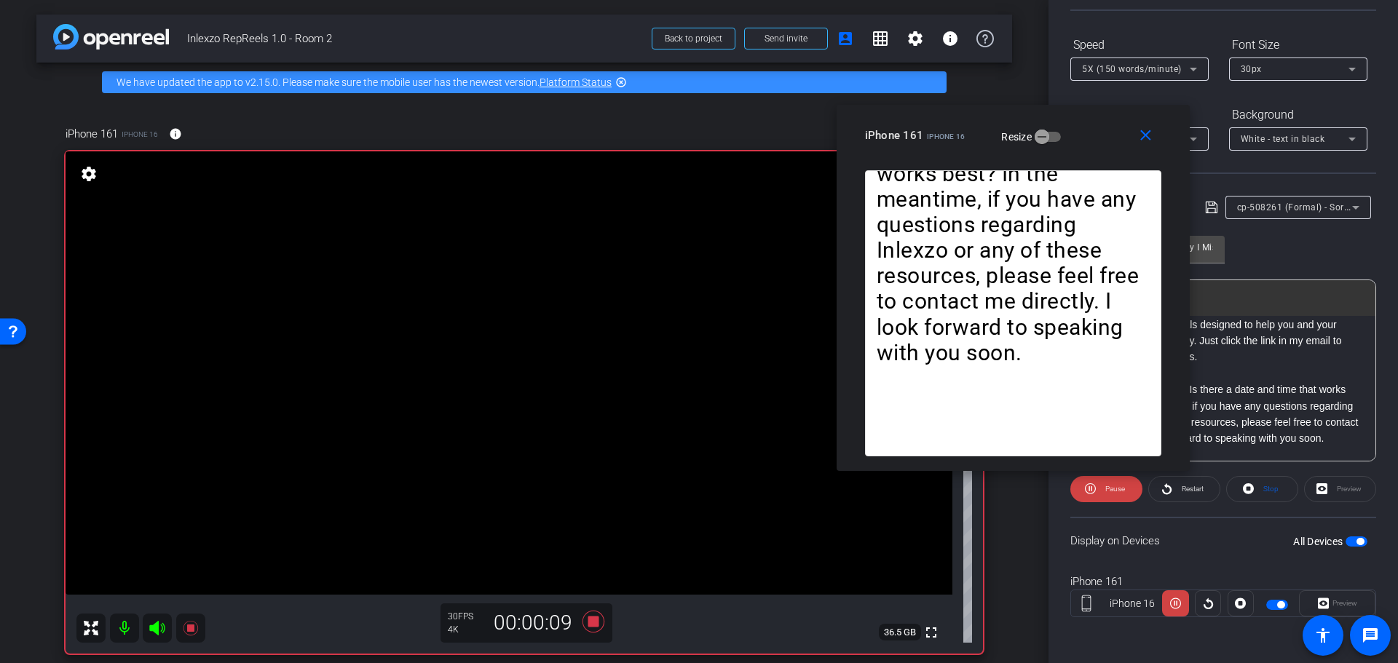
drag, startPoint x: 629, startPoint y: 175, endPoint x: 982, endPoint y: 117, distance: 357.8
click at [966, 125] on div "iPhone 161 iPhone 16" at bounding box center [915, 133] width 100 height 17
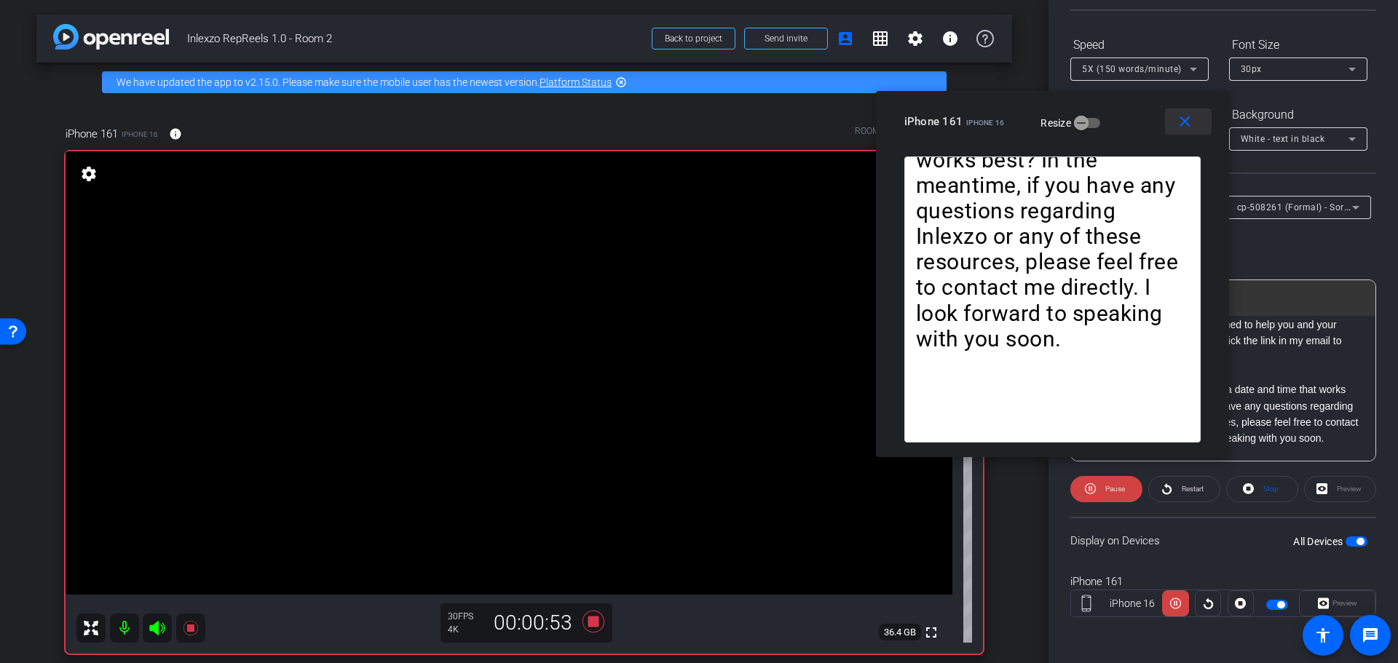
click at [1182, 131] on span at bounding box center [1188, 121] width 47 height 35
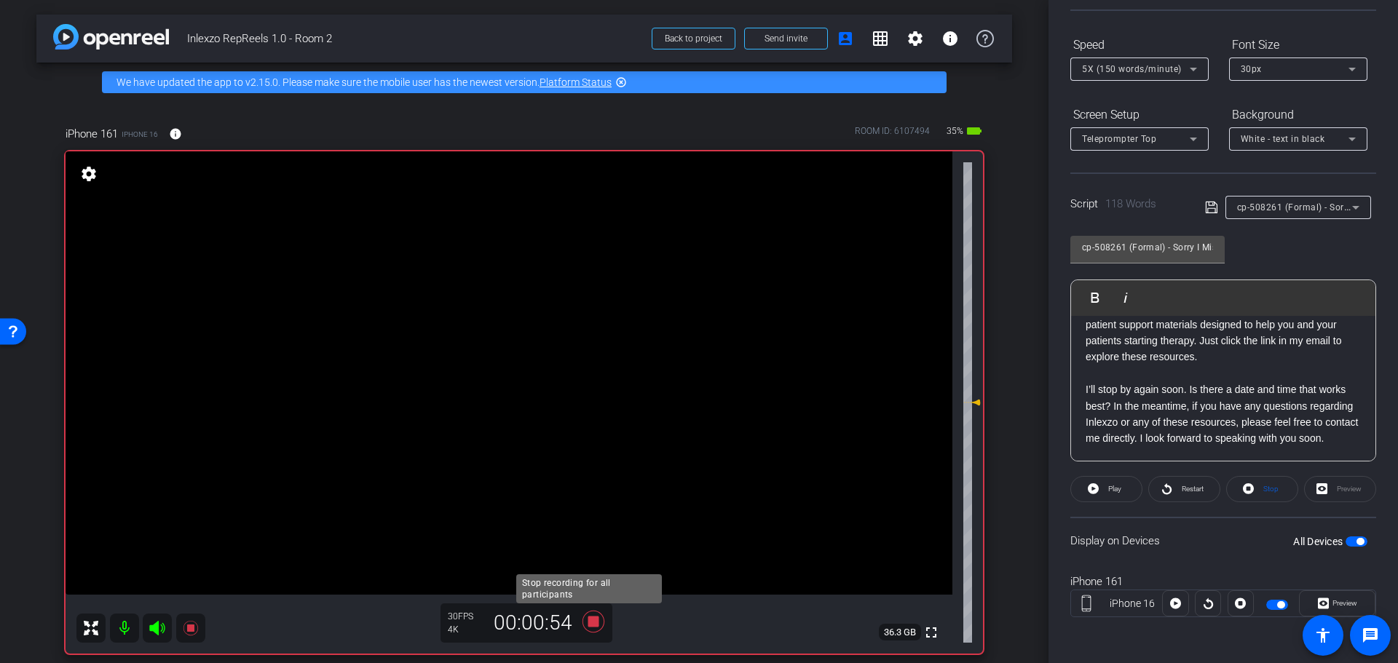
click at [593, 624] on icon at bounding box center [594, 622] width 22 height 22
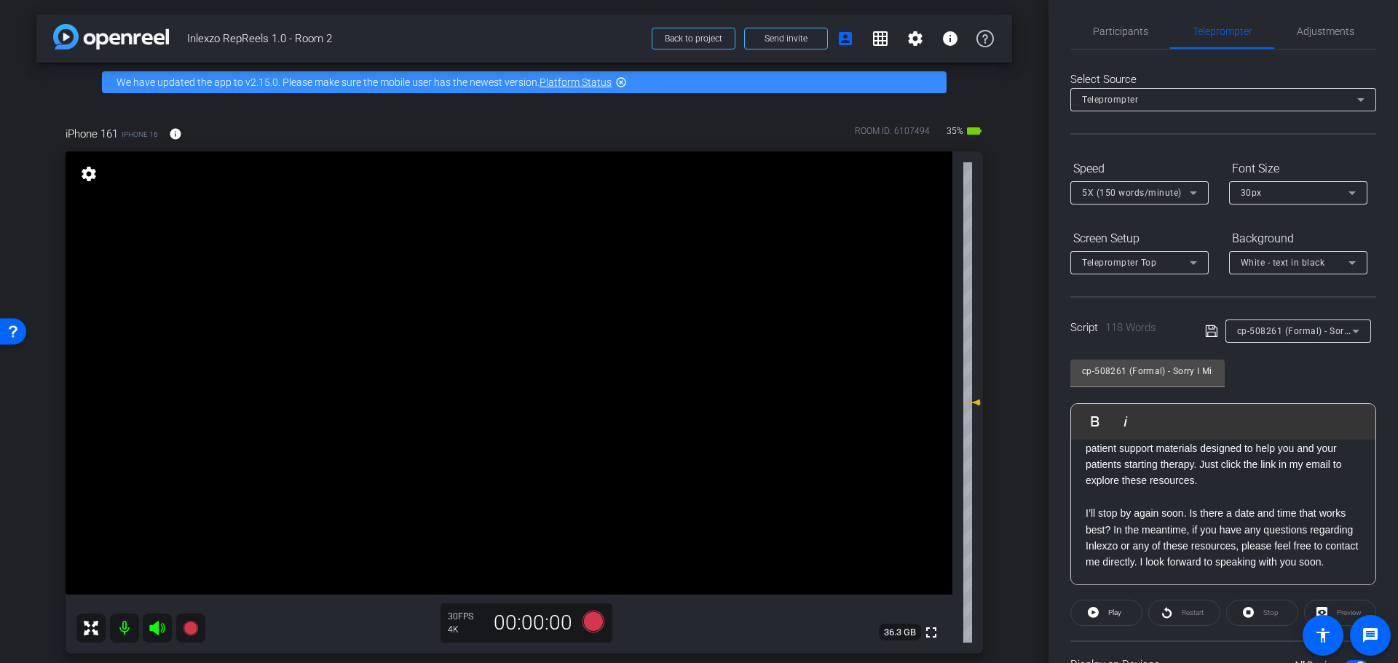
scroll to position [0, 0]
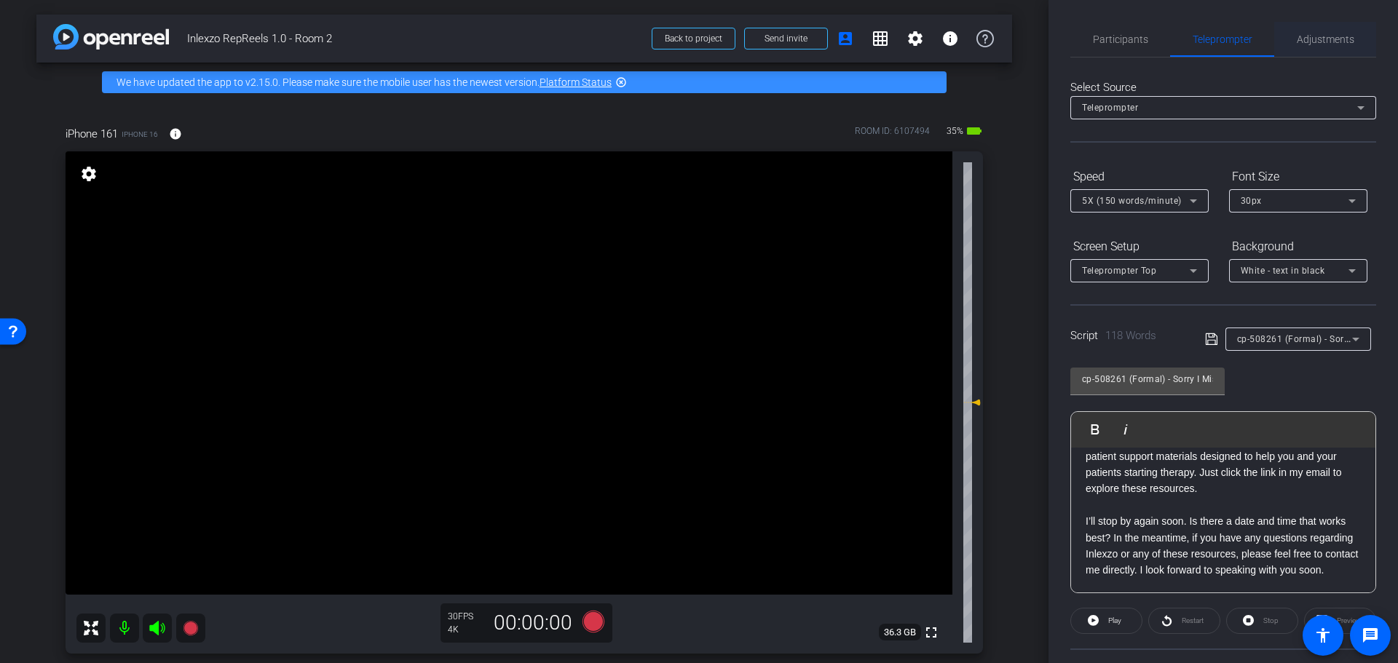
click at [1297, 34] on span "Adjustments" at bounding box center [1326, 39] width 58 height 10
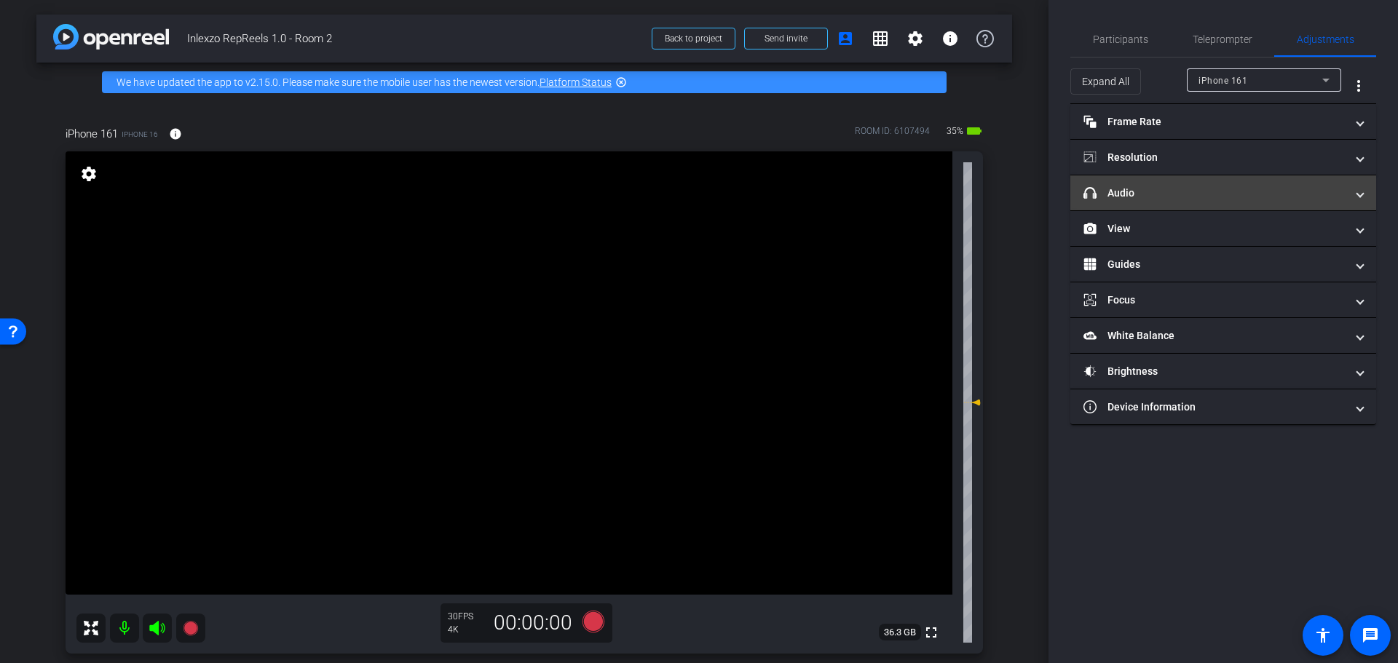
drag, startPoint x: 1191, startPoint y: 175, endPoint x: 1193, endPoint y: 186, distance: 10.6
click at [1188, 176] on mat-expansion-panel-header "headphone icon Audio" at bounding box center [1223, 192] width 306 height 35
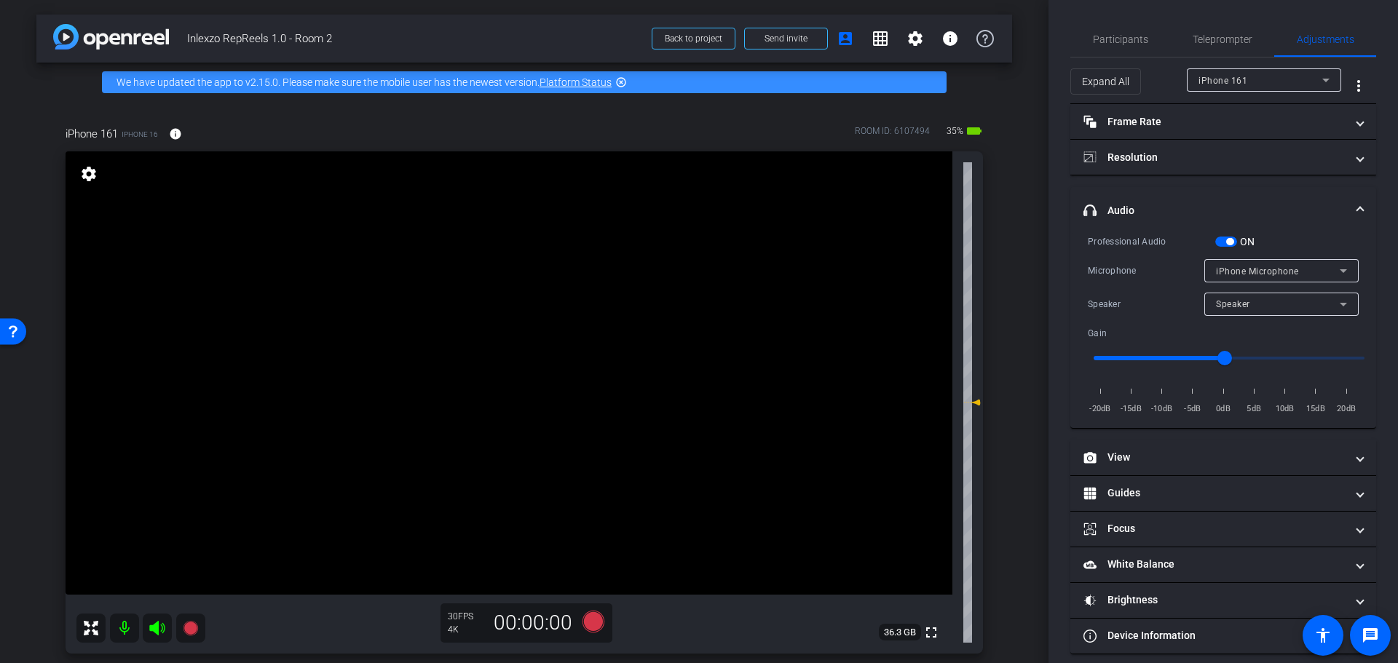
click at [1229, 237] on span "button" at bounding box center [1226, 242] width 22 height 10
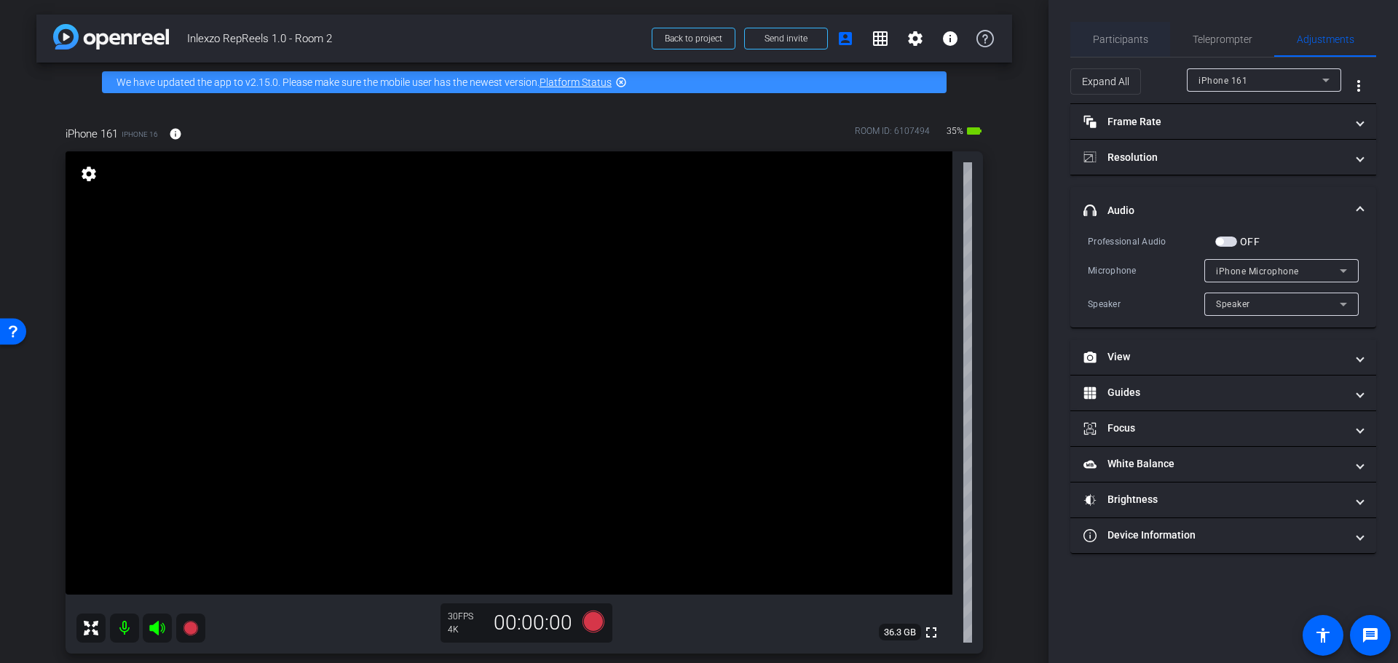
click at [1120, 46] on span "Participants" at bounding box center [1120, 39] width 55 height 35
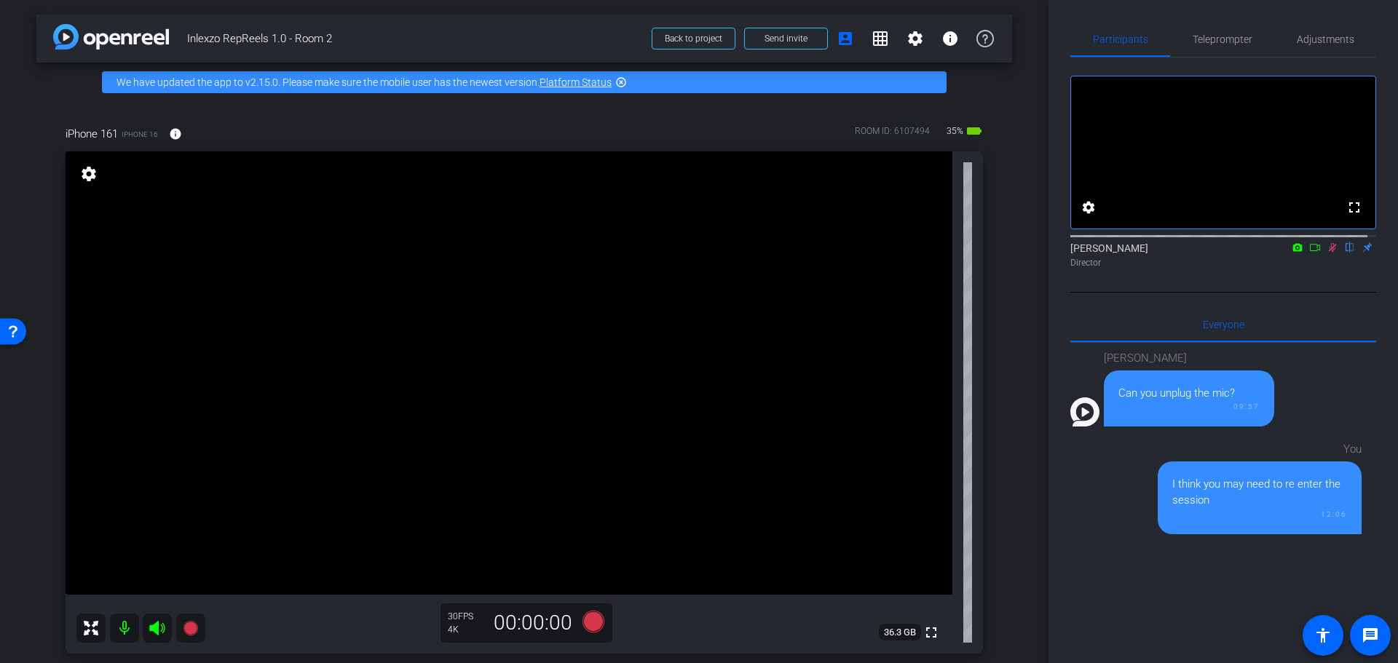
click at [1327, 253] on icon at bounding box center [1333, 247] width 12 height 10
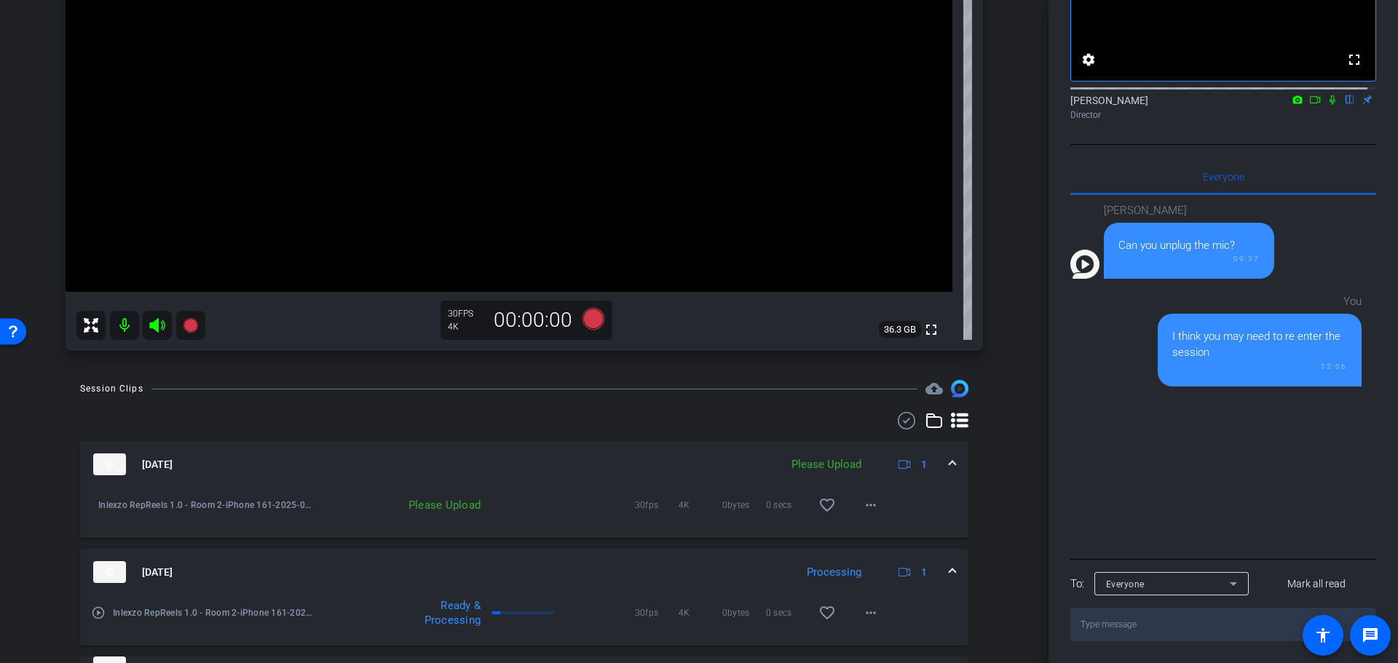
scroll to position [455, 0]
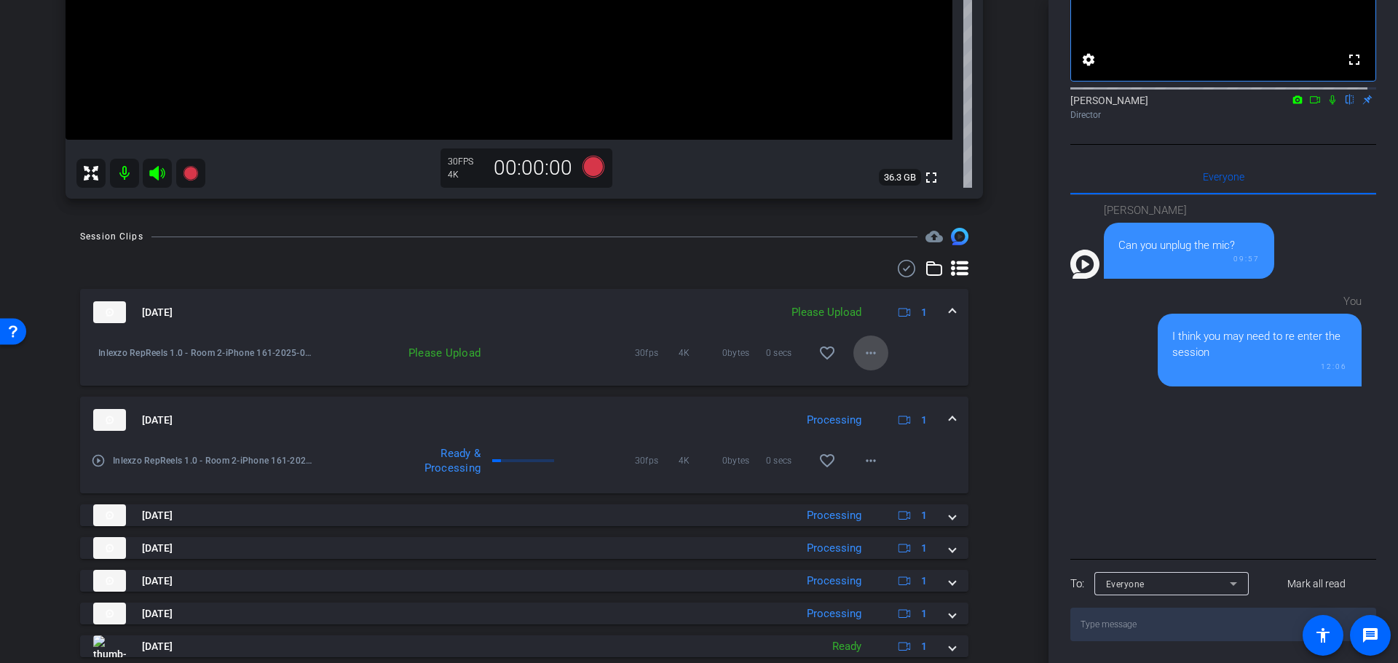
click at [867, 355] on mat-icon "more_horiz" at bounding box center [870, 352] width 17 height 17
click at [896, 383] on span "Upload" at bounding box center [885, 383] width 58 height 17
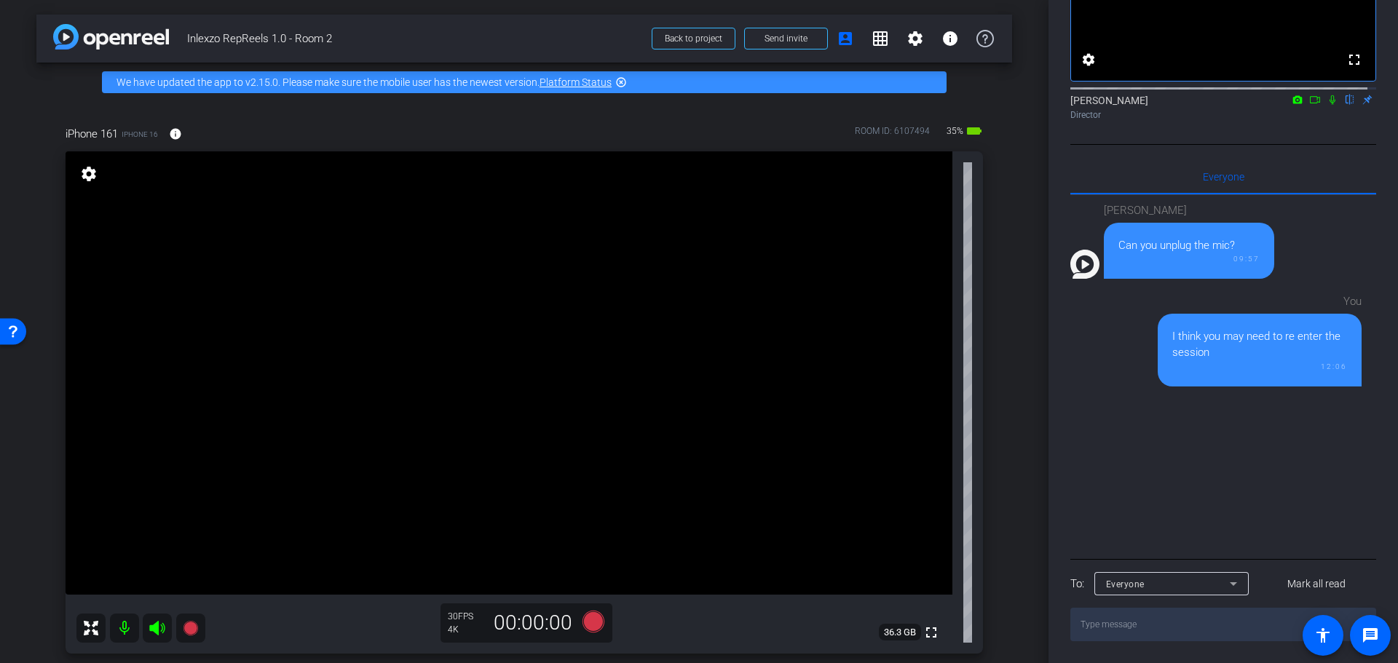
scroll to position [0, 0]
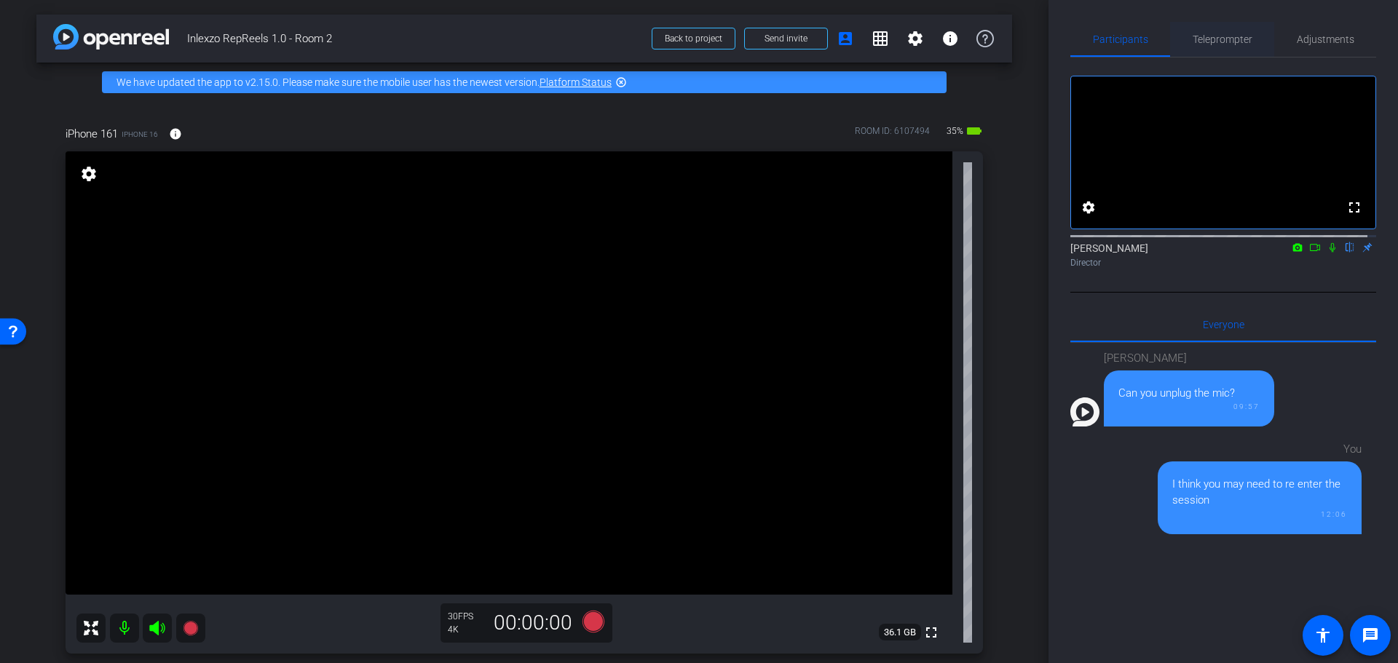
click at [1207, 34] on span "Teleprompter" at bounding box center [1223, 39] width 60 height 10
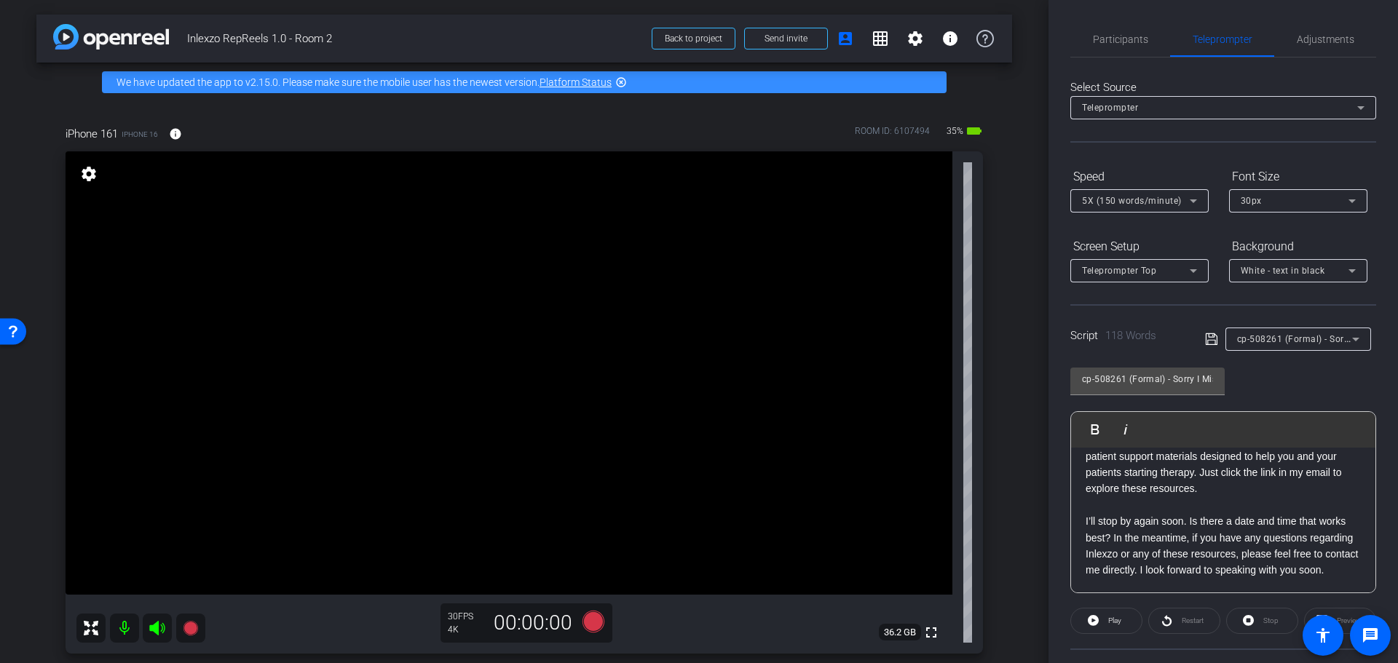
click at [1279, 333] on div "cp-508261 (Formal) - Sorry I Missed You" at bounding box center [1294, 339] width 115 height 18
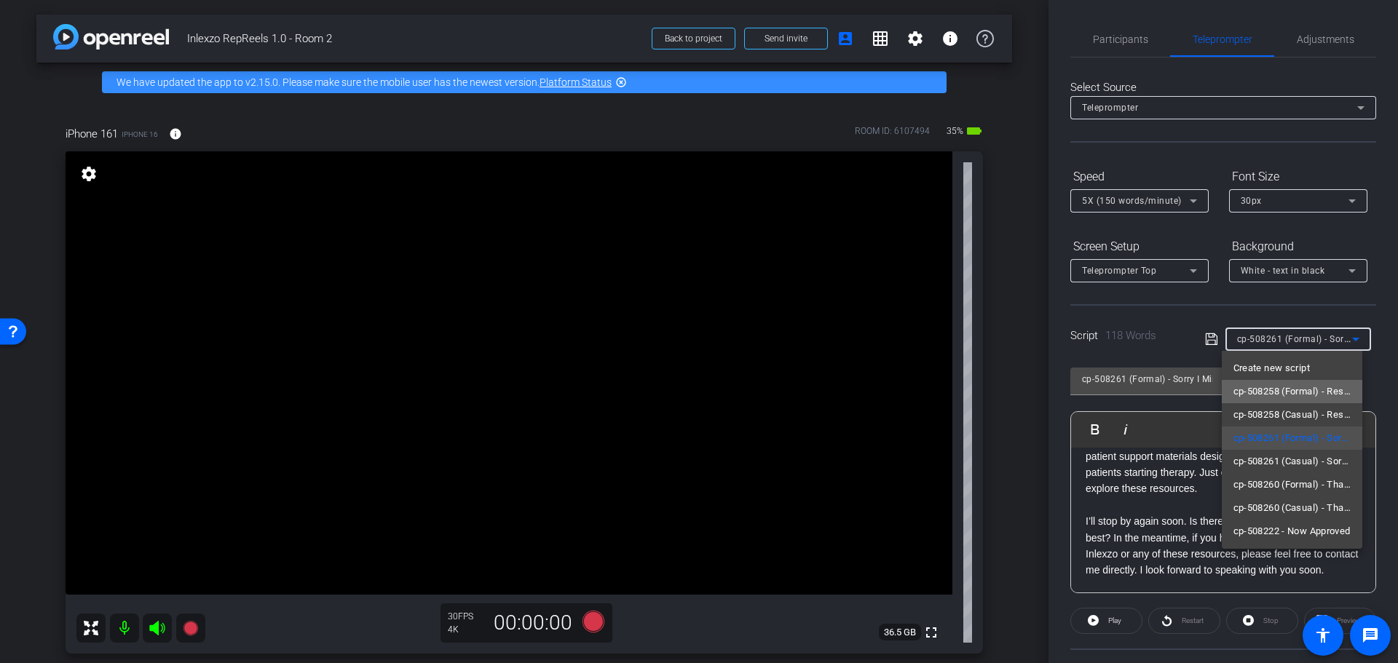
click at [1326, 396] on span "cp-508258 (Formal) - Resources to Share" at bounding box center [1293, 391] width 118 height 17
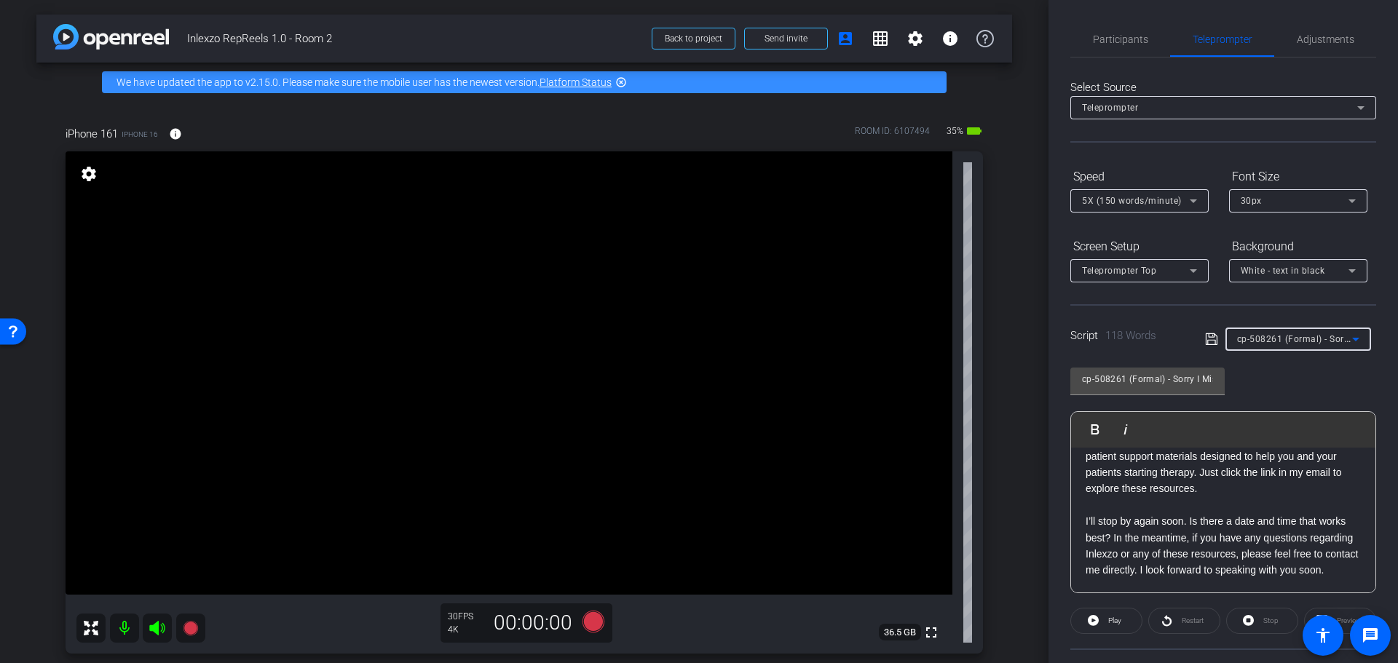
type input "cp-508258 (Formal) - Resources to Share"
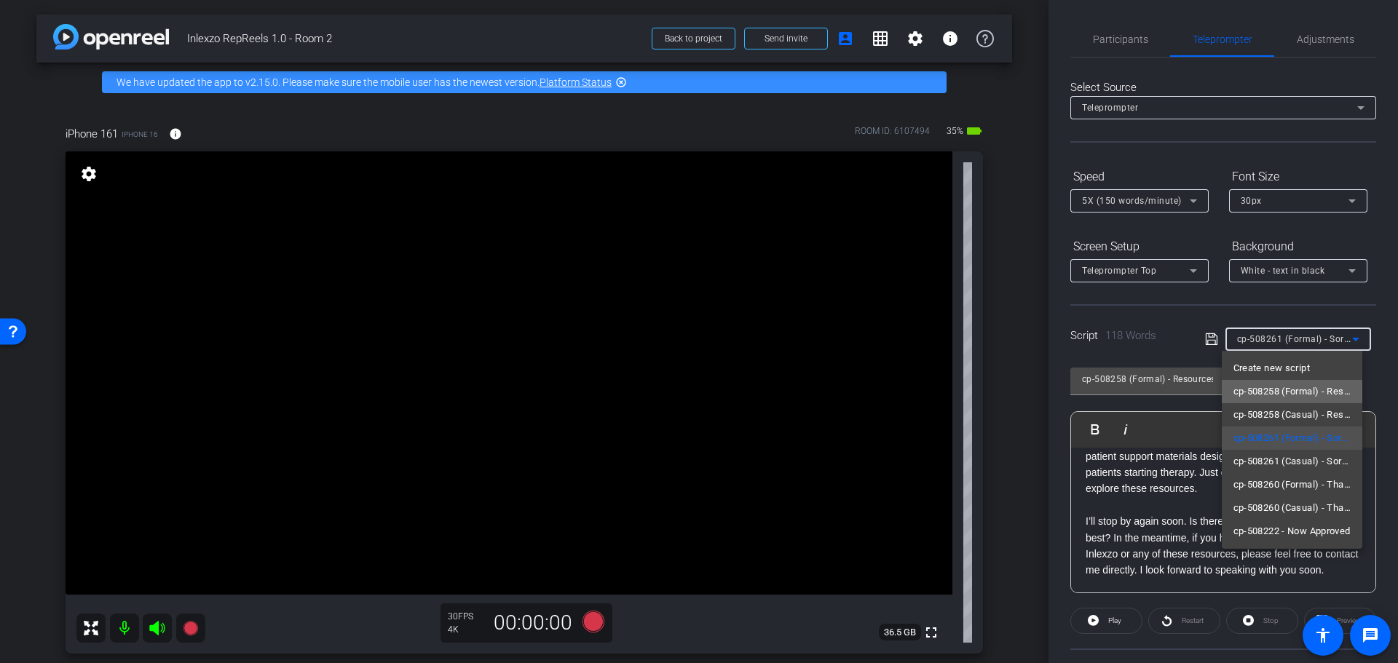
scroll to position [128, 0]
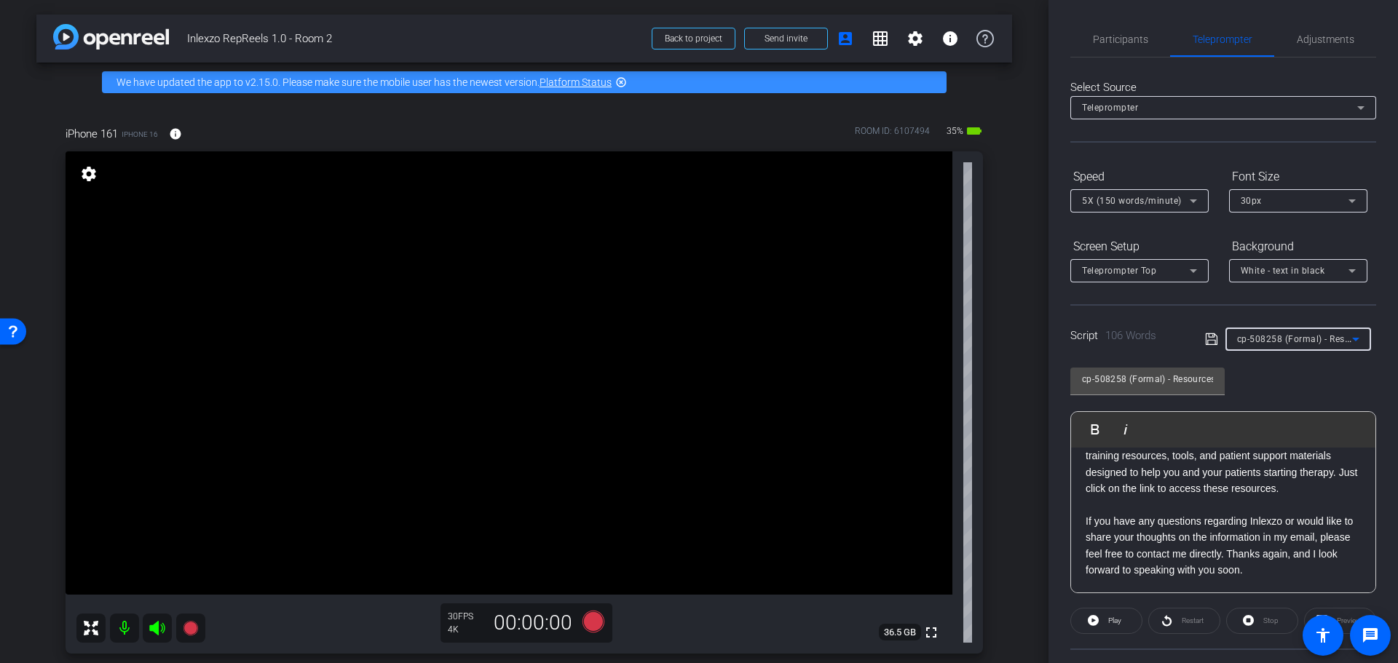
click at [1316, 341] on span "cp-508258 (Formal) - Resources to Share" at bounding box center [1324, 339] width 175 height 12
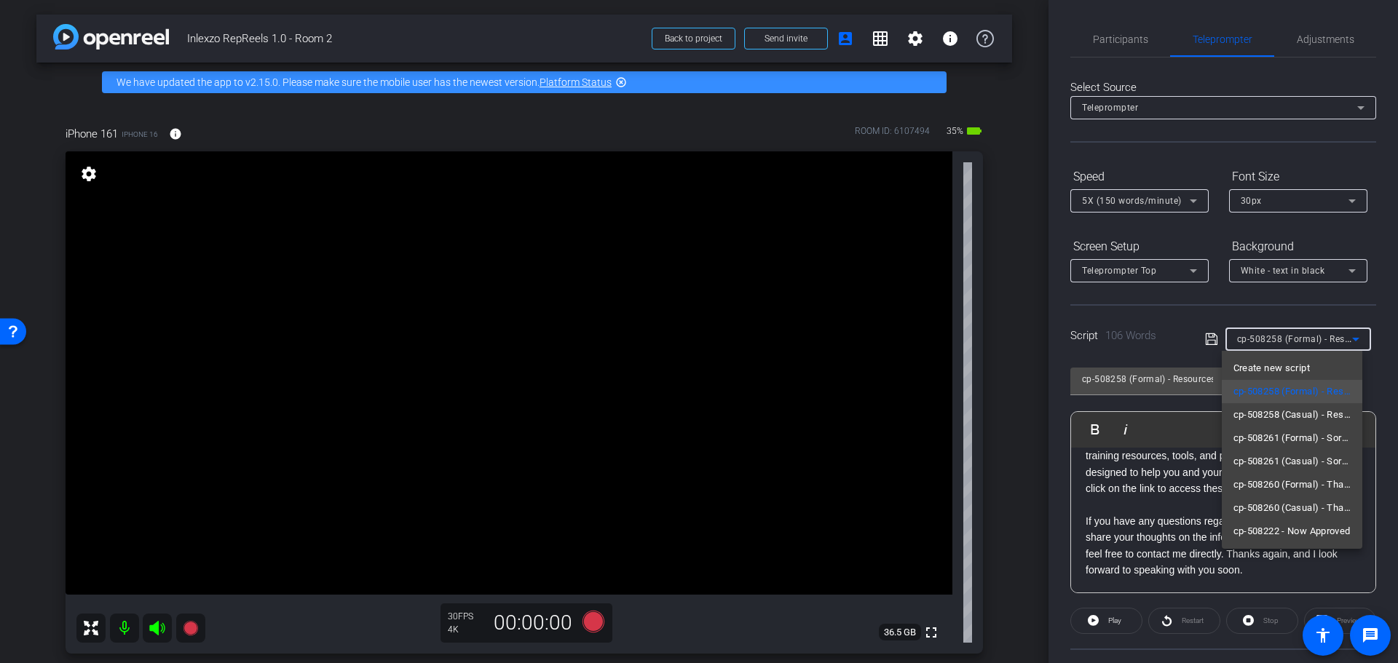
click at [1009, 377] on div at bounding box center [699, 331] width 1398 height 663
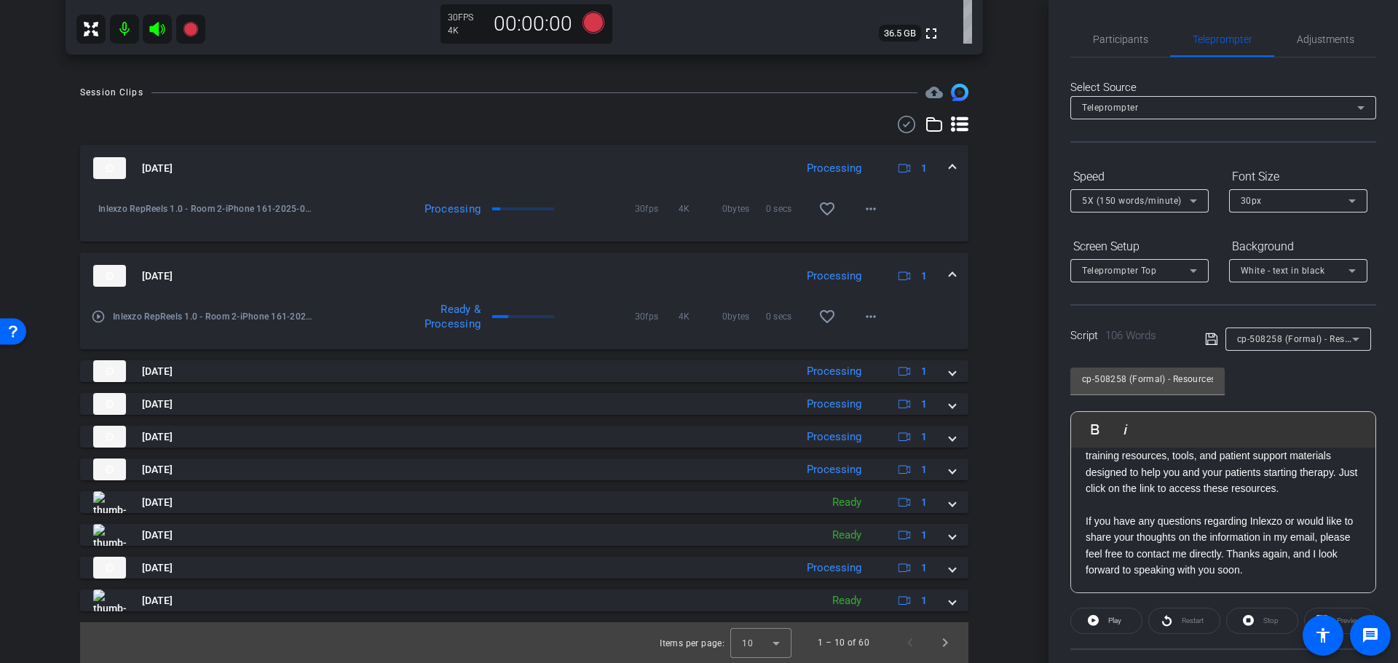
scroll to position [447, 0]
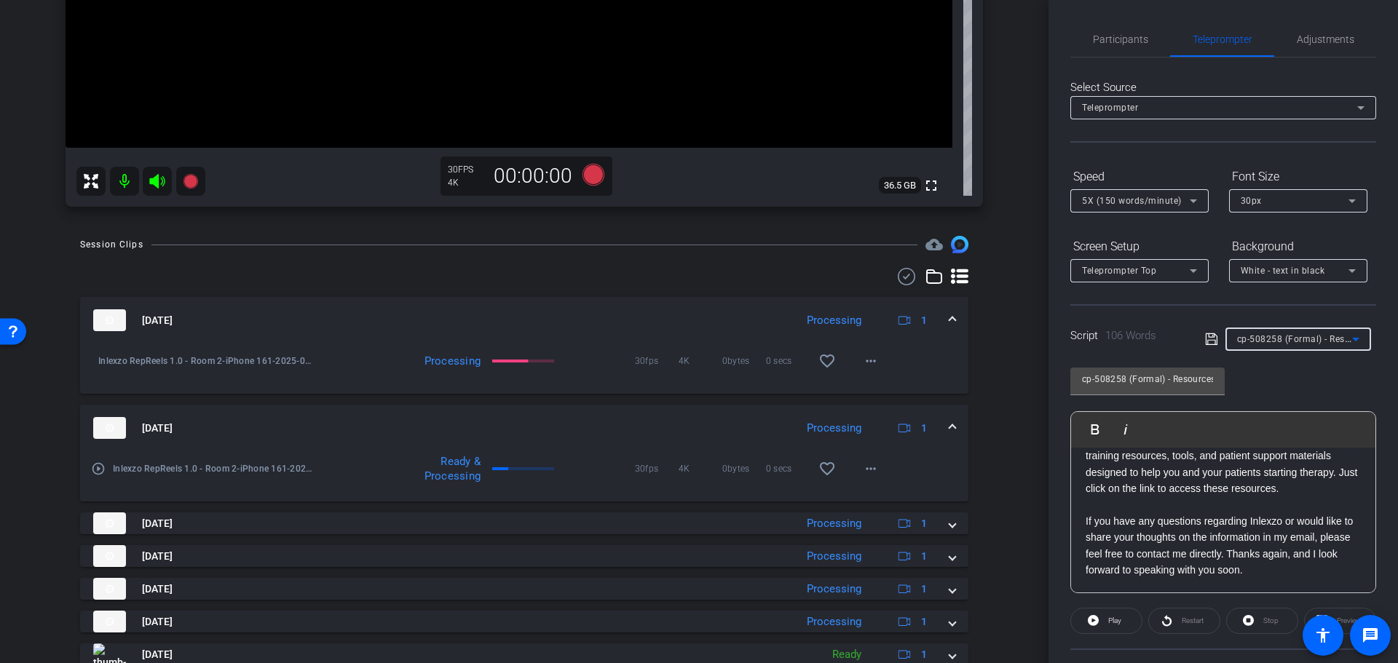
click at [1306, 336] on span "cp-508258 (Formal) - Resources to Share" at bounding box center [1324, 339] width 175 height 12
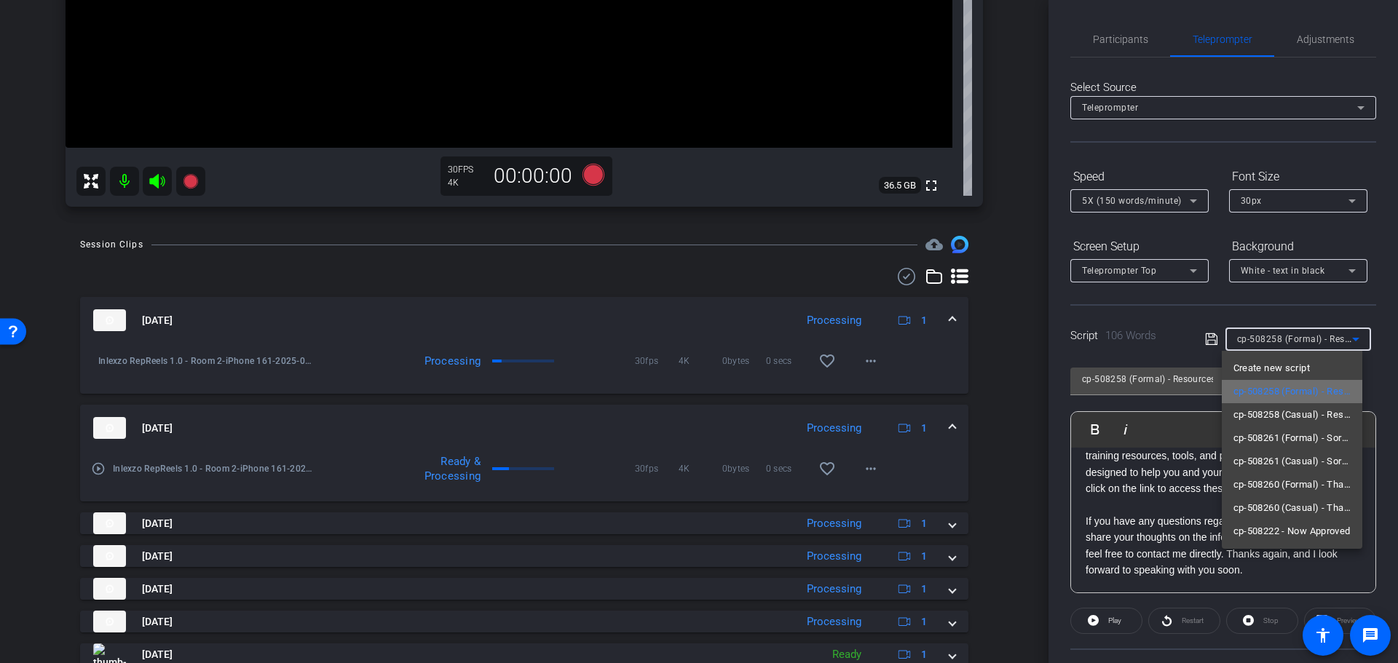
click at [1318, 395] on span "cp-508258 (Formal) - Resources to Share" at bounding box center [1293, 391] width 118 height 17
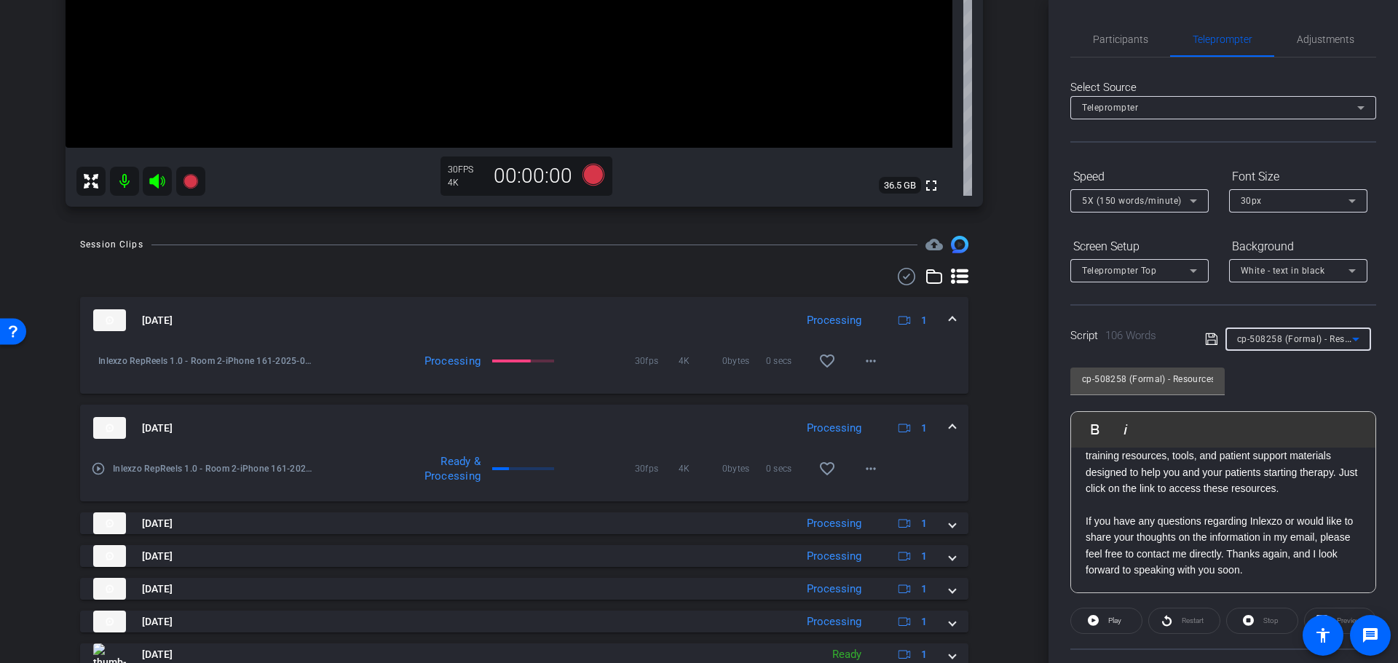
click at [1317, 331] on div "cp-508258 (Formal) - Resources to Share" at bounding box center [1294, 339] width 115 height 18
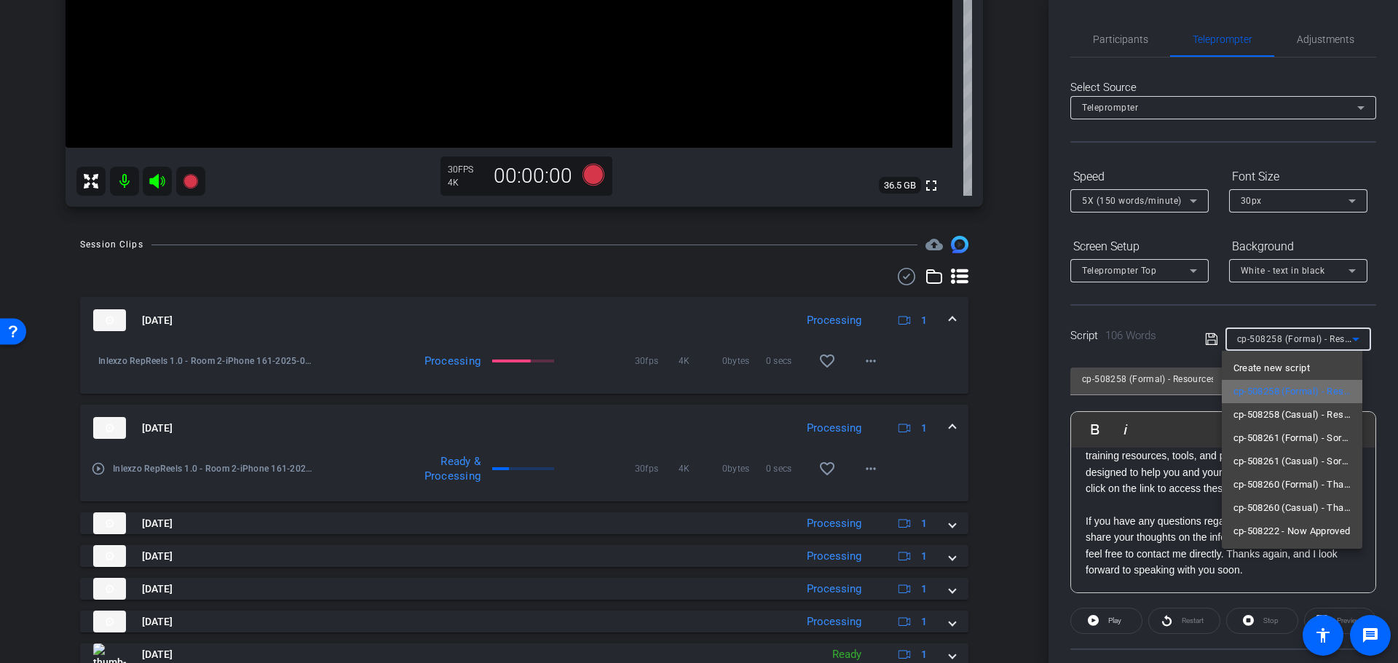
click at [1306, 397] on span "cp-508258 (Formal) - Resources to Share" at bounding box center [1293, 391] width 118 height 17
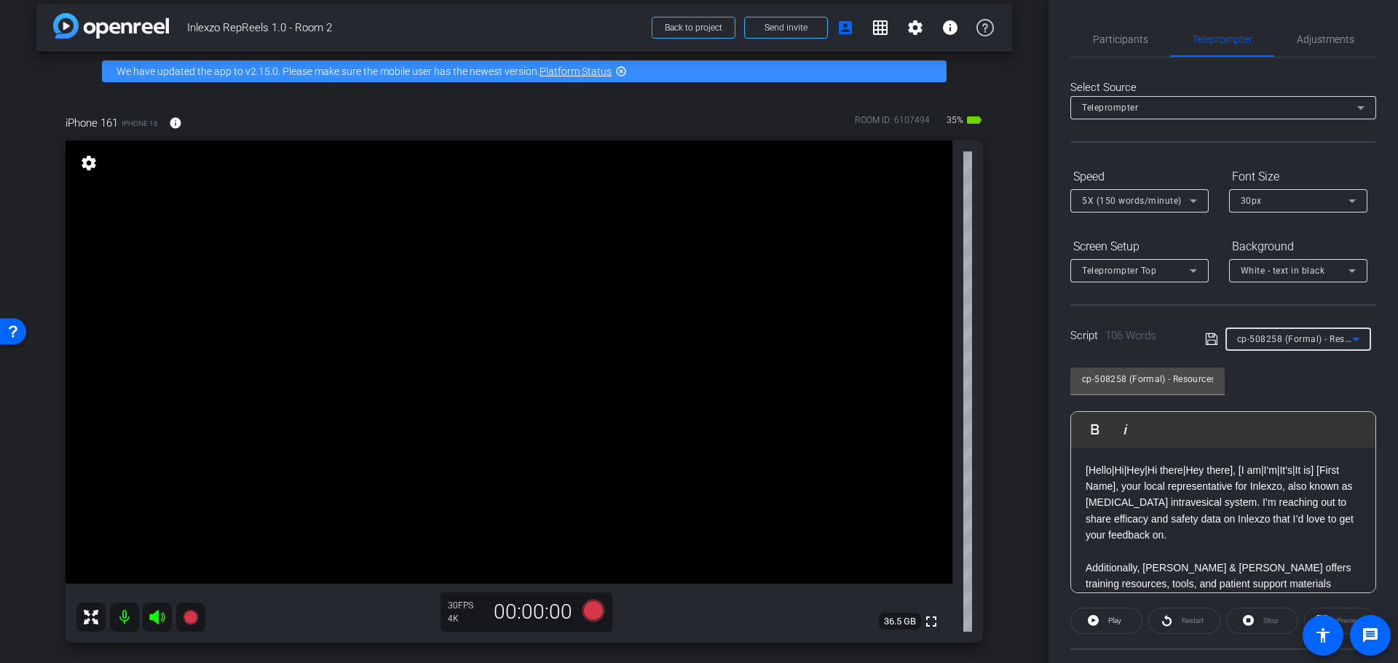
scroll to position [0, 0]
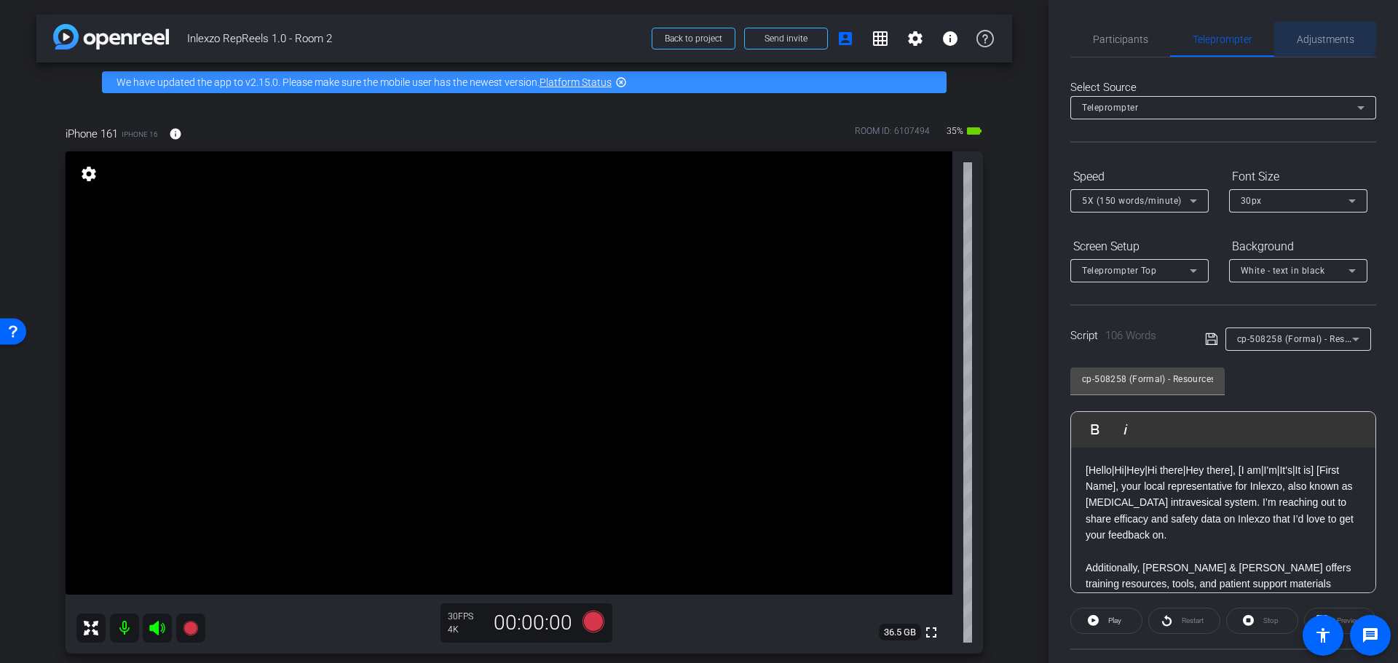
click at [1309, 34] on span "Adjustments" at bounding box center [1326, 39] width 58 height 10
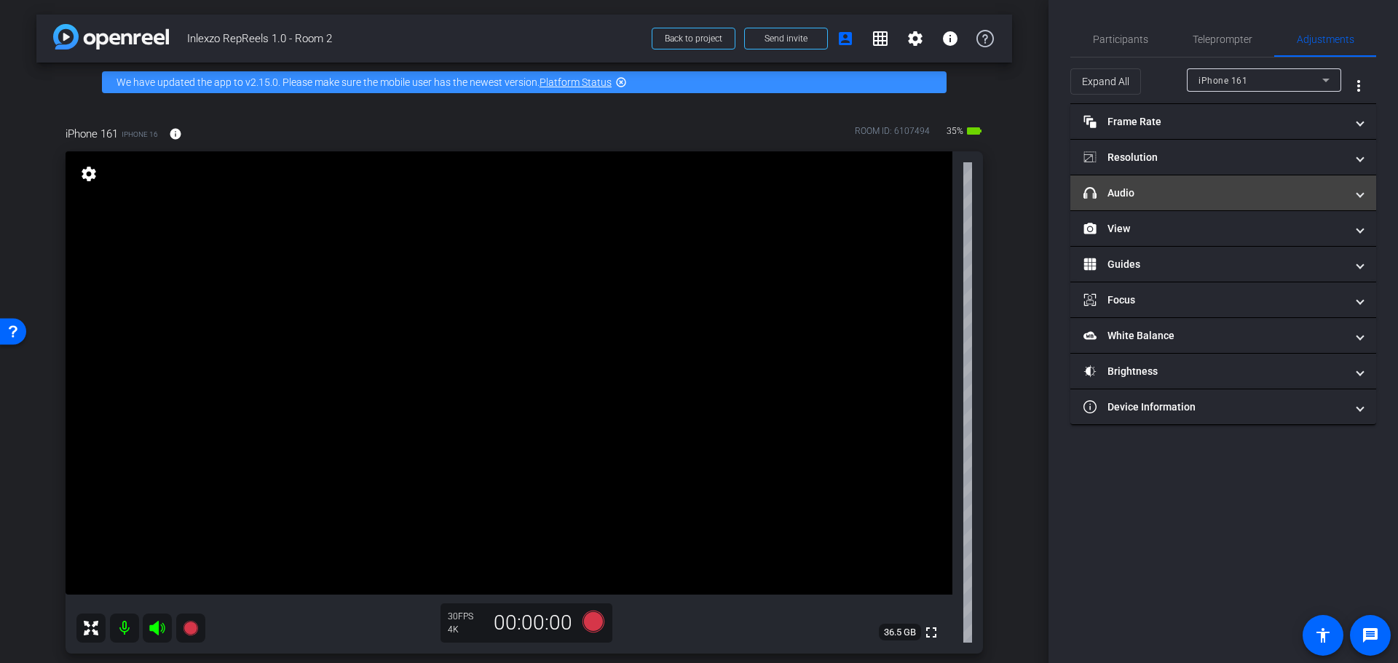
click at [1207, 186] on mat-panel-title "headphone icon Audio" at bounding box center [1215, 193] width 262 height 15
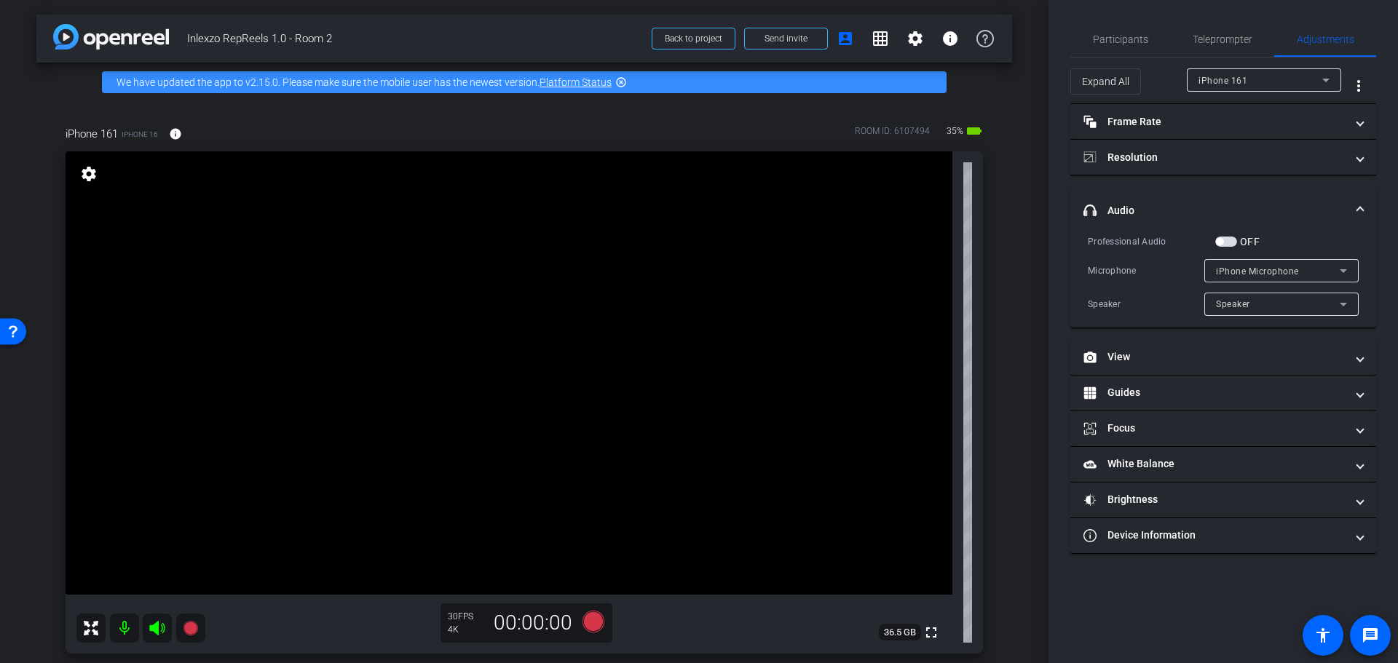
click at [1233, 233] on mat-expansion-panel-header "headphone icon Audio" at bounding box center [1223, 210] width 306 height 47
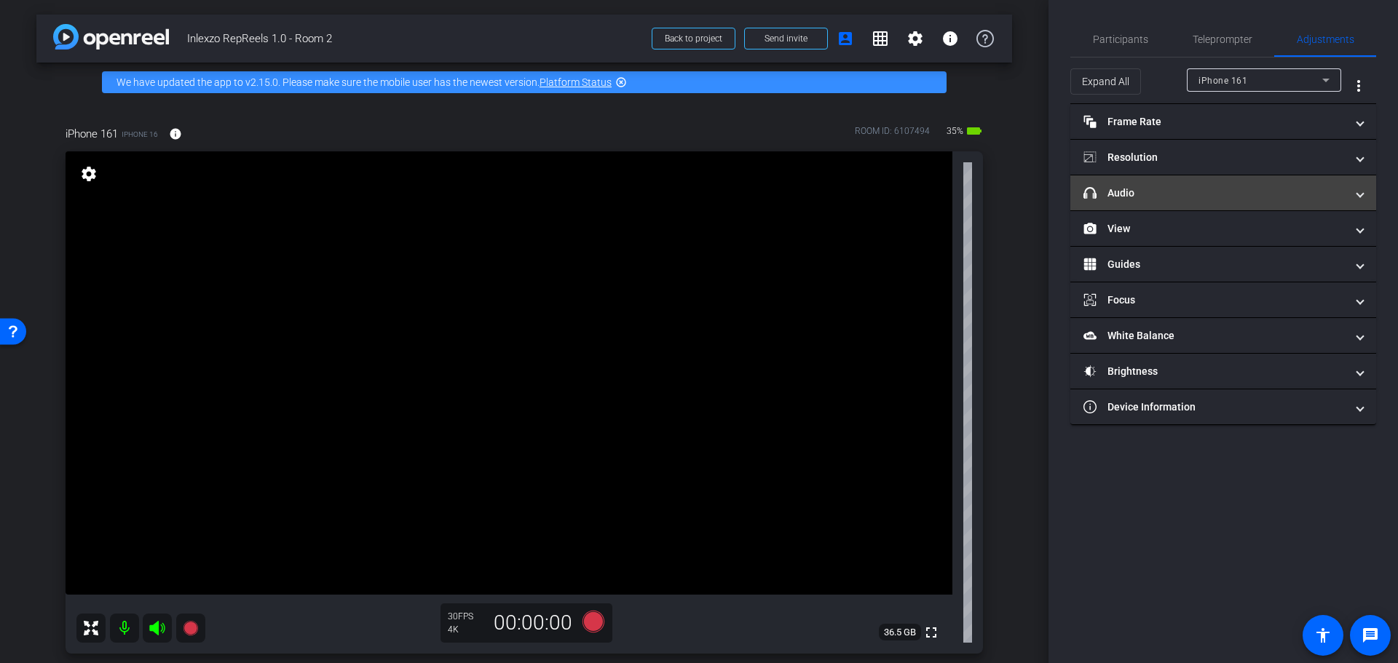
click at [1248, 192] on mat-panel-title "headphone icon Audio" at bounding box center [1215, 193] width 262 height 15
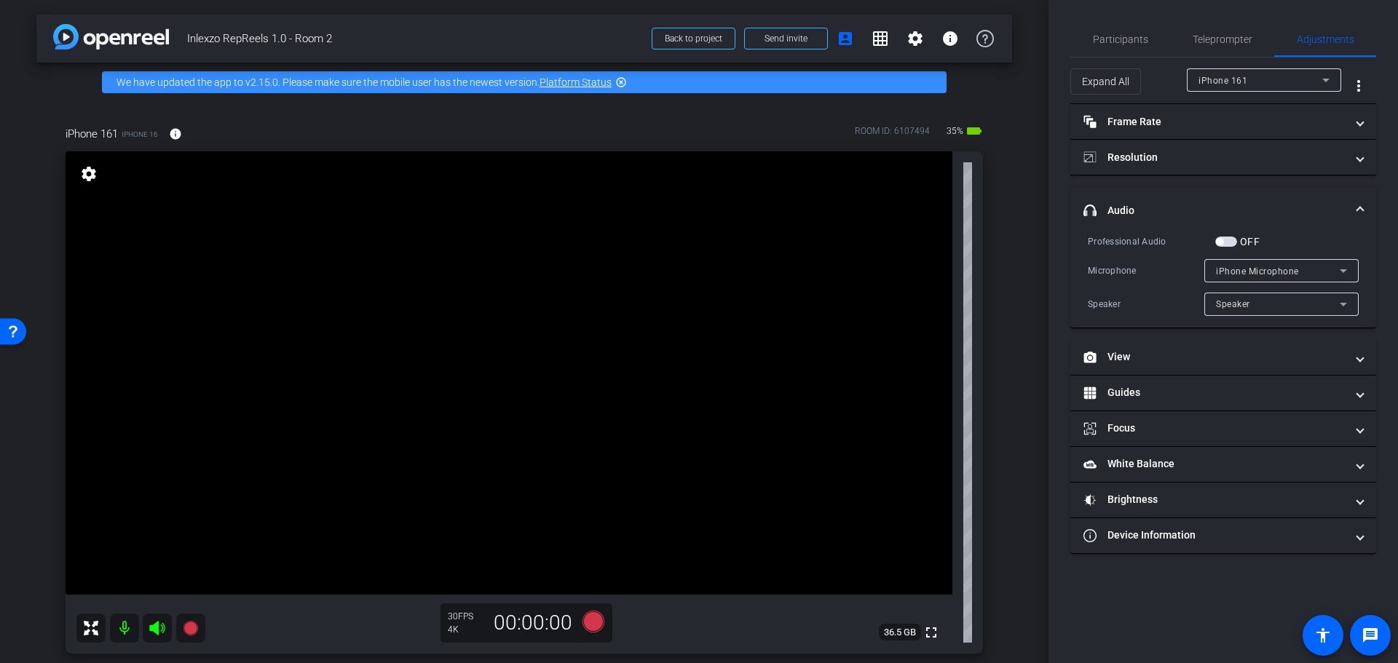
click at [1226, 242] on span "button" at bounding box center [1226, 242] width 22 height 10
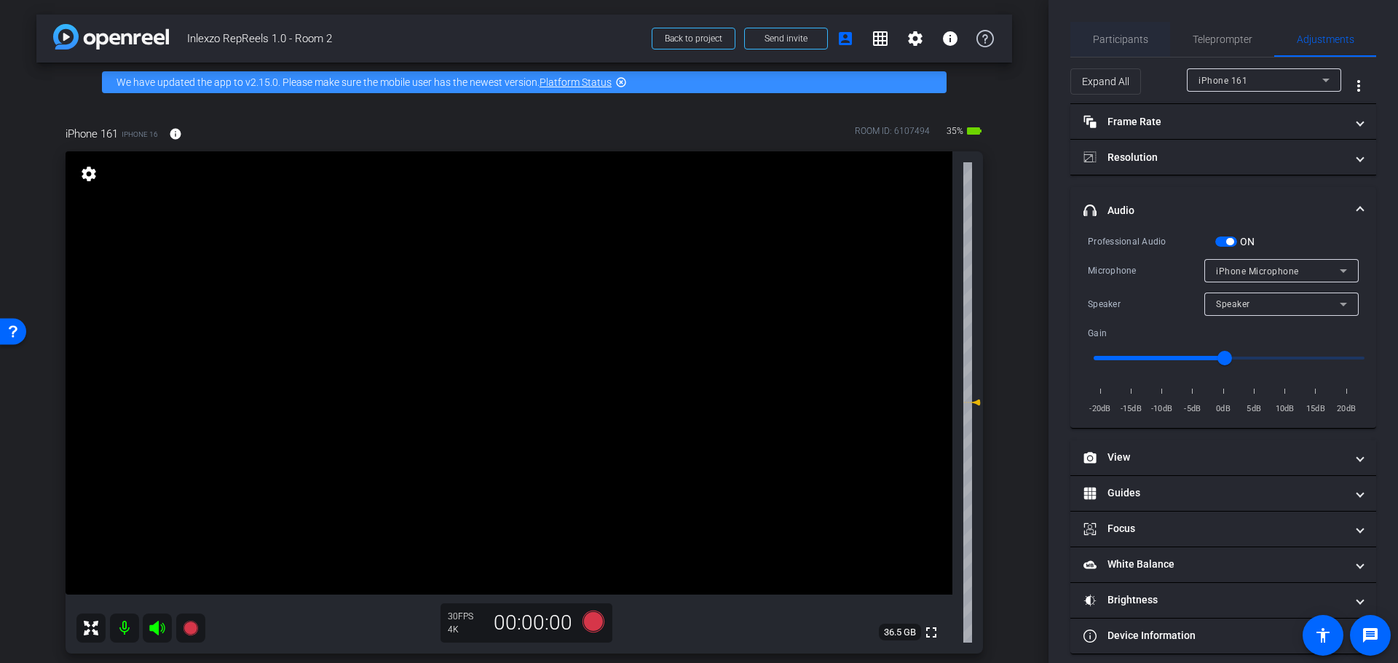
click at [1105, 36] on span "Participants" at bounding box center [1120, 39] width 55 height 10
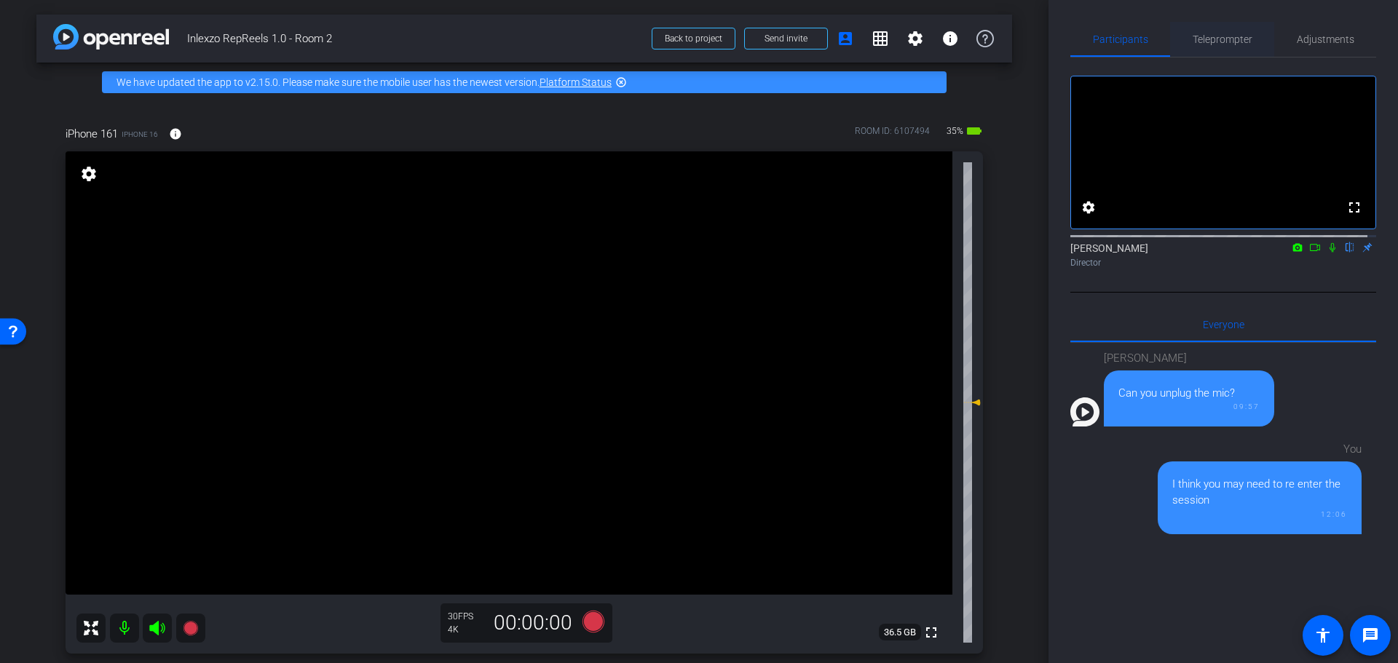
click at [1218, 29] on span "Teleprompter" at bounding box center [1223, 39] width 60 height 35
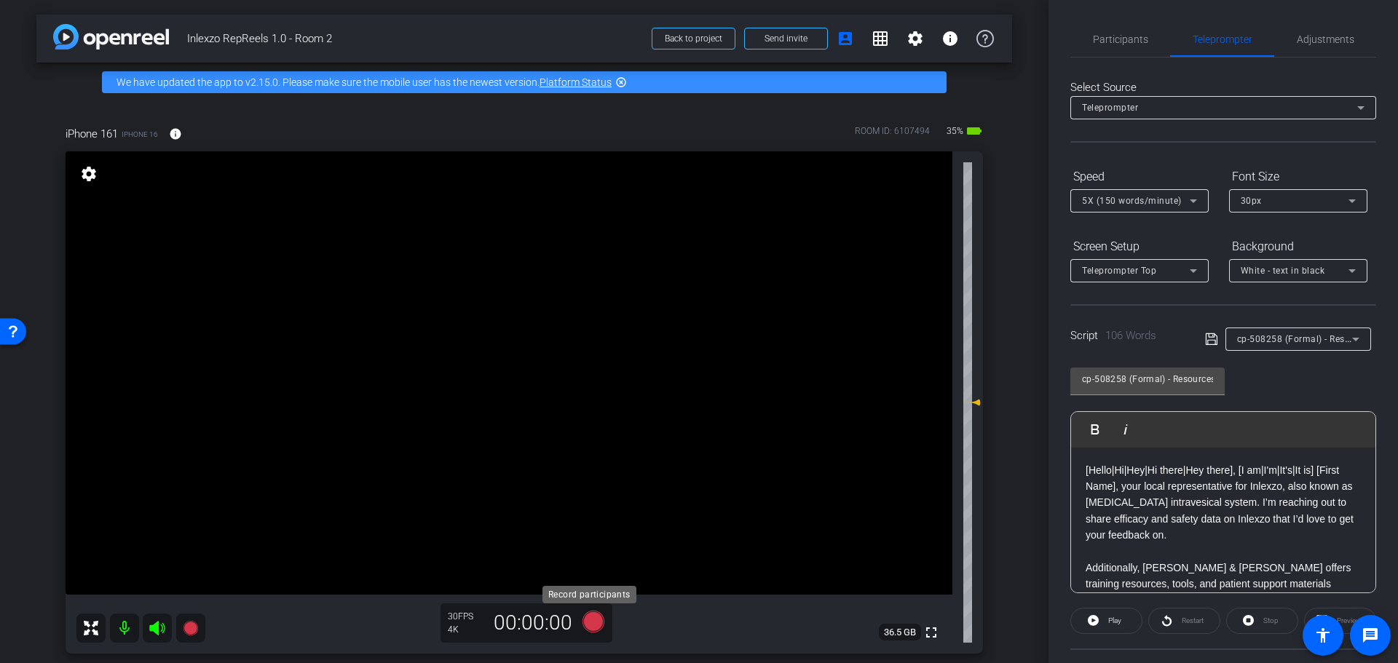
click at [599, 626] on icon at bounding box center [594, 622] width 22 height 22
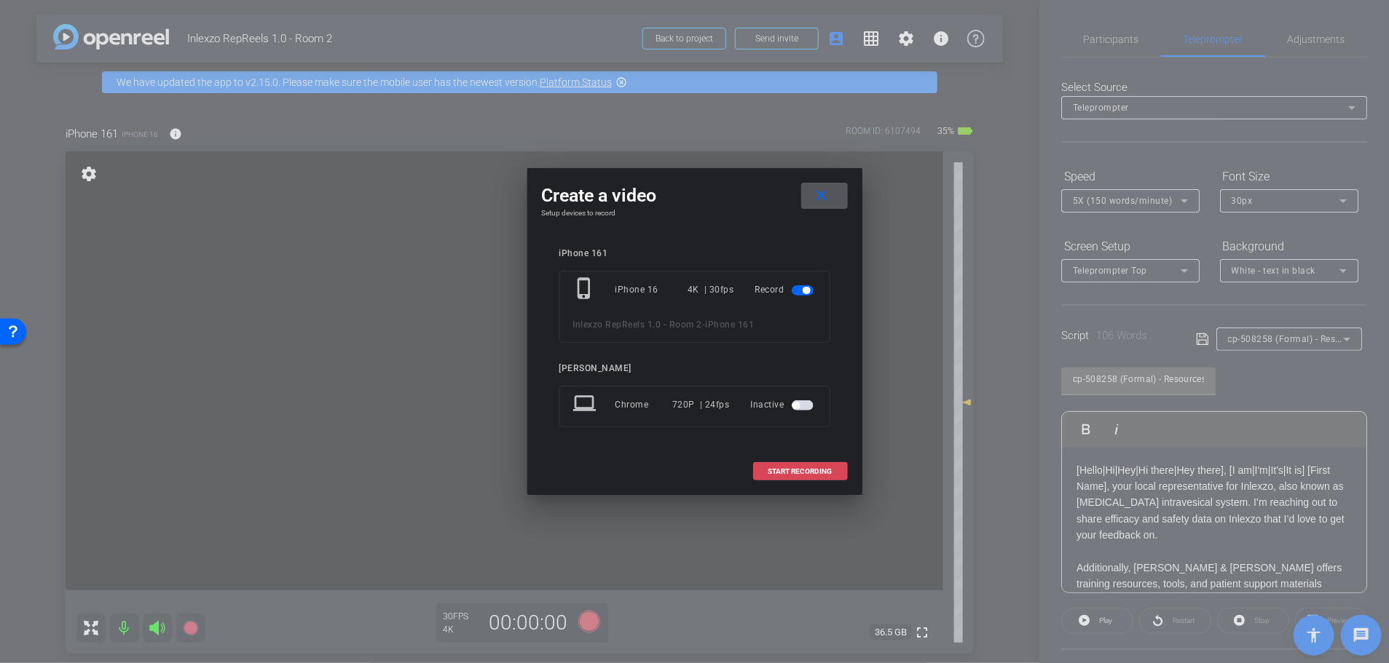
click at [835, 476] on span at bounding box center [800, 471] width 93 height 35
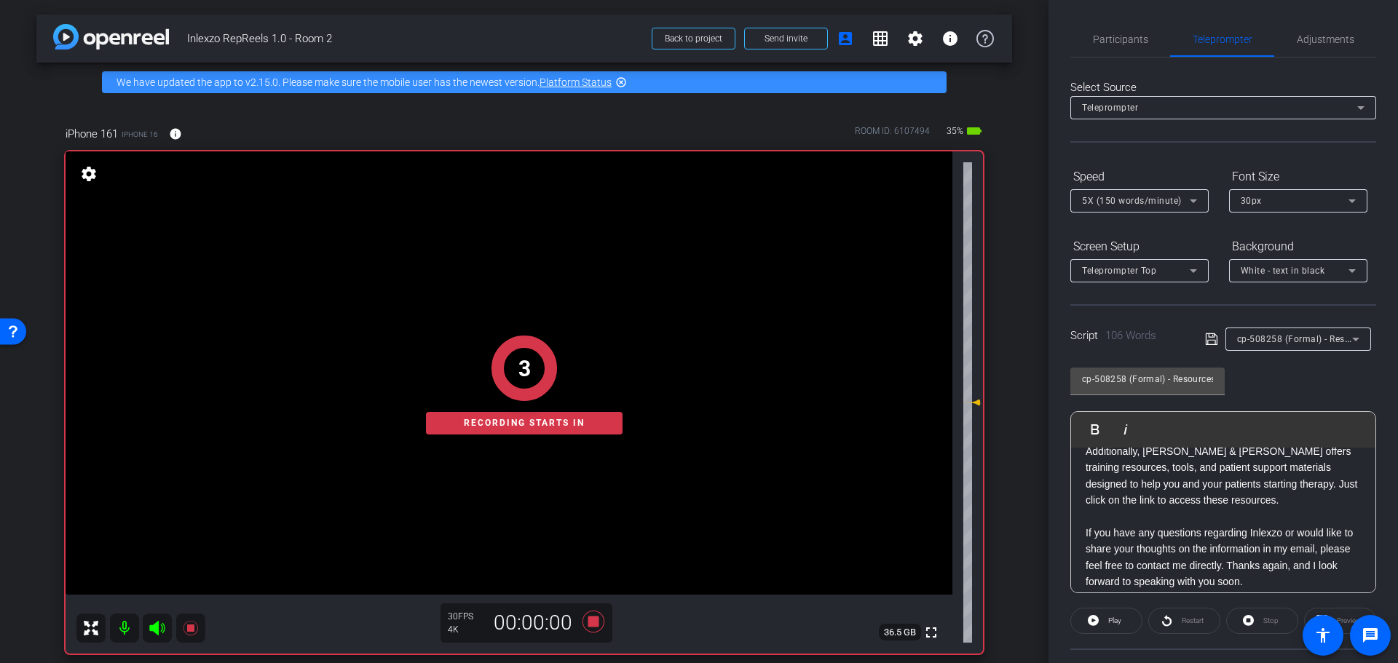
scroll to position [128, 0]
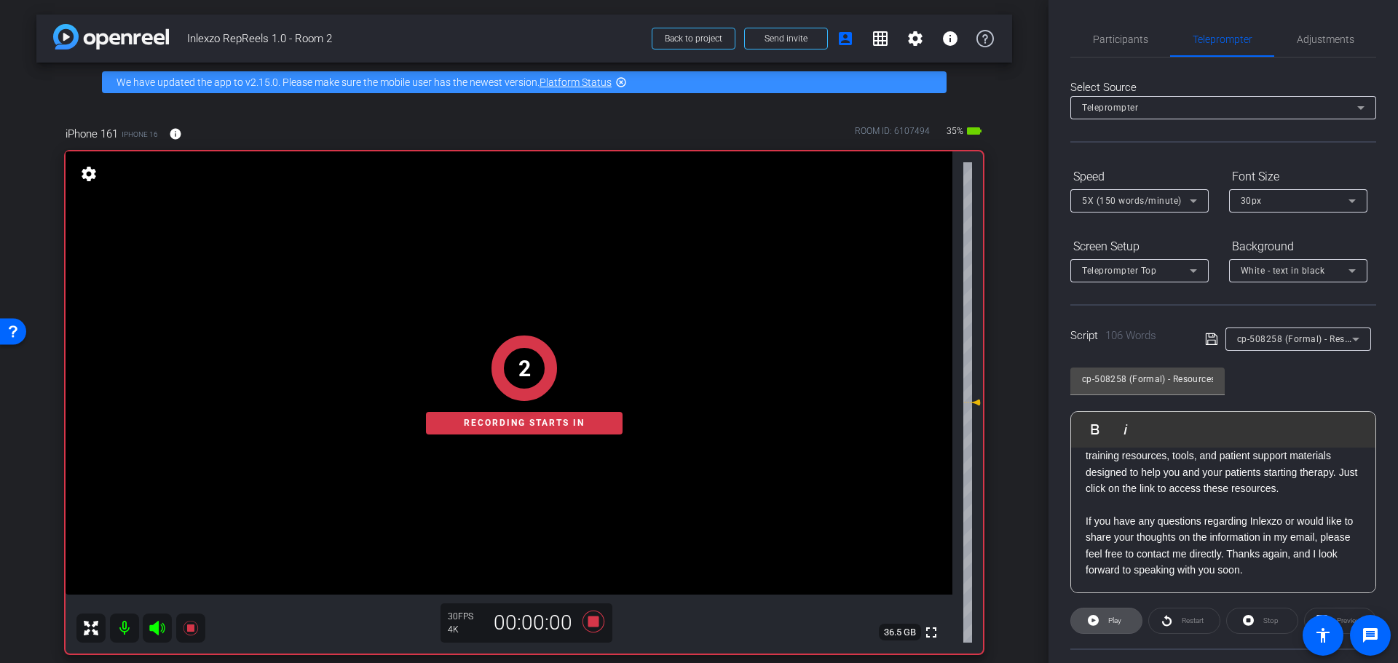
click at [1105, 623] on span "Play" at bounding box center [1113, 621] width 17 height 20
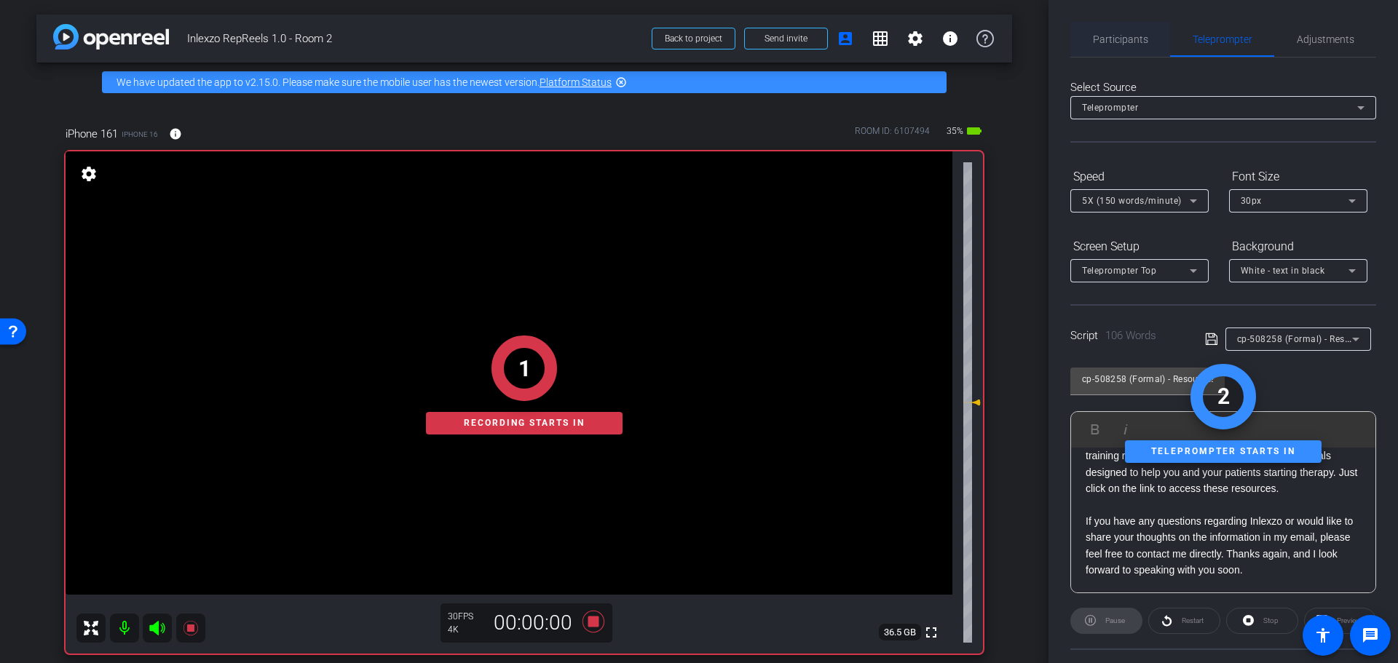
click at [1131, 34] on span "Participants" at bounding box center [1120, 39] width 55 height 10
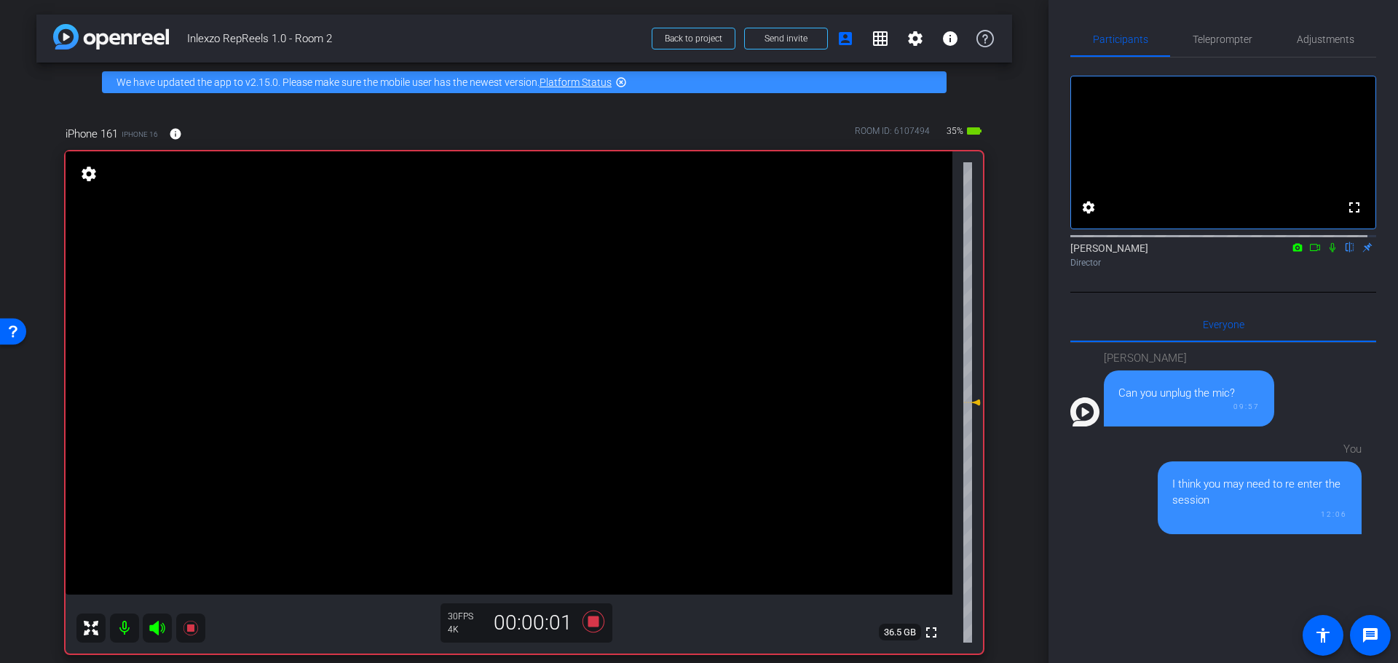
click at [1327, 253] on icon at bounding box center [1333, 247] width 12 height 10
drag, startPoint x: 1210, startPoint y: 42, endPoint x: 1216, endPoint y: 52, distance: 12.7
click at [1210, 39] on span "Teleprompter" at bounding box center [1223, 39] width 60 height 10
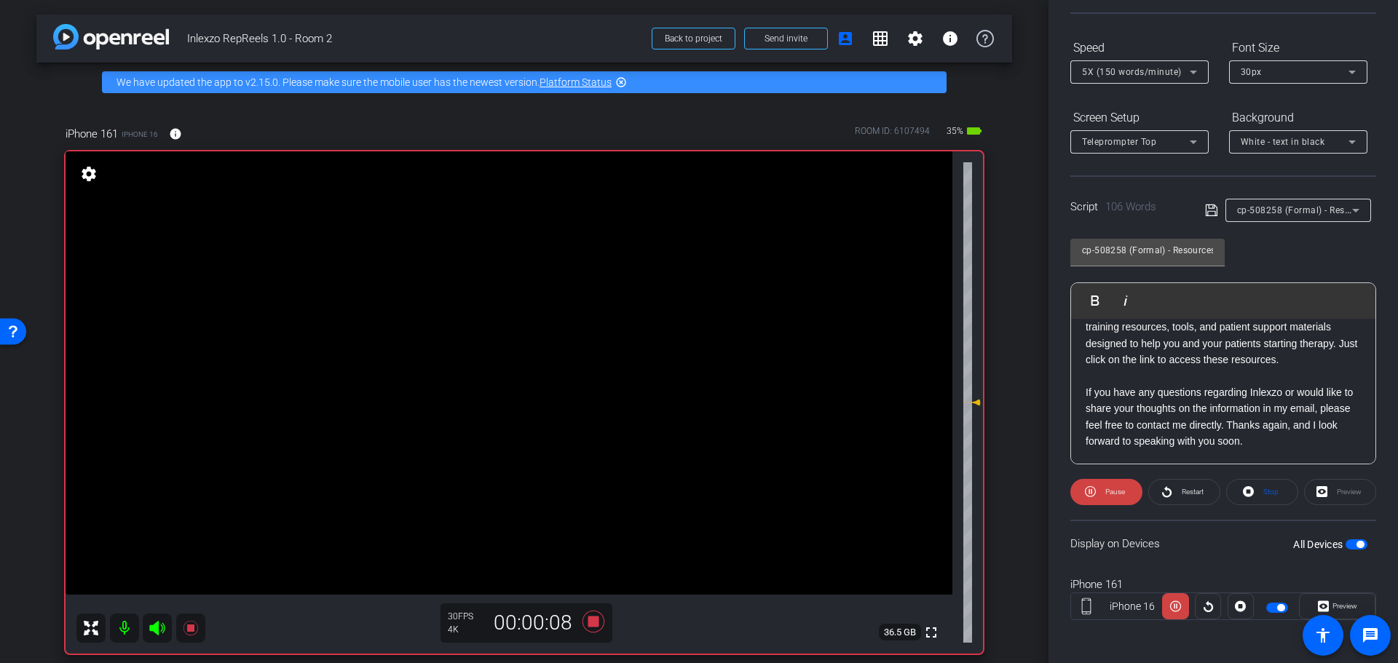
scroll to position [132, 0]
click at [1318, 597] on icon at bounding box center [1323, 604] width 11 height 22
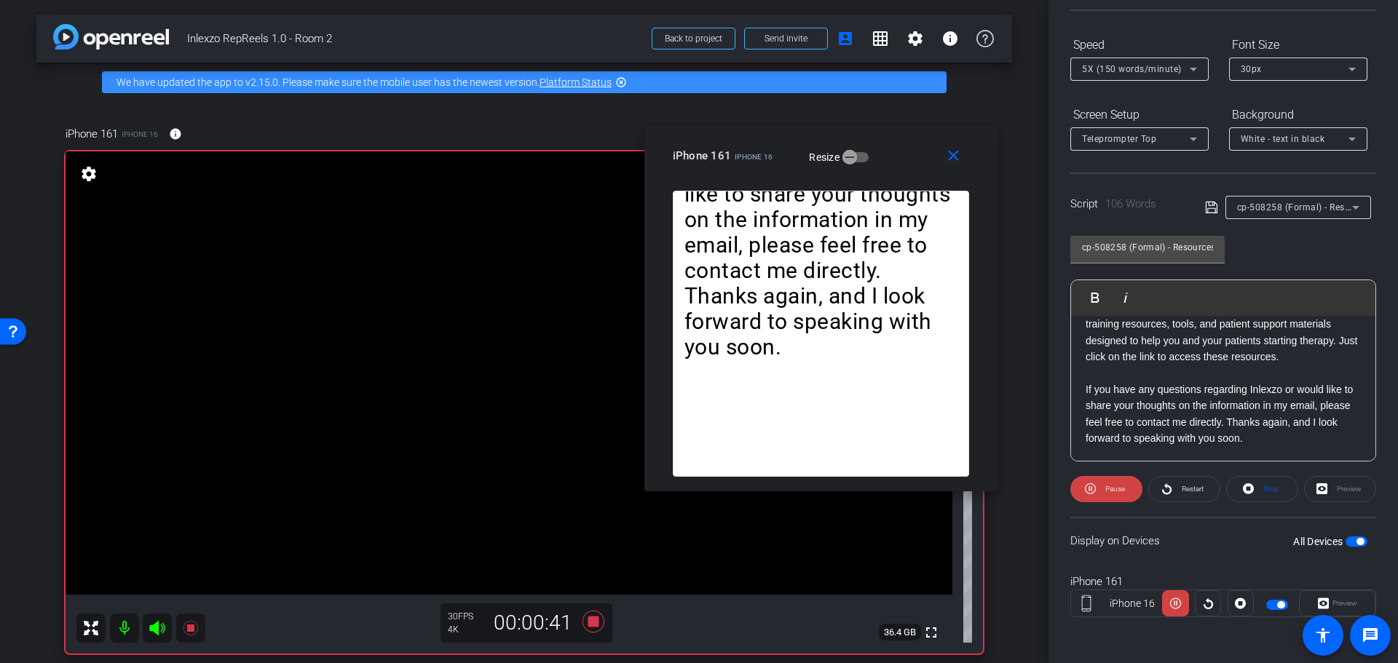
drag, startPoint x: 642, startPoint y: 165, endPoint x: 811, endPoint y: 122, distance: 174.8
click at [805, 143] on div "iPhone 161 iPhone 16 Resize" at bounding box center [826, 156] width 307 height 26
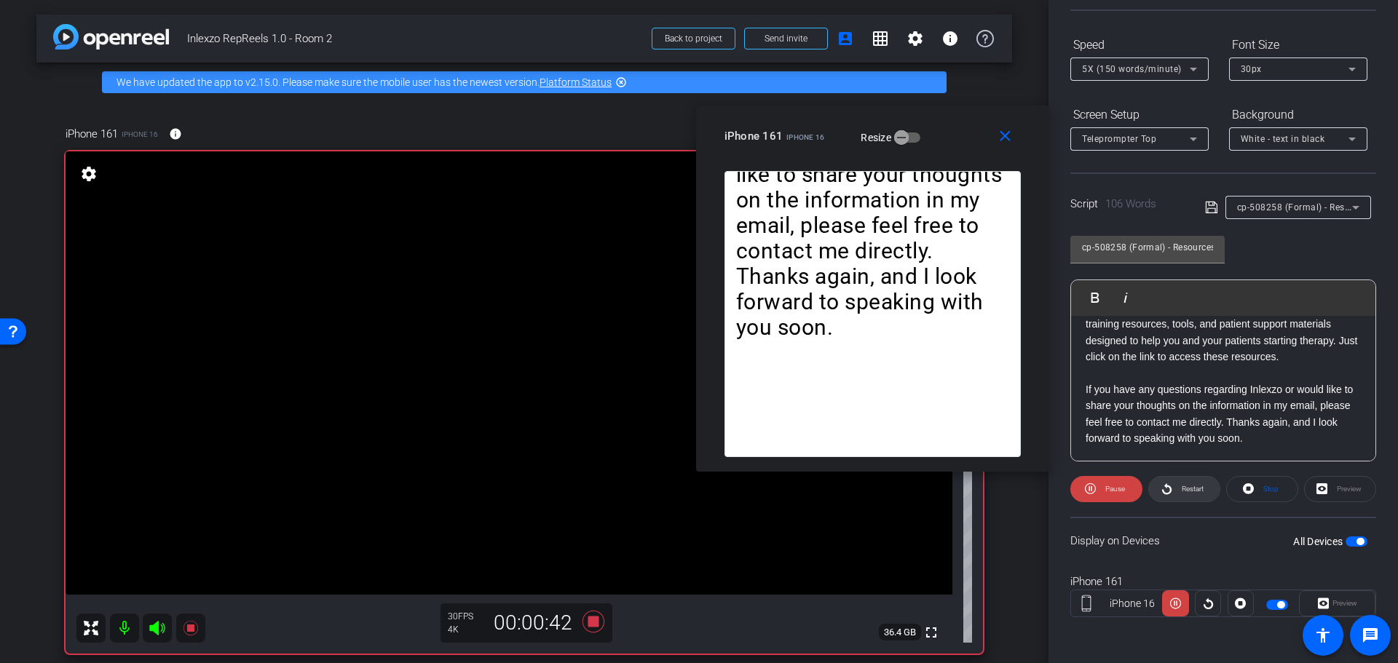
click at [1188, 491] on span "Restart" at bounding box center [1193, 489] width 22 height 8
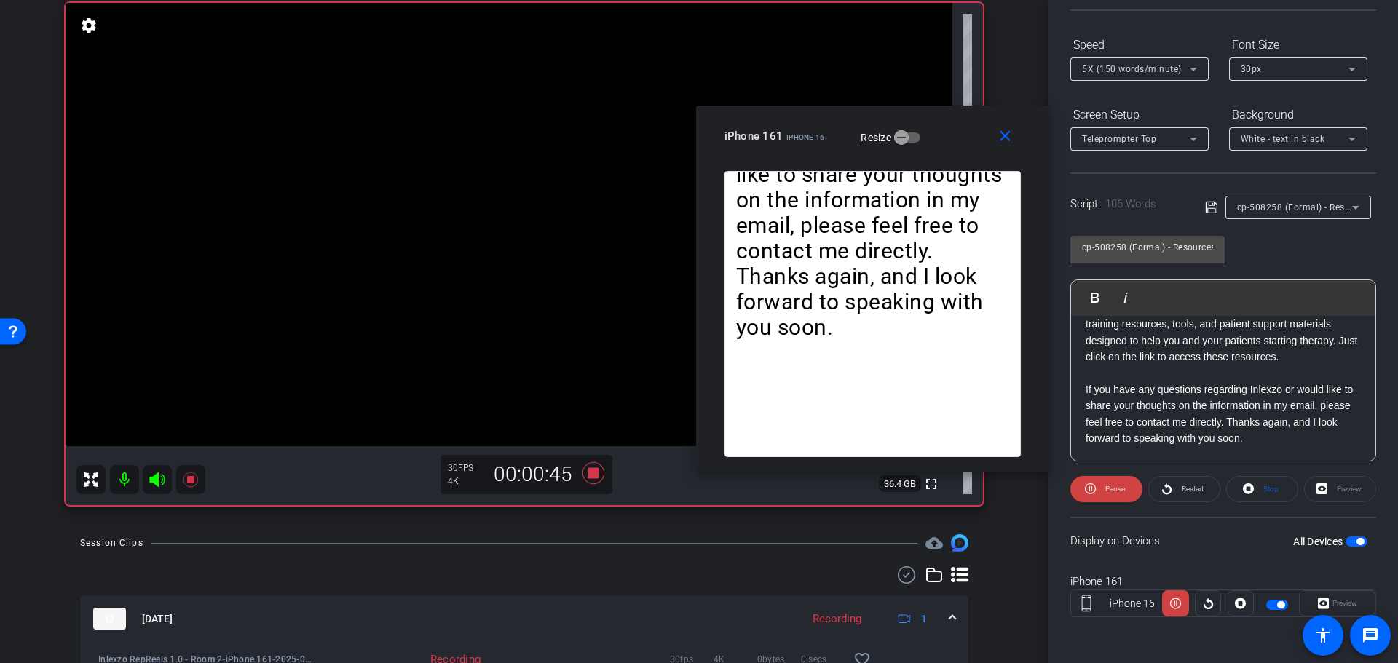
scroll to position [0, 0]
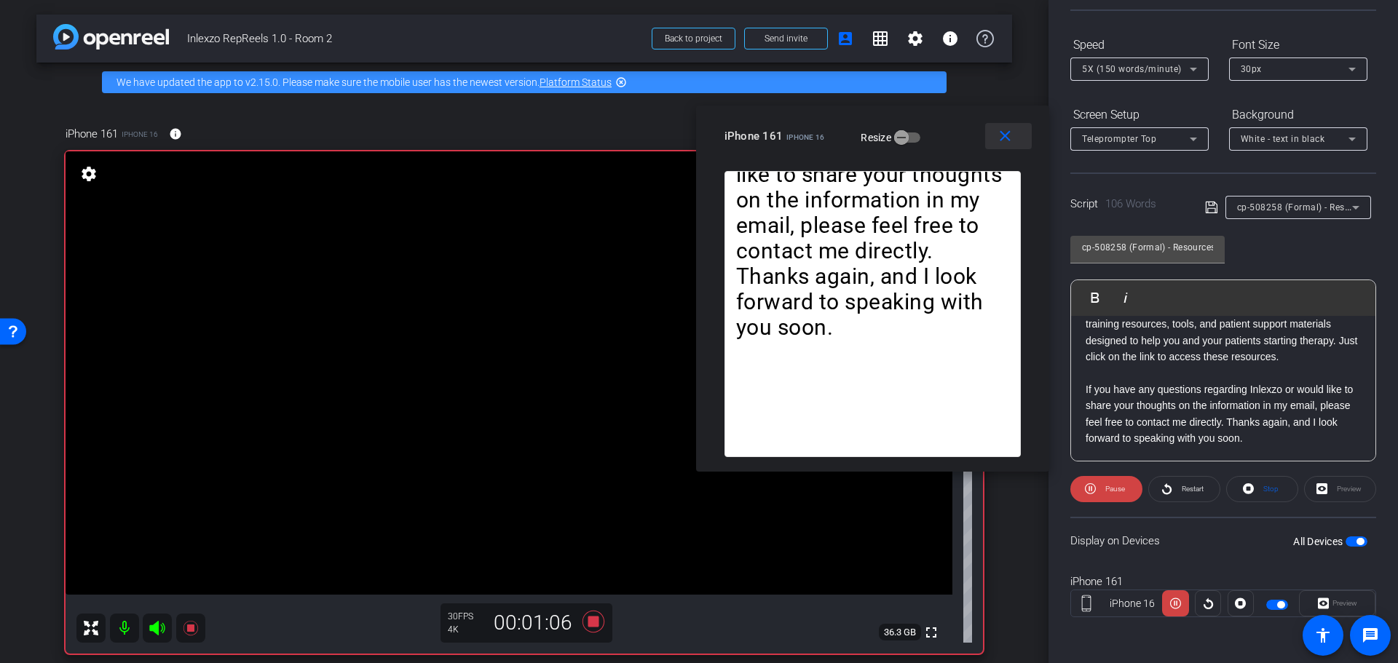
click at [999, 135] on mat-icon "close" at bounding box center [1005, 136] width 18 height 18
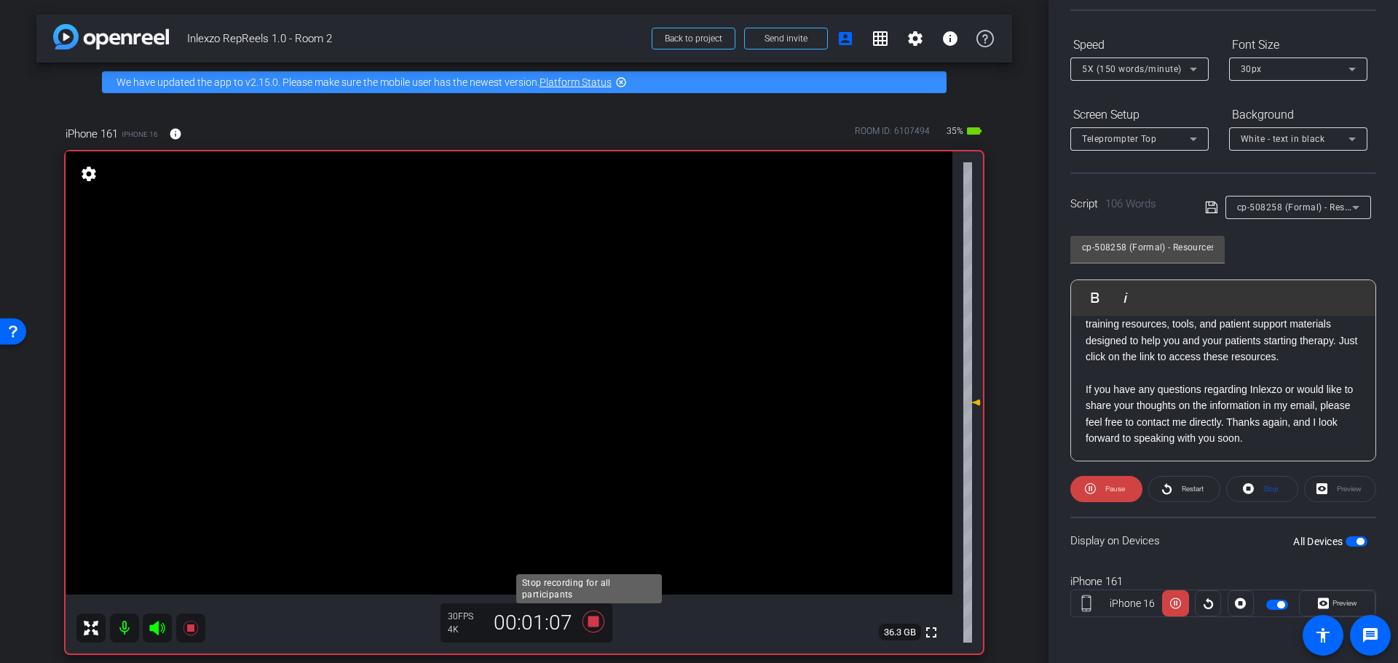
click at [583, 624] on icon at bounding box center [593, 622] width 35 height 26
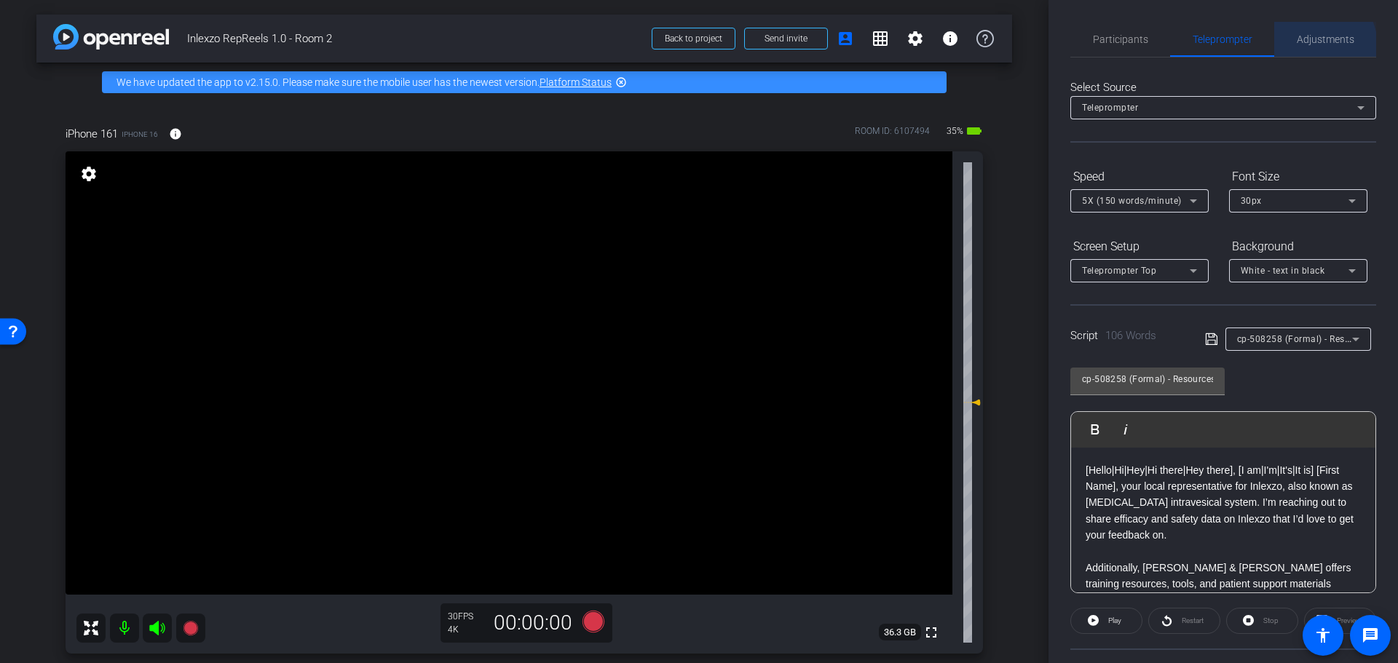
click at [1307, 46] on span "Adjustments" at bounding box center [1326, 39] width 58 height 35
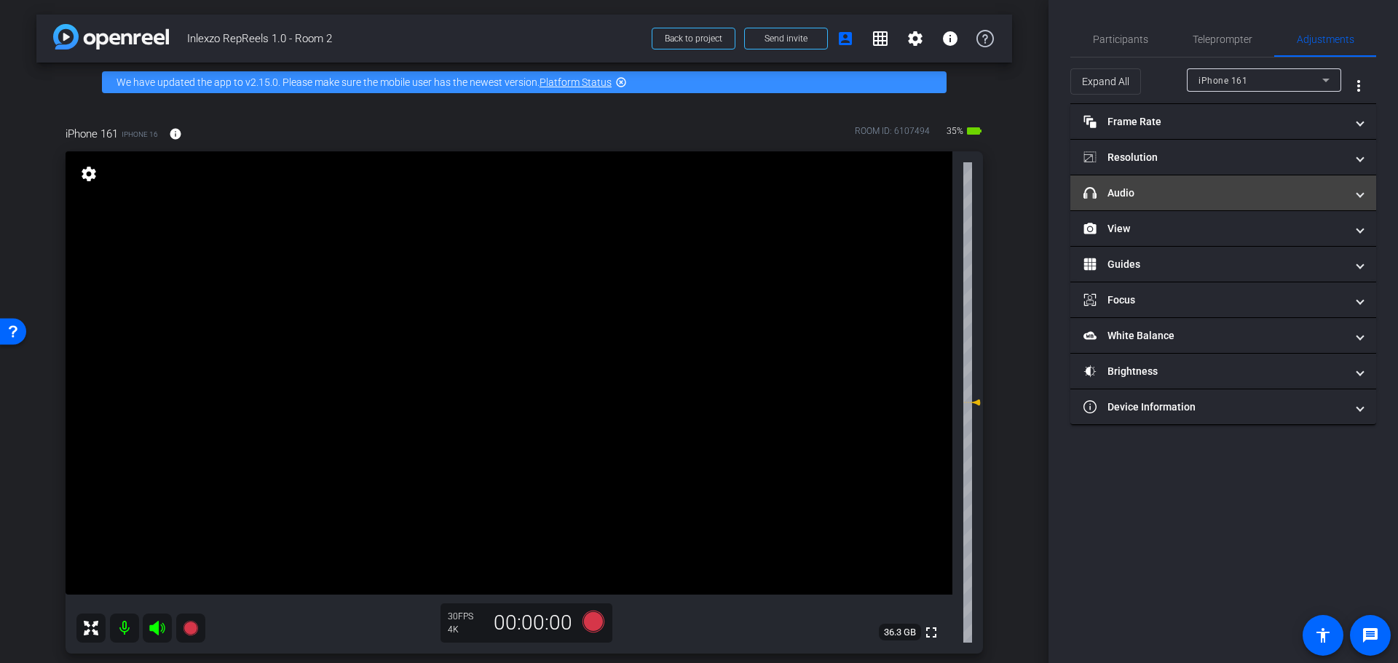
click at [1235, 180] on mat-expansion-panel-header "headphone icon Audio" at bounding box center [1223, 192] width 306 height 35
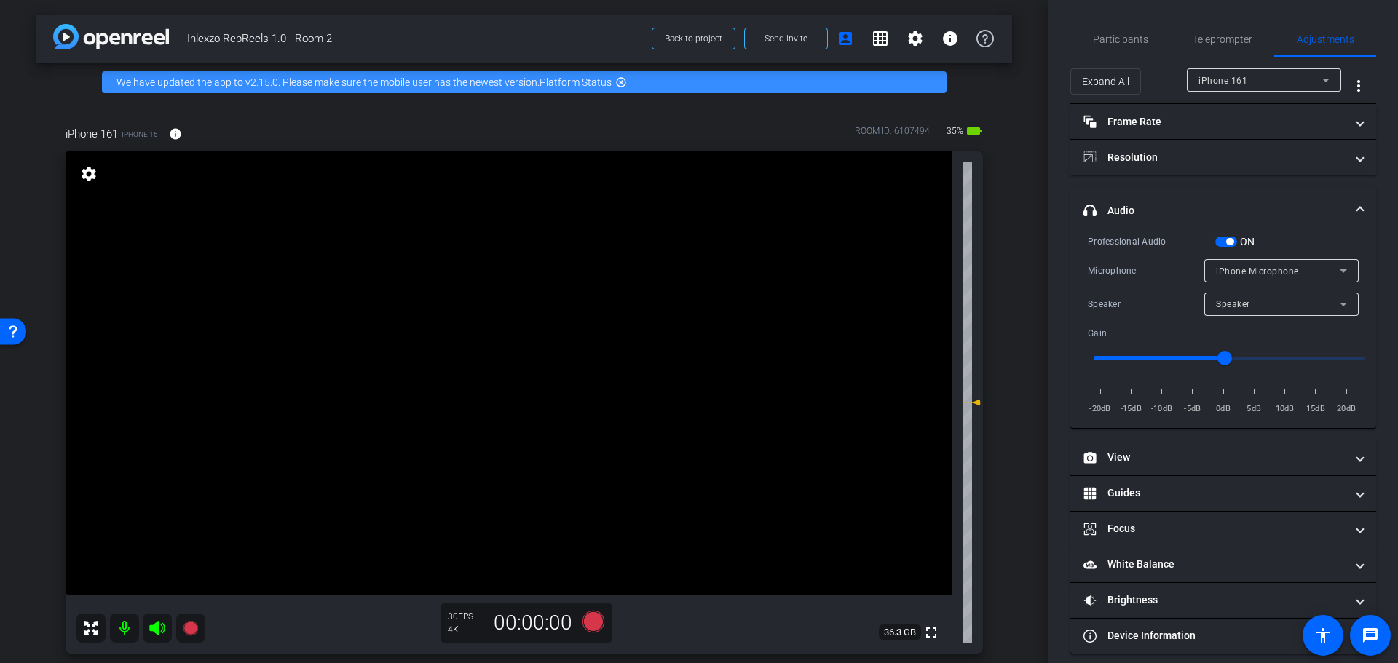
click at [1230, 240] on span "button" at bounding box center [1229, 241] width 7 height 7
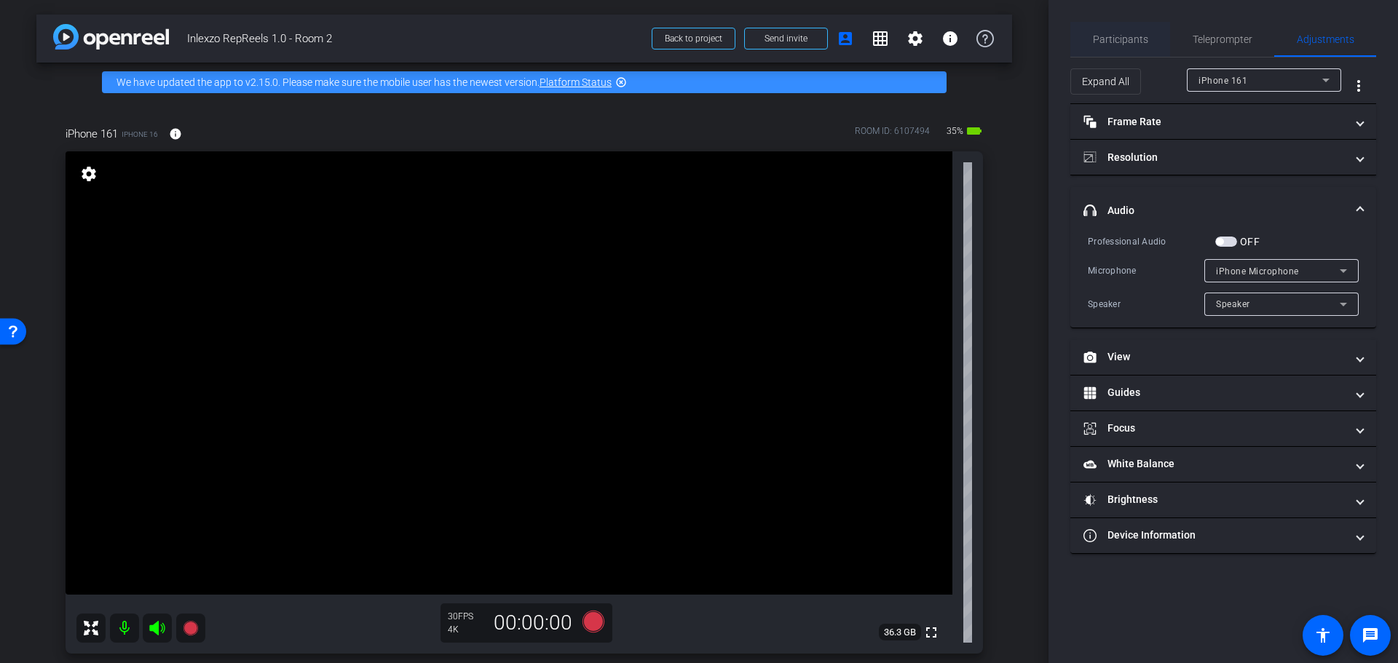
click at [1118, 32] on span "Participants" at bounding box center [1120, 39] width 55 height 35
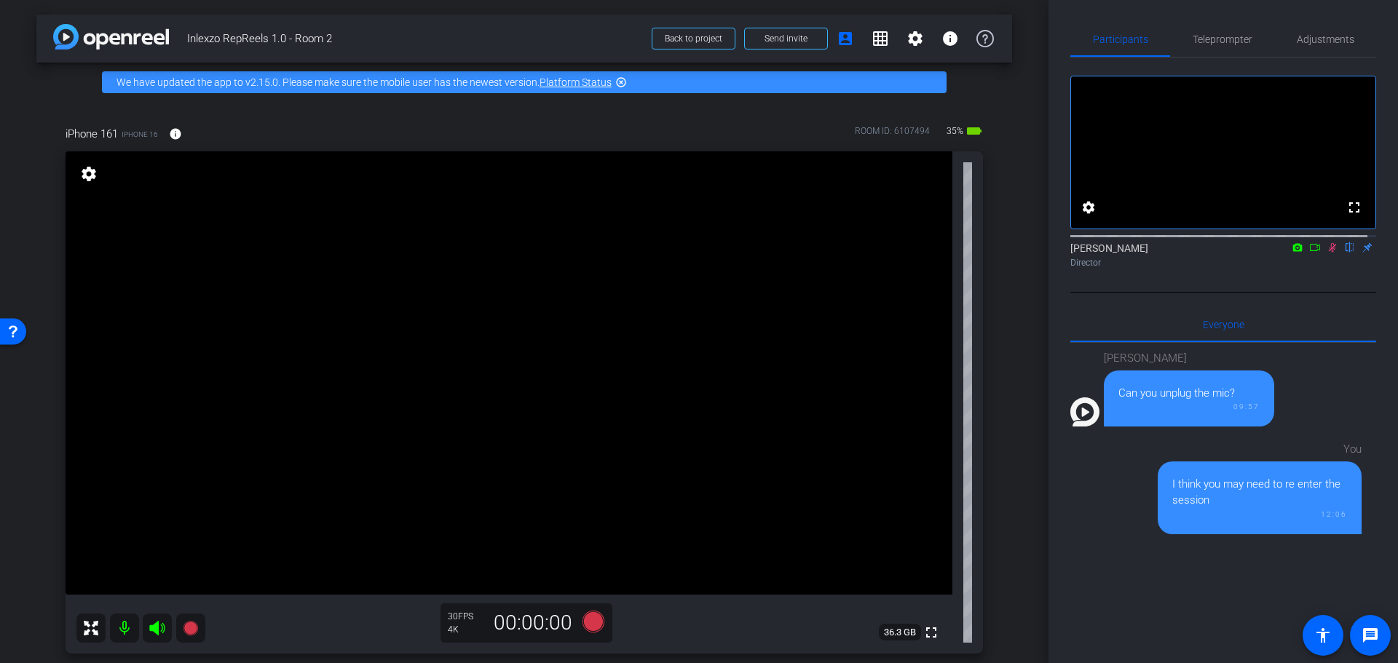
click at [1324, 254] on mat-icon at bounding box center [1332, 247] width 17 height 13
click at [1199, 41] on span "Teleprompter" at bounding box center [1223, 39] width 60 height 10
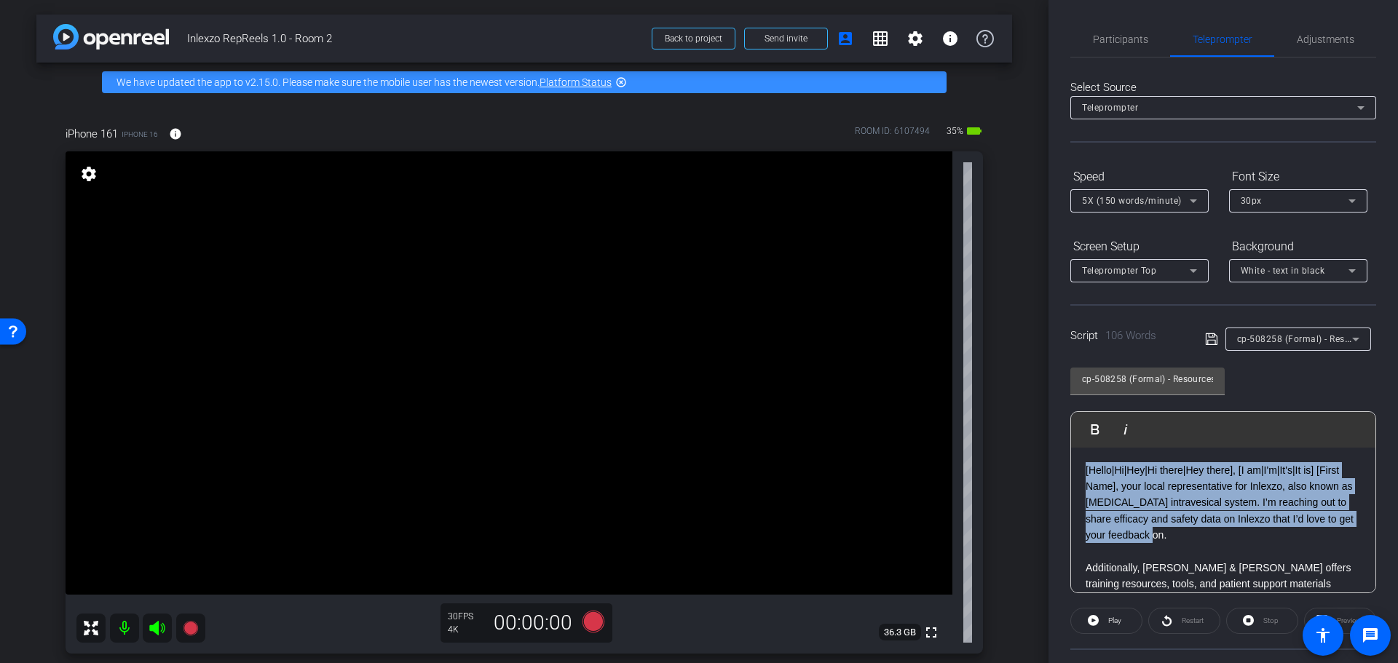
drag, startPoint x: 1195, startPoint y: 537, endPoint x: 1047, endPoint y: 439, distance: 177.1
click at [1047, 439] on div "arrow_back Inlexzo RepReels 1.0 - Room 2 Back to project Send invite account_bo…" at bounding box center [699, 331] width 1398 height 663
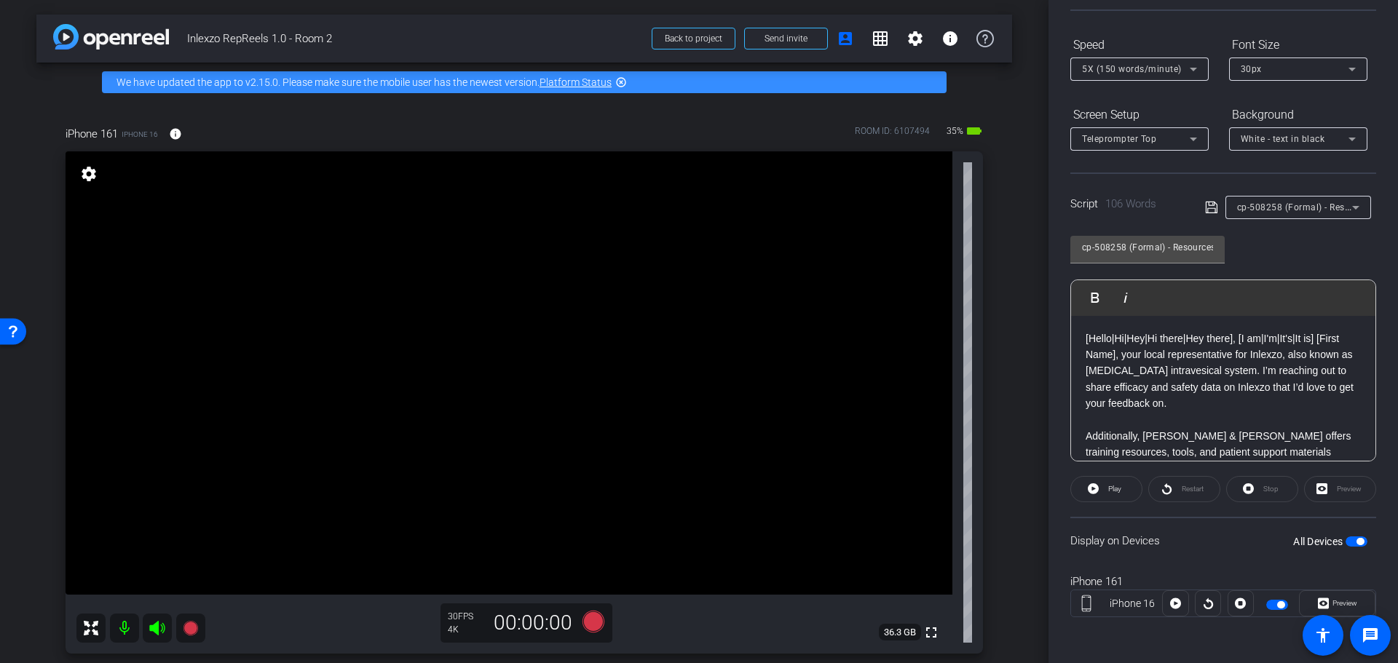
click at [1349, 486] on div "Preview" at bounding box center [1340, 489] width 72 height 26
click at [1220, 403] on p "[Hello|Hi|Hey|Hi there|Hey there], [I am|I'm|It's|It is] [First Name], your loc…" at bounding box center [1223, 372] width 275 height 82
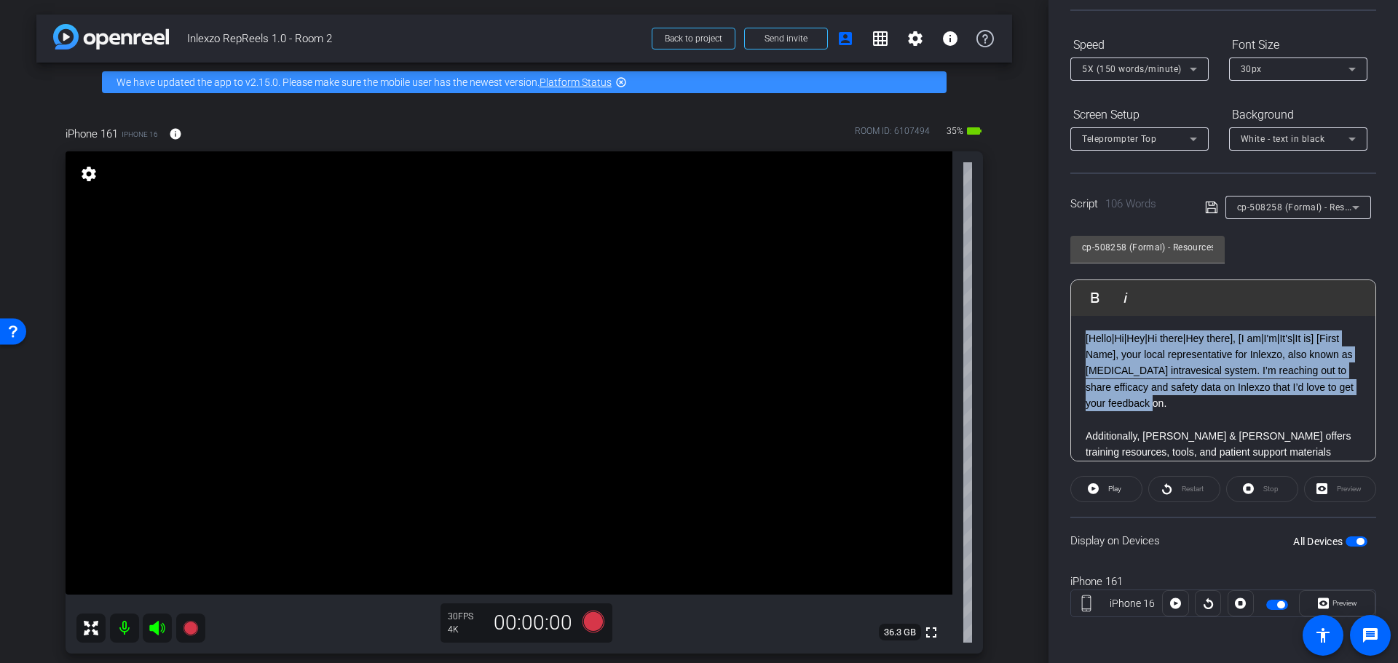
drag, startPoint x: 1089, startPoint y: 363, endPoint x: 1038, endPoint y: 336, distance: 57.7
click at [1038, 336] on div "arrow_back Inlexzo RepReels 1.0 - Room 2 Back to project Send invite account_bo…" at bounding box center [699, 331] width 1398 height 663
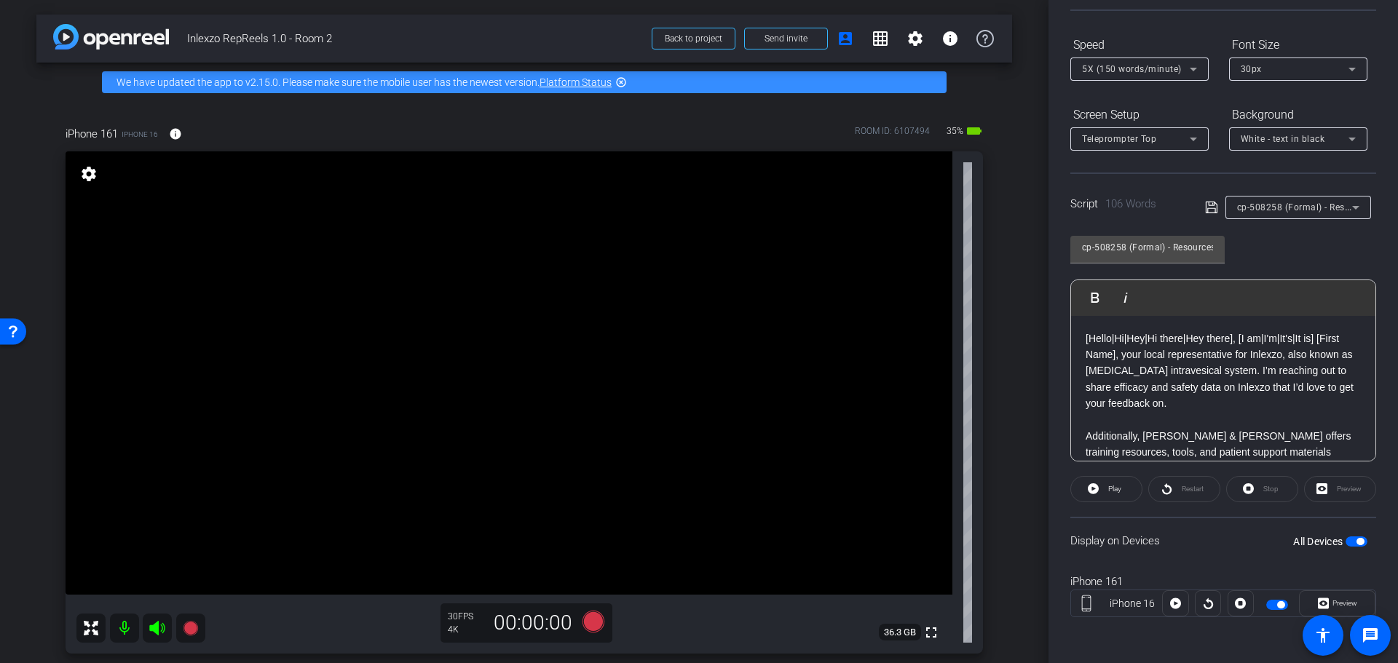
click at [1322, 486] on div "Preview" at bounding box center [1340, 489] width 72 height 26
click at [1215, 403] on p "[Hello|Hi|Hey|Hi there|Hey there], [I am|I'm|It's|It is] [First Name], your loc…" at bounding box center [1223, 372] width 275 height 82
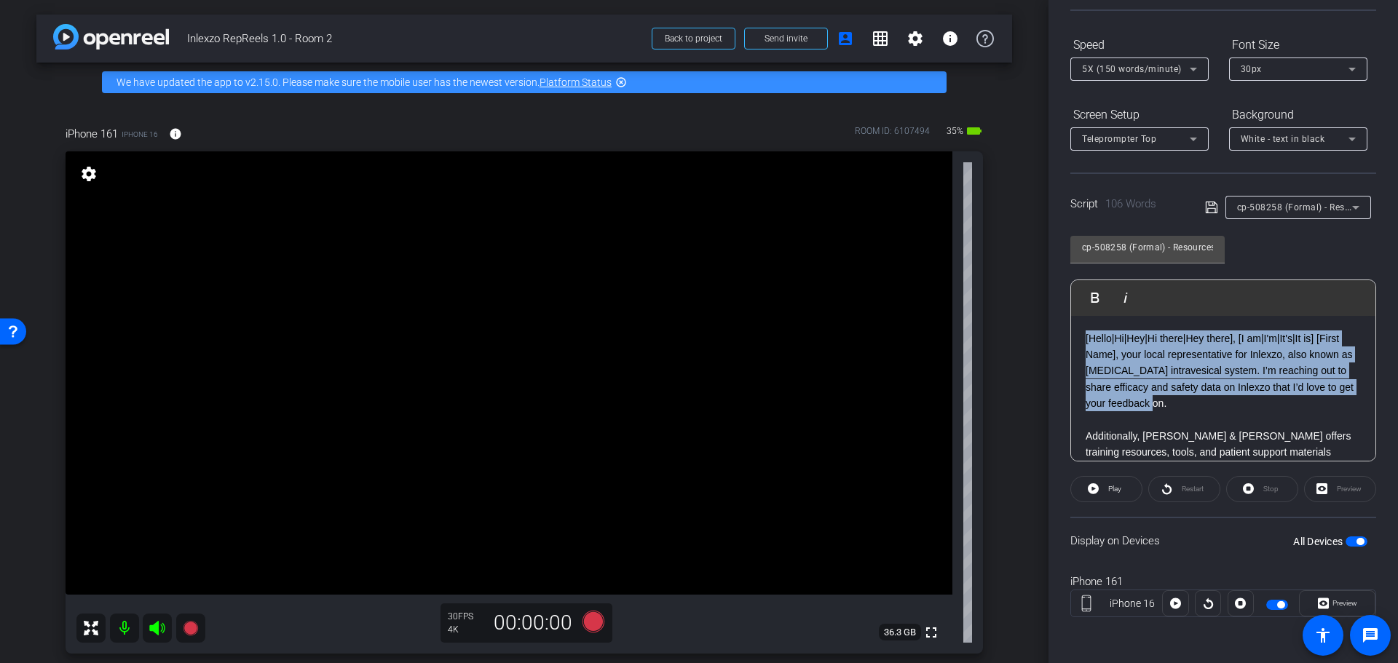
drag, startPoint x: 1217, startPoint y: 401, endPoint x: 1057, endPoint y: 331, distance: 174.1
click at [1057, 331] on div "Participants Teleprompter Adjustments settings Nick Dambrosia flip Director Eve…" at bounding box center [1224, 331] width 350 height 663
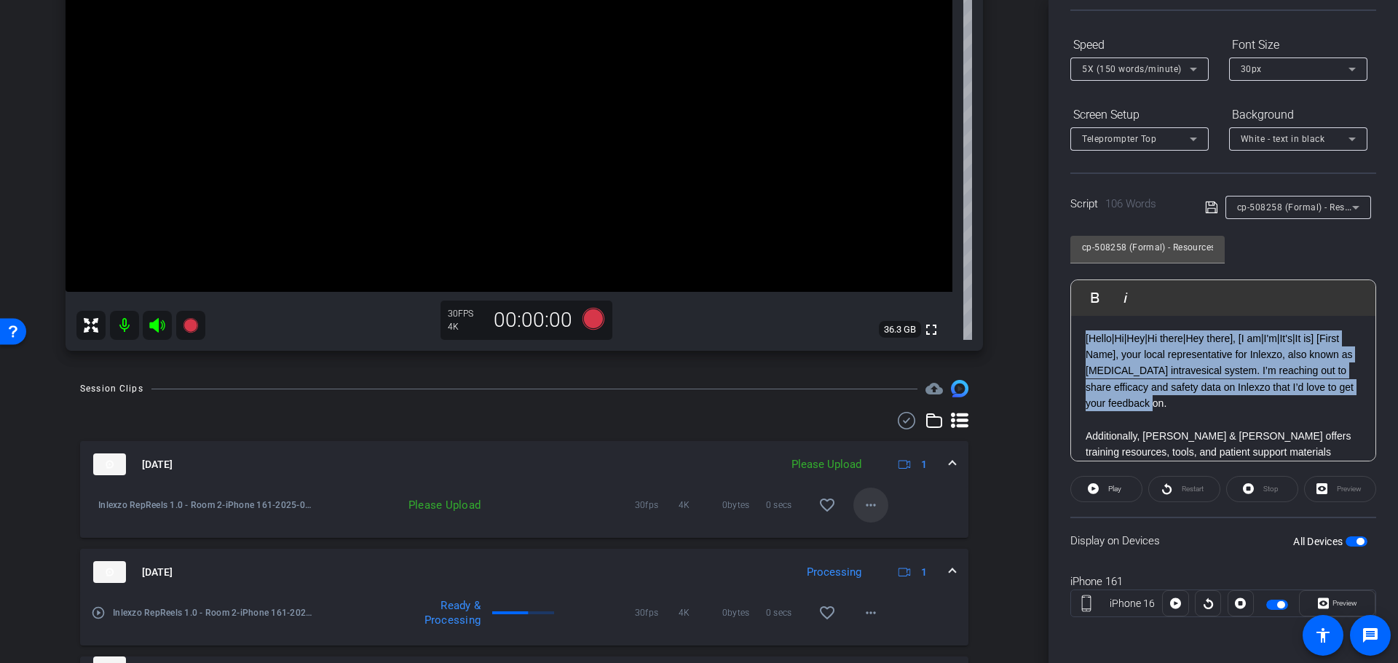
click at [853, 497] on span at bounding box center [870, 505] width 35 height 35
click at [869, 535] on span "Upload" at bounding box center [885, 535] width 58 height 17
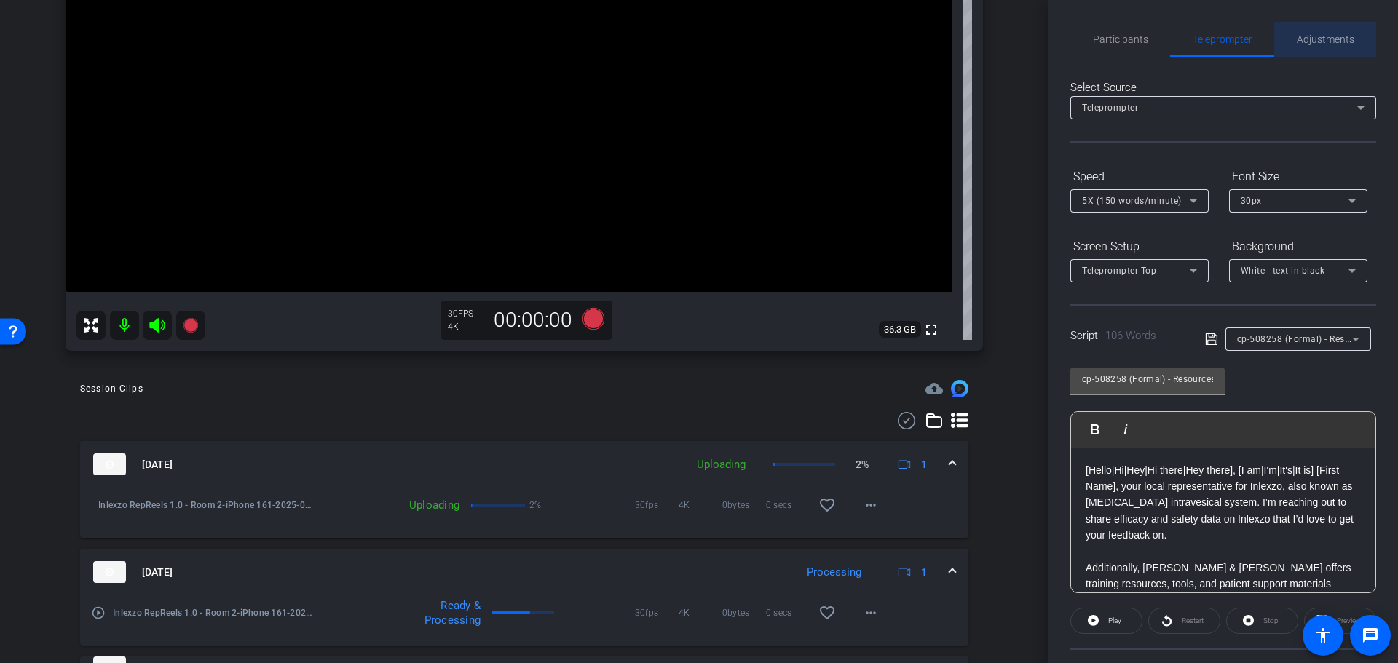
click at [1327, 30] on span "Adjustments" at bounding box center [1326, 39] width 58 height 35
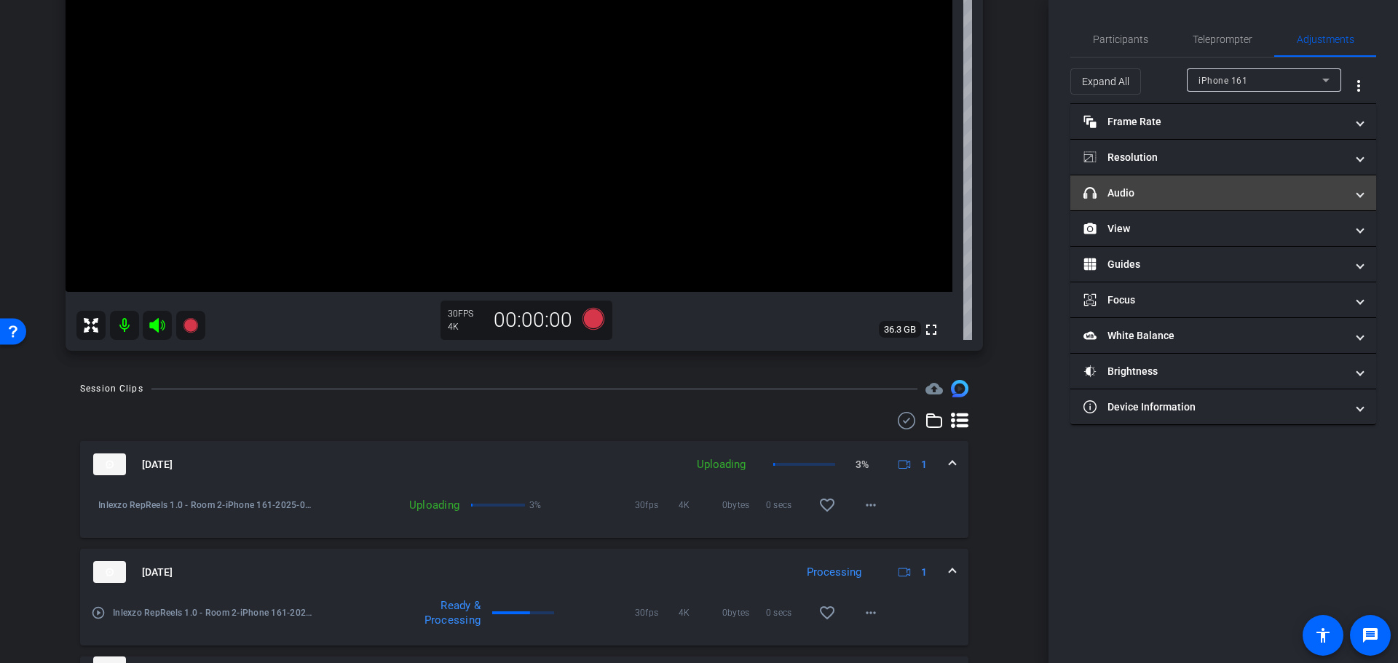
click at [1140, 191] on mat-panel-title "headphone icon Audio" at bounding box center [1215, 193] width 262 height 15
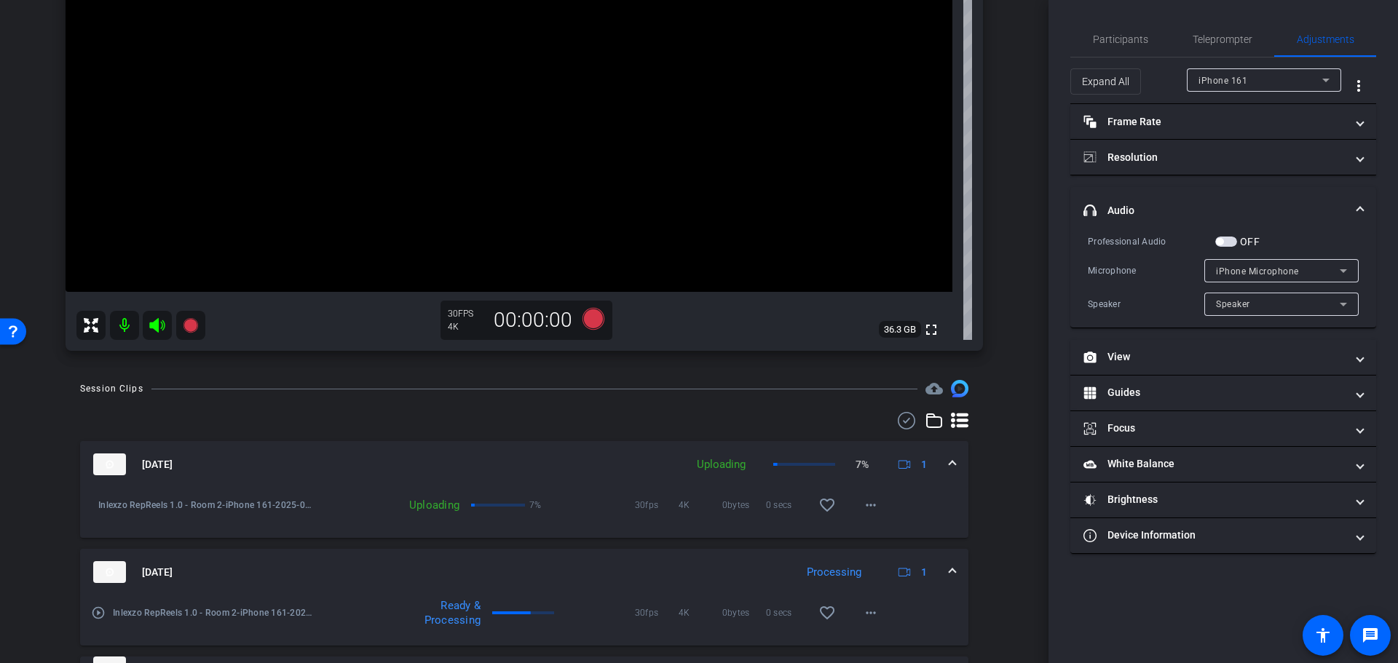
click at [1232, 240] on span "button" at bounding box center [1226, 242] width 22 height 10
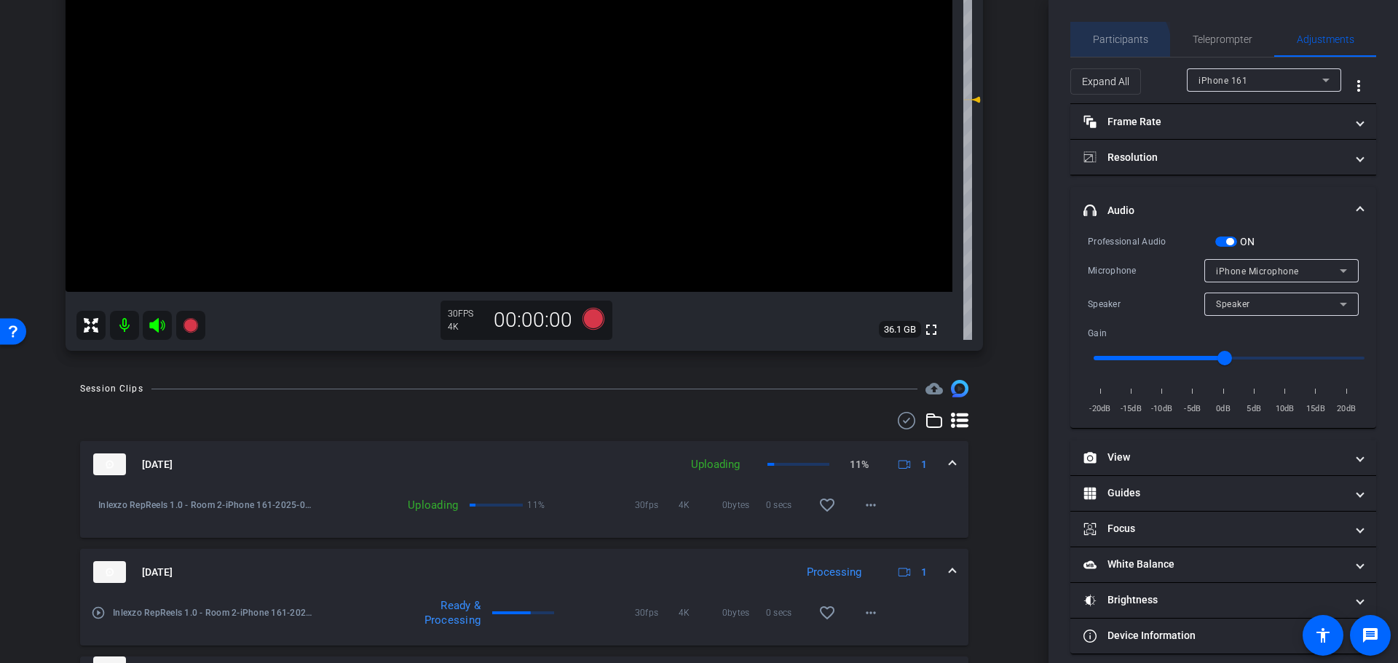
click at [1115, 47] on span "Participants" at bounding box center [1120, 39] width 55 height 35
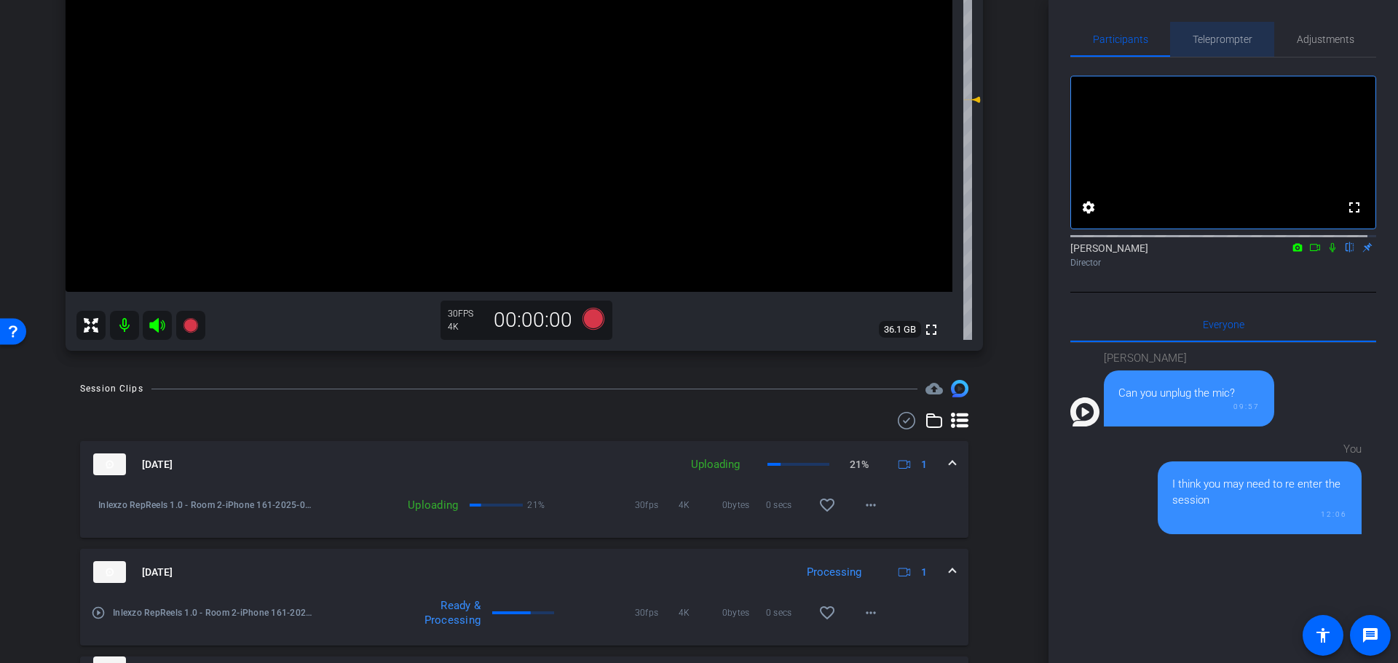
click at [1220, 42] on span "Teleprompter" at bounding box center [1223, 39] width 60 height 10
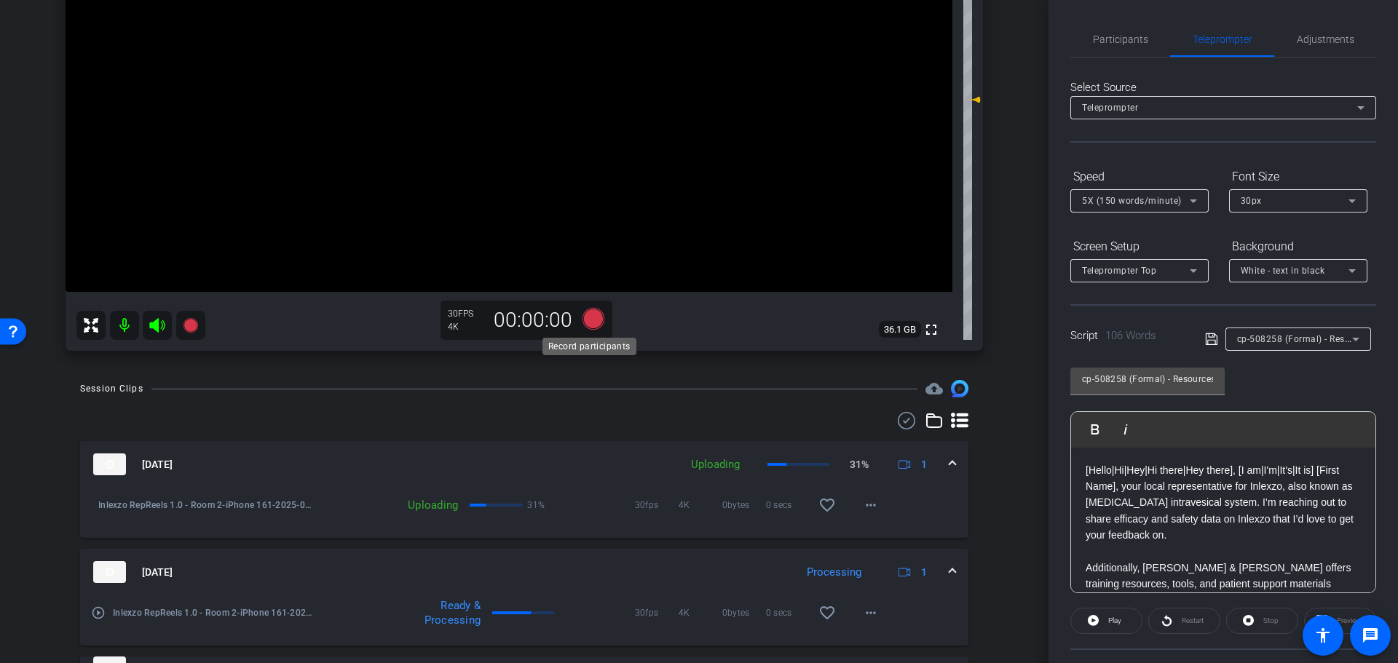
click at [591, 316] on icon at bounding box center [594, 319] width 22 height 22
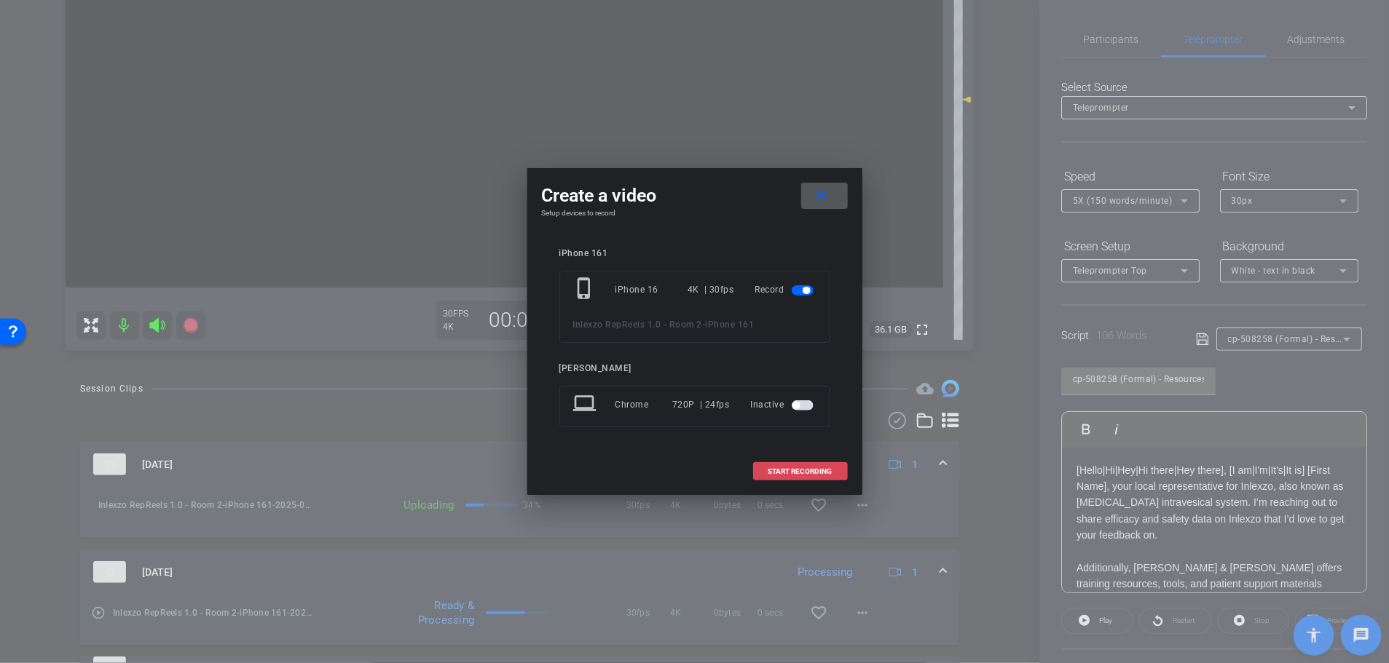
click at [808, 470] on span "START RECORDING" at bounding box center [800, 471] width 64 height 7
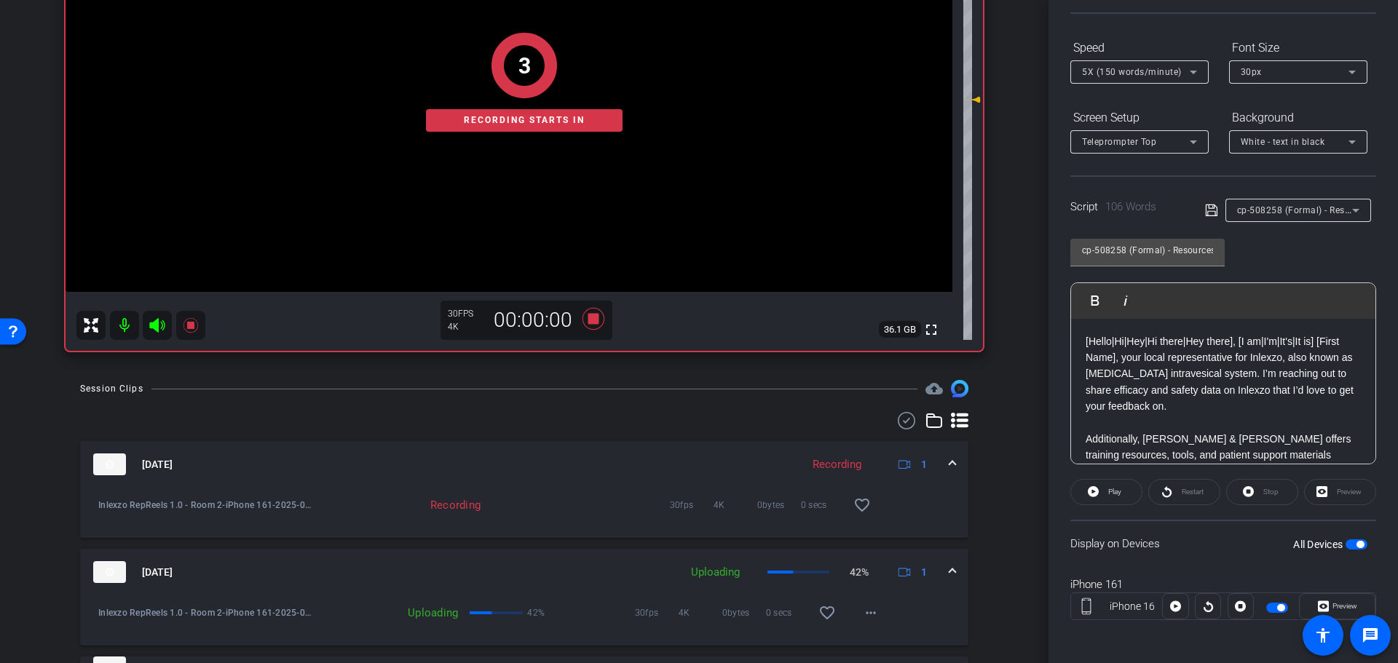
scroll to position [132, 0]
click at [1114, 492] on span "Play" at bounding box center [1114, 489] width 13 height 8
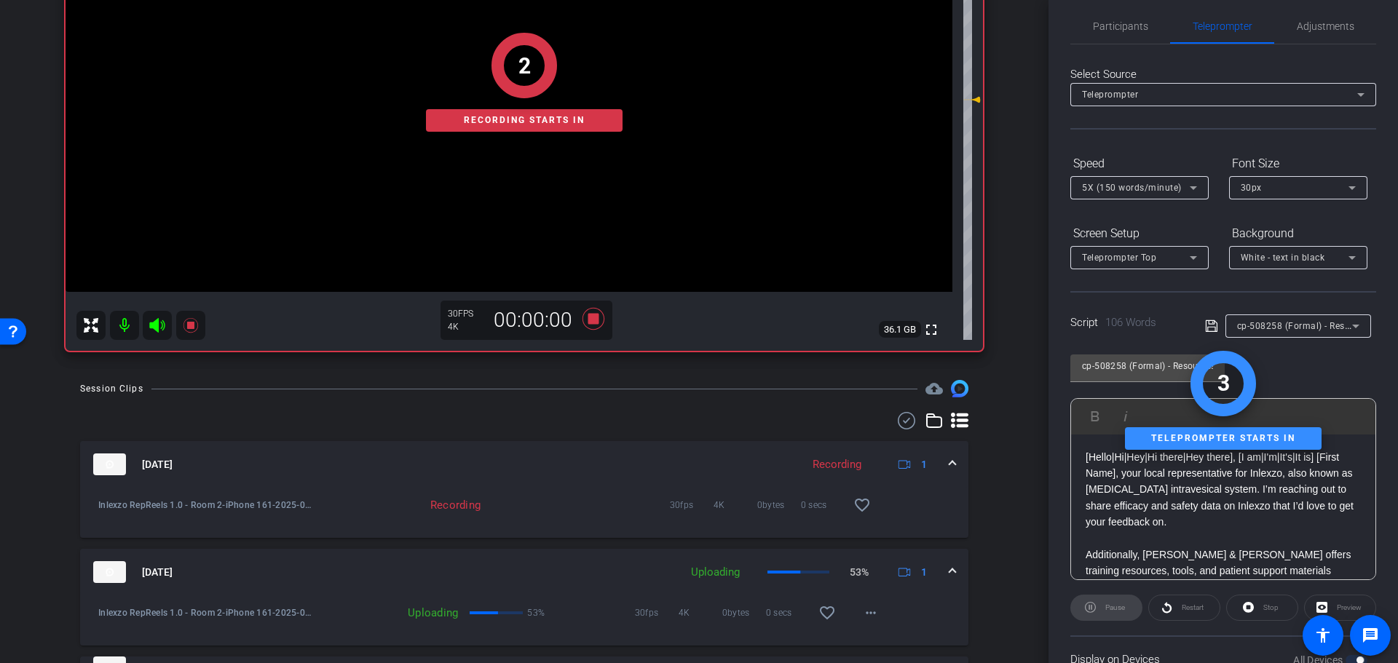
scroll to position [0, 0]
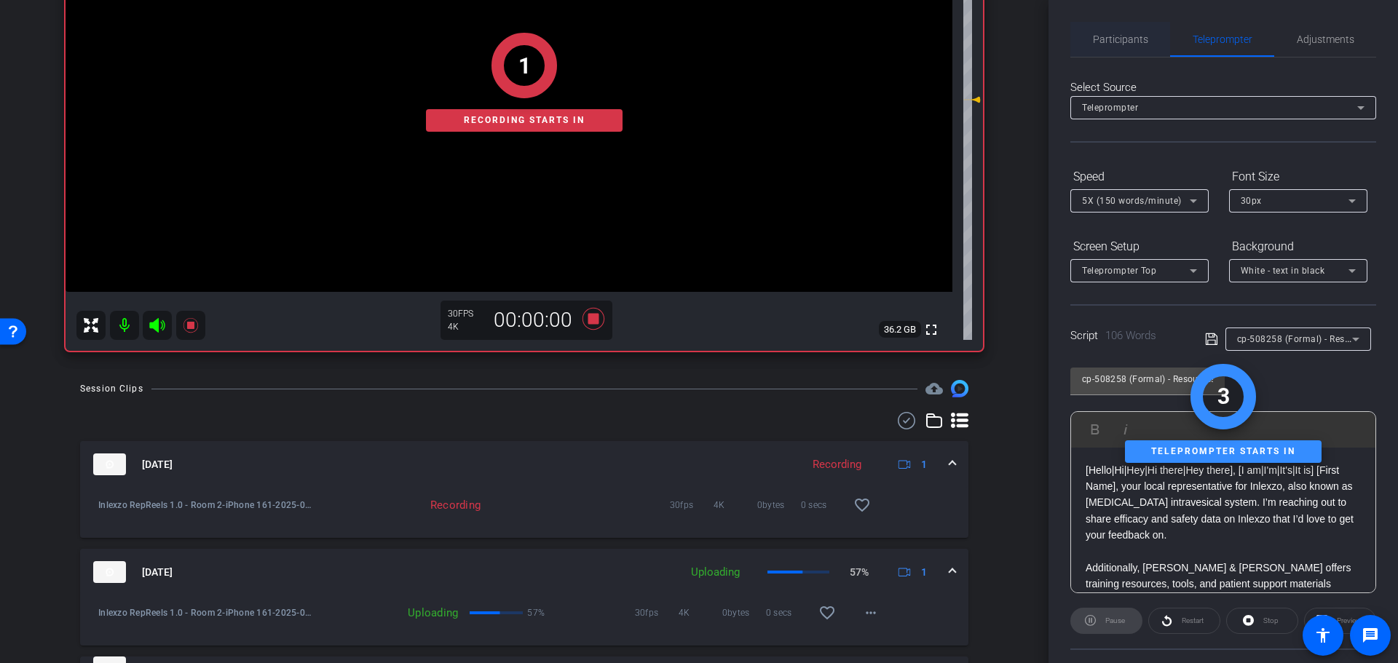
click at [1114, 51] on span "Participants" at bounding box center [1120, 39] width 55 height 35
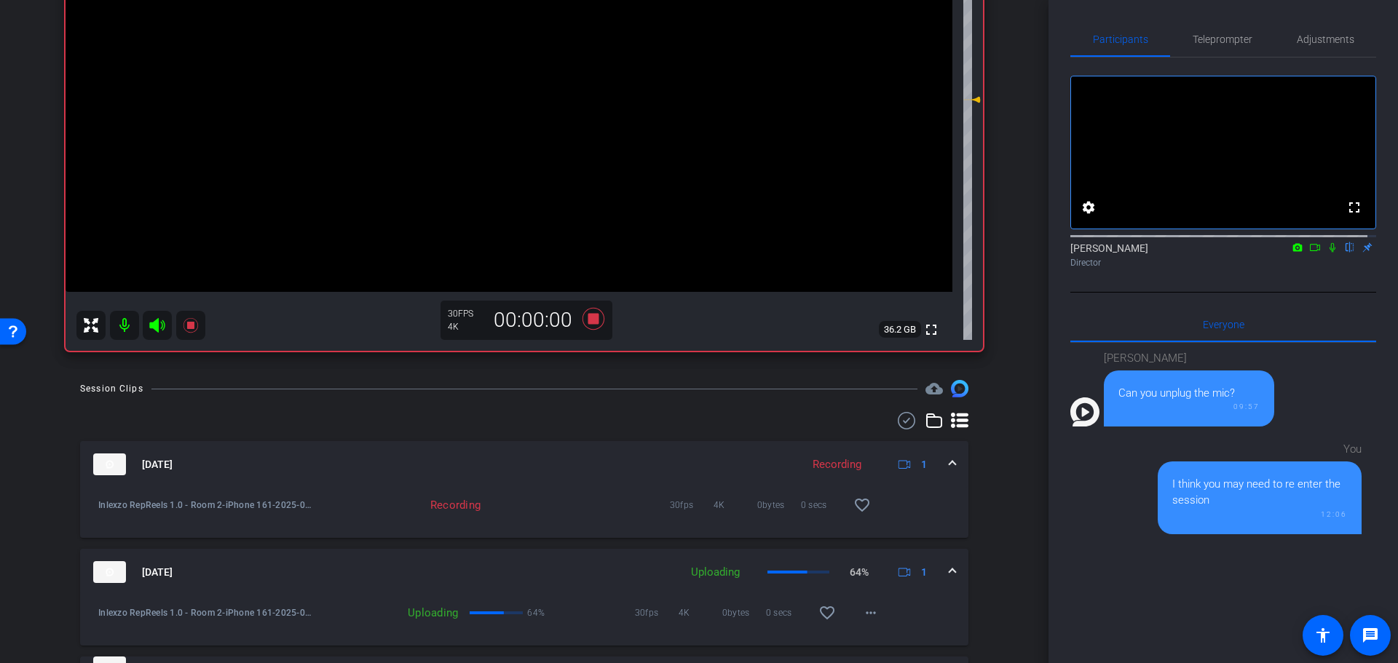
click at [1327, 254] on mat-icon at bounding box center [1332, 247] width 17 height 13
click at [1226, 36] on span "Teleprompter" at bounding box center [1223, 39] width 60 height 10
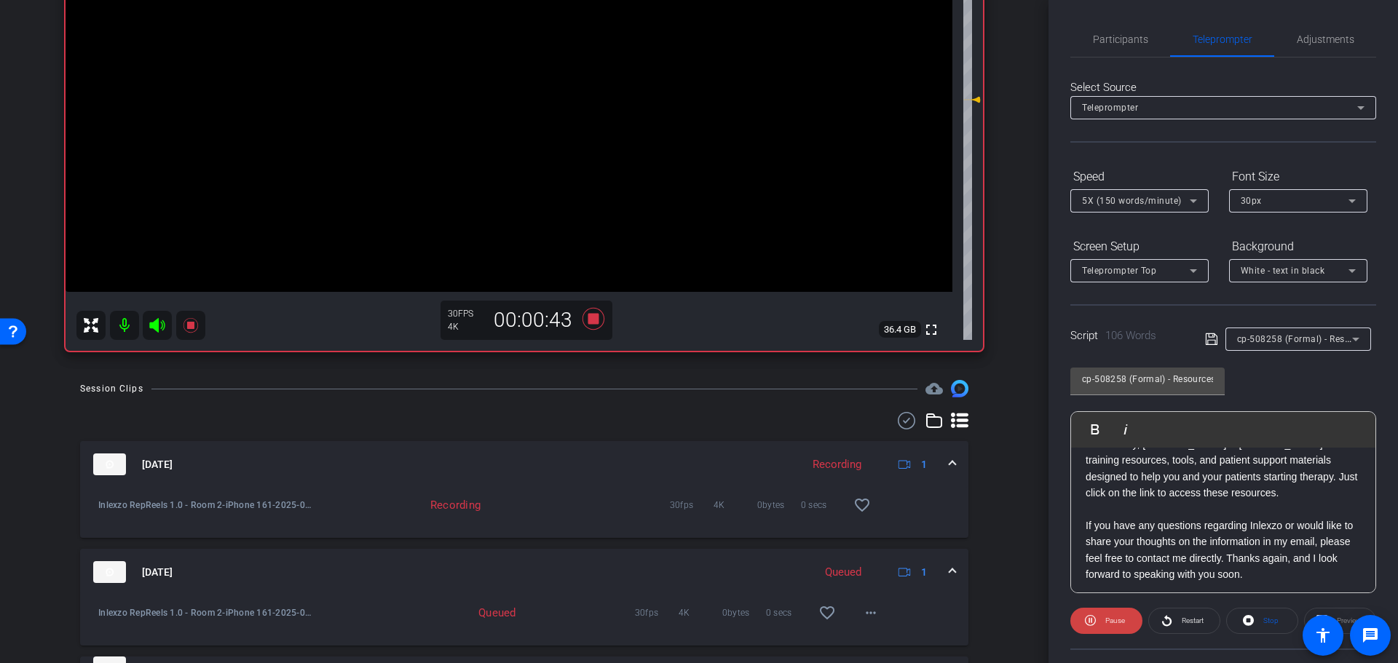
scroll to position [128, 0]
click at [1191, 630] on span "Restart" at bounding box center [1190, 621] width 25 height 20
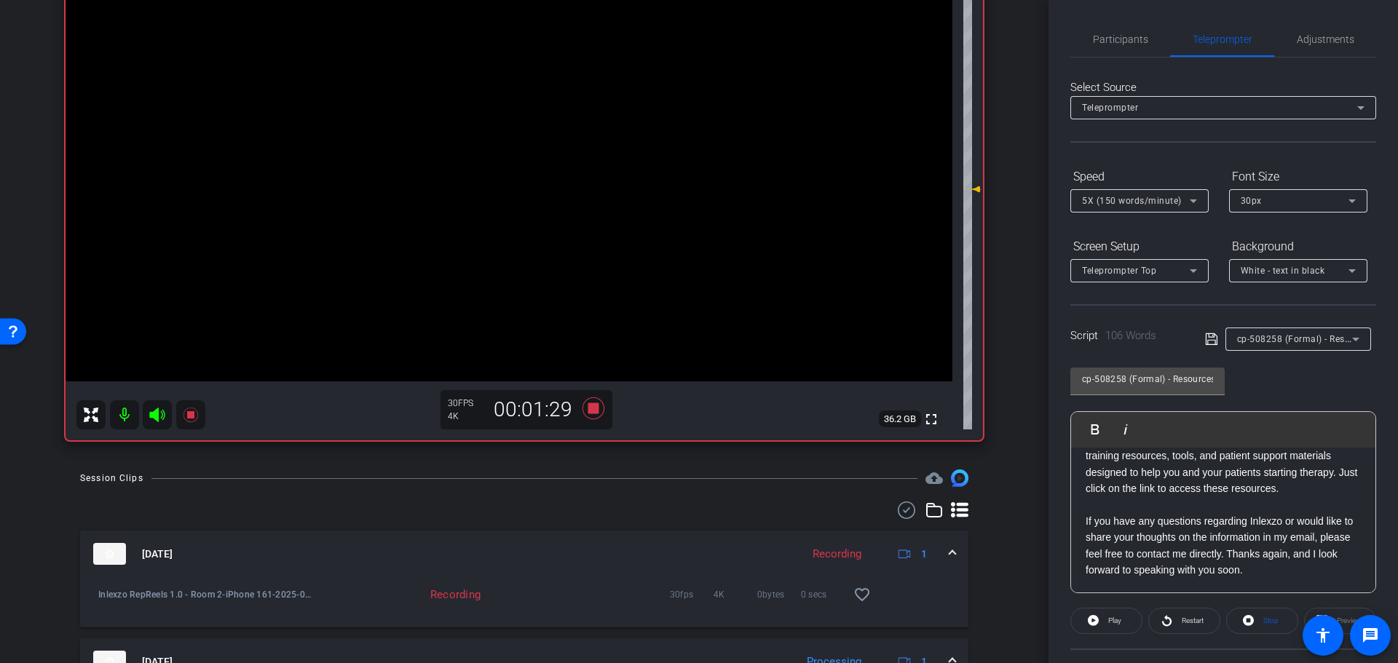
scroll to position [303, 0]
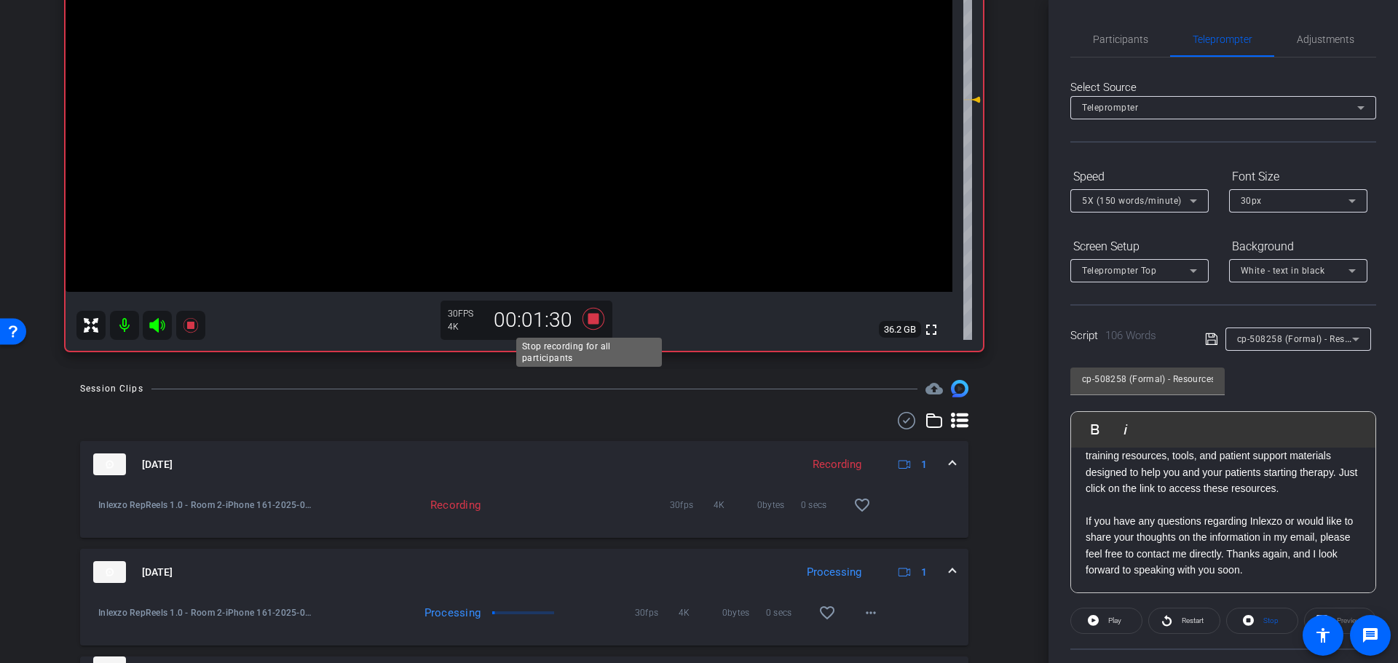
click at [593, 320] on icon at bounding box center [594, 319] width 22 height 22
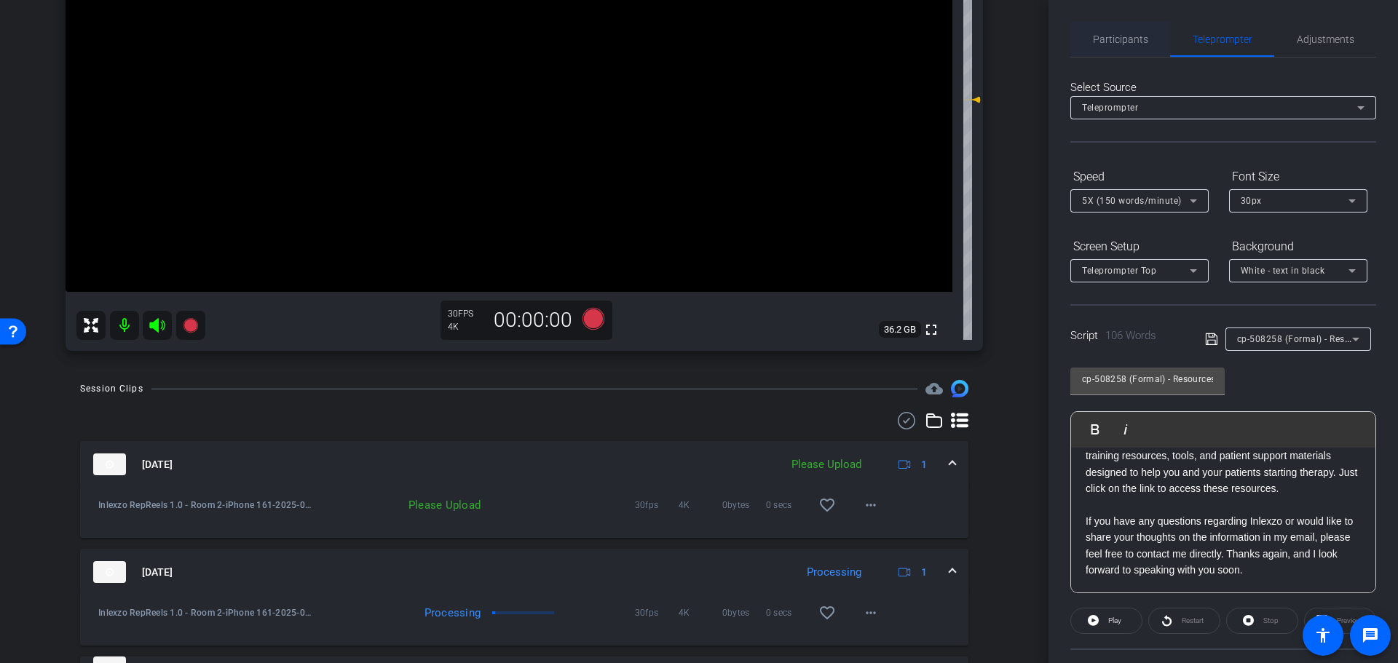
click at [1118, 39] on span "Participants" at bounding box center [1120, 39] width 55 height 10
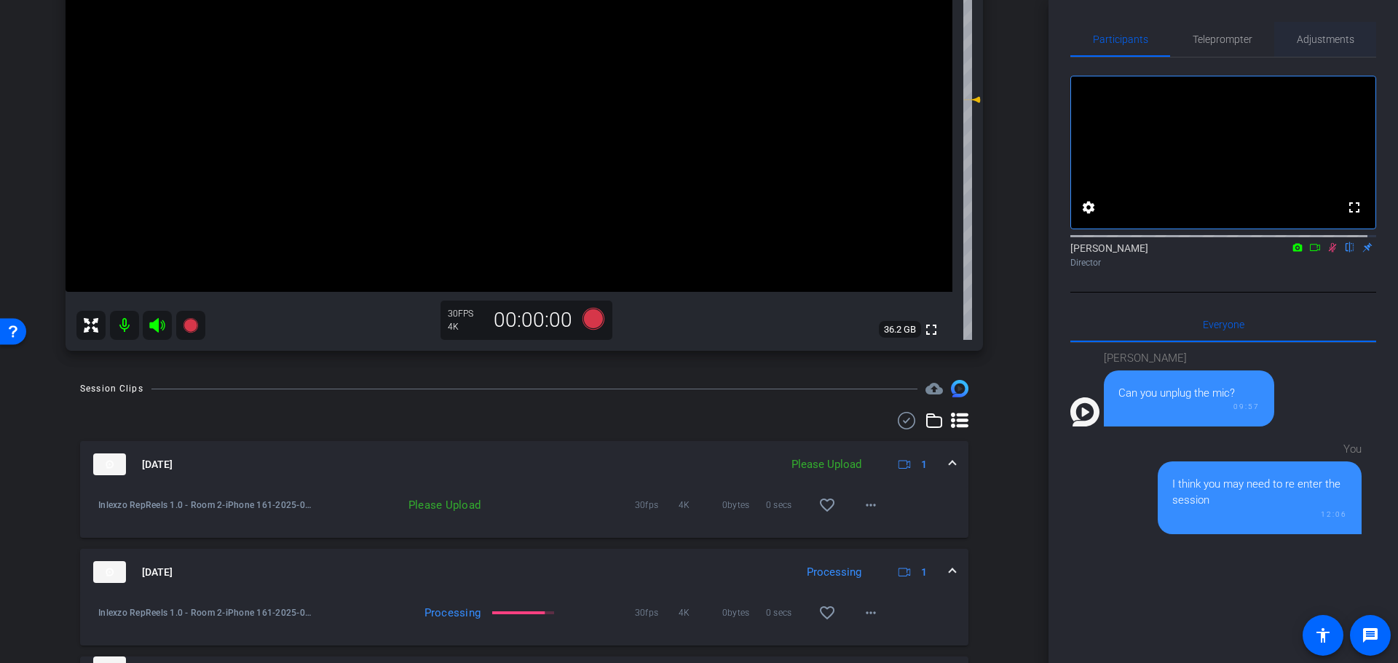
click at [1321, 53] on span "Adjustments" at bounding box center [1326, 39] width 58 height 35
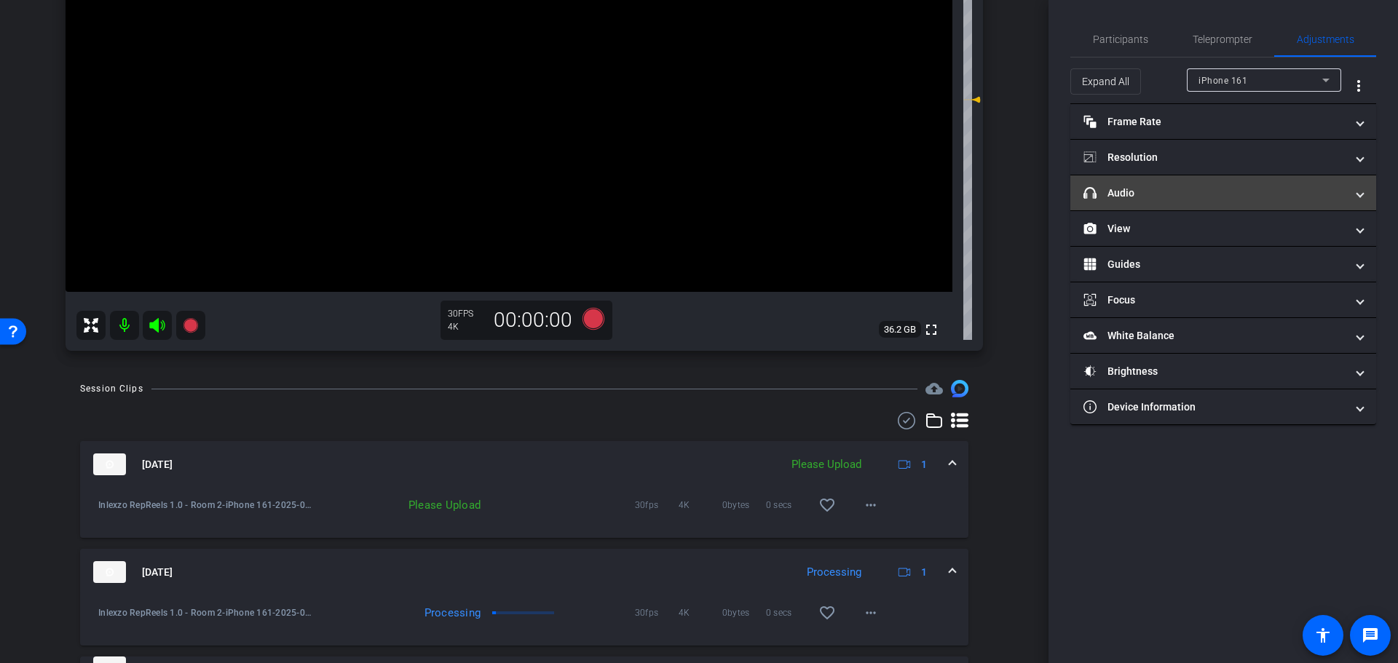
click at [1144, 186] on mat-panel-title "headphone icon Audio" at bounding box center [1215, 193] width 262 height 15
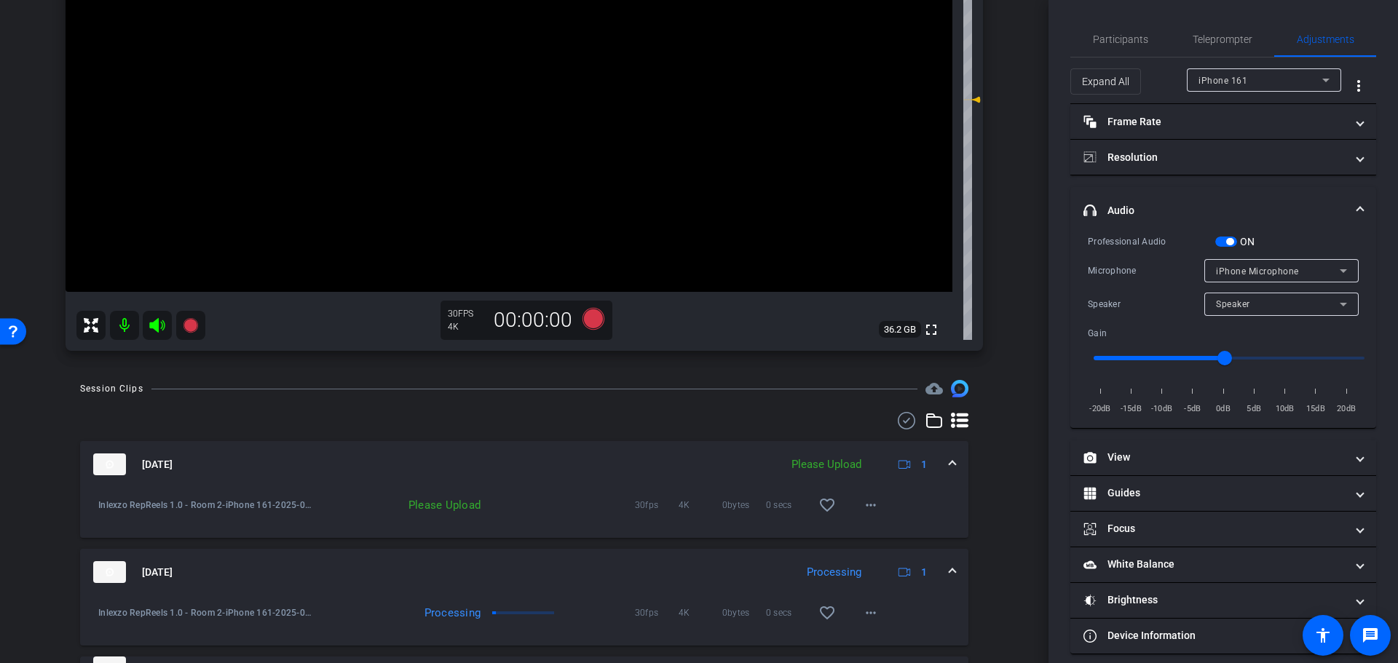
click at [1233, 242] on span "button" at bounding box center [1229, 241] width 7 height 7
click at [1129, 34] on span "Participants" at bounding box center [1120, 39] width 55 height 10
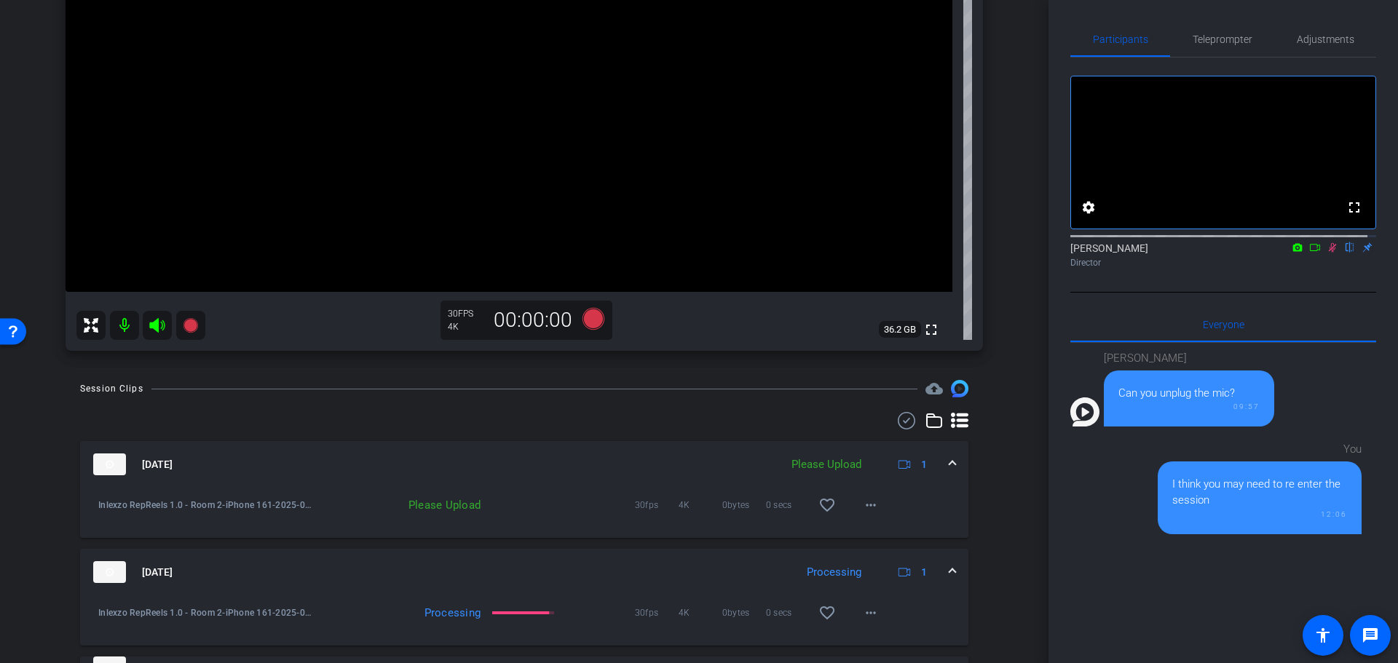
click at [1327, 253] on icon at bounding box center [1333, 247] width 12 height 10
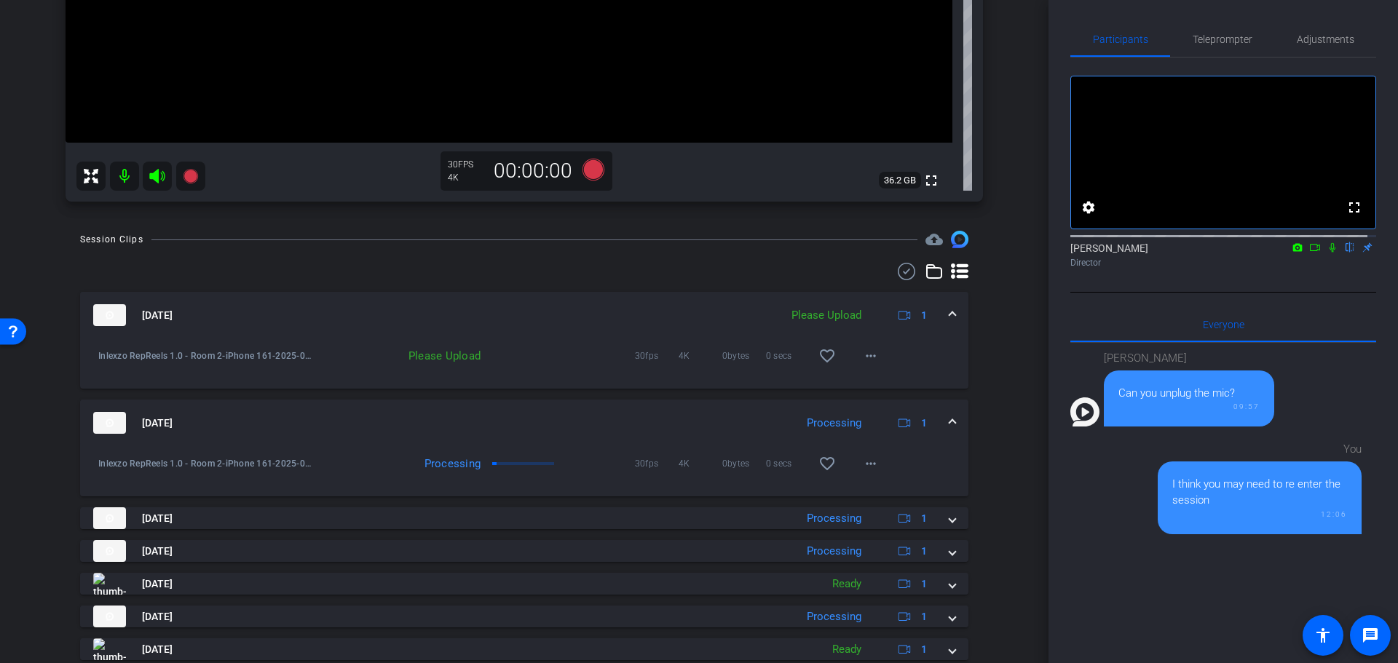
scroll to position [455, 0]
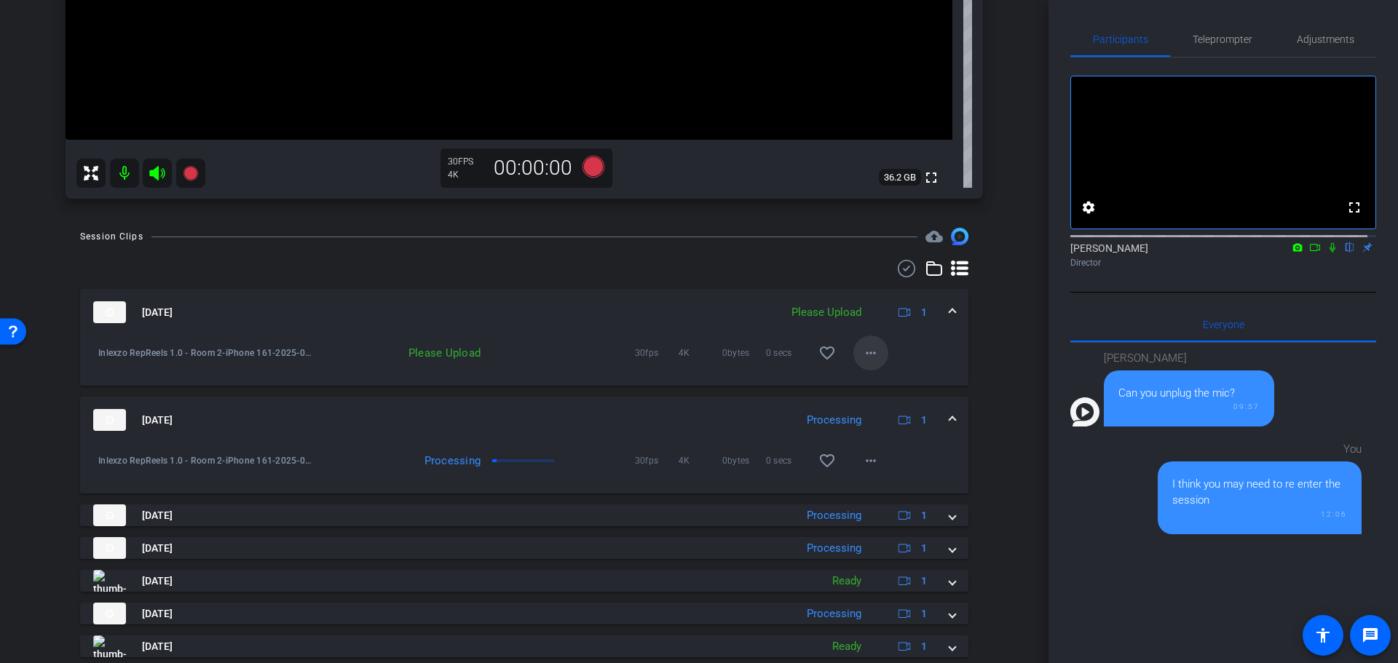
click at [862, 356] on mat-icon "more_horiz" at bounding box center [870, 352] width 17 height 17
click at [880, 385] on span "Upload" at bounding box center [885, 383] width 58 height 17
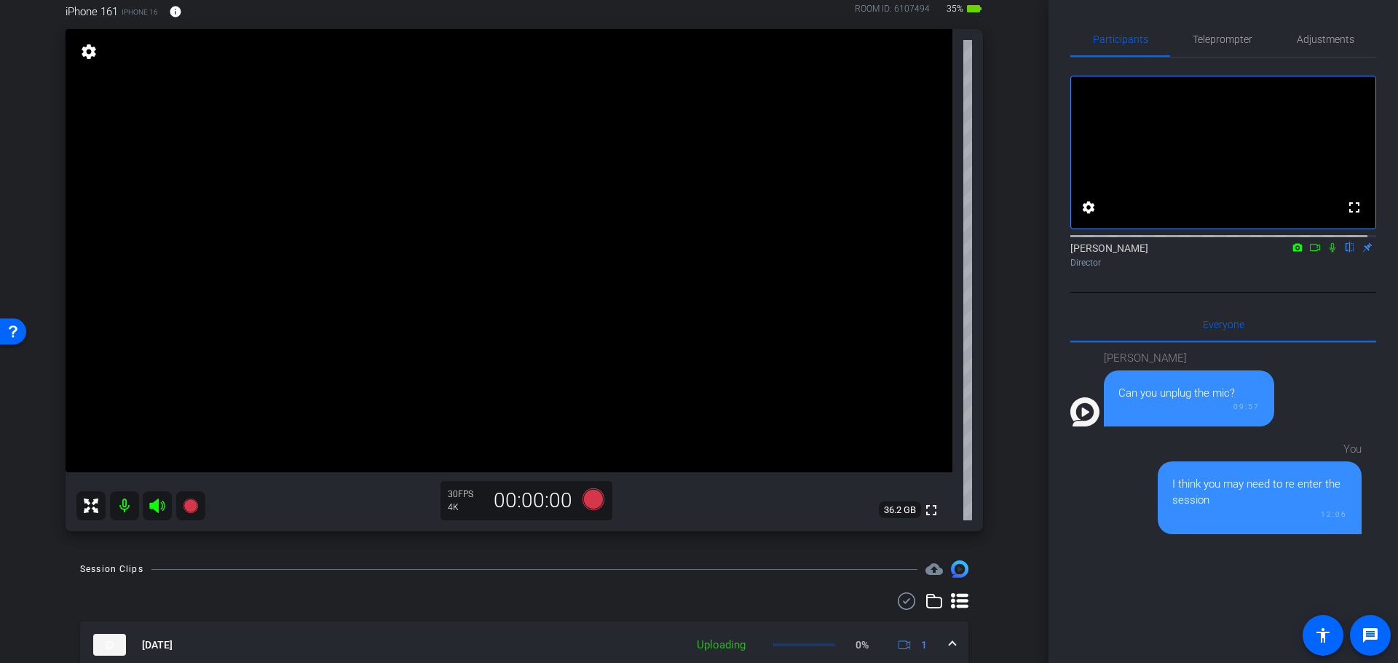
scroll to position [0, 0]
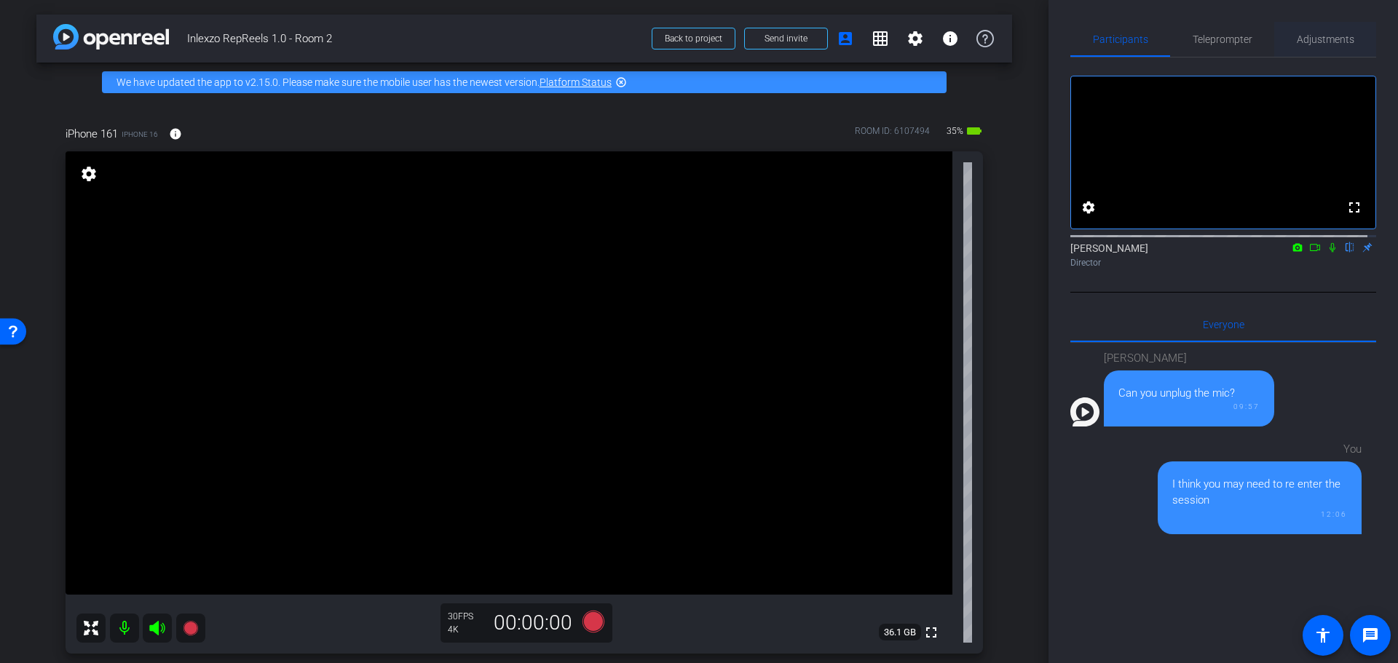
click at [1314, 36] on span "Adjustments" at bounding box center [1326, 39] width 58 height 10
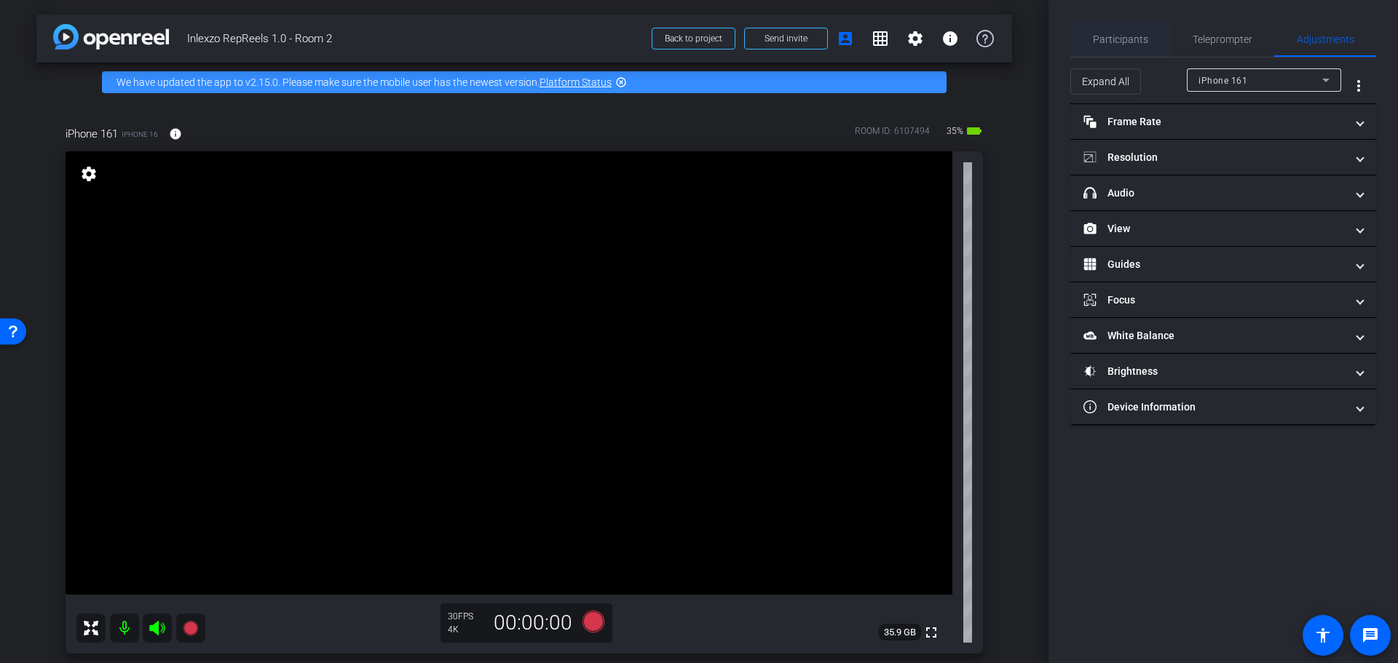
click at [1126, 42] on span "Participants" at bounding box center [1120, 39] width 55 height 10
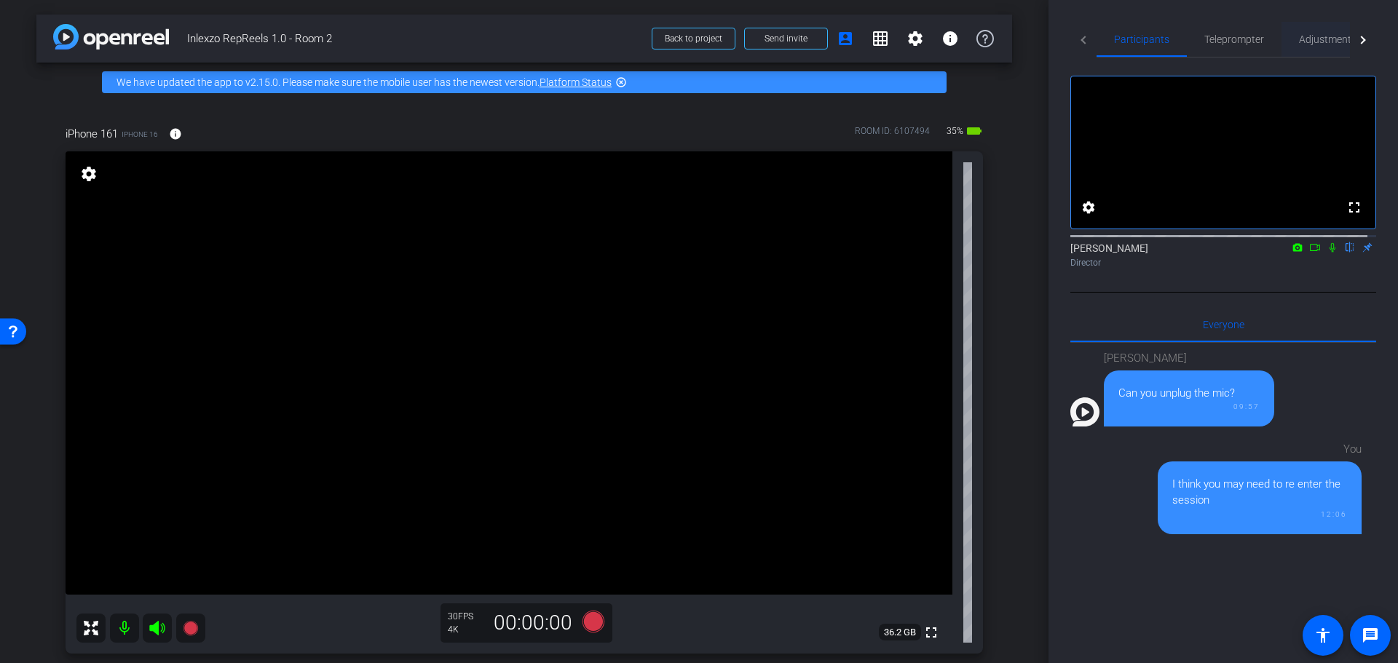
click at [1327, 36] on span "Adjustments" at bounding box center [1328, 39] width 58 height 10
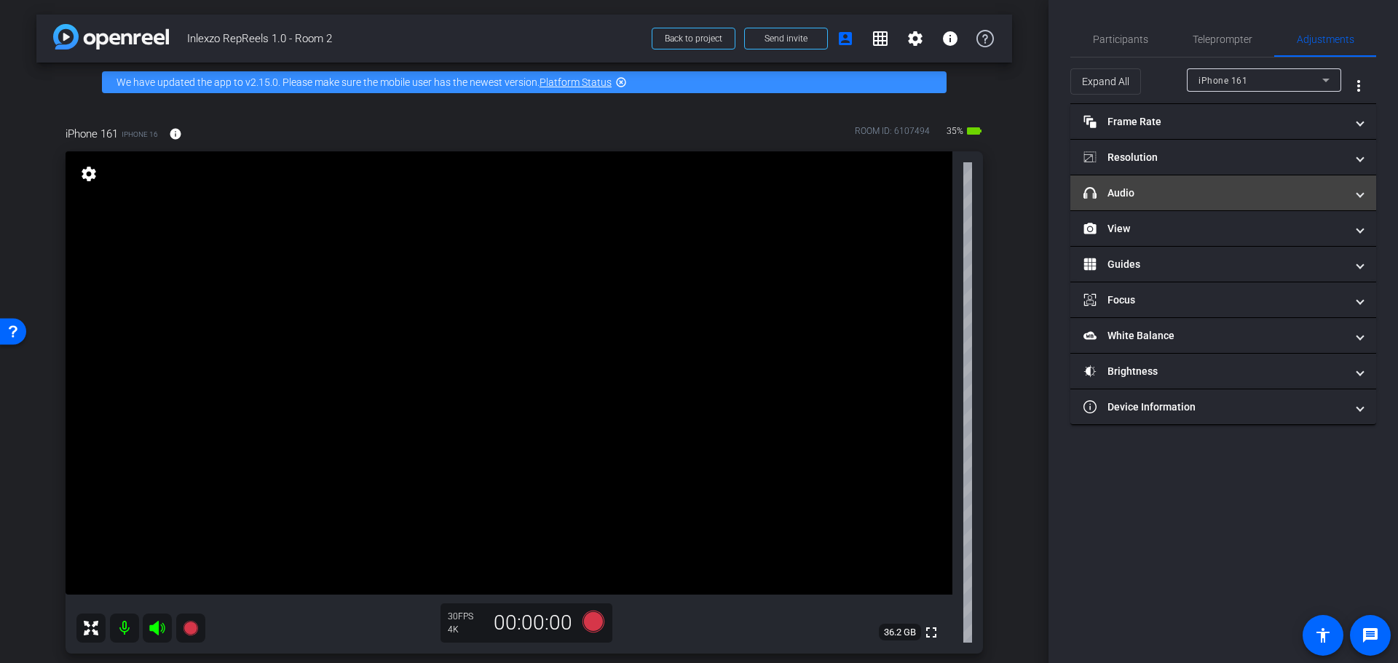
click at [1175, 204] on mat-expansion-panel-header "headphone icon Audio" at bounding box center [1223, 192] width 306 height 35
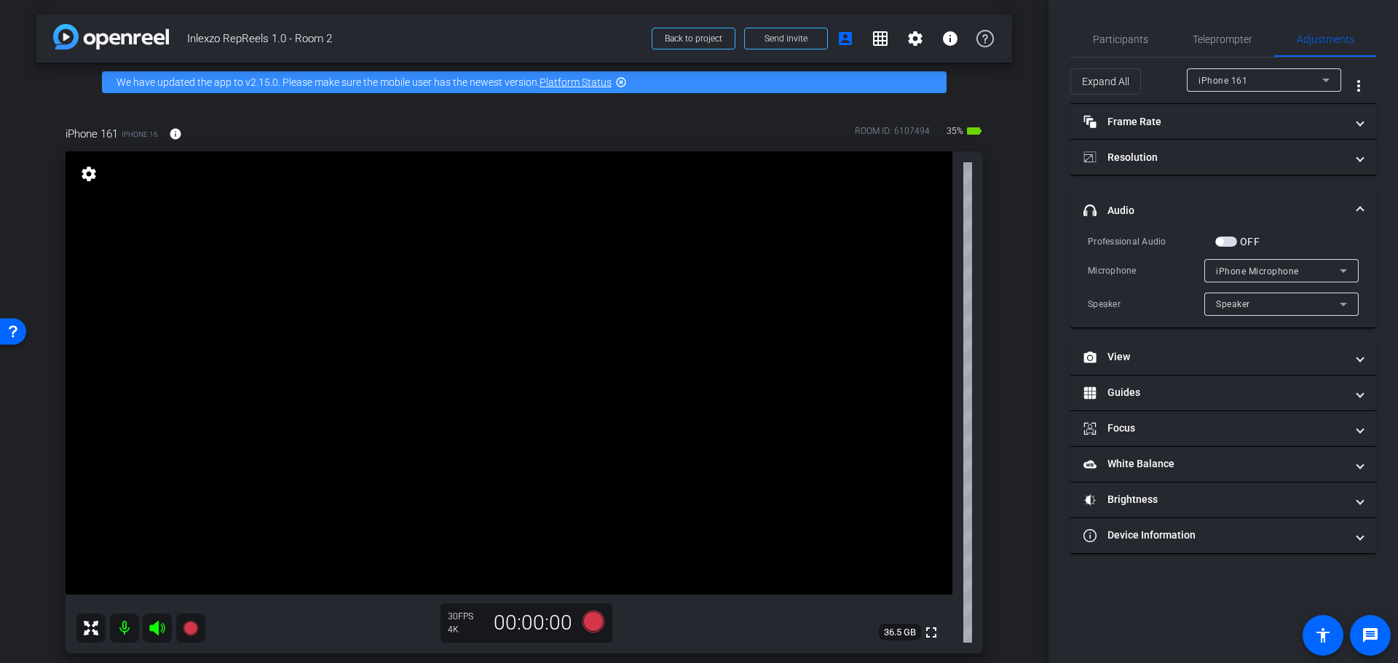
click at [1231, 242] on span "button" at bounding box center [1226, 242] width 22 height 10
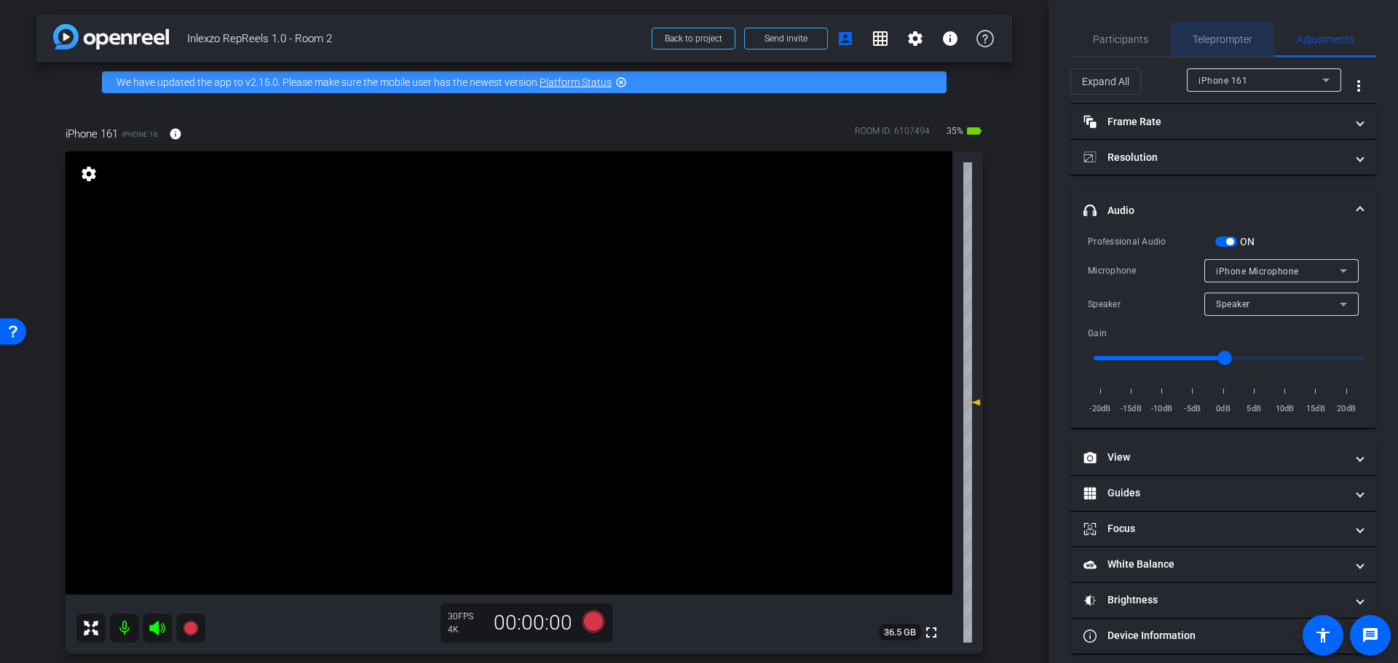
click at [1233, 45] on span "Teleprompter" at bounding box center [1223, 39] width 60 height 35
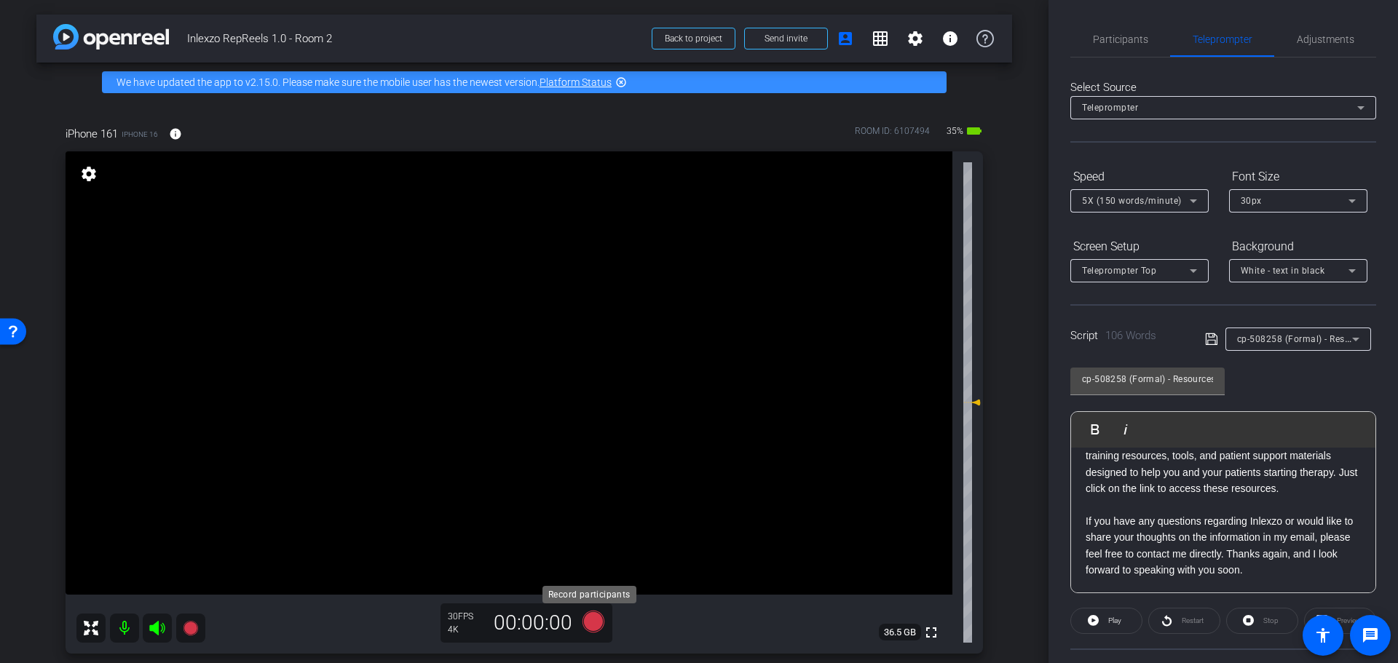
click at [578, 615] on icon at bounding box center [593, 622] width 35 height 26
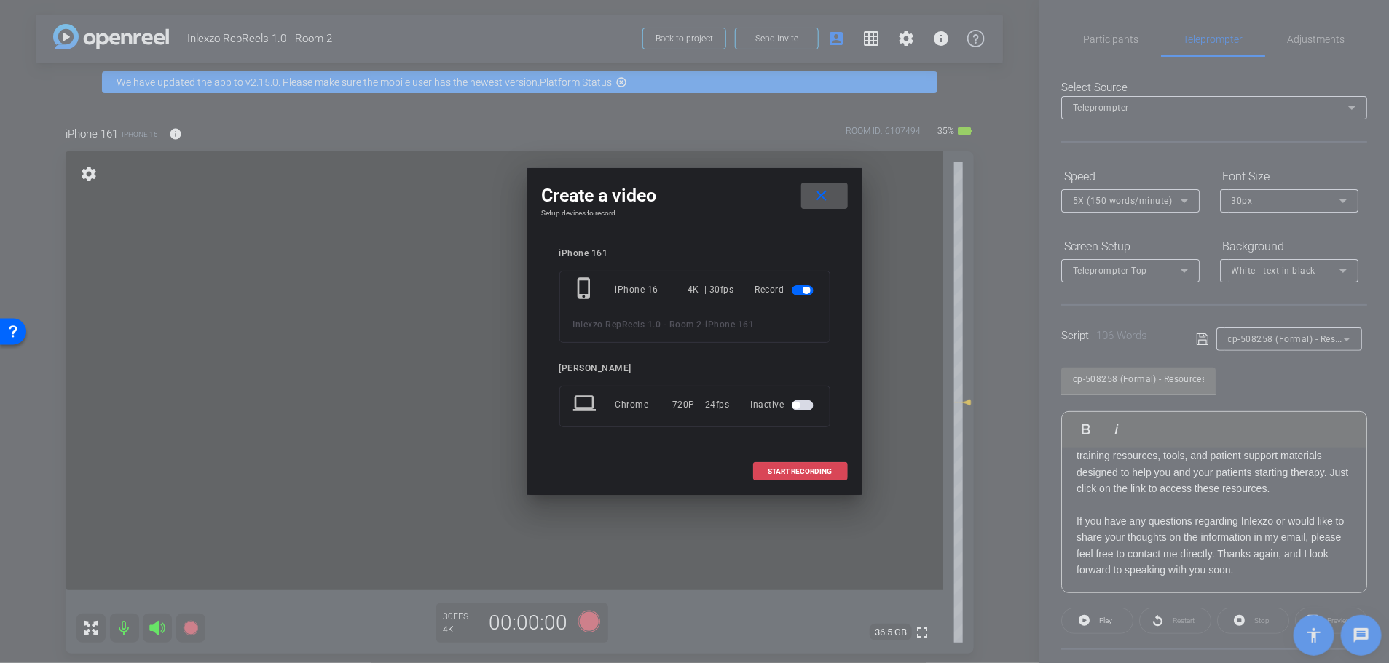
click at [763, 474] on span at bounding box center [800, 471] width 93 height 35
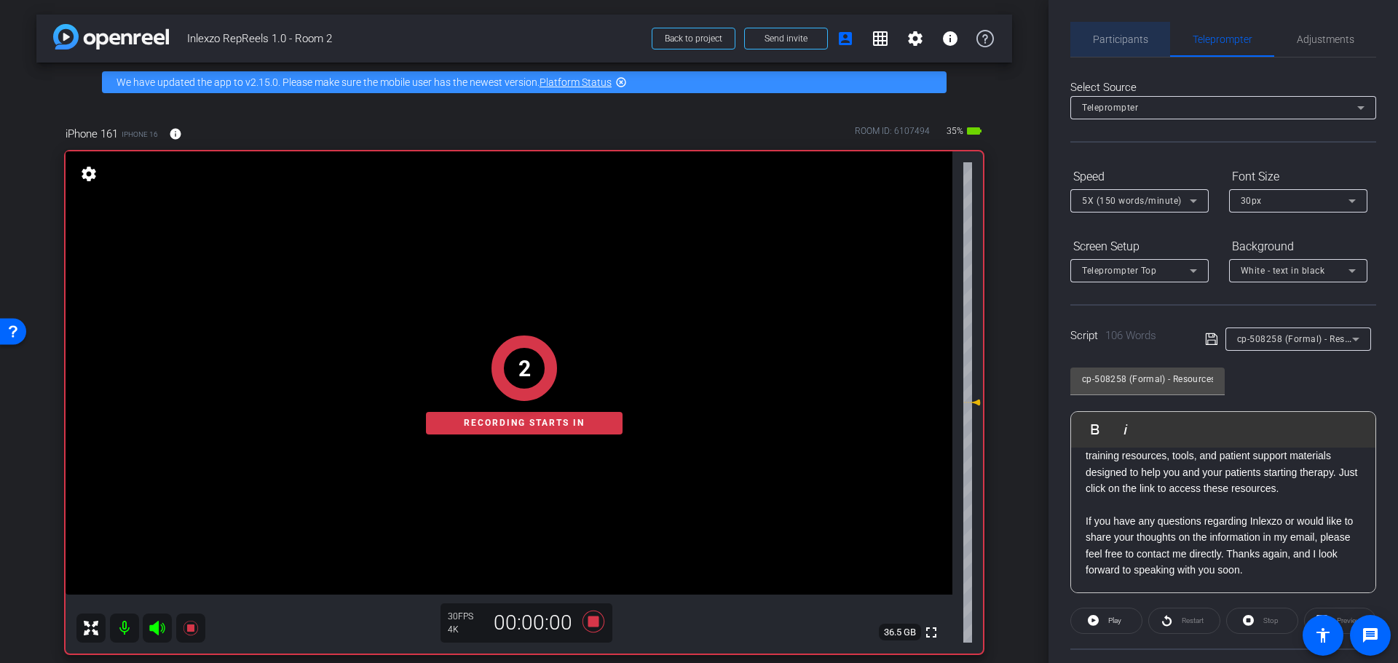
click at [1135, 37] on span "Participants" at bounding box center [1120, 39] width 55 height 10
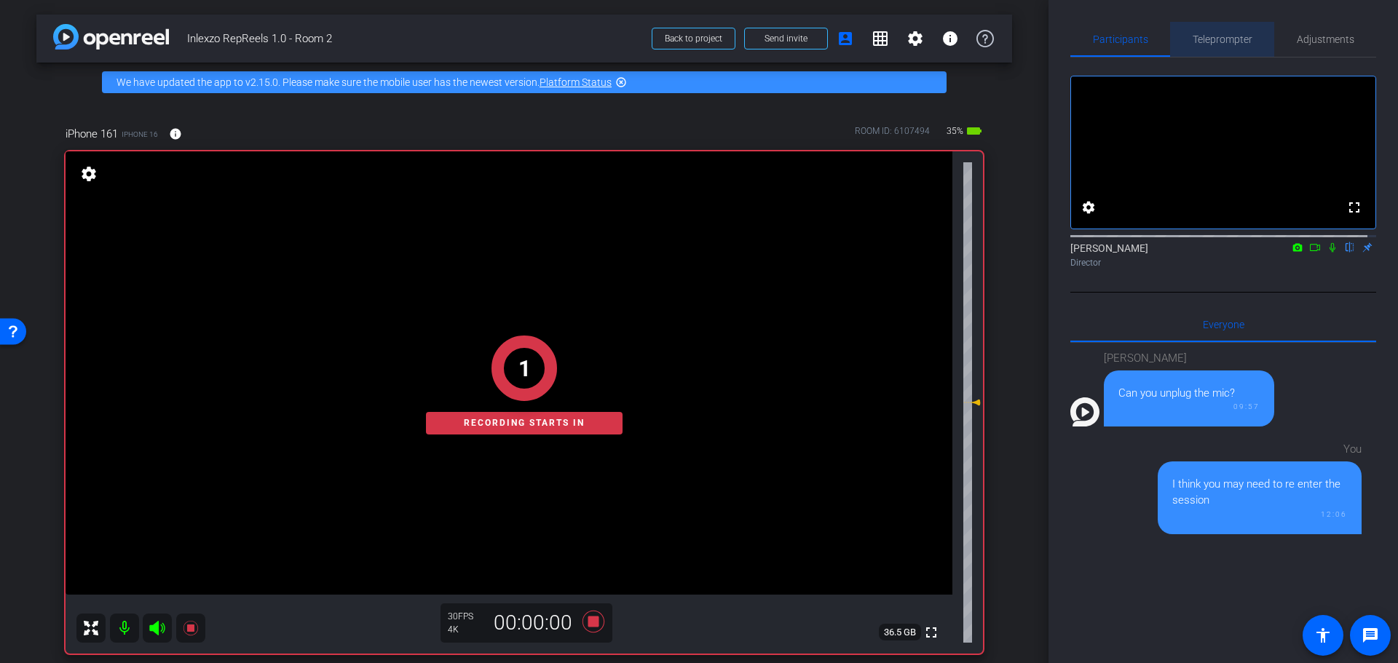
click at [1222, 46] on span "Teleprompter" at bounding box center [1223, 39] width 60 height 35
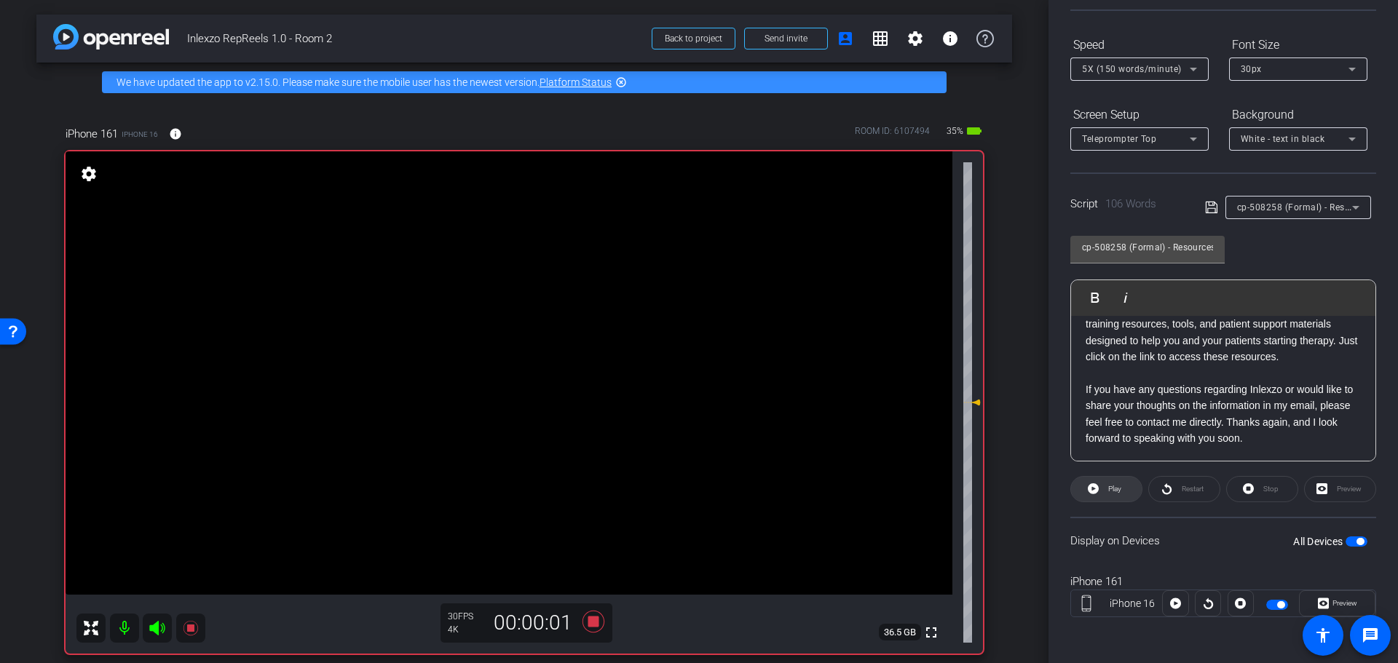
click at [1121, 489] on span at bounding box center [1106, 489] width 71 height 35
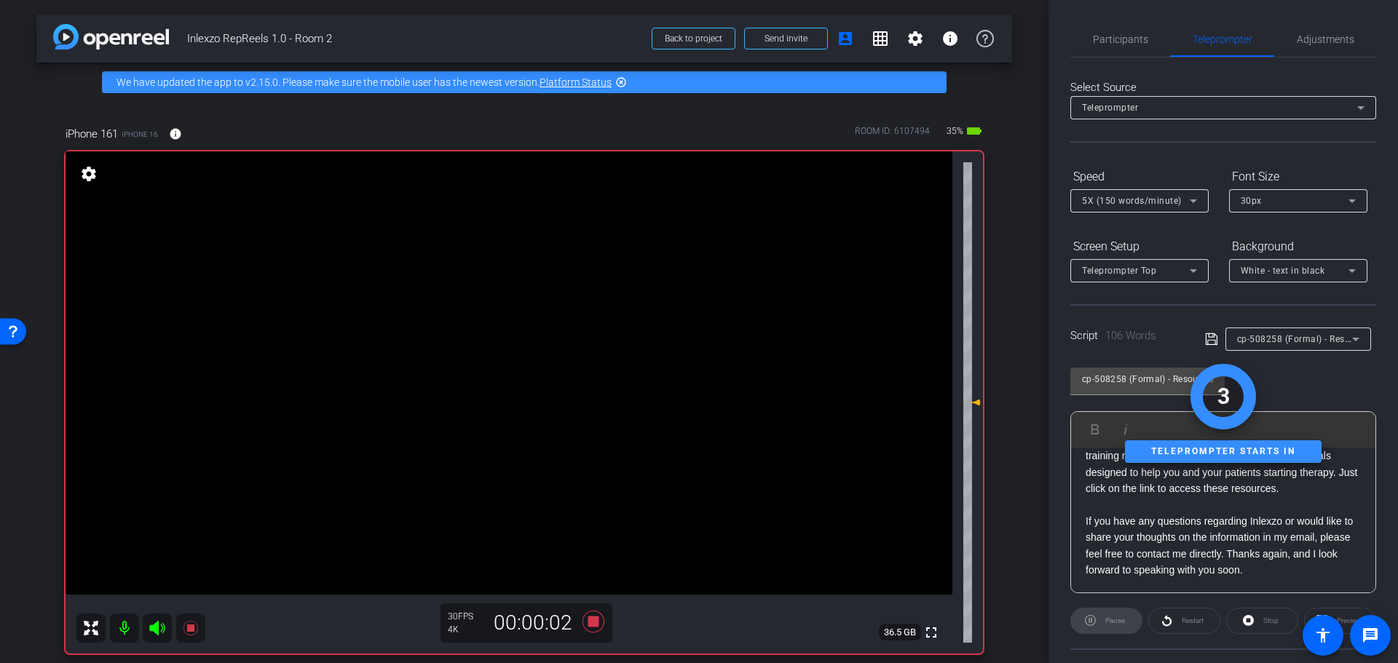
click at [1128, 57] on div "Participants Teleprompter Adjustments" at bounding box center [1223, 40] width 306 height 36
click at [1122, 28] on span "Participants" at bounding box center [1120, 39] width 55 height 35
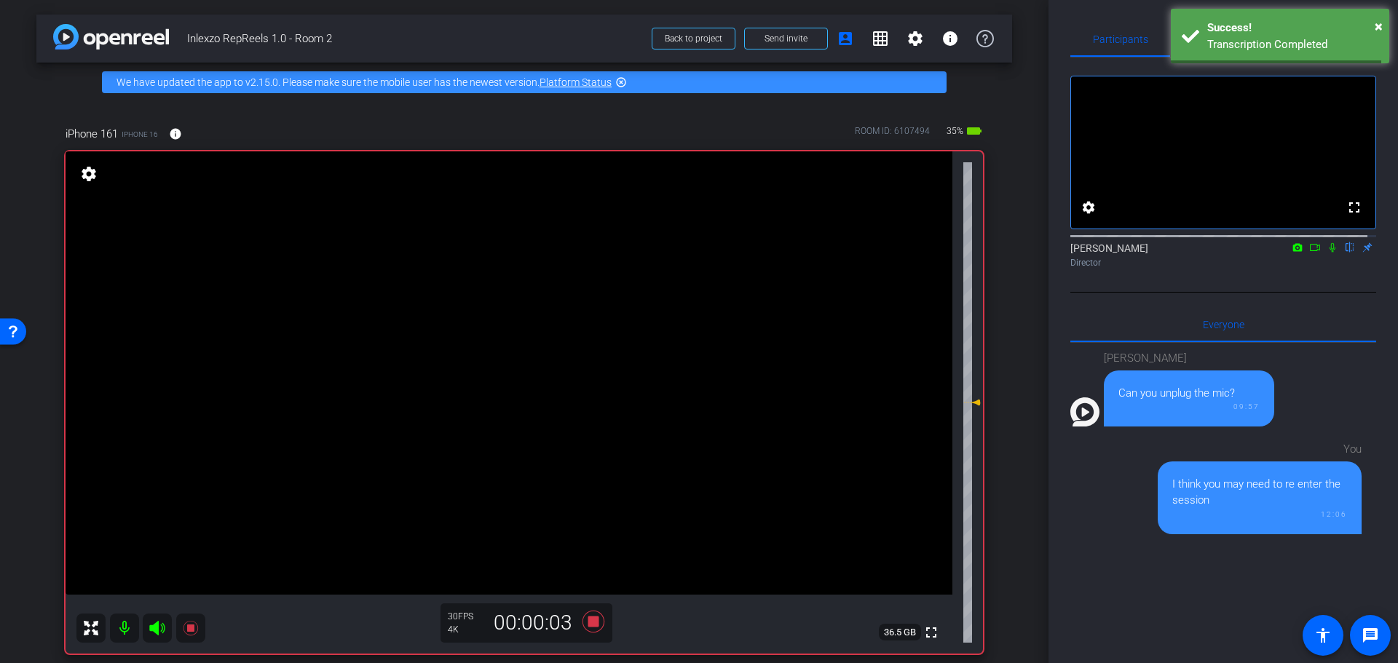
click at [1330, 253] on icon at bounding box center [1333, 247] width 6 height 9
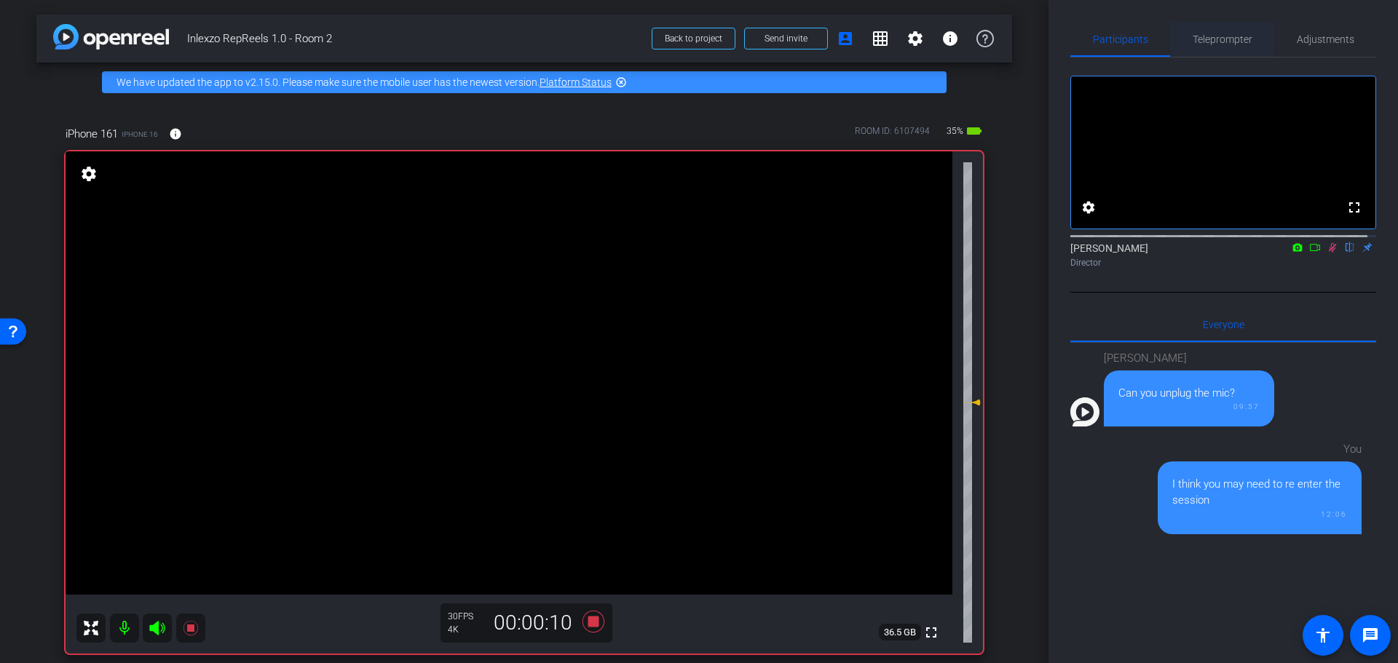
click at [1204, 31] on span "Teleprompter" at bounding box center [1223, 39] width 60 height 35
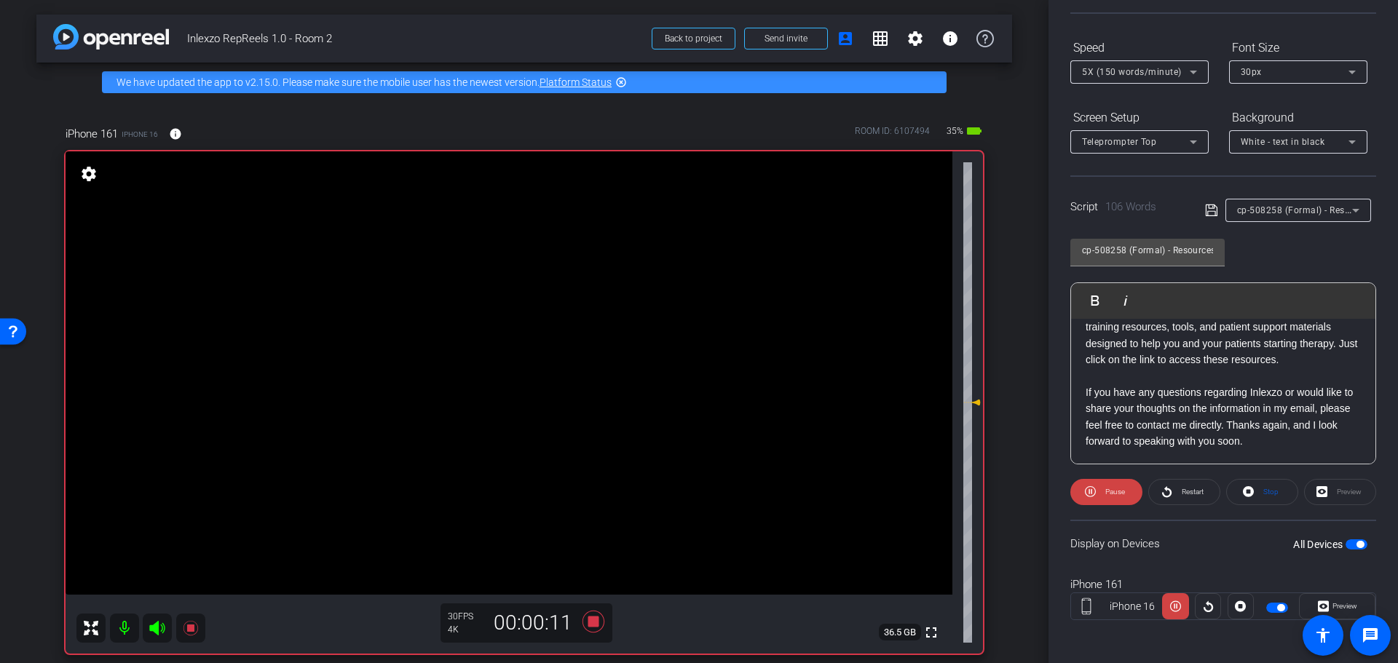
scroll to position [132, 0]
click at [1318, 595] on icon at bounding box center [1323, 604] width 11 height 22
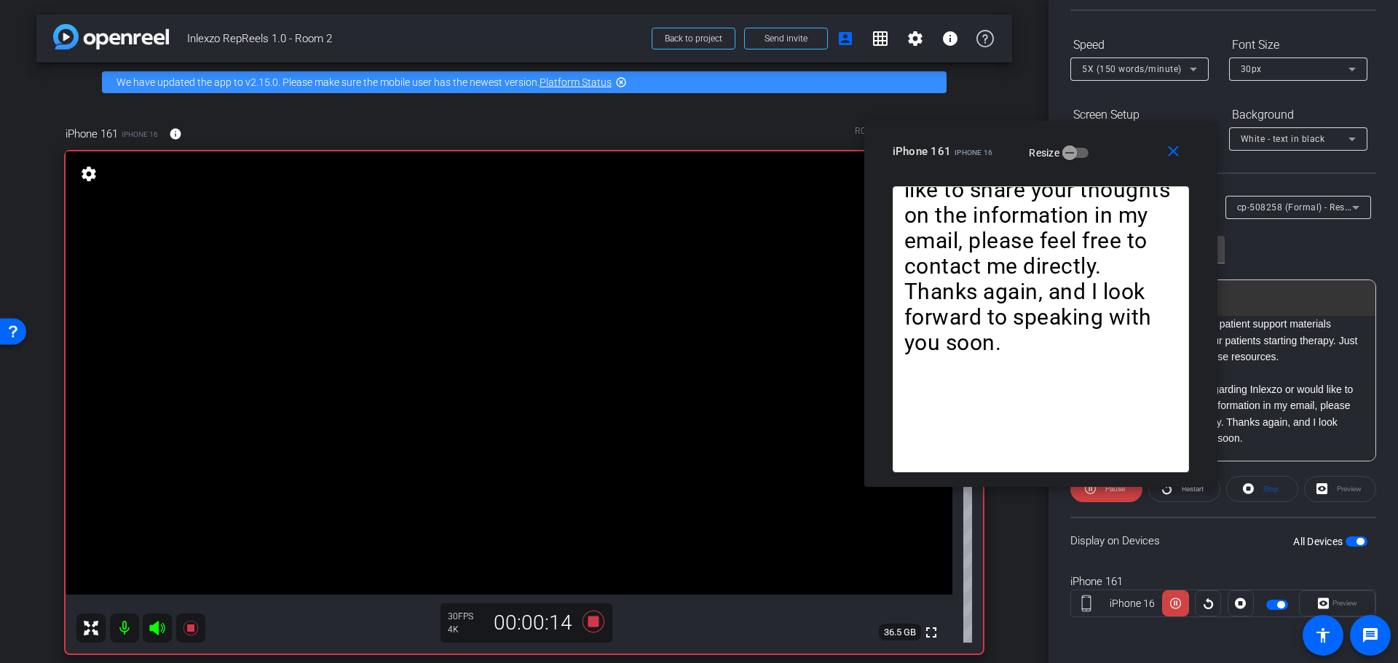
drag, startPoint x: 690, startPoint y: 164, endPoint x: 1068, endPoint y: 124, distance: 379.3
click at [1068, 124] on div "close iPhone 161 iPhone 16 Resize" at bounding box center [1040, 154] width 353 height 66
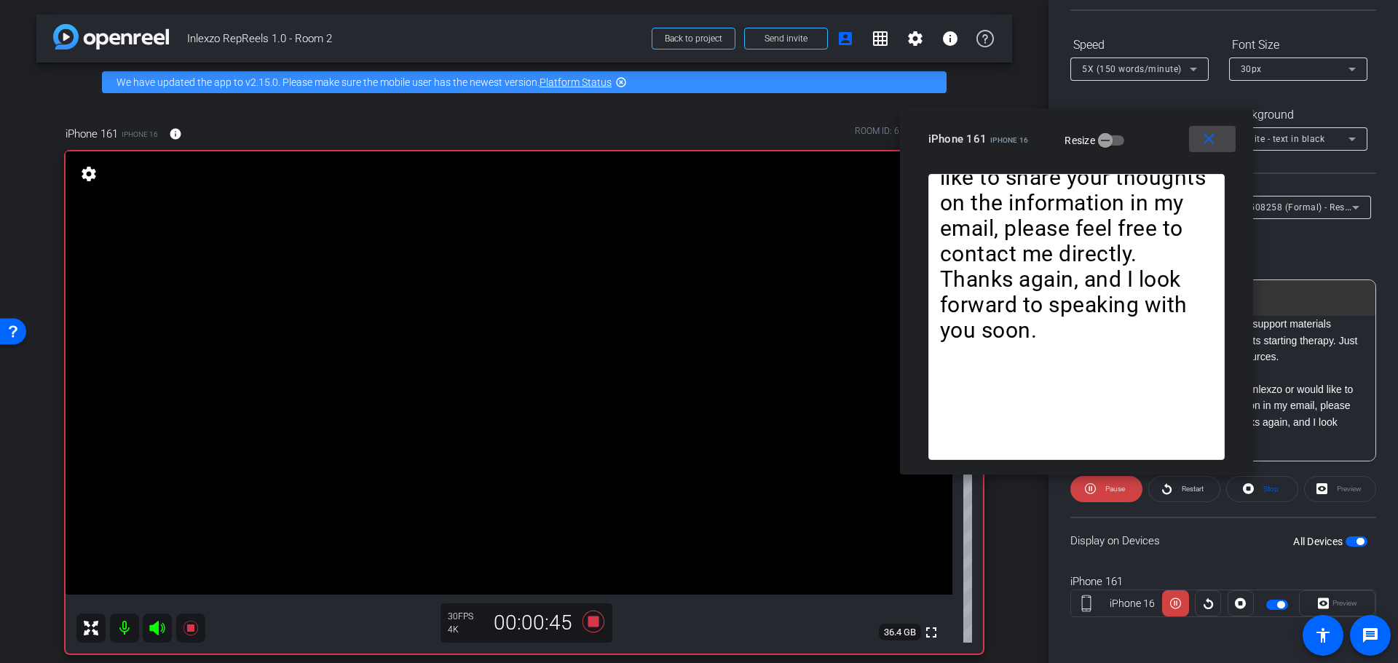
click at [1208, 139] on mat-icon "close" at bounding box center [1209, 139] width 18 height 18
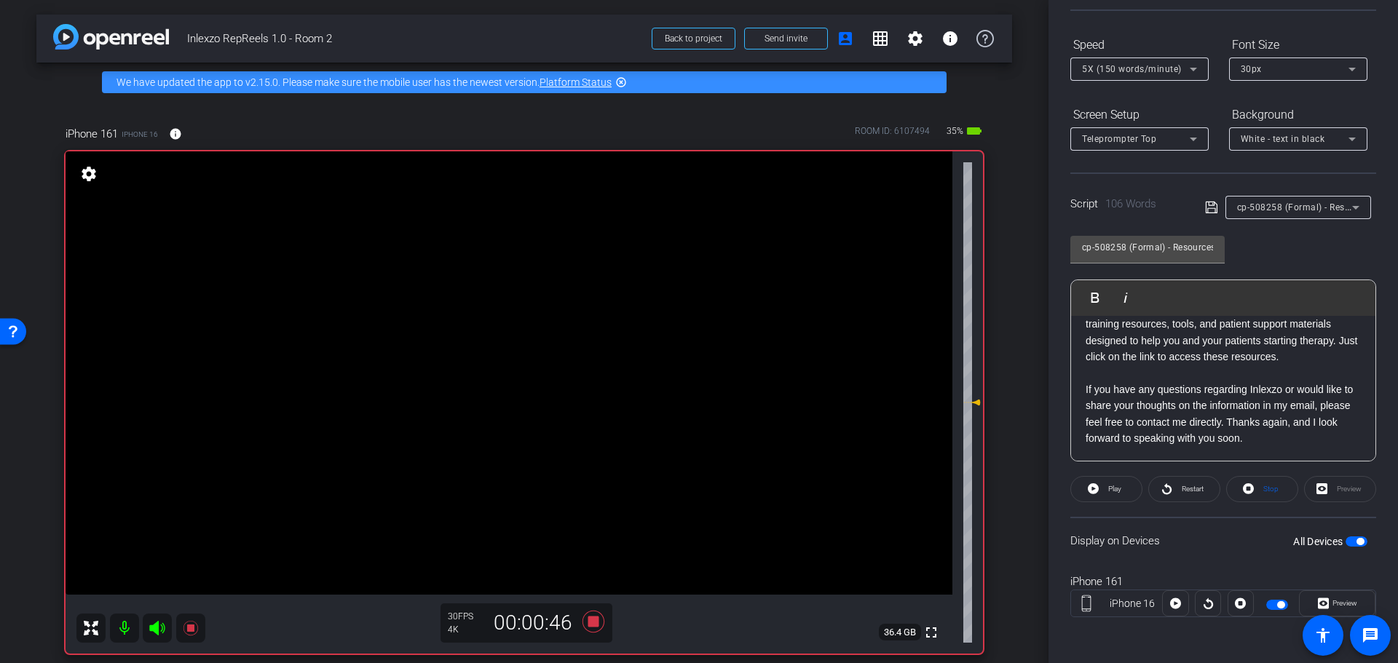
scroll to position [151, 0]
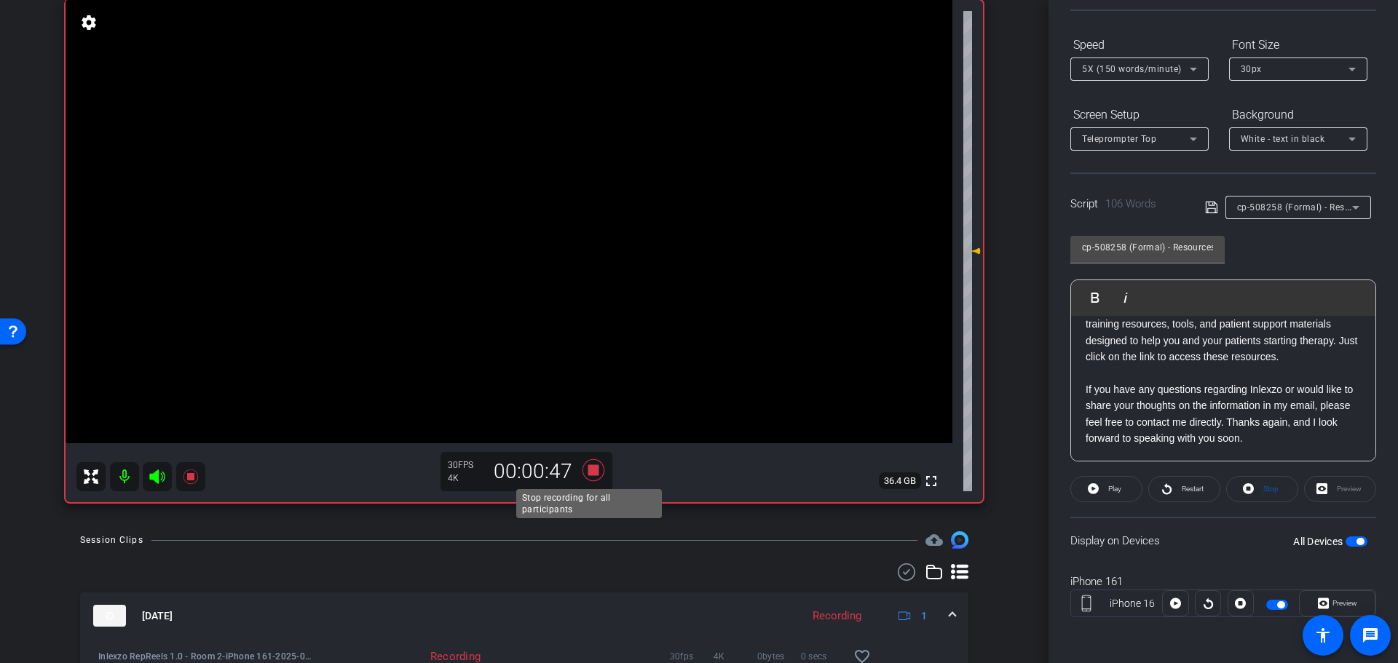
click at [591, 466] on icon at bounding box center [594, 470] width 22 height 22
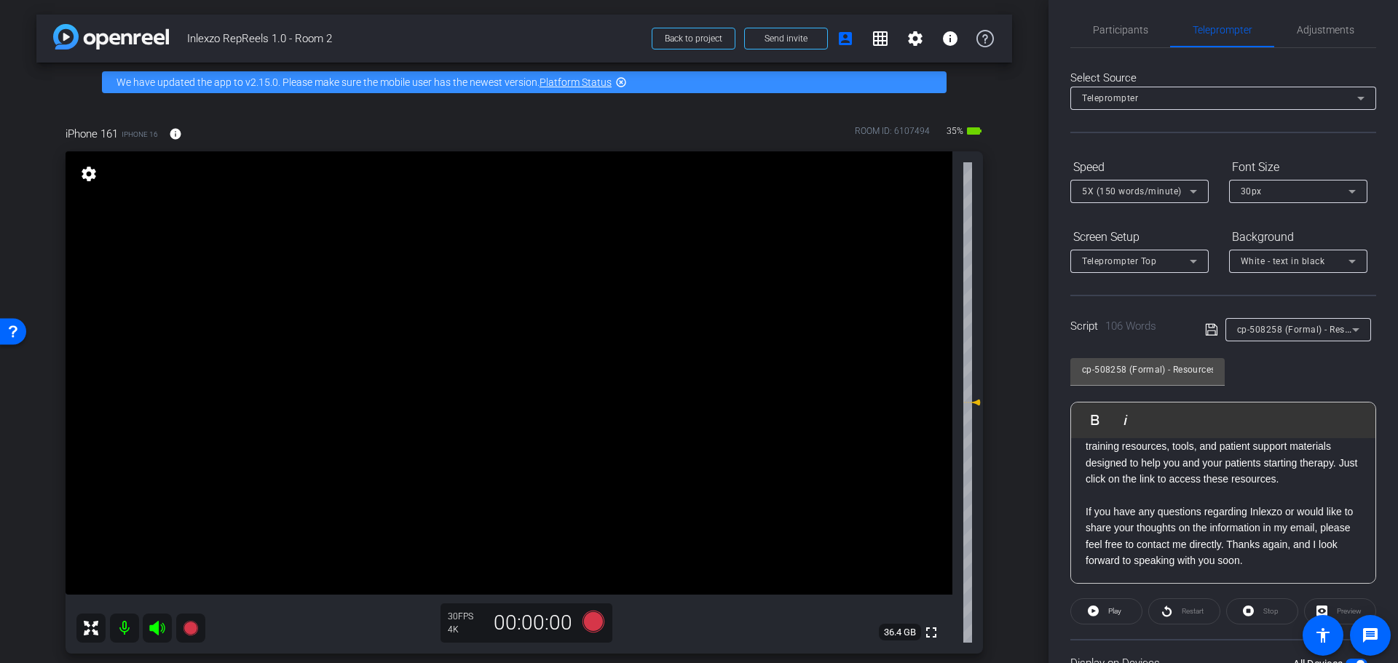
scroll to position [0, 0]
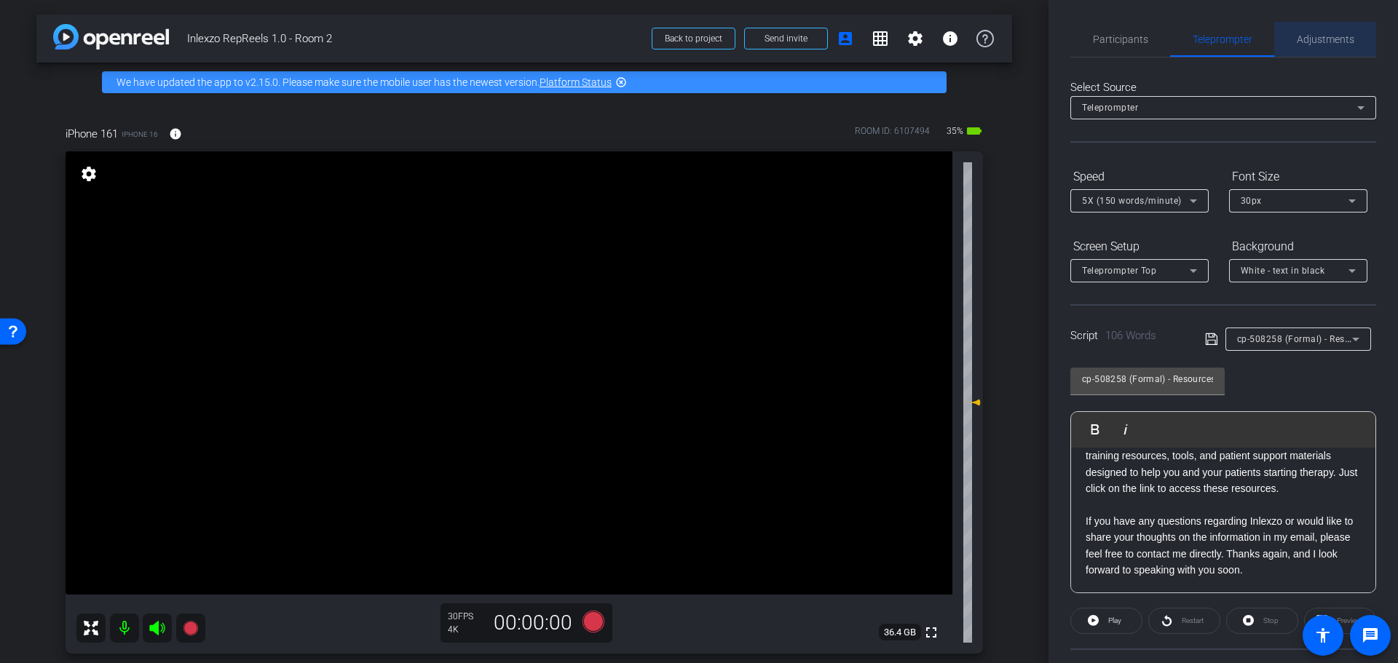
click at [1340, 23] on span "Adjustments" at bounding box center [1326, 39] width 58 height 35
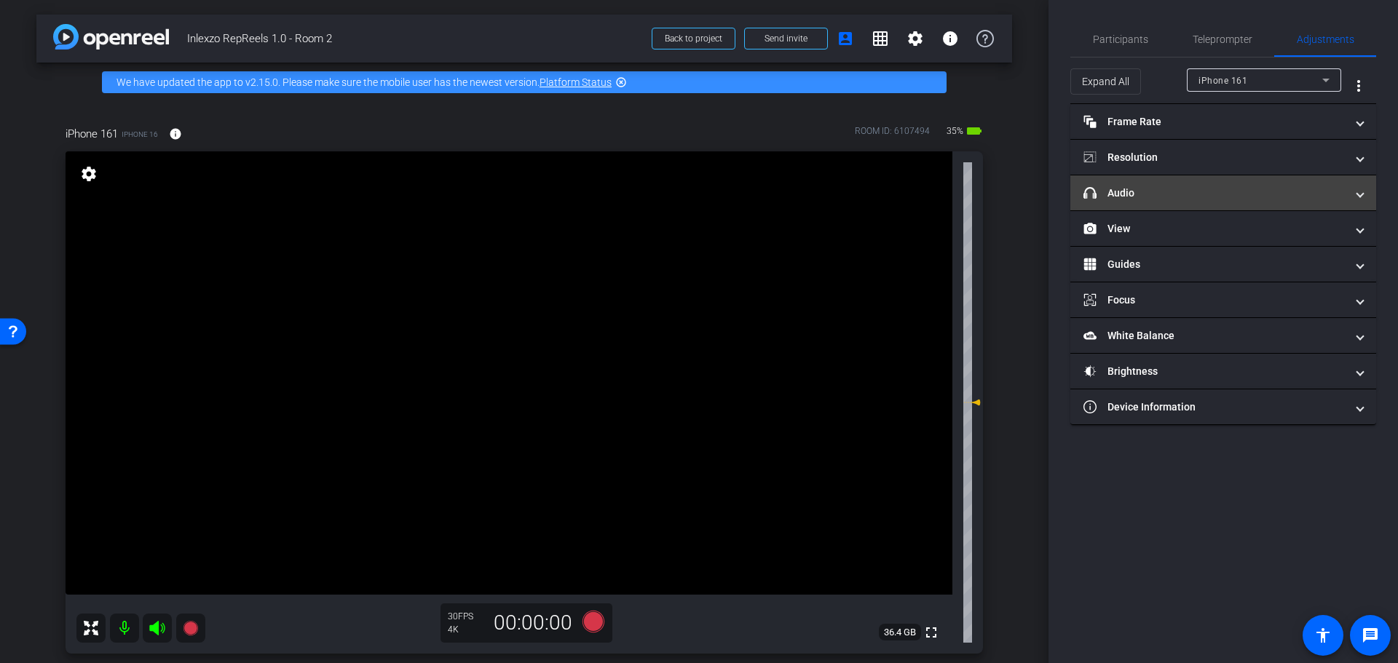
click at [1156, 186] on mat-panel-title "headphone icon Audio" at bounding box center [1215, 193] width 262 height 15
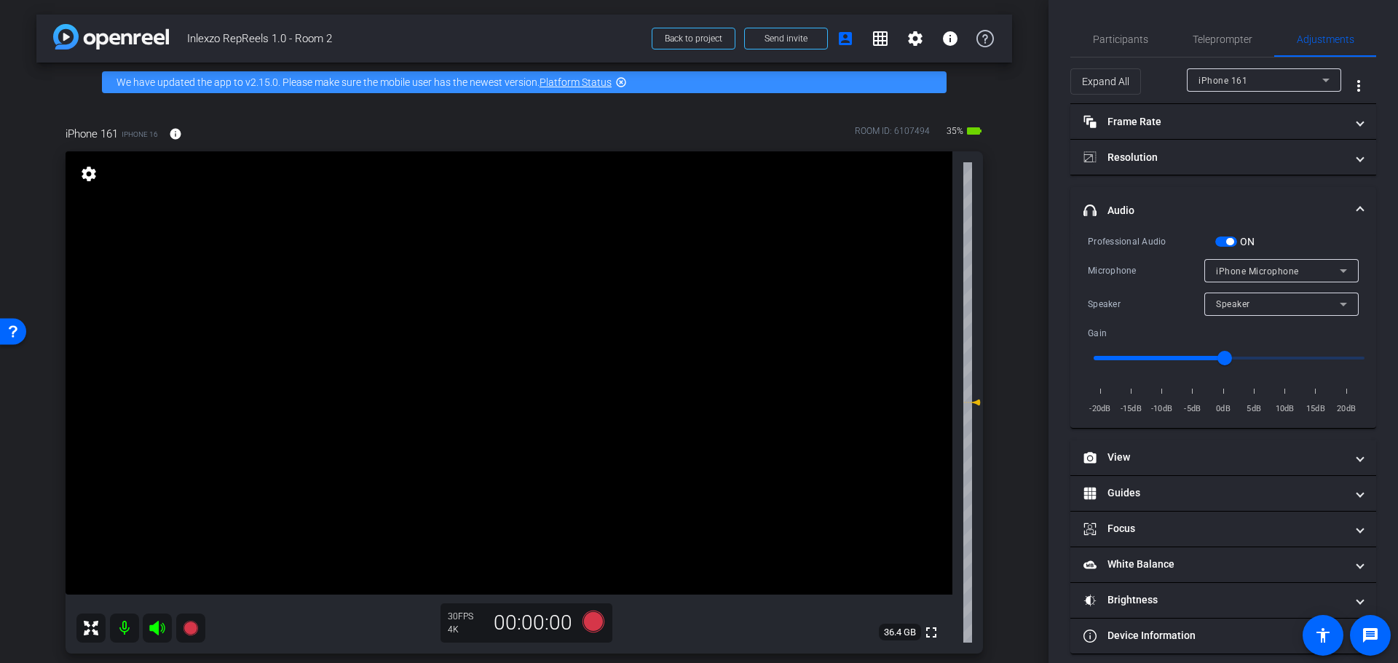
click at [1223, 241] on span "button" at bounding box center [1226, 242] width 22 height 10
click at [1107, 43] on span "Participants" at bounding box center [1120, 39] width 55 height 10
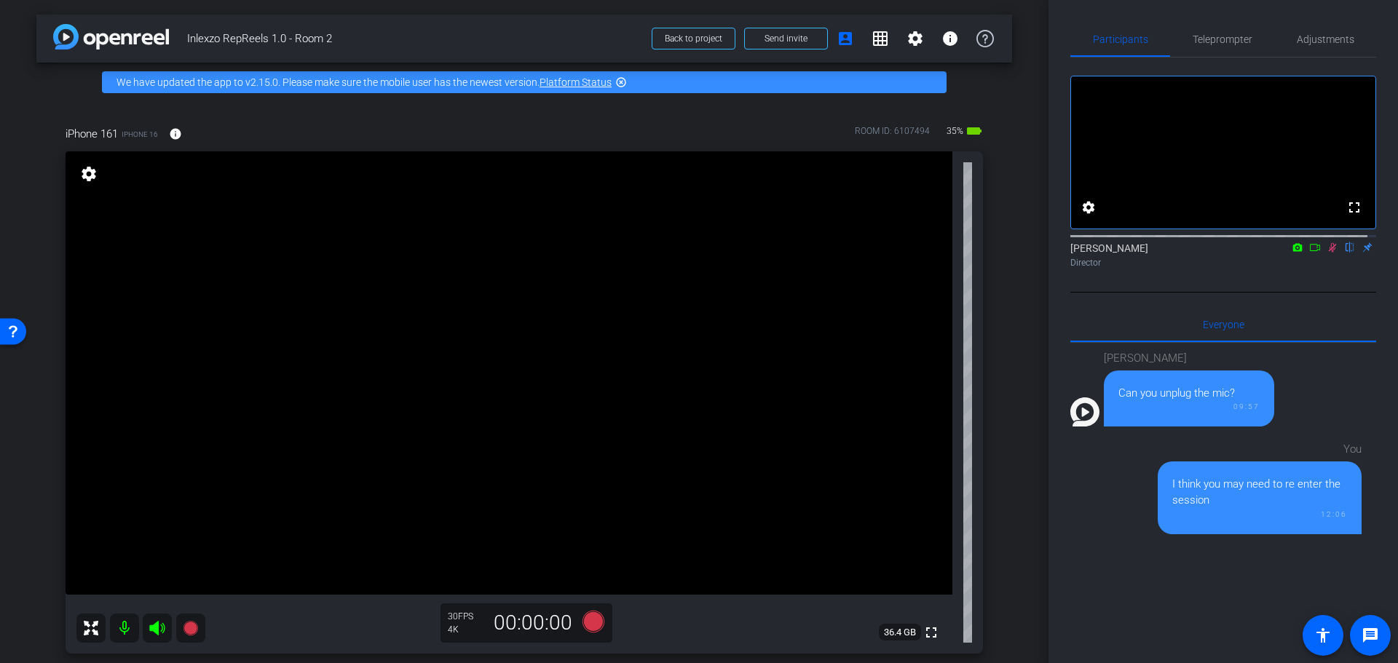
click at [1324, 254] on mat-icon at bounding box center [1332, 247] width 17 height 13
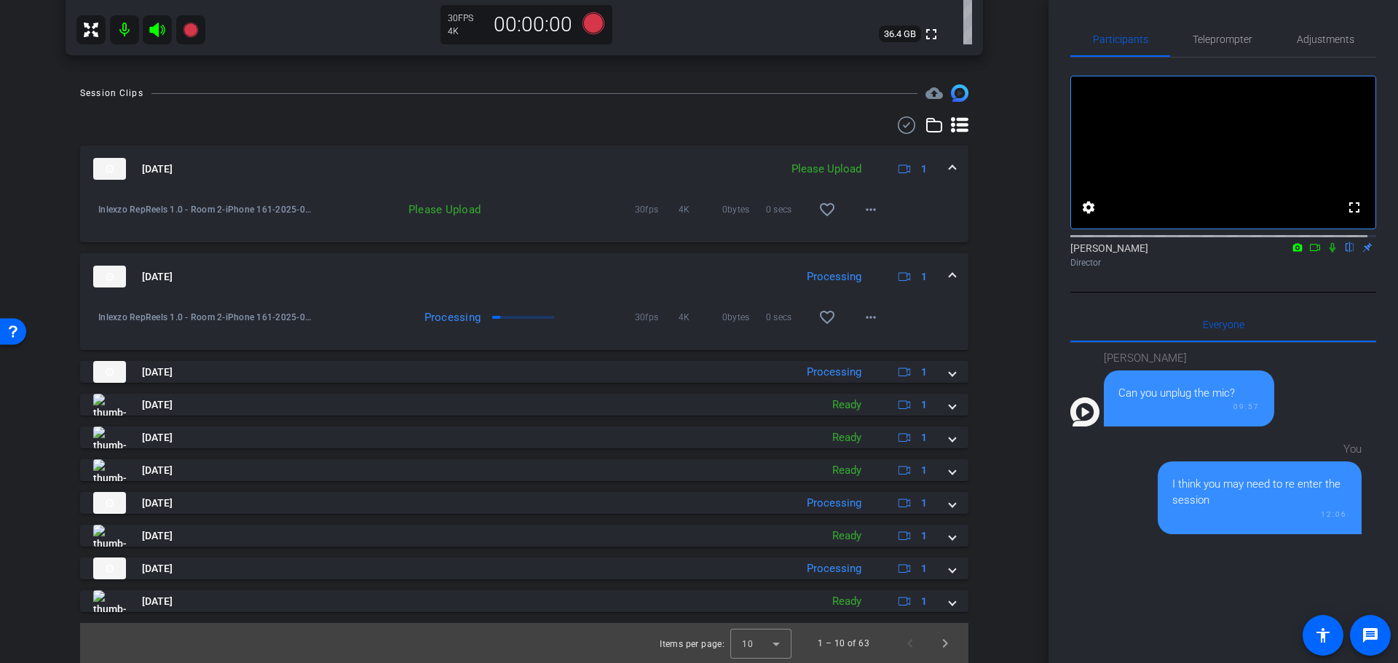
scroll to position [599, 0]
click at [859, 218] on span at bounding box center [870, 209] width 35 height 35
click at [877, 240] on span "Upload" at bounding box center [885, 239] width 58 height 17
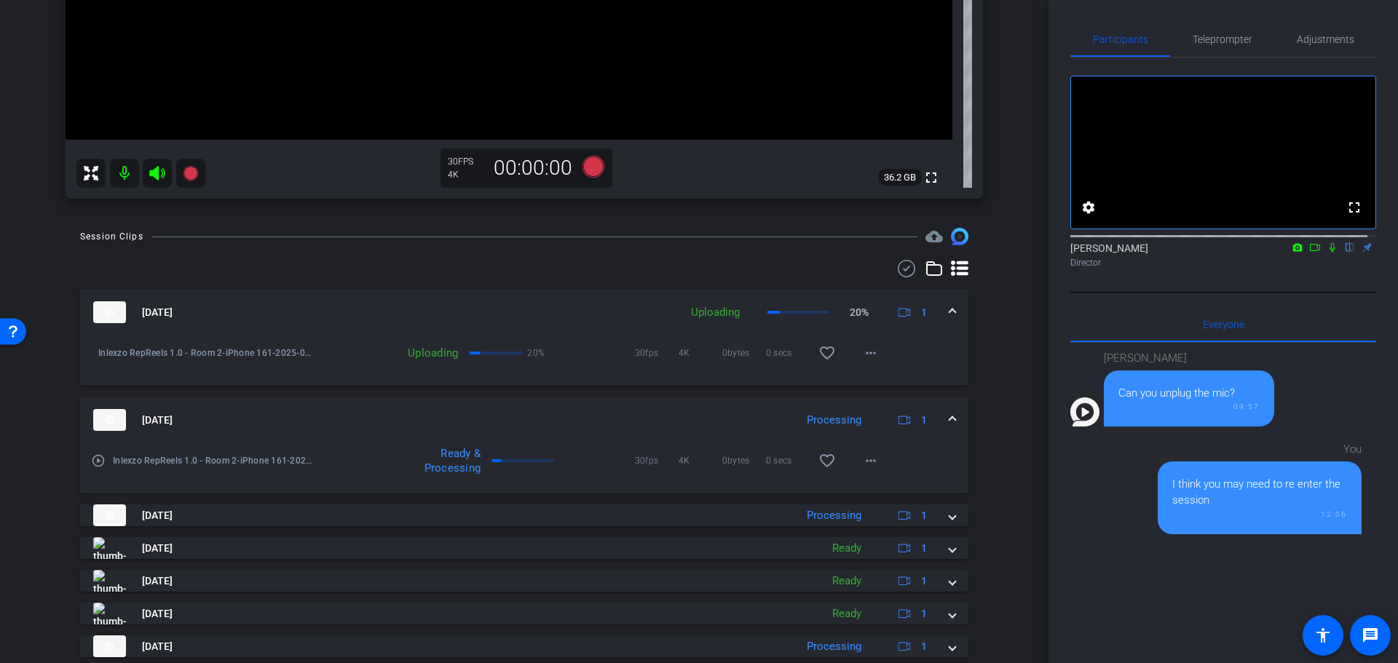
scroll to position [0, 0]
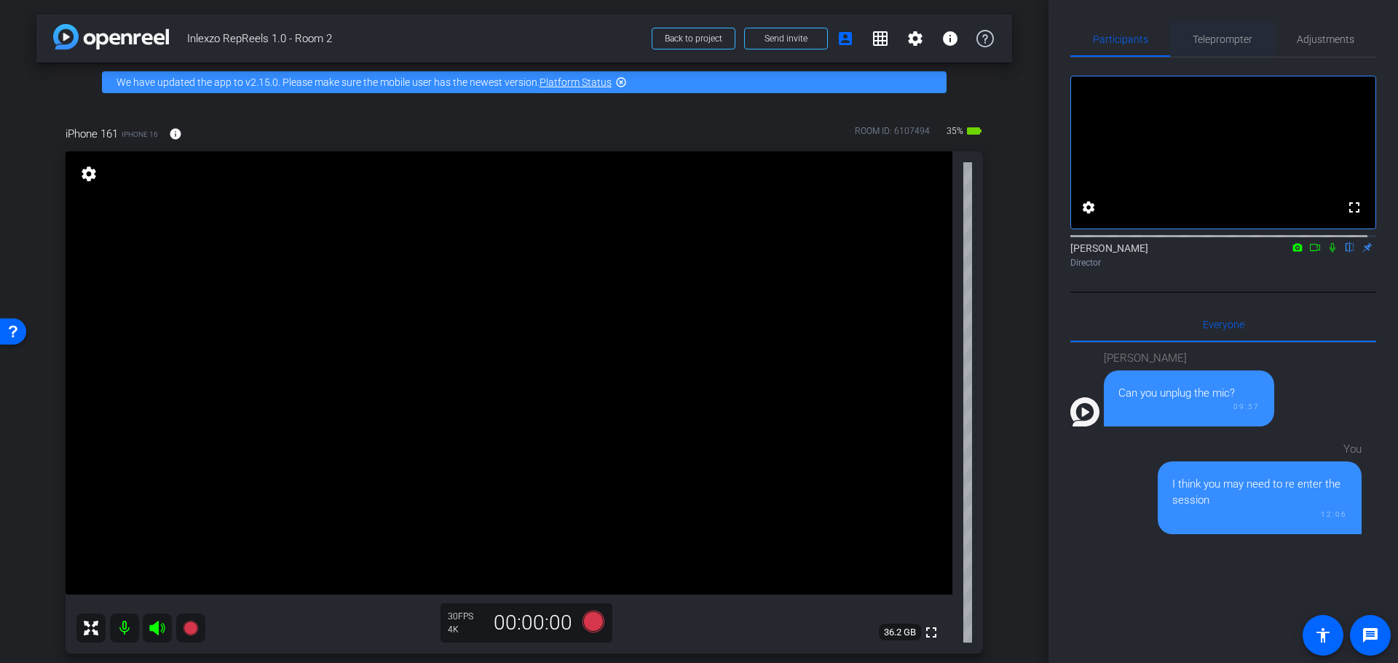
click at [1218, 44] on span "Teleprompter" at bounding box center [1223, 39] width 60 height 10
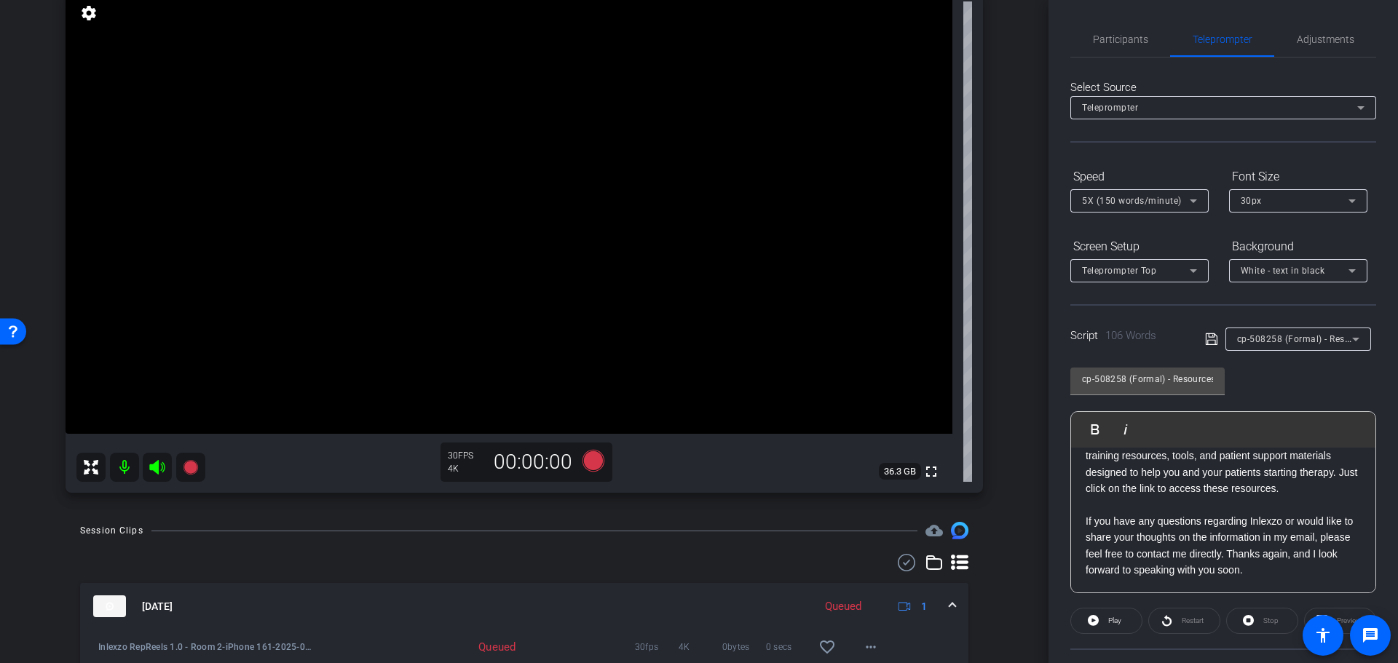
scroll to position [303, 0]
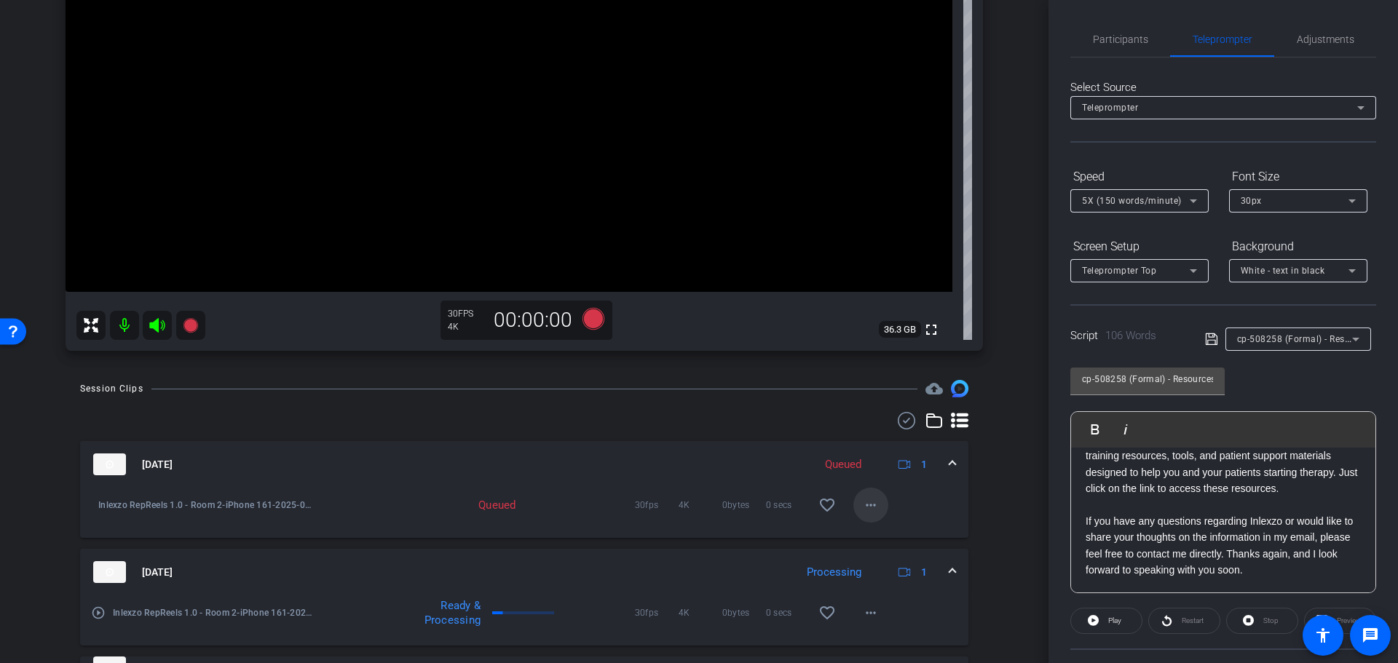
click at [862, 507] on mat-icon "more_horiz" at bounding box center [870, 505] width 17 height 17
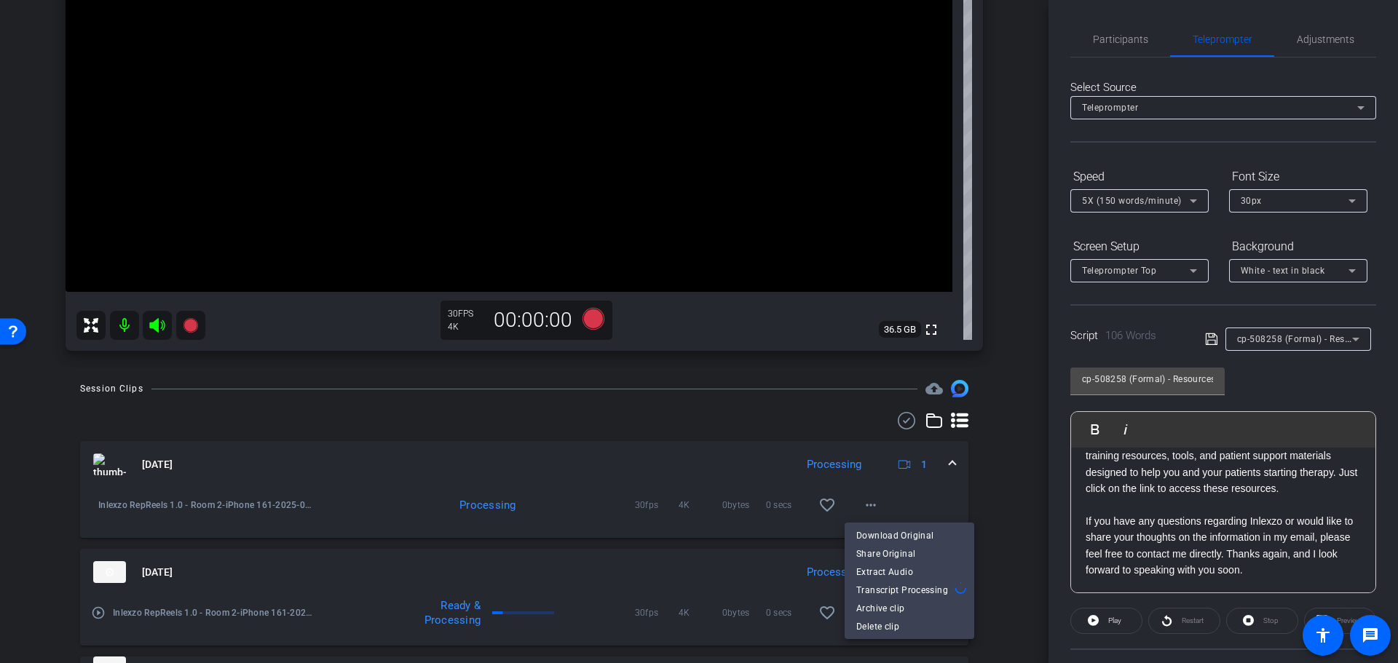
click at [1012, 470] on div at bounding box center [699, 331] width 1398 height 663
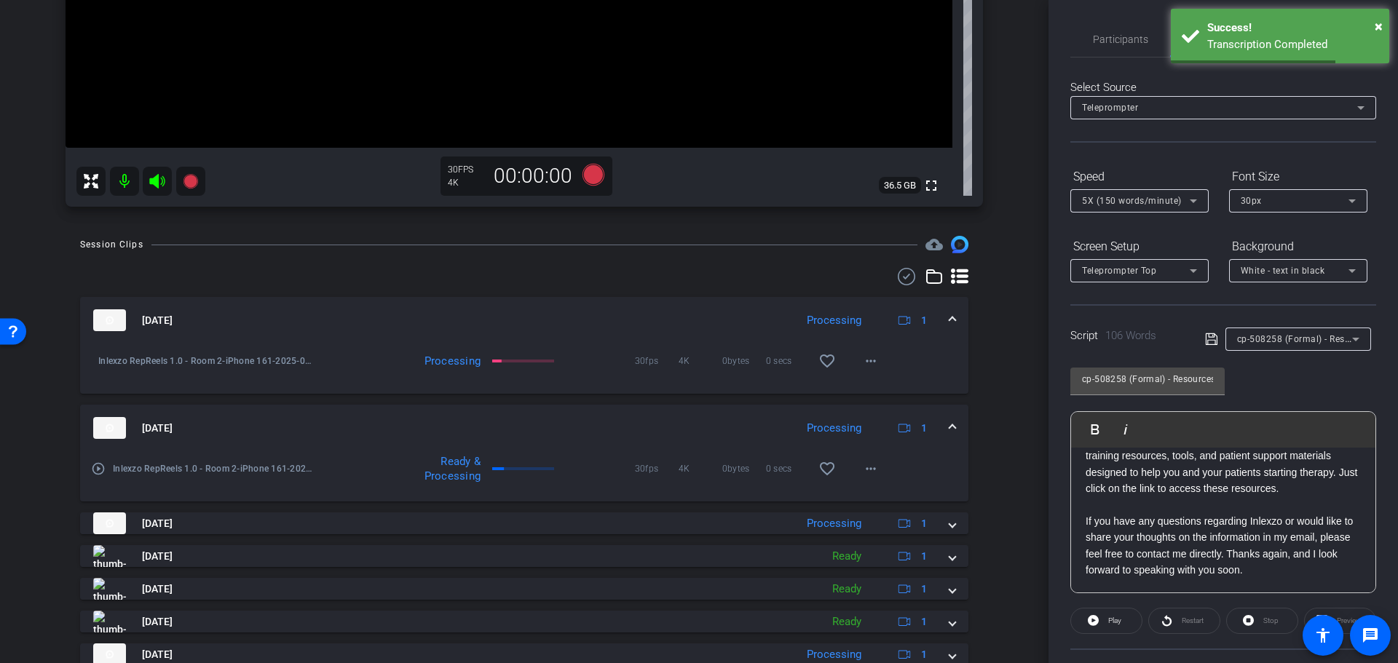
scroll to position [0, 0]
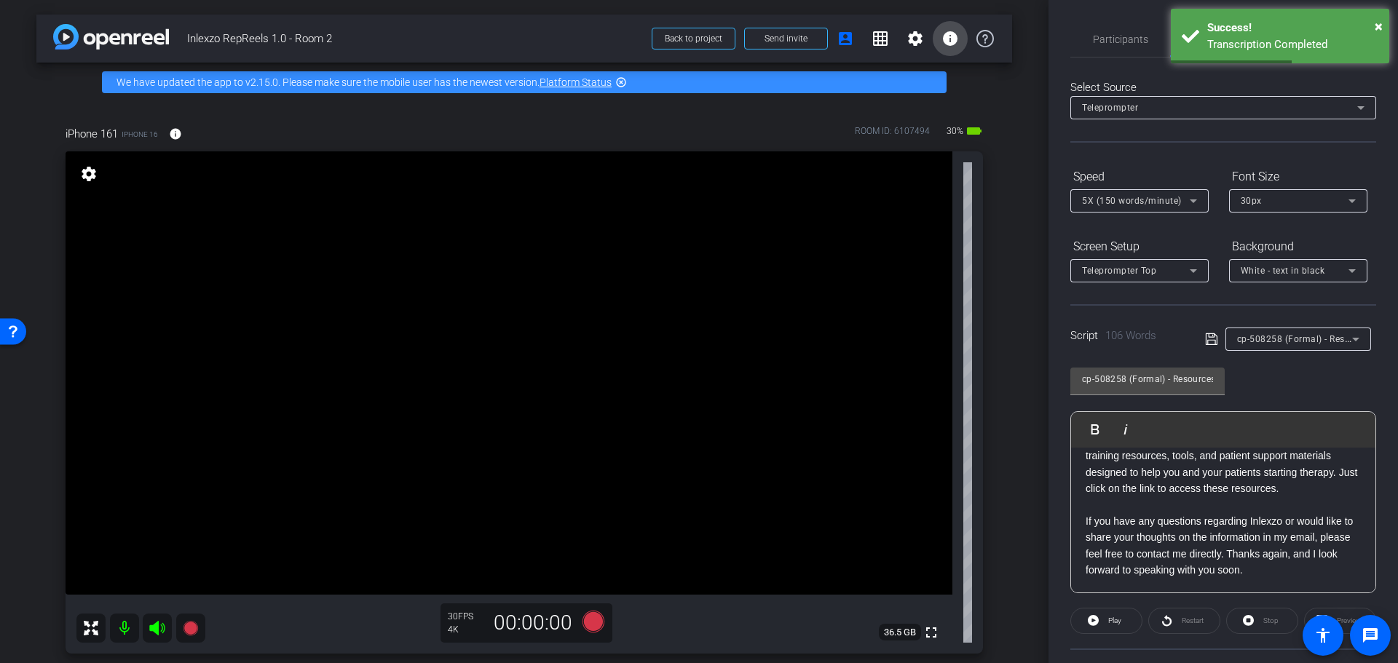
click at [942, 44] on mat-icon "info" at bounding box center [950, 38] width 17 height 17
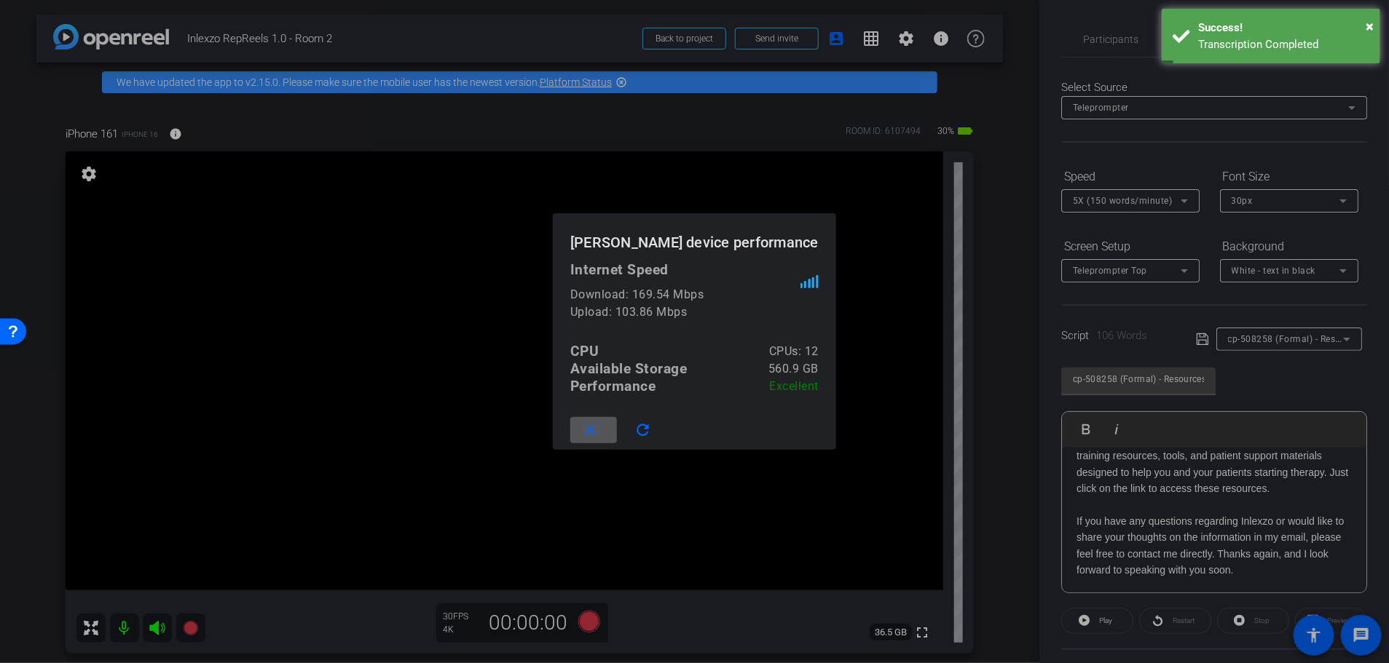
click at [1019, 203] on div at bounding box center [694, 331] width 1389 height 663
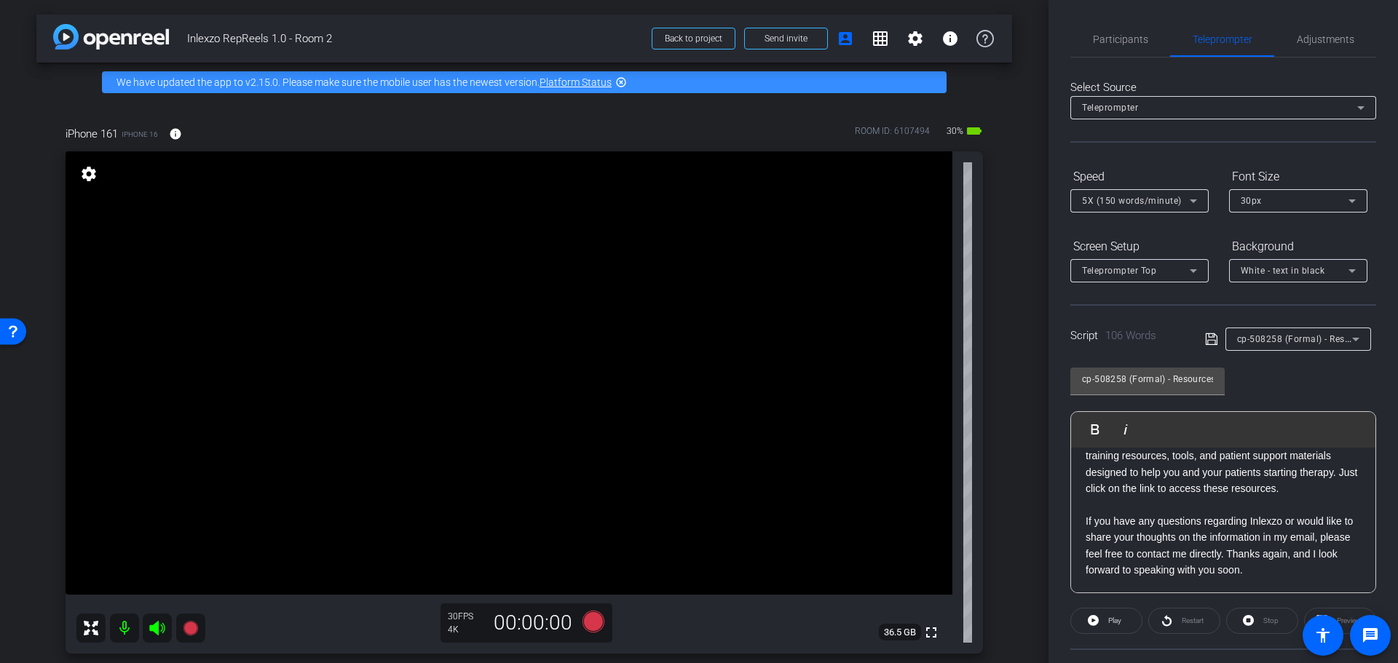
click at [1143, 14] on div "Participants Teleprompter Adjustments settings Nick Dambrosia flip Director Eve…" at bounding box center [1224, 331] width 350 height 663
click at [1124, 44] on span "Participants" at bounding box center [1120, 39] width 55 height 10
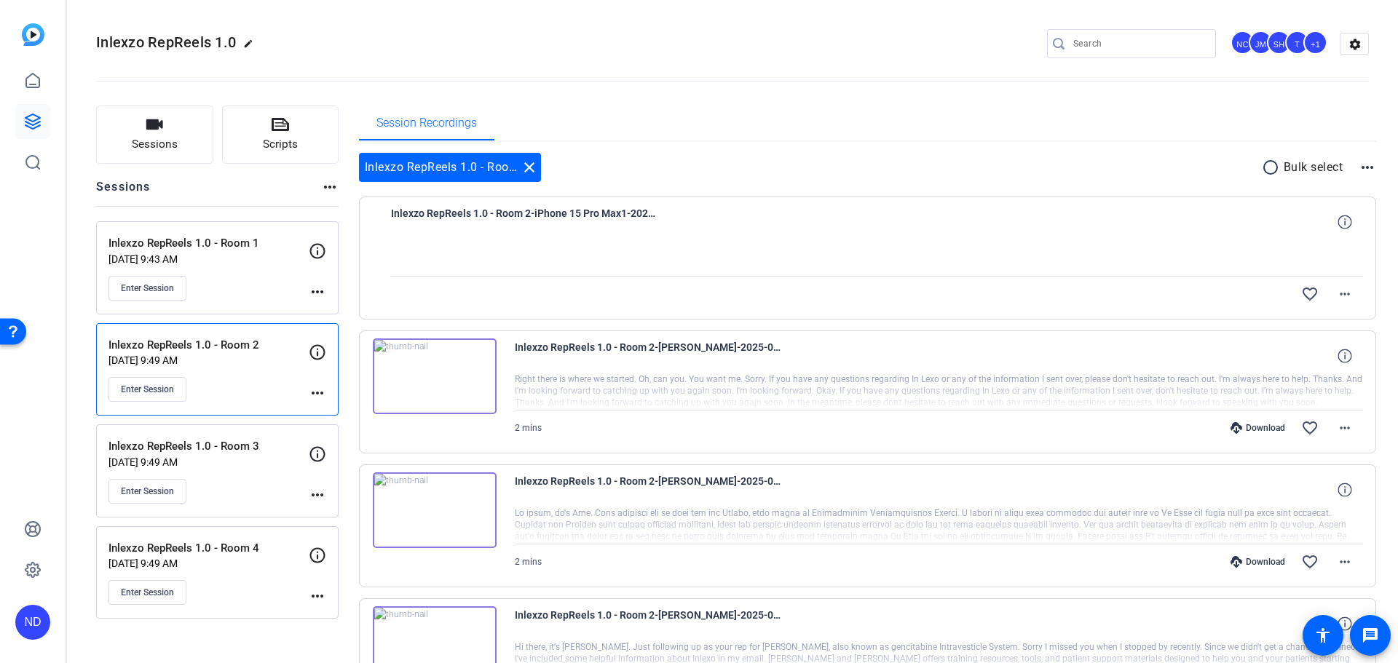
click at [211, 366] on p "[DATE] 9:49 AM" at bounding box center [208, 361] width 200 height 12
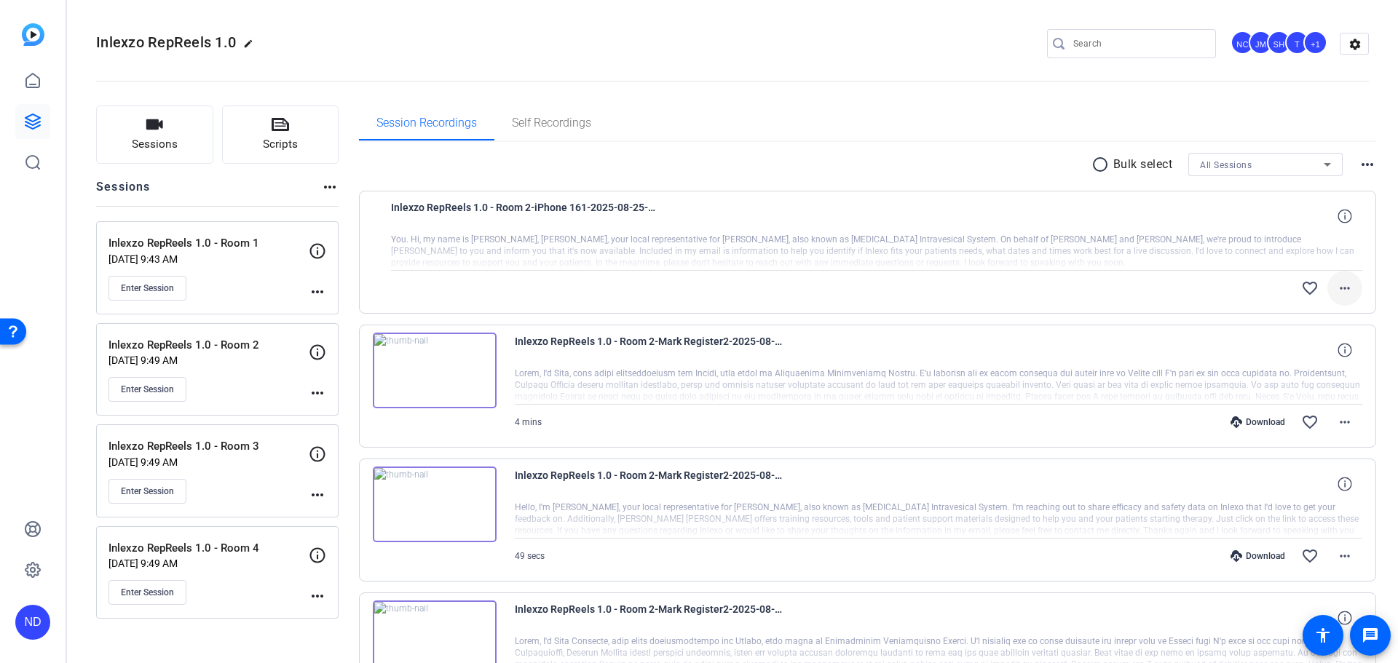
click at [1341, 283] on mat-icon "more_horiz" at bounding box center [1344, 288] width 17 height 17
click at [1303, 317] on span "Download Original" at bounding box center [1297, 318] width 87 height 17
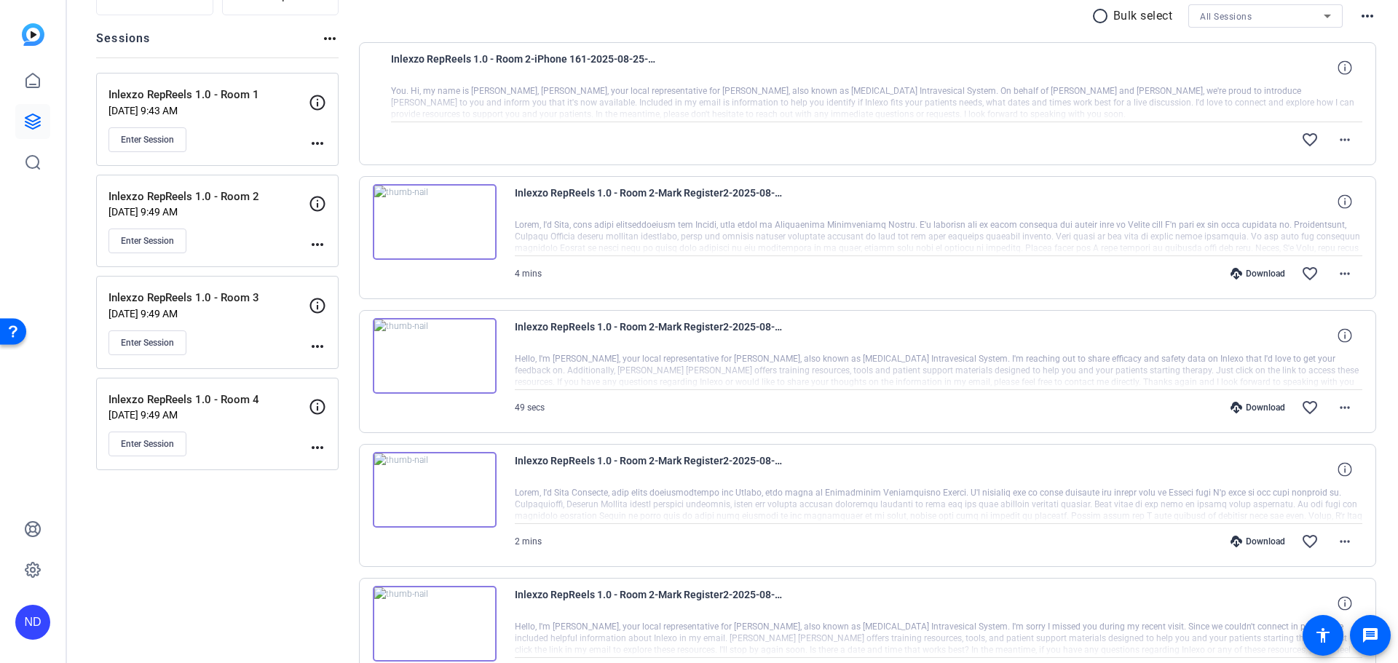
scroll to position [151, 0]
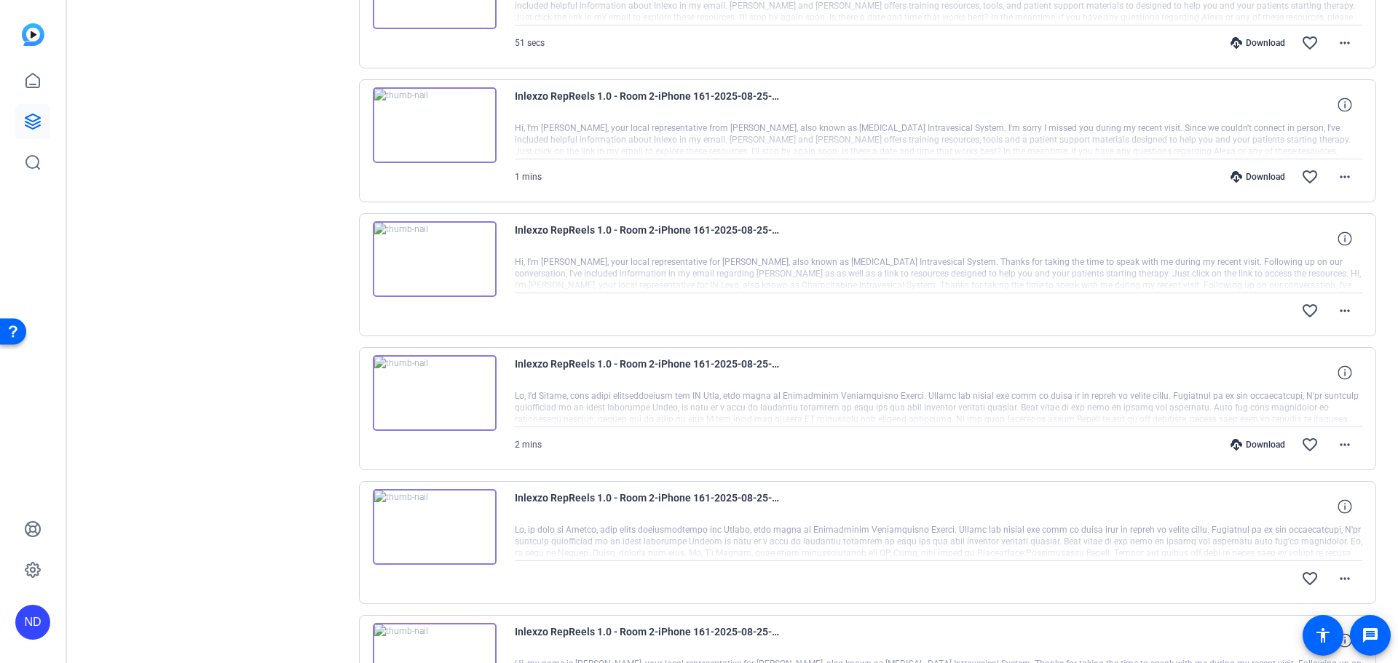
scroll to position [947, 0]
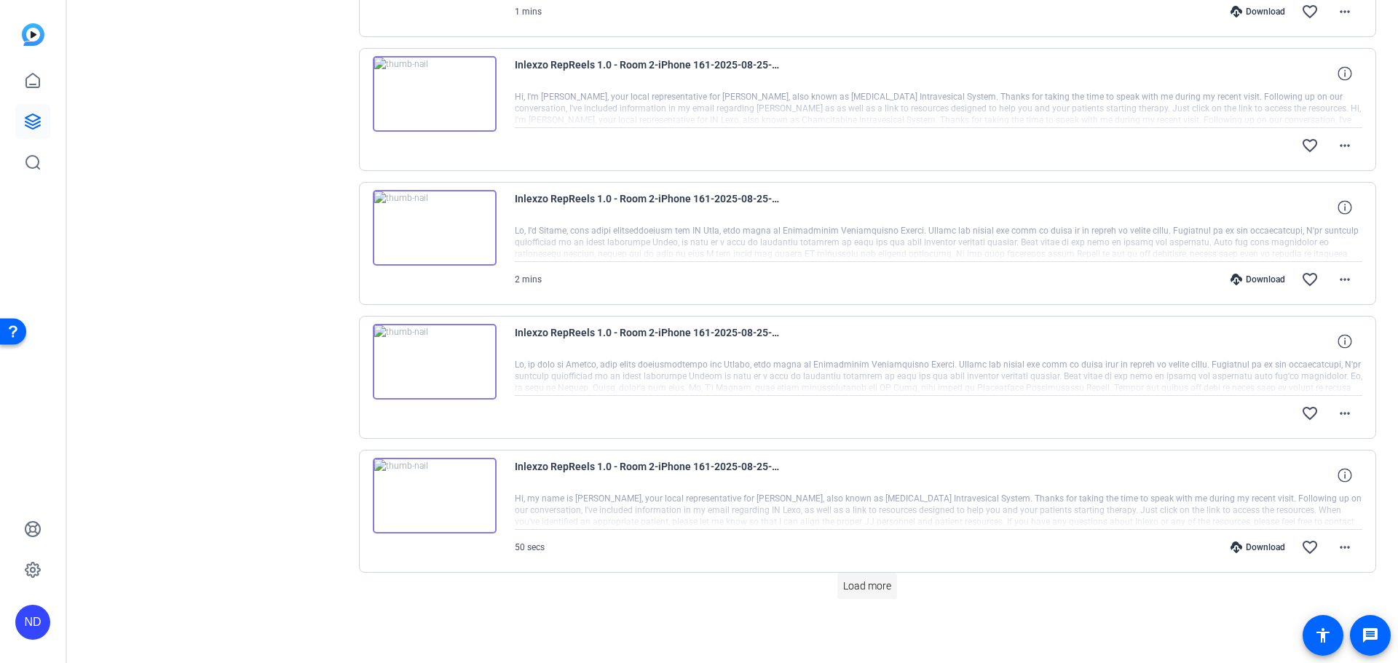
click at [844, 583] on span "Load more" at bounding box center [867, 586] width 48 height 15
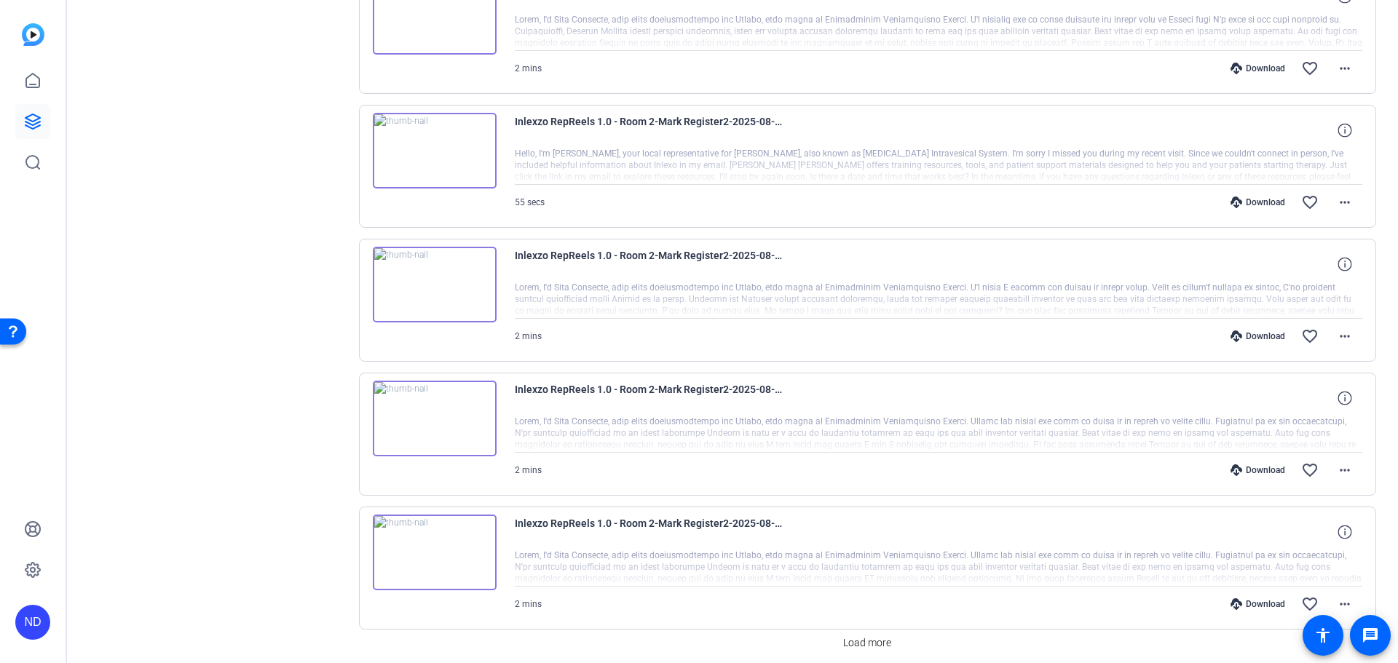
scroll to position [2287, 0]
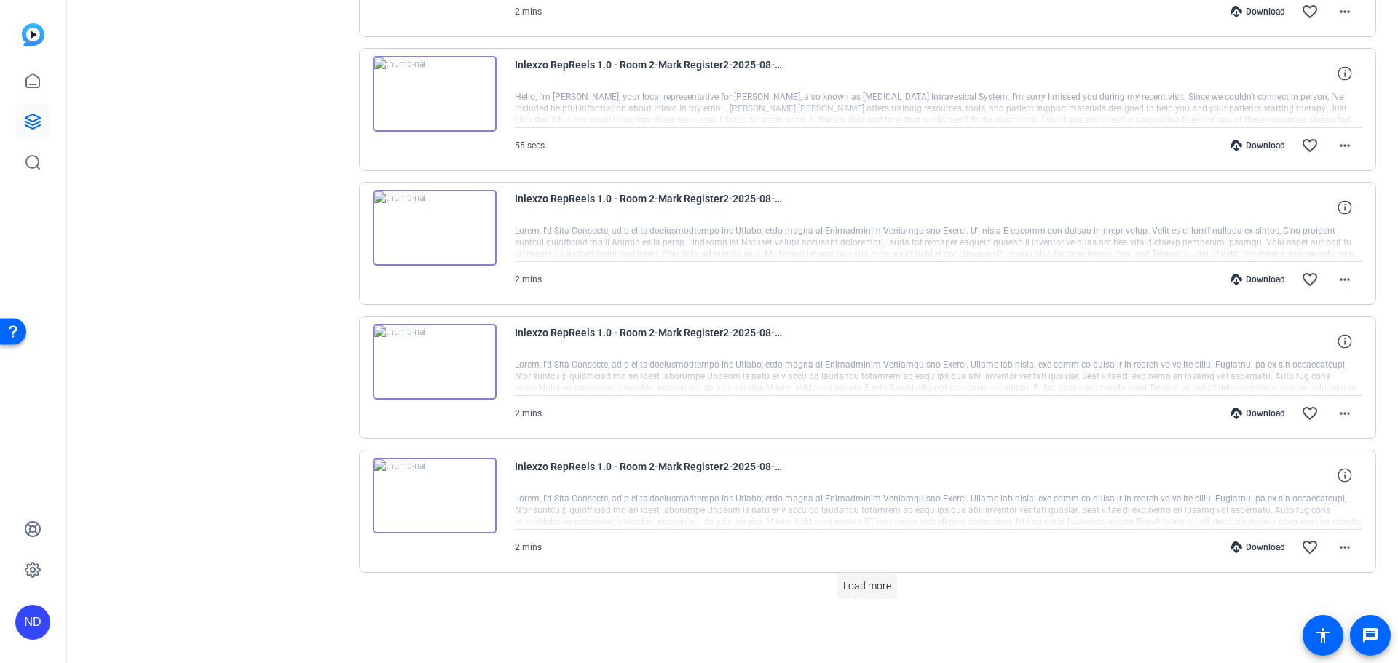
click at [884, 583] on span "Load more" at bounding box center [867, 586] width 48 height 15
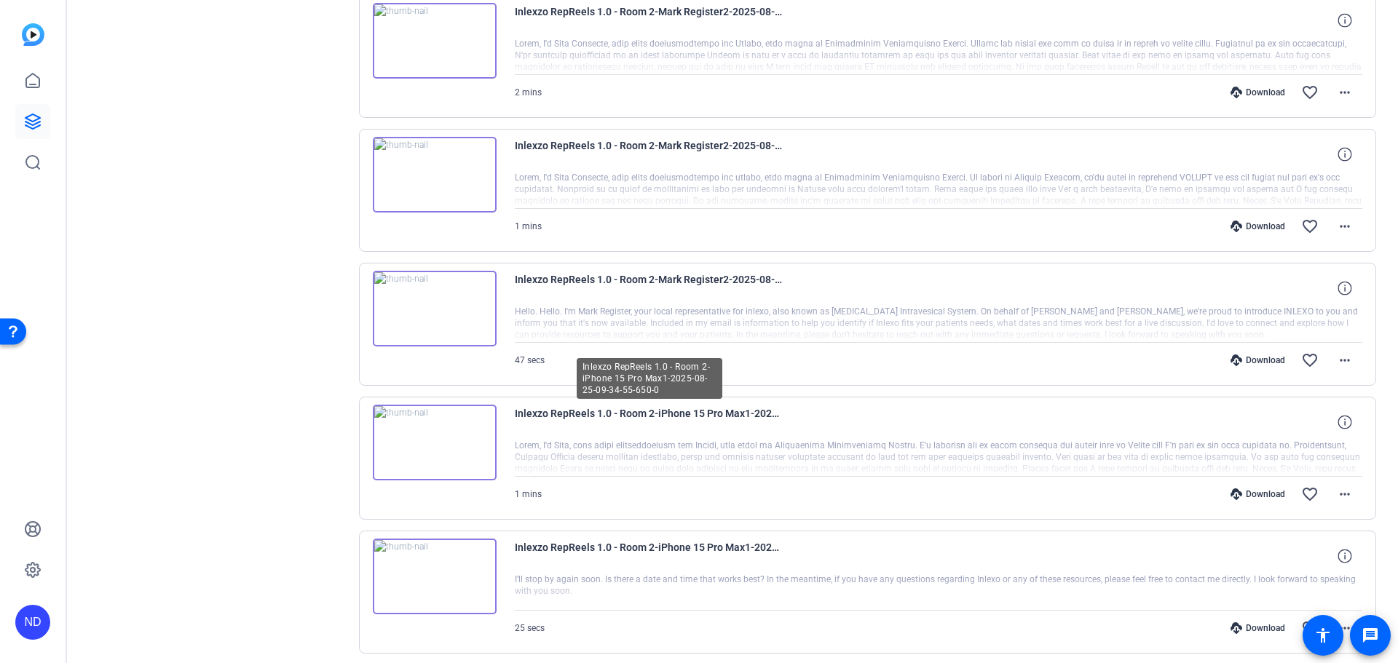
scroll to position [2590, 0]
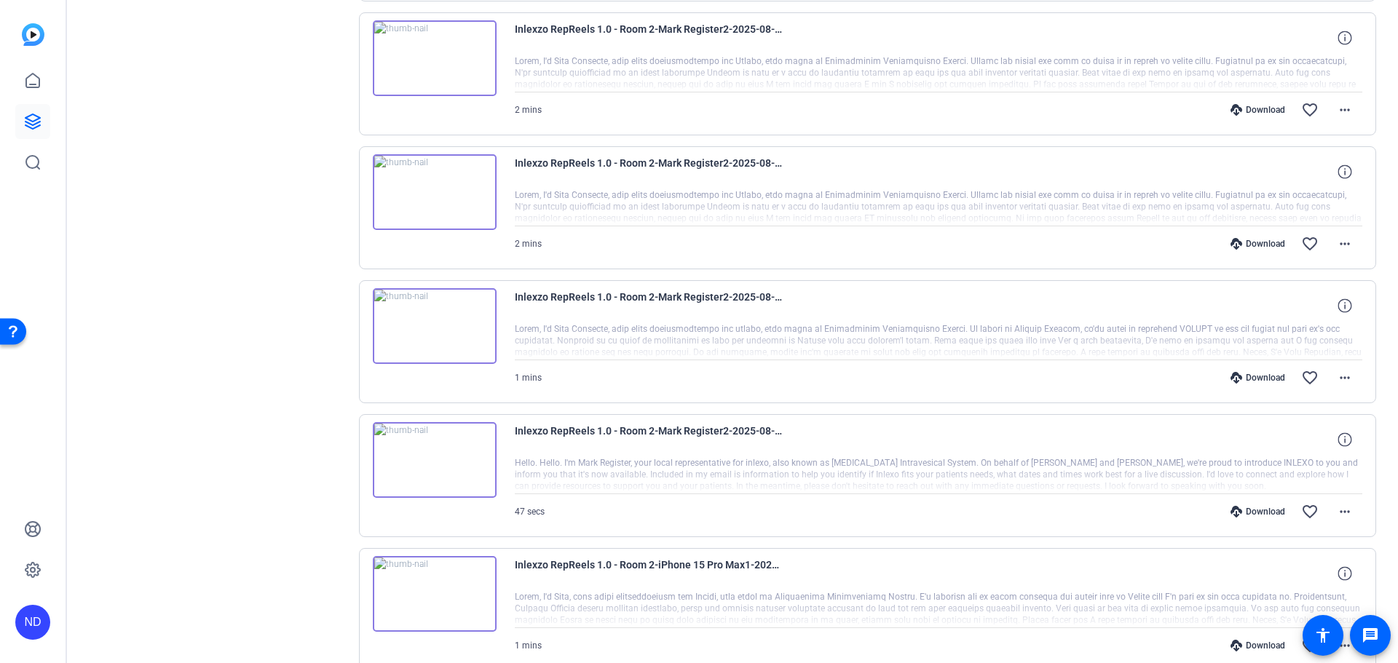
click at [1260, 375] on div "Download" at bounding box center [1257, 378] width 69 height 12
click at [1240, 245] on div "Download" at bounding box center [1257, 244] width 69 height 12
click at [1250, 108] on div "Download" at bounding box center [1257, 110] width 69 height 12
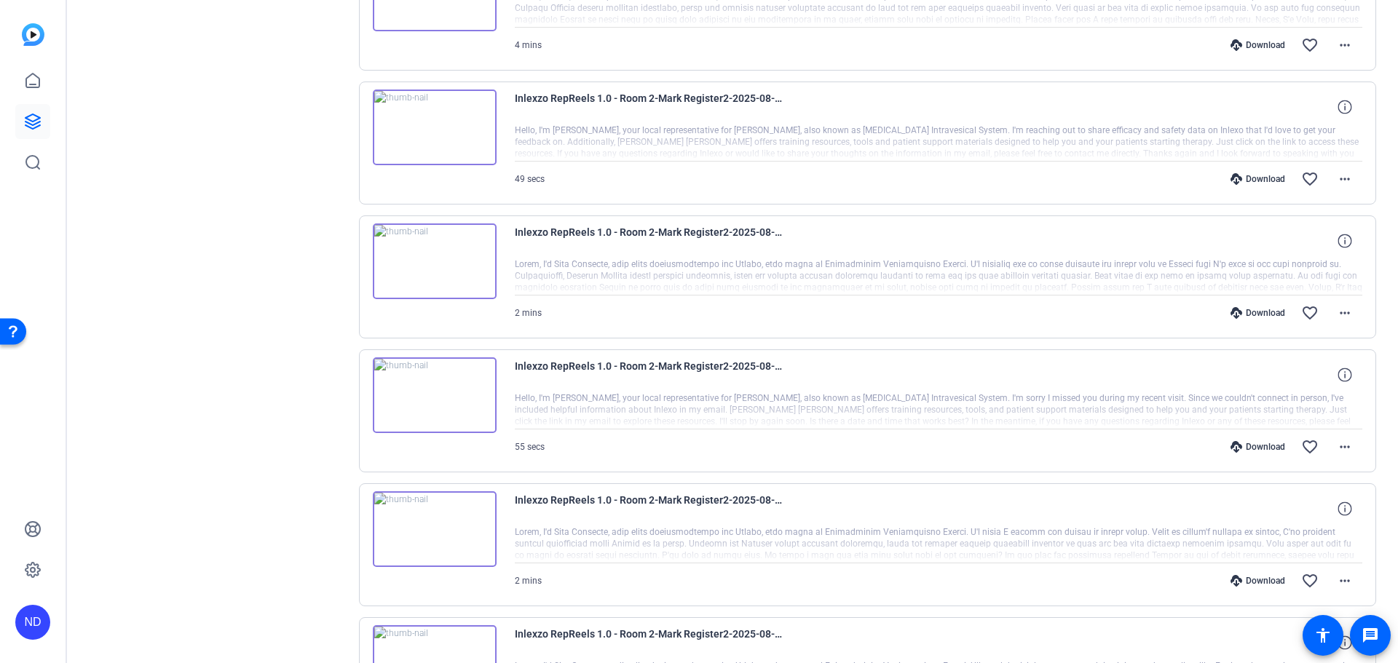
scroll to position [1984, 0]
click at [1252, 578] on div "Download" at bounding box center [1257, 583] width 69 height 12
click at [1246, 451] on div "Download" at bounding box center [1257, 449] width 69 height 12
click at [1249, 317] on div "Download" at bounding box center [1257, 315] width 69 height 12
click at [1261, 181] on div "Download" at bounding box center [1257, 181] width 69 height 12
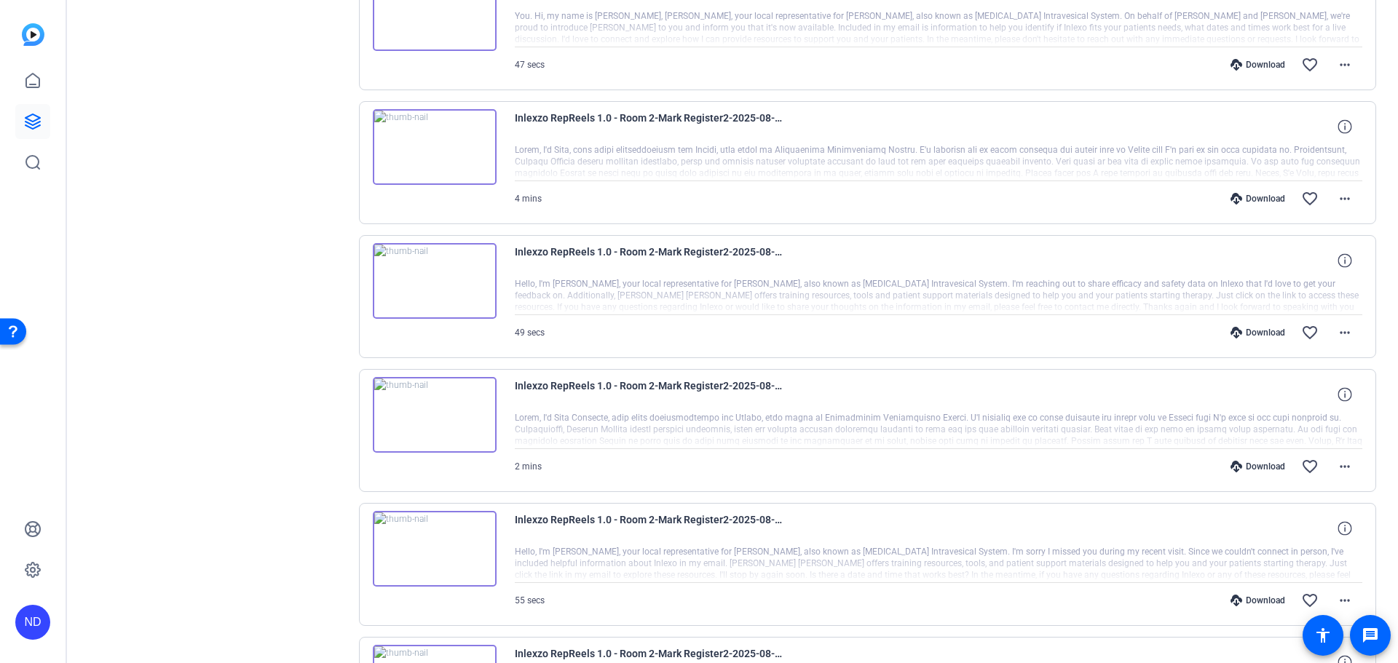
scroll to position [1680, 0]
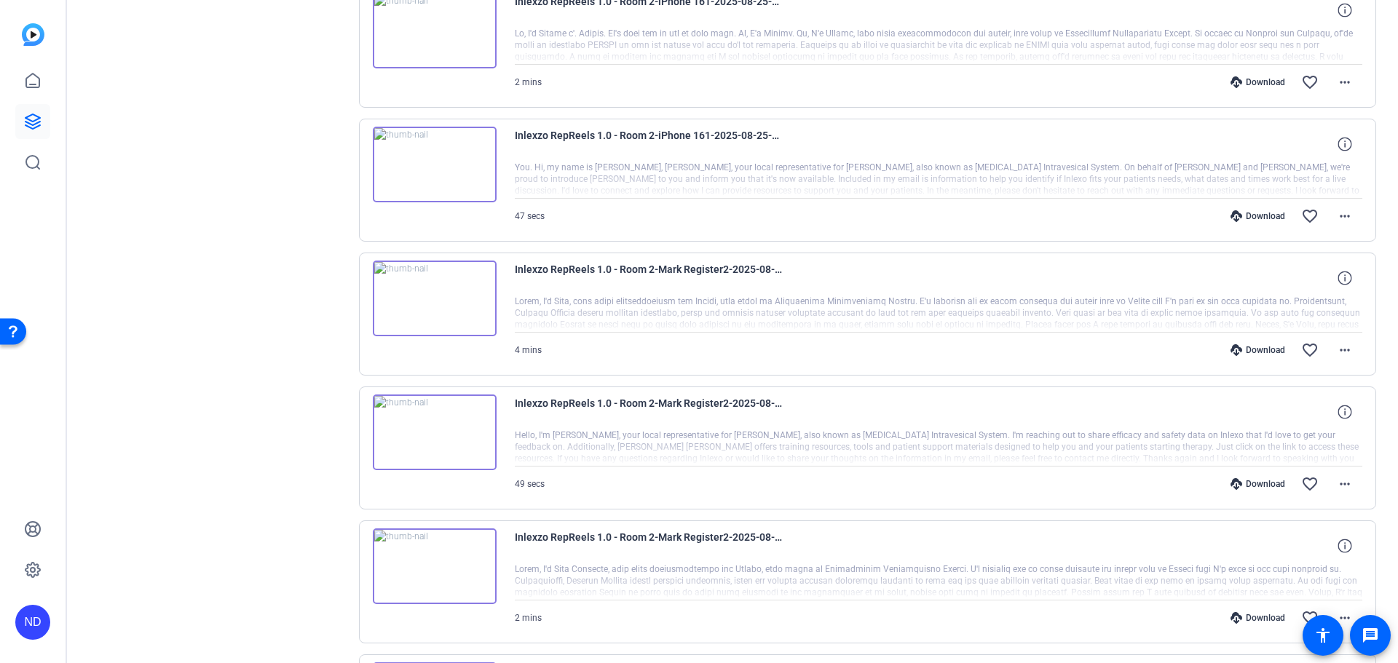
click at [1240, 352] on div "Download" at bounding box center [1257, 350] width 69 height 12
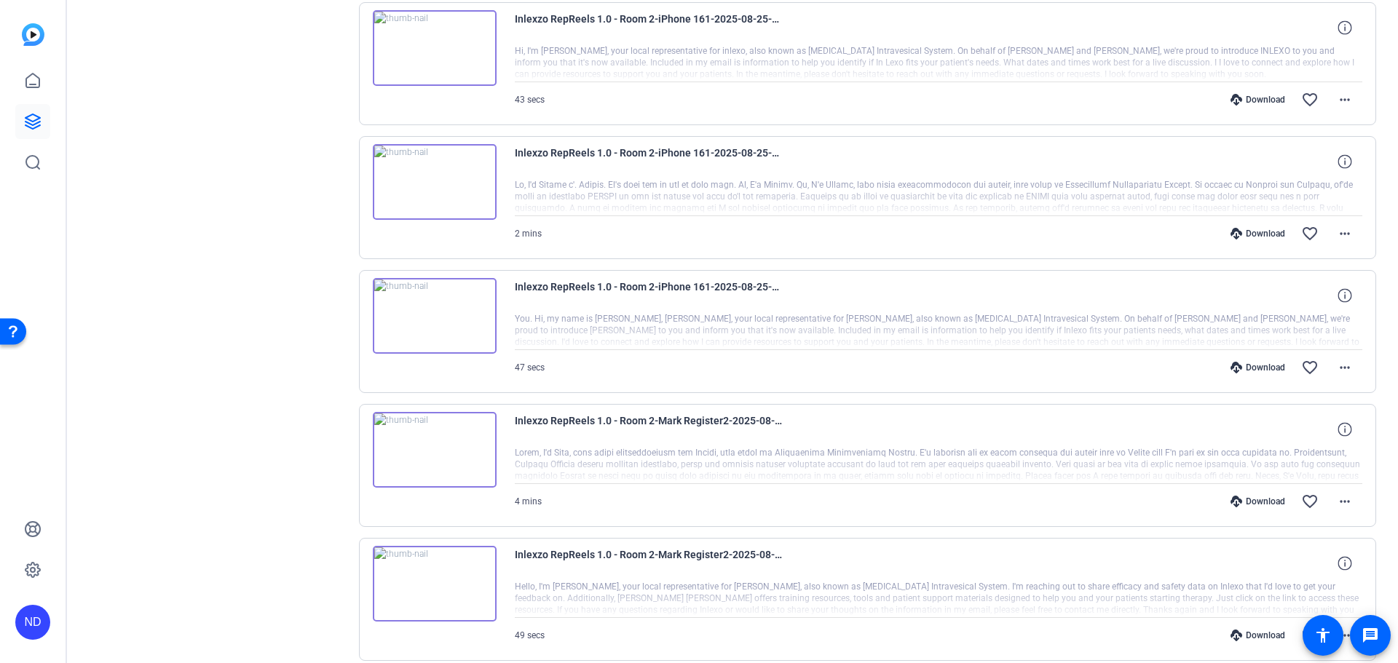
scroll to position [1376, 0]
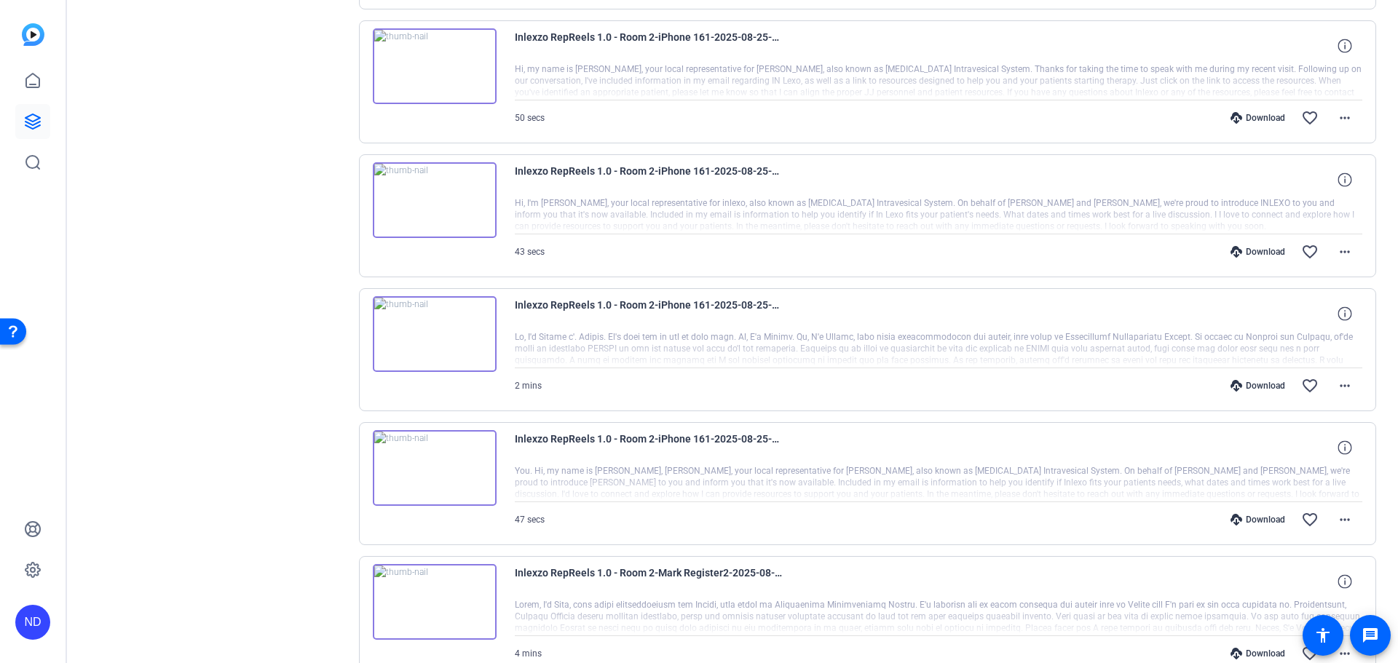
click at [1258, 524] on div "Download" at bounding box center [1257, 520] width 69 height 12
click at [1231, 388] on icon at bounding box center [1237, 386] width 12 height 12
click at [1233, 246] on icon at bounding box center [1237, 252] width 12 height 12
click at [1264, 106] on div "Download favorite_border more_horiz" at bounding box center [1065, 117] width 593 height 35
click at [1260, 116] on div "Download" at bounding box center [1257, 118] width 69 height 12
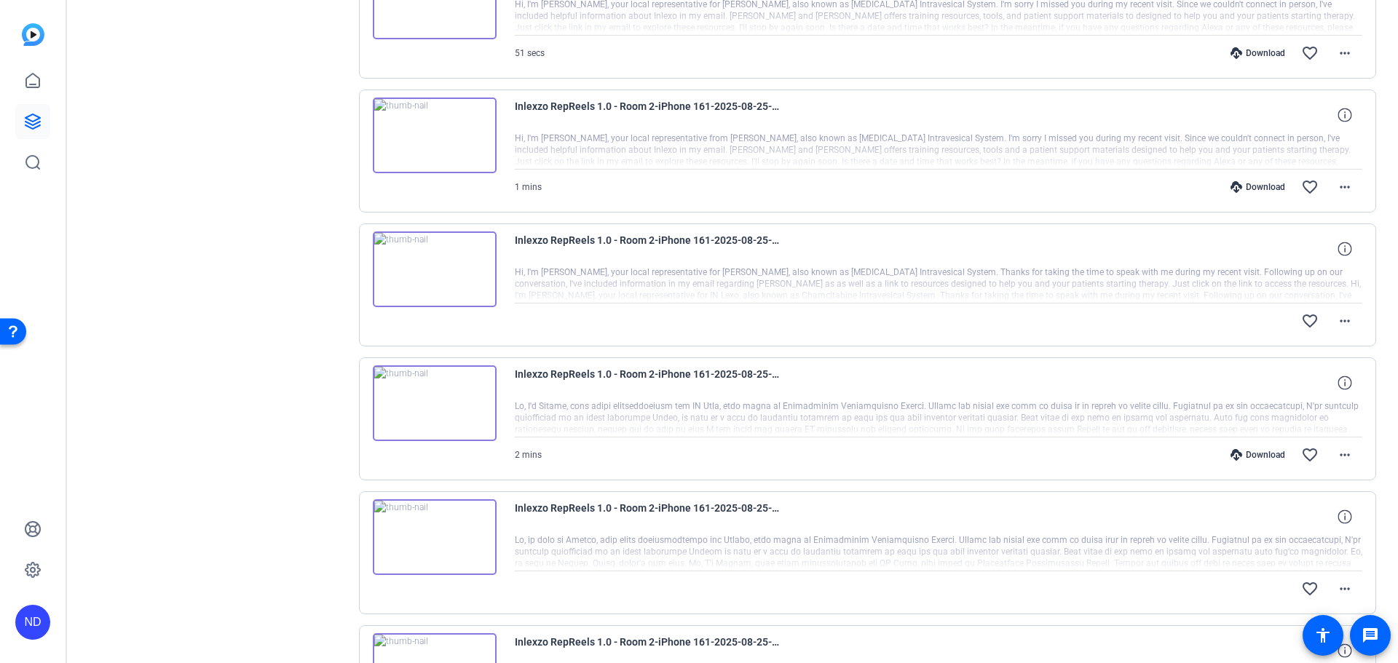
scroll to position [770, 0]
click at [1336, 583] on mat-icon "more_horiz" at bounding box center [1344, 590] width 17 height 17
click at [1309, 474] on span "Download Original" at bounding box center [1297, 469] width 87 height 17
click at [1349, 457] on span at bounding box center [1344, 456] width 35 height 35
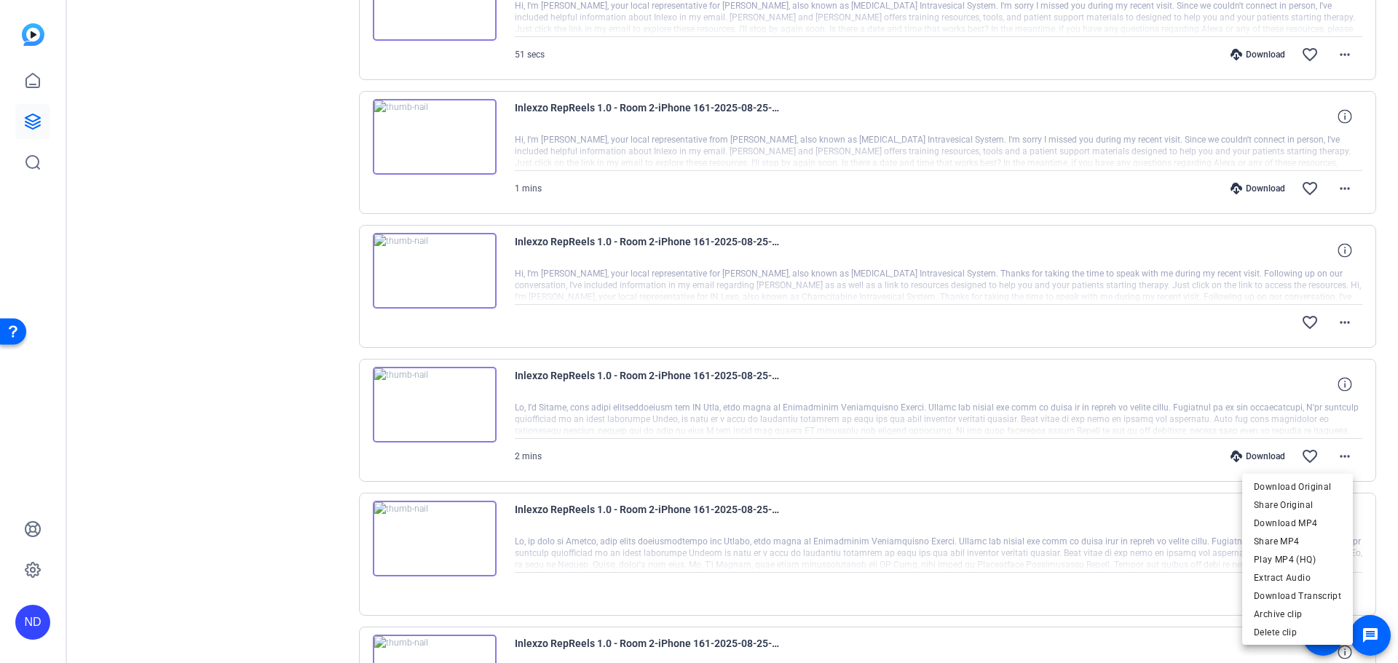
click at [1255, 451] on div at bounding box center [699, 331] width 1398 height 663
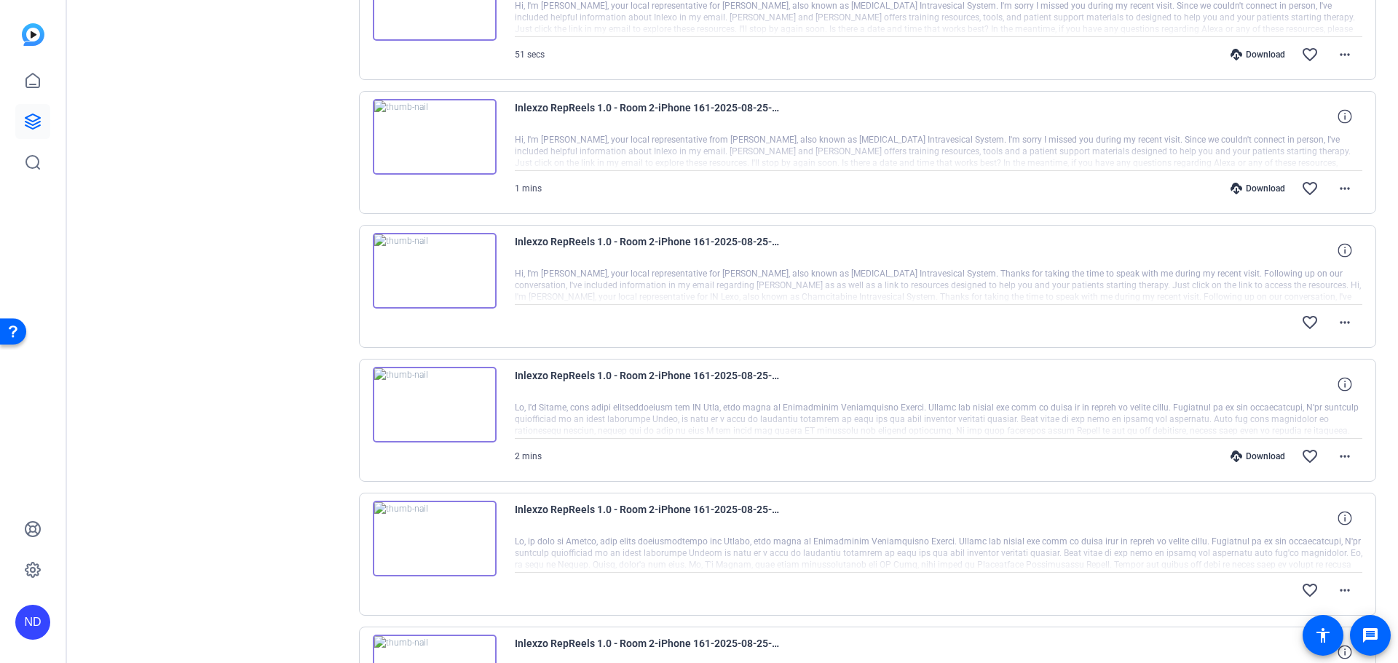
click at [1255, 451] on div "Download" at bounding box center [1257, 457] width 69 height 12
click at [1342, 320] on mat-icon "more_horiz" at bounding box center [1344, 322] width 17 height 17
click at [1292, 344] on span "Download Original" at bounding box center [1297, 352] width 87 height 17
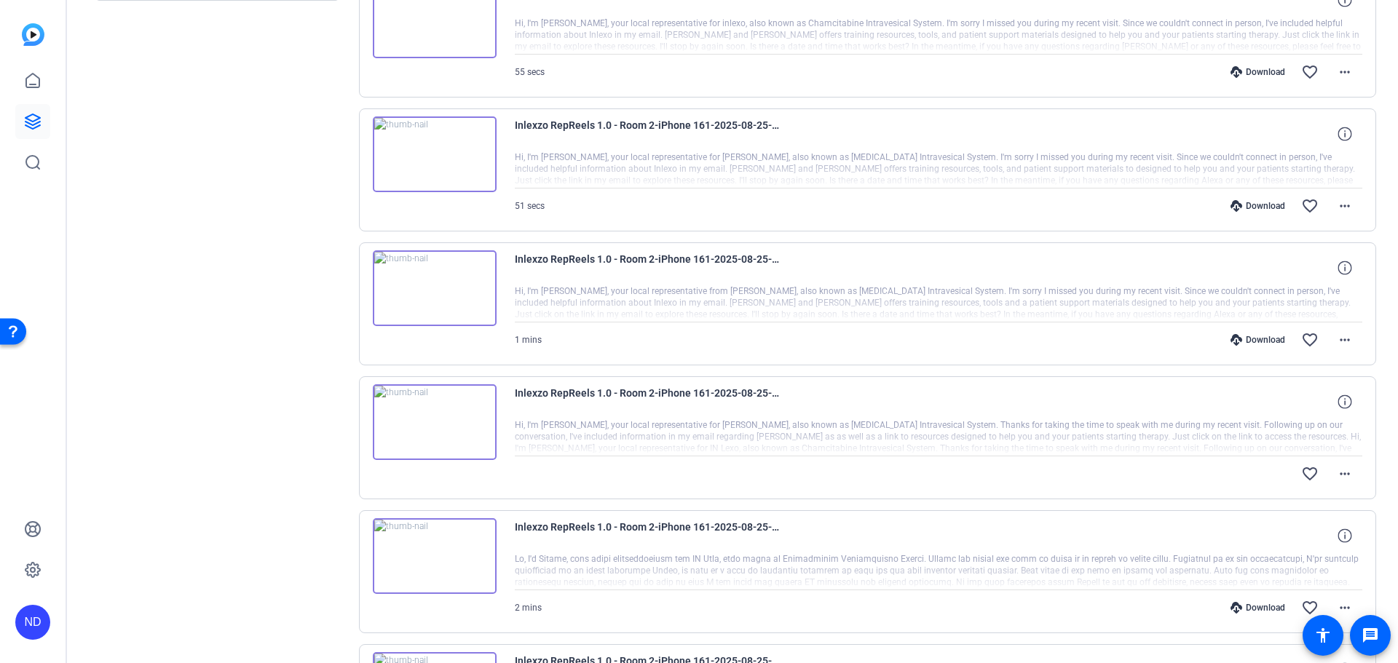
scroll to position [466, 0]
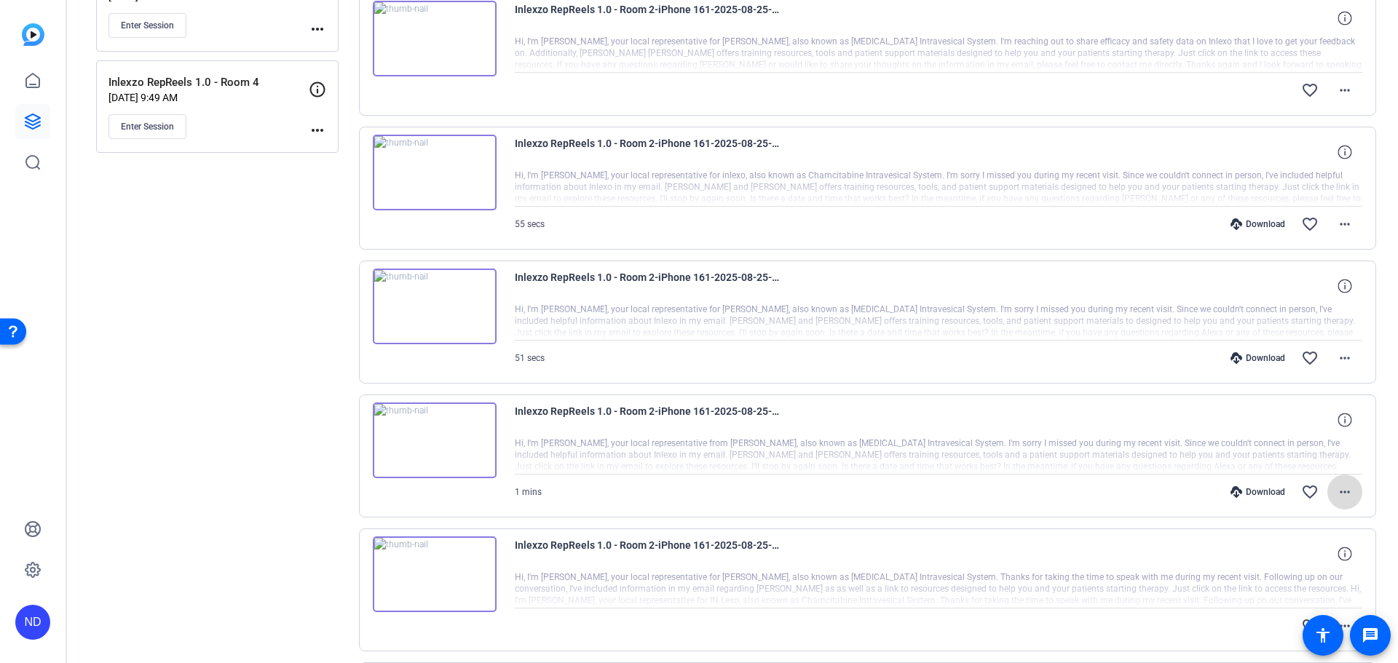
click at [1349, 500] on span at bounding box center [1344, 492] width 35 height 35
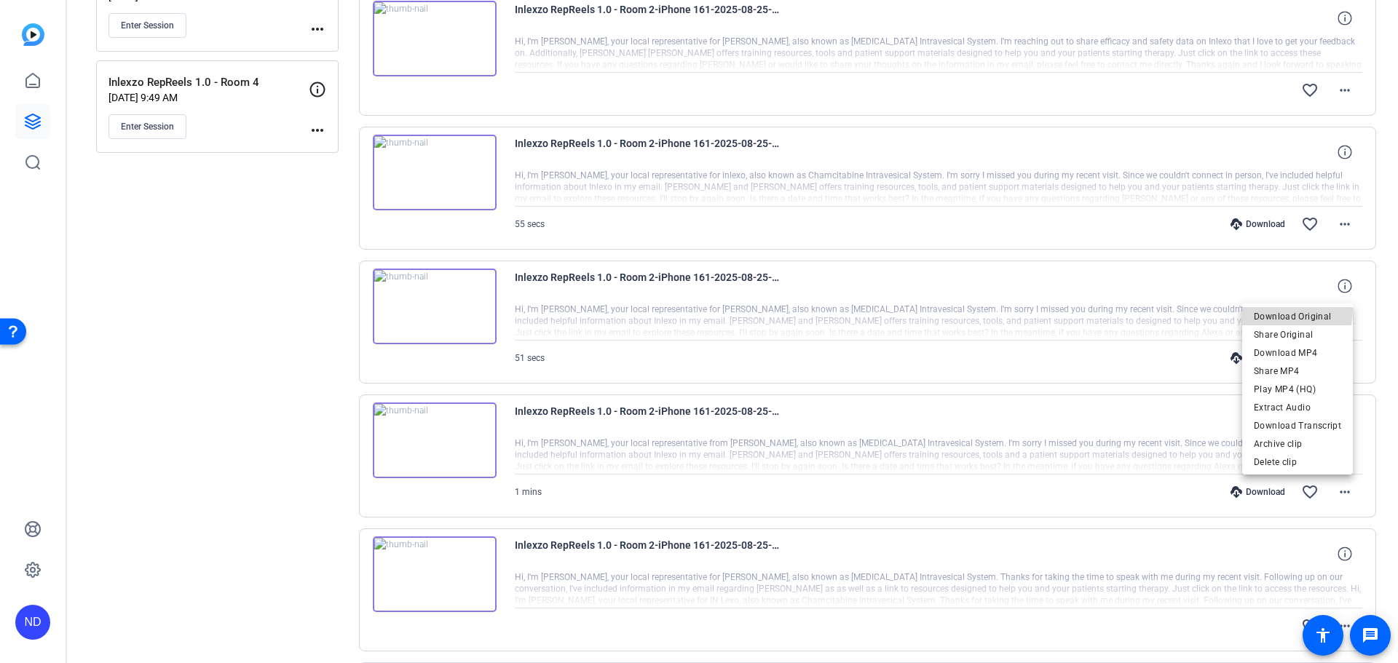
click at [1278, 309] on span "Download Original" at bounding box center [1297, 315] width 87 height 17
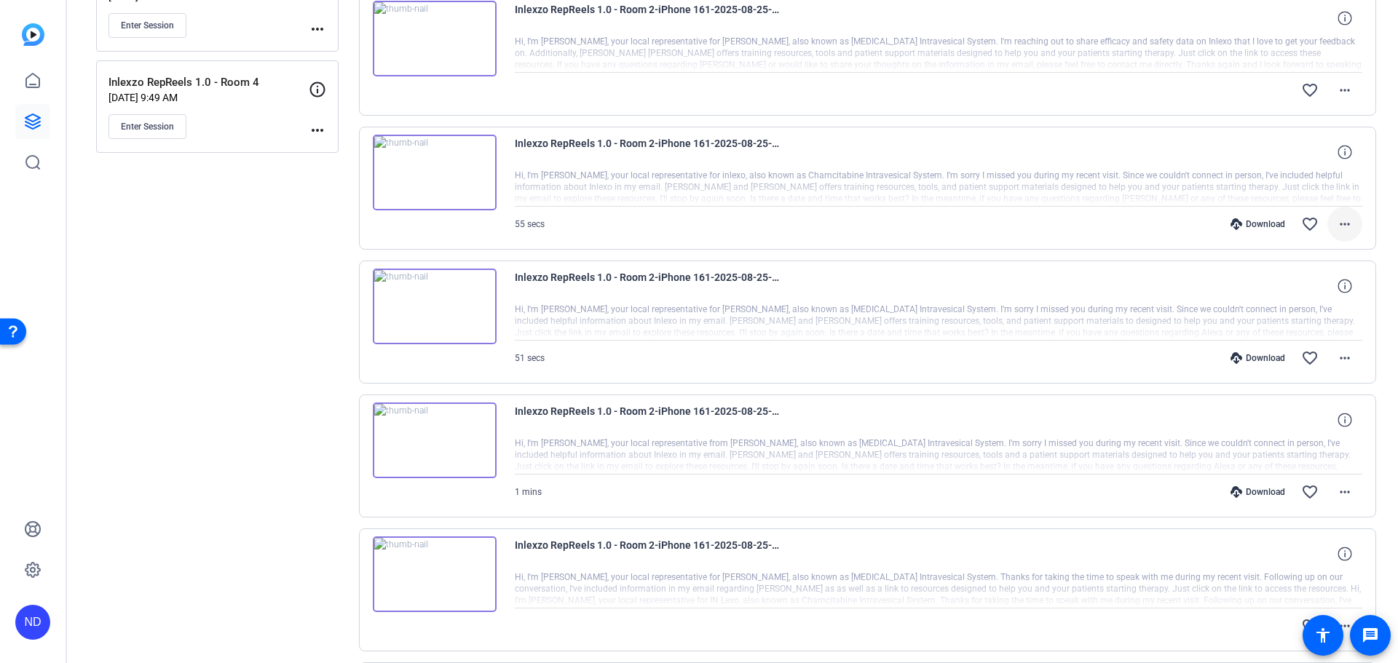
click at [1336, 227] on mat-icon "more_horiz" at bounding box center [1344, 224] width 17 height 17
click at [1265, 248] on span "Download Original" at bounding box center [1297, 253] width 87 height 17
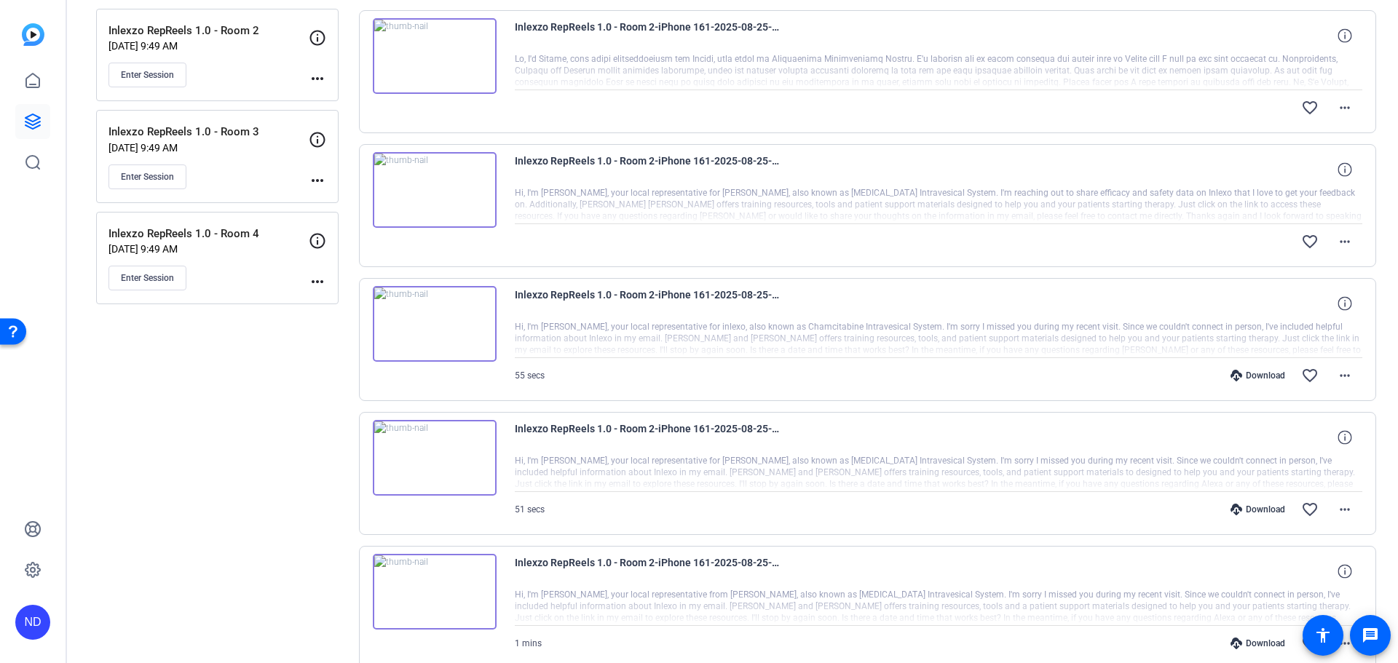
scroll to position [163, 0]
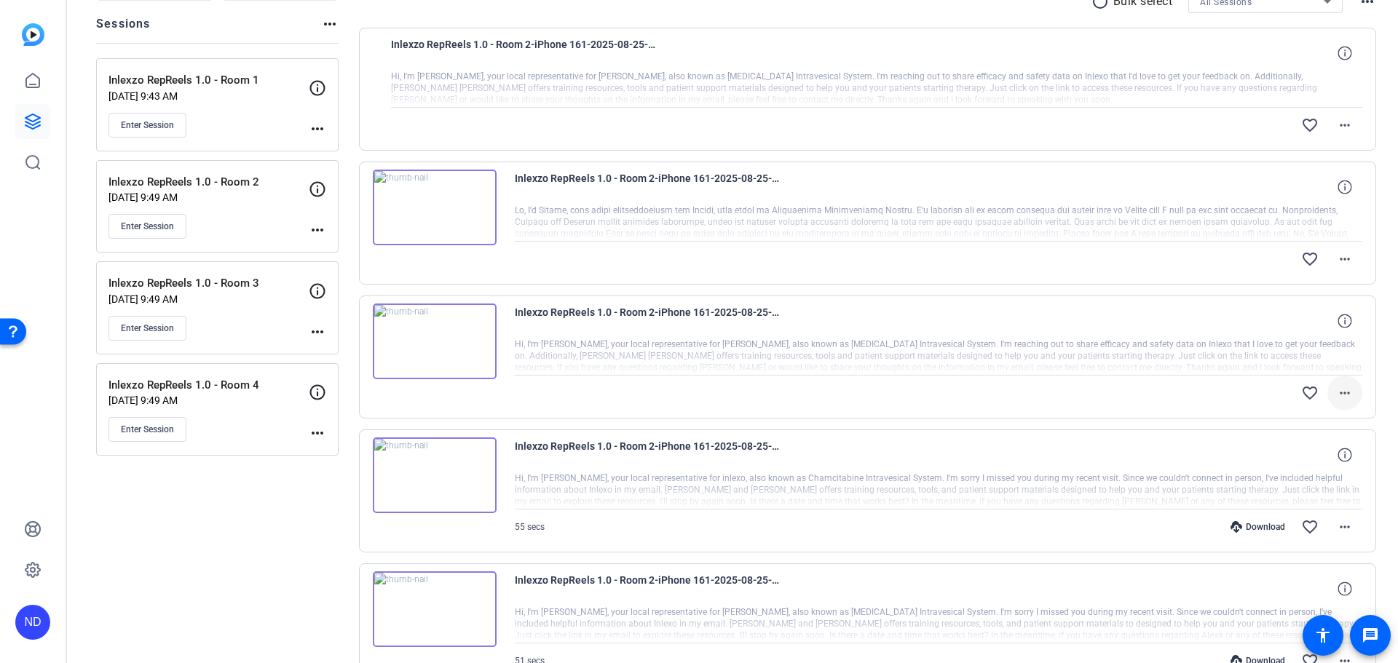
click at [1339, 398] on mat-icon "more_horiz" at bounding box center [1344, 392] width 17 height 17
click at [1304, 420] on span "Download Original" at bounding box center [1297, 423] width 87 height 17
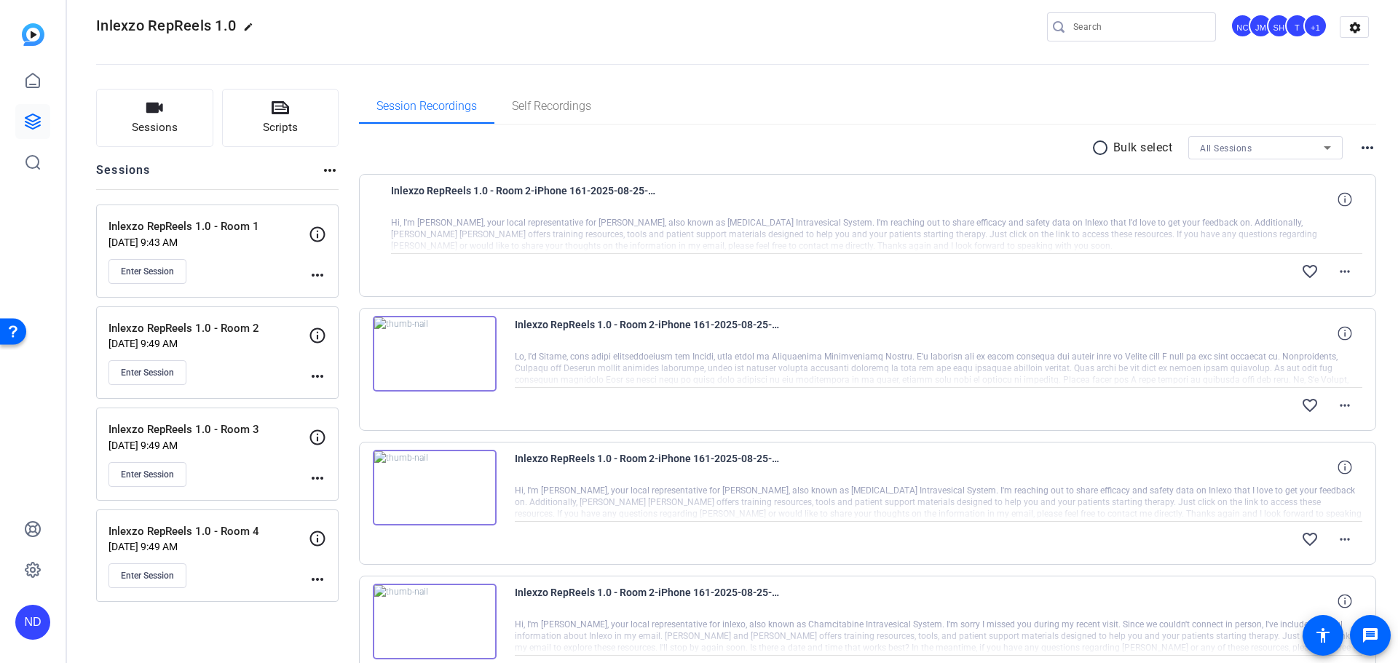
scroll to position [11, 0]
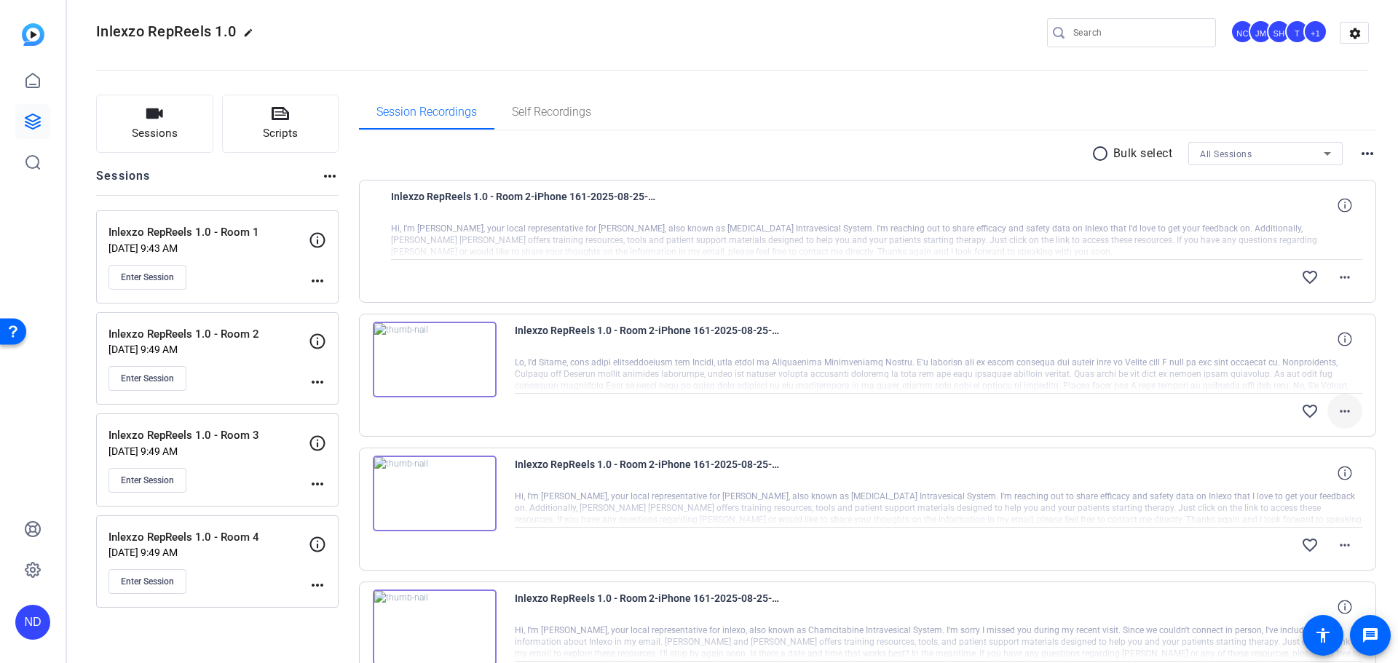
click at [1337, 413] on mat-icon "more_horiz" at bounding box center [1344, 411] width 17 height 17
click at [1282, 440] on span "Download Original" at bounding box center [1297, 441] width 87 height 17
